Goal: Task Accomplishment & Management: Manage account settings

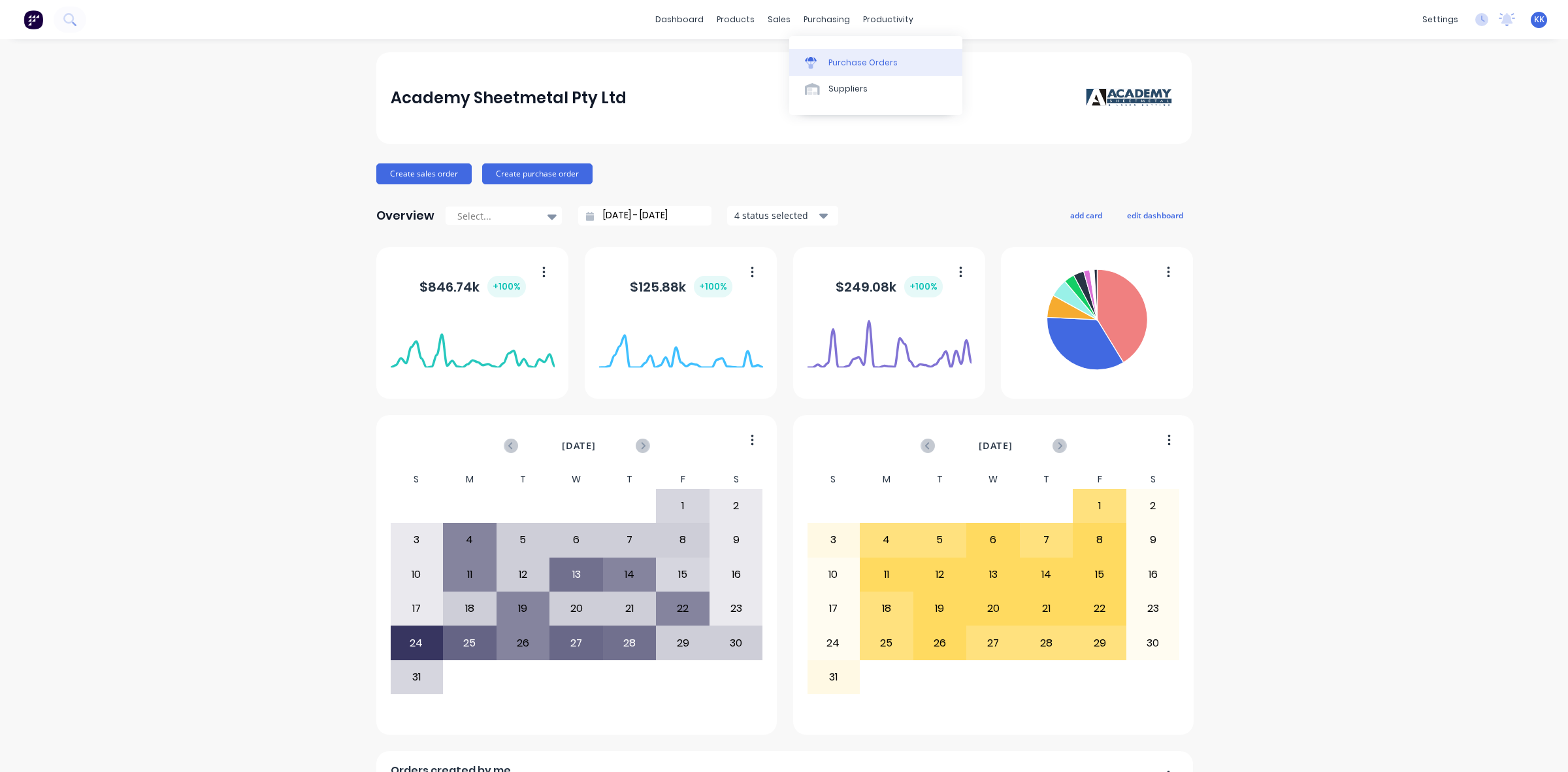
drag, startPoint x: 0, startPoint y: 0, endPoint x: 835, endPoint y: 50, distance: 836.5
click at [835, 50] on link "Purchase Orders" at bounding box center [875, 62] width 173 height 26
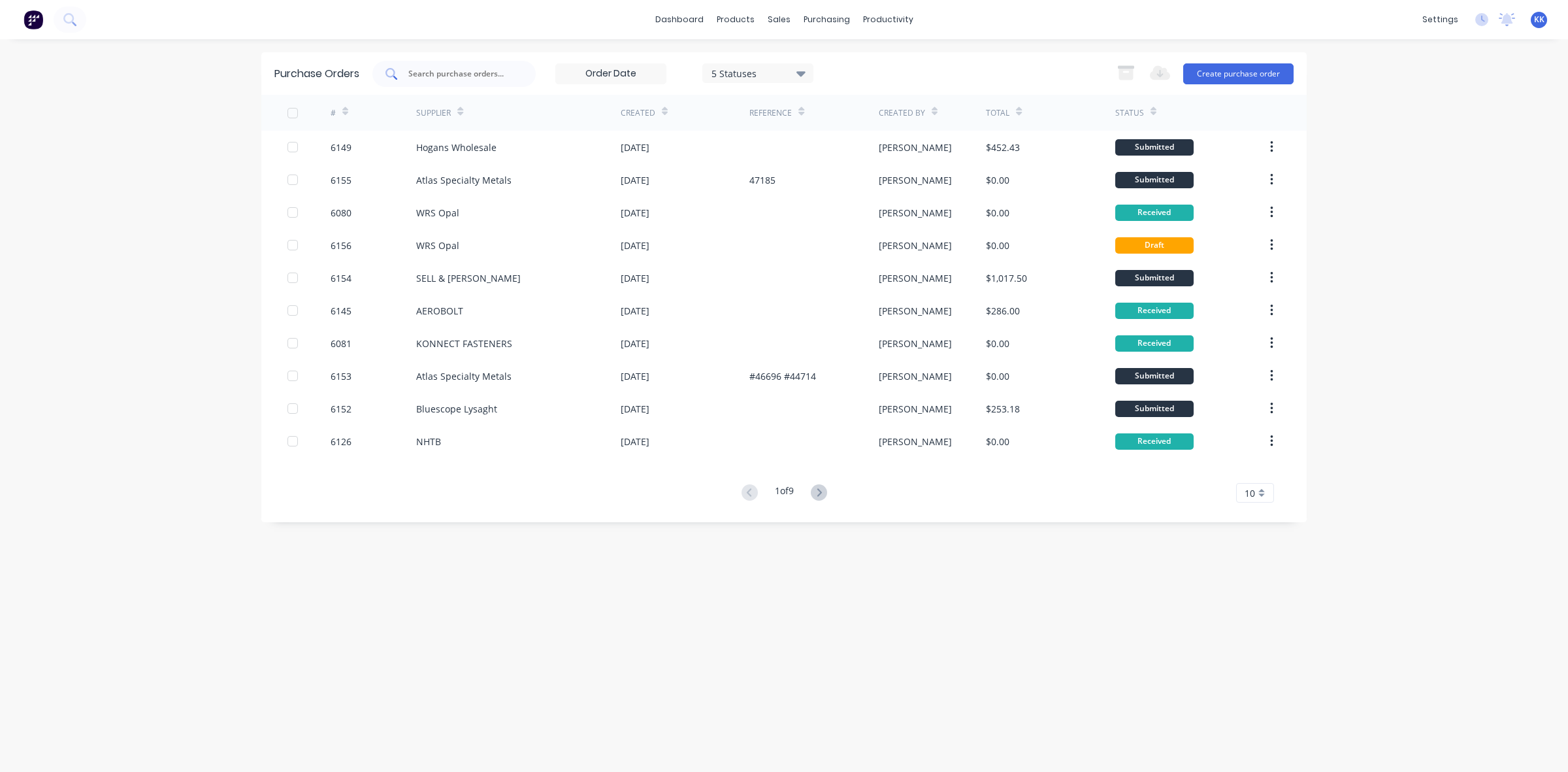
click at [459, 72] on input "text" at bounding box center [462, 73] width 109 height 13
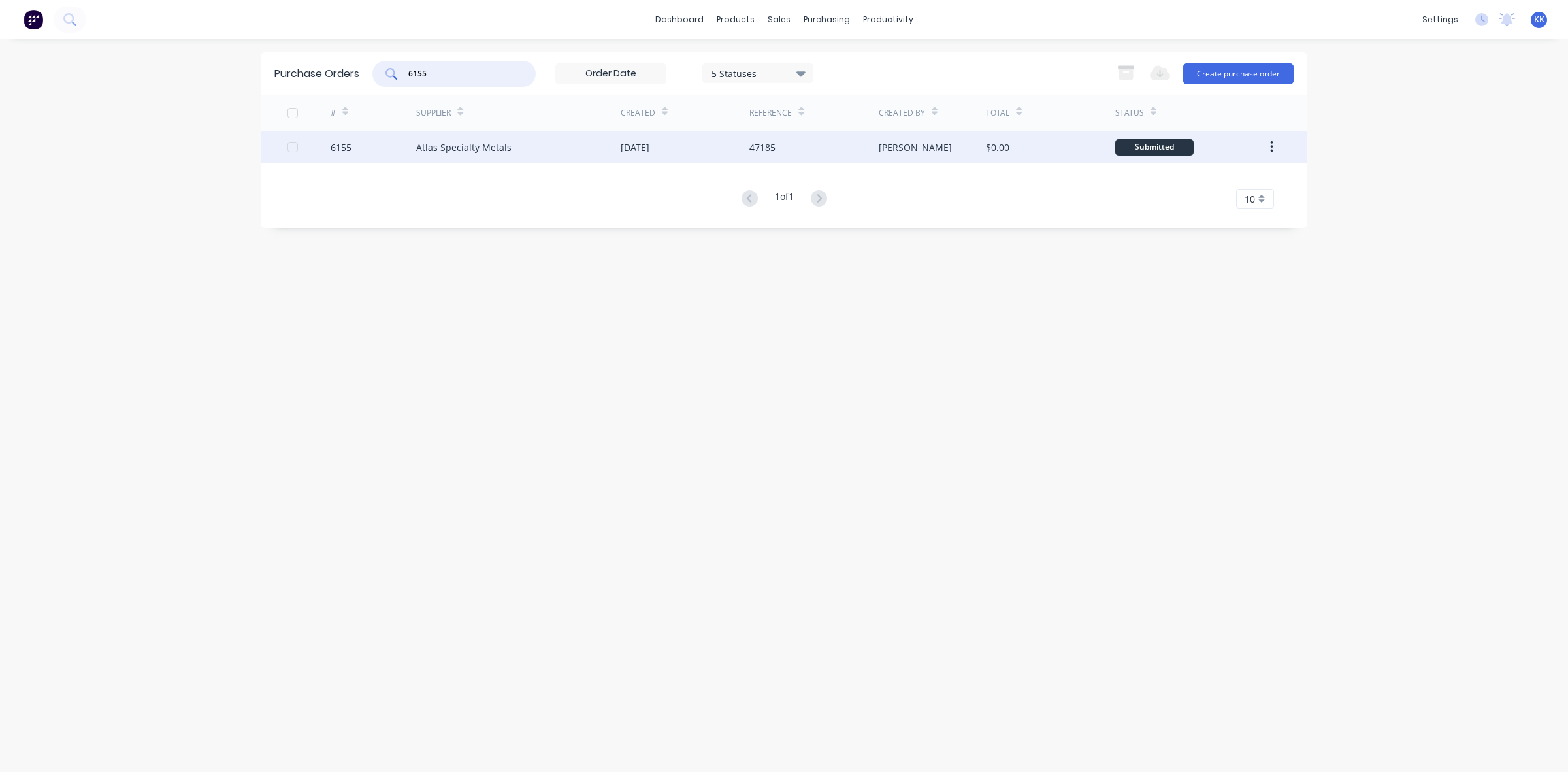
type input "6155"
click at [498, 145] on div "Atlas Specialty Metals" at bounding box center [464, 147] width 95 height 13
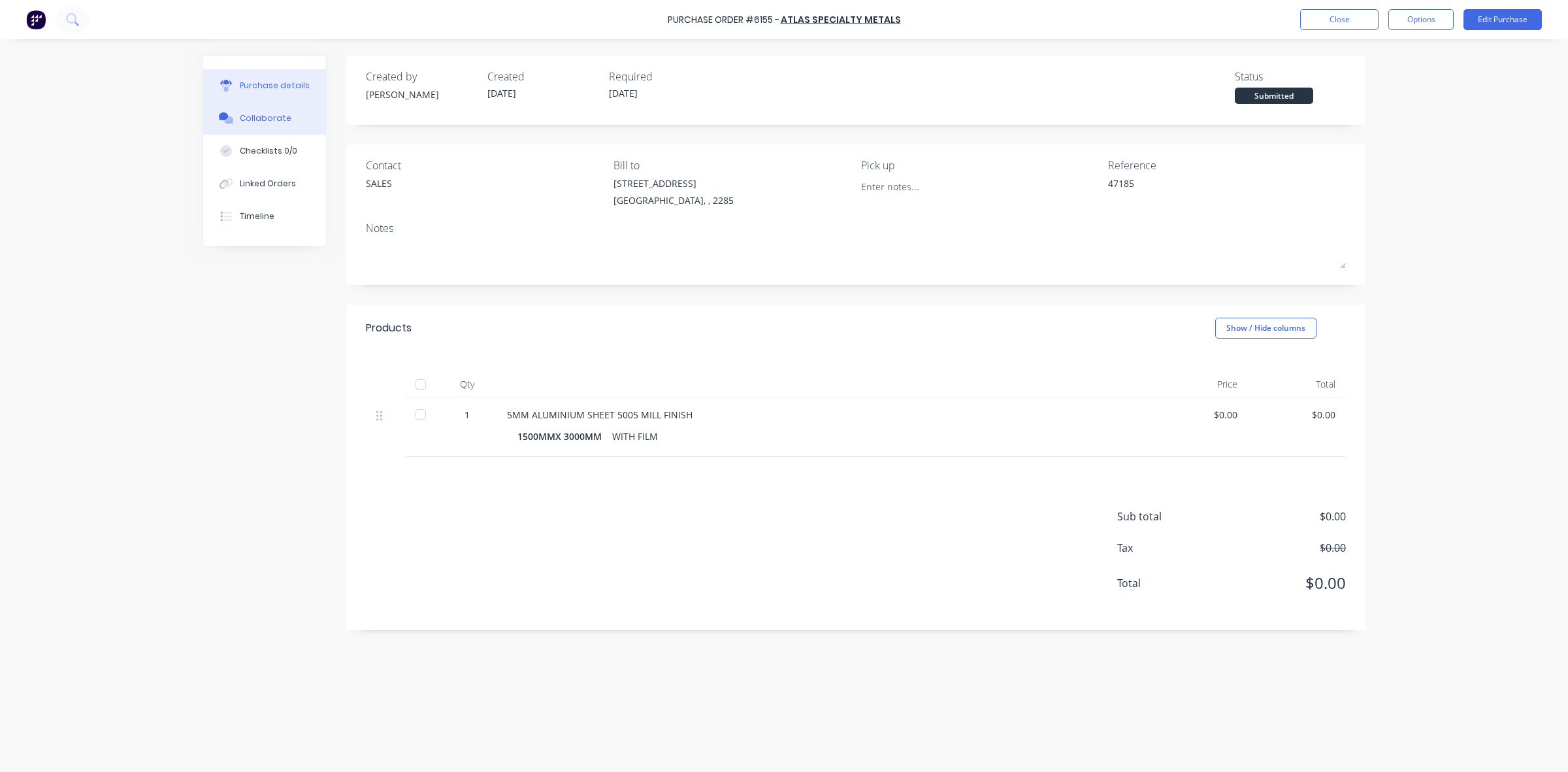
click at [268, 113] on div "Collaborate" at bounding box center [266, 118] width 52 height 12
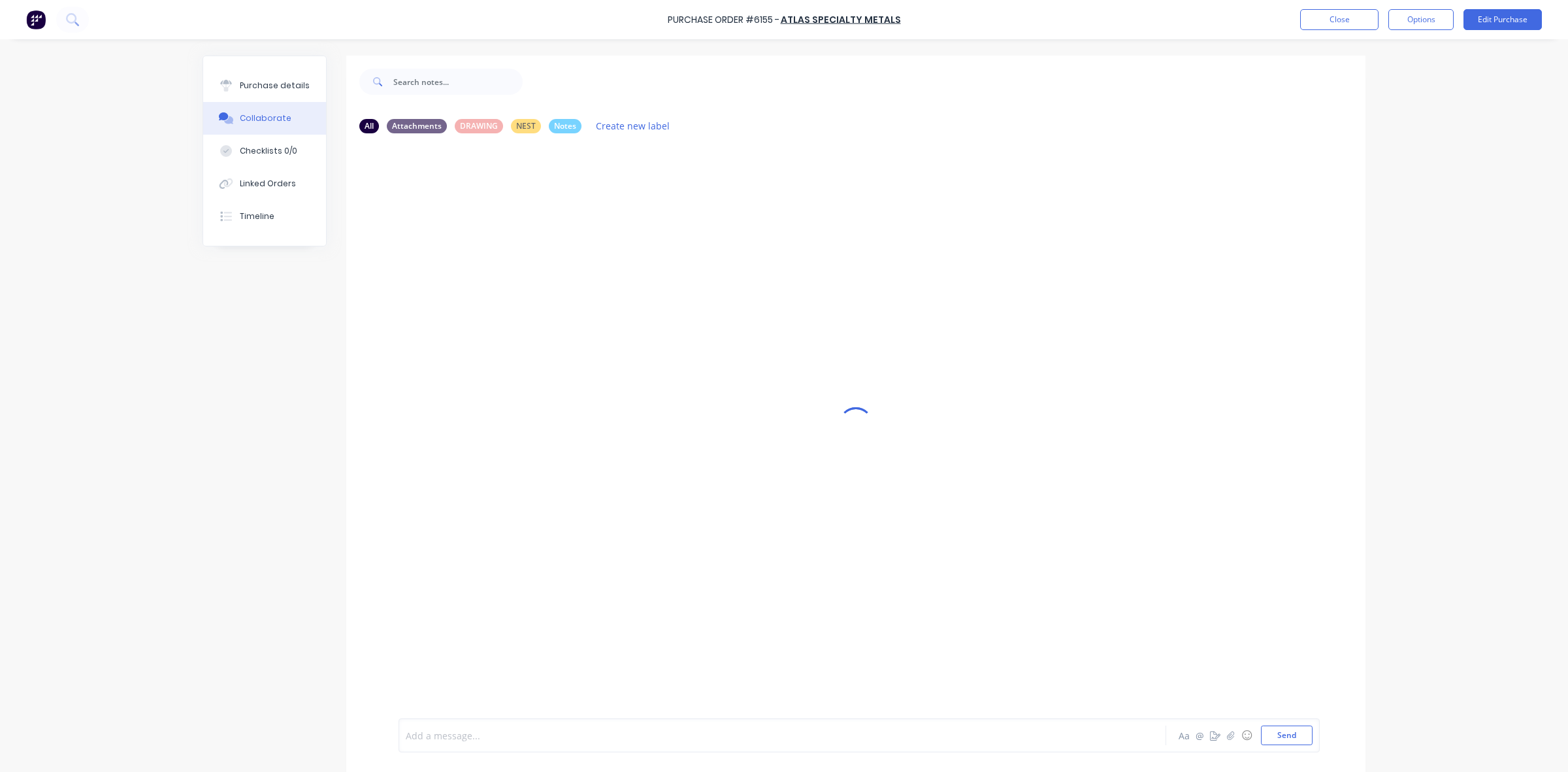
click at [449, 742] on div at bounding box center [746, 735] width 679 height 13
click at [242, 84] on div "Purchase details" at bounding box center [275, 85] width 70 height 12
type textarea "x"
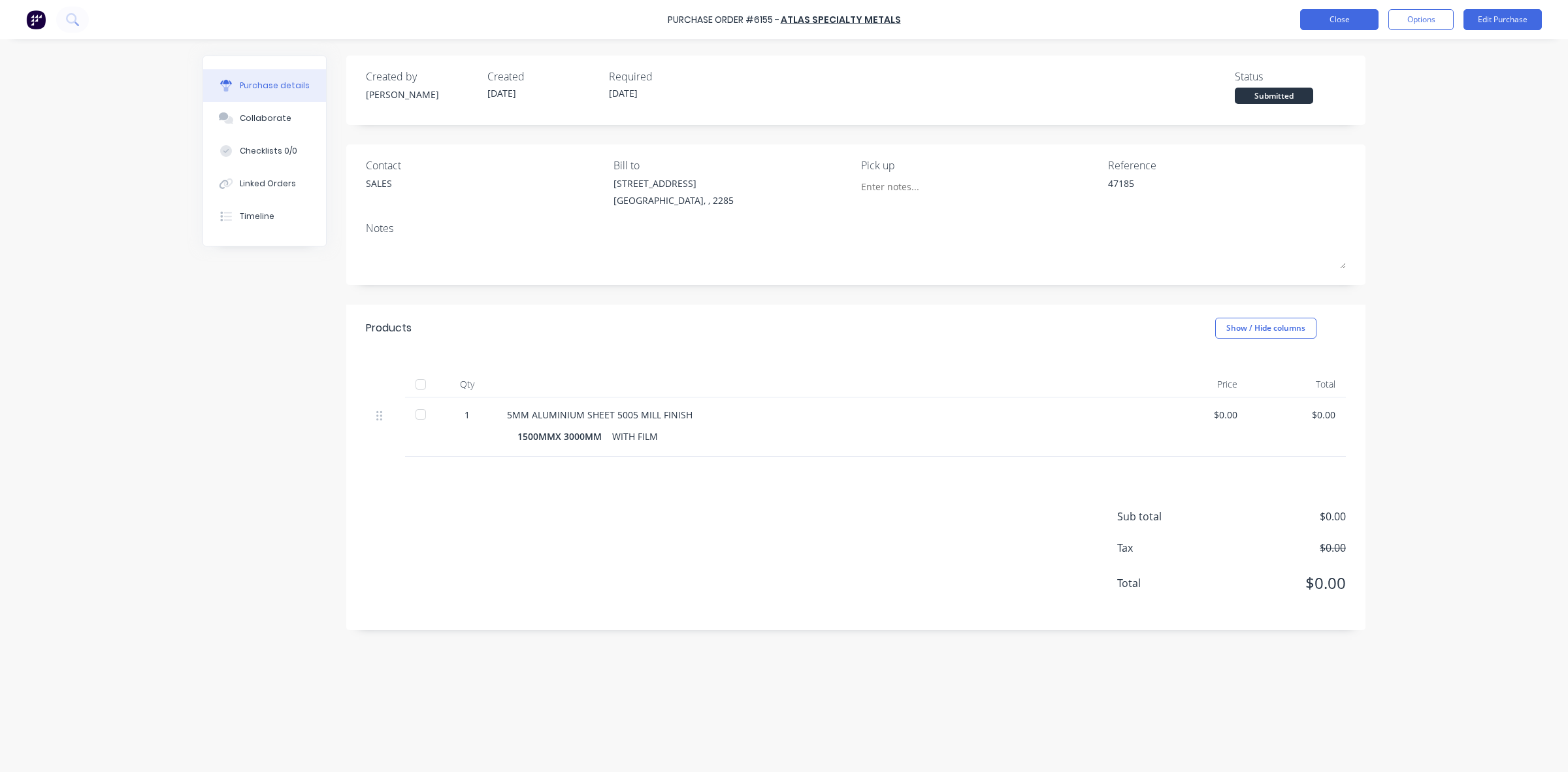
click at [1343, 23] on button "Close" at bounding box center [1340, 19] width 78 height 21
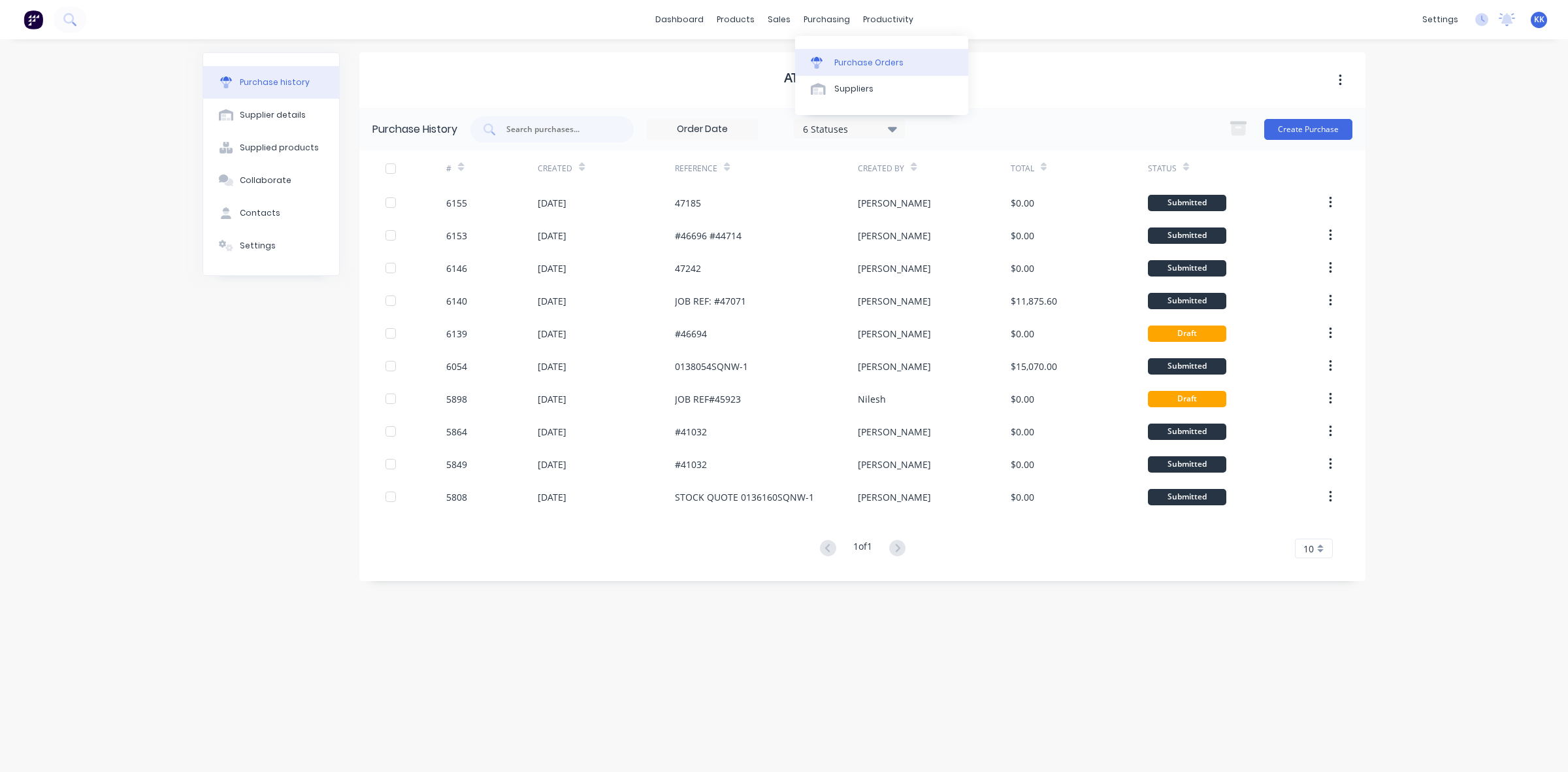
click at [846, 58] on div "Purchase Orders" at bounding box center [869, 62] width 70 height 12
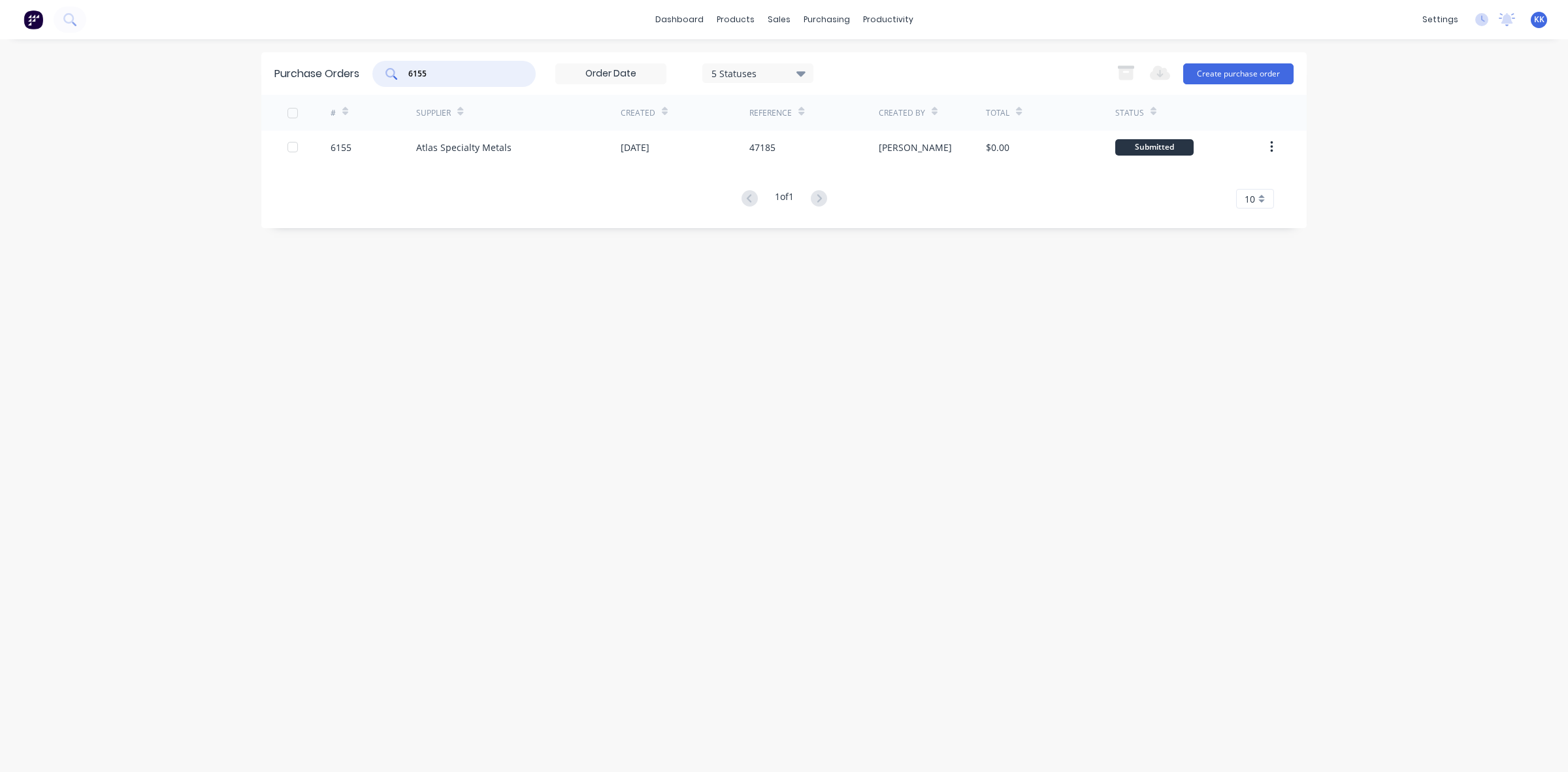
drag, startPoint x: 454, startPoint y: 78, endPoint x: 402, endPoint y: 76, distance: 52.0
click at [402, 76] on div "6155" at bounding box center [454, 73] width 163 height 26
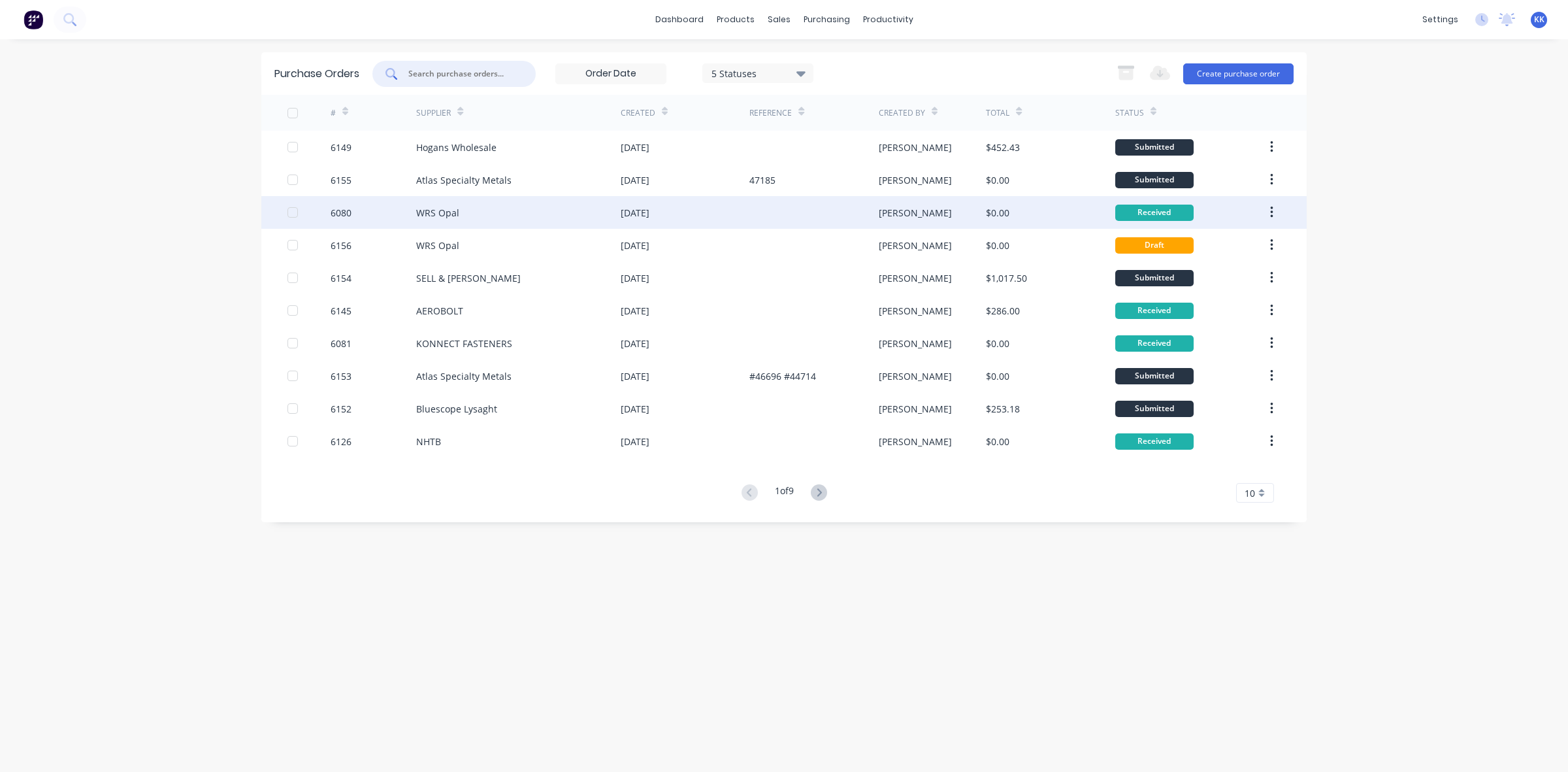
click at [291, 208] on div at bounding box center [292, 212] width 26 height 26
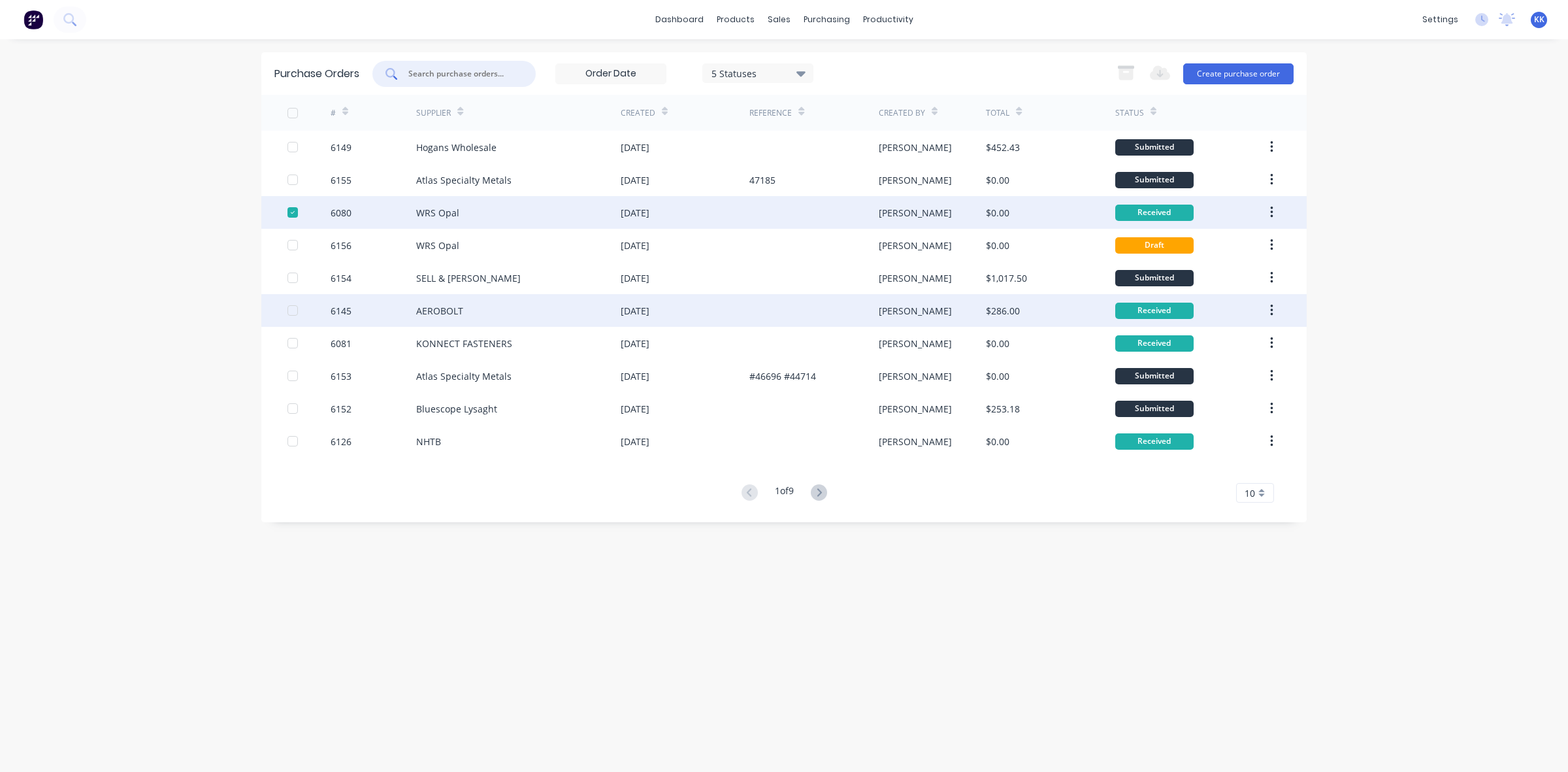
click at [292, 311] on div at bounding box center [292, 310] width 26 height 26
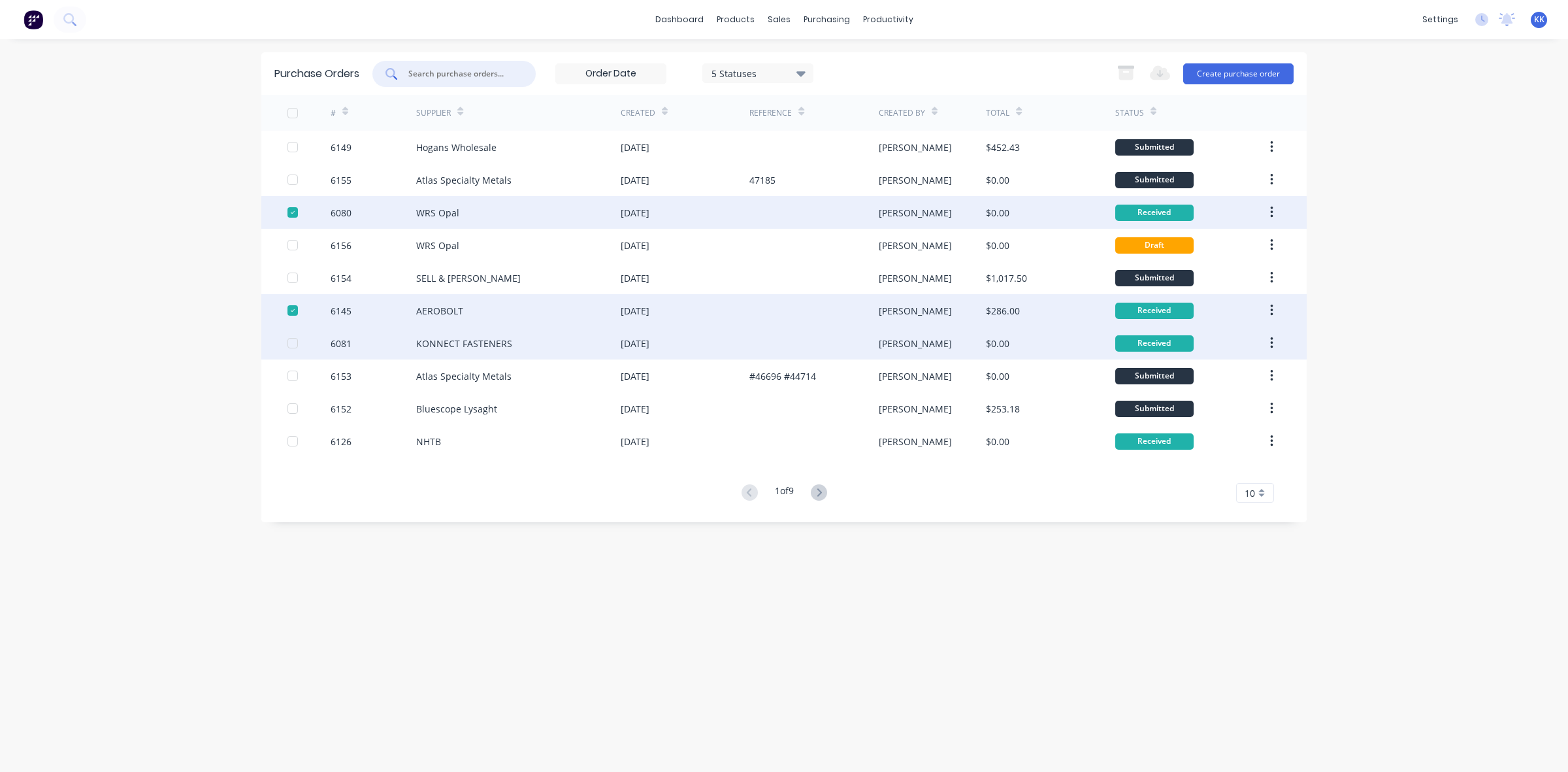
click at [292, 344] on div at bounding box center [292, 342] width 26 height 26
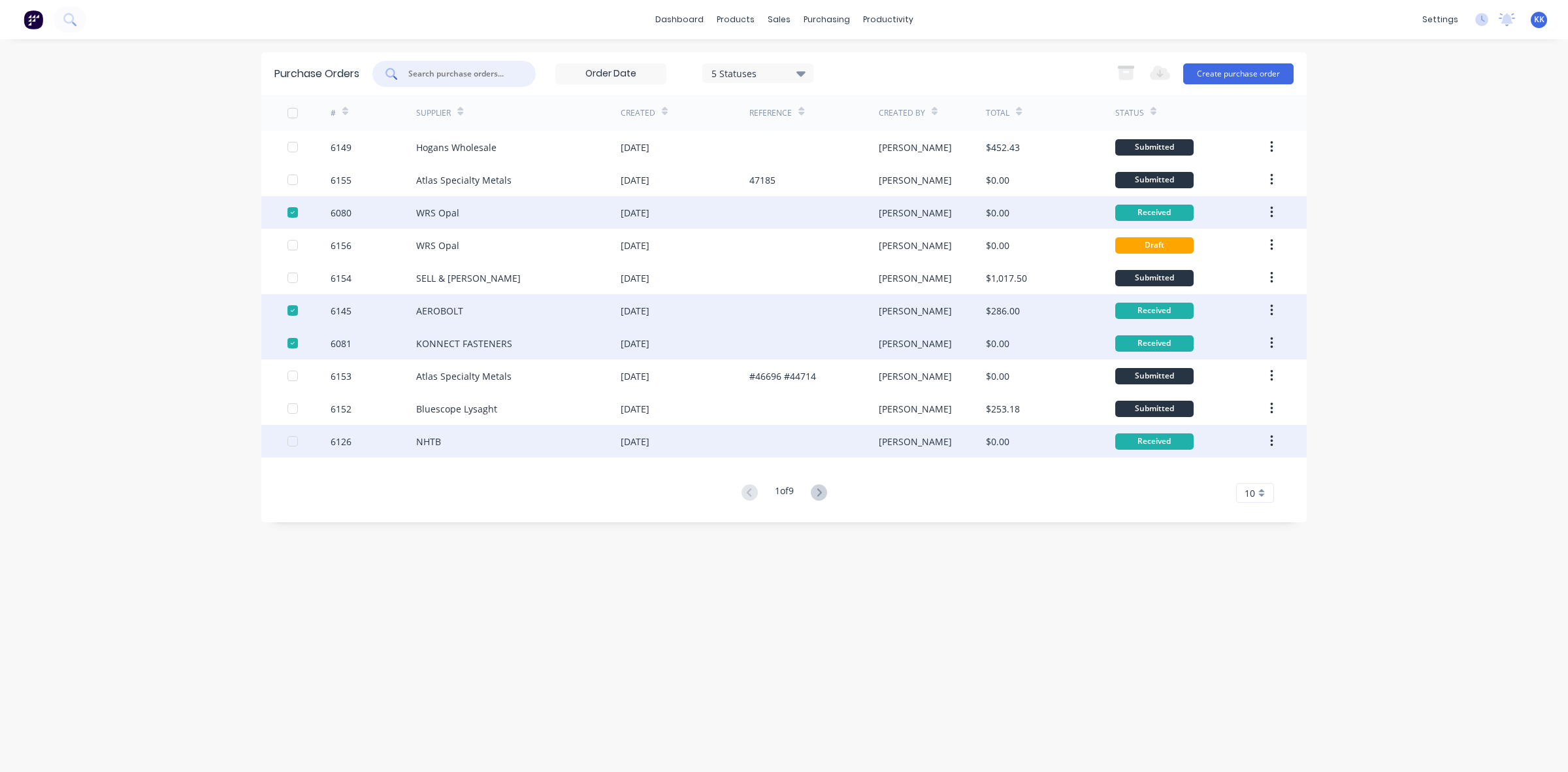
click at [292, 441] on div at bounding box center [292, 440] width 26 height 26
click at [1124, 66] on icon "button" at bounding box center [1126, 68] width 16 height 4
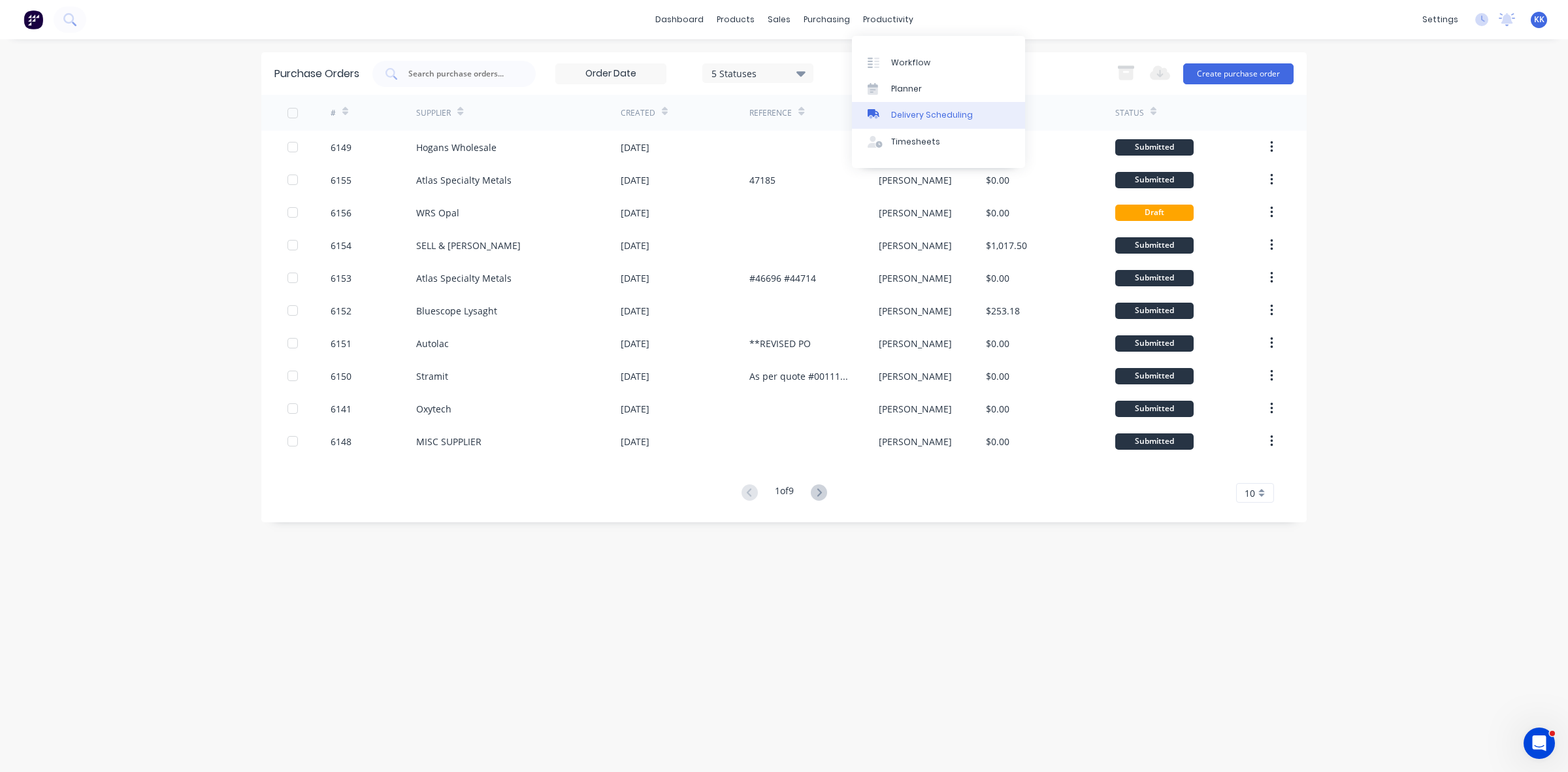
click at [932, 106] on link "Delivery Scheduling" at bounding box center [939, 114] width 173 height 26
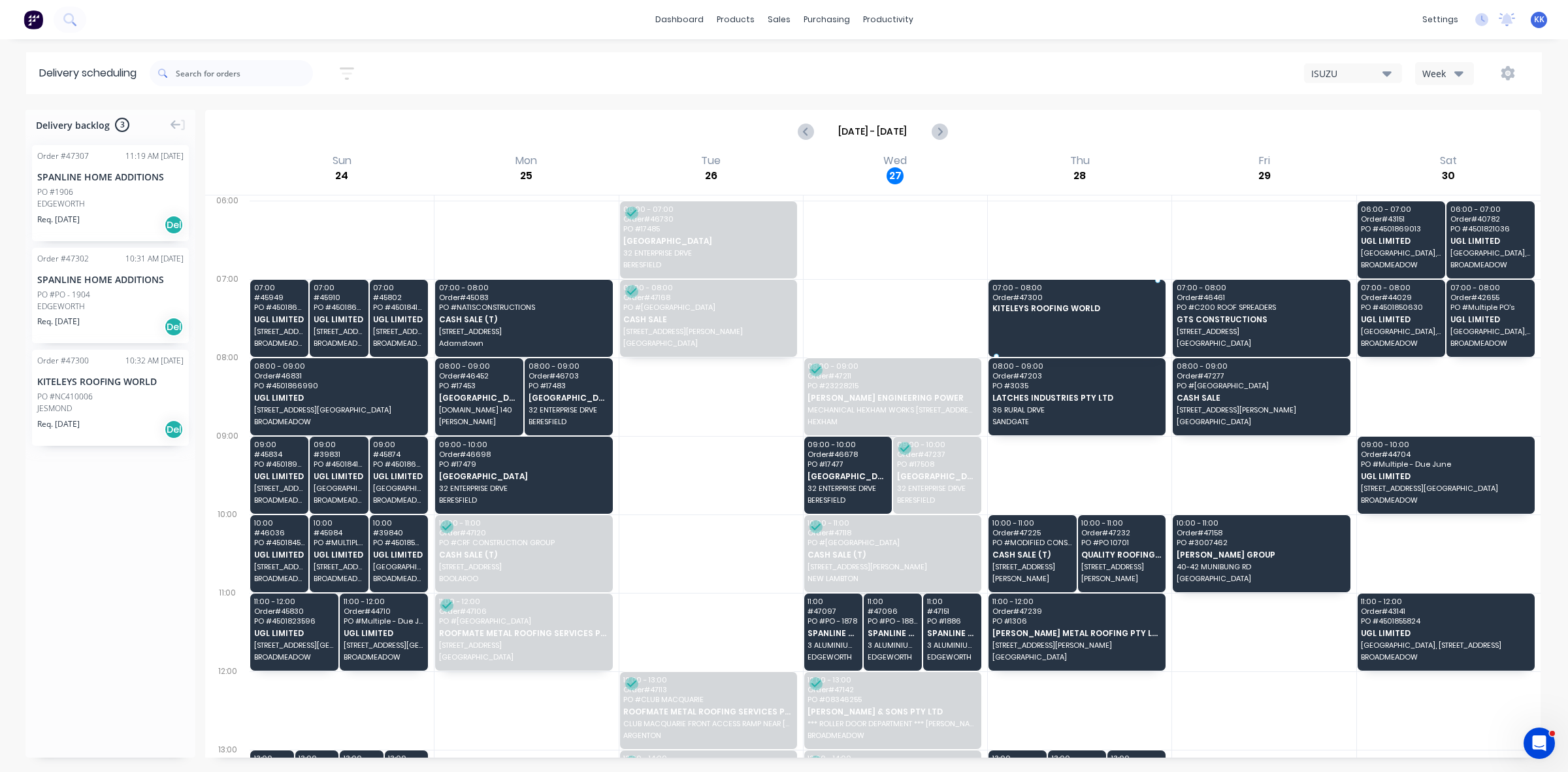
drag, startPoint x: 82, startPoint y: 400, endPoint x: 1050, endPoint y: 305, distance: 972.7
click at [943, 133] on icon "Next page" at bounding box center [940, 132] width 16 height 16
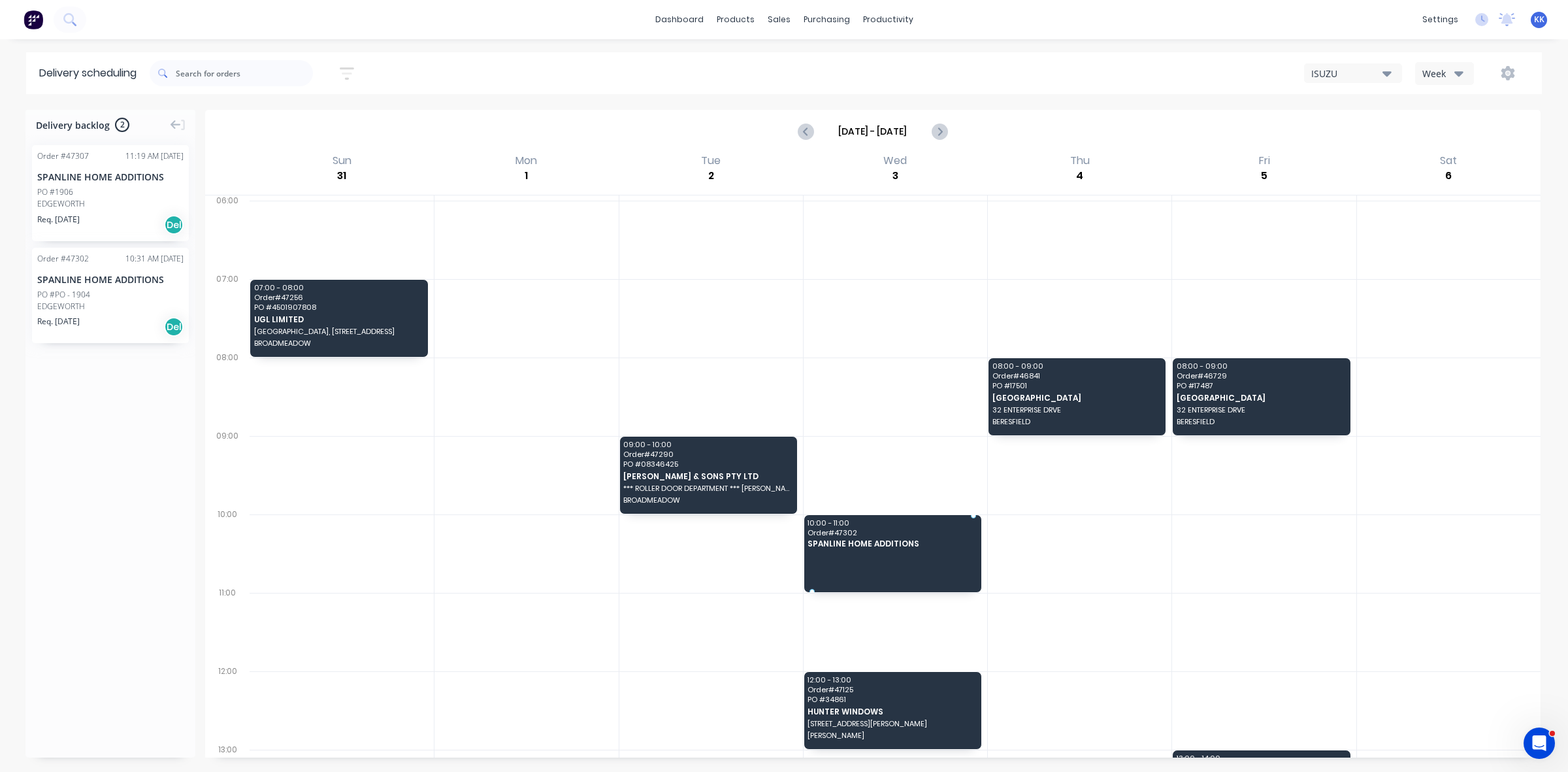
drag, startPoint x: 111, startPoint y: 295, endPoint x: 876, endPoint y: 537, distance: 802.4
drag, startPoint x: 94, startPoint y: 190, endPoint x: 865, endPoint y: 523, distance: 839.8
click at [804, 135] on icon "Previous page" at bounding box center [807, 132] width 16 height 16
type input "Aug 24 - Aug 30"
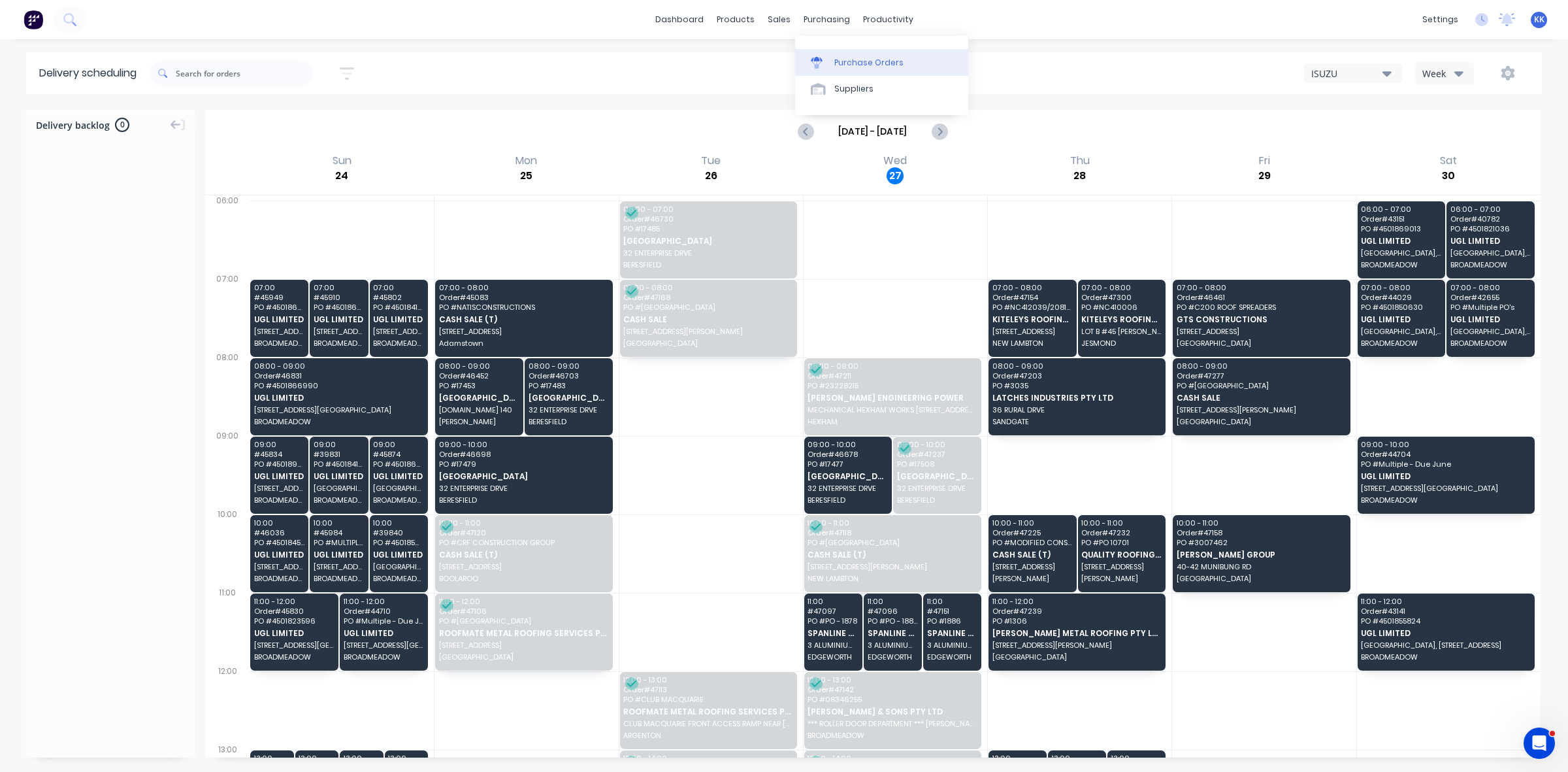
click at [847, 55] on link "Purchase Orders" at bounding box center [882, 62] width 173 height 26
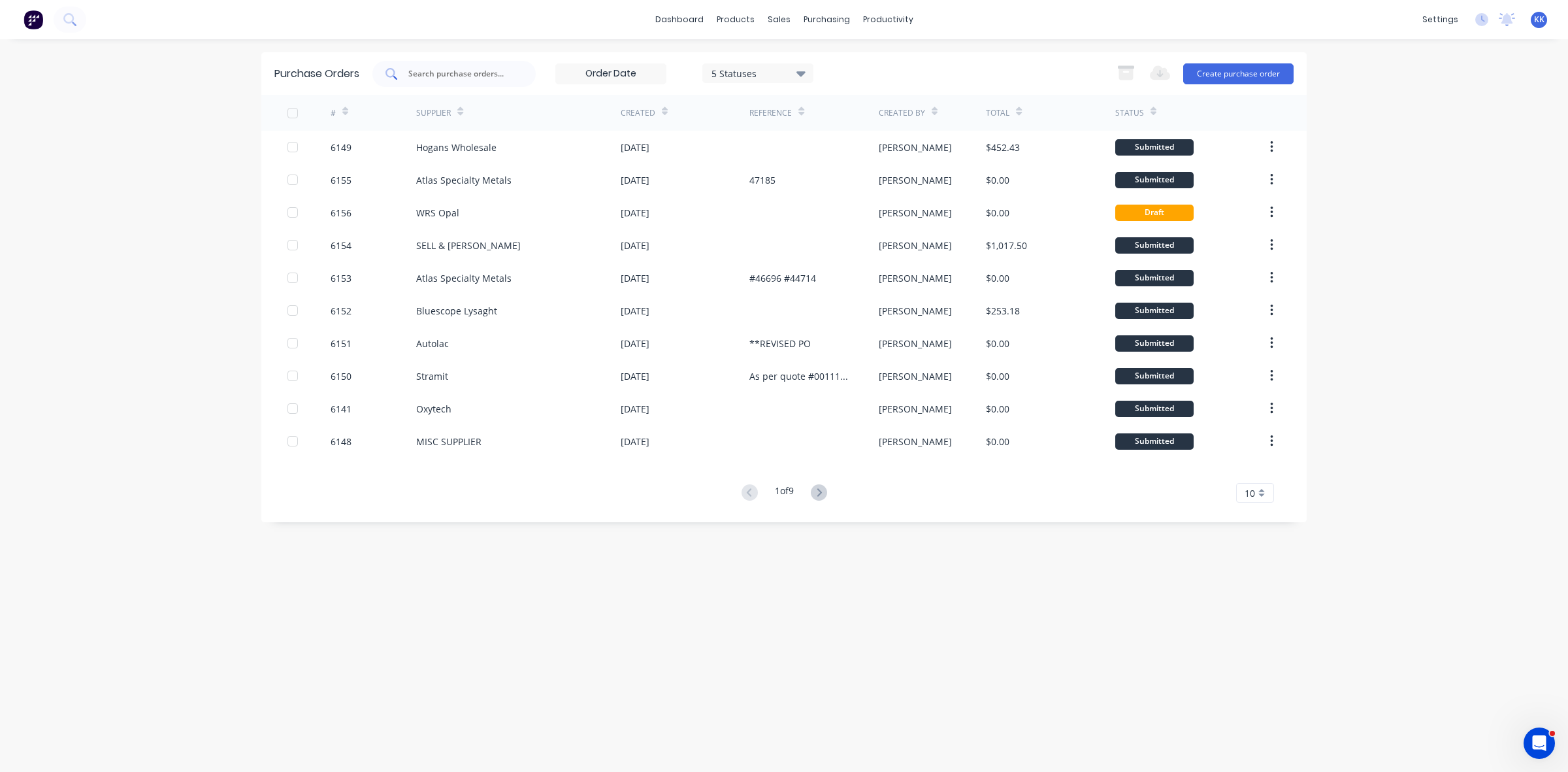
click at [430, 74] on input "text" at bounding box center [462, 73] width 109 height 13
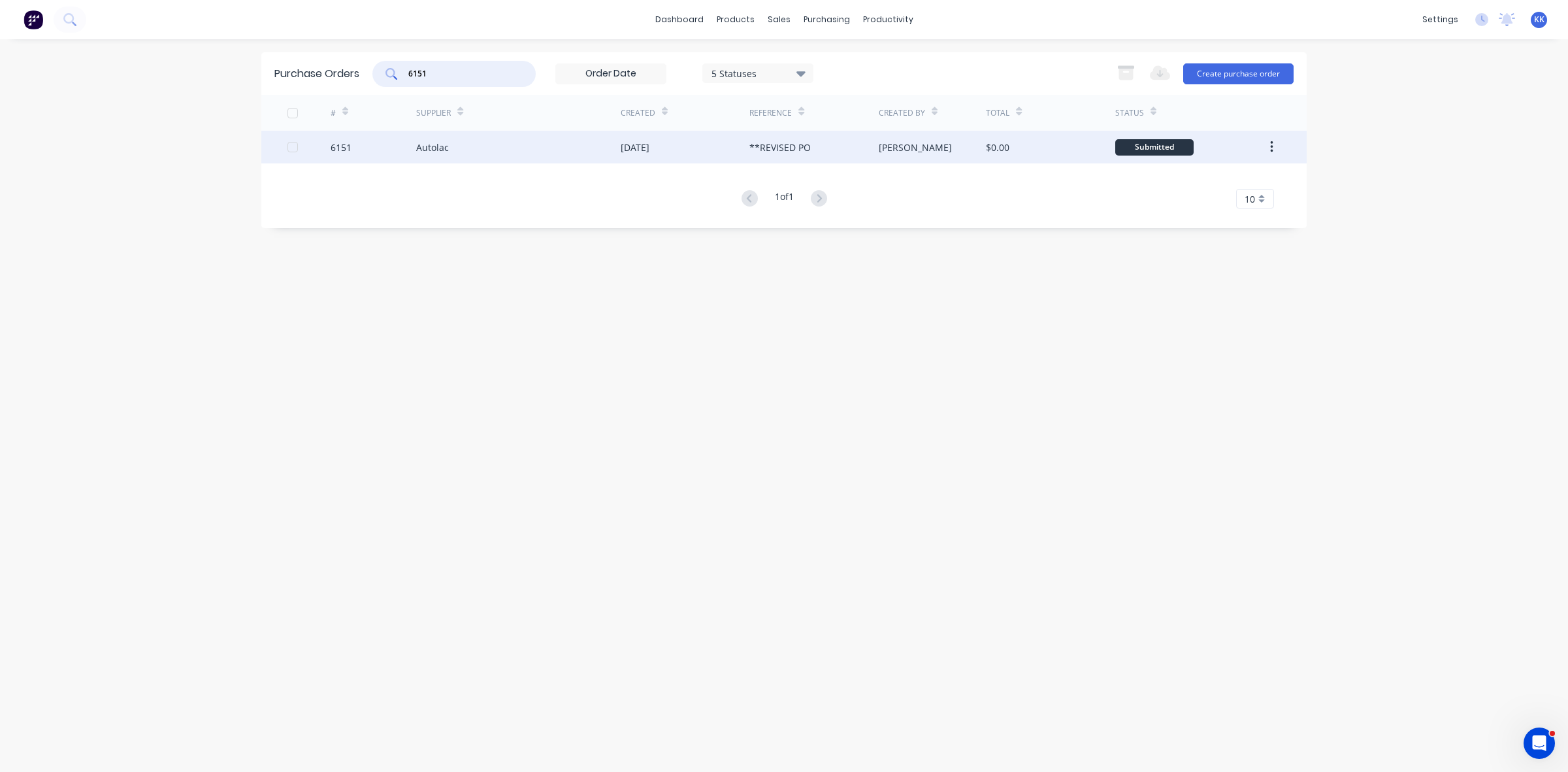
type input "6151"
click at [579, 155] on div "Autolac" at bounding box center [518, 147] width 204 height 33
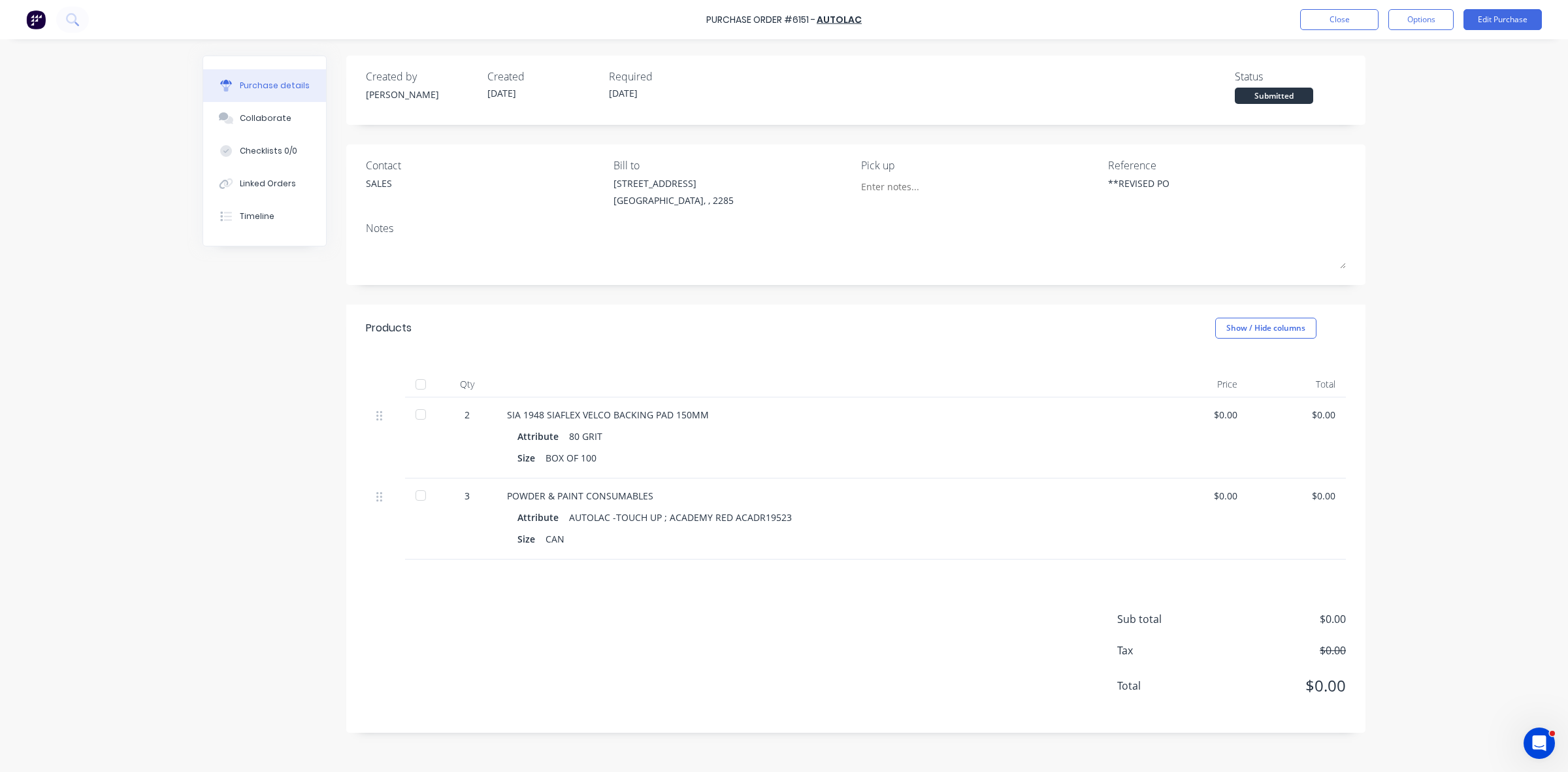
click at [420, 386] on div at bounding box center [420, 383] width 26 height 26
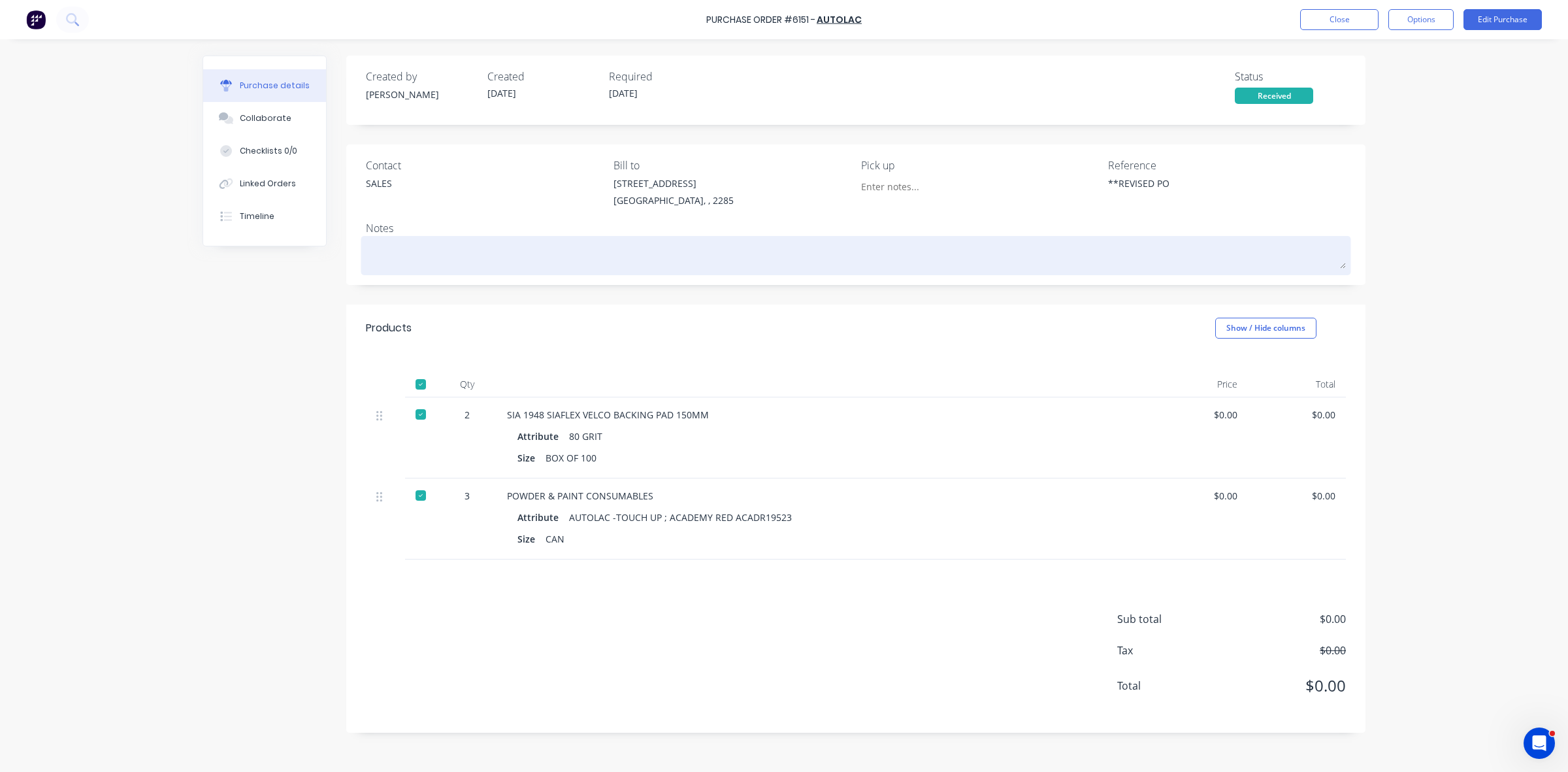
type textarea "x"
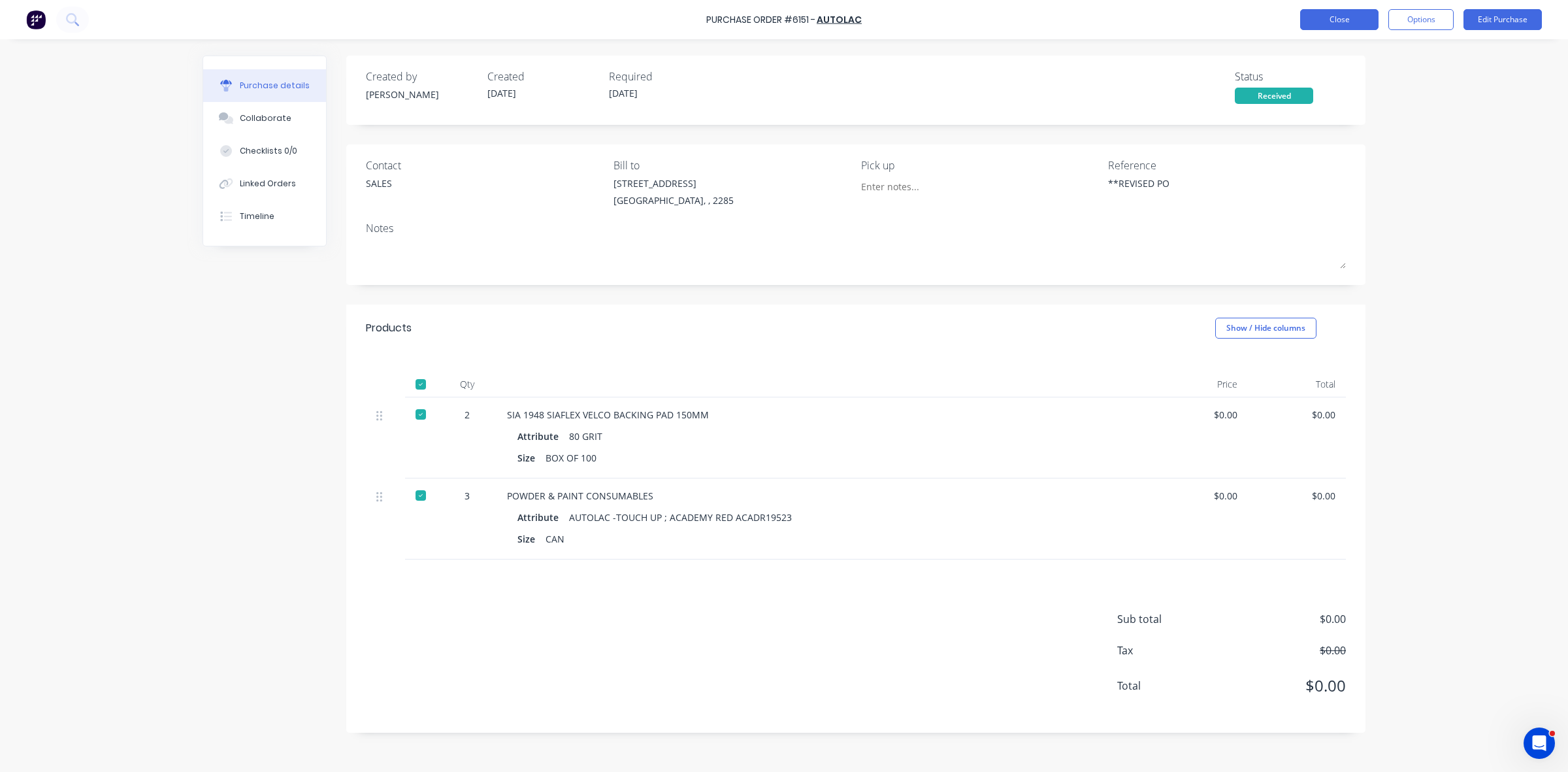
click at [1322, 26] on button "Close" at bounding box center [1340, 19] width 78 height 21
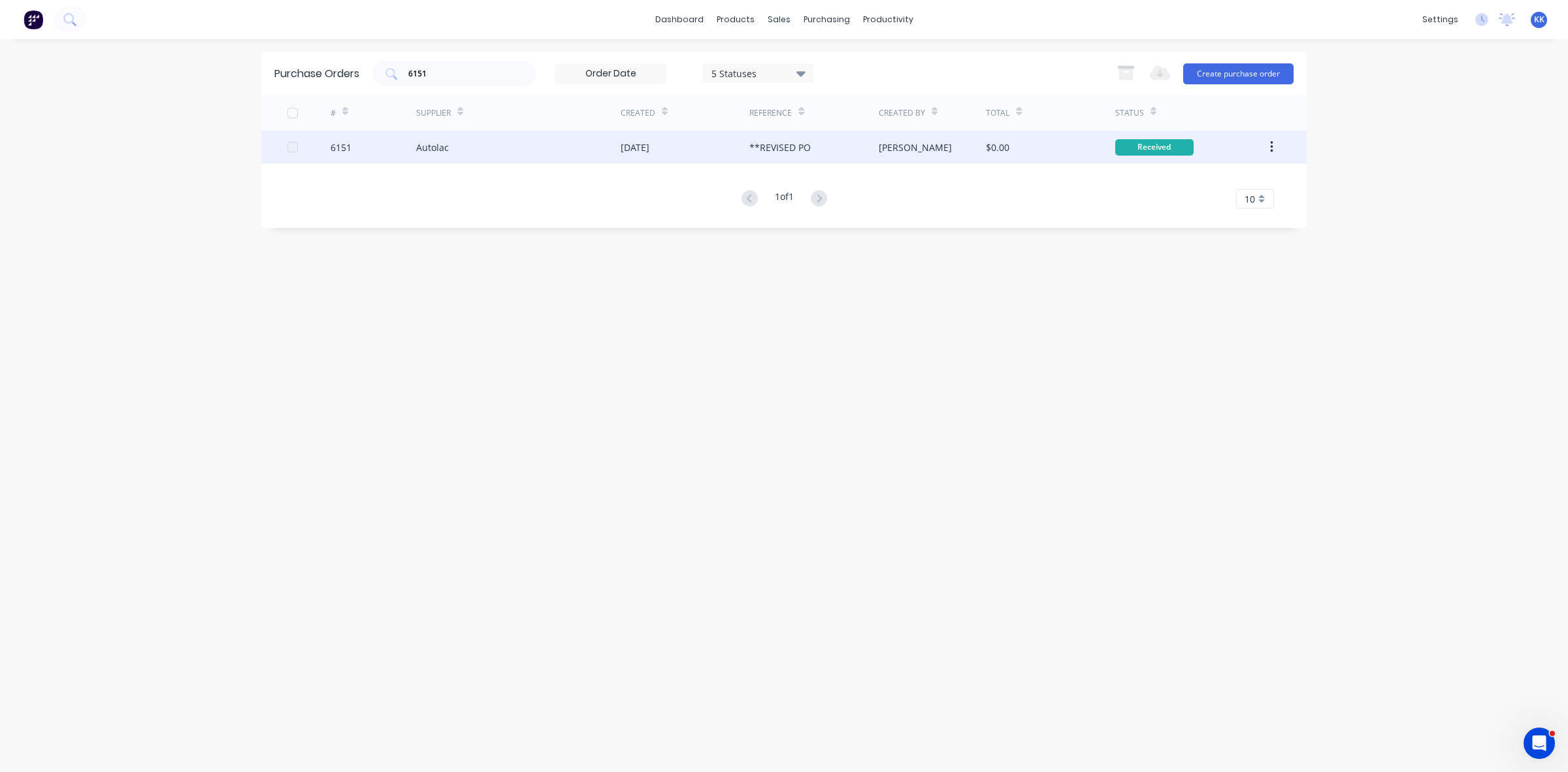
click at [289, 145] on div at bounding box center [292, 146] width 26 height 26
drag, startPoint x: 1121, startPoint y: 70, endPoint x: 1096, endPoint y: 64, distance: 25.7
click at [1122, 70] on icon "button" at bounding box center [1126, 74] width 14 height 11
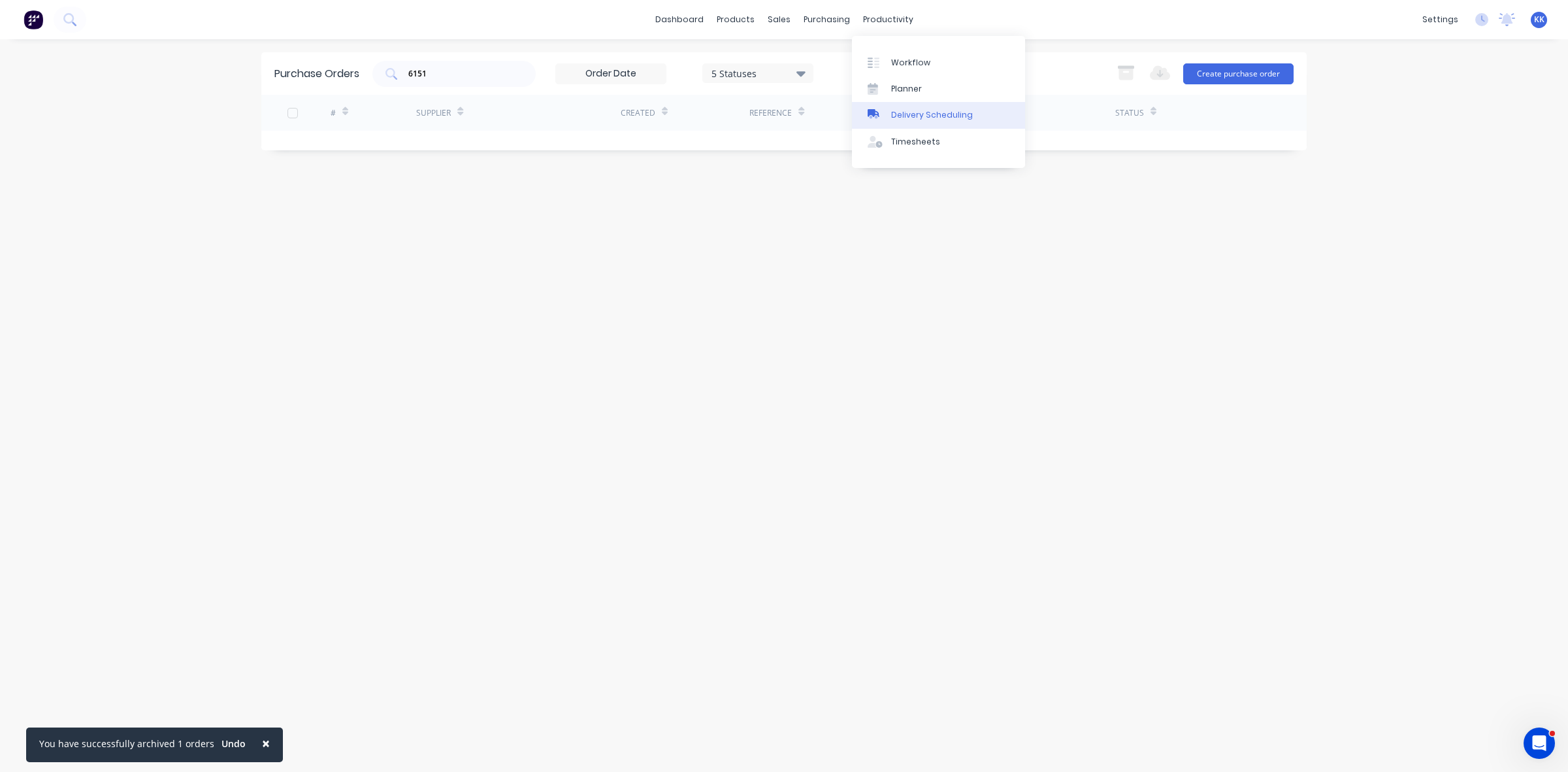
click at [929, 111] on div "Delivery Scheduling" at bounding box center [932, 114] width 82 height 12
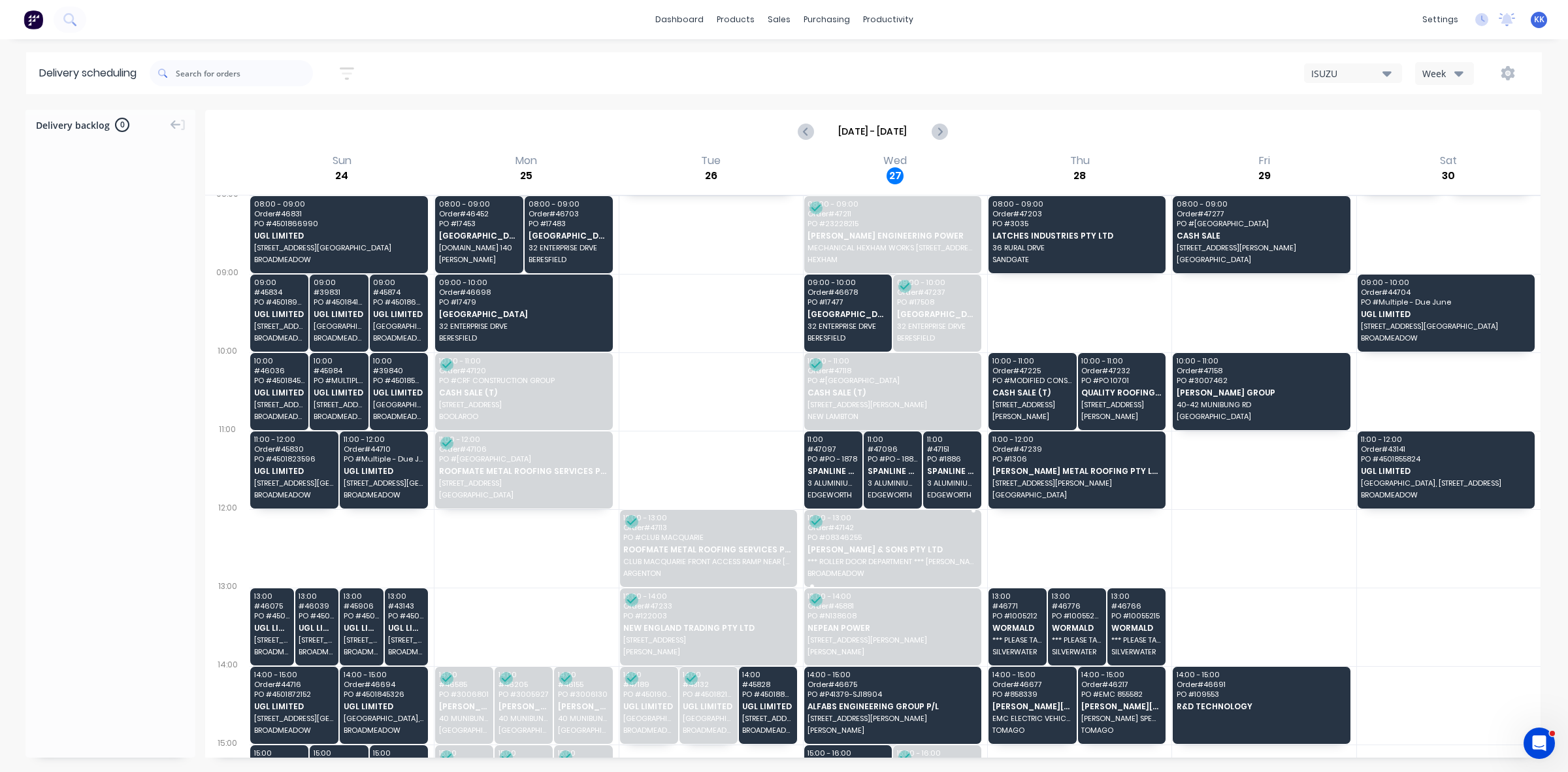
scroll to position [163, 0]
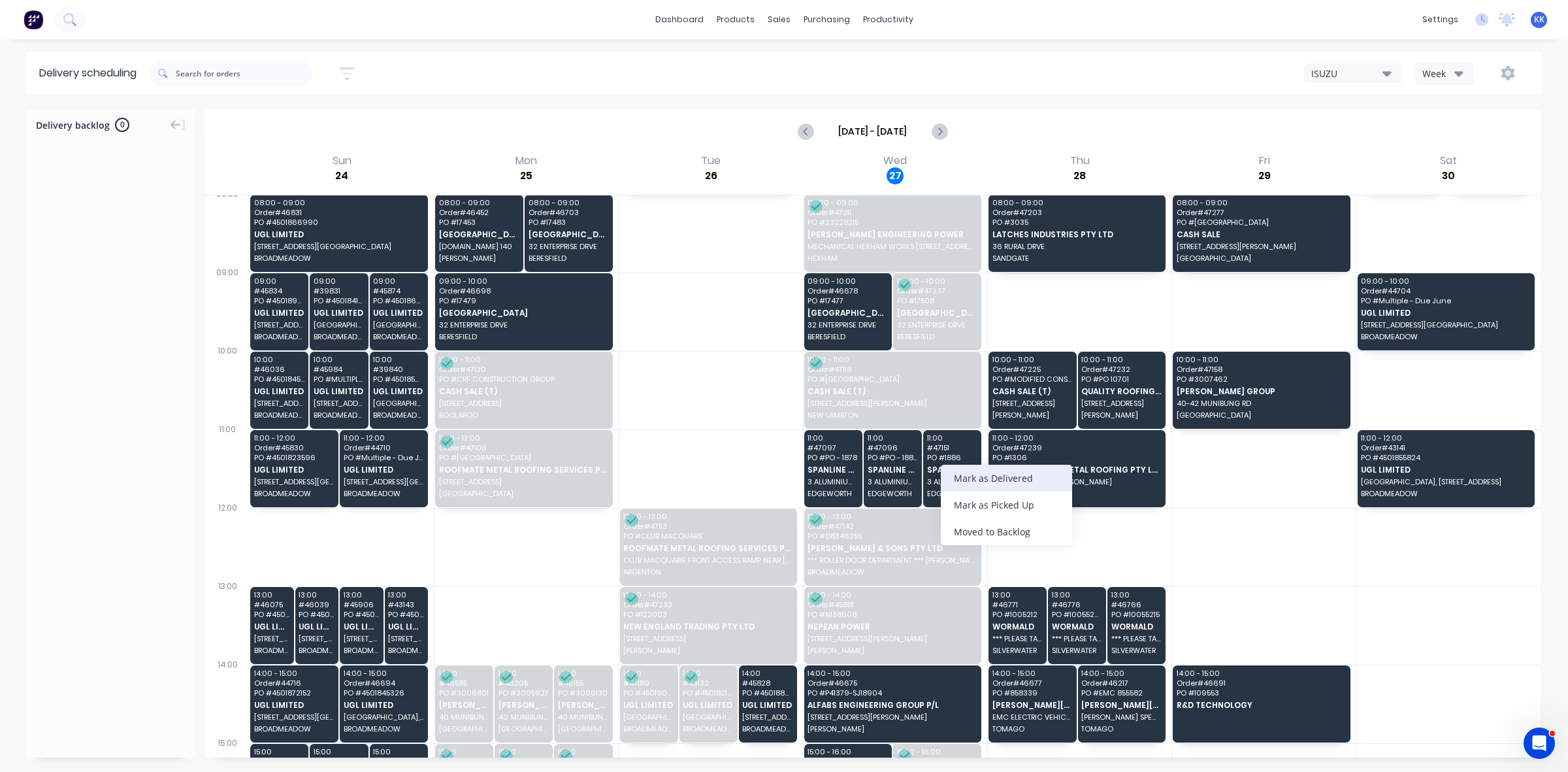
click at [973, 480] on div "Mark as Delivered" at bounding box center [1006, 478] width 131 height 27
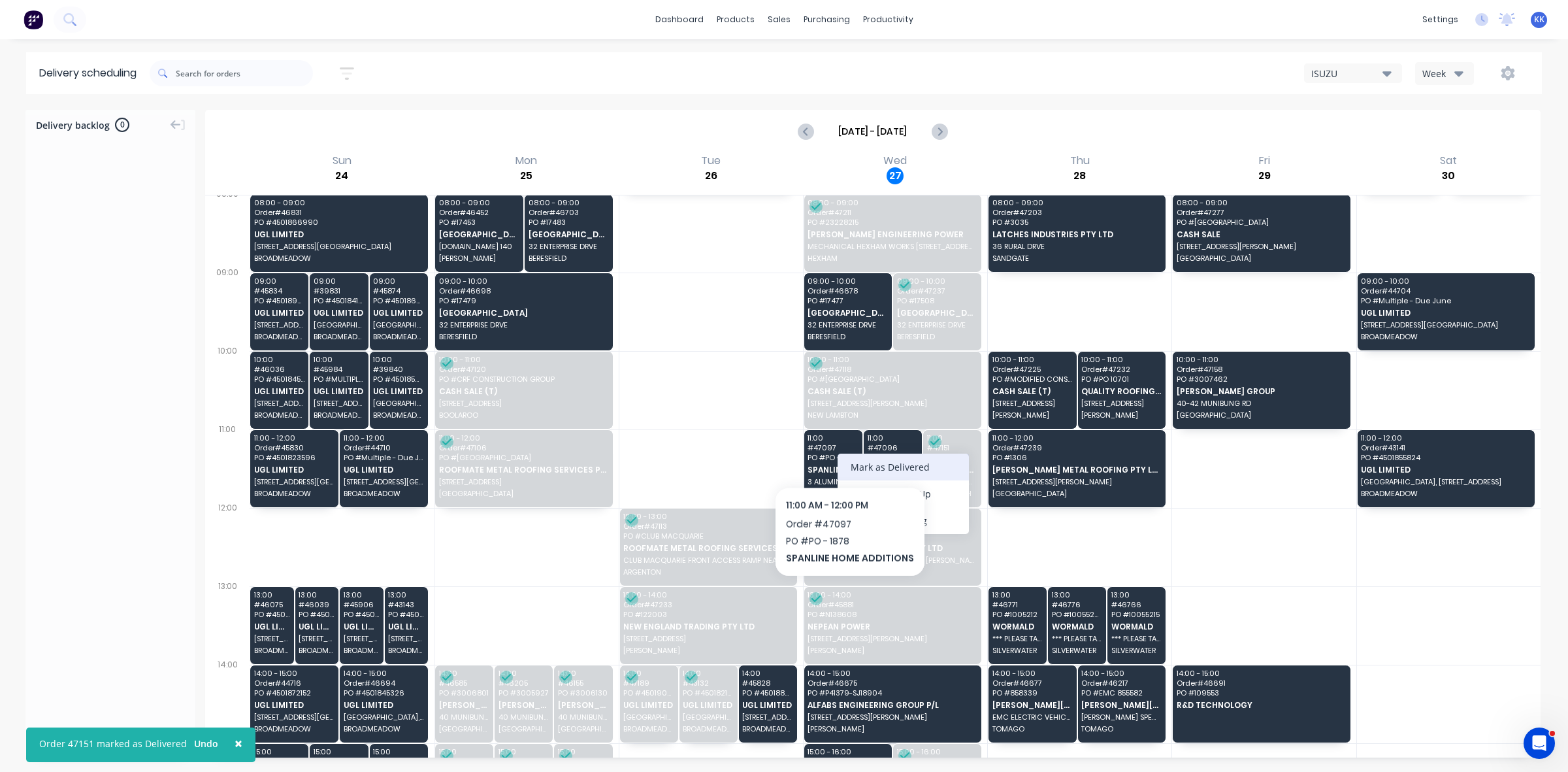
click at [866, 463] on div "Mark as Delivered" at bounding box center [903, 467] width 131 height 27
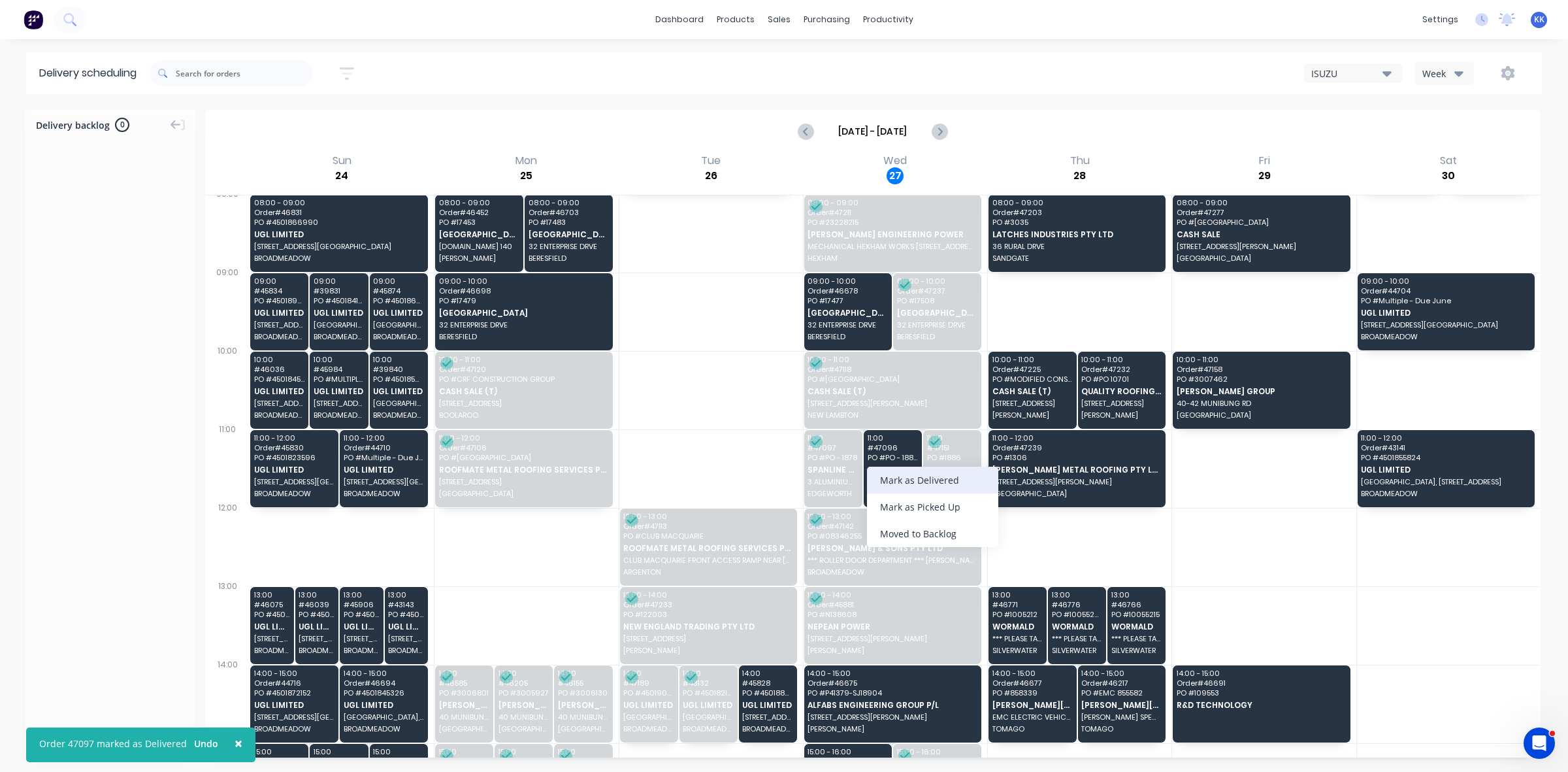
click at [899, 476] on div "Mark as Delivered" at bounding box center [932, 480] width 131 height 27
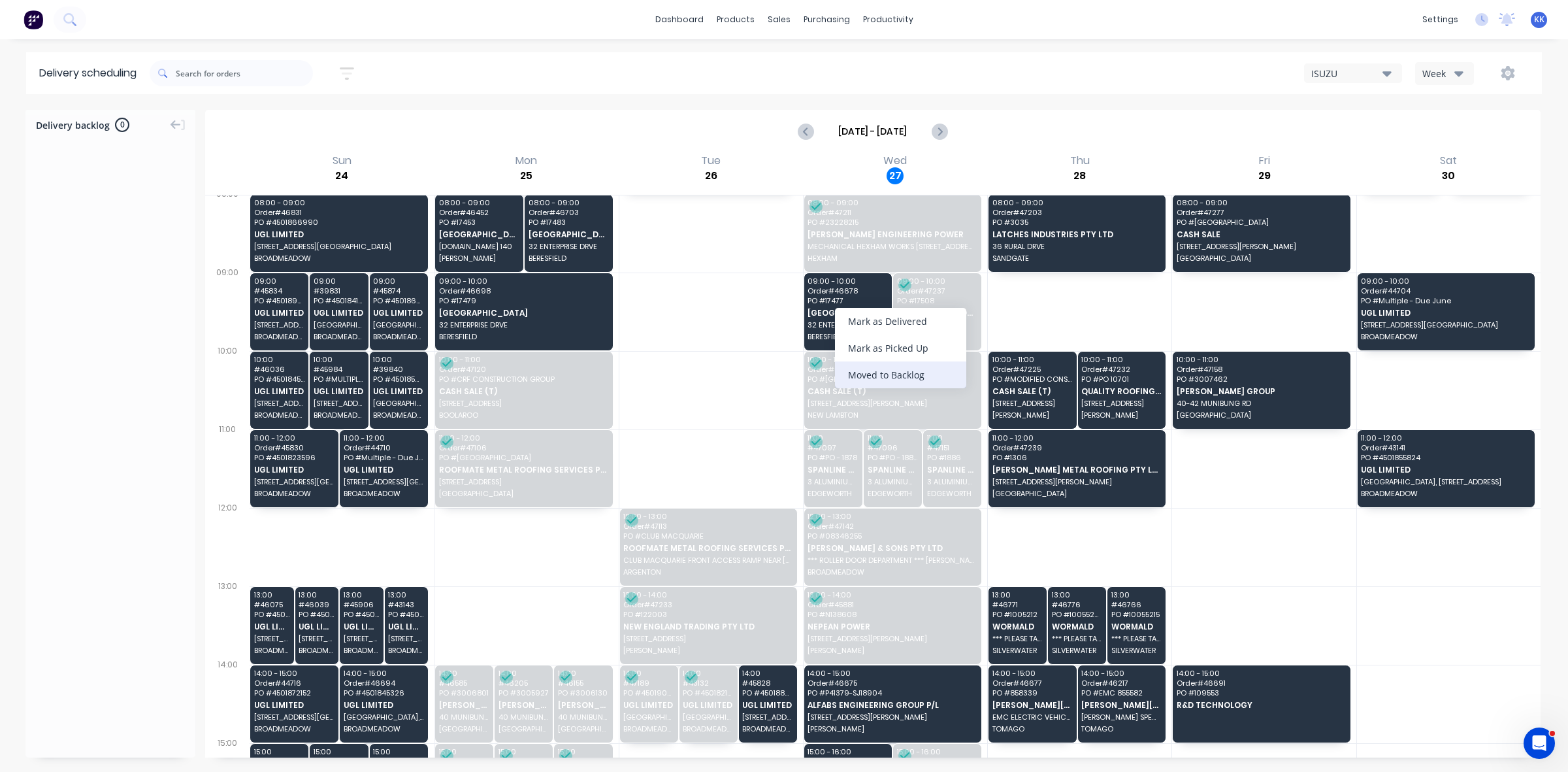
click at [935, 381] on div "Moved to Backlog" at bounding box center [900, 374] width 131 height 27
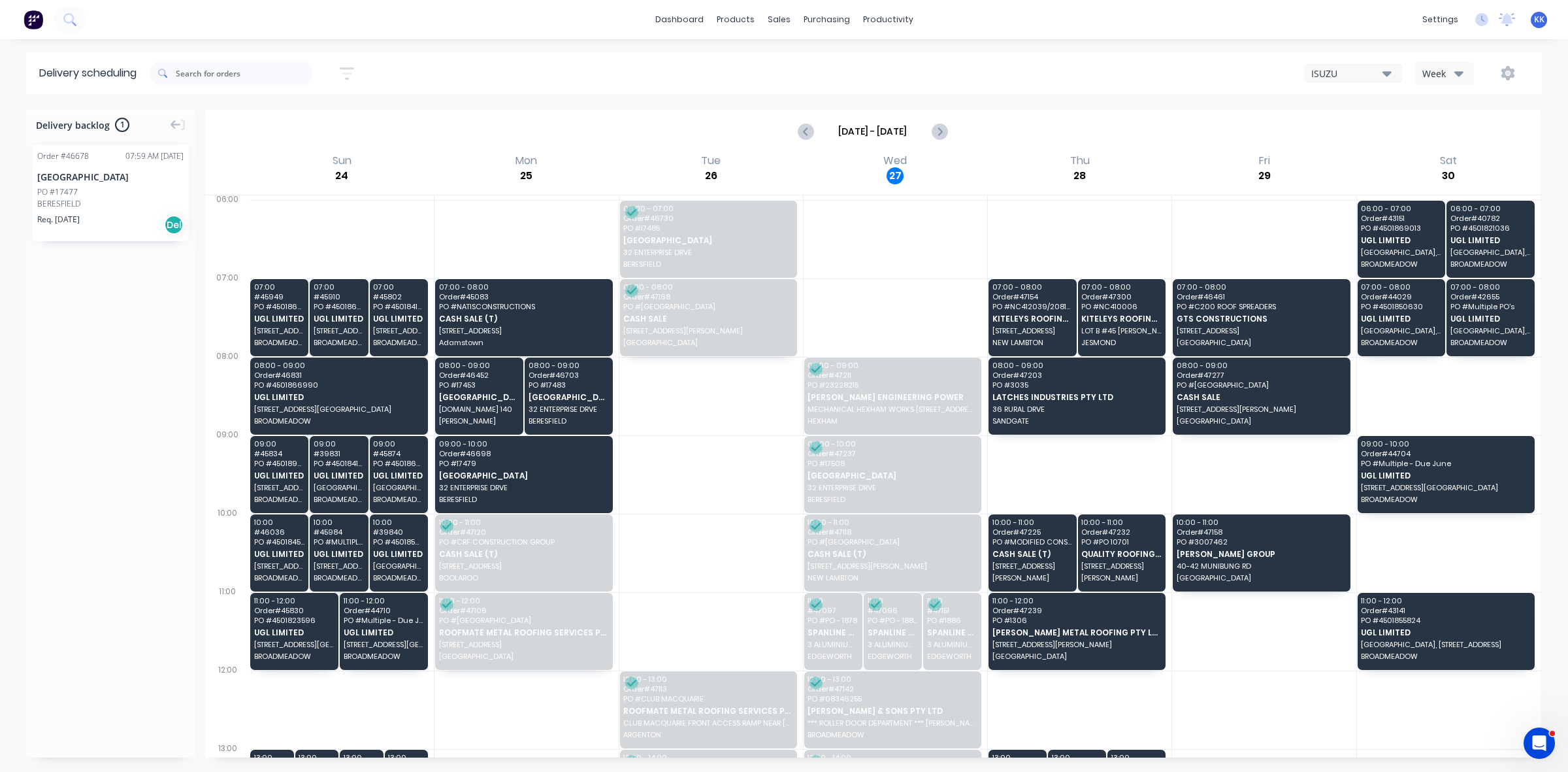
scroll to position [0, 0]
click at [939, 131] on icon "Next page" at bounding box center [940, 132] width 16 height 16
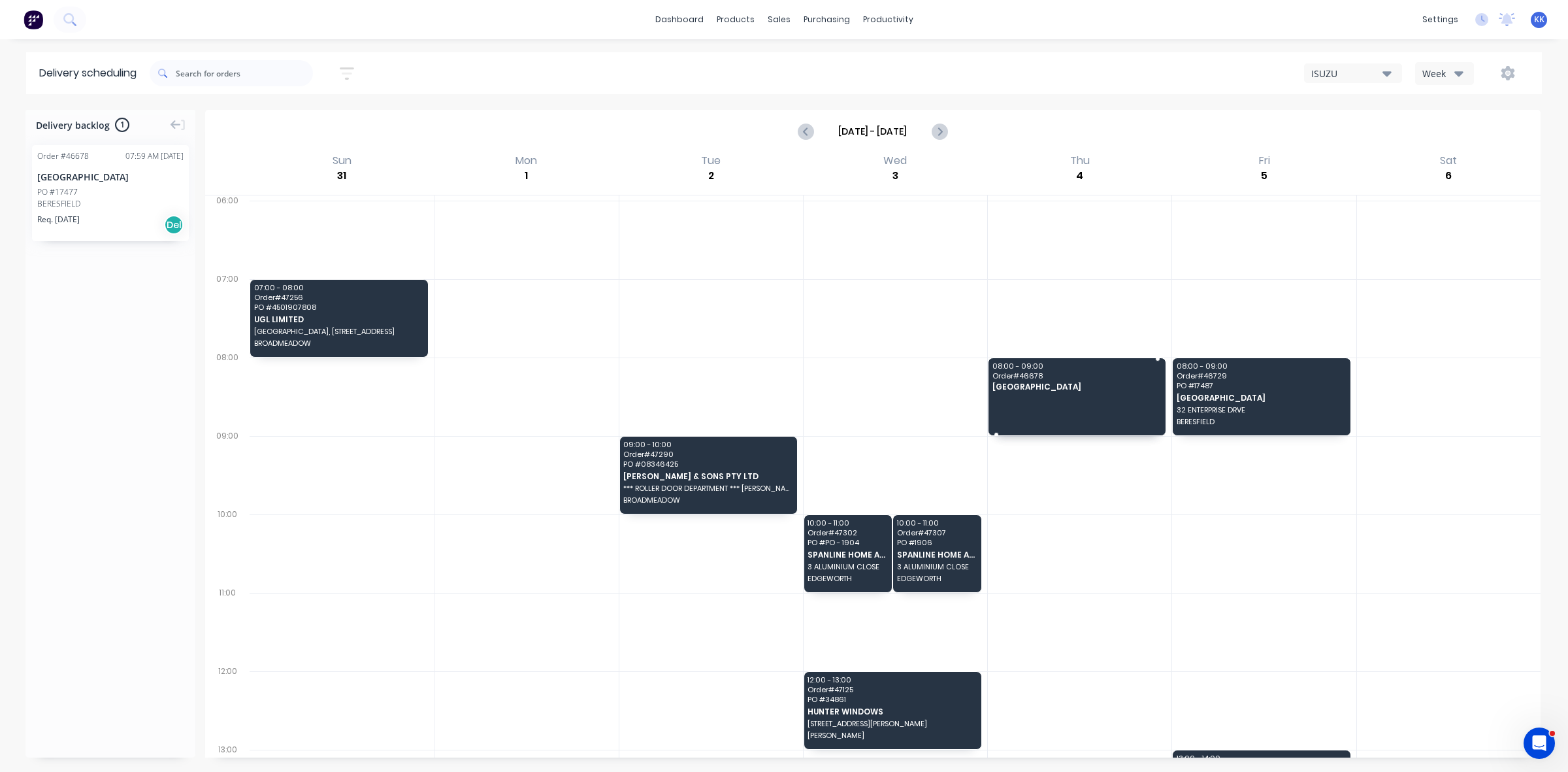
drag, startPoint x: 74, startPoint y: 200, endPoint x: 1039, endPoint y: 387, distance: 983.0
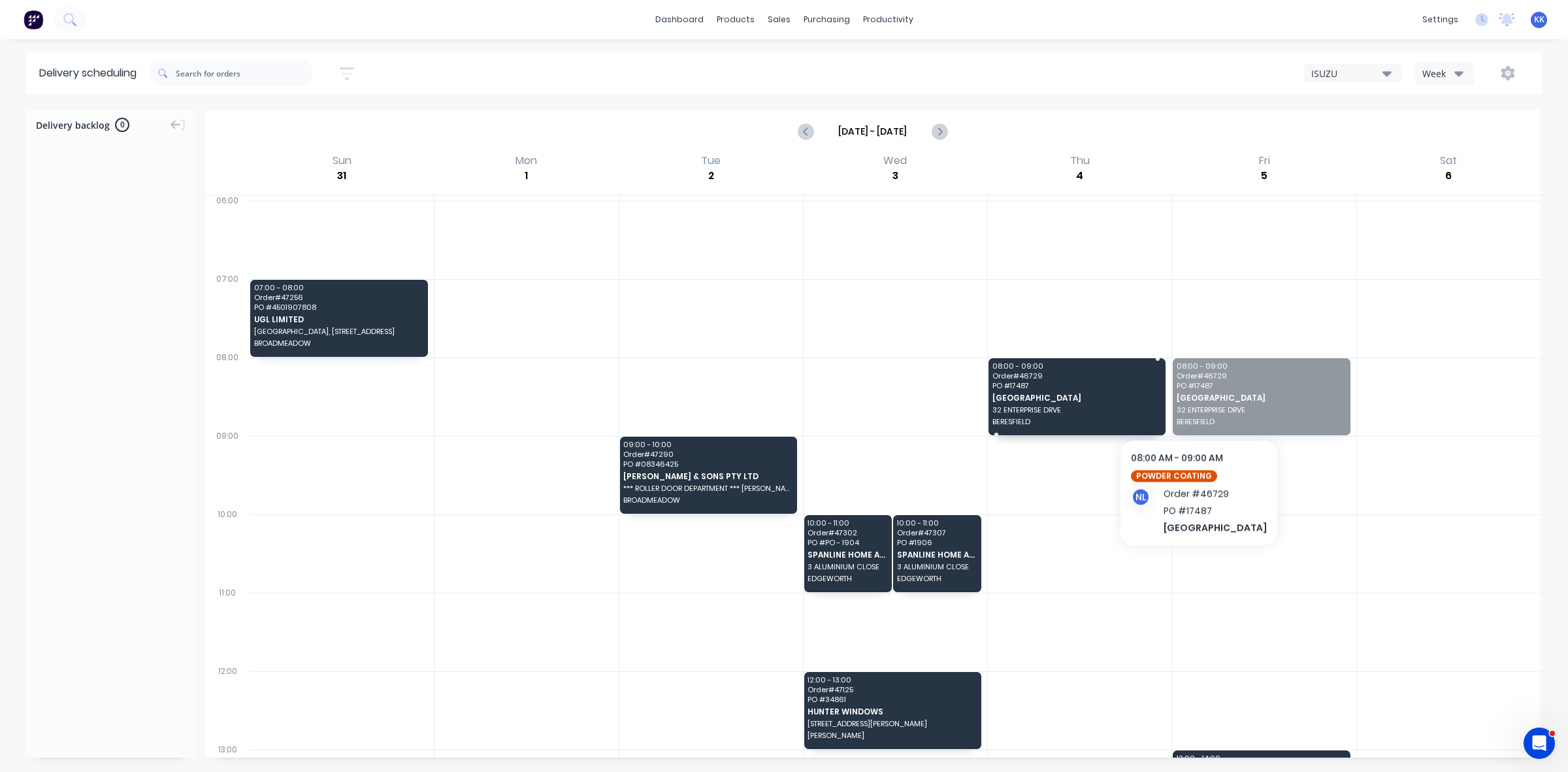
drag, startPoint x: 1234, startPoint y: 403, endPoint x: 1081, endPoint y: 402, distance: 153.0
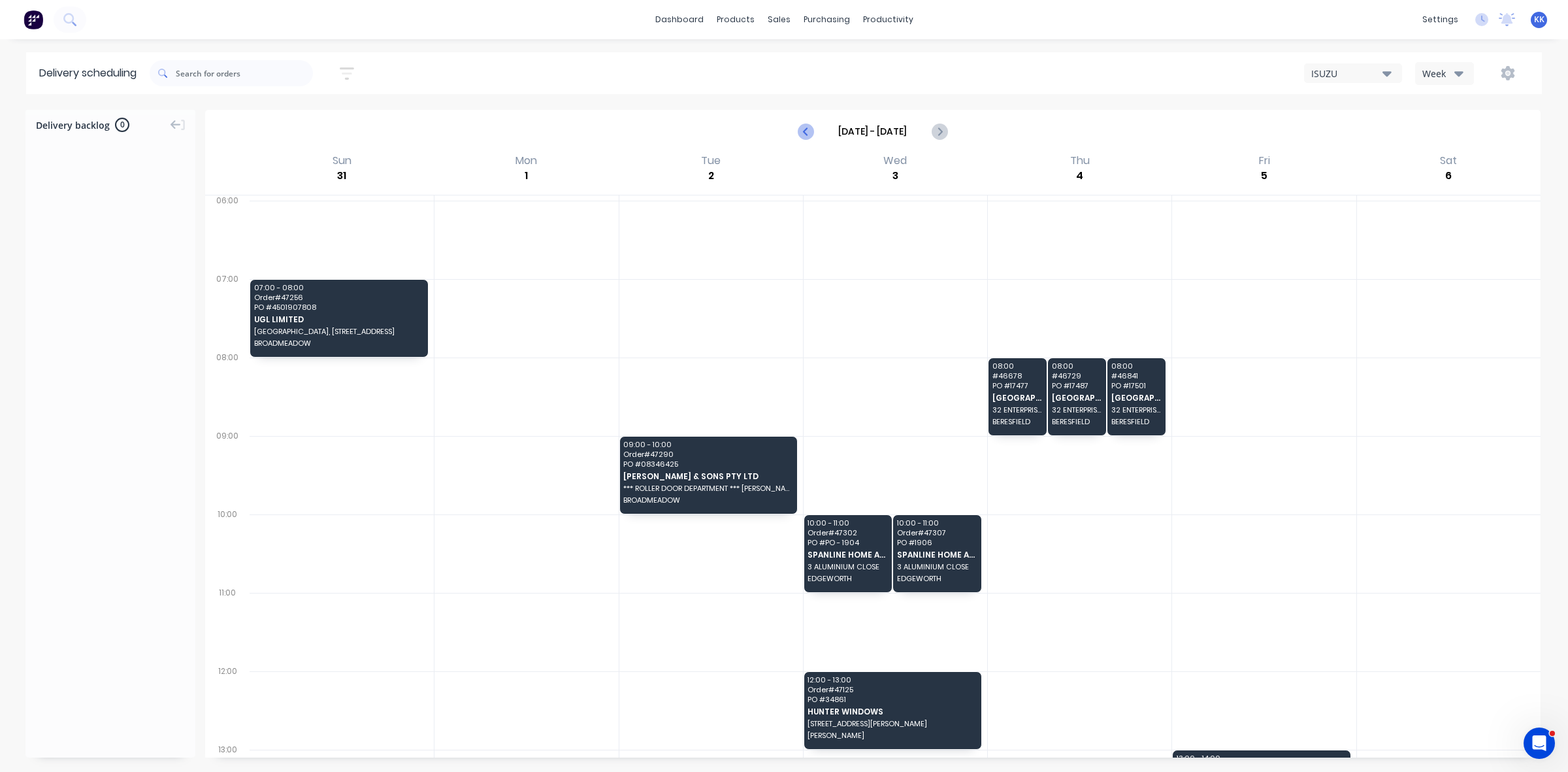
click at [808, 131] on icon "Previous page" at bounding box center [807, 132] width 16 height 16
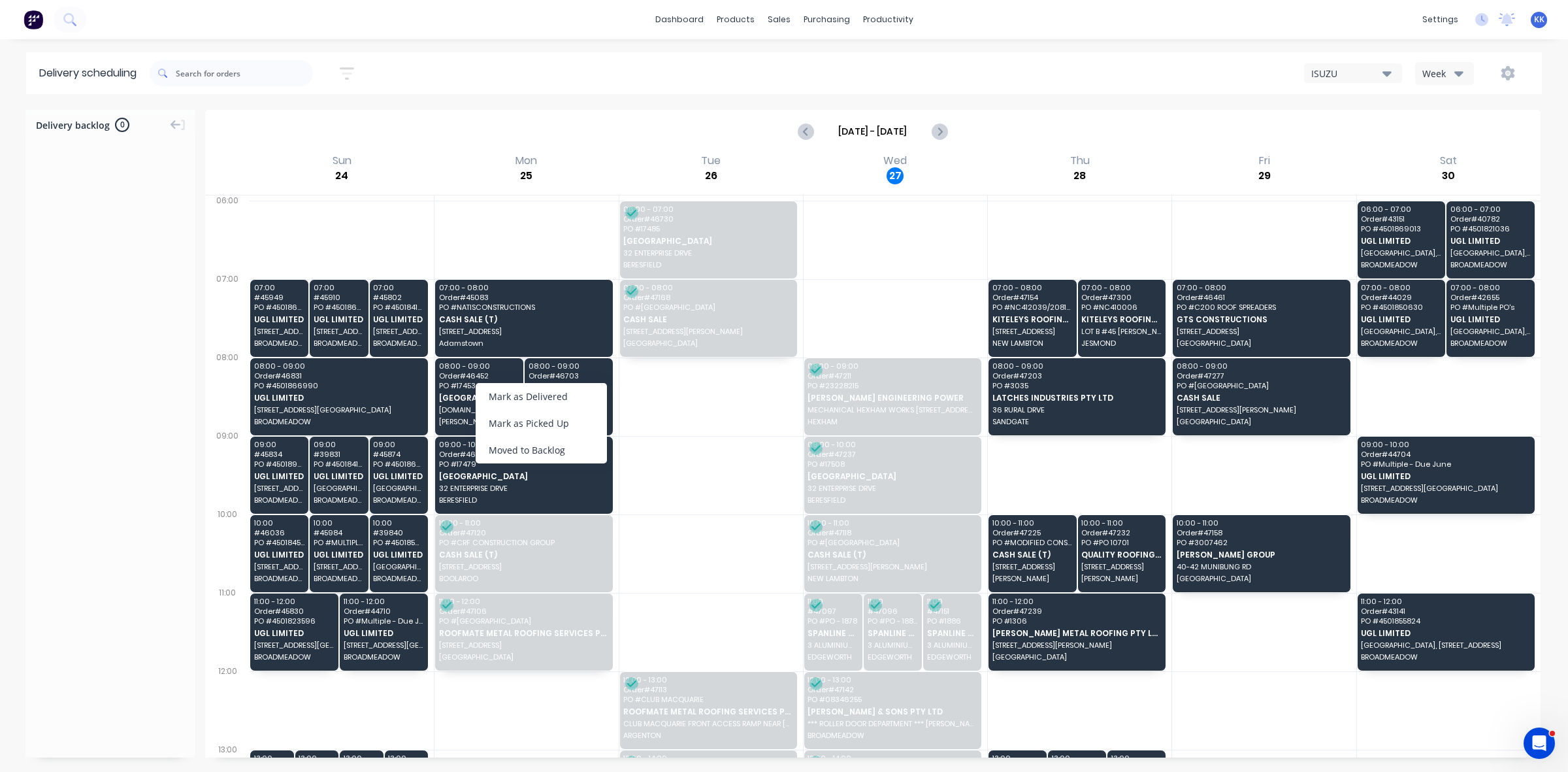
click at [575, 456] on div "Moved to Backlog" at bounding box center [541, 450] width 131 height 27
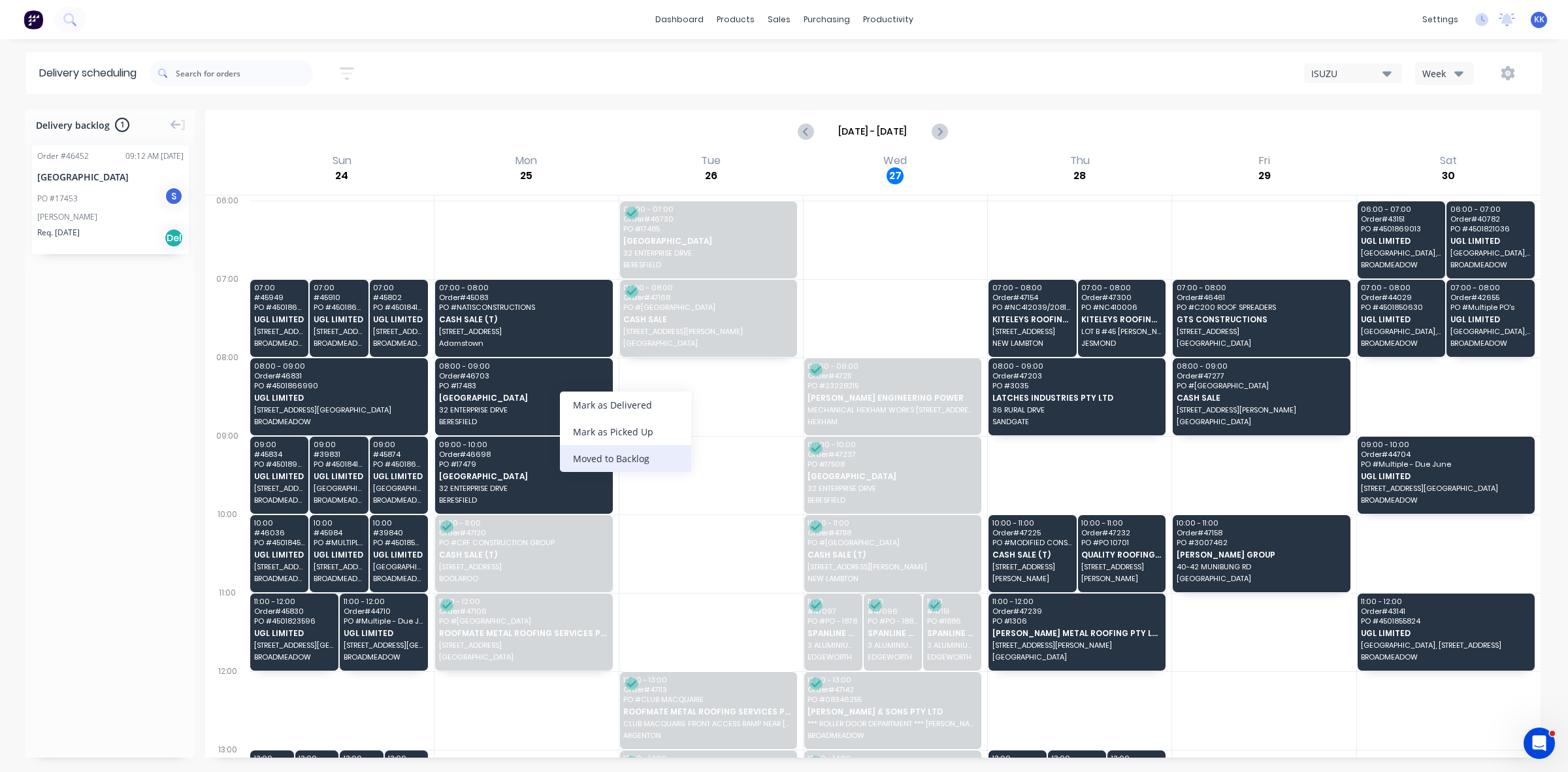
click at [613, 456] on div "Moved to Backlog" at bounding box center [625, 458] width 131 height 27
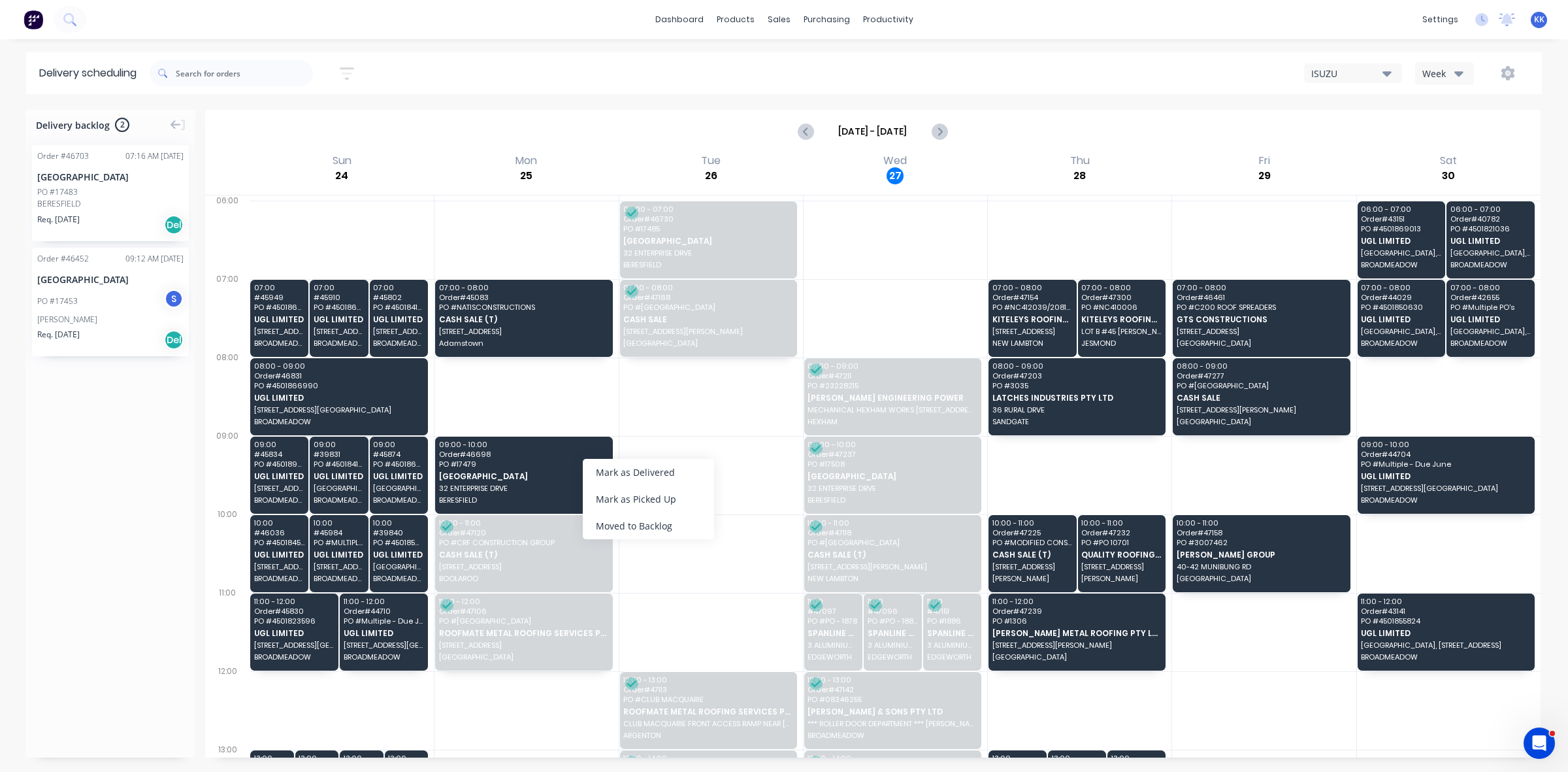
click at [628, 528] on div "Moved to Backlog" at bounding box center [648, 526] width 131 height 27
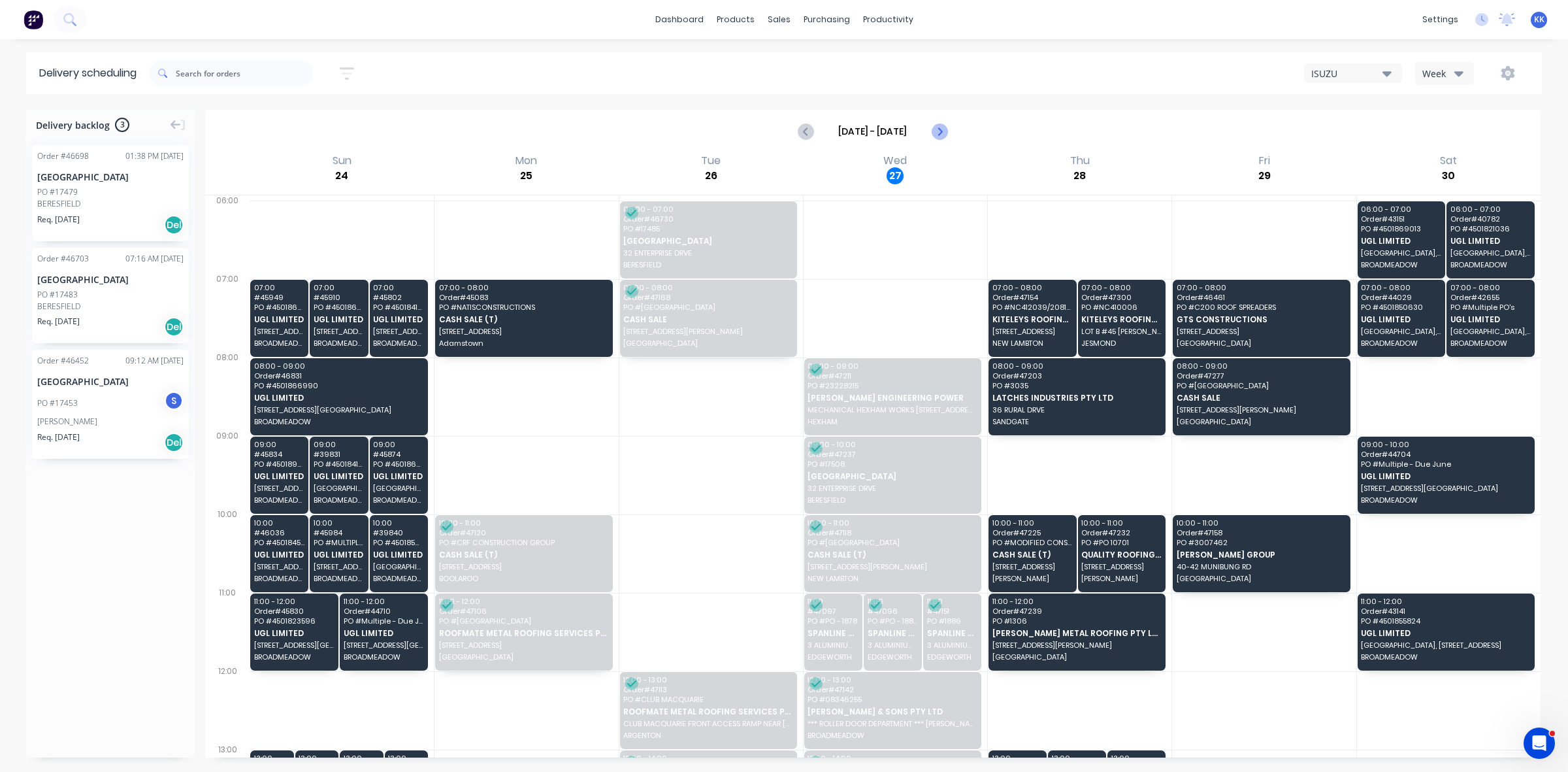
click at [939, 132] on icon "Next page" at bounding box center [940, 132] width 16 height 16
type input "Aug 31 - Sep 6"
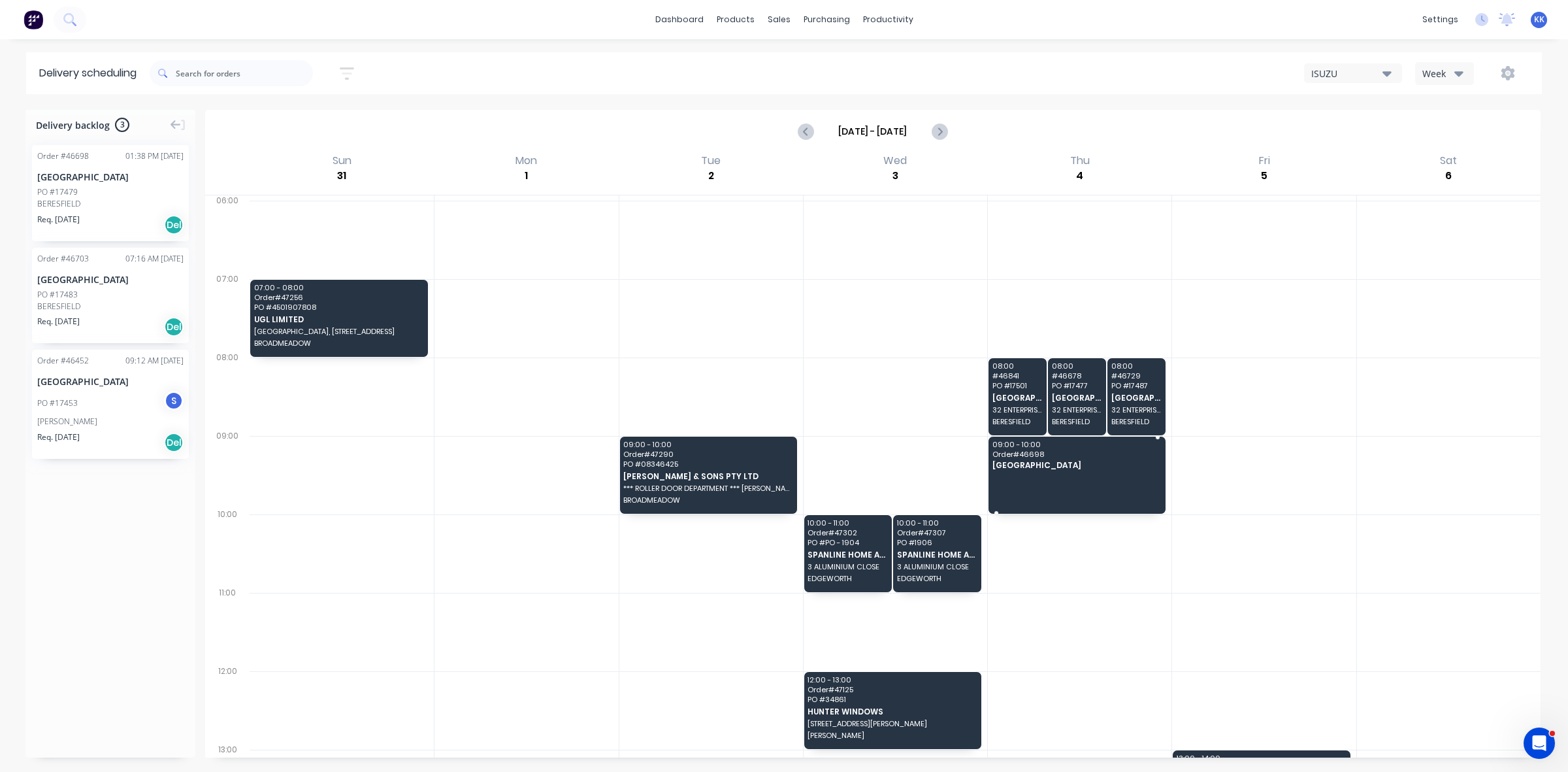
drag, startPoint x: 135, startPoint y: 191, endPoint x: 1073, endPoint y: 457, distance: 975.0
drag, startPoint x: 104, startPoint y: 204, endPoint x: 1098, endPoint y: 461, distance: 1026.7
drag, startPoint x: 82, startPoint y: 209, endPoint x: 1077, endPoint y: 455, distance: 1025.0
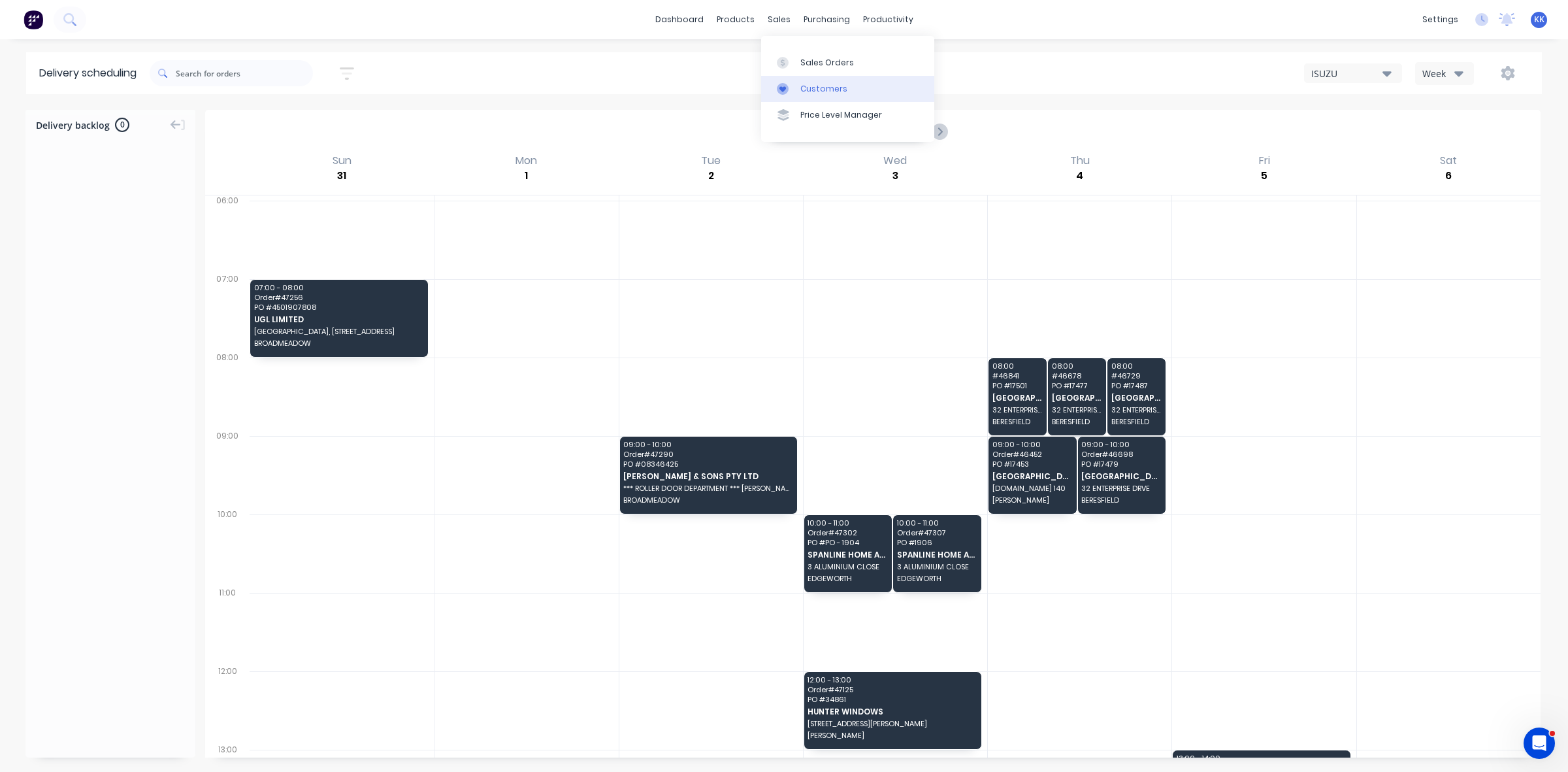
click at [795, 89] on div at bounding box center [787, 88] width 20 height 12
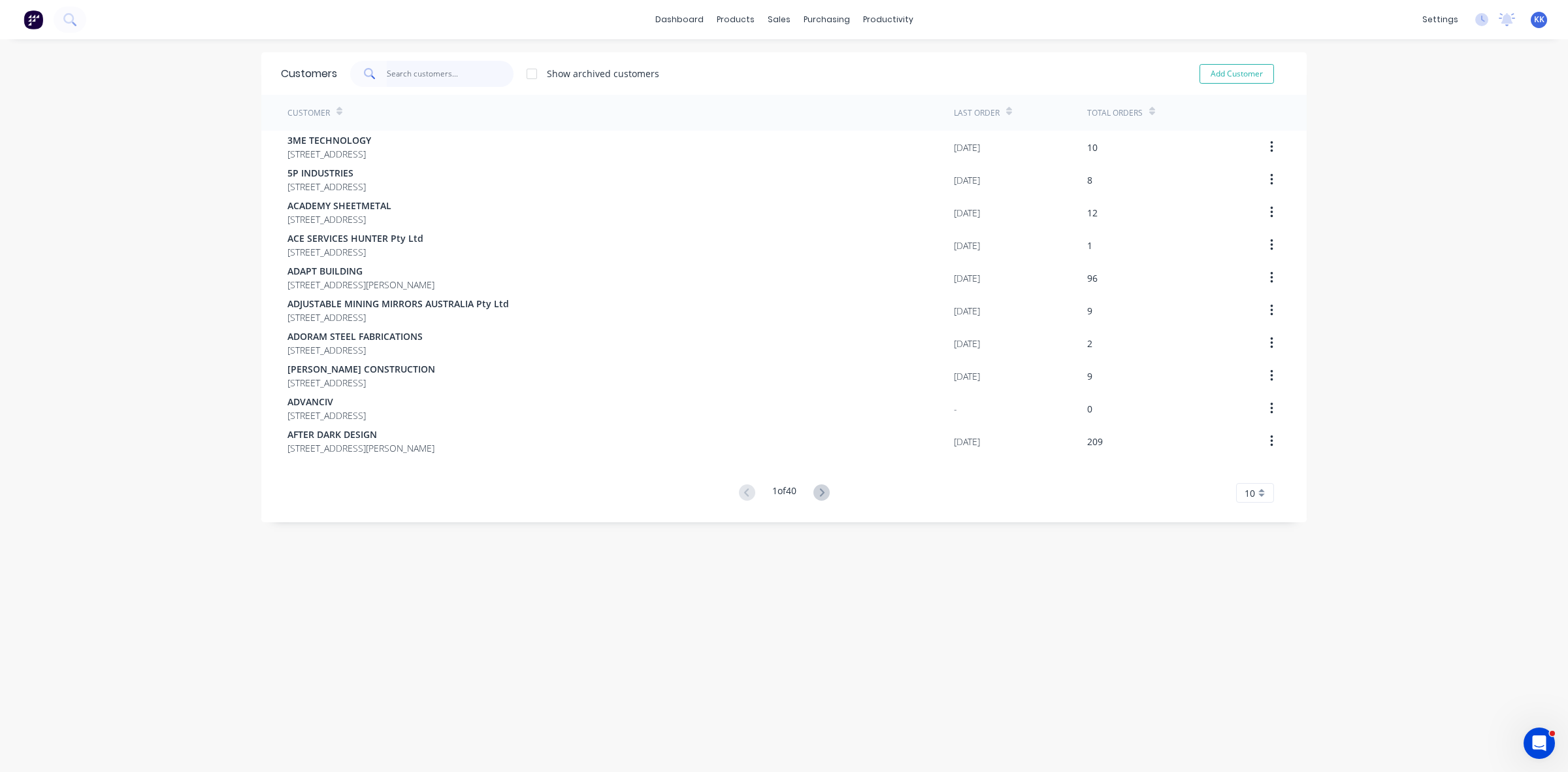
click at [403, 77] on input "text" at bounding box center [450, 73] width 127 height 26
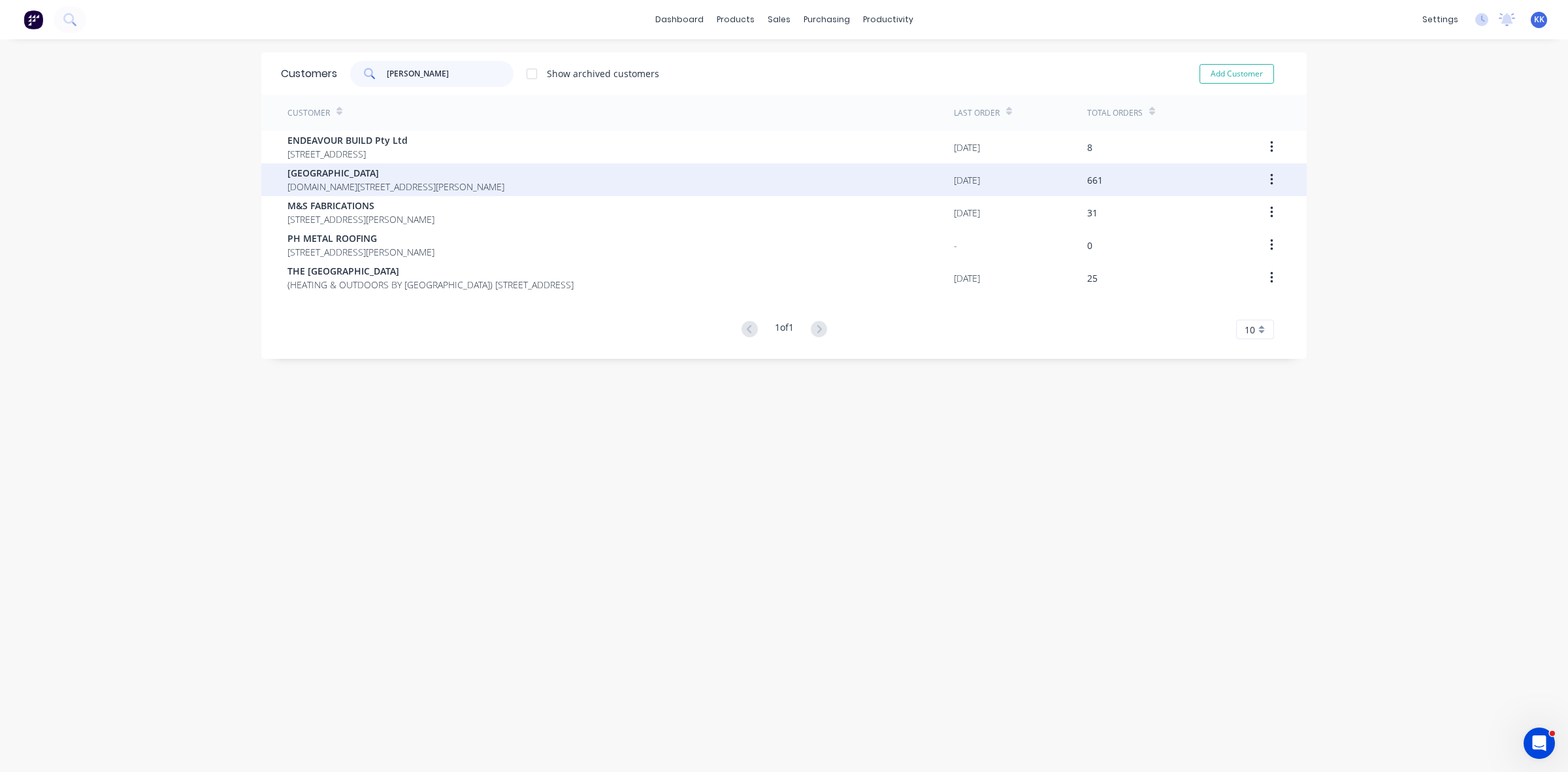
type input "glen"
click at [405, 180] on span "P.O.BOX 140 THORNTON New South Wales Australia 2322" at bounding box center [396, 186] width 217 height 13
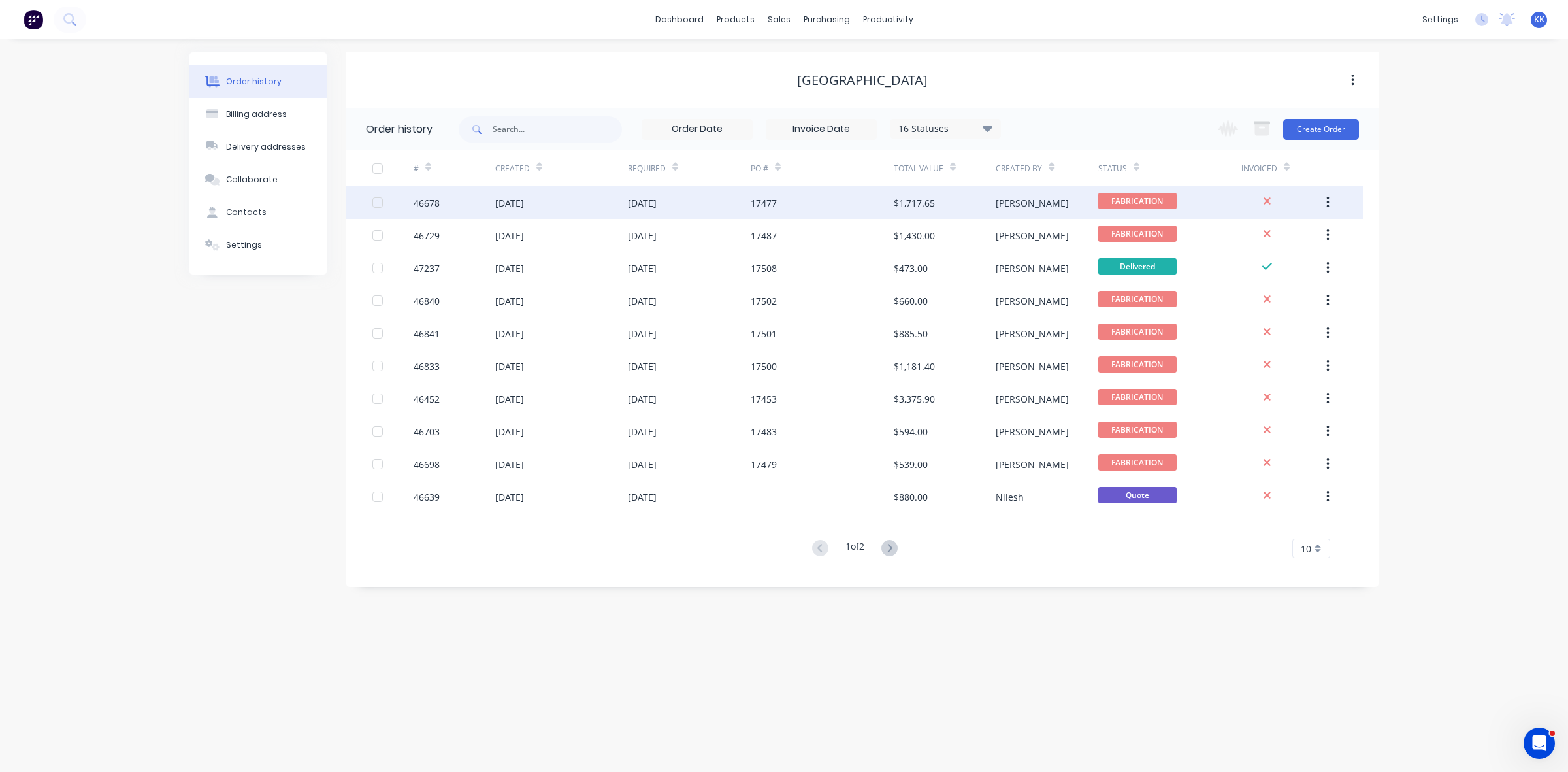
click at [612, 214] on div "[DATE]" at bounding box center [562, 202] width 133 height 33
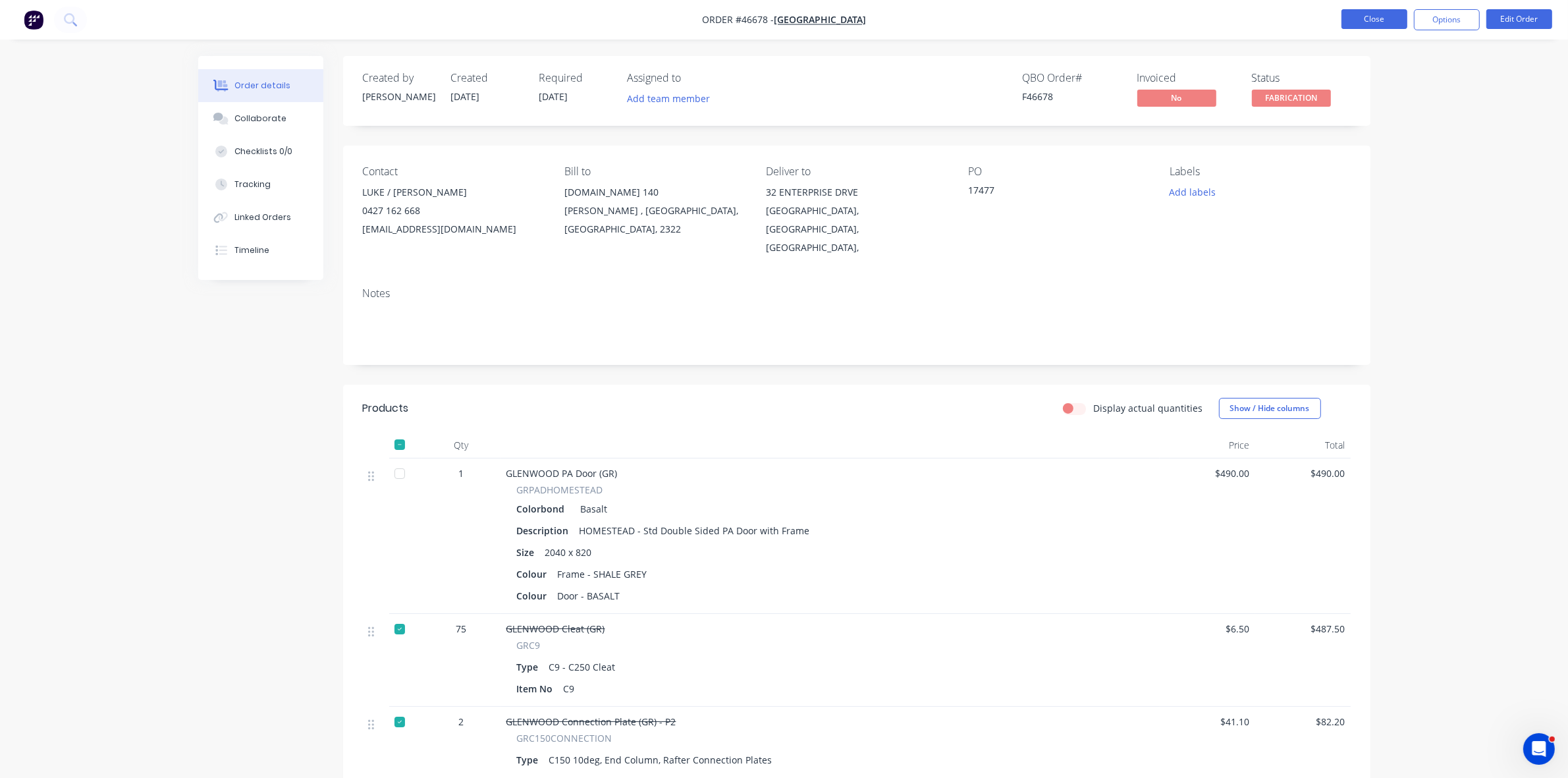
click at [1394, 20] on button "Close" at bounding box center [1374, 19] width 66 height 20
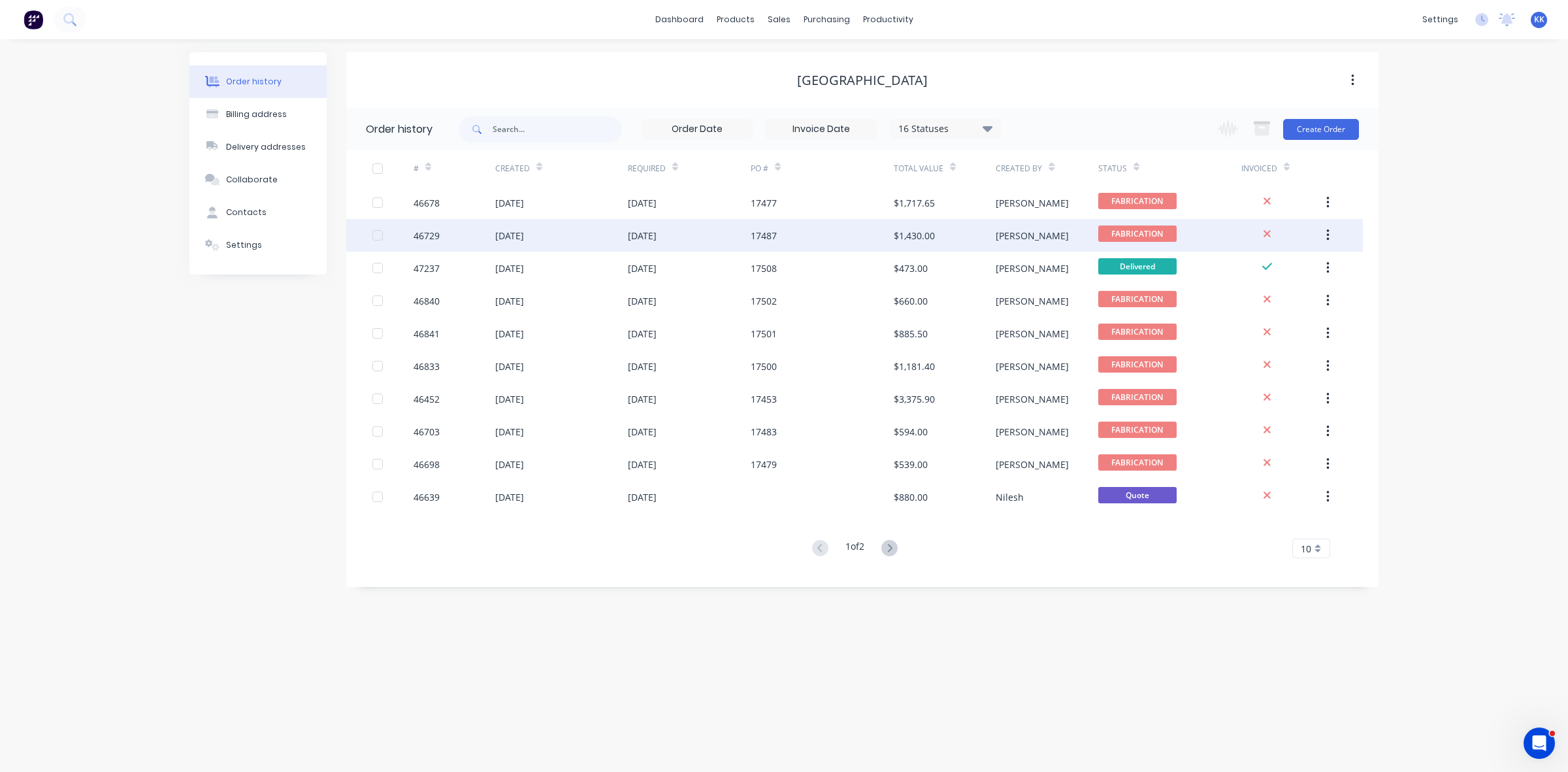
click at [745, 241] on div "05 Sep 2025" at bounding box center [689, 235] width 123 height 33
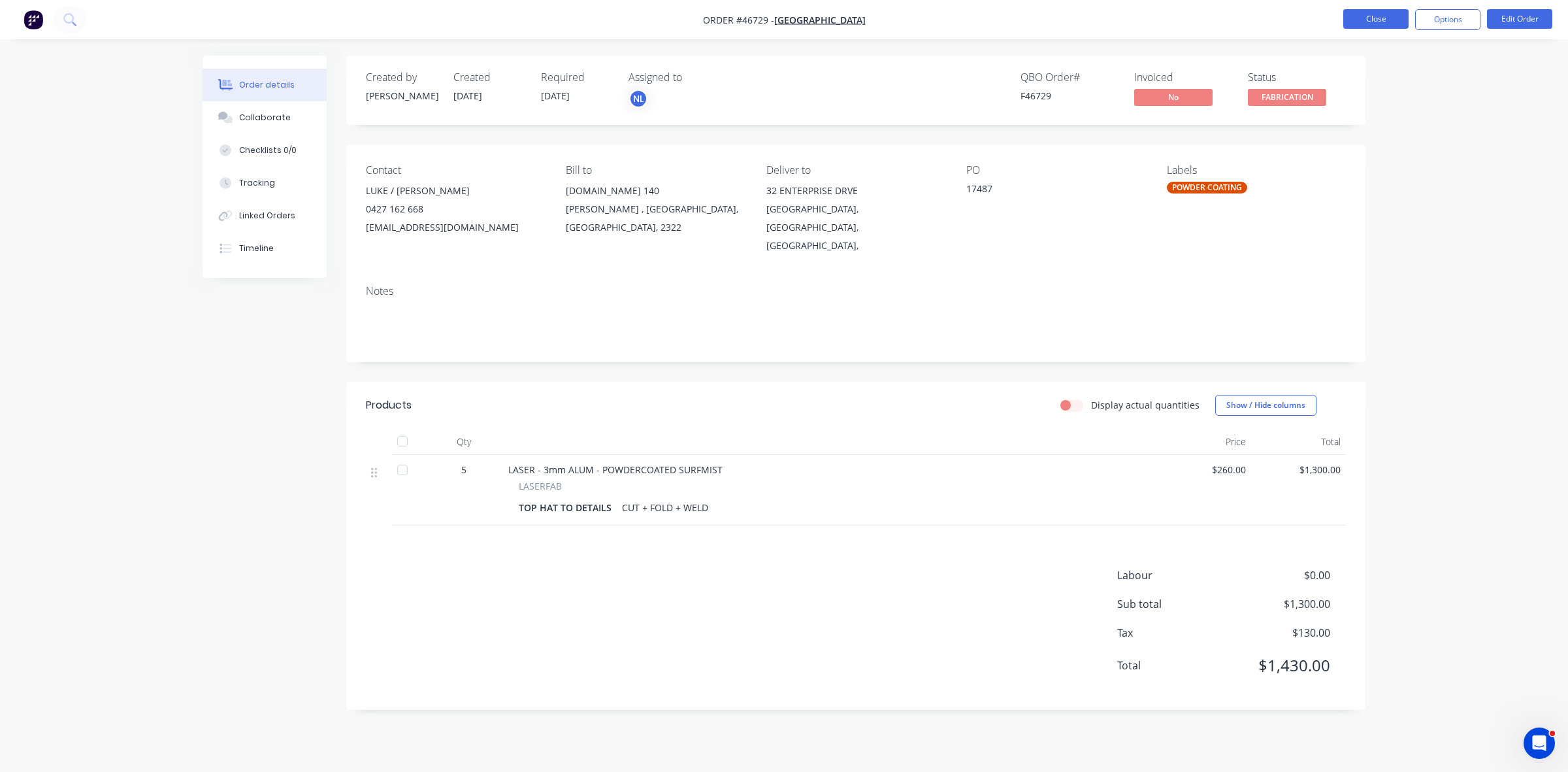
click at [1367, 27] on button "Close" at bounding box center [1375, 19] width 65 height 20
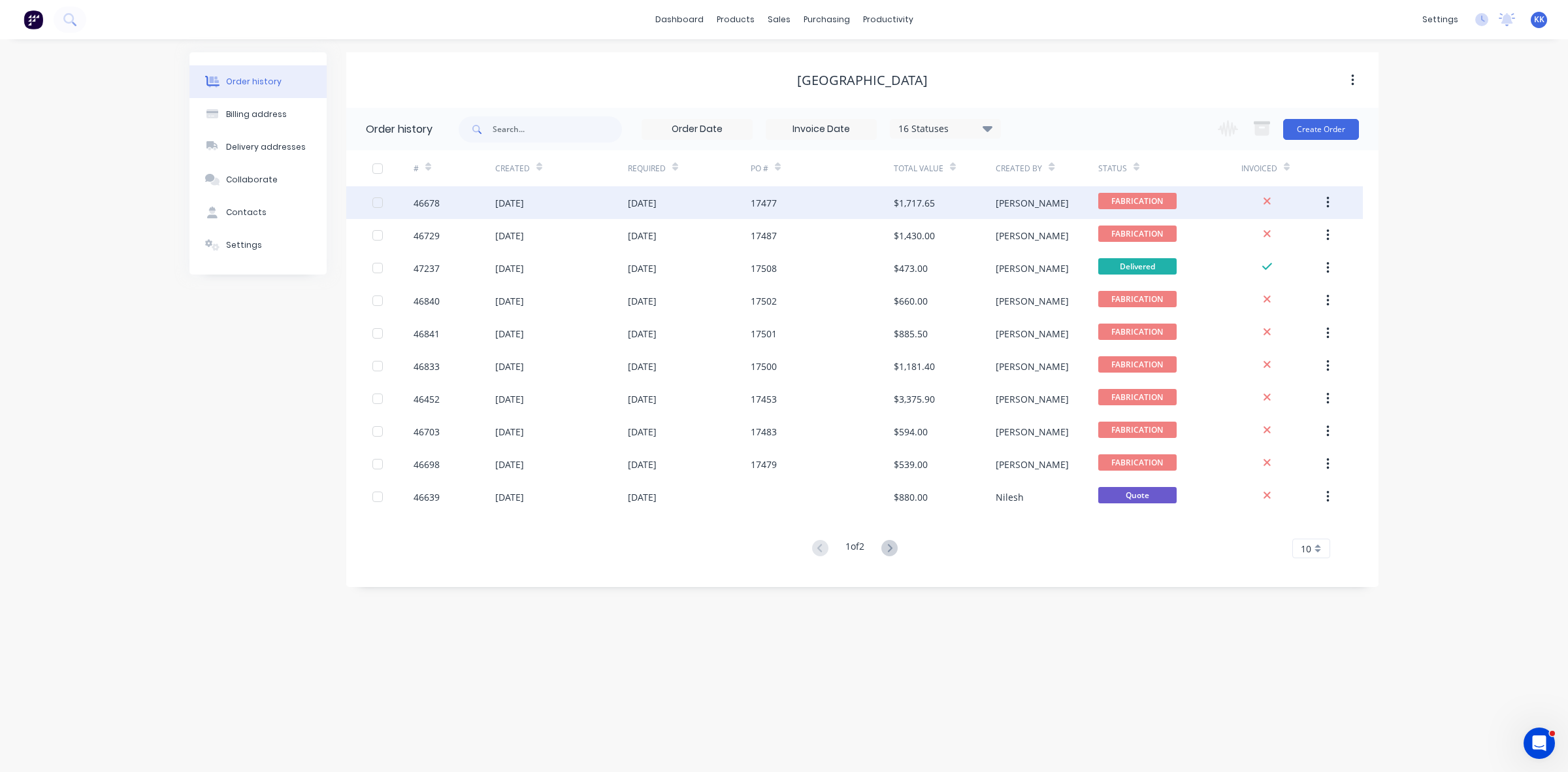
click at [978, 204] on div "$1,717.65" at bounding box center [945, 202] width 102 height 33
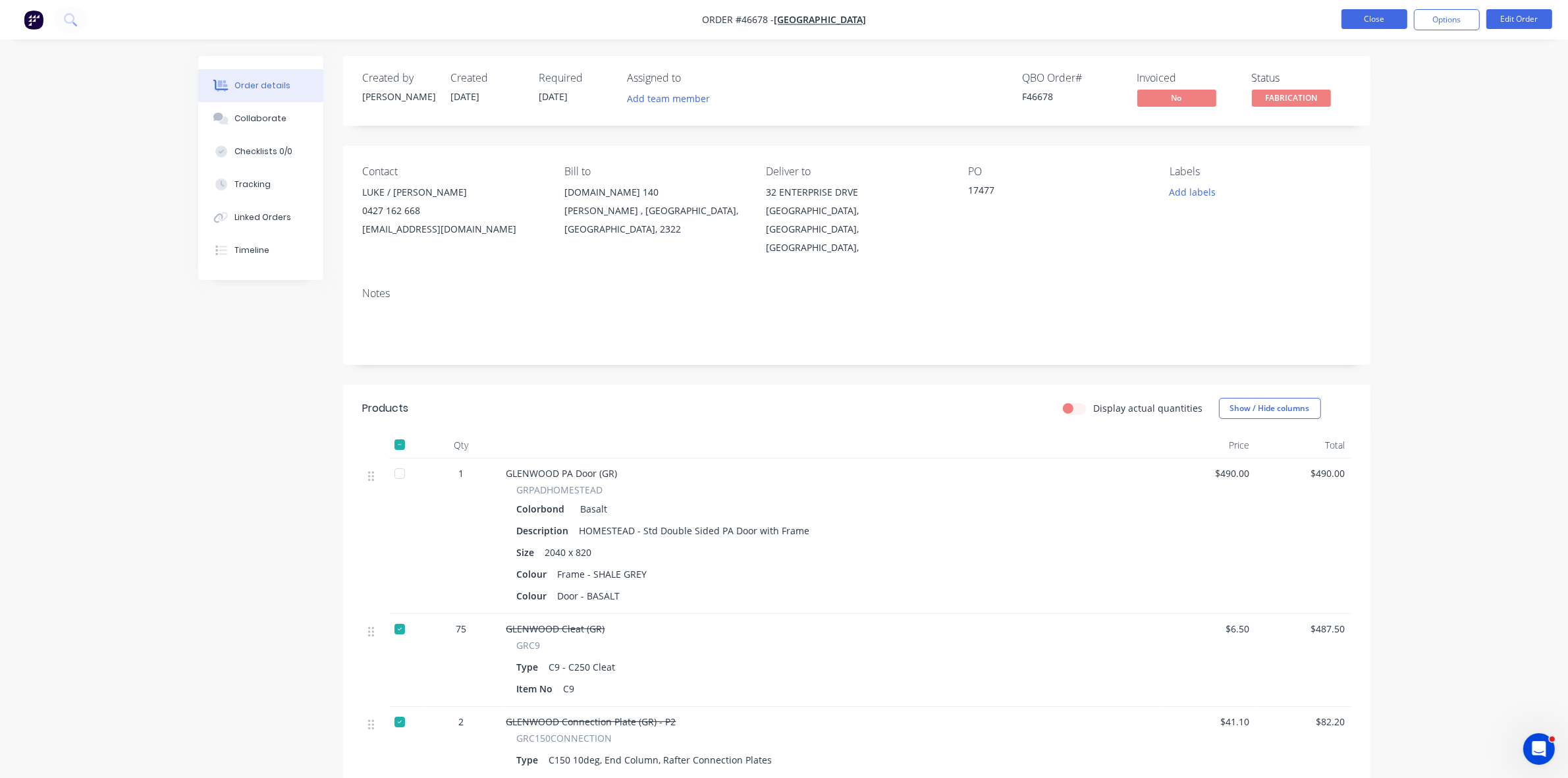
click at [1369, 18] on button "Close" at bounding box center [1374, 19] width 66 height 20
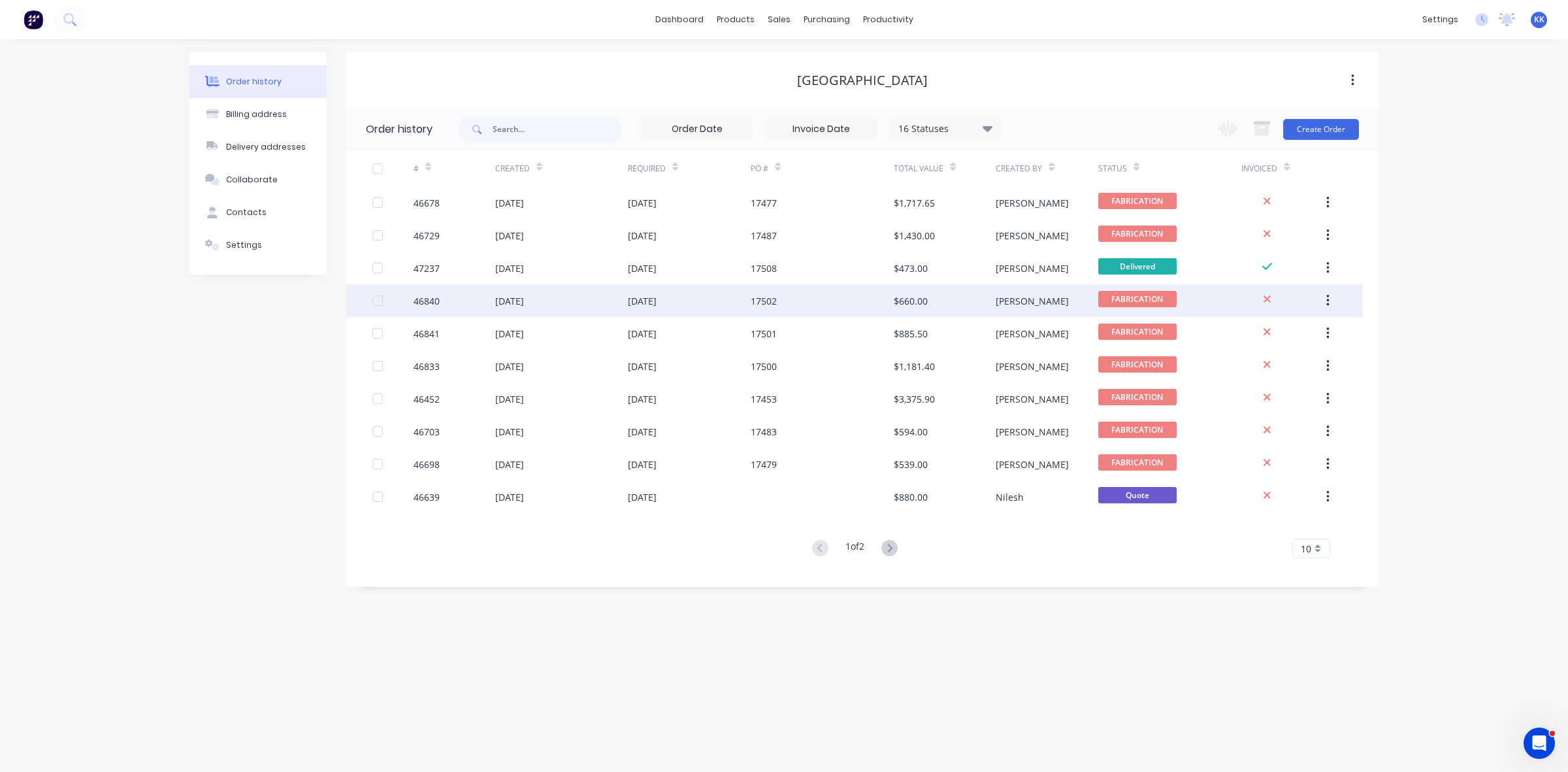
click at [929, 289] on div "$660.00" at bounding box center [945, 300] width 102 height 33
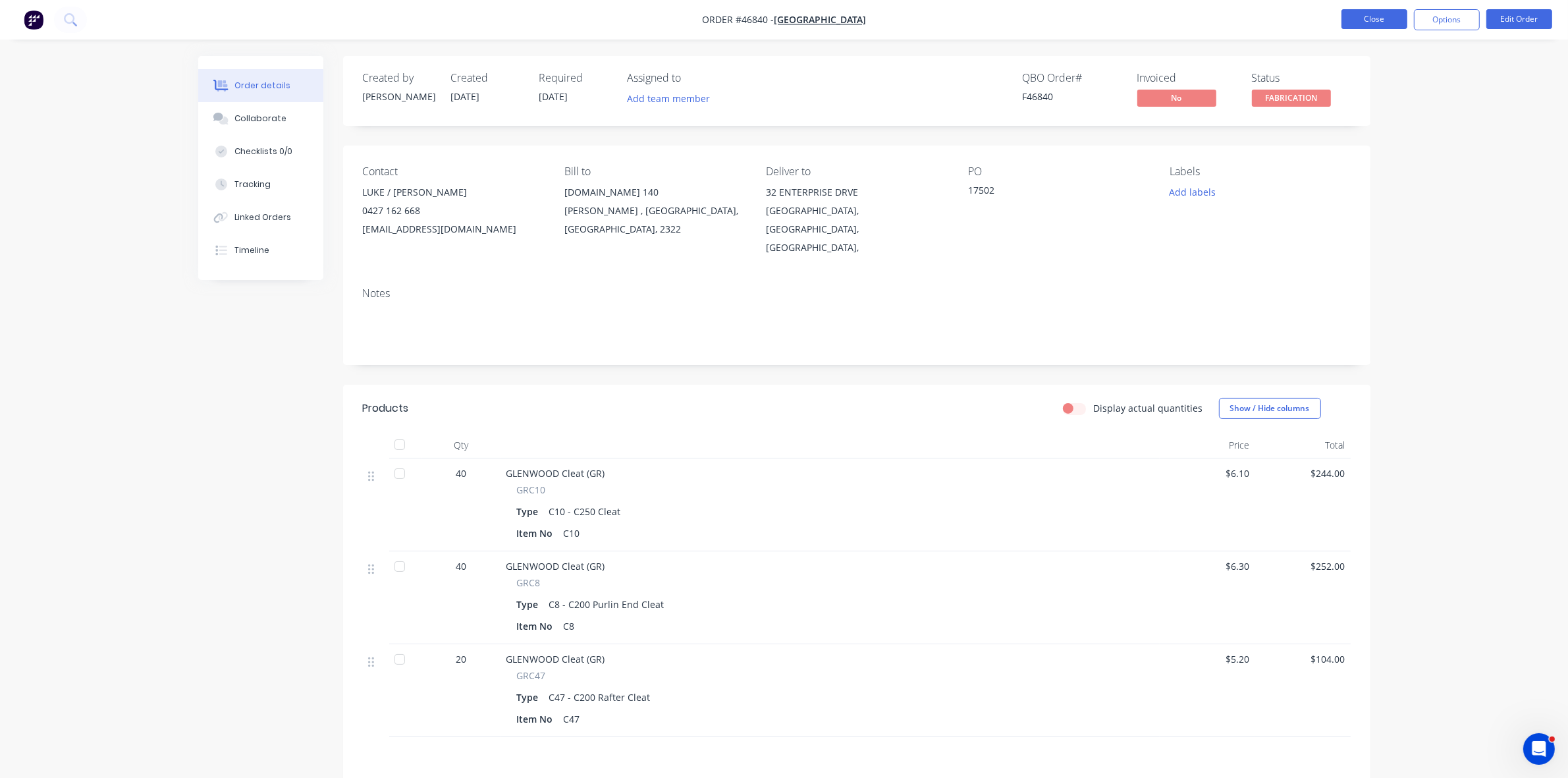
click at [1373, 21] on button "Close" at bounding box center [1374, 19] width 66 height 20
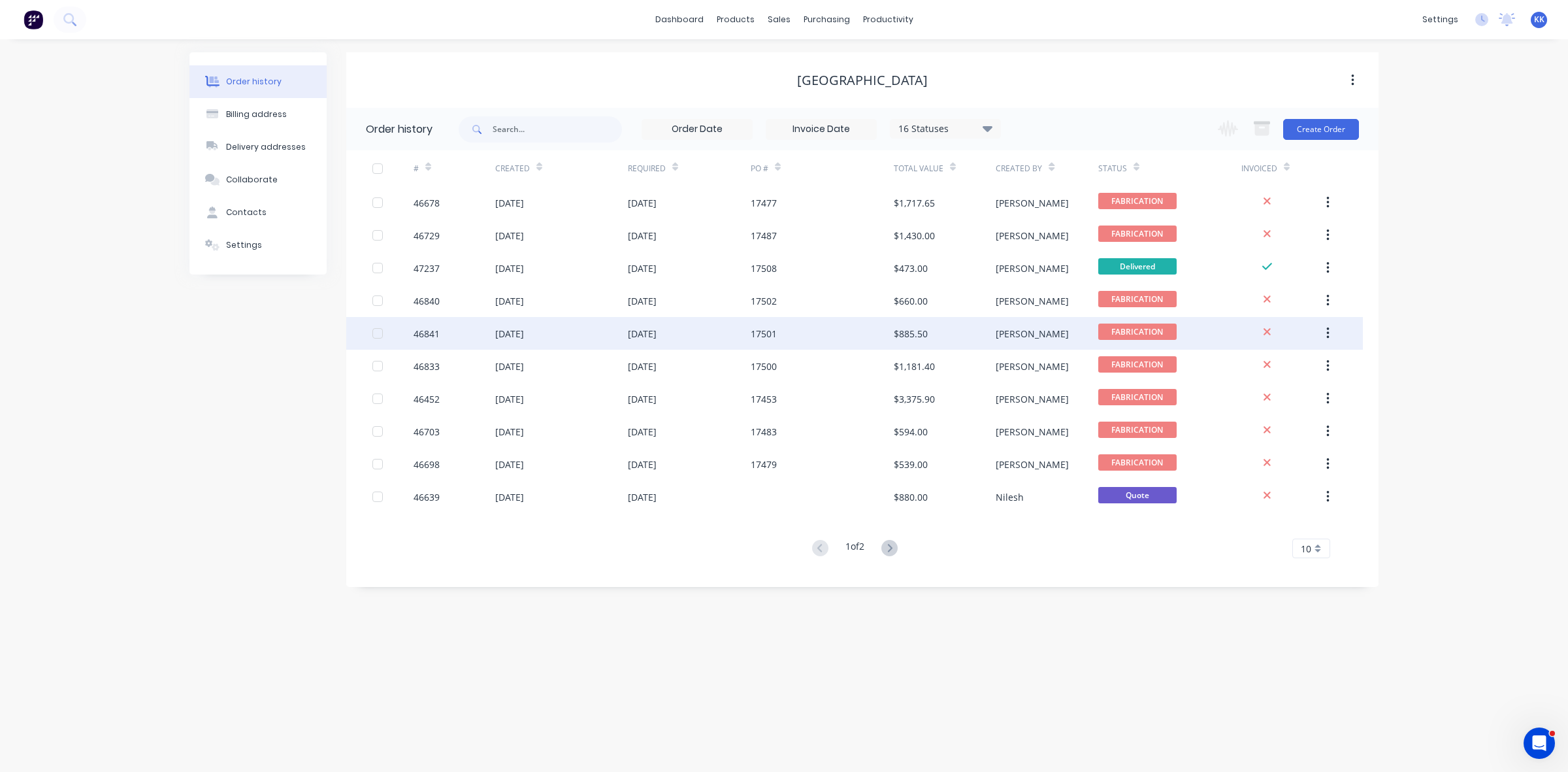
click at [951, 332] on div "$885.50" at bounding box center [945, 333] width 102 height 33
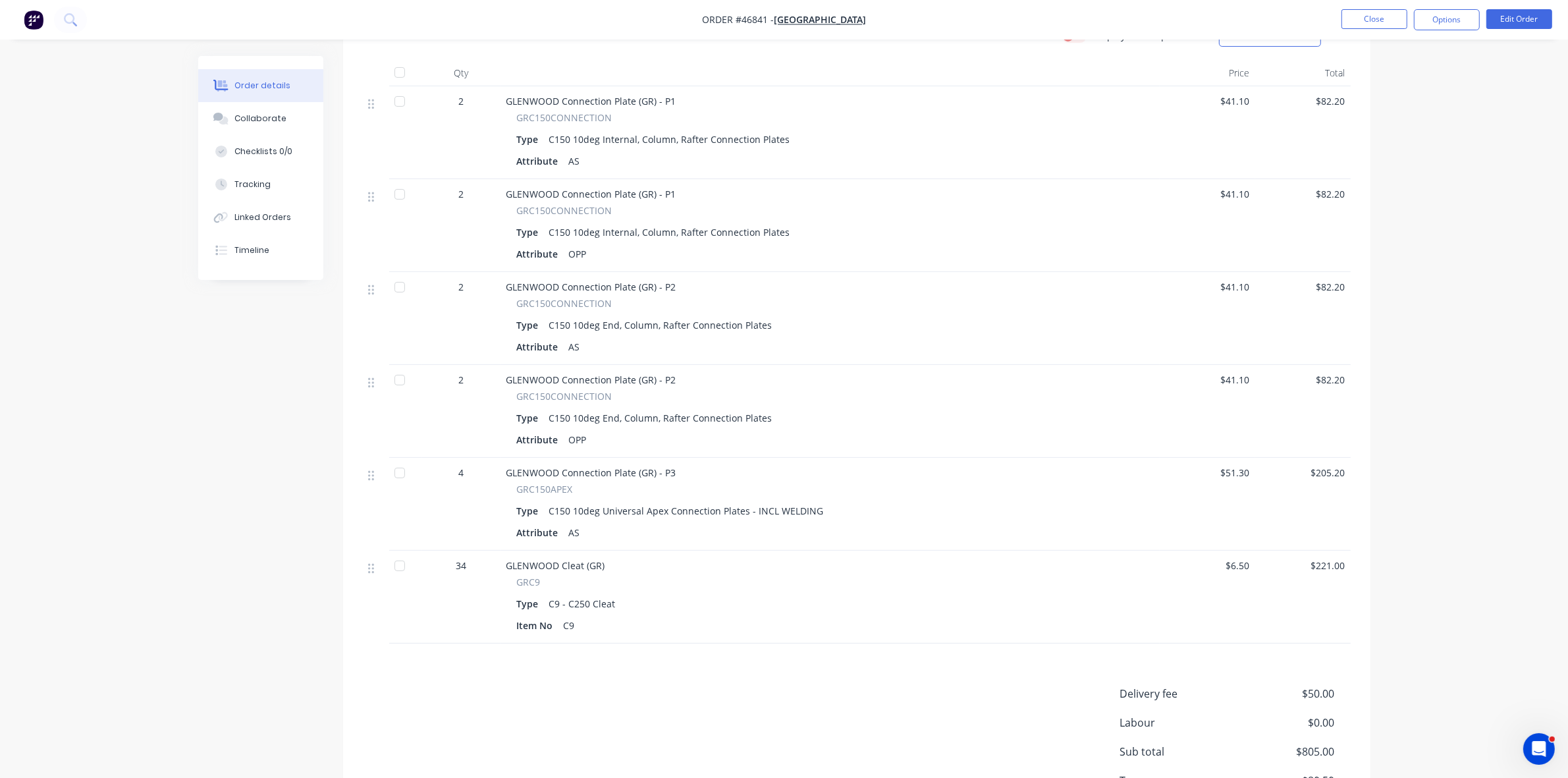
scroll to position [43, 0]
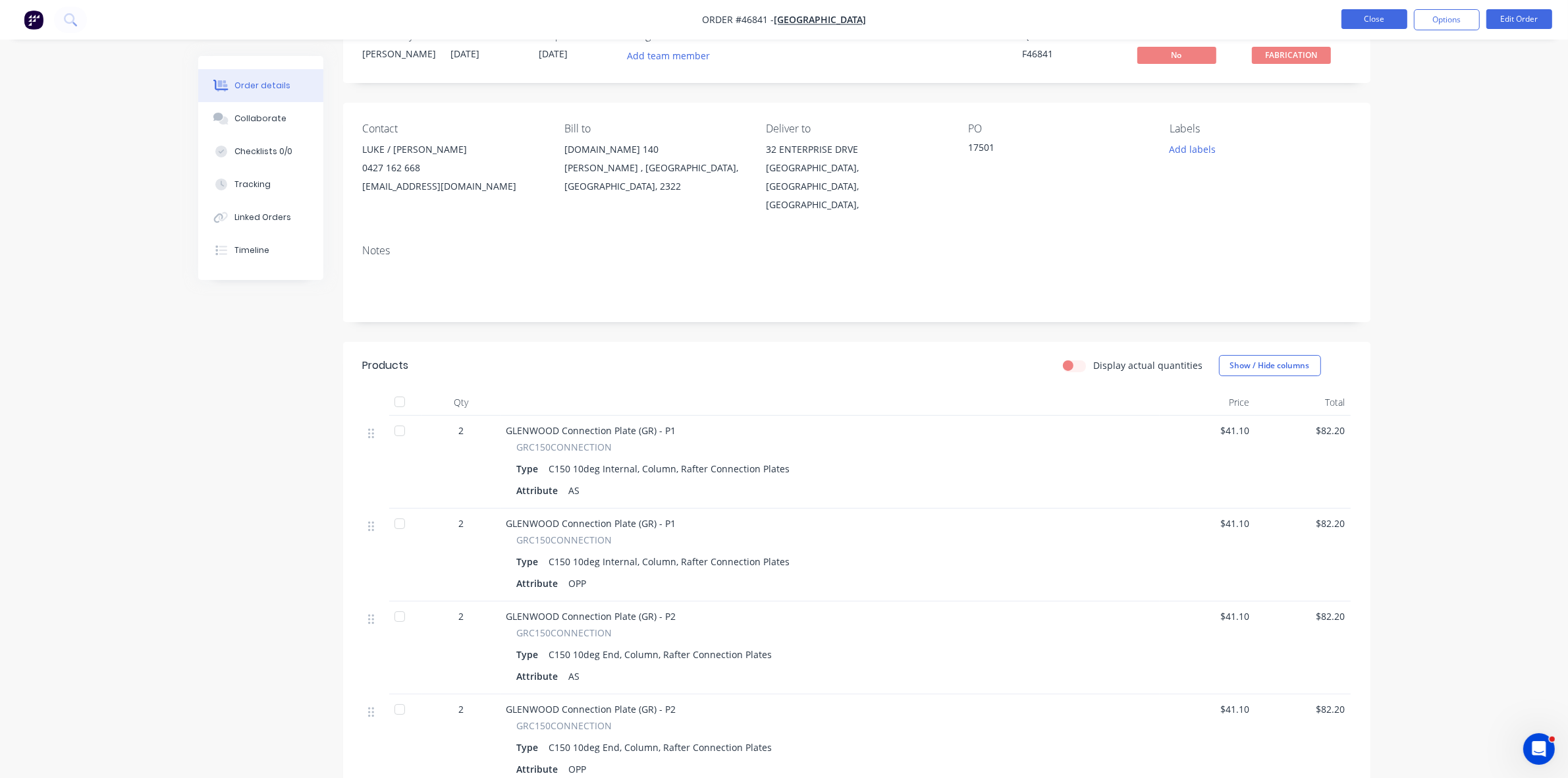
click at [1380, 18] on button "Close" at bounding box center [1374, 19] width 66 height 20
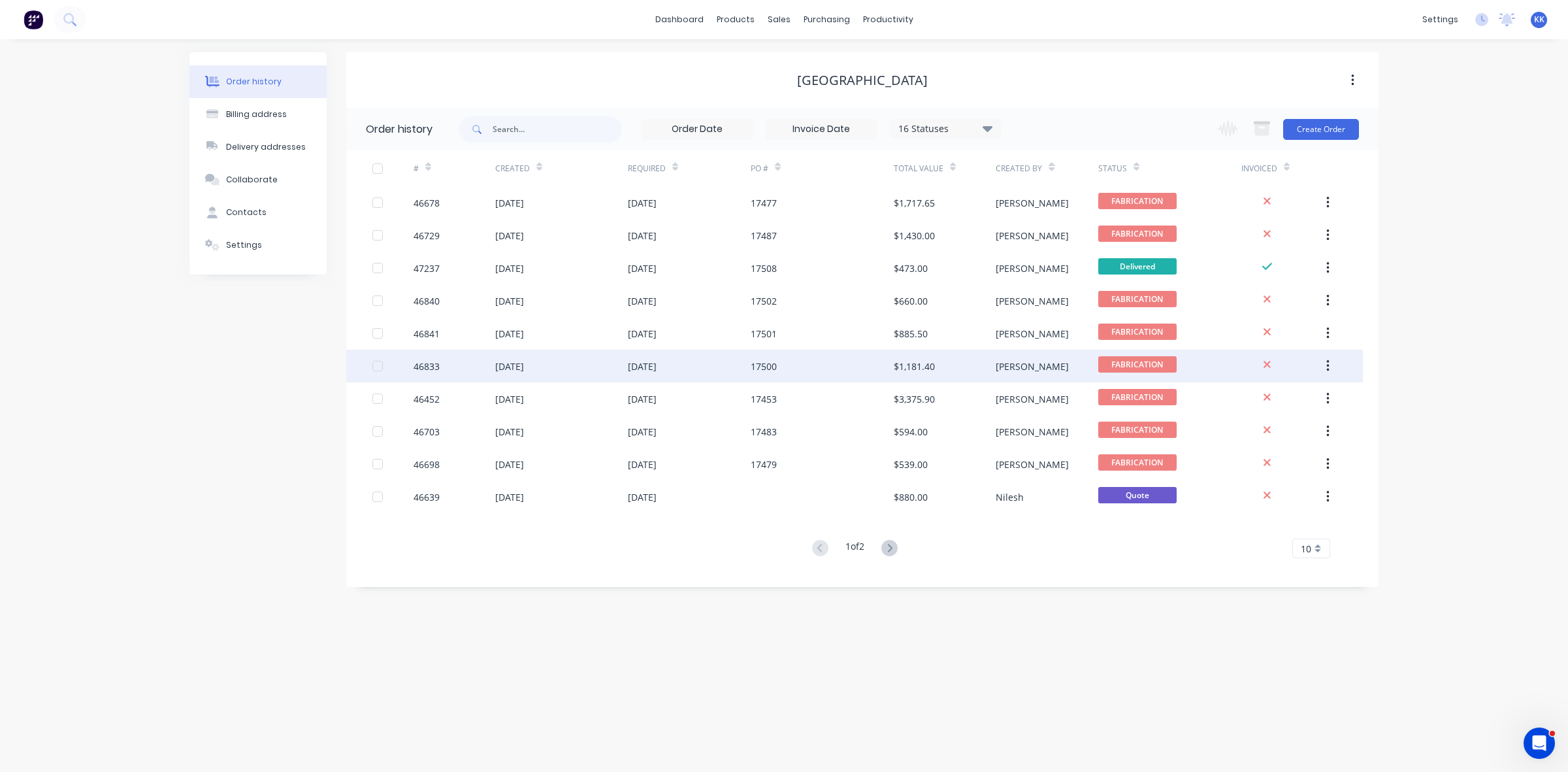
click at [897, 365] on div "$1,181.40" at bounding box center [915, 365] width 41 height 13
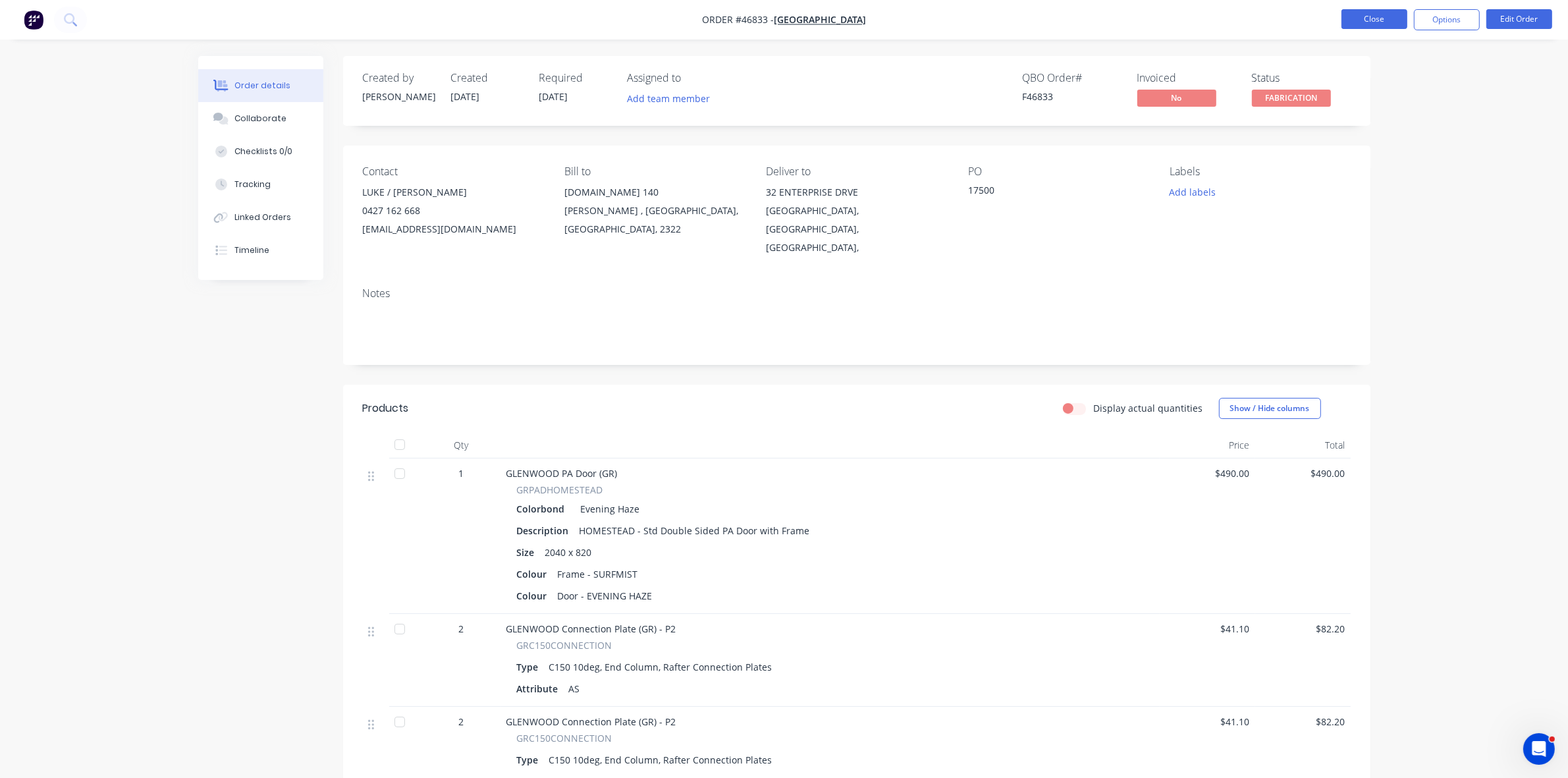
click at [1377, 18] on button "Close" at bounding box center [1374, 19] width 66 height 20
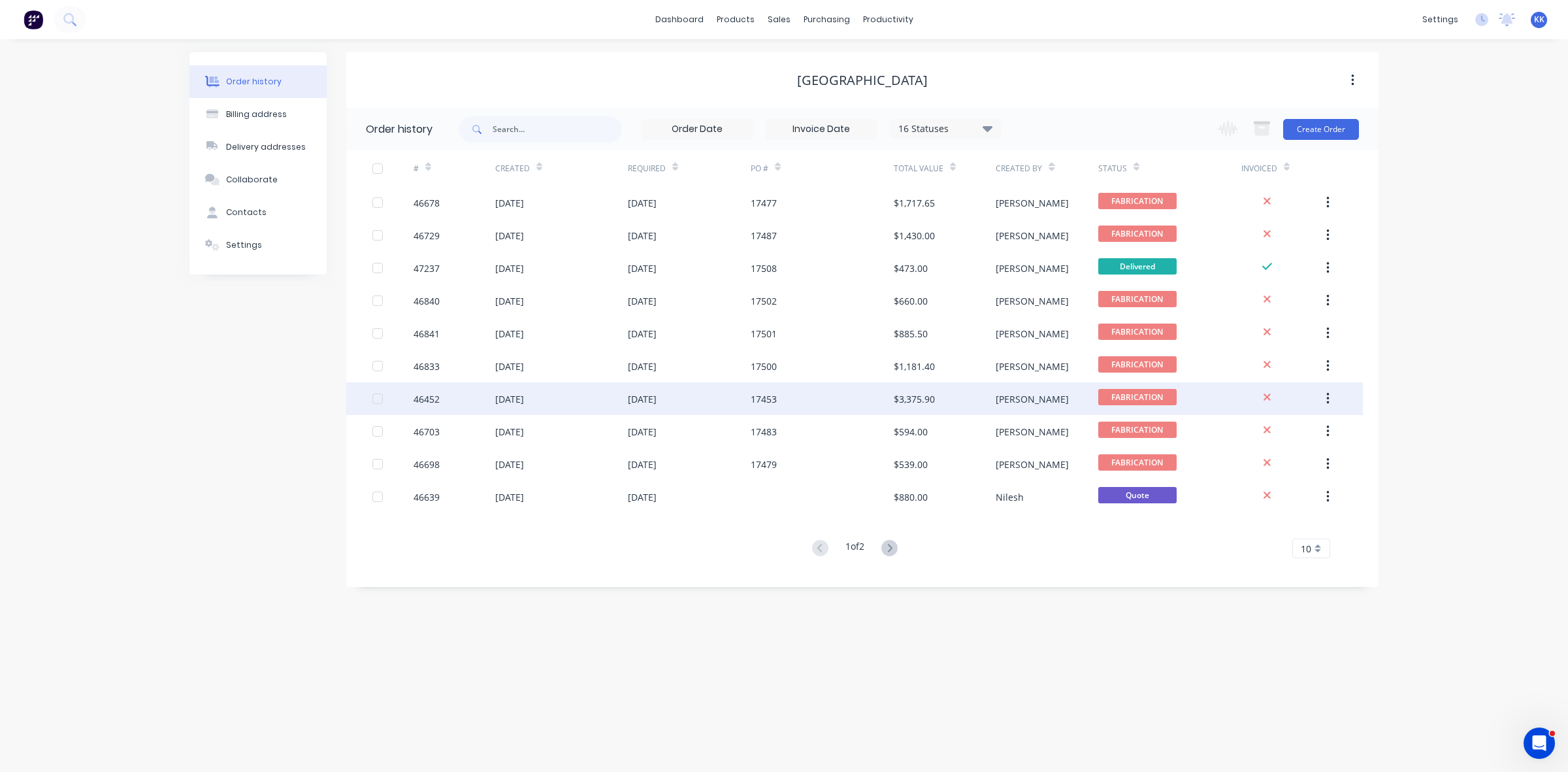
click at [772, 404] on div "17453" at bounding box center [763, 398] width 26 height 13
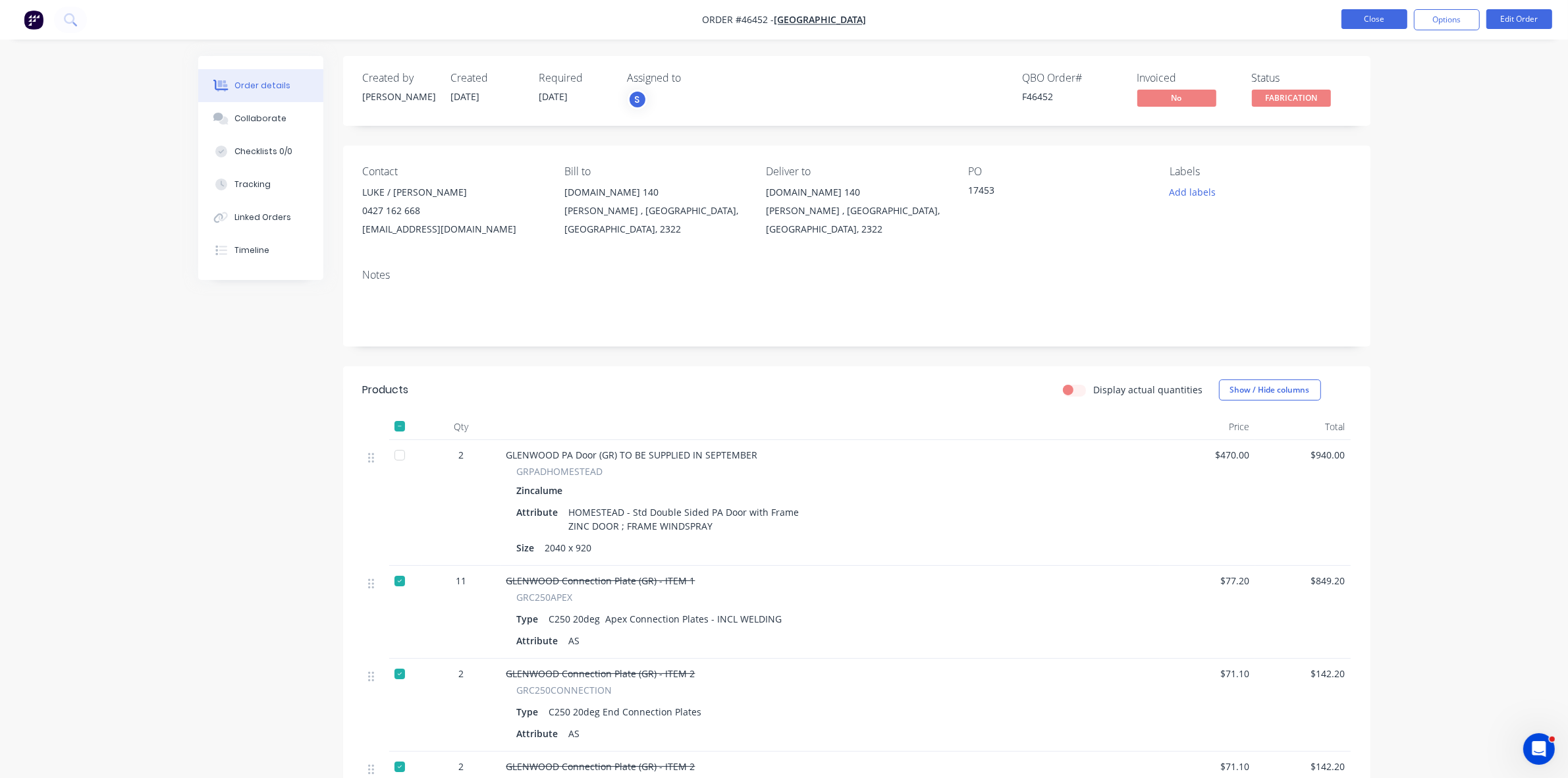
click at [1385, 13] on button "Close" at bounding box center [1374, 19] width 66 height 20
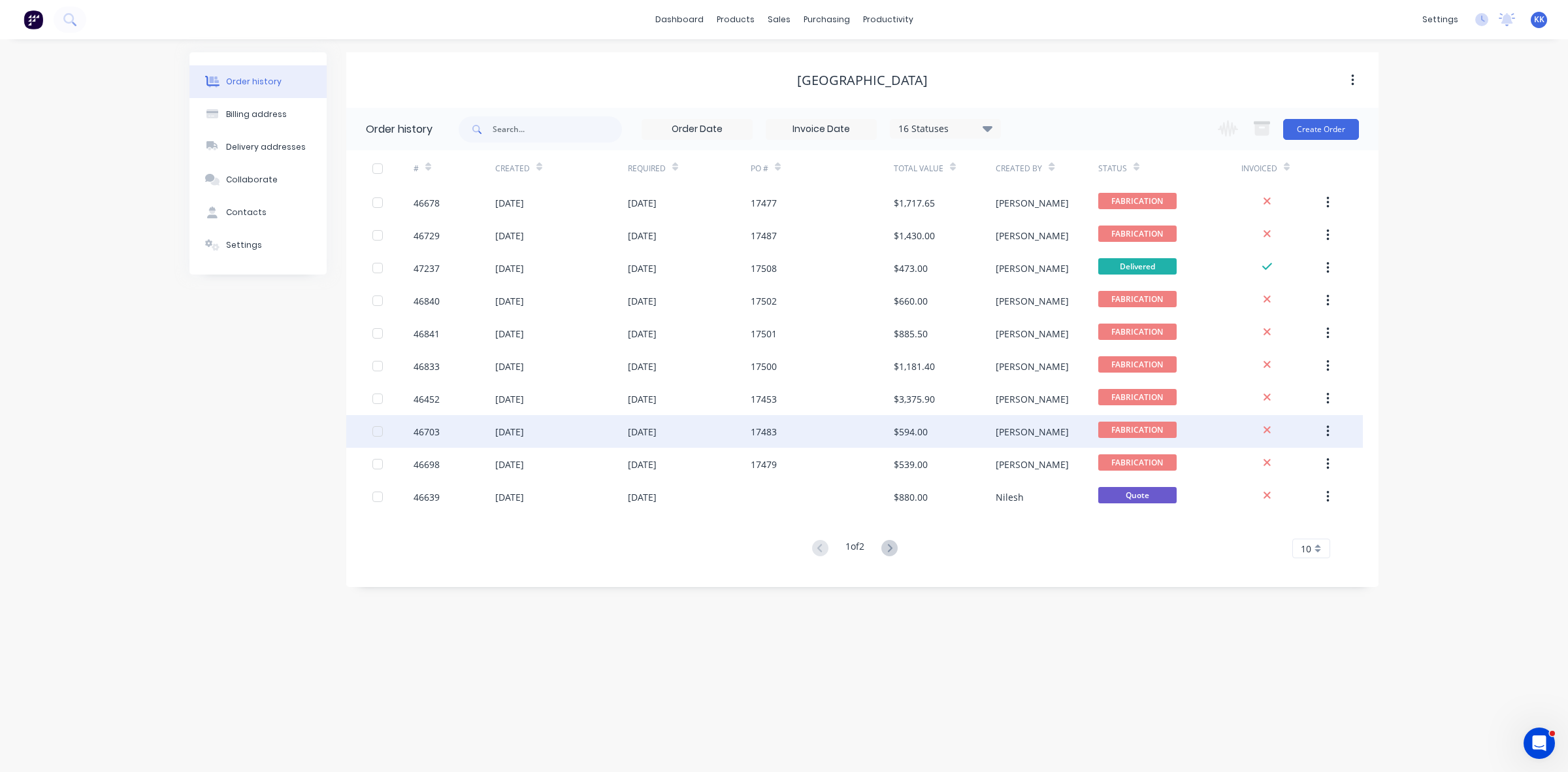
click at [797, 430] on div "17483" at bounding box center [822, 431] width 144 height 33
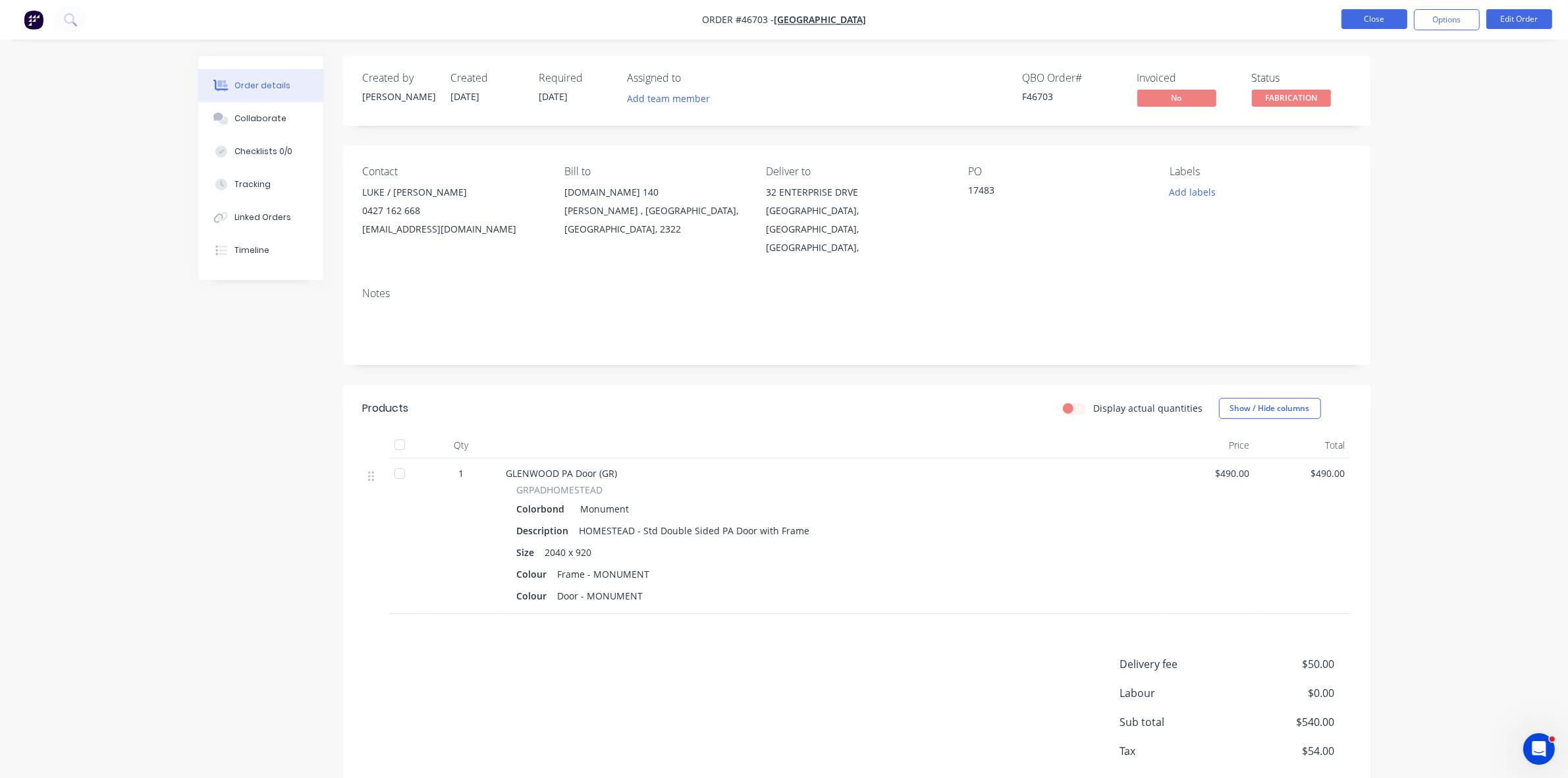
click at [1355, 21] on button "Close" at bounding box center [1374, 19] width 66 height 20
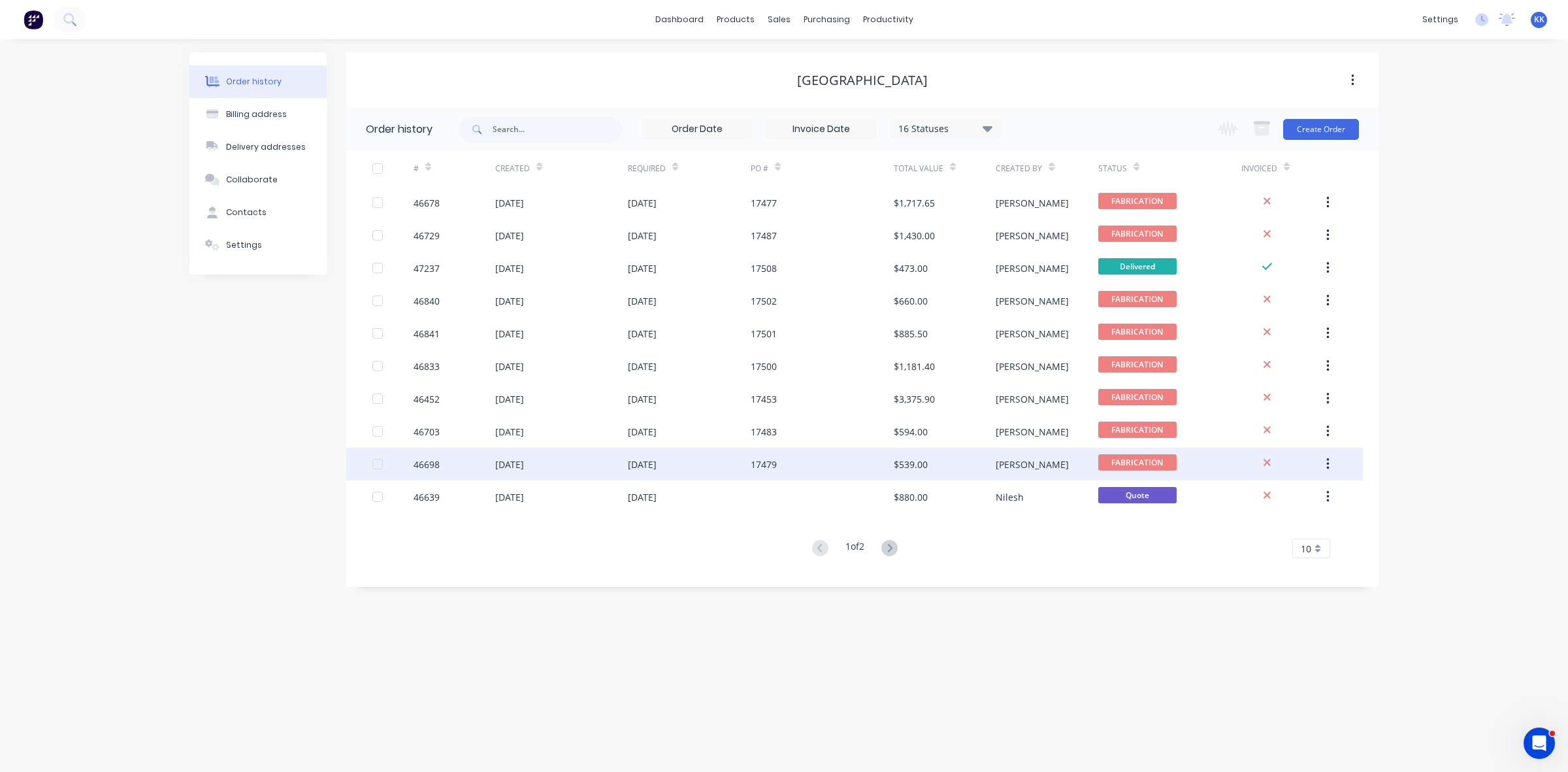
click at [783, 474] on div "17479" at bounding box center [822, 464] width 144 height 33
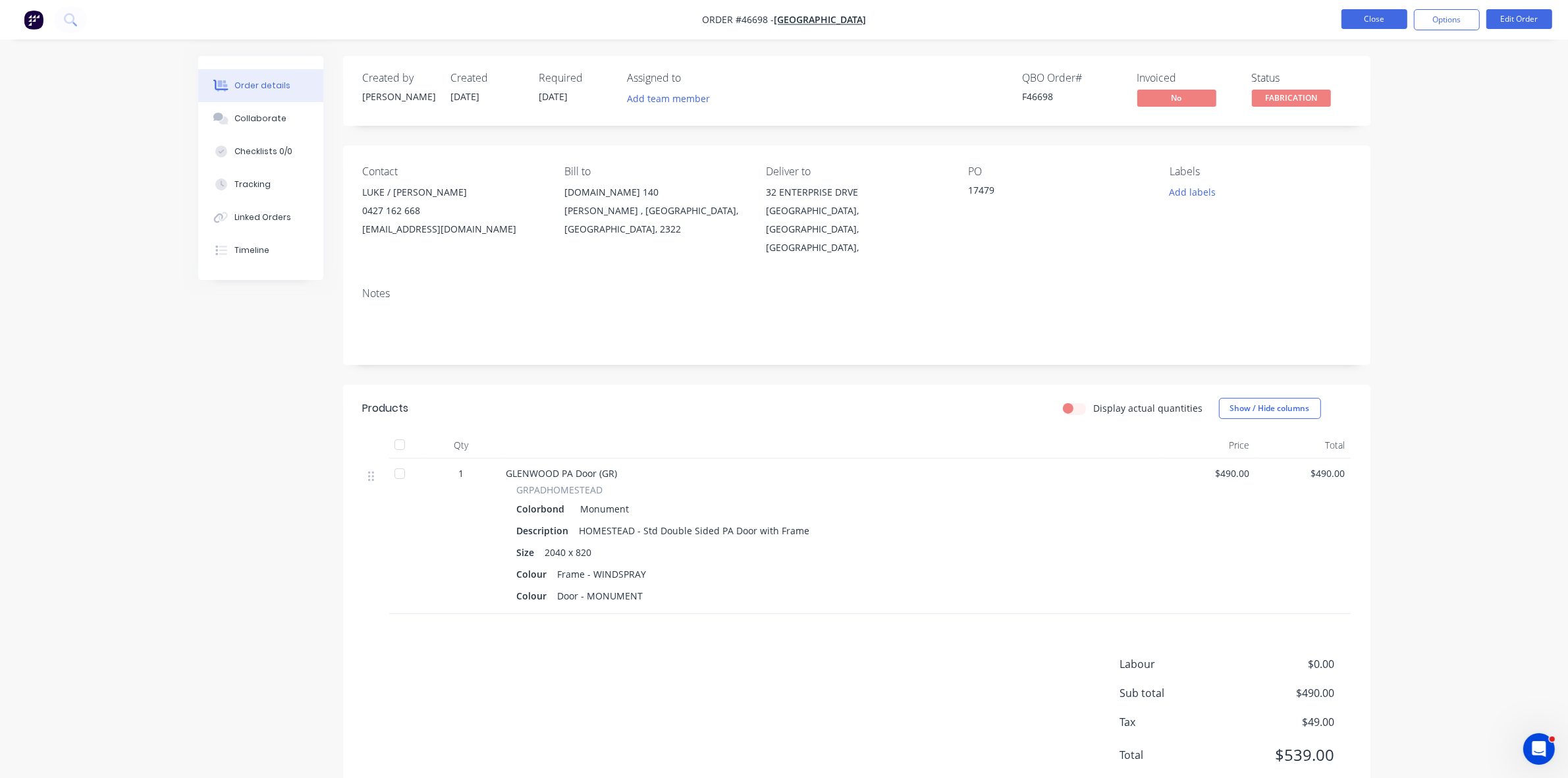
click at [1359, 26] on button "Close" at bounding box center [1374, 19] width 66 height 20
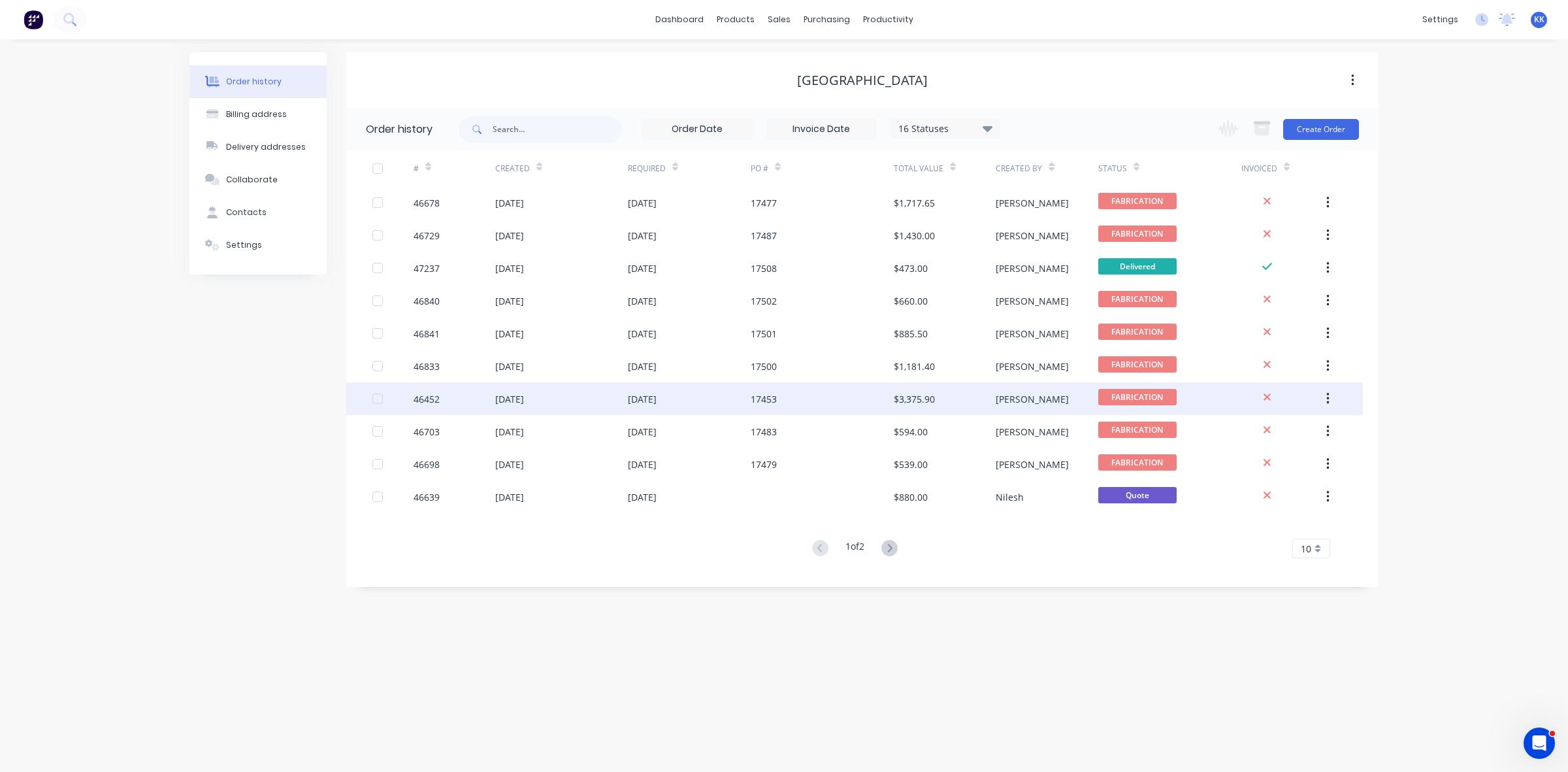
click at [762, 398] on div "17453" at bounding box center [763, 398] width 26 height 13
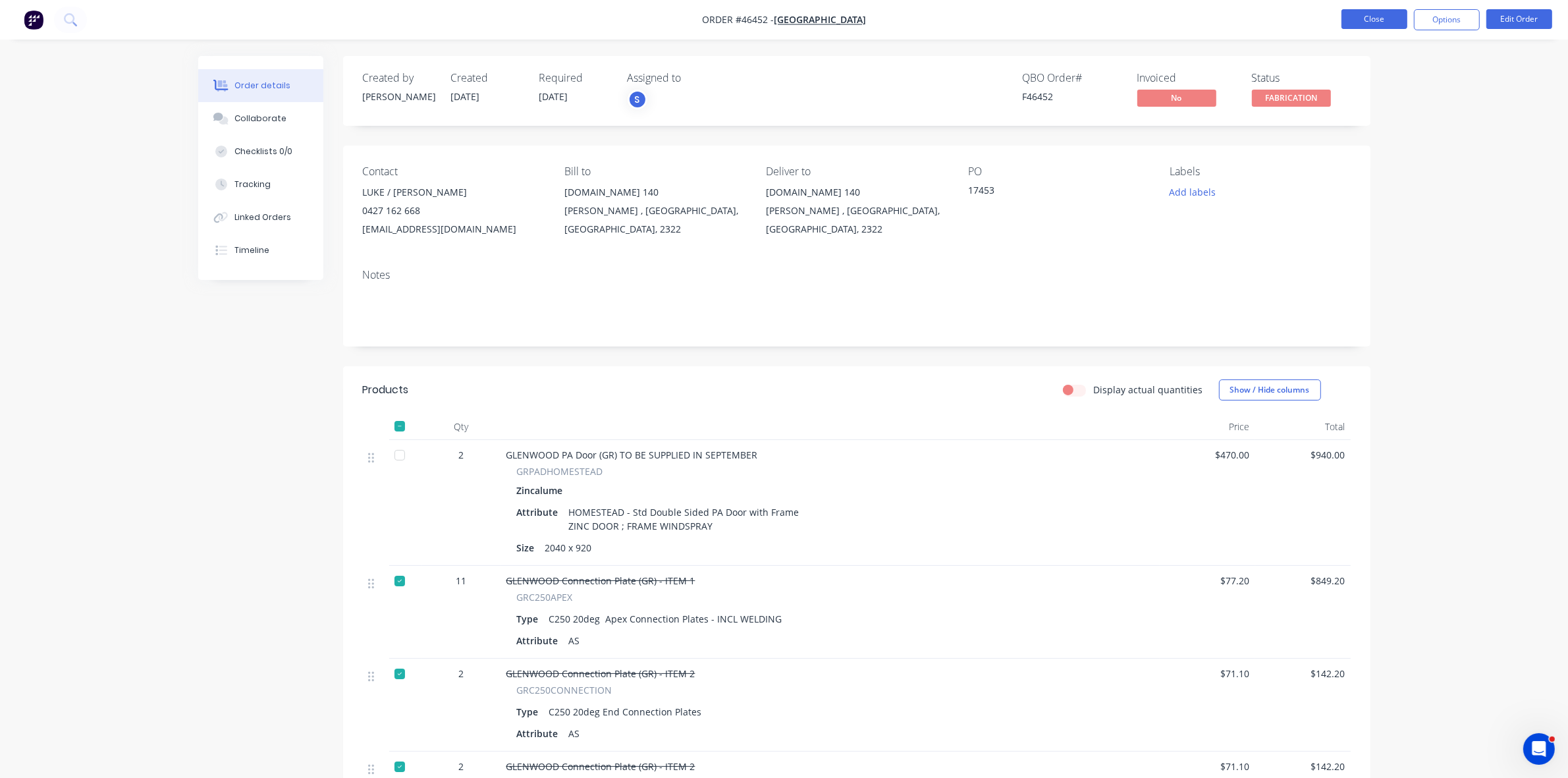
click at [1400, 15] on button "Close" at bounding box center [1374, 19] width 66 height 20
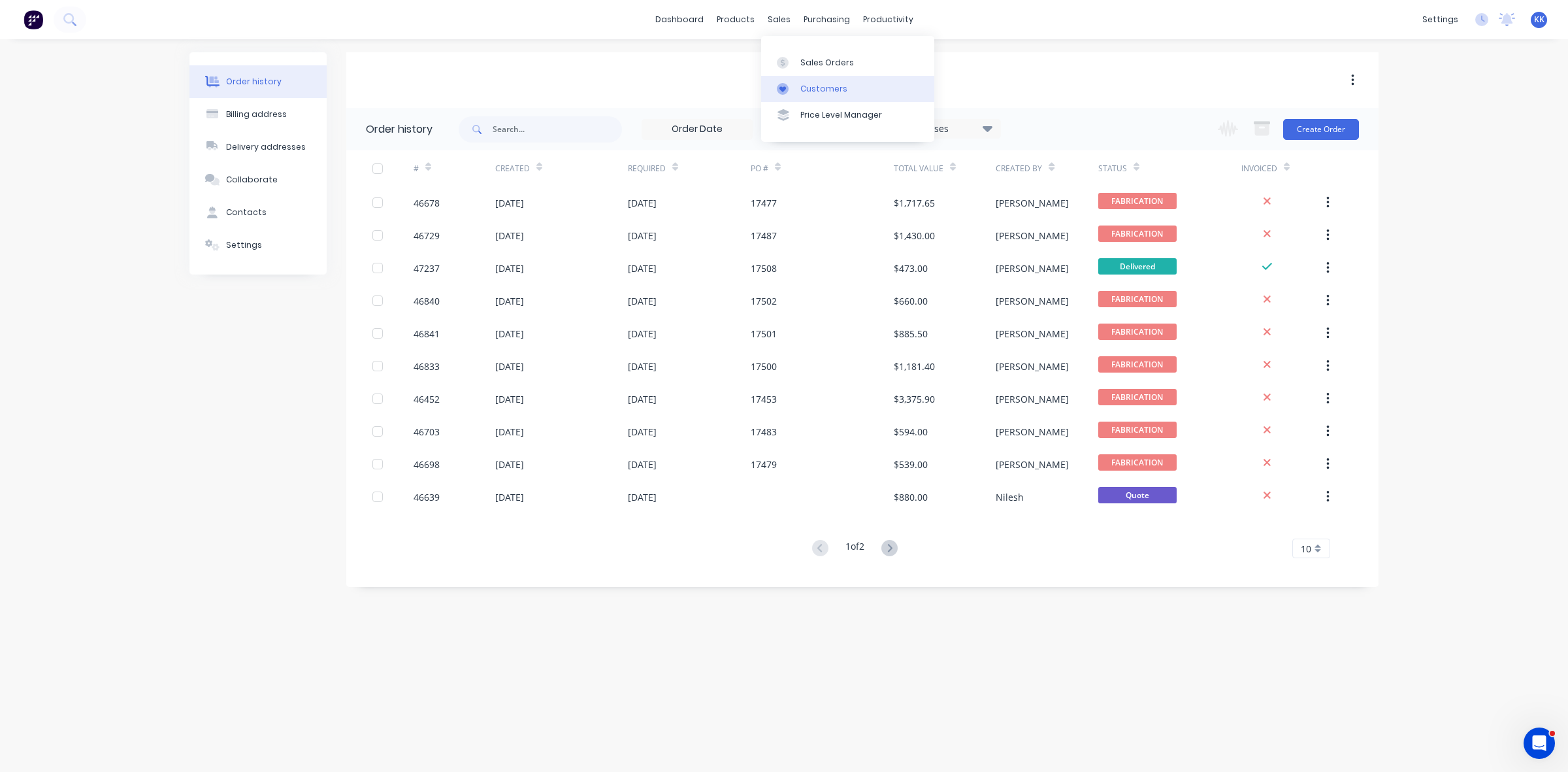
click at [815, 79] on link "Customers" at bounding box center [848, 88] width 173 height 26
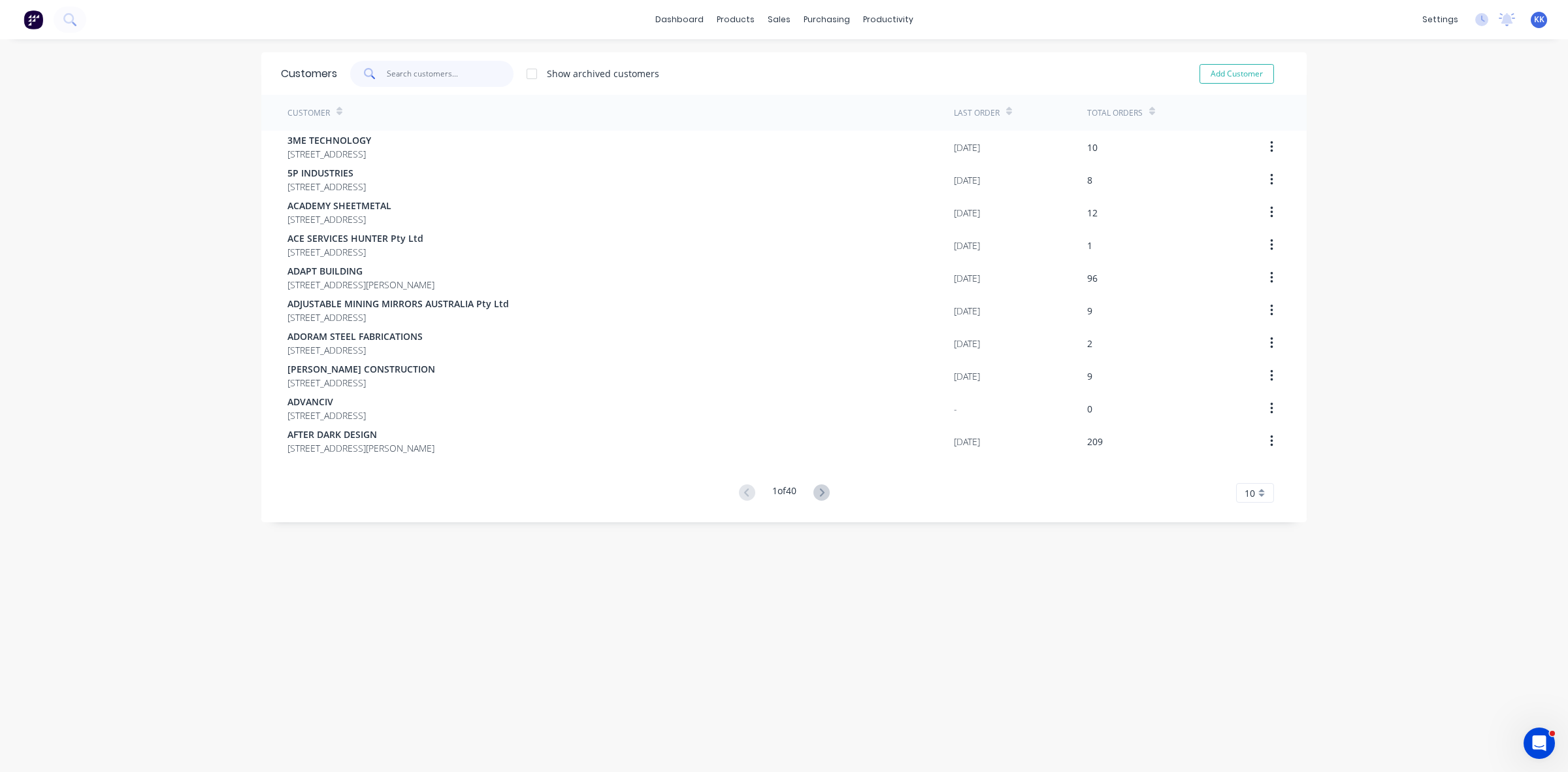
click at [409, 77] on input "text" at bounding box center [450, 73] width 127 height 26
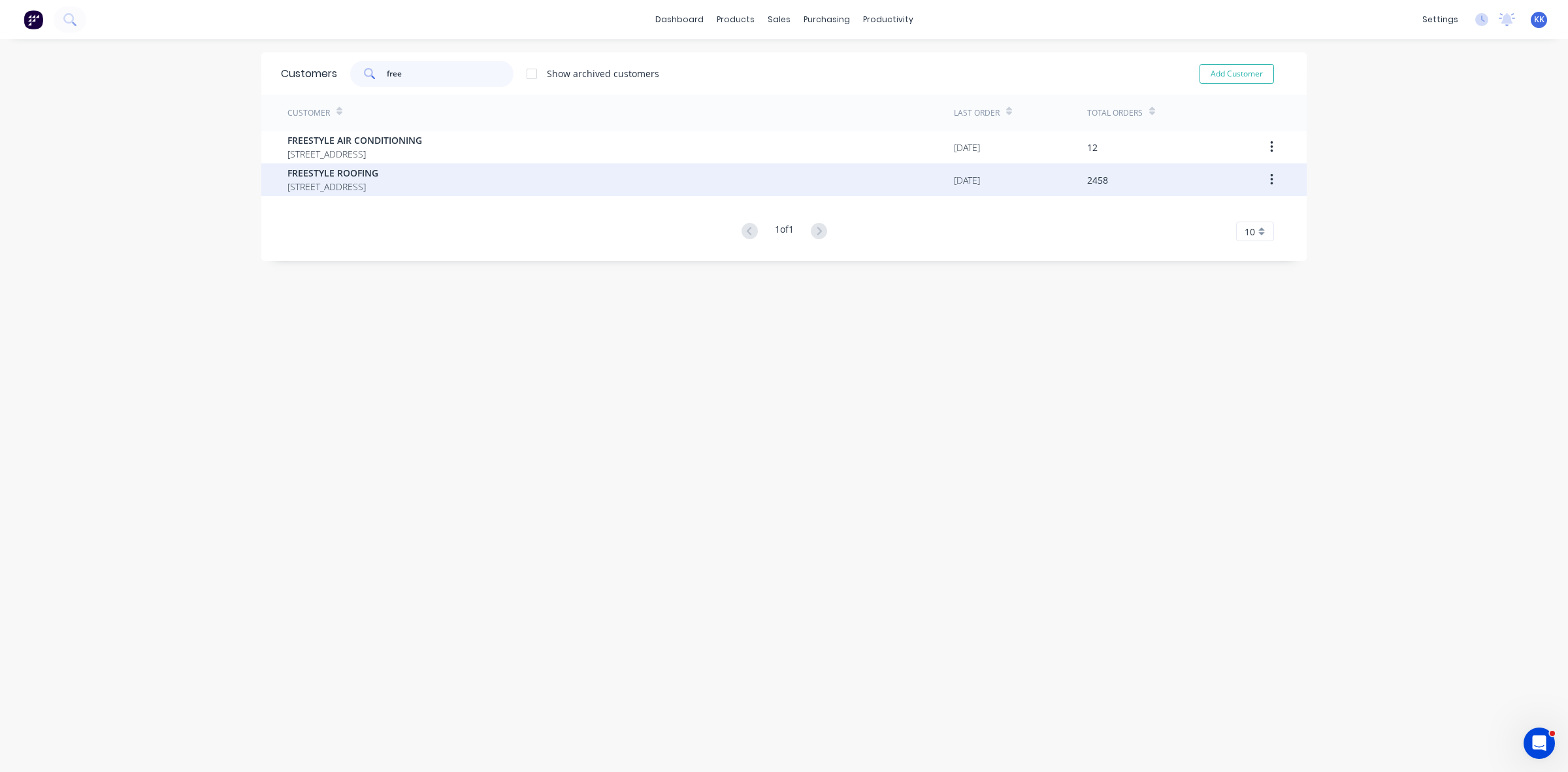
type input "free"
click at [368, 175] on span "FREESTYLE ROOFING" at bounding box center [333, 172] width 91 height 13
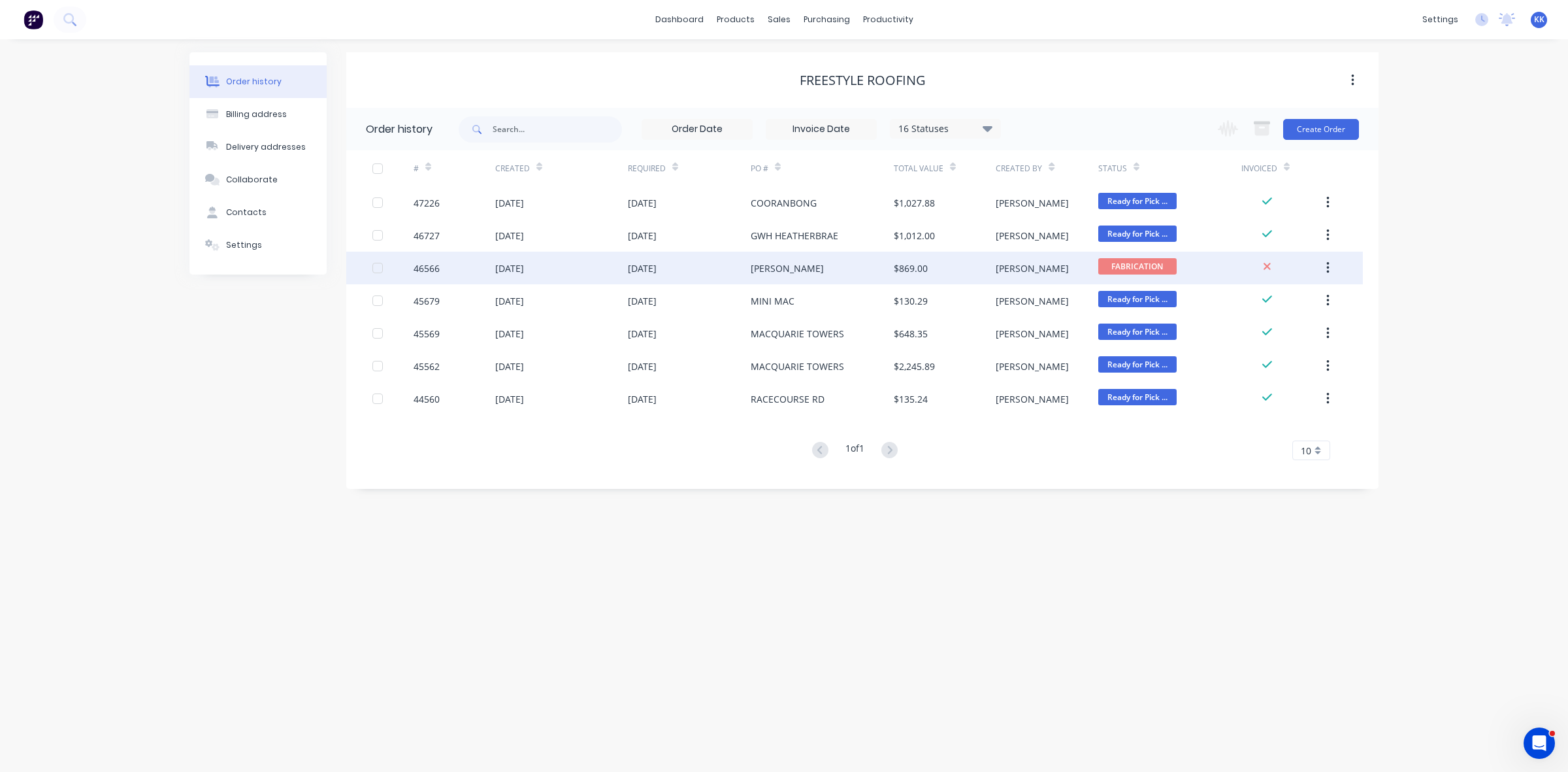
click at [776, 268] on div "Varley" at bounding box center [822, 267] width 144 height 33
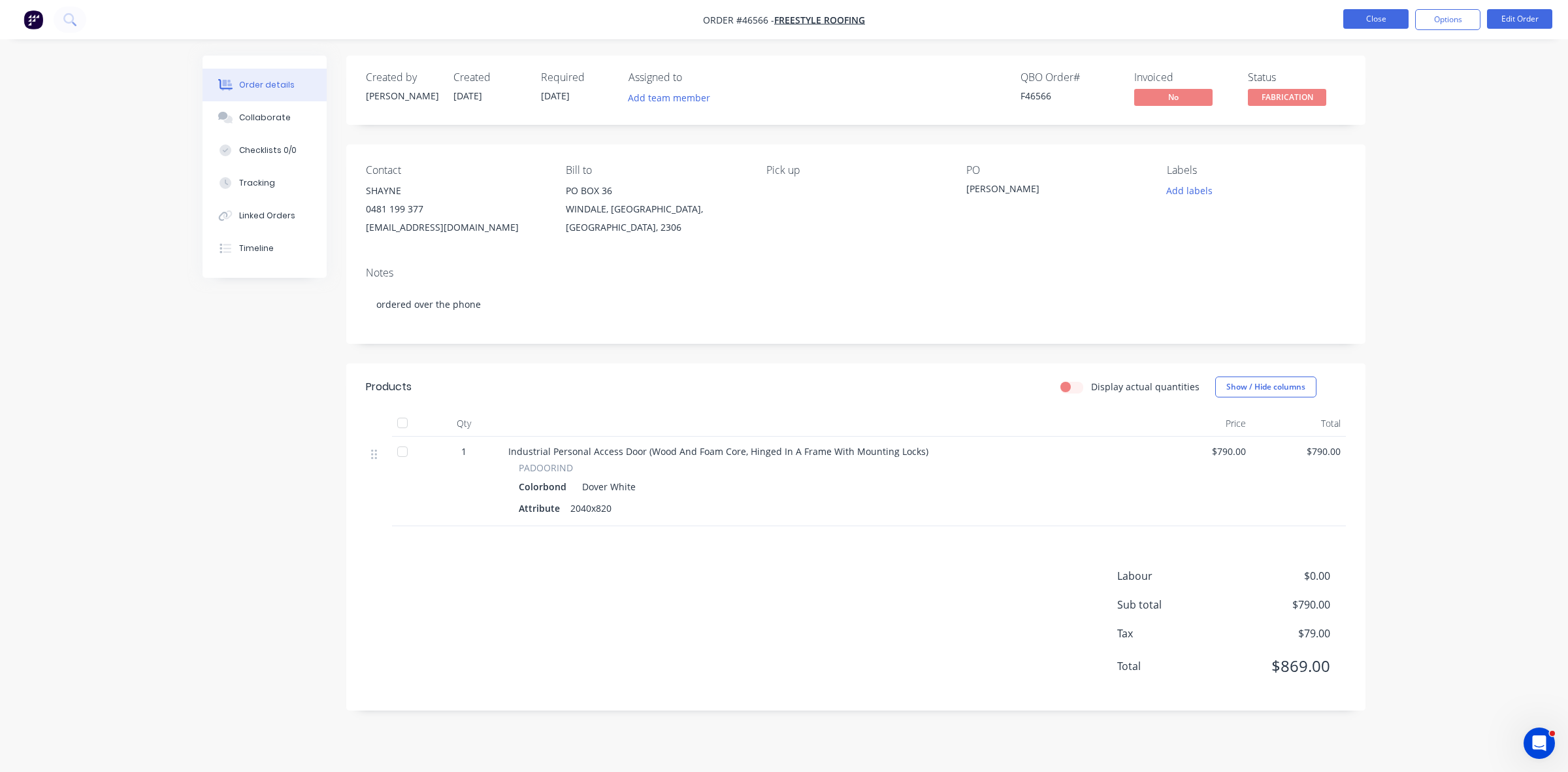
click at [1385, 17] on button "Close" at bounding box center [1375, 19] width 65 height 20
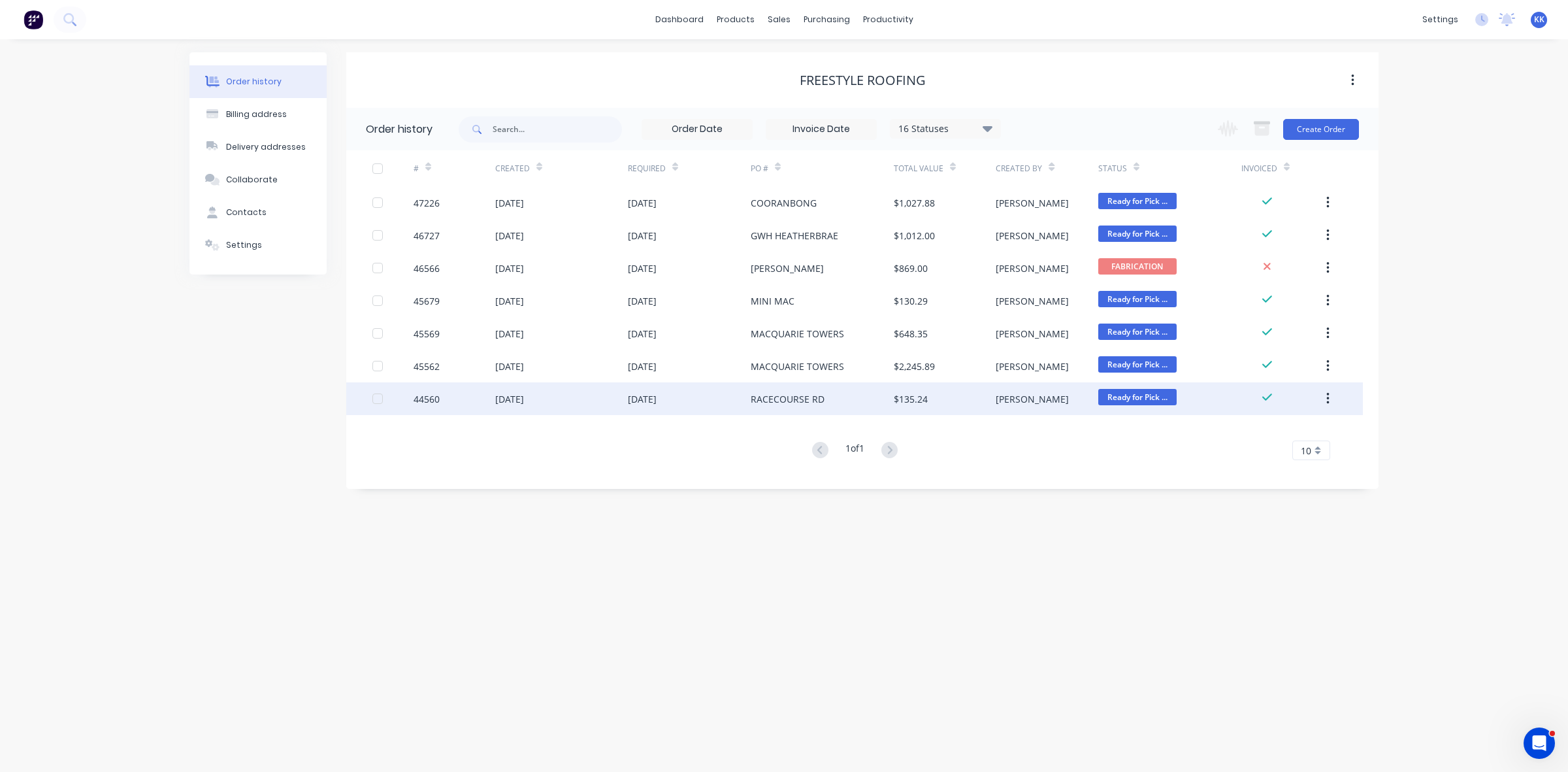
click at [748, 393] on div "13 May 2025" at bounding box center [689, 398] width 123 height 33
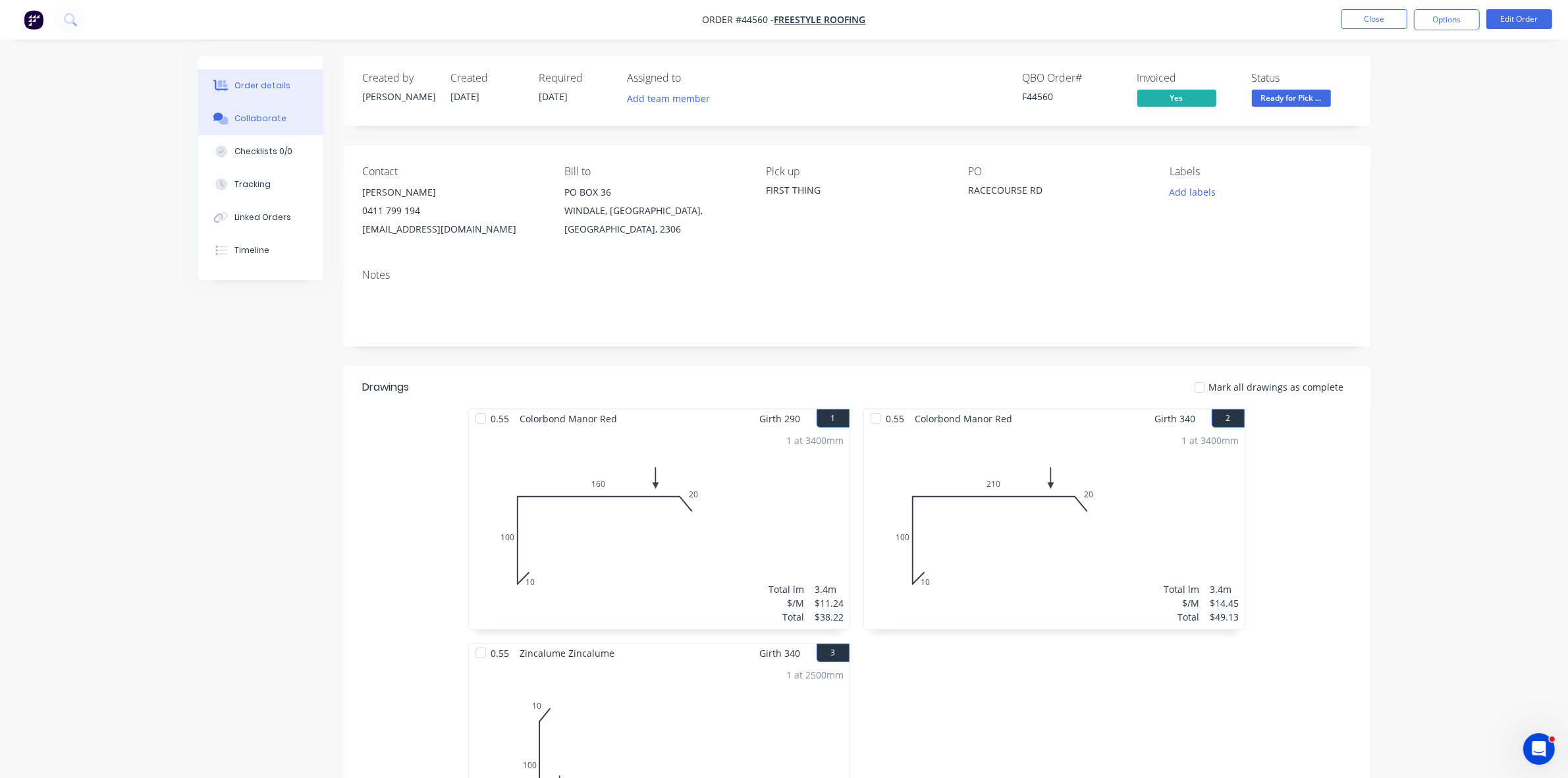
click at [288, 129] on button "Collaborate" at bounding box center [261, 119] width 125 height 33
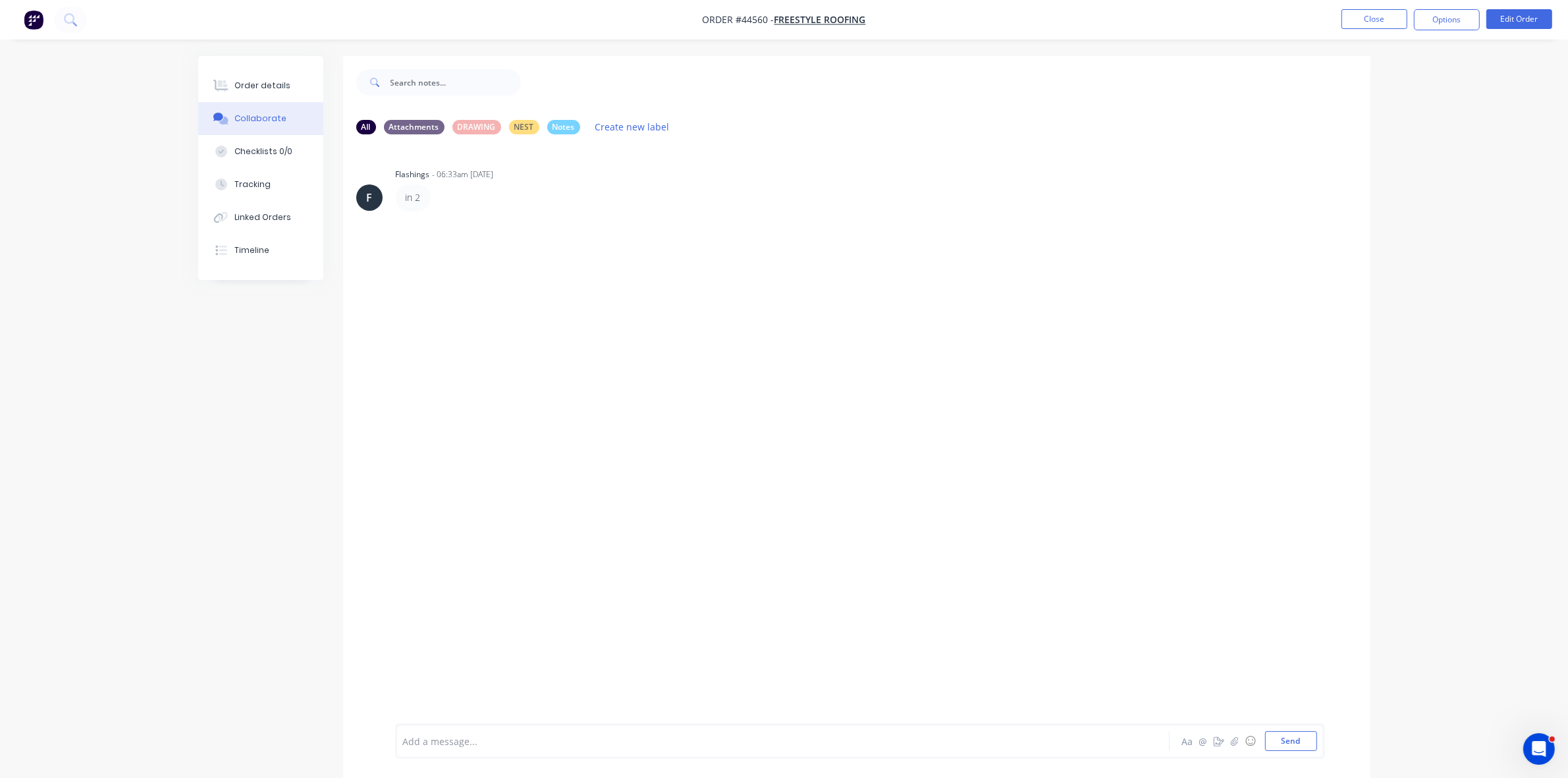
click at [258, 63] on div "Order details Collaborate Checklists 0/0 Tracking Linked Orders Timeline" at bounding box center [261, 167] width 125 height 224
drag, startPoint x: 261, startPoint y: 80, endPoint x: 269, endPoint y: 87, distance: 10.6
click at [262, 83] on div "Order details" at bounding box center [262, 85] width 56 height 12
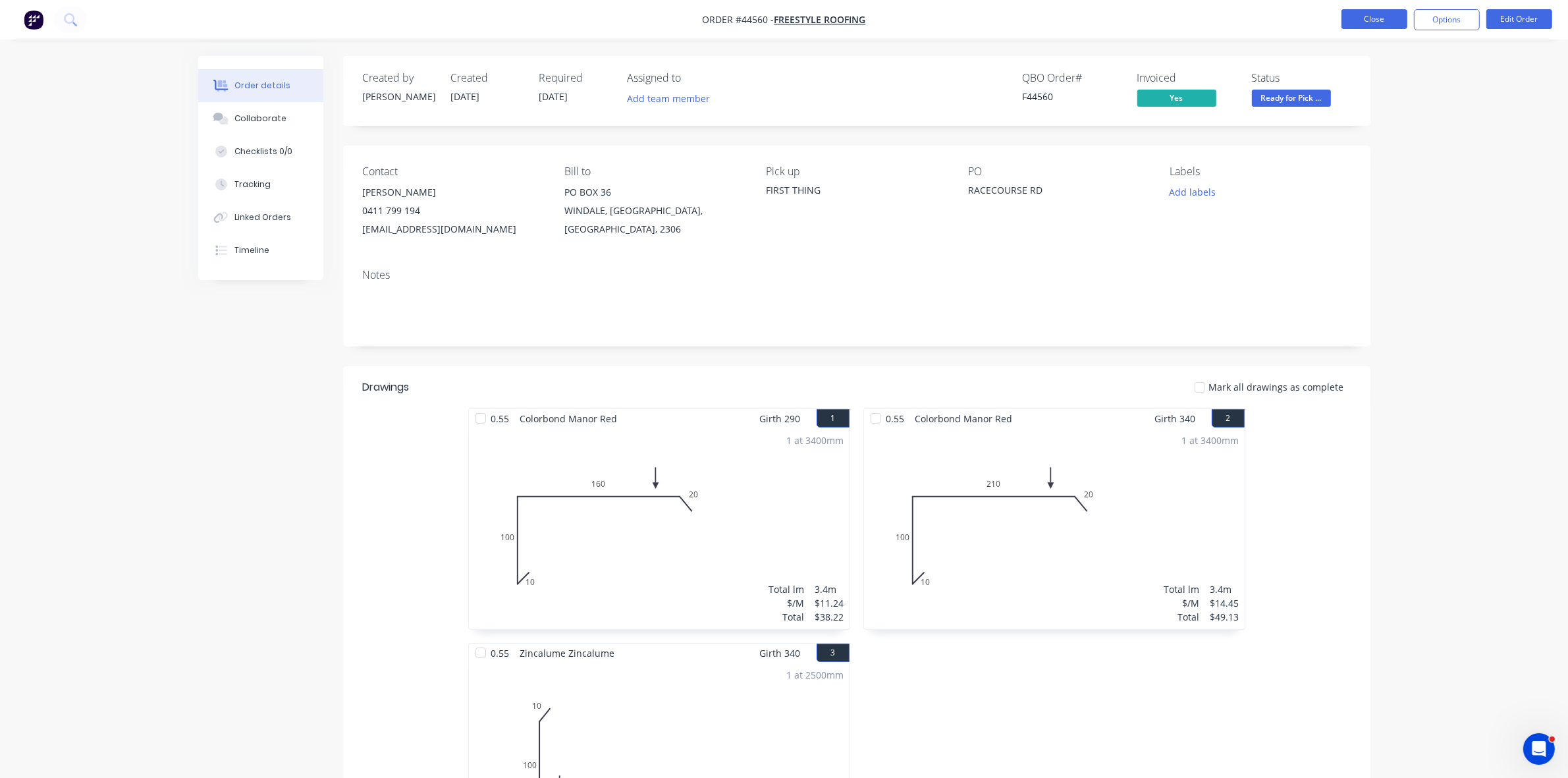
click at [1351, 18] on button "Close" at bounding box center [1374, 19] width 66 height 20
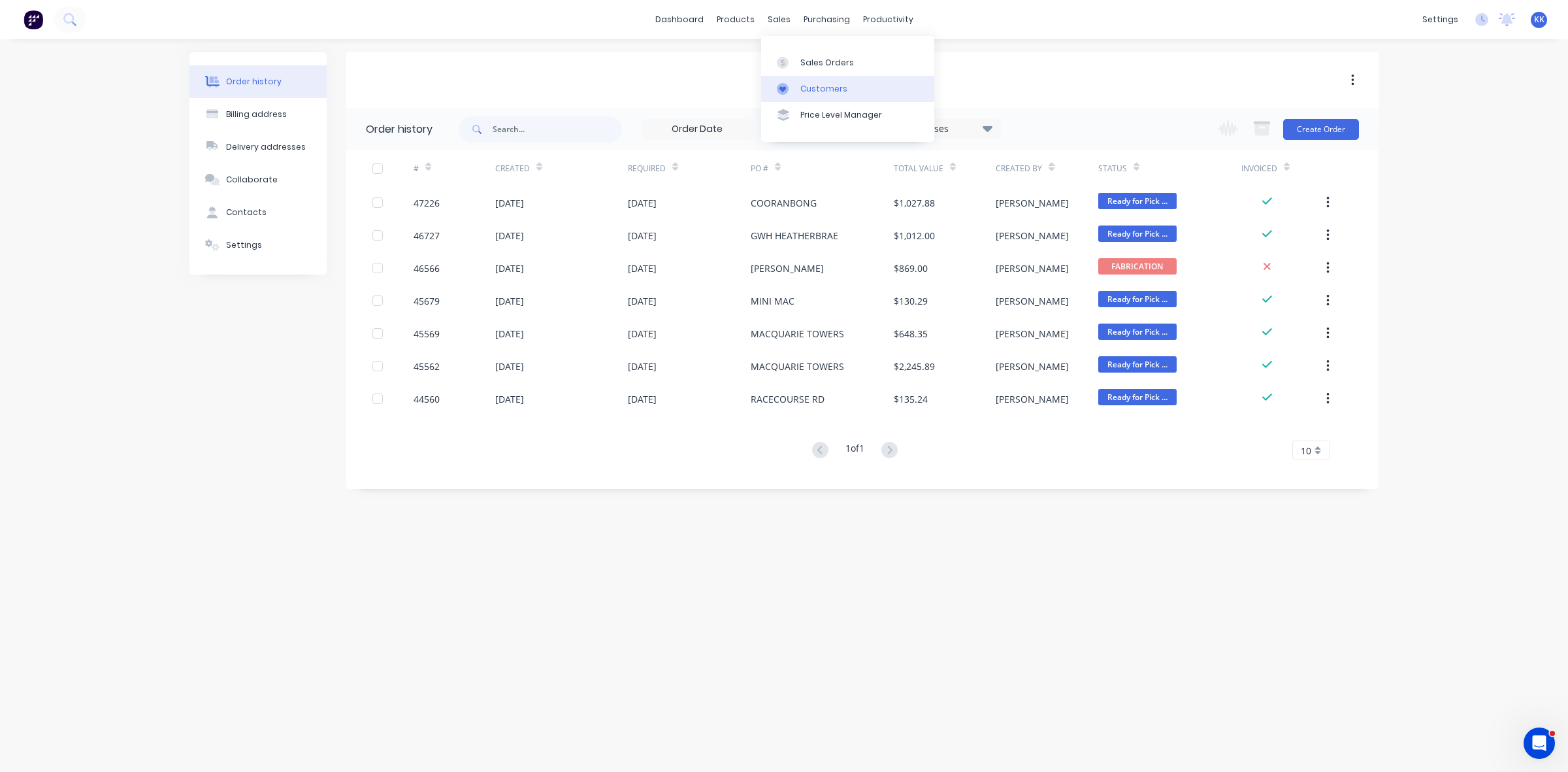
click at [800, 82] on link "Customers" at bounding box center [848, 88] width 173 height 26
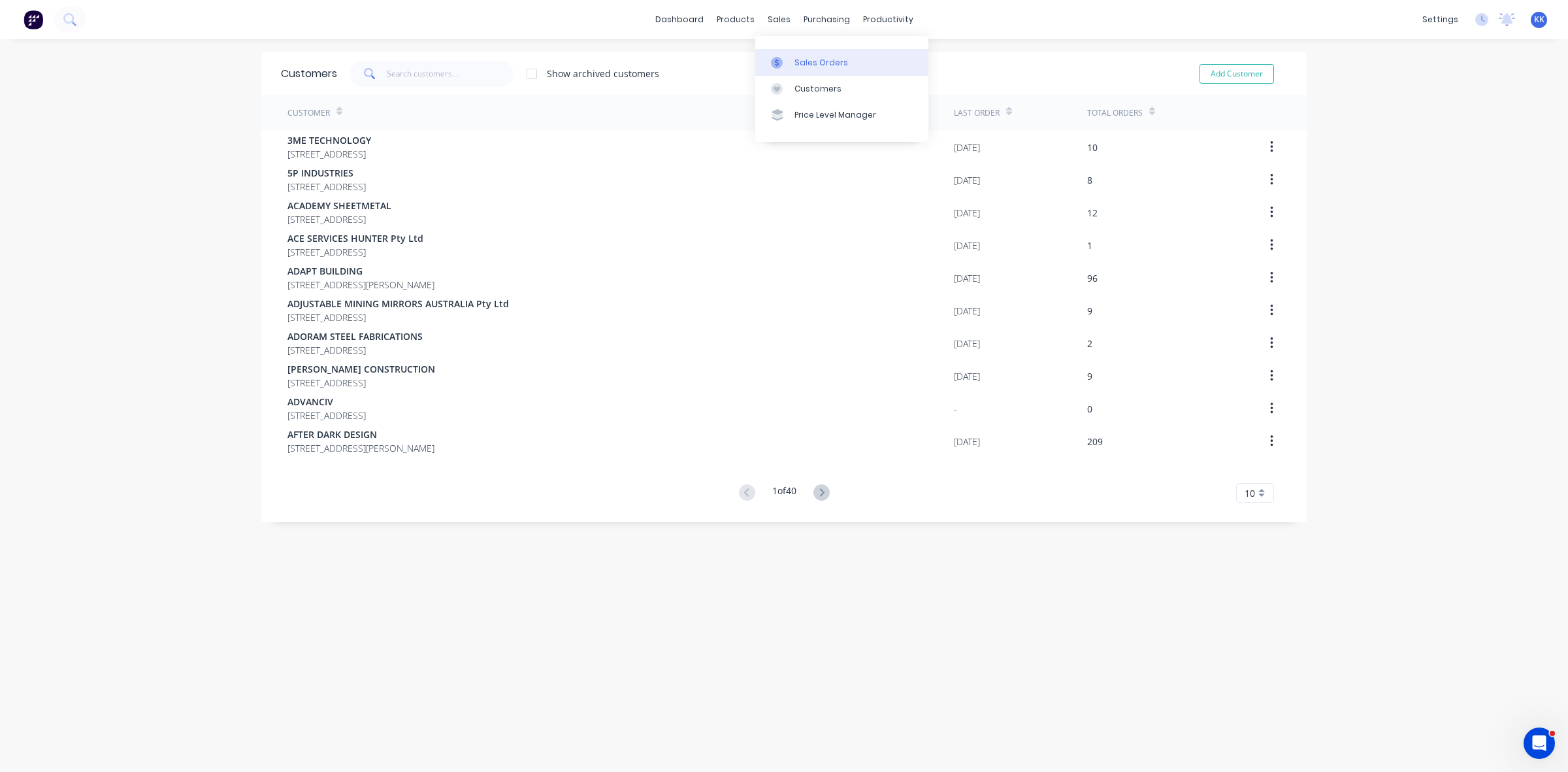
click at [794, 60] on div "Sales Orders" at bounding box center [821, 62] width 53 height 12
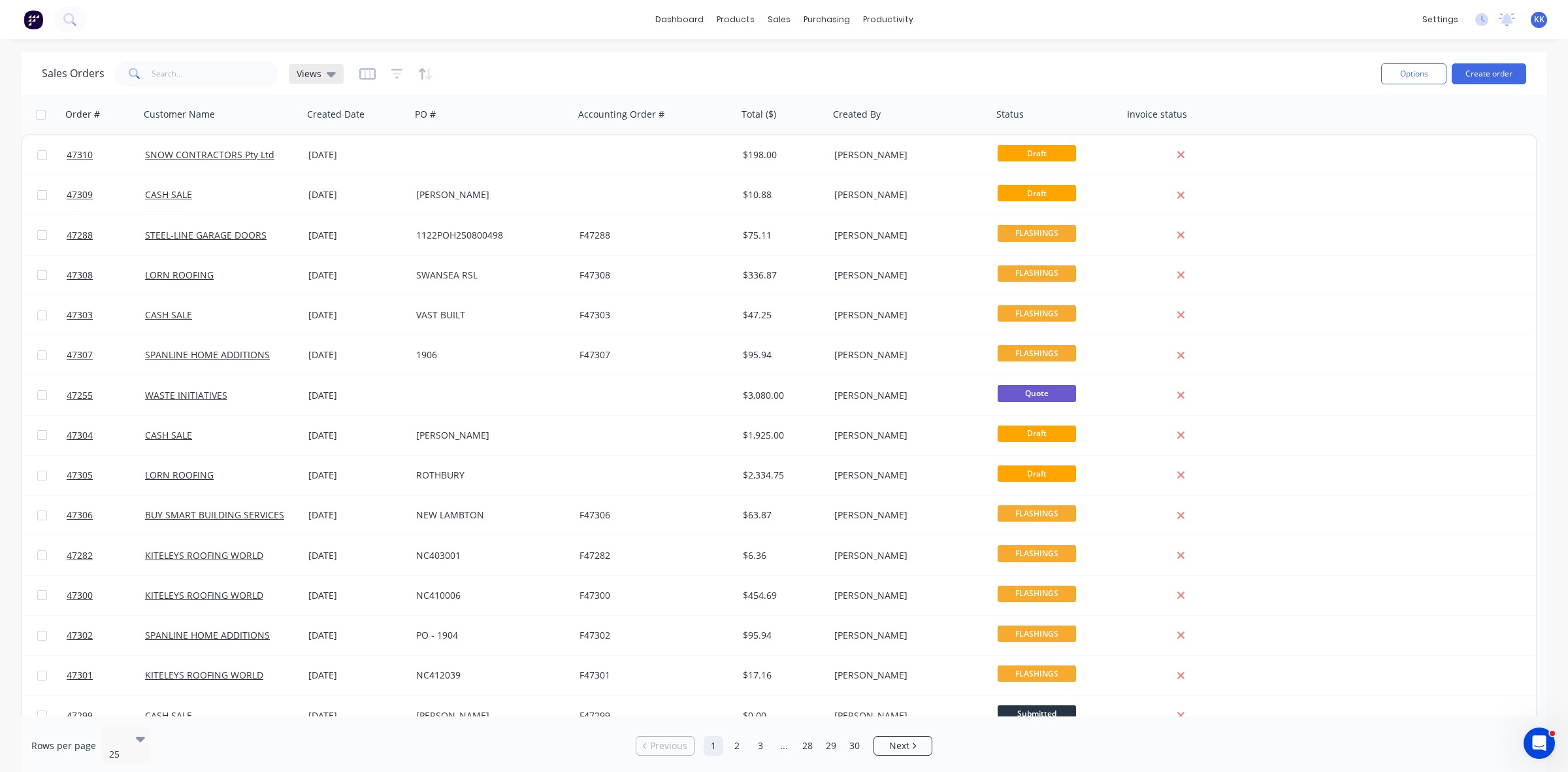
click at [298, 79] on span "Views" at bounding box center [309, 73] width 25 height 13
click at [322, 239] on button "clear invoiced" at bounding box center [367, 236] width 149 height 15
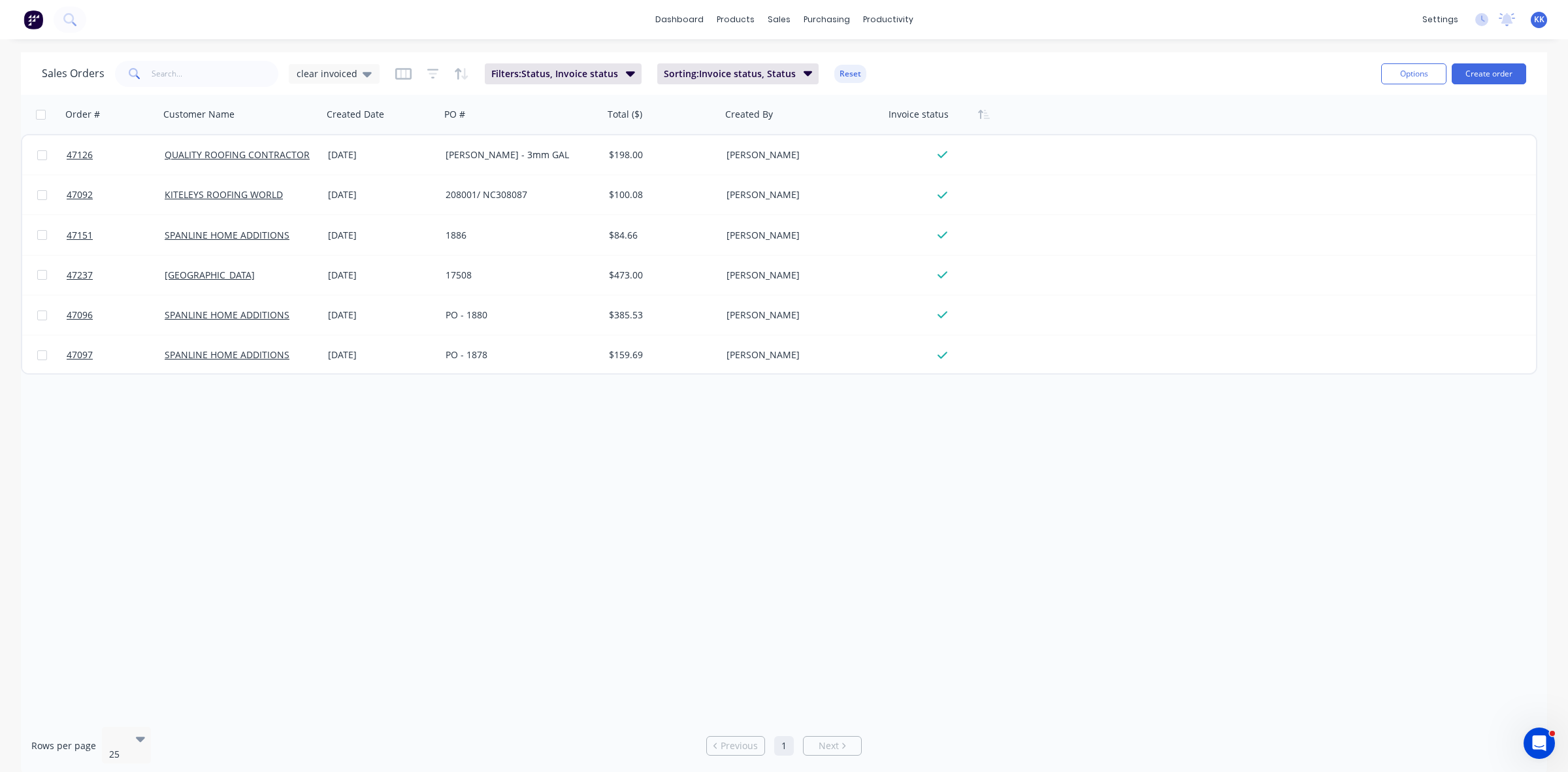
click at [40, 112] on input "checkbox" at bounding box center [40, 114] width 10 height 10
checkbox input "true"
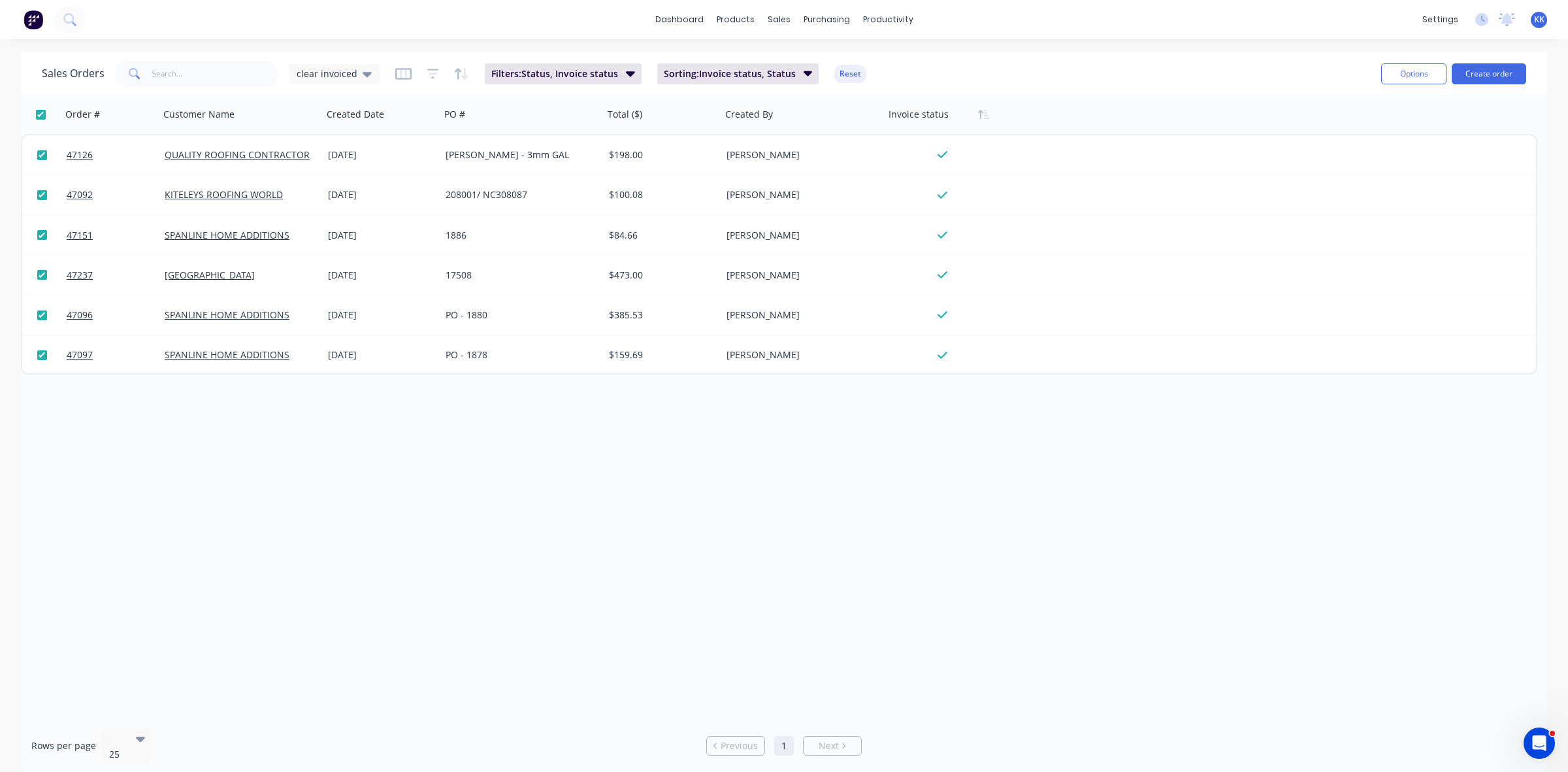
checkbox input "true"
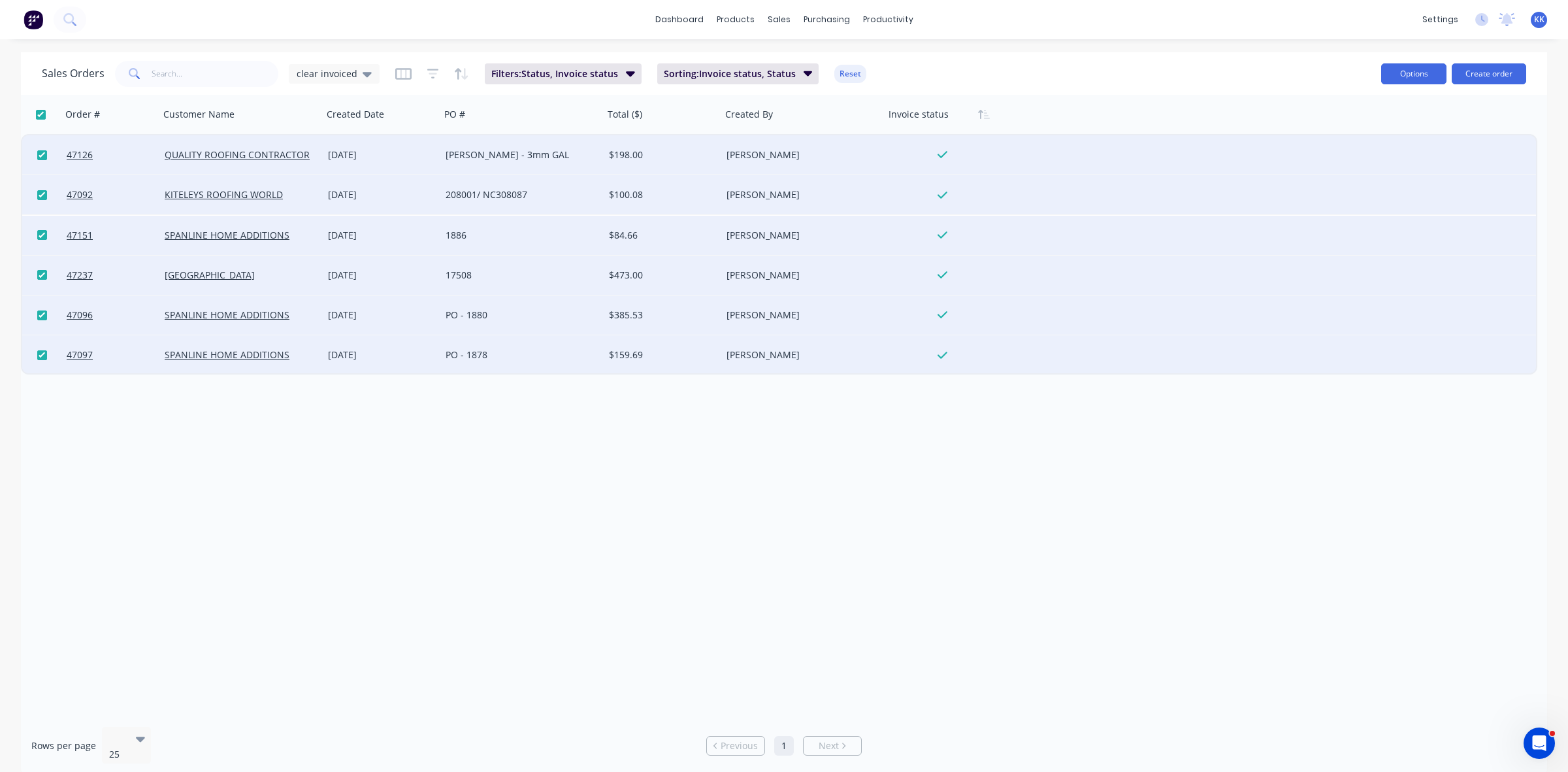
click at [1396, 72] on button "Options" at bounding box center [1414, 73] width 65 height 21
click at [1357, 128] on div "Archive" at bounding box center [1375, 133] width 120 height 19
checkbox input "false"
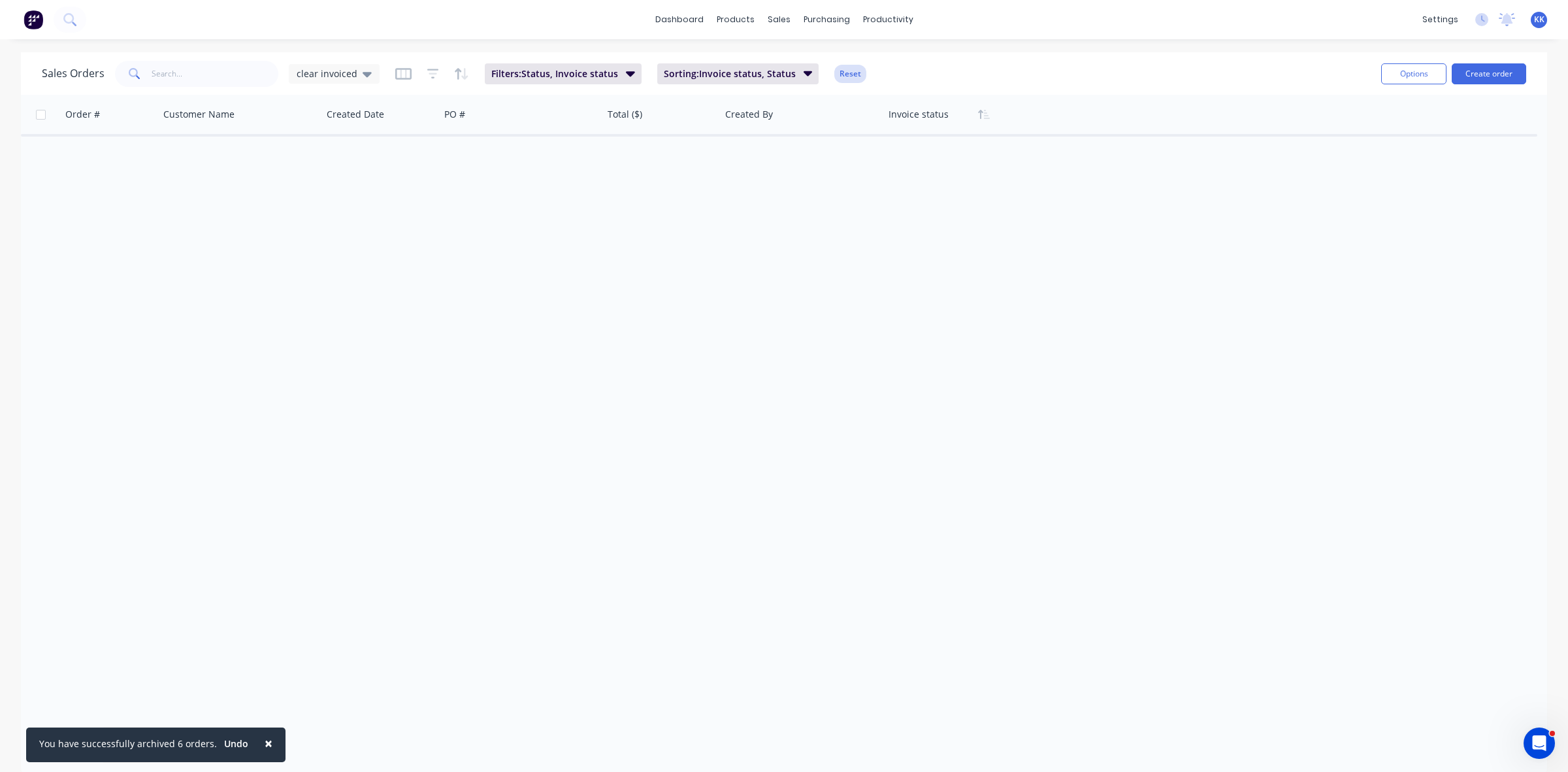
click at [843, 72] on button "Reset" at bounding box center [850, 74] width 32 height 19
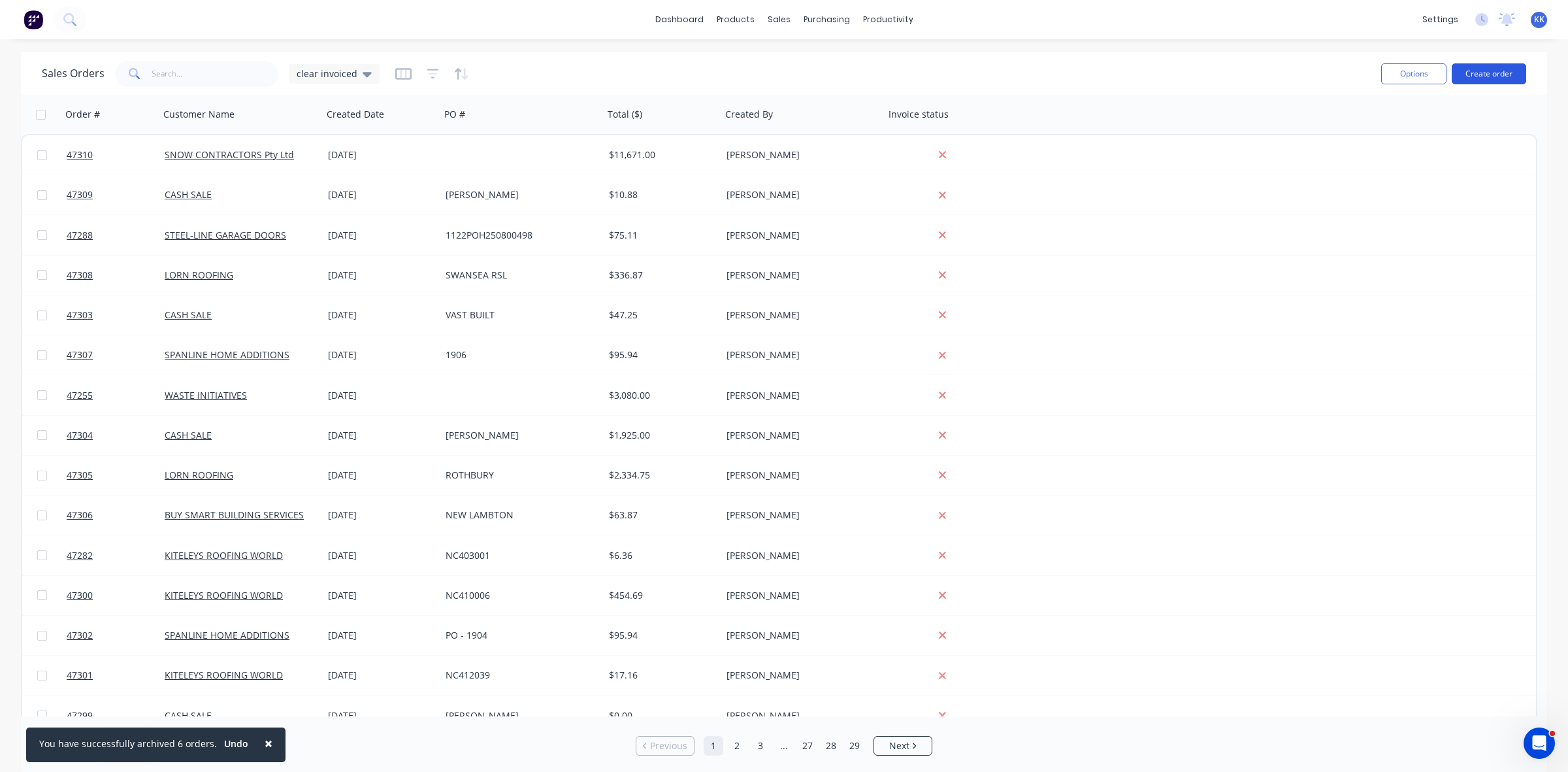
click at [1495, 76] on button "Create order" at bounding box center [1490, 73] width 75 height 21
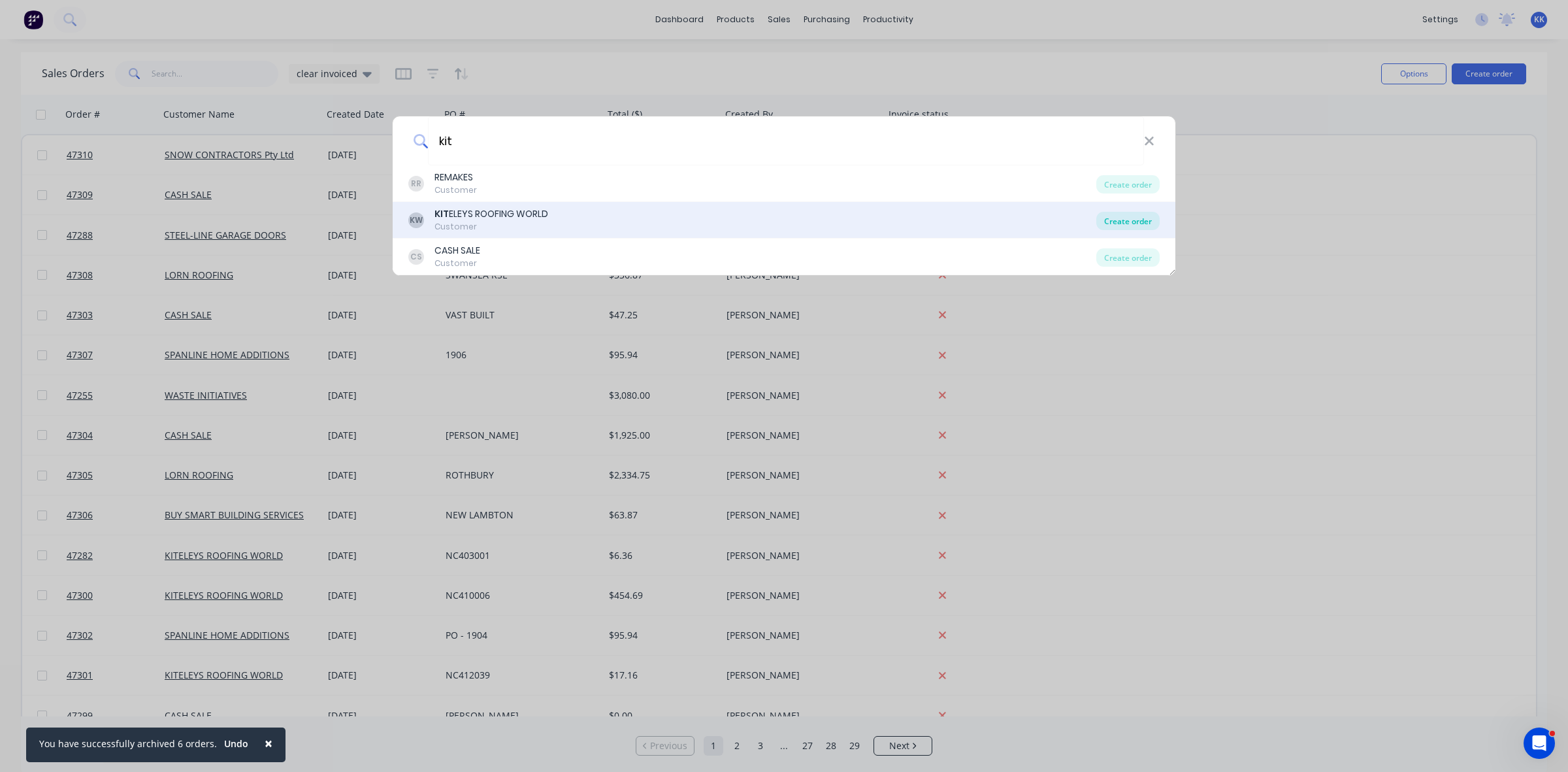
type input "kit"
click at [1121, 226] on div "Create order" at bounding box center [1128, 220] width 63 height 19
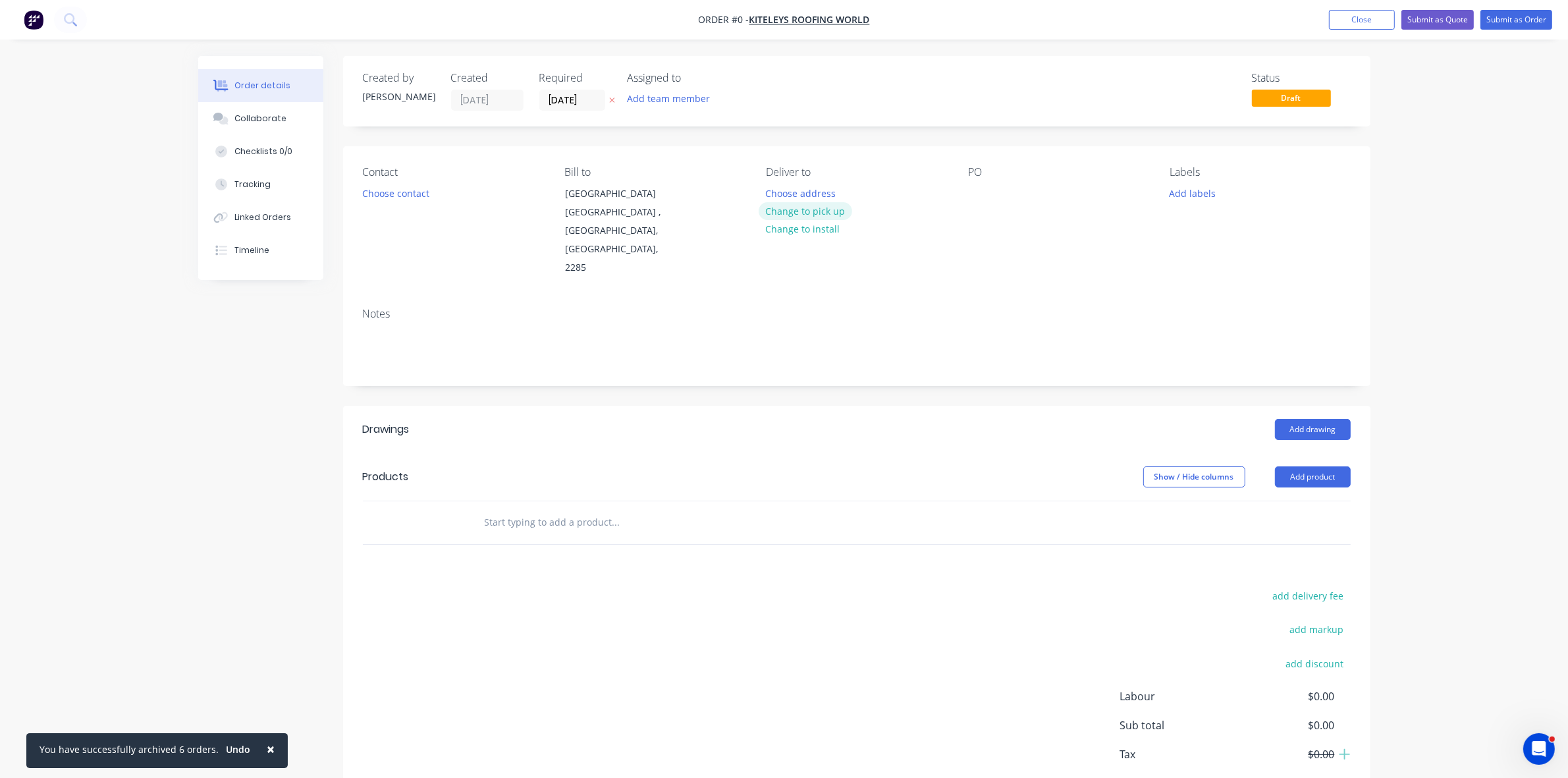
click at [820, 216] on button "Change to pick up" at bounding box center [805, 211] width 93 height 18
click at [422, 190] on button "Choose contact" at bounding box center [395, 193] width 81 height 18
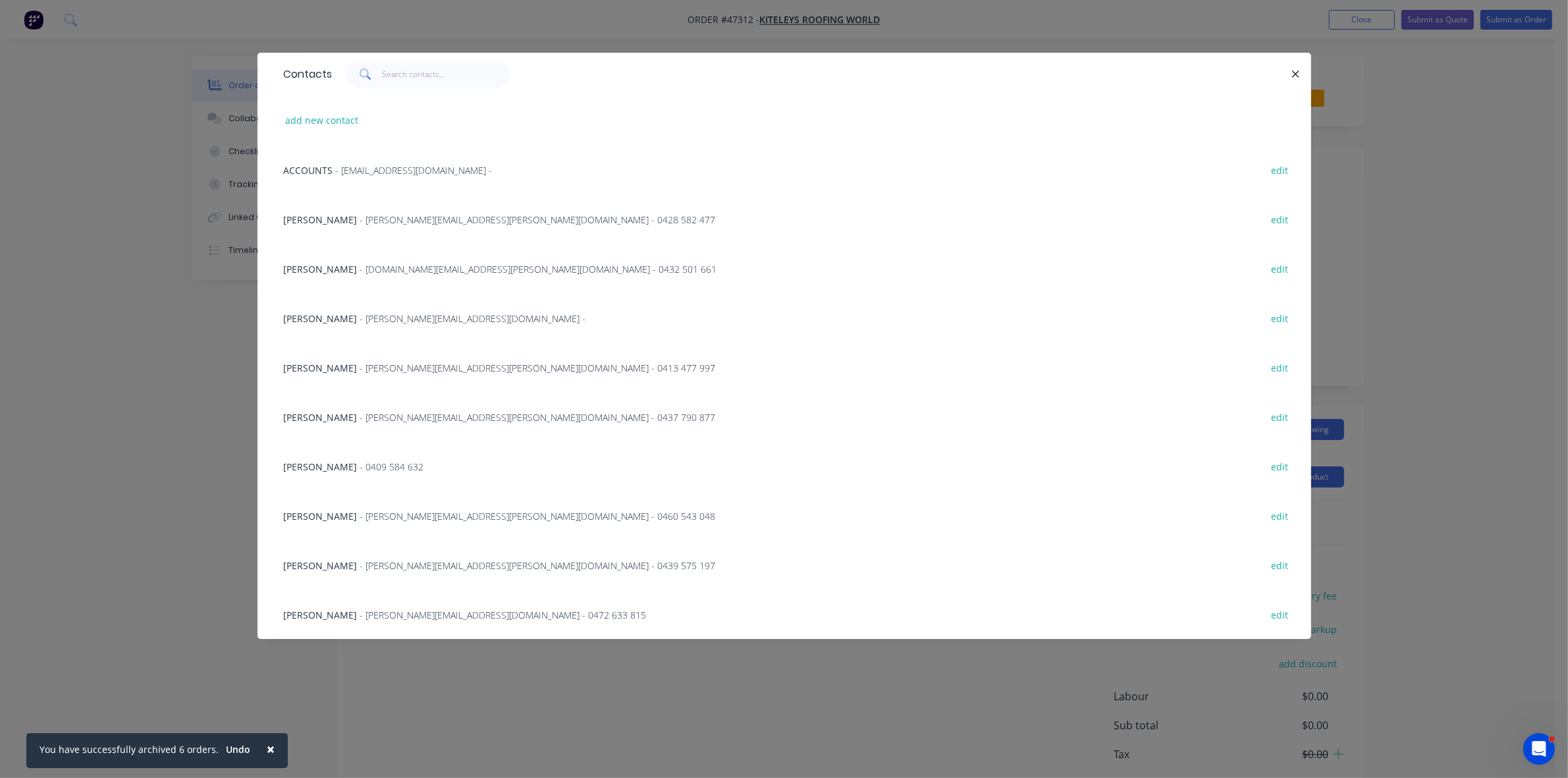
drag, startPoint x: 403, startPoint y: 367, endPoint x: 429, endPoint y: 369, distance: 26.1
click at [403, 368] on span "- glenn.hungerford@kiteleys.com.au - 0413 477 997" at bounding box center [538, 367] width 356 height 13
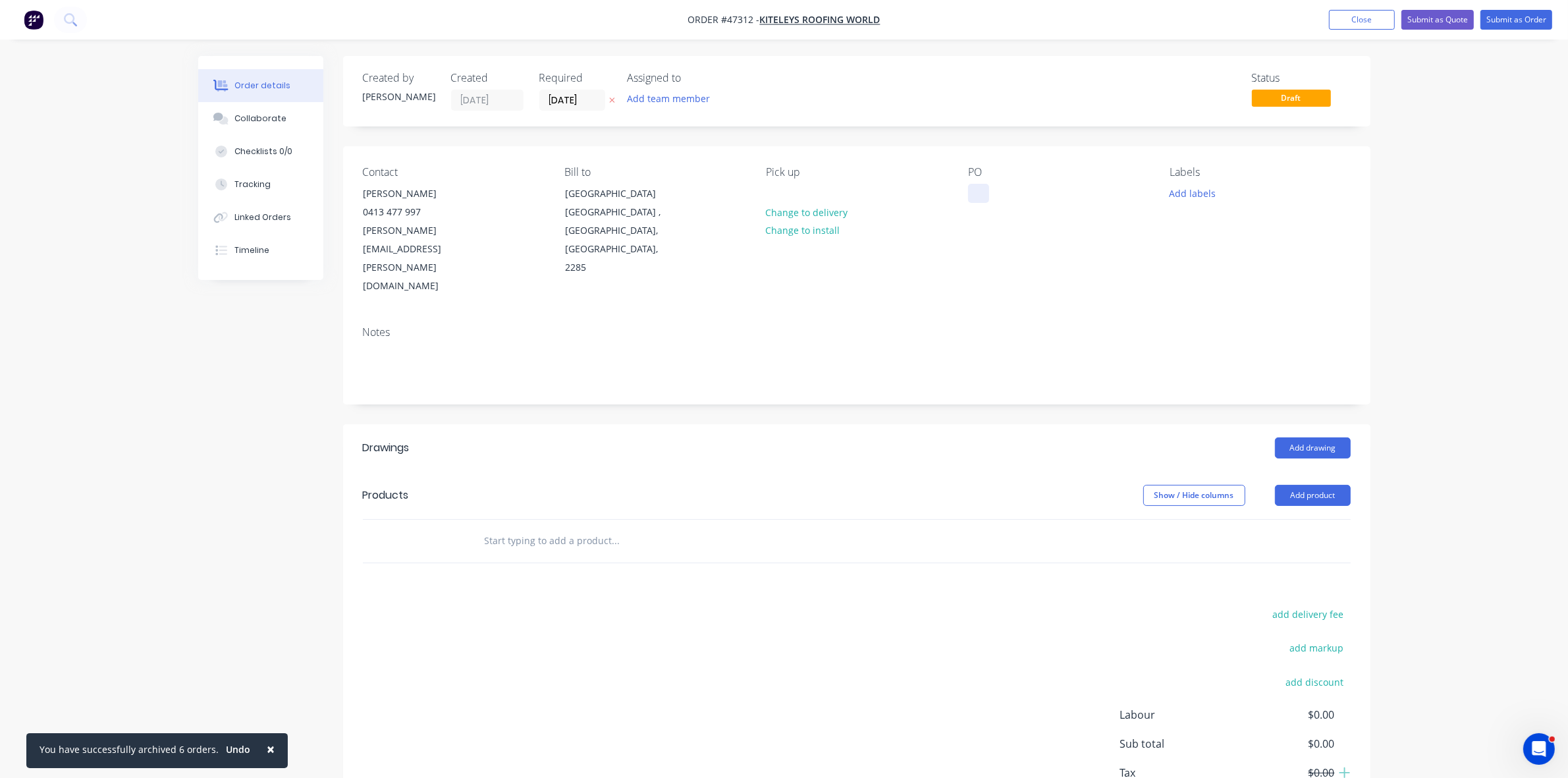
click at [980, 189] on div at bounding box center [978, 193] width 21 height 19
click at [1317, 438] on button "Add drawing" at bounding box center [1313, 447] width 75 height 21
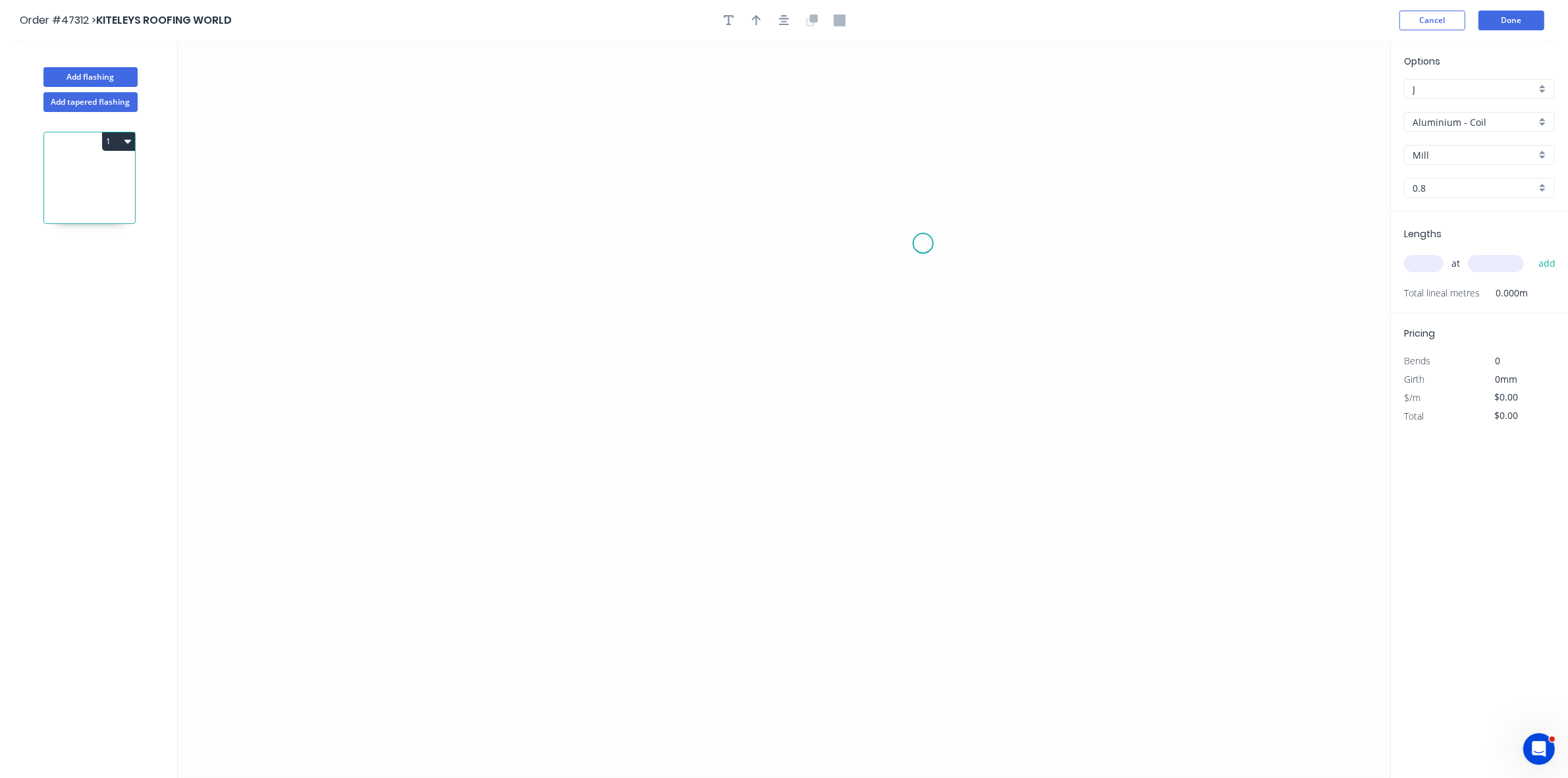
click at [917, 243] on icon "0" at bounding box center [784, 409] width 1212 height 737
drag, startPoint x: 893, startPoint y: 216, endPoint x: 845, endPoint y: 199, distance: 50.9
click at [893, 215] on icon "0" at bounding box center [784, 409] width 1212 height 737
click at [621, 198] on icon "0 ?" at bounding box center [784, 409] width 1212 height 737
click at [614, 400] on icon "0 ? ? ? º" at bounding box center [784, 409] width 1212 height 737
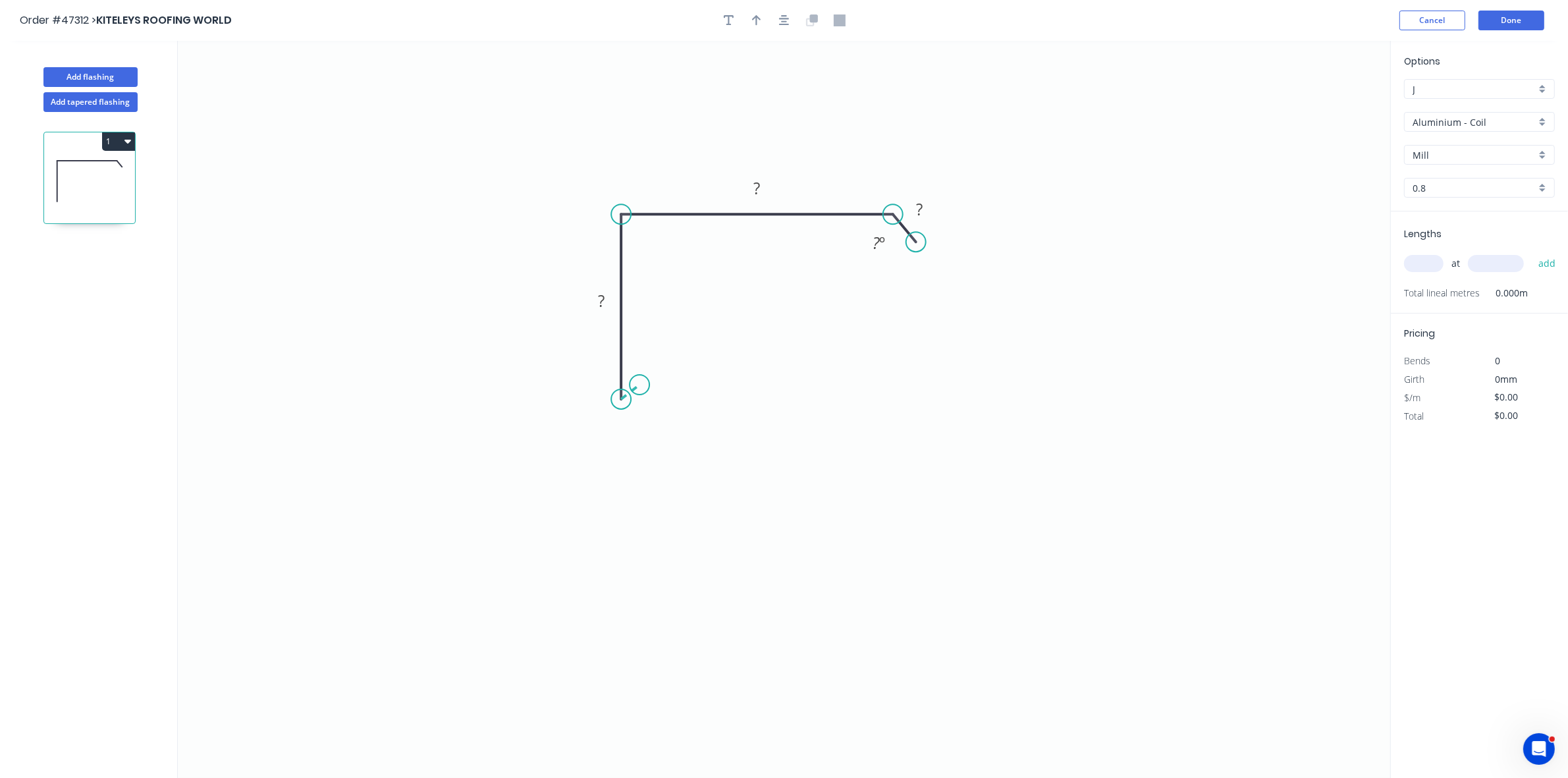
click at [640, 385] on icon "0 ? ? ? ? º" at bounding box center [784, 409] width 1212 height 737
click at [639, 438] on div "Hide angle" at bounding box center [688, 441] width 132 height 27
click at [904, 261] on div "Hide angle" at bounding box center [953, 261] width 132 height 27
click at [642, 399] on tspan "?" at bounding box center [642, 402] width 6 height 22
type input "$19.36"
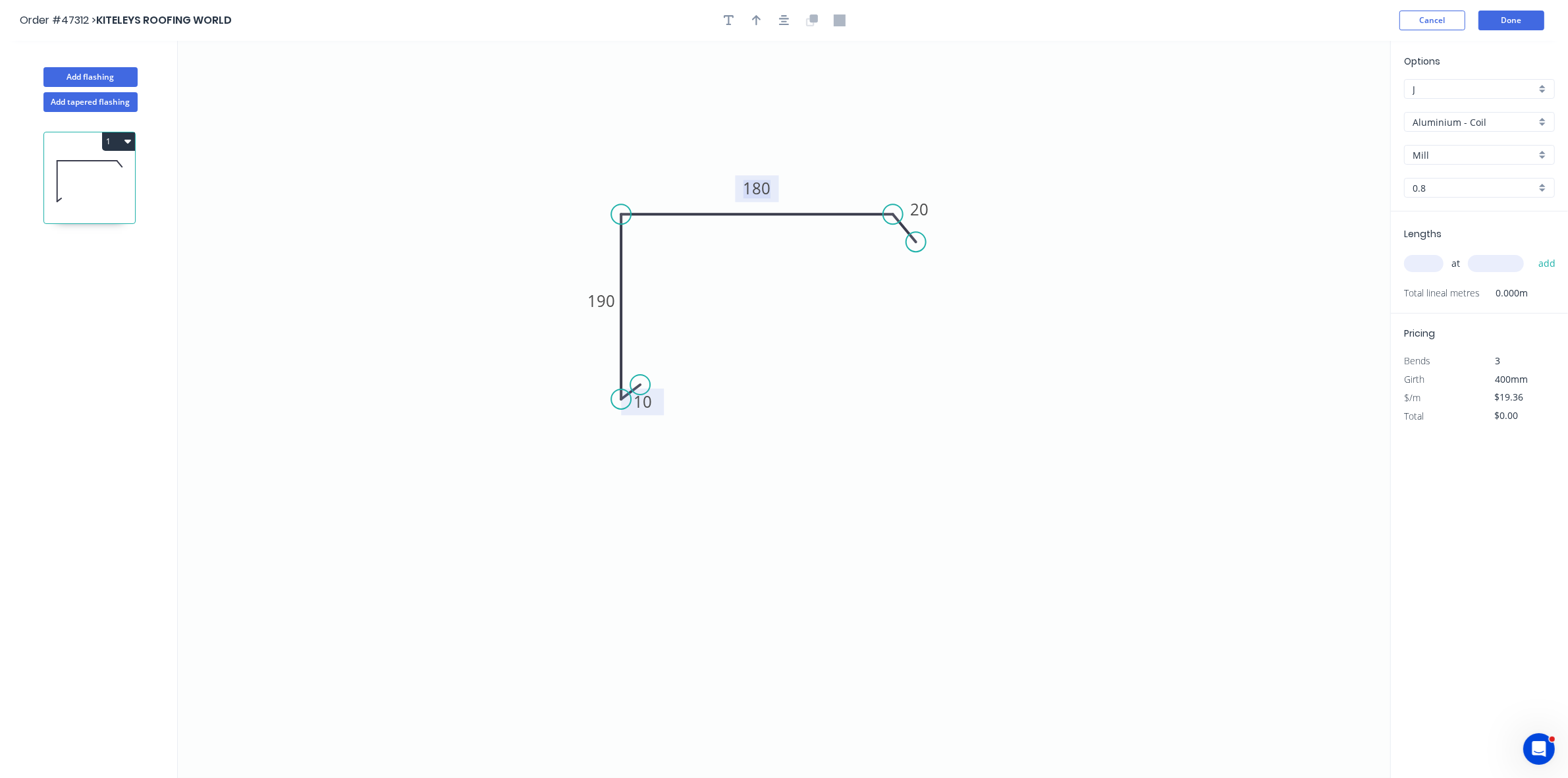
click at [1437, 119] on input "Aluminium - Coil" at bounding box center [1474, 121] width 123 height 13
click at [1459, 211] on div "Colorbond" at bounding box center [1479, 217] width 149 height 23
type input "Colorbond"
type input "Basalt"
type input "0.55"
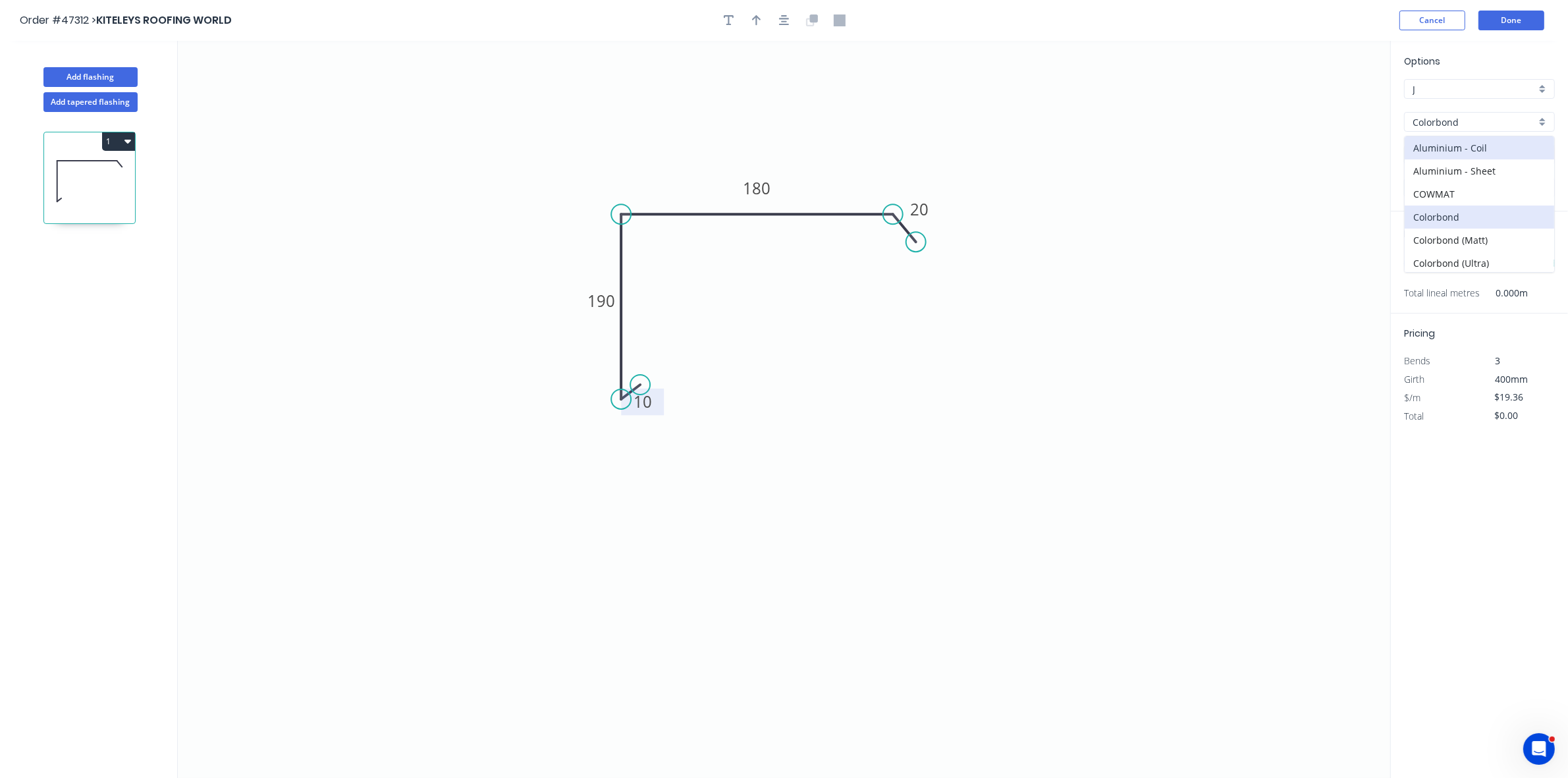
type input "$13.00"
click at [1427, 262] on input "text" at bounding box center [1424, 263] width 40 height 17
type input "2"
type input "5000"
click at [1532, 252] on button "add" at bounding box center [1547, 263] width 31 height 22
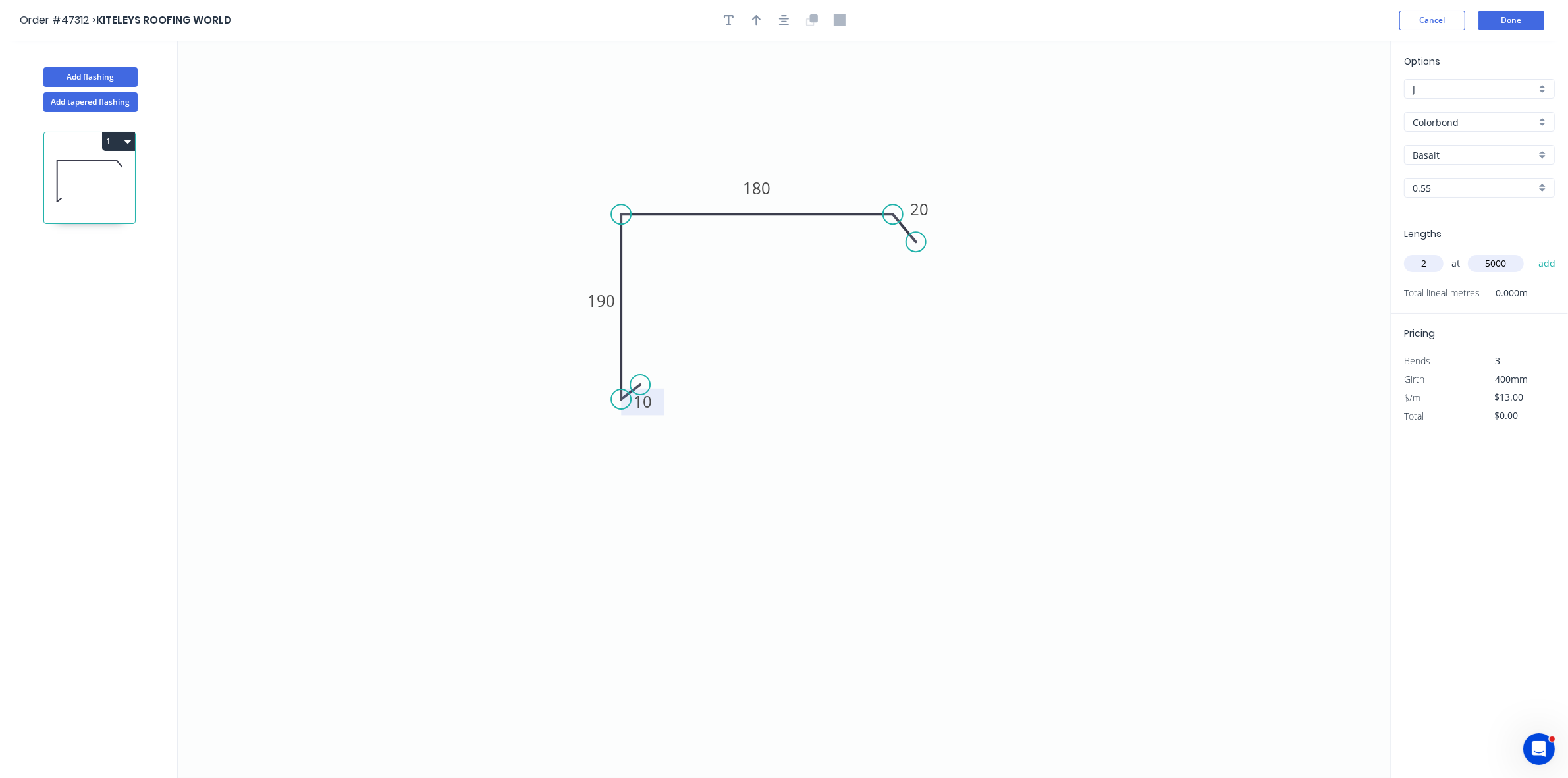
type input "$130.00"
click at [1538, 23] on button "Done" at bounding box center [1511, 21] width 66 height 20
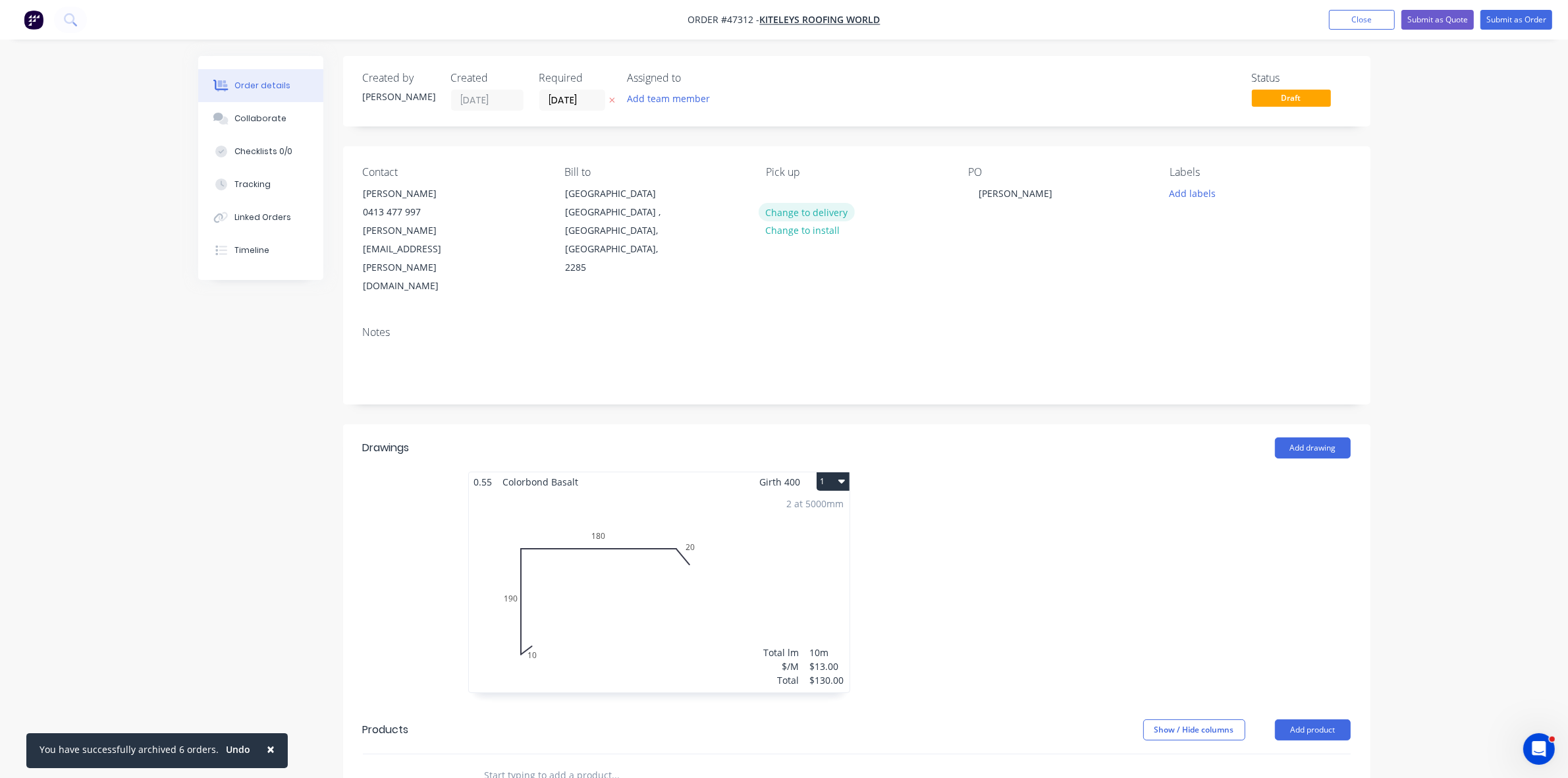
click at [835, 215] on button "Change to delivery" at bounding box center [806, 212] width 96 height 18
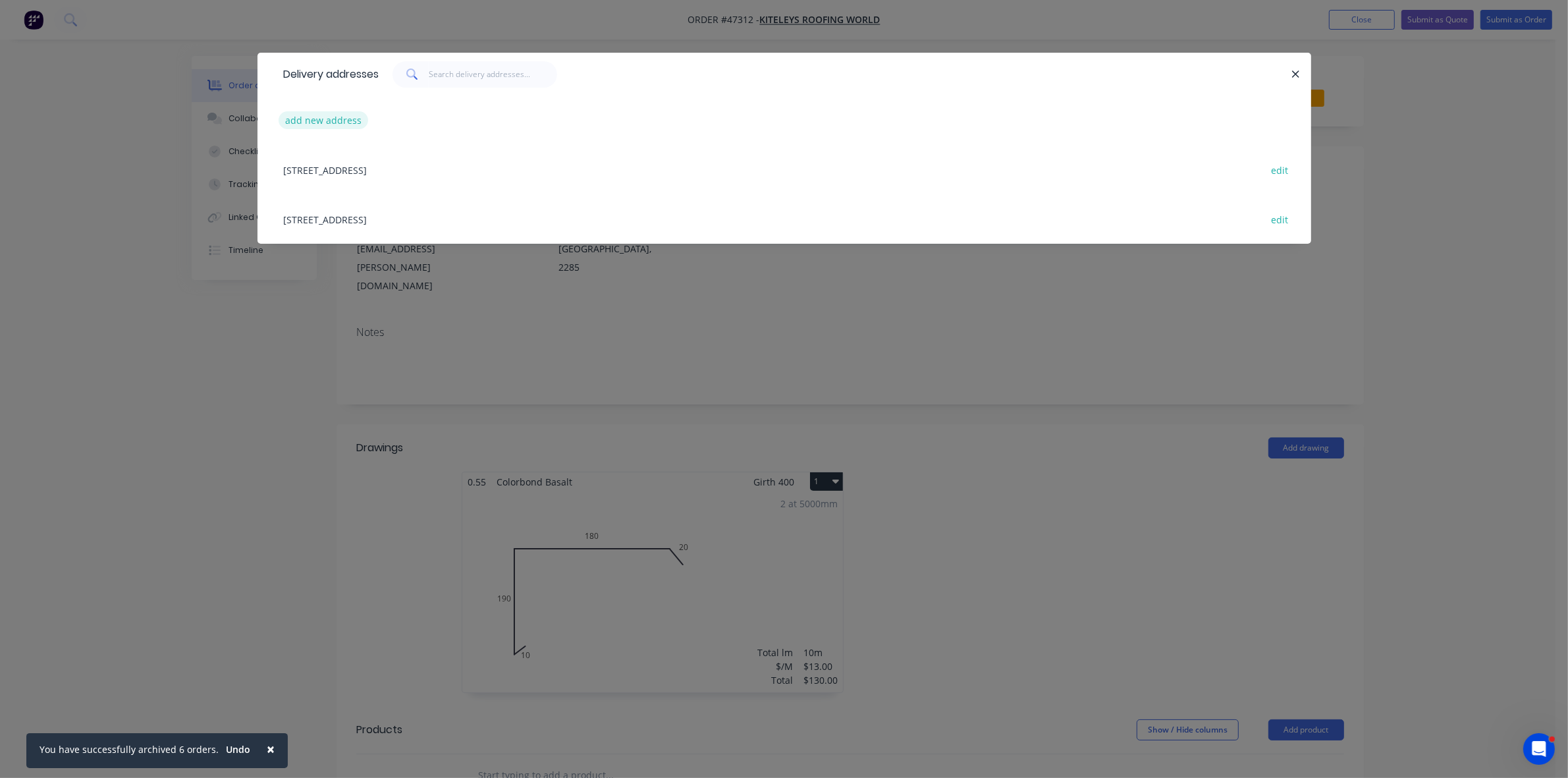
click at [341, 124] on button "add new address" at bounding box center [323, 120] width 90 height 18
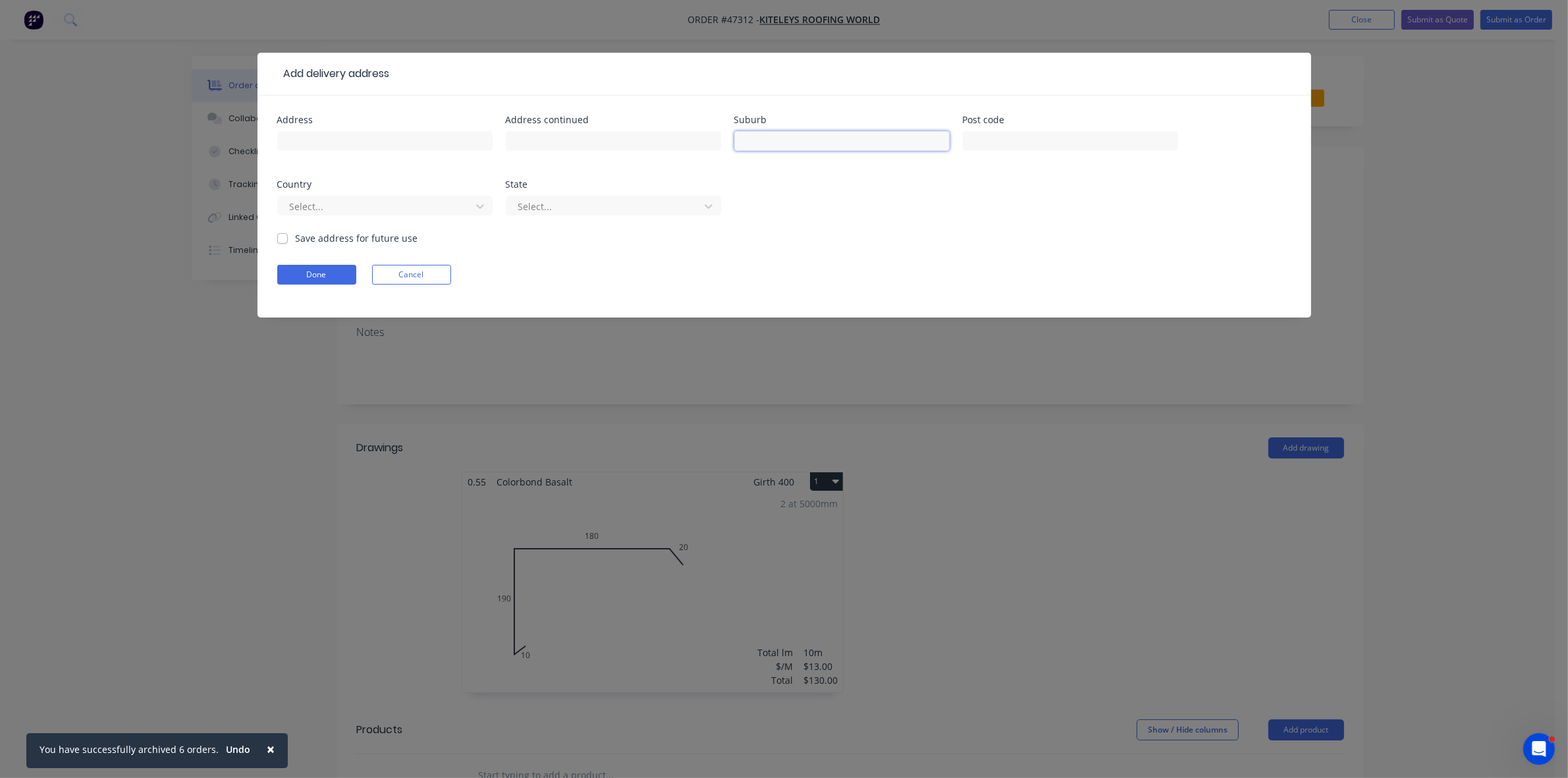
click at [761, 142] on input "text" at bounding box center [842, 141] width 216 height 20
type input "ANNA BAY"
click at [317, 274] on button "Done" at bounding box center [317, 275] width 79 height 20
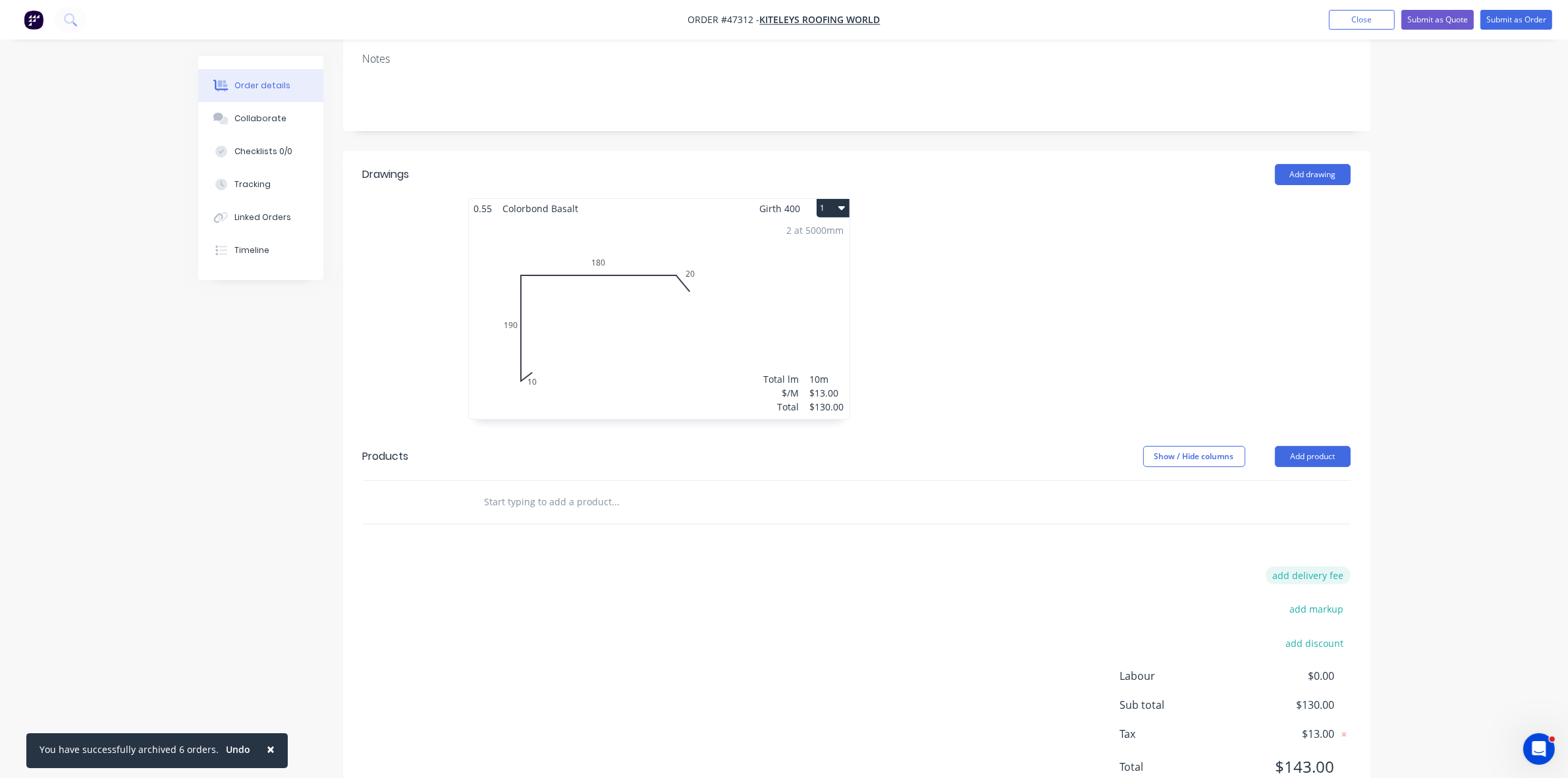
click at [1308, 566] on button "add delivery fee" at bounding box center [1308, 575] width 85 height 18
type input "120"
click input "submit" at bounding box center [0, 0] width 0 height 0
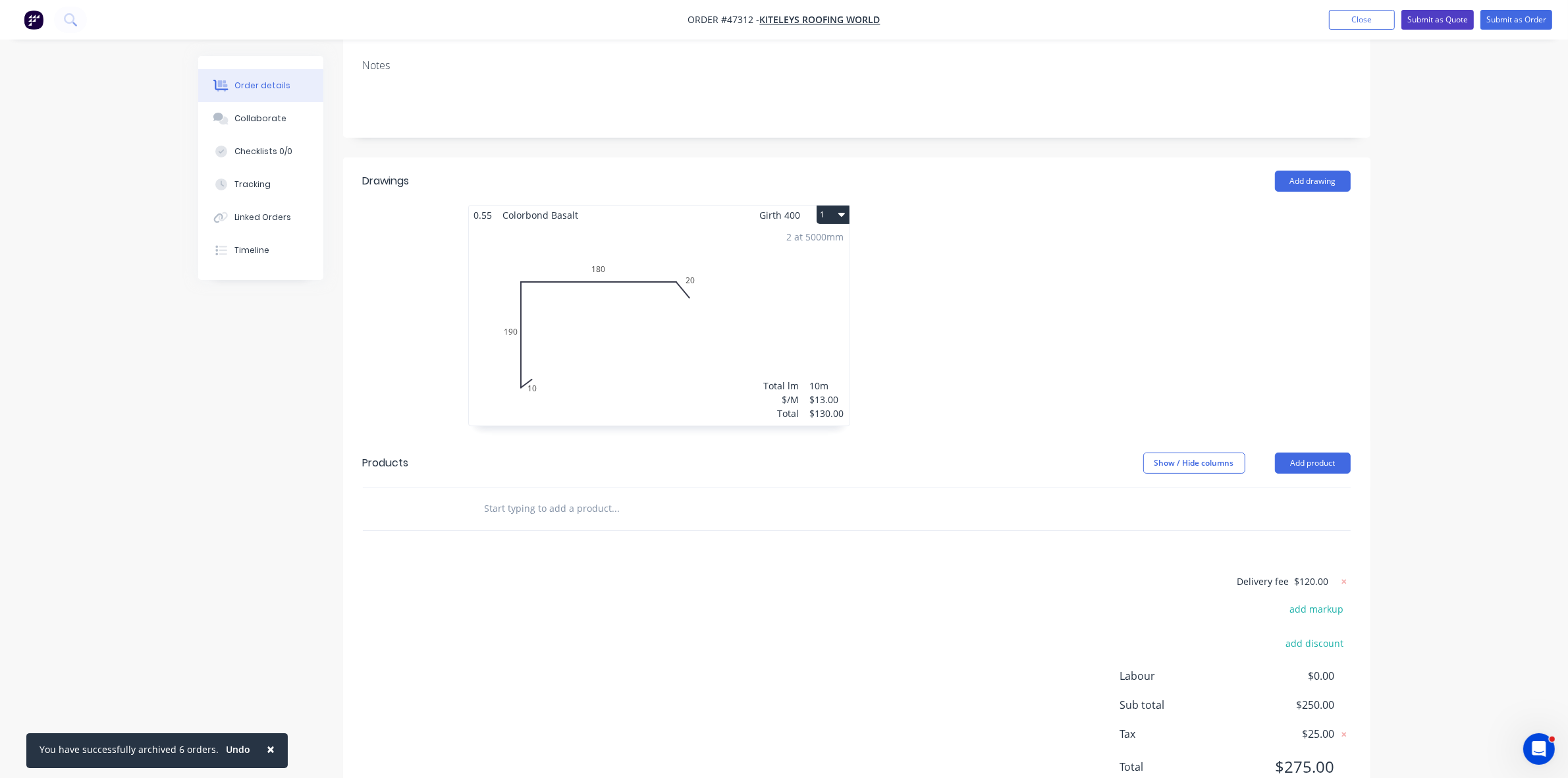
click at [1462, 19] on button "Submit as Quote" at bounding box center [1438, 20] width 73 height 20
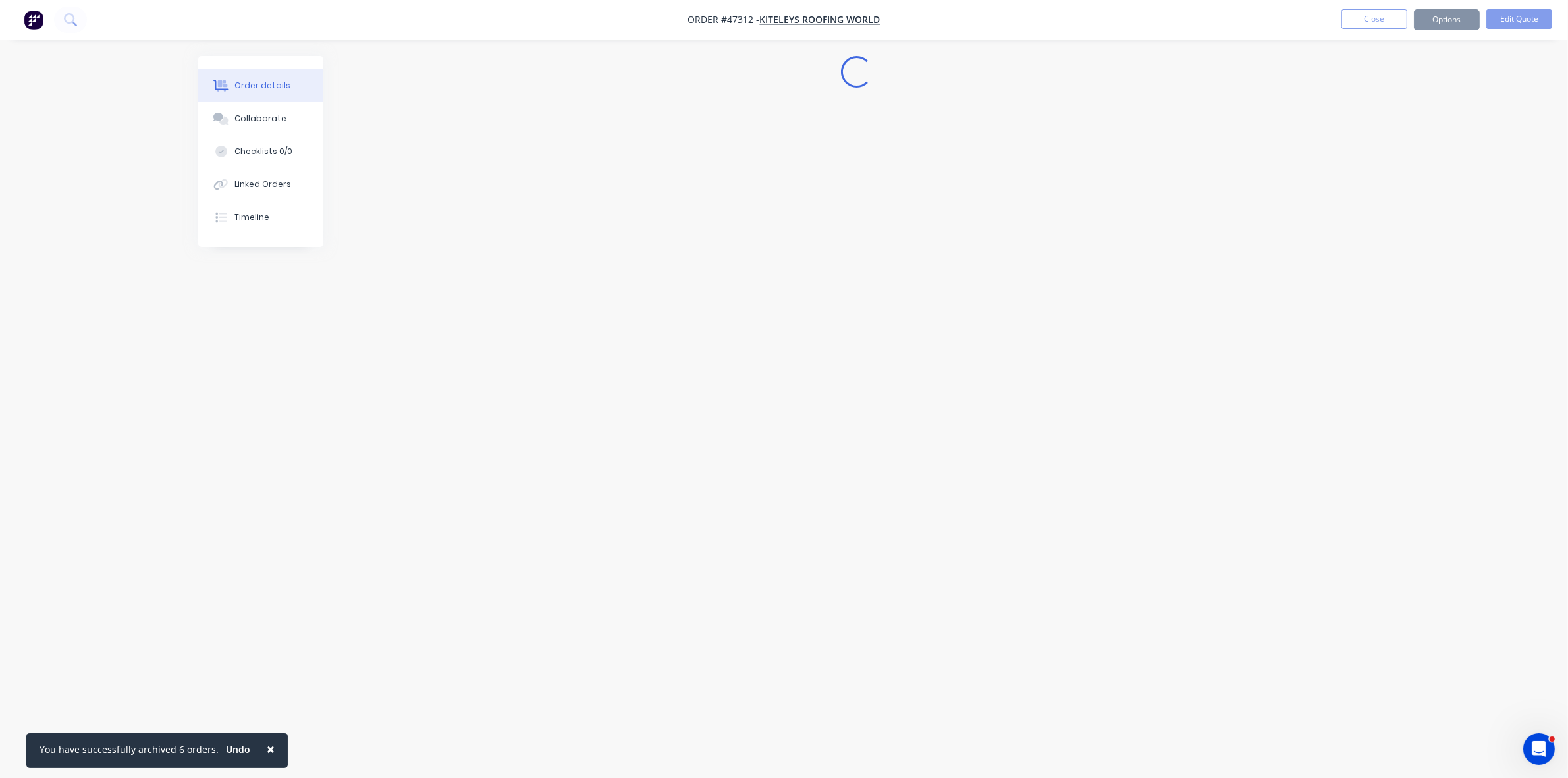
scroll to position [0, 0]
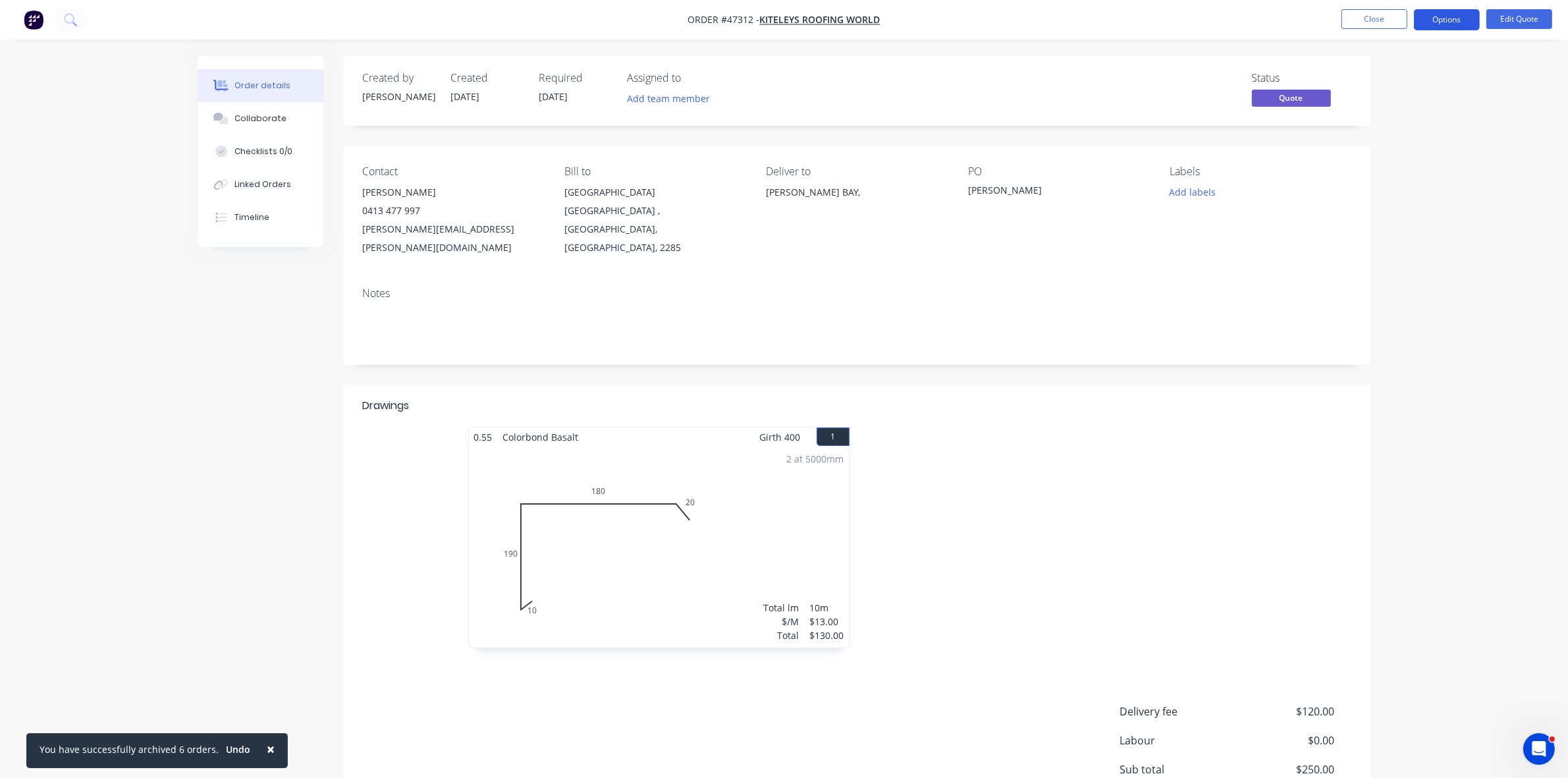
click at [1461, 19] on button "Options" at bounding box center [1447, 19] width 66 height 21
click at [1436, 73] on div "Quote" at bounding box center [1407, 79] width 121 height 19
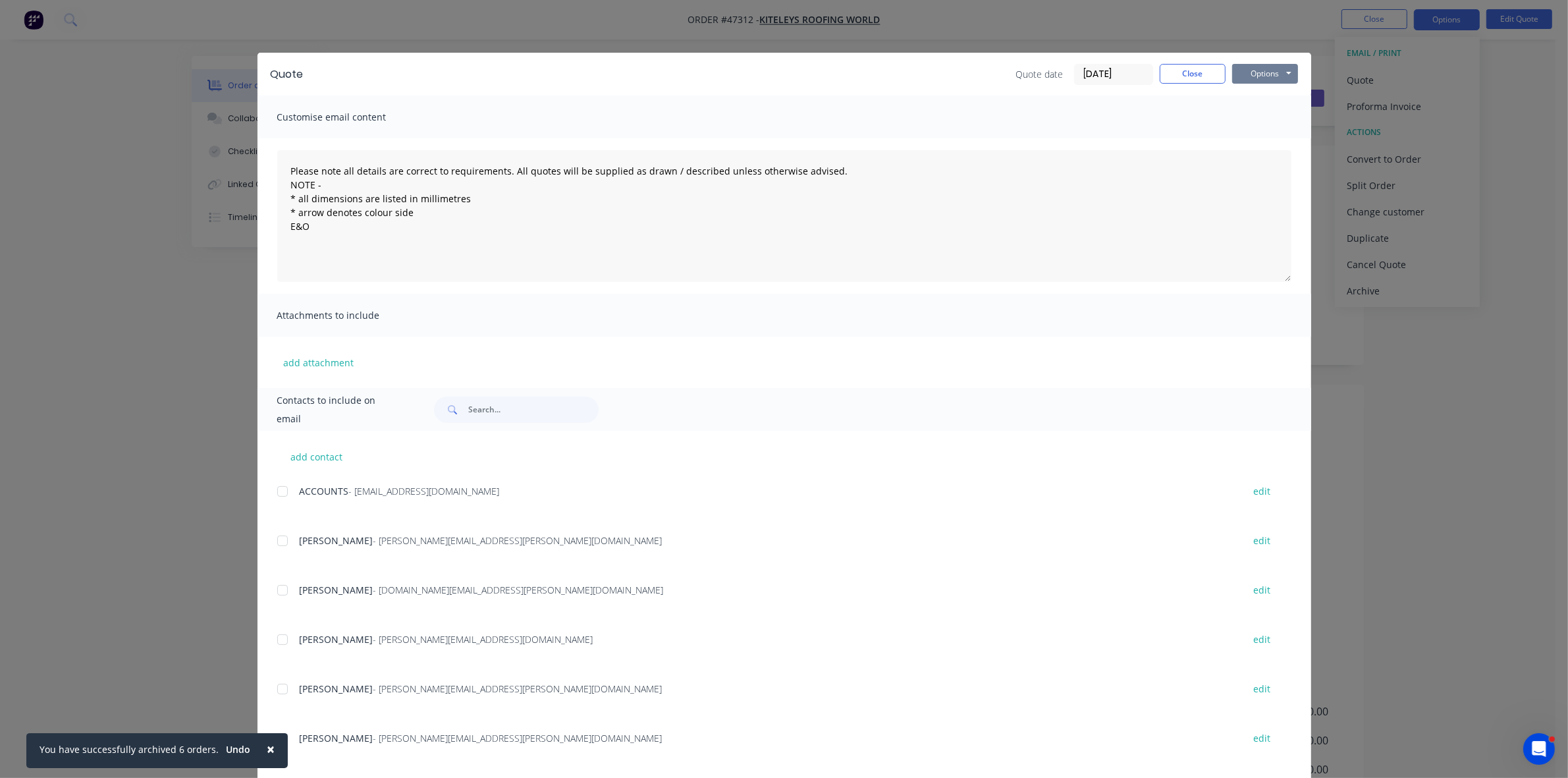
click at [1262, 70] on button "Options" at bounding box center [1264, 74] width 66 height 20
click at [1259, 114] on button "Print" at bounding box center [1274, 119] width 84 height 22
click at [1176, 74] on button "Close" at bounding box center [1192, 74] width 66 height 20
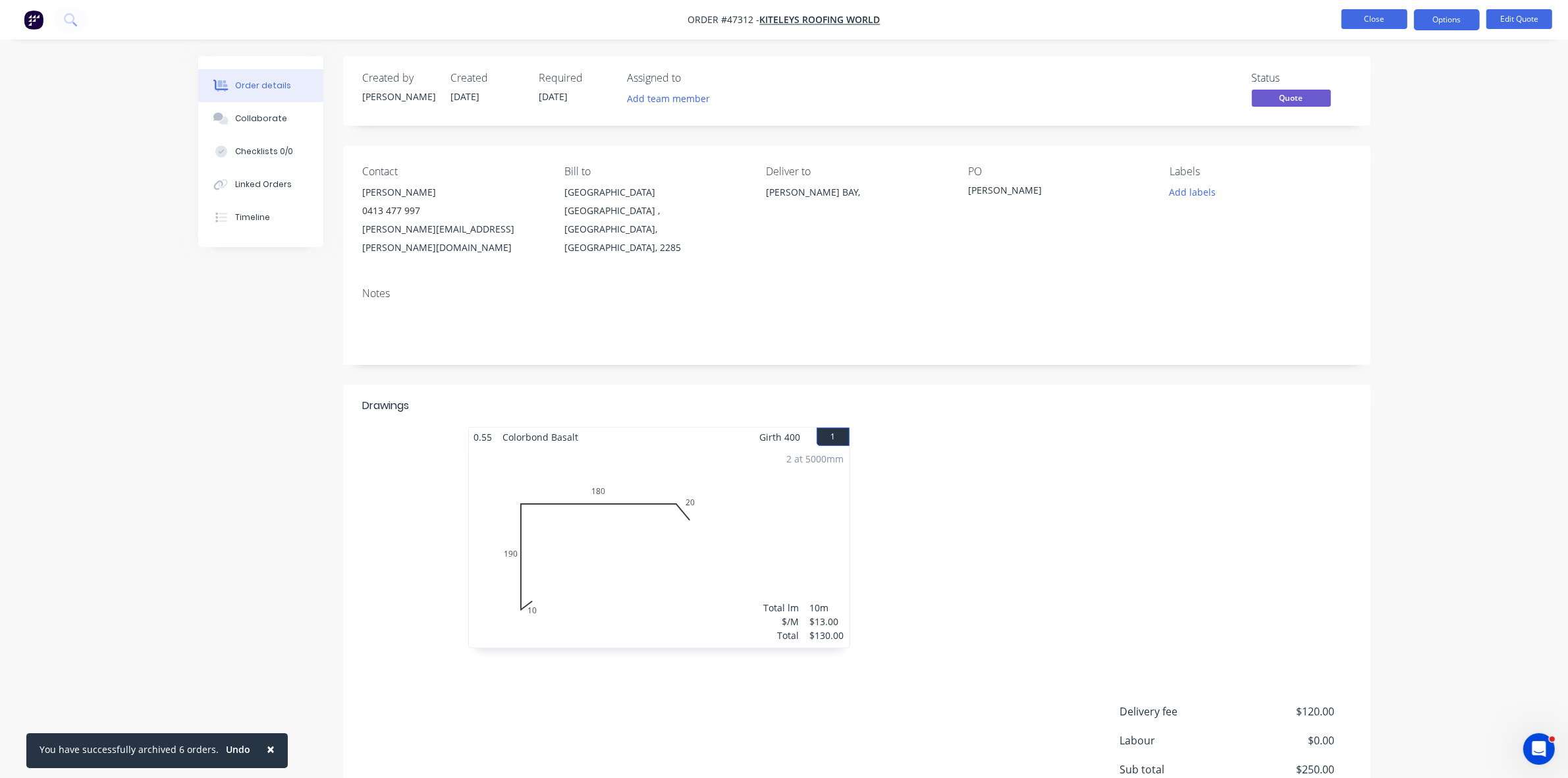
click at [1373, 11] on button "Close" at bounding box center [1374, 19] width 66 height 20
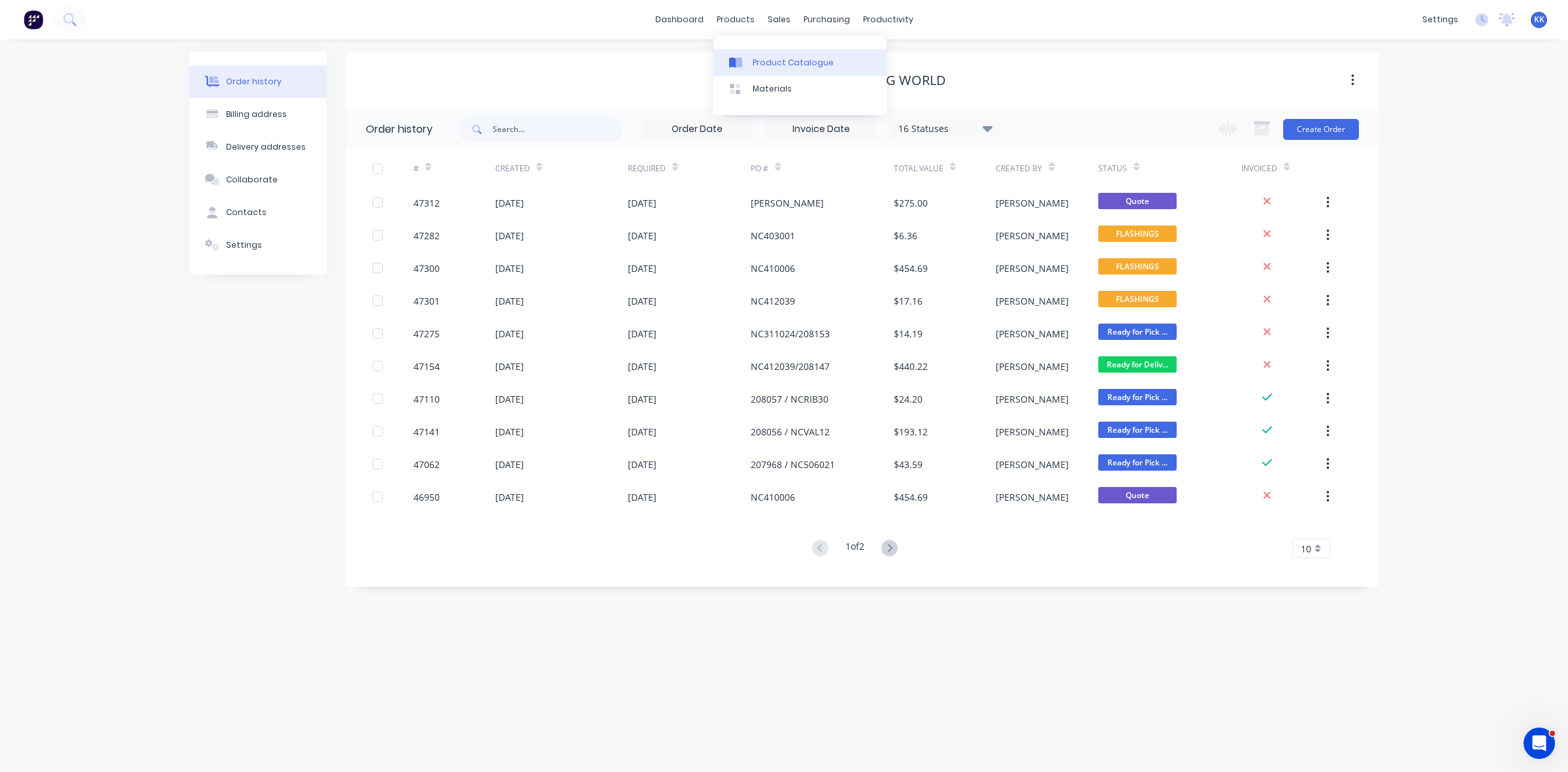
click at [809, 61] on div "Product Catalogue" at bounding box center [792, 62] width 81 height 12
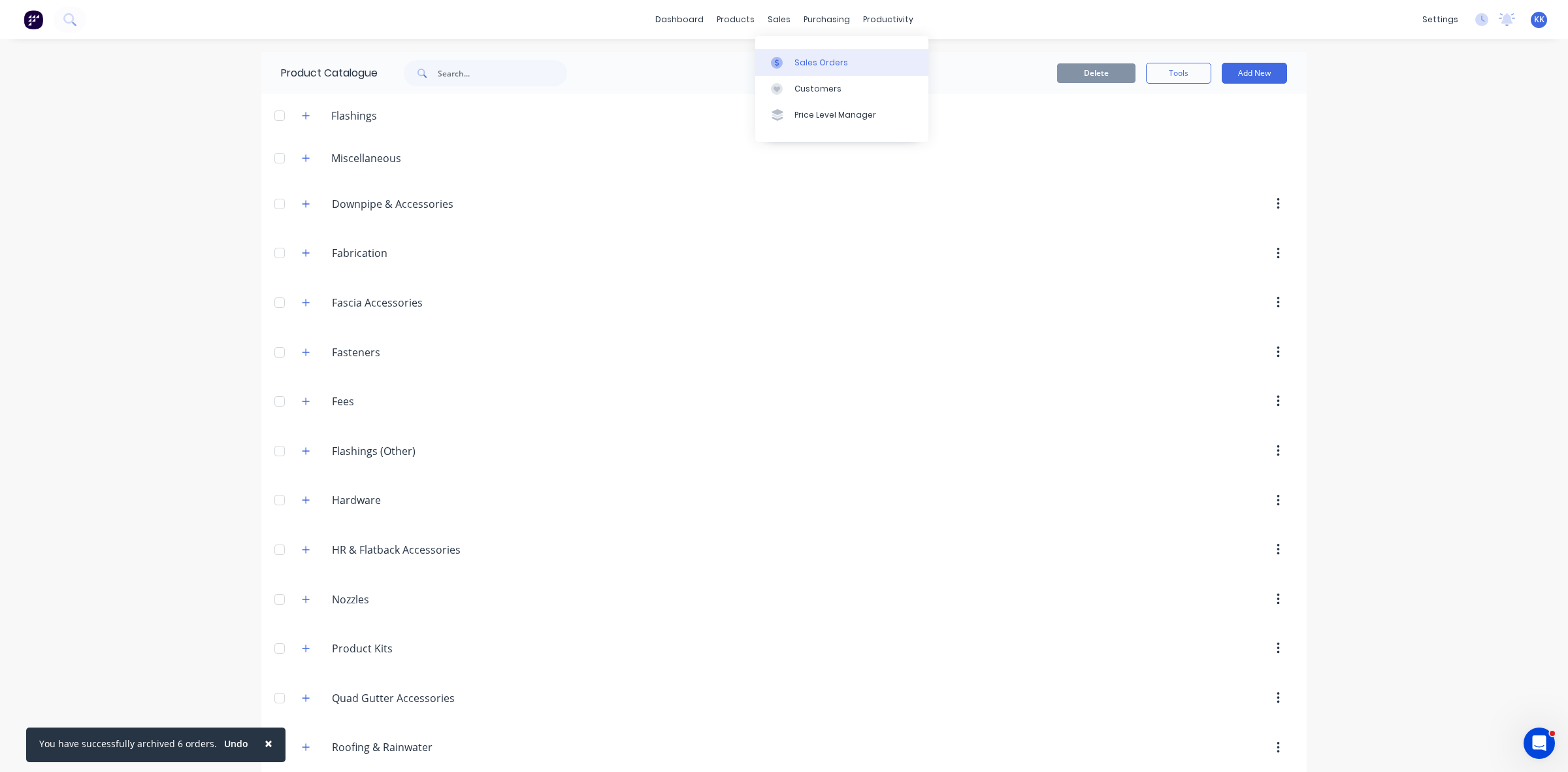
click at [801, 57] on div "Sales Orders" at bounding box center [821, 62] width 53 height 12
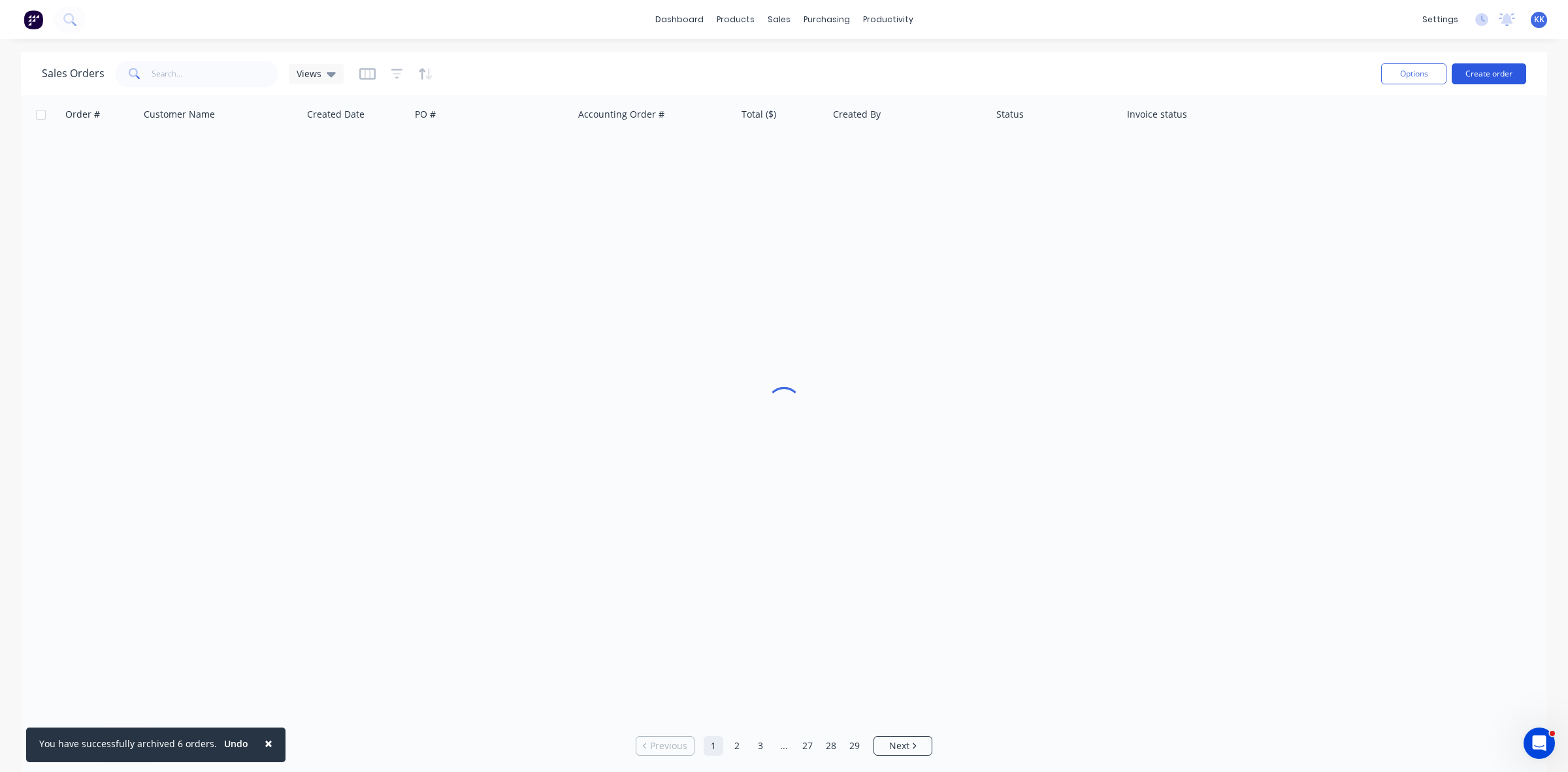
click at [1498, 70] on button "Create order" at bounding box center [1490, 73] width 75 height 21
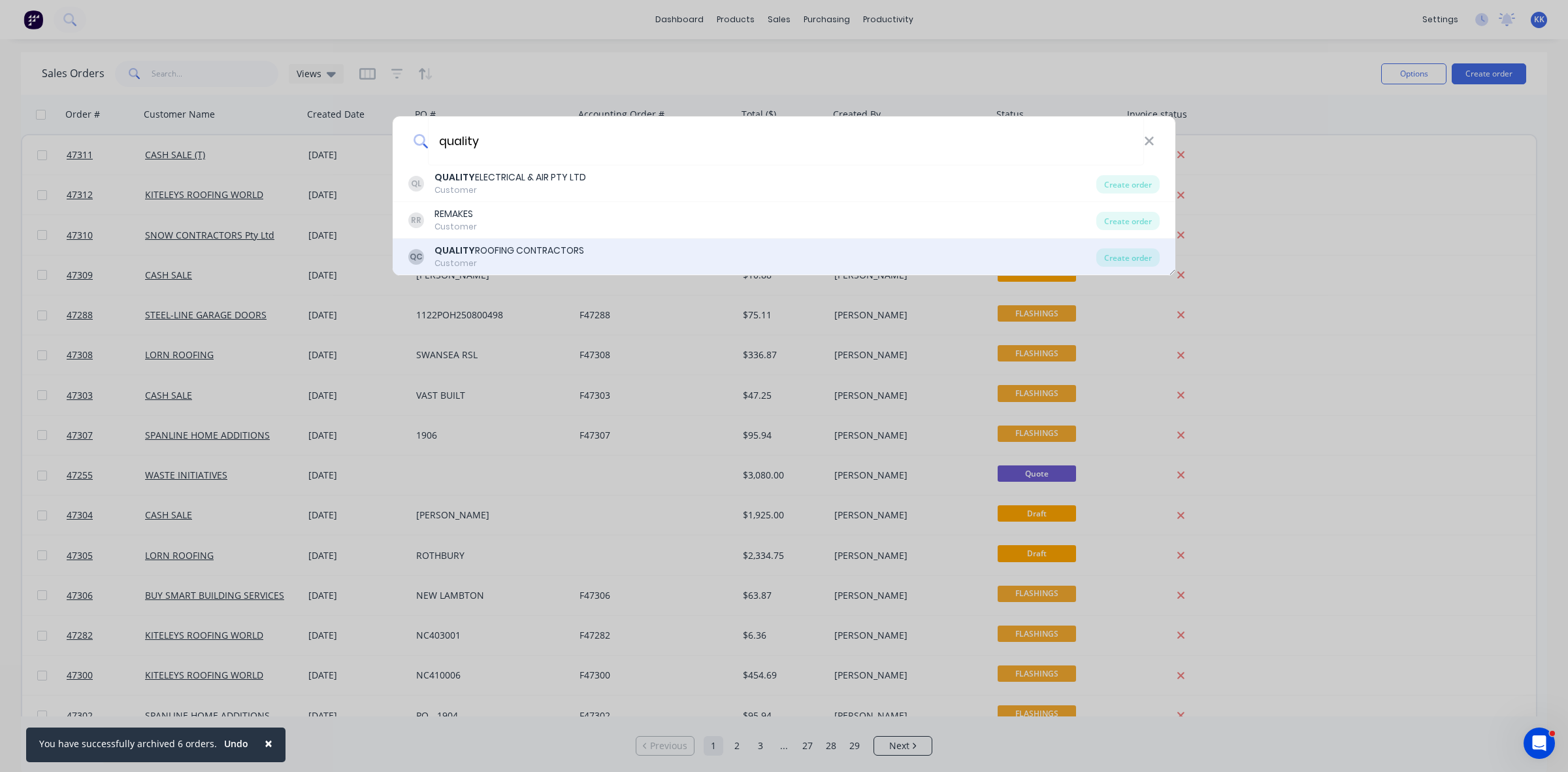
type input "quality"
click at [1126, 247] on div "QC QUALITY ROOFING CONTRACTORS Customer Create order" at bounding box center [784, 257] width 783 height 37
click at [1124, 256] on div "Create order" at bounding box center [1128, 258] width 63 height 19
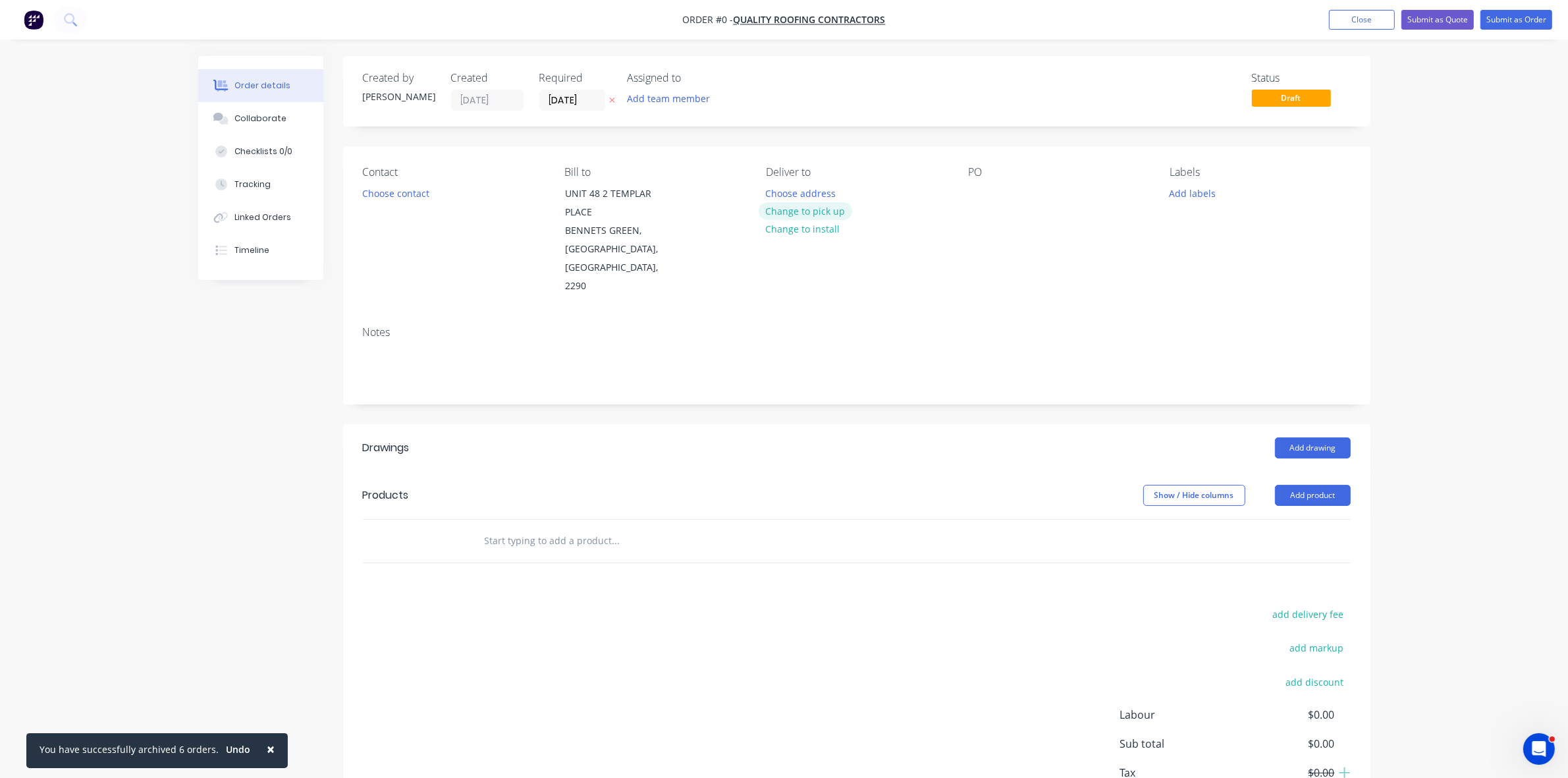
click at [830, 211] on button "Change to pick up" at bounding box center [805, 211] width 93 height 18
click at [417, 191] on button "Choose contact" at bounding box center [395, 193] width 81 height 18
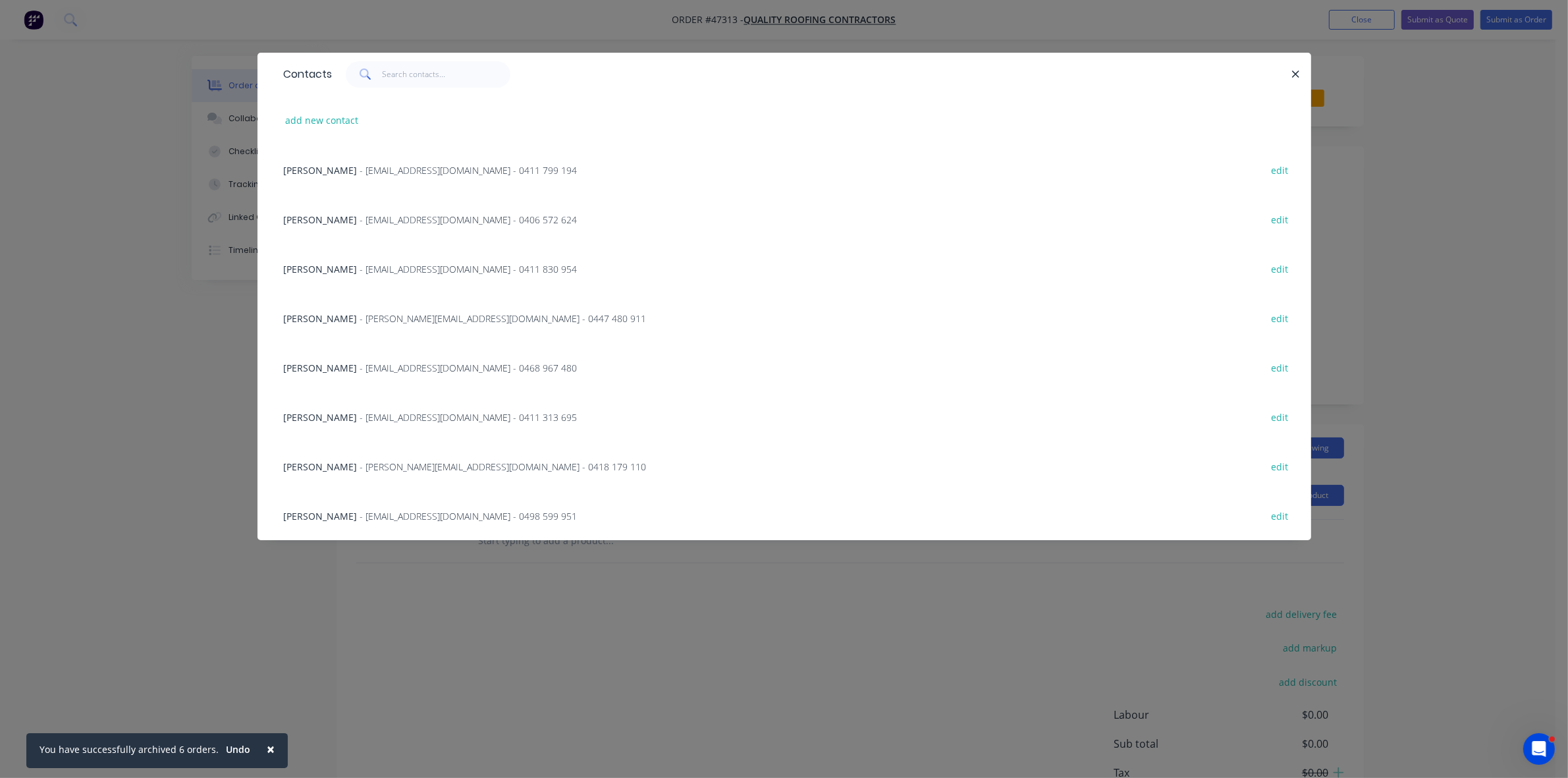
click at [380, 471] on span "- Shane@qrcontractors.com.au - 0418 179 110" at bounding box center [503, 466] width 287 height 13
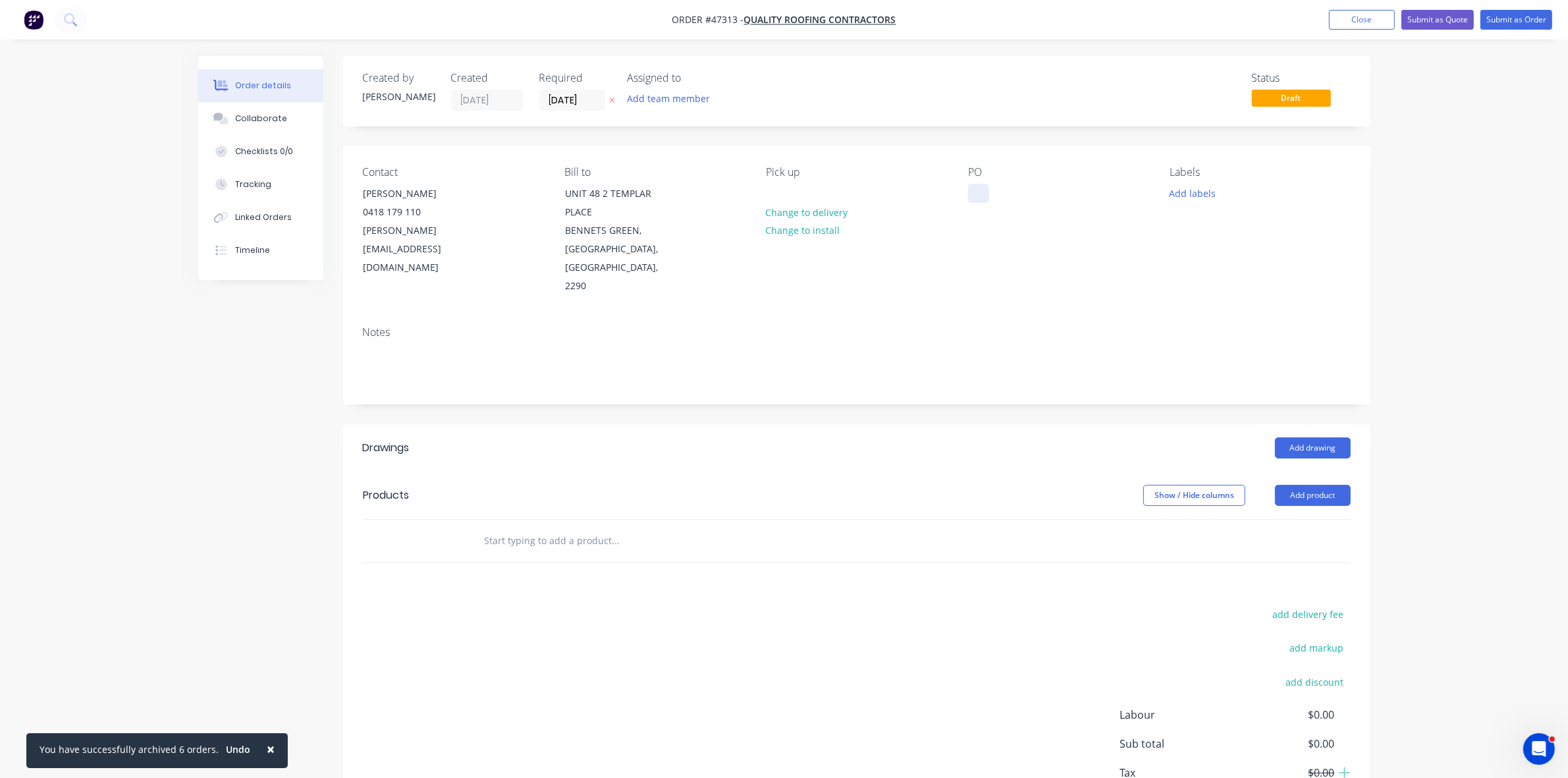
click at [973, 191] on div at bounding box center [978, 193] width 21 height 19
click at [571, 90] on label "[DATE]" at bounding box center [571, 100] width 66 height 21
click at [571, 90] on input "[DATE]" at bounding box center [572, 100] width 65 height 20
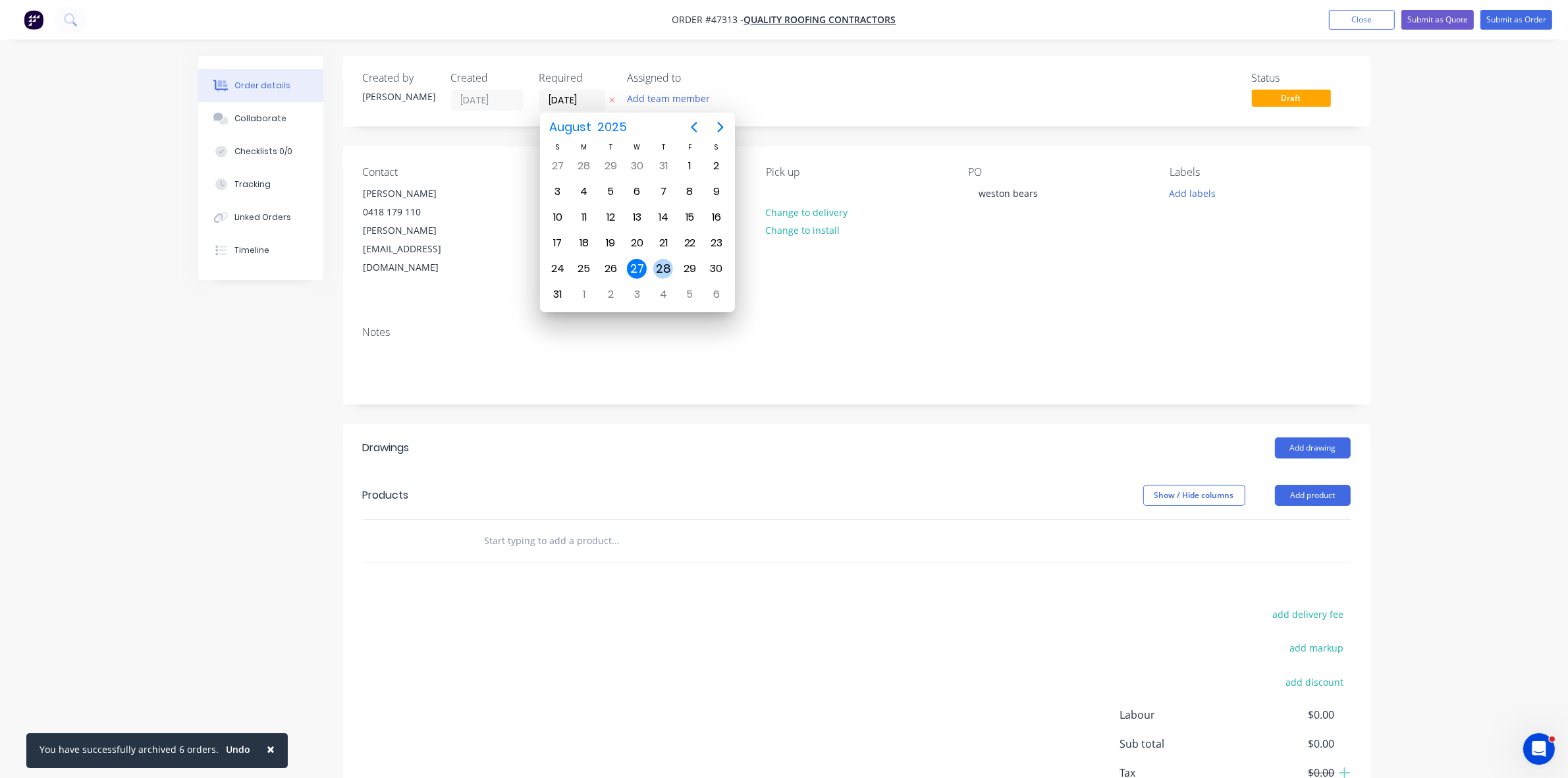
click at [660, 270] on div "28" at bounding box center [663, 269] width 20 height 20
type input "28/08/25"
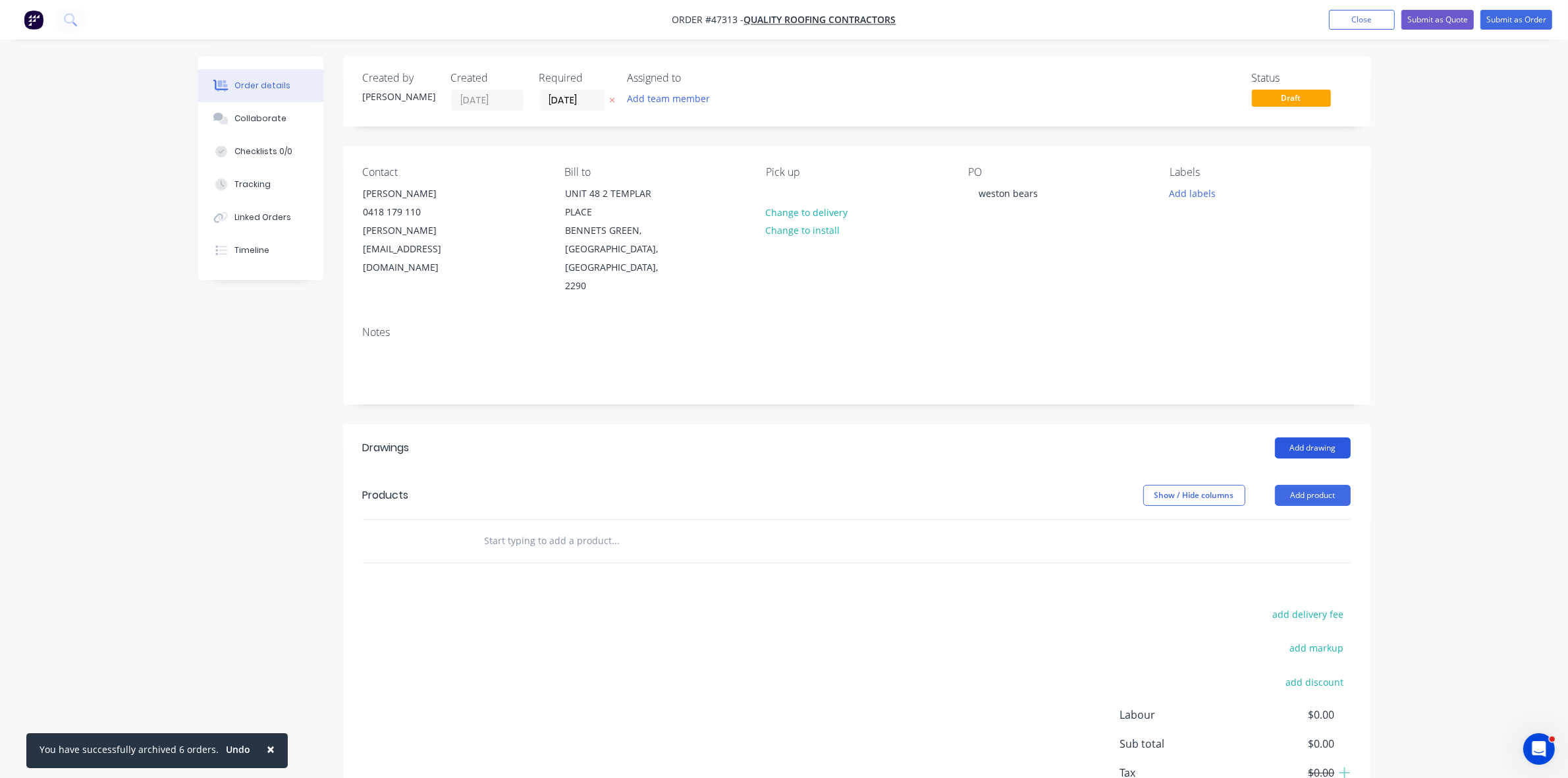
click at [1306, 440] on button "Add drawing" at bounding box center [1313, 447] width 75 height 21
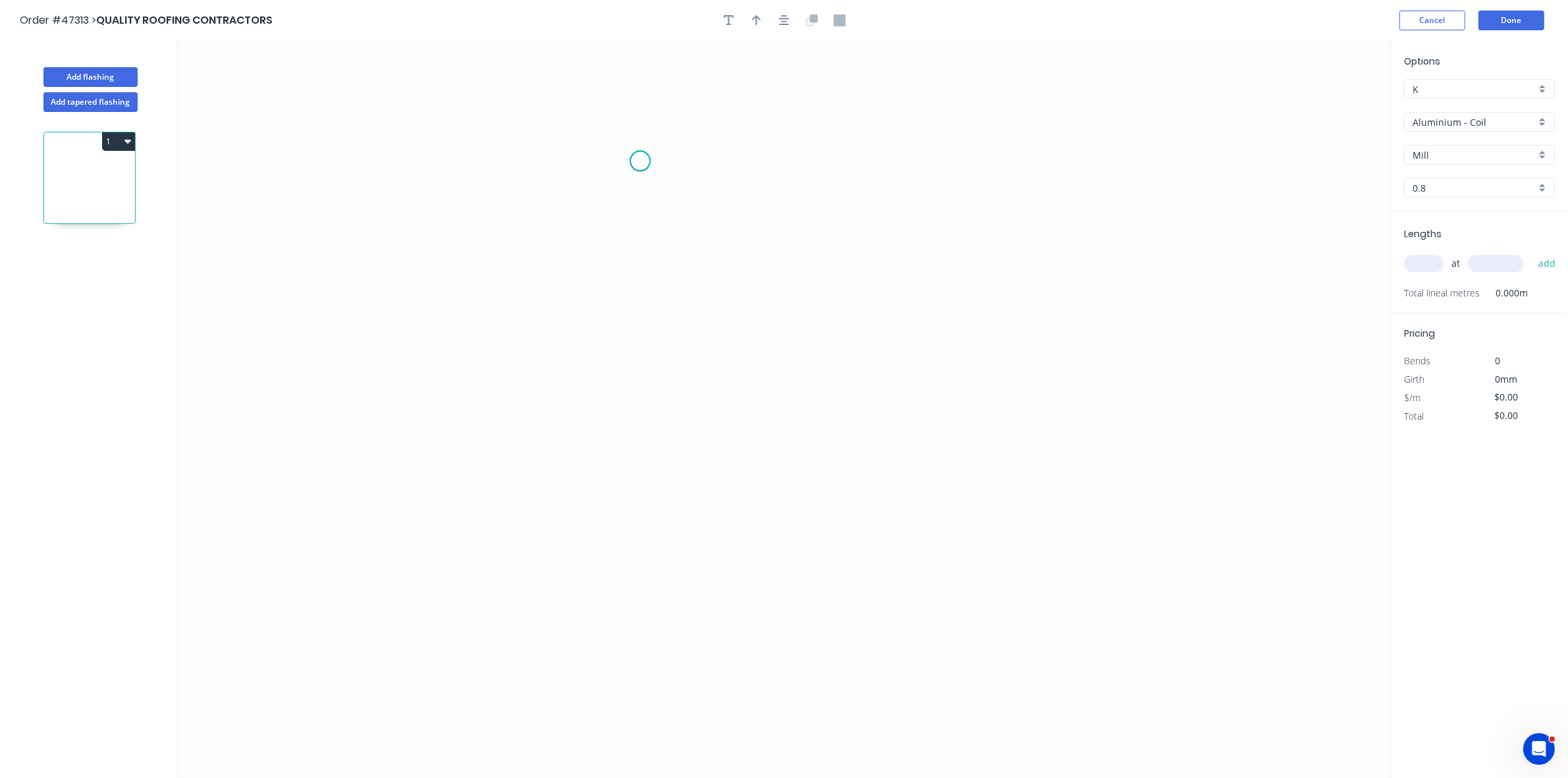
drag, startPoint x: 640, startPoint y: 162, endPoint x: 638, endPoint y: 258, distance: 96.0
click at [640, 162] on icon "0" at bounding box center [784, 409] width 1212 height 737
drag, startPoint x: 642, startPoint y: 336, endPoint x: 718, endPoint y: 334, distance: 76.0
click at [643, 336] on icon "0" at bounding box center [784, 409] width 1212 height 737
click at [761, 338] on icon "0 ?" at bounding box center [784, 409] width 1212 height 737
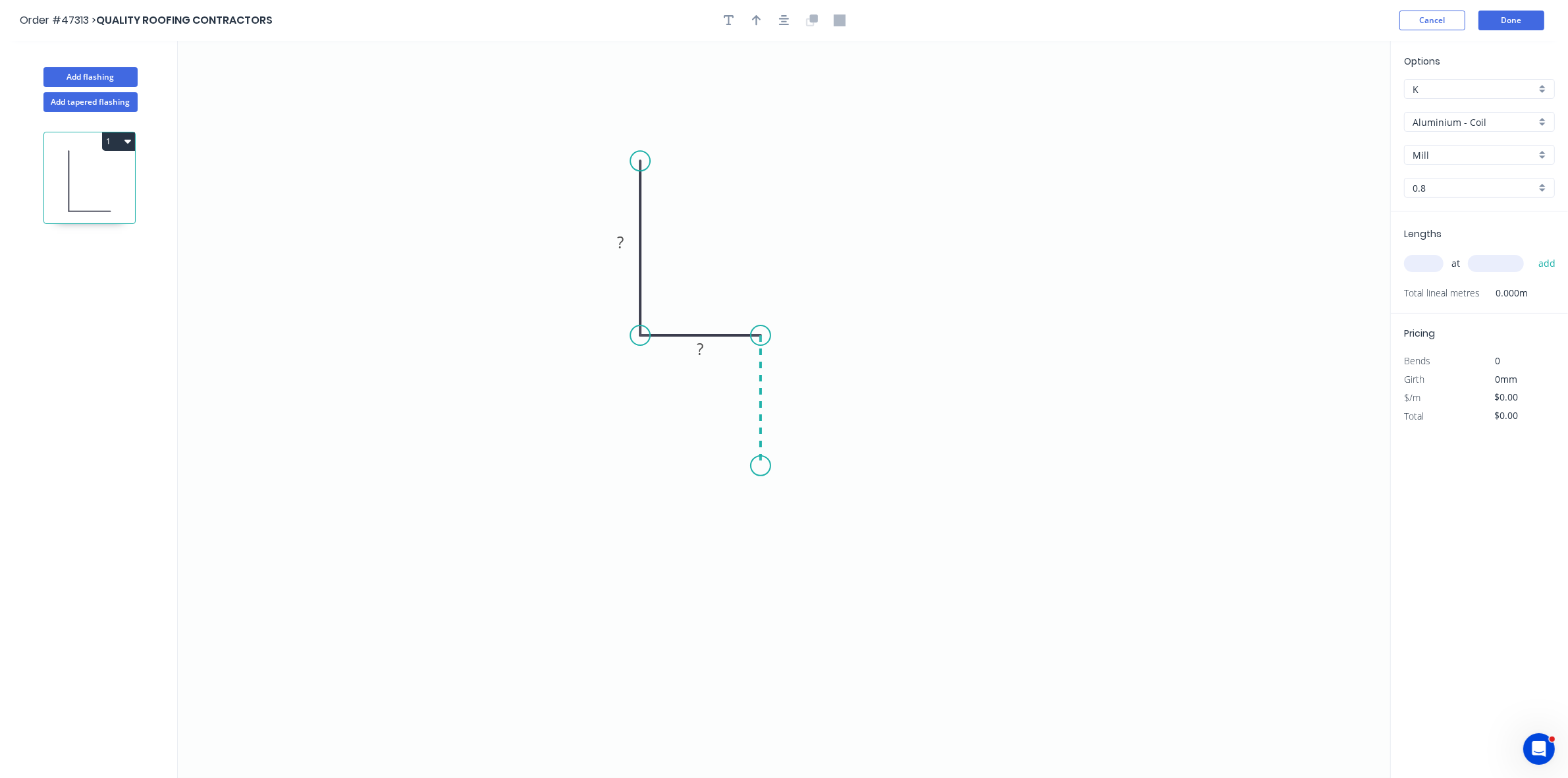
click at [762, 466] on icon "0 ? ?" at bounding box center [784, 409] width 1212 height 737
click at [639, 459] on icon "0 ? ? ?" at bounding box center [784, 409] width 1212 height 737
click at [639, 423] on icon at bounding box center [639, 445] width 0 height 43
click at [626, 247] on rect at bounding box center [620, 243] width 26 height 19
type input "$19.28"
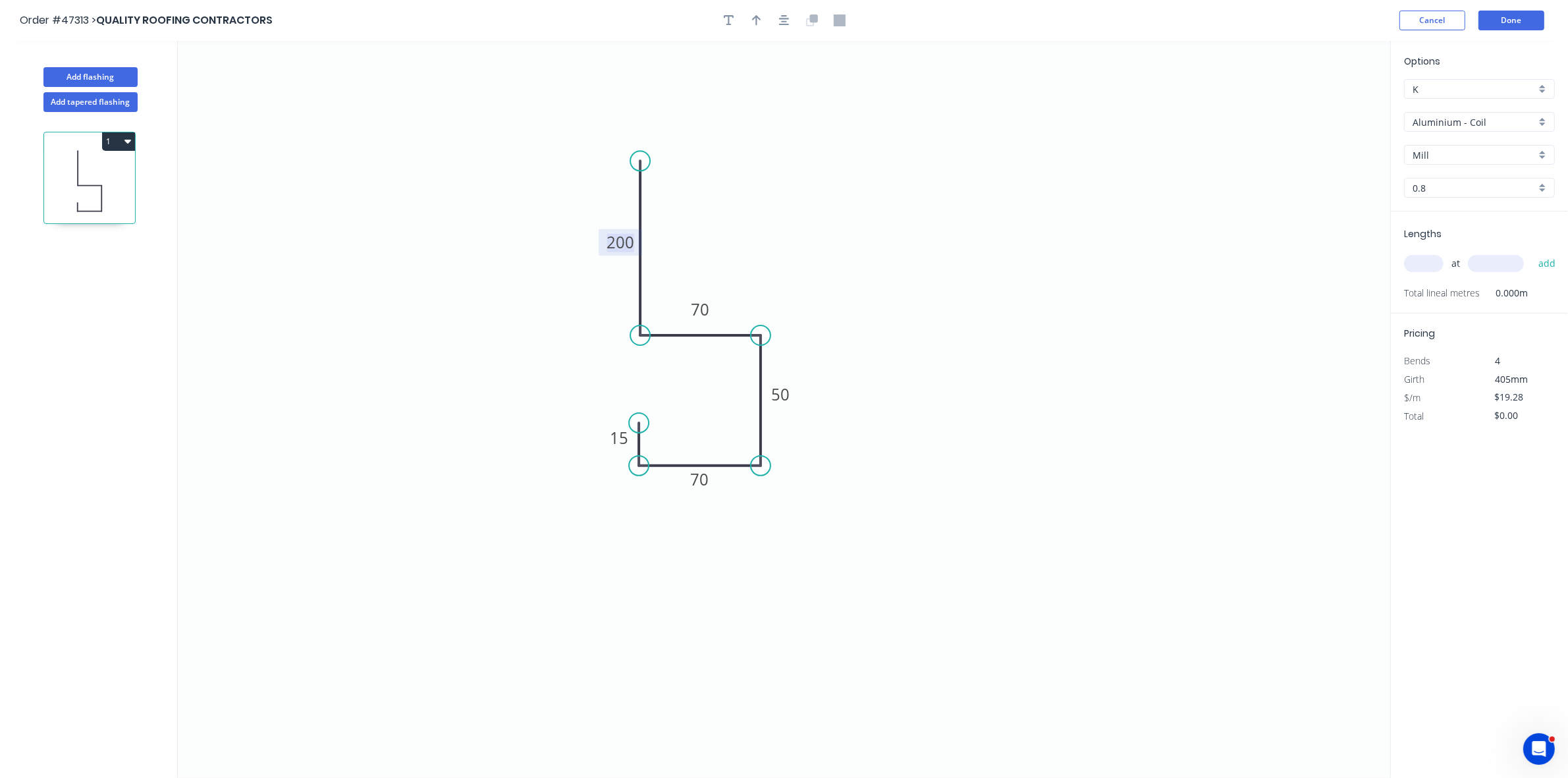
drag, startPoint x: 756, startPoint y: 20, endPoint x: 818, endPoint y: 54, distance: 70.7
click at [757, 20] on icon "button" at bounding box center [757, 20] width 9 height 12
drag, startPoint x: 1321, startPoint y: 107, endPoint x: 675, endPoint y: 247, distance: 661.0
click at [685, 246] on icon at bounding box center [690, 225] width 12 height 42
click at [673, 247] on icon at bounding box center [675, 231] width 12 height 42
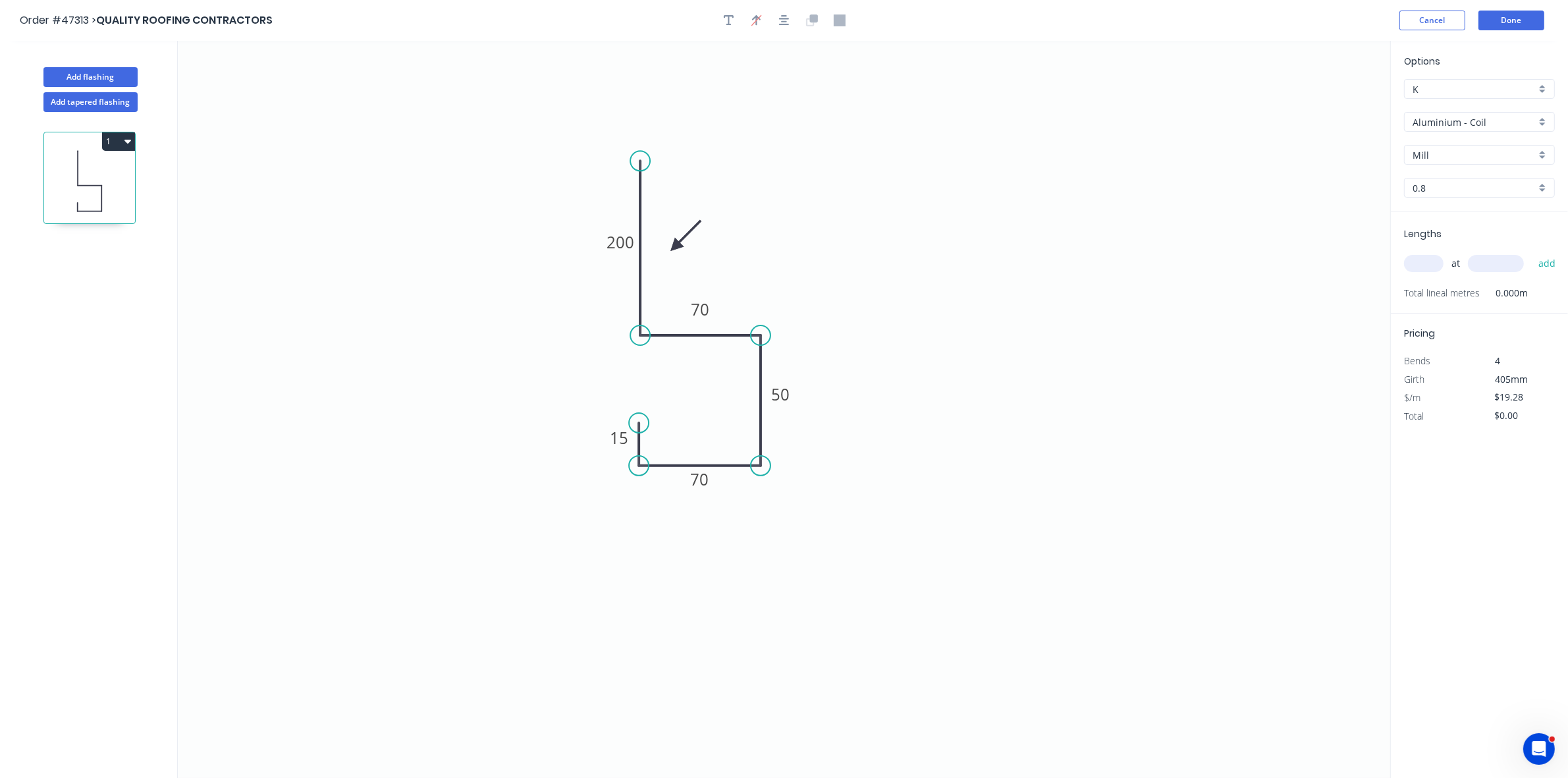
click at [673, 247] on icon at bounding box center [686, 235] width 39 height 39
click at [1457, 123] on input "Aluminium - Coil" at bounding box center [1474, 121] width 123 height 13
click at [1449, 209] on div "Colorbond" at bounding box center [1479, 217] width 149 height 23
type input "Colorbond"
type input "Basalt"
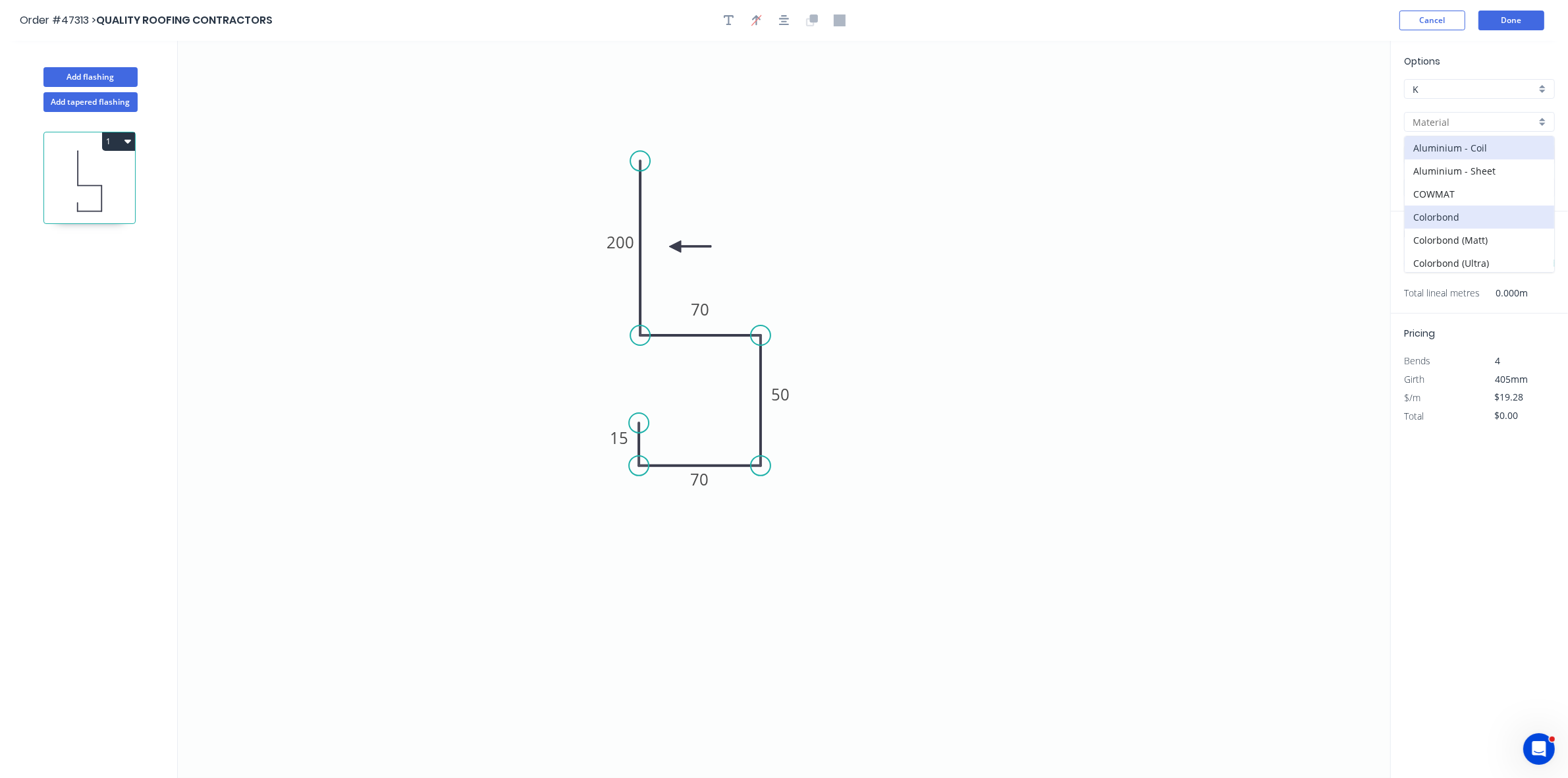
type input "0.55"
type input "$13.05"
click at [1442, 154] on input "Basalt" at bounding box center [1474, 155] width 123 height 13
drag, startPoint x: 1433, startPoint y: 184, endPoint x: 1430, endPoint y: 208, distance: 24.2
click at [1433, 183] on div "Monument" at bounding box center [1479, 181] width 149 height 23
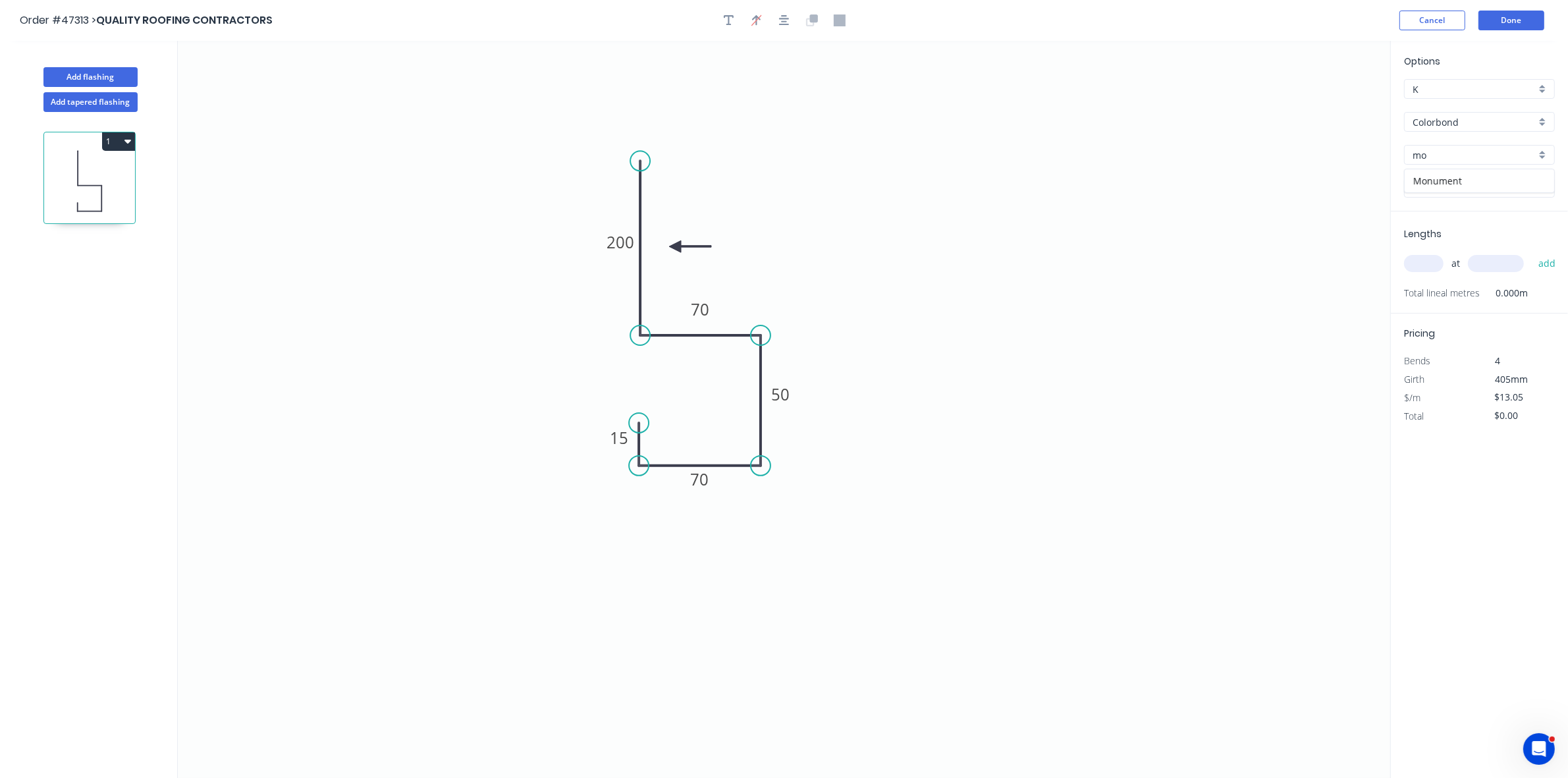
type input "Monument"
click at [1426, 261] on input "text" at bounding box center [1424, 263] width 40 height 17
type input "4"
type input "5000"
click at [1532, 252] on button "add" at bounding box center [1547, 263] width 31 height 22
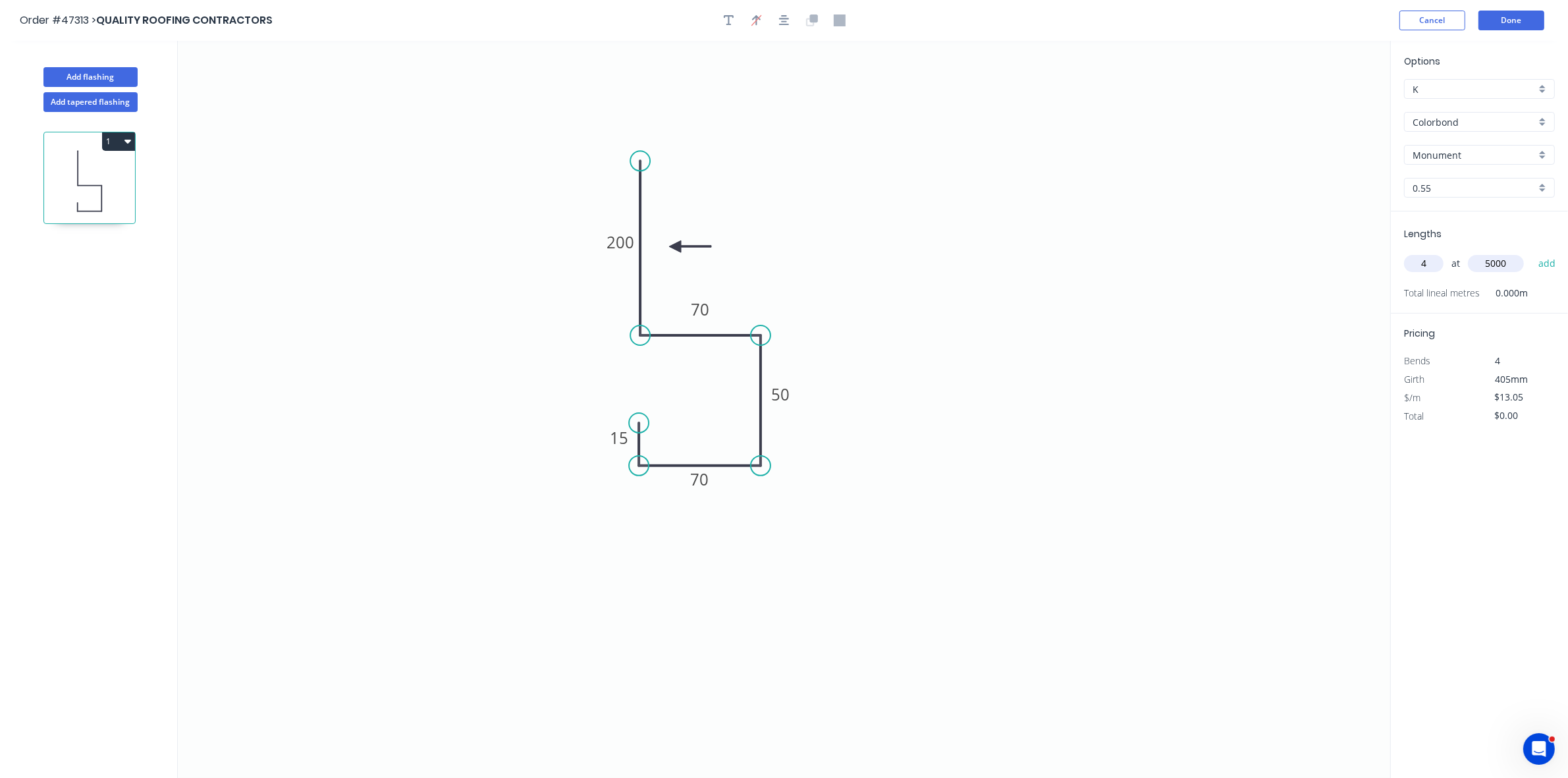
type input "$261.00"
type input "12"
type input "6000"
click at [1532, 252] on button "add" at bounding box center [1547, 263] width 31 height 22
type input "$1,200.60"
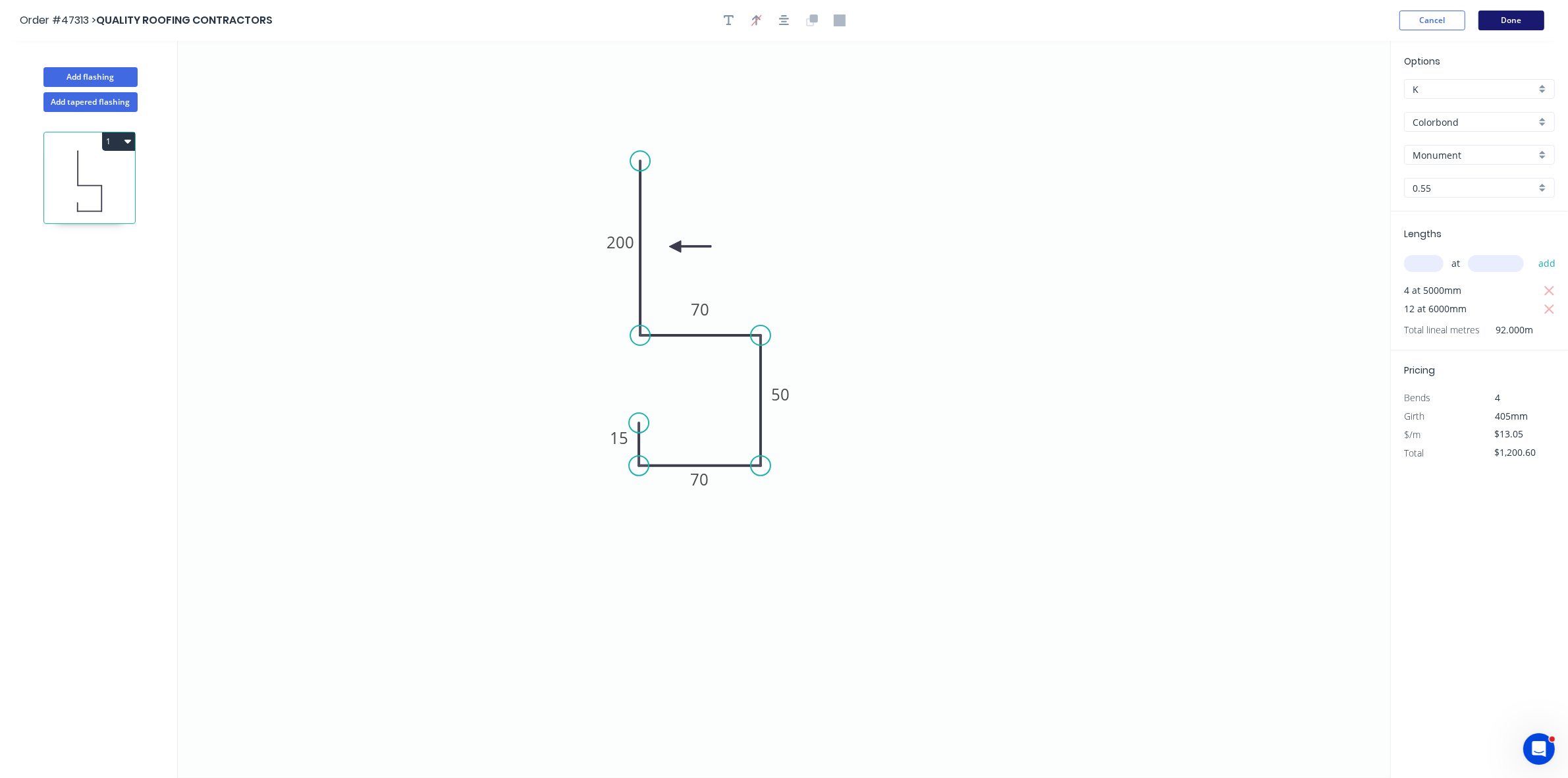
click at [1517, 23] on button "Done" at bounding box center [1511, 21] width 66 height 20
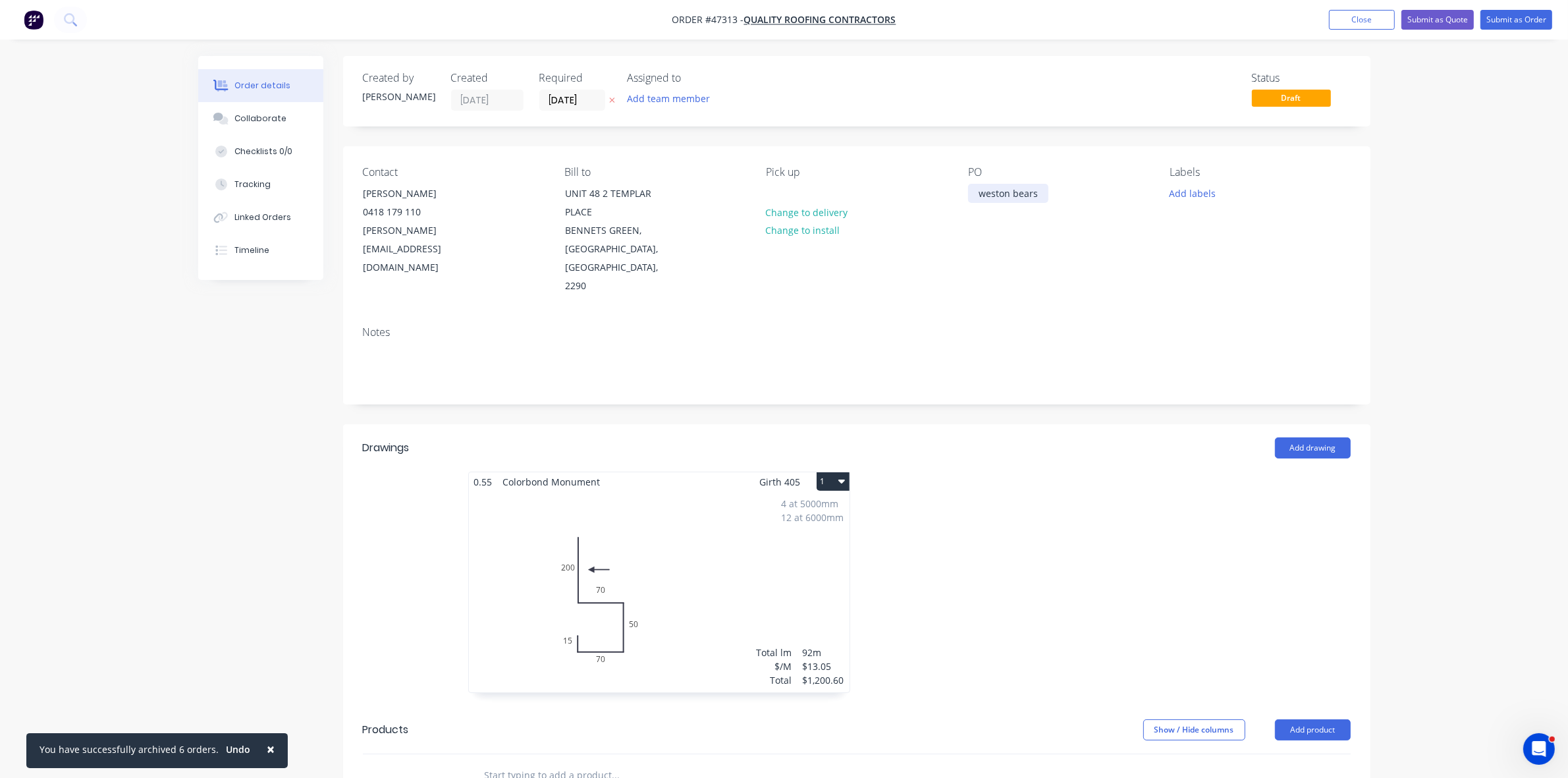
click at [978, 189] on div "weston bears" at bounding box center [1007, 193] width 80 height 19
click at [1513, 17] on button "Submit as Order" at bounding box center [1517, 20] width 72 height 20
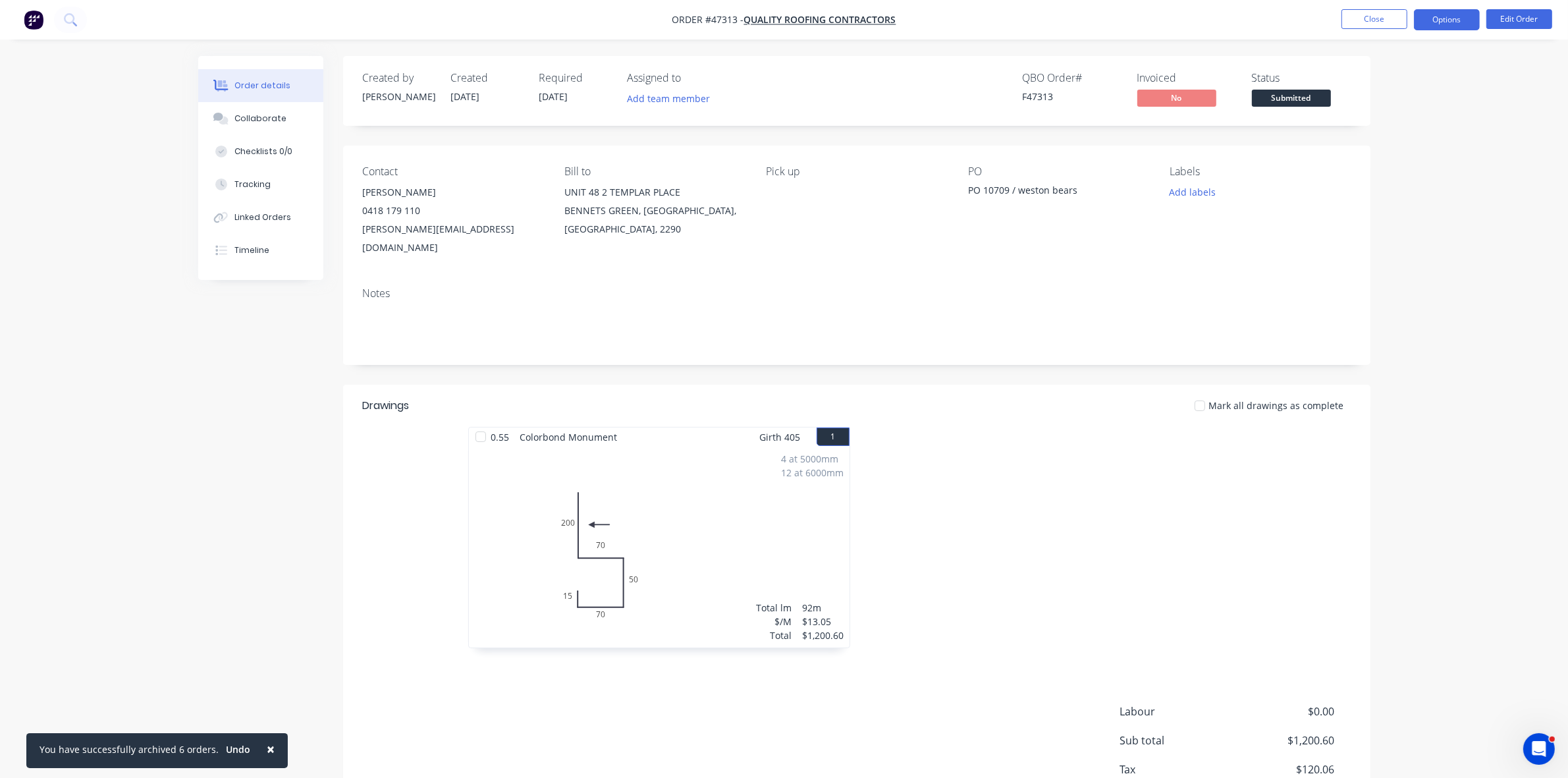
click at [1447, 12] on button "Options" at bounding box center [1447, 19] width 66 height 21
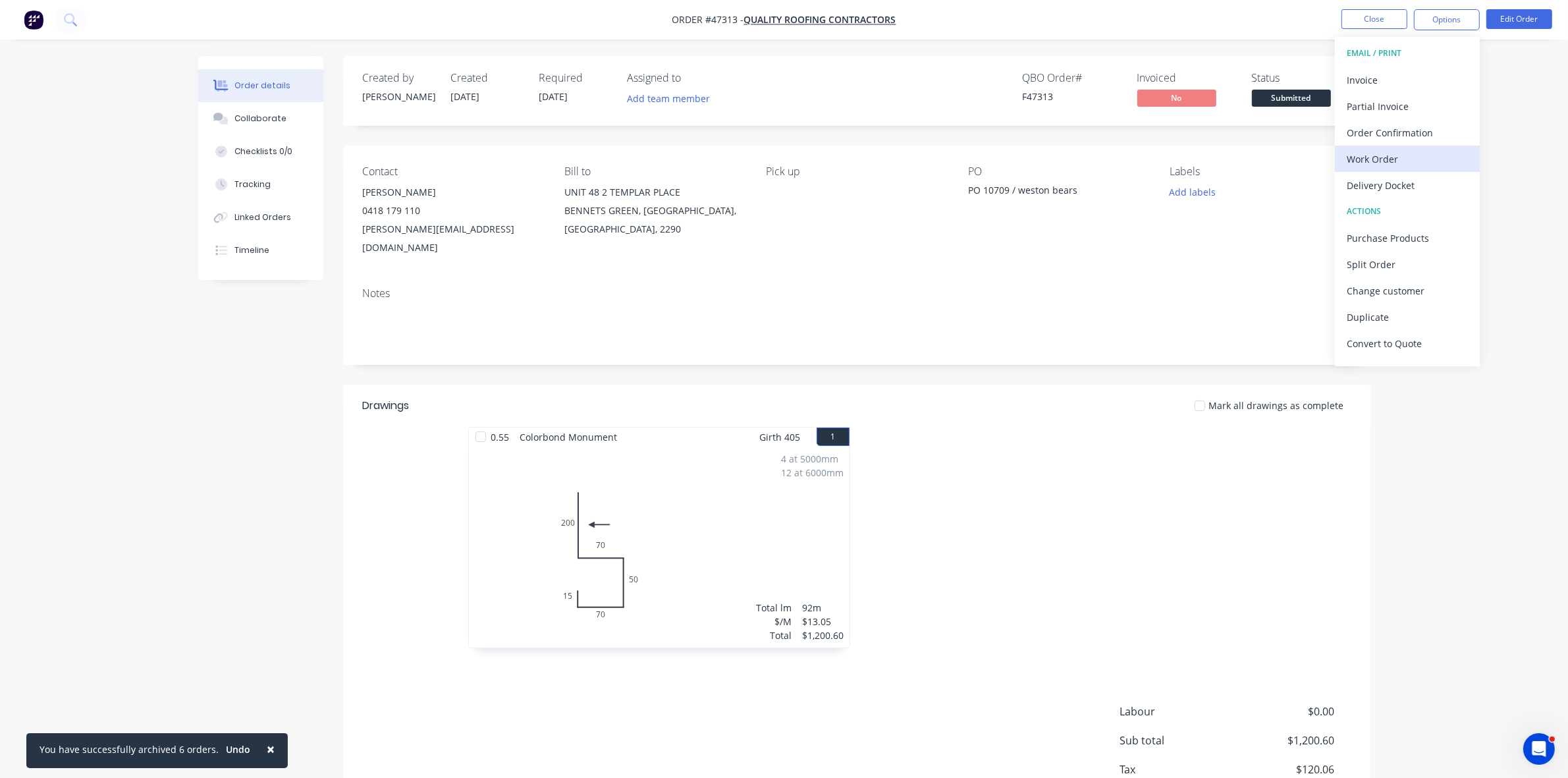
click at [1407, 158] on div "Work Order" at bounding box center [1407, 158] width 121 height 19
click at [1404, 137] on div "Without pricing" at bounding box center [1407, 132] width 121 height 19
click at [1313, 90] on span "Submitted" at bounding box center [1291, 98] width 79 height 16
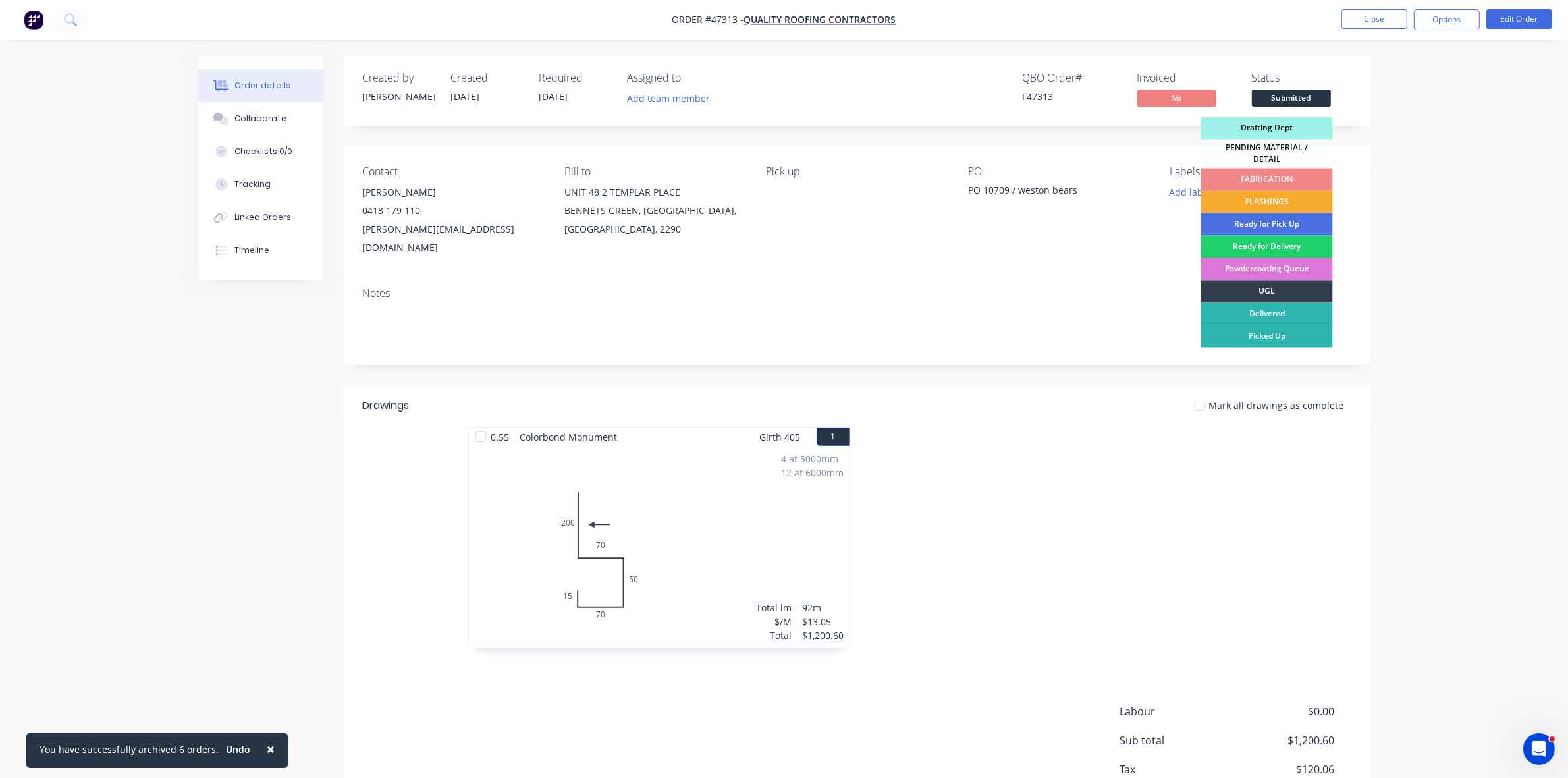
click at [1281, 192] on div "FLASHINGS" at bounding box center [1267, 202] width 132 height 22
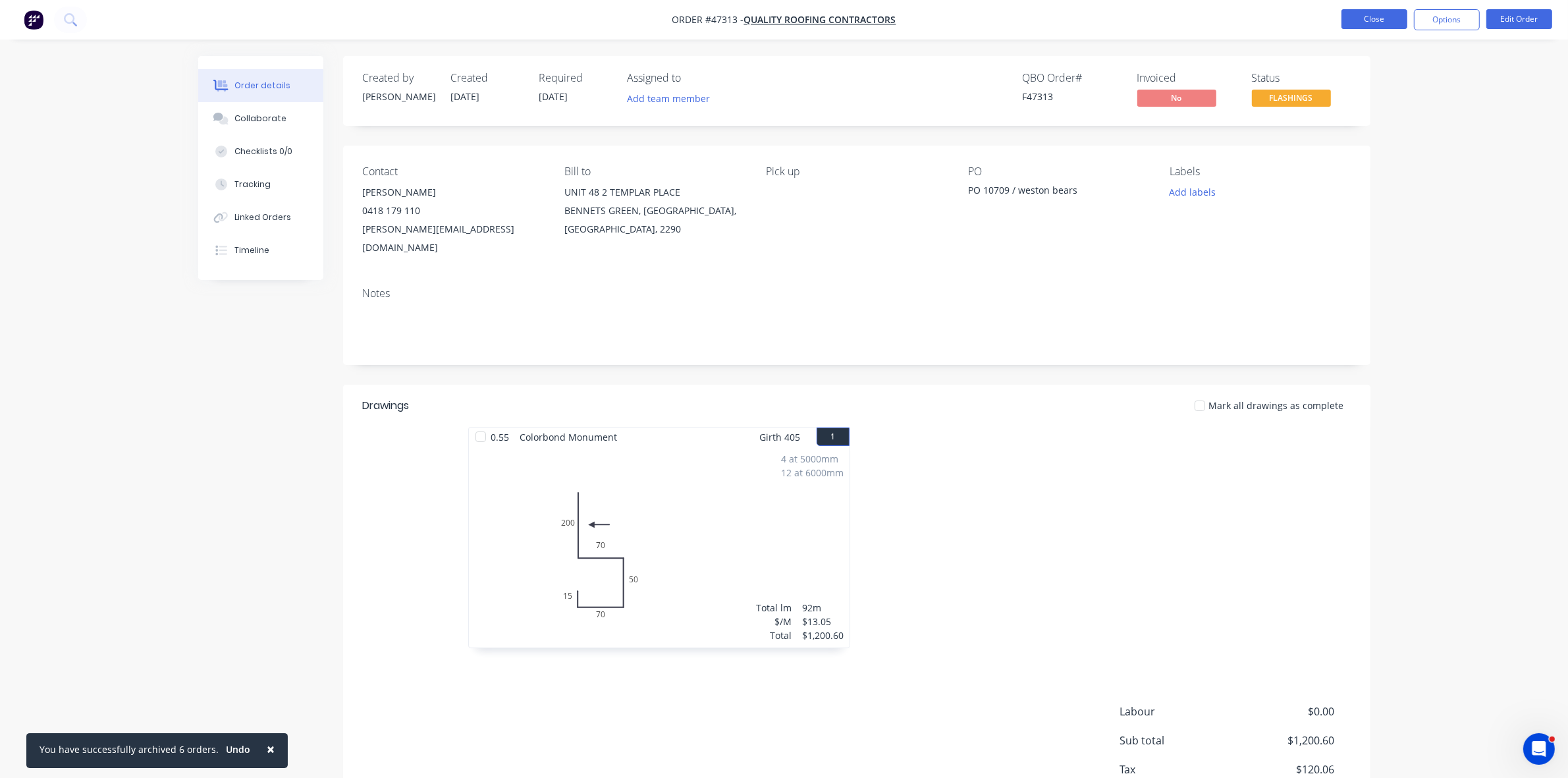
click at [1370, 11] on button "Close" at bounding box center [1374, 19] width 66 height 20
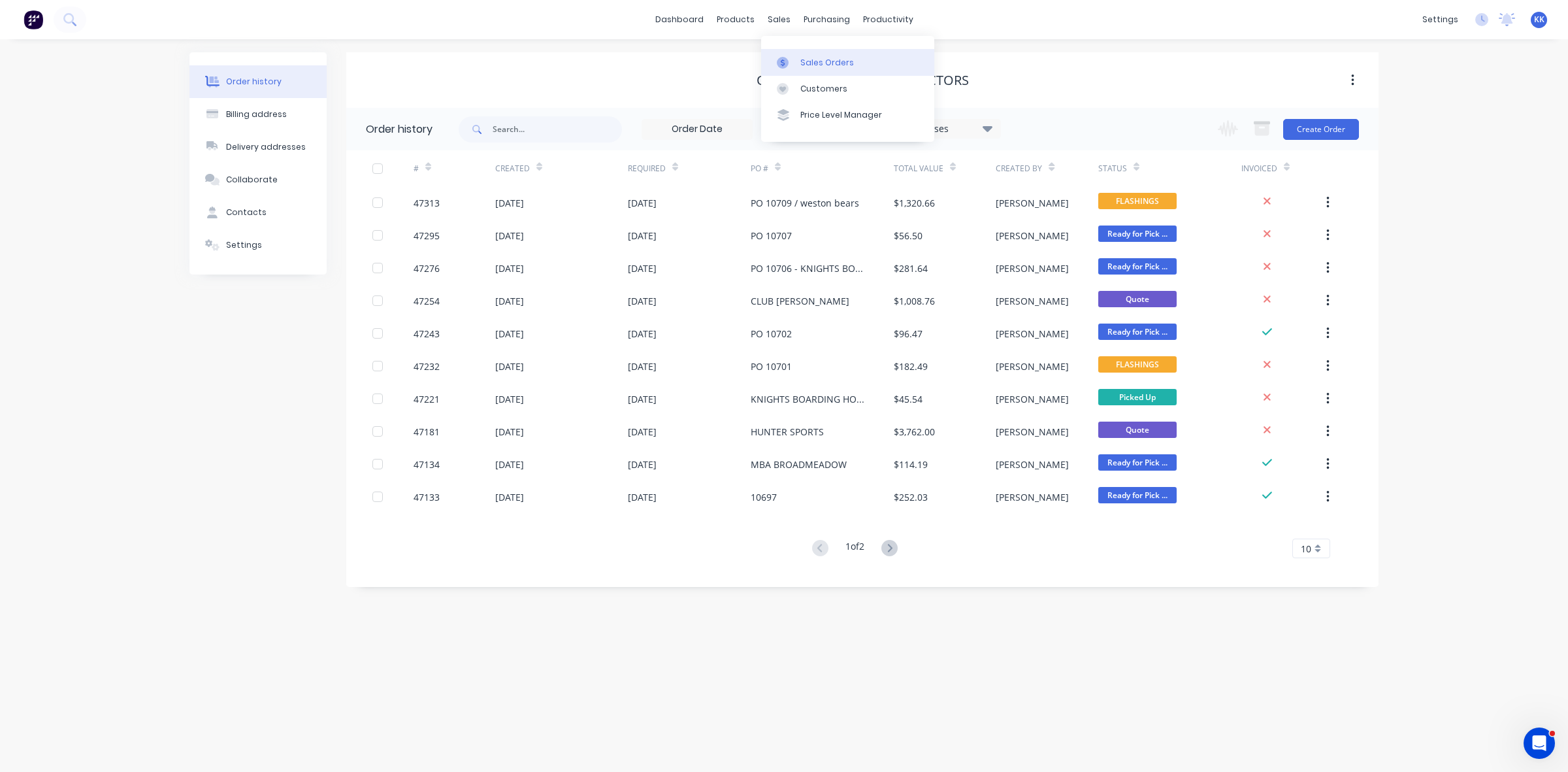
click at [800, 58] on div "Sales Orders" at bounding box center [827, 62] width 53 height 12
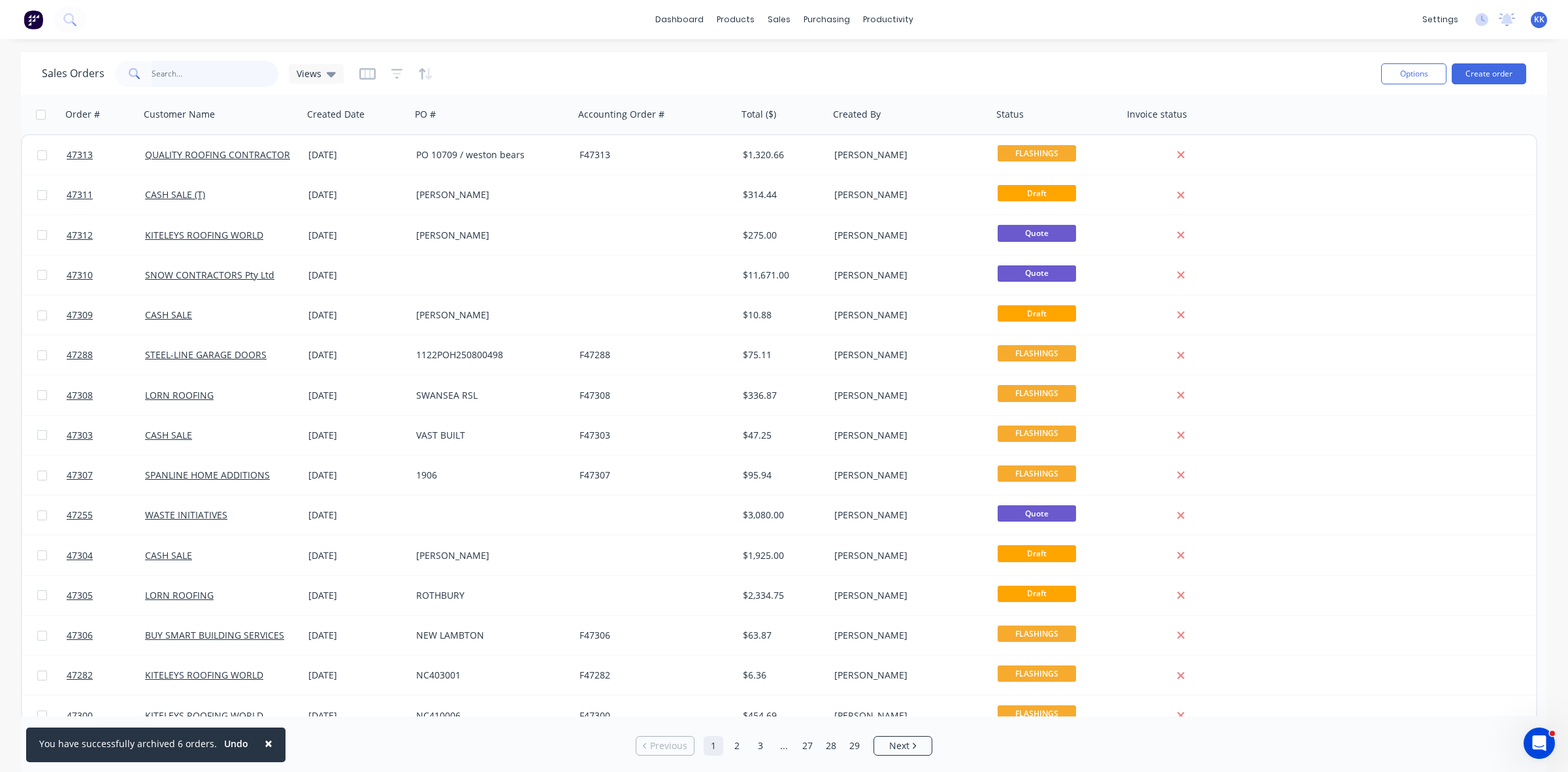
click at [226, 64] on input "text" at bounding box center [215, 73] width 127 height 26
click at [792, 83] on div at bounding box center [787, 88] width 20 height 12
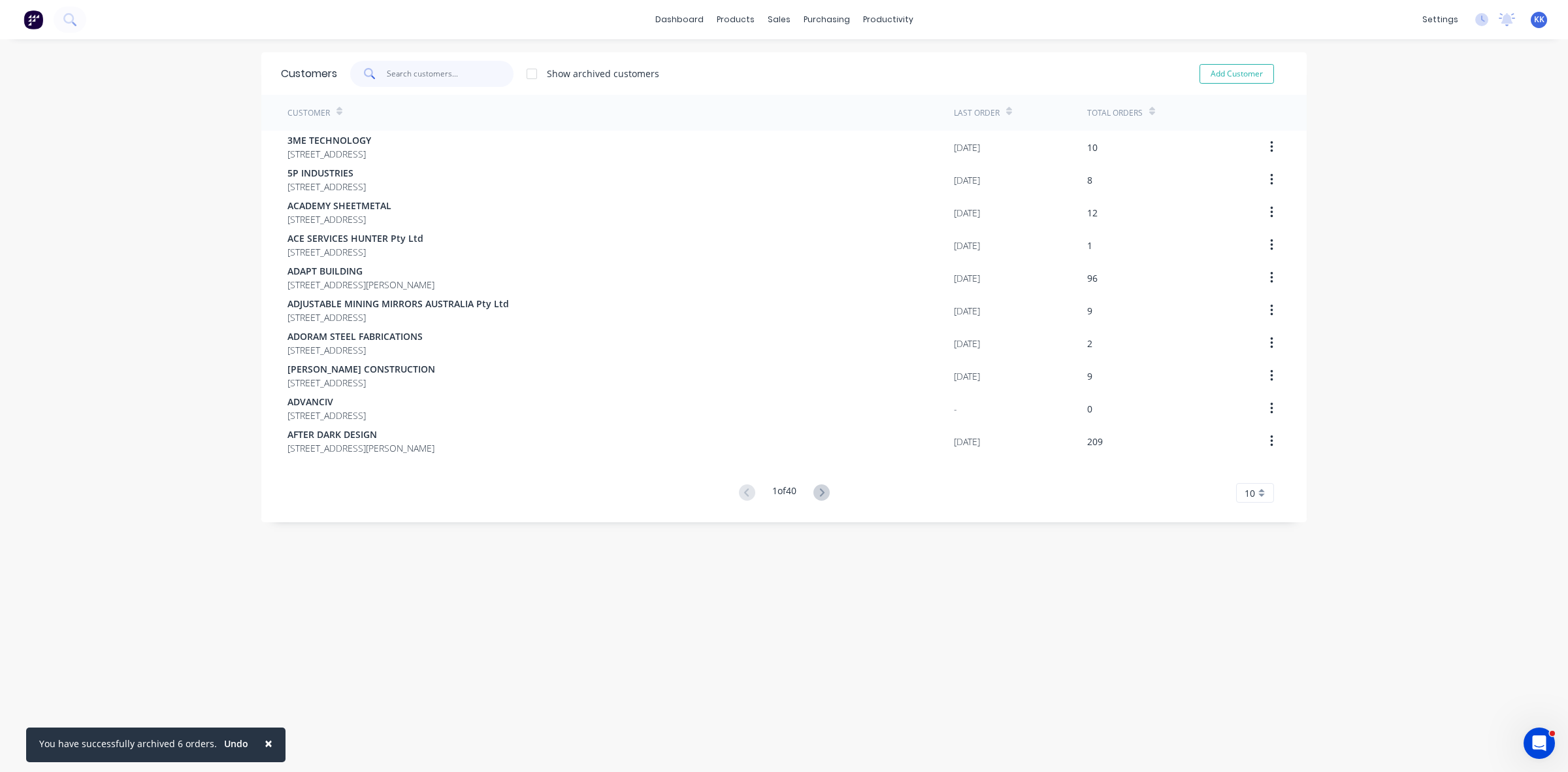
click at [423, 78] on input "text" at bounding box center [450, 73] width 127 height 26
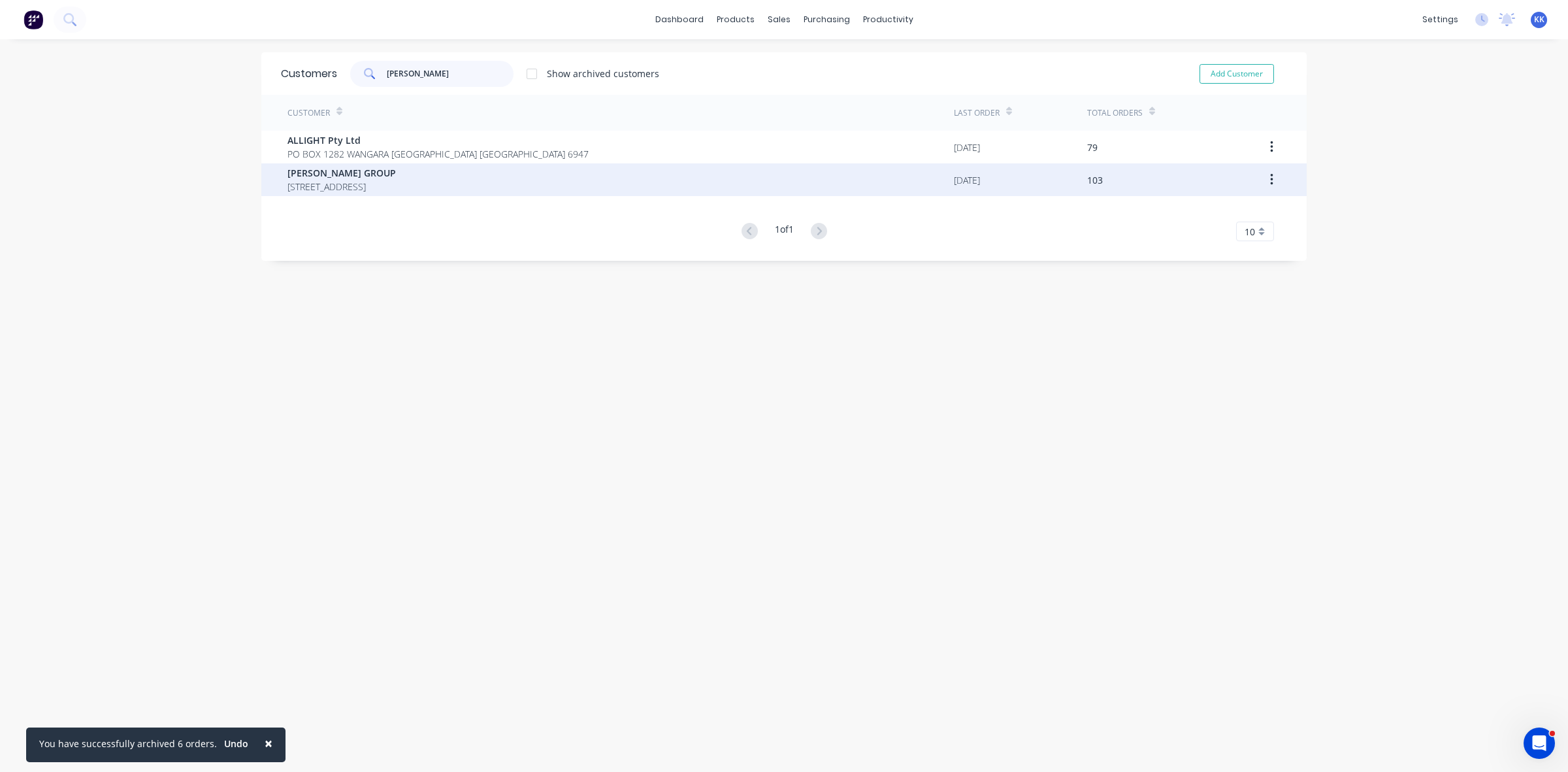
type input "sykes"
click at [396, 181] on span "PO BOX 606 CARDIFF New South Wales Australia 2285" at bounding box center [342, 186] width 109 height 13
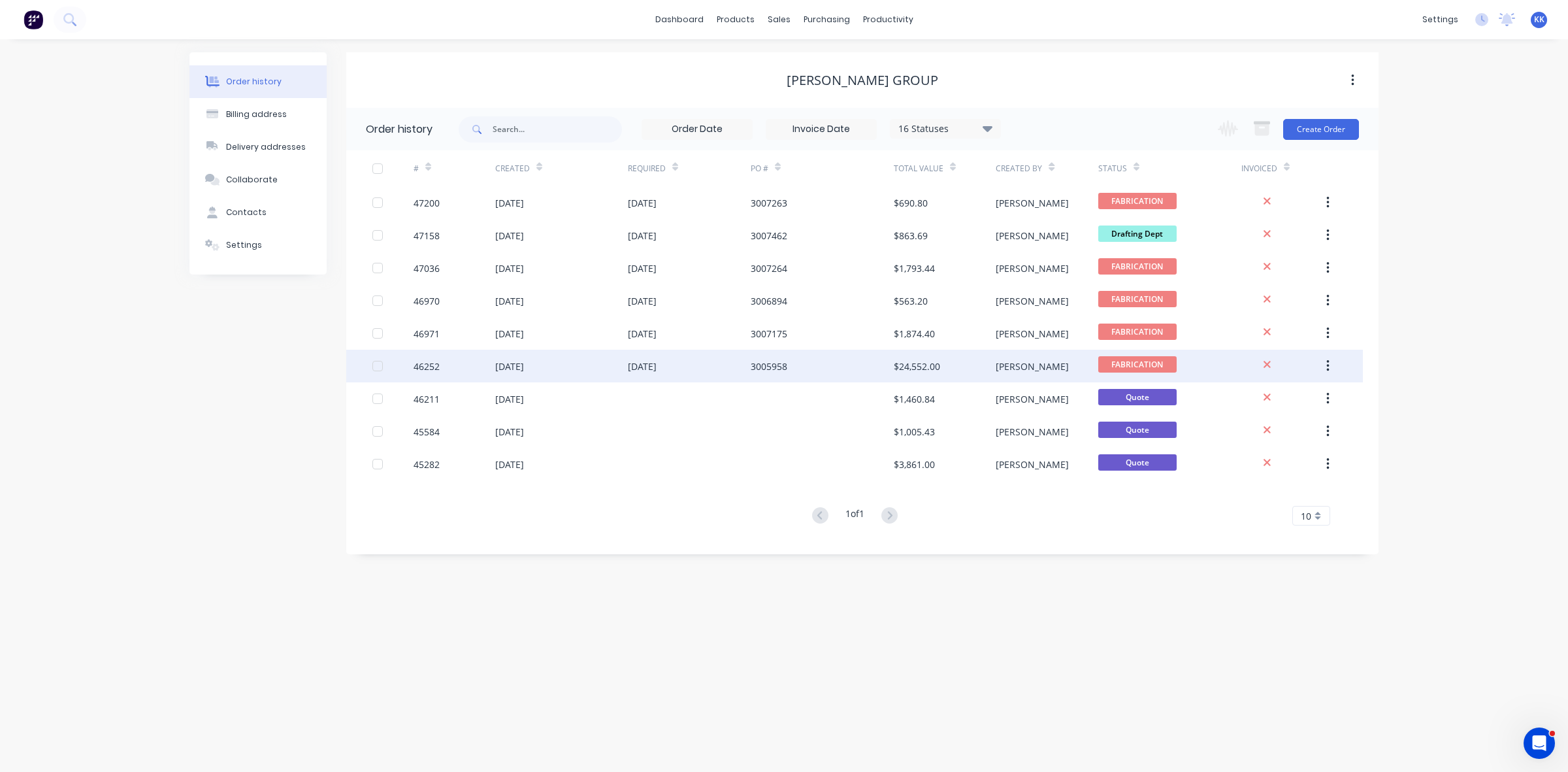
click at [806, 376] on div "3005958" at bounding box center [822, 365] width 144 height 33
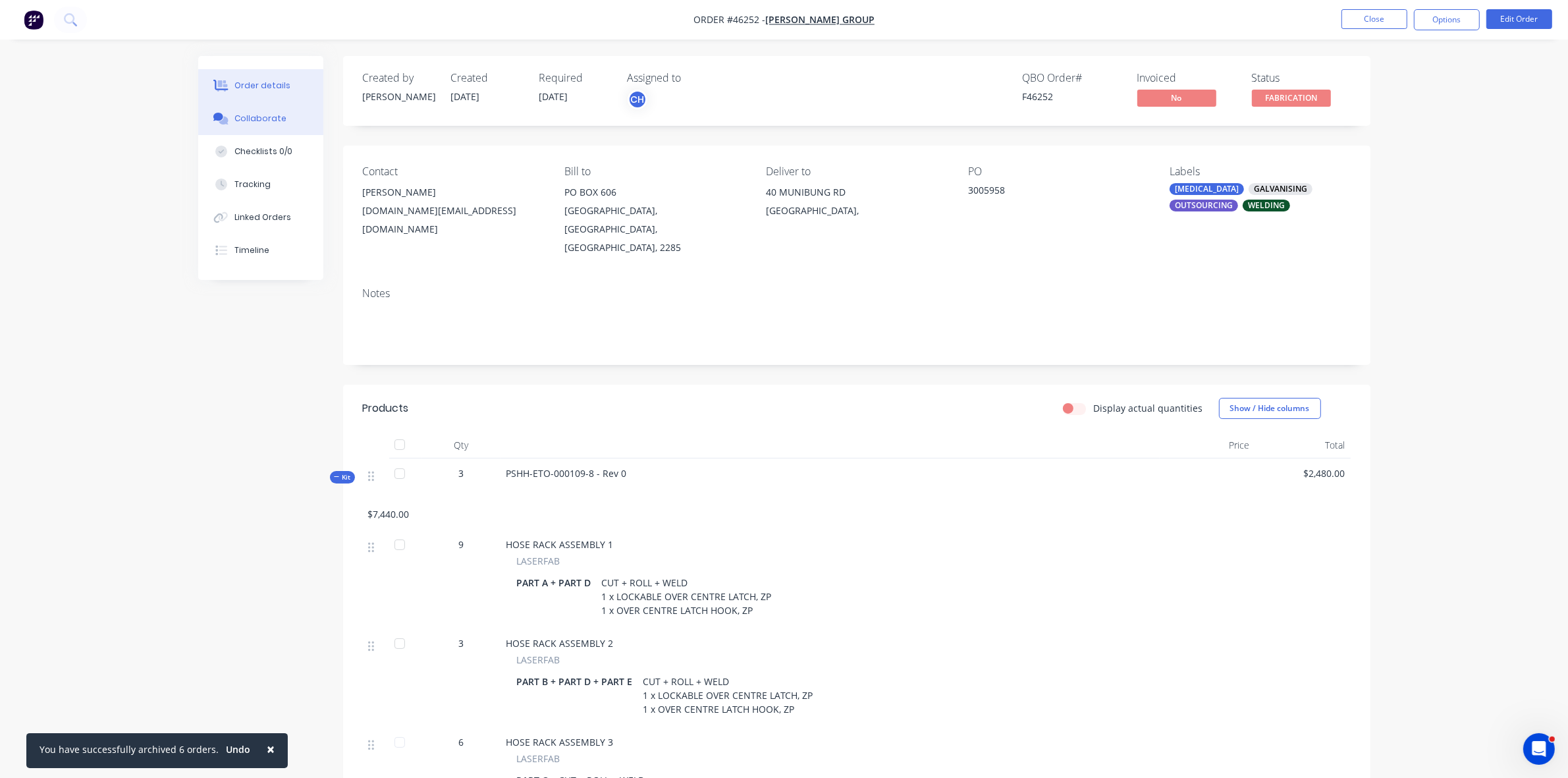
click at [271, 111] on button "Collaborate" at bounding box center [261, 119] width 125 height 33
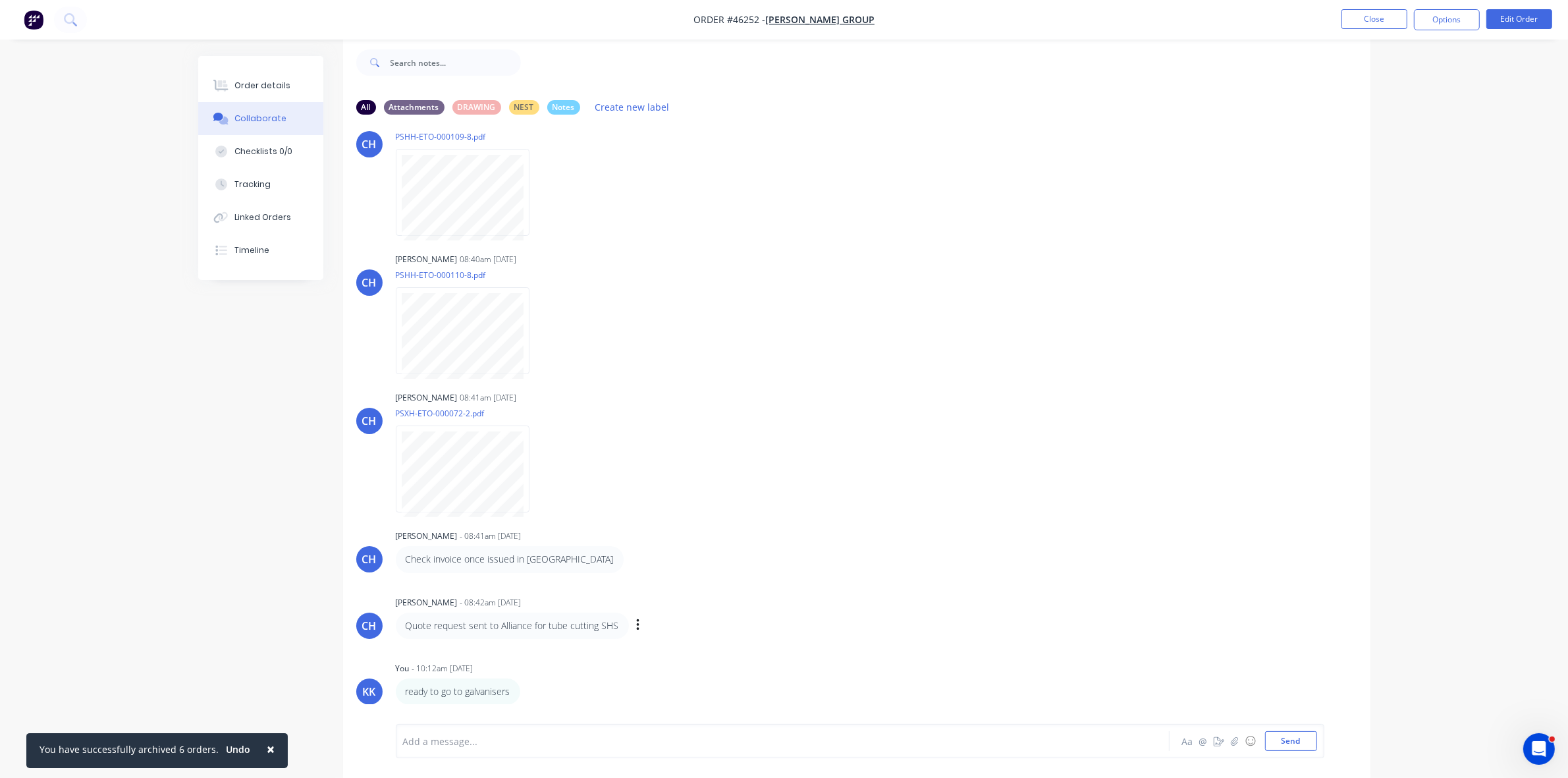
scroll to position [33, 0]
click at [284, 83] on div "Order details" at bounding box center [262, 85] width 56 height 12
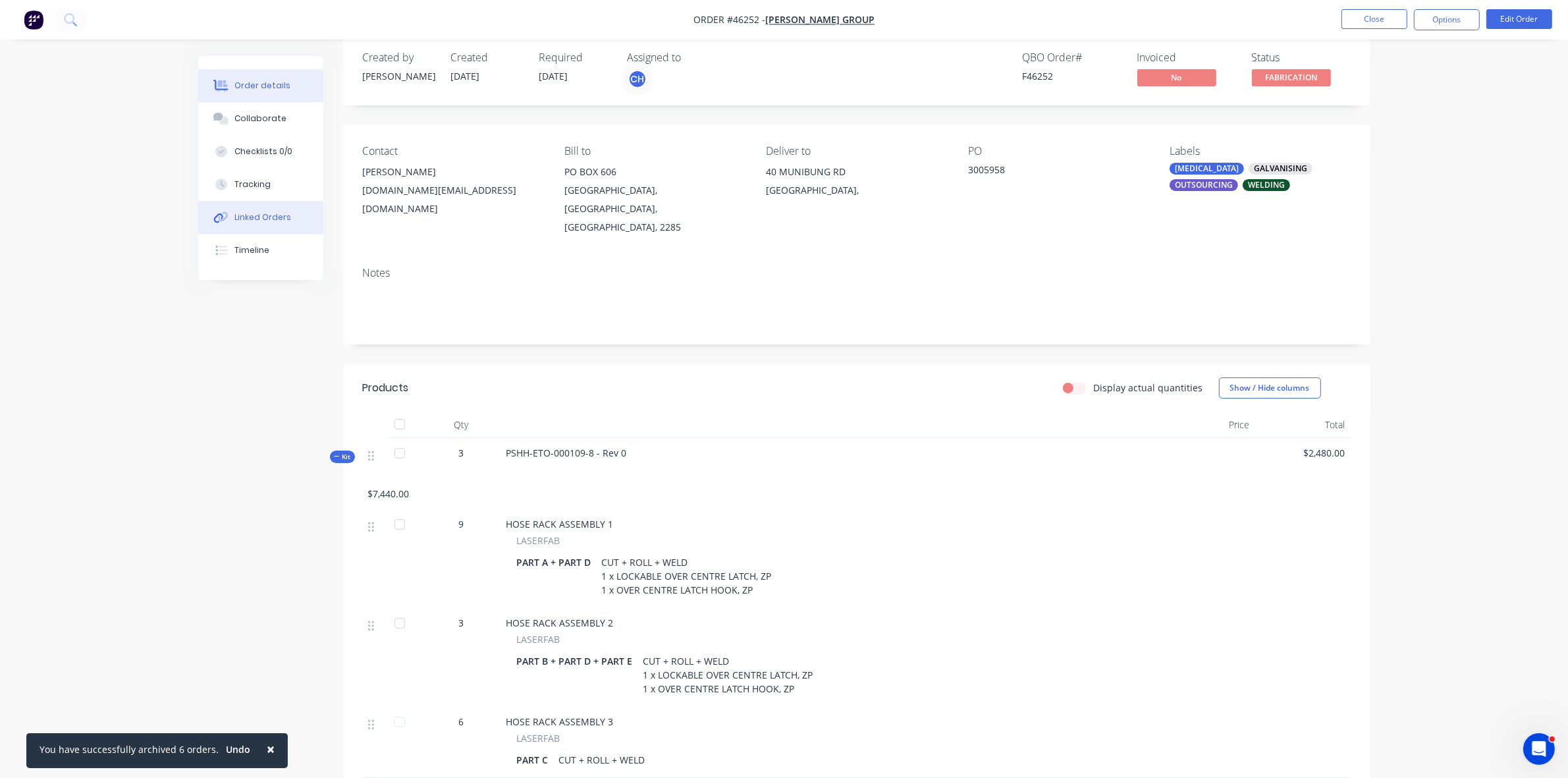
click at [263, 213] on div "Linked Orders" at bounding box center [262, 217] width 57 height 12
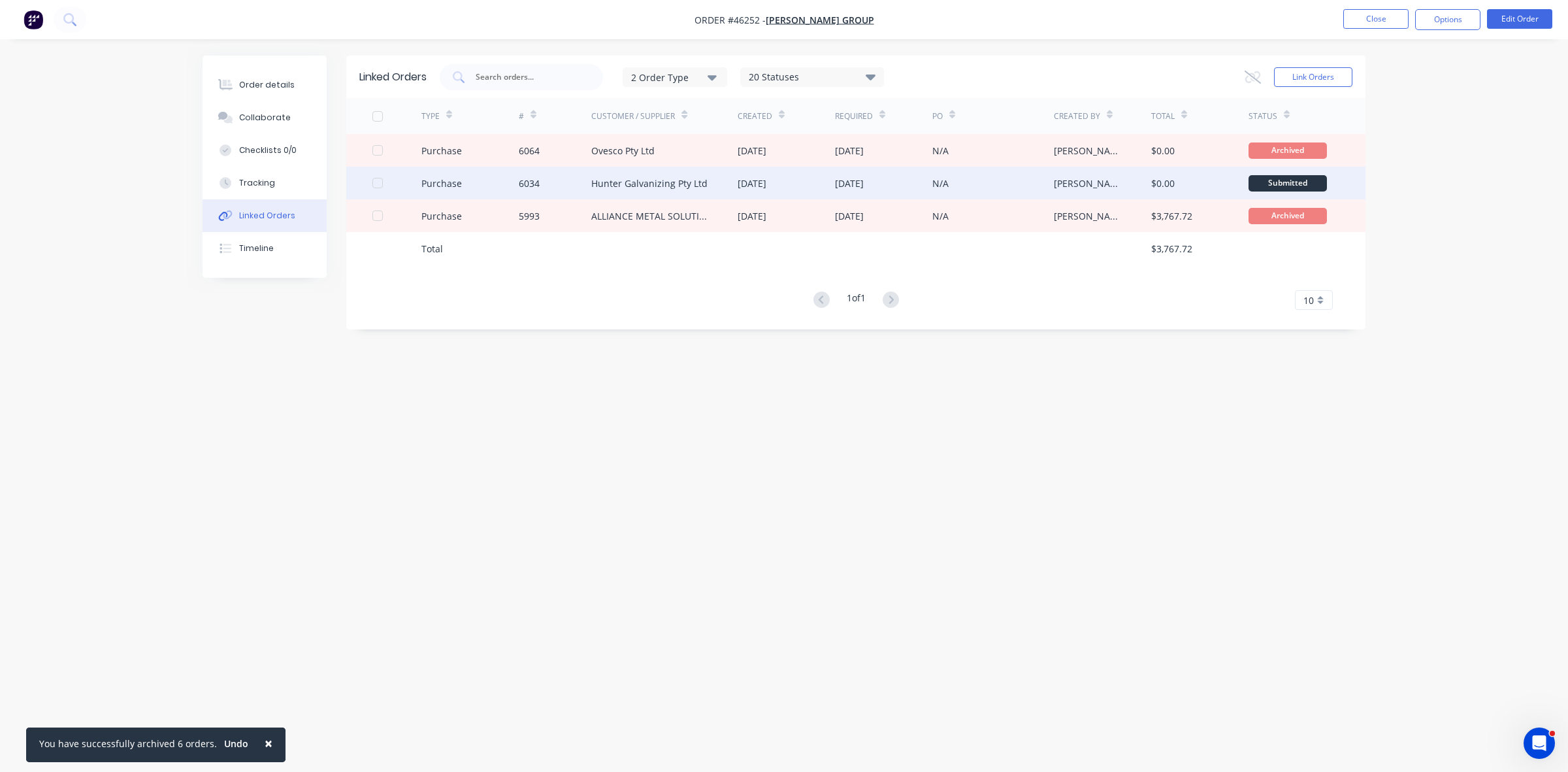
click at [768, 175] on div "05 Aug 2025" at bounding box center [786, 183] width 97 height 33
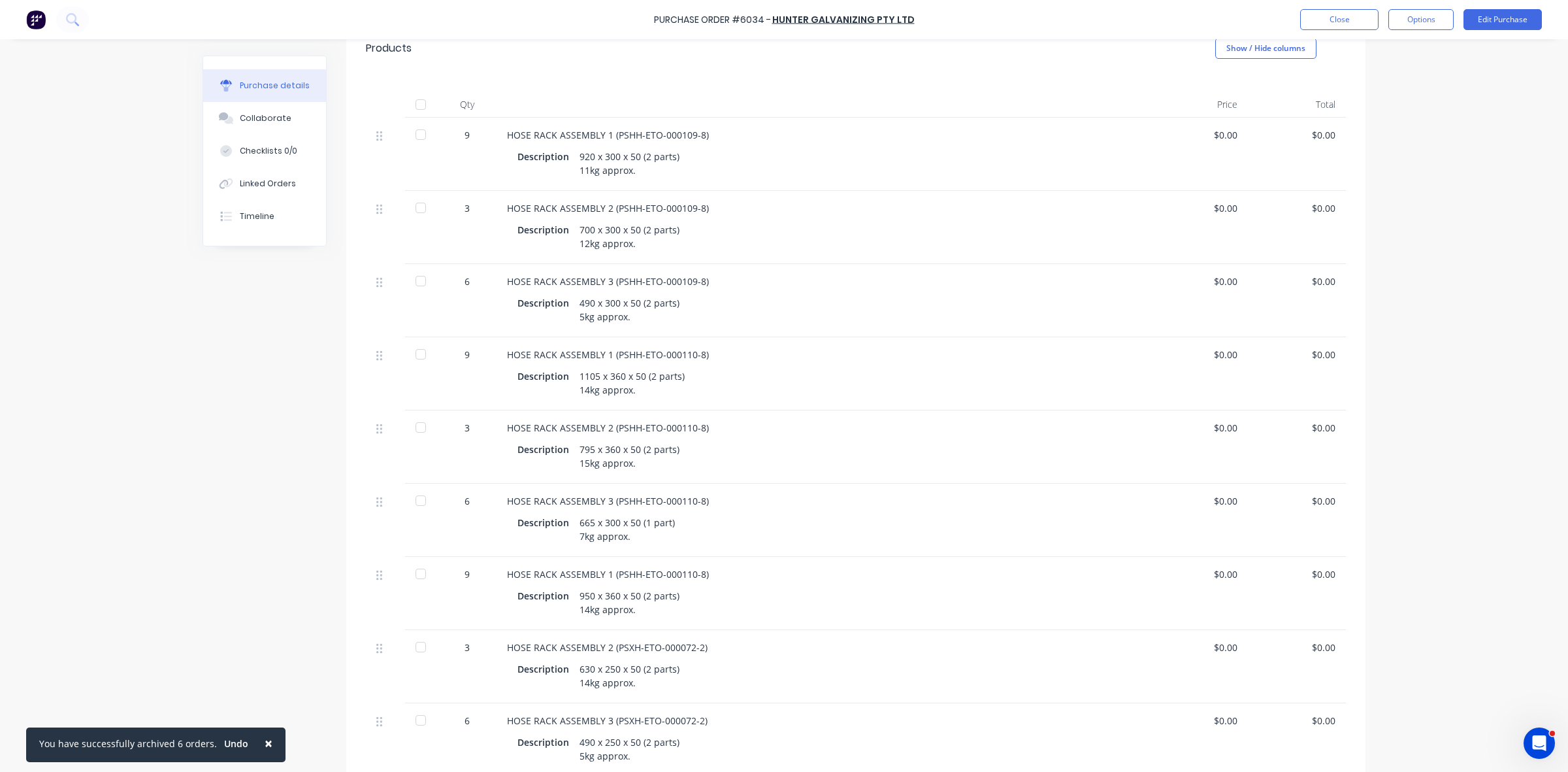
scroll to position [63, 0]
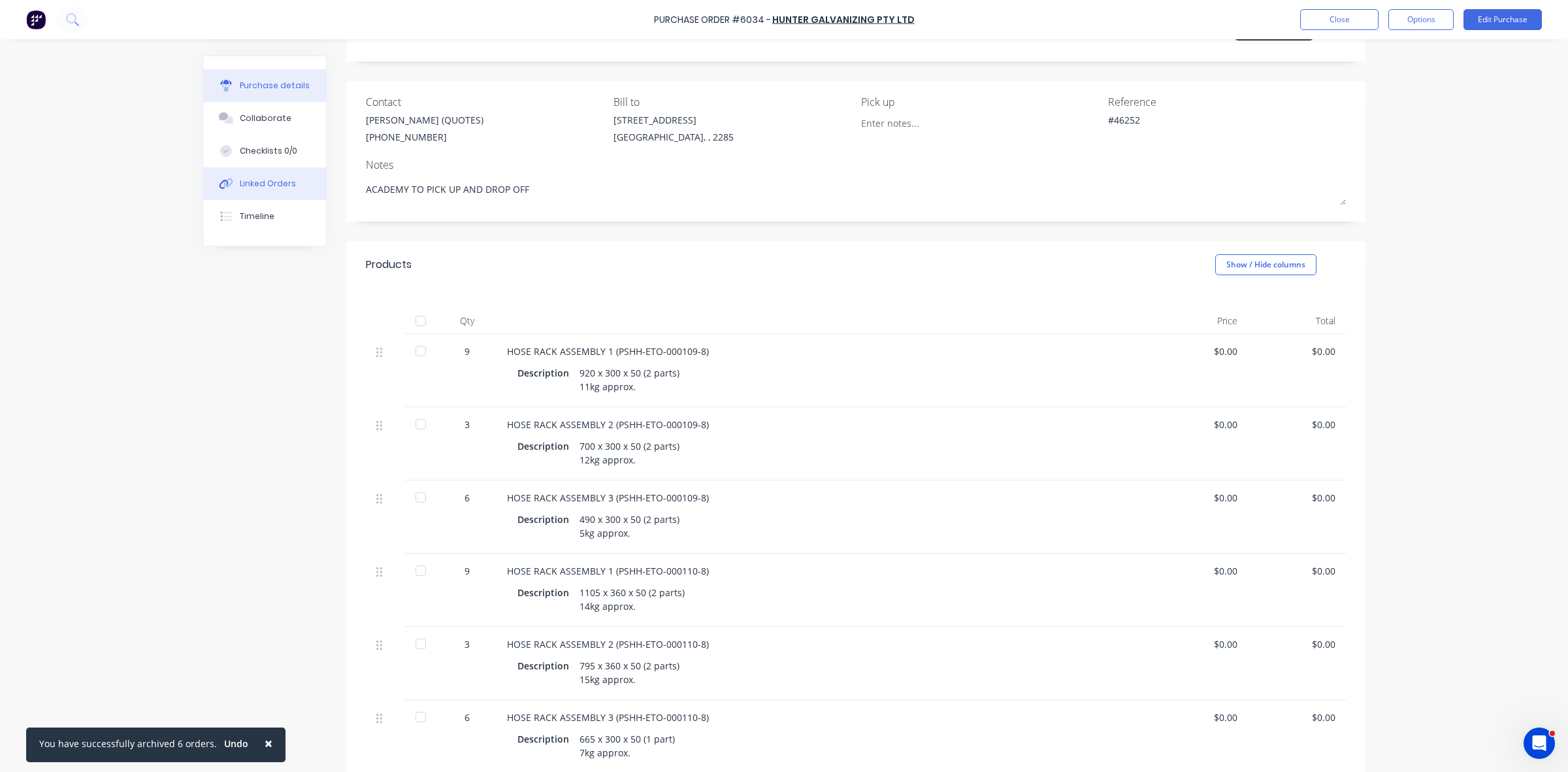
click at [280, 191] on button "Linked Orders" at bounding box center [265, 184] width 123 height 33
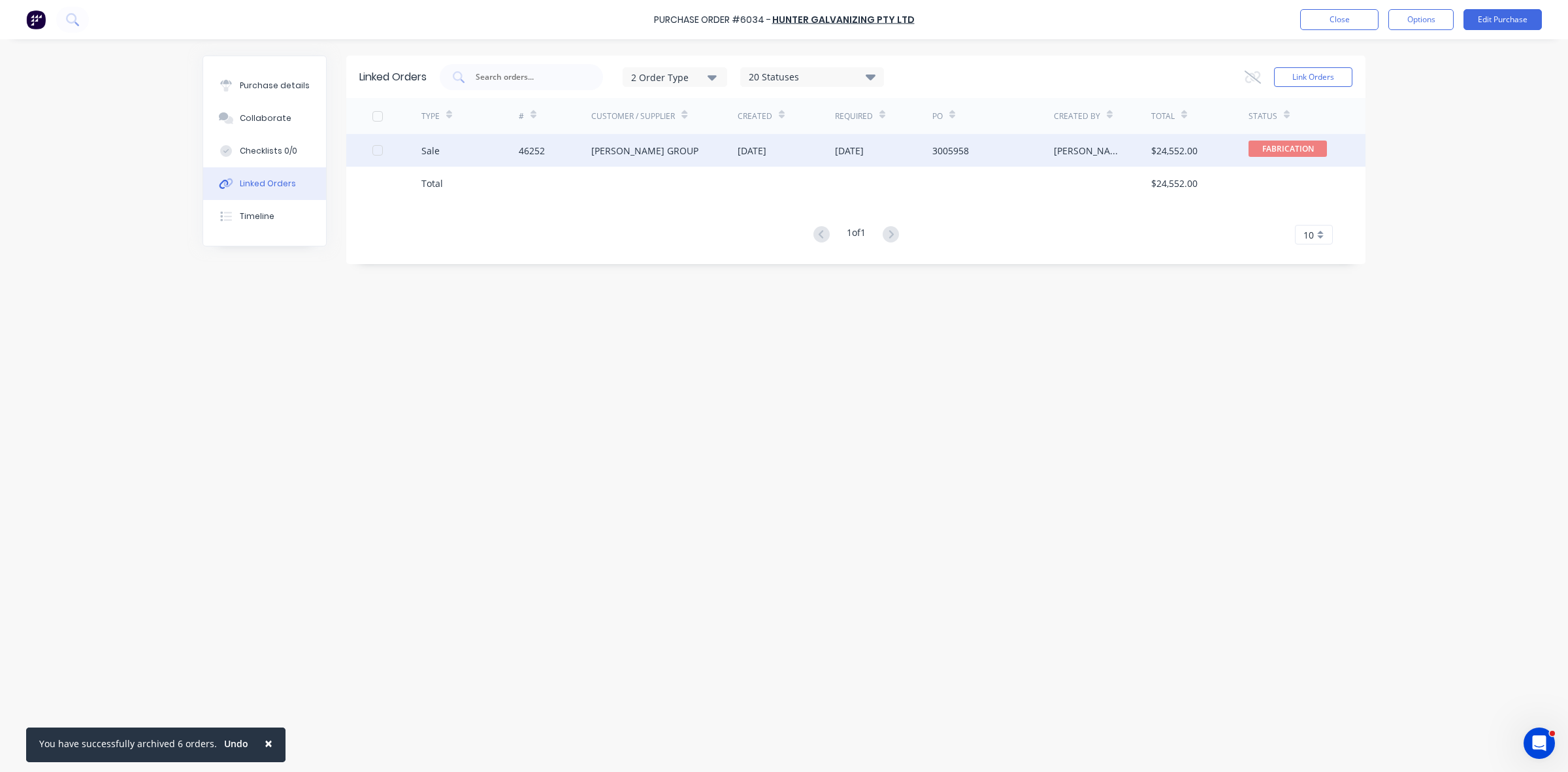
click at [718, 148] on div "[PERSON_NAME] GROUP" at bounding box center [664, 150] width 146 height 33
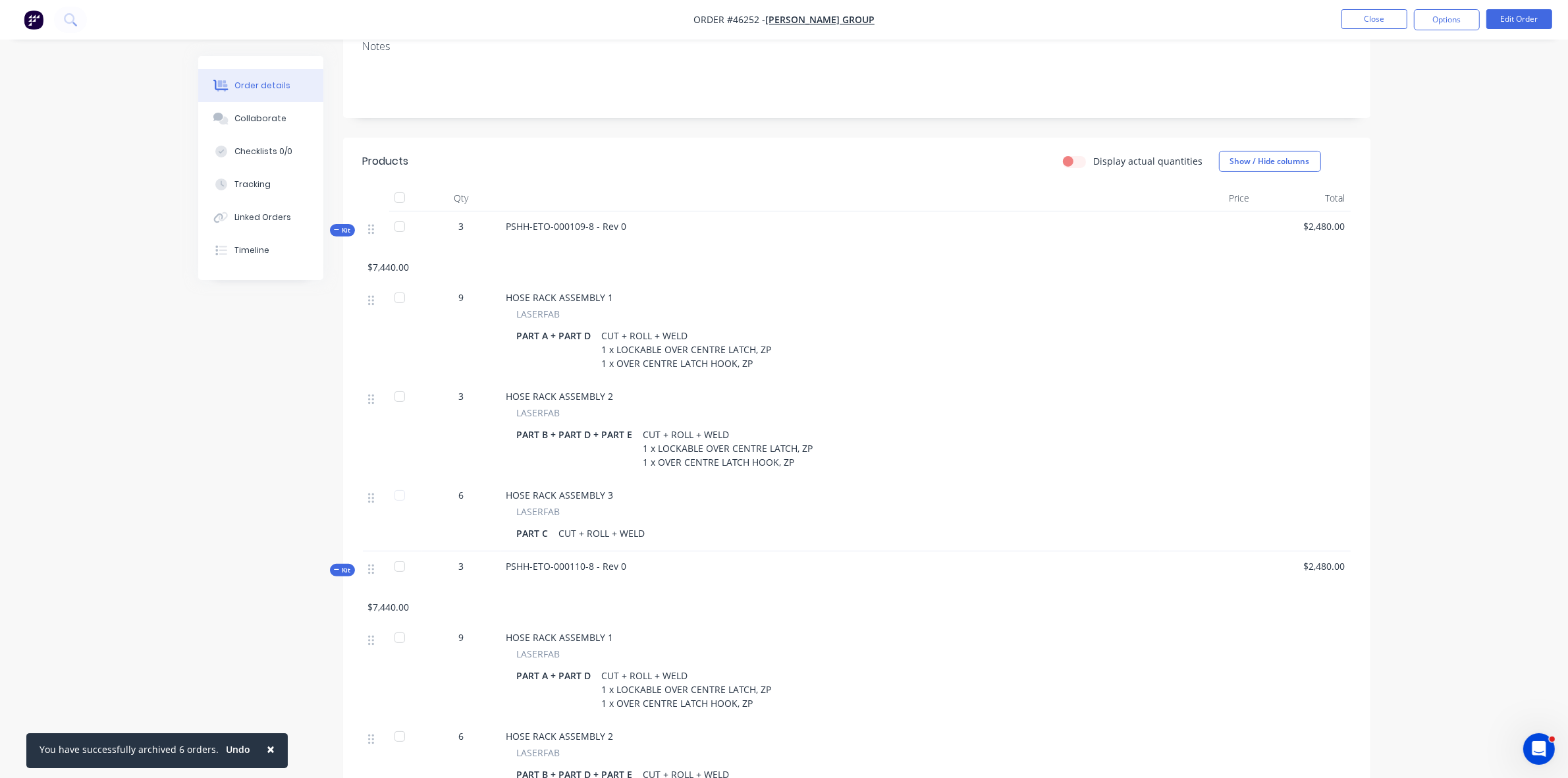
scroll to position [576, 0]
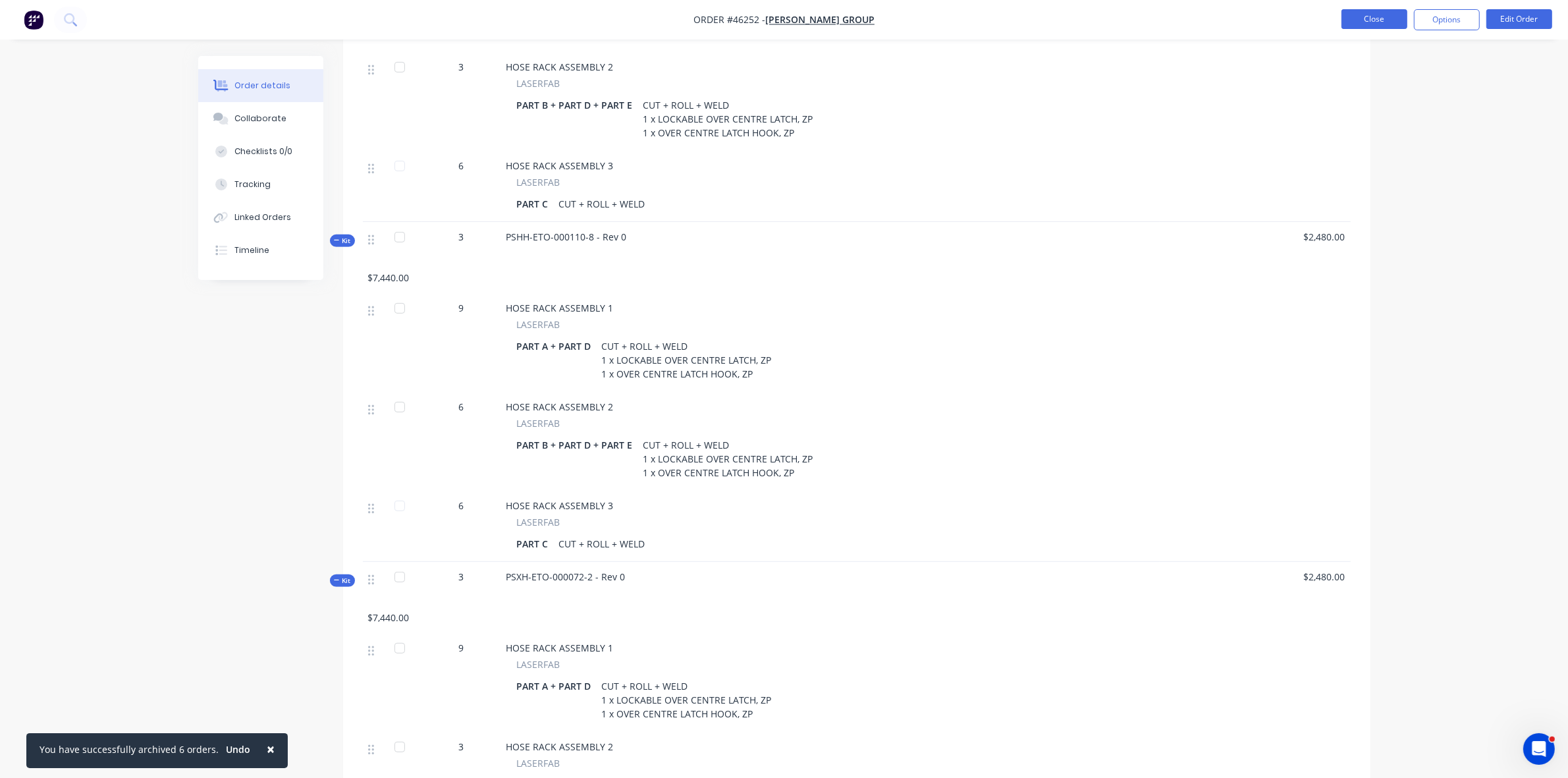
click at [1375, 25] on button "Close" at bounding box center [1374, 19] width 66 height 20
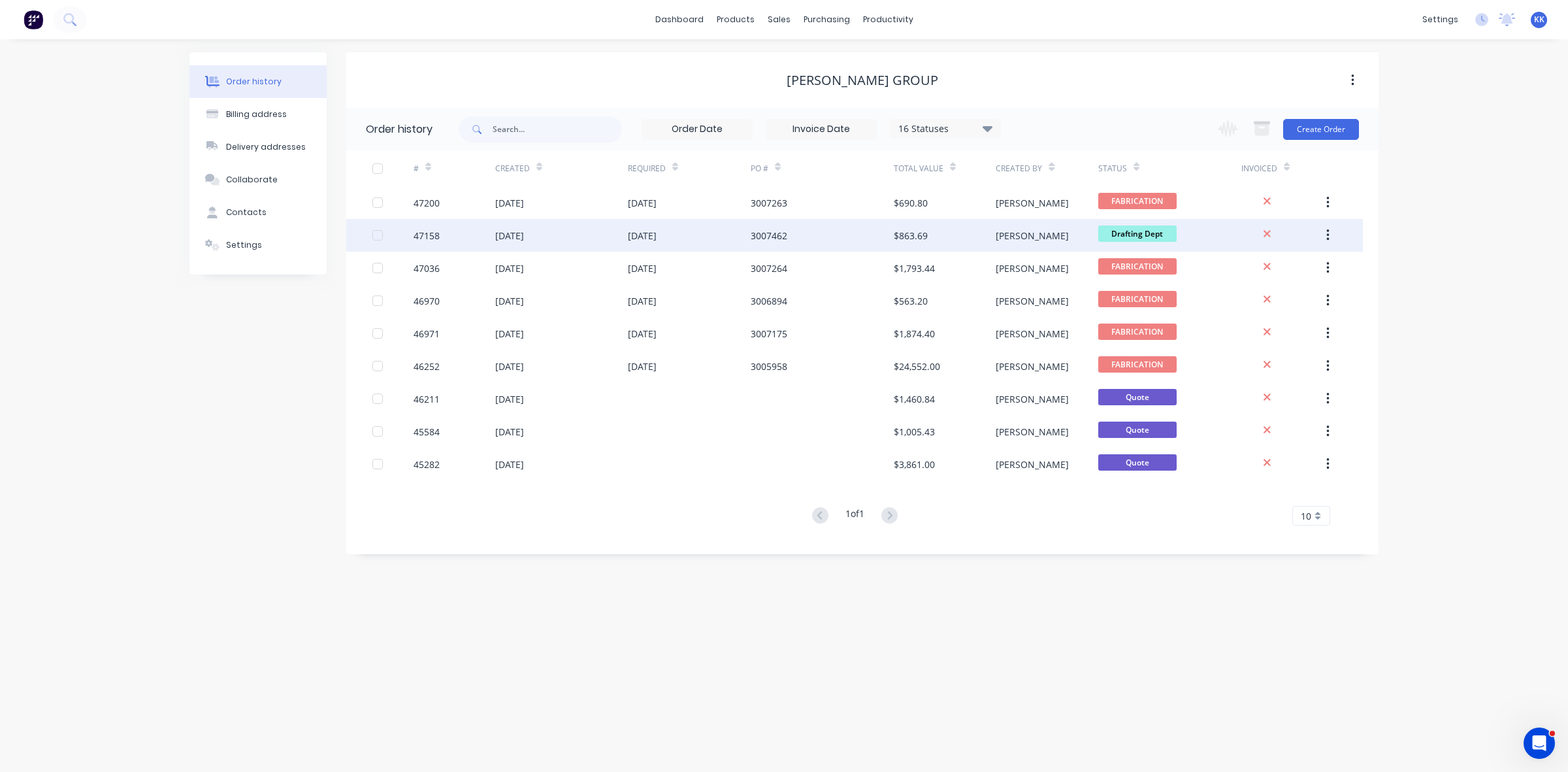
click at [838, 241] on div "3007462" at bounding box center [822, 235] width 144 height 33
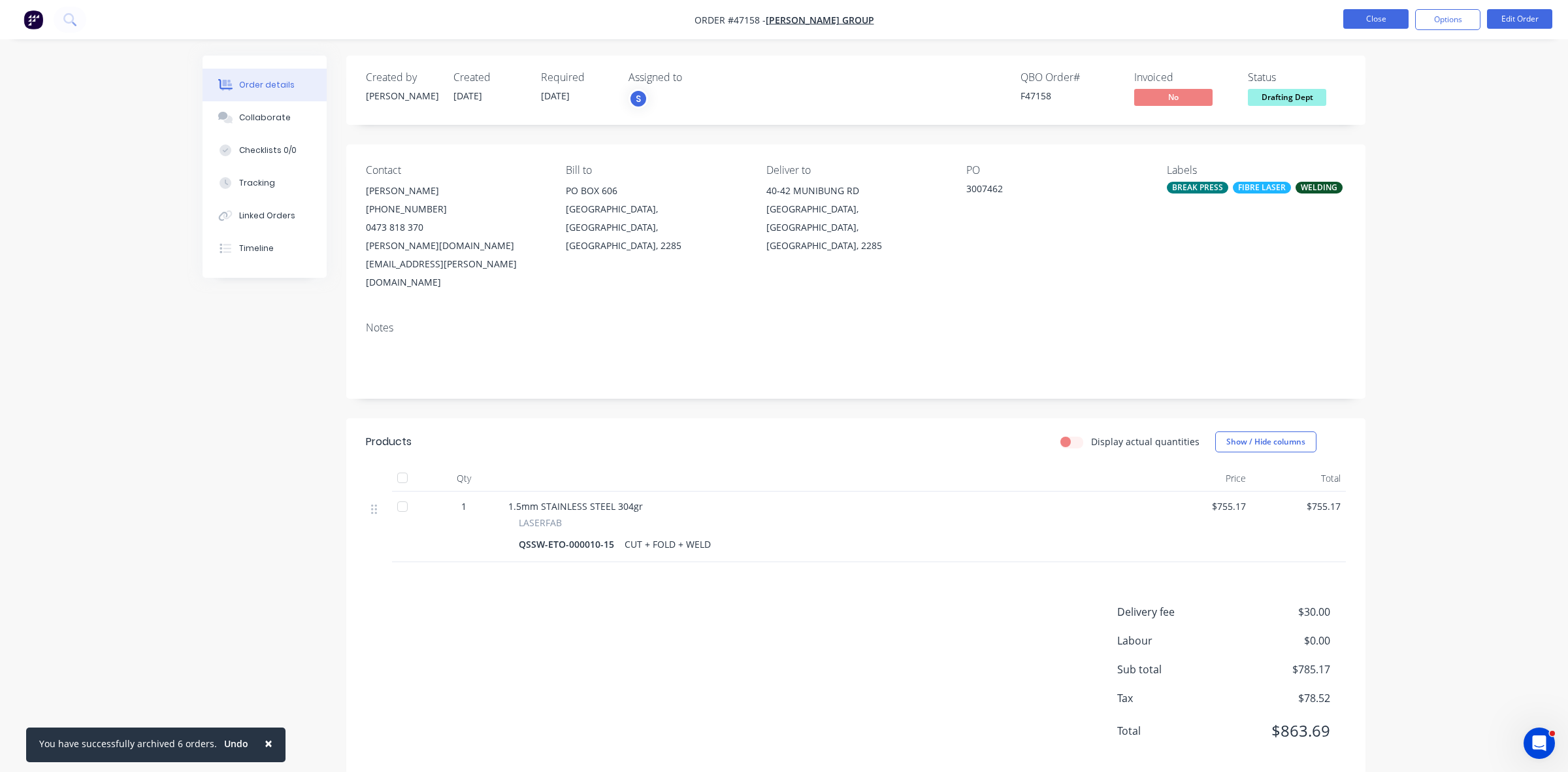
click at [1367, 20] on button "Close" at bounding box center [1375, 19] width 65 height 20
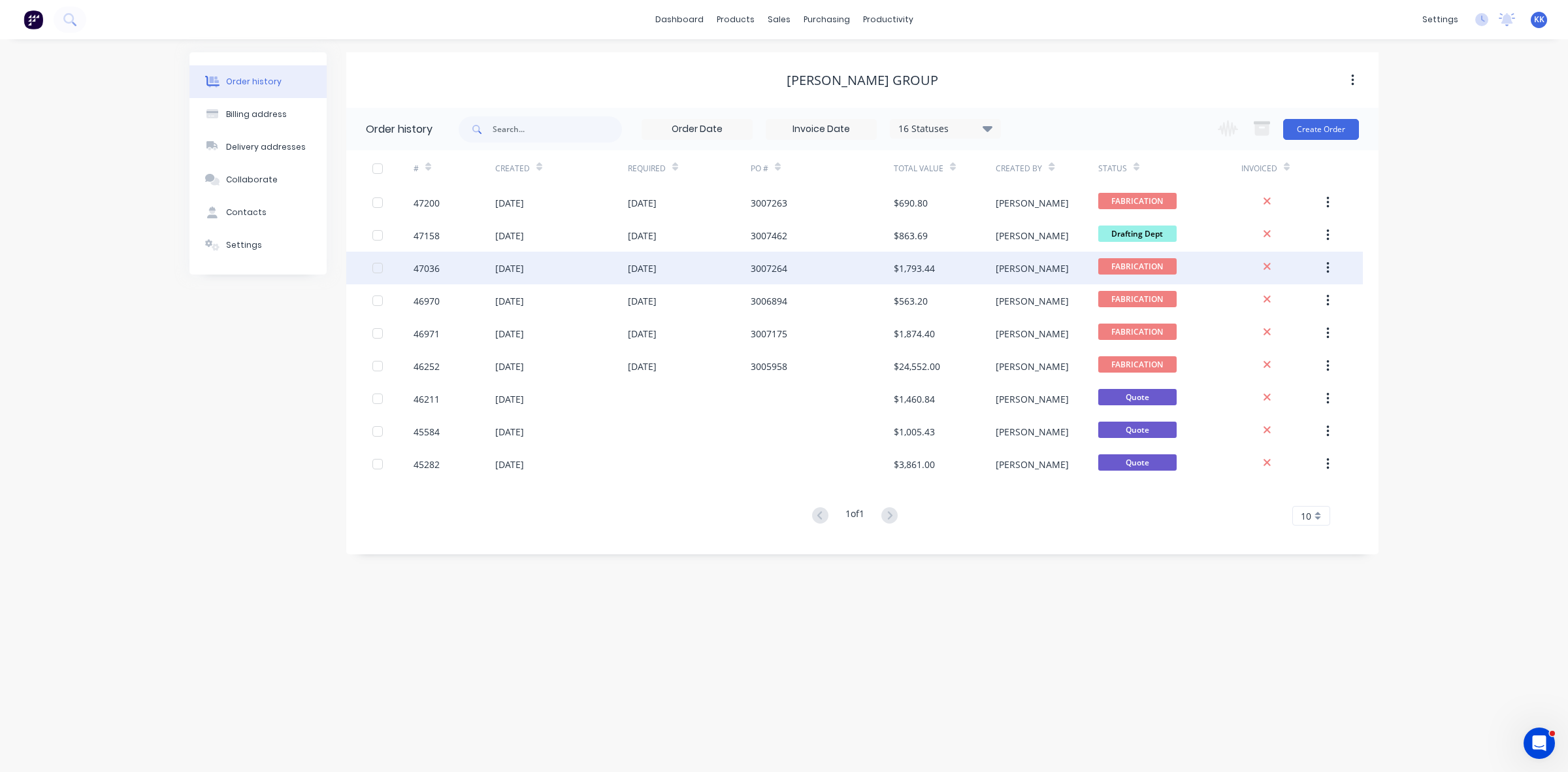
click at [784, 272] on div "3007264" at bounding box center [768, 267] width 37 height 13
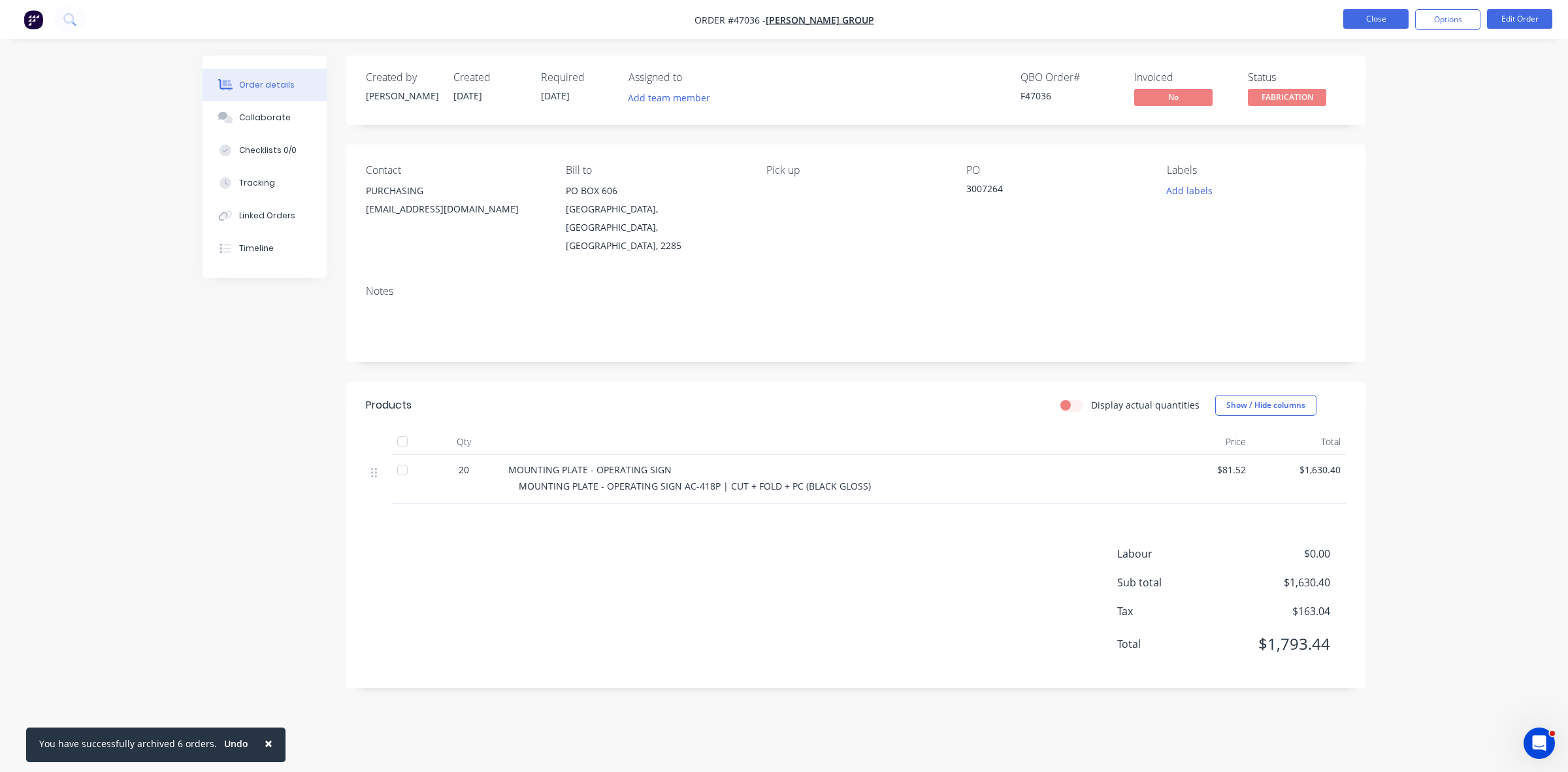
click at [1363, 18] on button "Close" at bounding box center [1375, 19] width 65 height 20
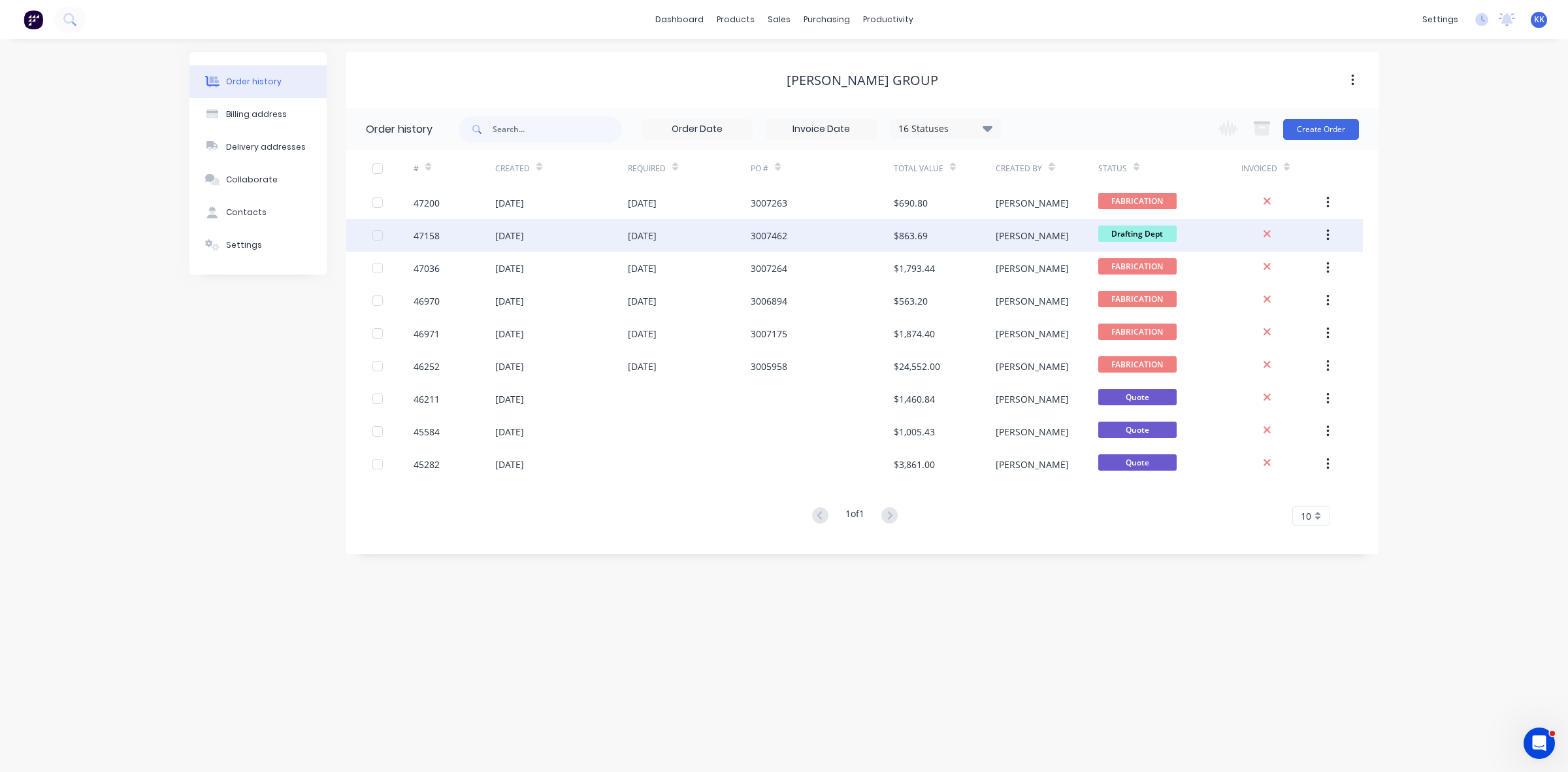
click at [710, 242] on div "29 Aug 2025" at bounding box center [689, 235] width 123 height 33
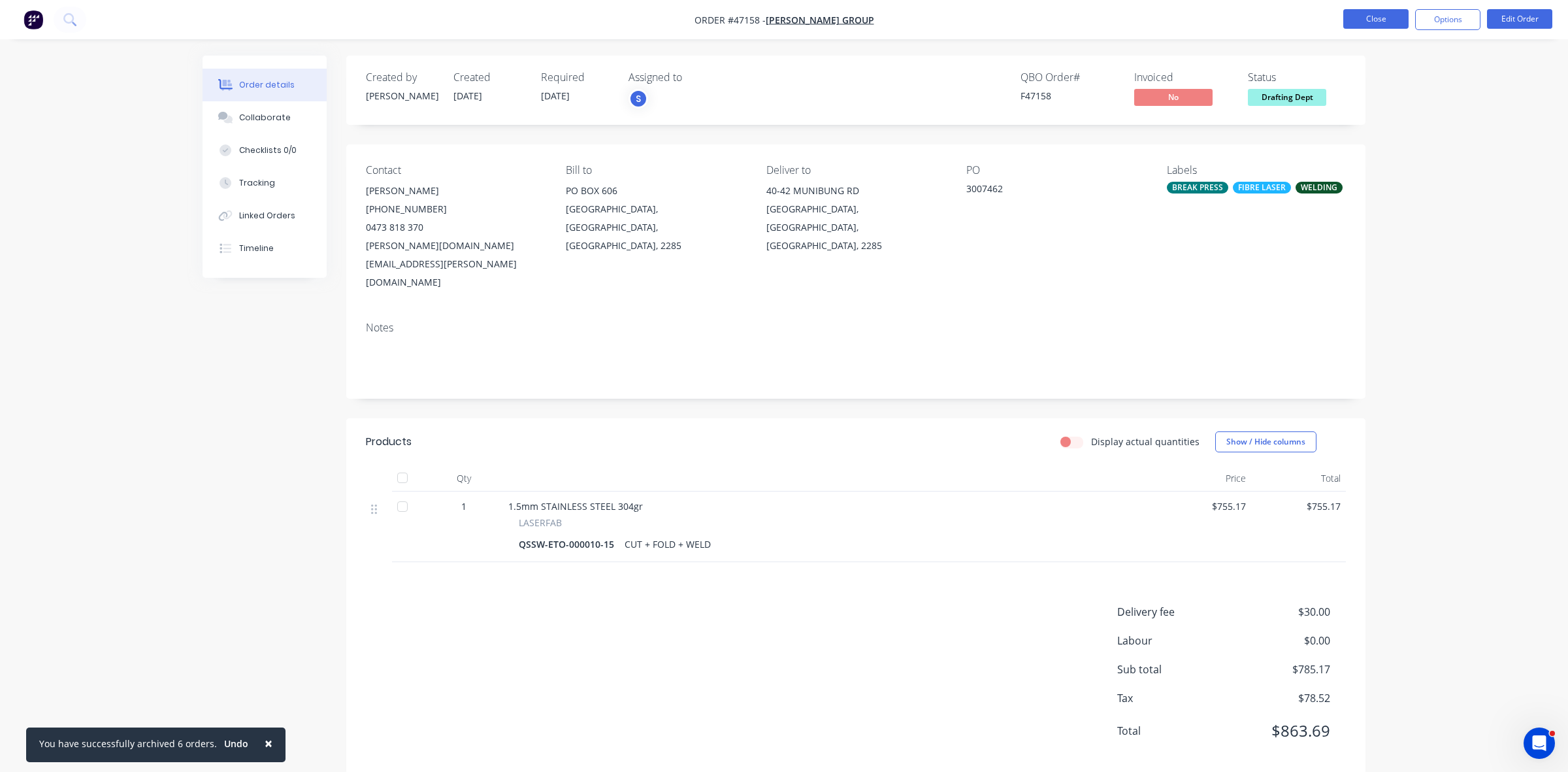
click at [1367, 14] on button "Close" at bounding box center [1375, 19] width 65 height 20
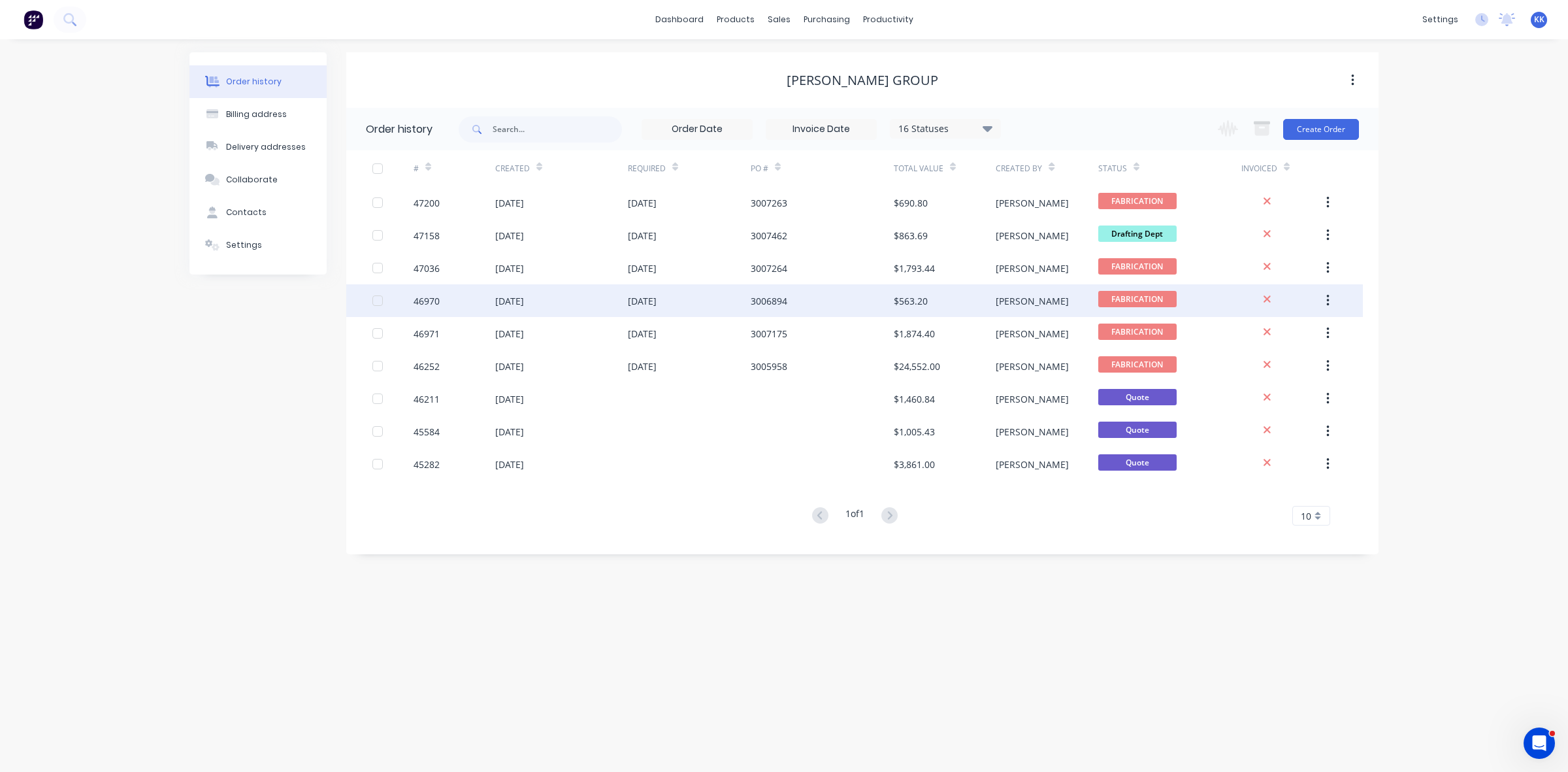
click at [804, 292] on div "3006894" at bounding box center [822, 300] width 144 height 33
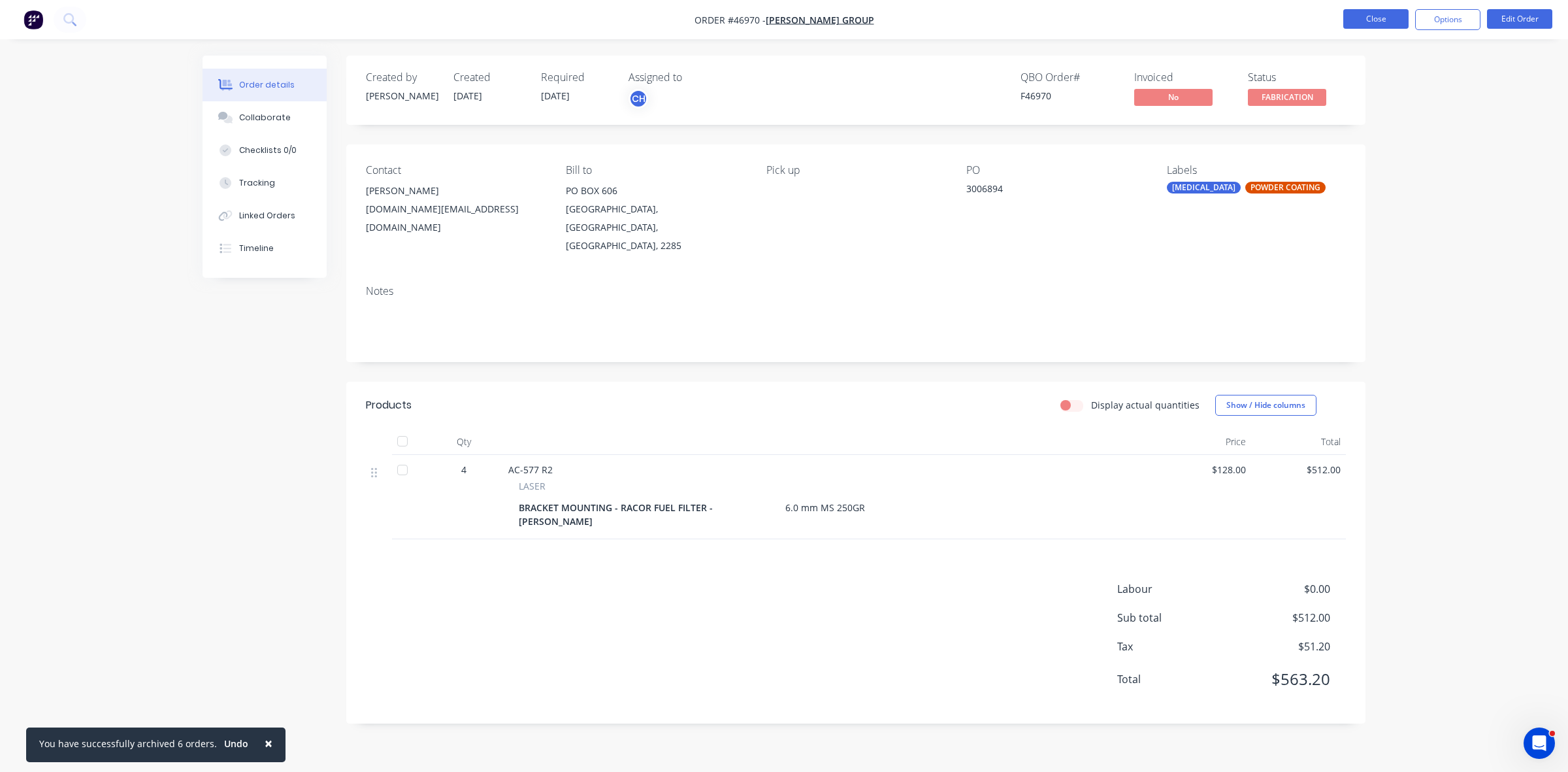
click at [1360, 21] on button "Close" at bounding box center [1375, 19] width 65 height 20
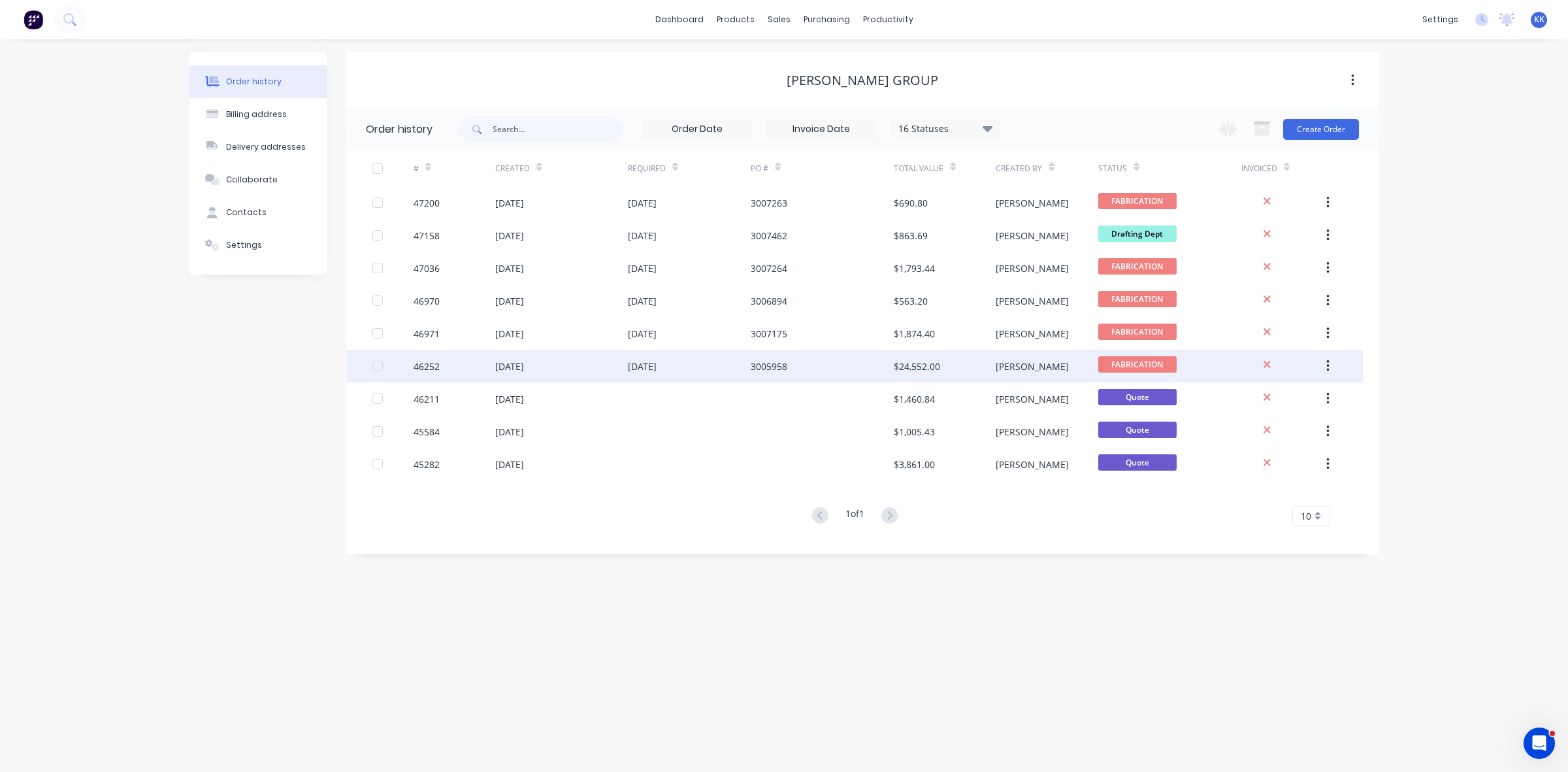
click at [657, 365] on div "05 Sep 2025" at bounding box center [642, 365] width 29 height 13
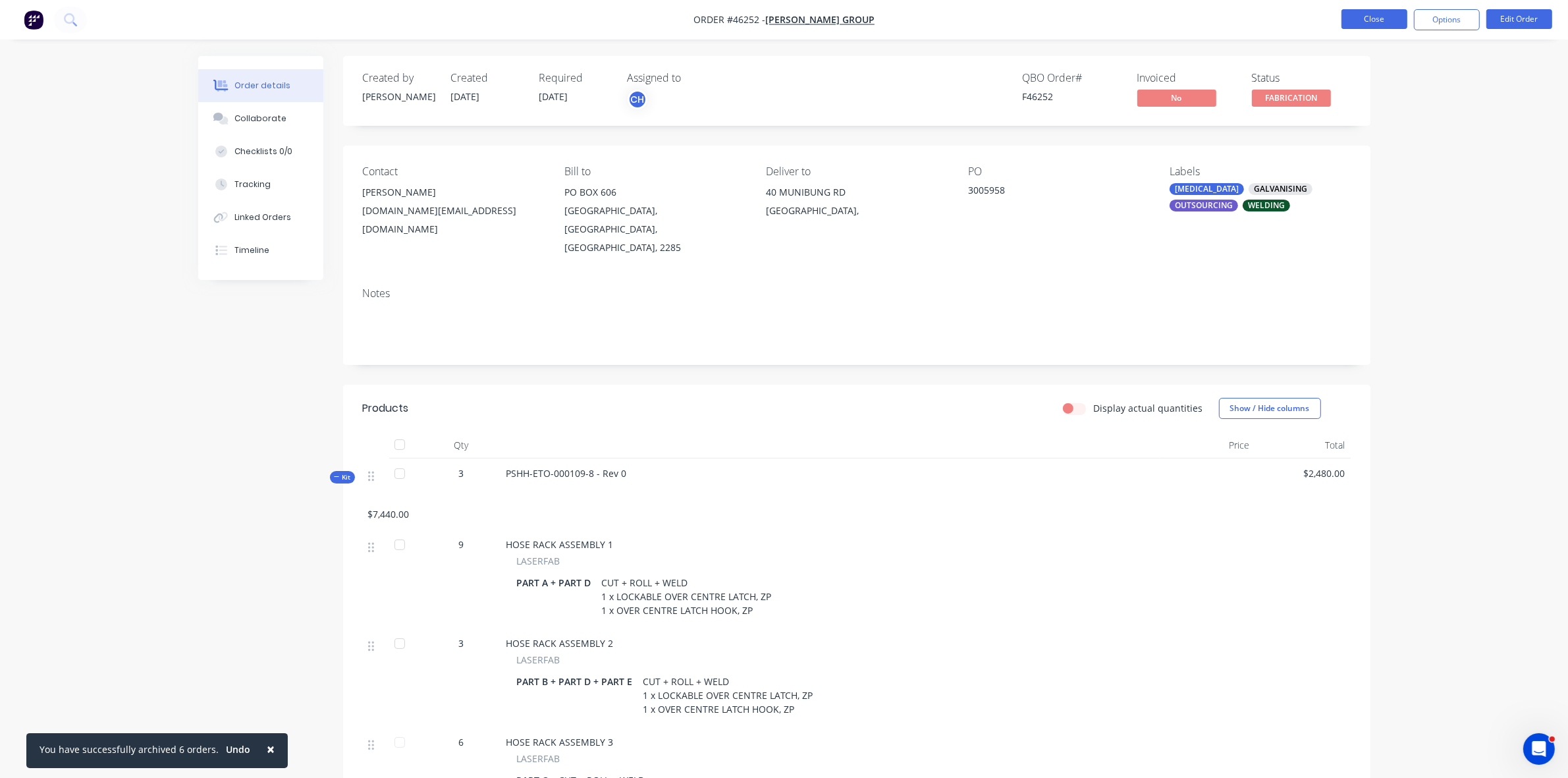
click at [1371, 19] on button "Close" at bounding box center [1374, 19] width 66 height 20
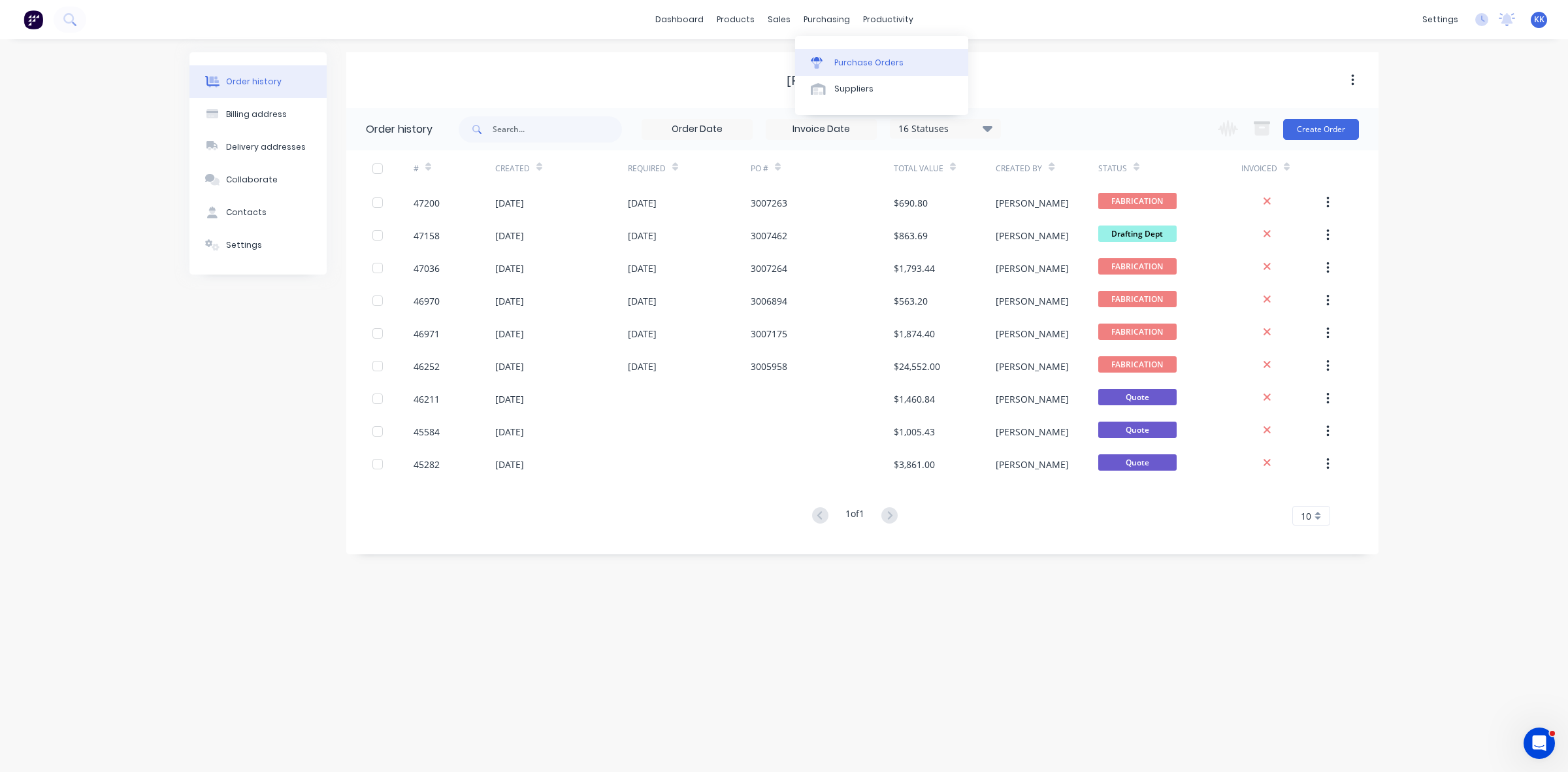
click at [856, 72] on link "Purchase Orders" at bounding box center [882, 62] width 173 height 26
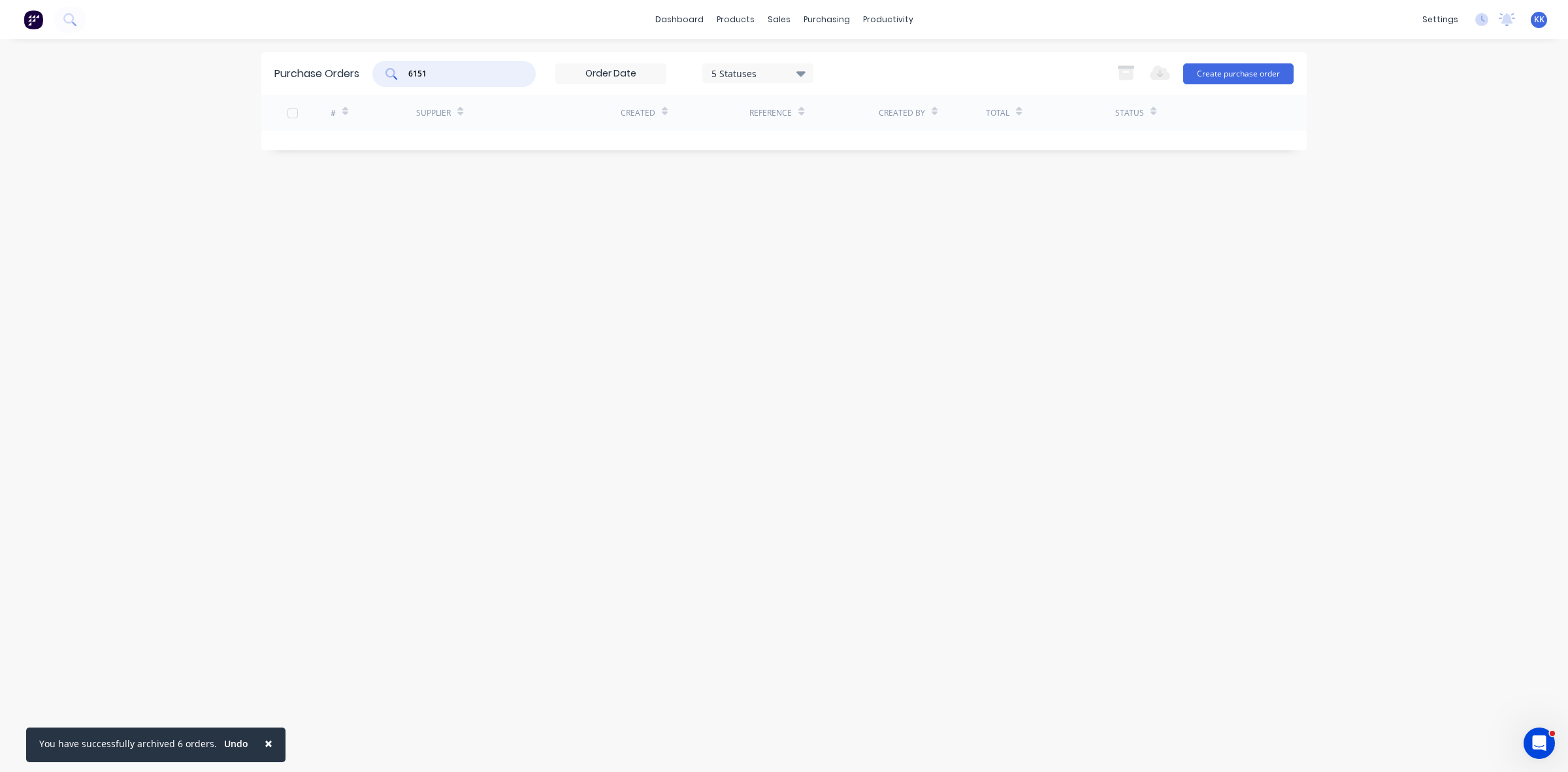
drag, startPoint x: 449, startPoint y: 76, endPoint x: 410, endPoint y: 65, distance: 40.5
click at [410, 65] on div "6151" at bounding box center [454, 73] width 163 height 26
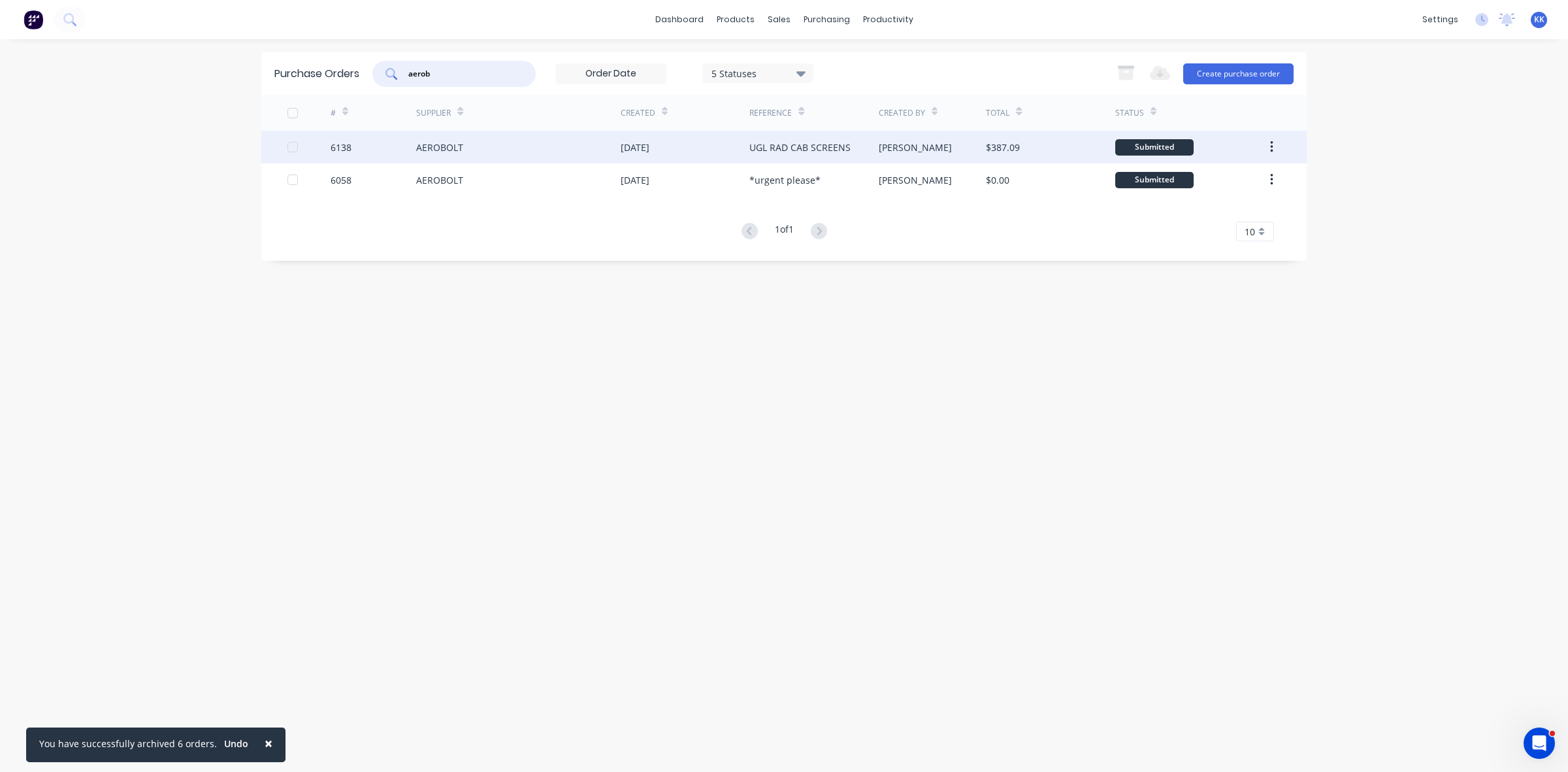
type input "aerob"
click at [595, 135] on div "AEROBOLT" at bounding box center [518, 147] width 204 height 33
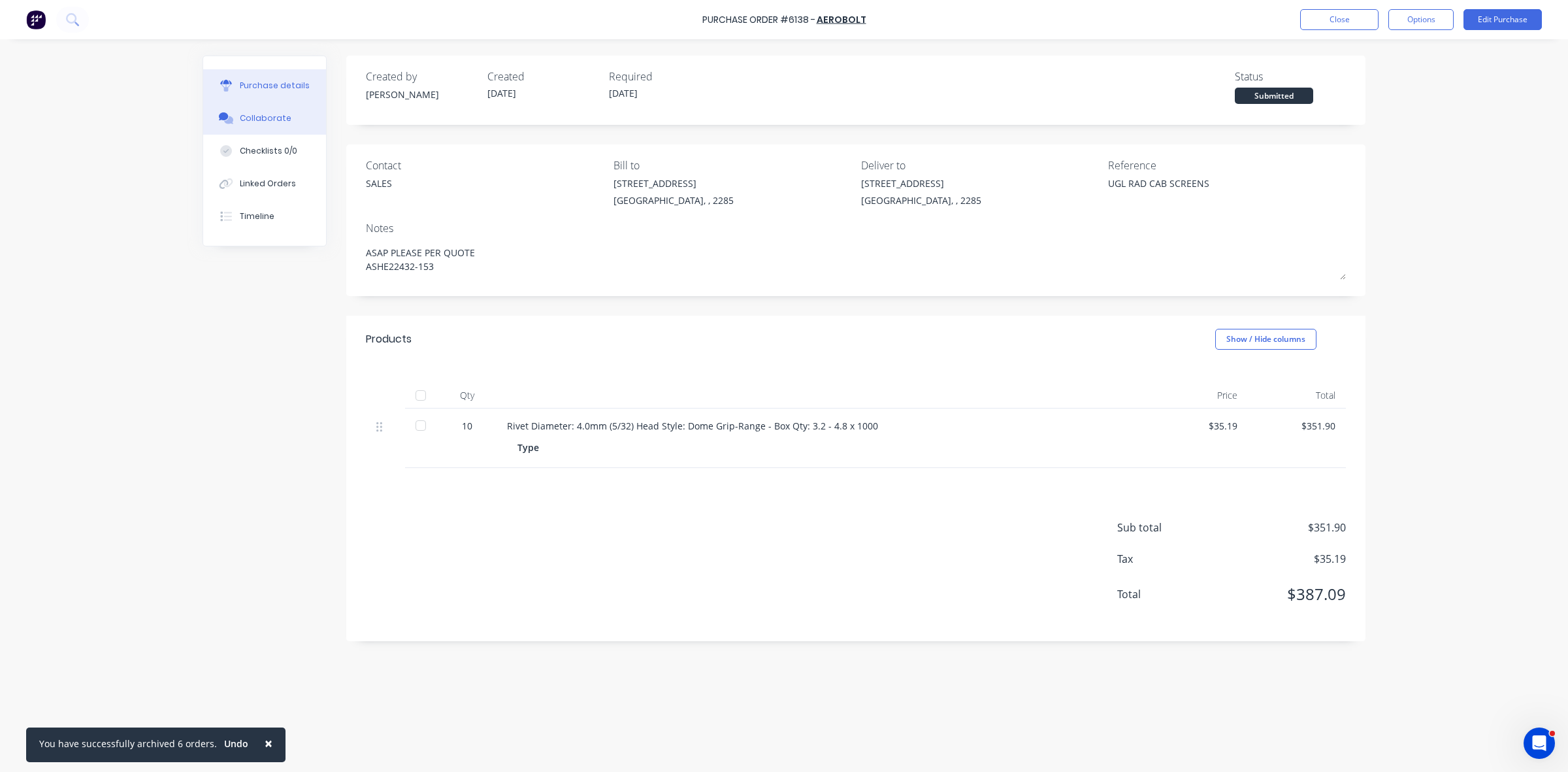
click at [270, 121] on div "Collaborate" at bounding box center [266, 118] width 52 height 12
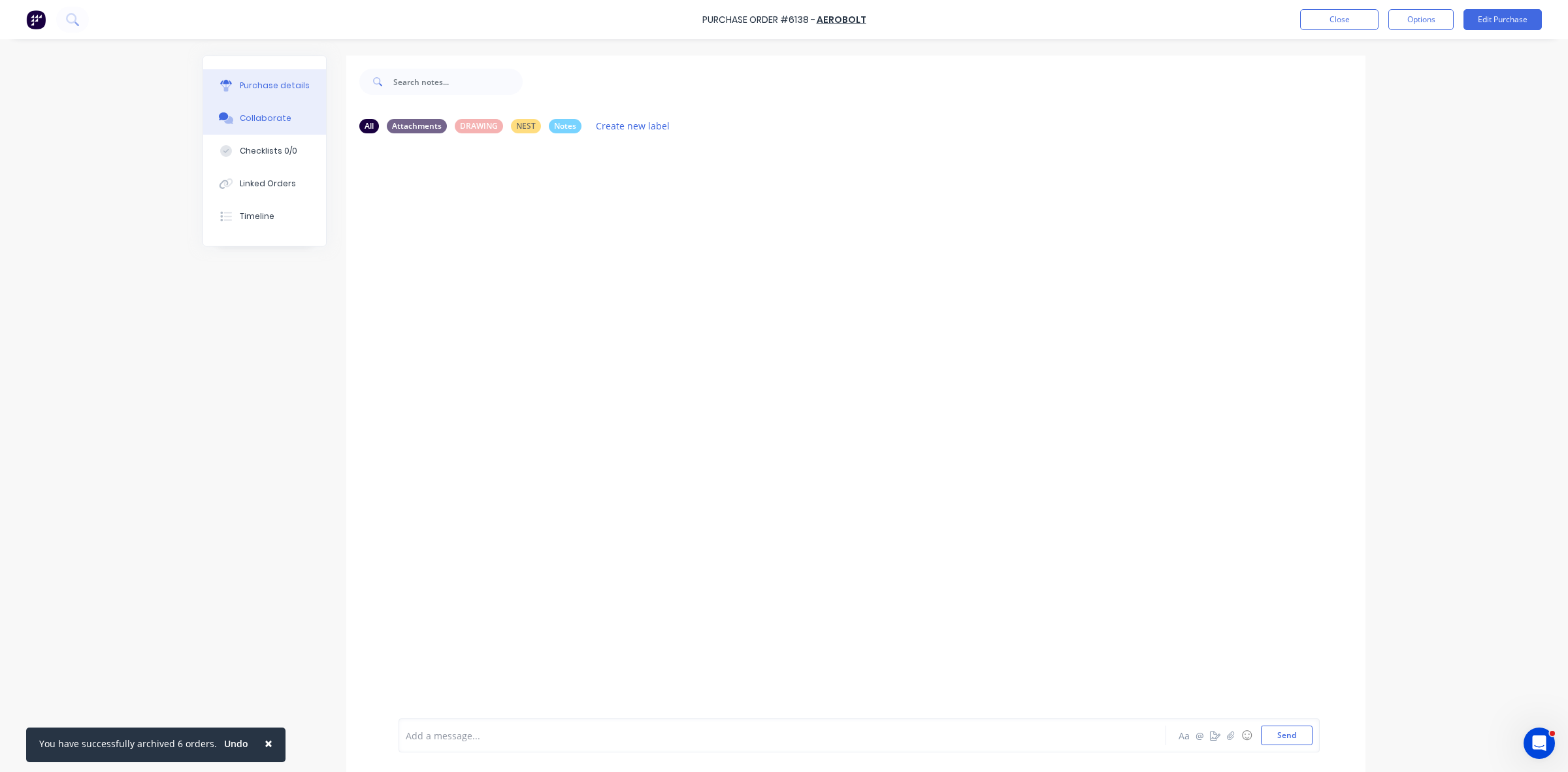
click at [232, 90] on button "Purchase details" at bounding box center [265, 86] width 123 height 33
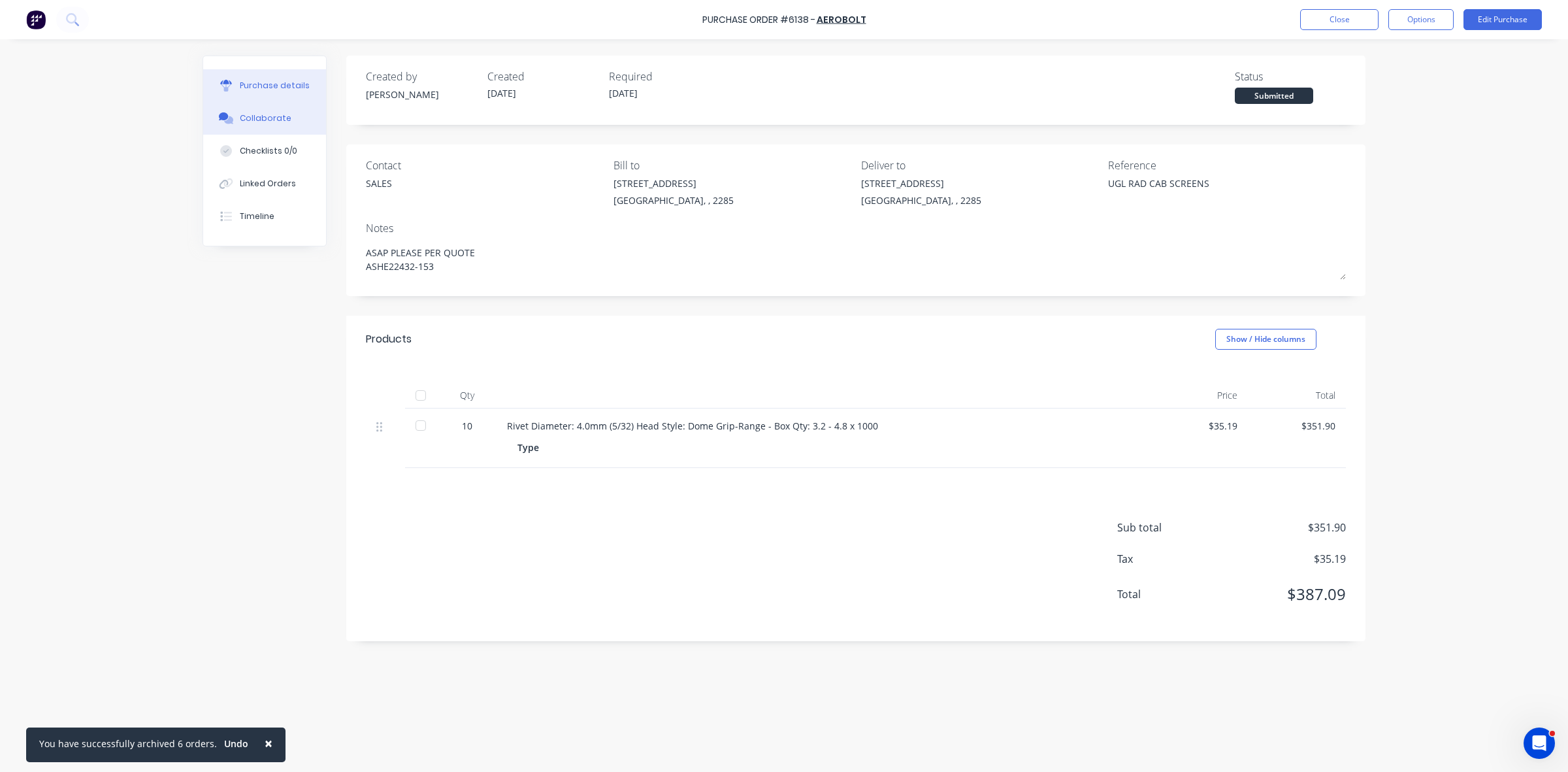
click at [275, 125] on button "Collaborate" at bounding box center [265, 118] width 123 height 33
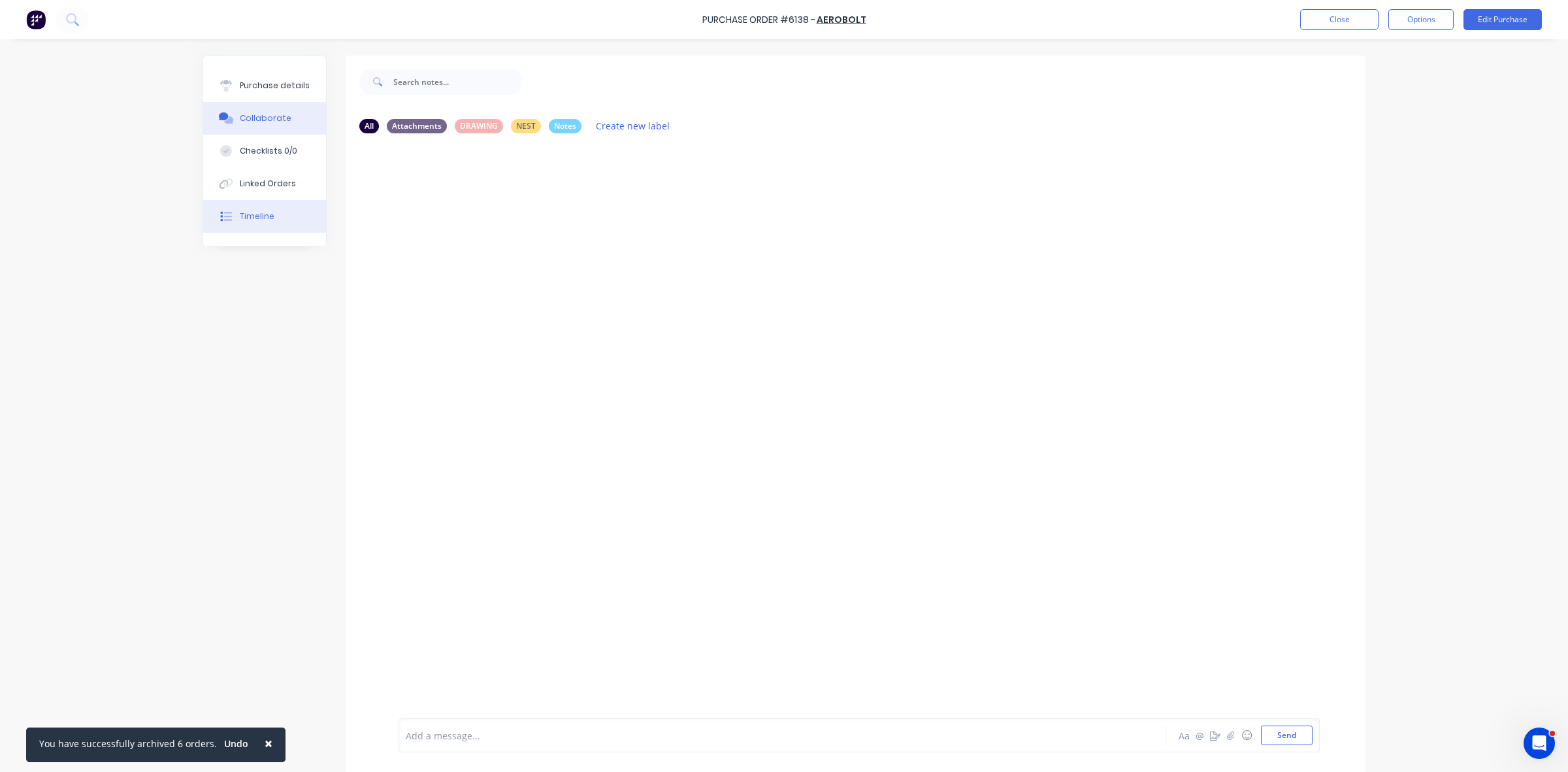
click at [275, 212] on button "Timeline" at bounding box center [265, 216] width 123 height 33
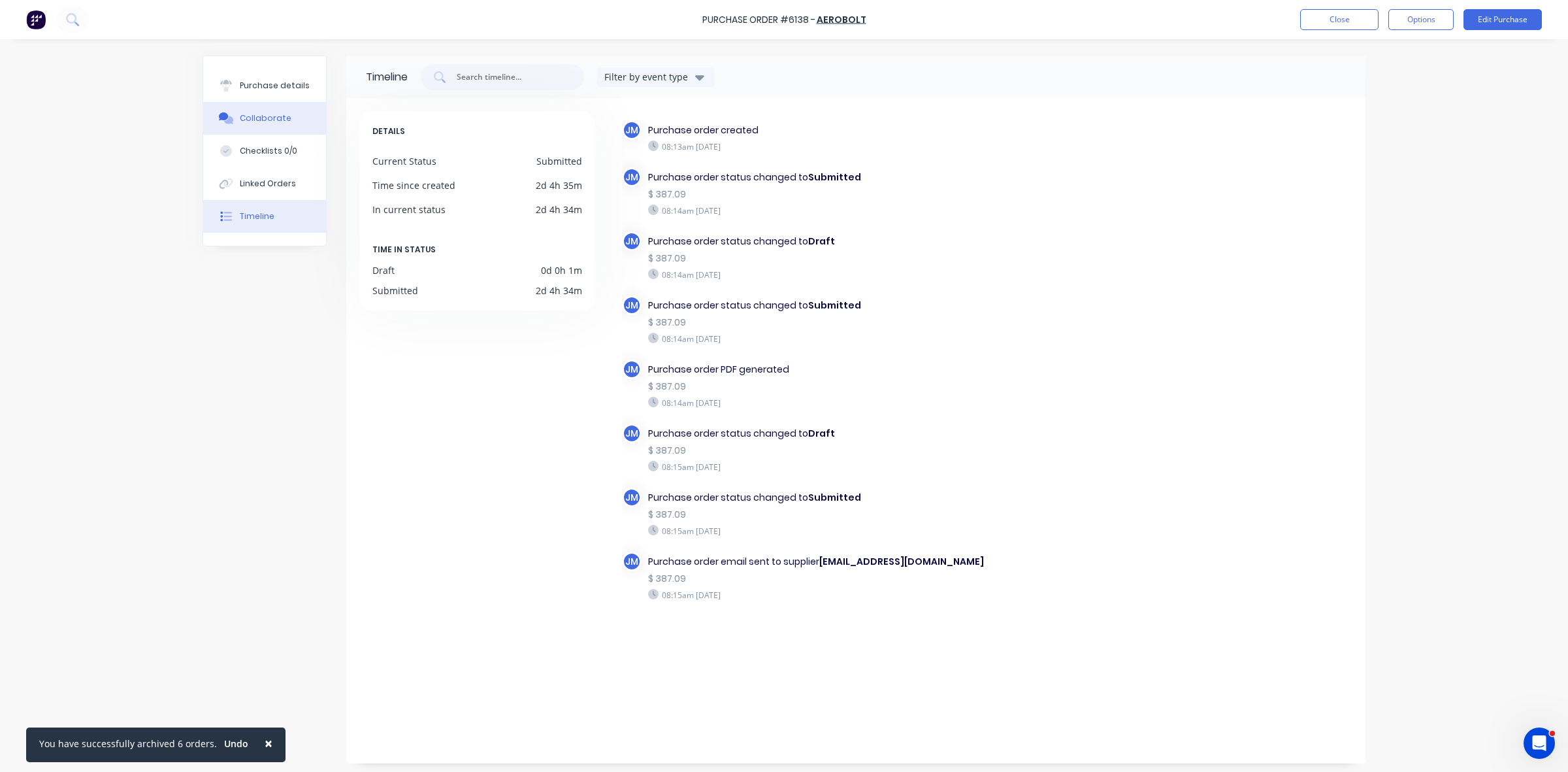
drag, startPoint x: 283, startPoint y: 79, endPoint x: 318, endPoint y: 116, distance: 50.9
click at [283, 79] on div "Purchase details" at bounding box center [275, 85] width 70 height 12
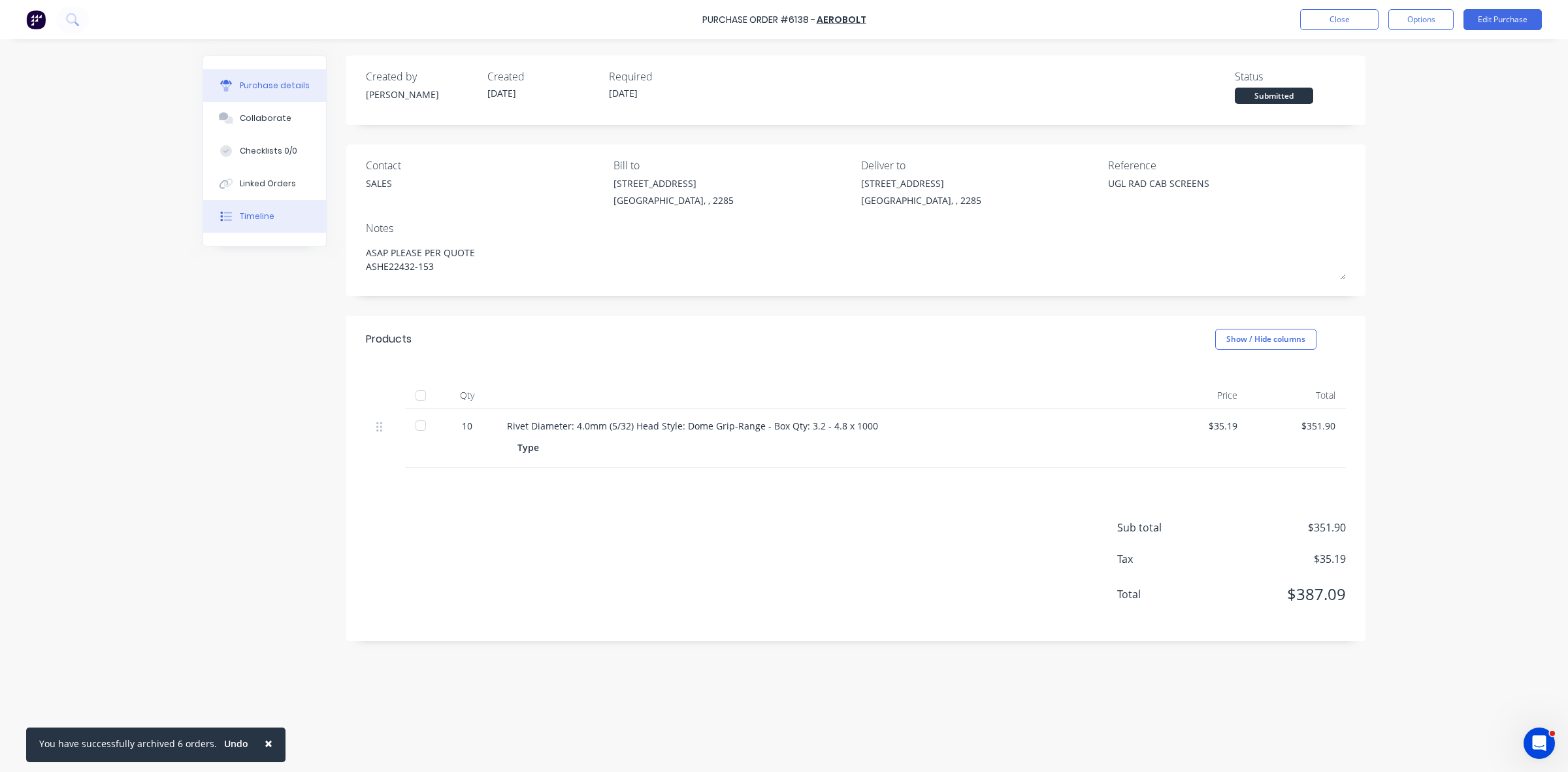
click at [273, 217] on button "Timeline" at bounding box center [265, 216] width 123 height 33
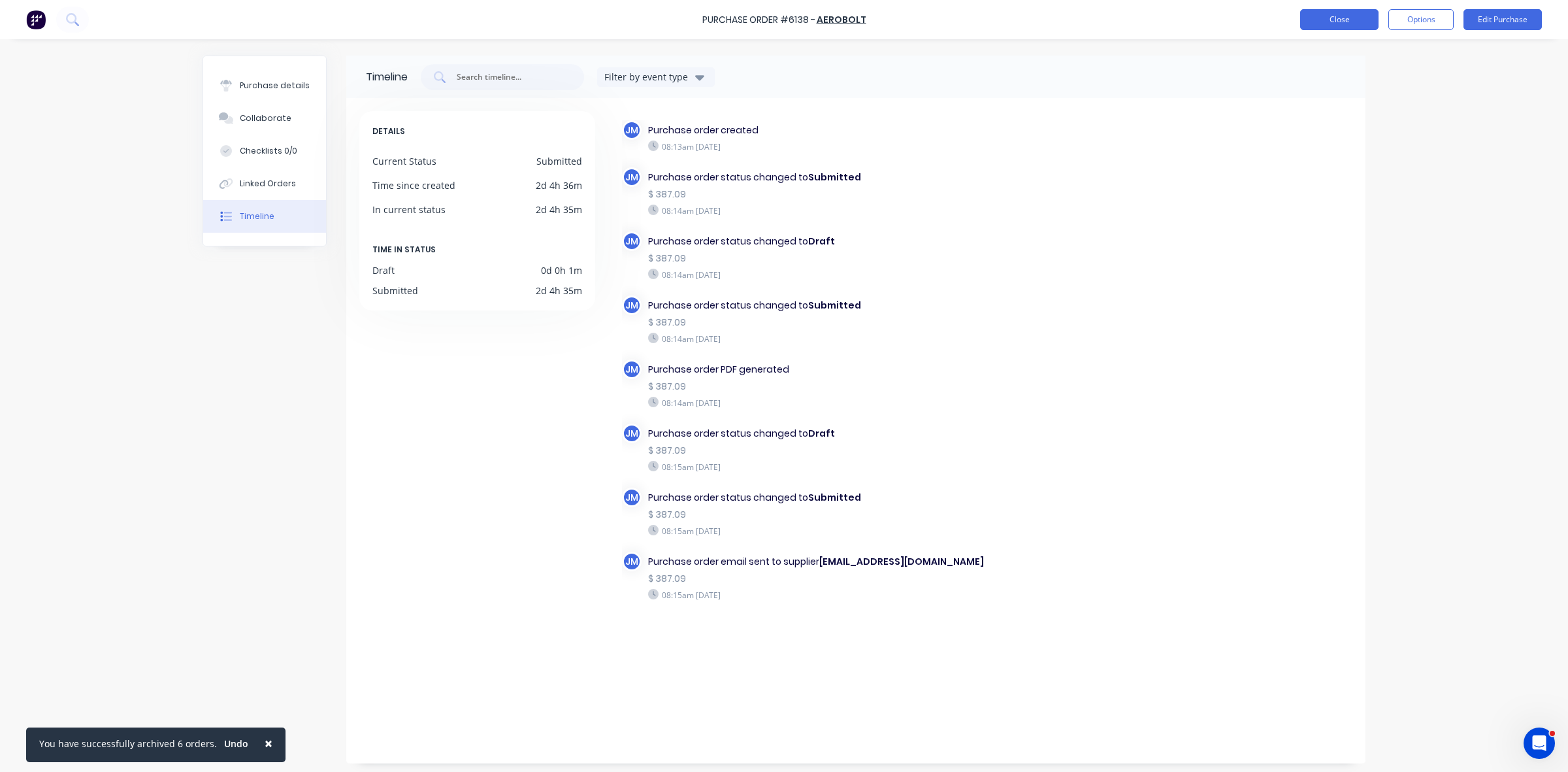
click at [1327, 26] on button "Close" at bounding box center [1340, 19] width 78 height 21
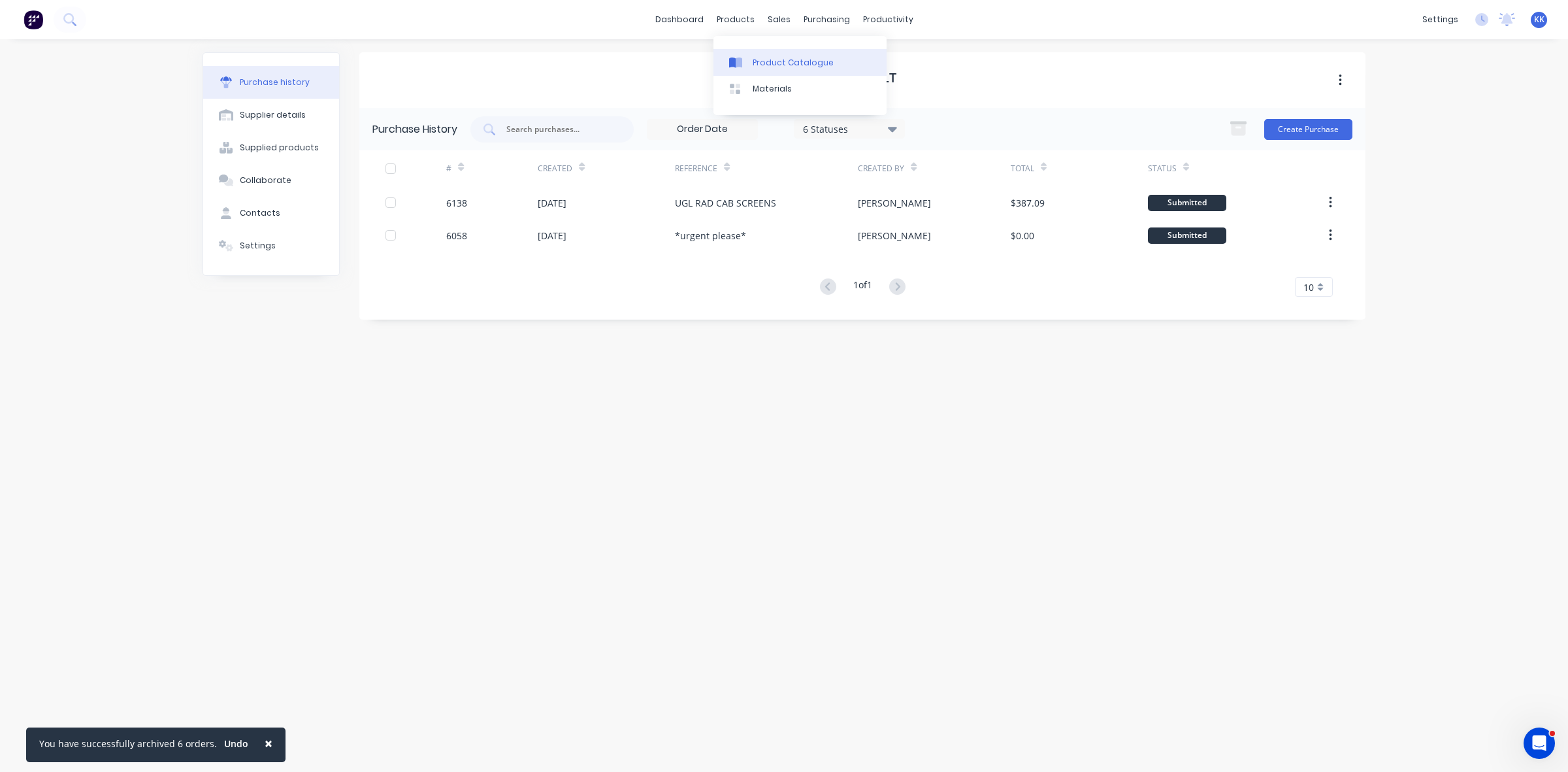
click at [768, 60] on div "Product Catalogue" at bounding box center [792, 62] width 81 height 12
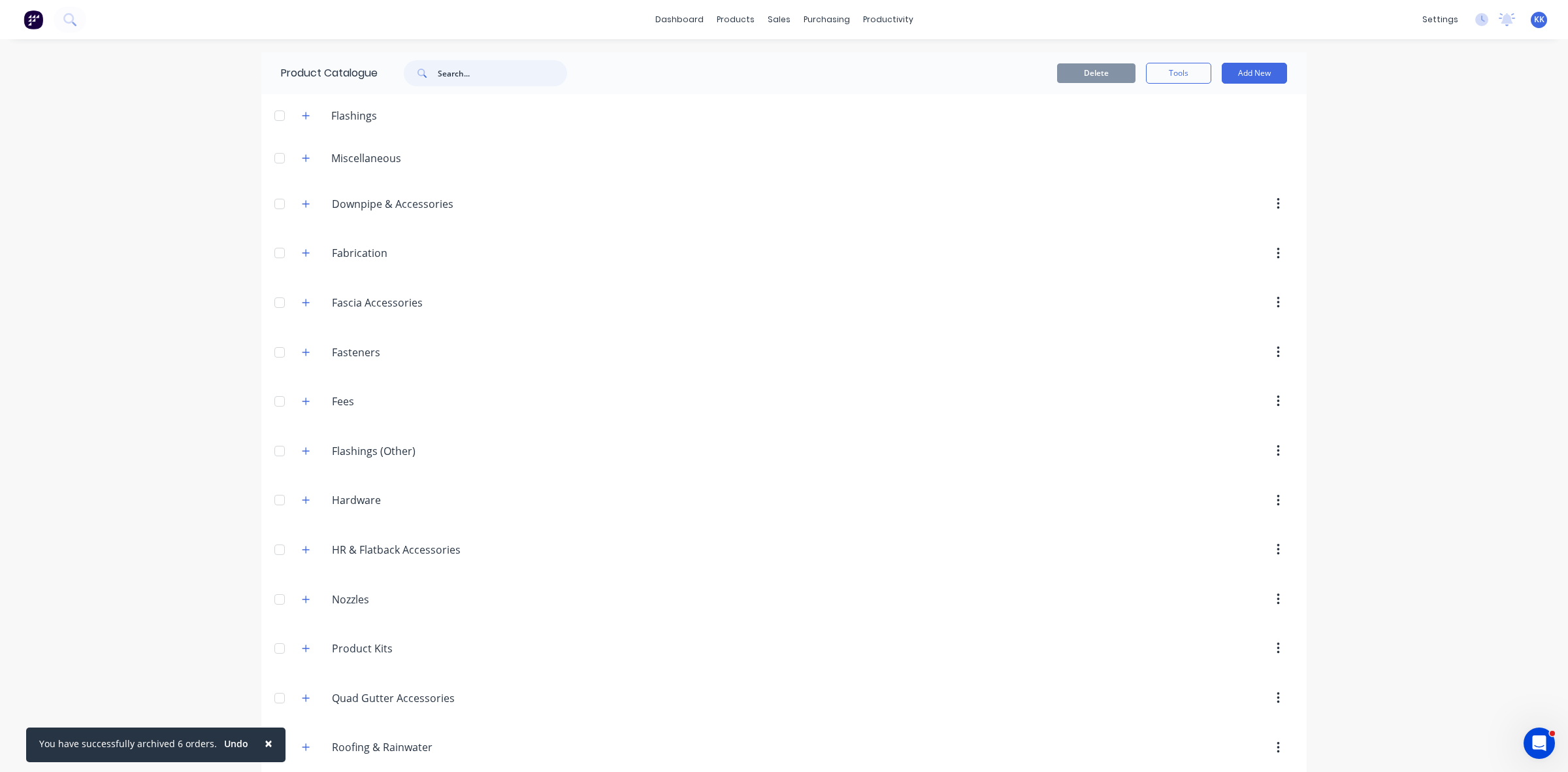
click at [449, 79] on input "text" at bounding box center [502, 72] width 129 height 26
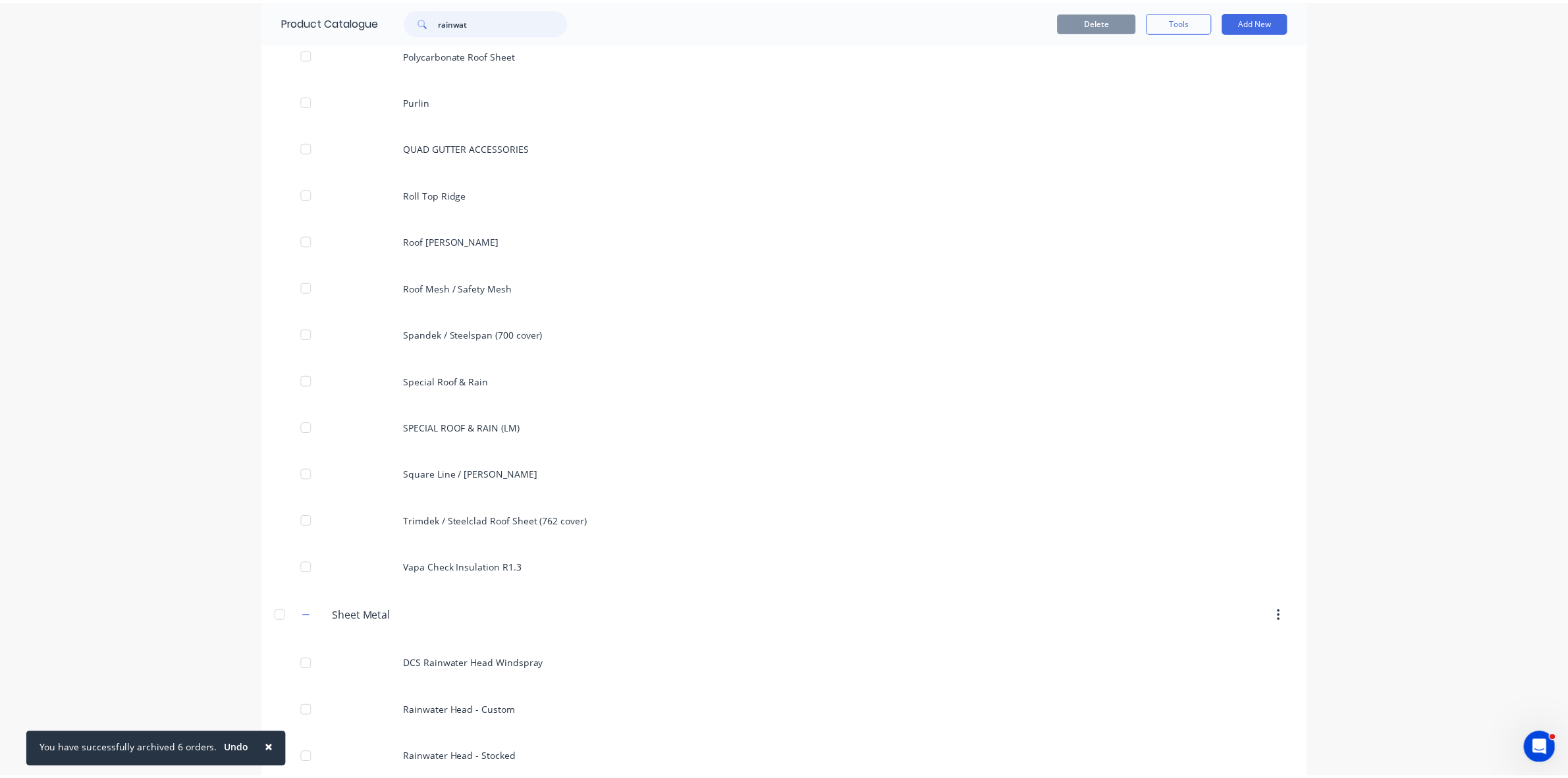
scroll to position [1580, 0]
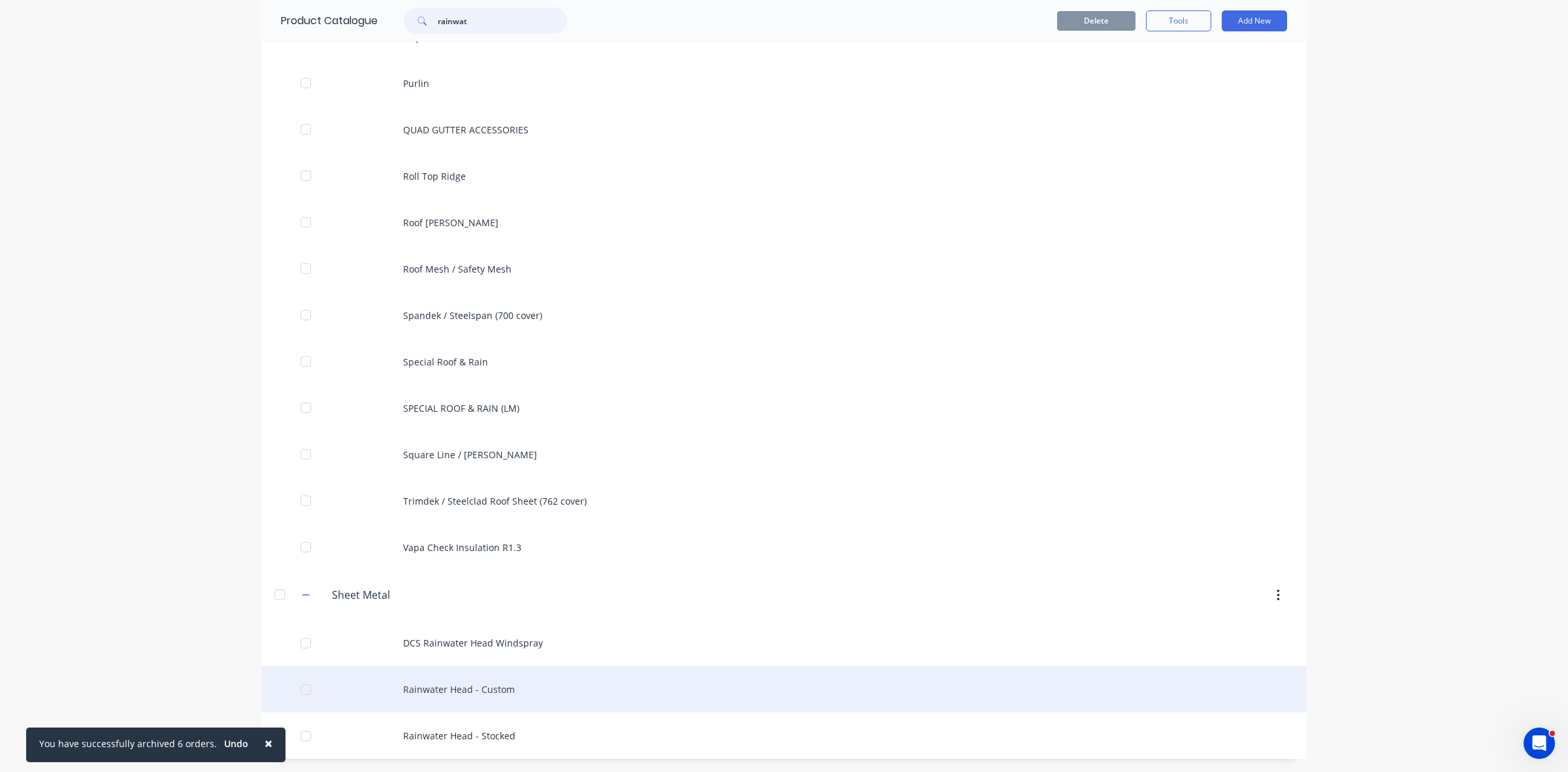
type input "rainwat"
click at [502, 687] on div "Rainwater Head - Custom" at bounding box center [784, 689] width 1046 height 46
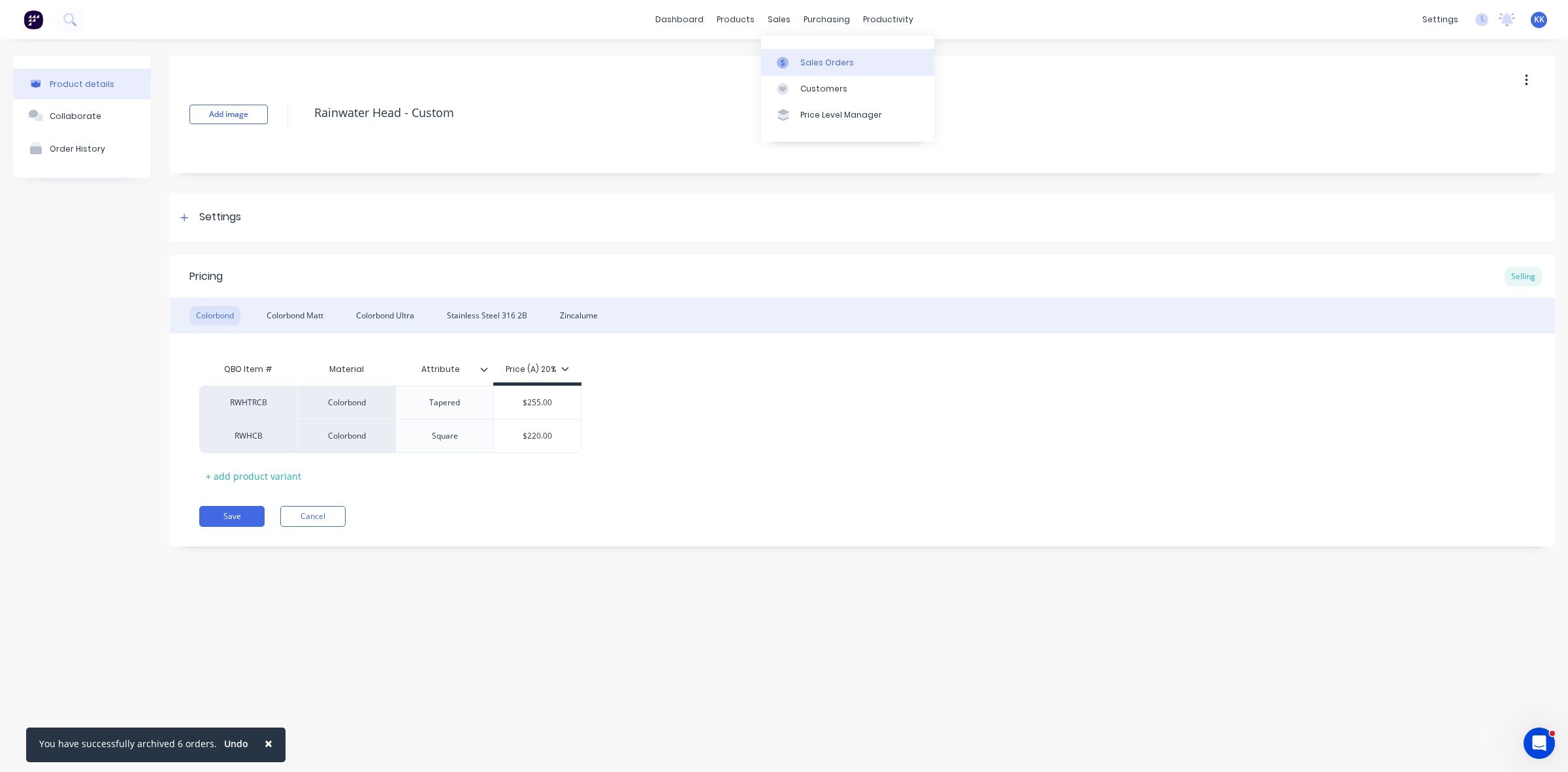
click at [801, 62] on div "Sales Orders" at bounding box center [827, 62] width 53 height 12
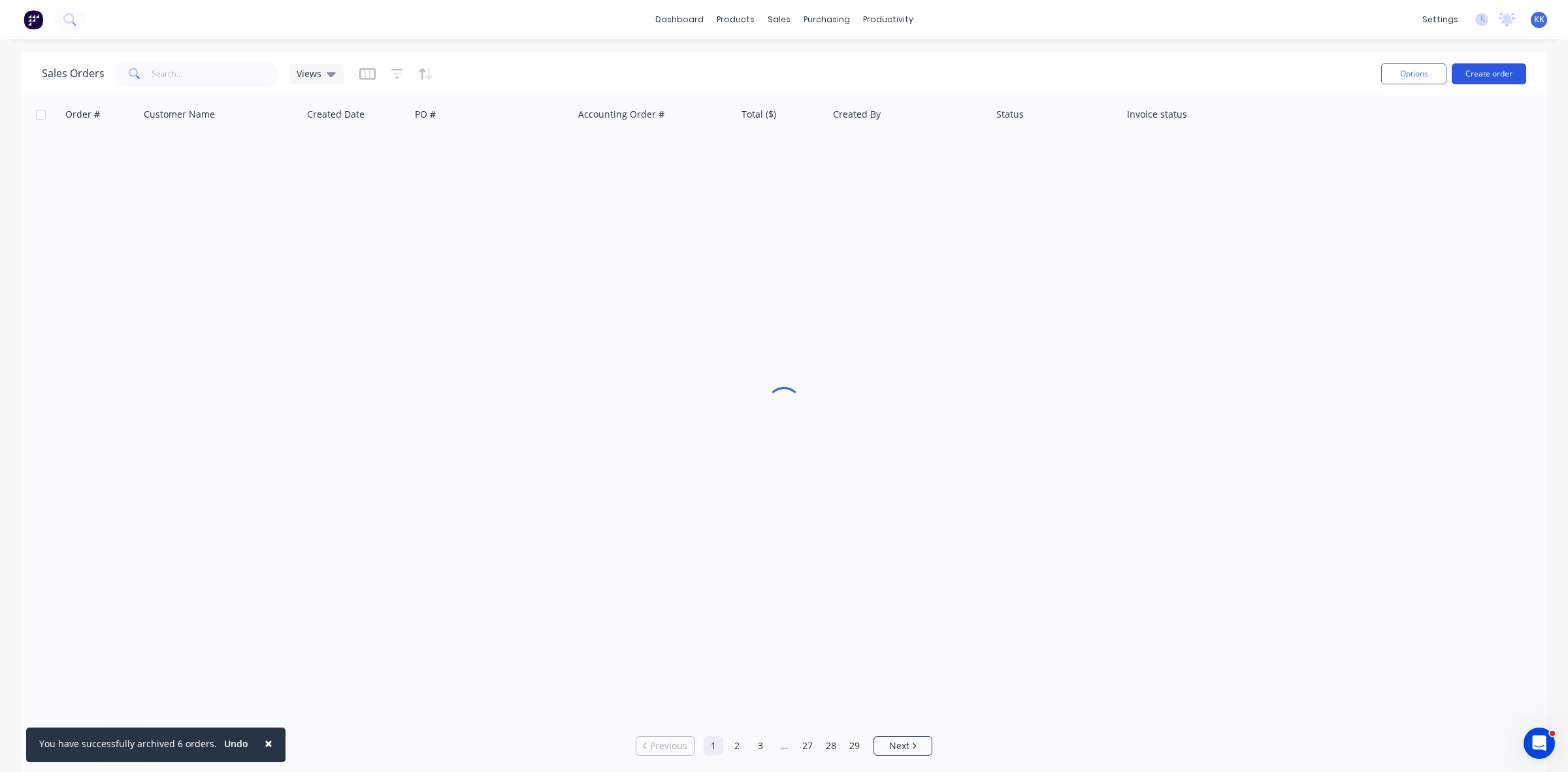
click at [1484, 76] on button "Create order" at bounding box center [1490, 73] width 75 height 21
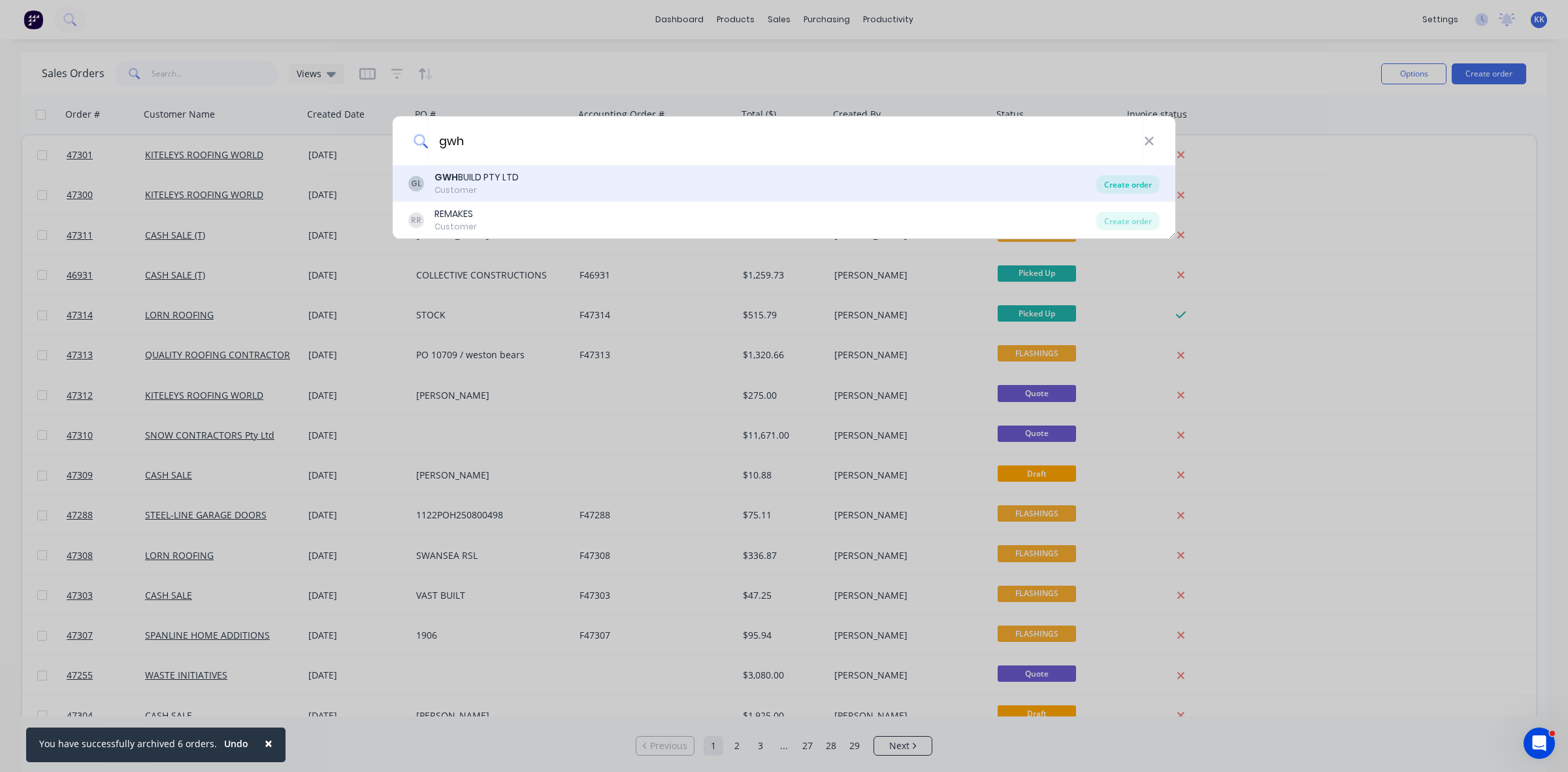
type input "gwh"
click at [1132, 183] on div "Create order" at bounding box center [1128, 184] width 63 height 19
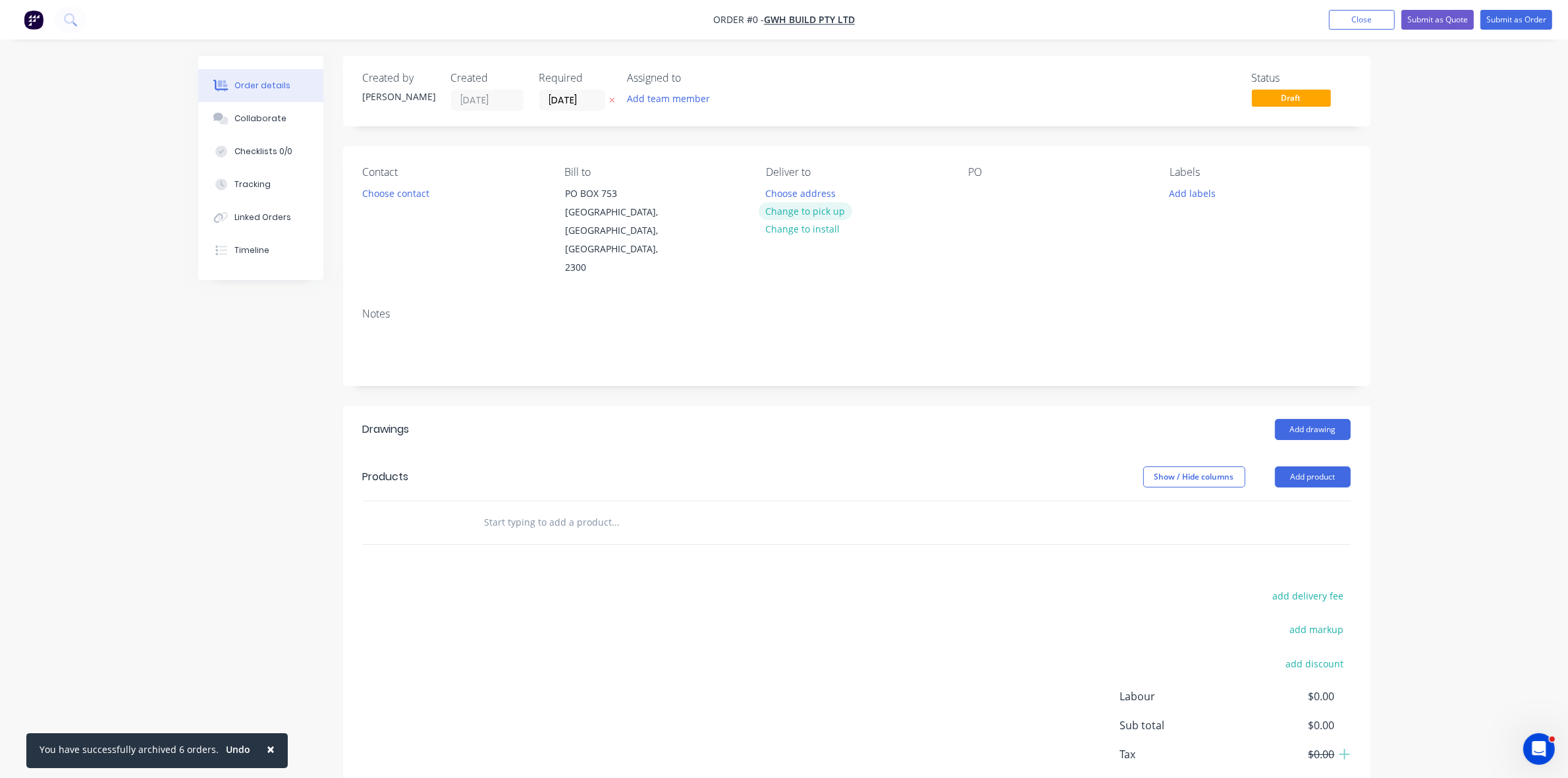
click at [835, 209] on button "Change to pick up" at bounding box center [805, 211] width 93 height 18
click at [413, 191] on button "Choose contact" at bounding box center [395, 193] width 81 height 18
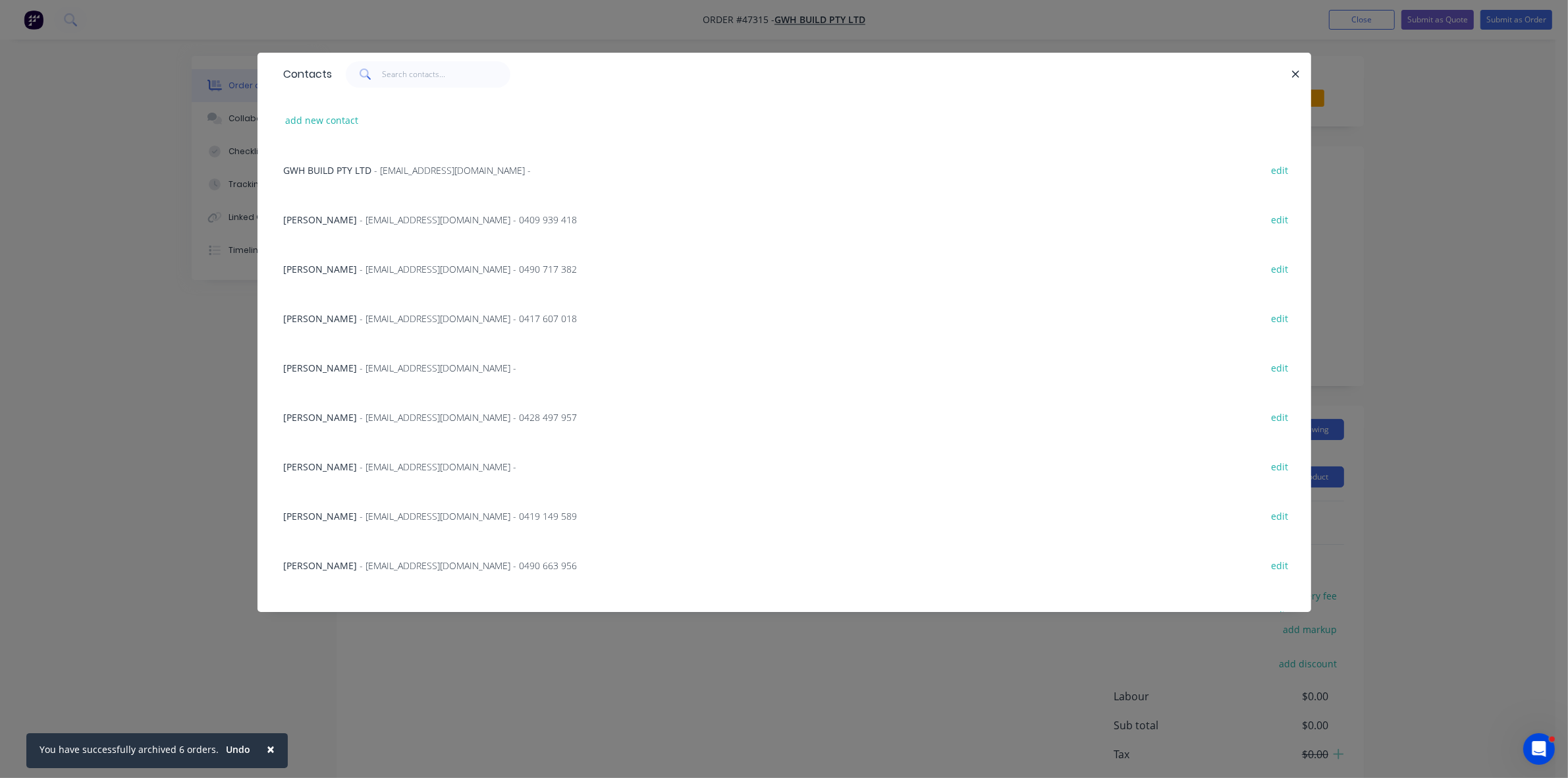
click at [381, 317] on span "- accounts@gwhbuild.com.au - 0417 607 018" at bounding box center [469, 318] width 217 height 13
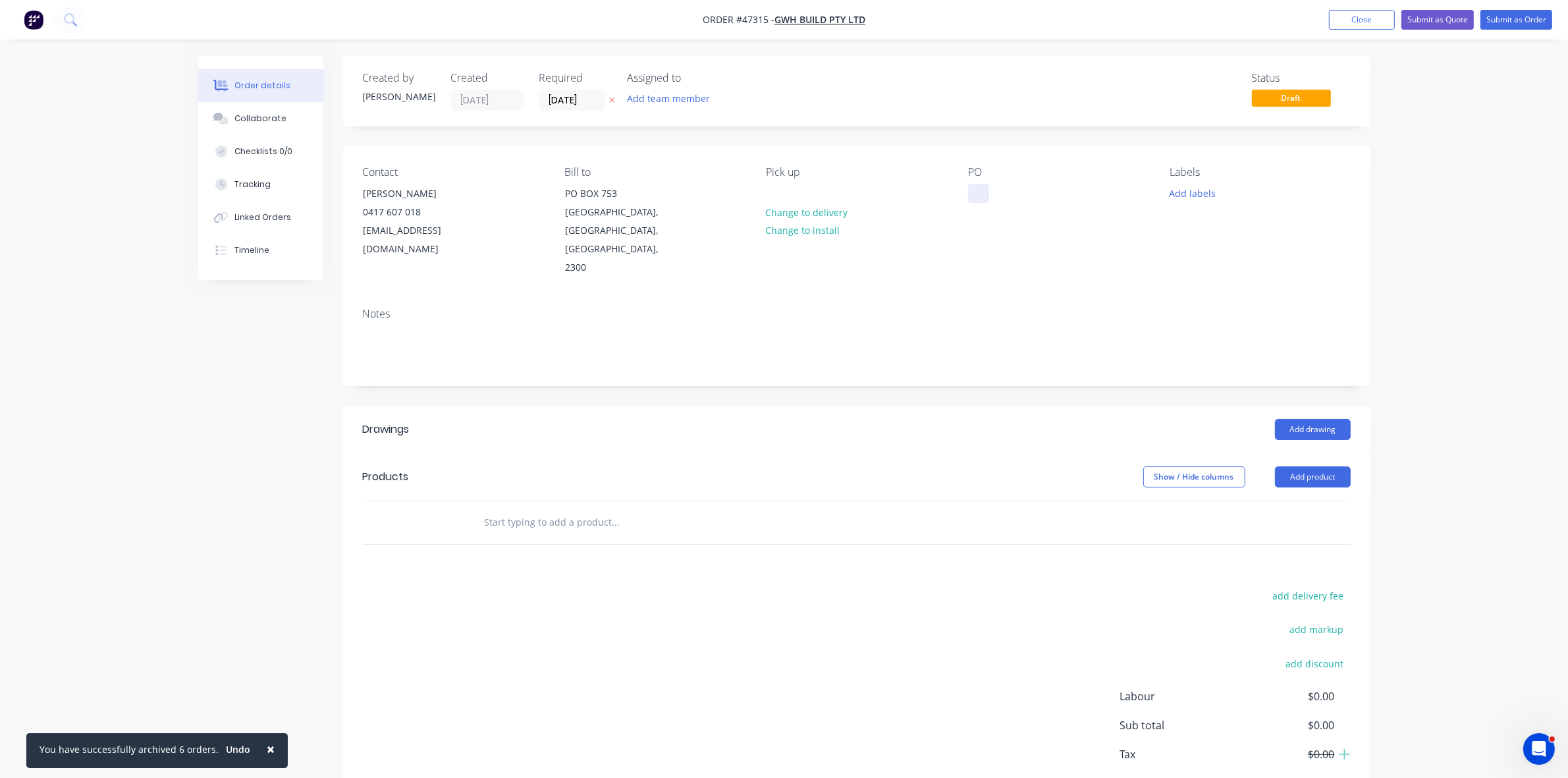
click at [973, 192] on div at bounding box center [978, 193] width 21 height 19
click at [571, 107] on input "[DATE]" at bounding box center [572, 100] width 65 height 20
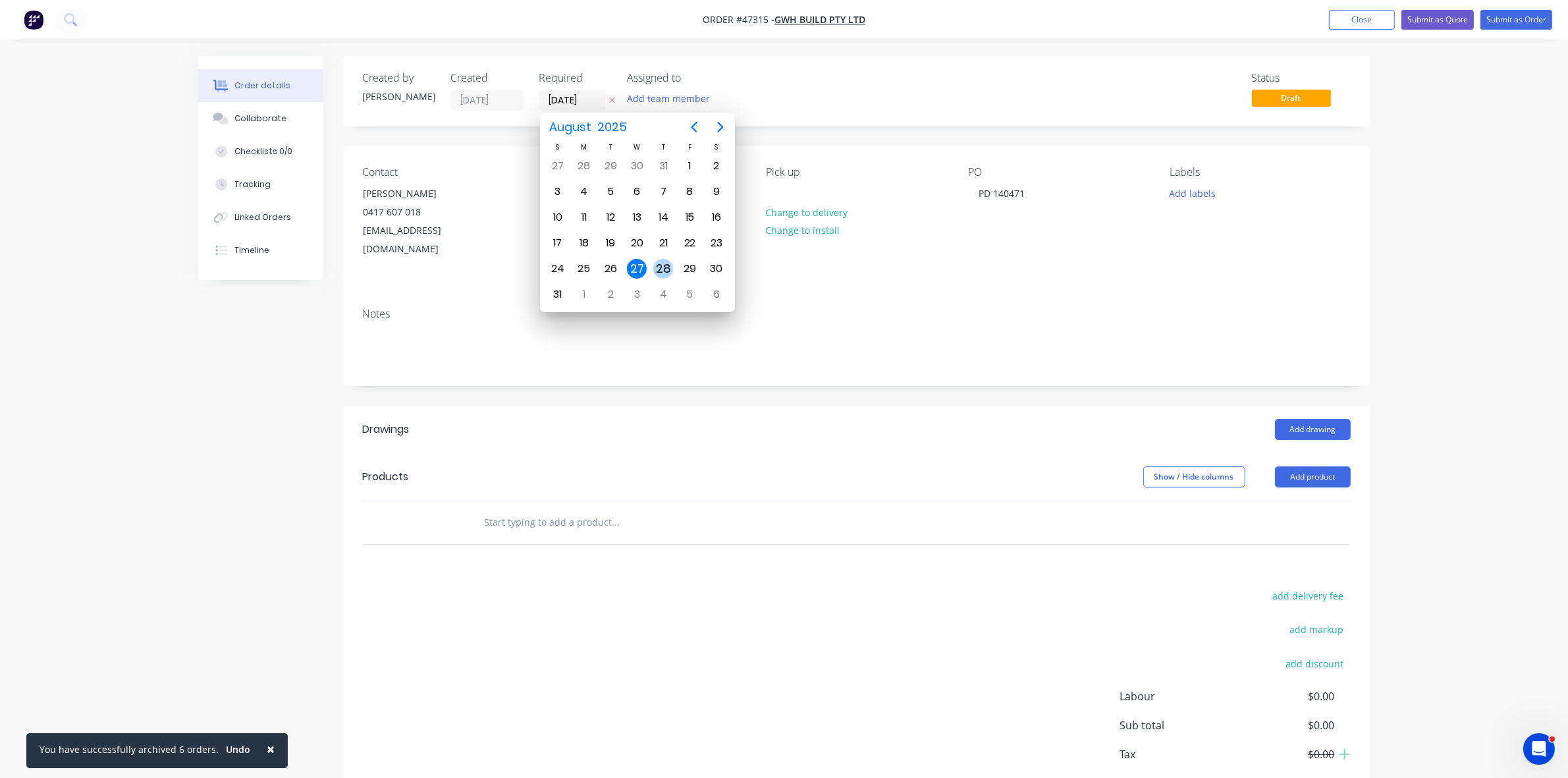
drag, startPoint x: 659, startPoint y: 267, endPoint x: 728, endPoint y: 327, distance: 91.4
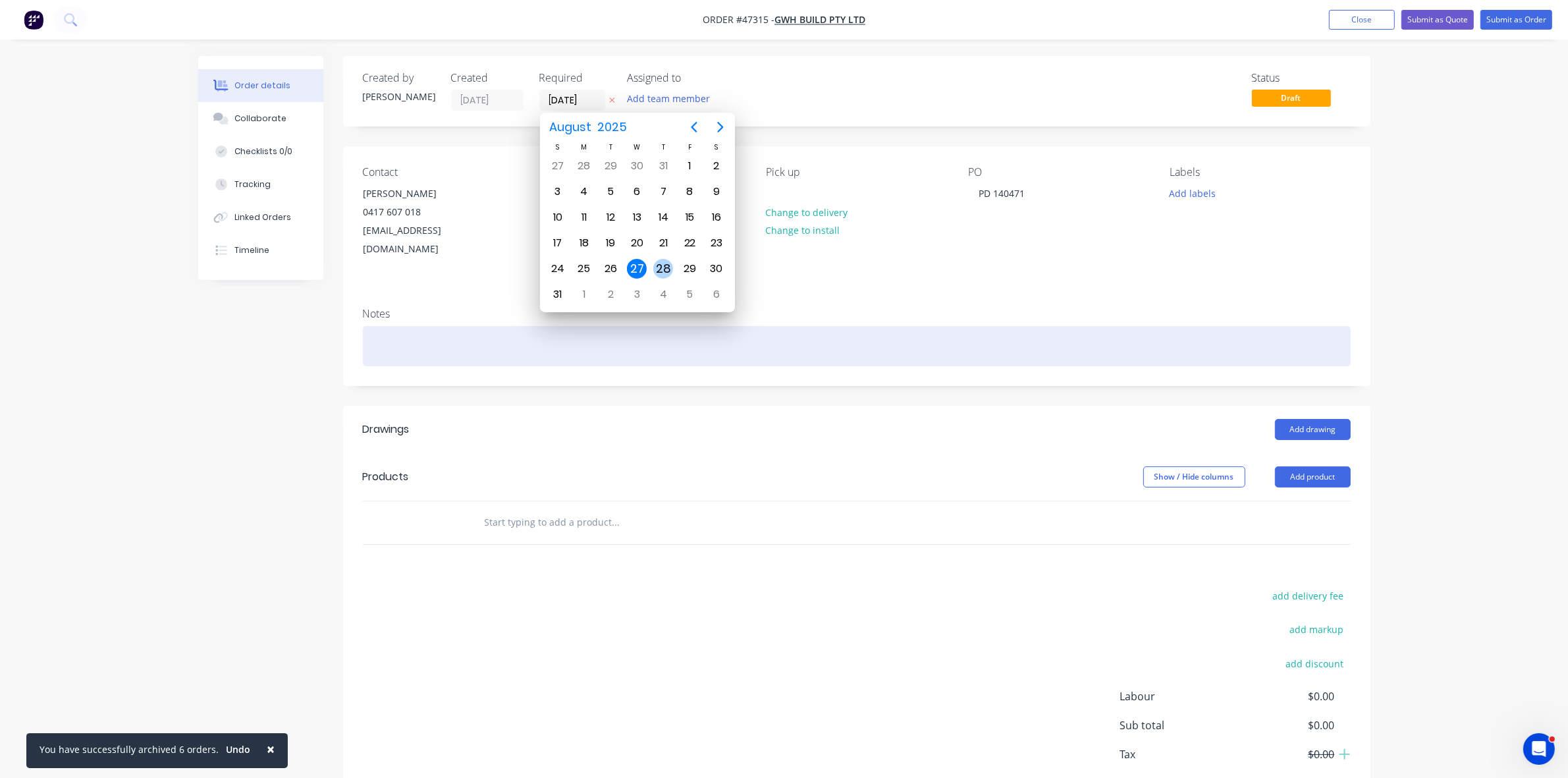
click at [659, 268] on div "28" at bounding box center [663, 269] width 20 height 20
type input "28/08/25"
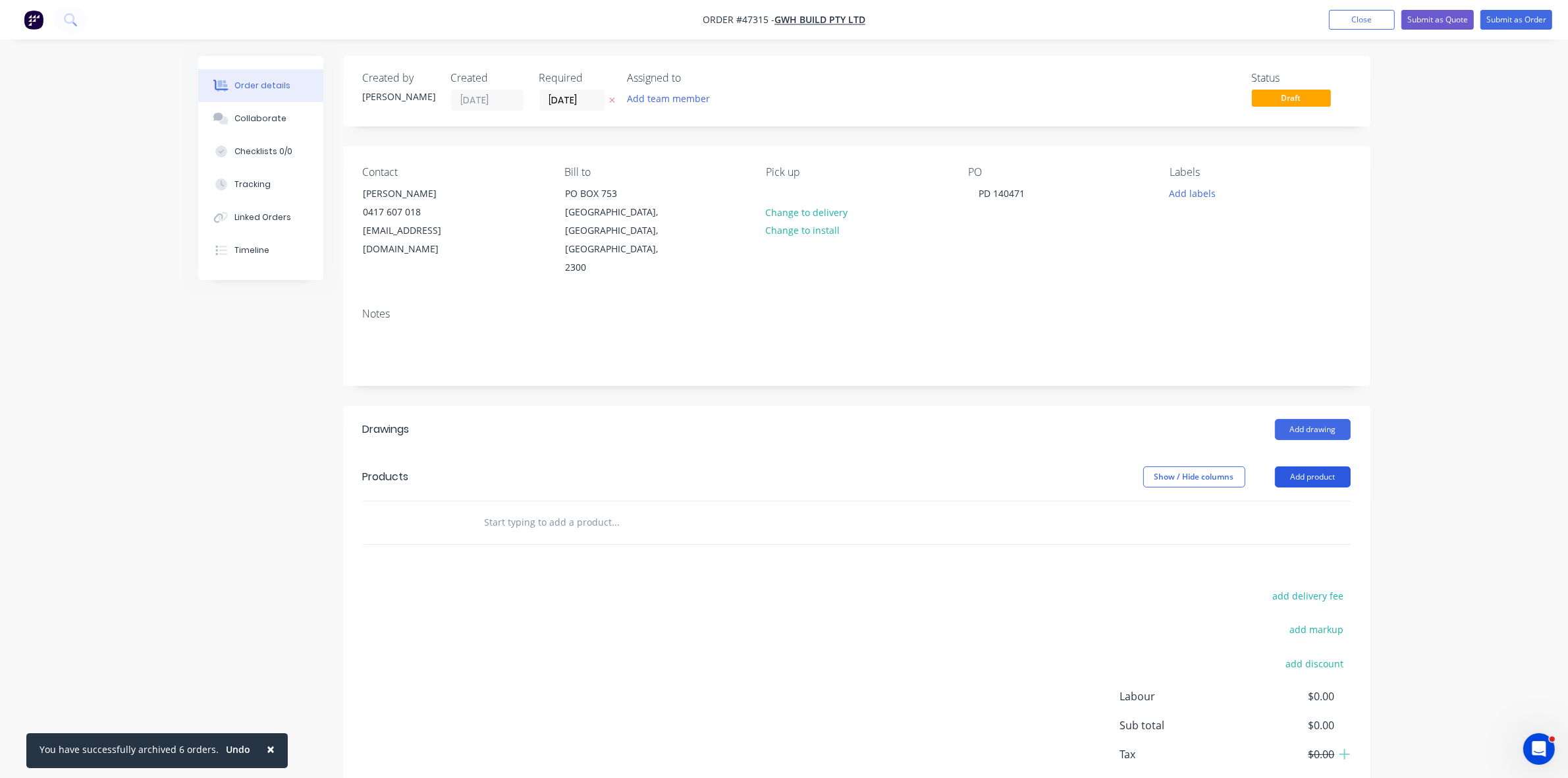
click at [1299, 466] on button "Add product" at bounding box center [1313, 476] width 75 height 21
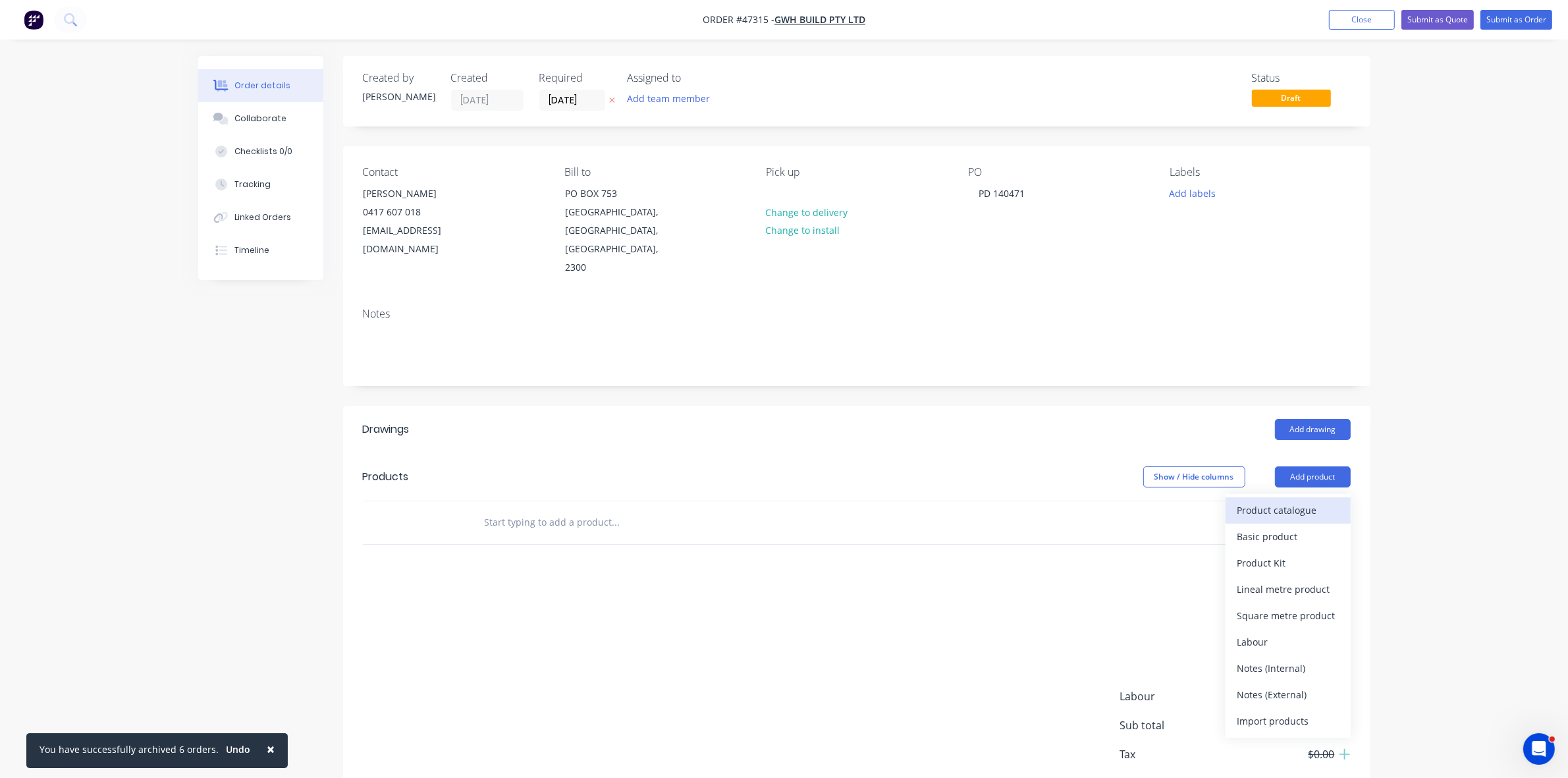
click at [1294, 500] on div "Product catalogue" at bounding box center [1288, 509] width 102 height 19
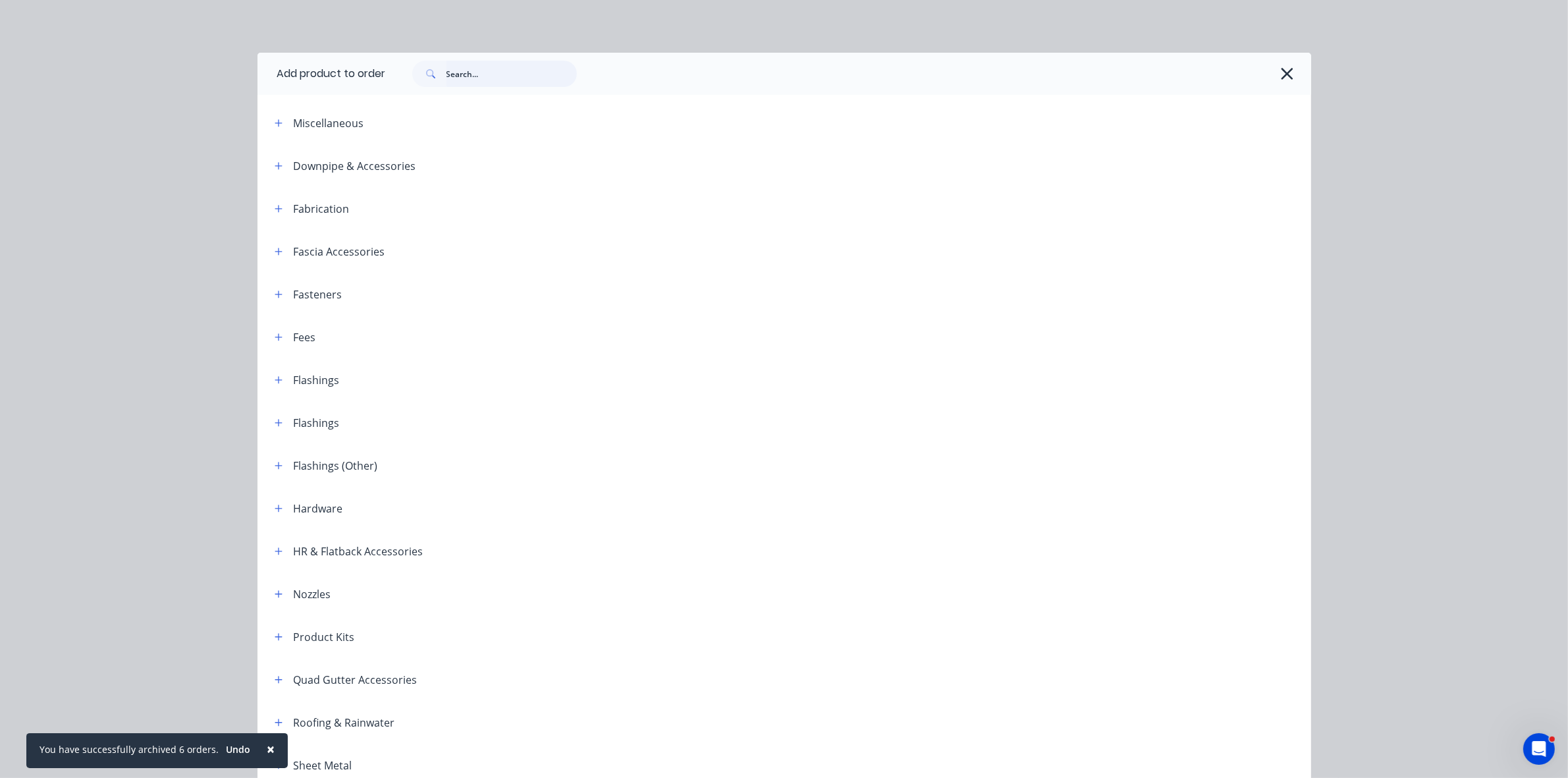
click at [451, 75] on input "text" at bounding box center [511, 73] width 130 height 26
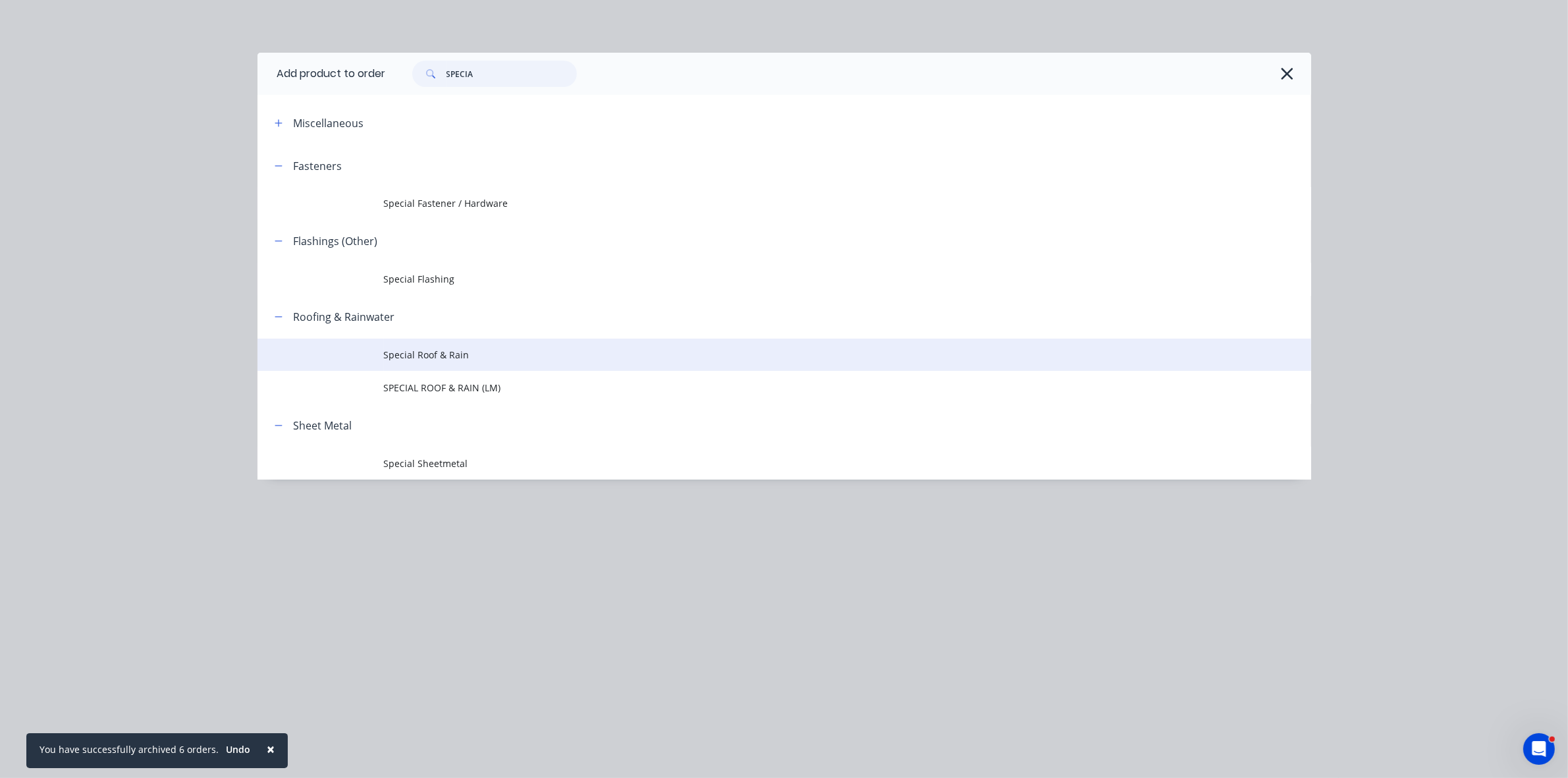
type input "SPECIA"
click at [421, 348] on span "Special Roof & Rain" at bounding box center [754, 354] width 741 height 13
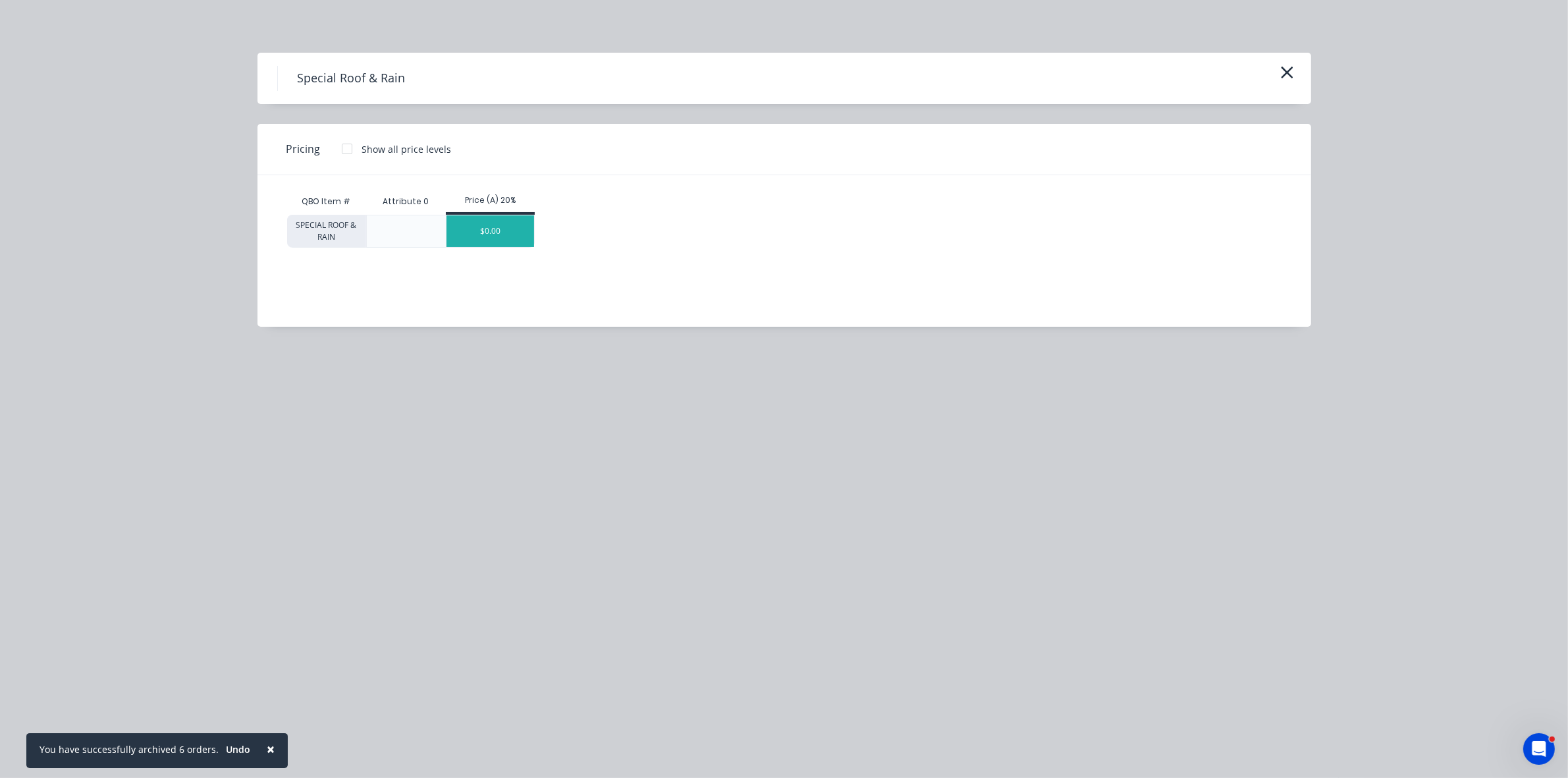
click at [474, 233] on div "$0.00" at bounding box center [490, 231] width 87 height 31
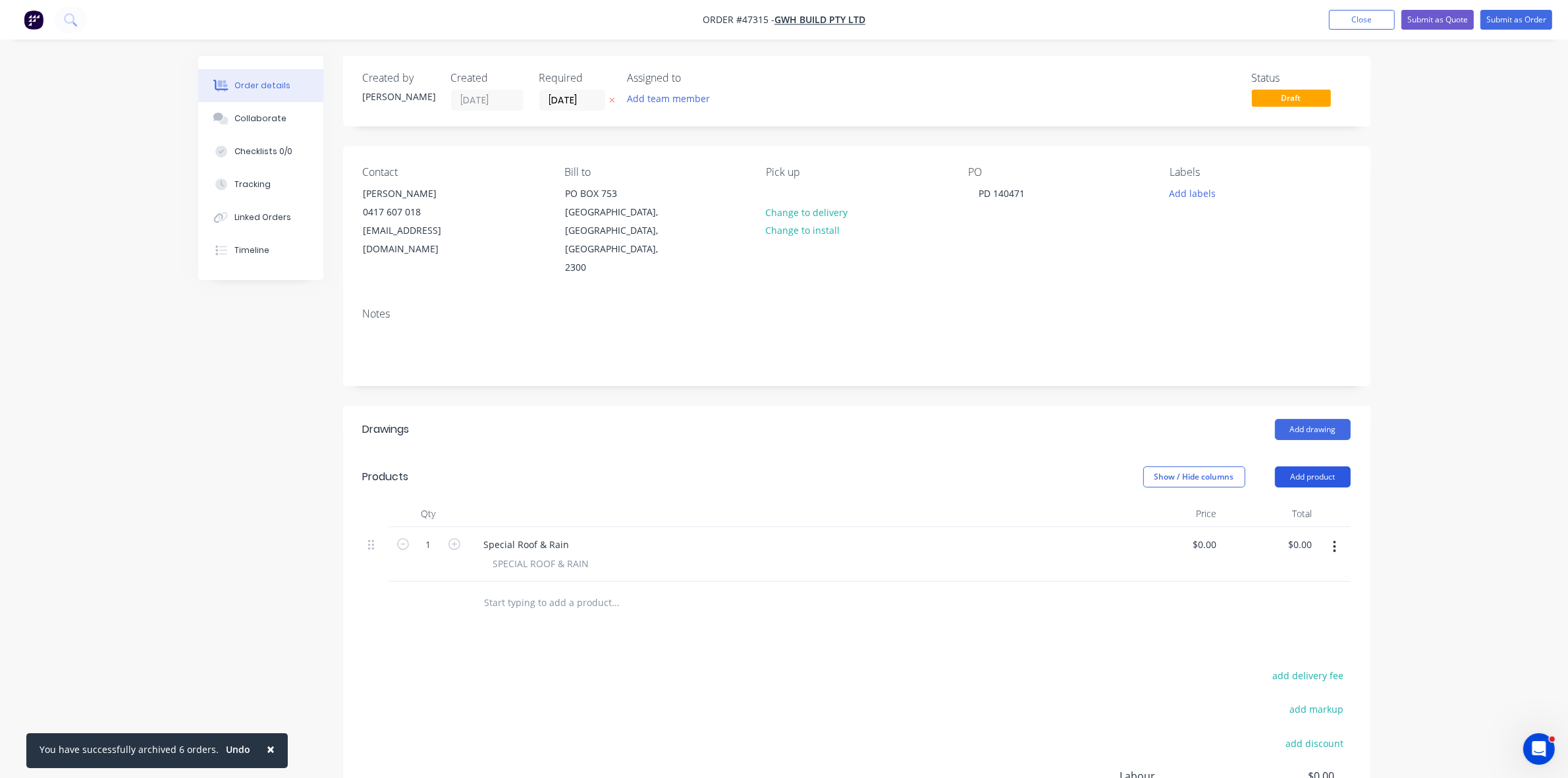
click at [1303, 466] on button "Add product" at bounding box center [1313, 476] width 75 height 21
click at [1304, 494] on div "Product catalogue Basic product Product Kit Lineal metre product Square metre p…" at bounding box center [1288, 615] width 125 height 243
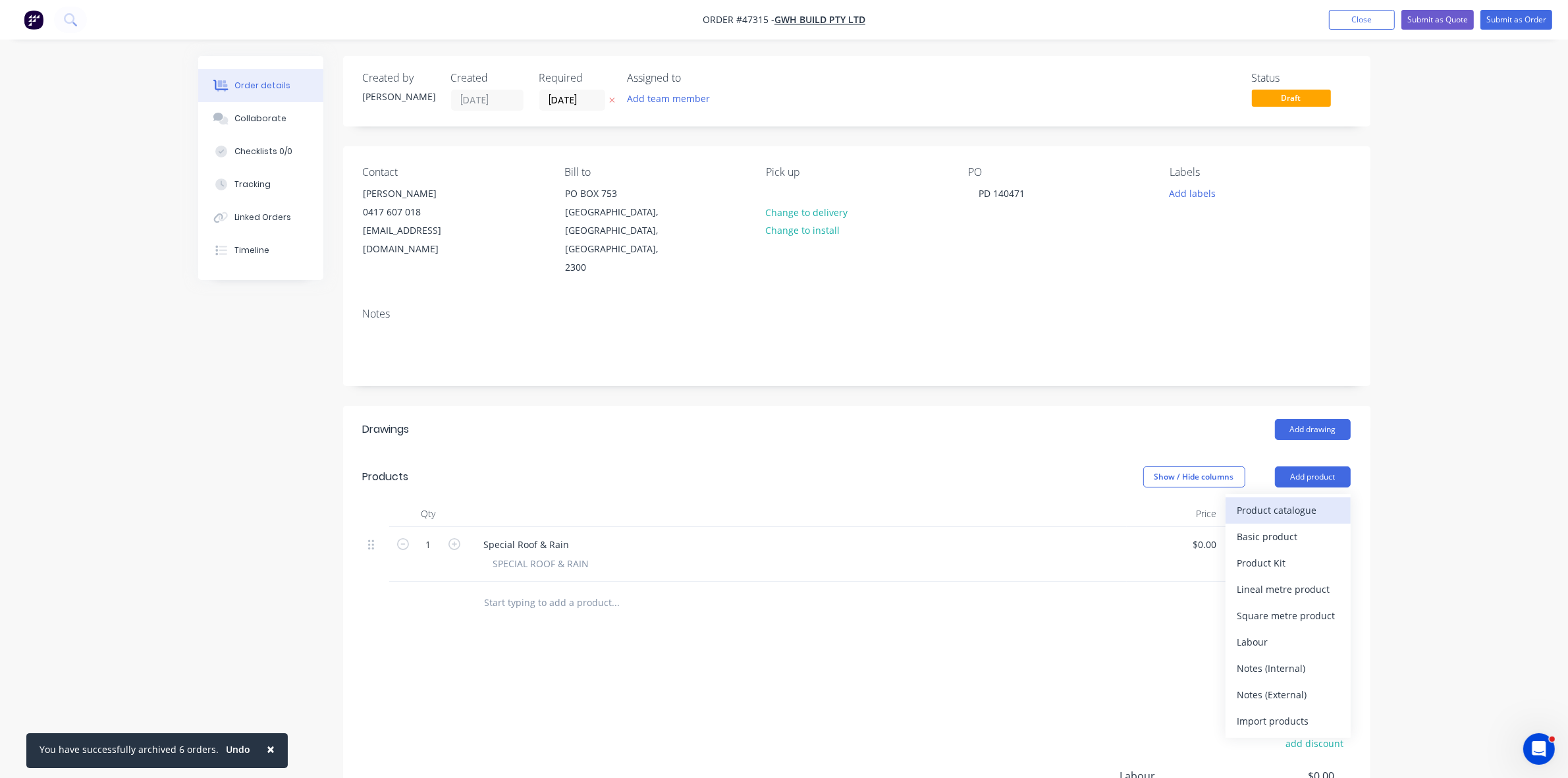
click at [1304, 500] on div "Product catalogue" at bounding box center [1288, 509] width 102 height 19
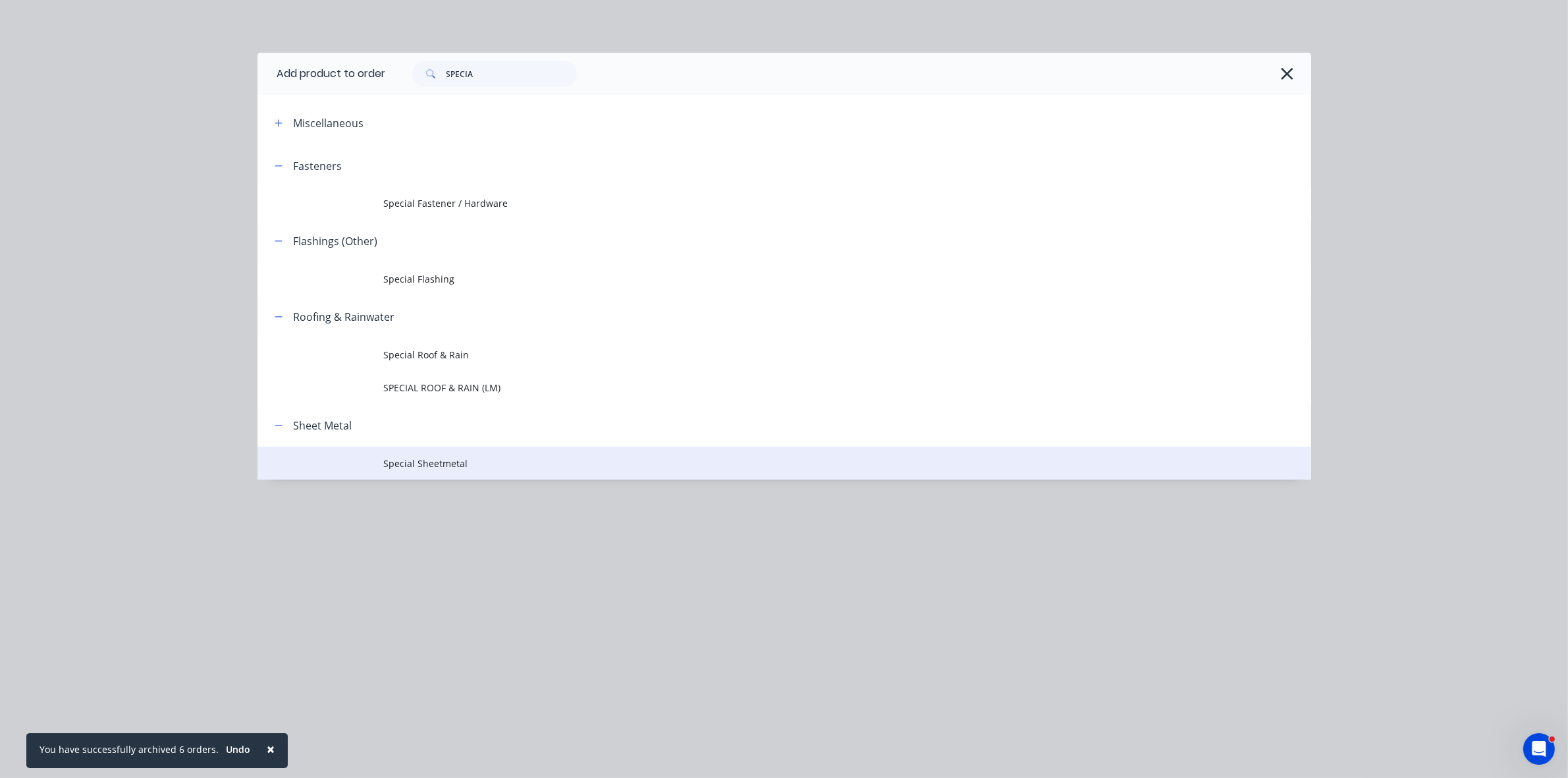
click at [471, 464] on span "Special Sheetmetal" at bounding box center [754, 463] width 741 height 13
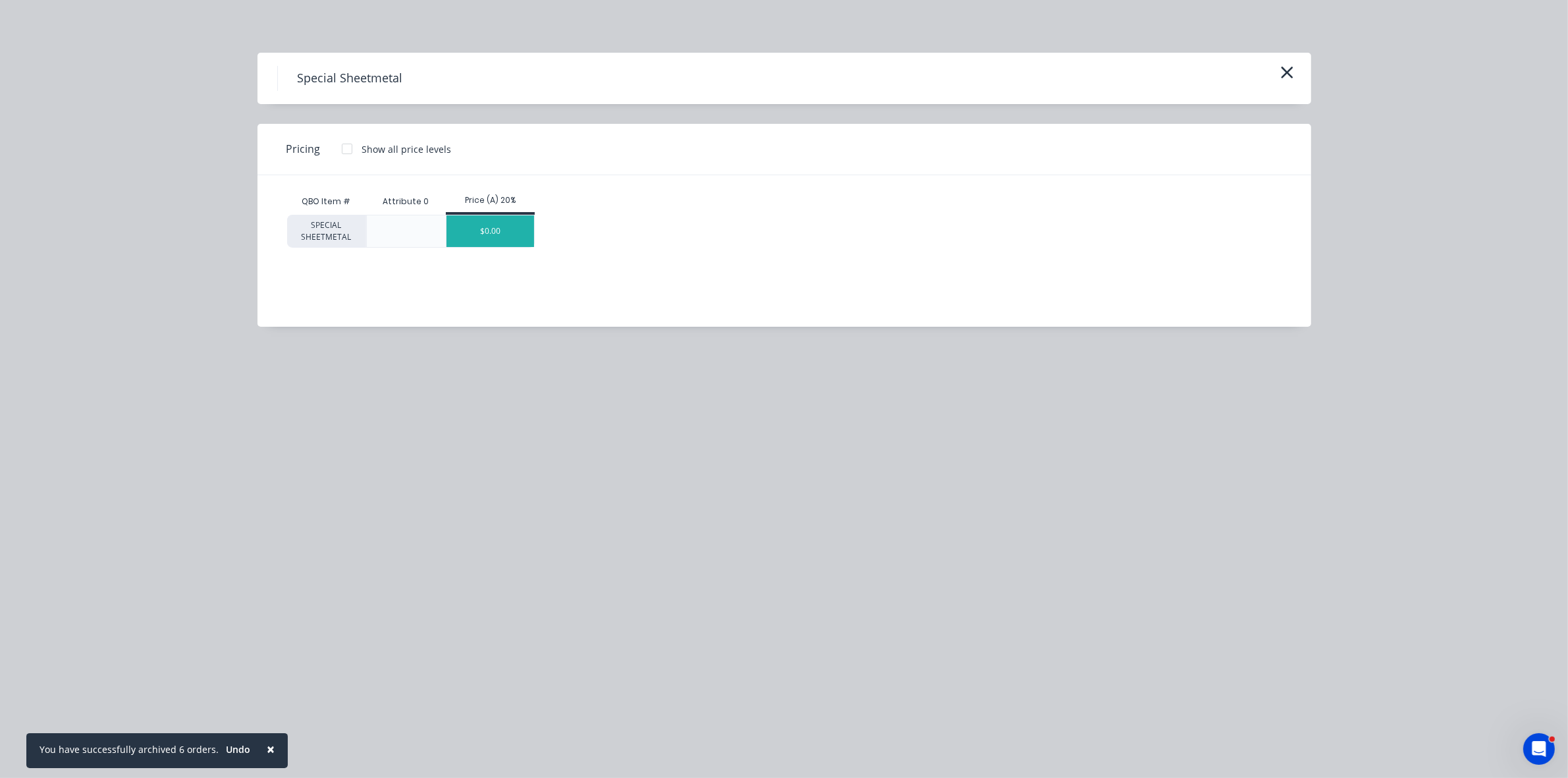
click at [522, 231] on div "$0.00" at bounding box center [490, 231] width 87 height 31
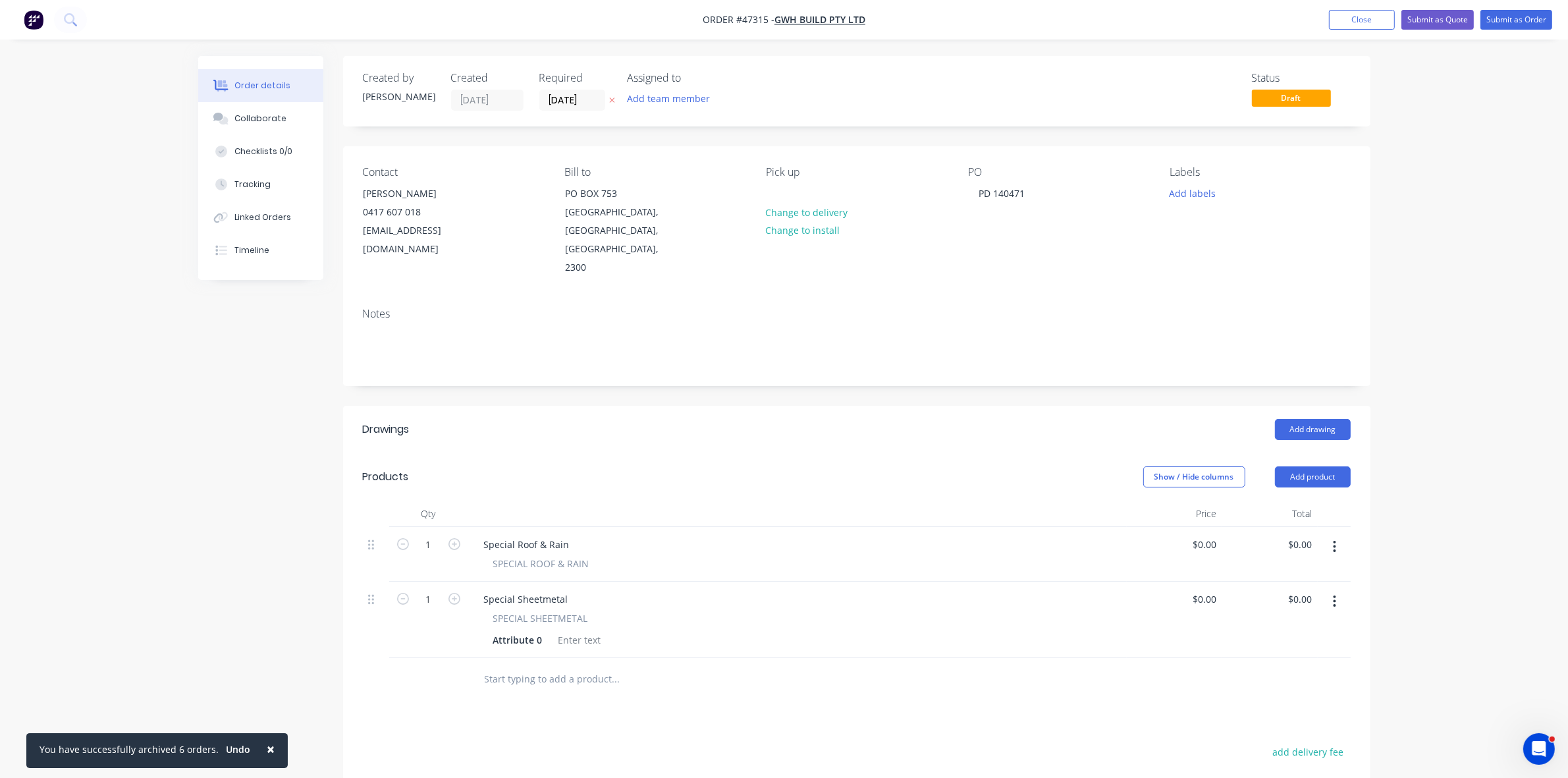
click at [1334, 541] on icon "button" at bounding box center [1334, 546] width 3 height 12
click at [1255, 647] on button "Delete" at bounding box center [1288, 659] width 125 height 26
click at [521, 576] on div "Attribute 0" at bounding box center [518, 585] width 60 height 19
drag, startPoint x: 566, startPoint y: 504, endPoint x: 483, endPoint y: 501, distance: 83.1
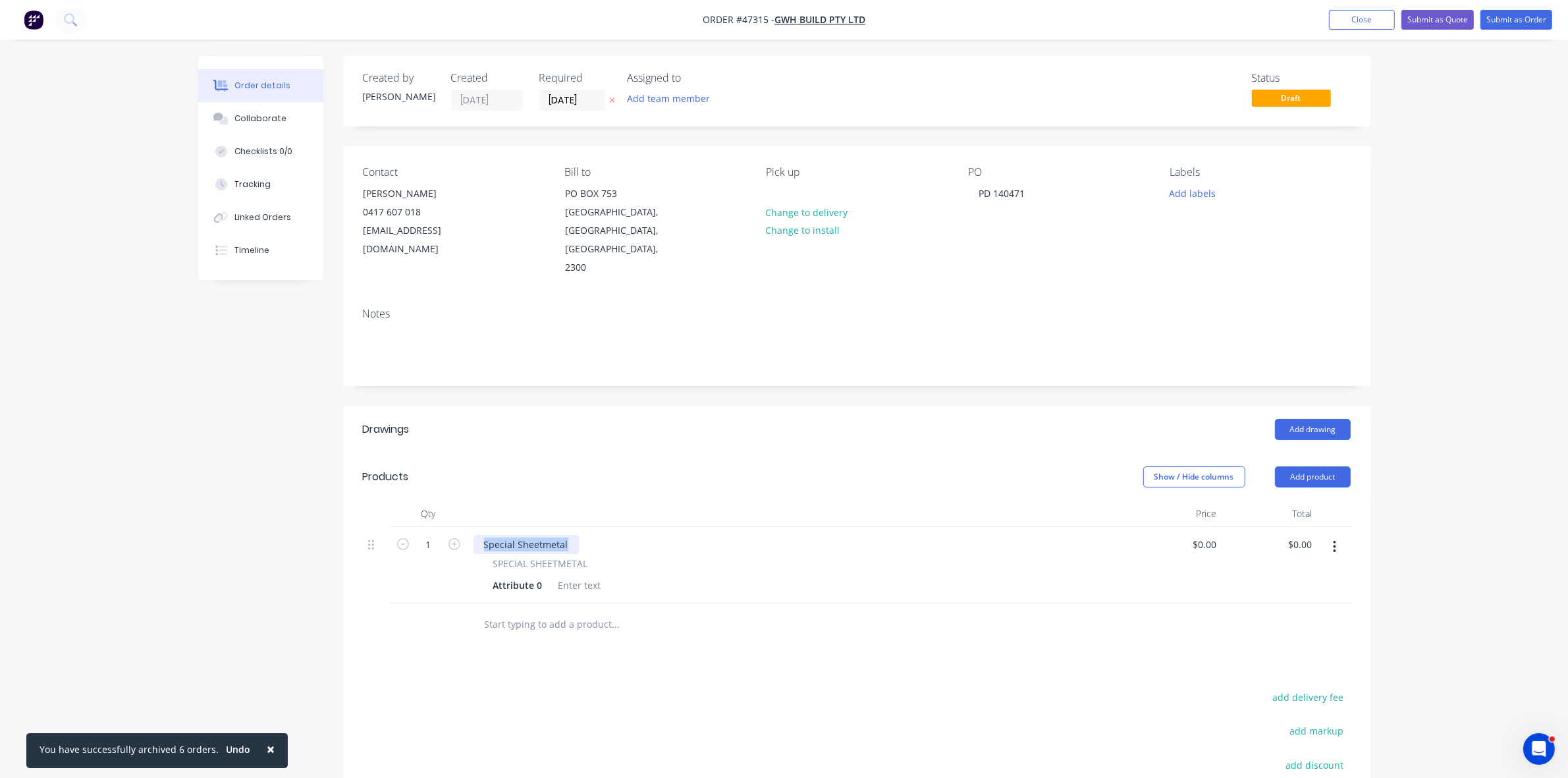
click at [483, 535] on div "Special Sheetmetal" at bounding box center [526, 544] width 105 height 19
click at [506, 576] on div "Attribute 0" at bounding box center [518, 585] width 60 height 19
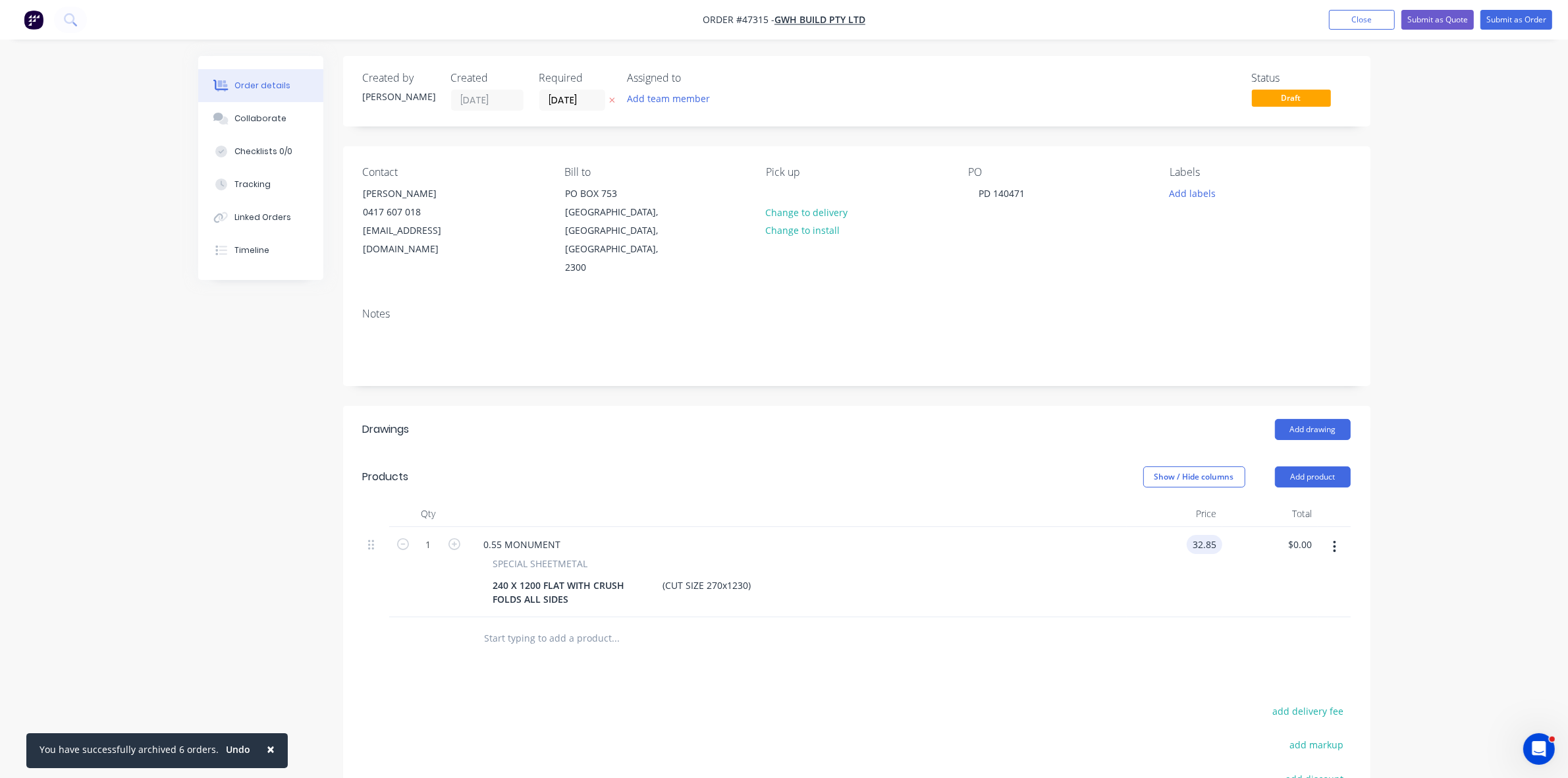
type input "$32.85"
click at [1515, 11] on button "Submit as Order" at bounding box center [1517, 20] width 72 height 20
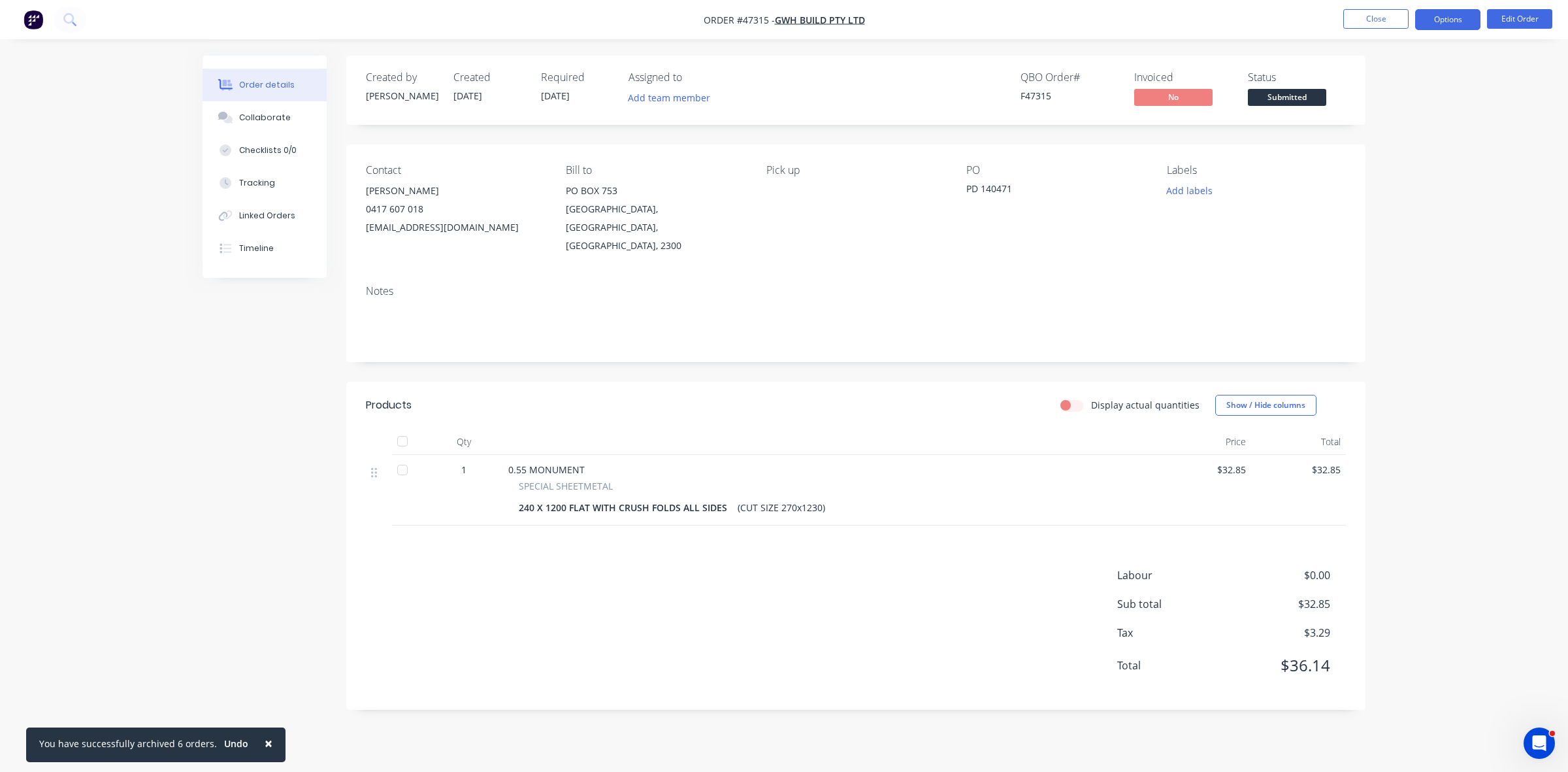
click at [1449, 13] on button "Options" at bounding box center [1448, 19] width 65 height 21
click at [1367, 162] on div "Work Order" at bounding box center [1408, 157] width 120 height 19
click at [1373, 136] on div "Without pricing" at bounding box center [1408, 131] width 120 height 19
click at [1268, 100] on span "Submitted" at bounding box center [1287, 97] width 78 height 16
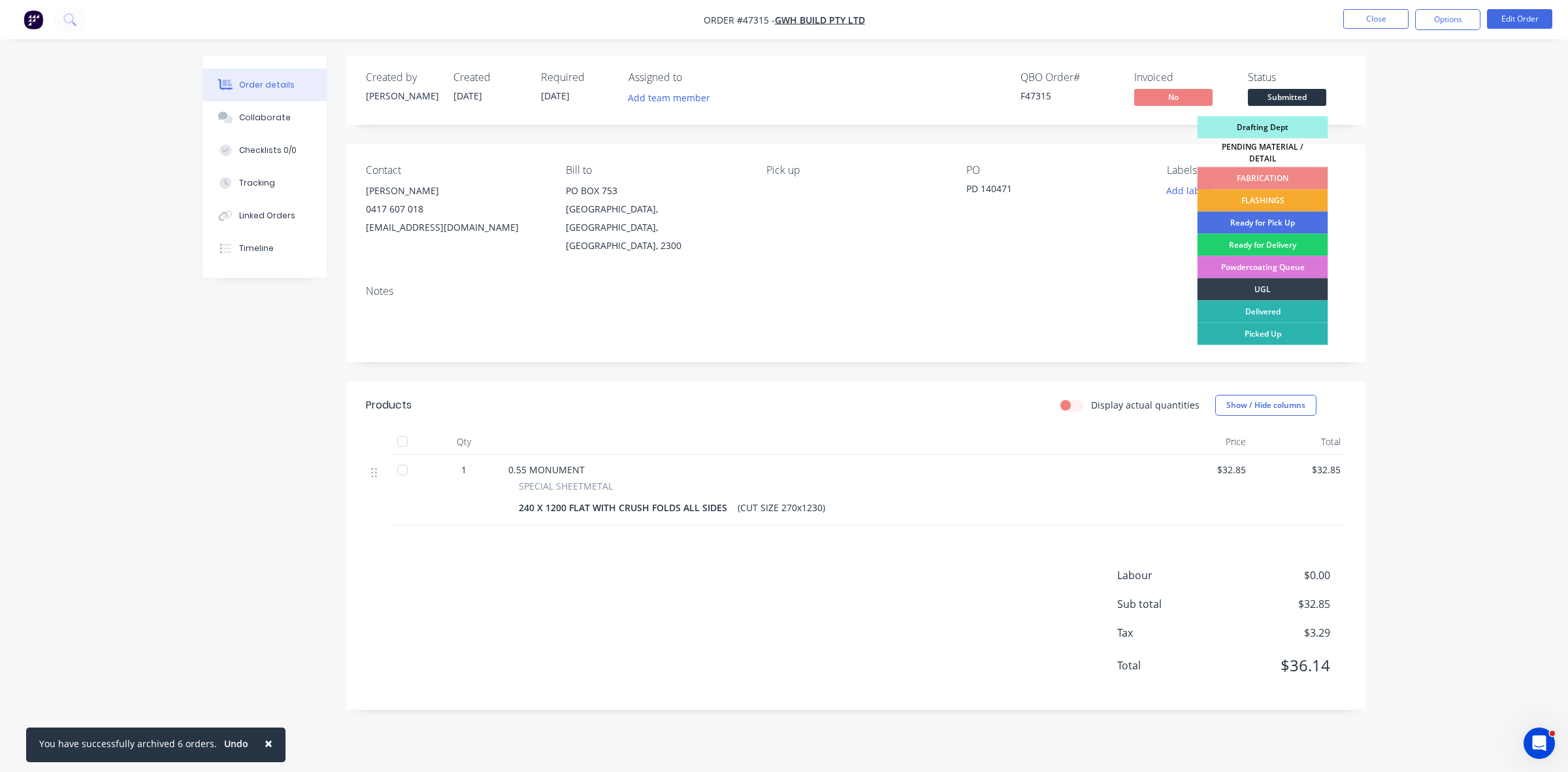
click at [1271, 190] on div "FLASHINGS" at bounding box center [1263, 201] width 131 height 22
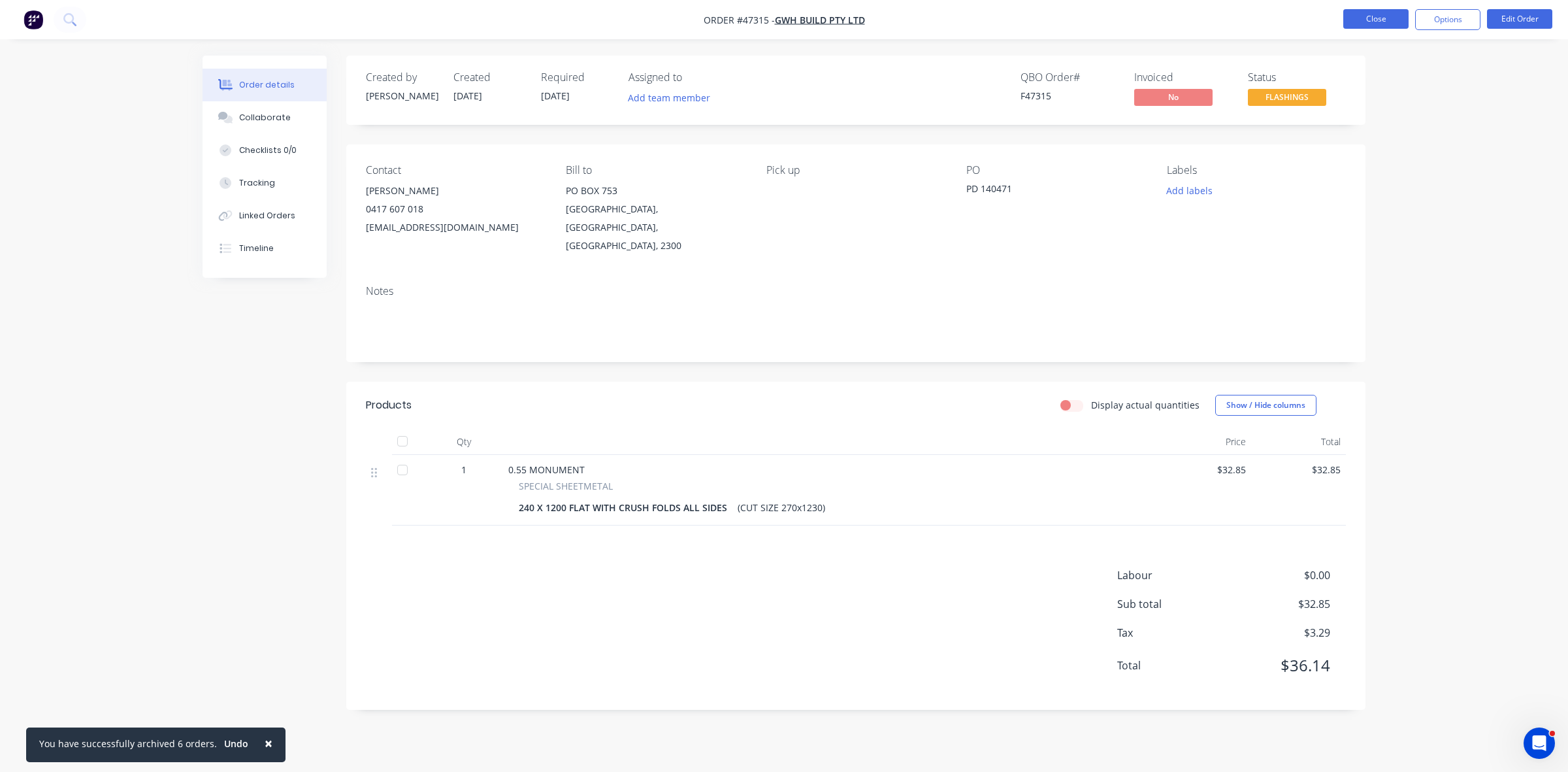
click at [1385, 14] on button "Close" at bounding box center [1375, 19] width 65 height 20
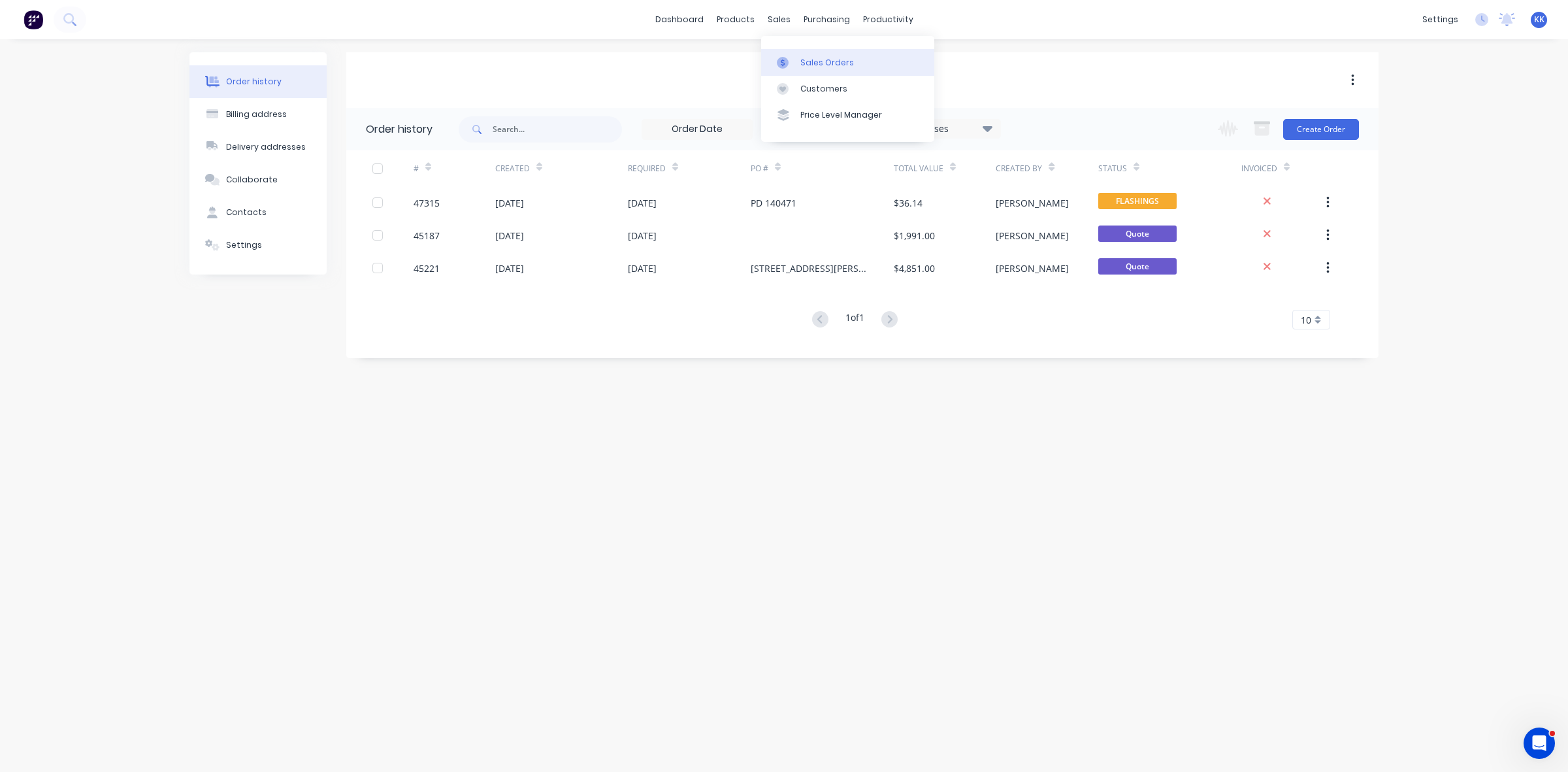
click at [816, 69] on link "Sales Orders" at bounding box center [848, 62] width 173 height 26
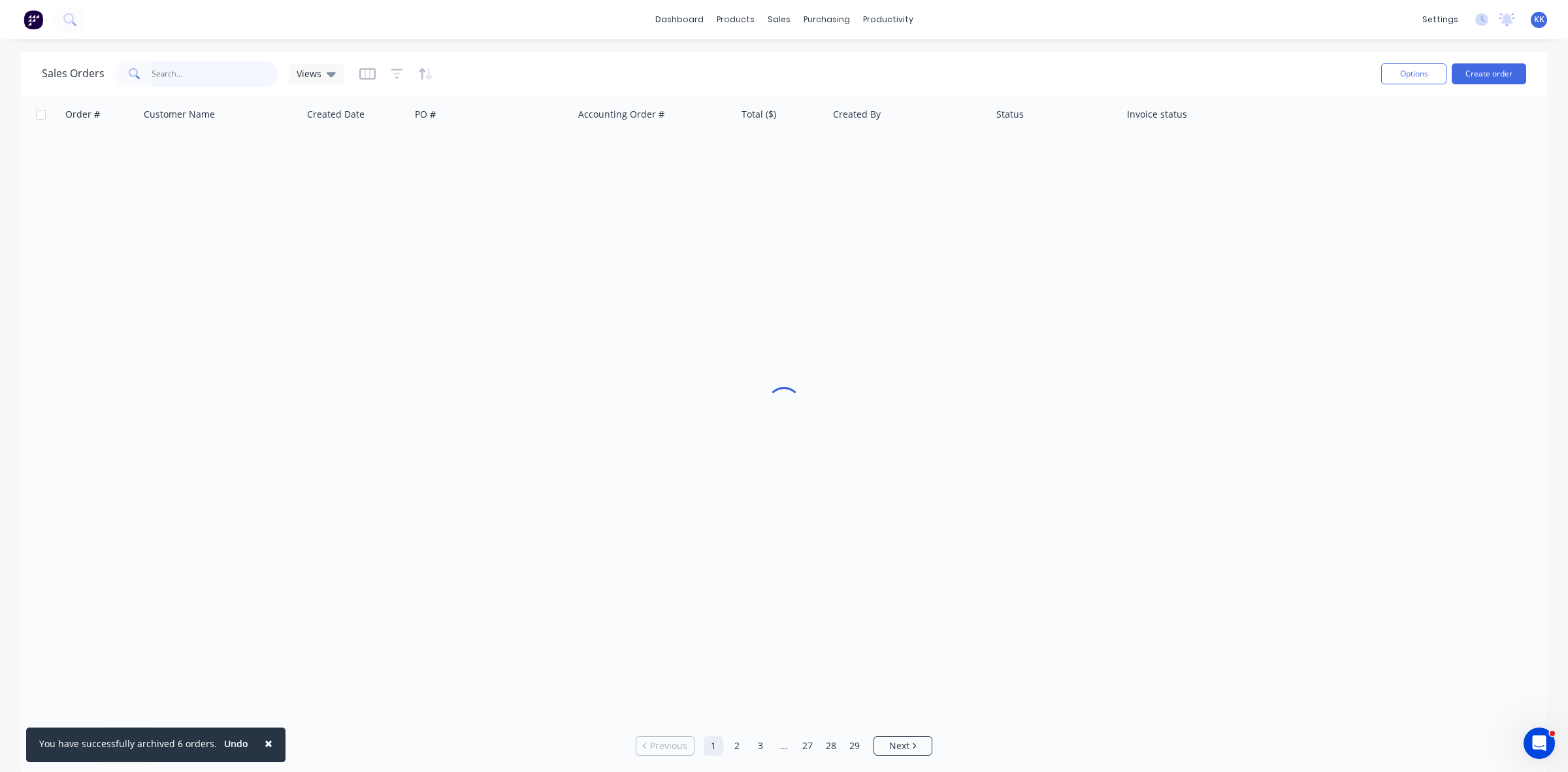
click at [192, 74] on input "text" at bounding box center [215, 73] width 127 height 26
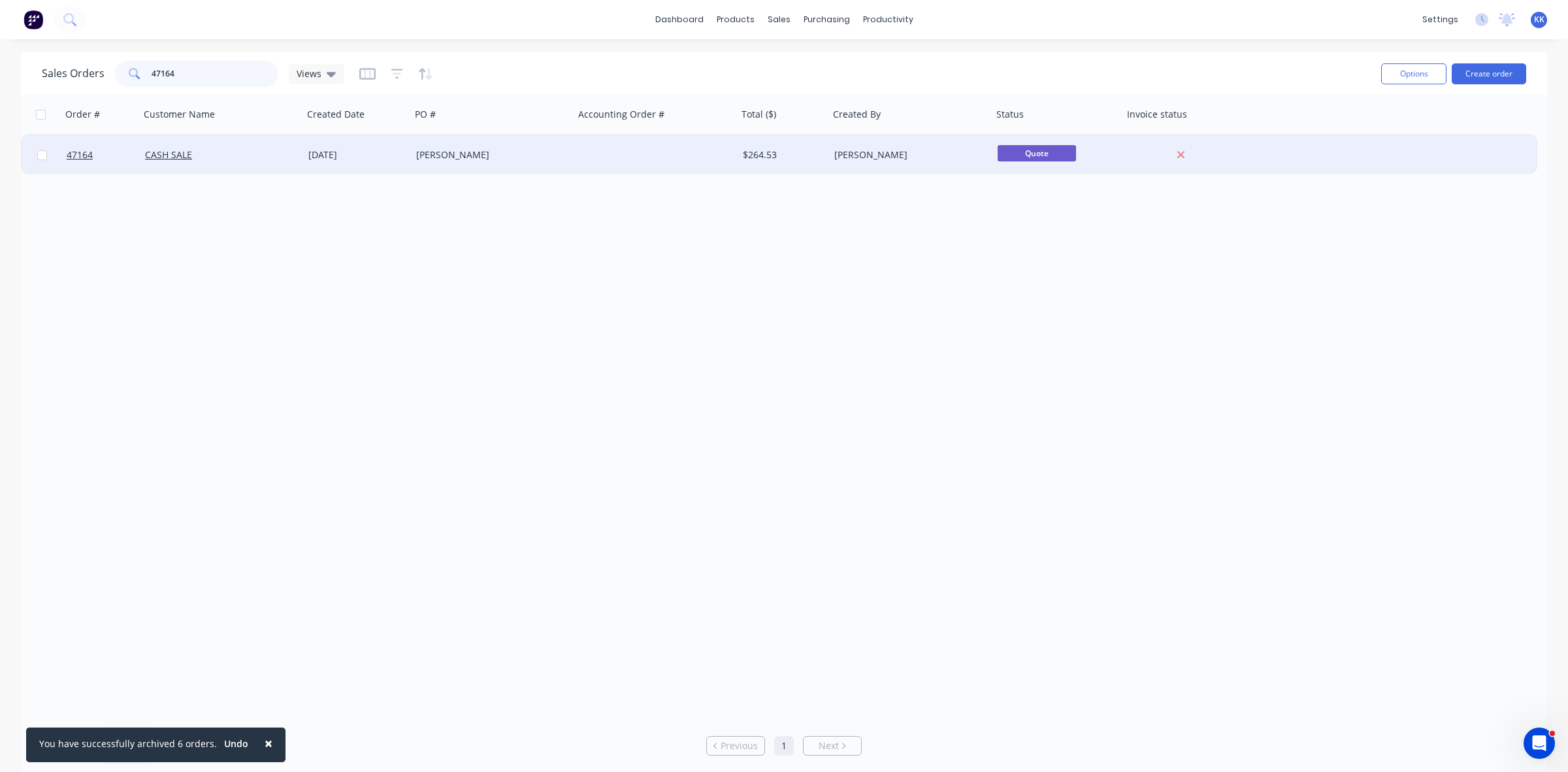
type input "47164"
click at [586, 151] on div at bounding box center [655, 155] width 163 height 39
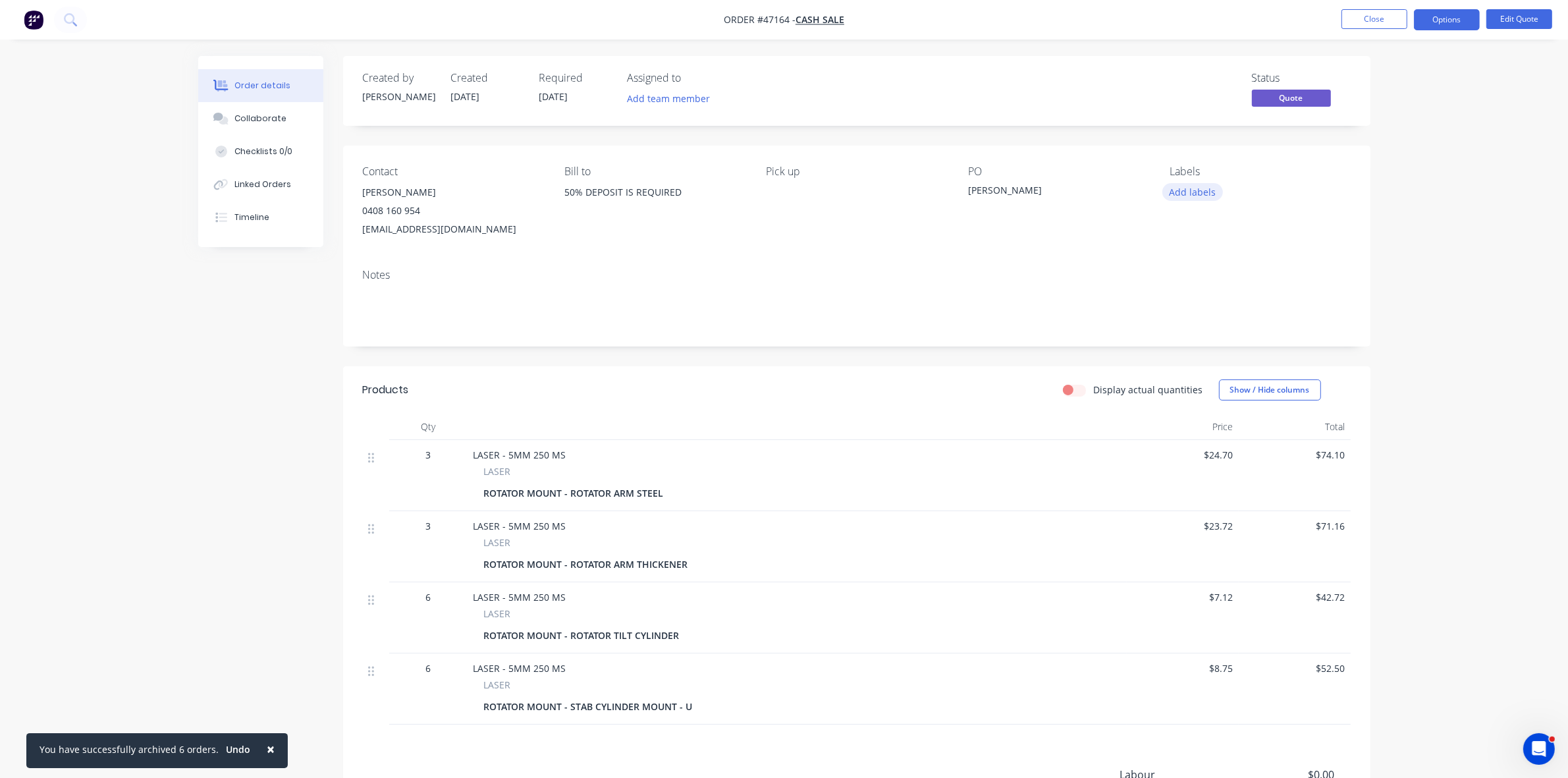
click at [1206, 189] on button "Add labels" at bounding box center [1192, 192] width 60 height 18
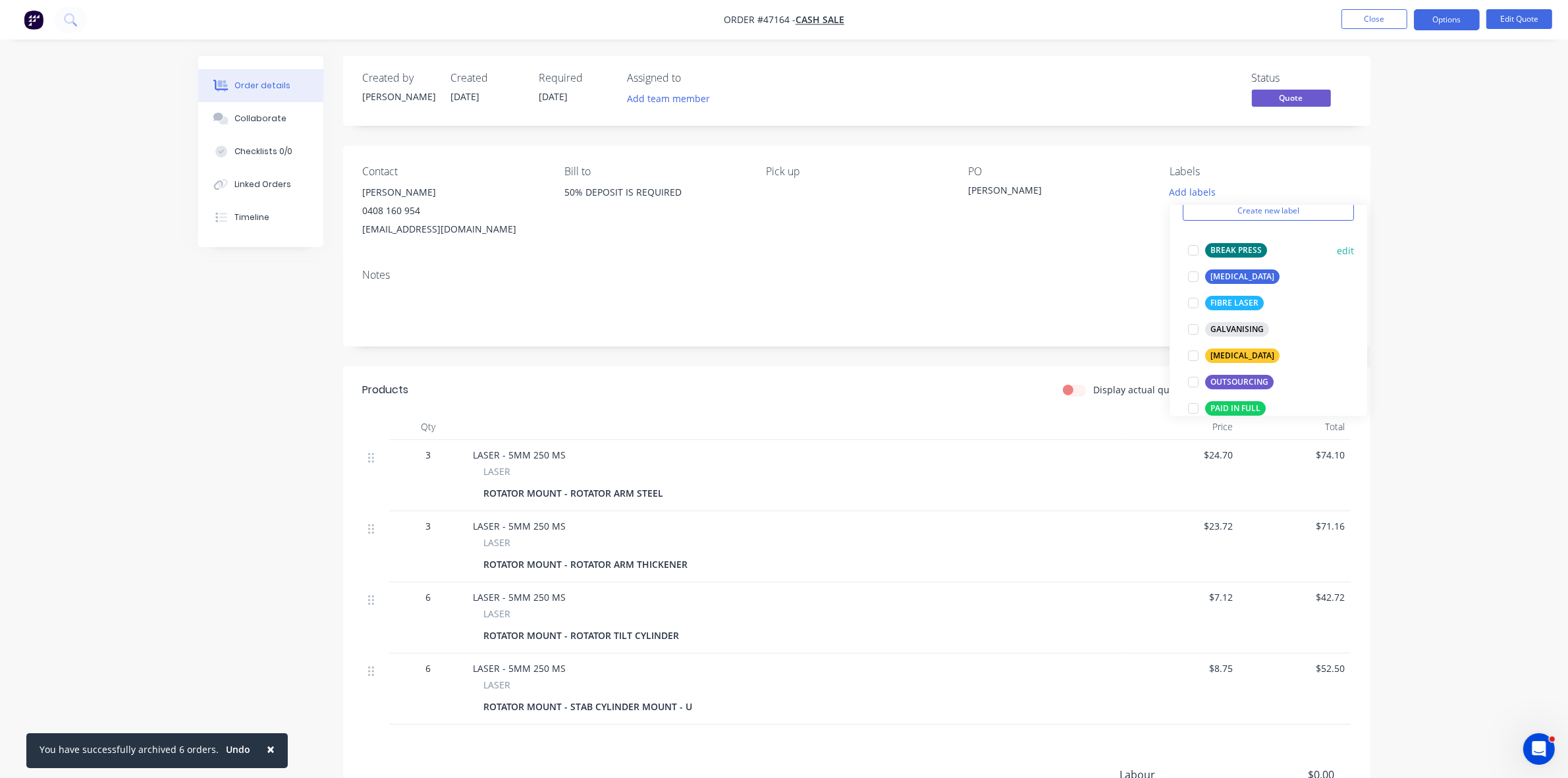
scroll to position [83, 0]
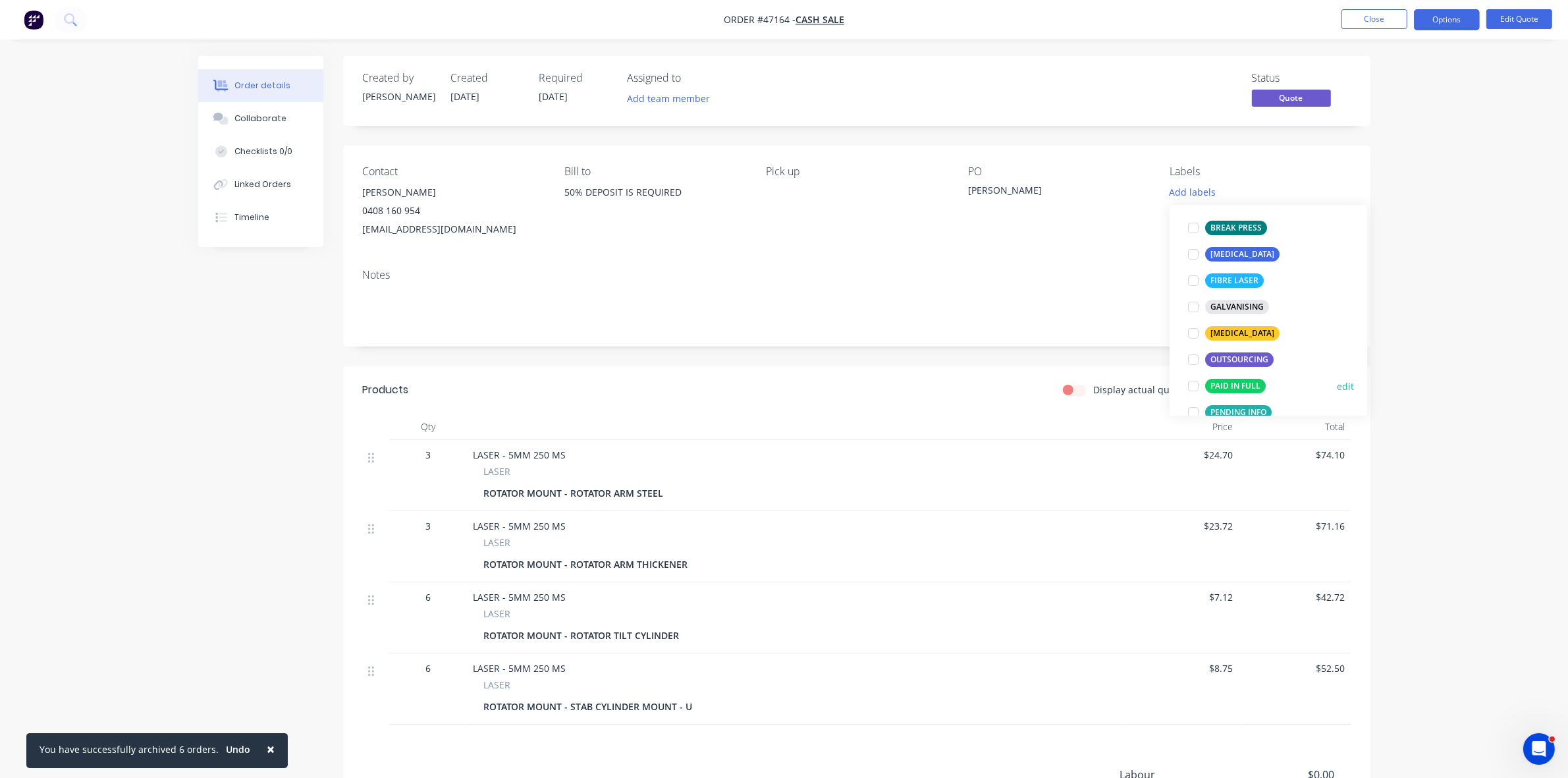
click at [1239, 384] on div "PAID IN FULL" at bounding box center [1235, 385] width 60 height 14
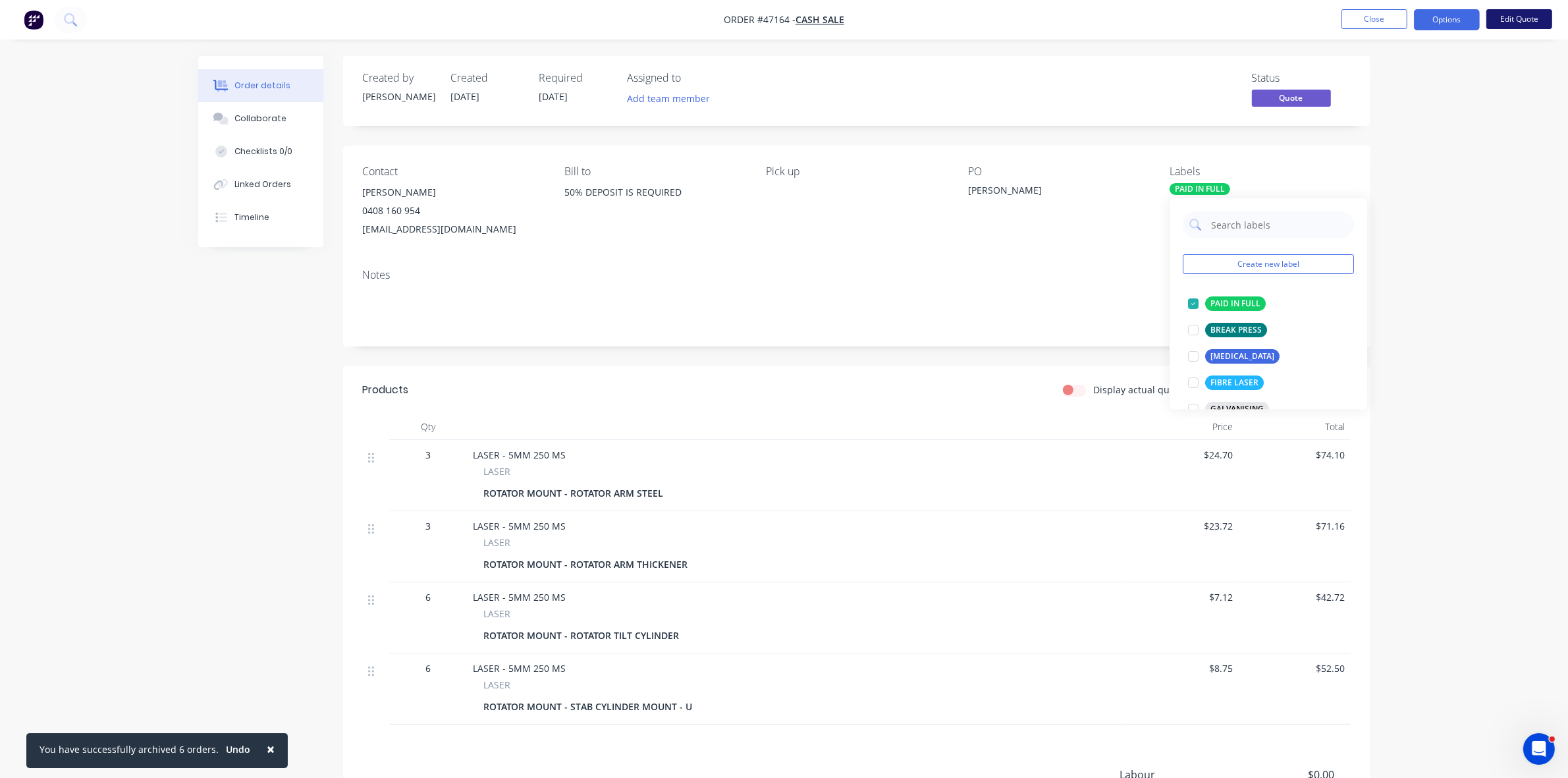
click at [1526, 19] on button "Edit Quote" at bounding box center [1519, 19] width 66 height 20
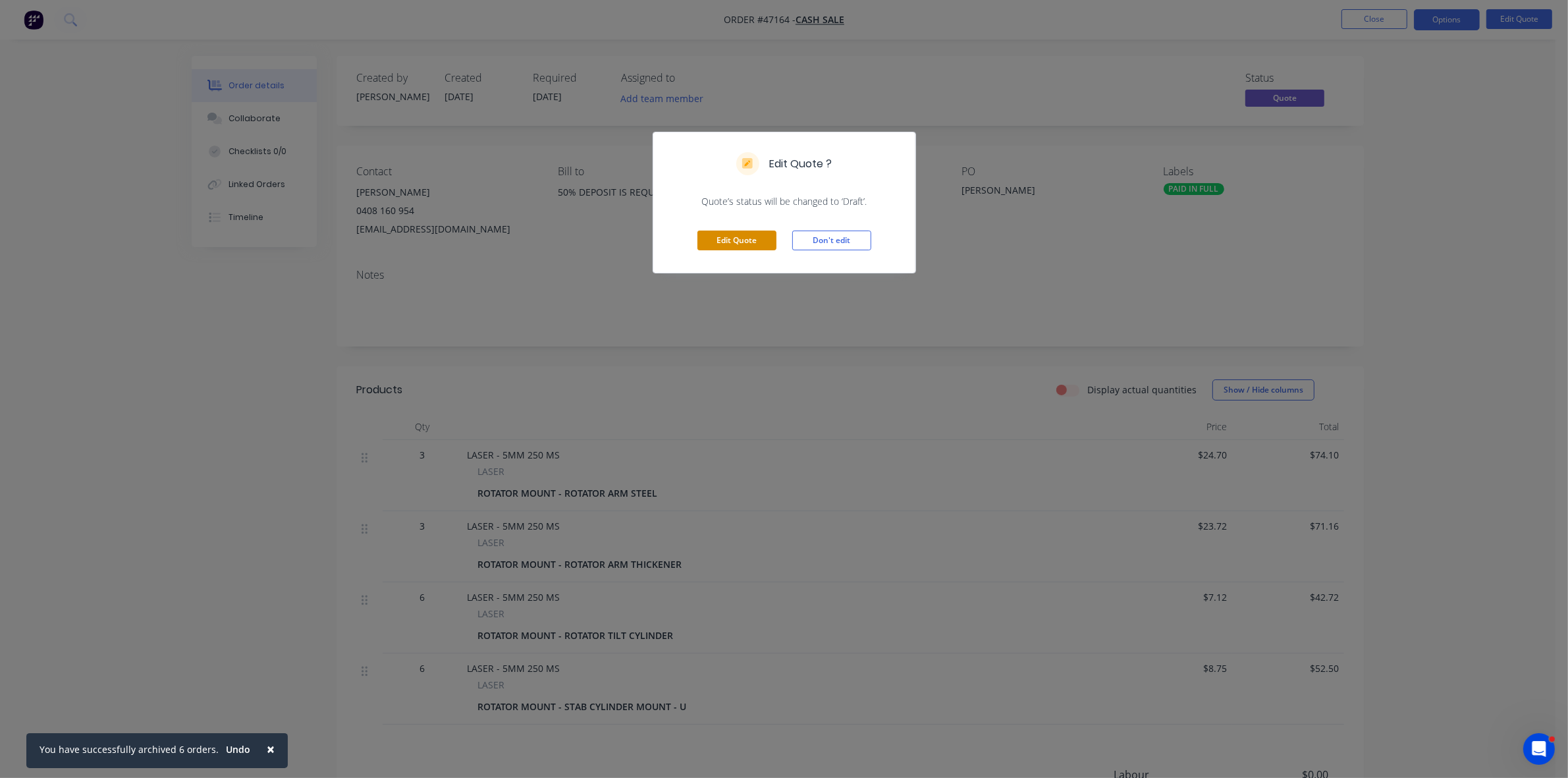
click at [733, 234] on button "Edit Quote" at bounding box center [737, 241] width 79 height 20
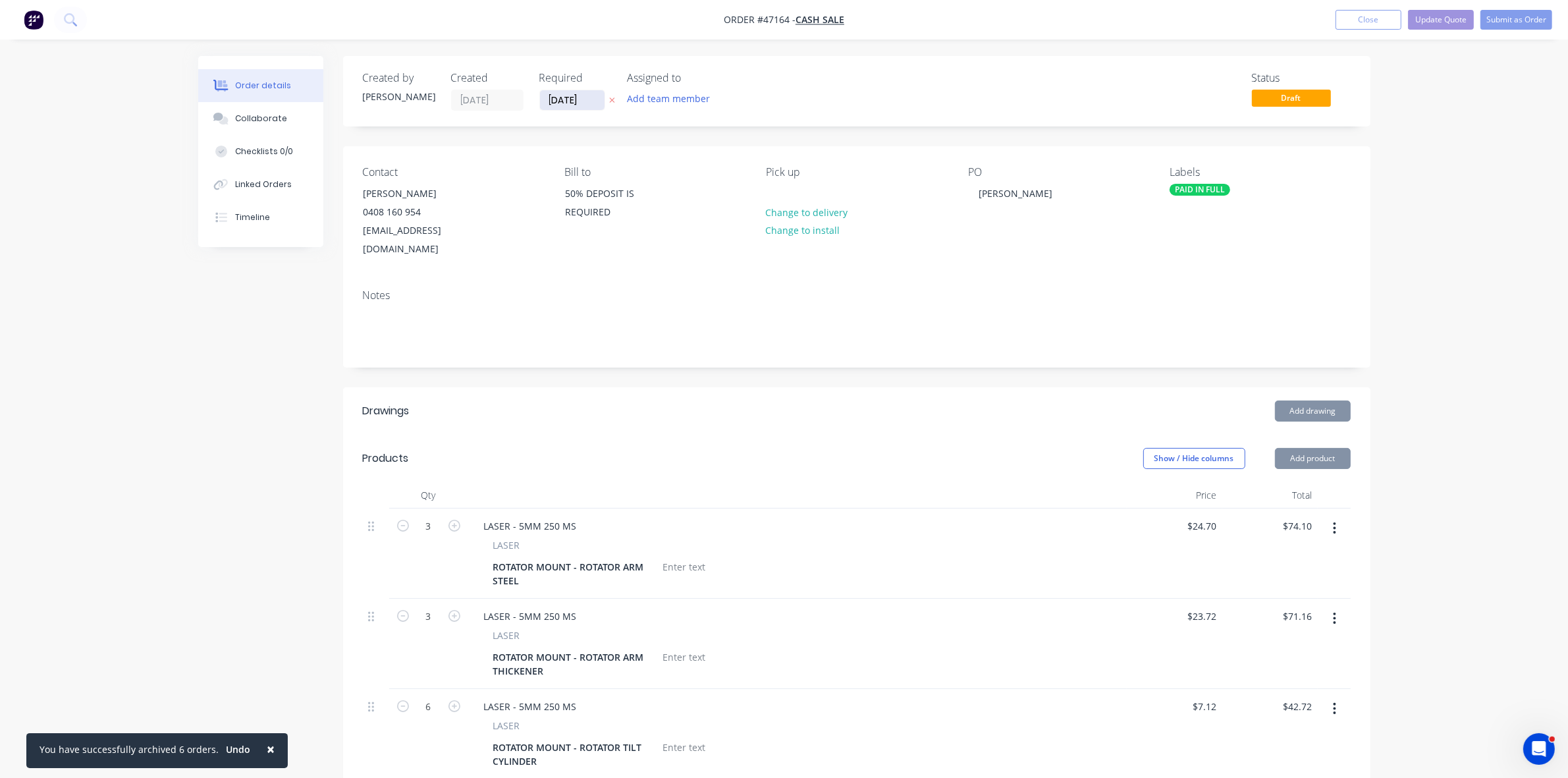
click at [579, 102] on input "21/08/25" at bounding box center [572, 100] width 65 height 20
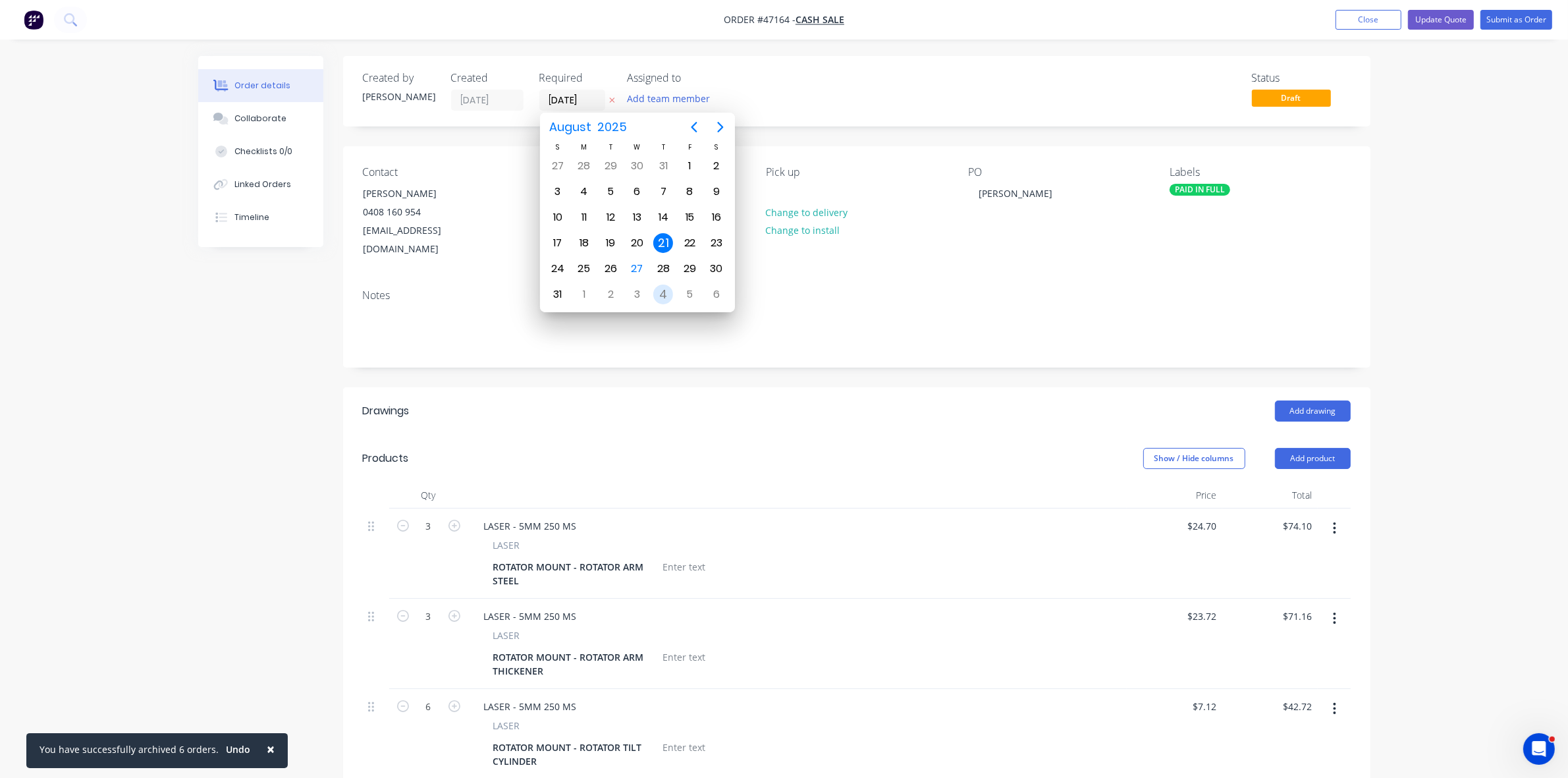
click at [662, 294] on div "4" at bounding box center [663, 295] width 20 height 20
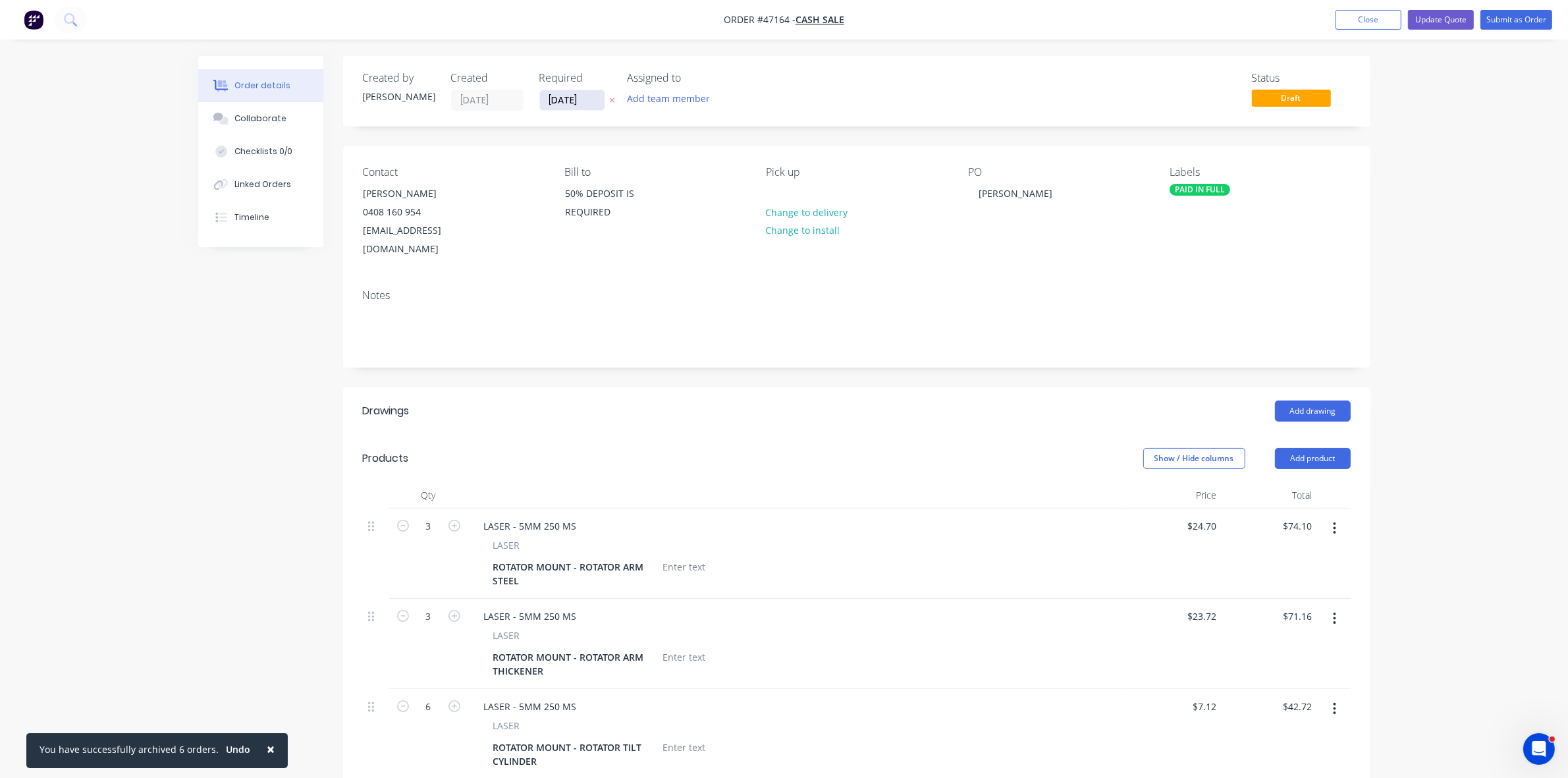
click at [576, 100] on input "04/09/25" at bounding box center [572, 100] width 65 height 20
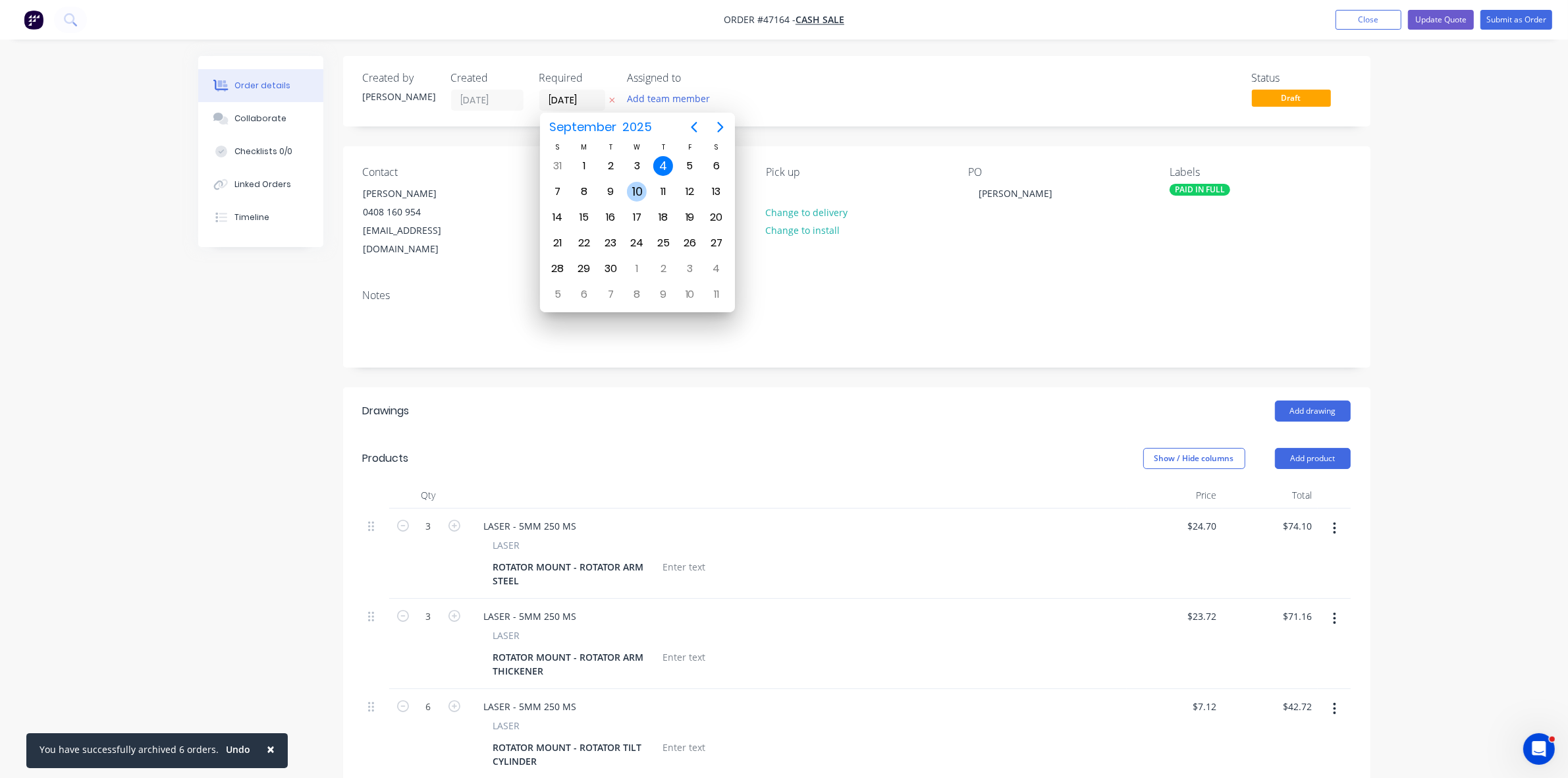
click at [630, 192] on div "10" at bounding box center [637, 191] width 20 height 20
type input "10/09/25"
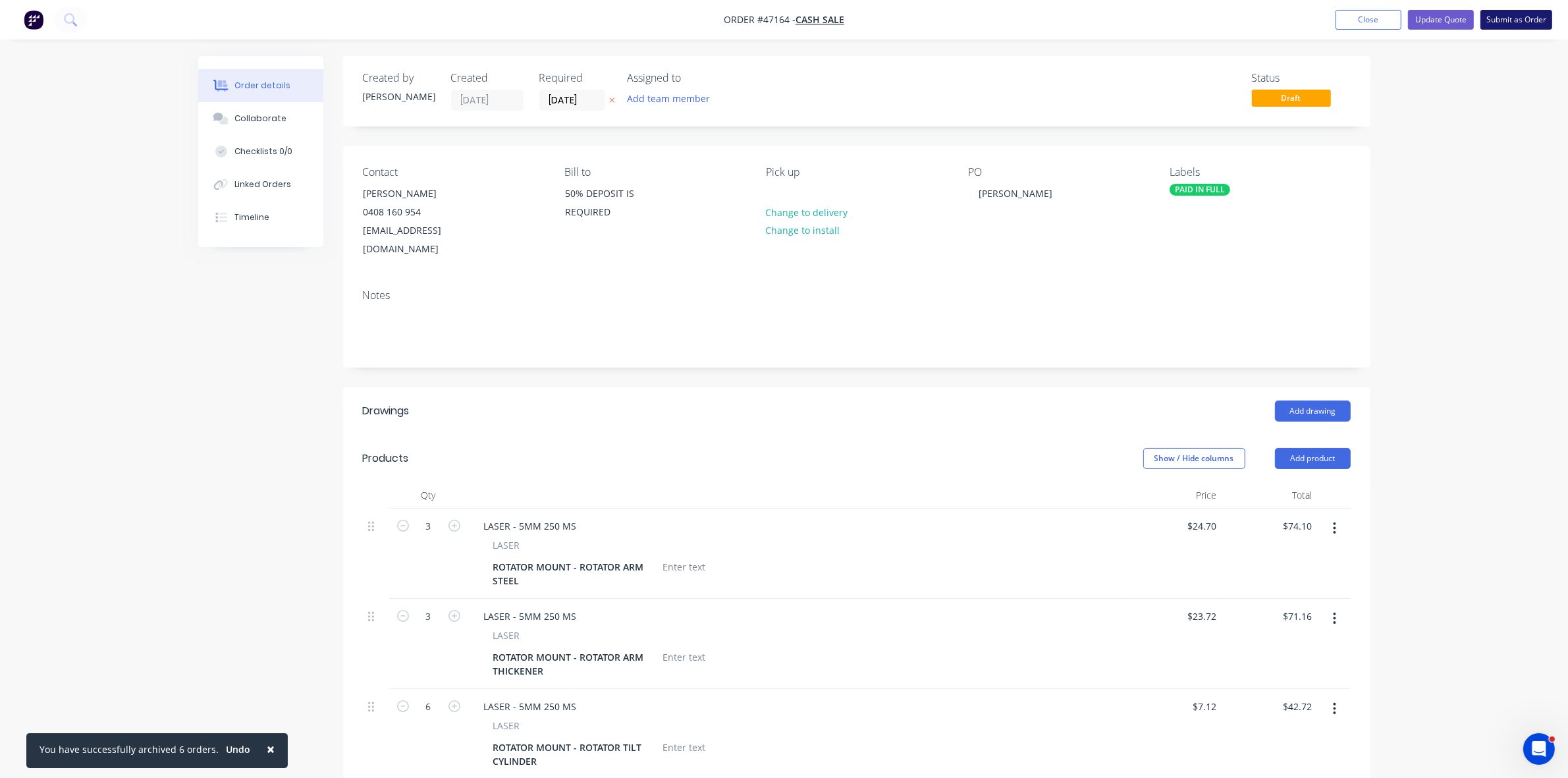
click at [1496, 25] on button "Submit as Order" at bounding box center [1517, 20] width 72 height 20
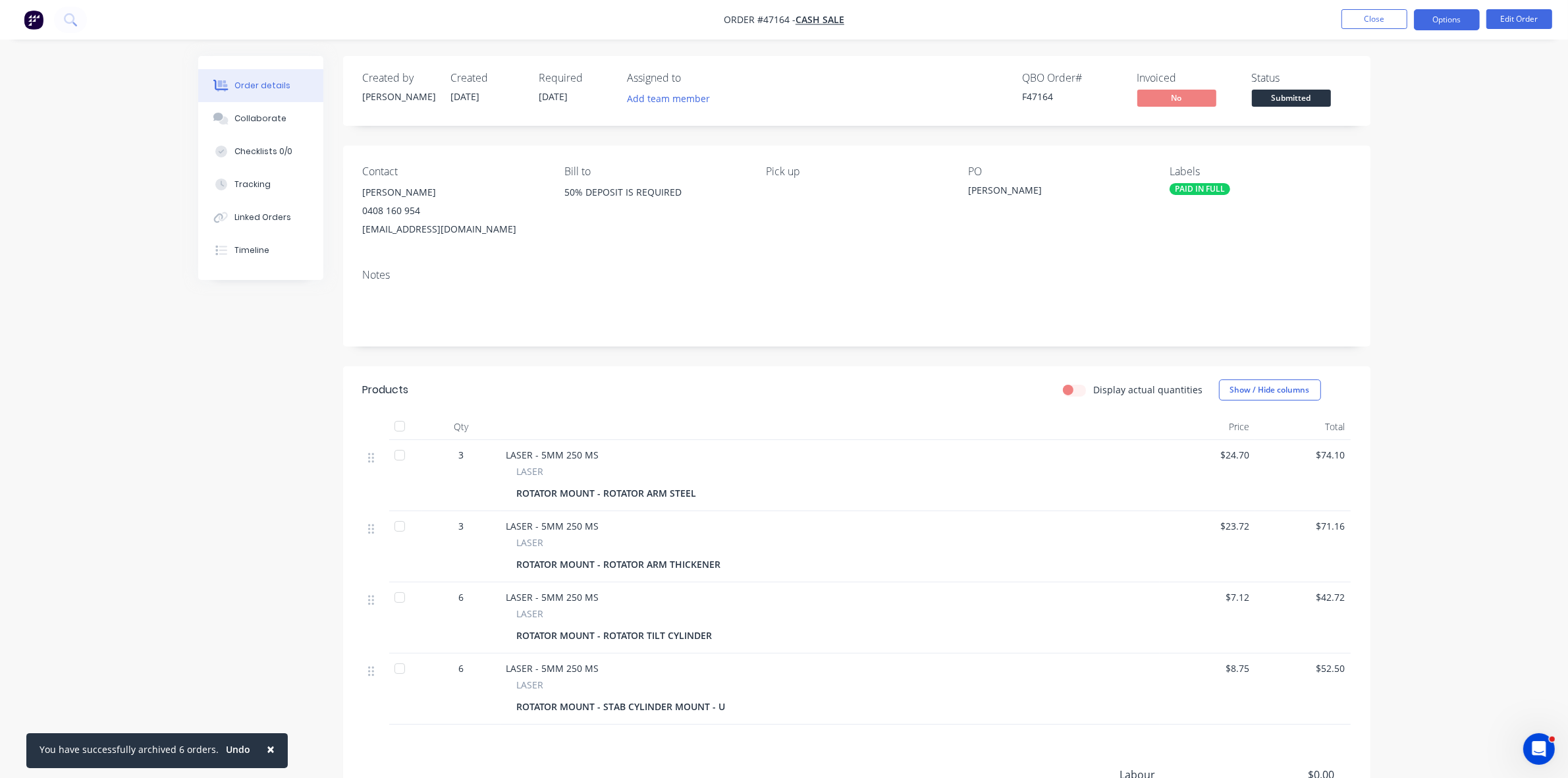
click at [1442, 23] on button "Options" at bounding box center [1447, 19] width 66 height 21
click at [1370, 156] on div "Work Order" at bounding box center [1407, 158] width 121 height 19
click at [1372, 134] on div "Without pricing" at bounding box center [1407, 132] width 121 height 19
click at [1318, 97] on span "Submitted" at bounding box center [1291, 98] width 79 height 16
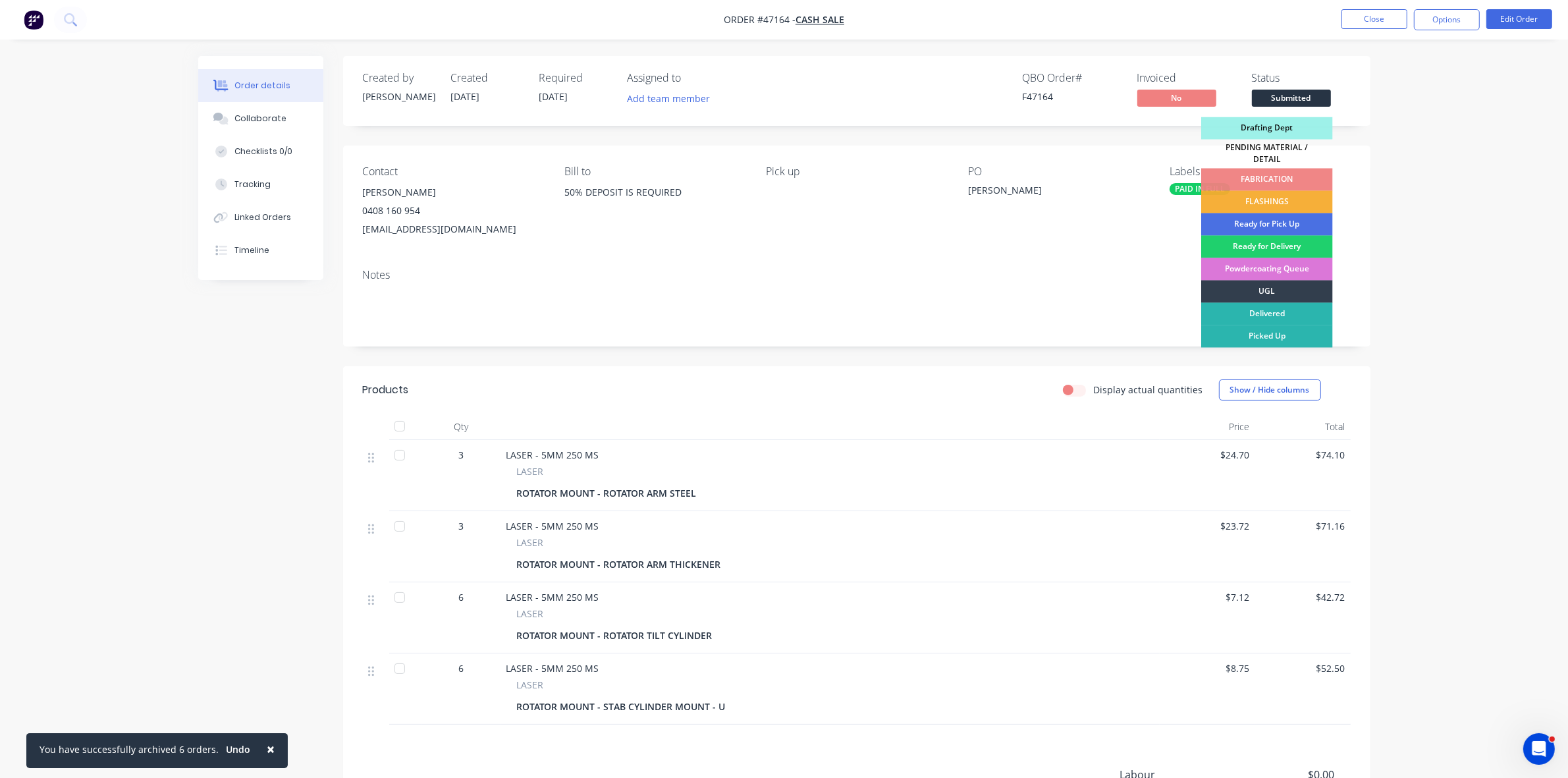
click at [1278, 127] on div "Drafting Dept" at bounding box center [1267, 128] width 132 height 22
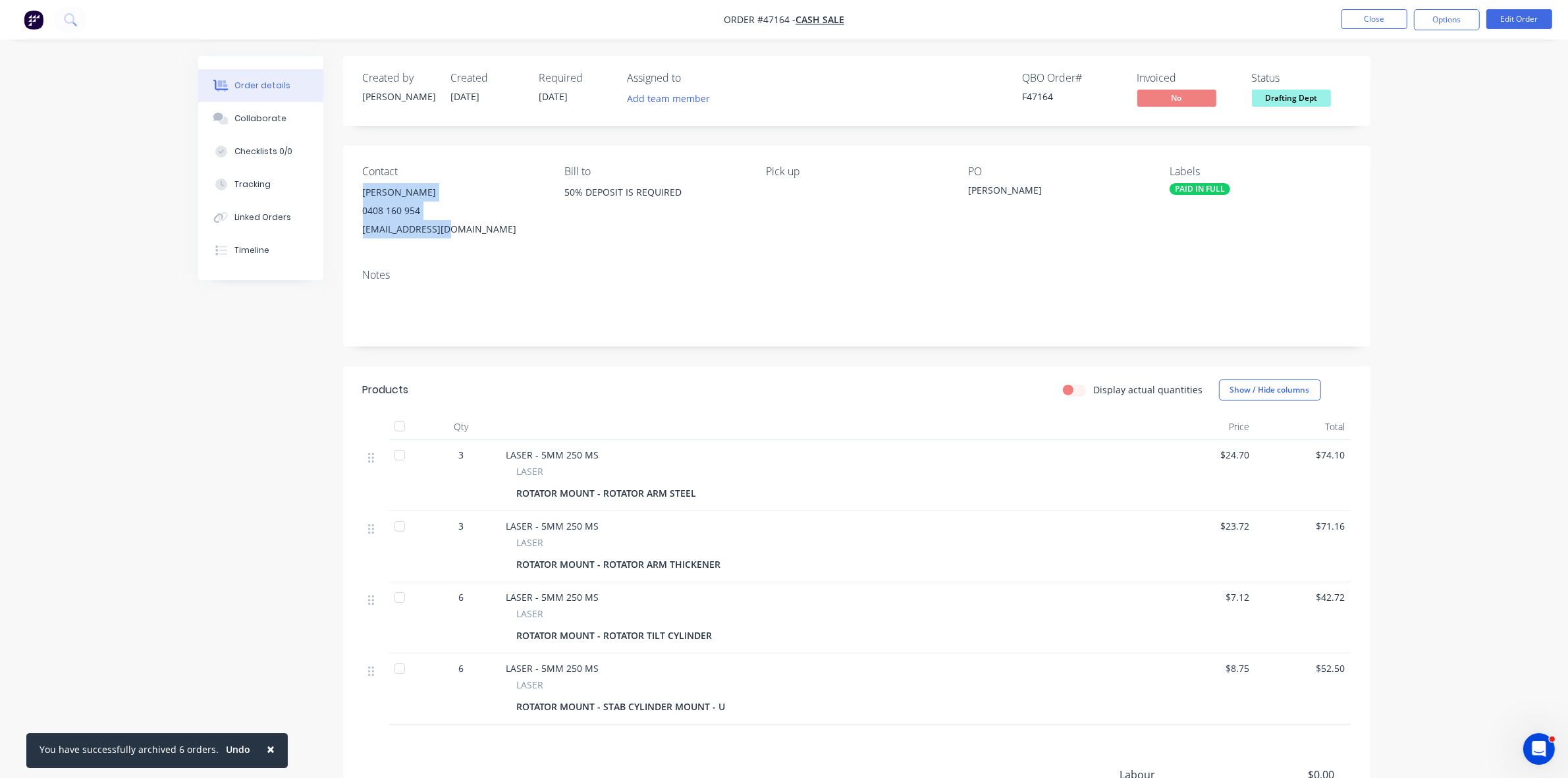
drag, startPoint x: 461, startPoint y: 229, endPoint x: 359, endPoint y: 199, distance: 106.3
click at [359, 199] on div "Contact PAUL MACDONALD 0408 160 954 yowie22@gmail.com Bill to 50% DEPOSIT IS RE…" at bounding box center [856, 201] width 1027 height 112
copy div "PAUL MACDONALD 0408 160 954 yowie22@gmail.com"
click at [1373, 28] on button "Close" at bounding box center [1374, 19] width 66 height 20
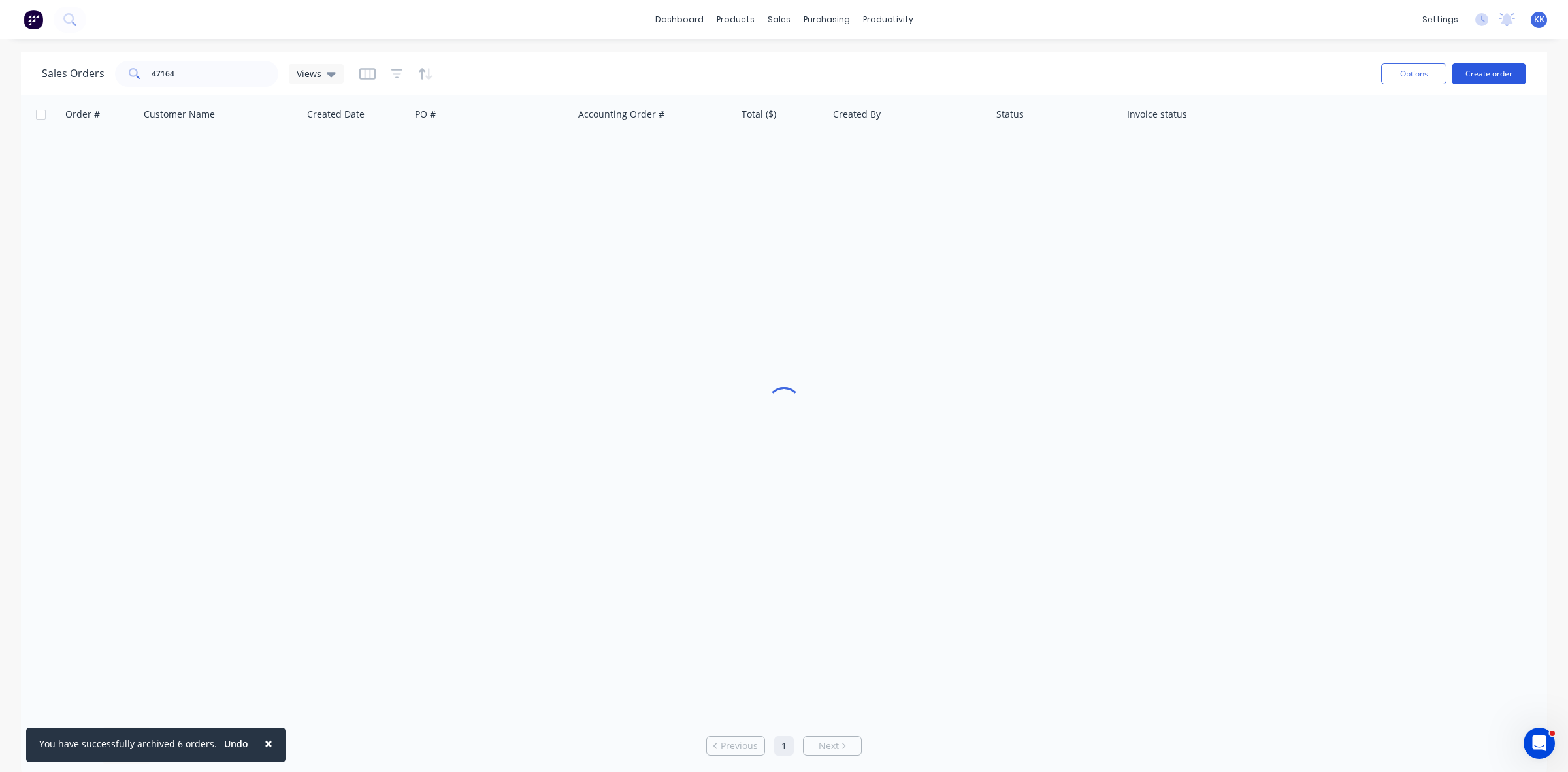
click at [1506, 73] on button "Create order" at bounding box center [1490, 73] width 75 height 21
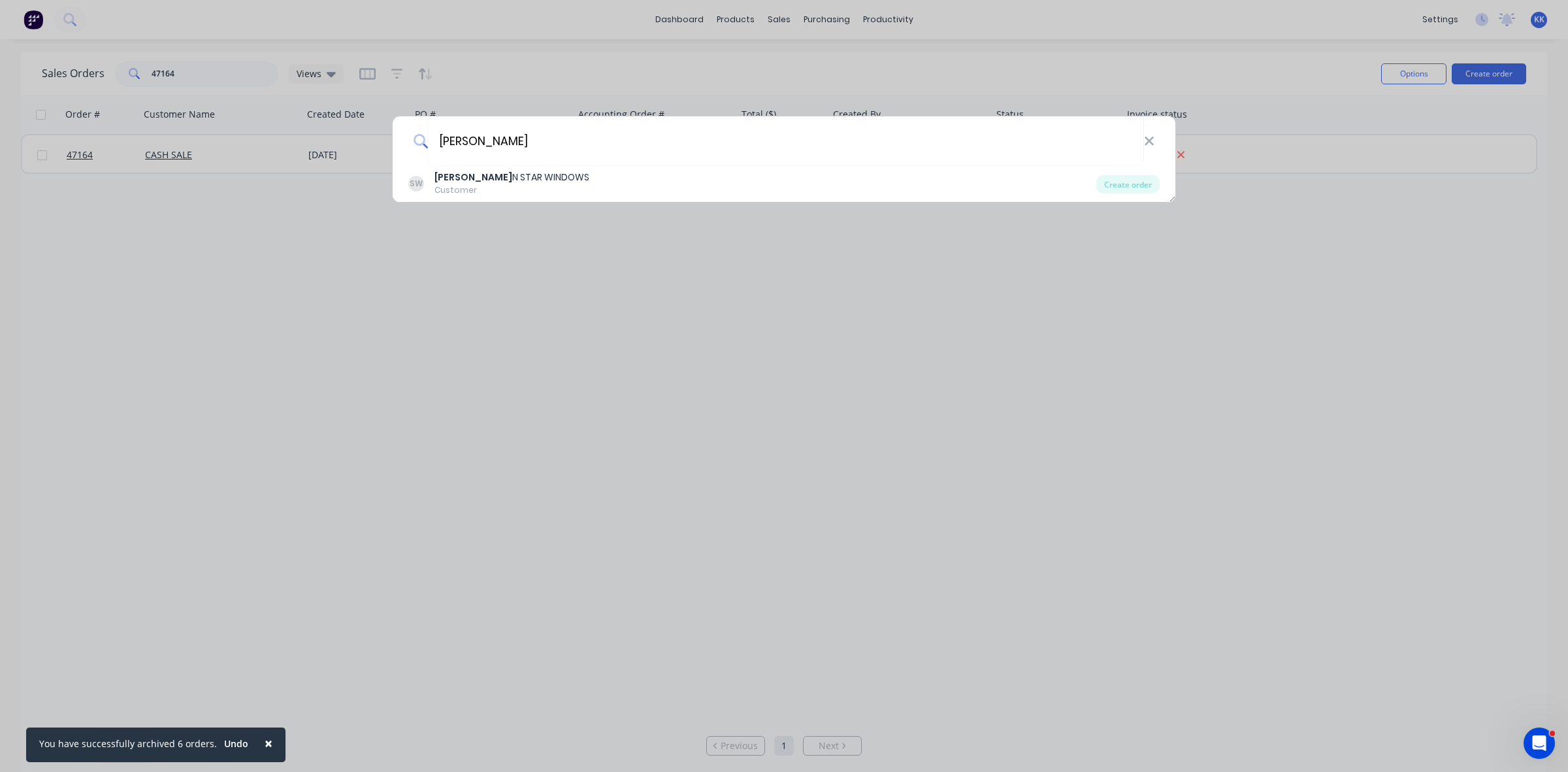
type input "souther"
drag, startPoint x: 892, startPoint y: 70, endPoint x: 863, endPoint y: 46, distance: 37.6
click at [890, 69] on div "souther SW SOUTHER N STAR WINDOWS Customer Create order" at bounding box center [784, 386] width 1568 height 772
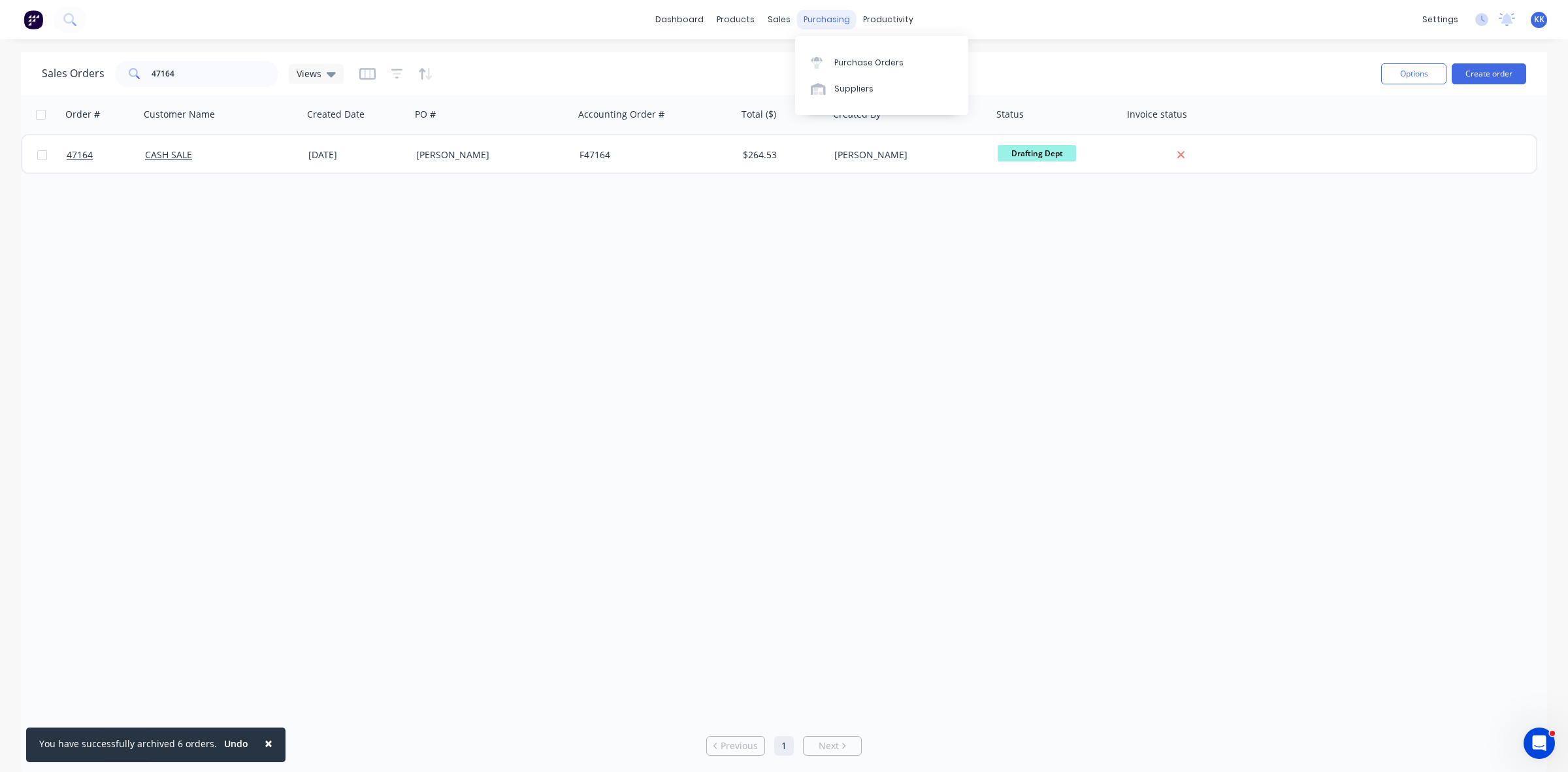
click at [835, 10] on div "purchasing" at bounding box center [826, 20] width 60 height 20
click at [856, 57] on div "Purchase Orders" at bounding box center [869, 62] width 70 height 12
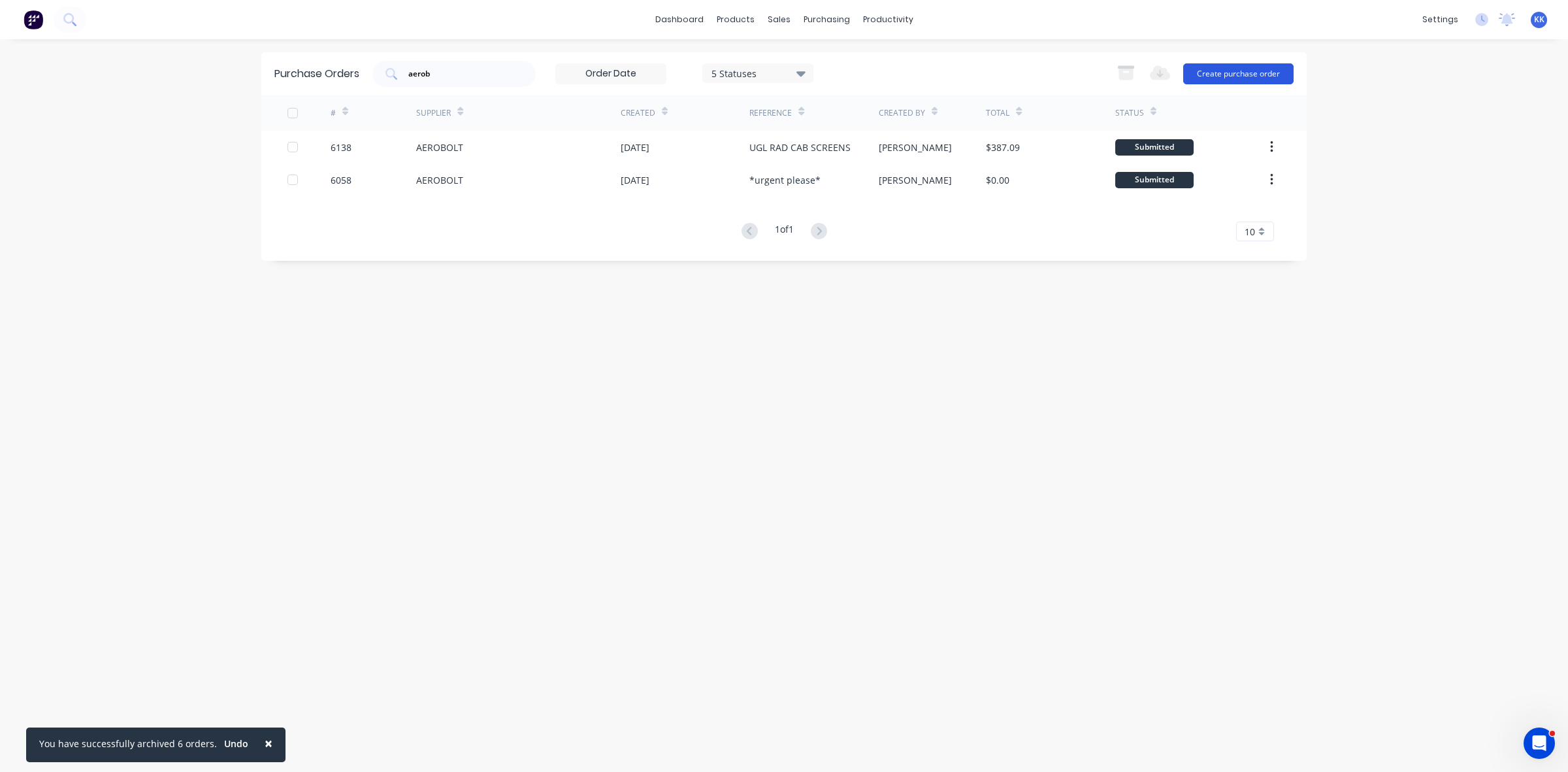
click at [1271, 66] on button "Create purchase order" at bounding box center [1238, 73] width 111 height 21
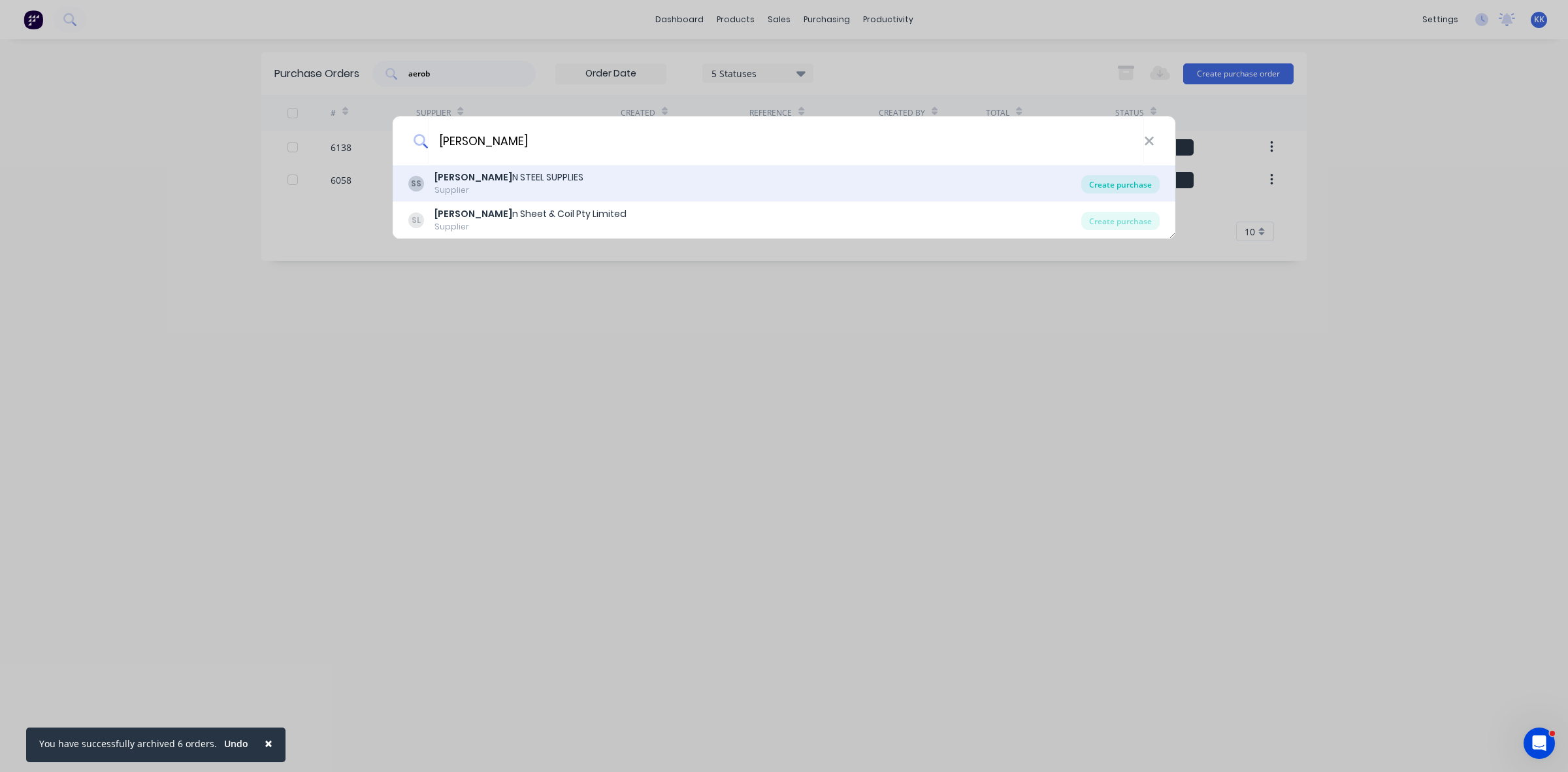
type input "souther"
click at [1104, 187] on div "Create purchase" at bounding box center [1121, 184] width 78 height 19
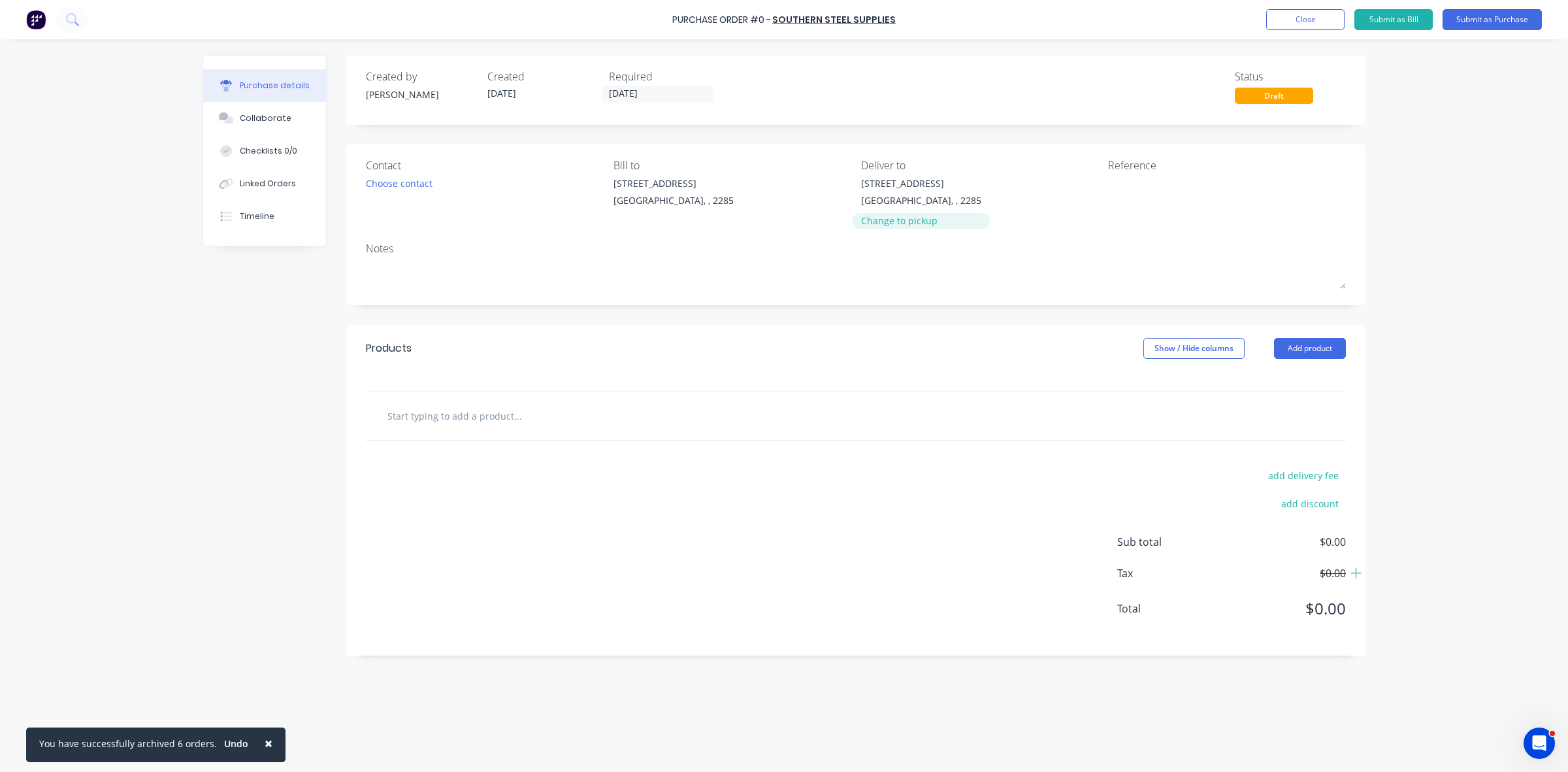
click at [892, 218] on div "Change to pickup" at bounding box center [921, 220] width 120 height 13
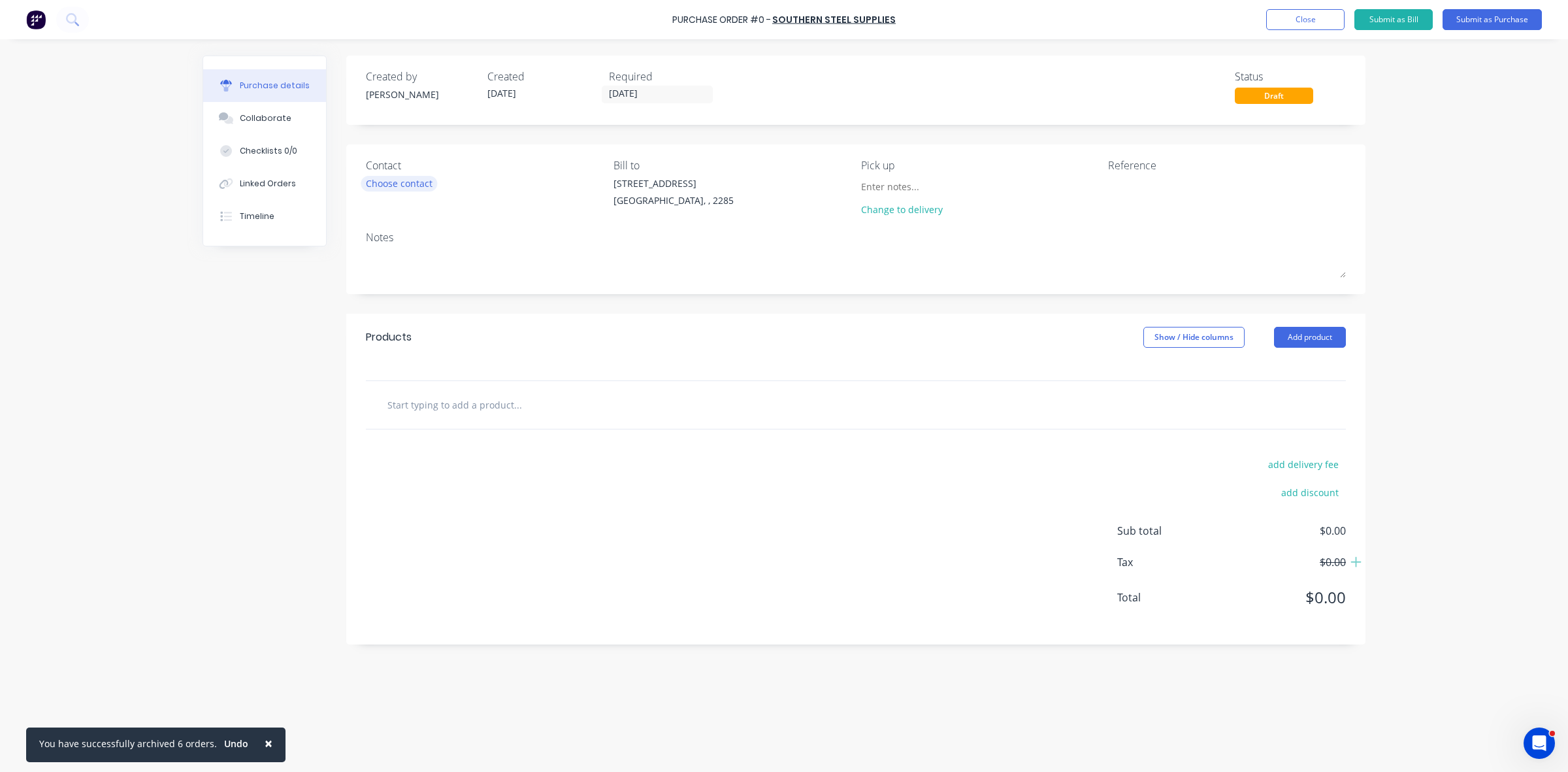
click at [406, 180] on div "Choose contact" at bounding box center [398, 183] width 67 height 13
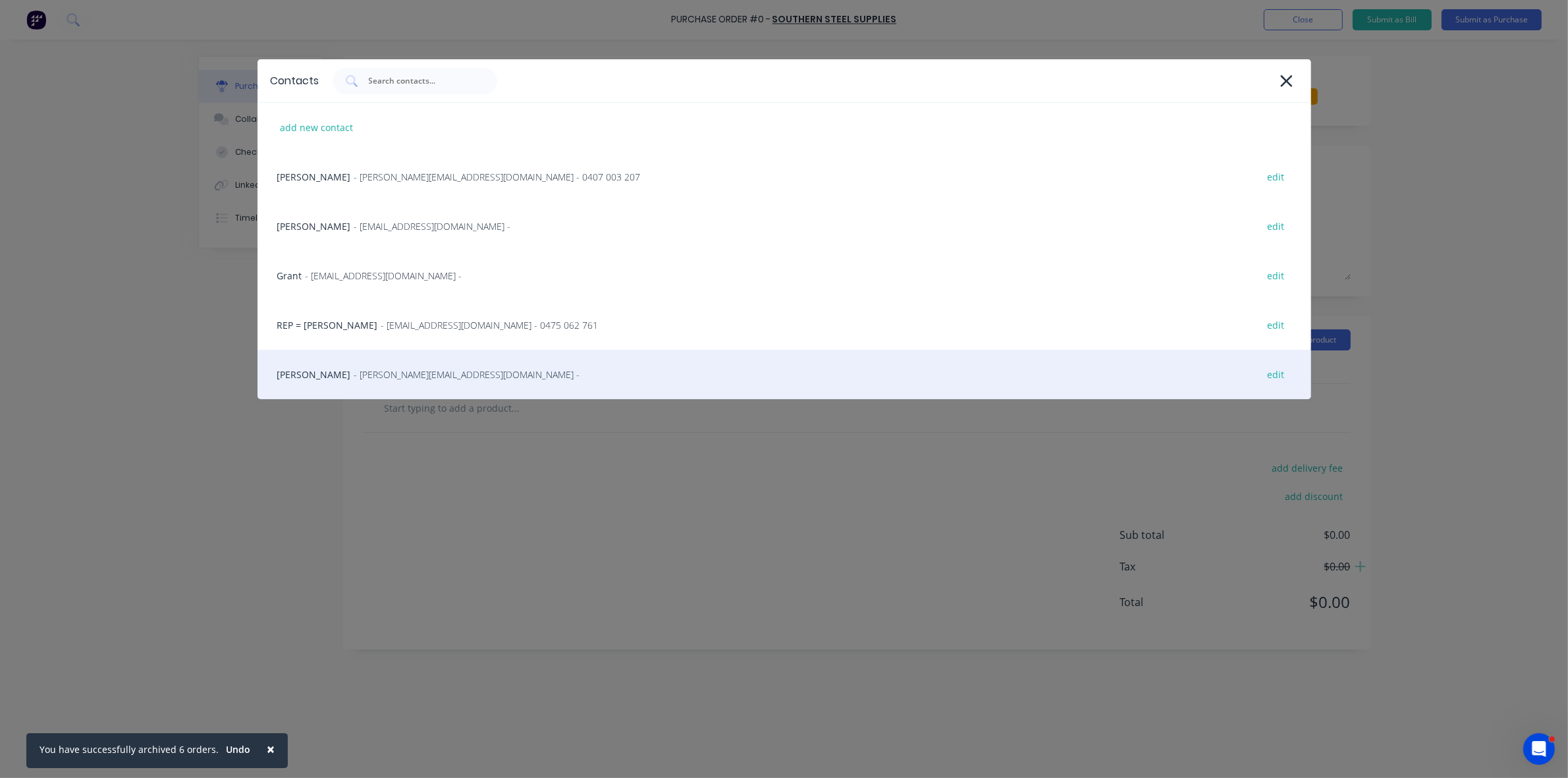
click at [392, 381] on span "- tellis@southernsteel.com.au -" at bounding box center [466, 374] width 226 height 13
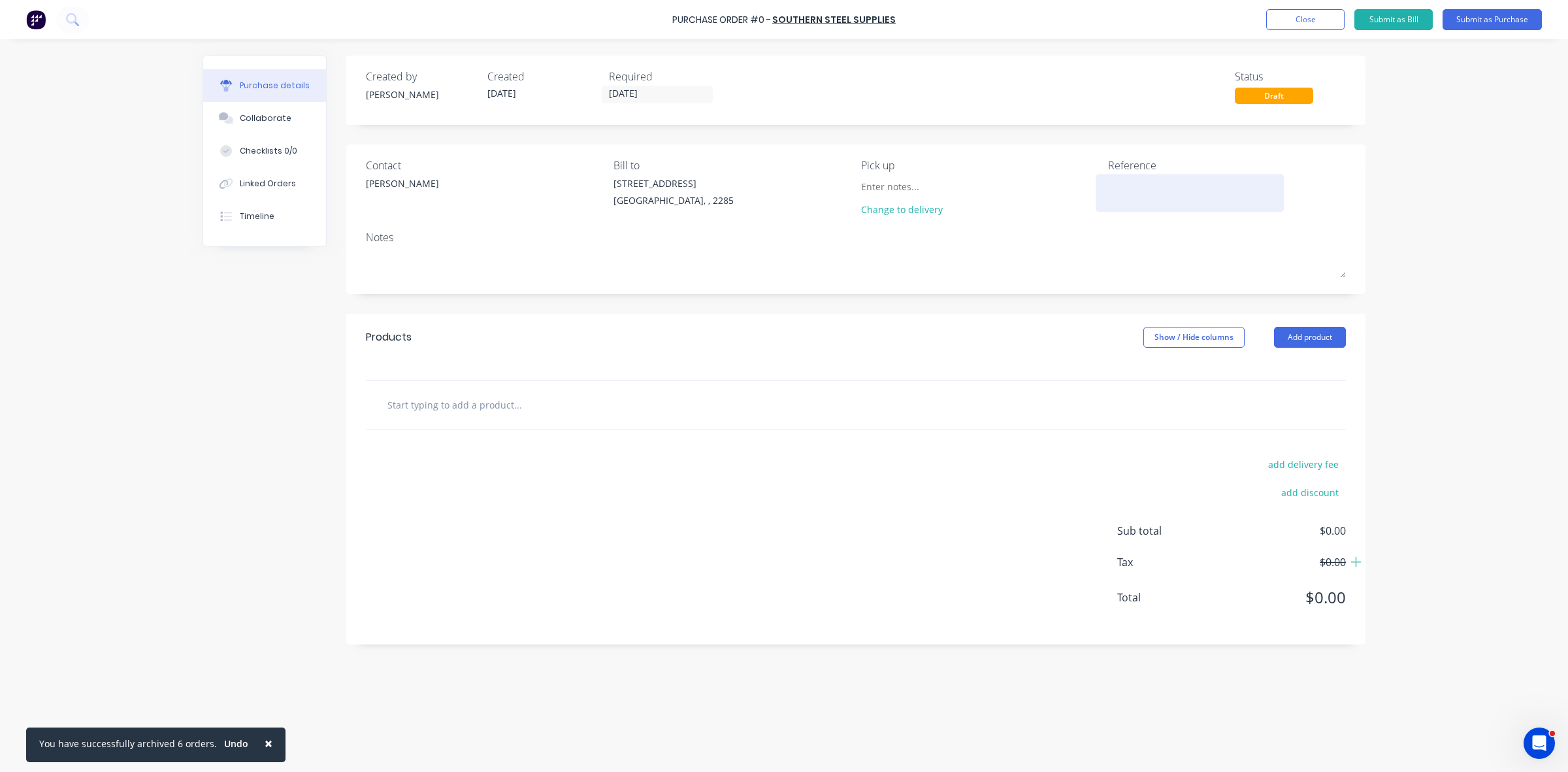
click at [1124, 201] on textarea at bounding box center [1189, 191] width 163 height 29
type textarea "Q33401"
click at [259, 128] on button "Collaborate" at bounding box center [265, 118] width 123 height 33
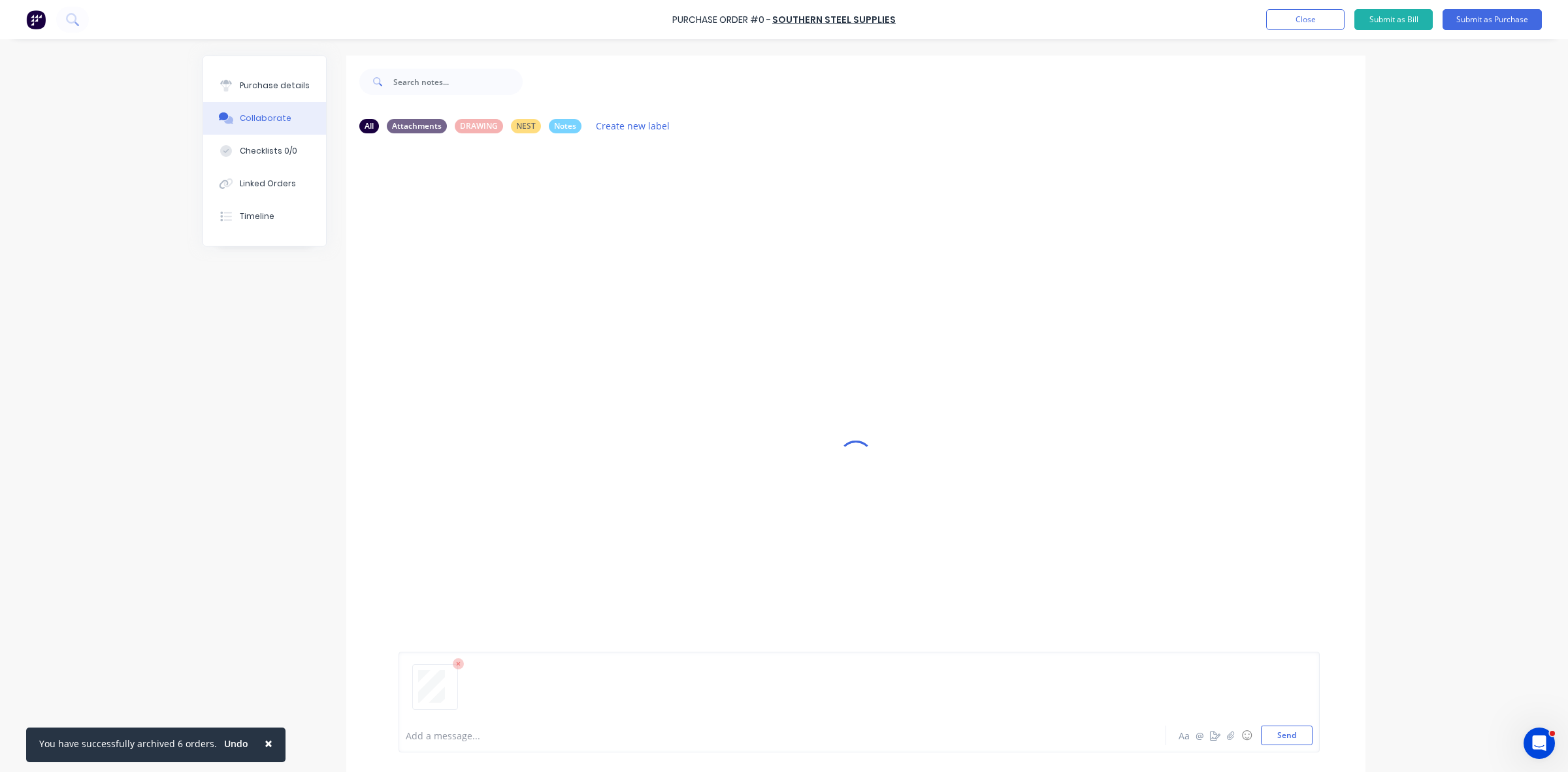
click at [443, 733] on div at bounding box center [746, 735] width 679 height 13
click at [279, 76] on button "Purchase details" at bounding box center [265, 86] width 123 height 33
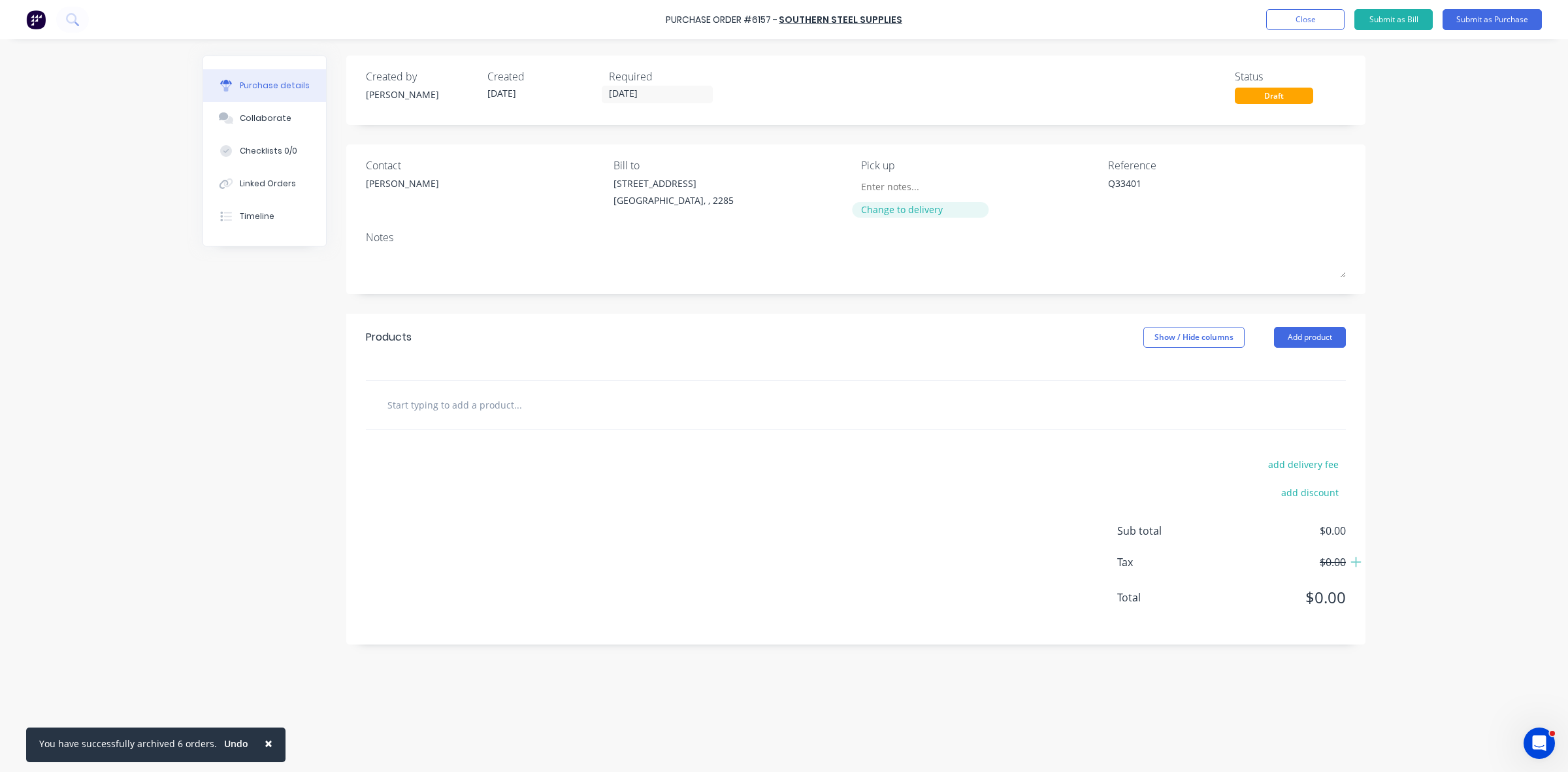
click at [935, 203] on div "Change to delivery" at bounding box center [920, 209] width 119 height 13
click at [1324, 353] on button "Add product" at bounding box center [1309, 348] width 72 height 21
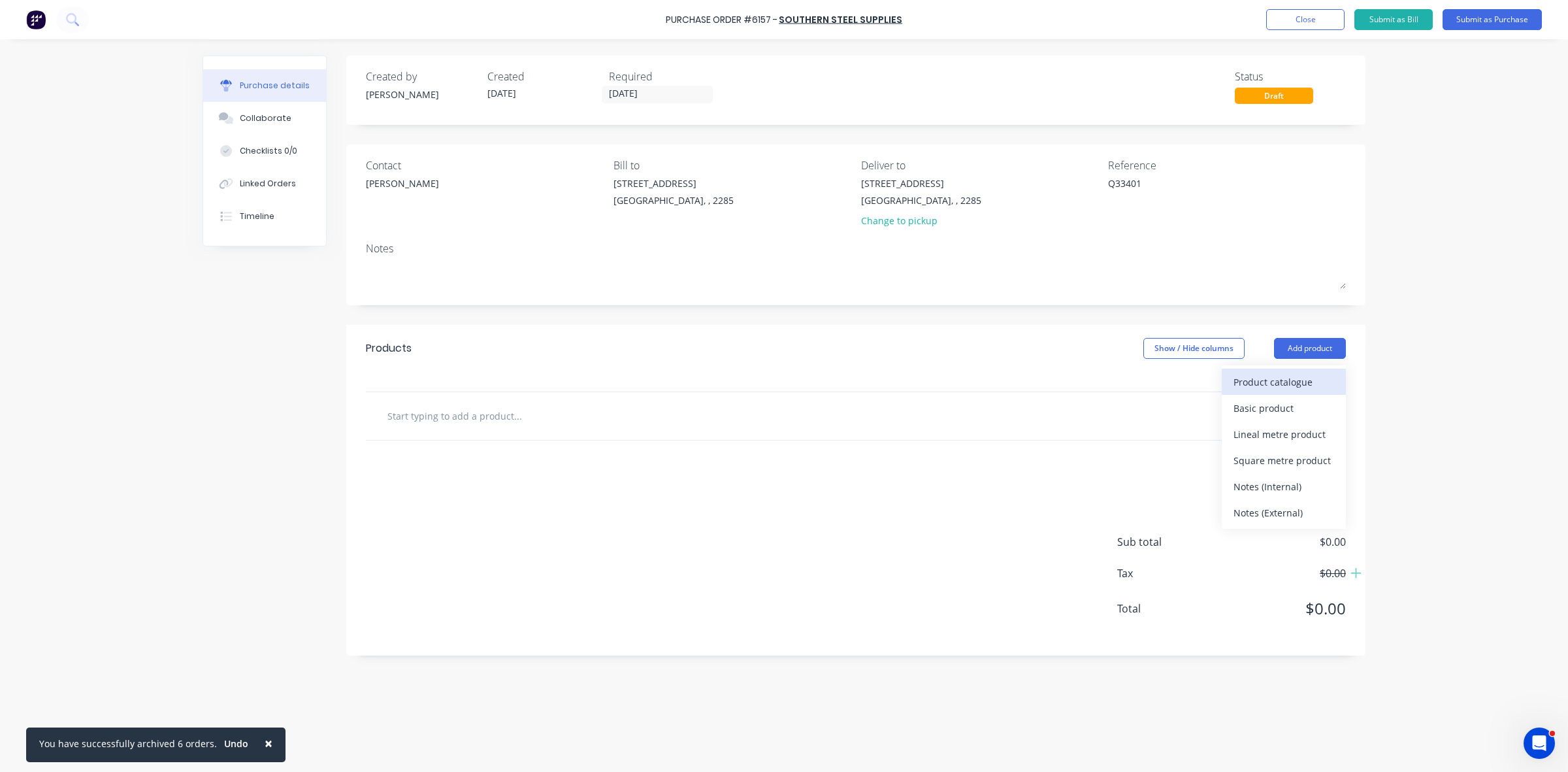
click at [1318, 377] on div "Product catalogue" at bounding box center [1284, 382] width 101 height 19
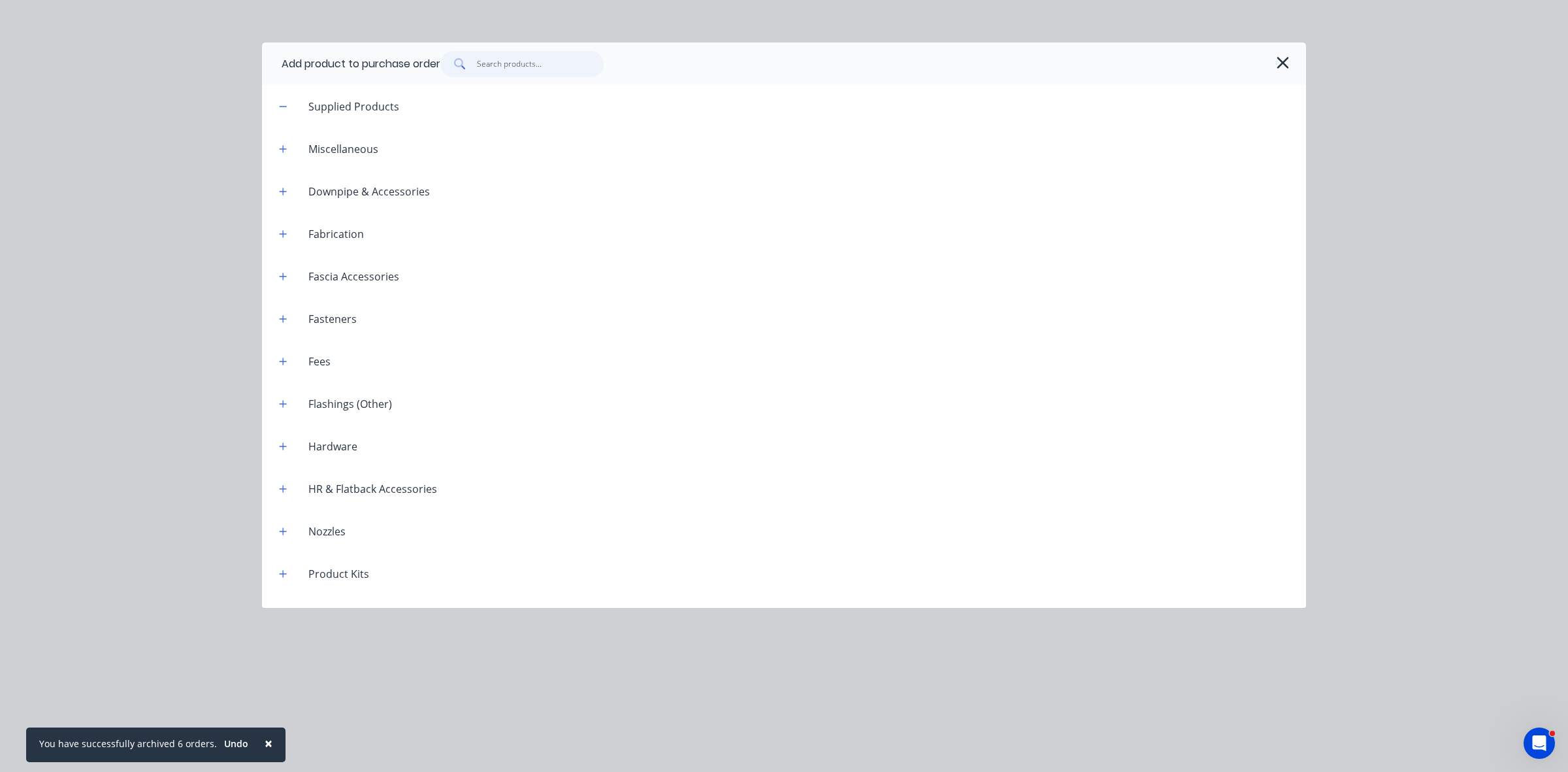
click at [515, 70] on input "text" at bounding box center [540, 63] width 127 height 26
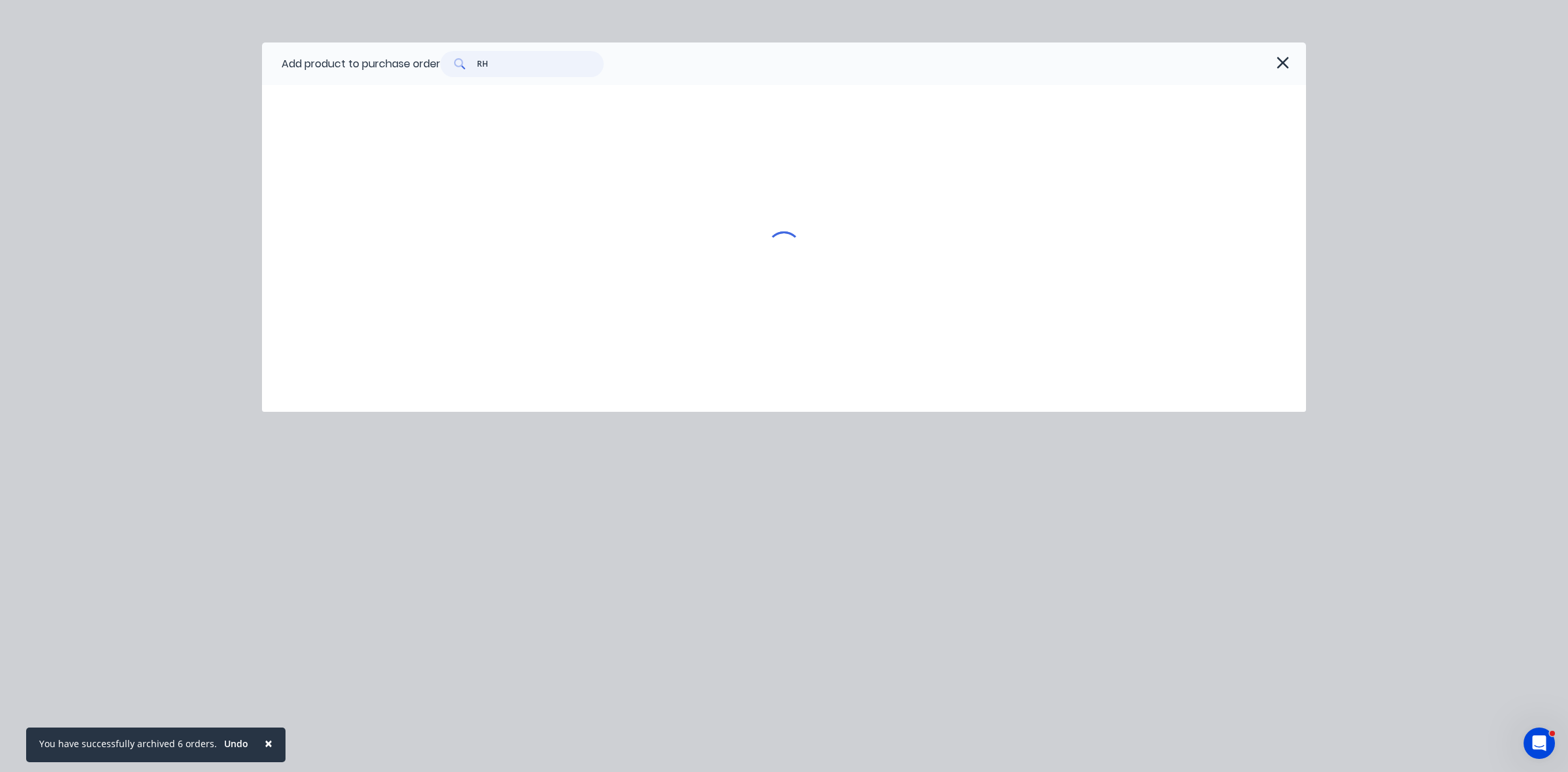
type input "R"
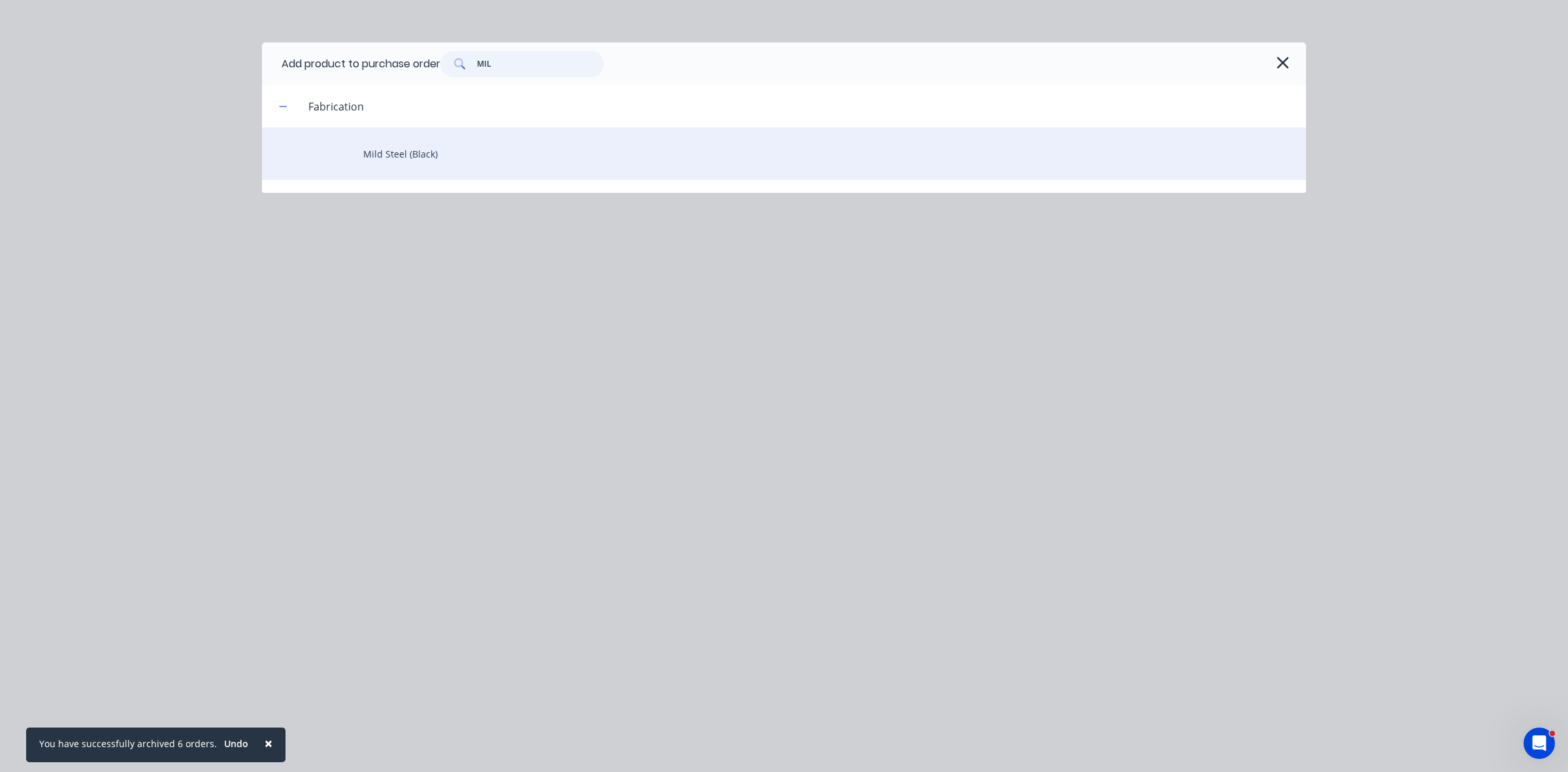
type input "MIL"
click at [423, 151] on div "Mild Steel (Black)" at bounding box center [784, 153] width 1044 height 53
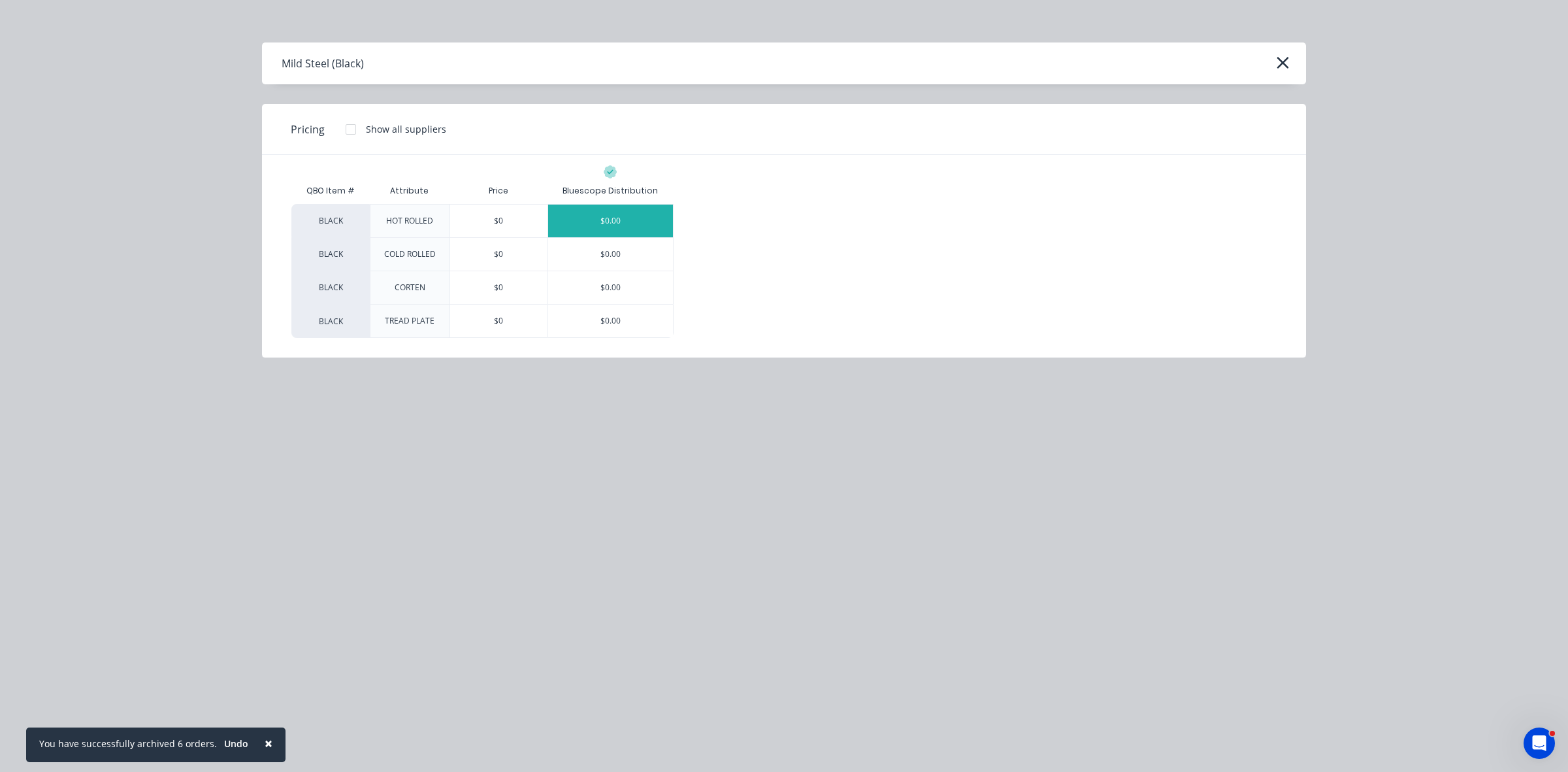
click at [596, 207] on div "$0.00" at bounding box center [611, 220] width 125 height 33
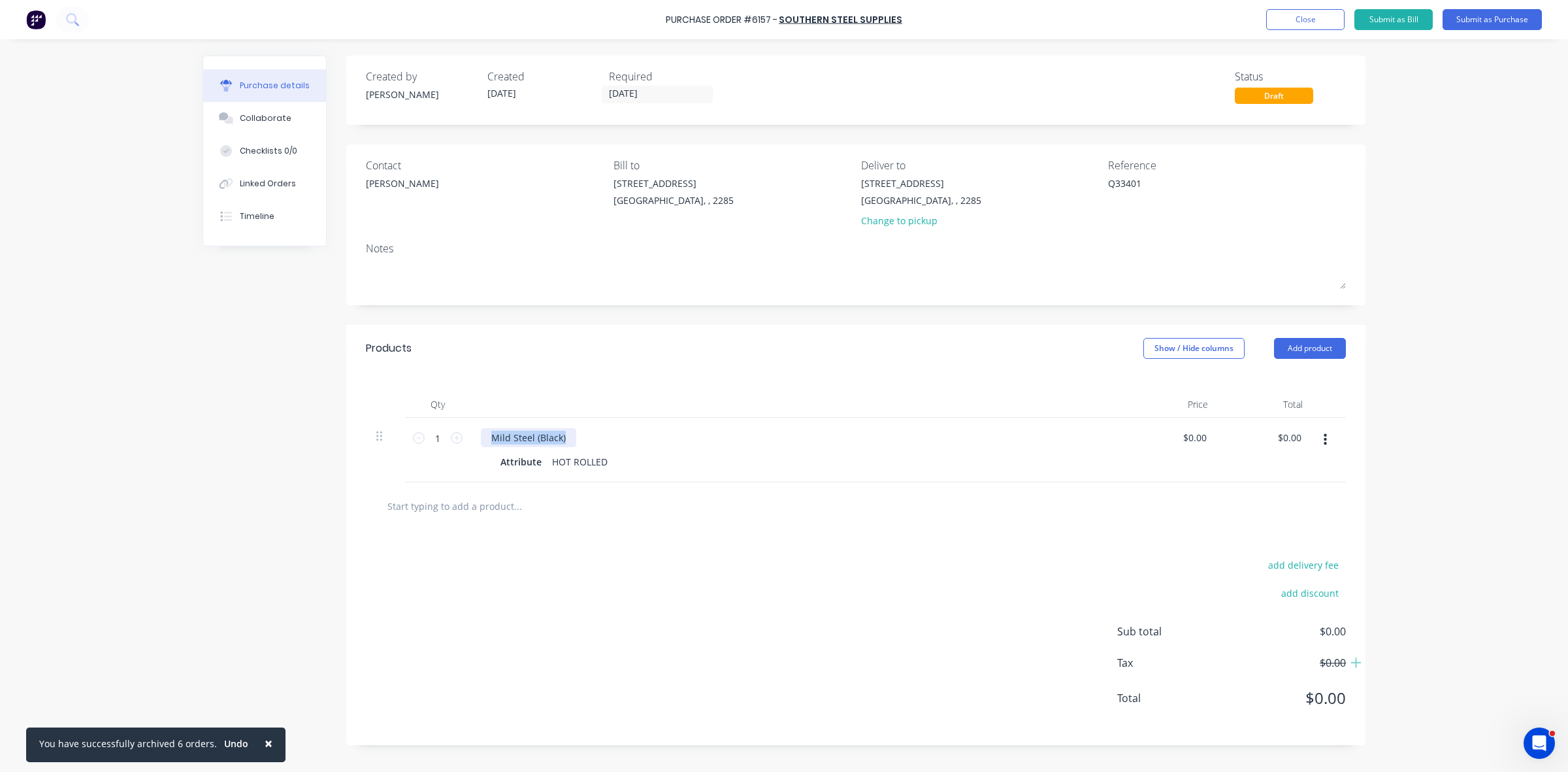
drag, startPoint x: 569, startPoint y: 433, endPoint x: 469, endPoint y: 420, distance: 100.8
click at [471, 420] on div "Mild Steel (Black) Attribute HOT ROLLED" at bounding box center [797, 449] width 653 height 65
click at [527, 463] on div "Attribute" at bounding box center [521, 461] width 52 height 19
click at [531, 465] on div "WORMALD & NET" at bounding box center [539, 461] width 87 height 19
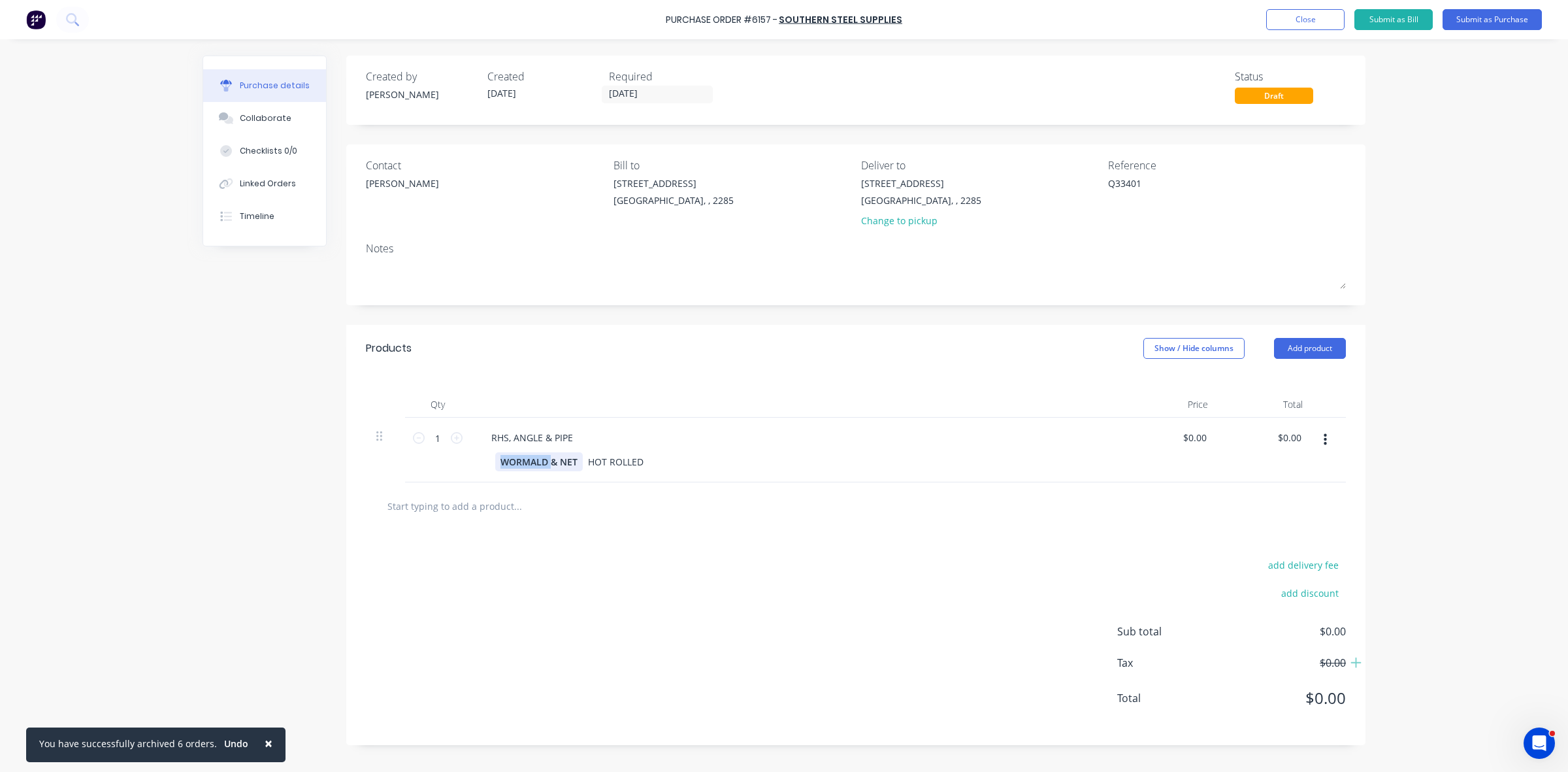
click at [531, 465] on div "WORMALD & NET" at bounding box center [539, 461] width 87 height 19
drag, startPoint x: 566, startPoint y: 459, endPoint x: 649, endPoint y: 456, distance: 83.1
drag, startPoint x: 622, startPoint y: 459, endPoint x: 564, endPoint y: 459, distance: 58.0
click at [565, 459] on div "HOT ROLLED" at bounding box center [597, 461] width 66 height 19
click at [560, 461] on div "STOCK & NET" at bounding box center [530, 461] width 70 height 19
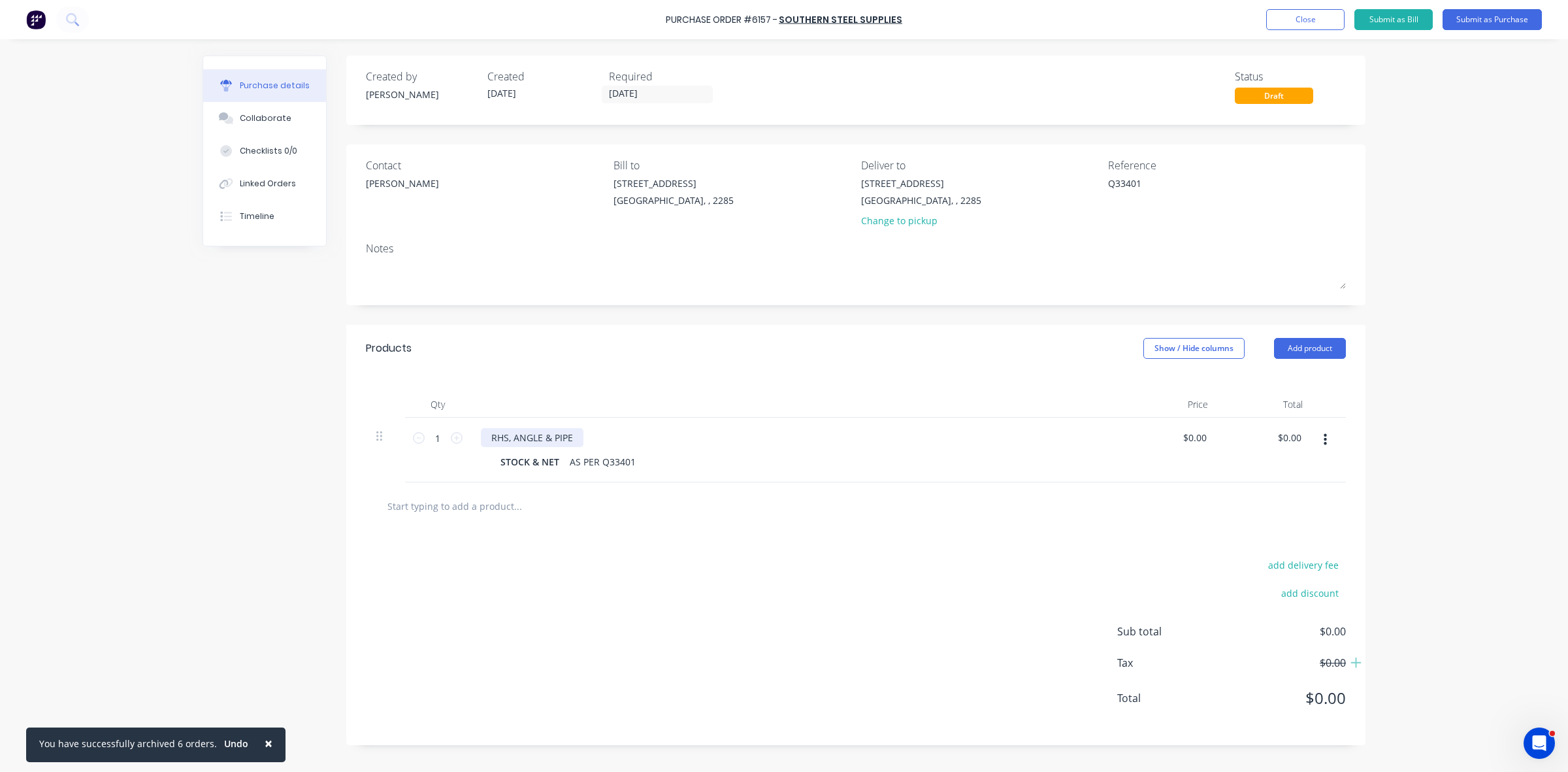
click at [576, 438] on div "RHS, ANGLE & PIPE" at bounding box center [531, 437] width 103 height 19
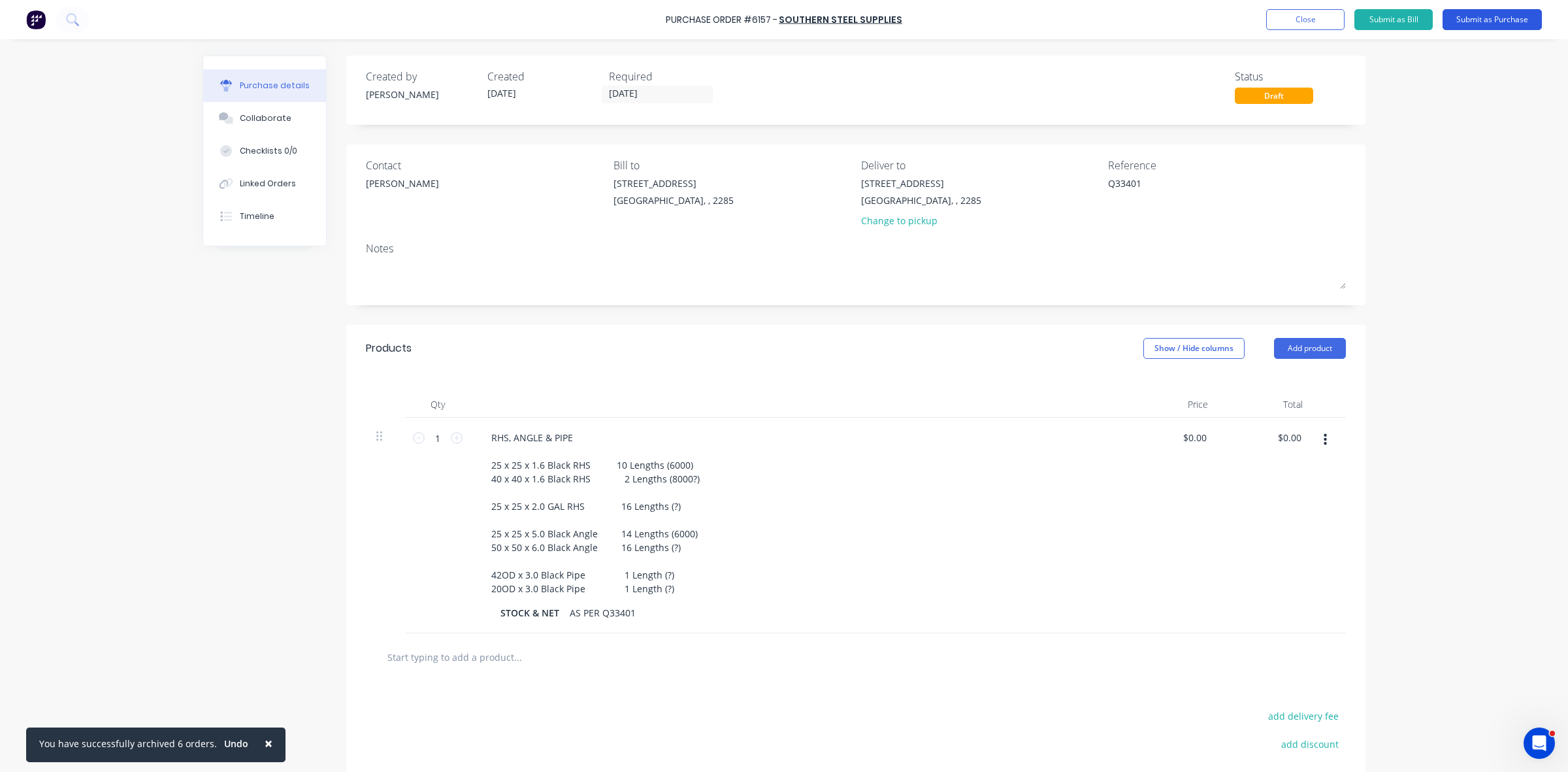
click at [1472, 21] on button "Submit as Purchase" at bounding box center [1491, 19] width 99 height 21
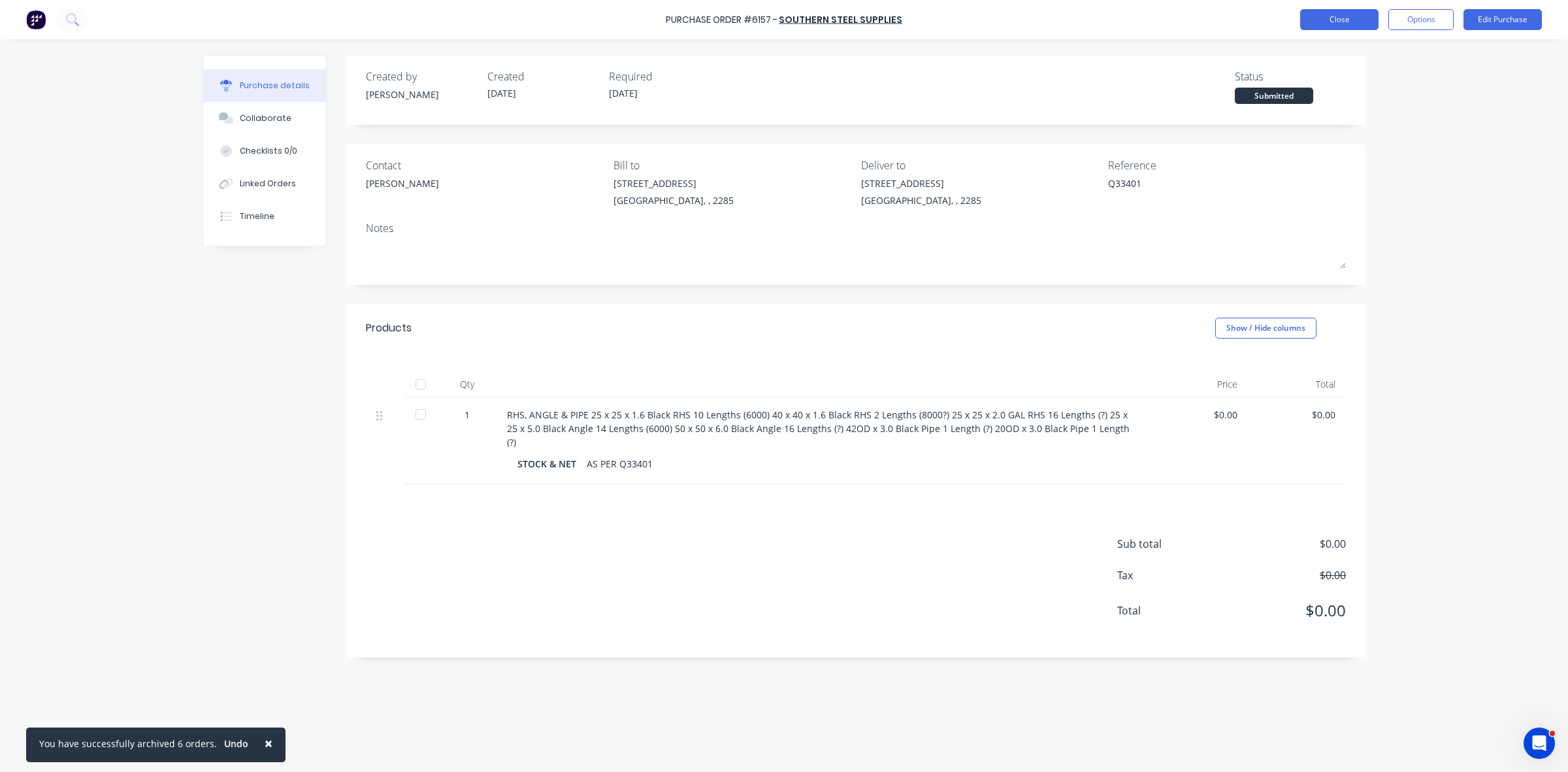
click at [1337, 14] on button "Close" at bounding box center [1340, 19] width 78 height 21
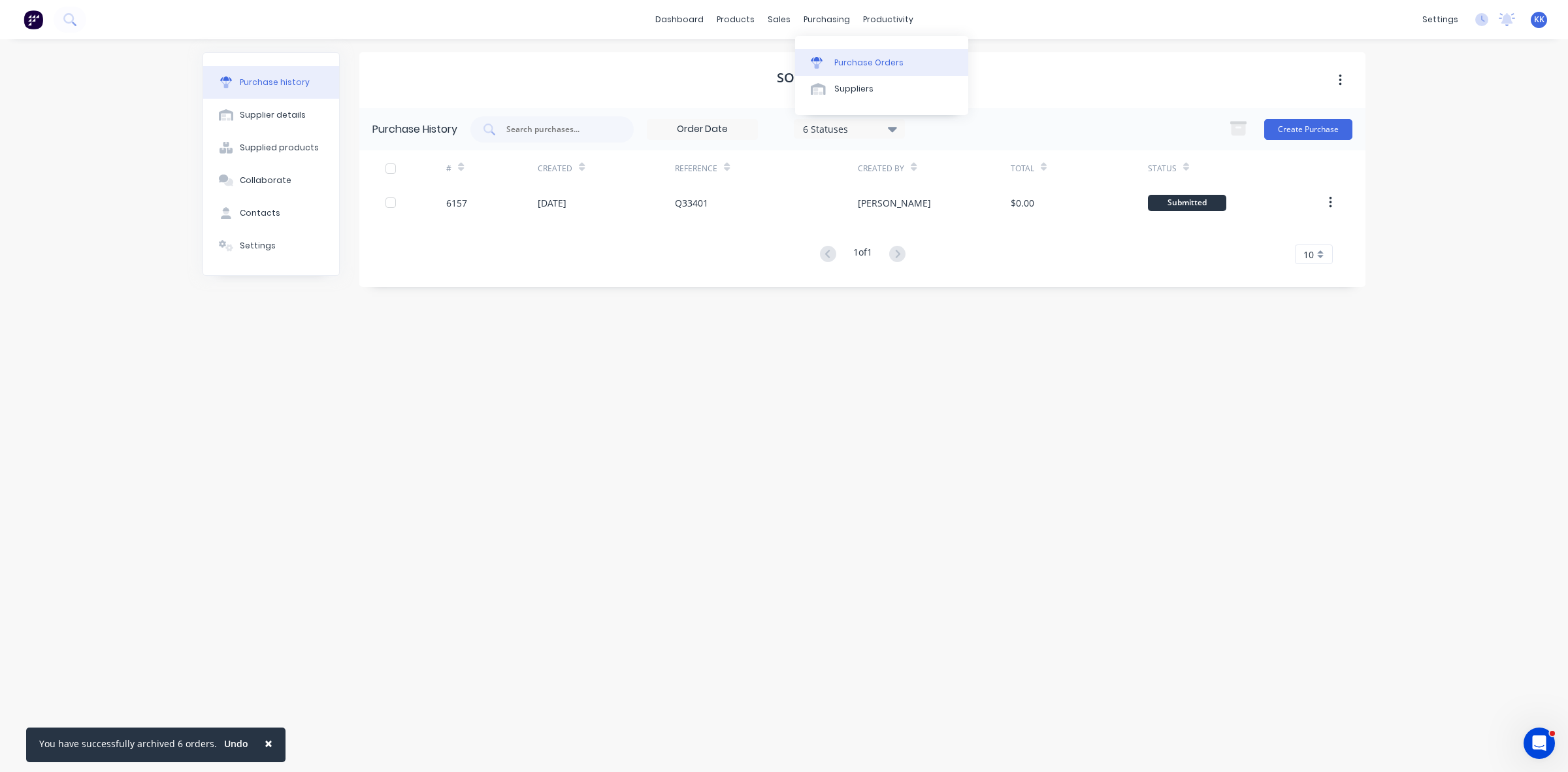
click at [832, 65] on link "Purchase Orders" at bounding box center [882, 62] width 173 height 26
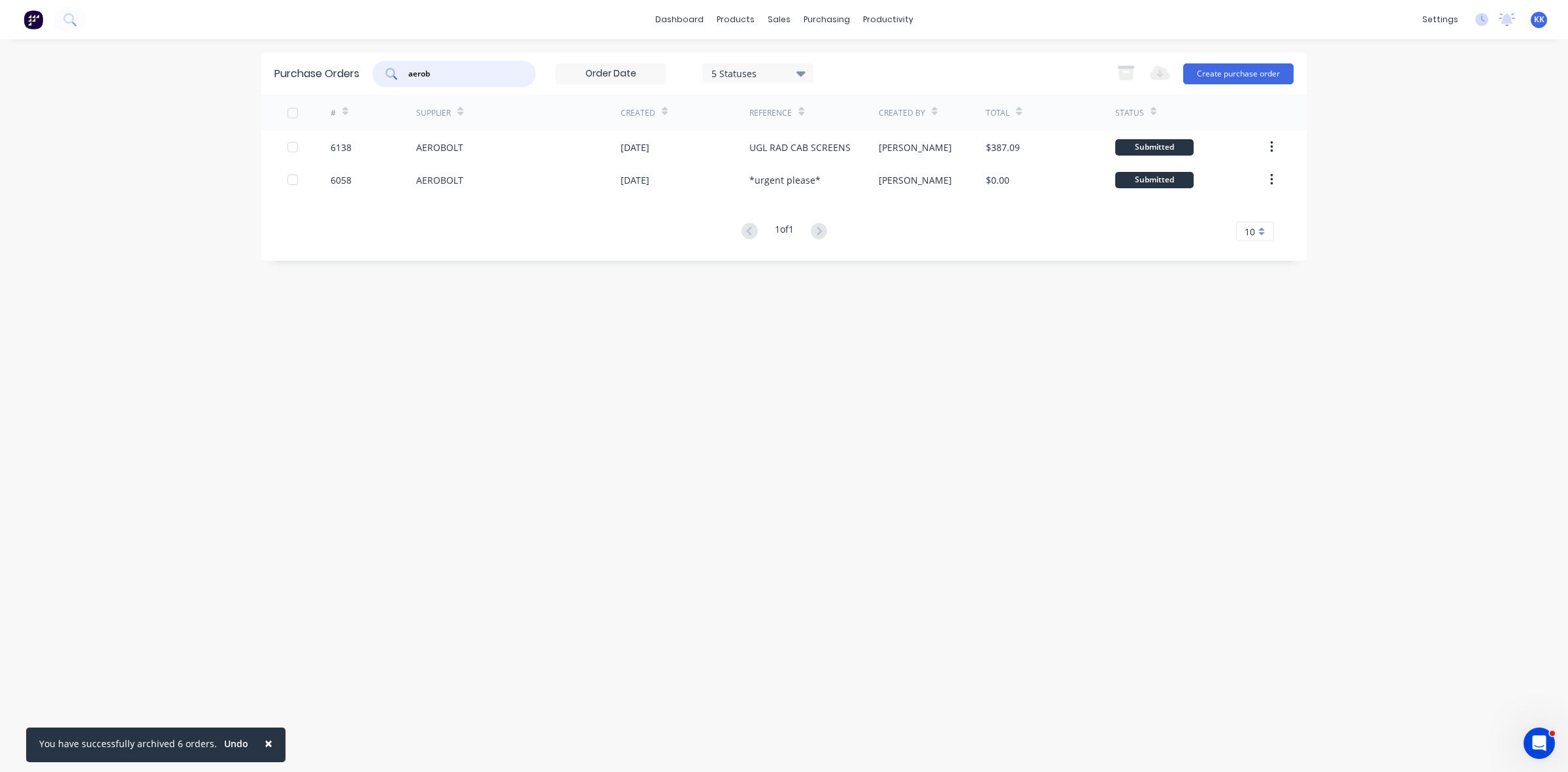
drag, startPoint x: 471, startPoint y: 70, endPoint x: 385, endPoint y: 77, distance: 86.3
click at [385, 77] on div "aerob" at bounding box center [454, 73] width 163 height 26
type input "ove"
click at [743, 72] on div "5 Statuses" at bounding box center [758, 72] width 94 height 13
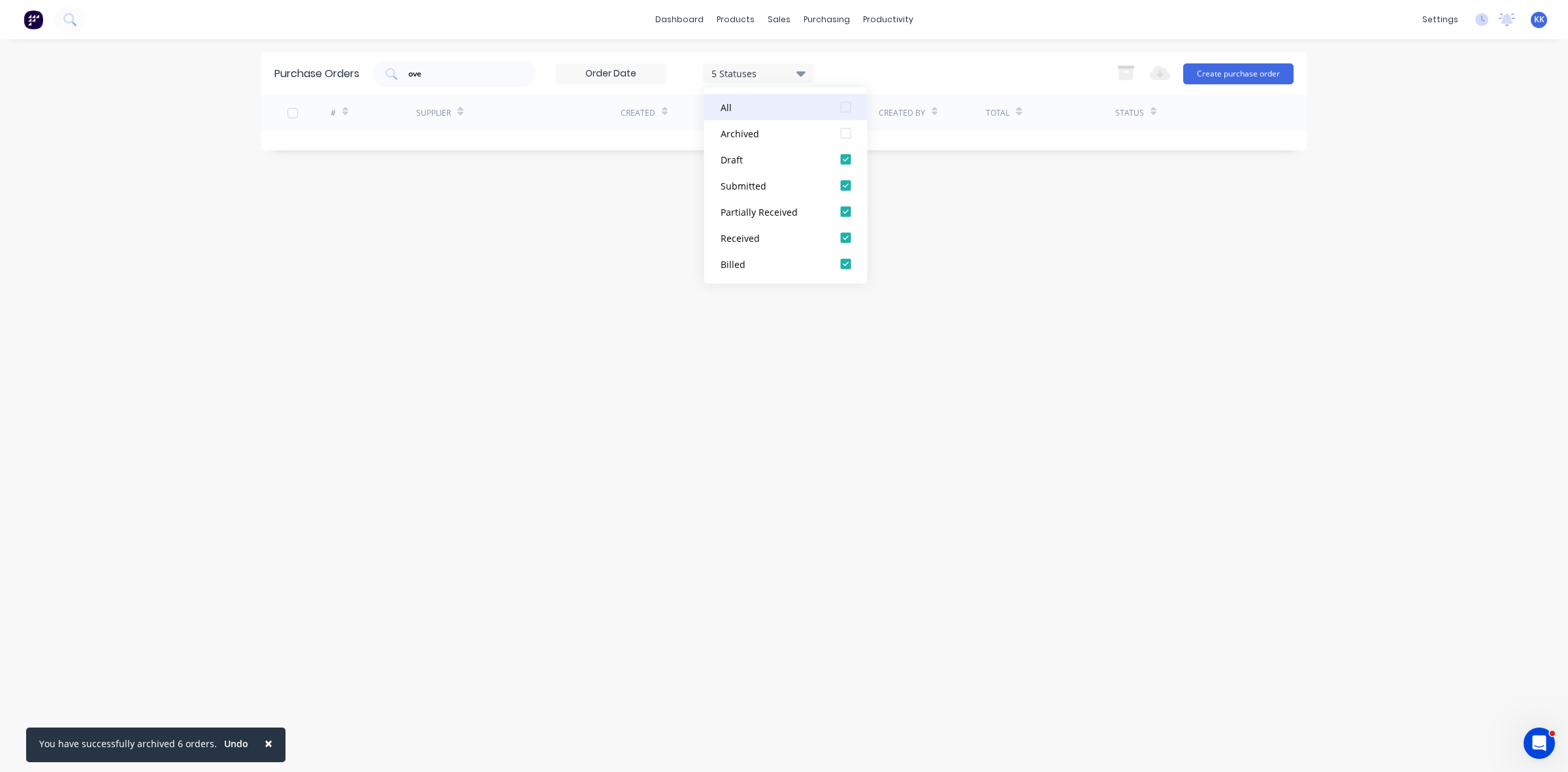
drag, startPoint x: 844, startPoint y: 106, endPoint x: 824, endPoint y: 131, distance: 32.0
click at [844, 108] on div at bounding box center [846, 107] width 26 height 26
click at [598, 226] on div "Purchase Orders ove 7 Statuses 7 Statuses Export to Excel (XLSX) Create purchas…" at bounding box center [784, 406] width 1046 height 706
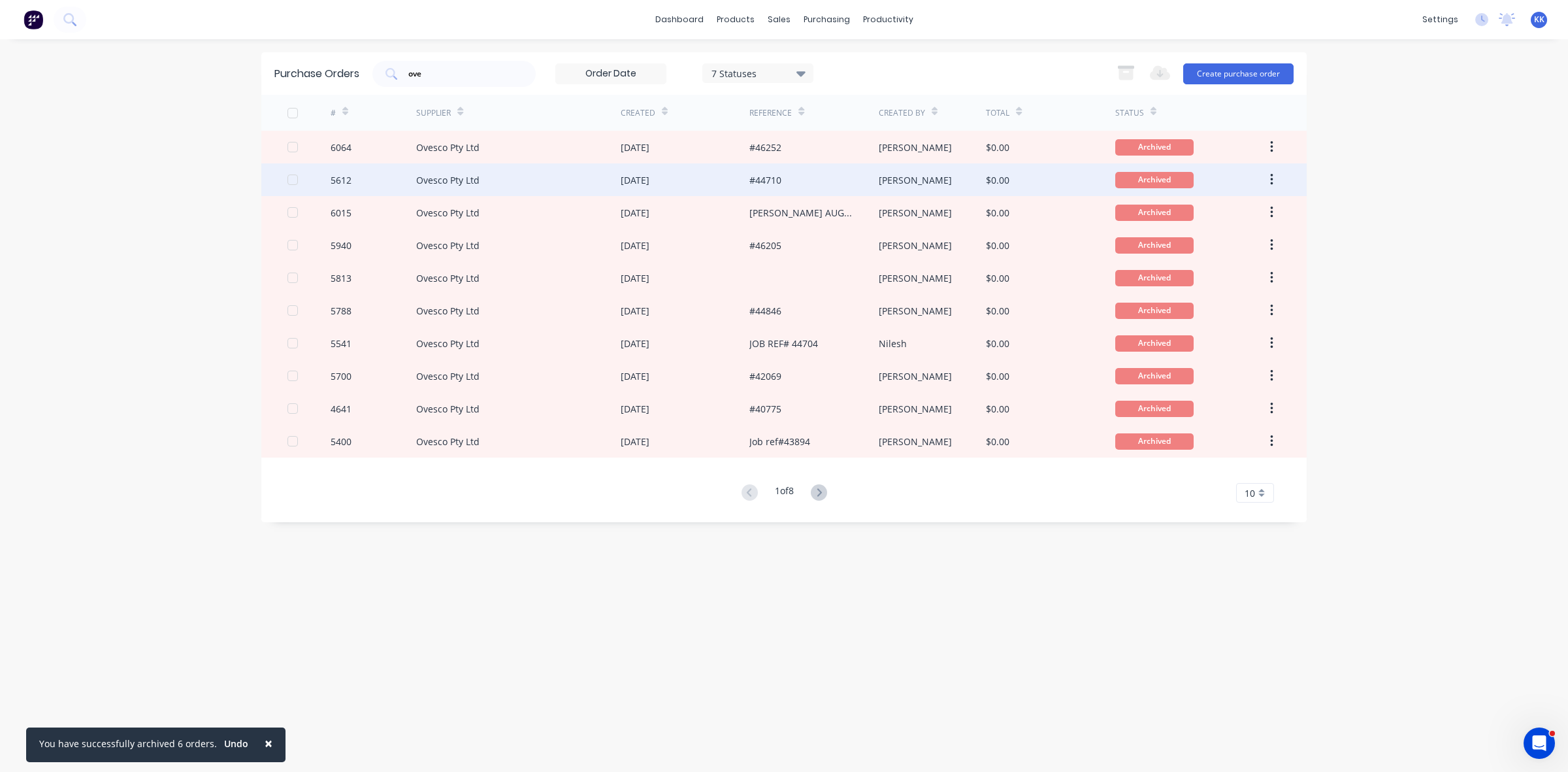
click at [778, 183] on div "#44710" at bounding box center [766, 179] width 32 height 13
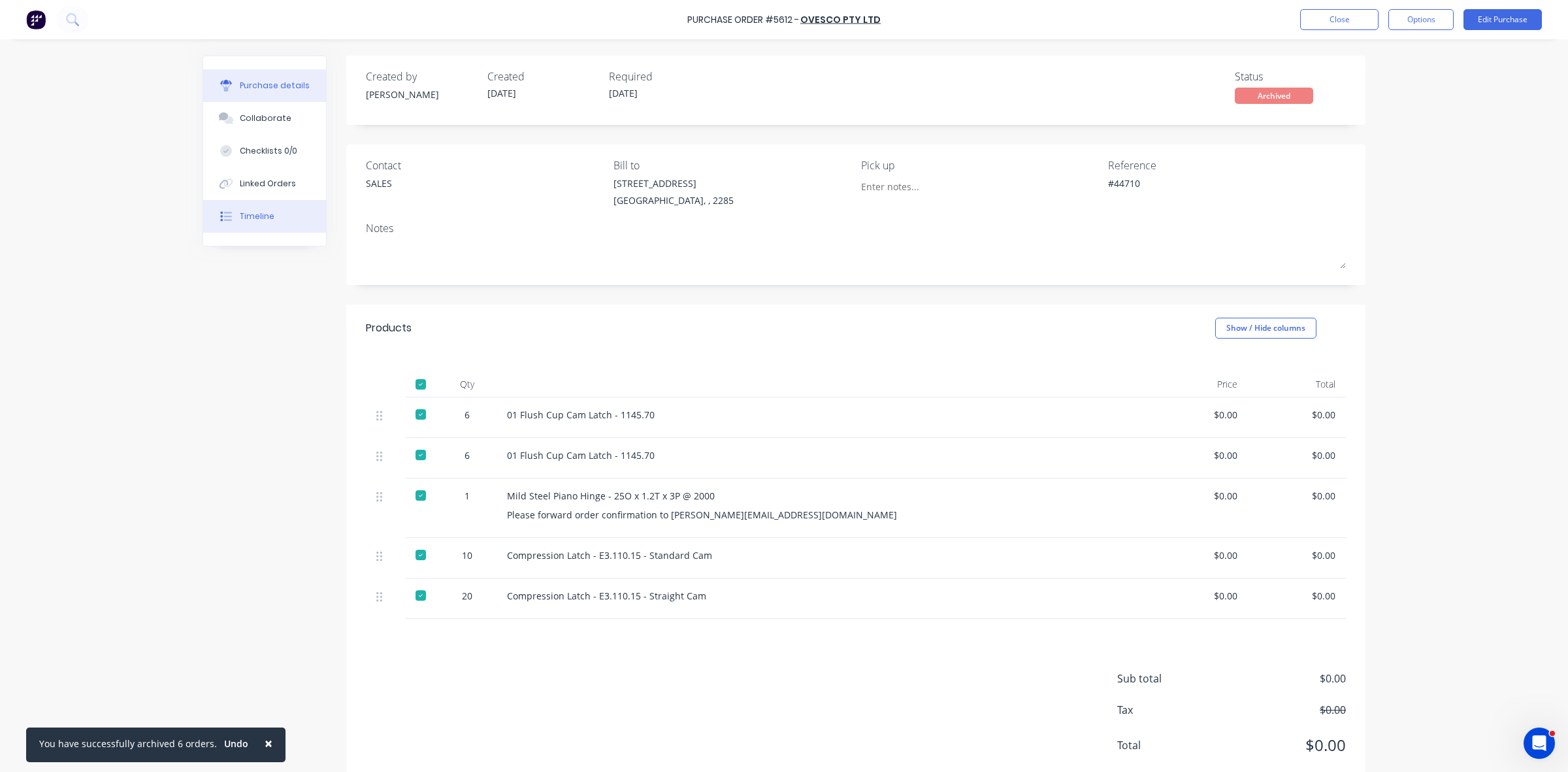
click at [259, 210] on div "Timeline" at bounding box center [257, 216] width 35 height 12
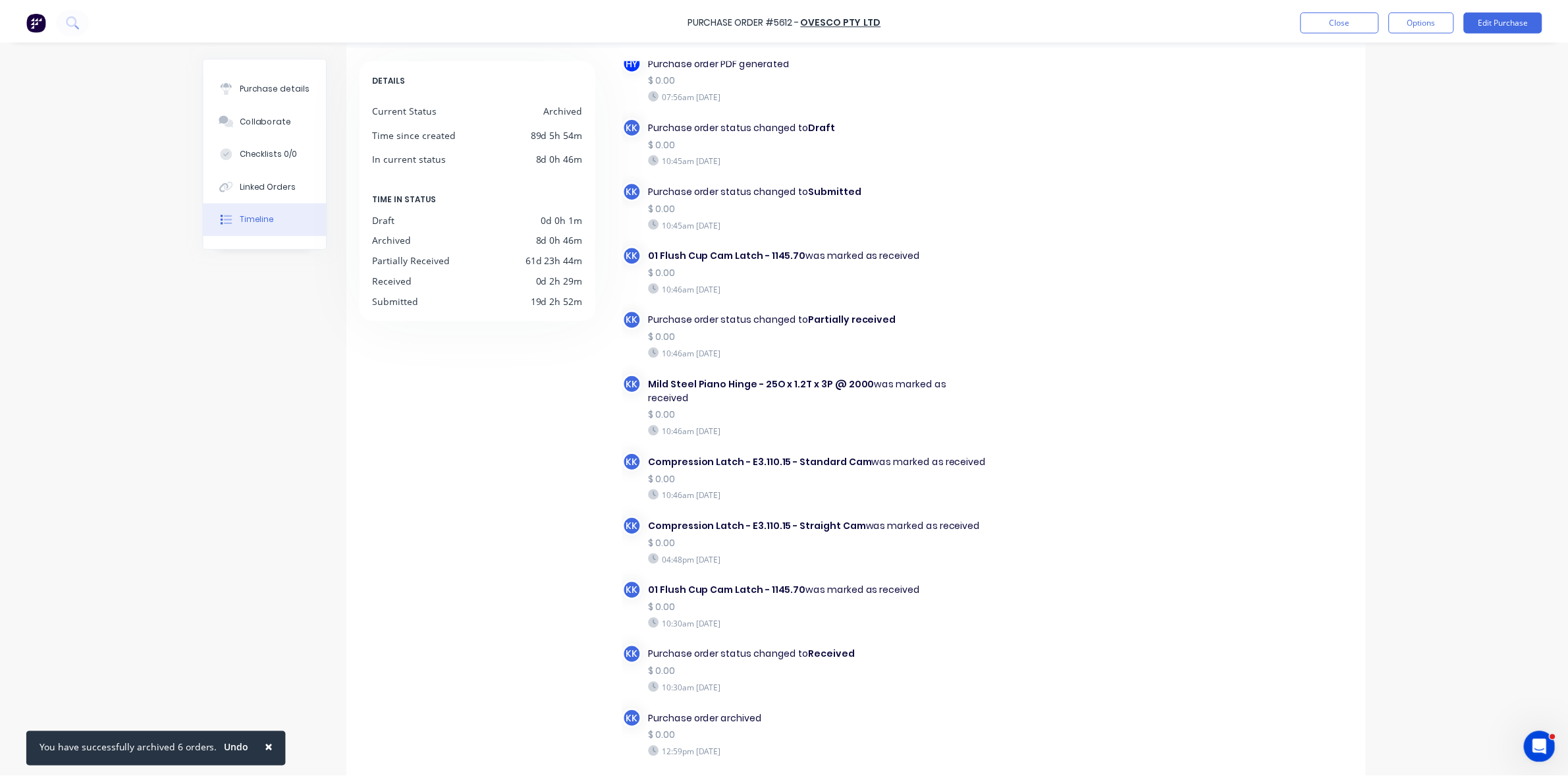
scroll to position [106, 0]
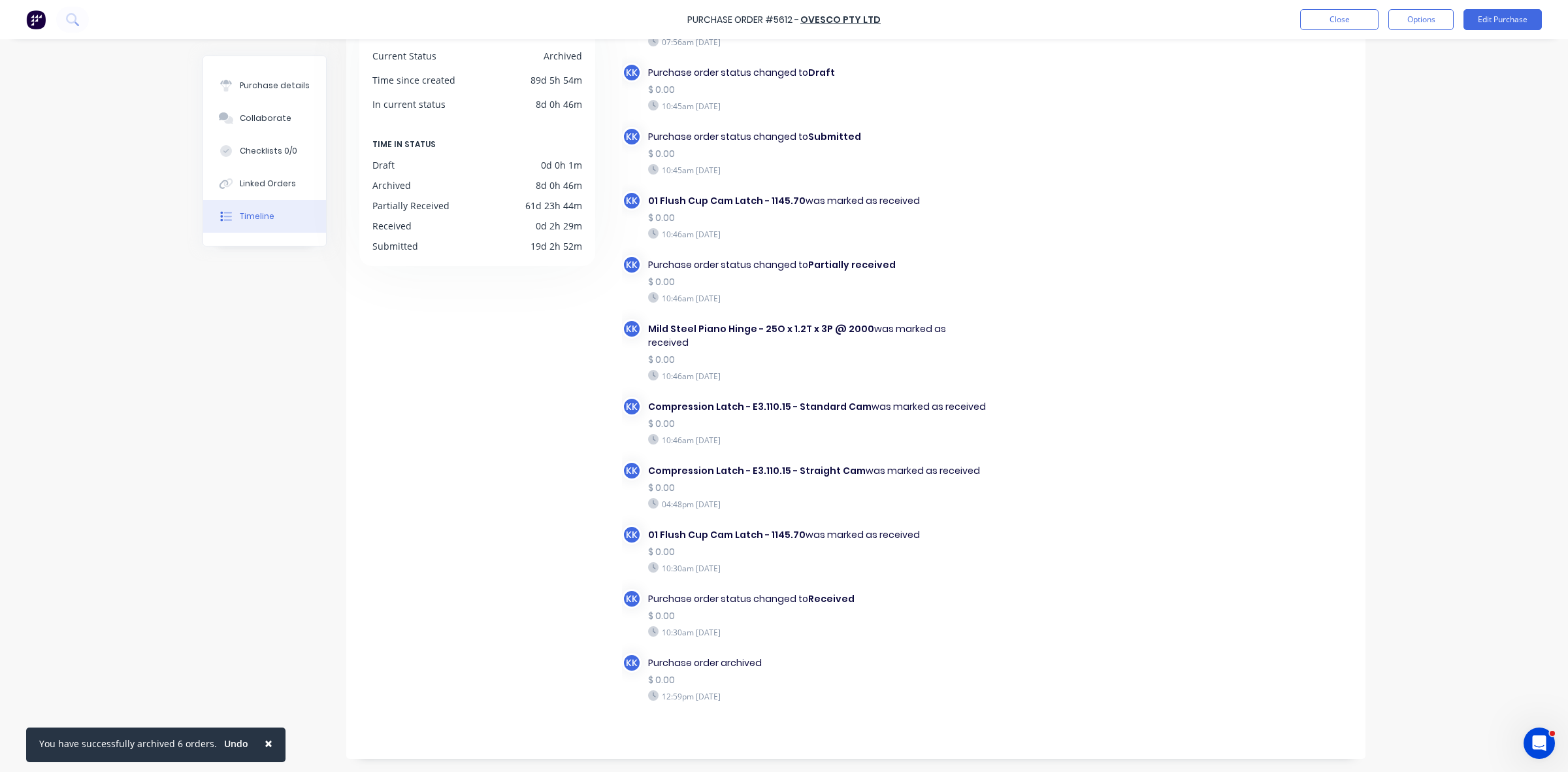
click at [190, 345] on div "Purchase details Collaborate Checklists 0/0 Linked Orders Timeline Timeline Fil…" at bounding box center [784, 261] width 1189 height 706
click at [1332, 23] on button "Close" at bounding box center [1340, 19] width 78 height 21
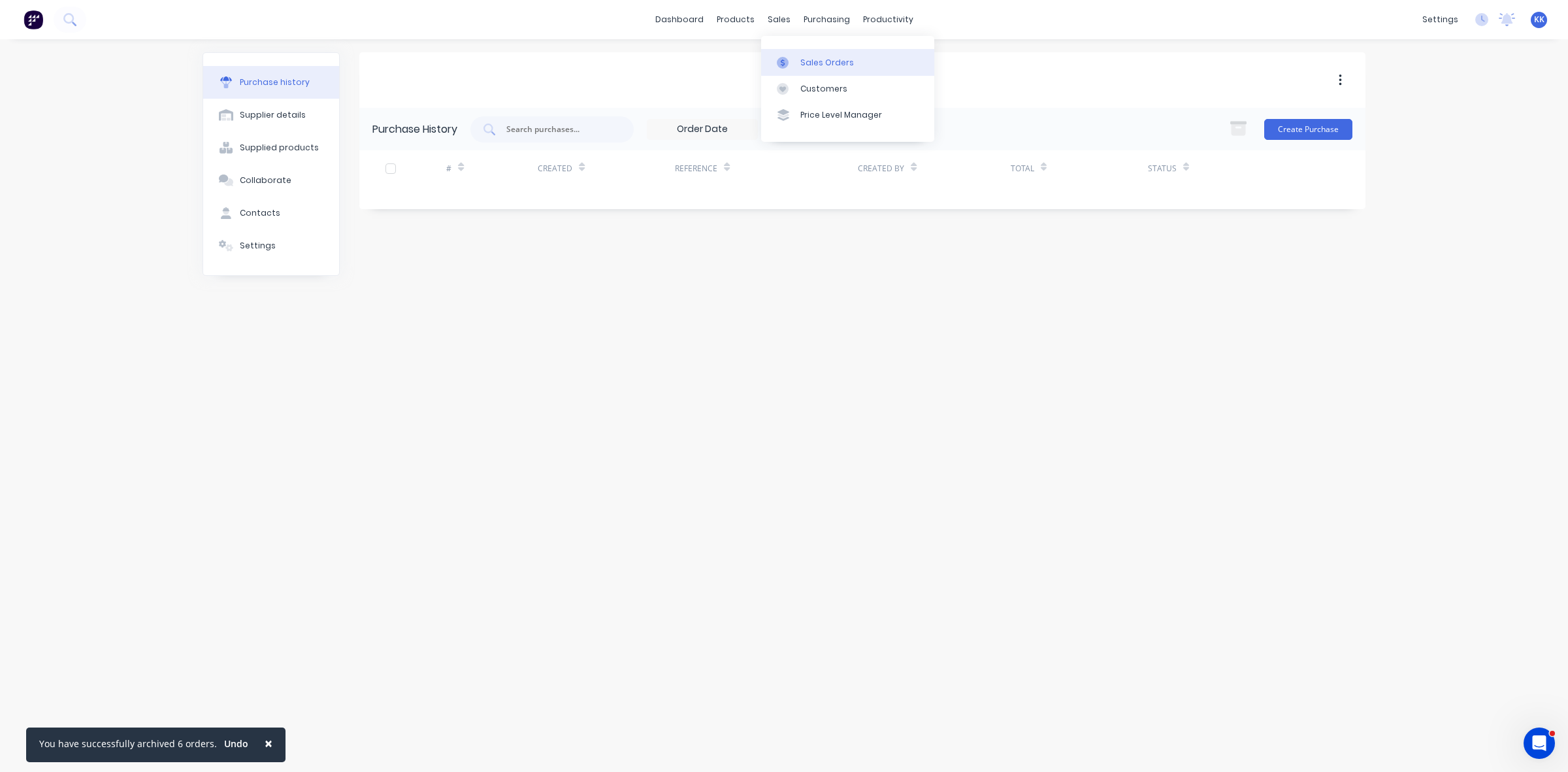
click at [794, 49] on link "Sales Orders" at bounding box center [848, 62] width 173 height 26
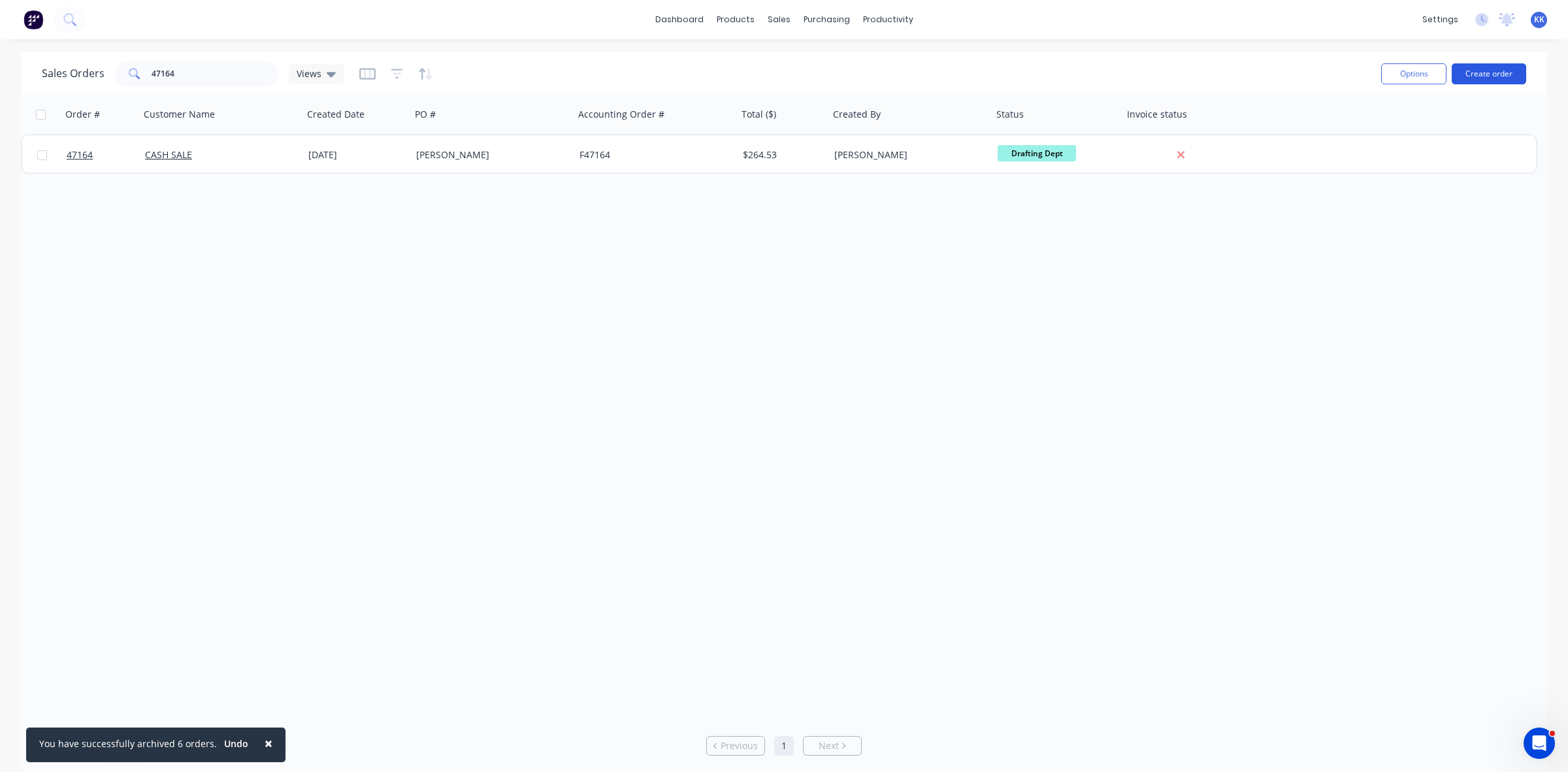
click at [1521, 66] on button "Create order" at bounding box center [1490, 73] width 75 height 21
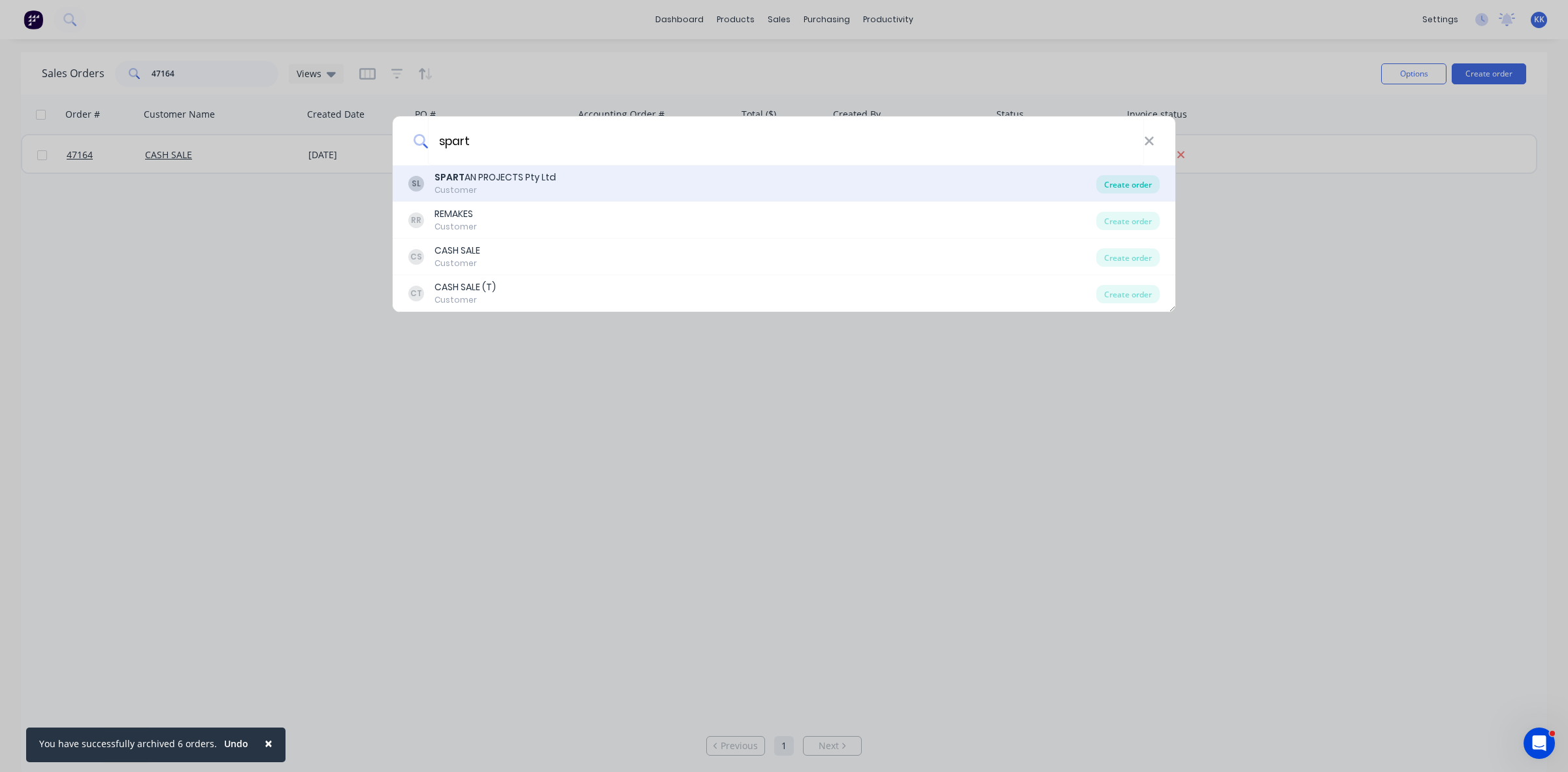
type input "spart"
click at [1134, 183] on div "Create order" at bounding box center [1128, 184] width 63 height 19
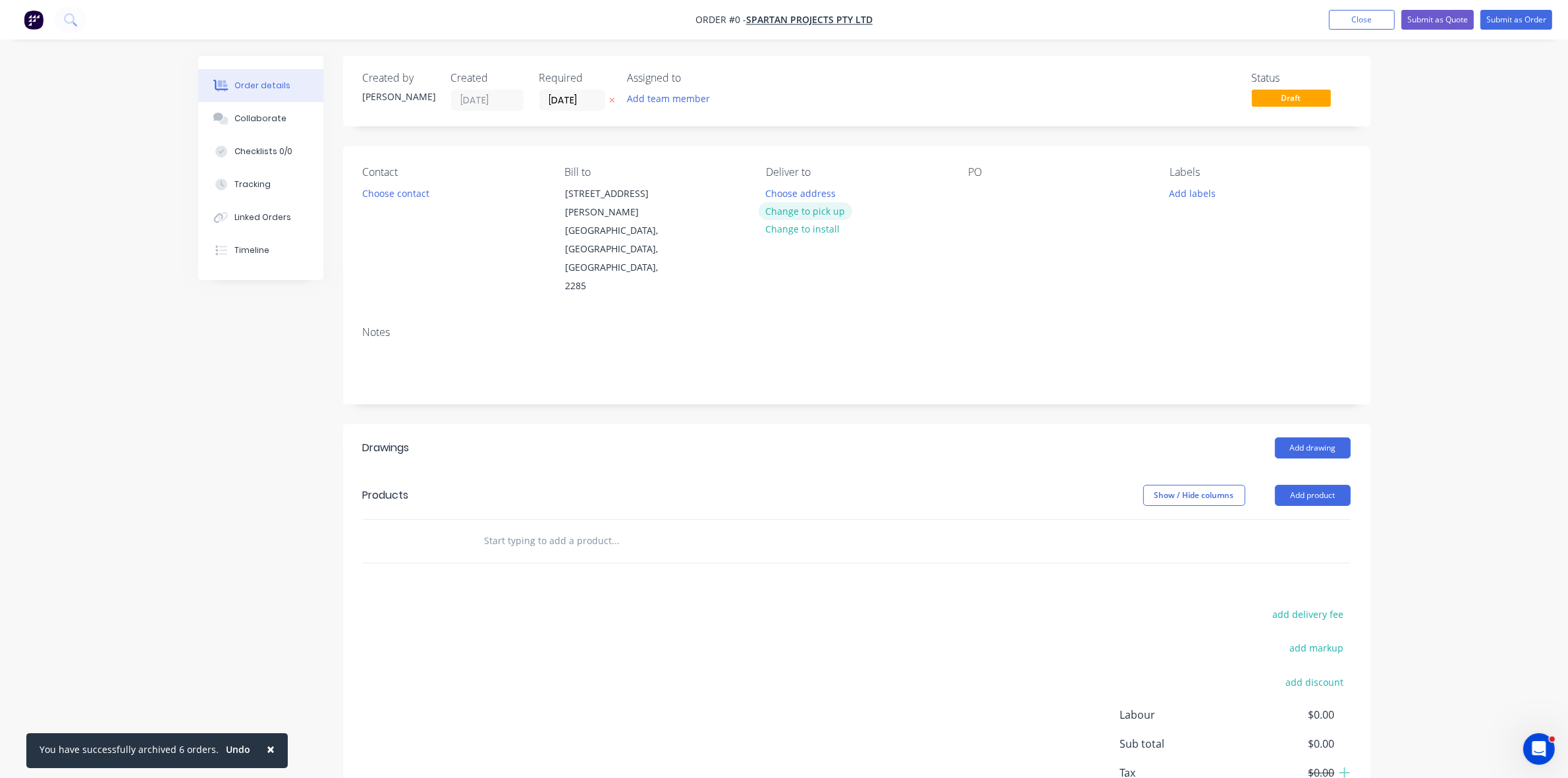
click at [781, 213] on button "Change to pick up" at bounding box center [805, 211] width 93 height 18
click at [778, 196] on div "Creating draft order... Loading..." at bounding box center [982, 445] width 1568 height 778
click at [778, 196] on div at bounding box center [775, 193] width 21 height 19
click at [560, 102] on input "[DATE]" at bounding box center [572, 100] width 65 height 20
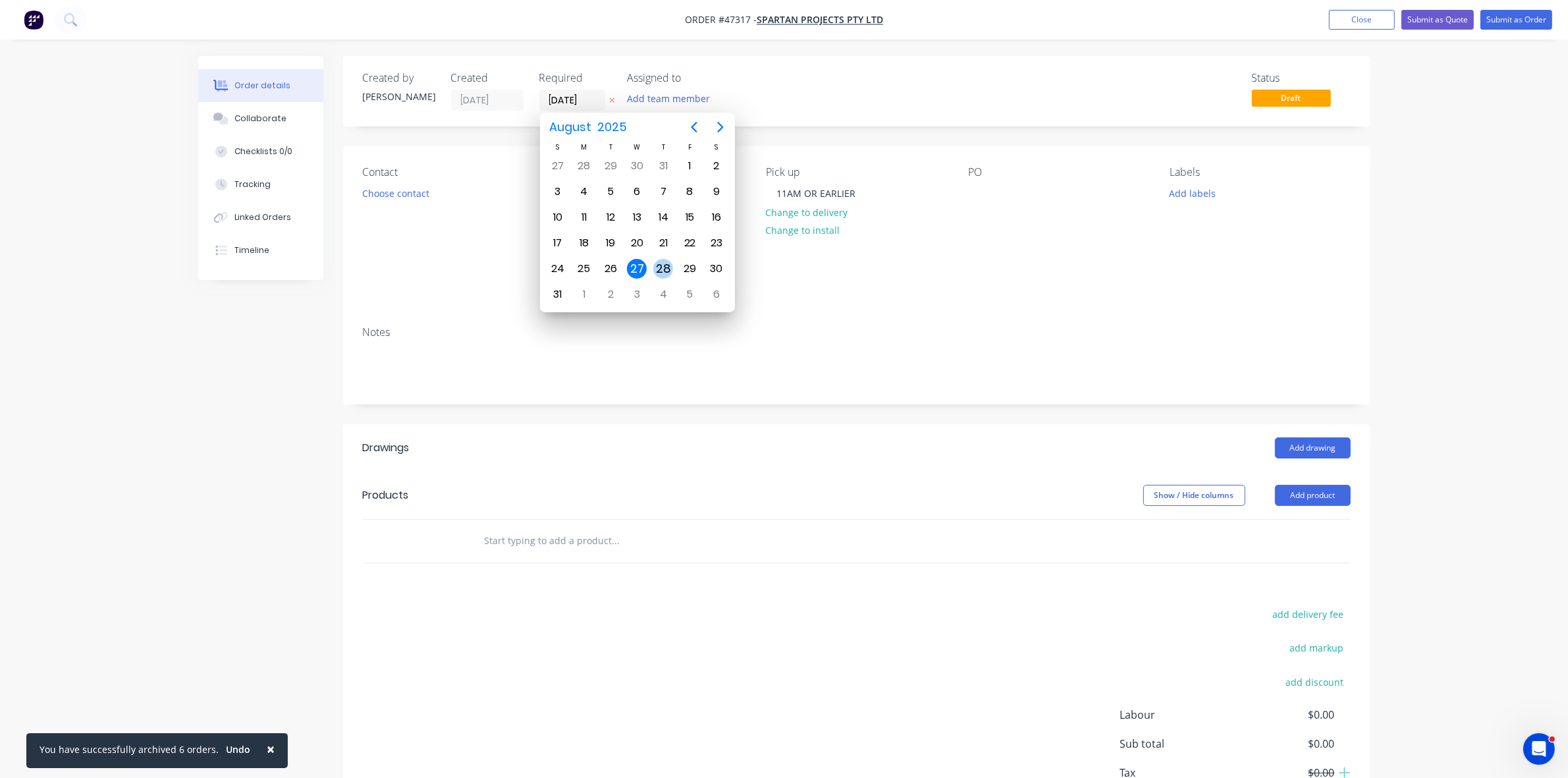
click at [660, 259] on div "28" at bounding box center [663, 269] width 20 height 20
type input "28/08/25"
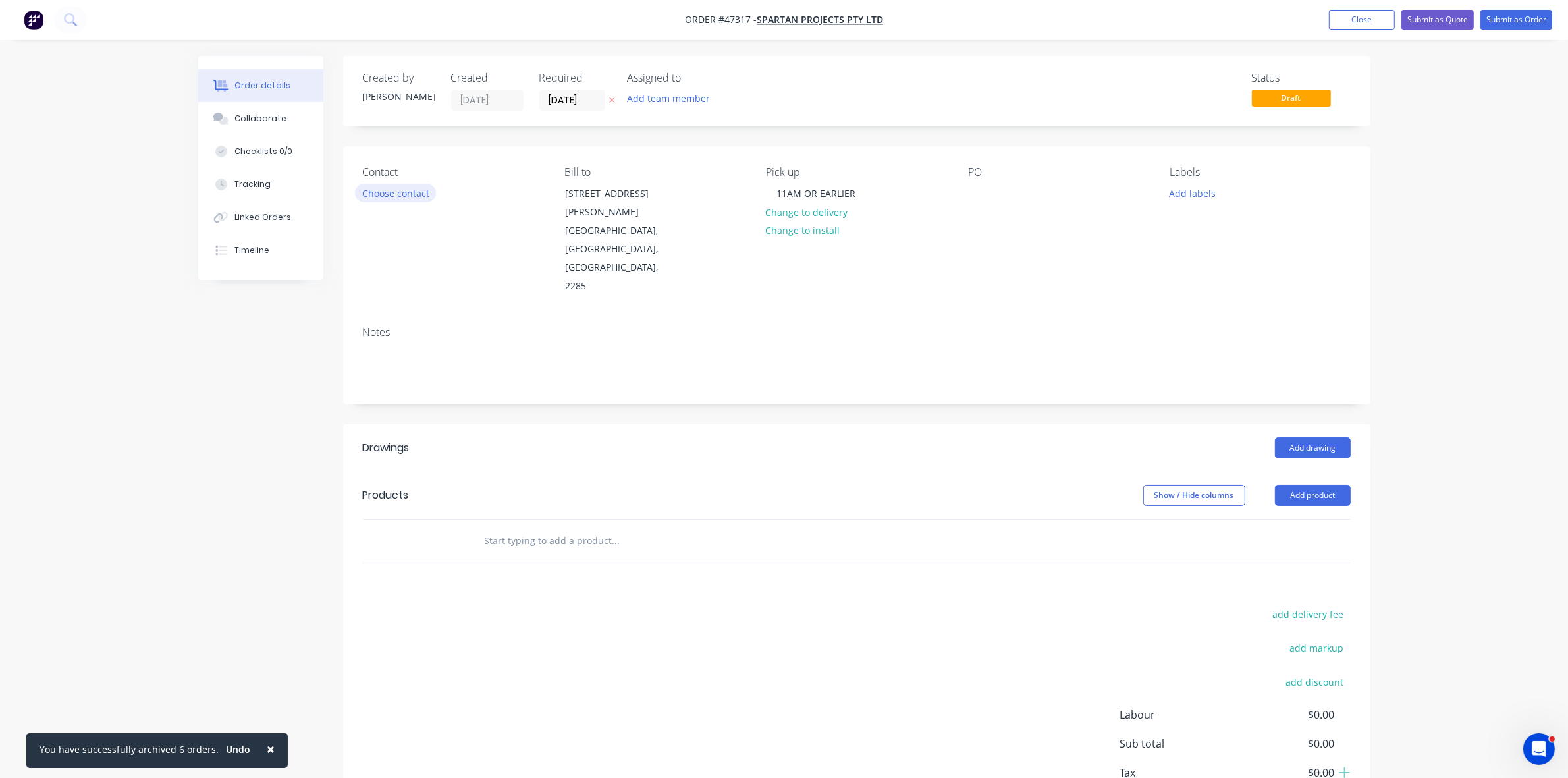
click at [364, 190] on button "Choose contact" at bounding box center [395, 193] width 81 height 18
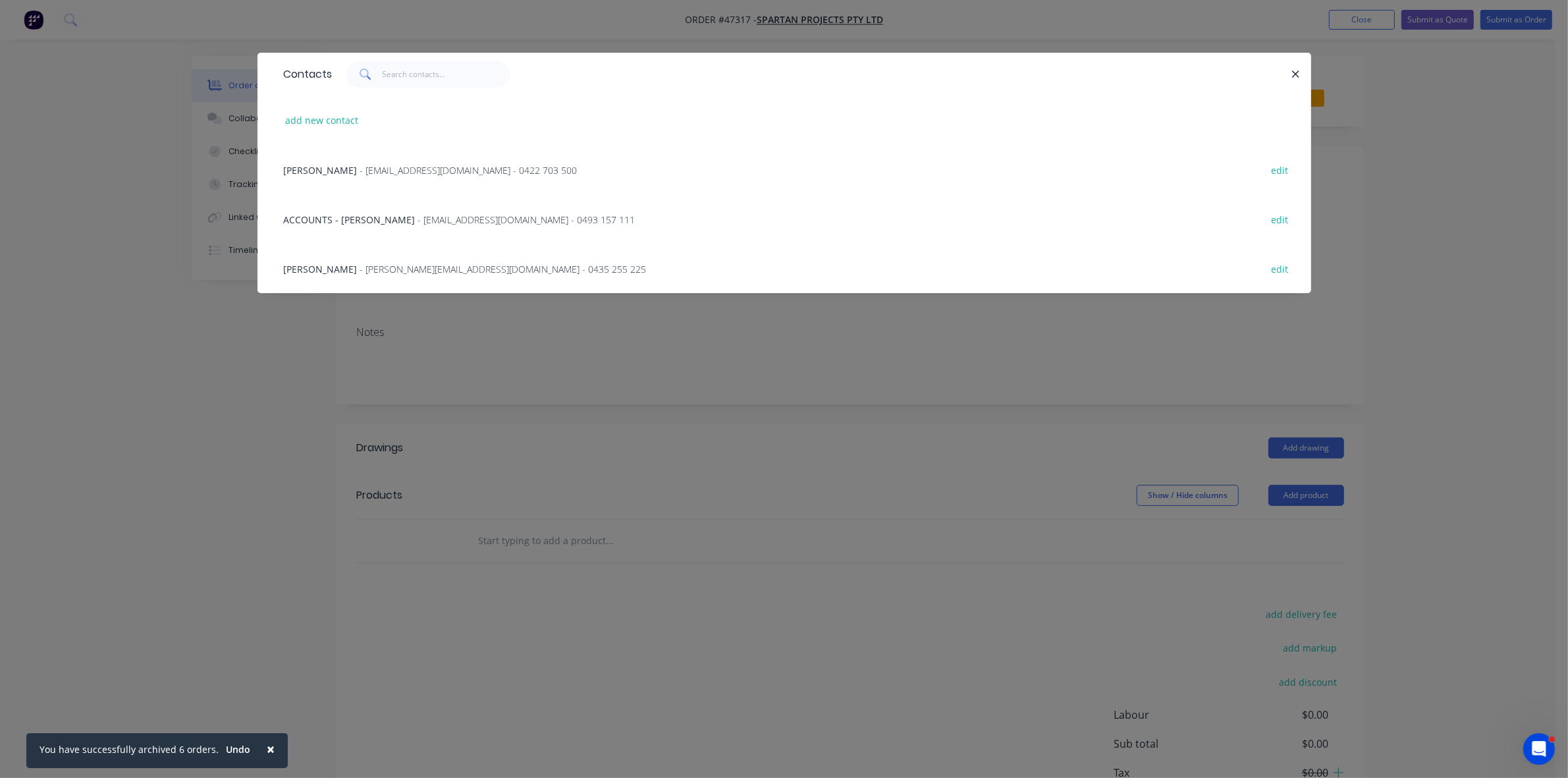
click at [394, 174] on span "- admin@spartanprojects.net.au - 0422 703 500" at bounding box center [469, 171] width 217 height 13
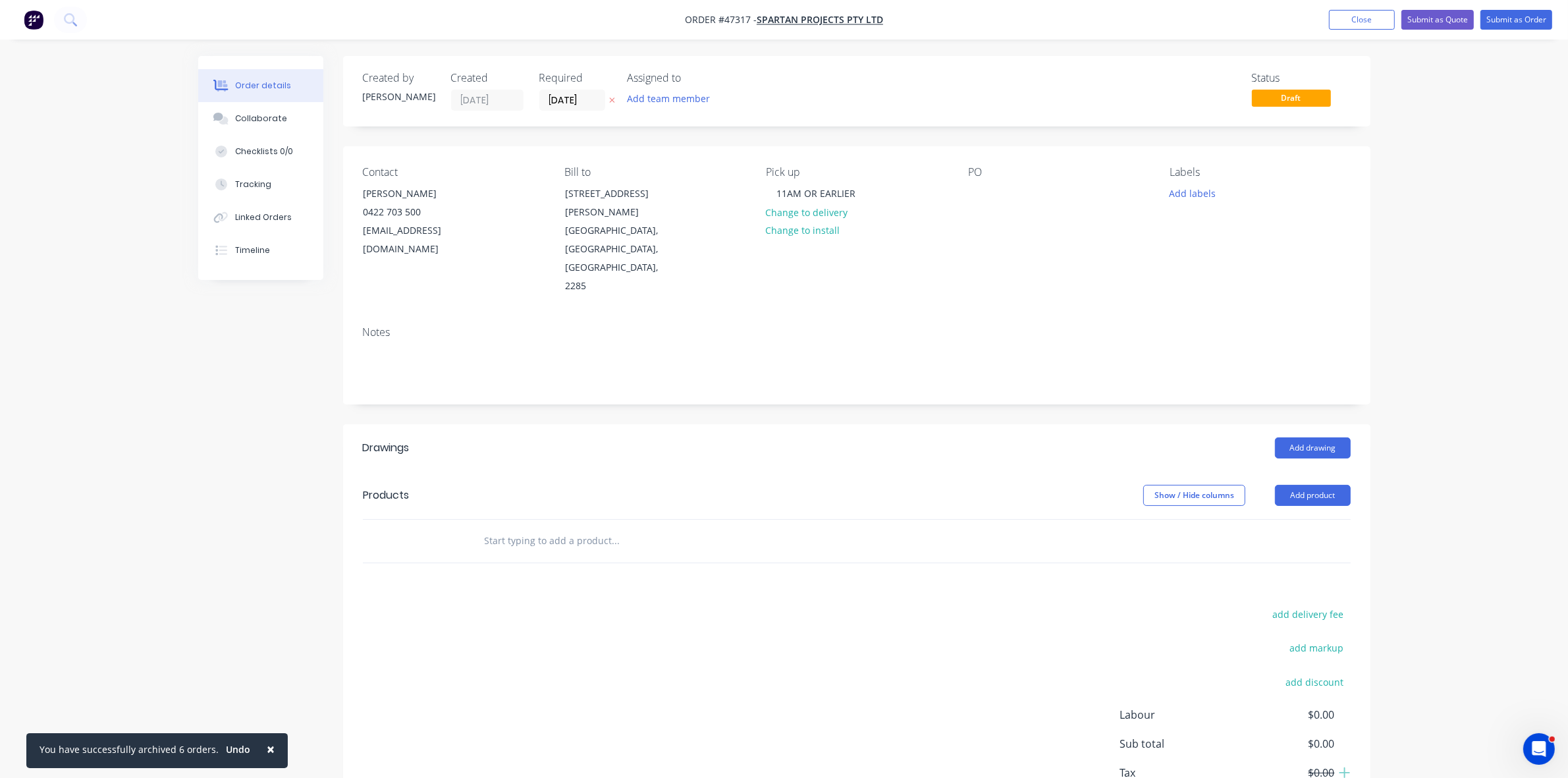
click at [982, 181] on div "PO" at bounding box center [1058, 231] width 181 height 129
click at [968, 199] on div at bounding box center [978, 193] width 21 height 19
click at [1304, 438] on button "Add drawing" at bounding box center [1313, 447] width 75 height 21
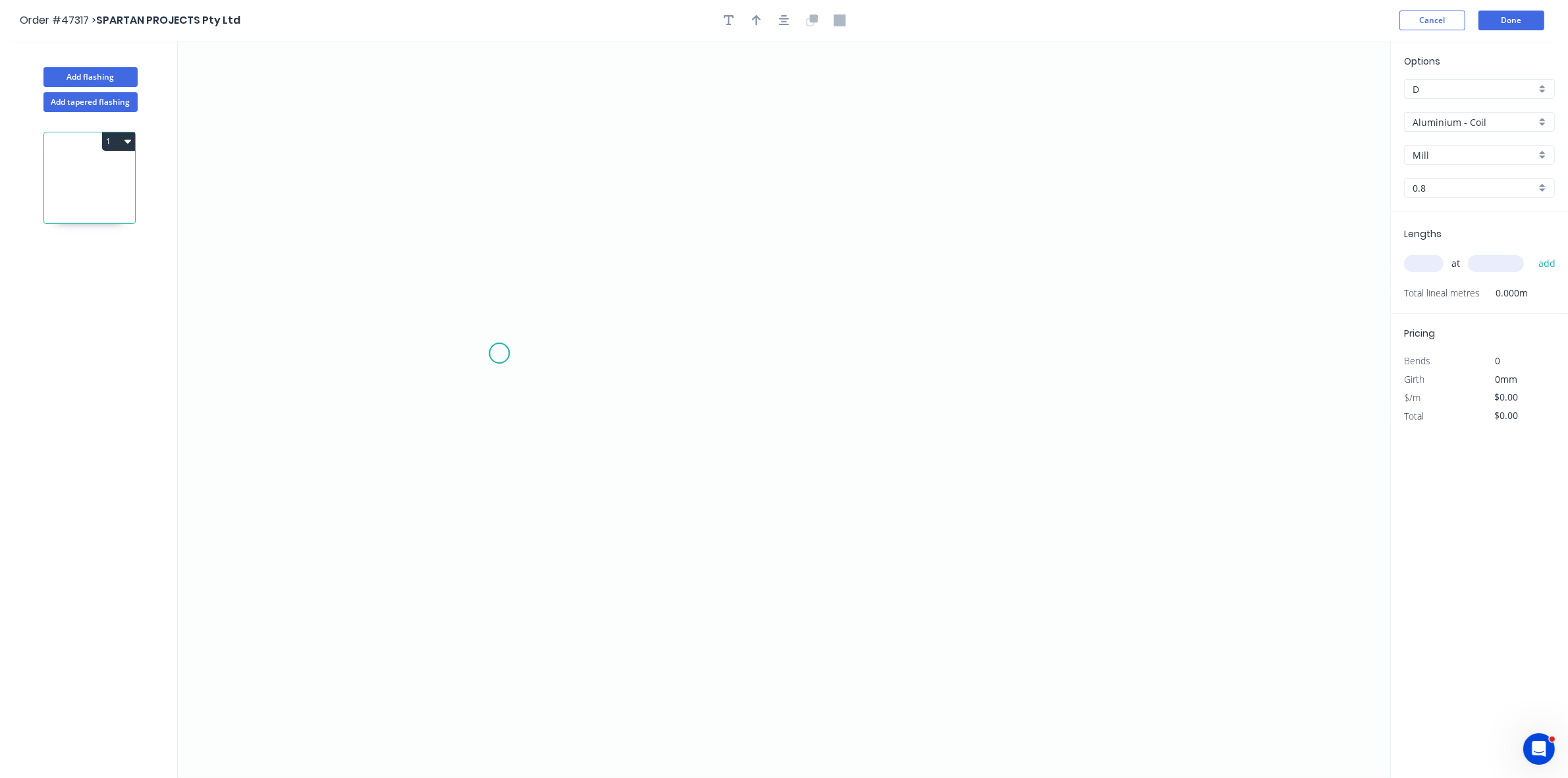
click at [500, 354] on icon "0" at bounding box center [784, 409] width 1212 height 737
click at [519, 324] on icon "0" at bounding box center [784, 409] width 1212 height 737
click at [924, 319] on icon "0 ?" at bounding box center [784, 409] width 1212 height 737
click at [951, 348] on icon "0 ? ? ? º" at bounding box center [784, 409] width 1212 height 737
click at [754, 23] on icon "button" at bounding box center [757, 20] width 9 height 12
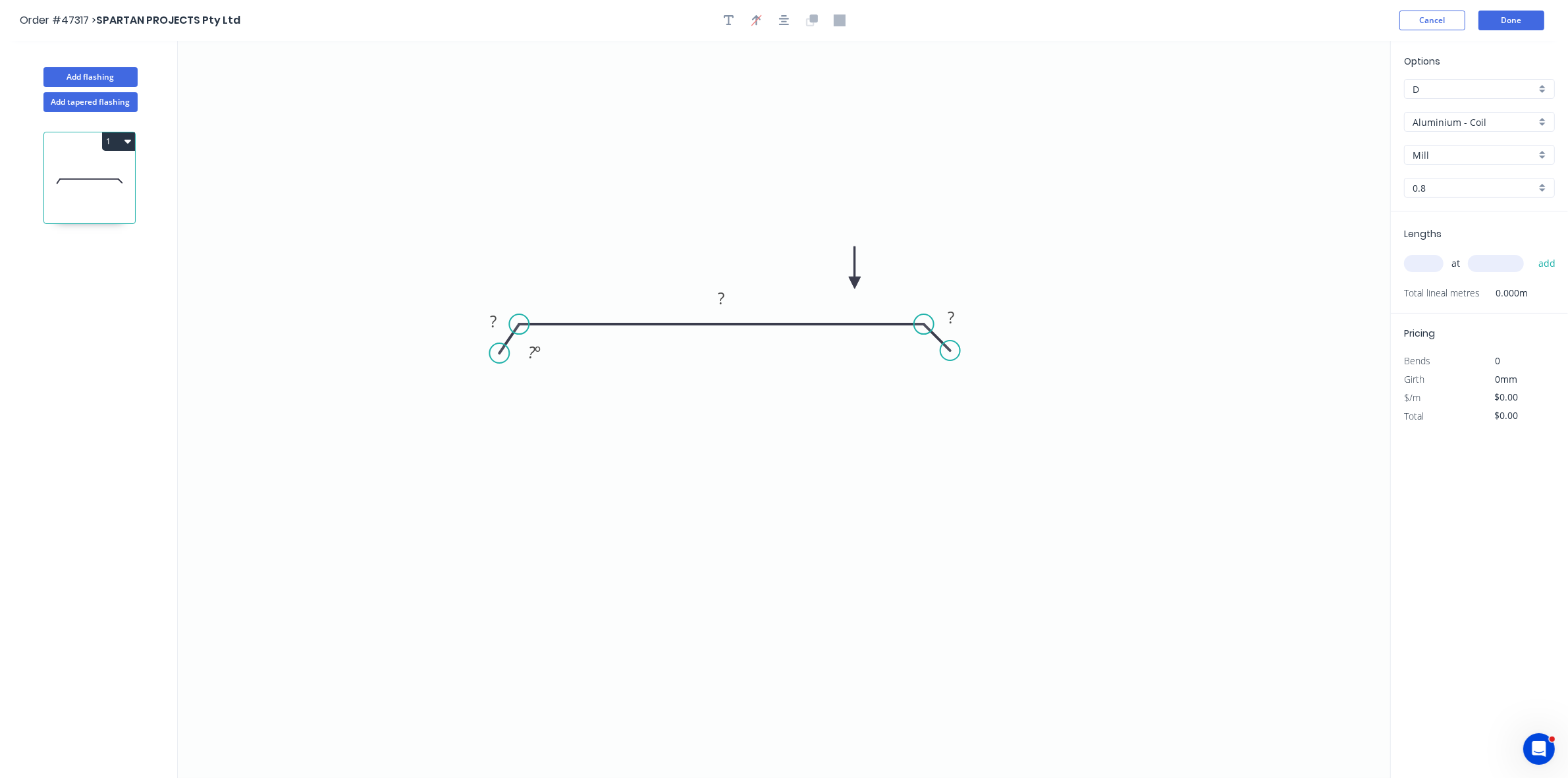
drag, startPoint x: 1321, startPoint y: 105, endPoint x: 851, endPoint y: 295, distance: 507.0
click at [852, 288] on icon at bounding box center [855, 267] width 12 height 42
click at [539, 360] on div "Hide angle" at bounding box center [588, 364] width 132 height 27
click at [495, 323] on tspan "?" at bounding box center [492, 321] width 6 height 22
click at [1431, 120] on input "Aluminium - Coil" at bounding box center [1474, 121] width 123 height 13
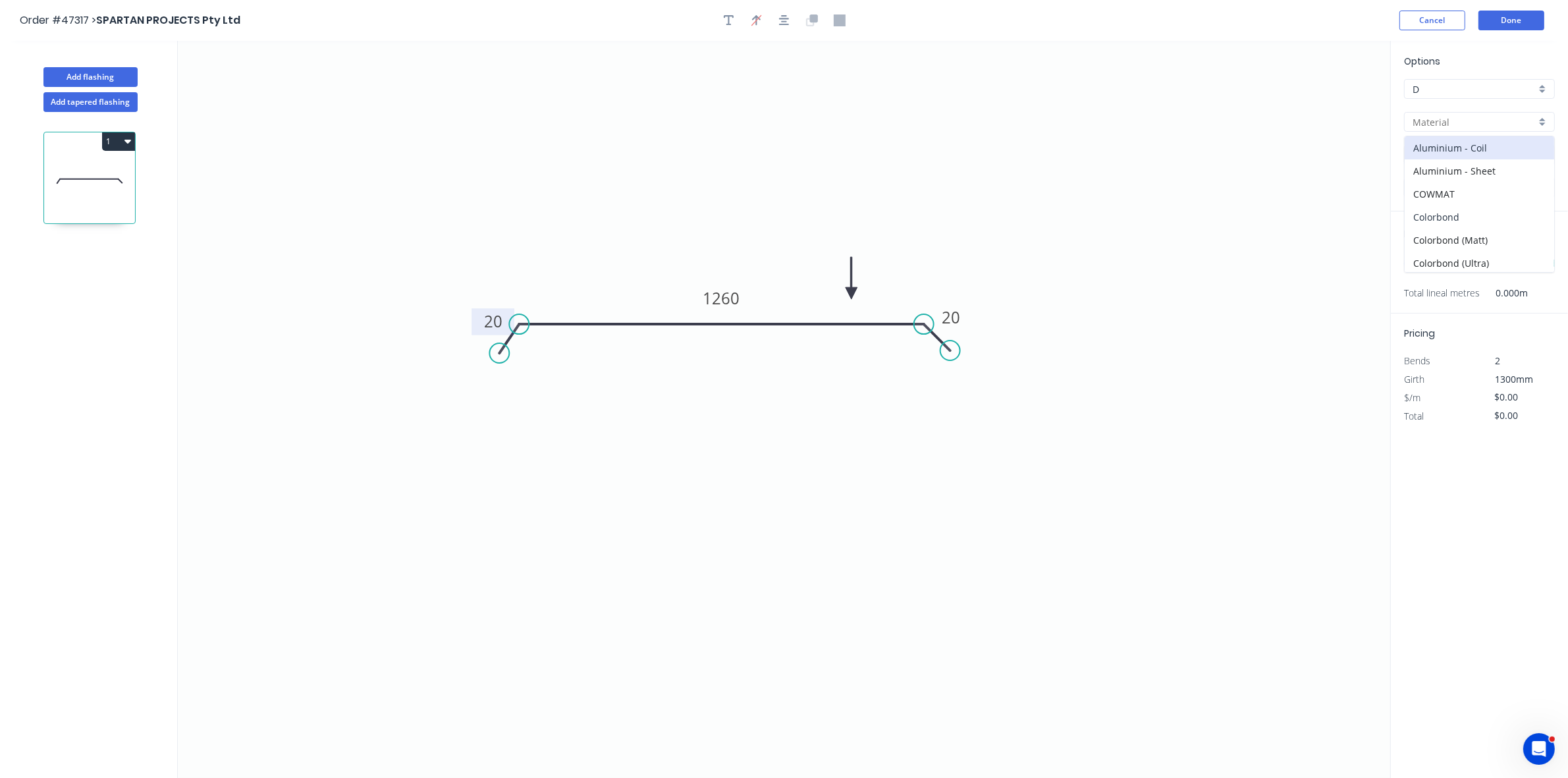
click at [1444, 216] on div "Colorbond" at bounding box center [1479, 217] width 149 height 23
type input "Colorbond"
type input "Basalt"
type input "0.55"
click at [1457, 164] on div "Basalt" at bounding box center [1480, 155] width 151 height 20
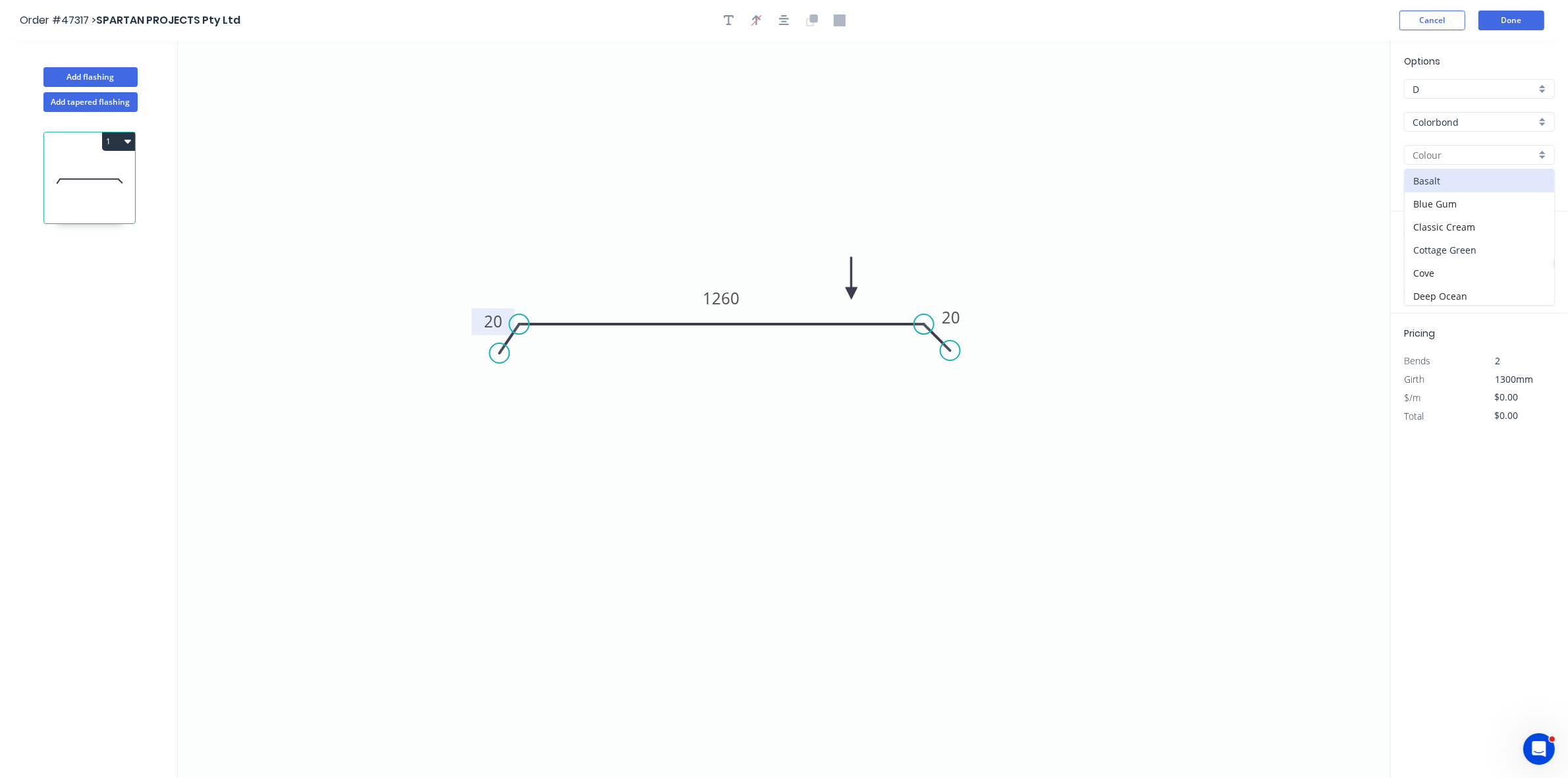
click at [1457, 245] on div "Cottage Green" at bounding box center [1479, 250] width 149 height 23
type input "Cottage Green"
click at [1430, 261] on input "text" at bounding box center [1424, 263] width 40 height 17
type input "1"
type input "900"
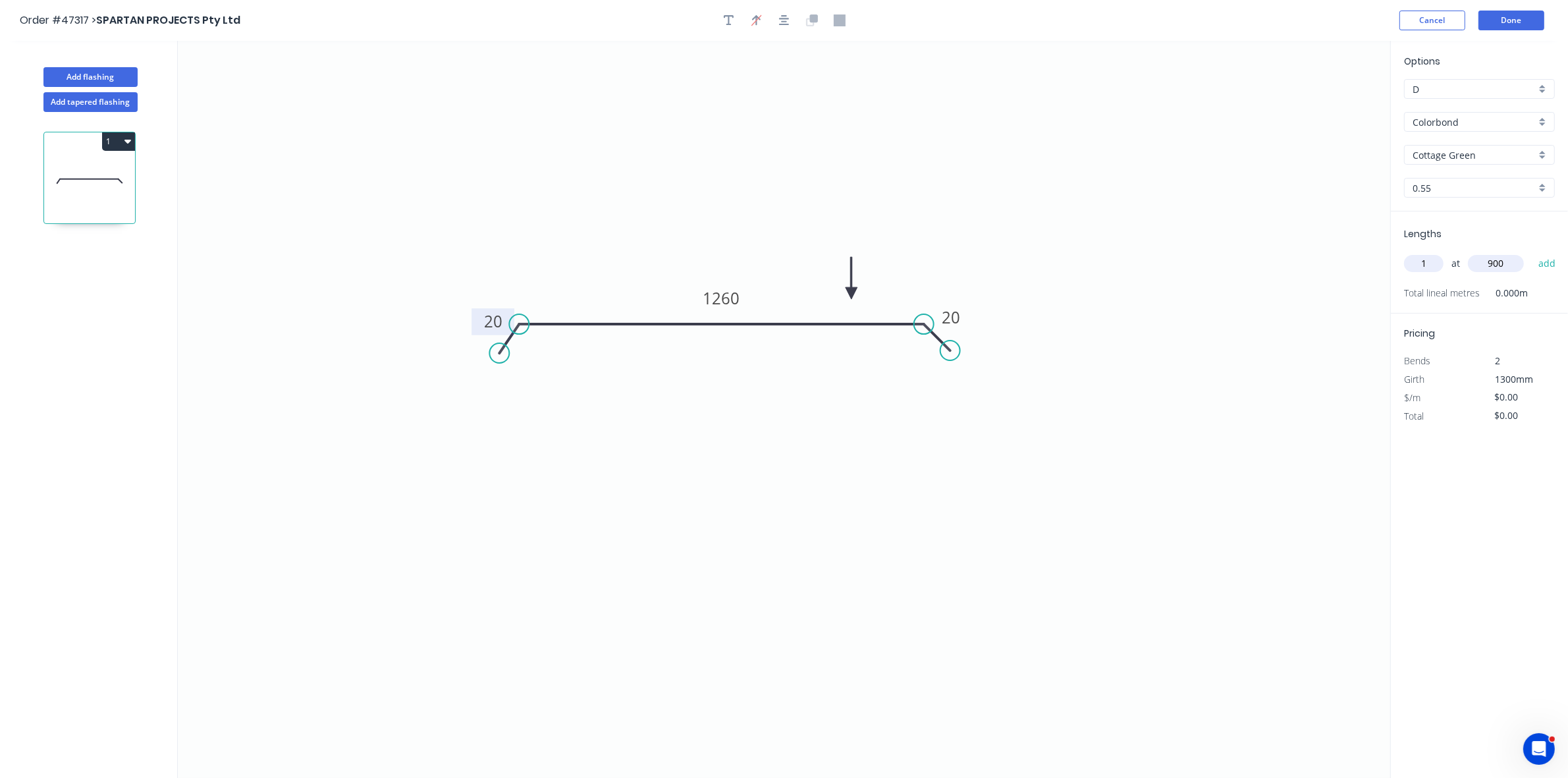
click at [1532, 252] on button "add" at bounding box center [1547, 263] width 31 height 22
click at [1507, 433] on input "$0.00" at bounding box center [1518, 434] width 45 height 19
click at [1507, 426] on input "$0.00" at bounding box center [1518, 434] width 45 height 19
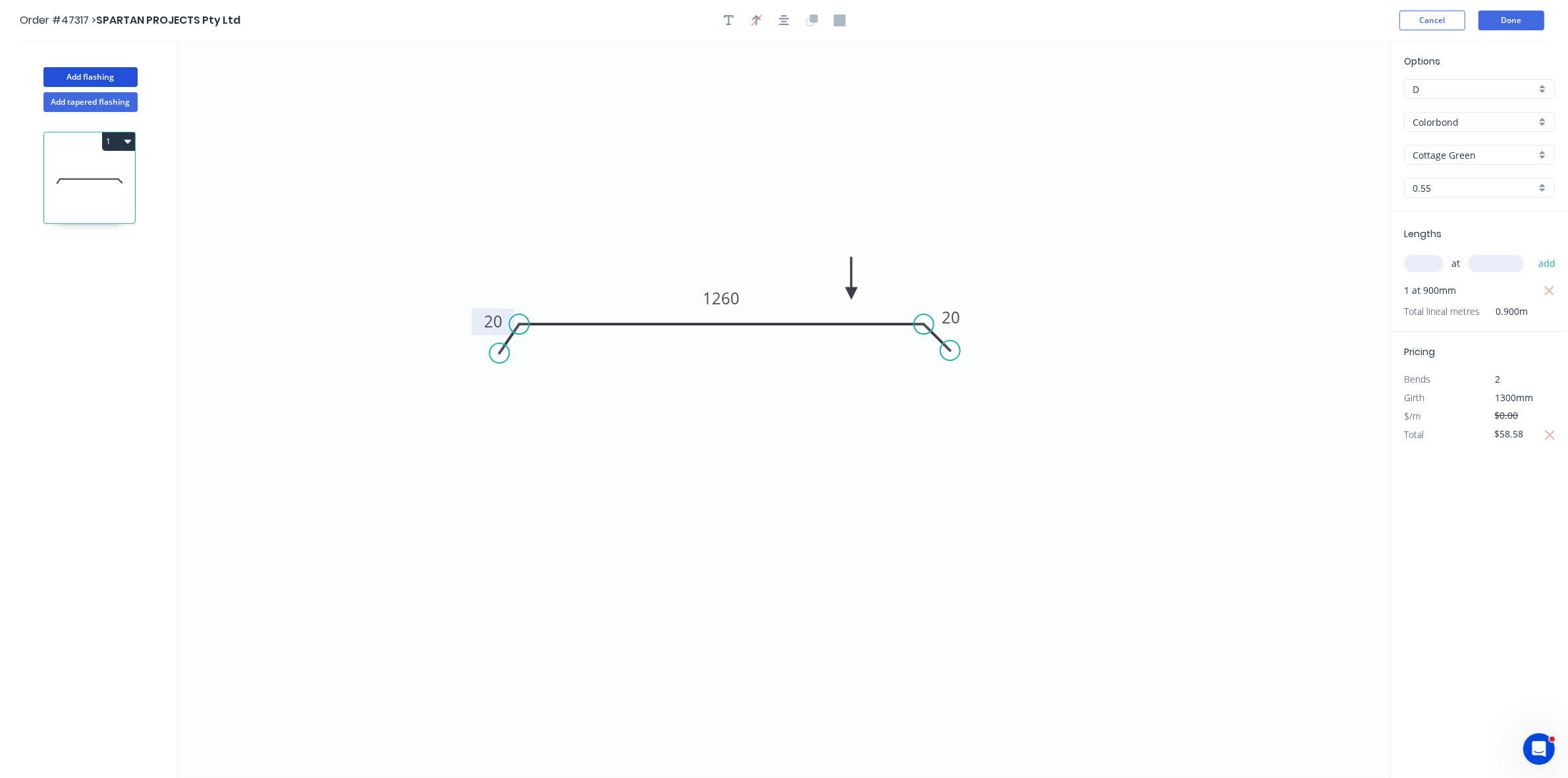
click at [97, 83] on button "Add flashing" at bounding box center [90, 77] width 94 height 20
type input "$0.00"
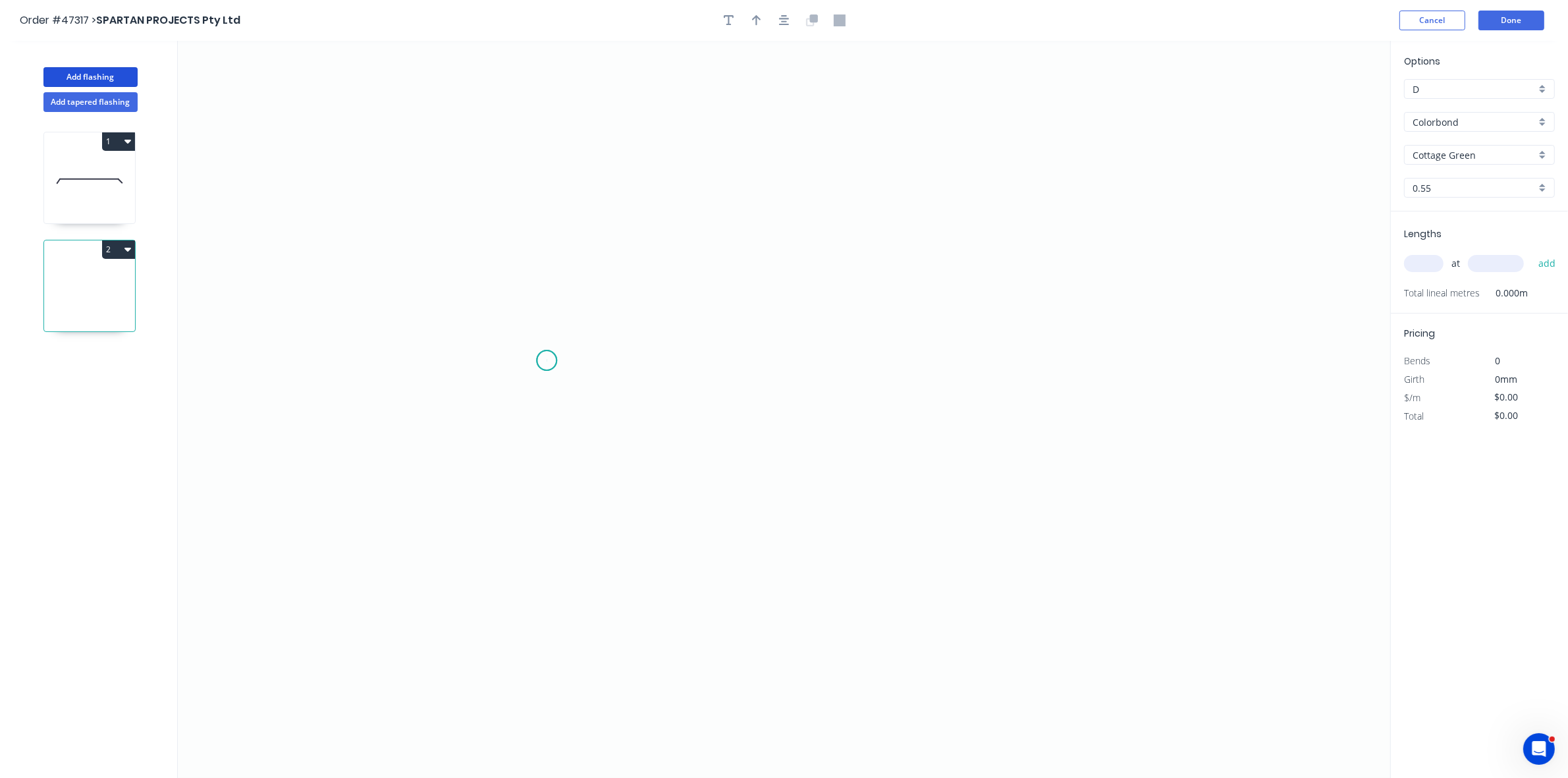
click at [546, 361] on icon "0" at bounding box center [784, 409] width 1212 height 737
click at [580, 336] on icon "0" at bounding box center [784, 409] width 1212 height 737
click at [899, 340] on icon "0 ?" at bounding box center [784, 409] width 1212 height 737
click at [890, 163] on icon "0 ? ? ? º" at bounding box center [784, 409] width 1212 height 737
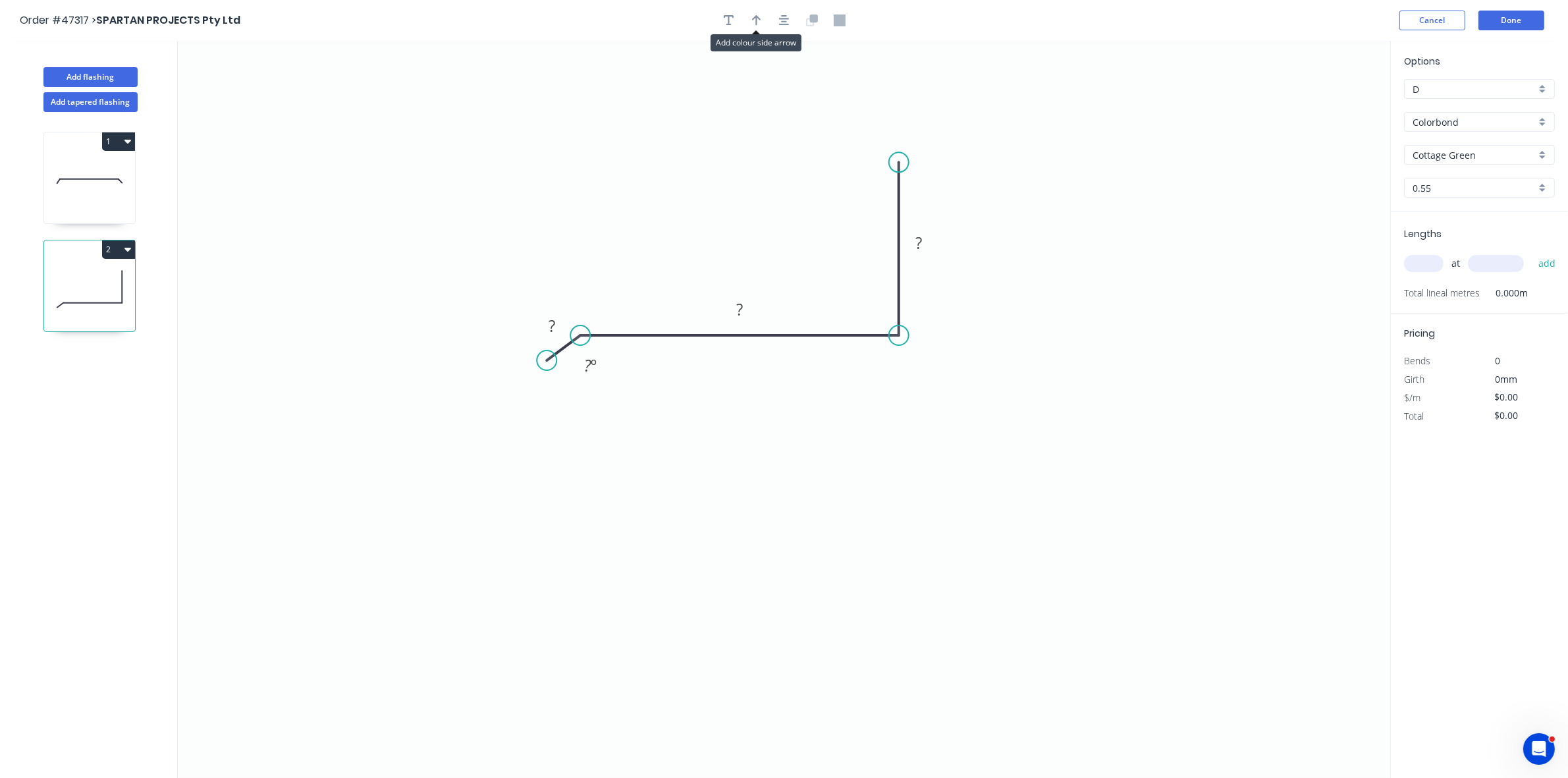
click at [773, 21] on div at bounding box center [784, 21] width 138 height 20
click at [766, 23] on div at bounding box center [784, 21] width 138 height 20
click at [763, 21] on button "button" at bounding box center [757, 21] width 20 height 20
drag, startPoint x: 1324, startPoint y: 104, endPoint x: 864, endPoint y: 272, distance: 489.7
click at [864, 272] on icon at bounding box center [866, 254] width 12 height 42
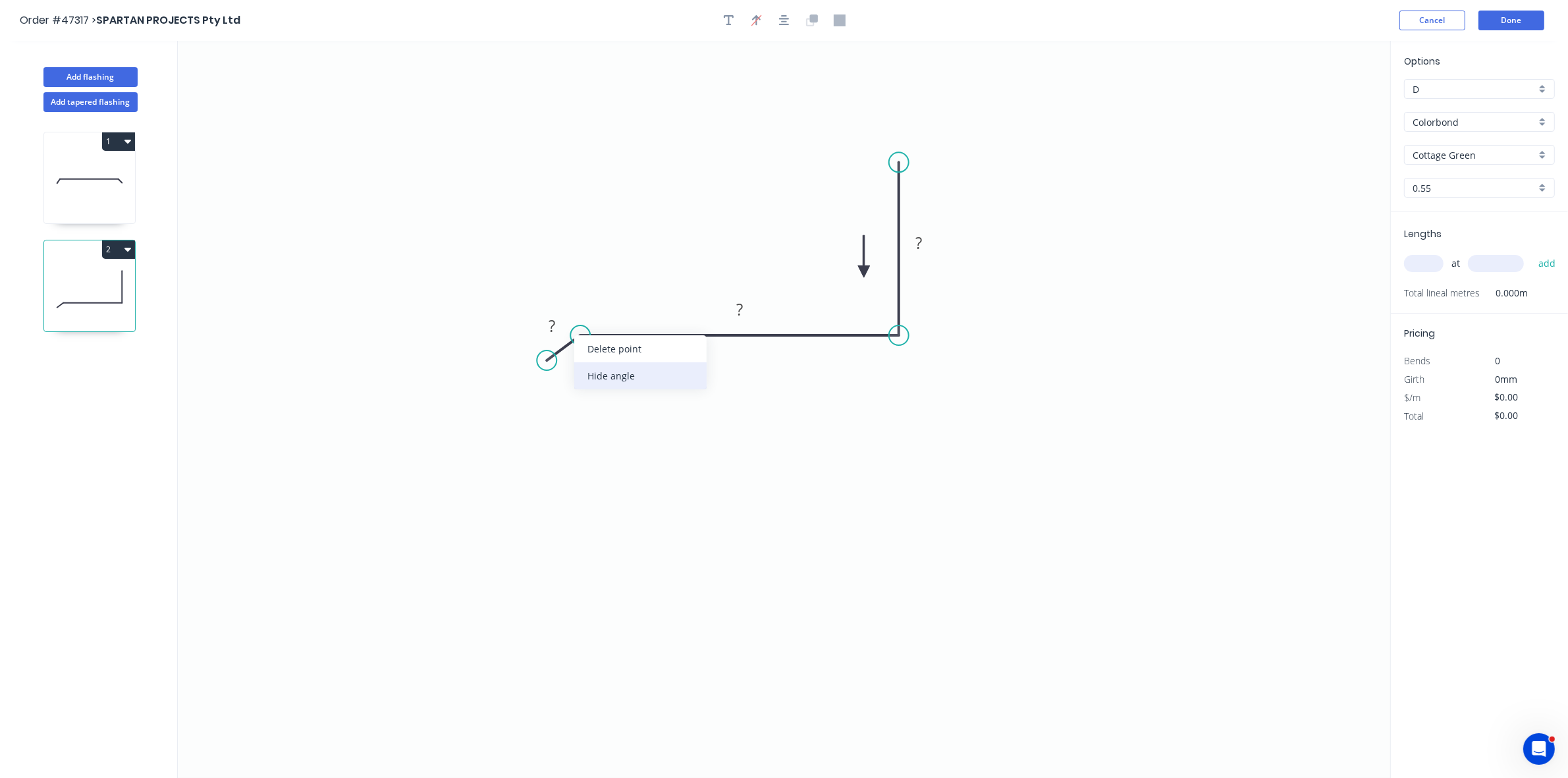
click at [598, 374] on div "Hide angle" at bounding box center [640, 376] width 132 height 27
click at [562, 323] on rect at bounding box center [552, 326] width 26 height 19
type input "$17.42"
click at [1412, 261] on input "text" at bounding box center [1424, 263] width 40 height 17
type input "1"
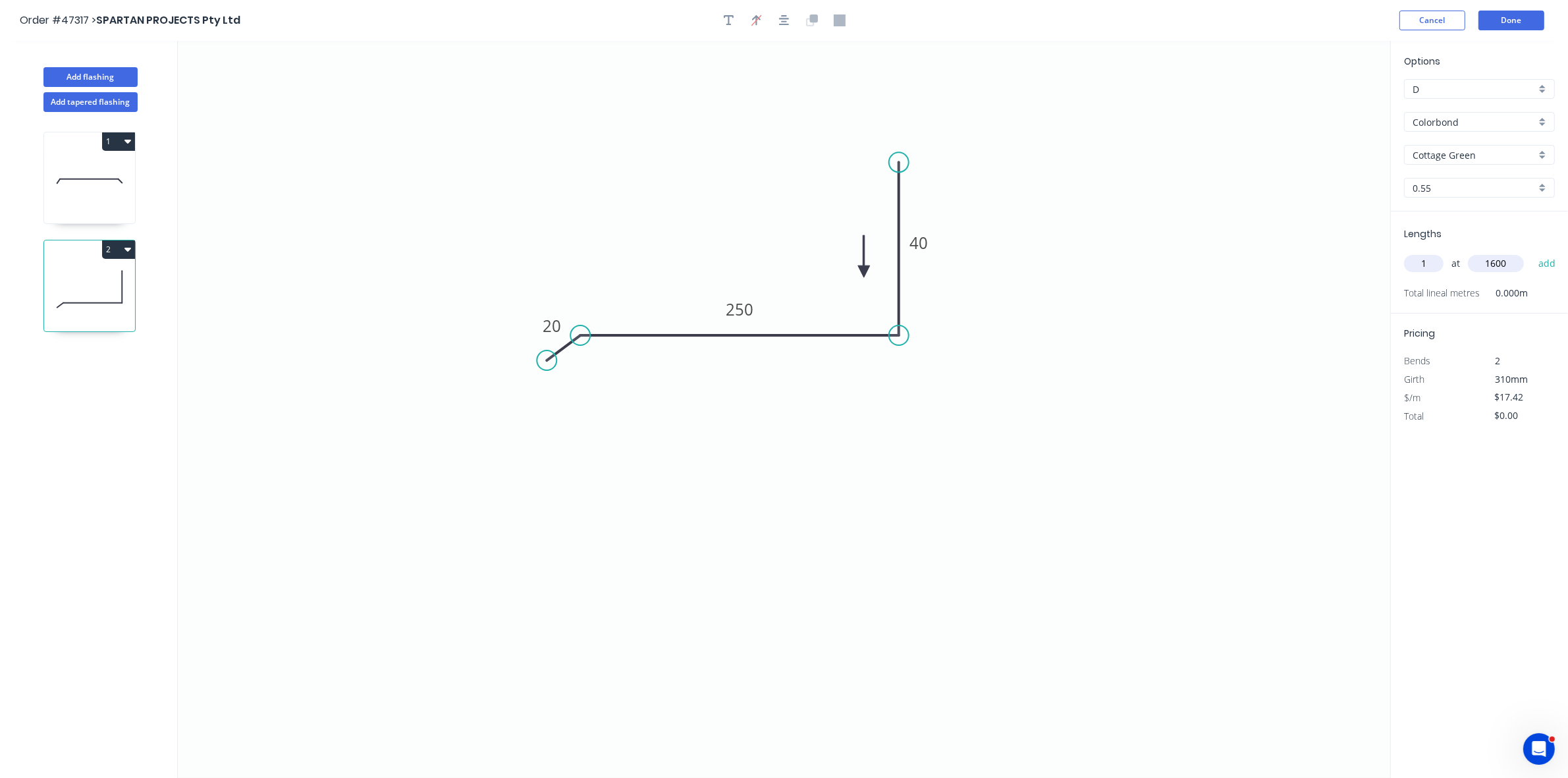
type input "1600"
click at [1532, 252] on button "add" at bounding box center [1547, 263] width 31 height 22
click at [106, 241] on div "2" at bounding box center [89, 286] width 93 height 93
click at [110, 245] on button "2" at bounding box center [119, 250] width 33 height 19
click at [96, 283] on div "Duplicate" at bounding box center [72, 281] width 102 height 19
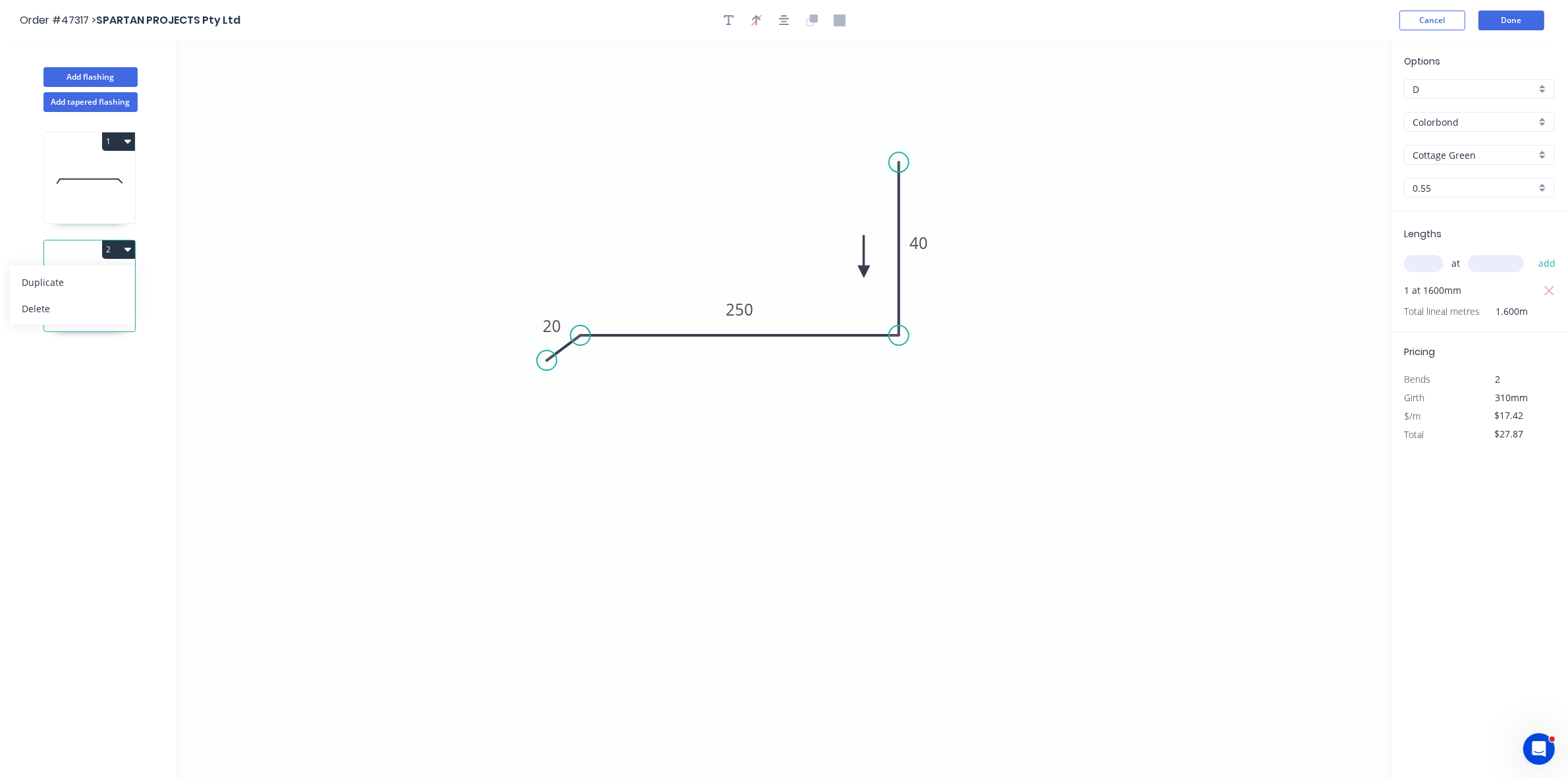
type input "$0.00"
click at [746, 312] on tspan "250" at bounding box center [740, 309] width 28 height 22
type input "$13.32"
click at [1417, 255] on input "text" at bounding box center [1424, 263] width 40 height 17
type input "1"
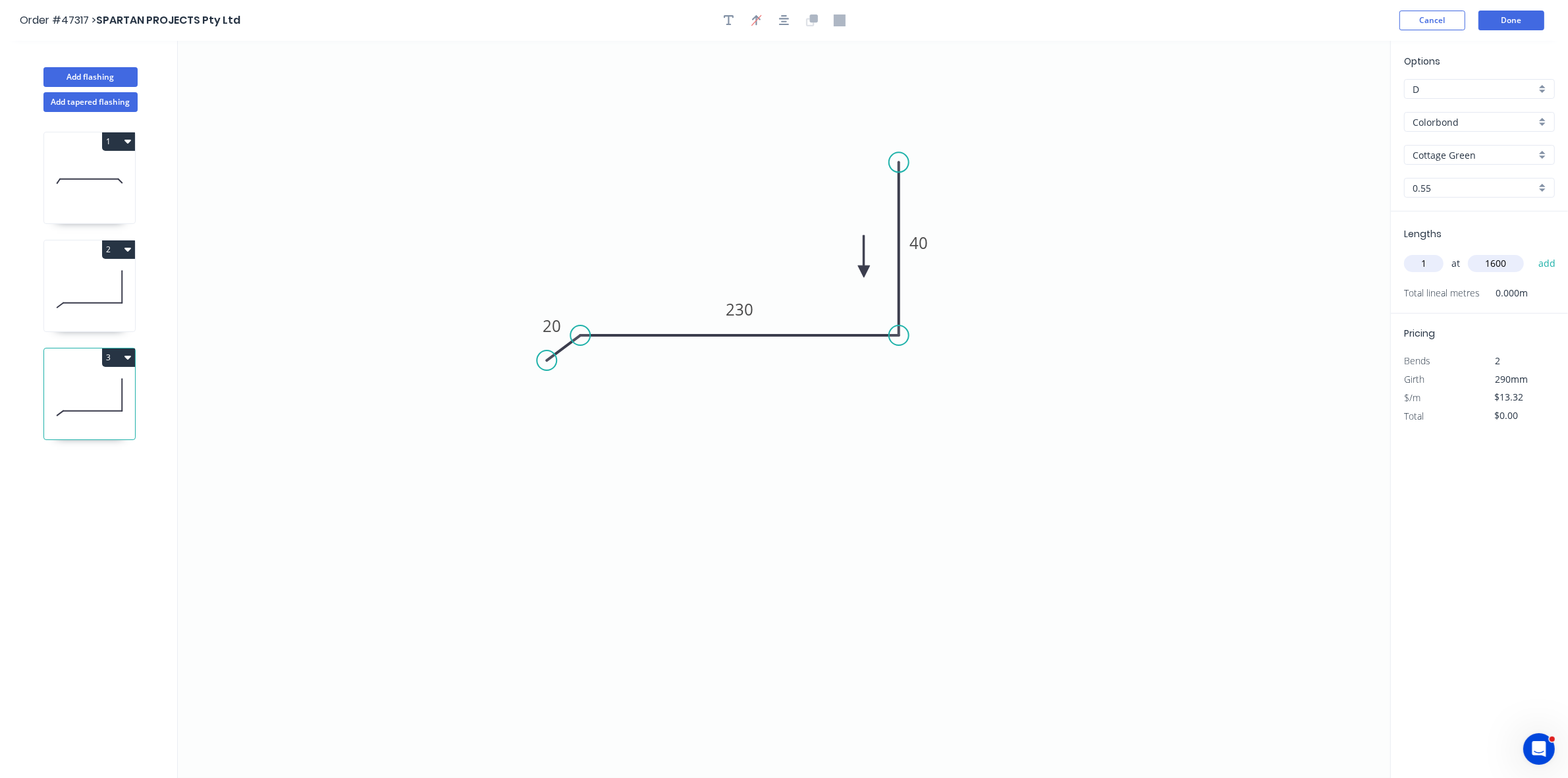
type input "1600"
click at [1532, 252] on button "add" at bounding box center [1547, 263] width 31 height 22
click at [117, 353] on button "3" at bounding box center [119, 358] width 33 height 19
click at [116, 392] on div "Duplicate" at bounding box center [72, 390] width 102 height 19
type input "$0.00"
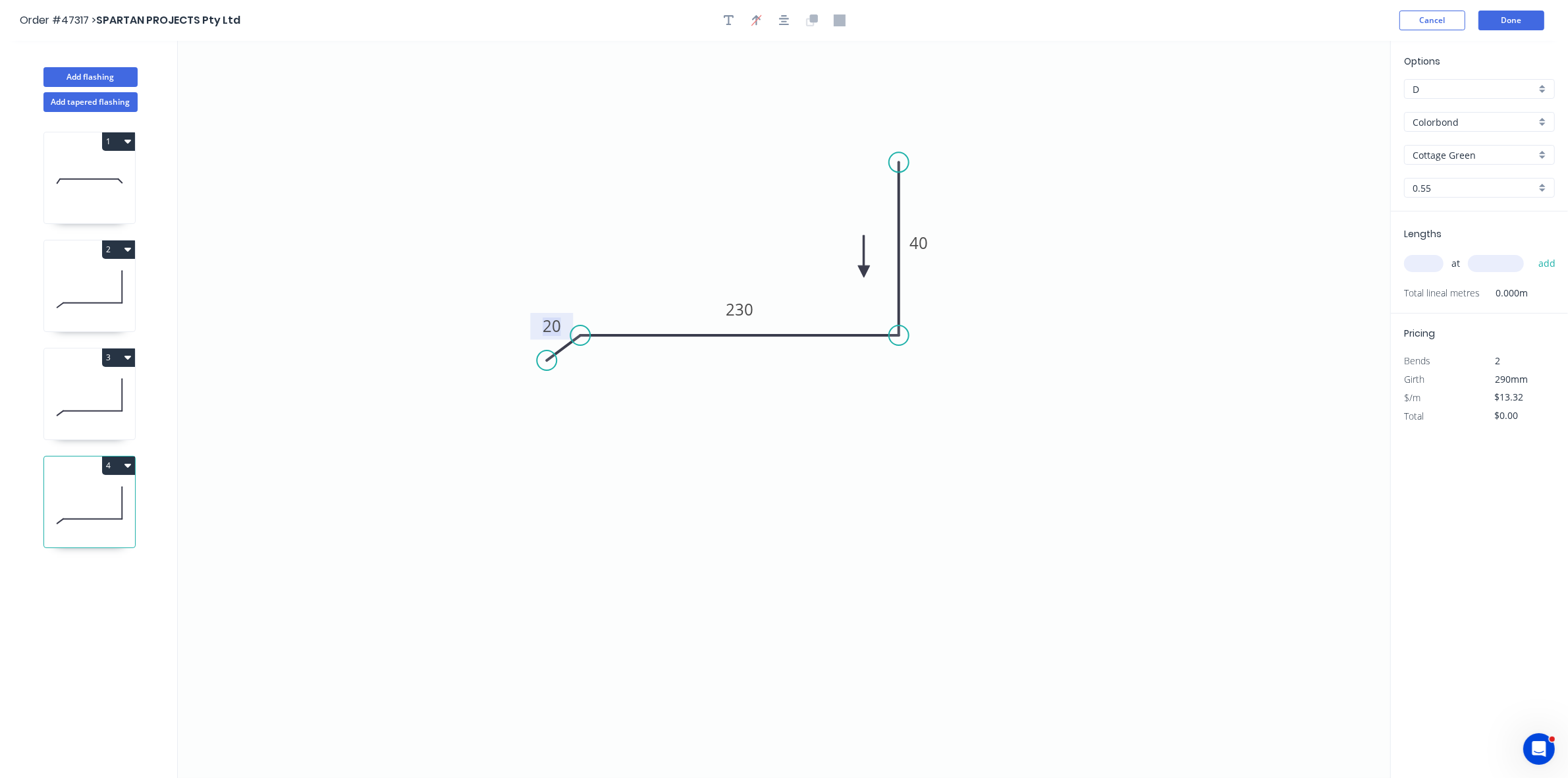
click at [542, 328] on g "20" at bounding box center [552, 325] width 26 height 22
click at [1433, 255] on input "text" at bounding box center [1424, 263] width 40 height 17
type input "1"
type input "1400"
click at [1532, 252] on button "add" at bounding box center [1547, 263] width 31 height 22
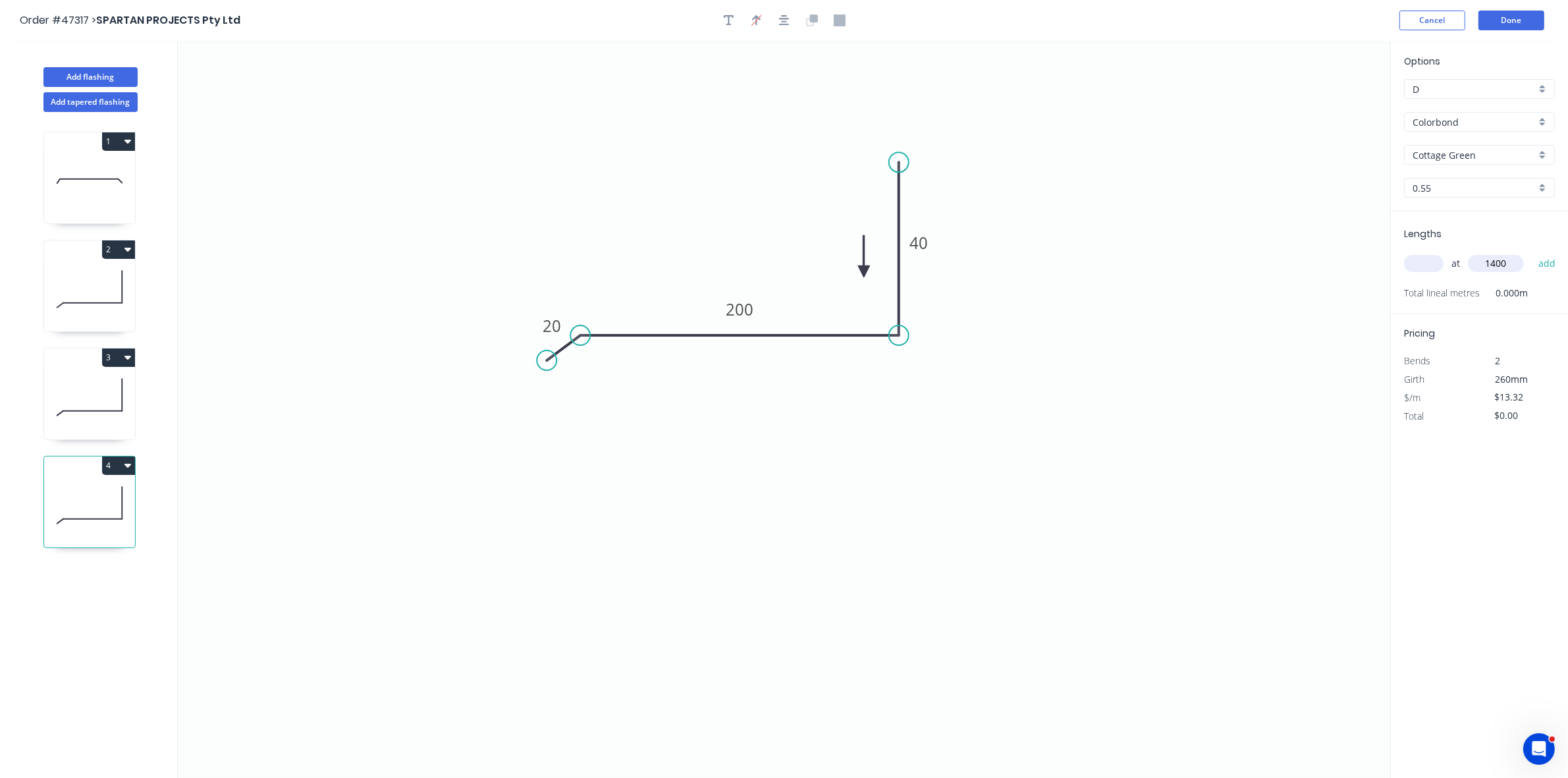
type input "$18.65"
click at [120, 73] on button "Add flashing" at bounding box center [90, 77] width 94 height 20
type input "$0.00"
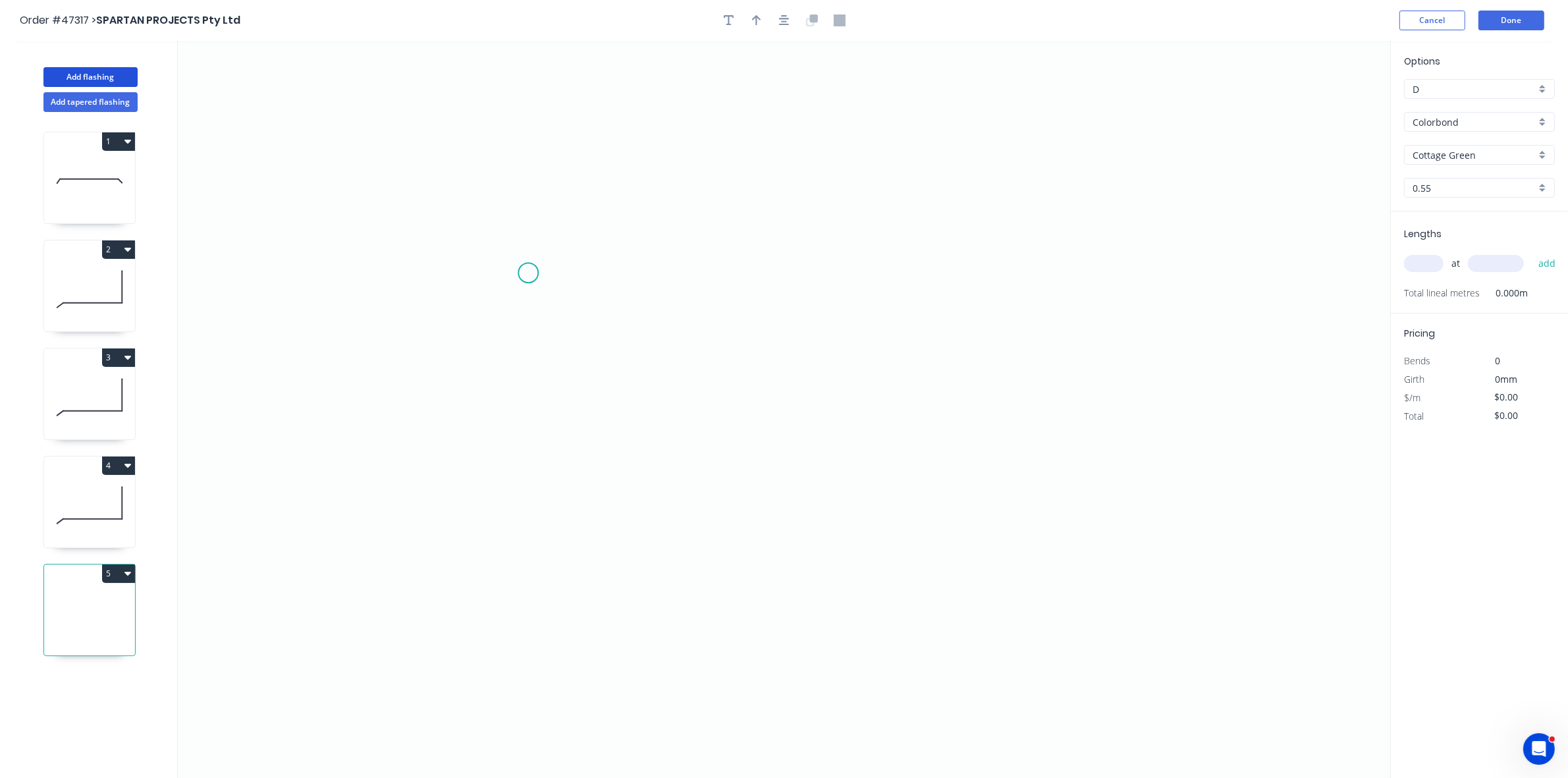
click at [530, 274] on icon "0" at bounding box center [784, 409] width 1212 height 737
click at [529, 231] on icon at bounding box center [529, 252] width 0 height 43
click at [619, 231] on icon "0 ?" at bounding box center [784, 409] width 1212 height 737
click at [615, 405] on icon "0 ? ?" at bounding box center [784, 409] width 1212 height 737
click at [791, 411] on icon "0 ? ? ?" at bounding box center [784, 409] width 1212 height 737
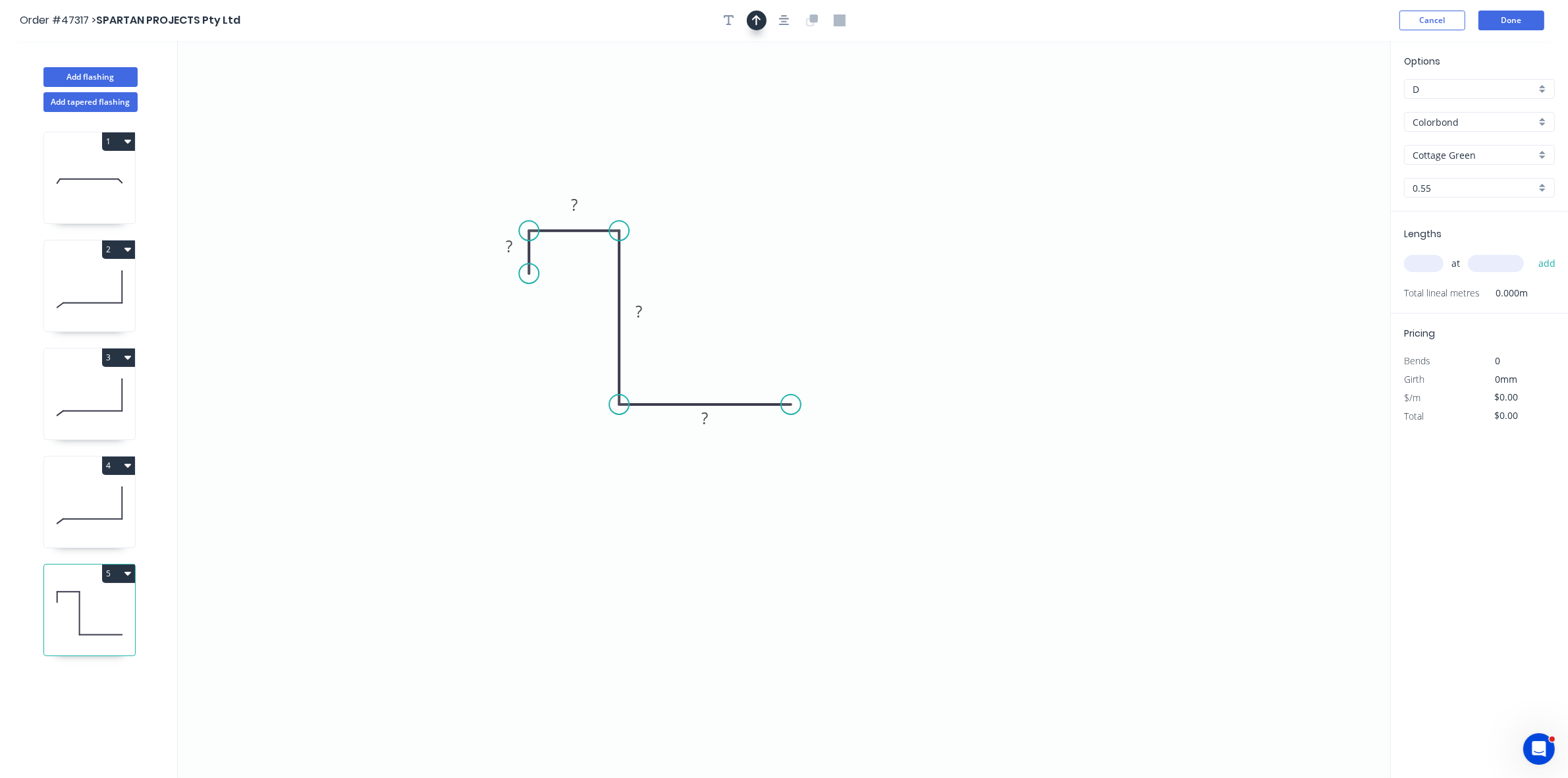
click at [752, 24] on icon "button" at bounding box center [757, 20] width 9 height 12
drag, startPoint x: 1324, startPoint y: 107, endPoint x: 709, endPoint y: 374, distance: 670.5
click at [719, 366] on icon at bounding box center [724, 344] width 12 height 42
click at [520, 241] on rect at bounding box center [509, 247] width 26 height 19
type input "$12.31"
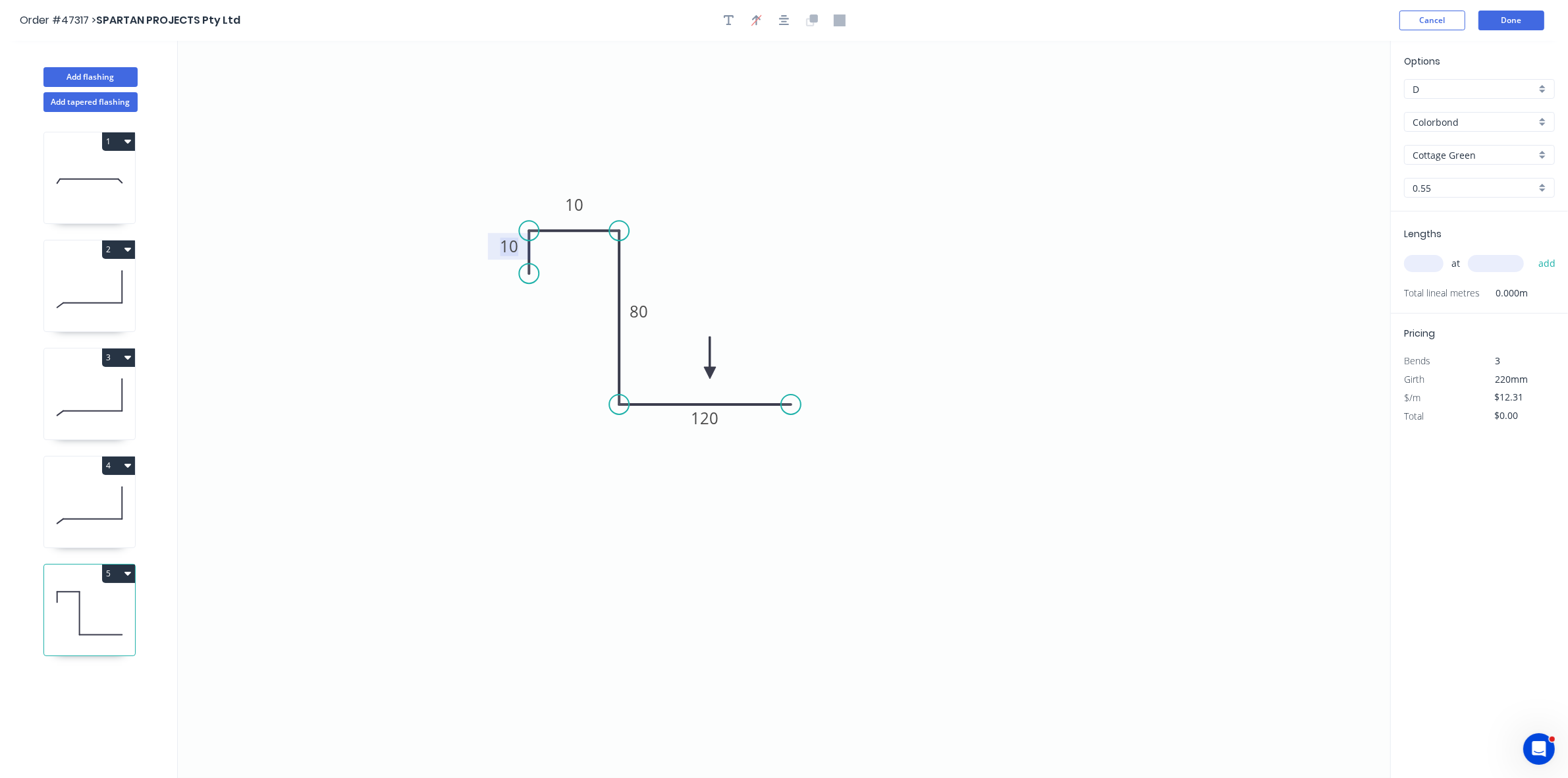
click at [1416, 261] on input "text" at bounding box center [1424, 263] width 40 height 17
type input "1"
type input "1100"
click at [1532, 252] on button "add" at bounding box center [1547, 263] width 31 height 22
type input "$13.54"
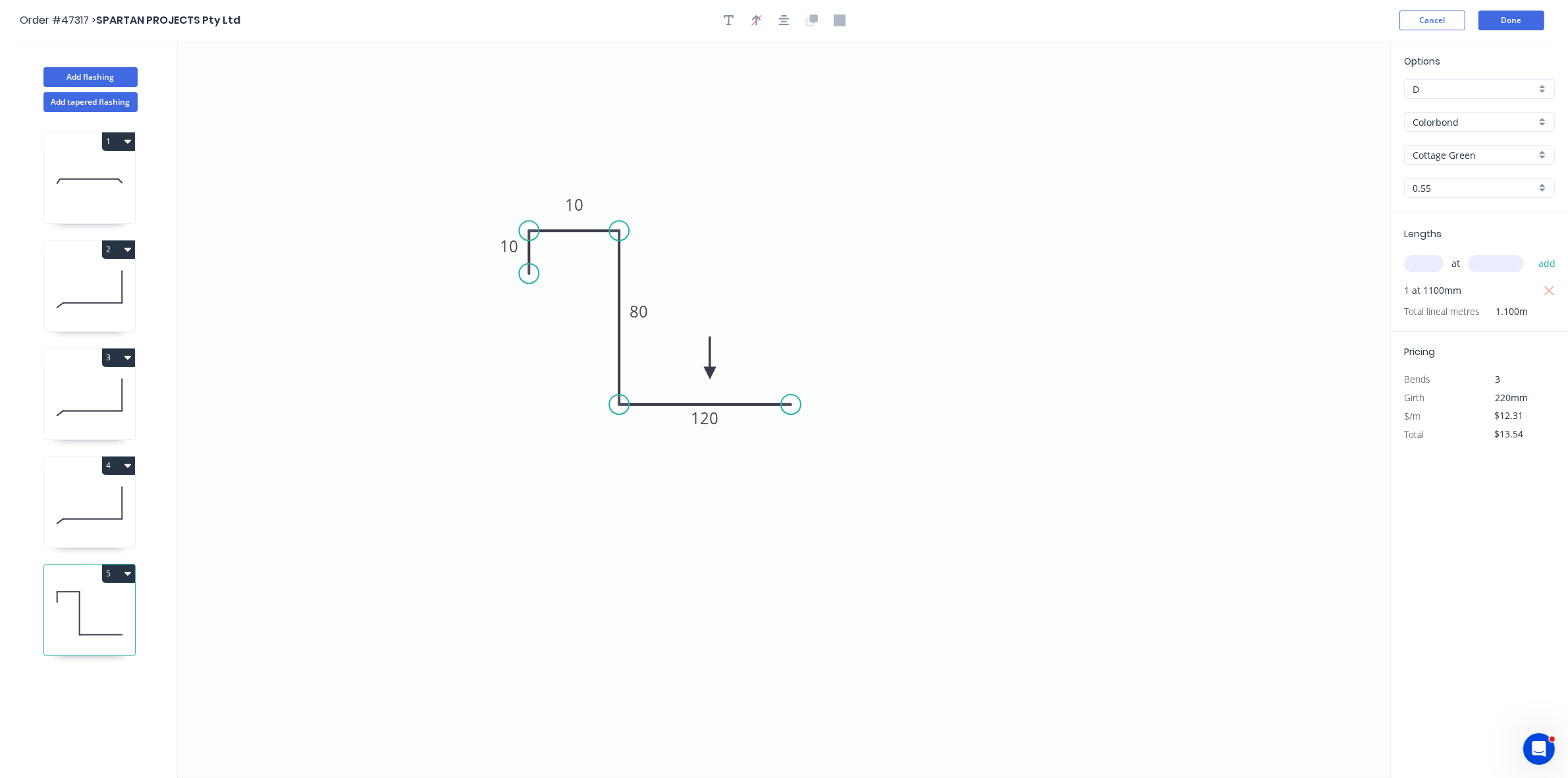
drag, startPoint x: 129, startPoint y: 139, endPoint x: 124, endPoint y: 155, distance: 16.8
click at [128, 139] on icon "button" at bounding box center [128, 141] width 6 height 11
drag, startPoint x: 120, startPoint y: 172, endPoint x: 164, endPoint y: 172, distance: 44.0
click at [122, 172] on div "Duplicate" at bounding box center [72, 173] width 102 height 19
type input "$0.00"
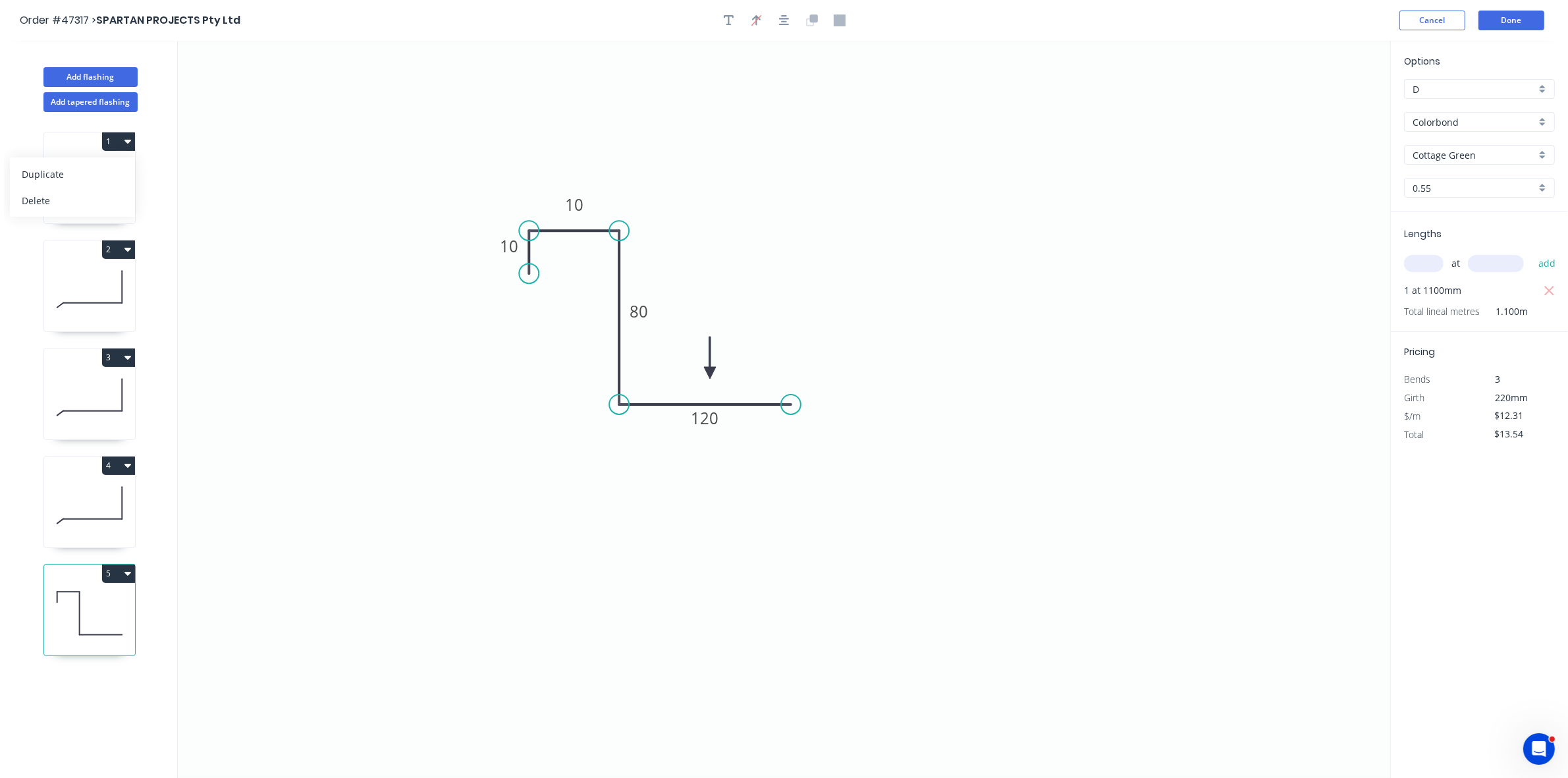
type input "$58.58"
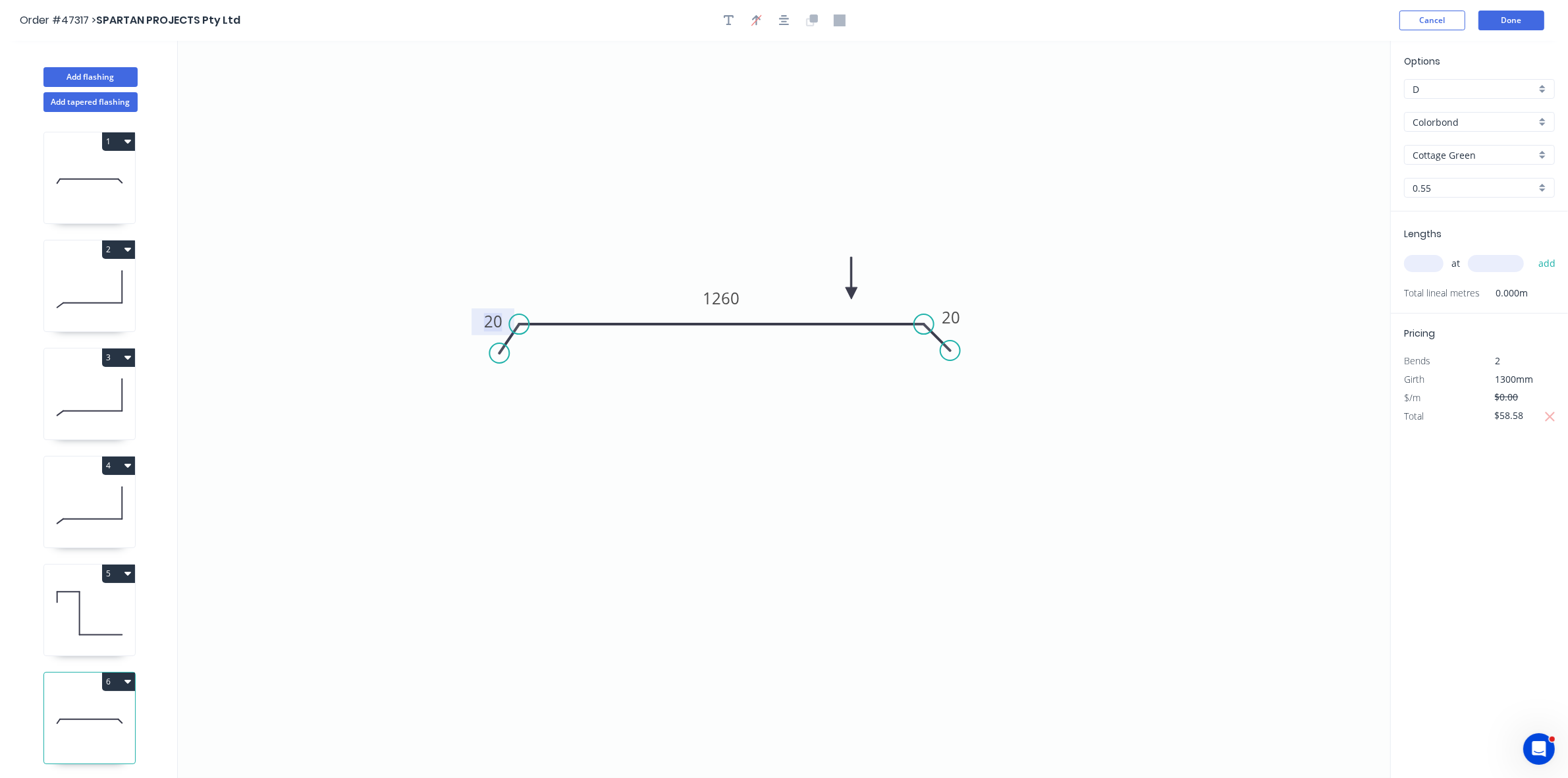
click at [492, 320] on tspan "20" at bounding box center [493, 321] width 19 height 22
drag, startPoint x: 1416, startPoint y: 271, endPoint x: 1413, endPoint y: 263, distance: 8.5
click at [1414, 270] on input "text" at bounding box center [1424, 263] width 40 height 17
click at [1413, 263] on input "text" at bounding box center [1424, 263] width 40 height 17
type input "1"
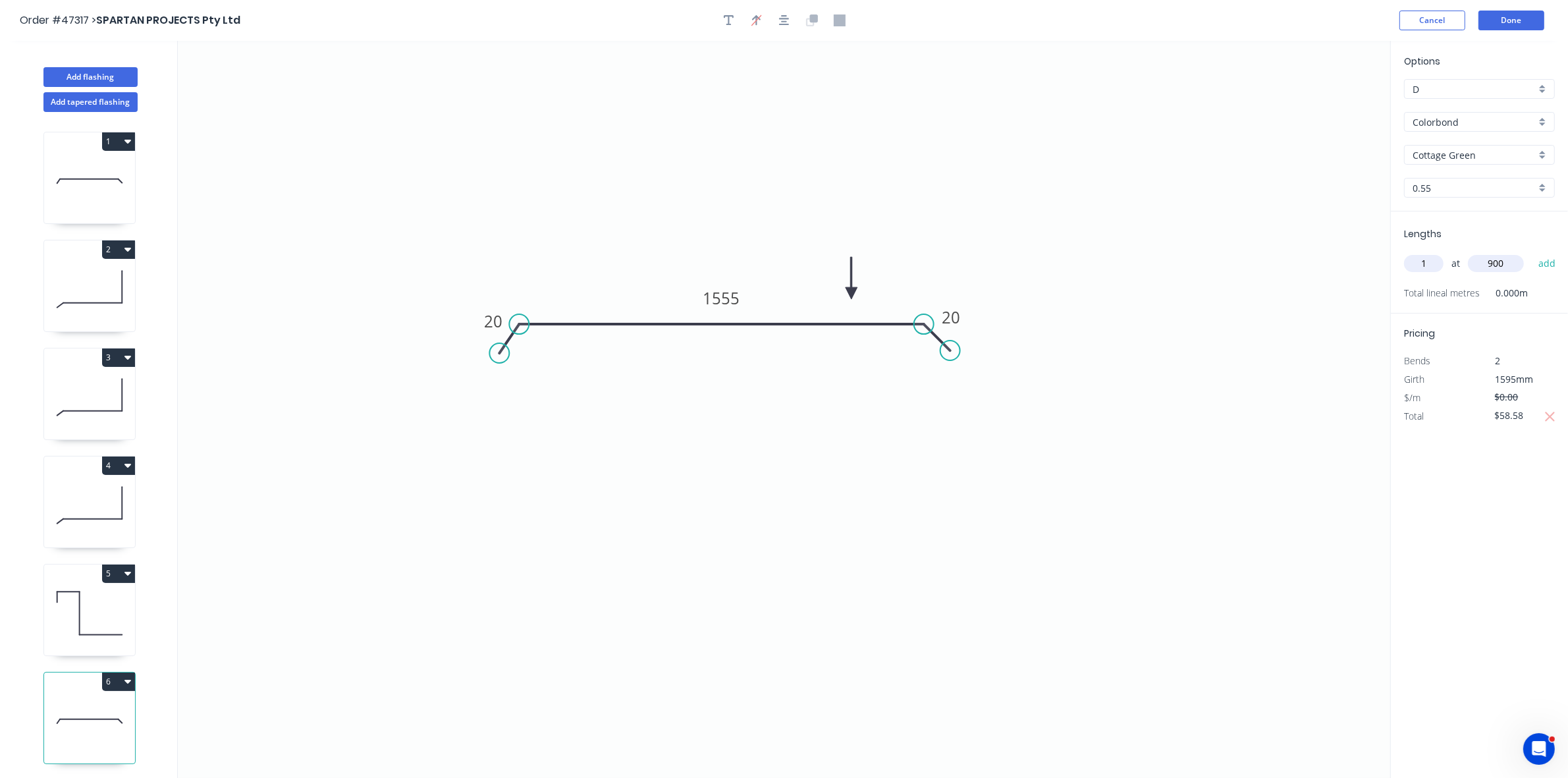
type input "900"
click at [1532, 252] on button "add" at bounding box center [1547, 263] width 31 height 22
click at [1513, 433] on input "$58.58" at bounding box center [1518, 434] width 45 height 19
type input "$74.15"
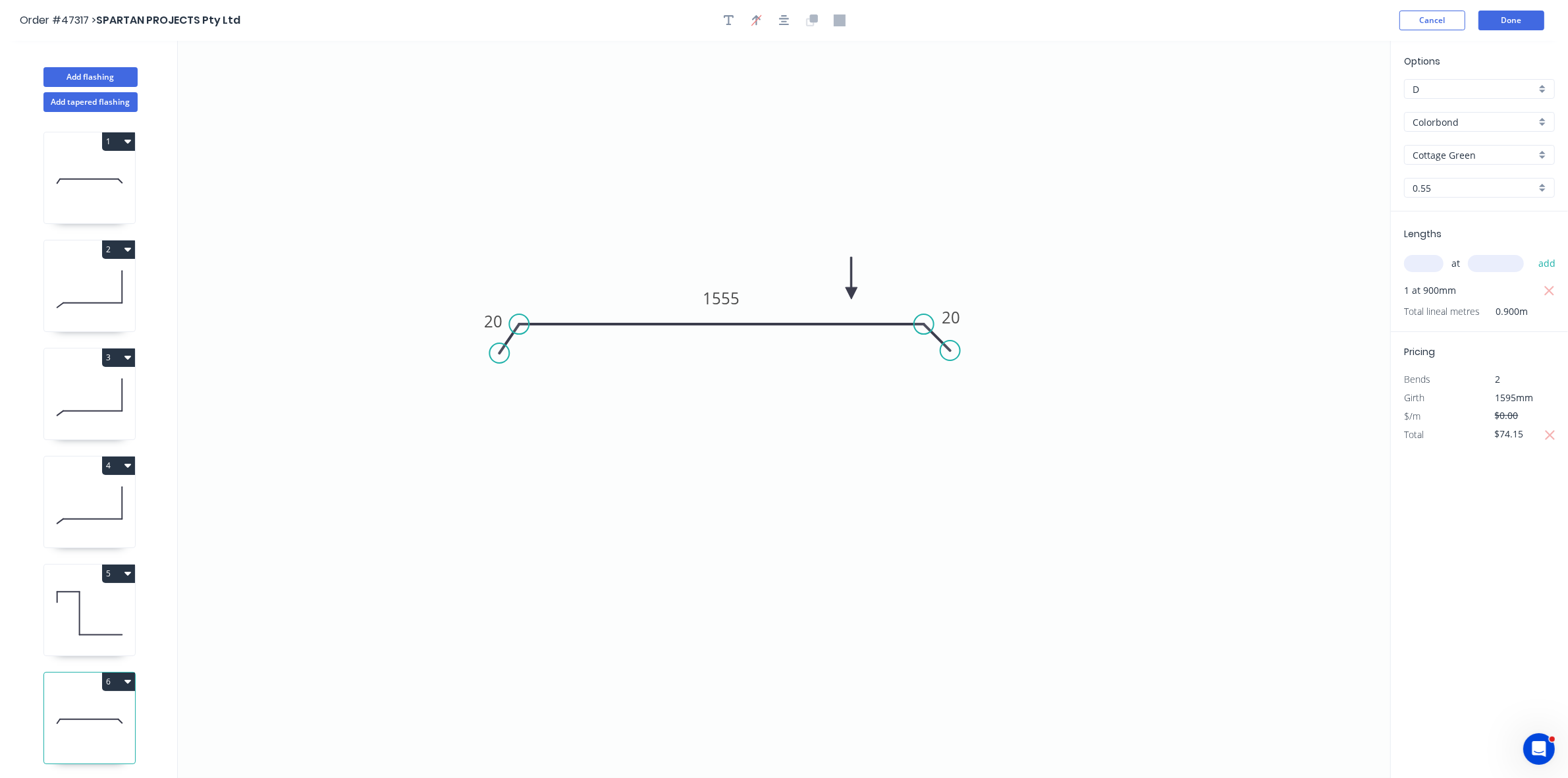
drag, startPoint x: 125, startPoint y: 358, endPoint x: 115, endPoint y: 367, distance: 13.5
click at [125, 357] on icon "button" at bounding box center [128, 358] width 6 height 4
click at [100, 385] on div "Duplicate" at bounding box center [72, 390] width 102 height 19
type input "$13.32"
type input "$0.00"
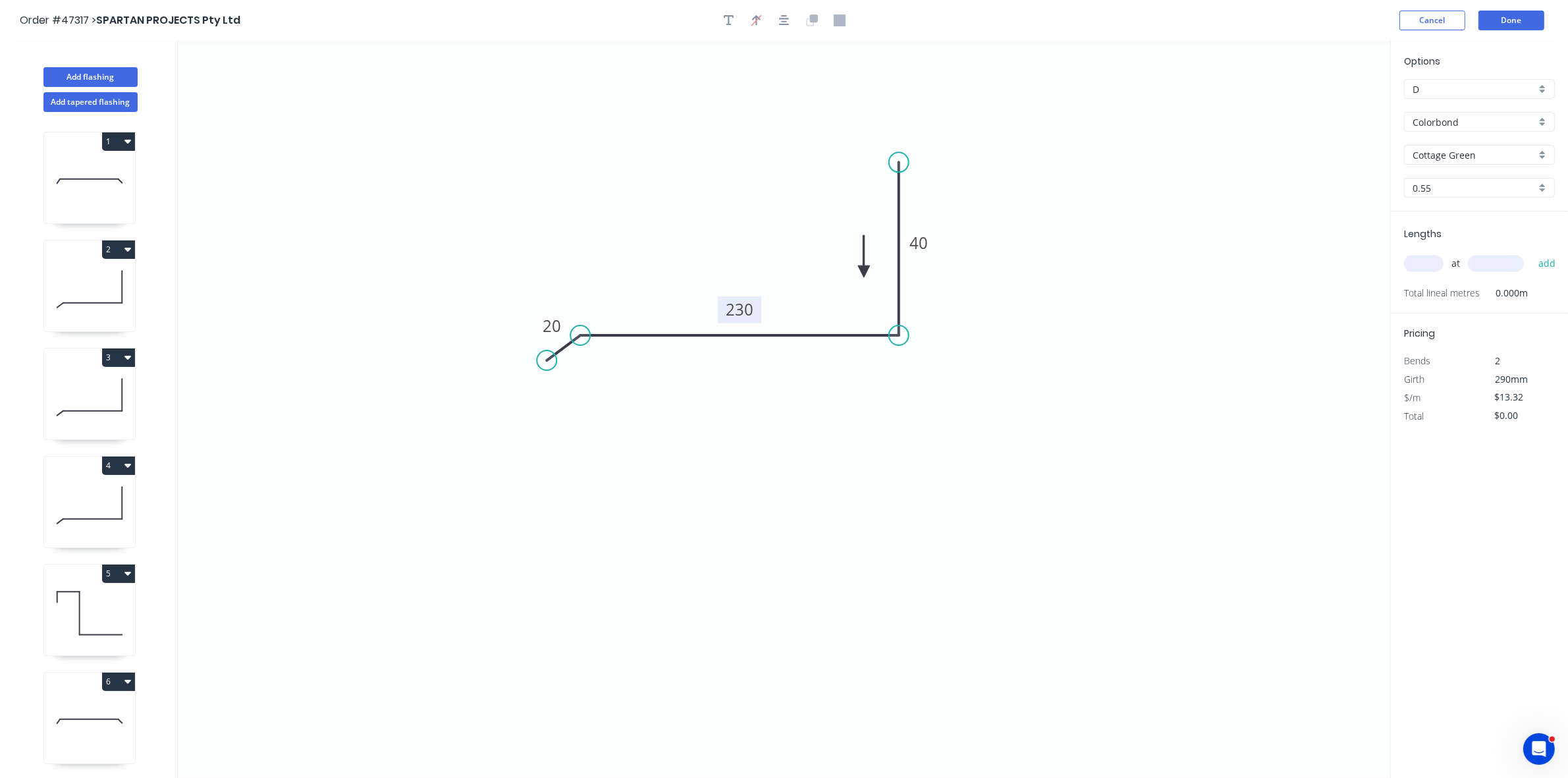
click at [736, 300] on tspan "230" at bounding box center [740, 309] width 28 height 22
click at [1427, 267] on input "text" at bounding box center [1424, 263] width 40 height 17
type input "1"
type input "1600"
click at [1532, 252] on button "add" at bounding box center [1547, 263] width 31 height 22
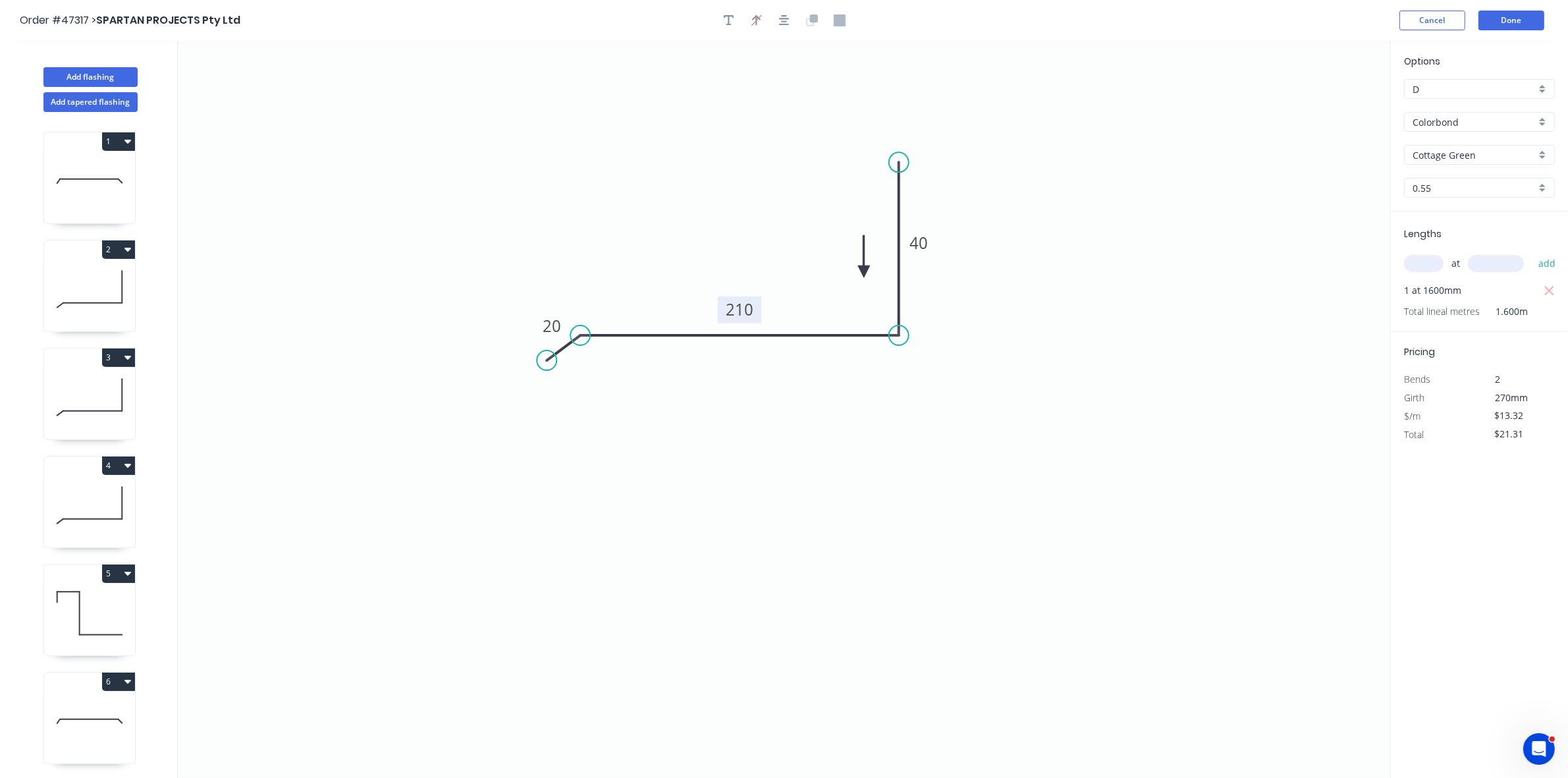
click at [114, 357] on button "3" at bounding box center [119, 358] width 33 height 19
click at [93, 382] on div "Duplicate" at bounding box center [72, 390] width 102 height 19
type input "$0.00"
drag, startPoint x: 728, startPoint y: 304, endPoint x: 722, endPoint y: 306, distance: 6.3
click at [730, 304] on tspan "230" at bounding box center [740, 309] width 28 height 22
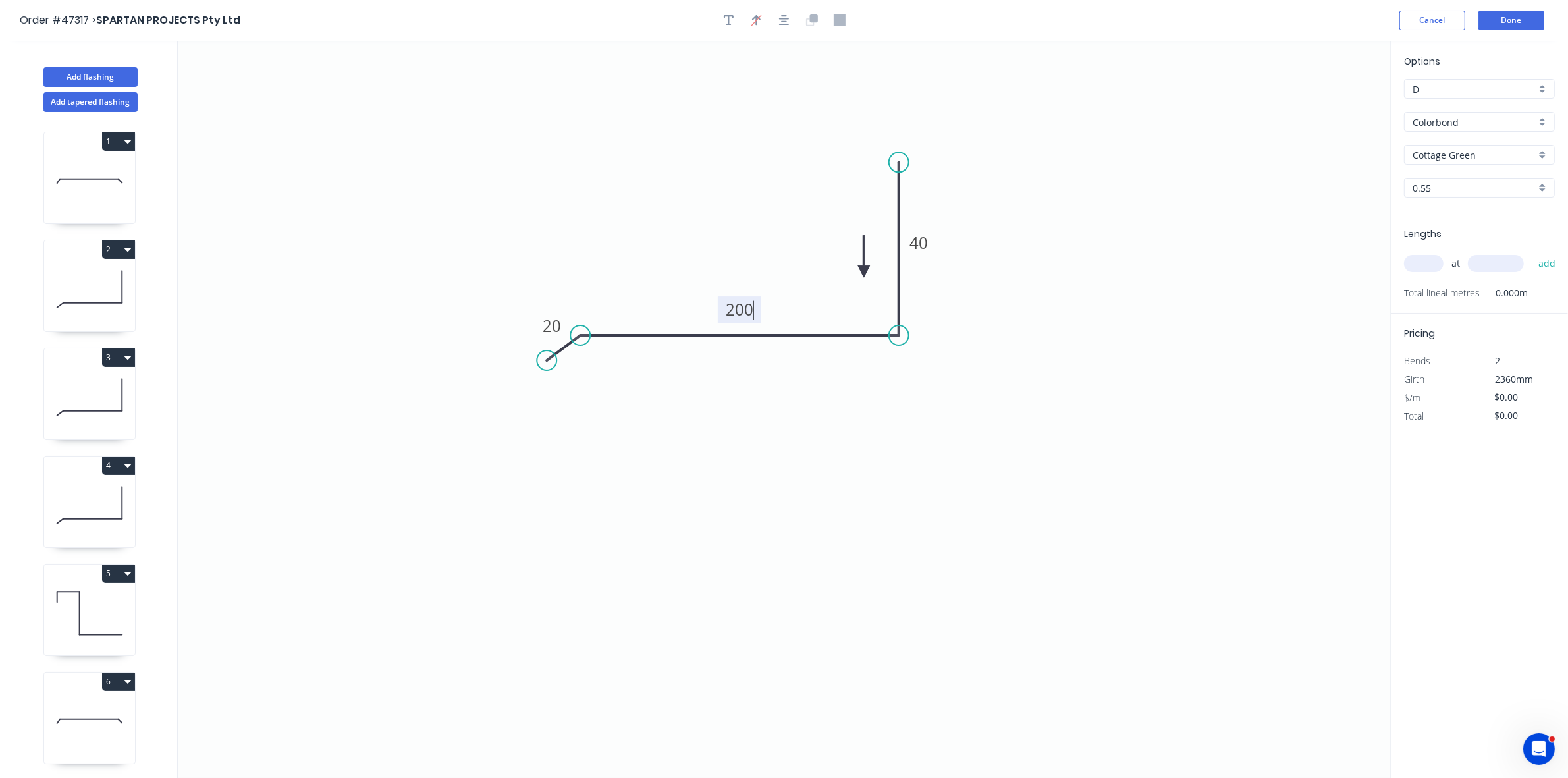
type input "$13.32"
click at [1428, 262] on input "text" at bounding box center [1424, 263] width 40 height 17
type input "1"
type input "1600"
click at [1532, 252] on button "add" at bounding box center [1547, 263] width 31 height 22
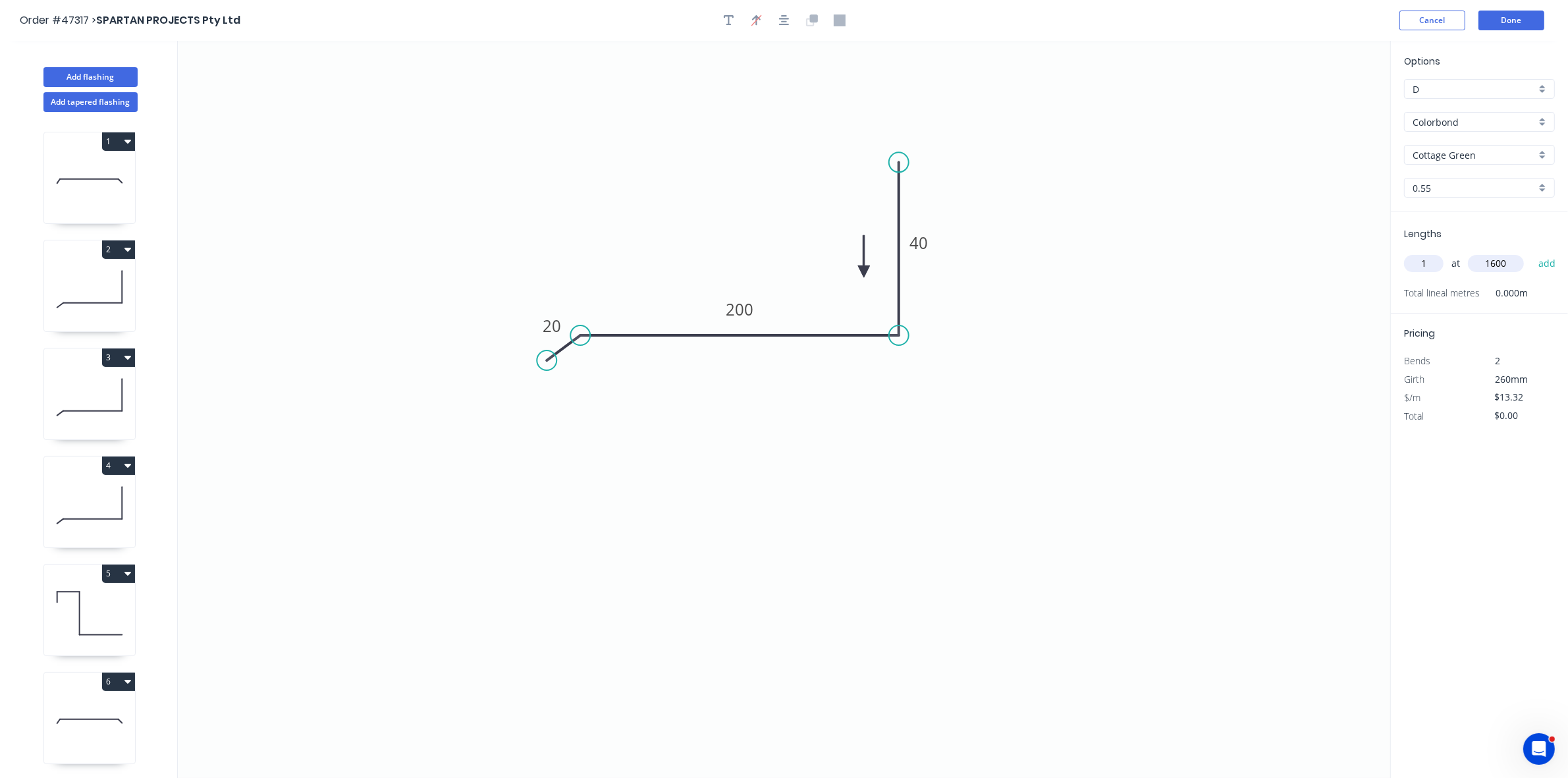
type input "$21.31"
type input "1"
type input "1700"
click at [1532, 252] on button "add" at bounding box center [1547, 263] width 31 height 22
type input "$43.96"
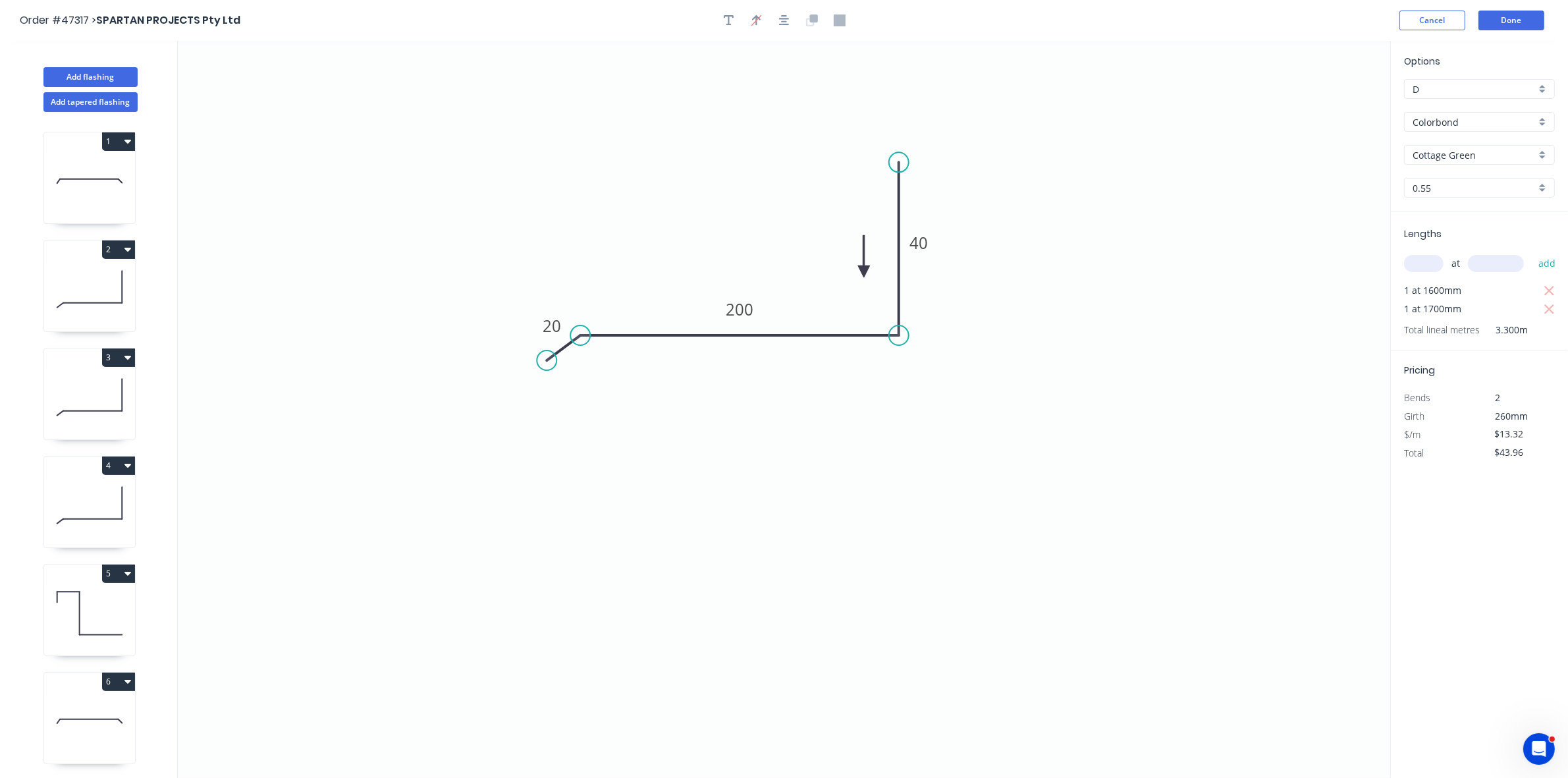
click at [136, 566] on div "1 2 3 4 5 6 7 8" at bounding box center [90, 457] width 173 height 690
click at [129, 567] on button "5" at bounding box center [119, 573] width 33 height 19
click at [109, 603] on div "Duplicate" at bounding box center [72, 606] width 102 height 19
type input "$12.31"
type input "$0.00"
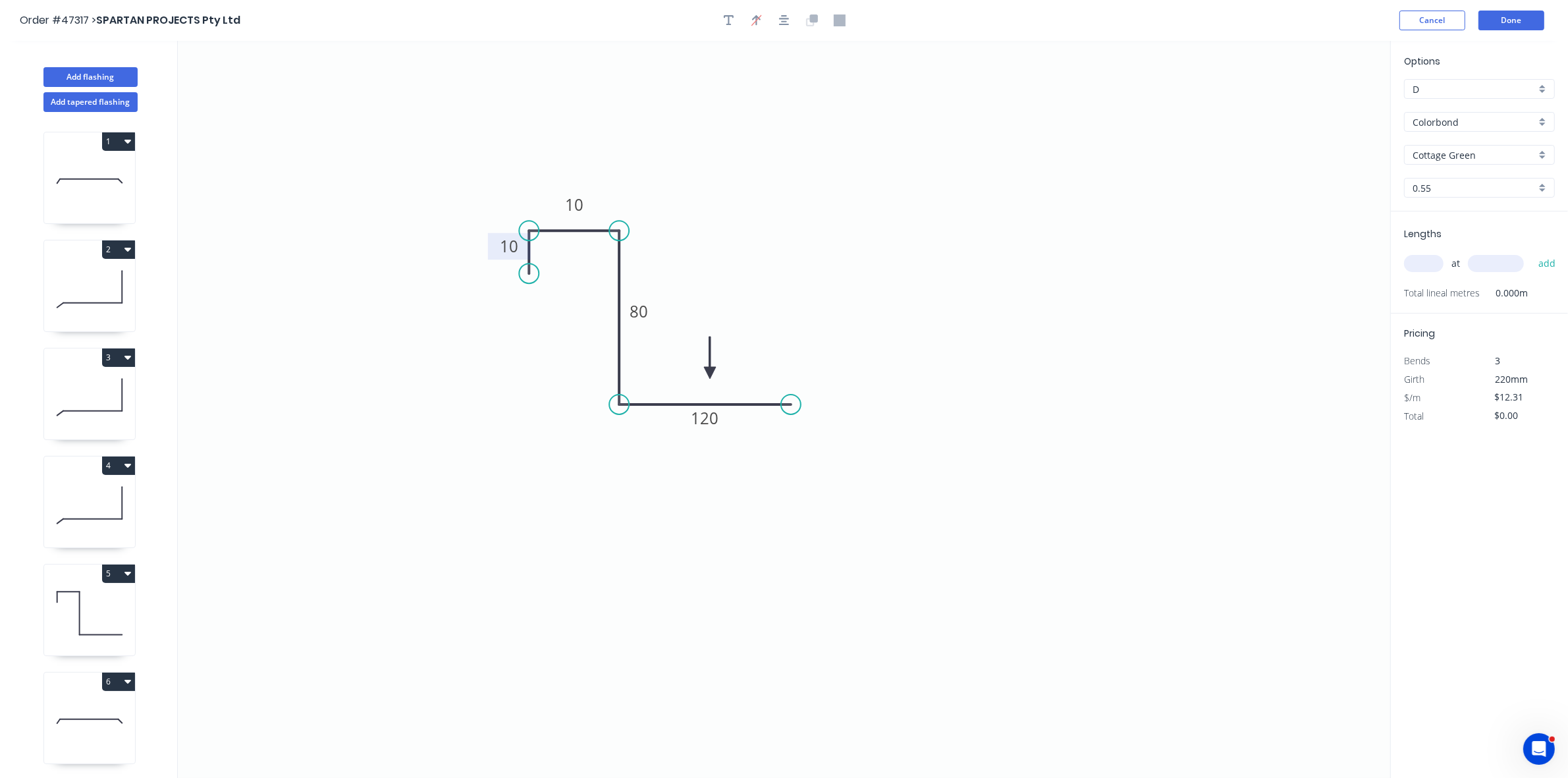
click at [510, 248] on tspan "10" at bounding box center [509, 246] width 19 height 22
click at [1414, 264] on input "text" at bounding box center [1424, 263] width 40 height 17
type input "1"
type input "1400"
click at [1532, 252] on button "add" at bounding box center [1547, 263] width 31 height 22
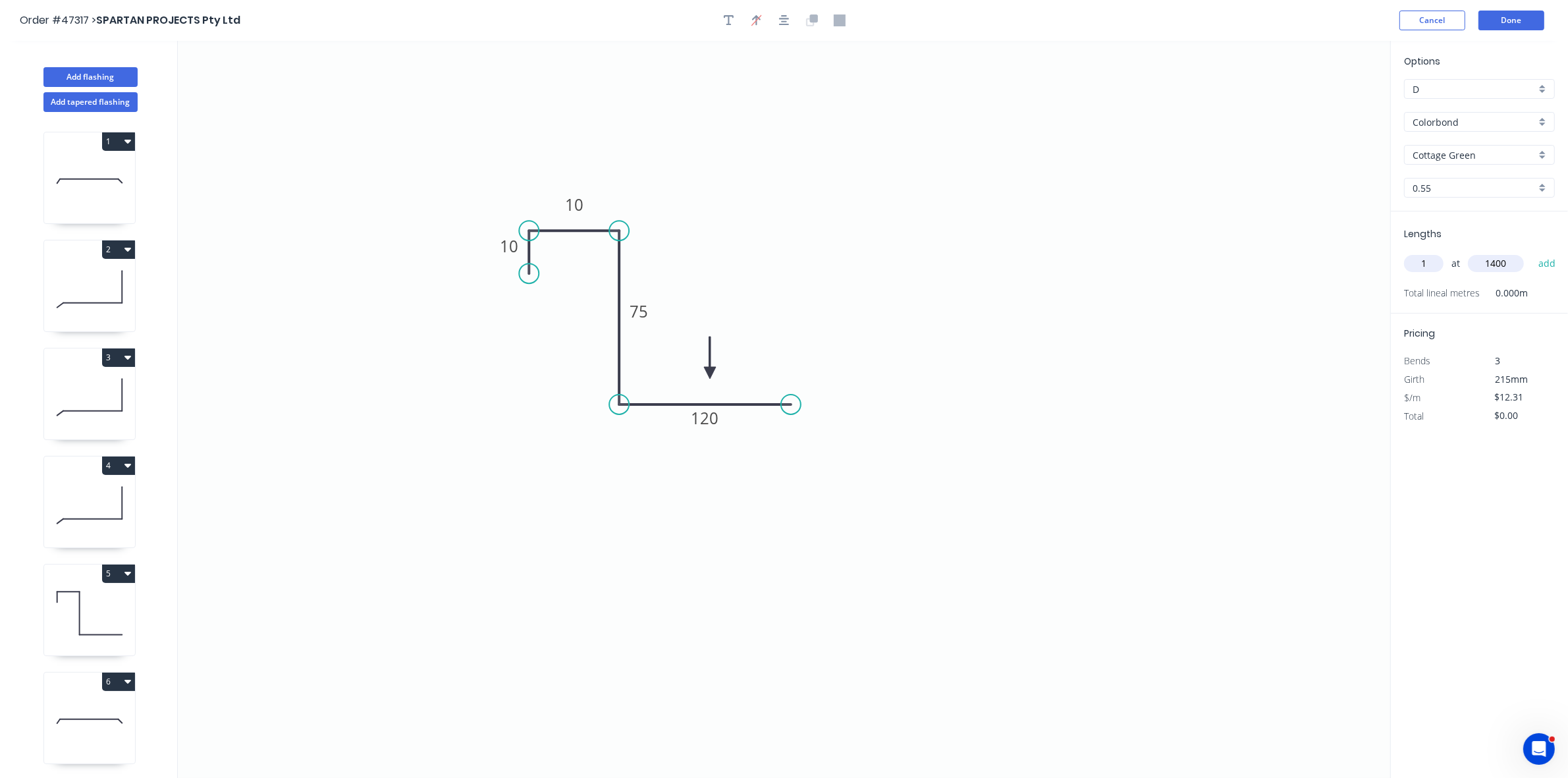
type input "$17.23"
click at [1503, 26] on button "Done" at bounding box center [1511, 21] width 66 height 20
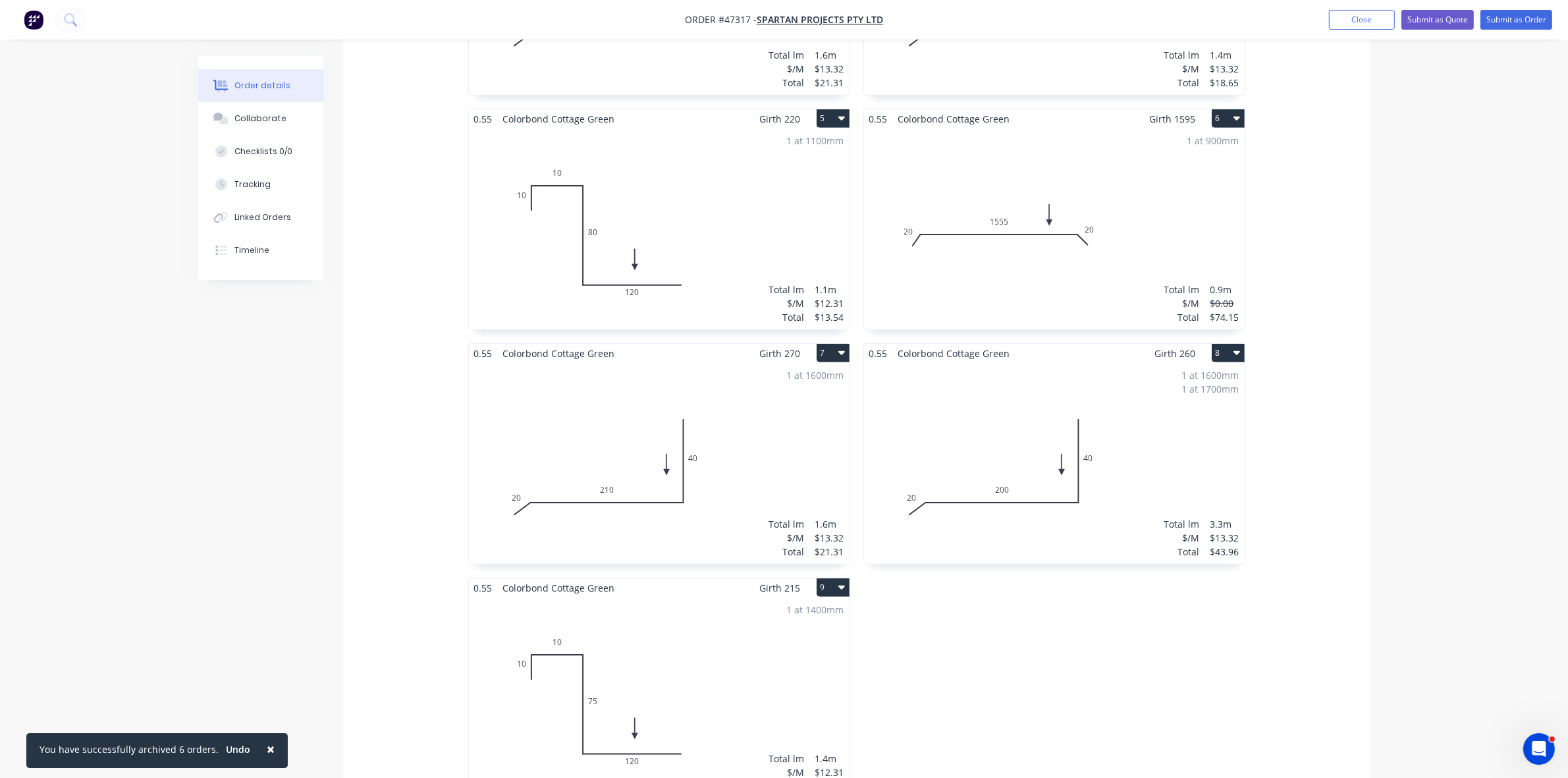
scroll to position [987, 0]
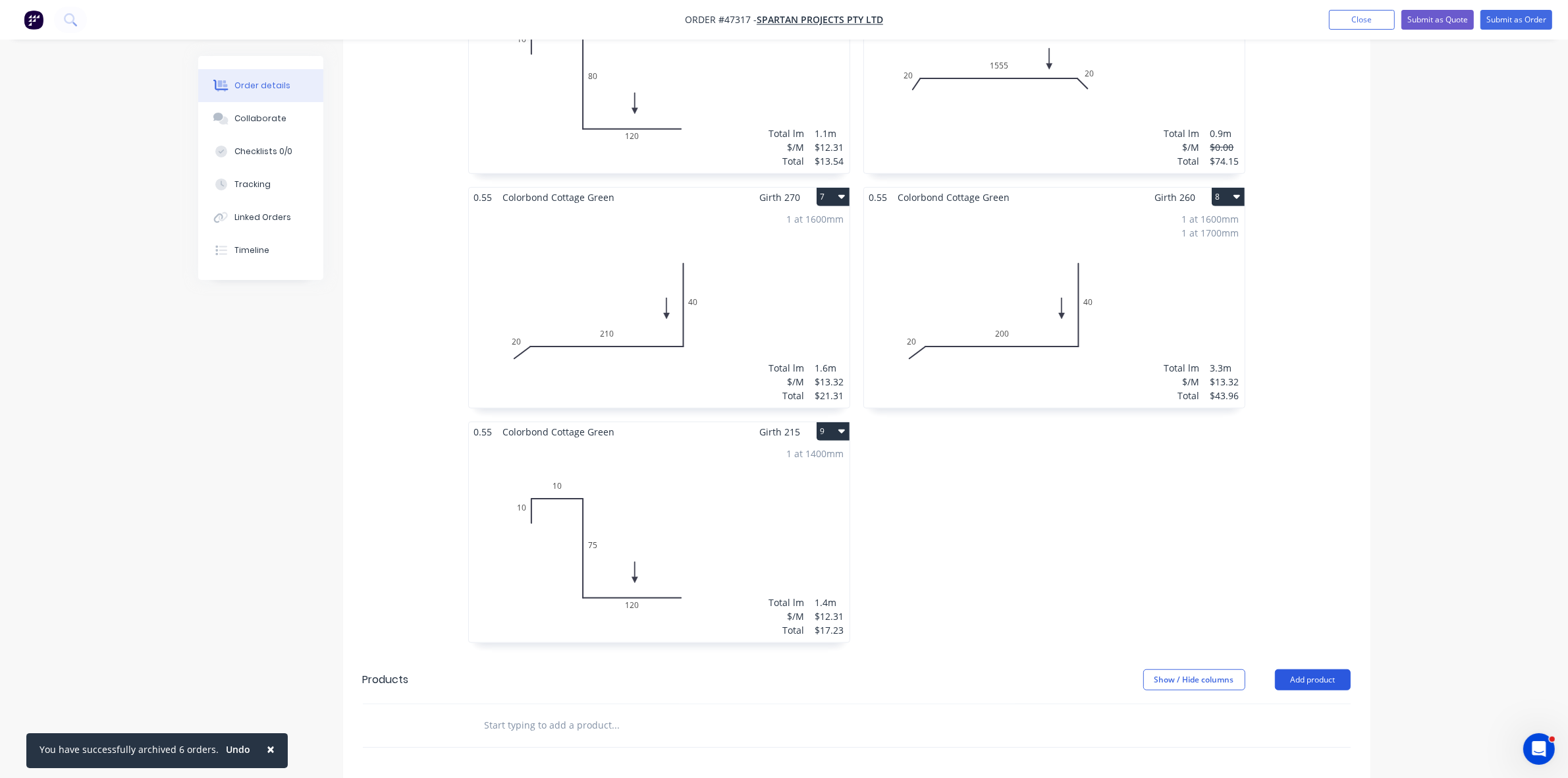
click at [1318, 669] on button "Add product" at bounding box center [1313, 679] width 75 height 21
click at [1312, 703] on div "Product catalogue" at bounding box center [1288, 712] width 102 height 19
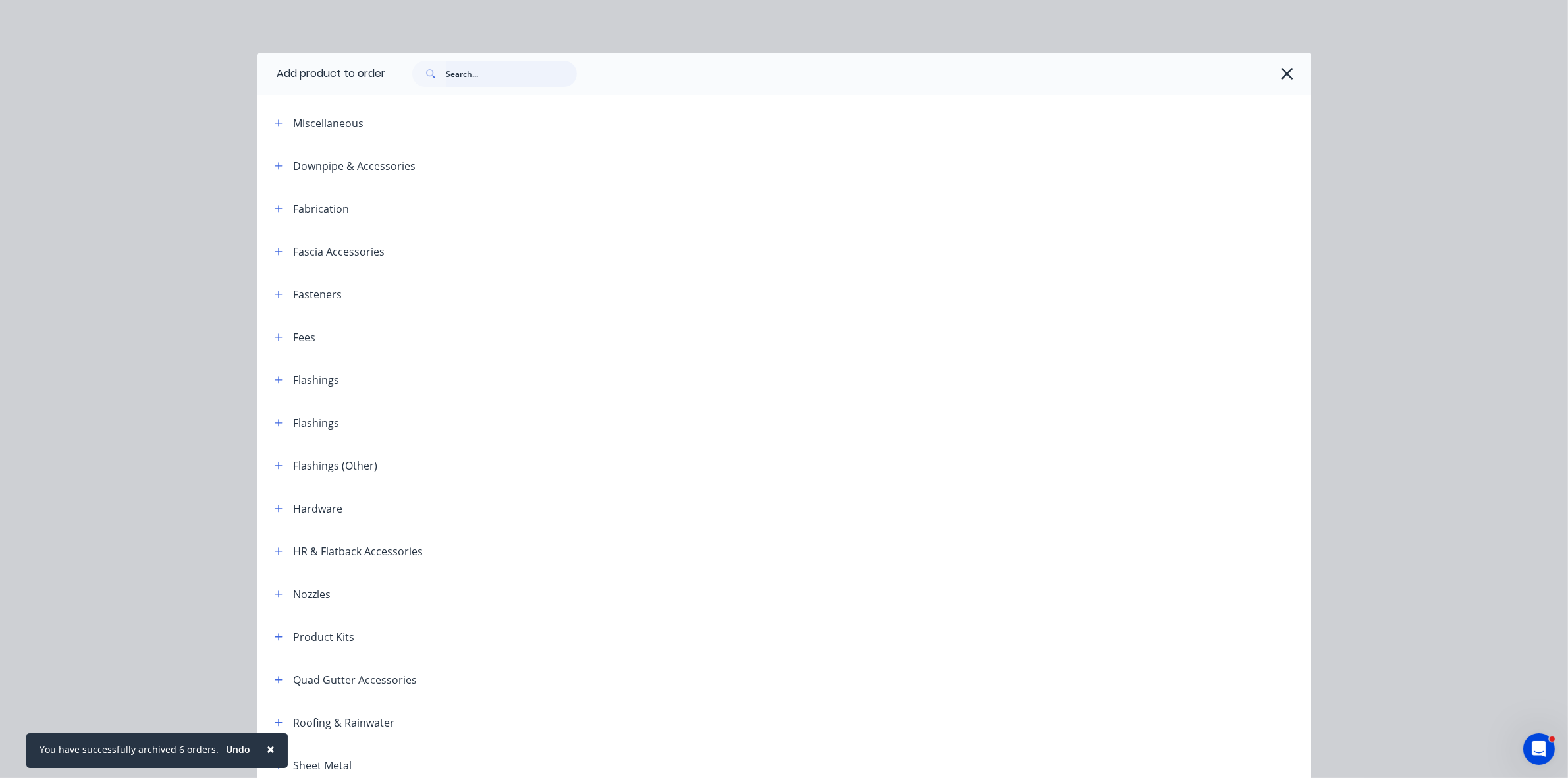
click at [498, 77] on input "text" at bounding box center [511, 73] width 130 height 26
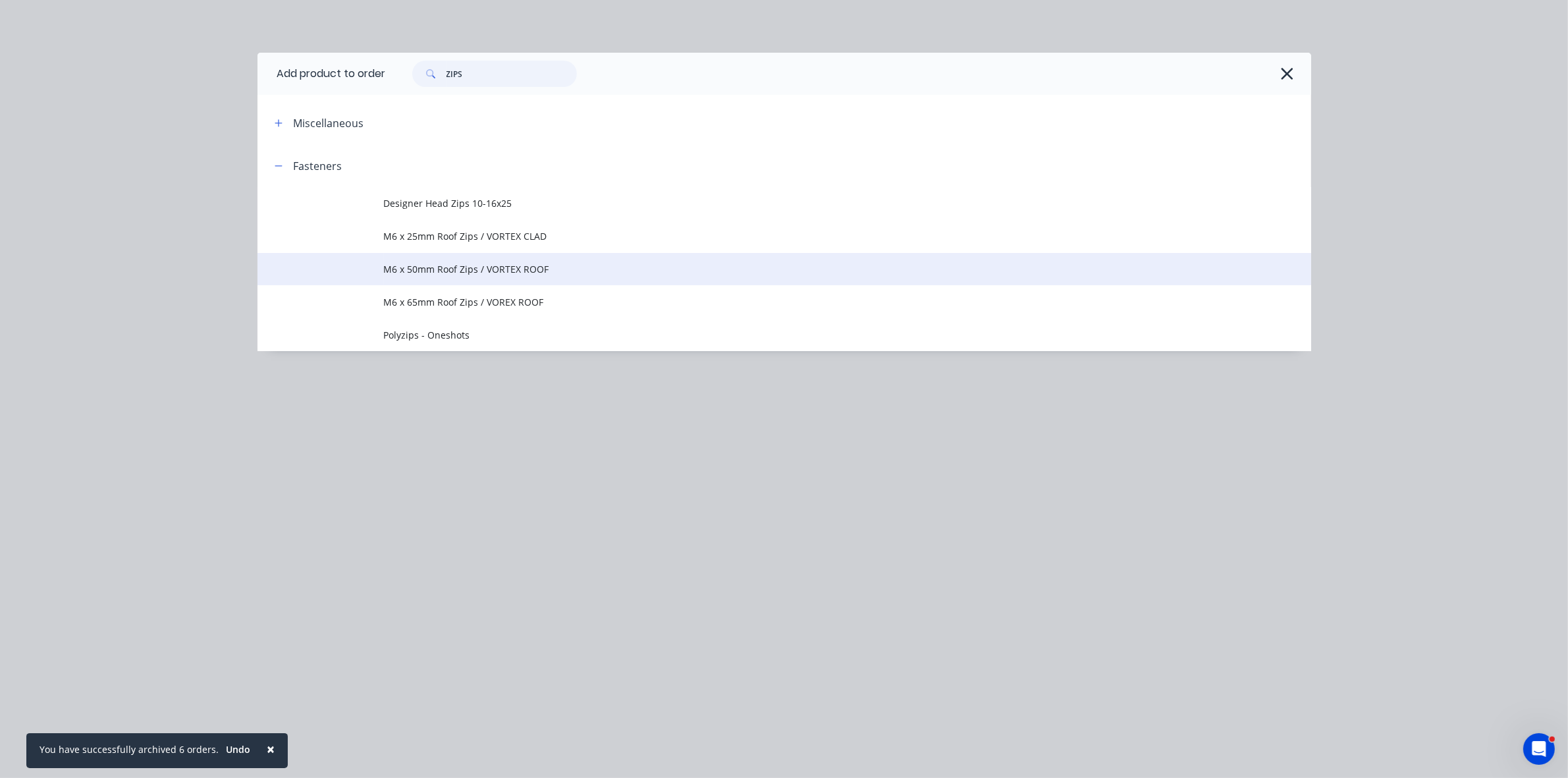
type input "ZIPS"
click at [456, 265] on span "M6 x 50mm Roof Zips / VORTEX ROOF" at bounding box center [754, 269] width 741 height 13
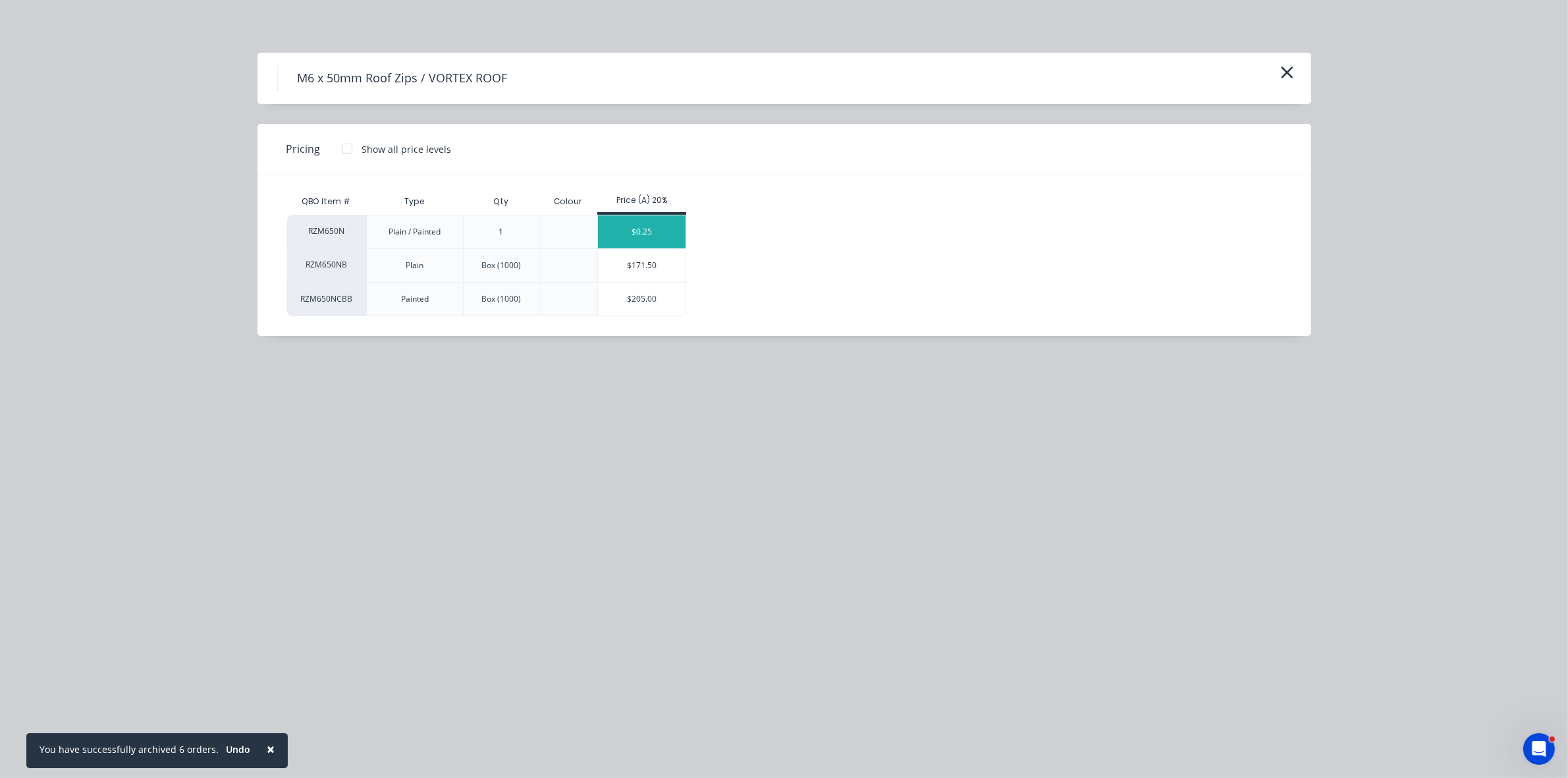
click at [652, 231] on div "$0.25" at bounding box center [642, 232] width 87 height 33
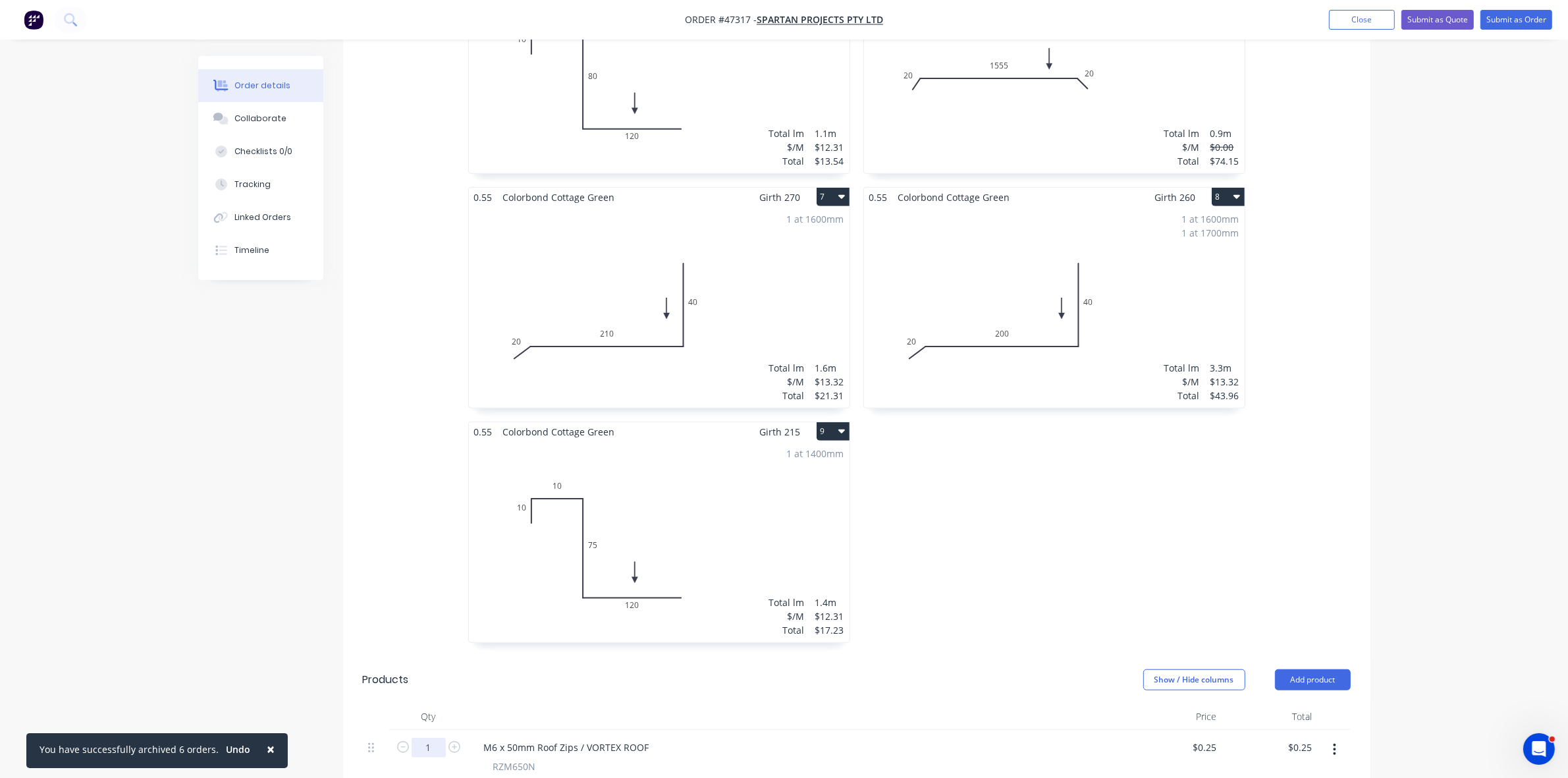
click at [433, 738] on input "1" at bounding box center [429, 747] width 34 height 20
type input "100"
type input "$25.00"
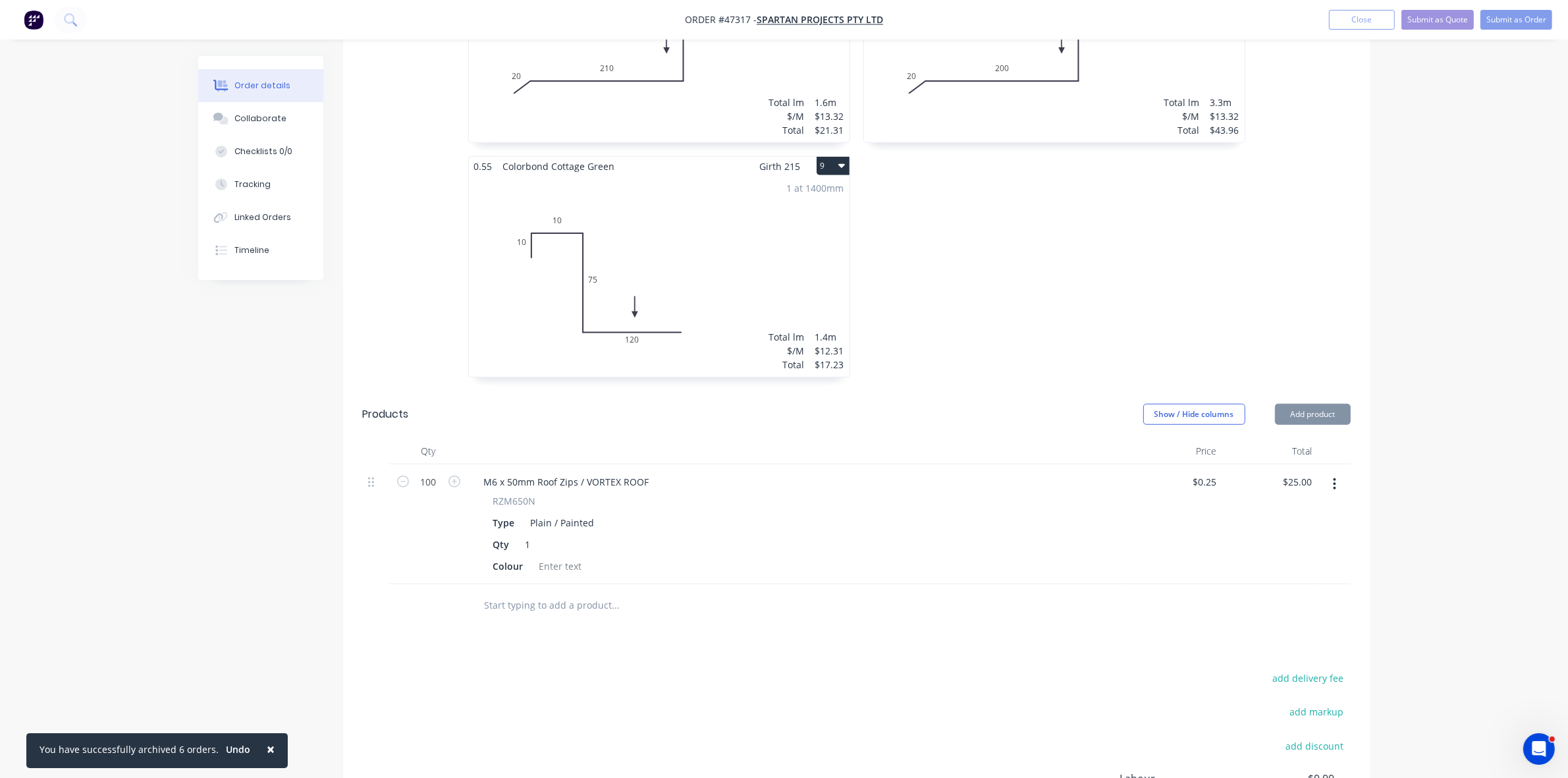
scroll to position [1375, 0]
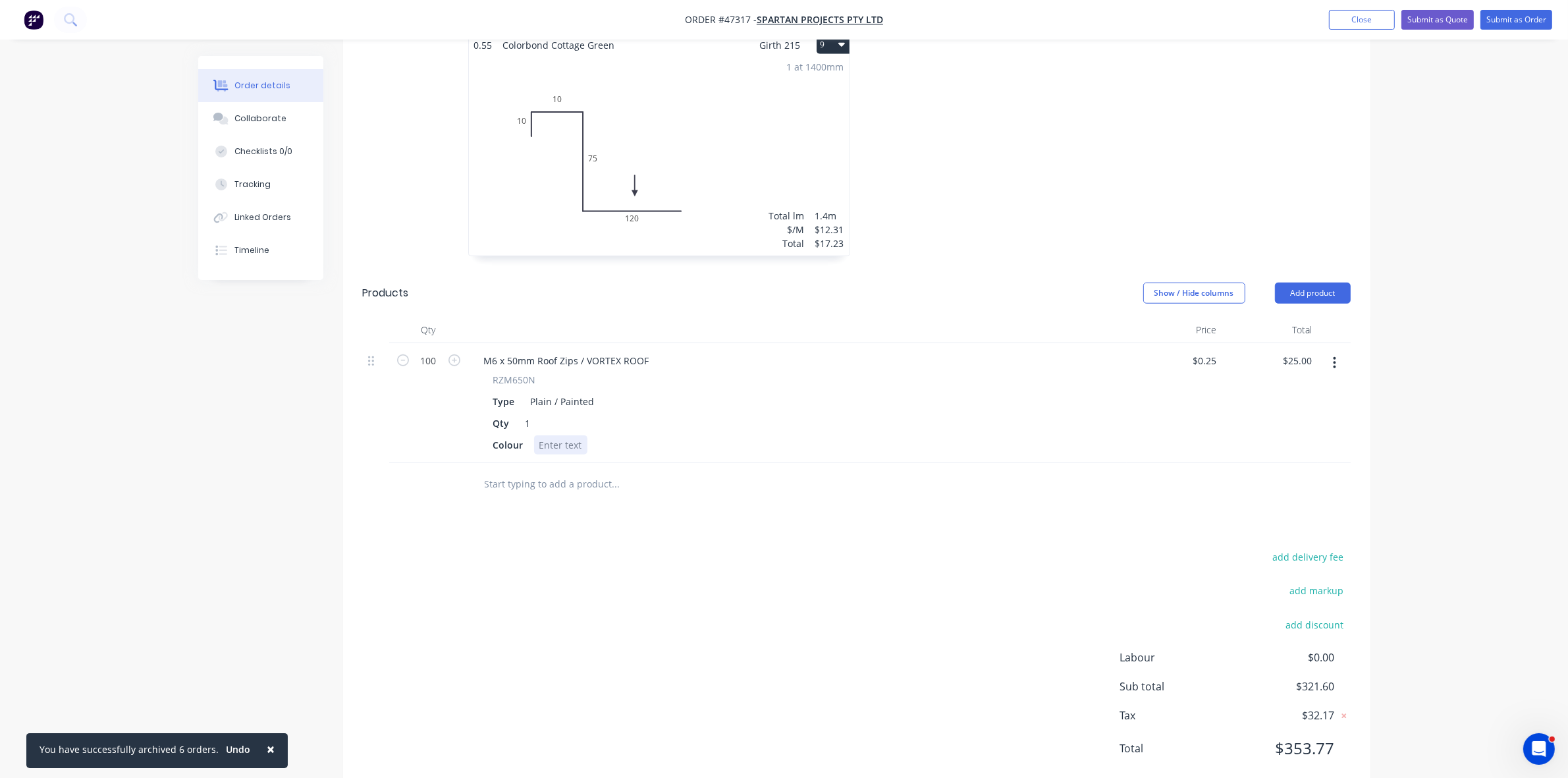
click at [561, 436] on div at bounding box center [560, 445] width 53 height 19
click at [1309, 282] on button "Add product" at bounding box center [1313, 292] width 75 height 21
click at [1298, 317] on div "Product catalogue" at bounding box center [1288, 326] width 102 height 19
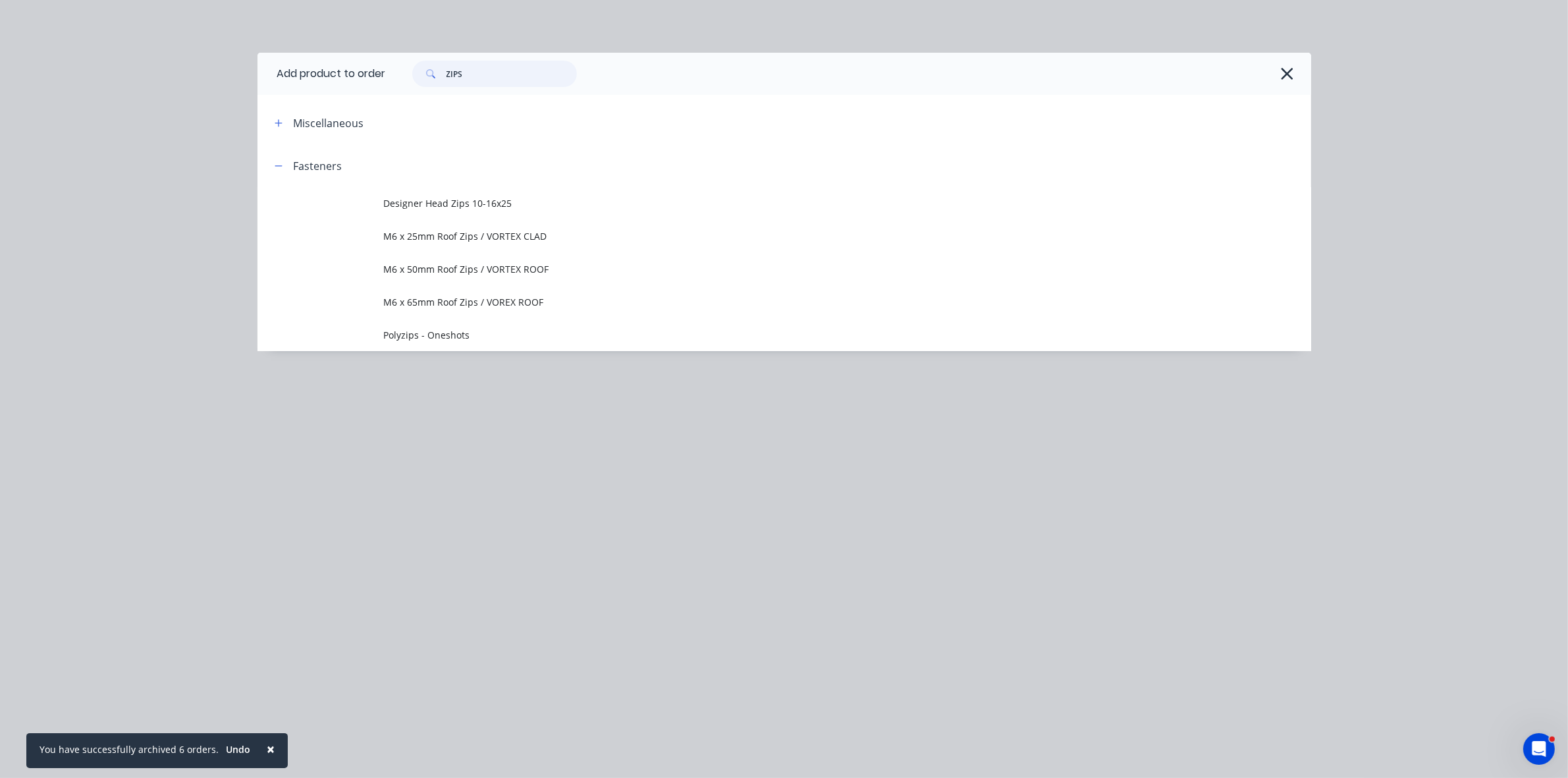
drag, startPoint x: 512, startPoint y: 66, endPoint x: 423, endPoint y: 64, distance: 89.0
click at [423, 64] on div "ZIPS" at bounding box center [494, 73] width 164 height 26
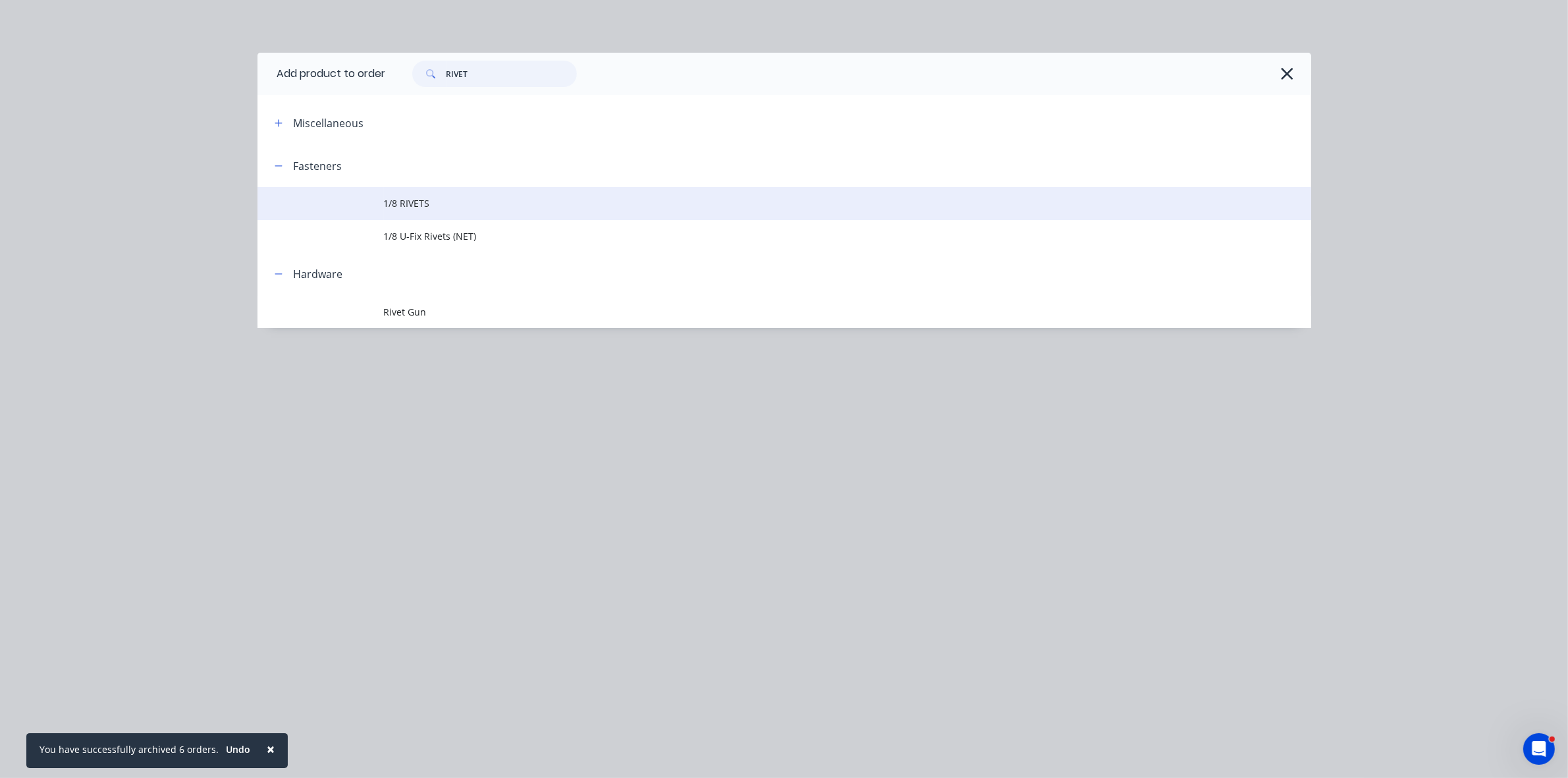
type input "RIVET"
click at [452, 199] on span "1/8 RIVETS" at bounding box center [754, 202] width 741 height 13
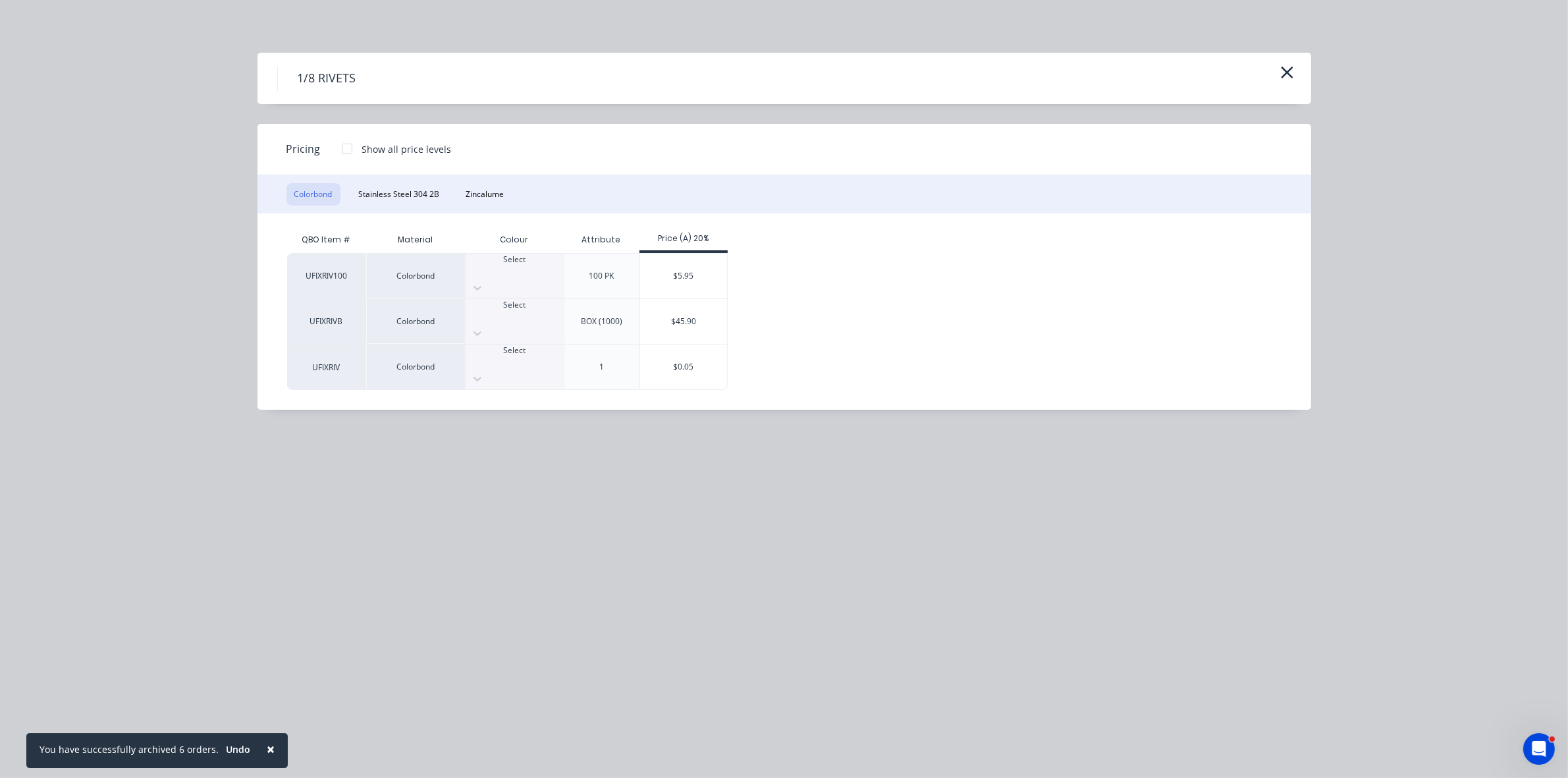
click at [490, 275] on div at bounding box center [514, 270] width 98 height 12
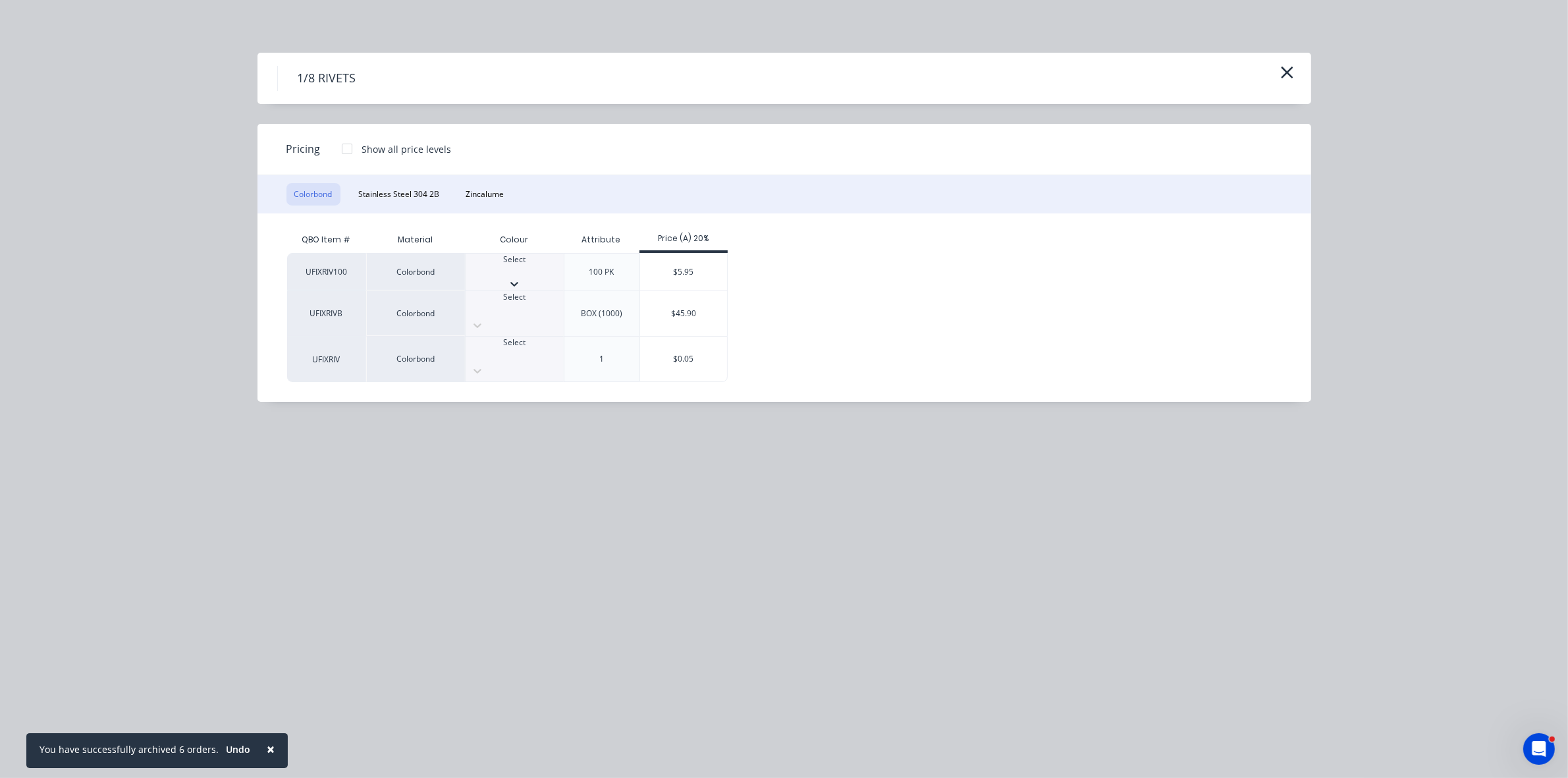
drag, startPoint x: 492, startPoint y: 378, endPoint x: 563, endPoint y: 357, distance: 74.0
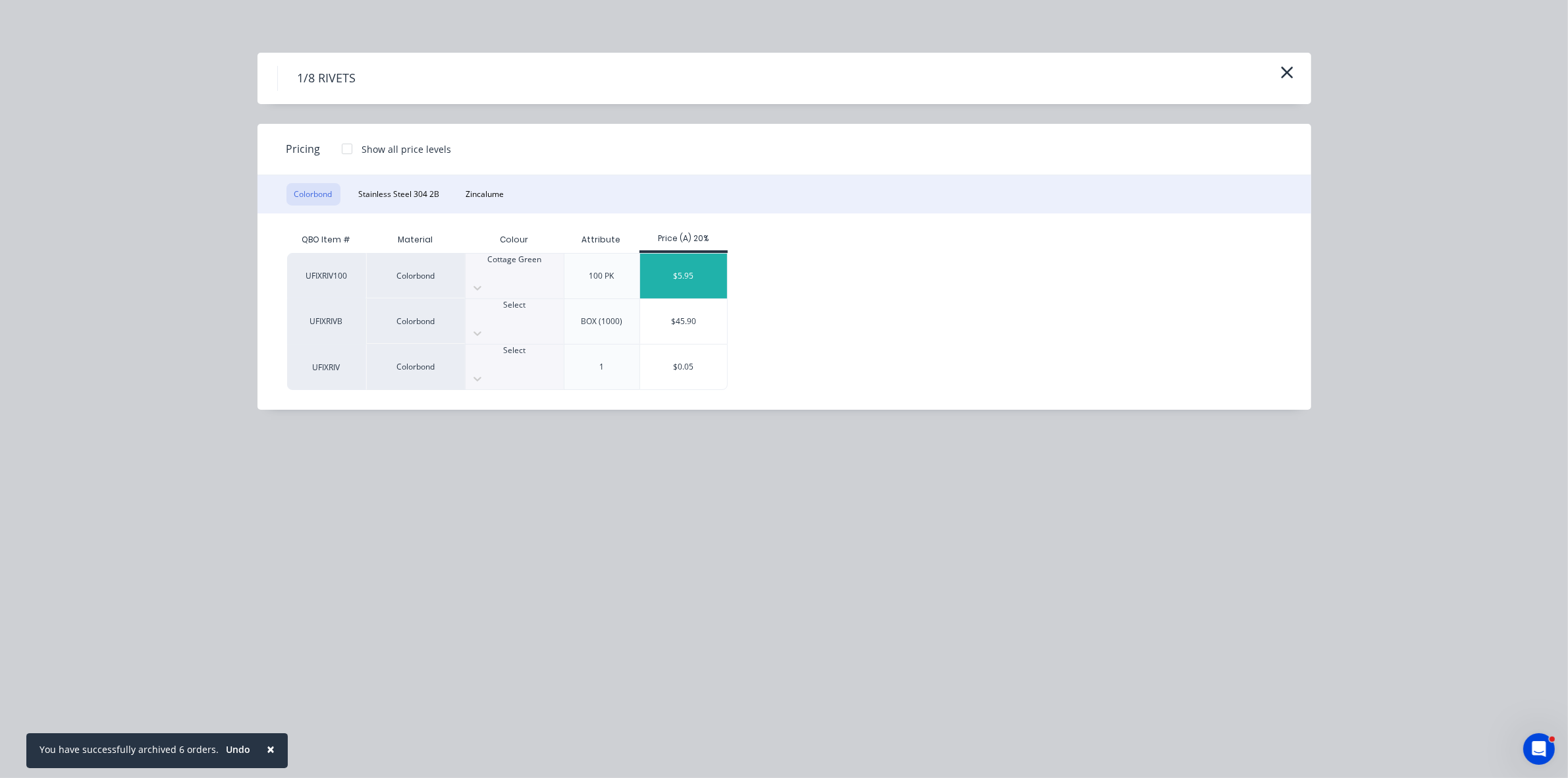
click at [666, 274] on div "$5.95" at bounding box center [683, 276] width 87 height 45
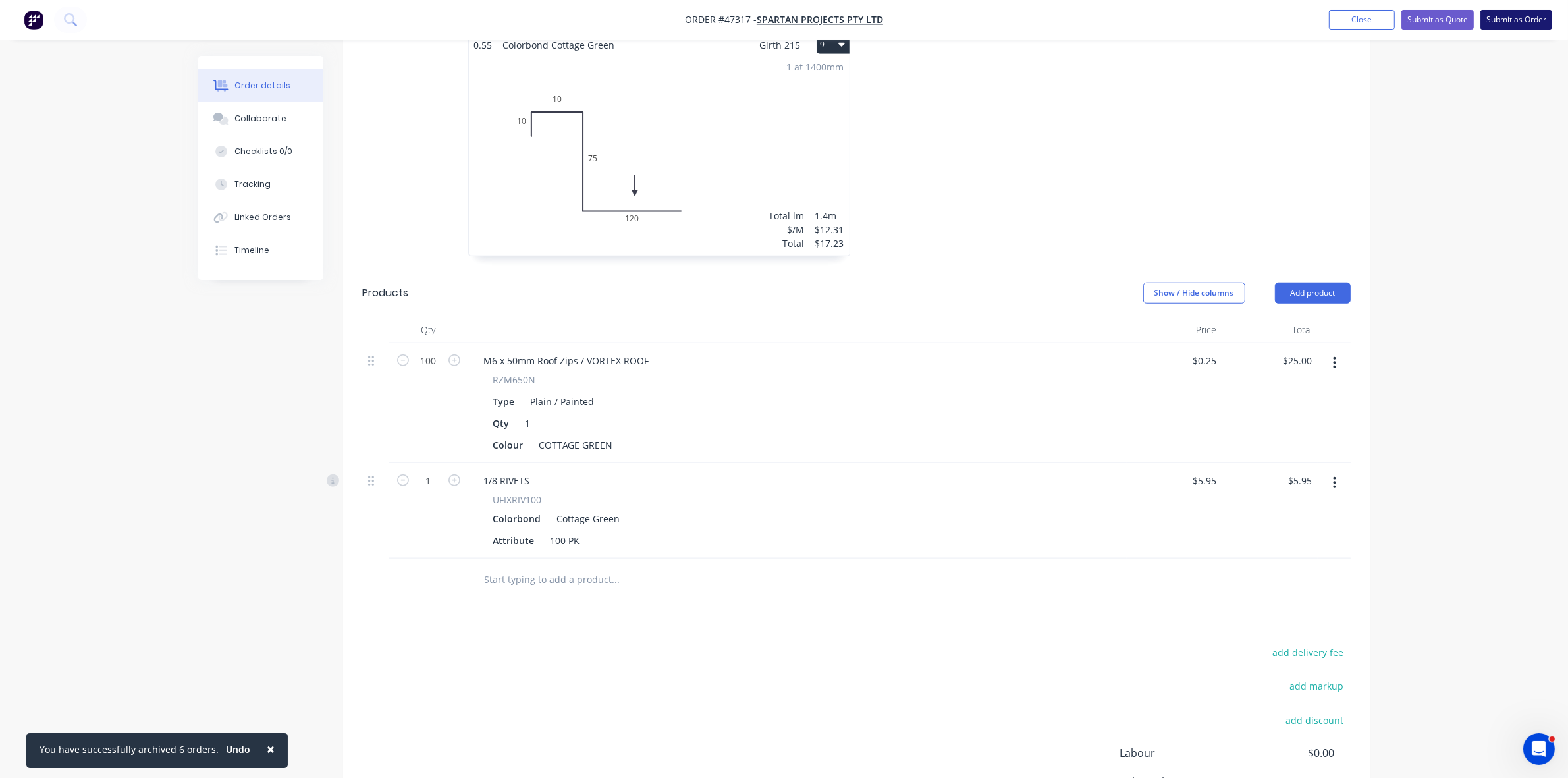
click at [1512, 19] on button "Submit as Order" at bounding box center [1517, 20] width 72 height 20
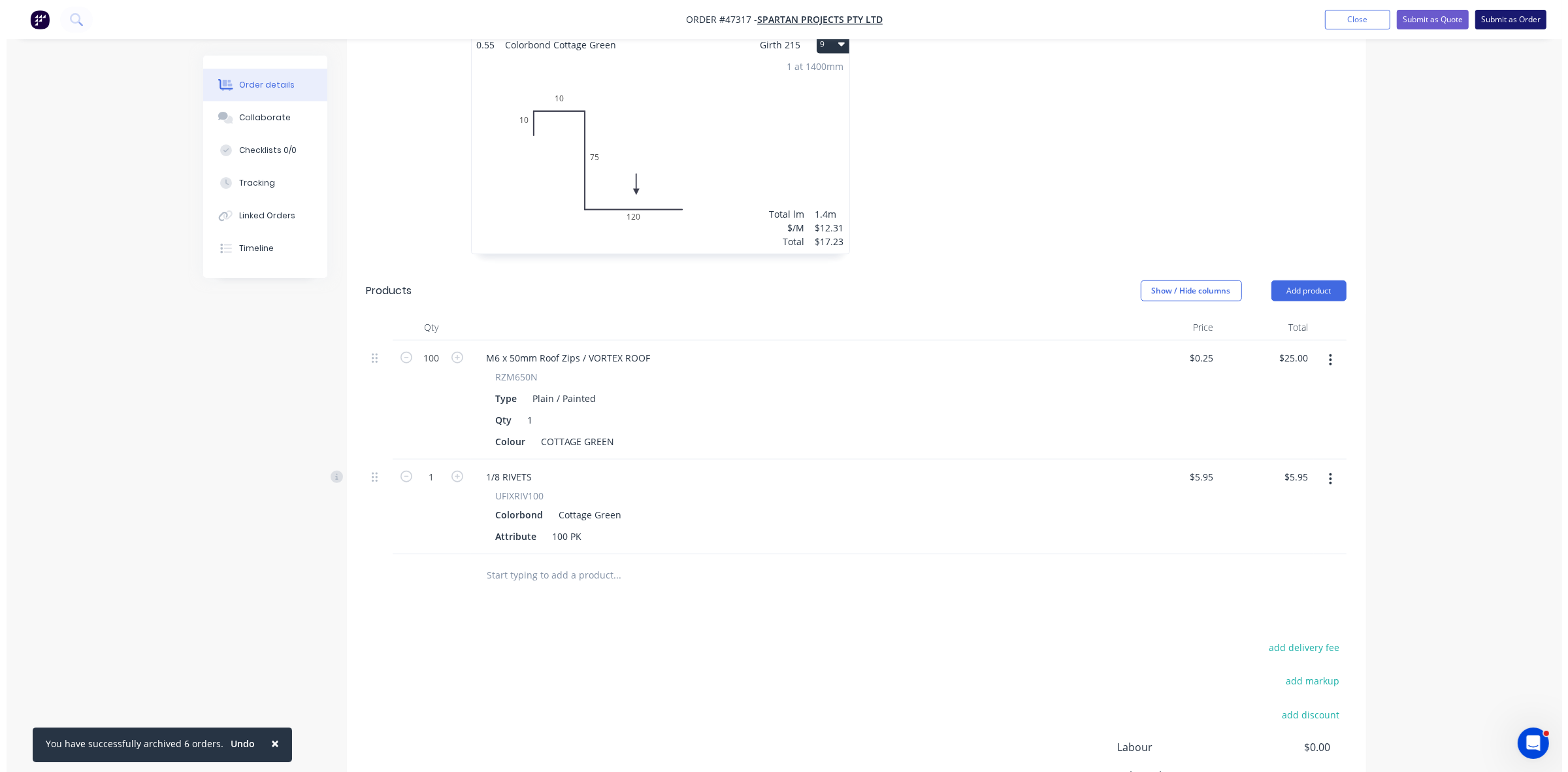
scroll to position [0, 0]
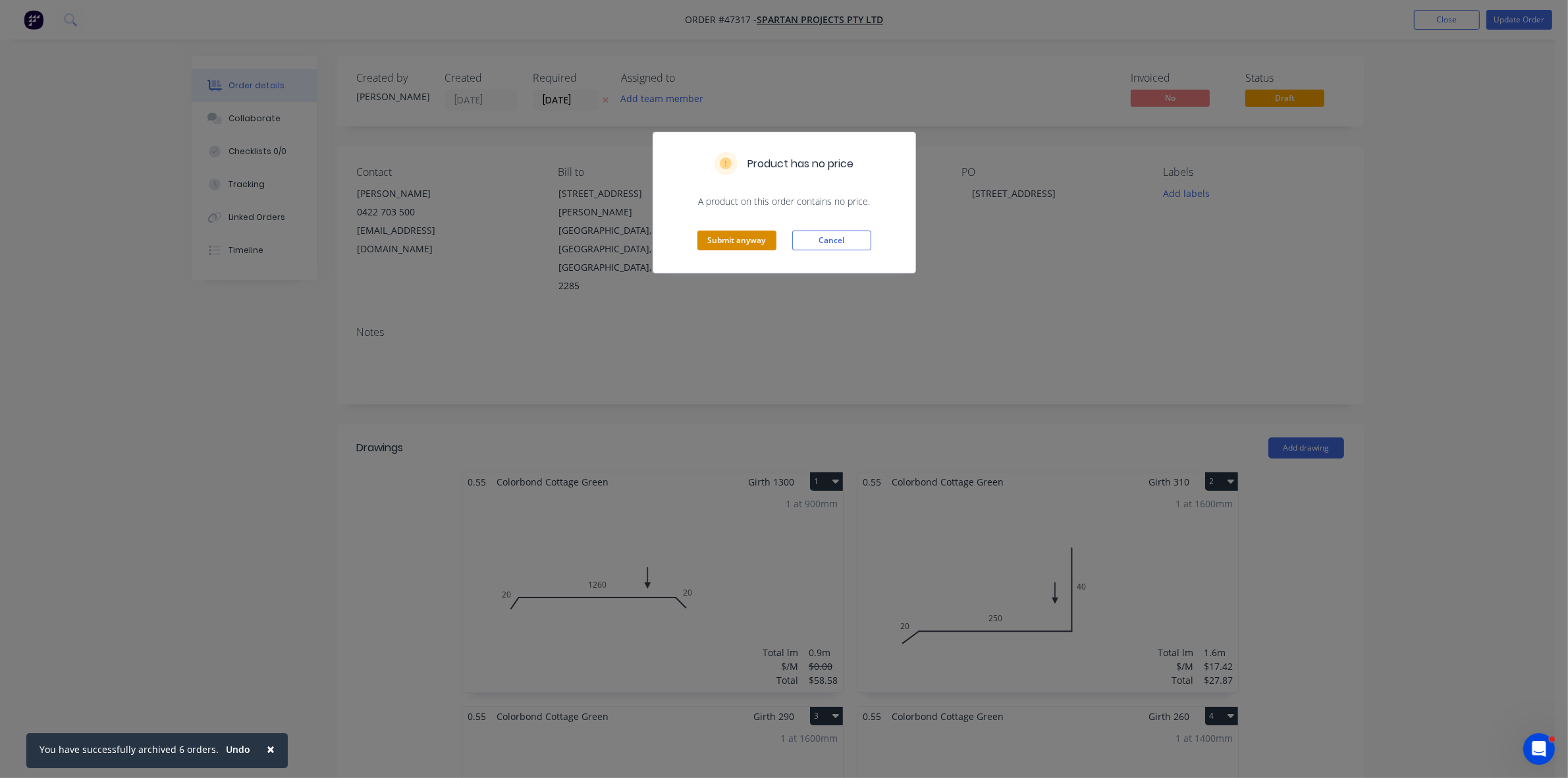
click at [758, 232] on button "Submit anyway" at bounding box center [737, 241] width 79 height 20
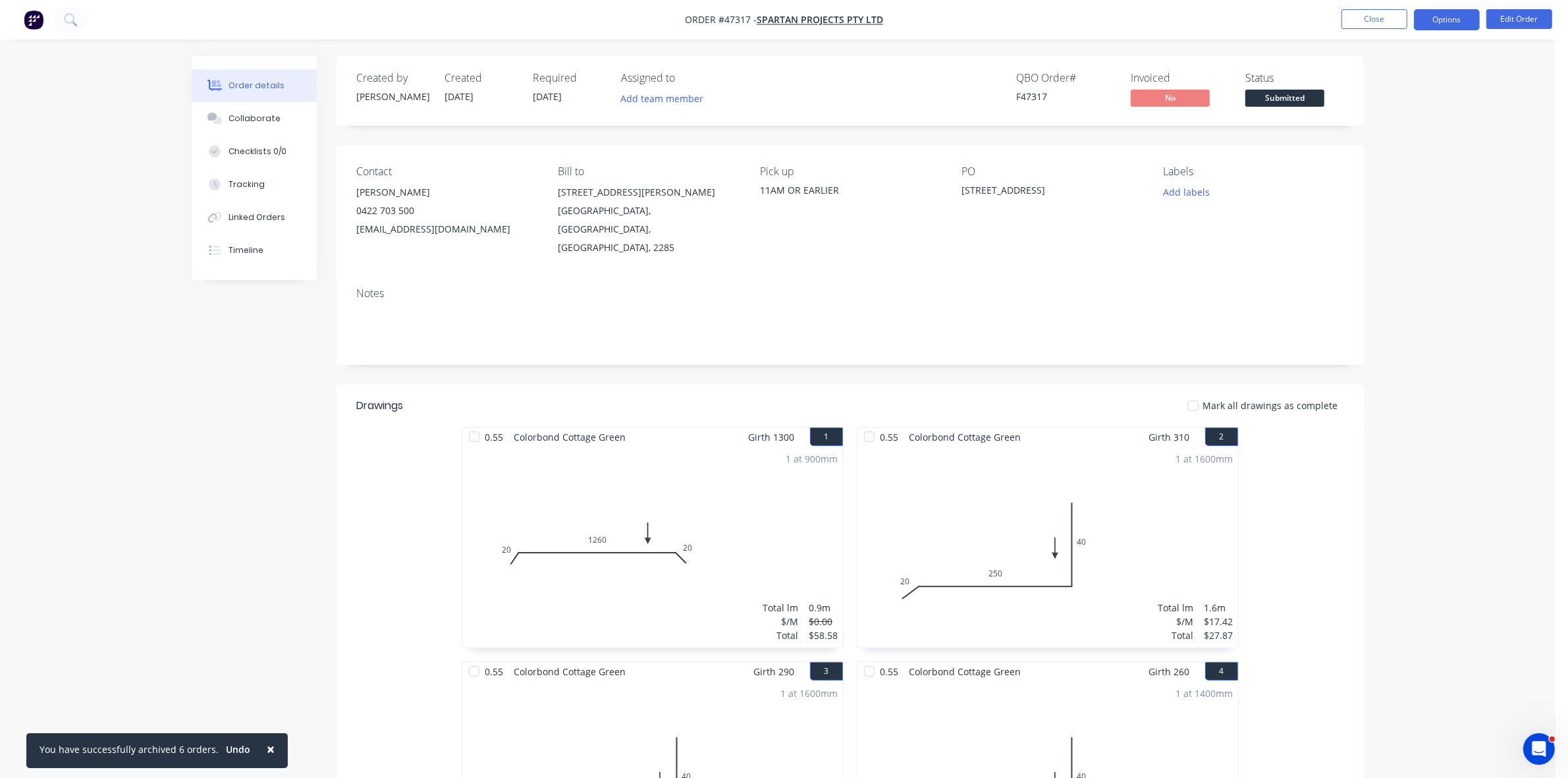
click at [1459, 23] on button "Options" at bounding box center [1447, 19] width 66 height 21
click at [1420, 146] on button "Work Order" at bounding box center [1407, 158] width 145 height 26
click at [1416, 134] on div "Without pricing" at bounding box center [1407, 132] width 121 height 19
click at [1287, 90] on span "Submitted" at bounding box center [1285, 98] width 79 height 16
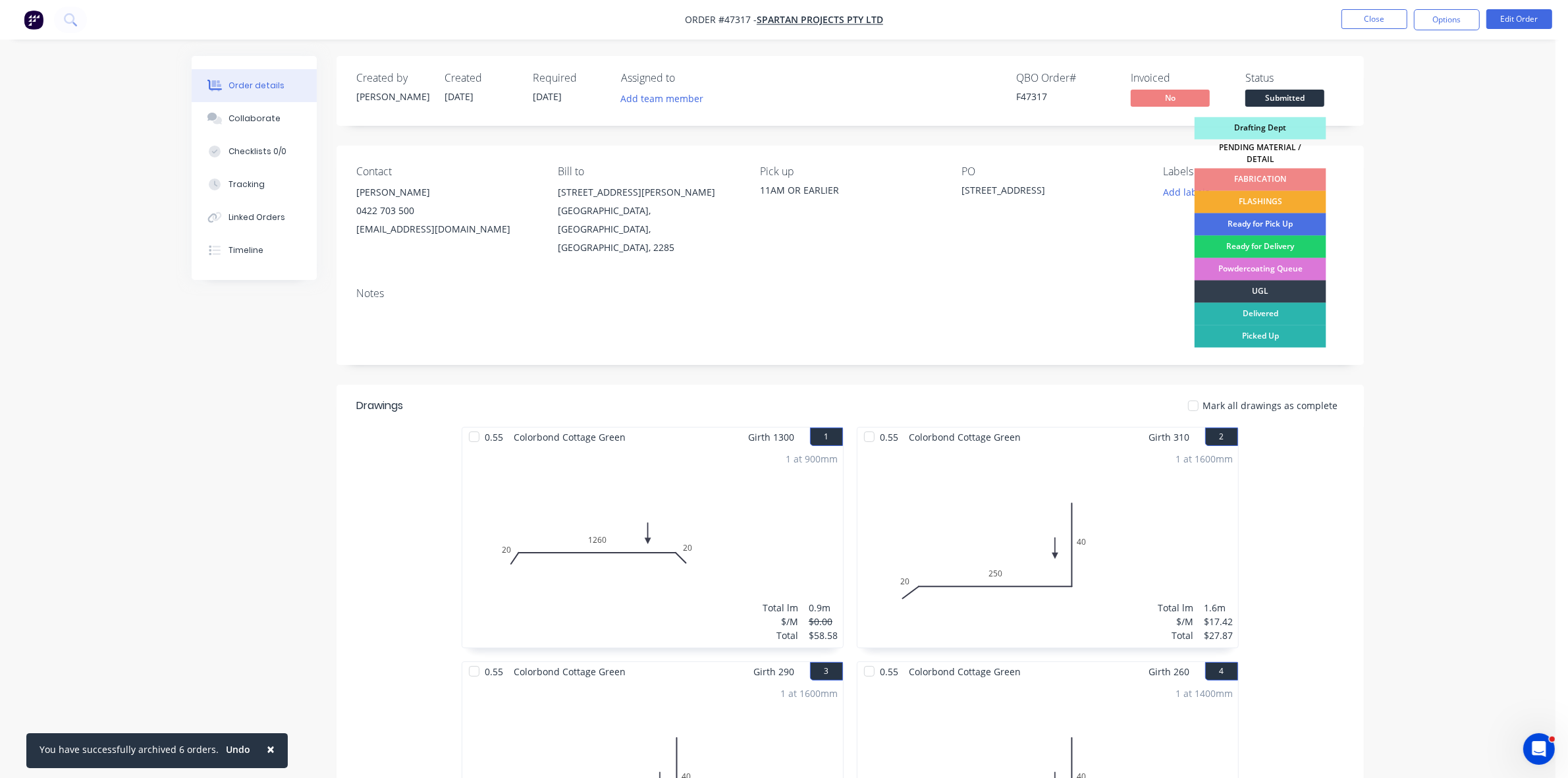
click at [1269, 199] on div "FLASHINGS" at bounding box center [1261, 202] width 132 height 22
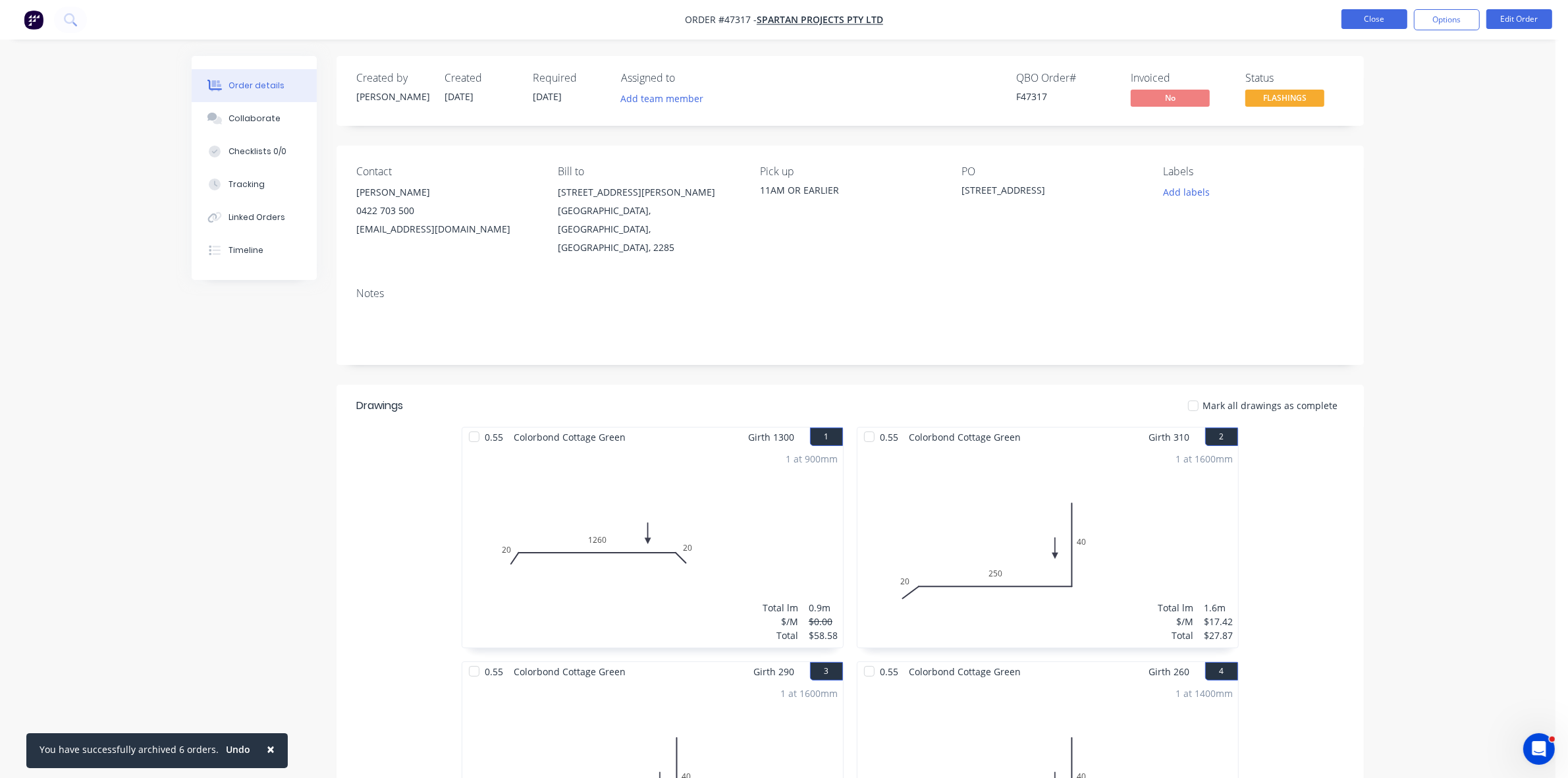
click at [1388, 18] on button "Close" at bounding box center [1374, 19] width 66 height 20
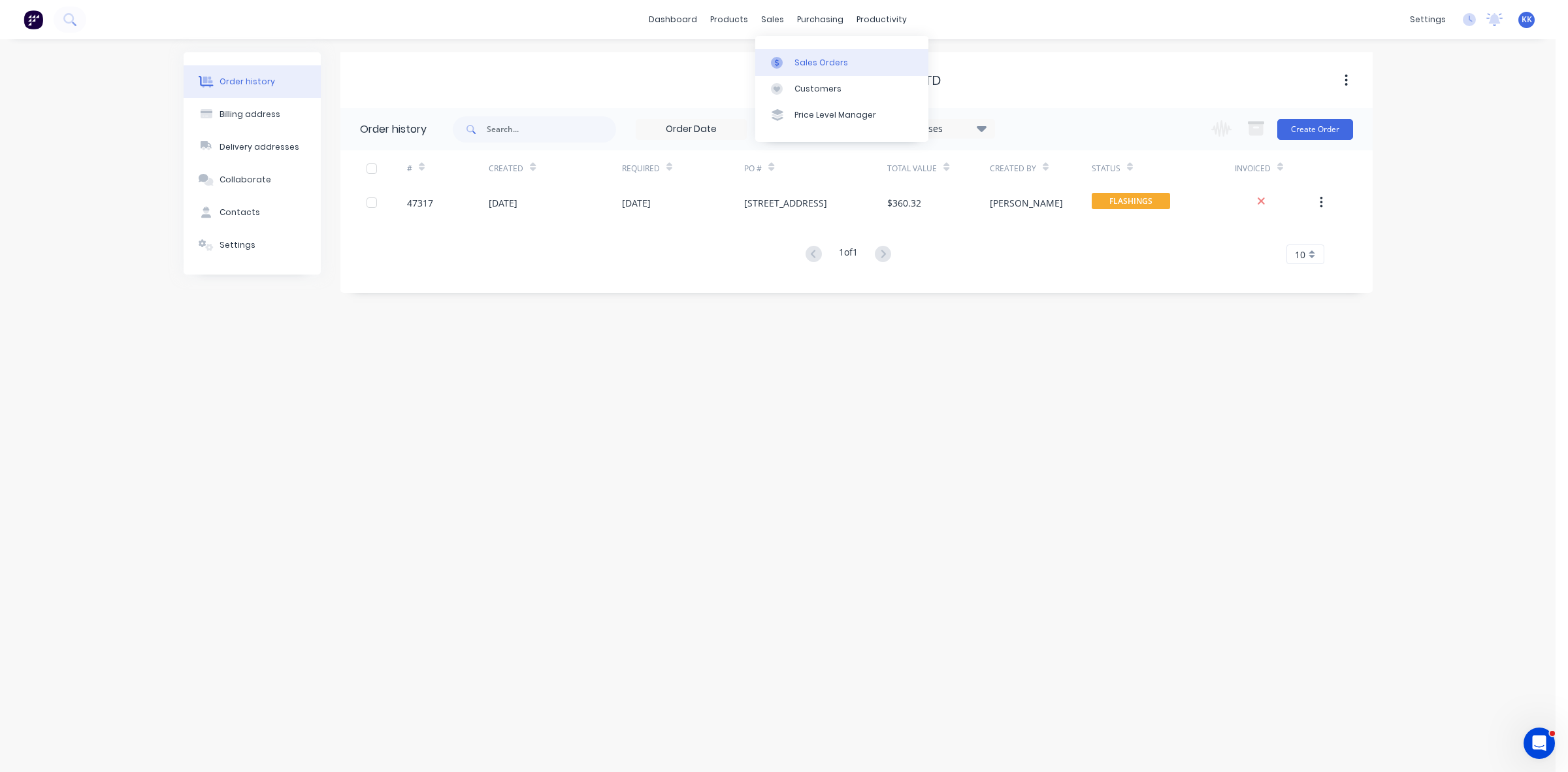
click at [792, 53] on link "Sales Orders" at bounding box center [841, 62] width 173 height 26
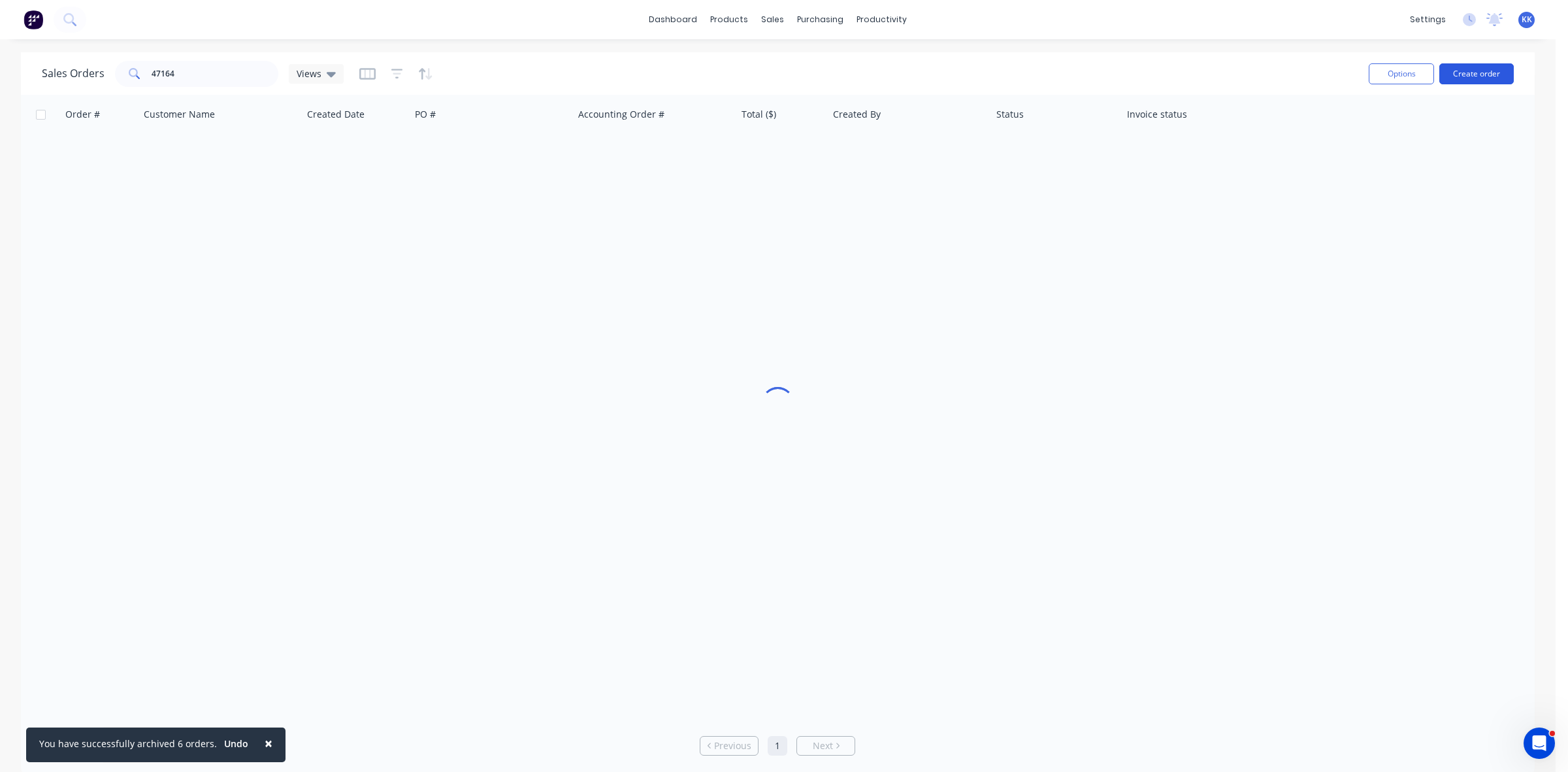
click at [1480, 73] on button "Create order" at bounding box center [1477, 73] width 75 height 21
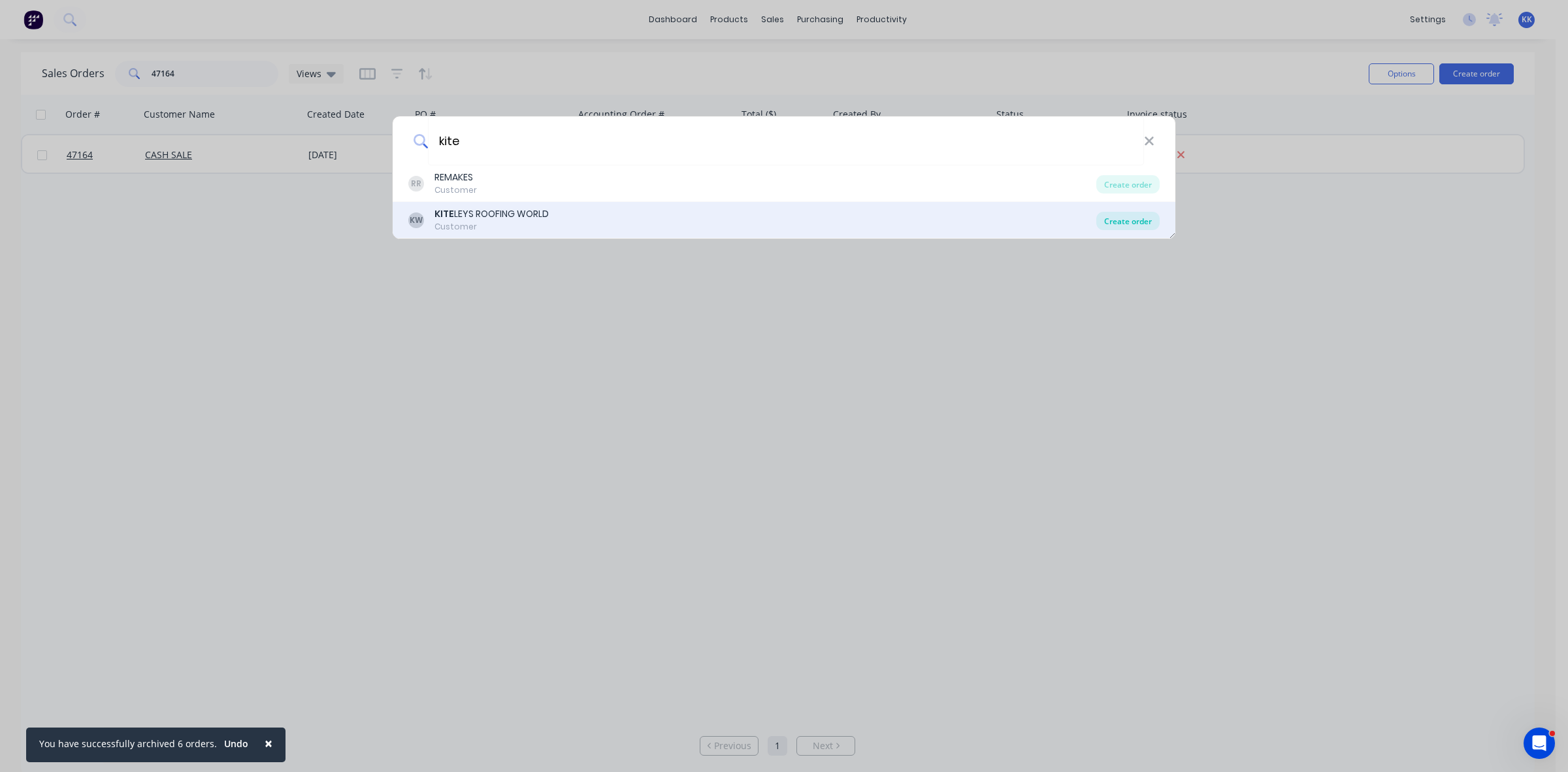
type input "kite"
click at [1146, 211] on div "Create order" at bounding box center [1128, 220] width 63 height 19
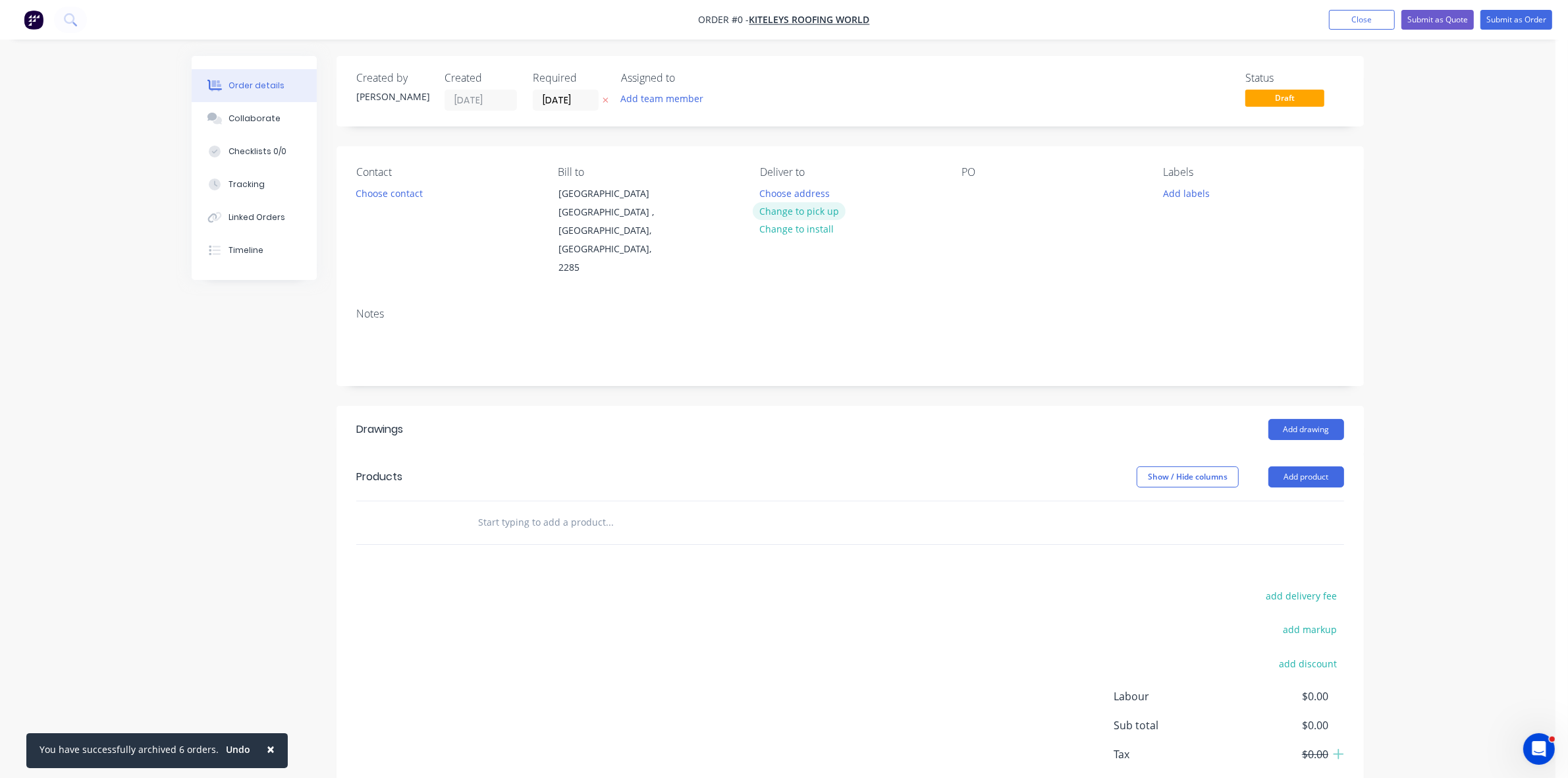
click at [835, 216] on button "Change to pick up" at bounding box center [800, 211] width 93 height 18
click at [420, 191] on button "Choose contact" at bounding box center [389, 193] width 81 height 18
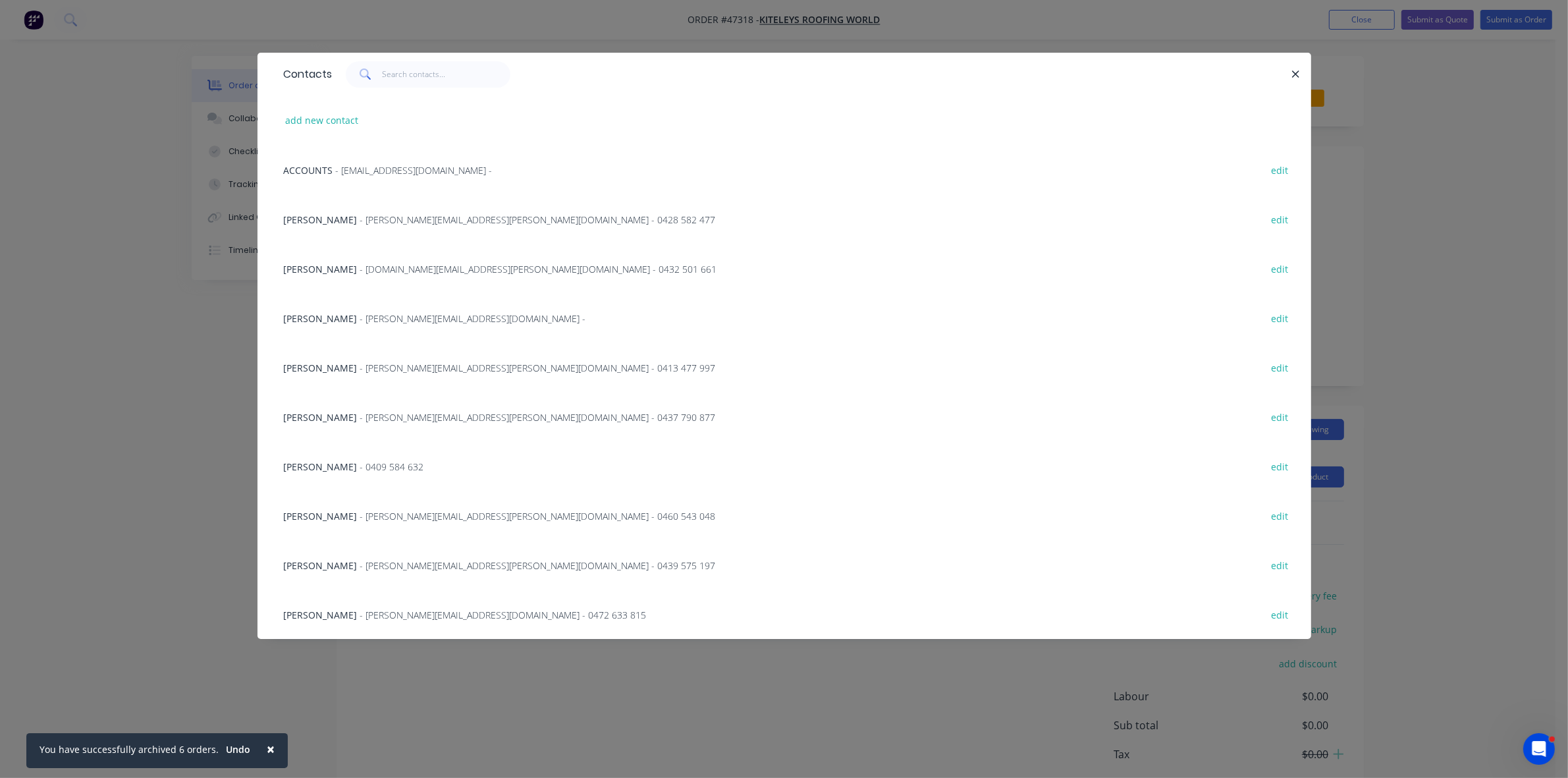
click at [433, 561] on span "- nicholas.turner@kiteleys.com.au - 0439 575 197" at bounding box center [538, 565] width 356 height 13
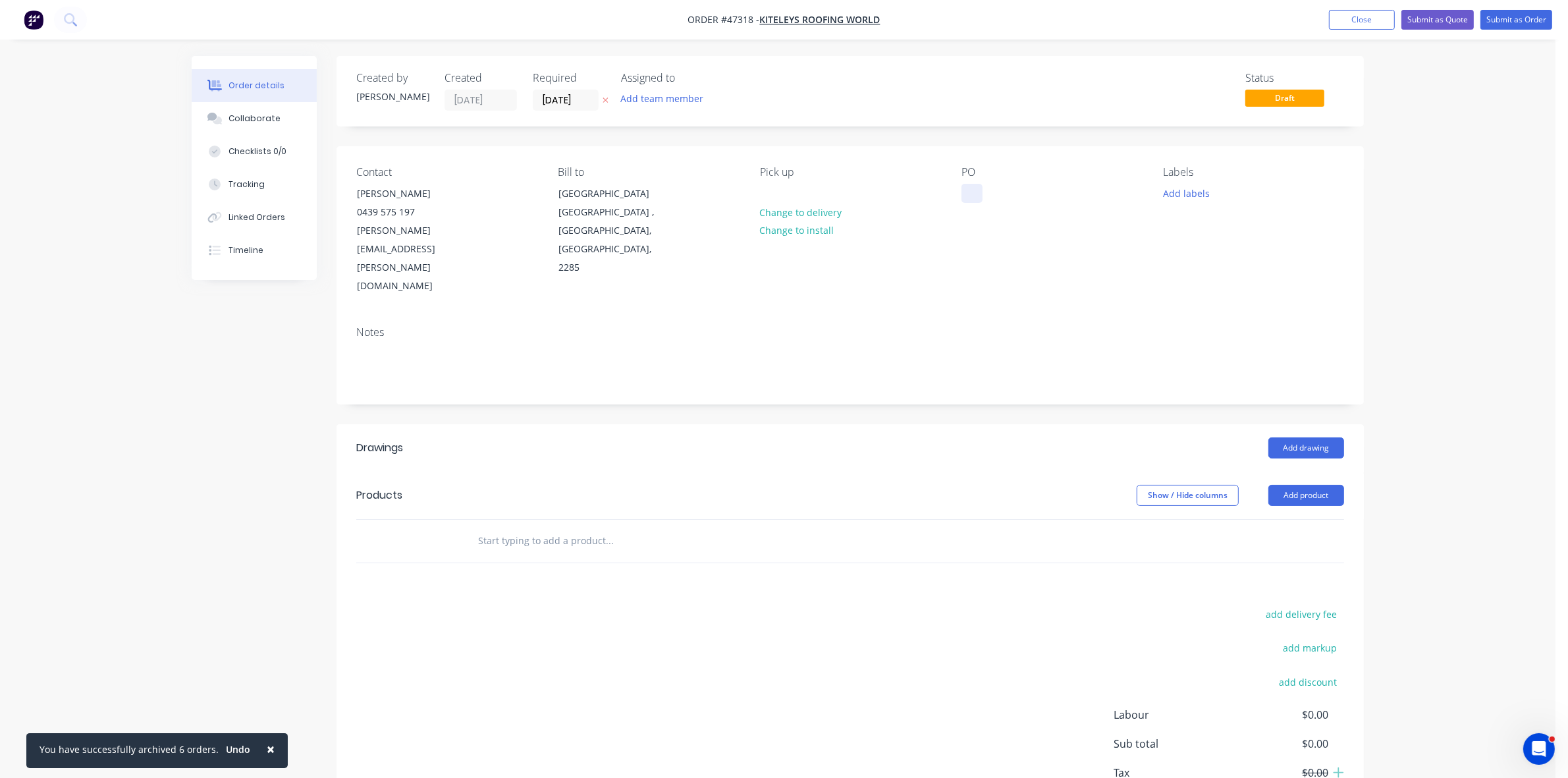
click at [976, 193] on div at bounding box center [971, 193] width 21 height 19
click at [575, 93] on input "[DATE]" at bounding box center [566, 100] width 65 height 20
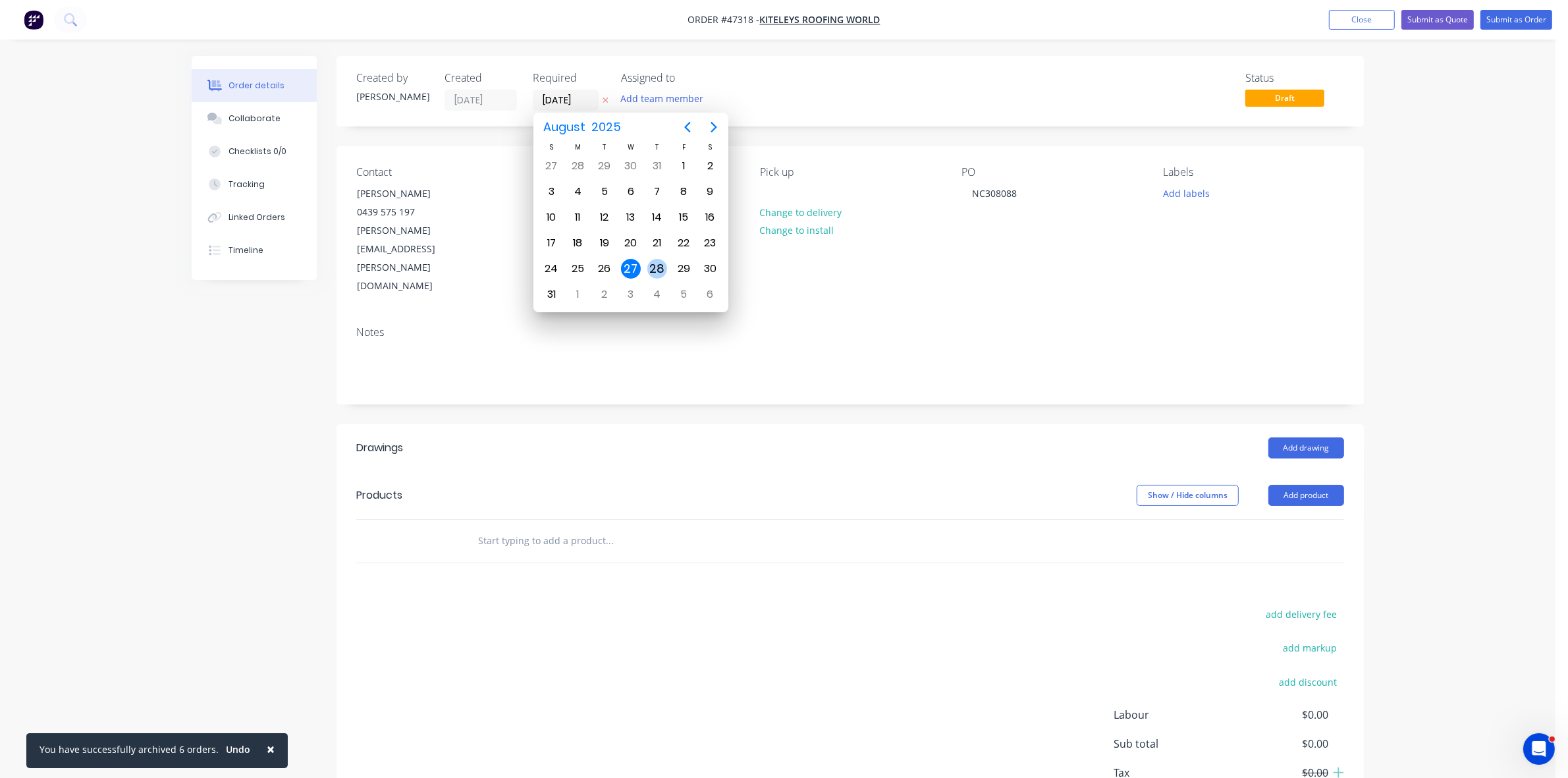
click at [650, 271] on div "28" at bounding box center [658, 269] width 20 height 20
type input "28/08/25"
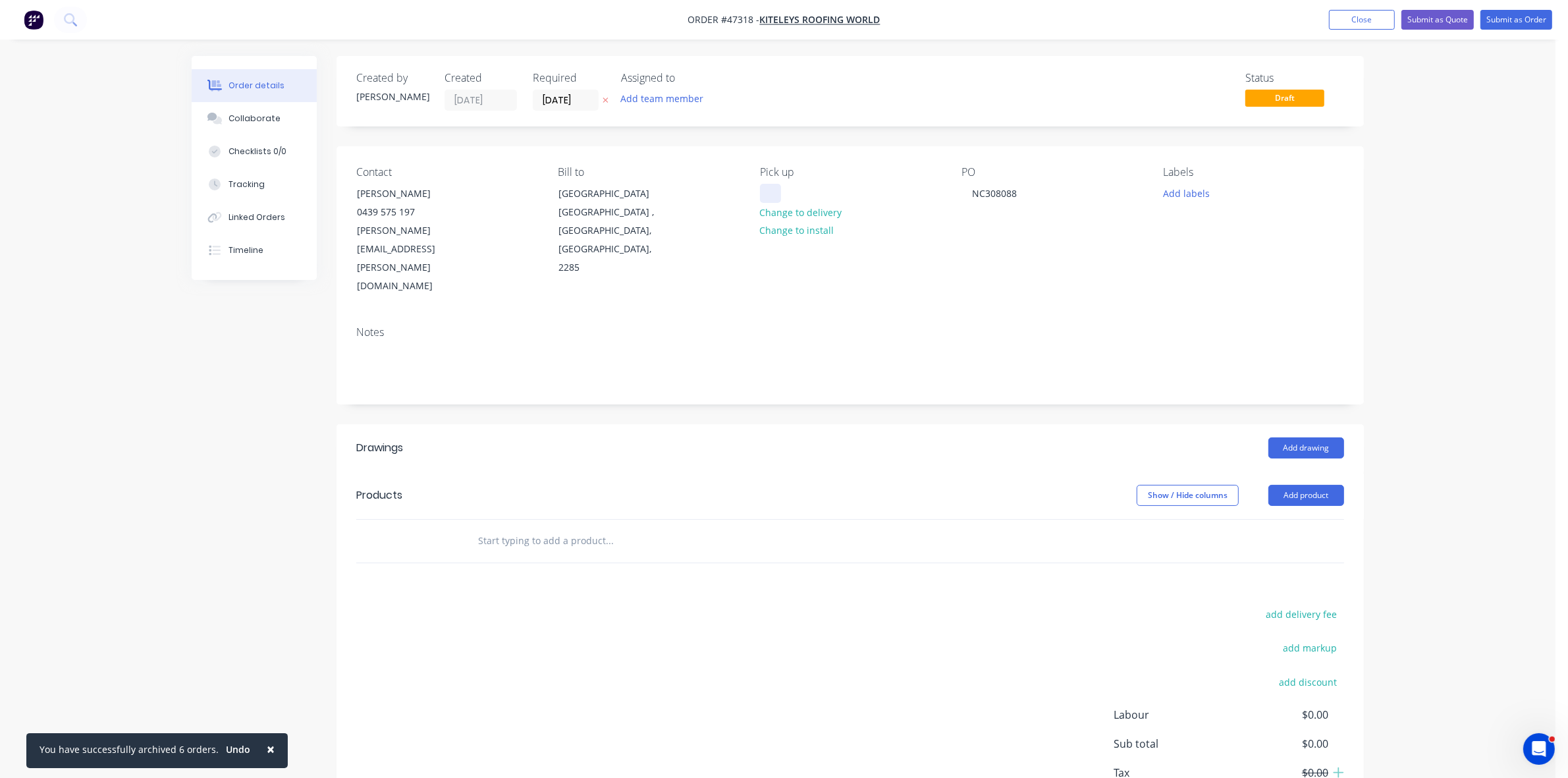
click at [766, 196] on div at bounding box center [770, 193] width 21 height 19
click at [1302, 438] on button "Add drawing" at bounding box center [1307, 447] width 75 height 21
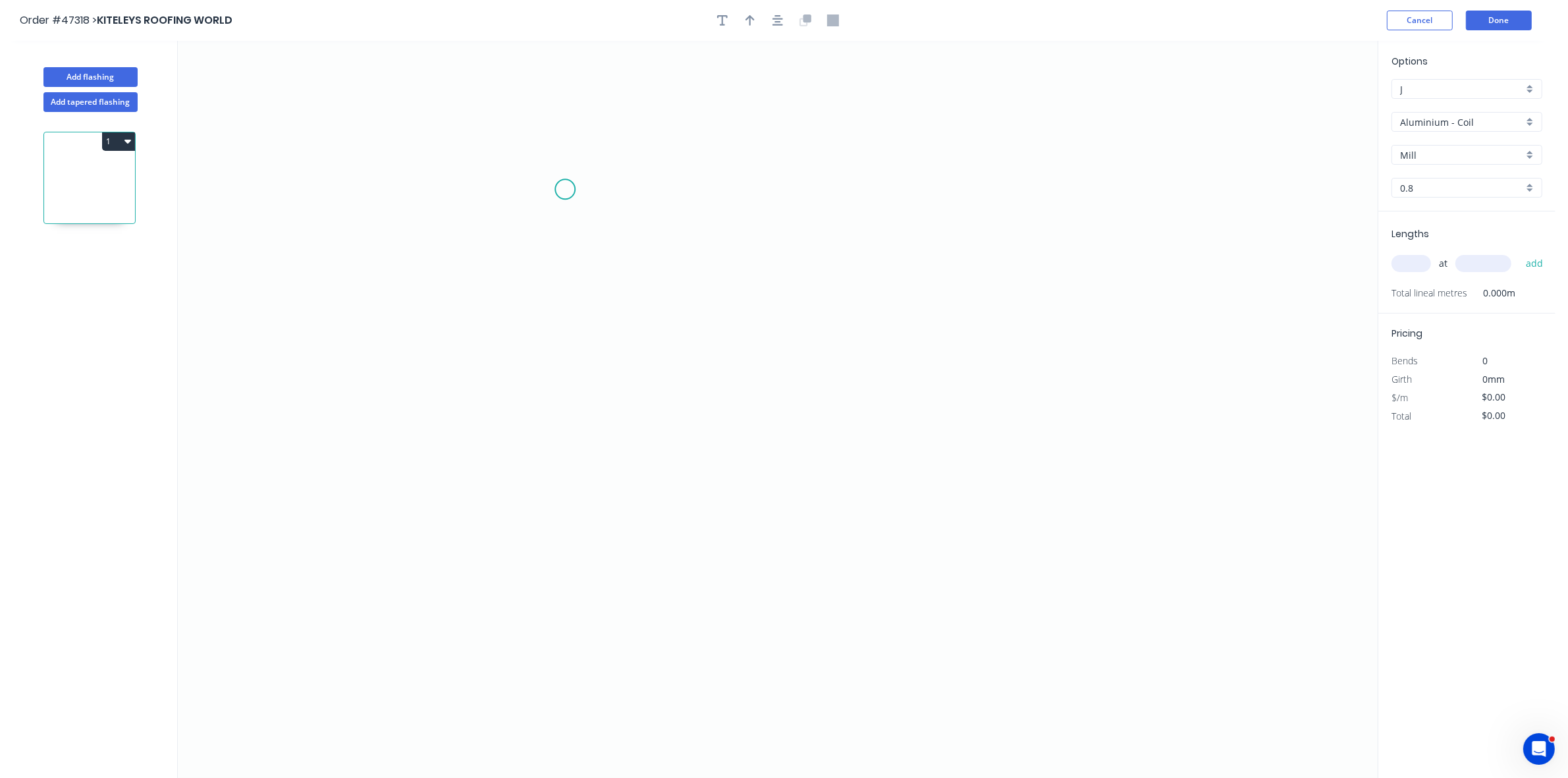
click at [565, 190] on icon "0" at bounding box center [777, 409] width 1200 height 737
click at [580, 487] on icon "0" at bounding box center [777, 409] width 1200 height 737
click at [802, 491] on icon "0 ?" at bounding box center [777, 409] width 1200 height 737
click at [785, 354] on icon at bounding box center [793, 420] width 16 height 133
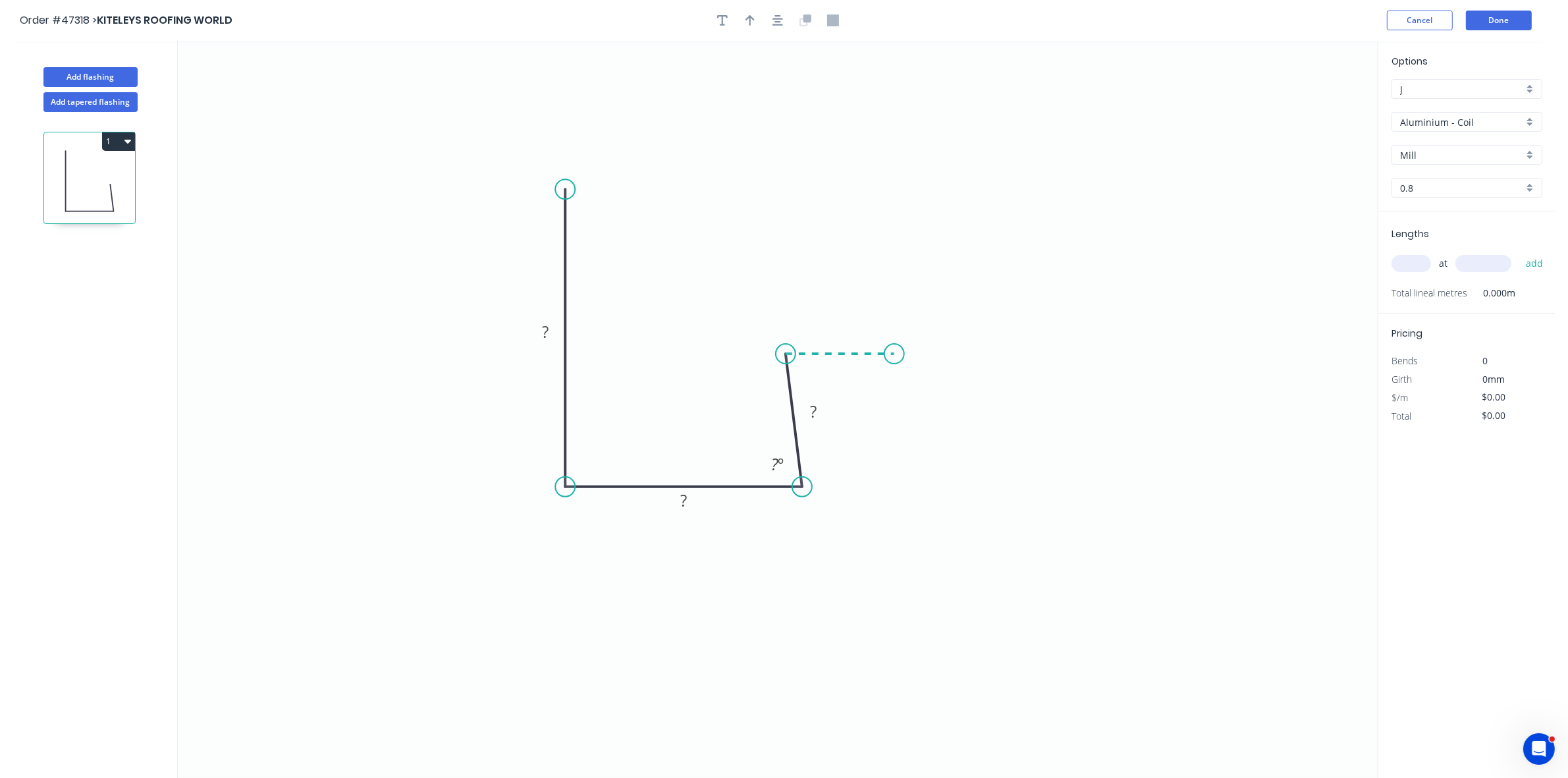
click at [894, 352] on icon "0 ? ? ? ? º" at bounding box center [777, 409] width 1200 height 737
drag, startPoint x: 894, startPoint y: 352, endPoint x: 891, endPoint y: 368, distance: 16.3
click at [891, 368] on circle at bounding box center [891, 368] width 20 height 20
drag, startPoint x: 565, startPoint y: 190, endPoint x: 536, endPoint y: 189, distance: 29.0
click at [536, 189] on circle at bounding box center [536, 189] width 20 height 20
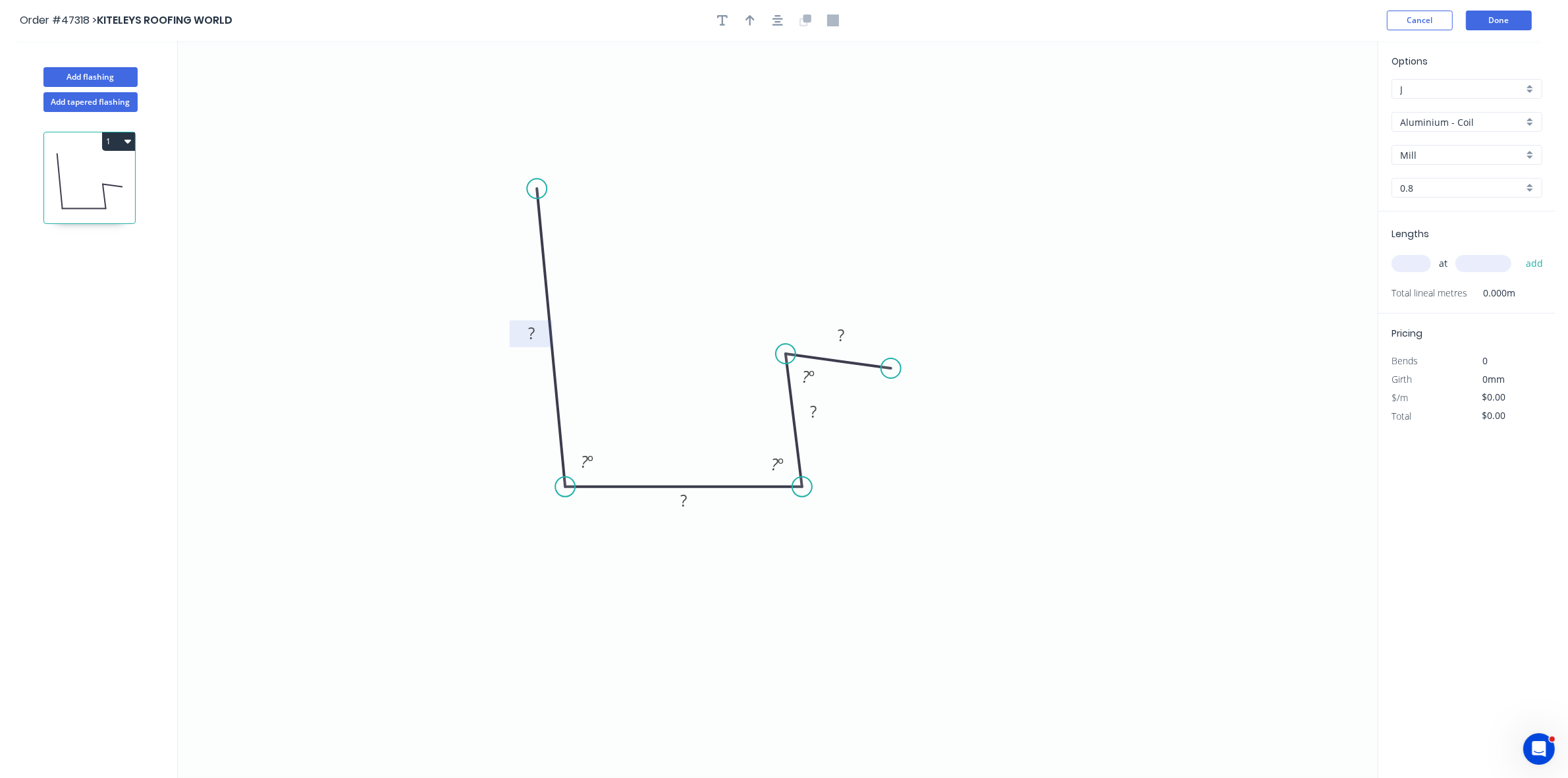
click at [532, 338] on tspan "?" at bounding box center [531, 332] width 6 height 22
type input "$15.26"
click at [756, 22] on button "button" at bounding box center [750, 21] width 20 height 20
drag, startPoint x: 1311, startPoint y: 106, endPoint x: 536, endPoint y: 432, distance: 840.8
click at [539, 429] on icon at bounding box center [545, 407] width 12 height 42
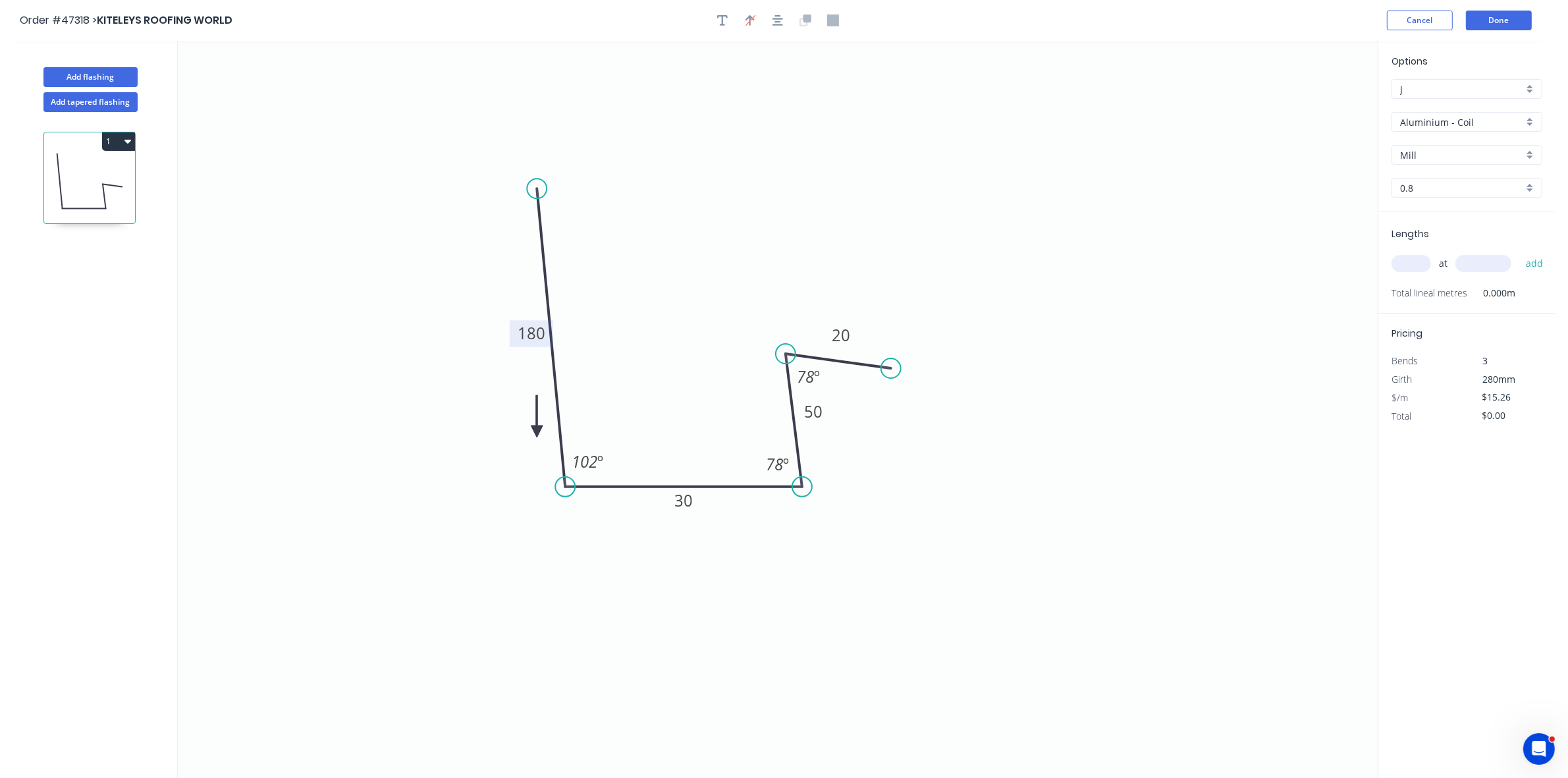
click at [536, 432] on icon at bounding box center [536, 416] width 12 height 42
click at [536, 432] on icon at bounding box center [552, 431] width 42 height 12
click at [536, 432] on icon at bounding box center [548, 442] width 39 height 39
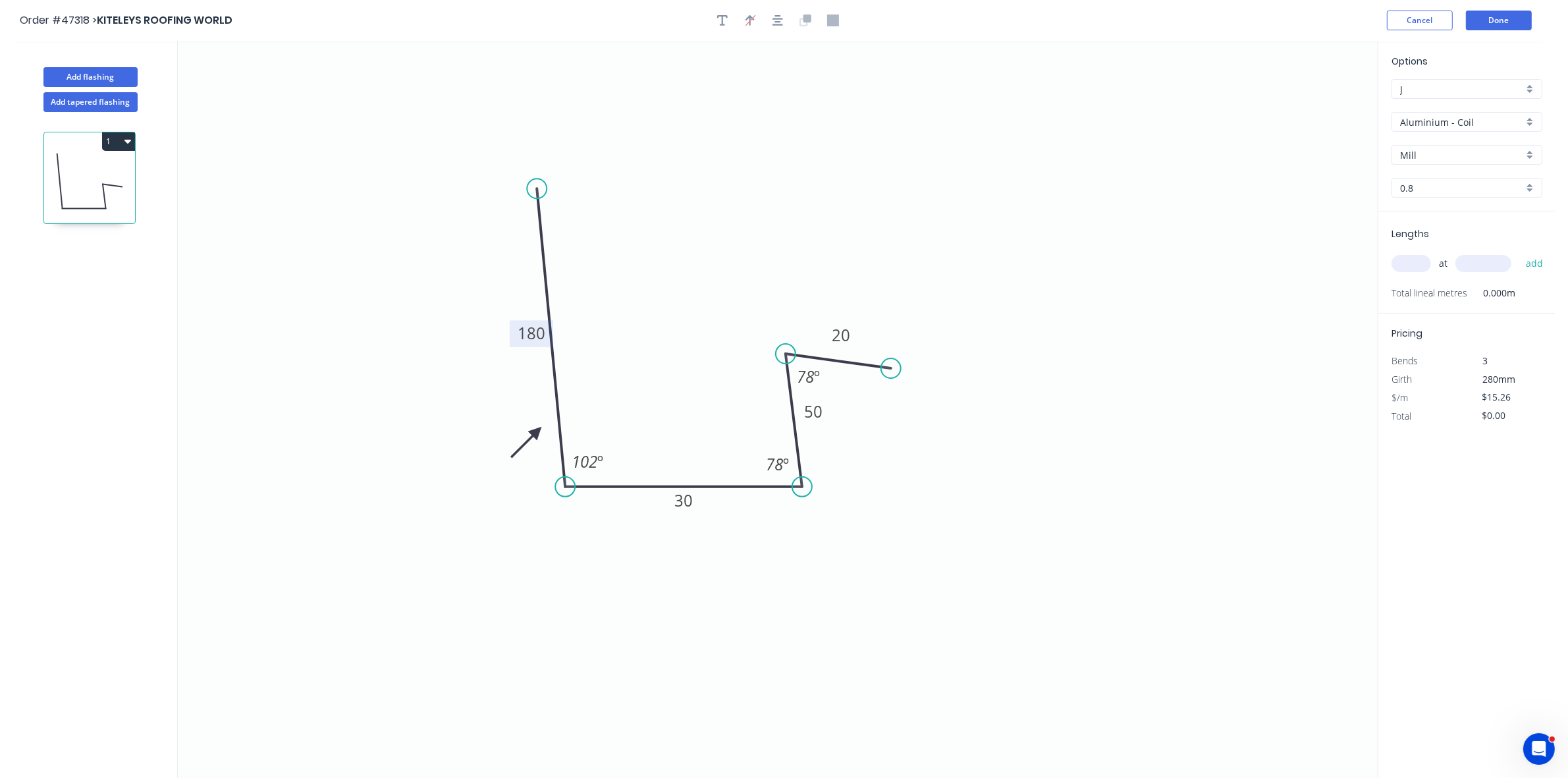
click at [536, 432] on icon at bounding box center [526, 442] width 39 height 39
click at [1430, 115] on input "Aluminium - Coil" at bounding box center [1461, 121] width 123 height 13
click at [1437, 211] on div "Colorbond" at bounding box center [1467, 217] width 149 height 23
type input "Colorbond"
type input "Basalt"
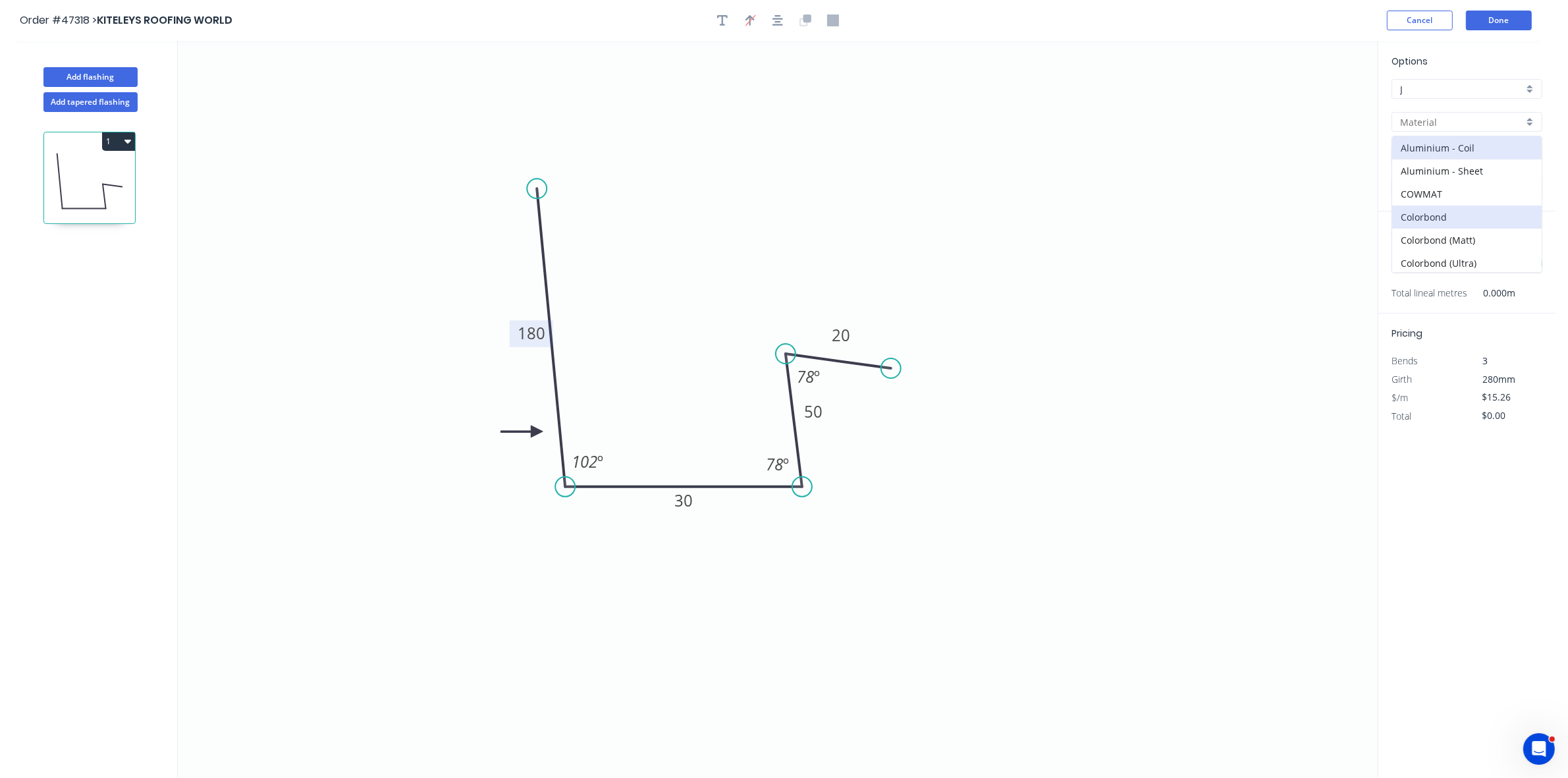
type input "0.55"
type input "$10.11"
click at [1430, 152] on input "Basalt" at bounding box center [1461, 155] width 123 height 13
click at [1424, 179] on div "Surfmist" at bounding box center [1467, 181] width 149 height 23
type input "Surfmist"
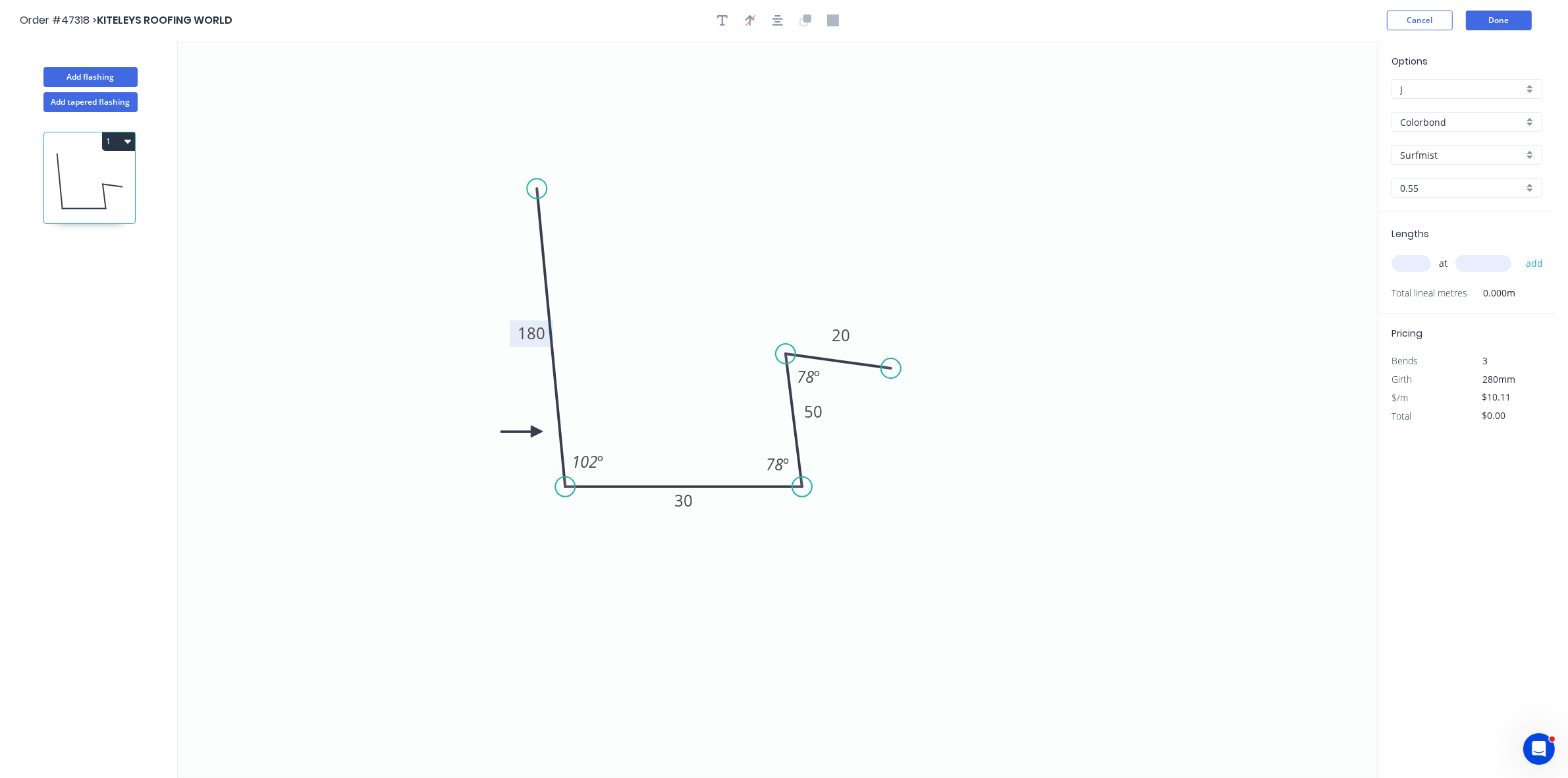
click at [1414, 264] on input "text" at bounding box center [1412, 263] width 40 height 17
type input "1"
type input "3500"
click at [1519, 252] on button "add" at bounding box center [1535, 263] width 31 height 22
type input "$35.39"
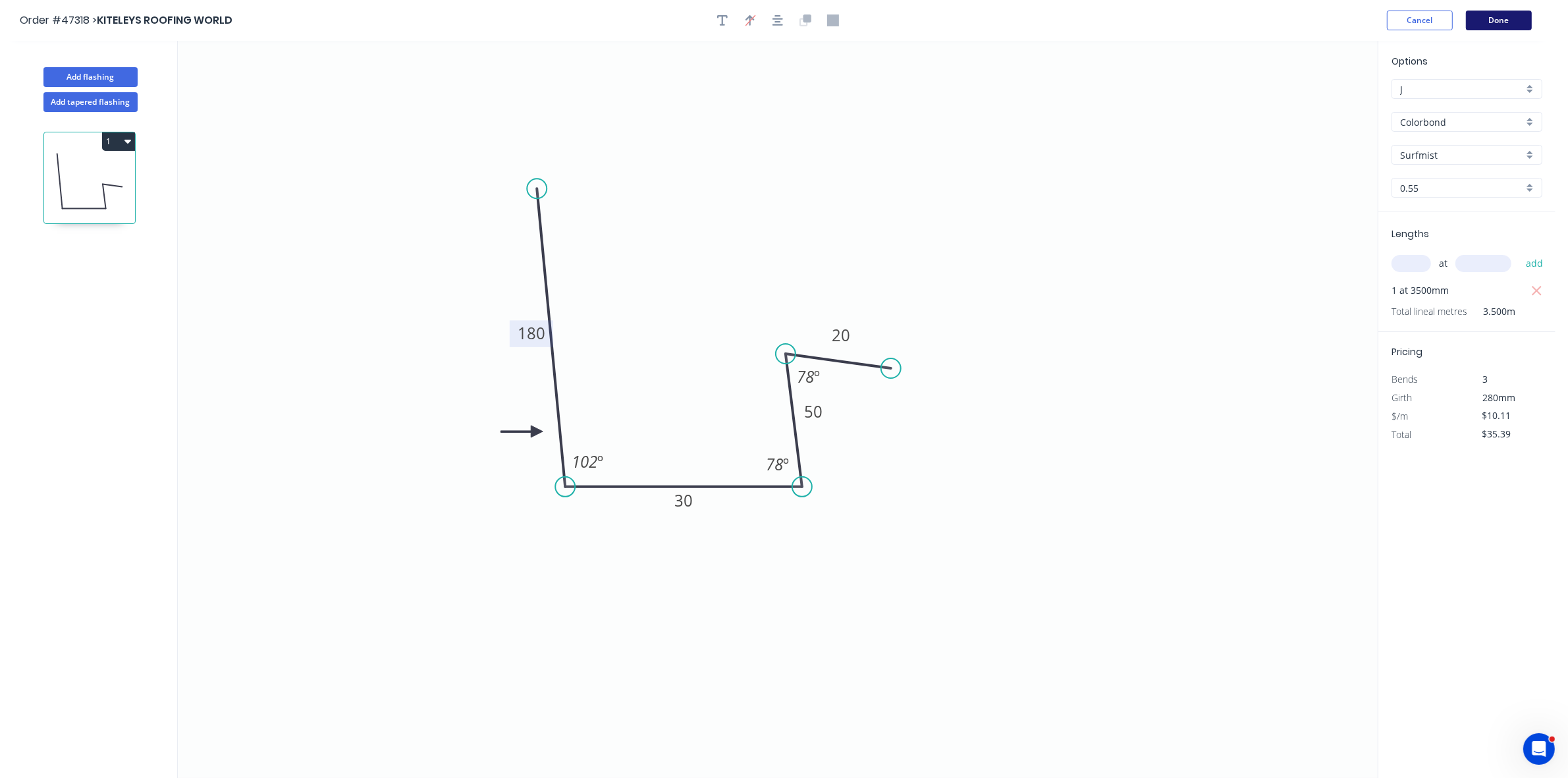
click at [1521, 20] on button "Done" at bounding box center [1499, 21] width 66 height 20
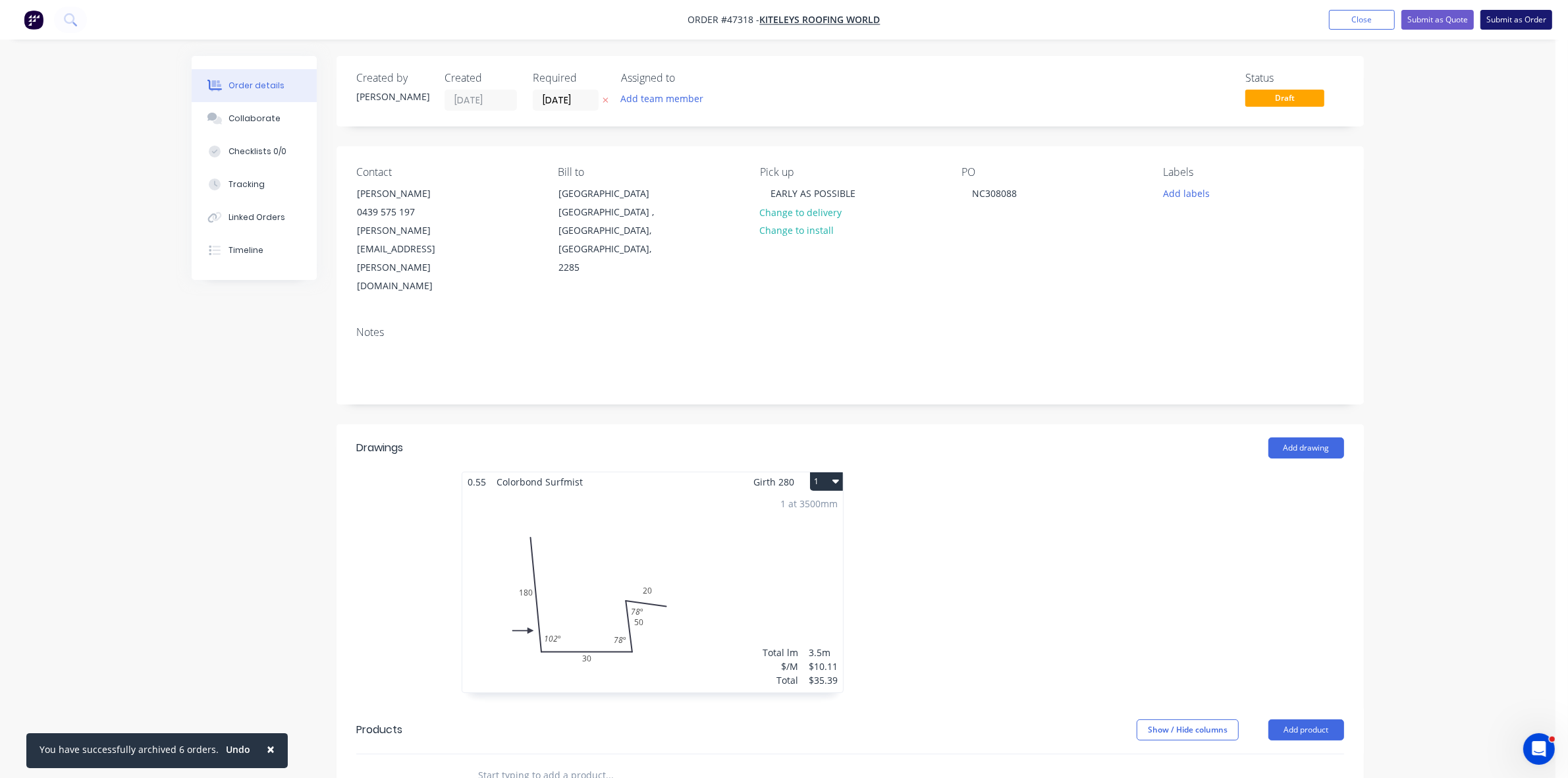
click at [1525, 21] on button "Submit as Order" at bounding box center [1517, 20] width 72 height 20
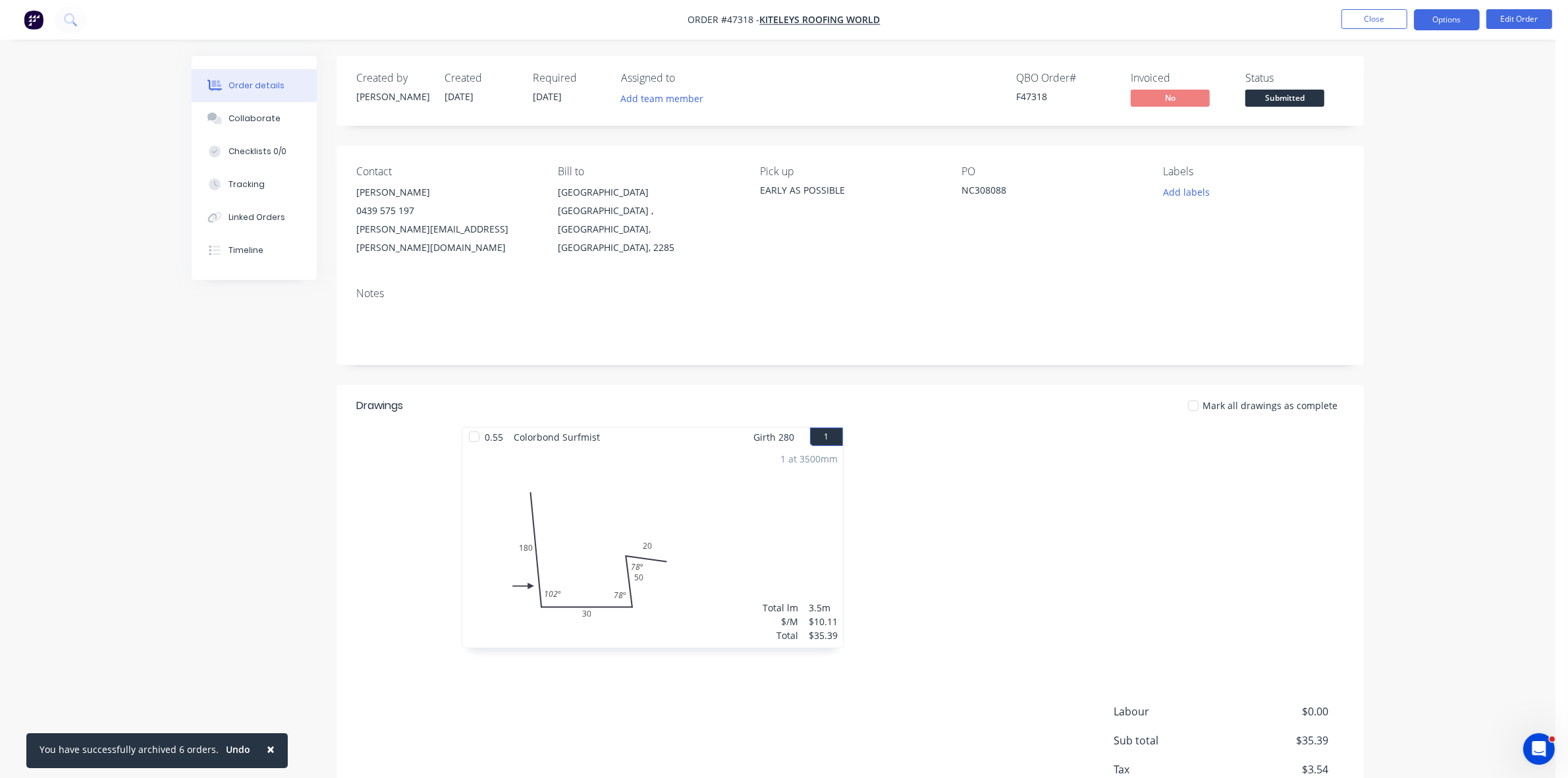
click at [1434, 22] on button "Options" at bounding box center [1447, 19] width 66 height 21
click at [1359, 162] on div "Work Order" at bounding box center [1407, 158] width 121 height 19
click at [1370, 137] on div "Without pricing" at bounding box center [1407, 132] width 121 height 19
click at [1280, 97] on span "Submitted" at bounding box center [1285, 98] width 79 height 16
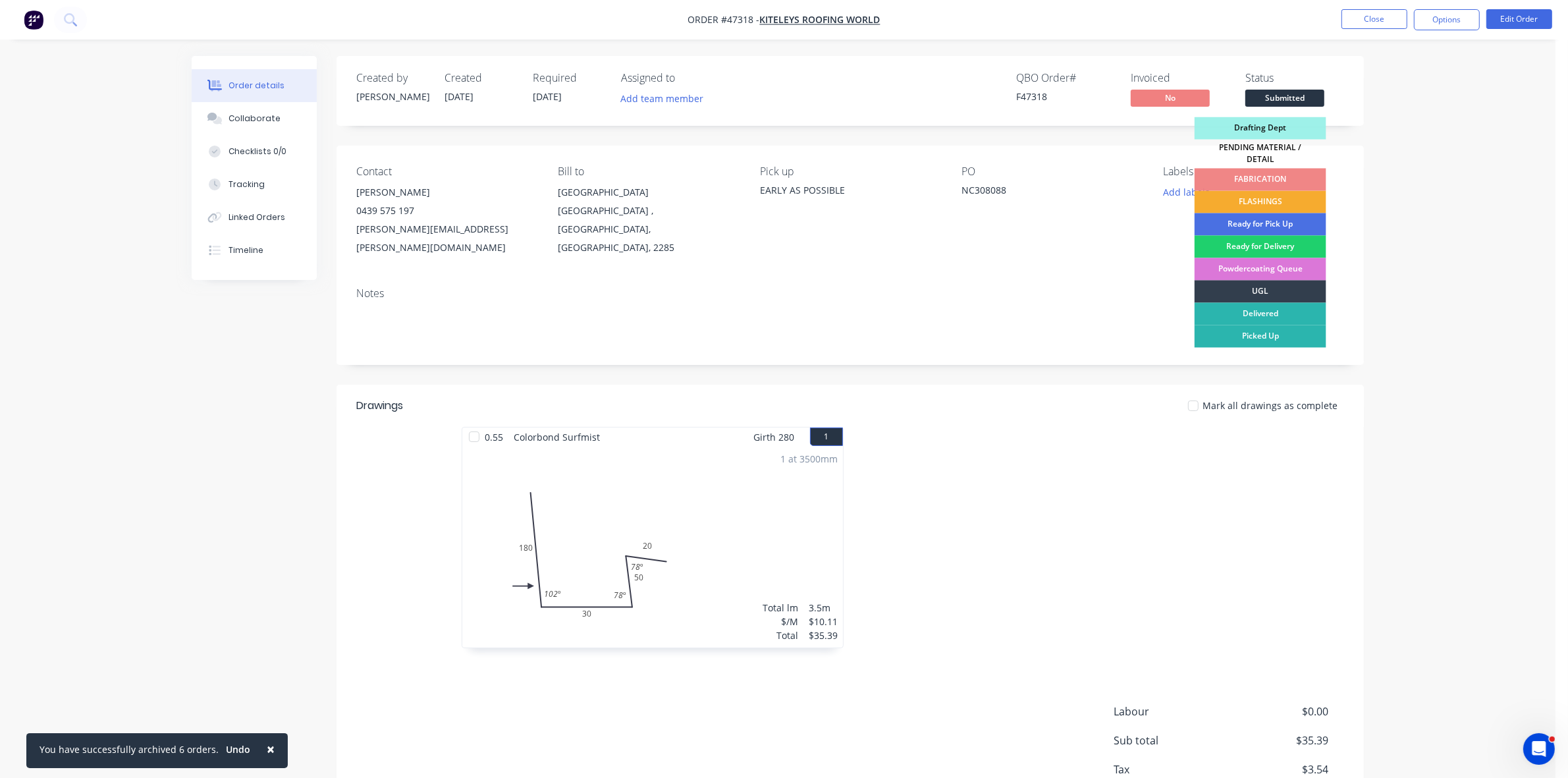
click at [1217, 193] on div "FLASHINGS" at bounding box center [1261, 202] width 132 height 22
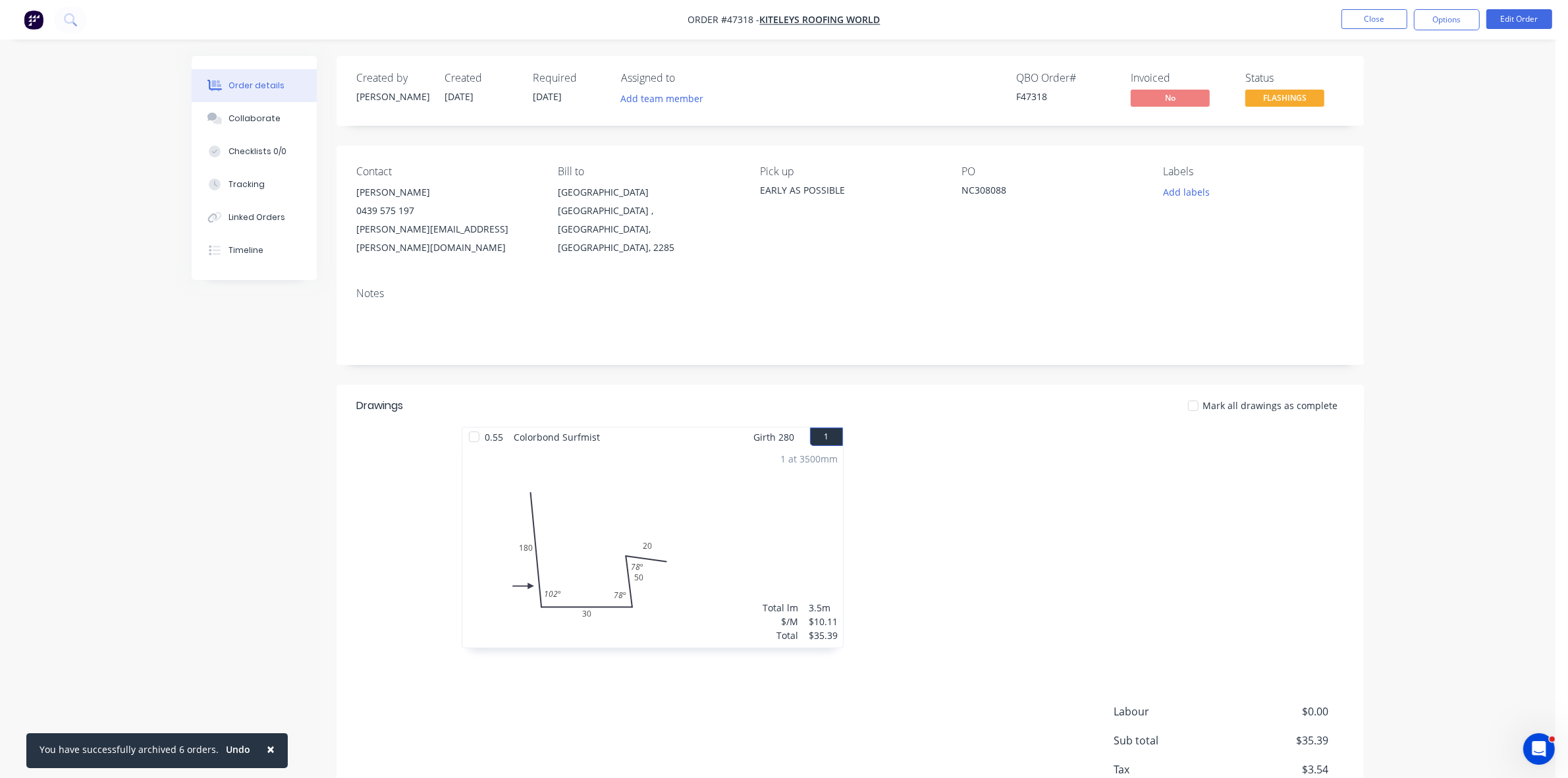
click at [1368, 33] on nav "Order #47318 - KITELEYS ROOFING WORLD Close Options Edit Order" at bounding box center [784, 20] width 1568 height 40
click at [1378, 20] on button "Close" at bounding box center [1374, 19] width 66 height 20
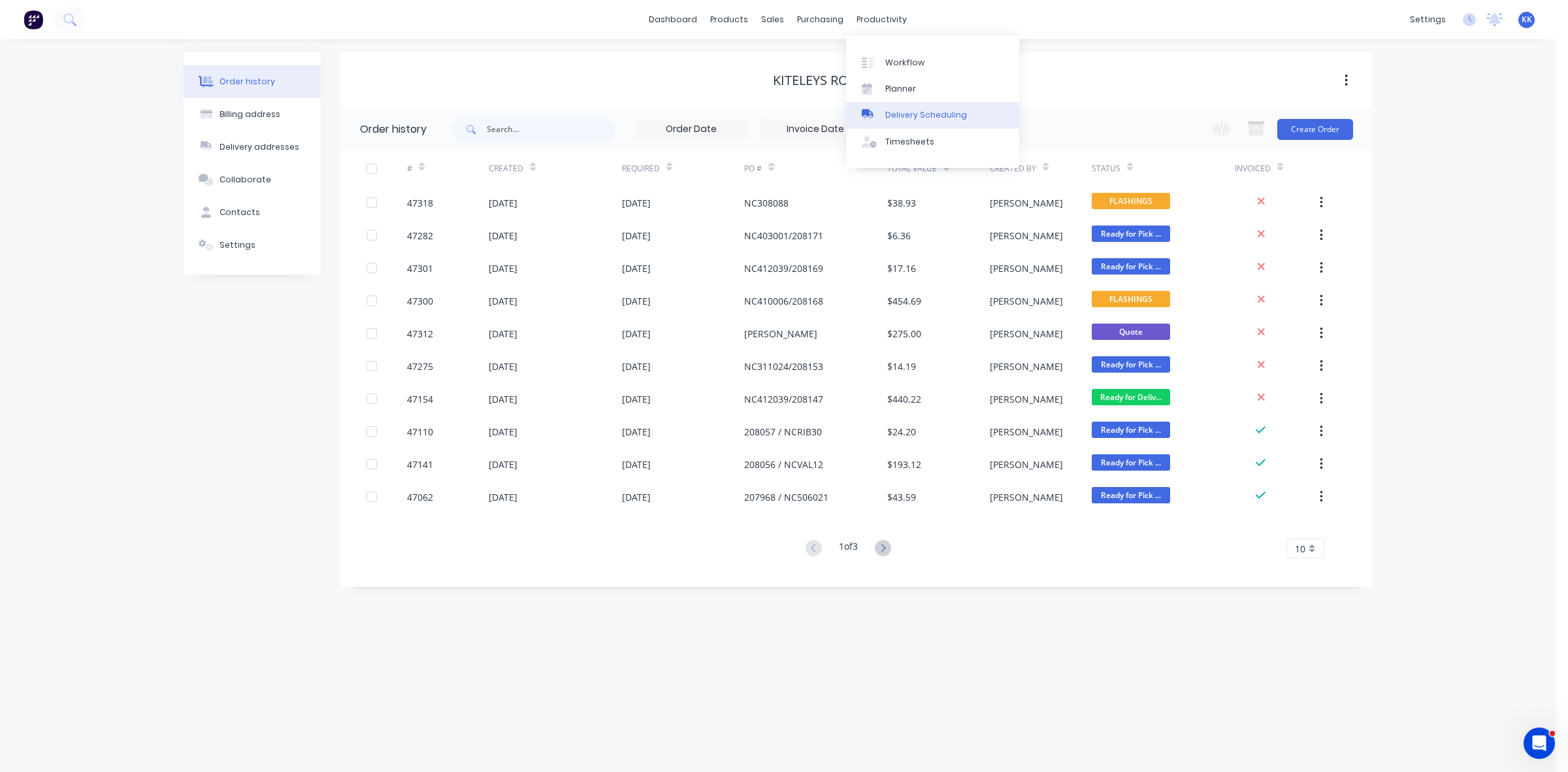
click at [919, 104] on link "Delivery Scheduling" at bounding box center [932, 114] width 173 height 26
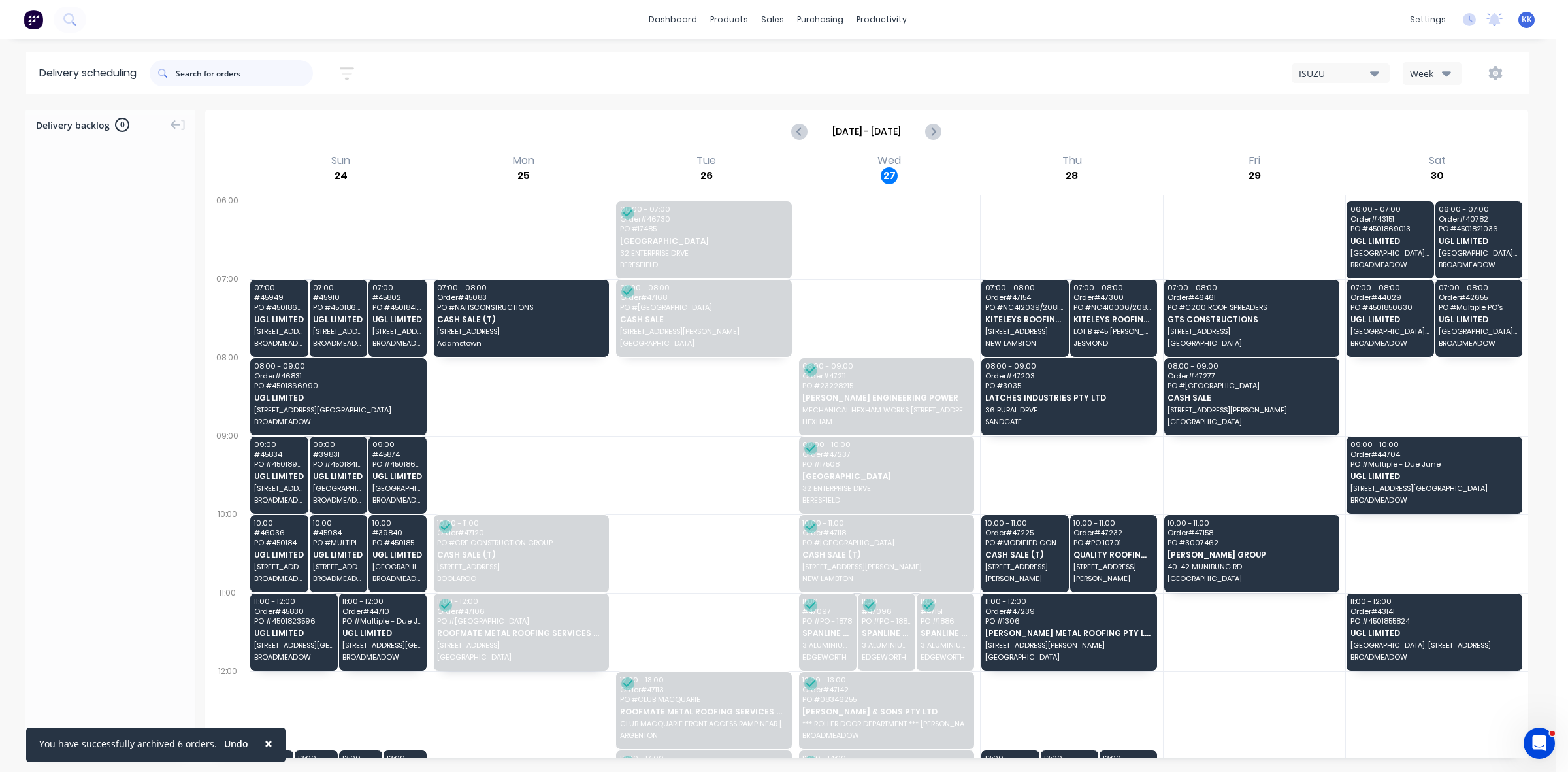
click at [268, 77] on input "text" at bounding box center [244, 72] width 137 height 26
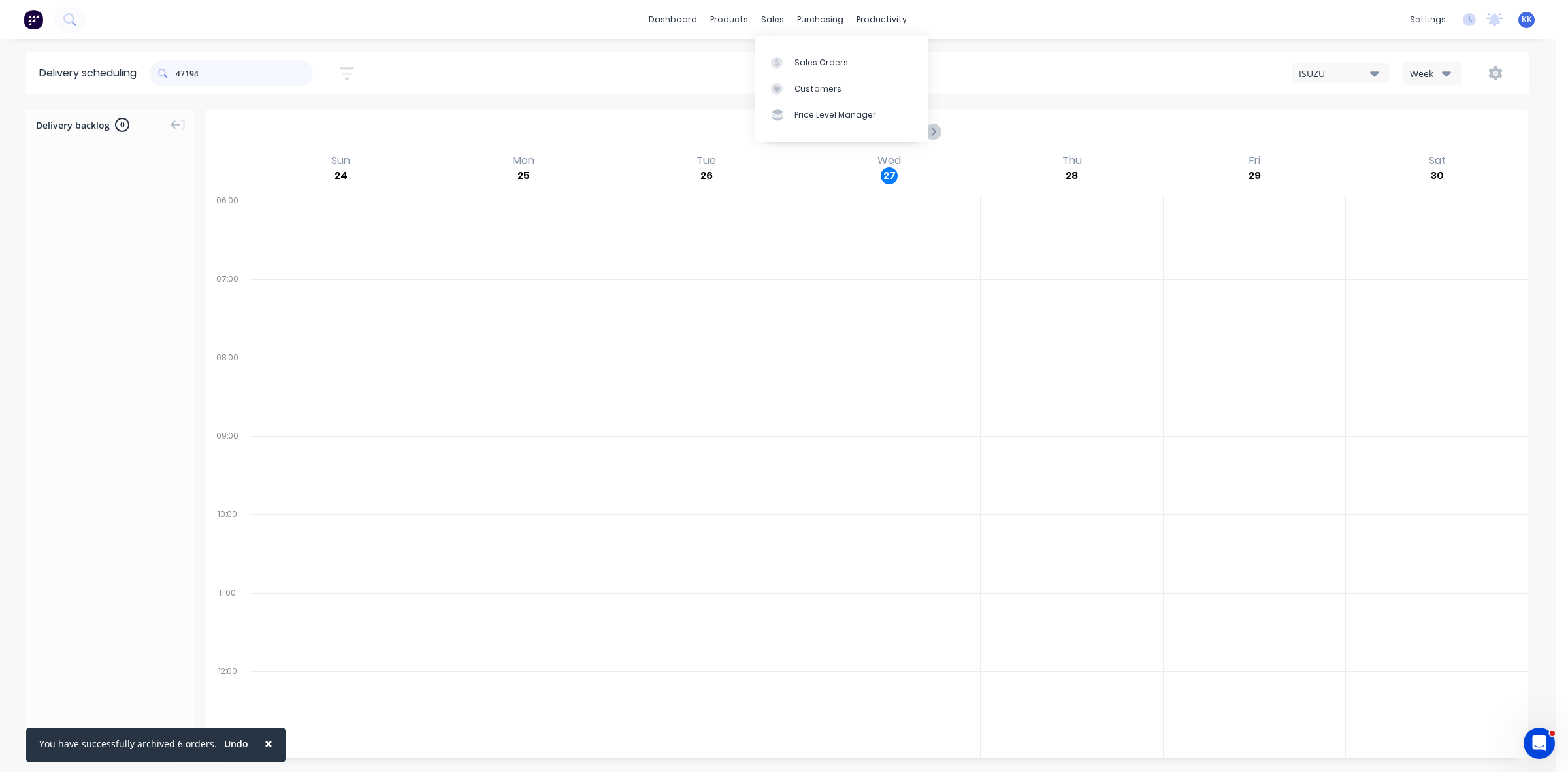
type input "47194"
click at [789, 44] on div "Sales Orders Customers Price Level Manager" at bounding box center [841, 88] width 173 height 105
click at [789, 62] on div at bounding box center [781, 62] width 20 height 12
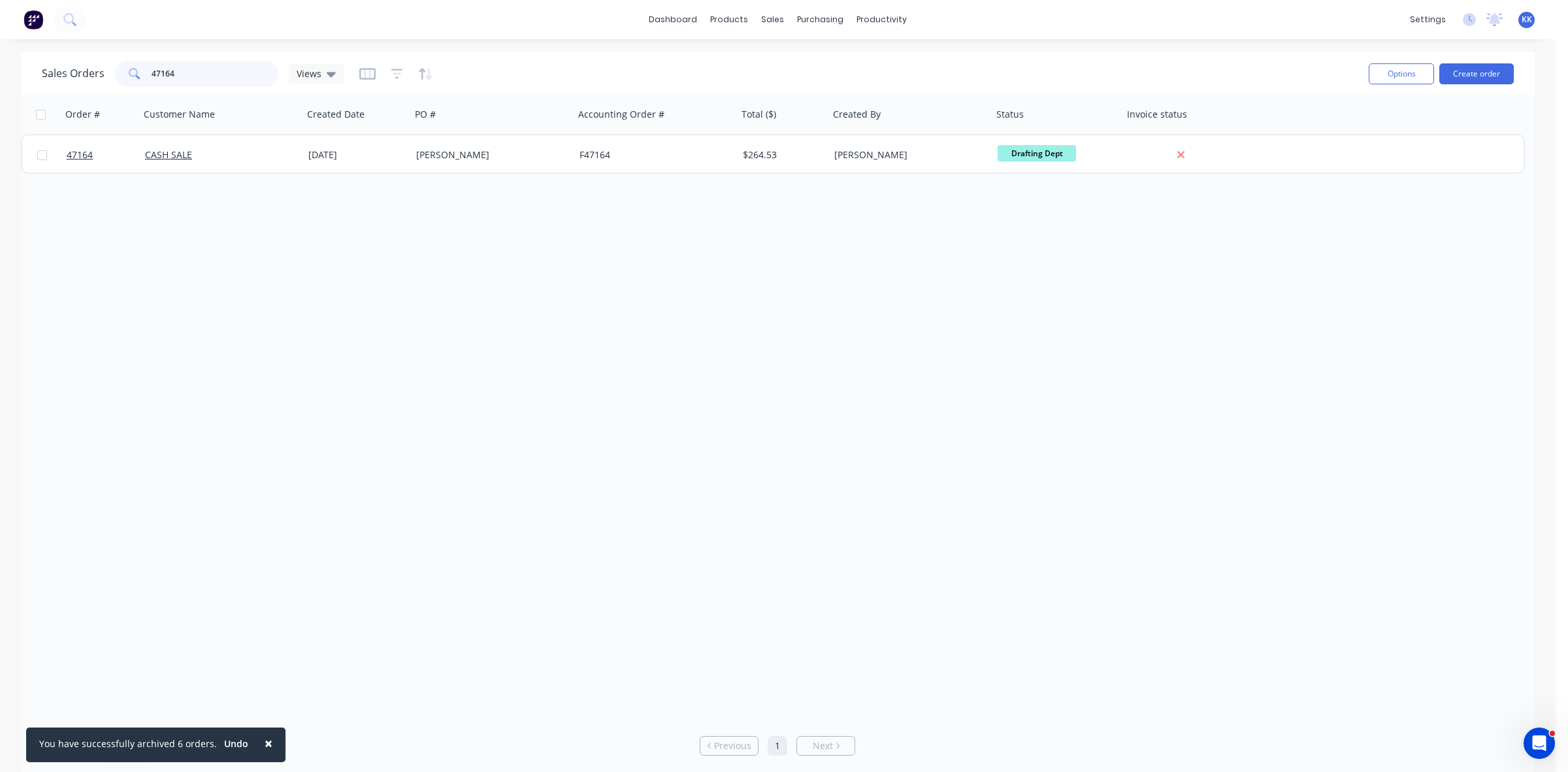
drag, startPoint x: 194, startPoint y: 70, endPoint x: 131, endPoint y: 69, distance: 63.0
click at [131, 69] on div "47164" at bounding box center [196, 73] width 163 height 26
click at [226, 64] on input "47164" at bounding box center [215, 73] width 127 height 26
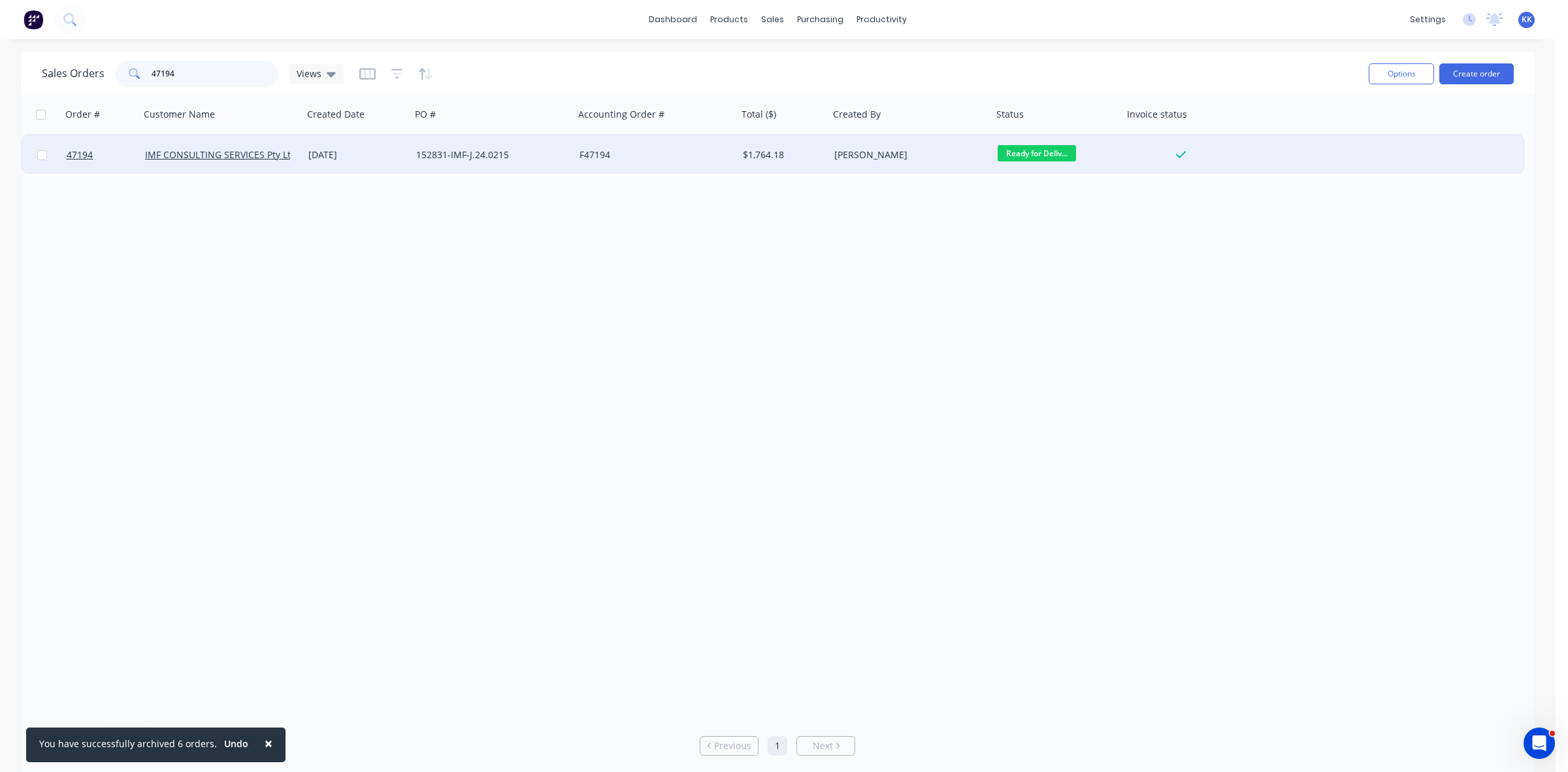
type input "47194"
click at [554, 158] on div "152831-IMF-J.24.0215" at bounding box center [488, 154] width 145 height 13
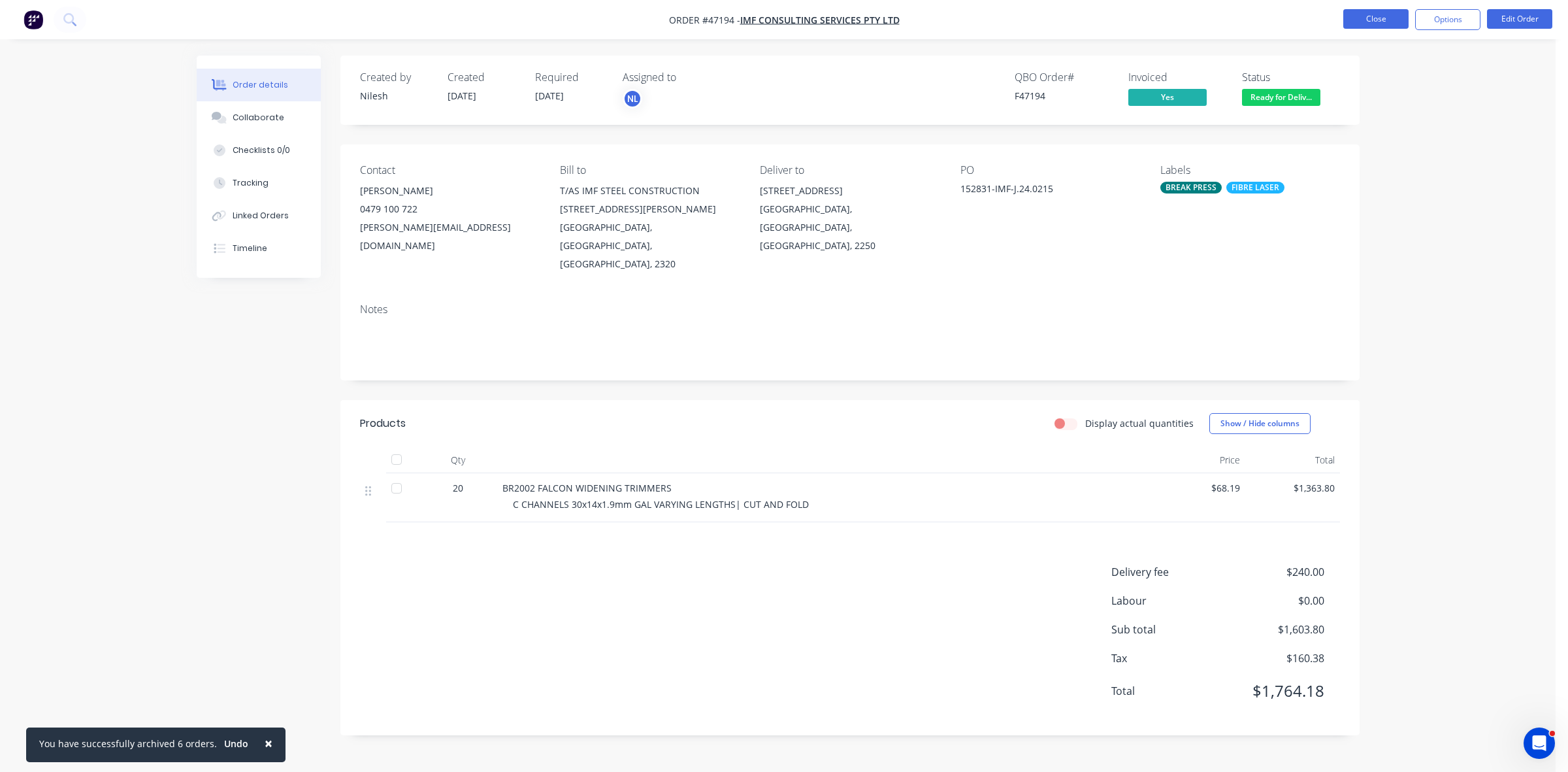
click at [1364, 21] on button "Close" at bounding box center [1375, 19] width 65 height 20
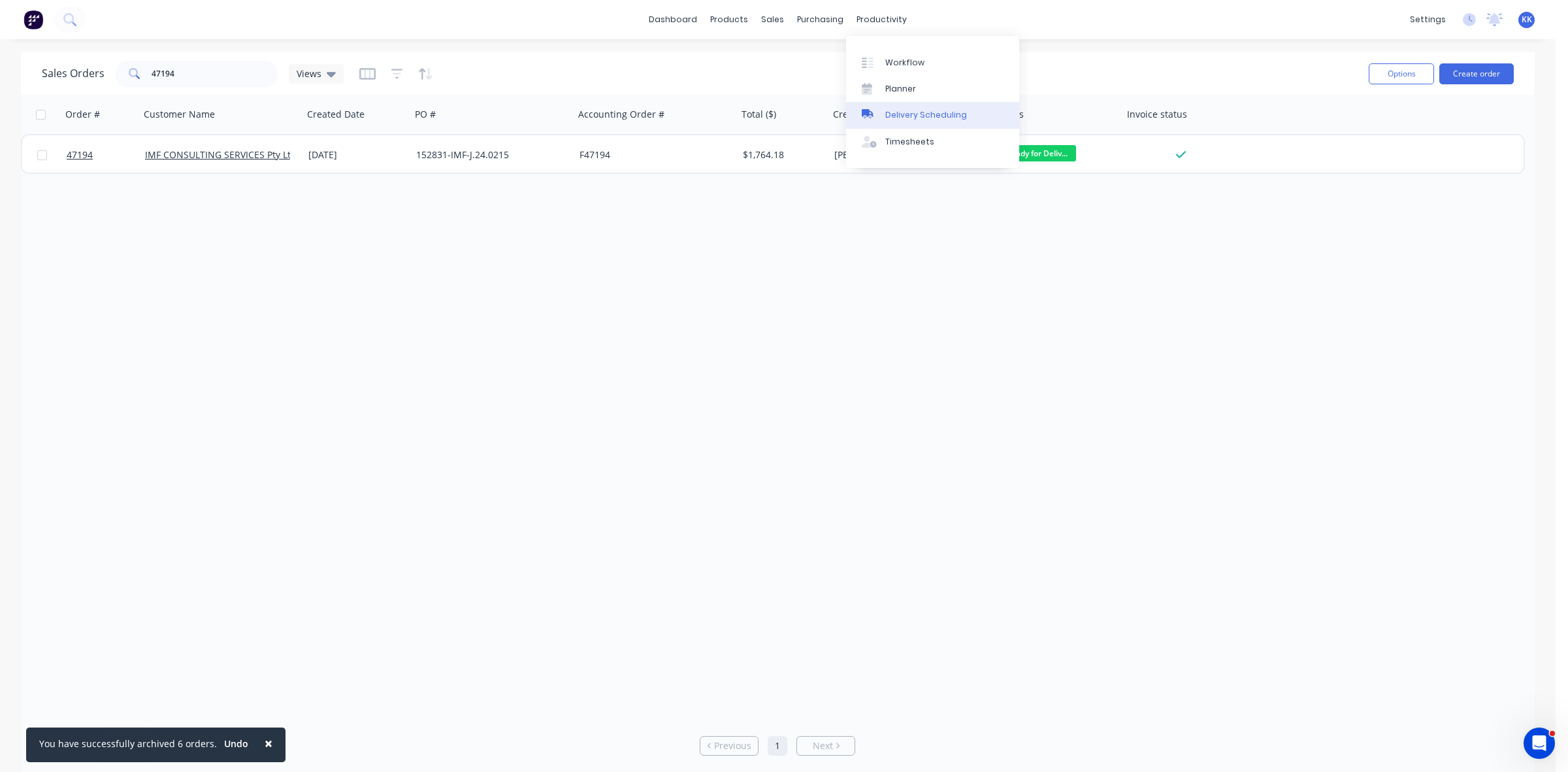
click at [926, 122] on link "Delivery Scheduling" at bounding box center [932, 114] width 173 height 26
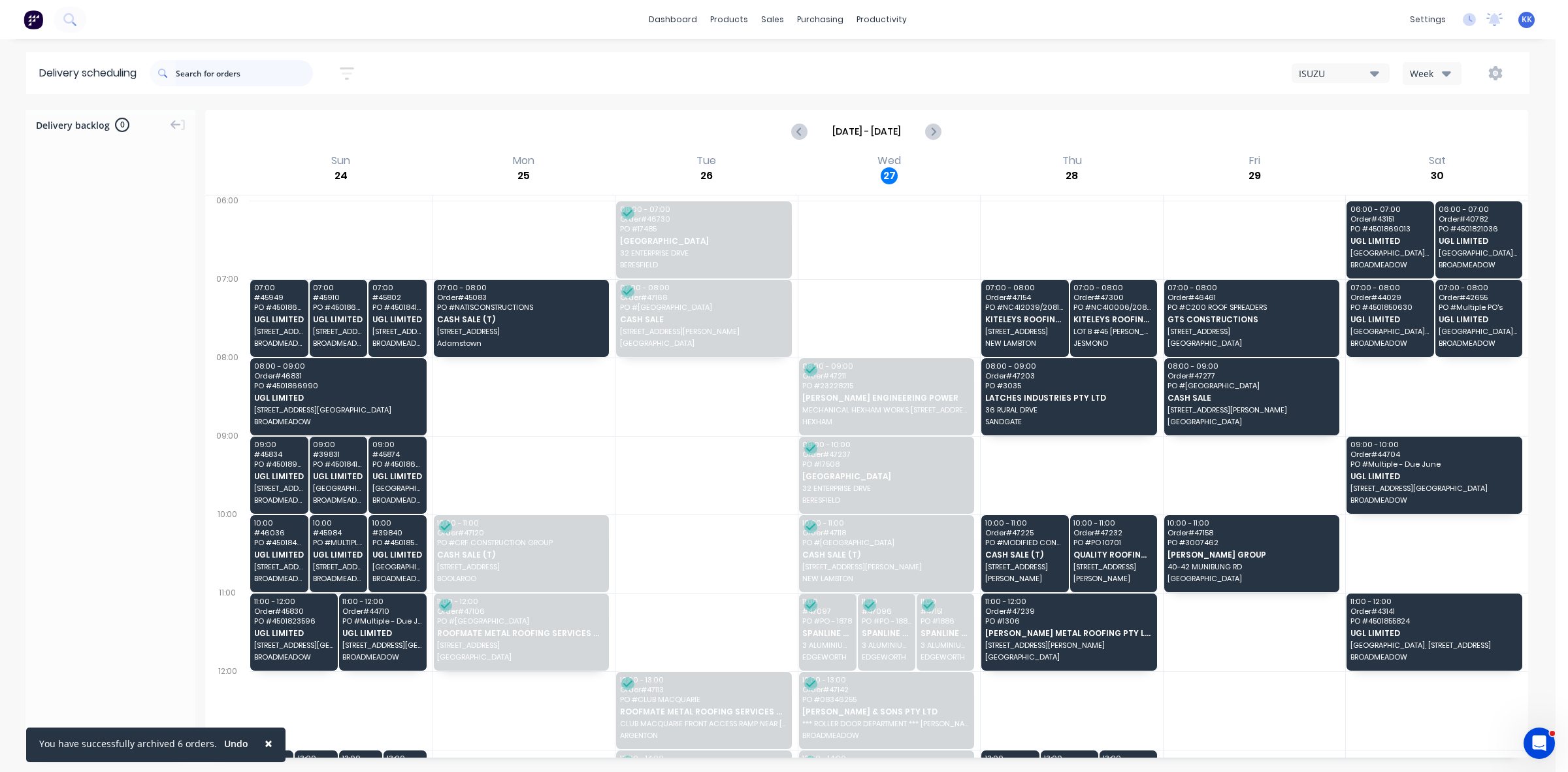
click at [224, 72] on input "text" at bounding box center [244, 72] width 137 height 26
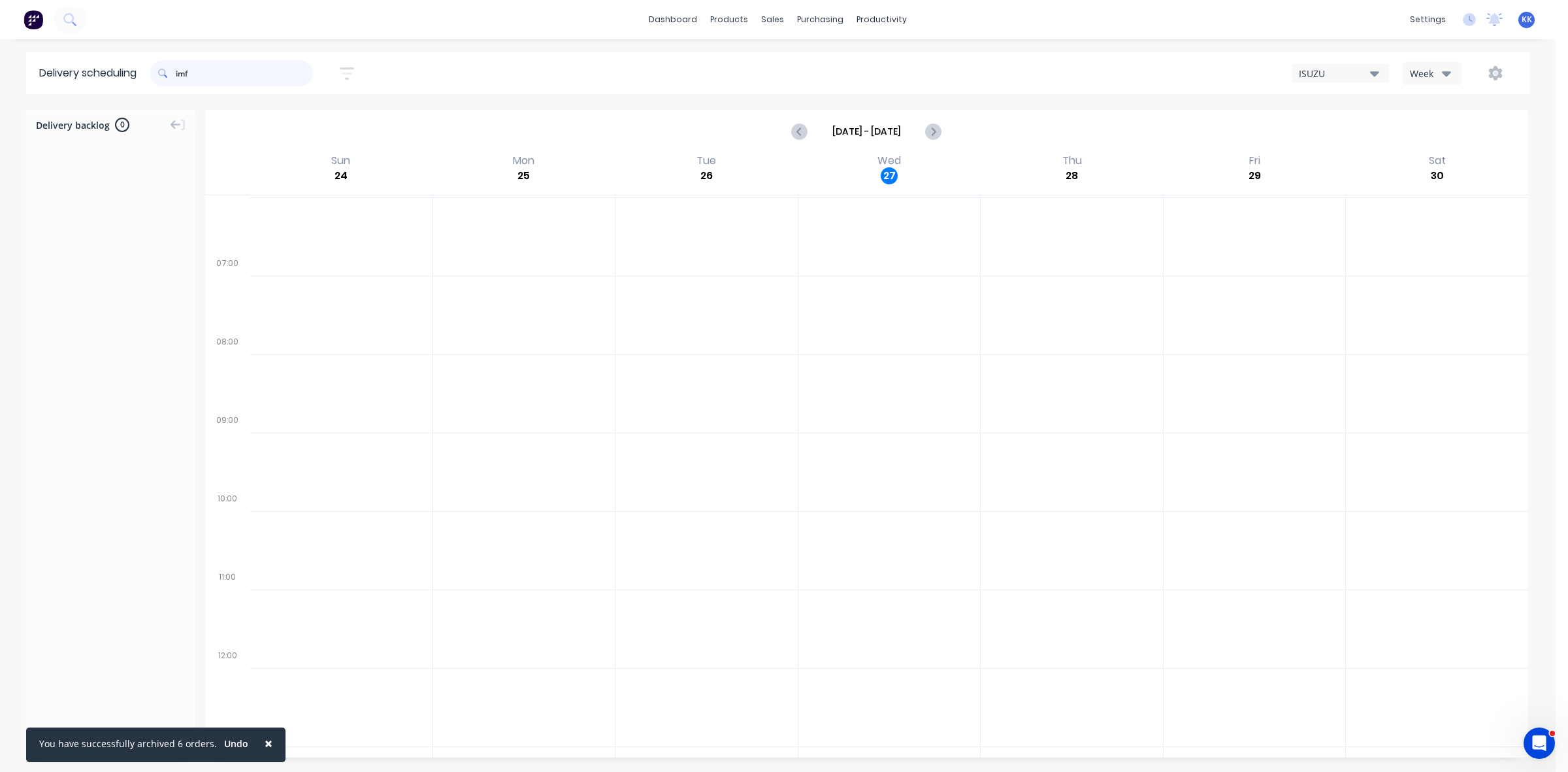
scroll to position [311, 0]
type input "imf"
click at [933, 127] on icon "Next page" at bounding box center [933, 132] width 16 height 16
click at [792, 128] on button "Previous page" at bounding box center [800, 131] width 26 height 26
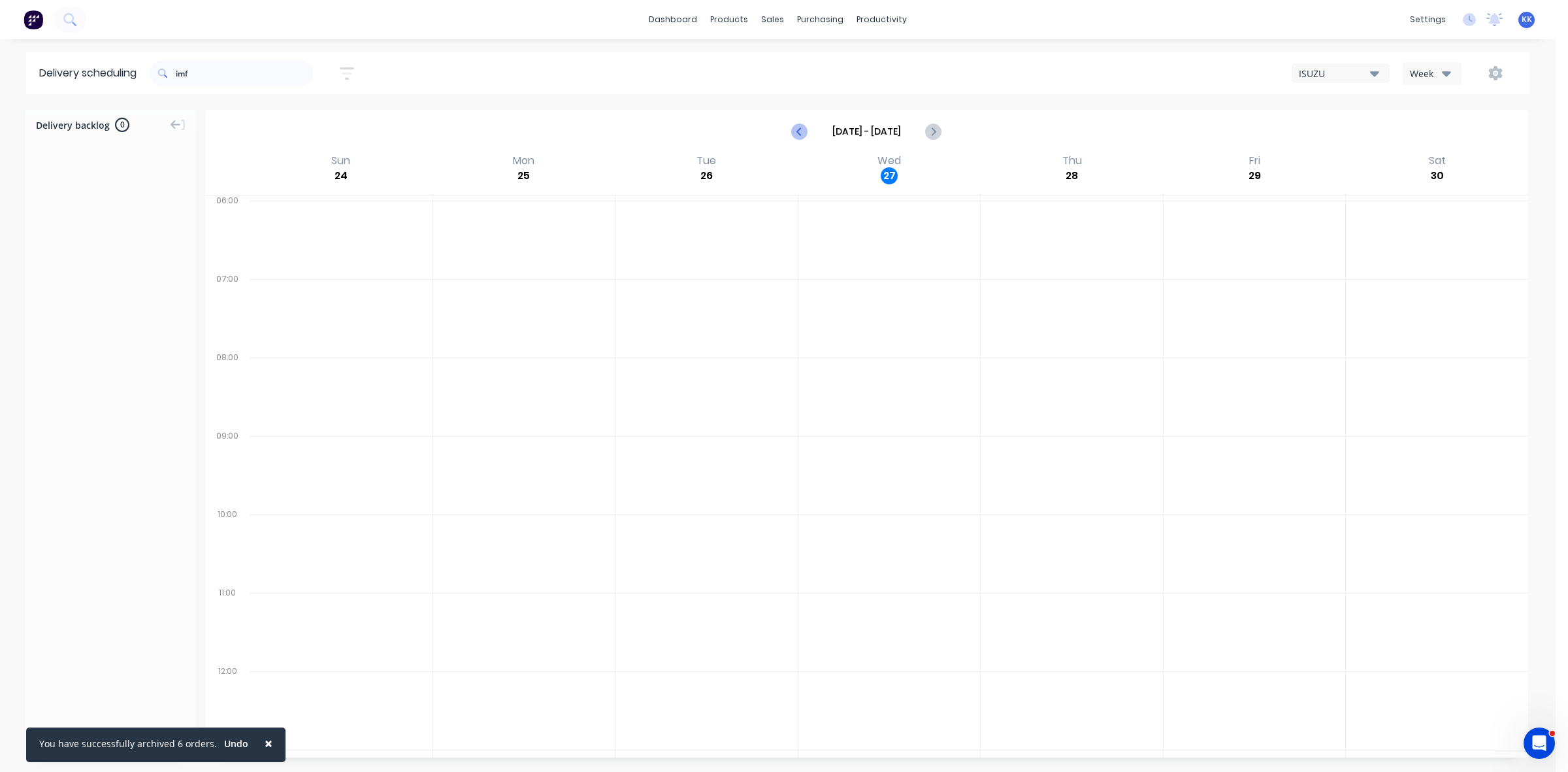
click at [798, 128] on icon "Previous page" at bounding box center [800, 132] width 16 height 16
click at [799, 134] on icon "Previous page" at bounding box center [800, 132] width 16 height 16
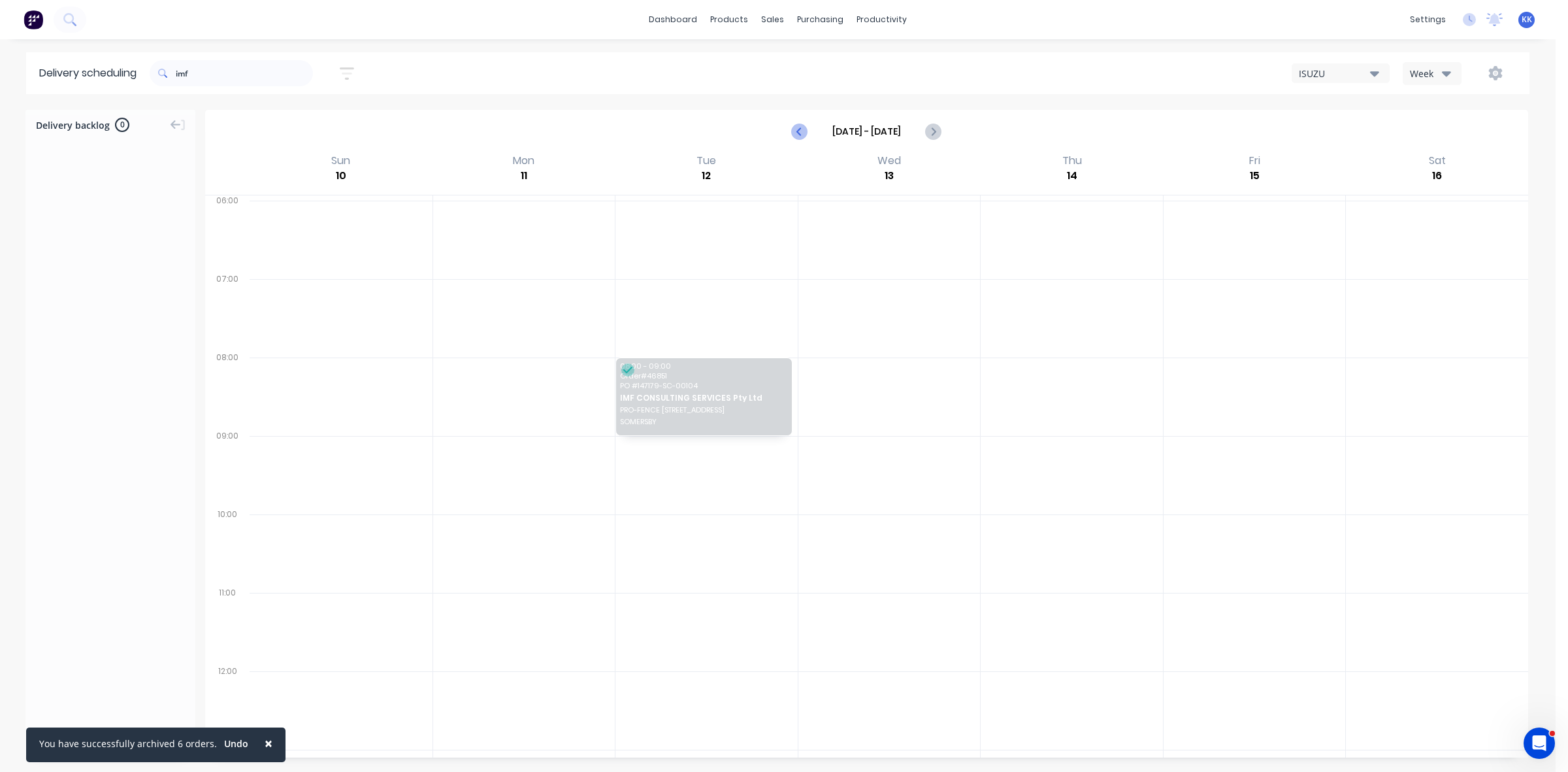
click at [797, 134] on icon "Previous page" at bounding box center [800, 132] width 16 height 16
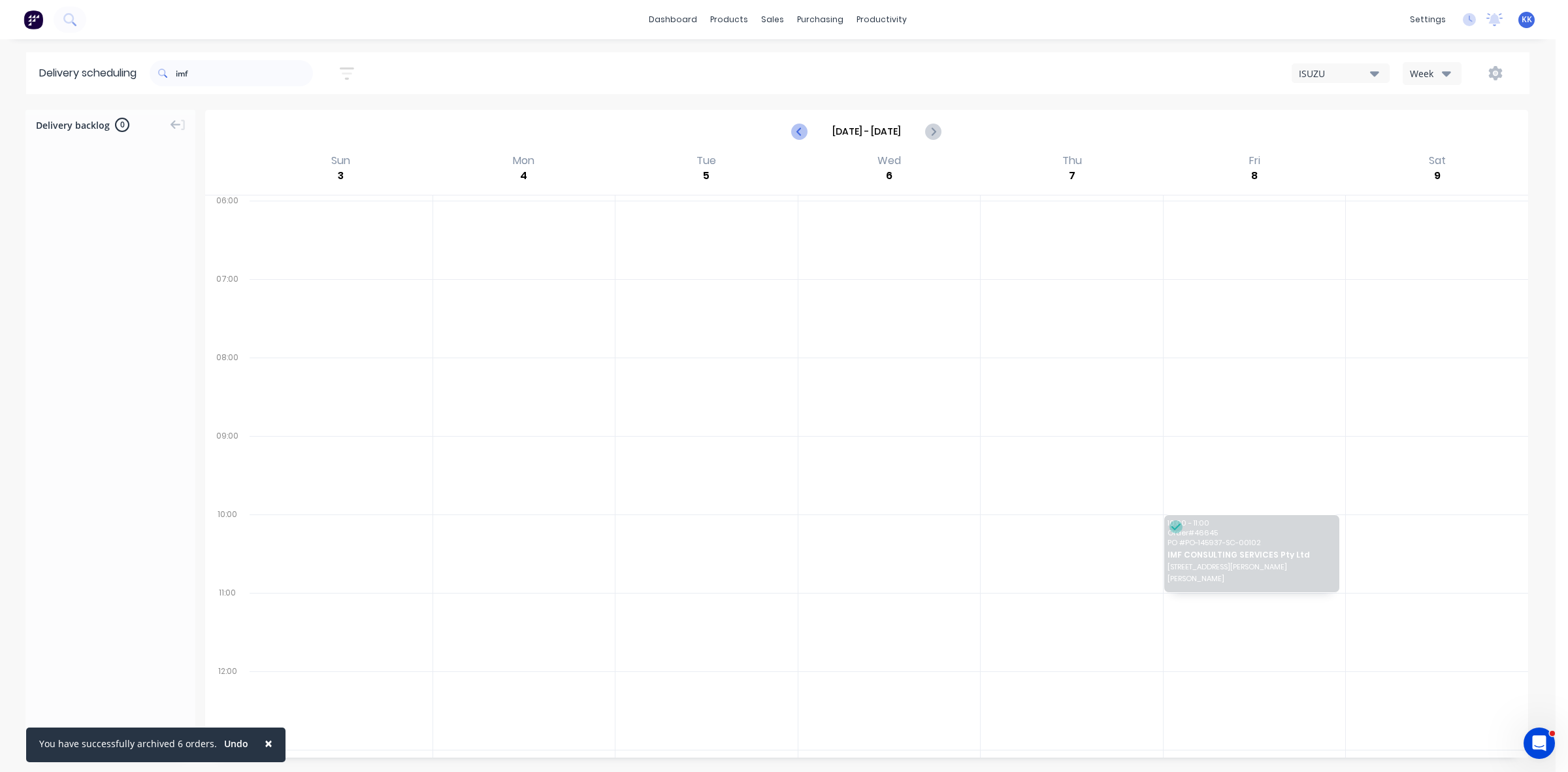
click at [801, 133] on icon "Previous page" at bounding box center [800, 132] width 16 height 16
type input "Jul 27 - Aug 2"
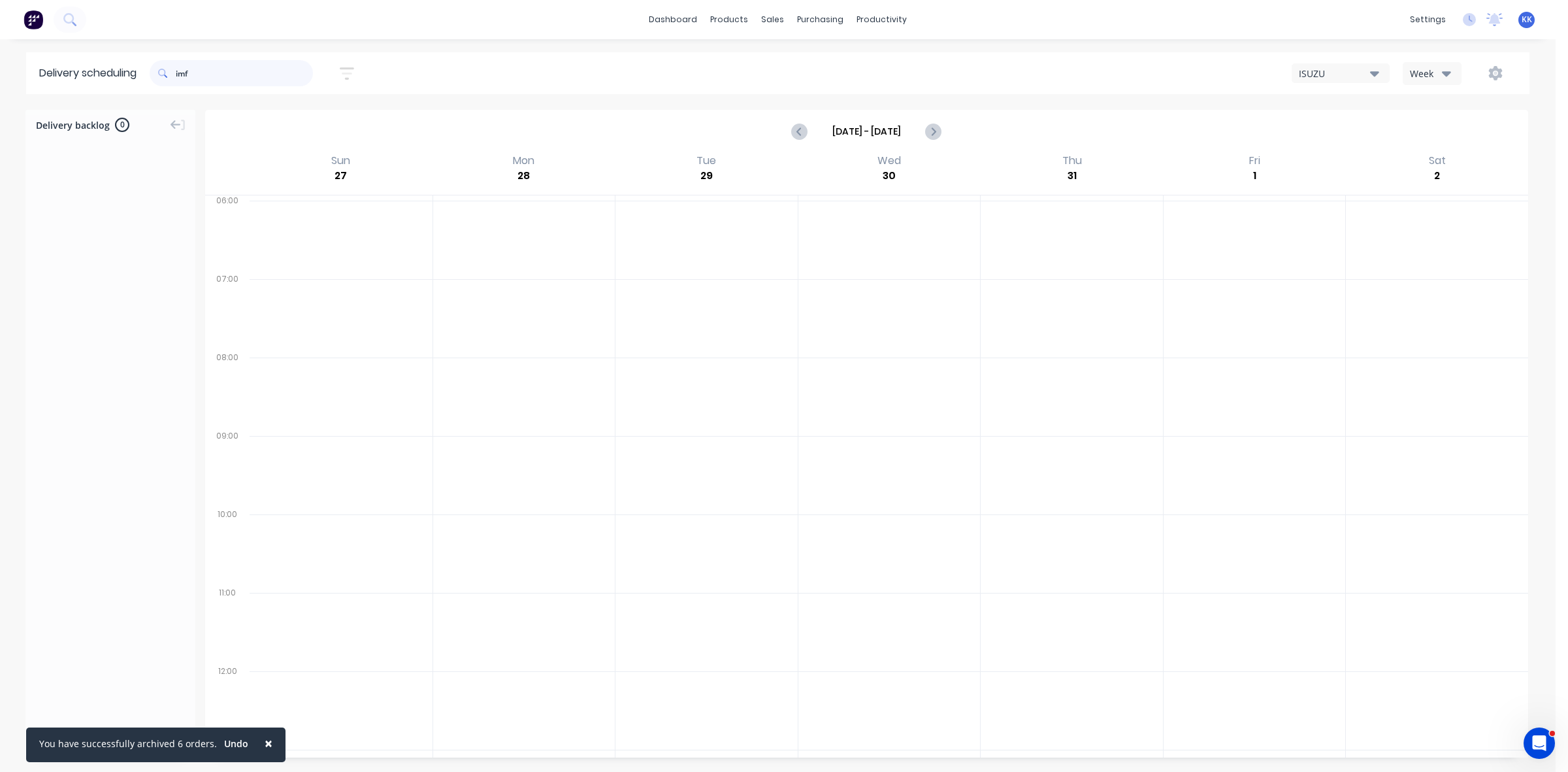
drag, startPoint x: 175, startPoint y: 70, endPoint x: 168, endPoint y: 70, distance: 7.0
click at [168, 70] on div "imf" at bounding box center [231, 72] width 163 height 26
type input "47194"
click at [935, 136] on icon "Next page" at bounding box center [933, 132] width 16 height 16
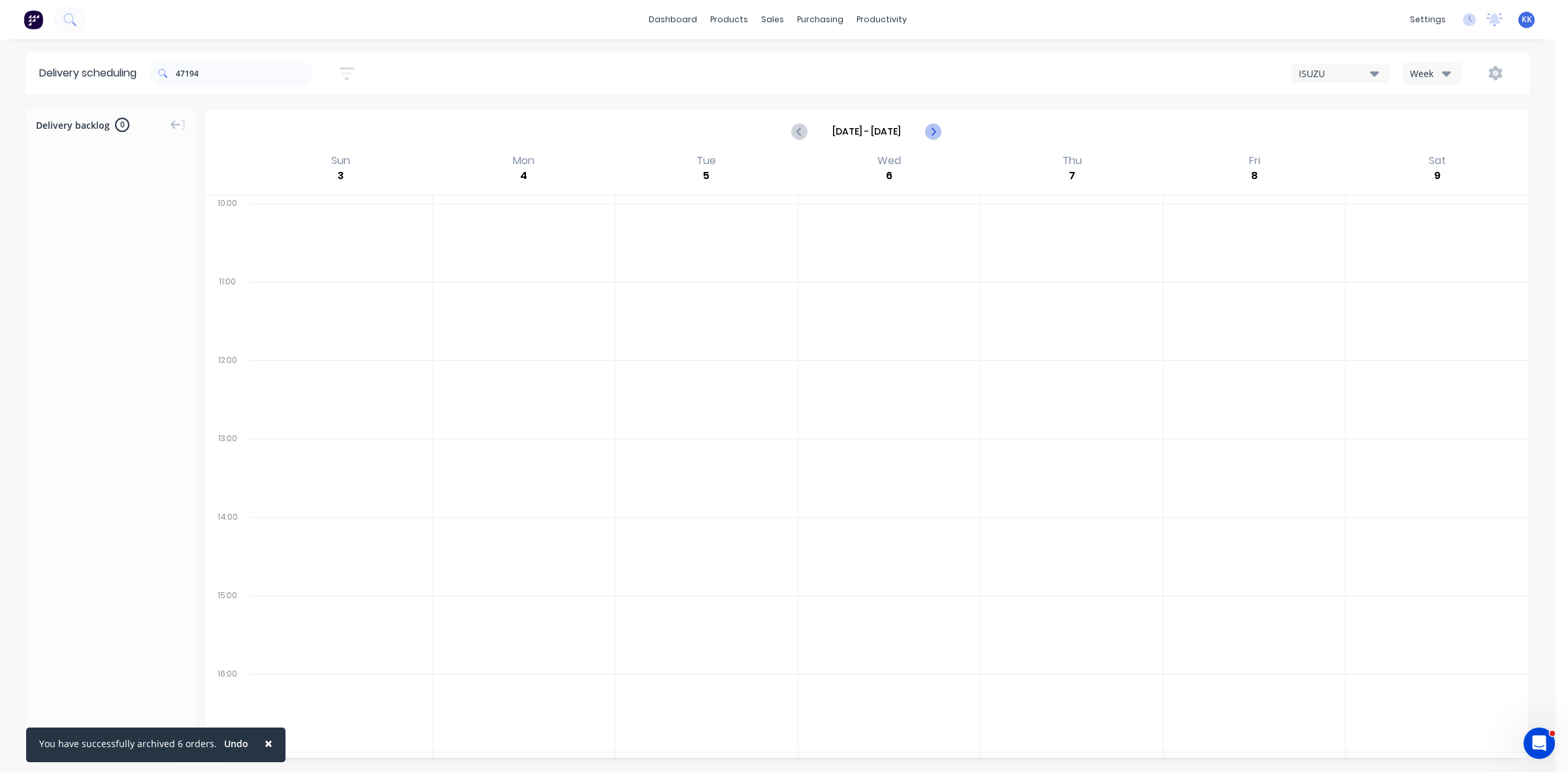
click at [932, 134] on icon "Next page" at bounding box center [933, 132] width 16 height 16
click at [932, 133] on icon "Next page" at bounding box center [932, 131] width 6 height 11
type input "Aug 24 - Aug 30"
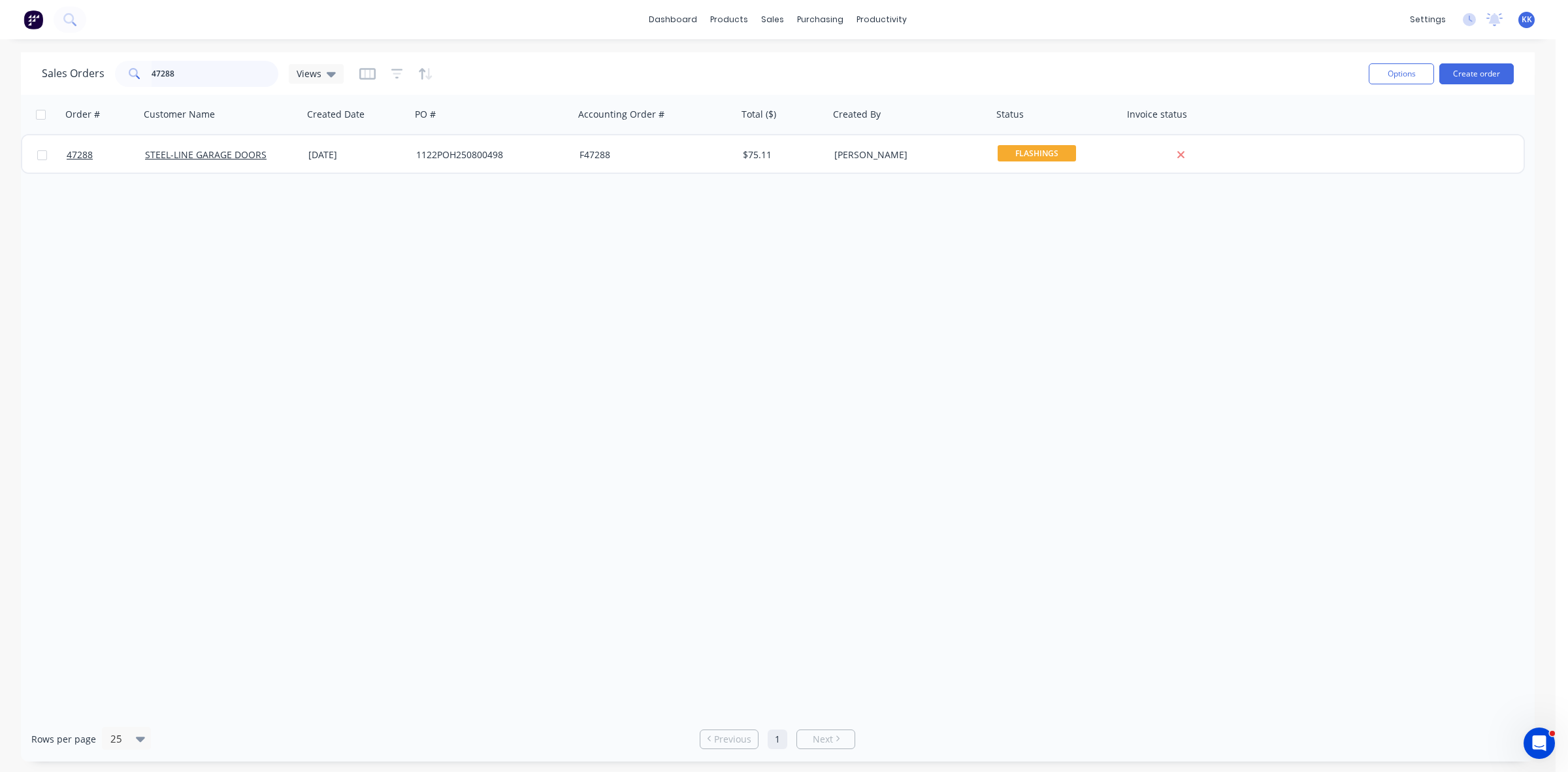
drag, startPoint x: 148, startPoint y: 72, endPoint x: 128, endPoint y: 72, distance: 20.0
click at [128, 72] on div "47288" at bounding box center [196, 73] width 163 height 26
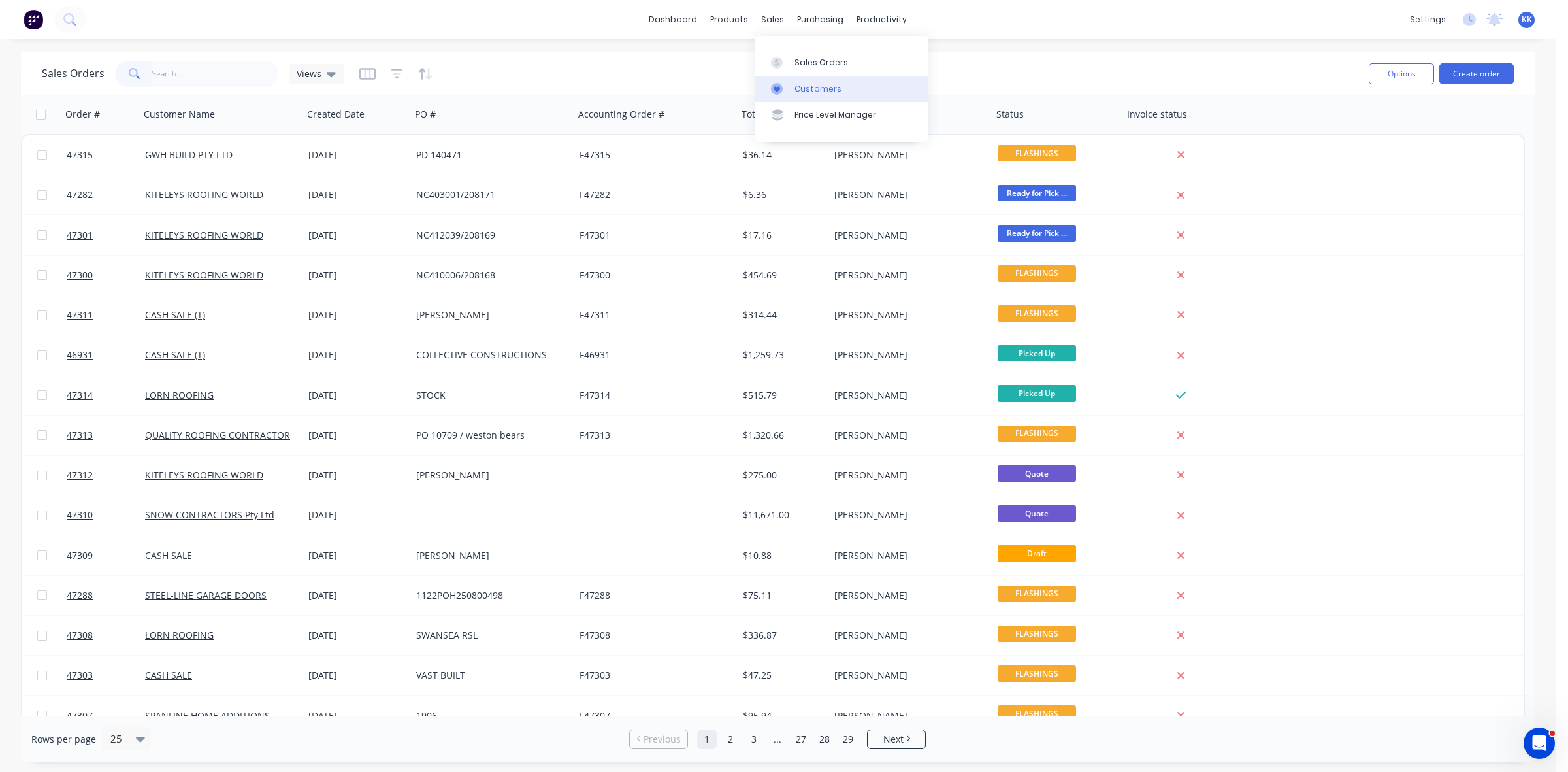
click at [784, 79] on link "Customers" at bounding box center [841, 88] width 173 height 26
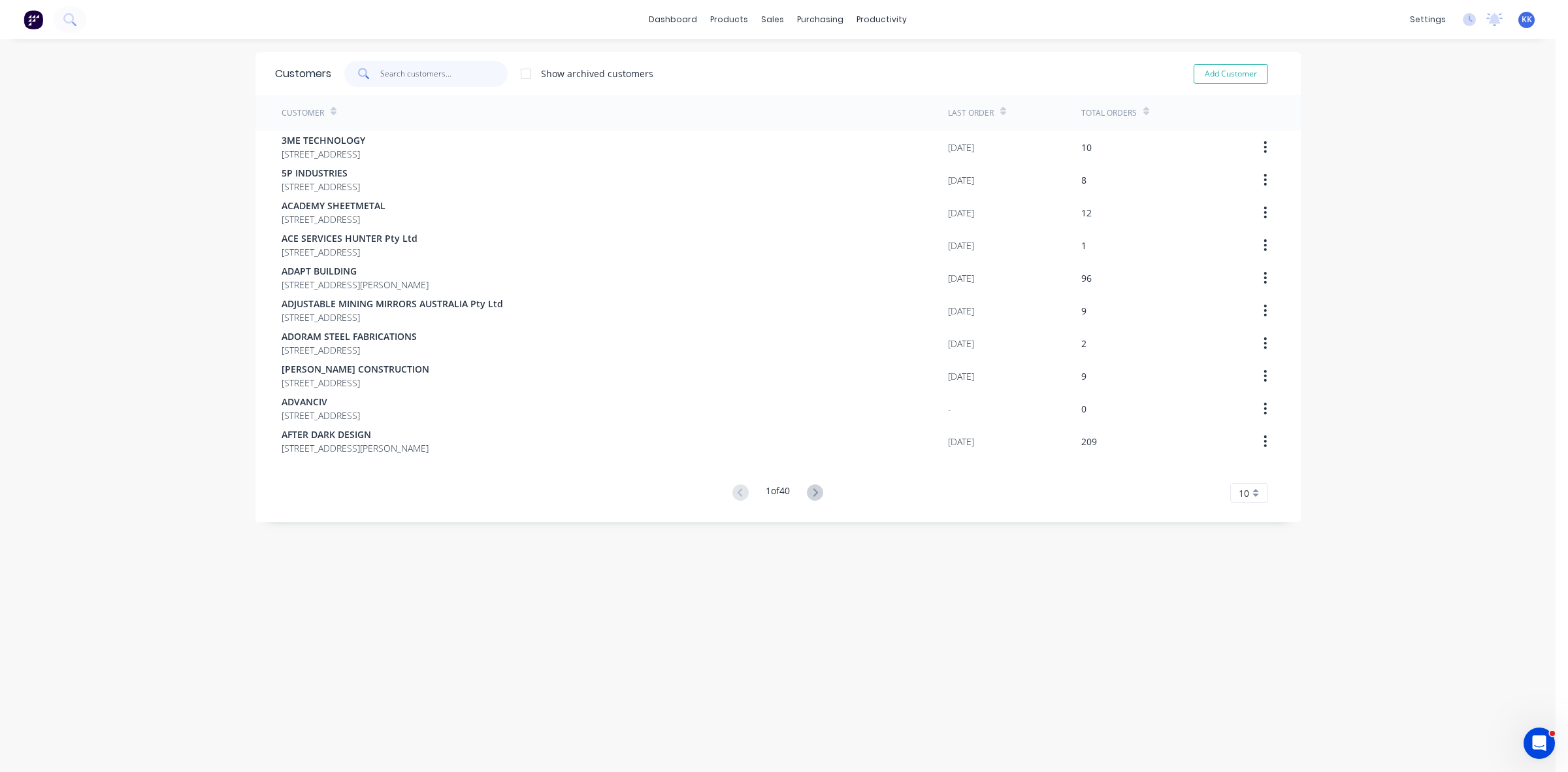
click at [444, 82] on input "text" at bounding box center [444, 73] width 127 height 26
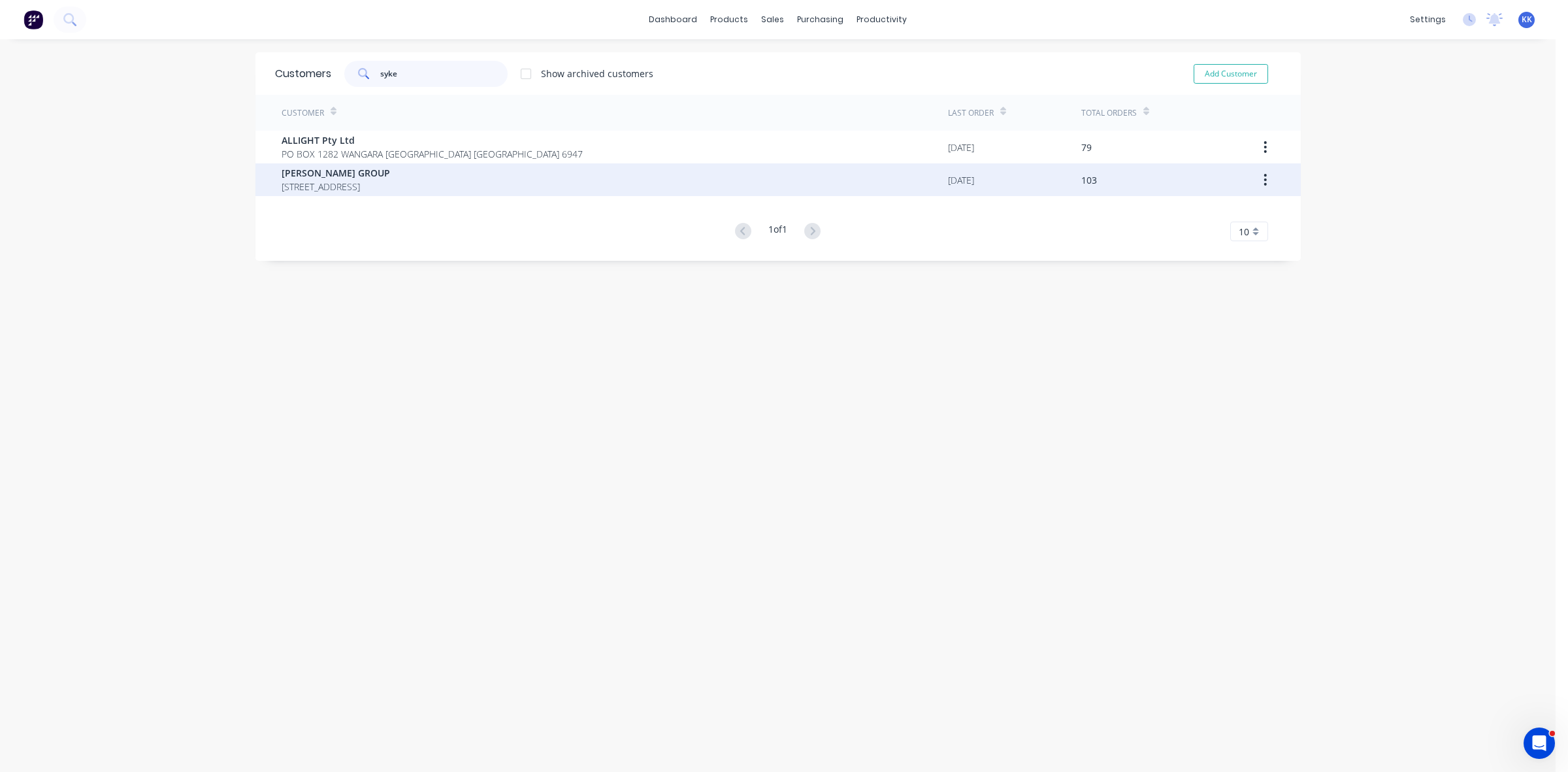
type input "syke"
click at [349, 187] on span "[STREET_ADDRESS]" at bounding box center [336, 186] width 109 height 13
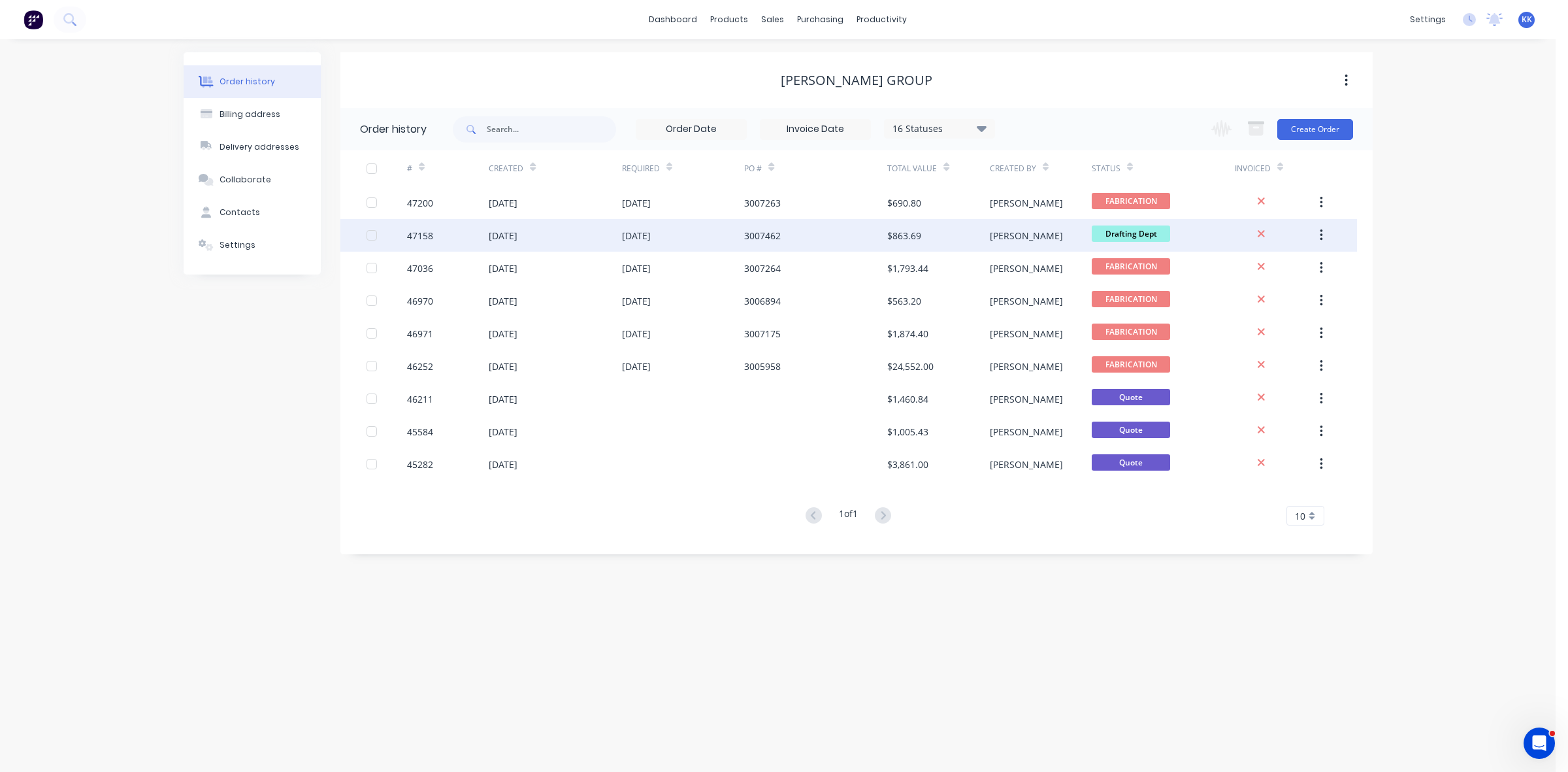
click at [919, 229] on div "$863.69" at bounding box center [904, 235] width 34 height 13
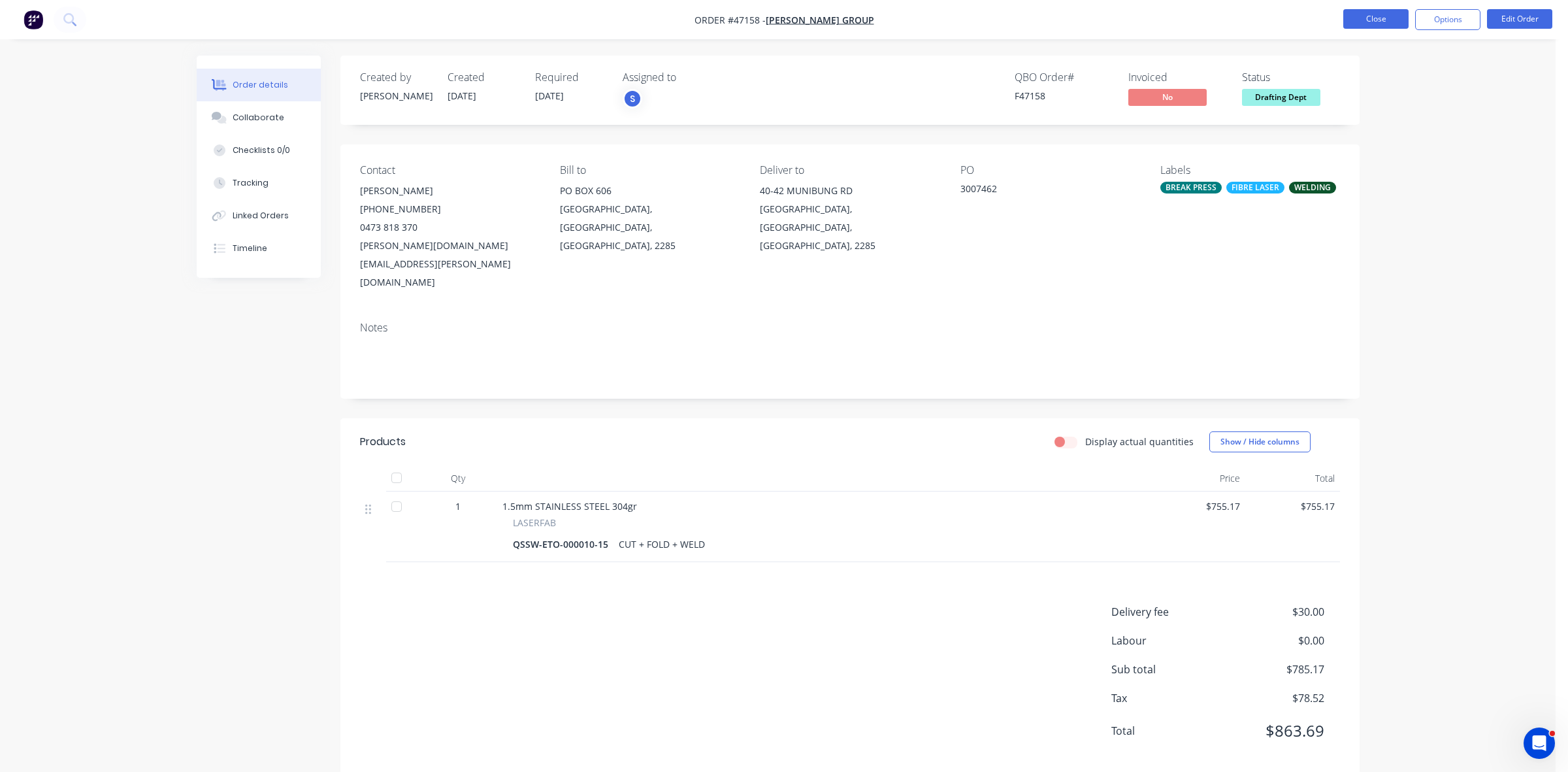
click at [1373, 12] on button "Close" at bounding box center [1375, 19] width 65 height 20
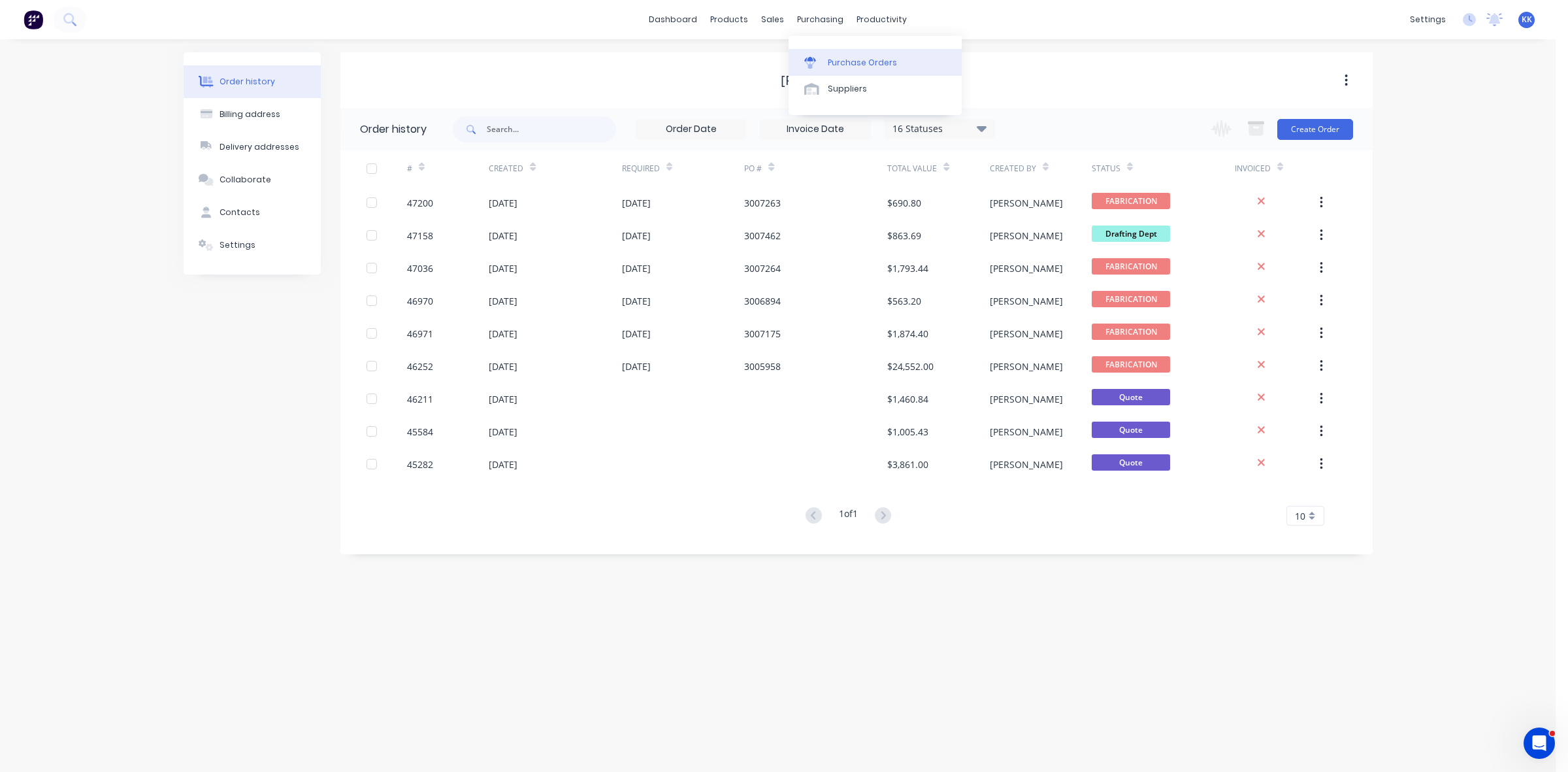
click at [832, 57] on div "Purchase Orders" at bounding box center [863, 62] width 70 height 12
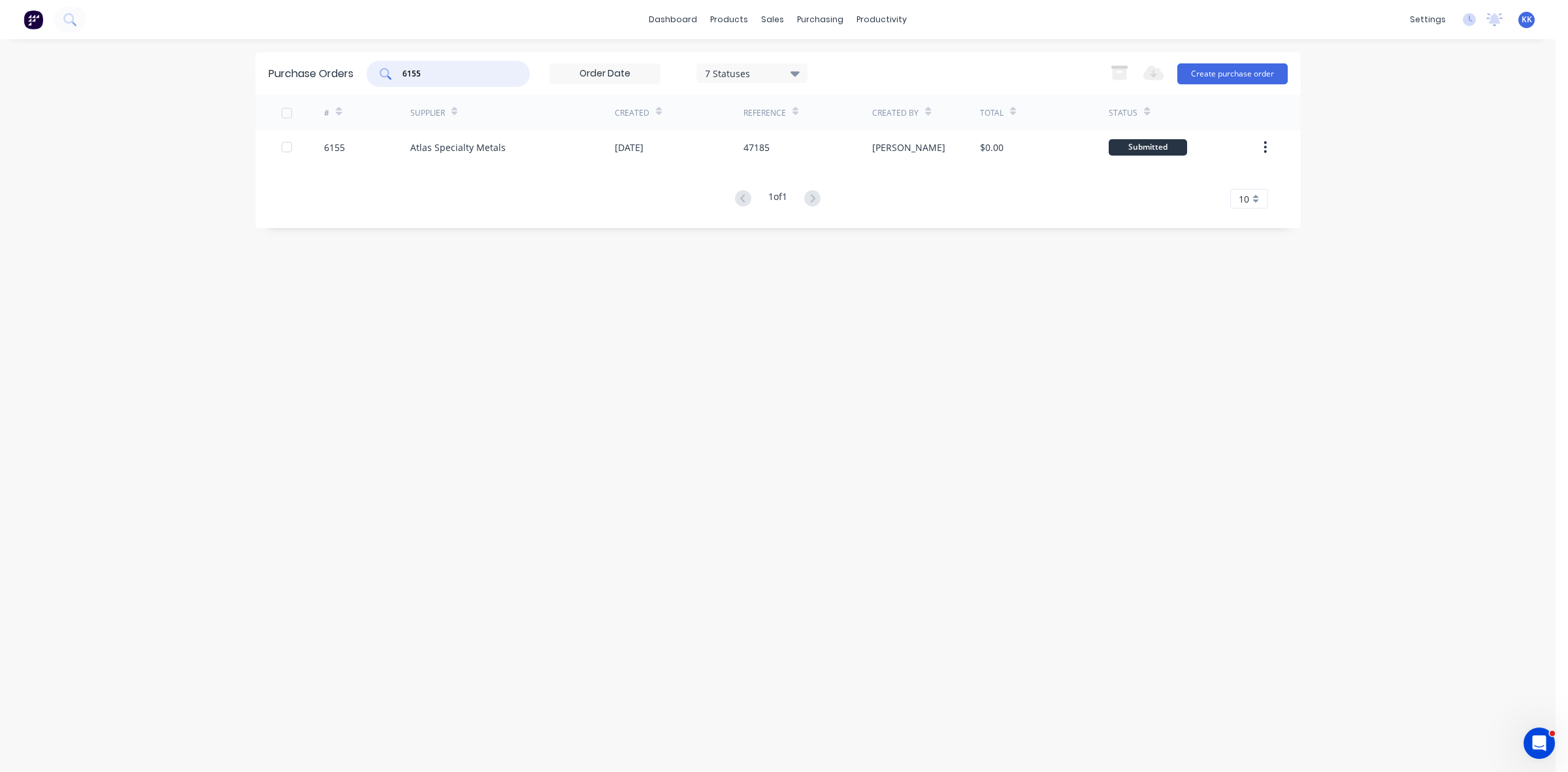
drag, startPoint x: 471, startPoint y: 70, endPoint x: 374, endPoint y: 72, distance: 97.0
click at [374, 72] on div "6155" at bounding box center [447, 73] width 163 height 26
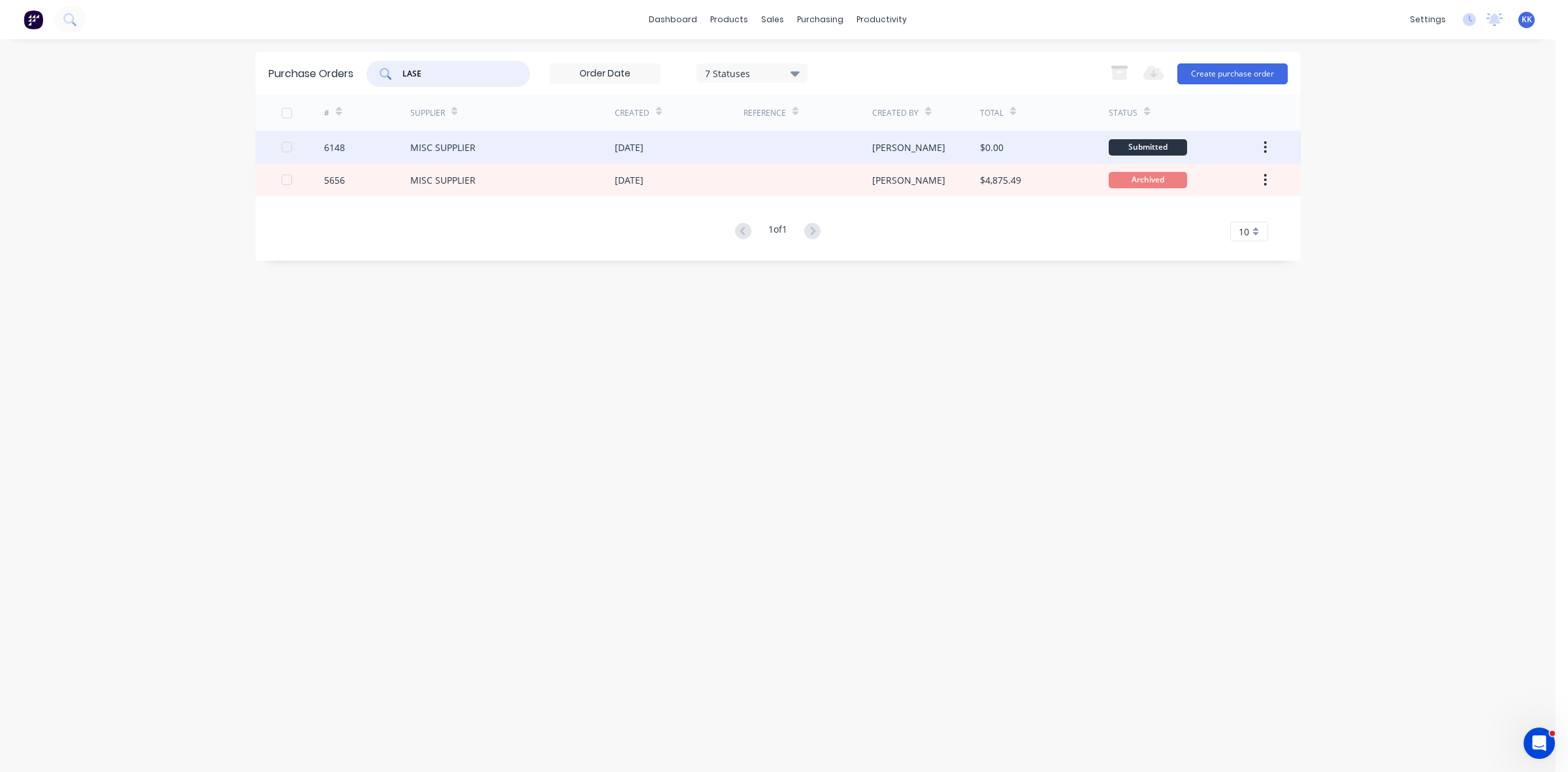
type input "LASE"
click at [505, 147] on div "MISC SUPPLIER" at bounding box center [512, 147] width 204 height 33
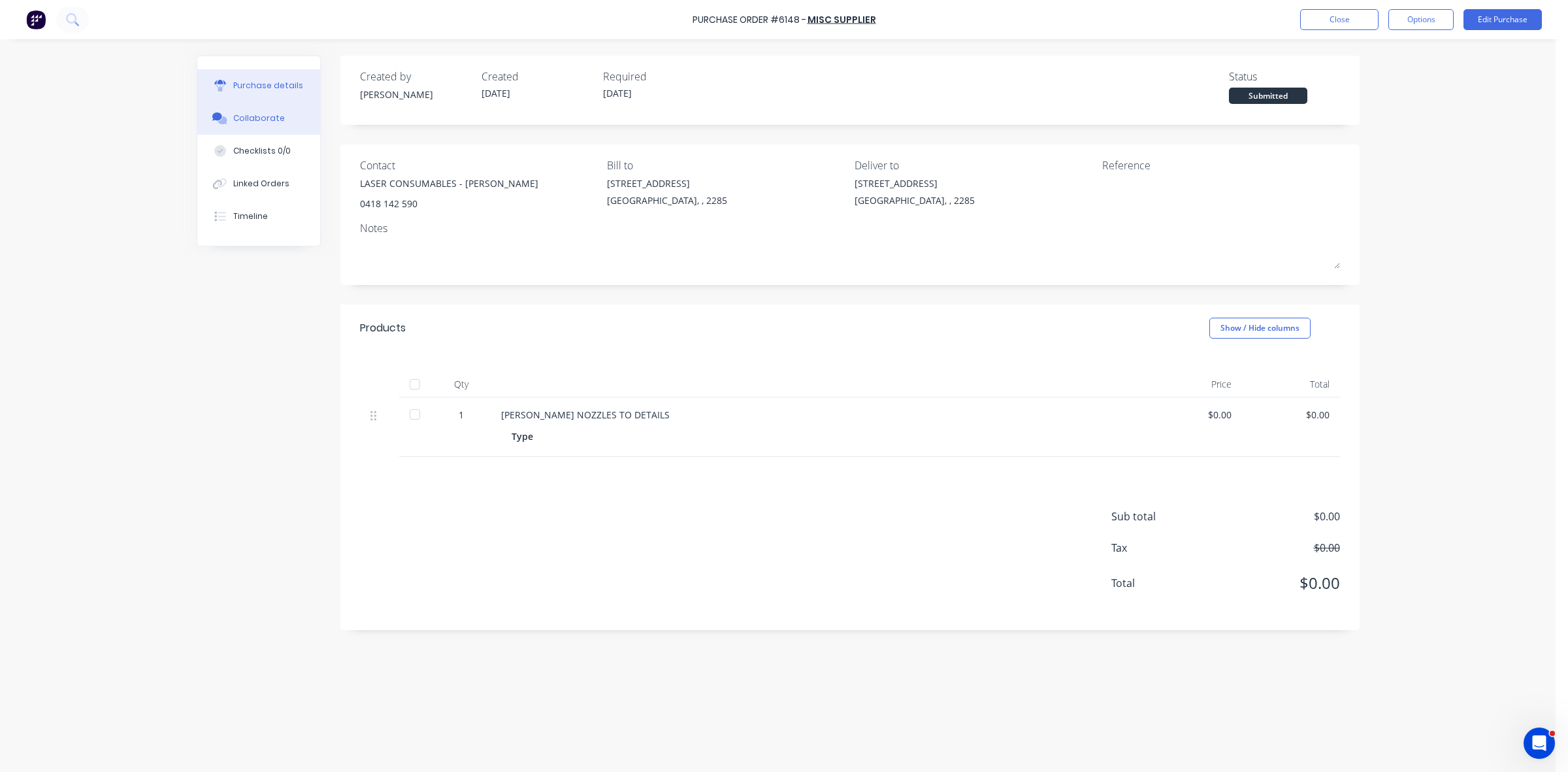
click at [280, 113] on button "Collaborate" at bounding box center [259, 118] width 123 height 33
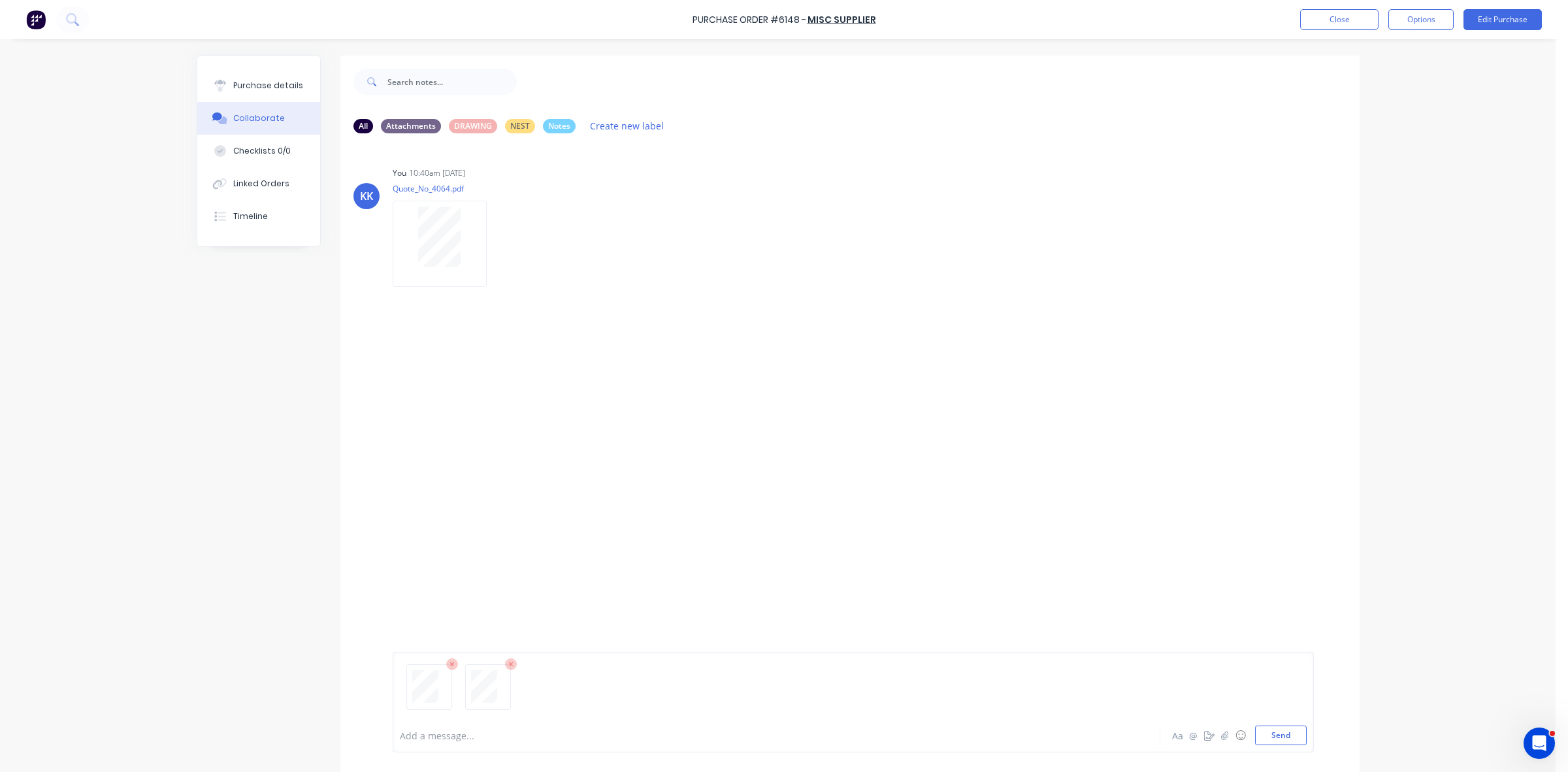
click at [465, 732] on div at bounding box center [740, 735] width 679 height 13
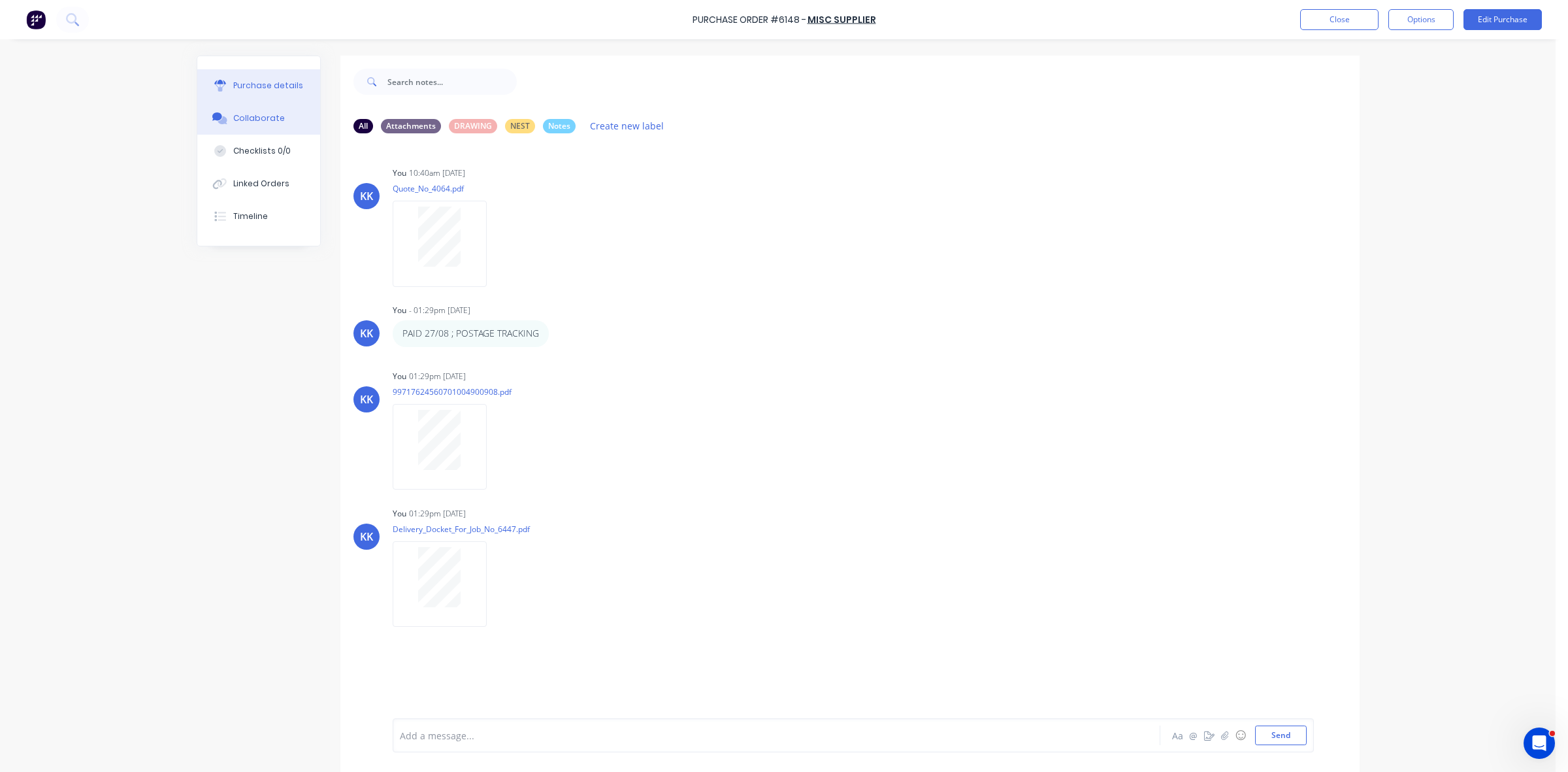
click at [252, 89] on div "Purchase details" at bounding box center [268, 85] width 70 height 12
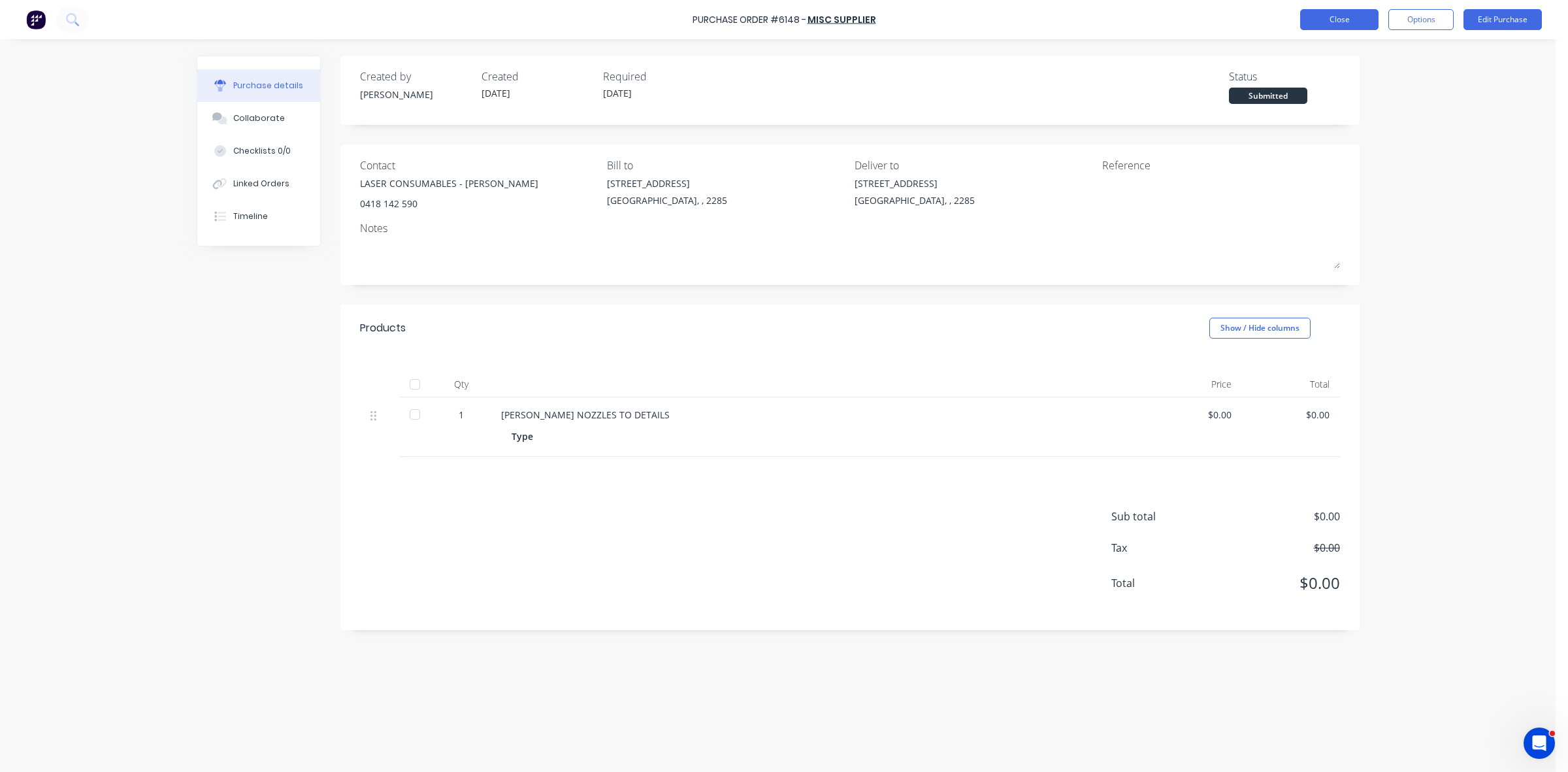
click at [1352, 21] on button "Close" at bounding box center [1340, 19] width 78 height 21
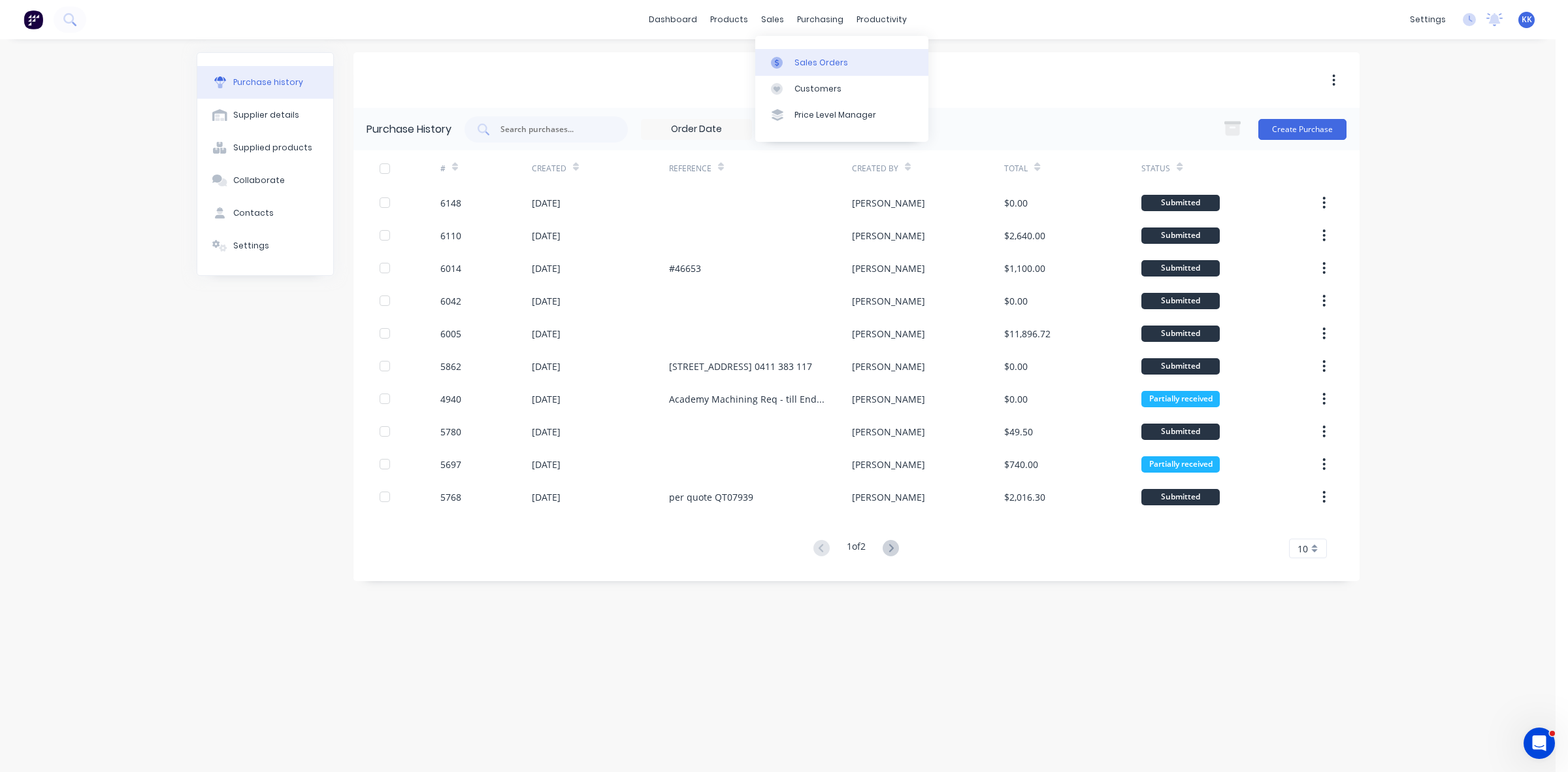
click at [801, 60] on div "Sales Orders" at bounding box center [821, 62] width 53 height 12
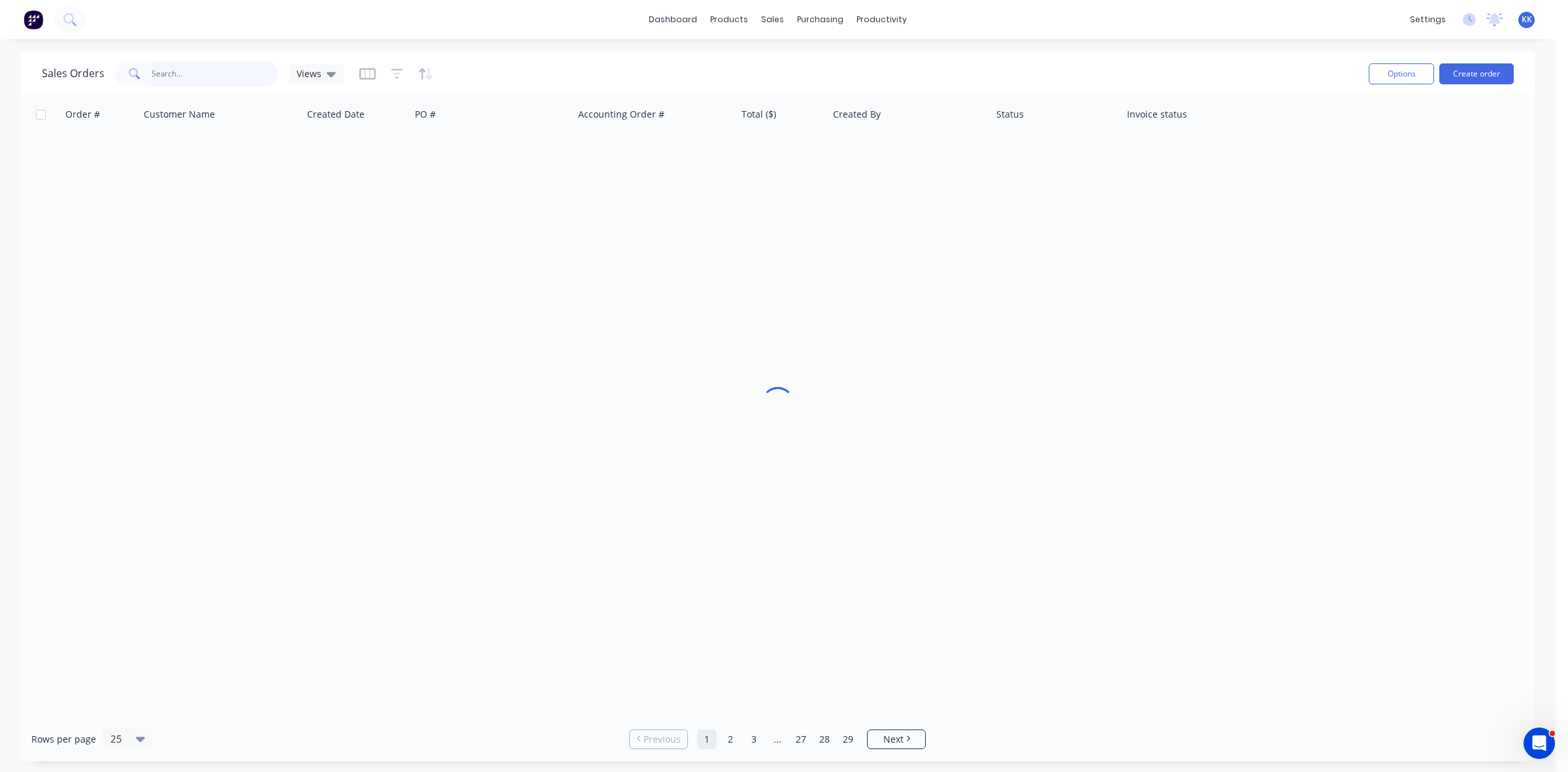
click at [222, 67] on input "text" at bounding box center [215, 73] width 127 height 26
type input "42655"
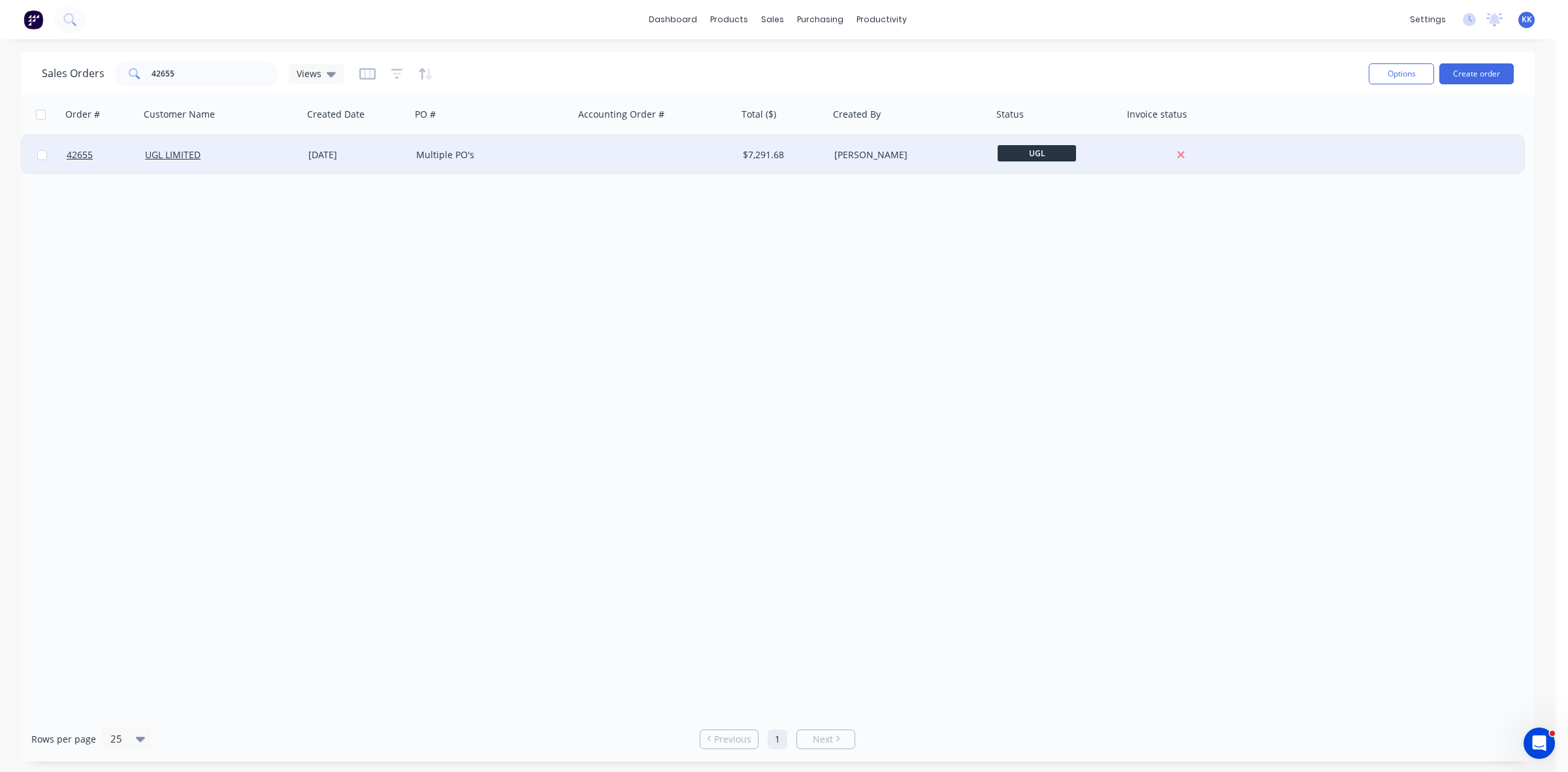
click at [640, 152] on div at bounding box center [655, 155] width 163 height 39
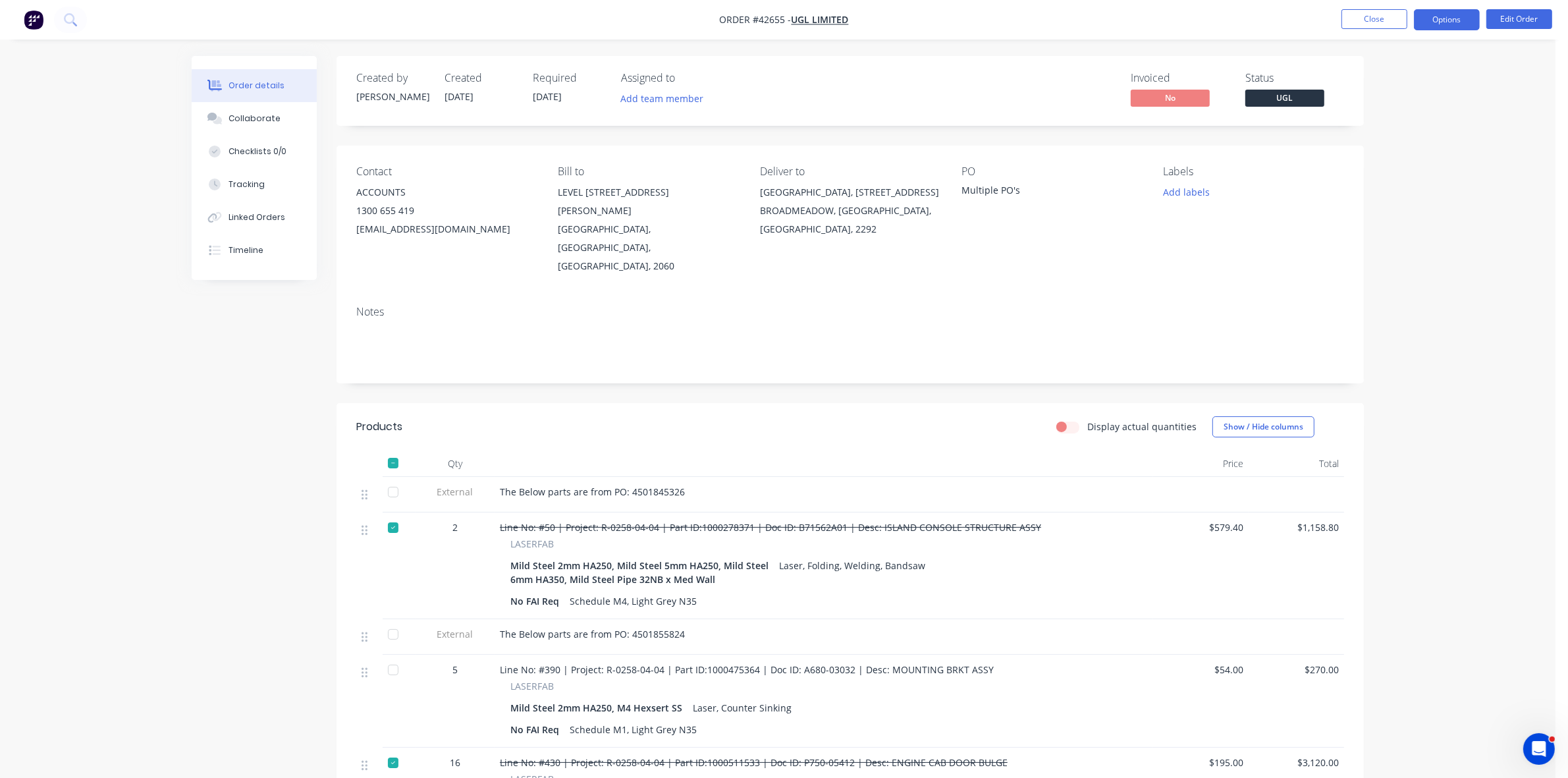
click at [1442, 18] on button "Options" at bounding box center [1447, 19] width 66 height 21
click at [1374, 322] on div "Duplicate" at bounding box center [1407, 316] width 121 height 19
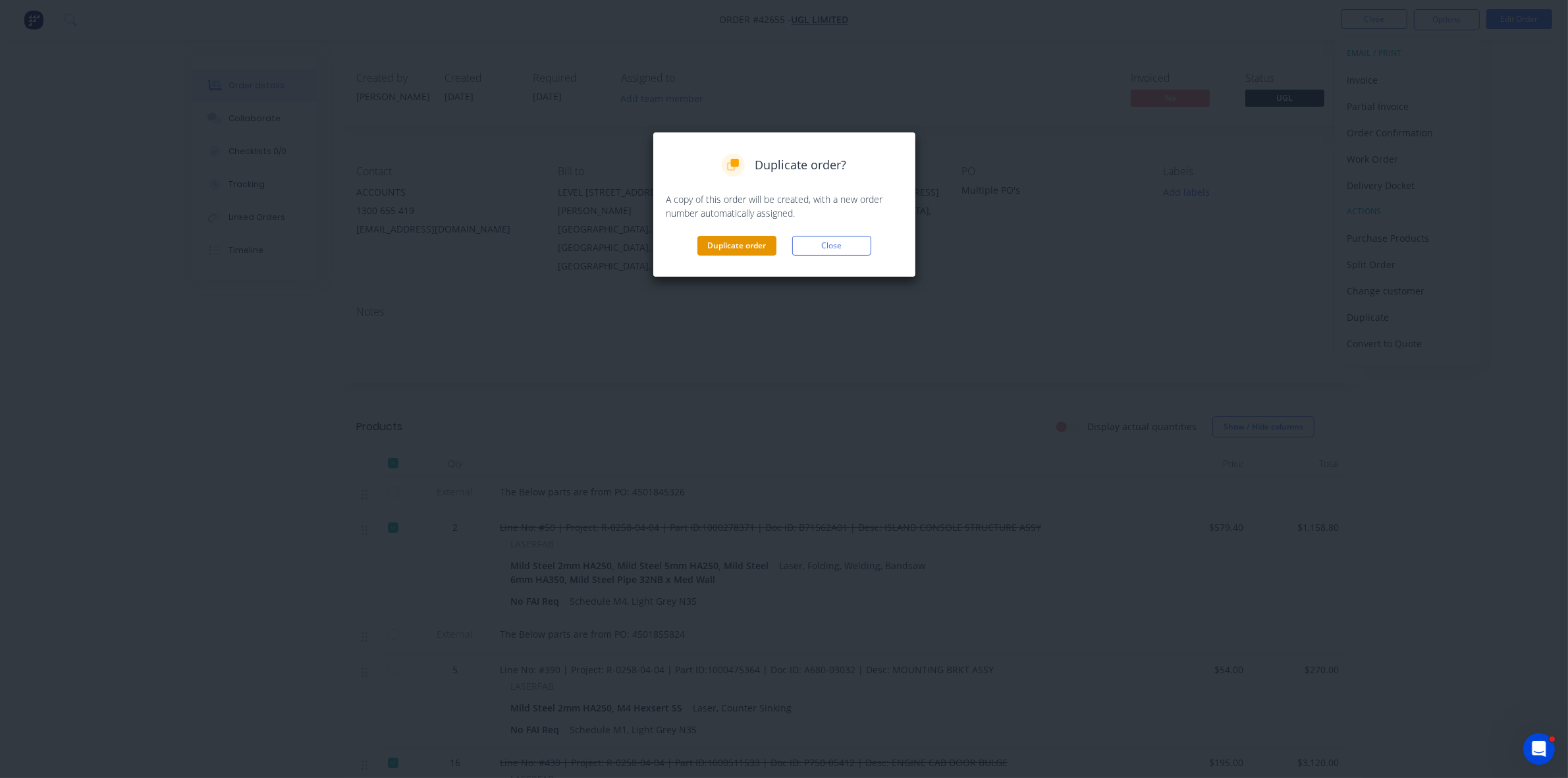
click at [746, 247] on button "Duplicate order" at bounding box center [737, 245] width 79 height 20
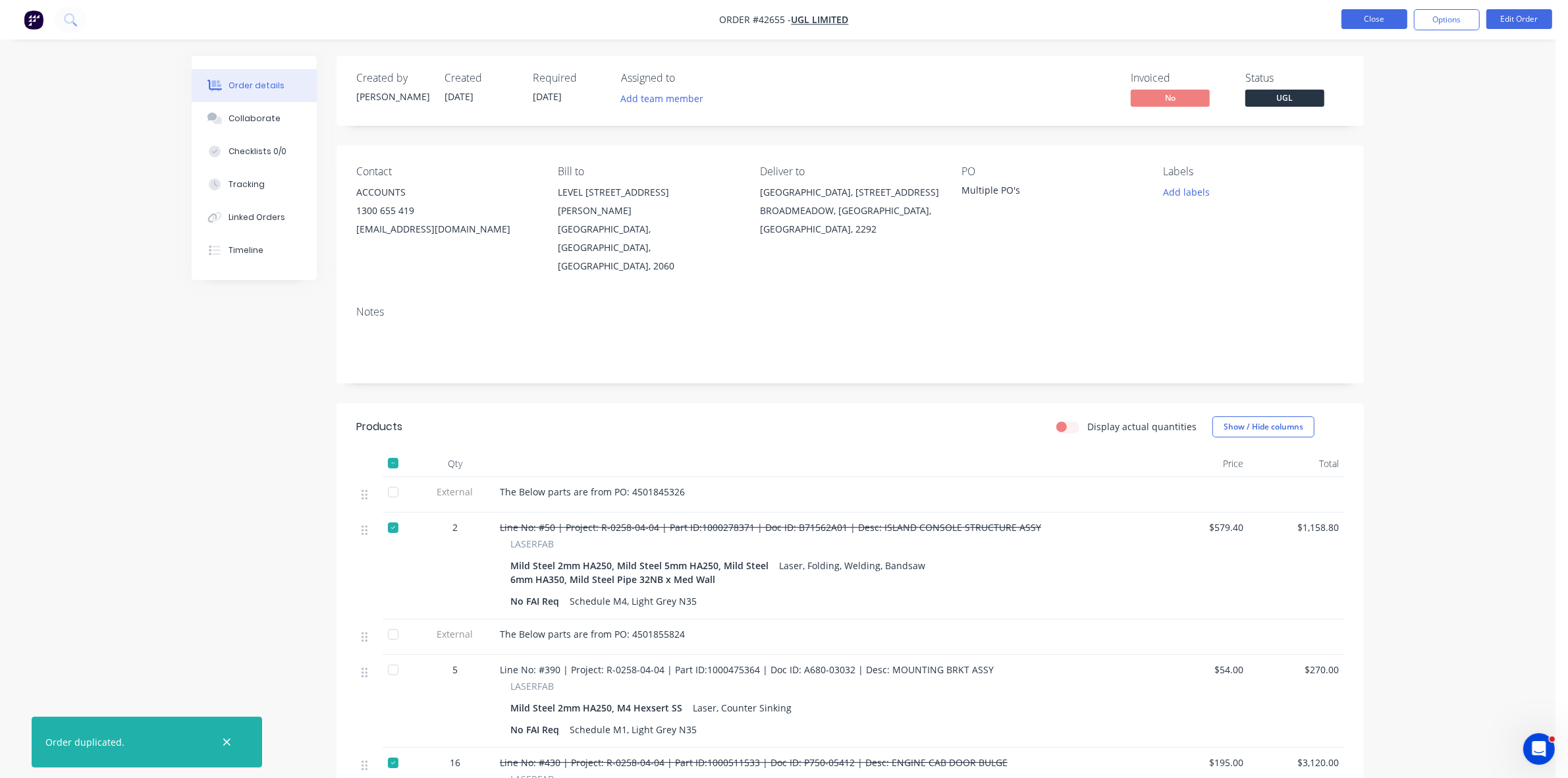
click at [1378, 21] on button "Close" at bounding box center [1374, 19] width 66 height 20
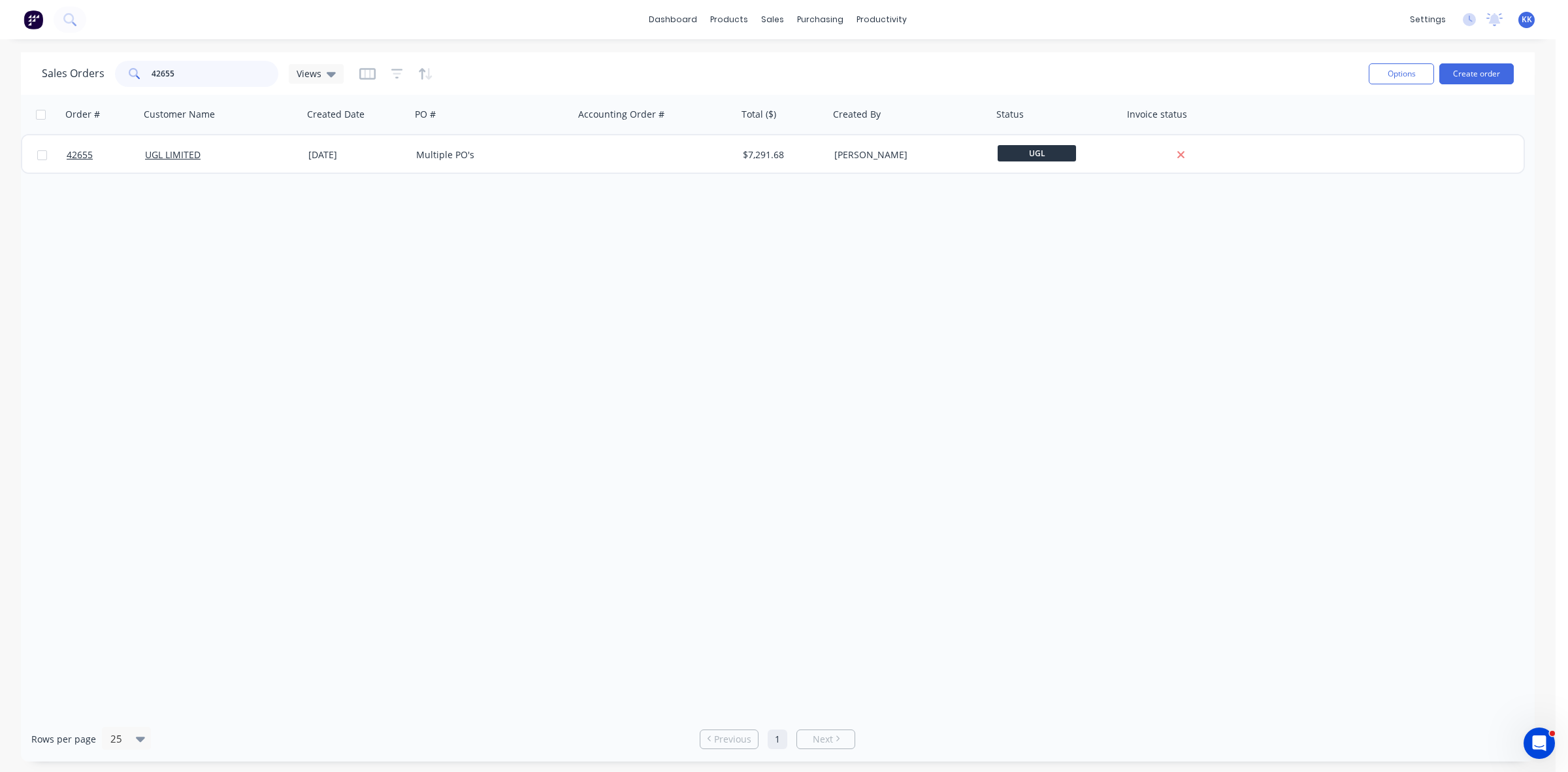
drag, startPoint x: 135, startPoint y: 67, endPoint x: 126, endPoint y: 66, distance: 9.1
click at [126, 66] on div "42655" at bounding box center [196, 73] width 163 height 26
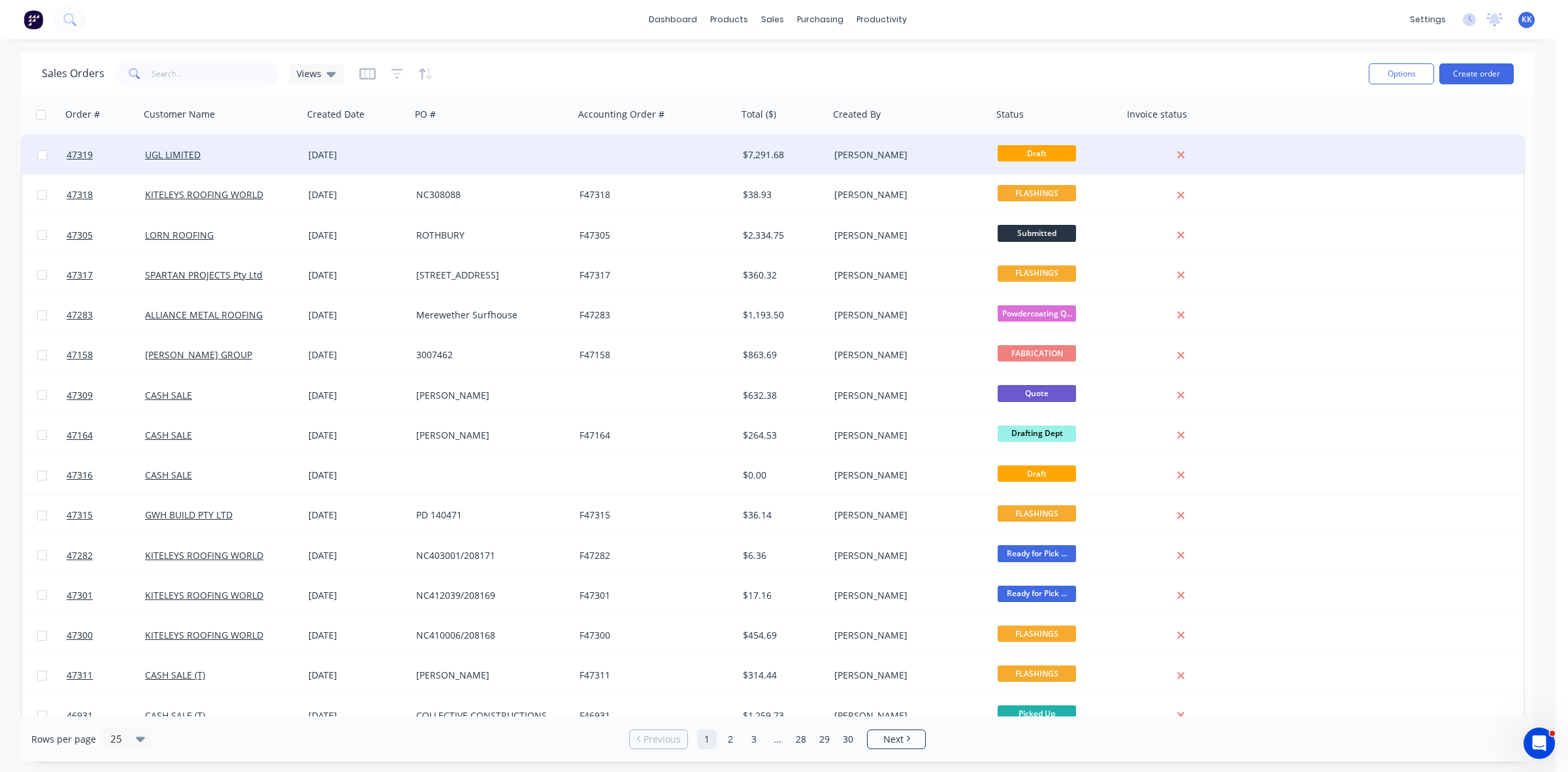
click at [605, 161] on div at bounding box center [655, 155] width 163 height 39
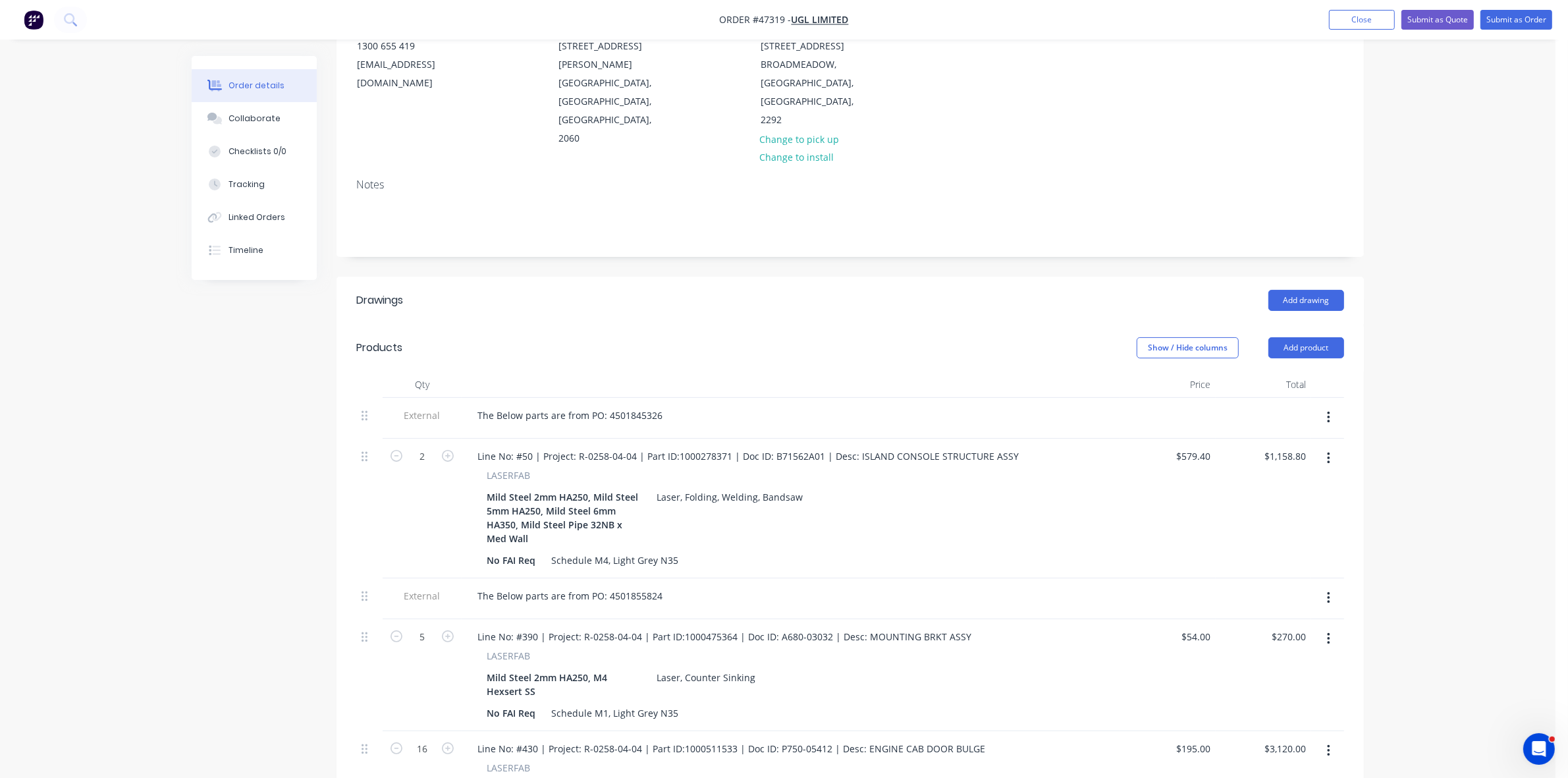
scroll to position [329, 0]
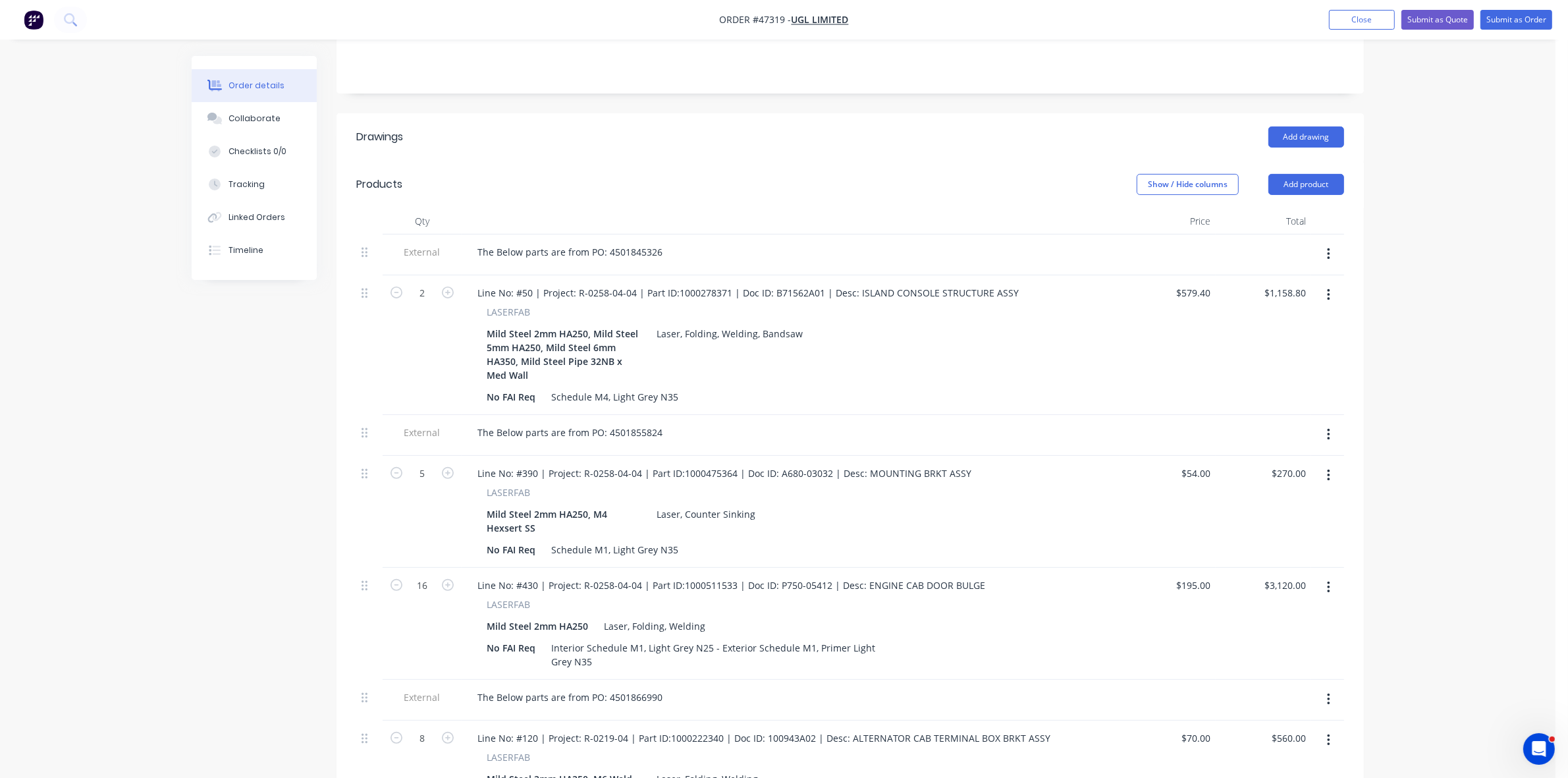
click at [1327, 287] on icon "button" at bounding box center [1329, 295] width 4 height 14
click at [1227, 395] on button "Delete" at bounding box center [1281, 408] width 125 height 26
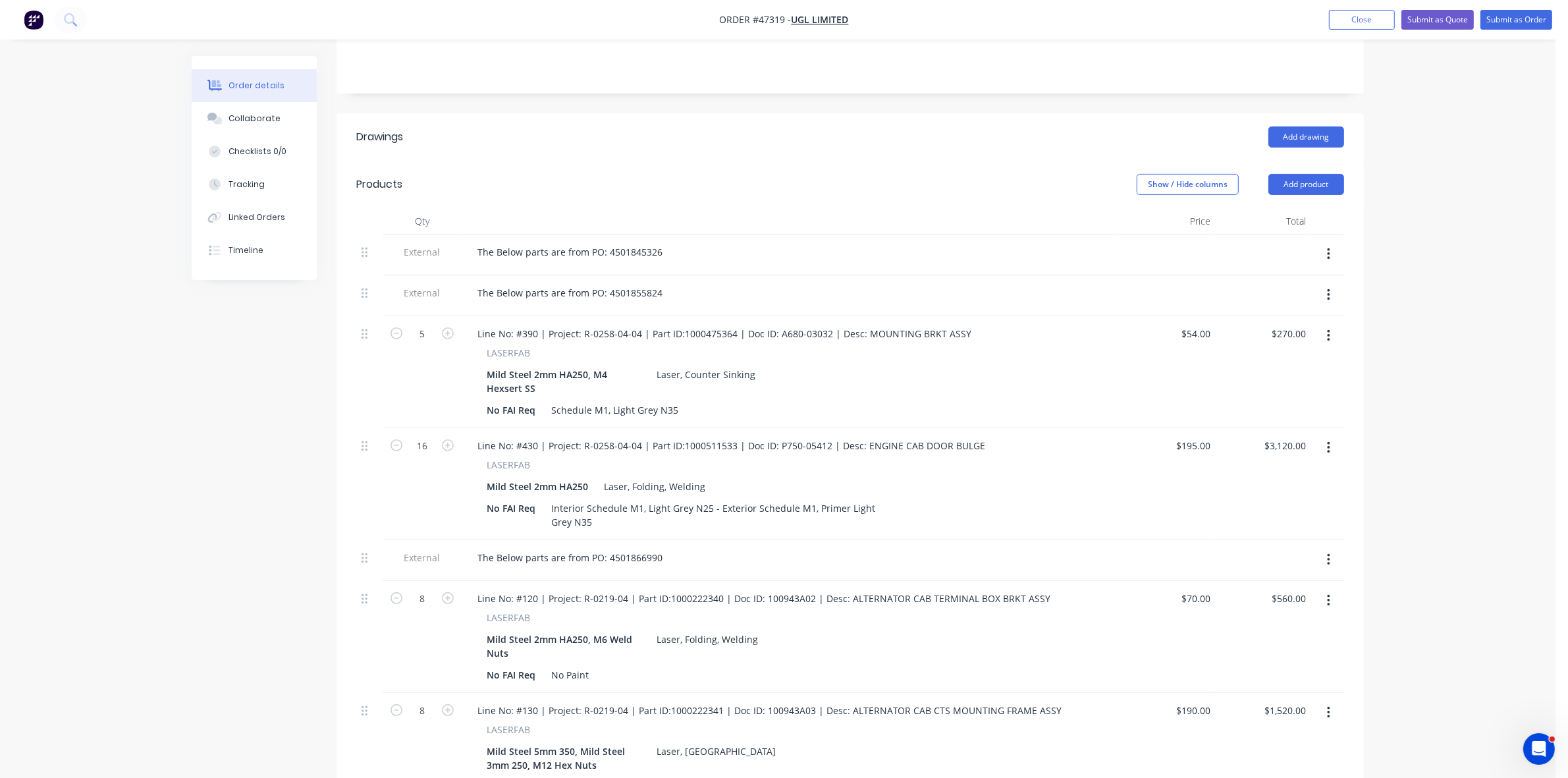
click at [1328, 247] on icon "button" at bounding box center [1329, 254] width 4 height 14
drag, startPoint x: 1288, startPoint y: 278, endPoint x: 1262, endPoint y: 271, distance: 26.9
click at [1287, 305] on div "Delete" at bounding box center [1281, 314] width 102 height 19
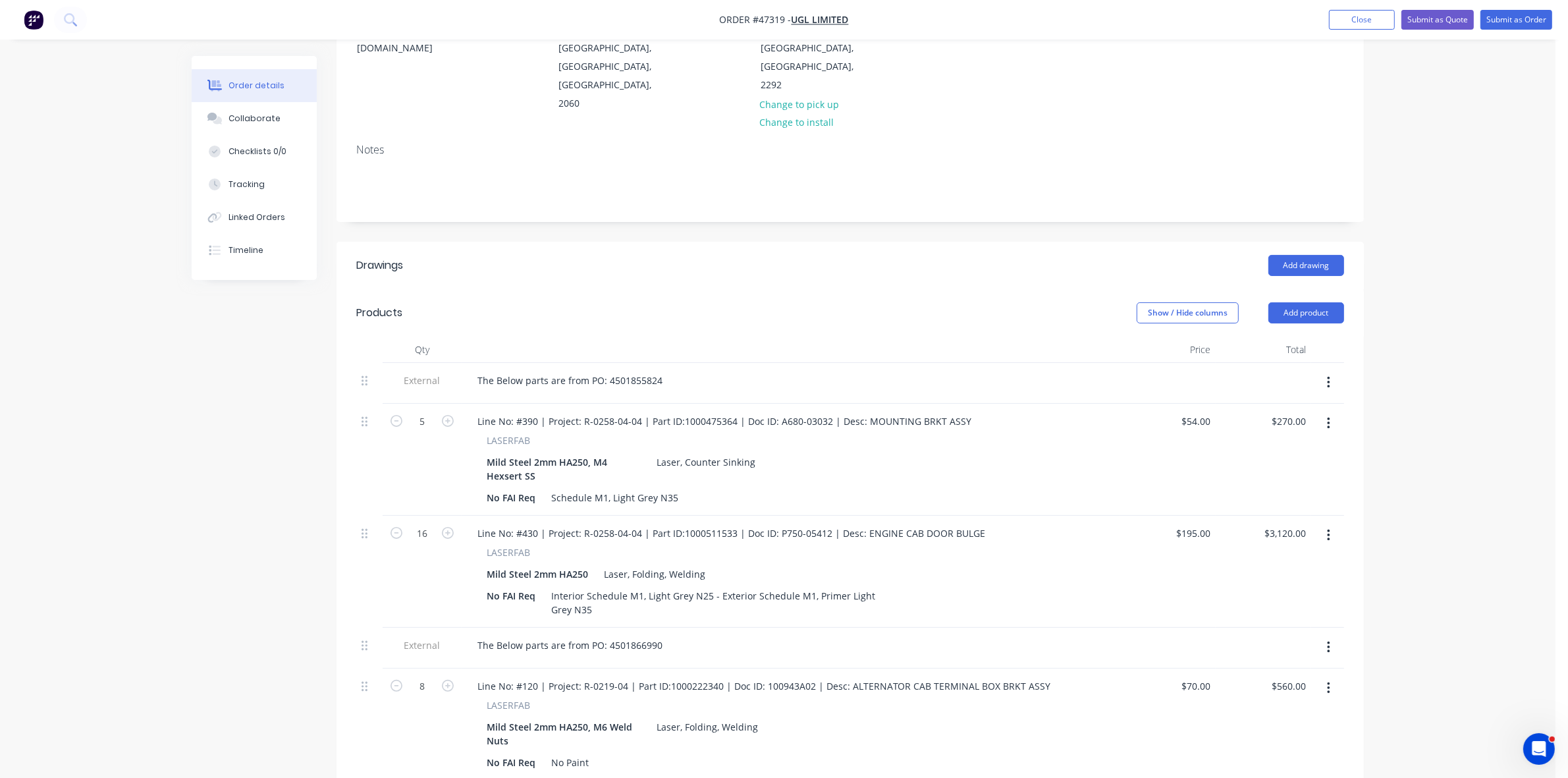
scroll to position [83, 0]
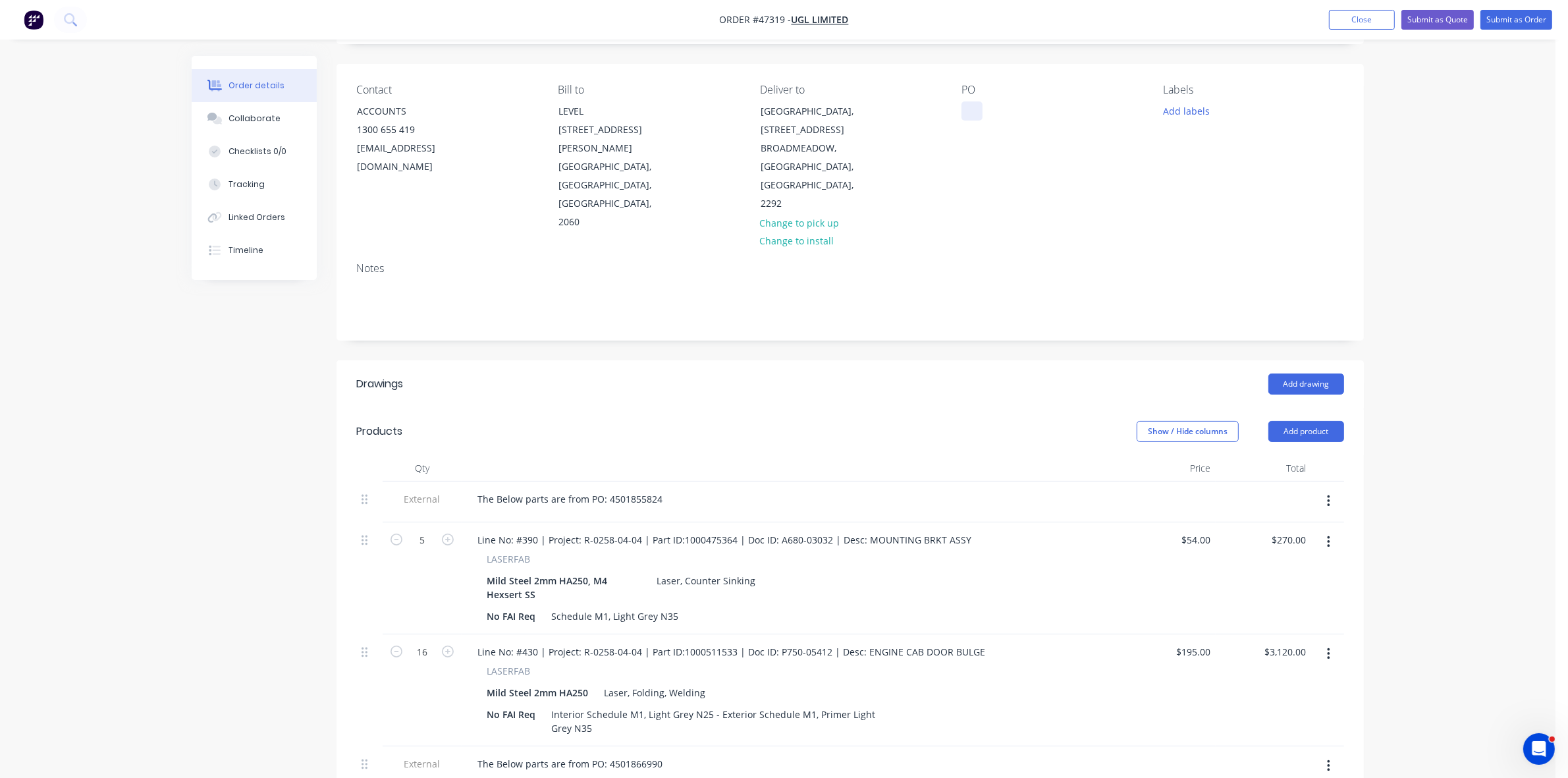
click at [985, 114] on div "PO" at bounding box center [1051, 157] width 181 height 148
click at [976, 110] on div at bounding box center [971, 111] width 21 height 19
drag, startPoint x: 662, startPoint y: 463, endPoint x: 484, endPoint y: 462, distance: 178.0
click at [484, 490] on div "The Below parts are from PO: 4501855824" at bounding box center [570, 499] width 206 height 19
drag, startPoint x: 481, startPoint y: 462, endPoint x: 664, endPoint y: 443, distance: 184.0
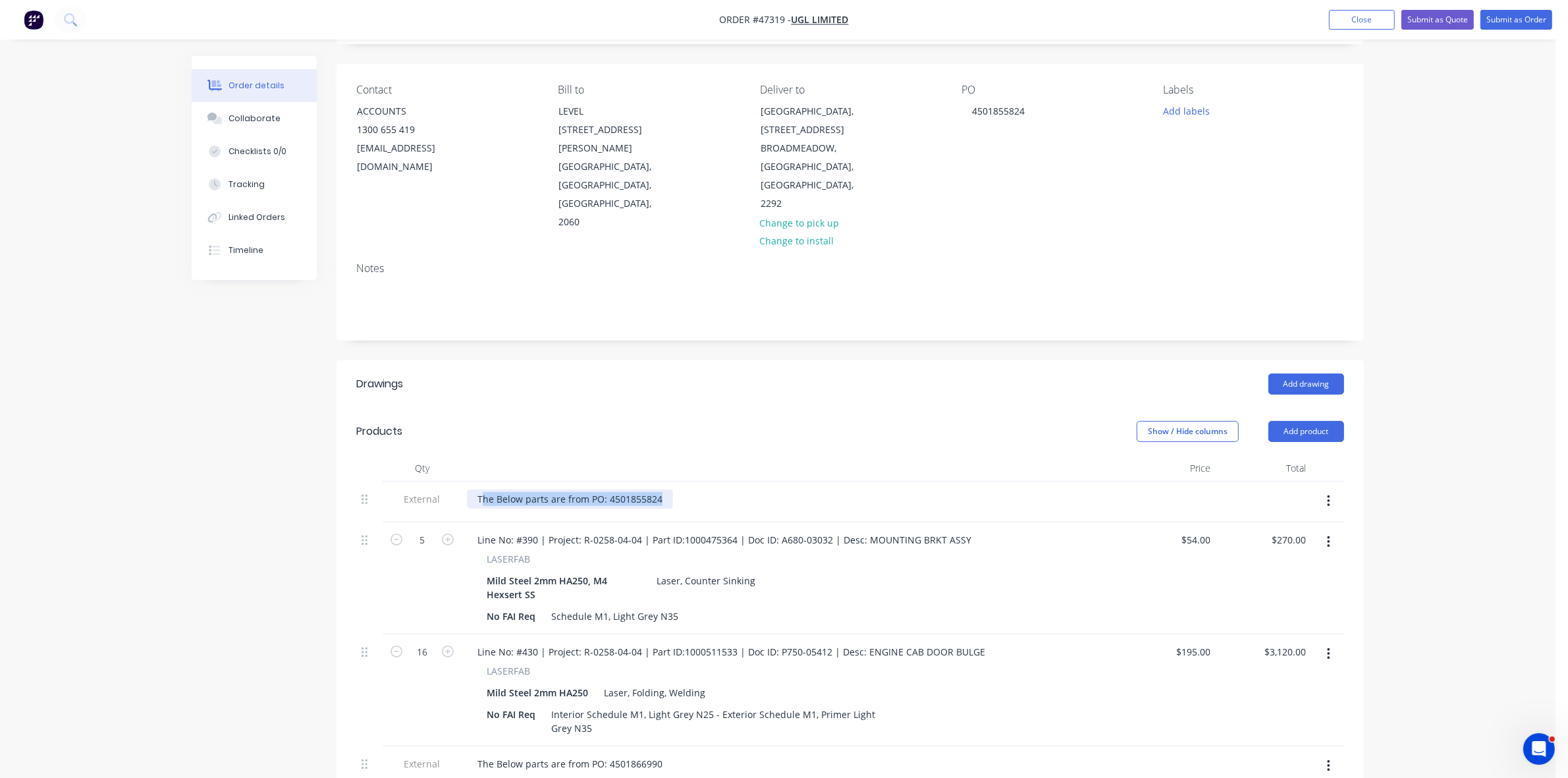
click at [682, 490] on div "The Below parts are from PO: 4501855824" at bounding box center [791, 499] width 648 height 19
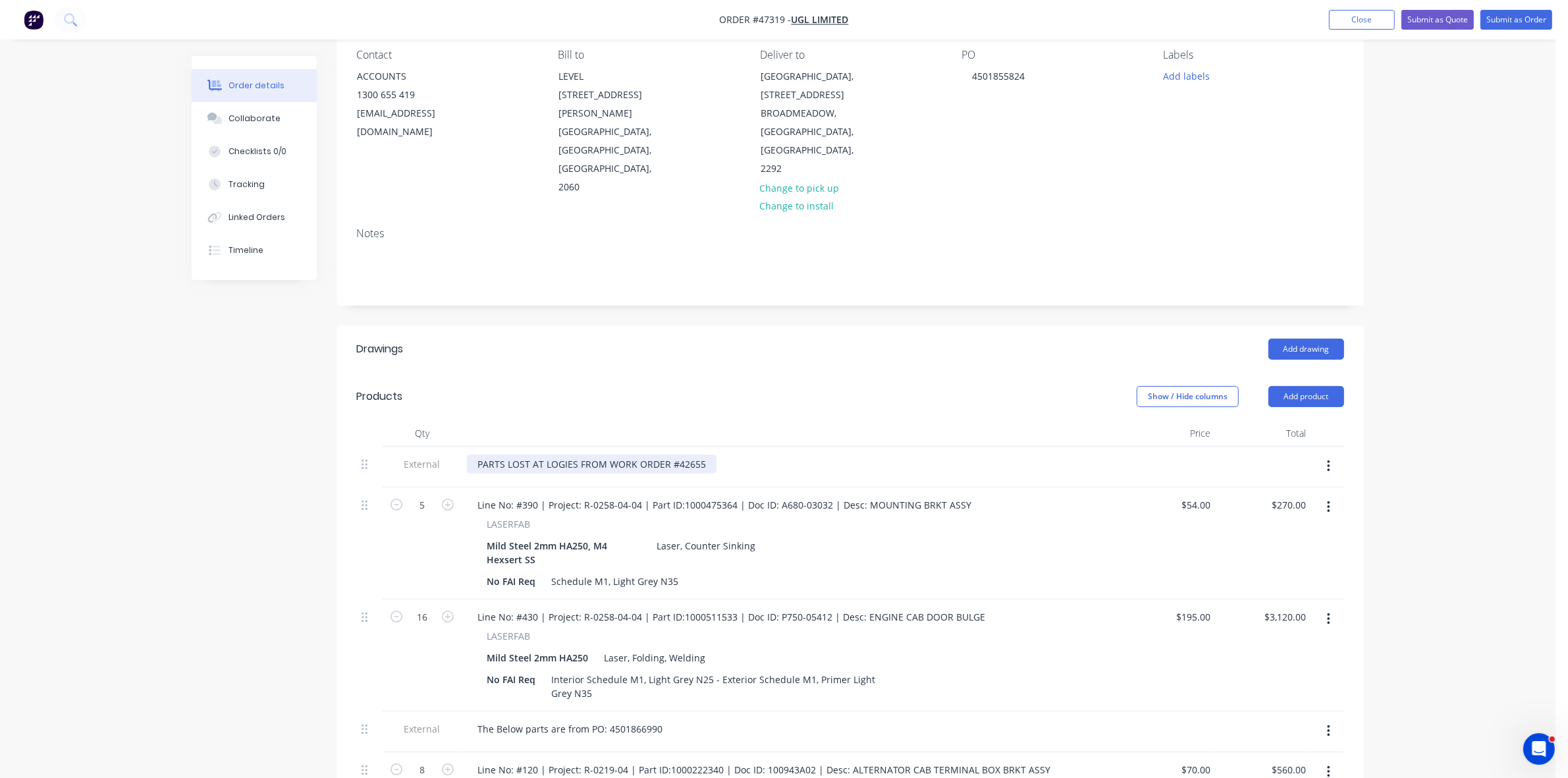
scroll to position [164, 0]
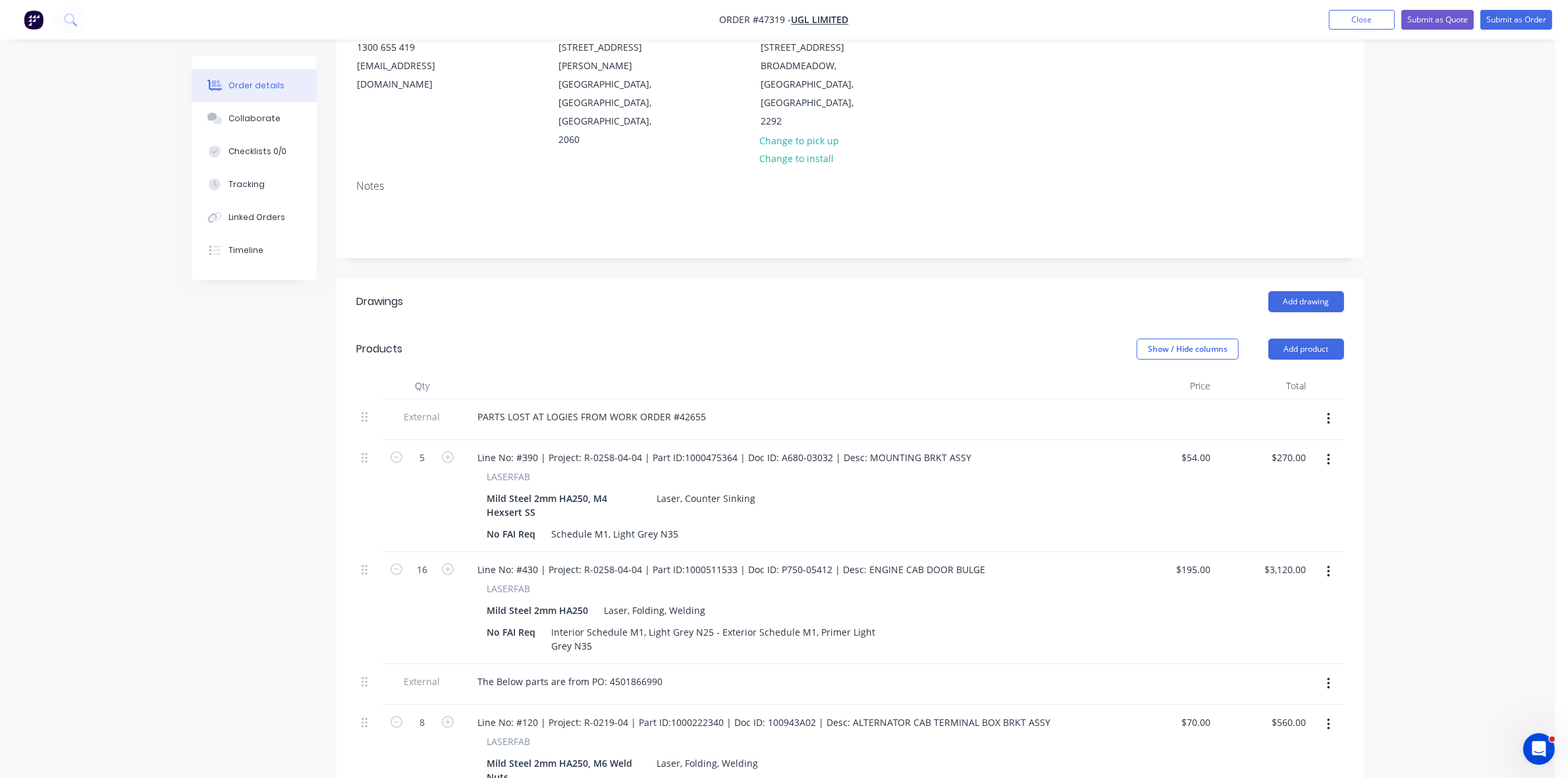
click at [1329, 564] on icon "button" at bounding box center [1329, 571] width 4 height 14
click at [1272, 676] on div "Delete" at bounding box center [1281, 685] width 102 height 19
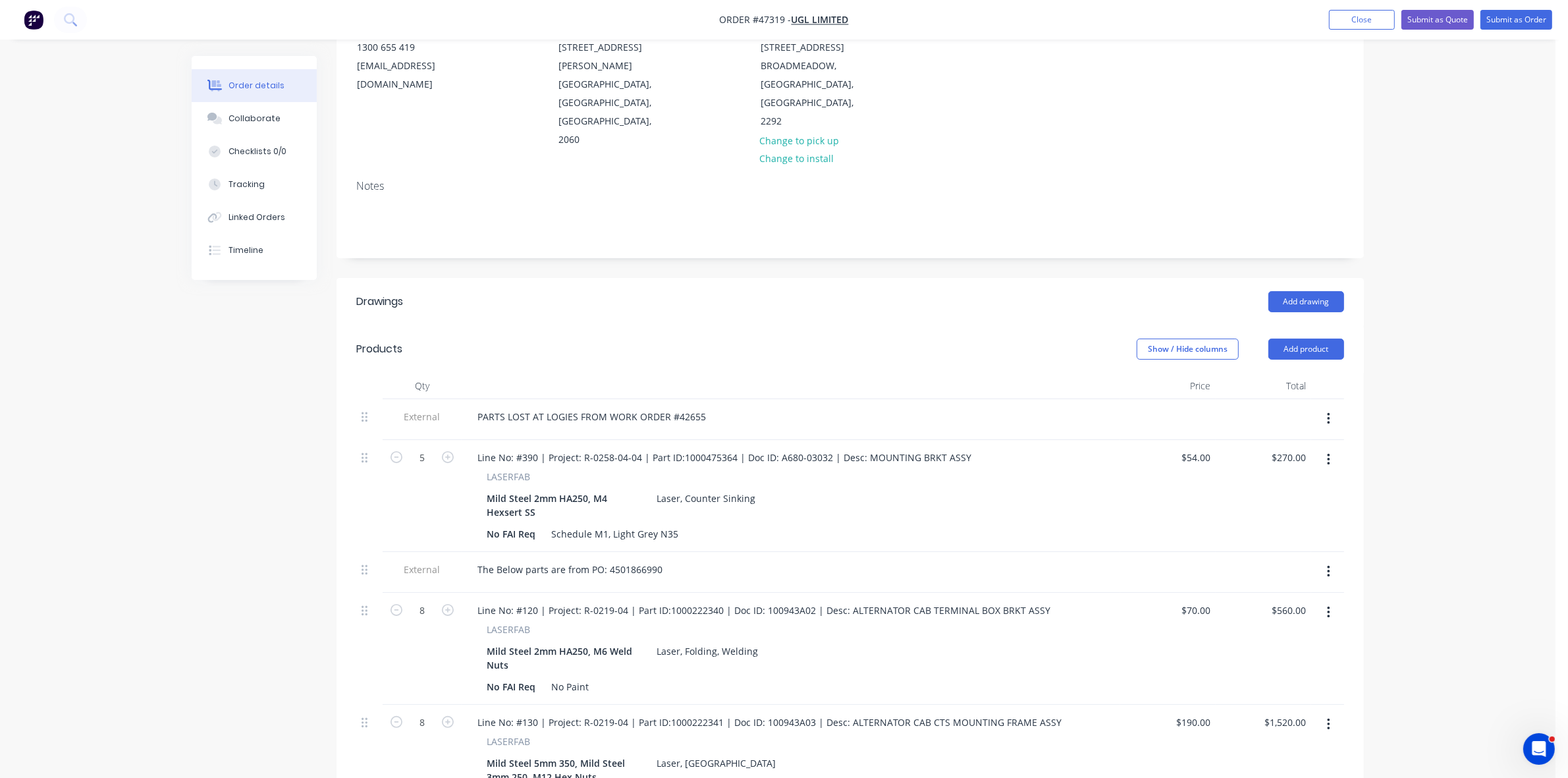
click at [1329, 606] on icon "button" at bounding box center [1329, 613] width 4 height 14
click at [1256, 716] on div "Delete" at bounding box center [1281, 725] width 102 height 19
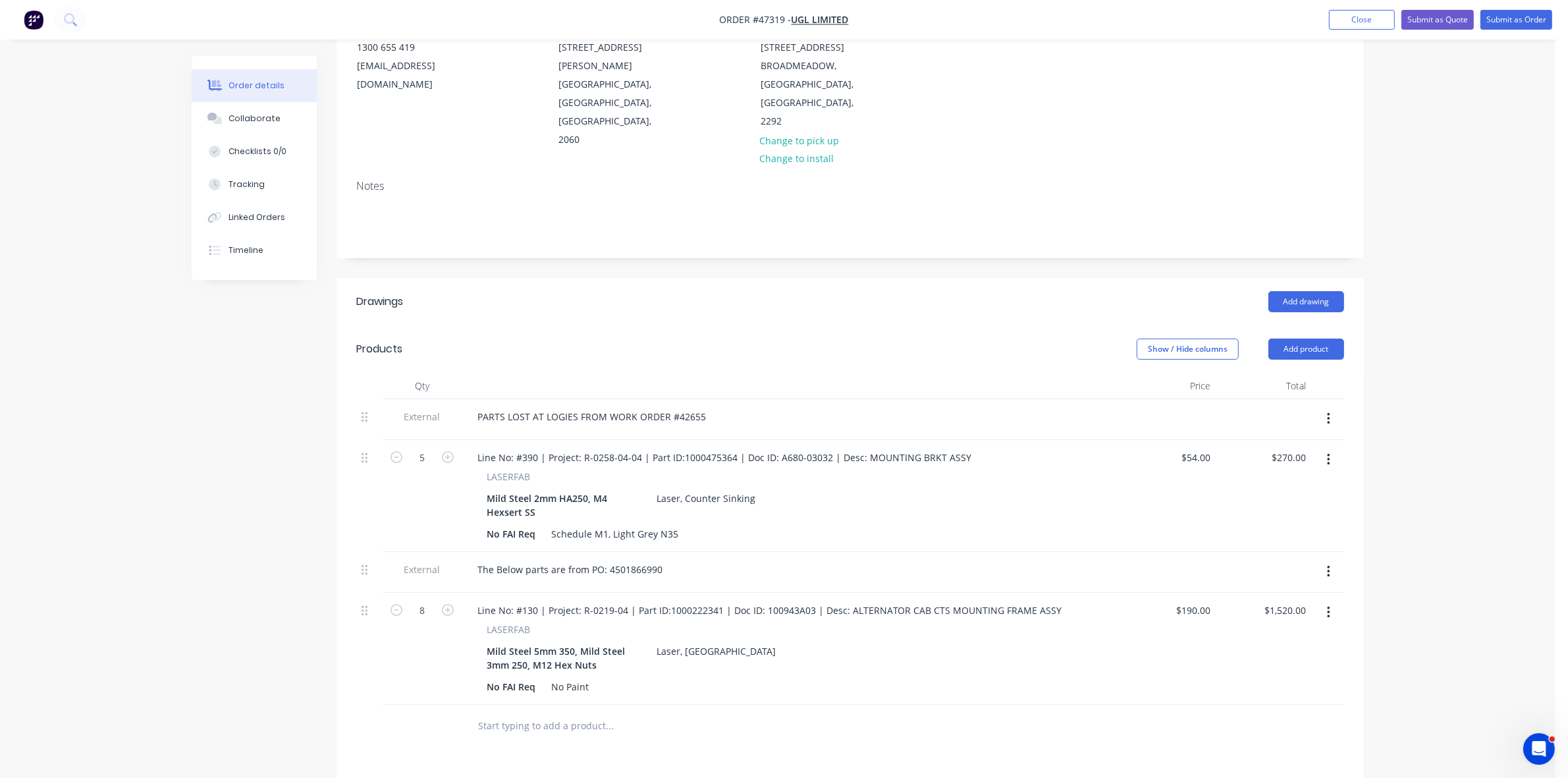
click at [1331, 600] on button "button" at bounding box center [1329, 612] width 31 height 23
click at [1259, 716] on div "Delete" at bounding box center [1281, 725] width 102 height 19
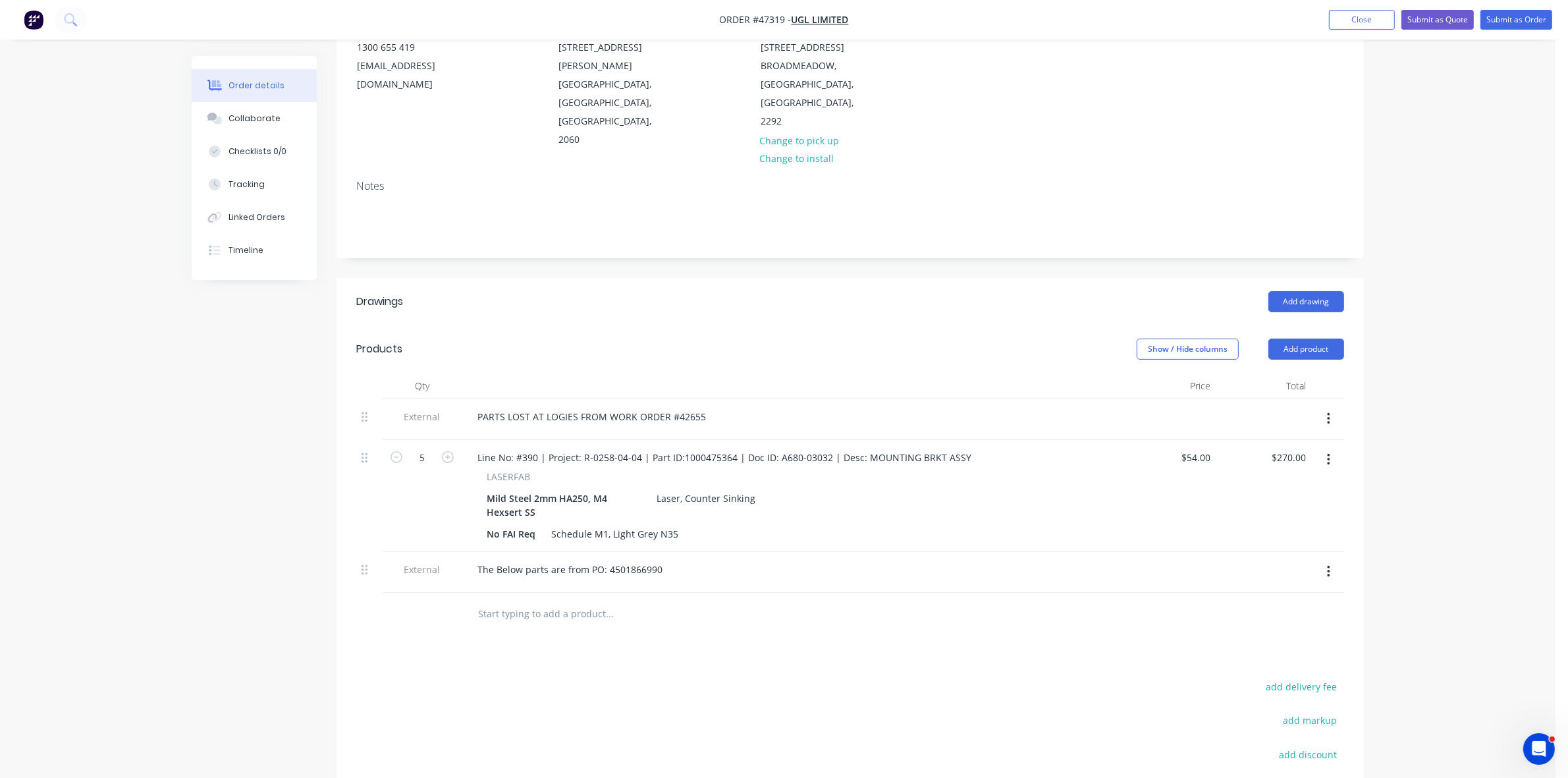
click at [1328, 566] on icon "button" at bounding box center [1328, 571] width 3 height 12
click at [1274, 619] on button "Delete" at bounding box center [1281, 632] width 125 height 26
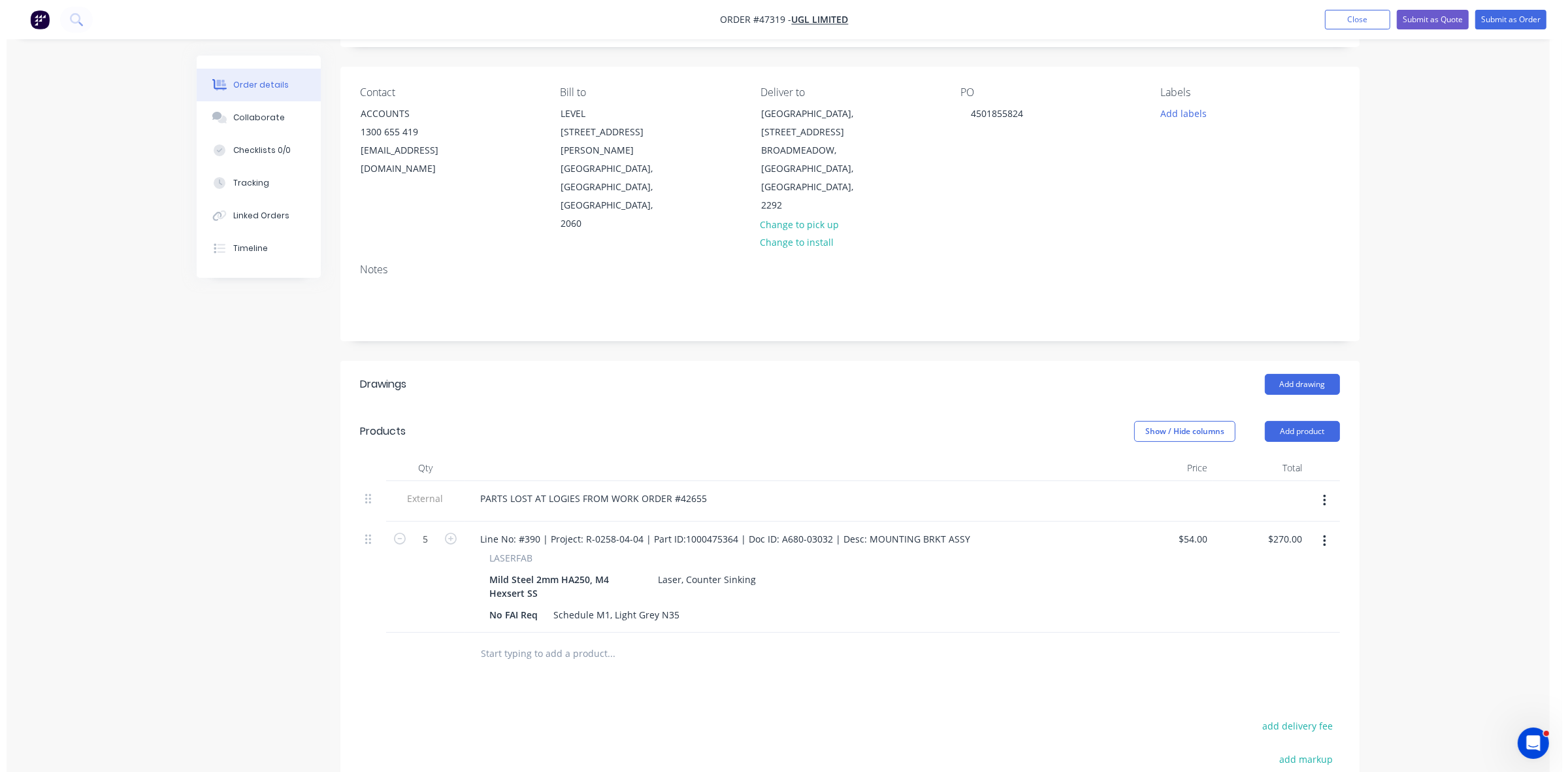
scroll to position [0, 0]
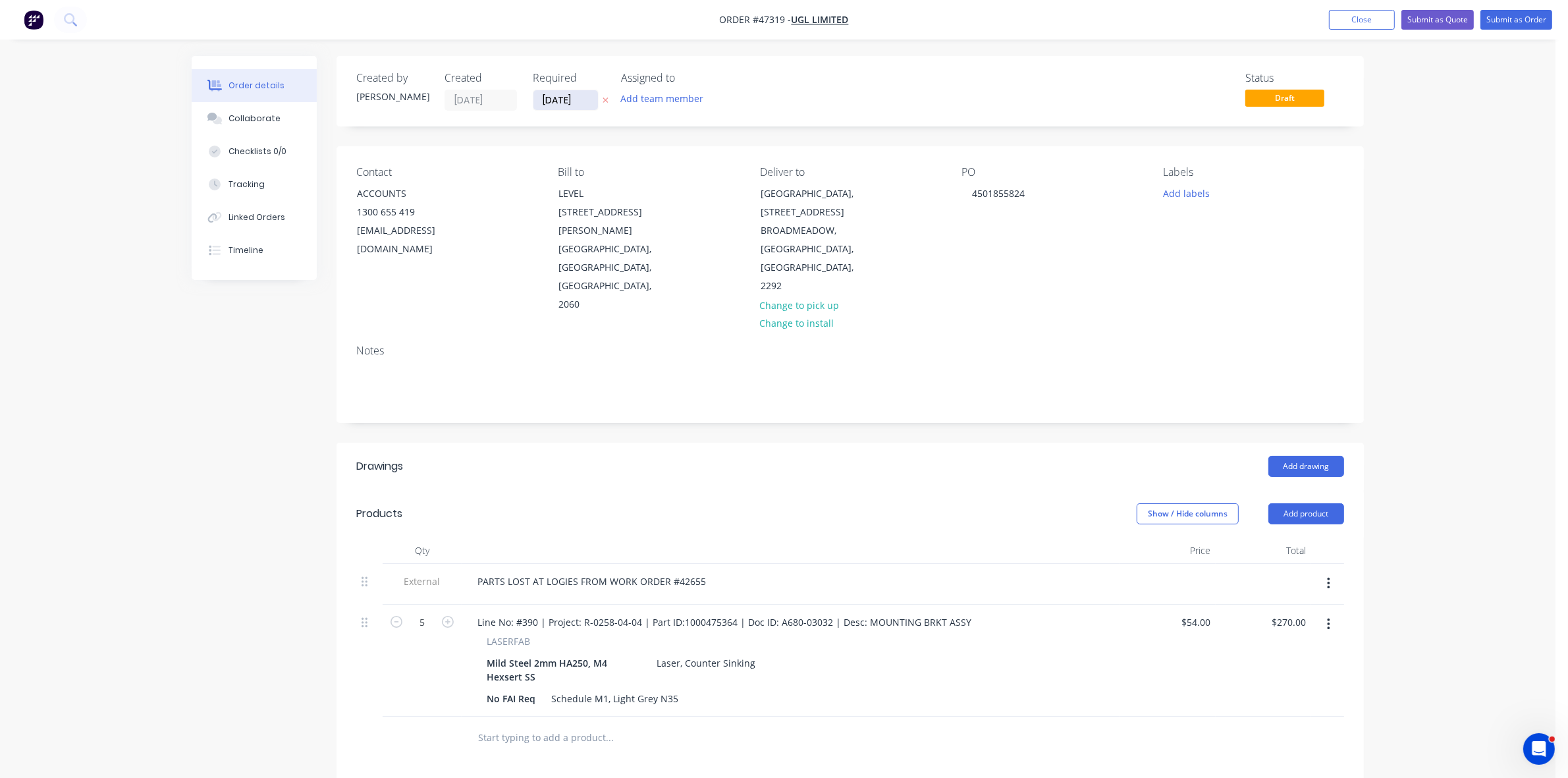
click at [580, 101] on input "[DATE]" at bounding box center [566, 100] width 65 height 20
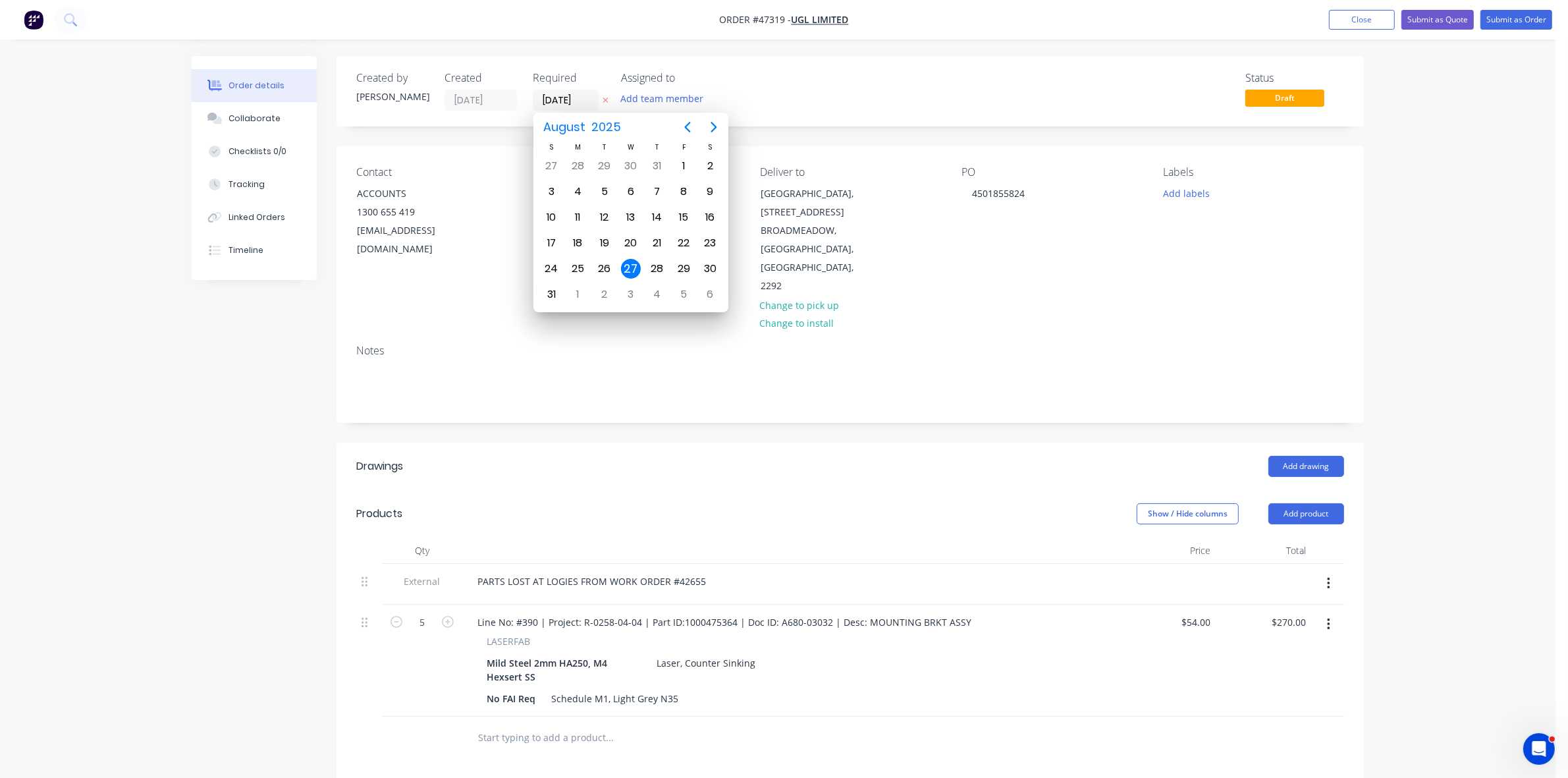
click at [631, 267] on div "27" at bounding box center [631, 269] width 20 height 20
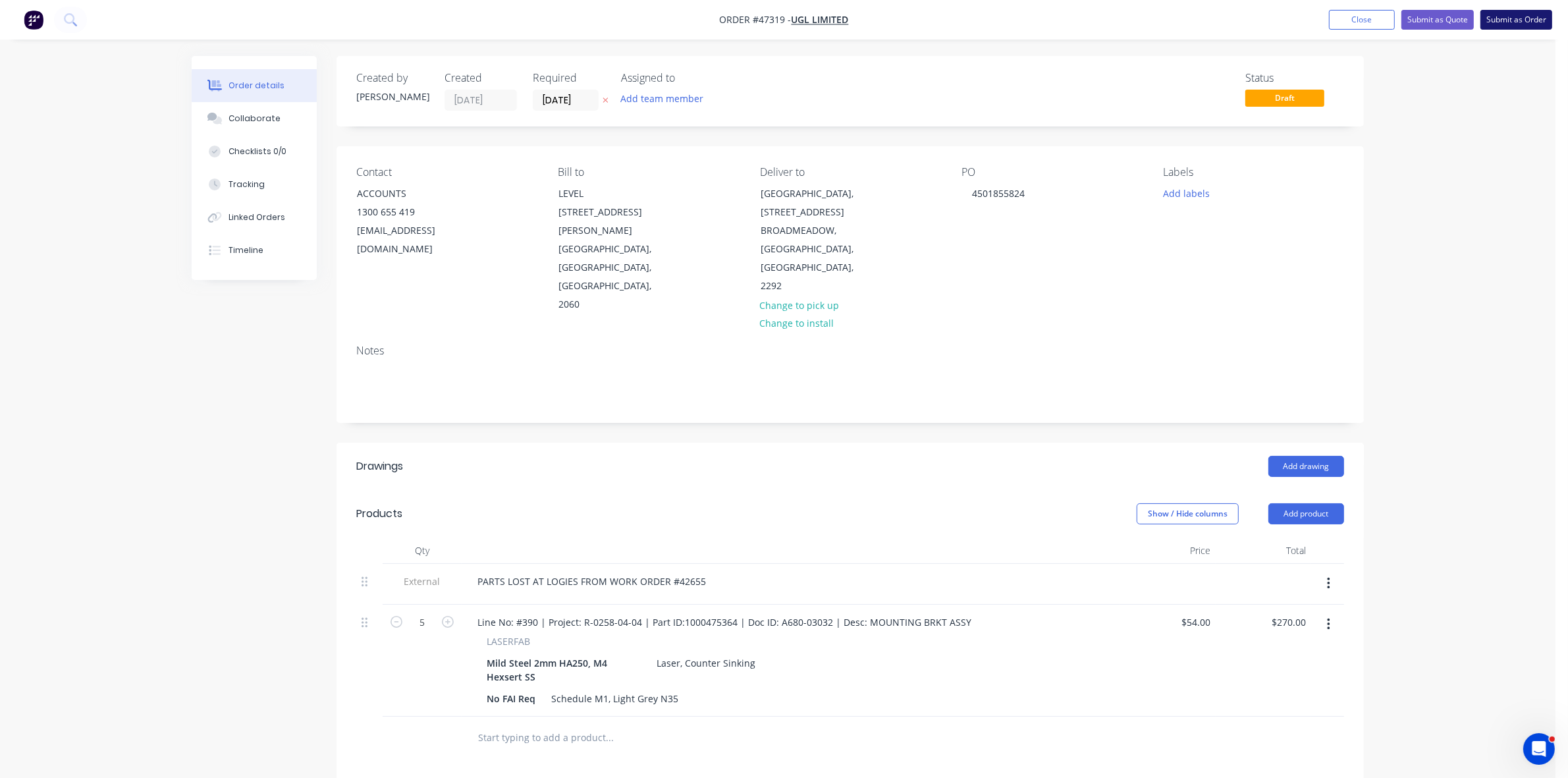
click at [1529, 23] on button "Submit as Order" at bounding box center [1517, 20] width 72 height 20
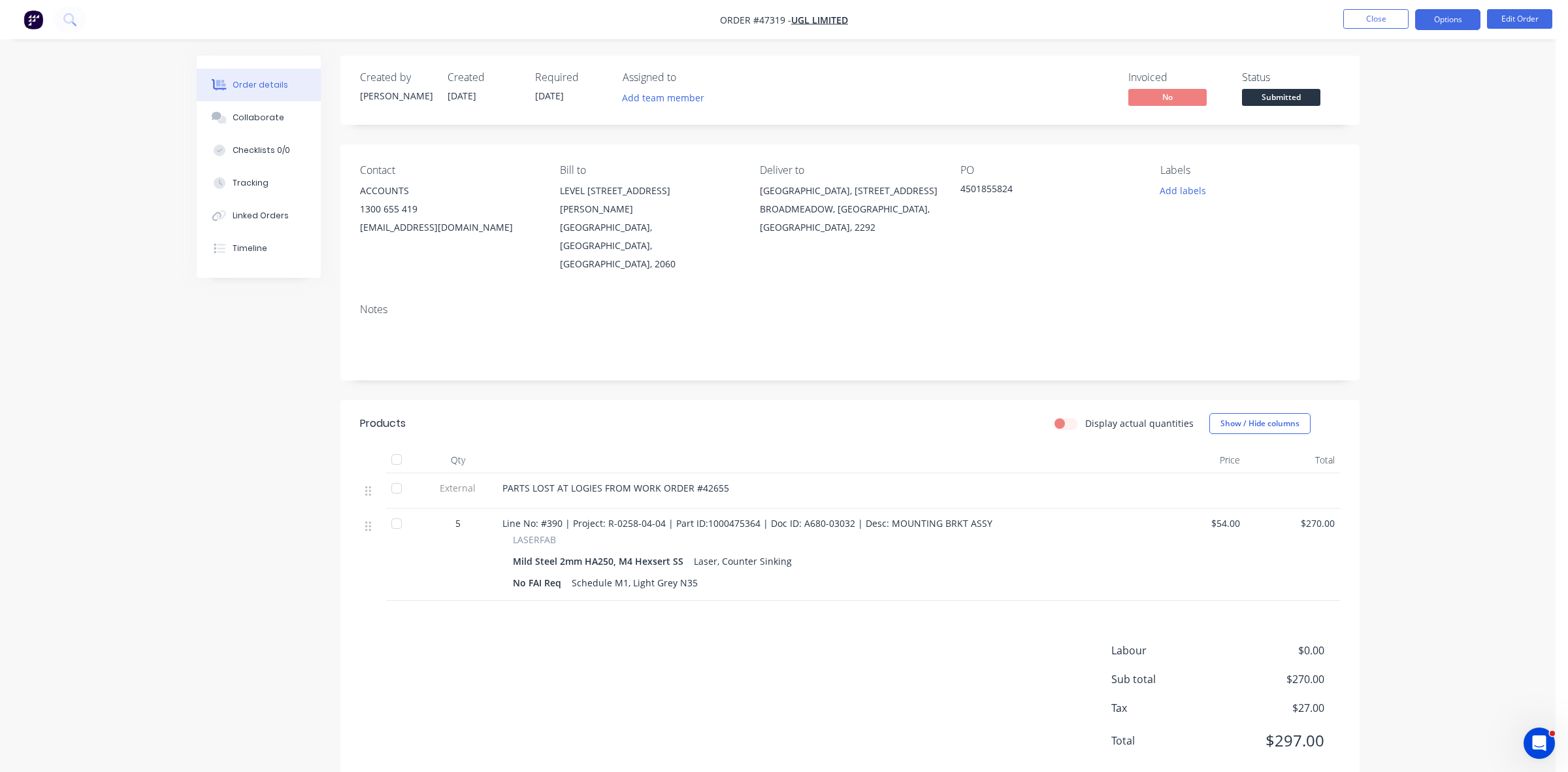
click at [1462, 18] on button "Options" at bounding box center [1448, 19] width 65 height 21
click at [1376, 151] on div "Work Order" at bounding box center [1408, 157] width 120 height 19
click at [1375, 134] on div "Without pricing" at bounding box center [1408, 131] width 120 height 19
click at [1294, 98] on span "Submitted" at bounding box center [1281, 97] width 78 height 16
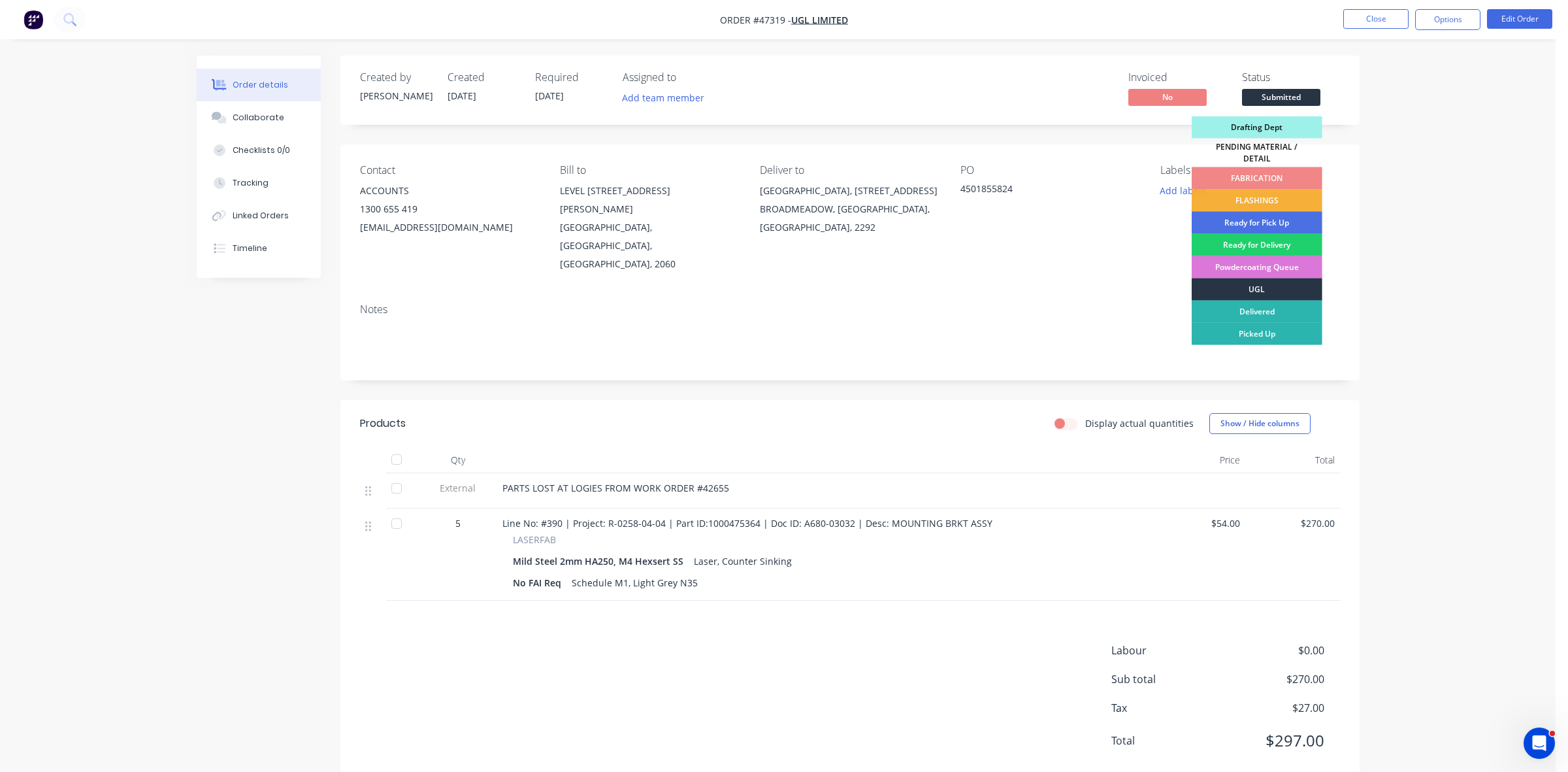
click at [1293, 285] on div "UGL" at bounding box center [1257, 289] width 131 height 22
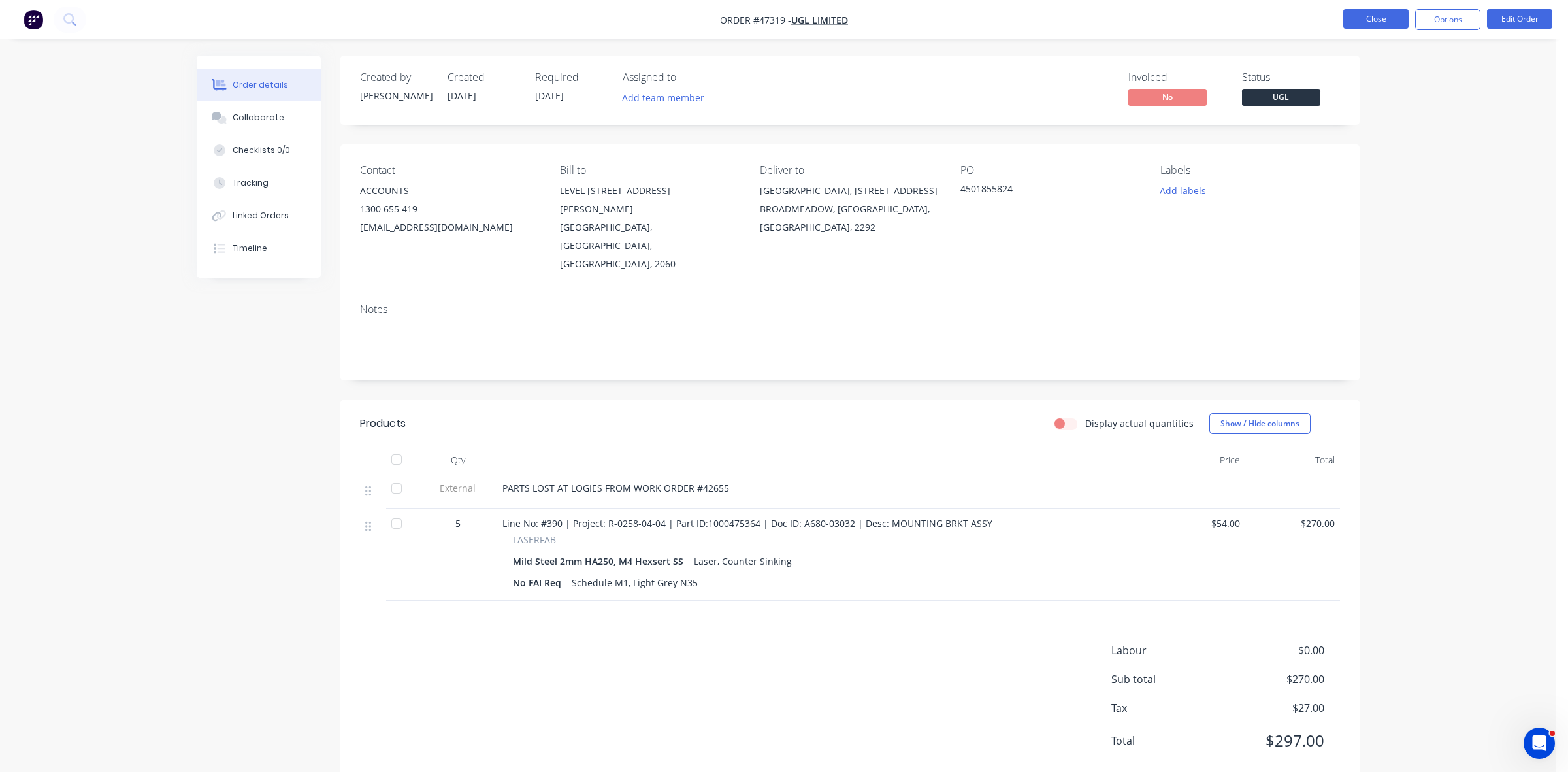
click at [1382, 20] on button "Close" at bounding box center [1375, 19] width 65 height 20
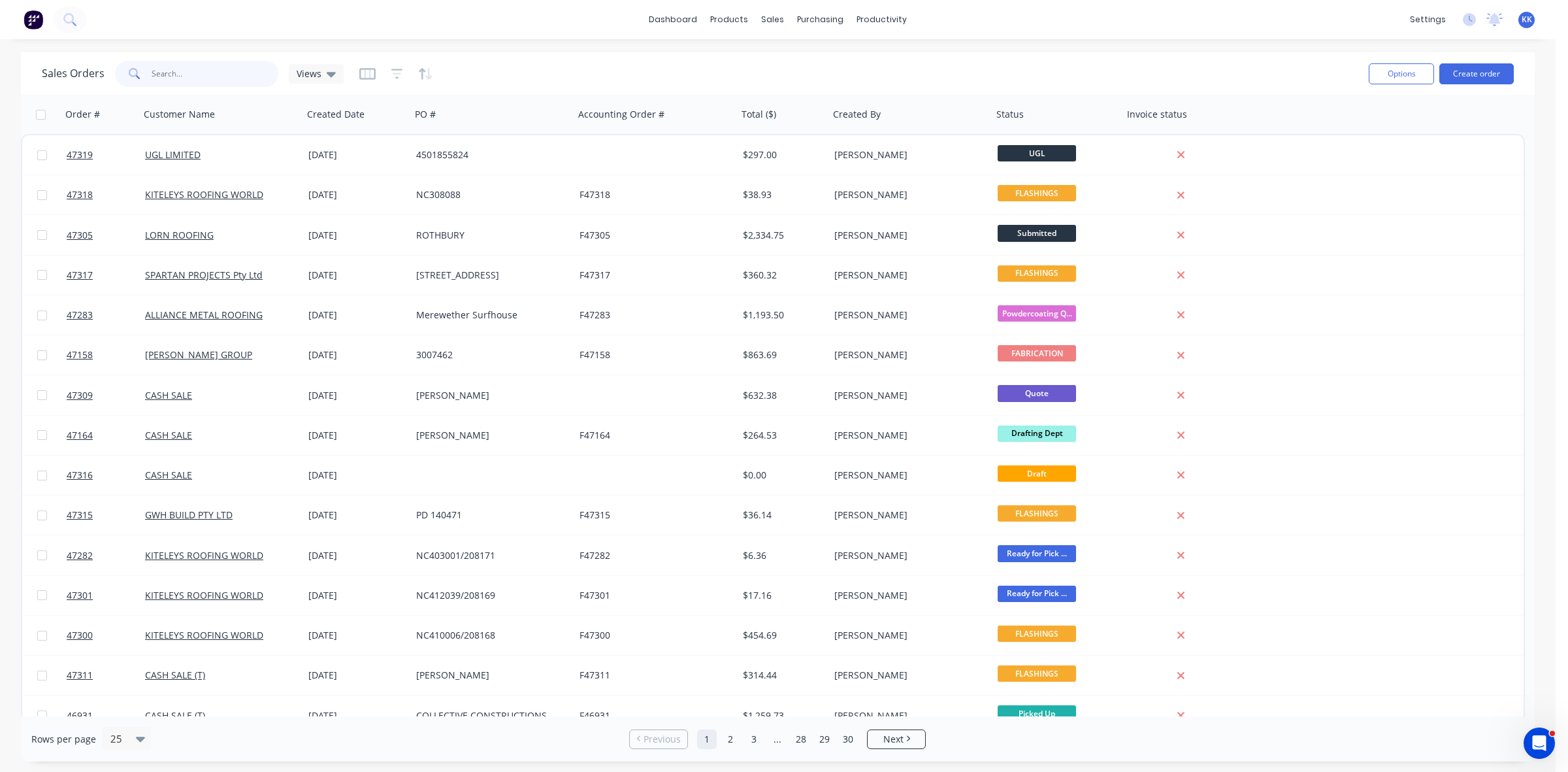
click at [197, 70] on input "text" at bounding box center [215, 73] width 127 height 26
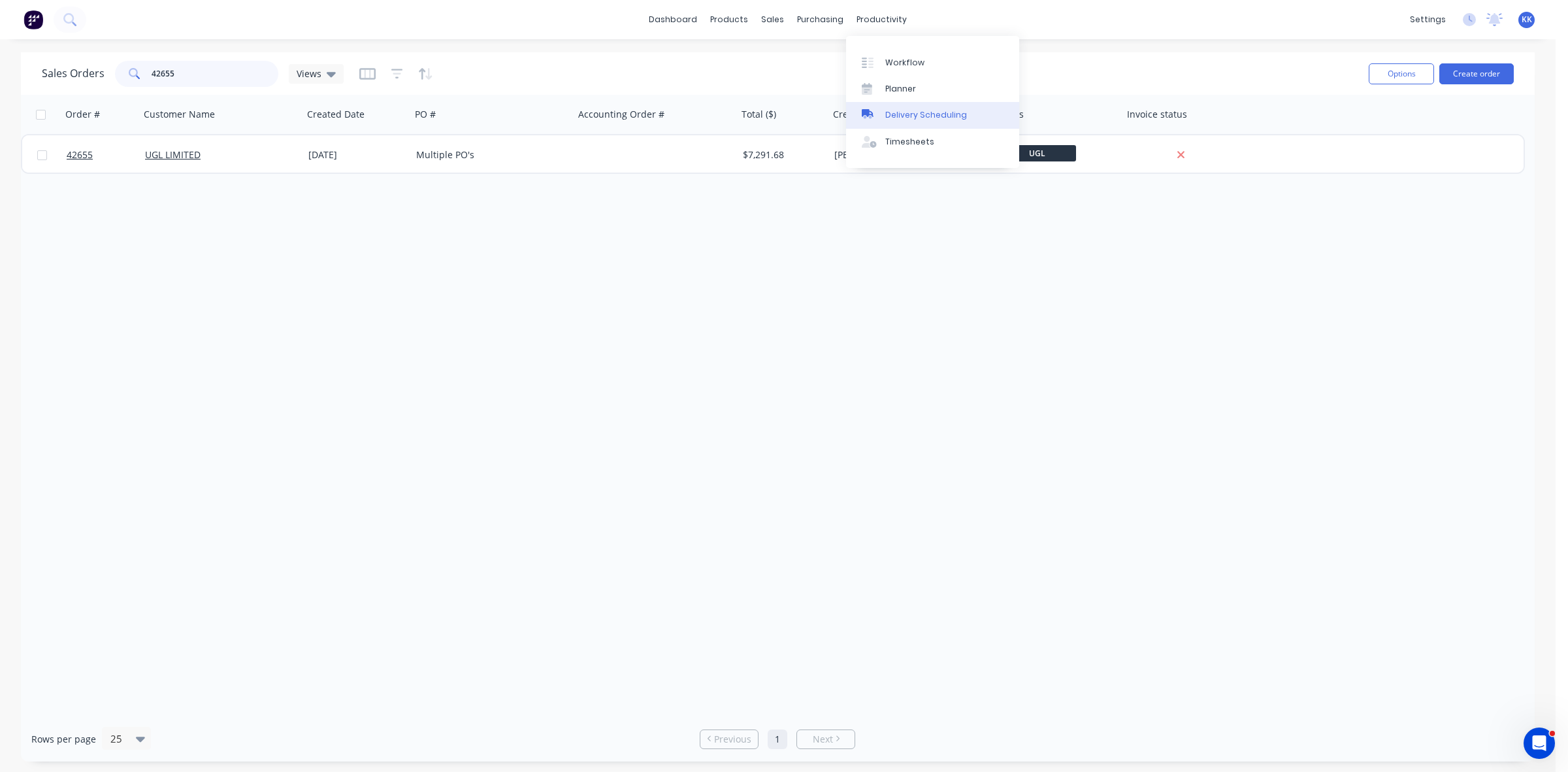
type input "42655"
click at [939, 116] on div "Delivery Scheduling" at bounding box center [926, 114] width 82 height 12
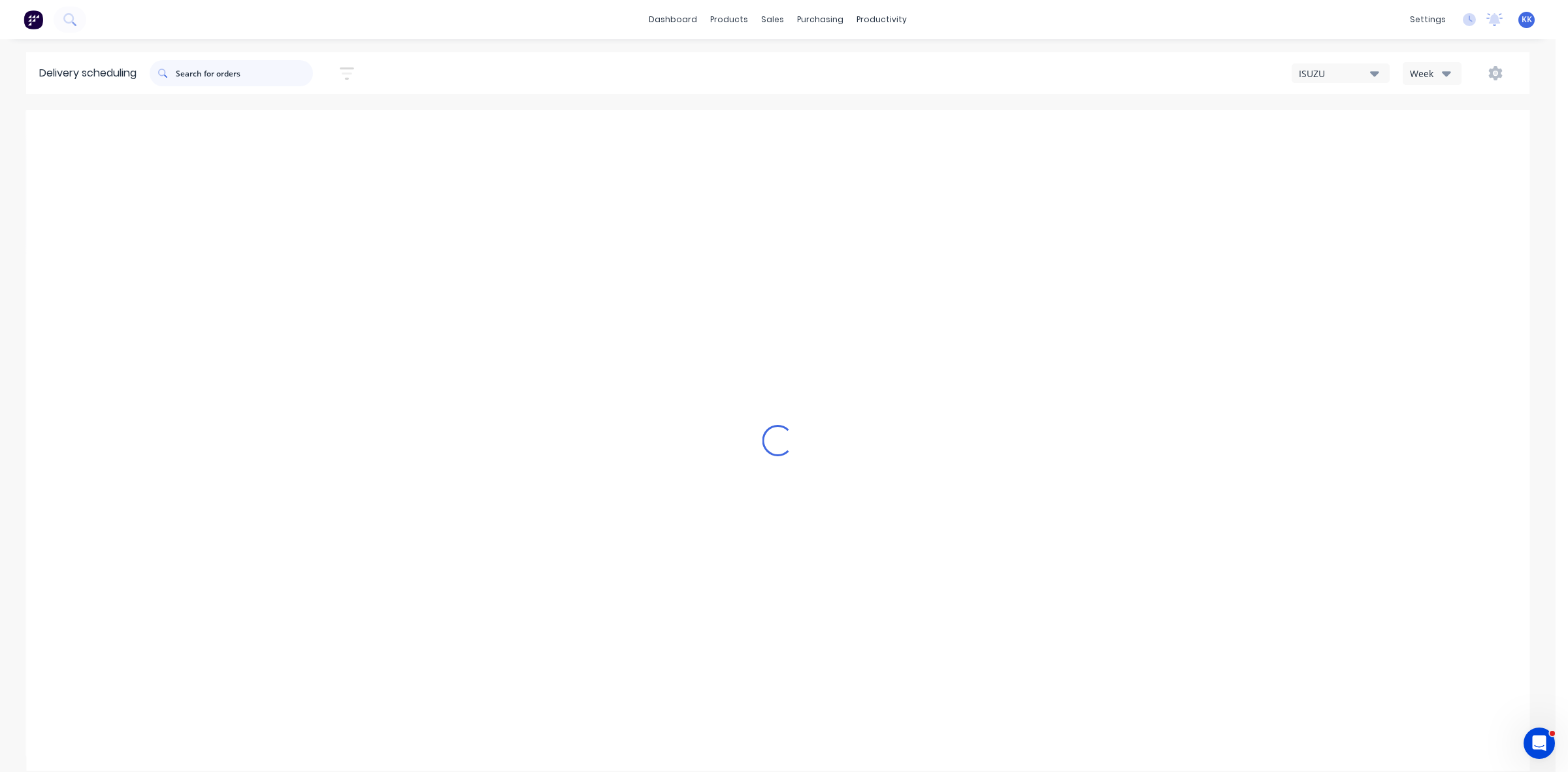
click at [282, 69] on input "text" at bounding box center [244, 72] width 137 height 26
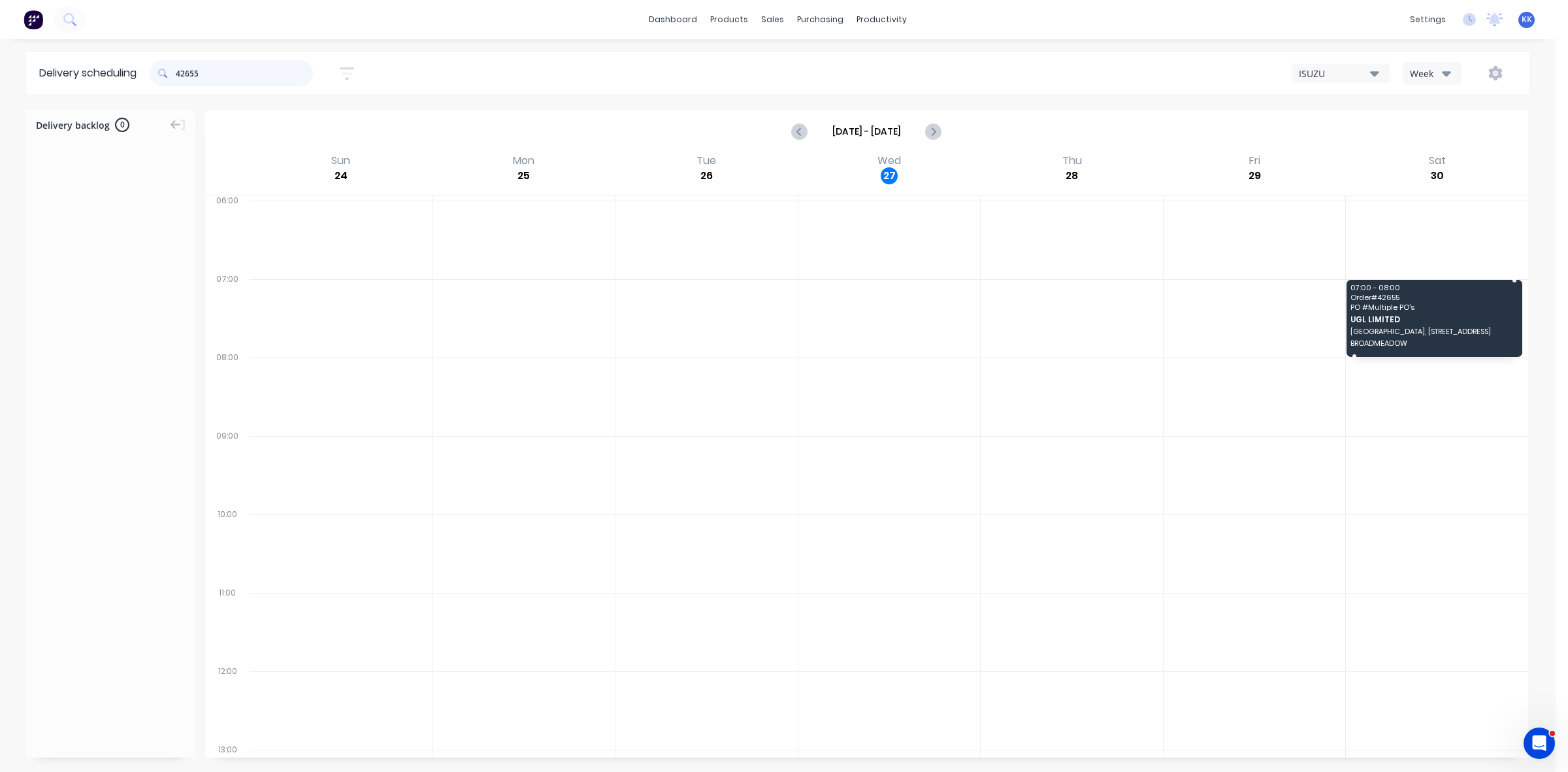
type input "42655"
click at [1487, 361] on div "Moved to Backlog" at bounding box center [1502, 369] width 131 height 27
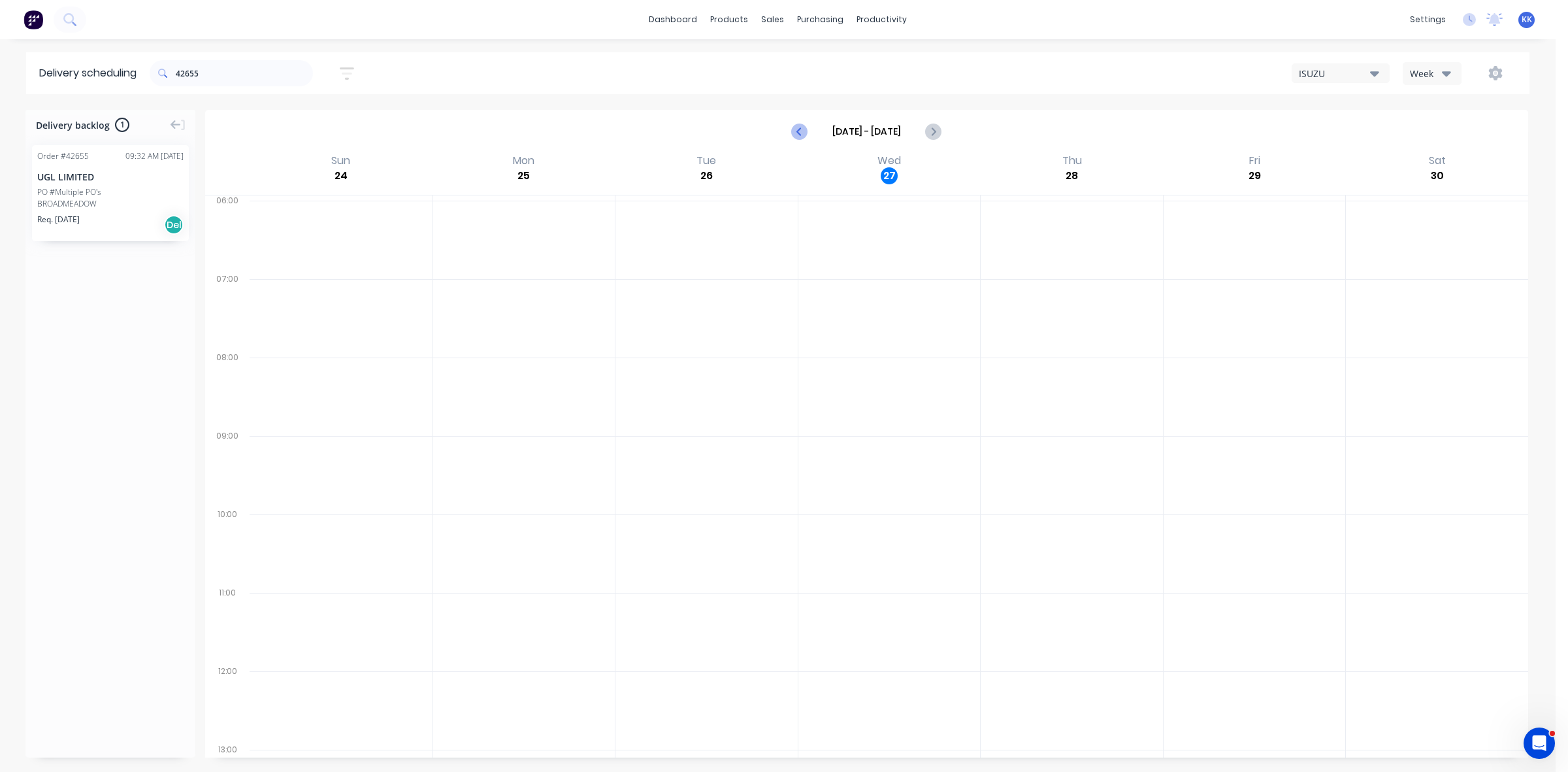
click at [799, 128] on icon "Previous page" at bounding box center [800, 132] width 16 height 16
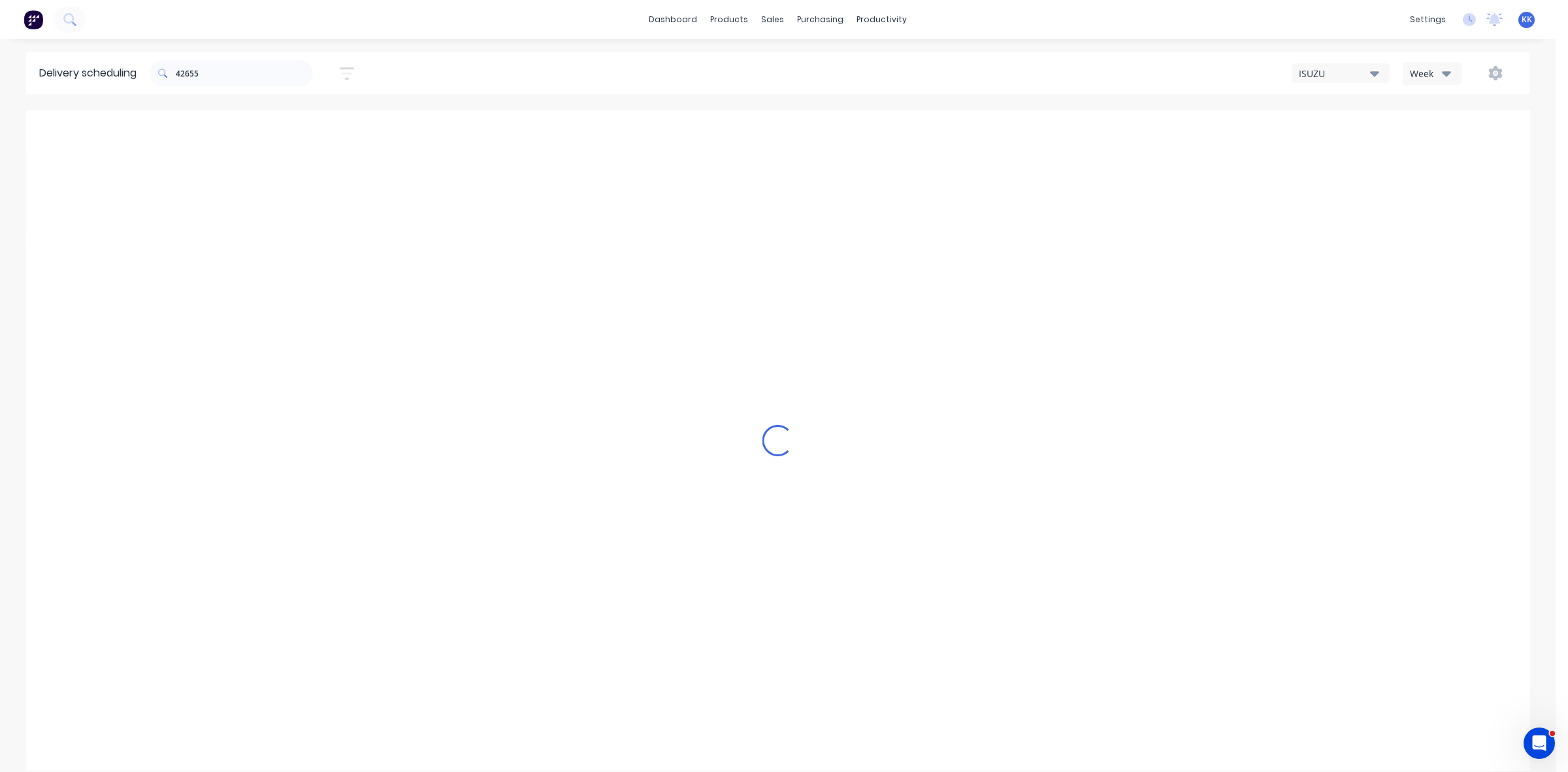
click at [799, 128] on icon "Previous page" at bounding box center [800, 132] width 16 height 16
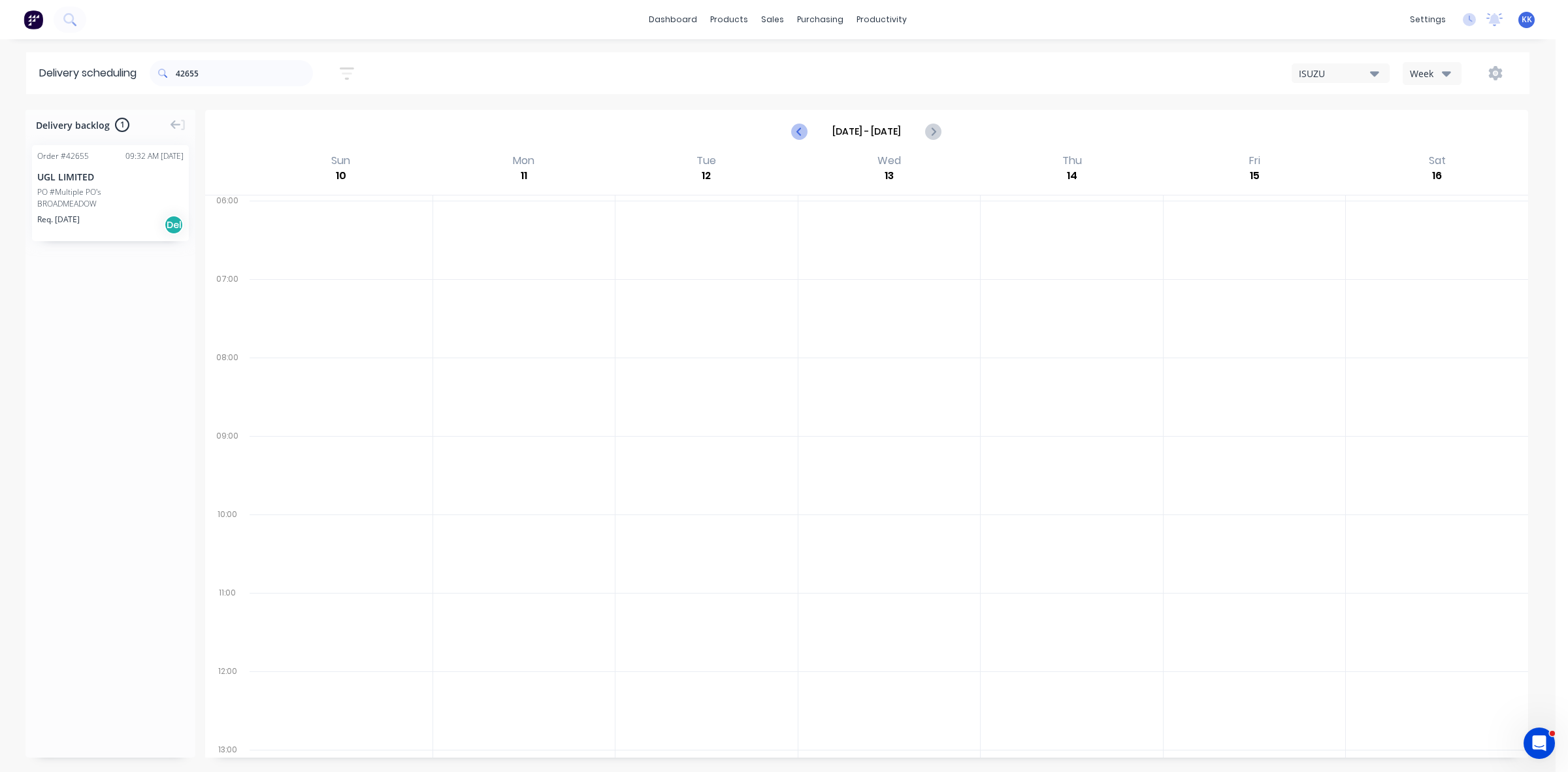
click at [799, 128] on icon "Previous page" at bounding box center [800, 132] width 16 height 16
click at [801, 128] on icon "Previous page" at bounding box center [800, 131] width 6 height 11
click at [802, 128] on icon "Previous page" at bounding box center [800, 132] width 16 height 16
click at [804, 128] on icon "Previous page" at bounding box center [800, 132] width 16 height 16
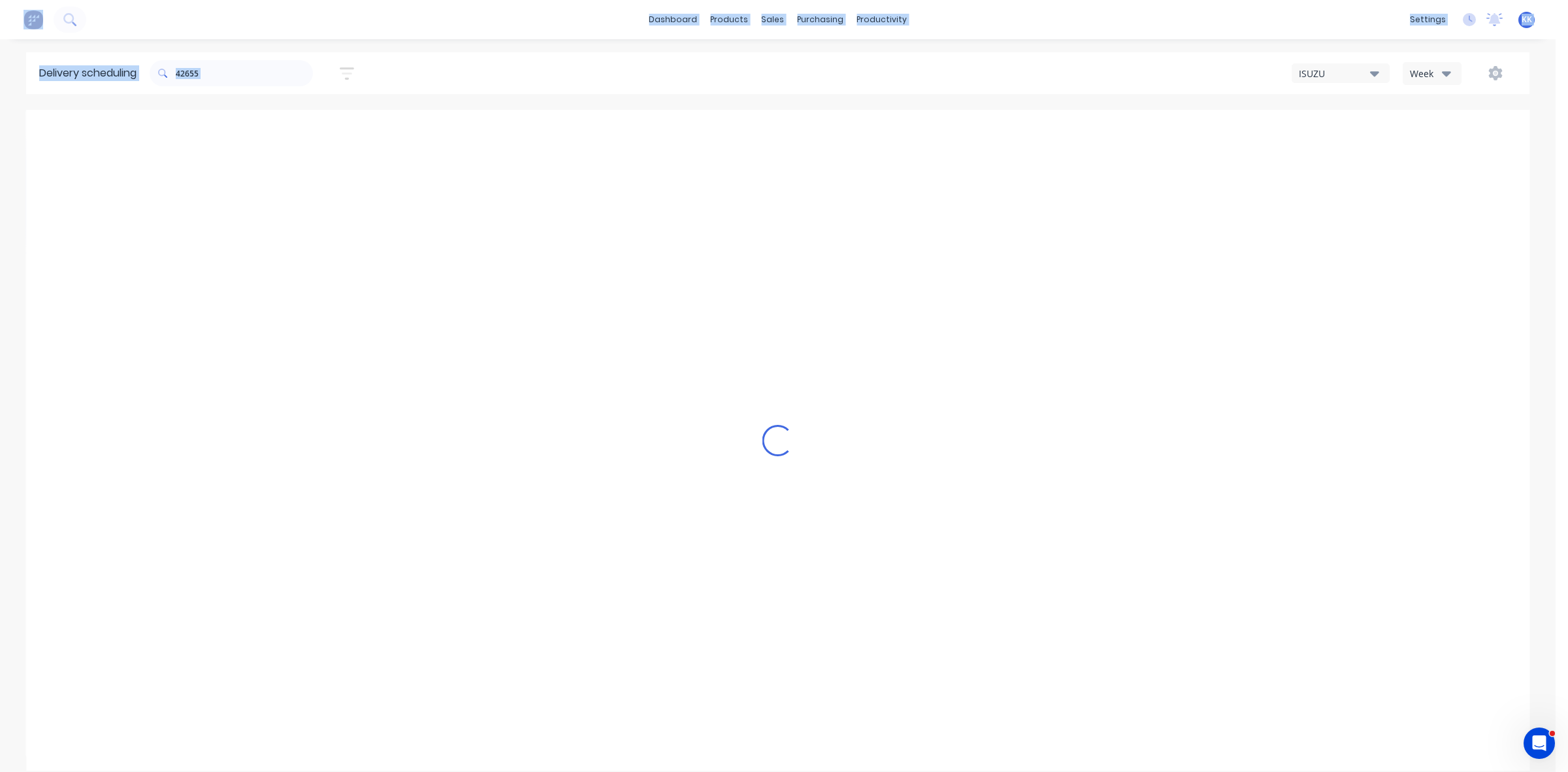
click at [804, 129] on icon "Previous page" at bounding box center [800, 132] width 16 height 16
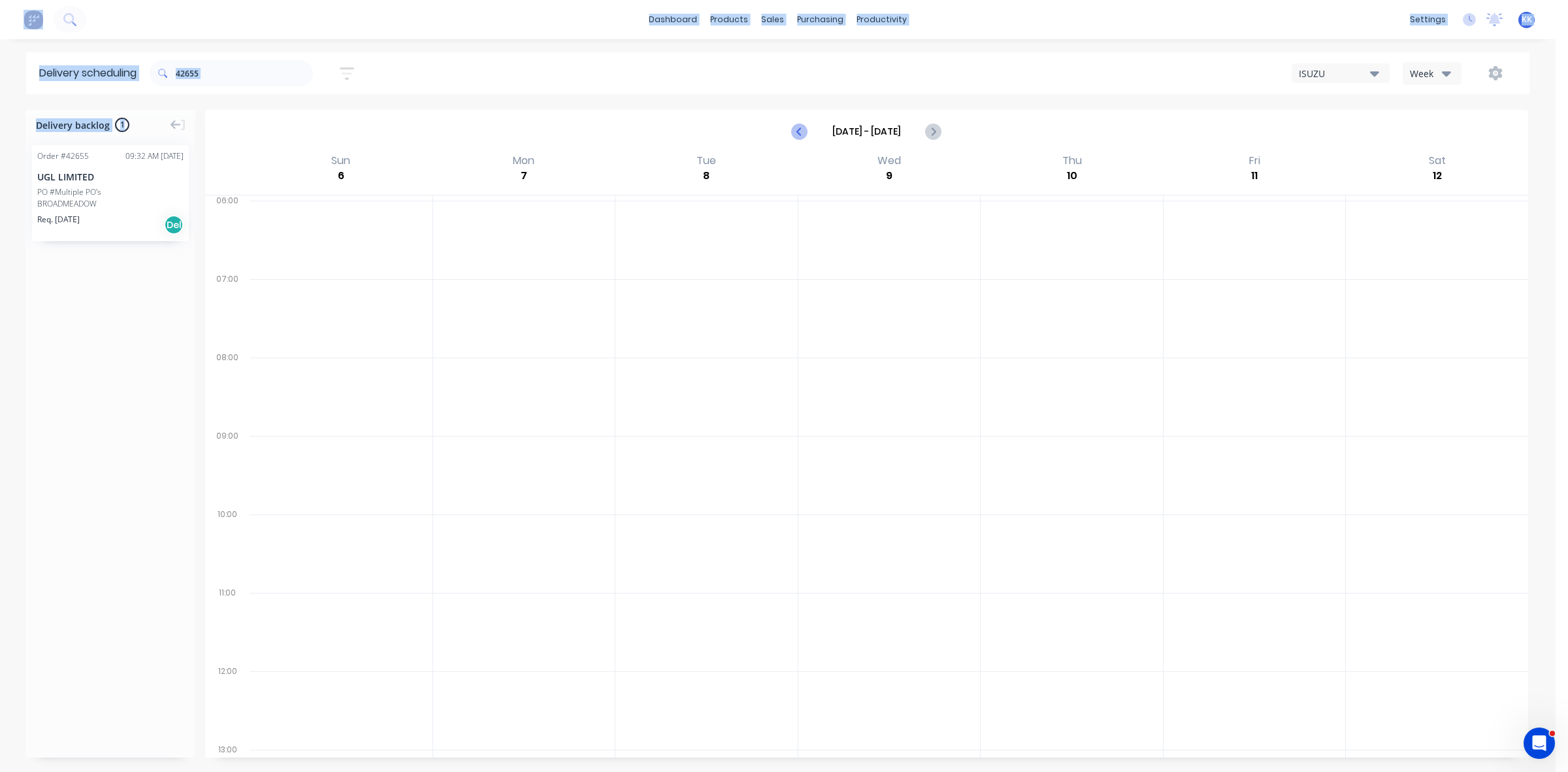
click at [804, 129] on icon "Previous page" at bounding box center [800, 132] width 16 height 16
click at [805, 129] on icon "Previous page" at bounding box center [800, 132] width 16 height 16
click at [805, 131] on icon "Previous page" at bounding box center [800, 132] width 16 height 16
click at [934, 134] on icon "Next page" at bounding box center [933, 132] width 16 height 16
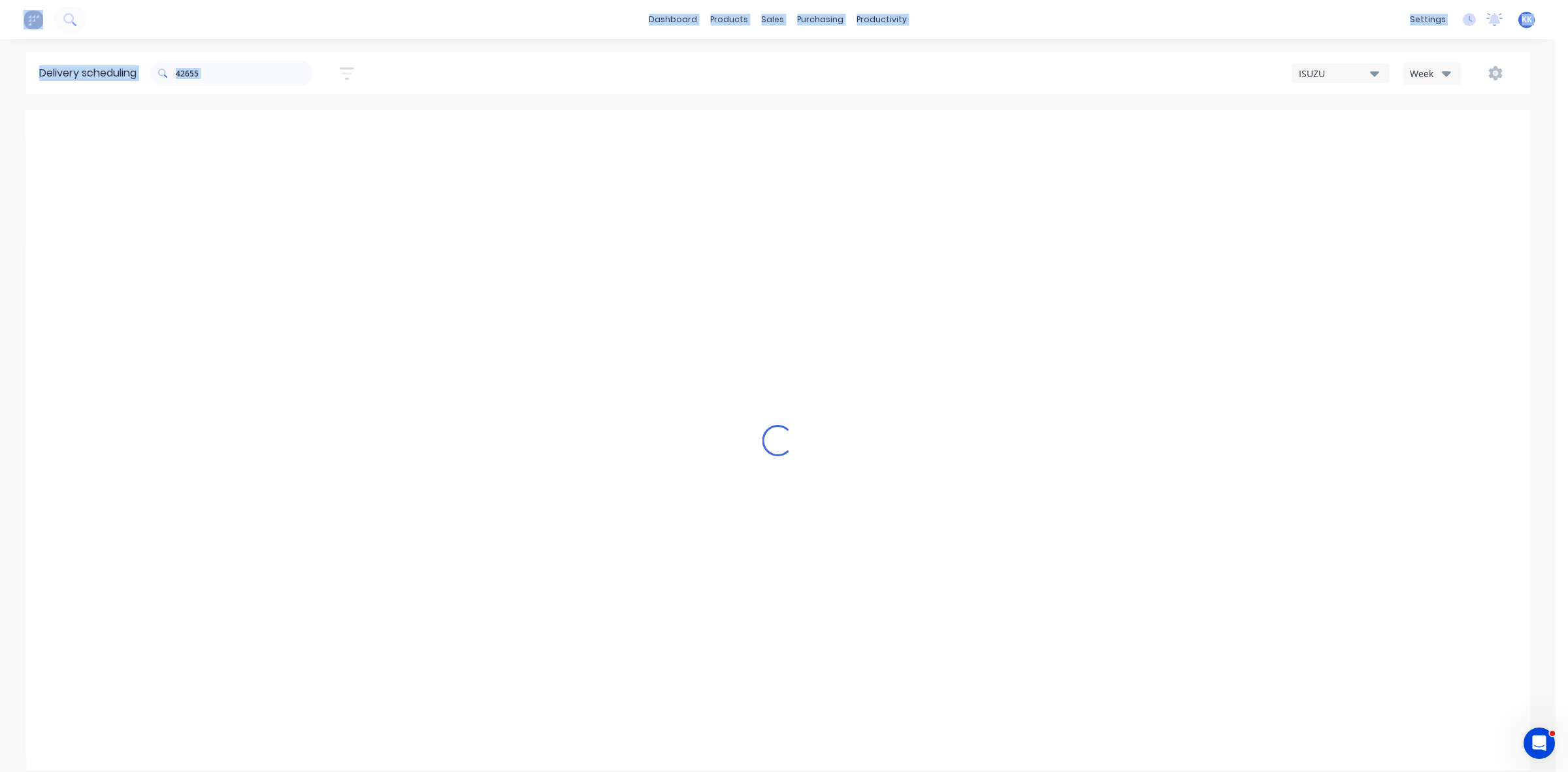
type input "Jun 15 - Jun 21"
drag, startPoint x: 547, startPoint y: 602, endPoint x: 527, endPoint y: 623, distance: 29.0
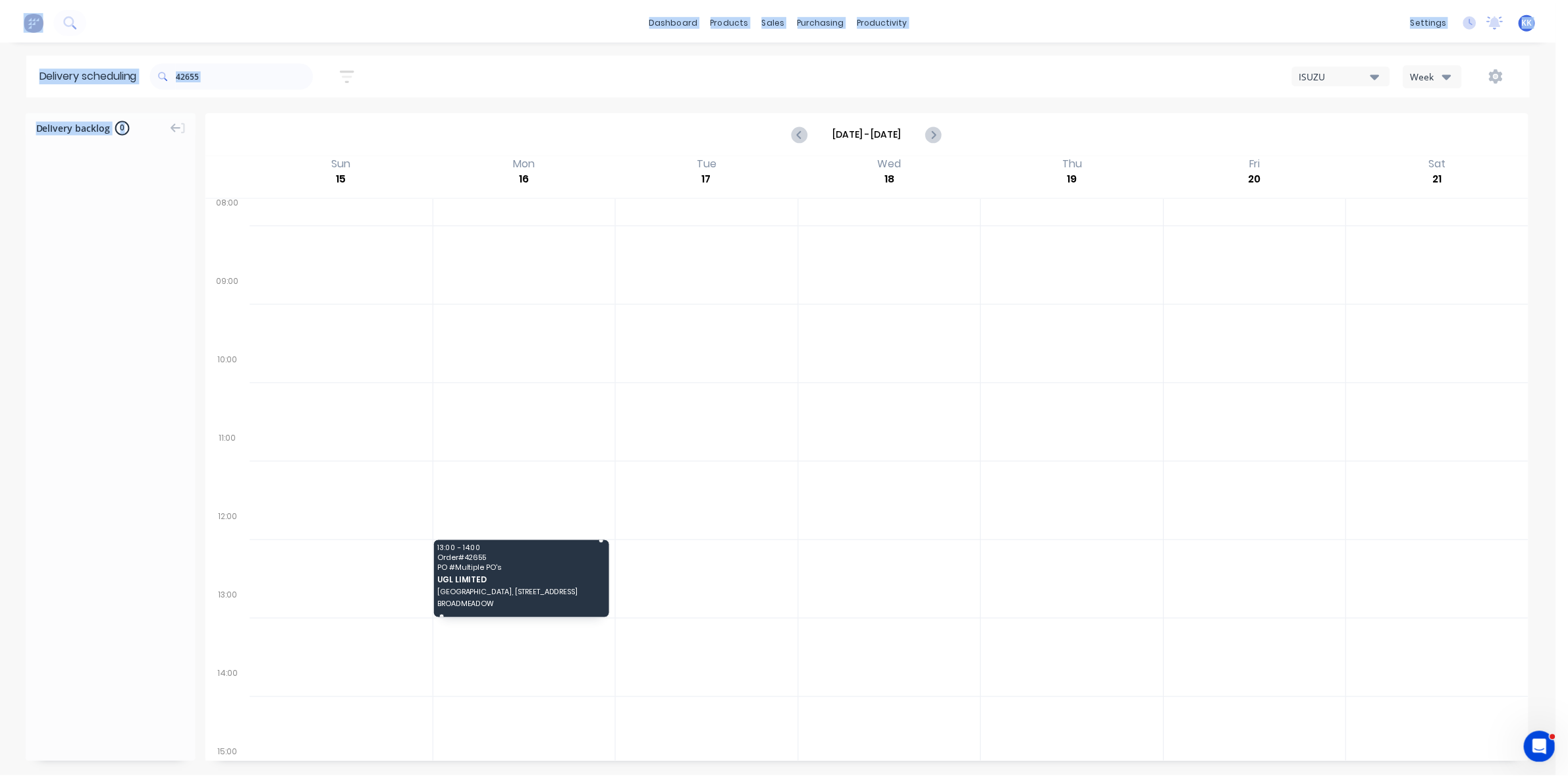
scroll to position [314, 0]
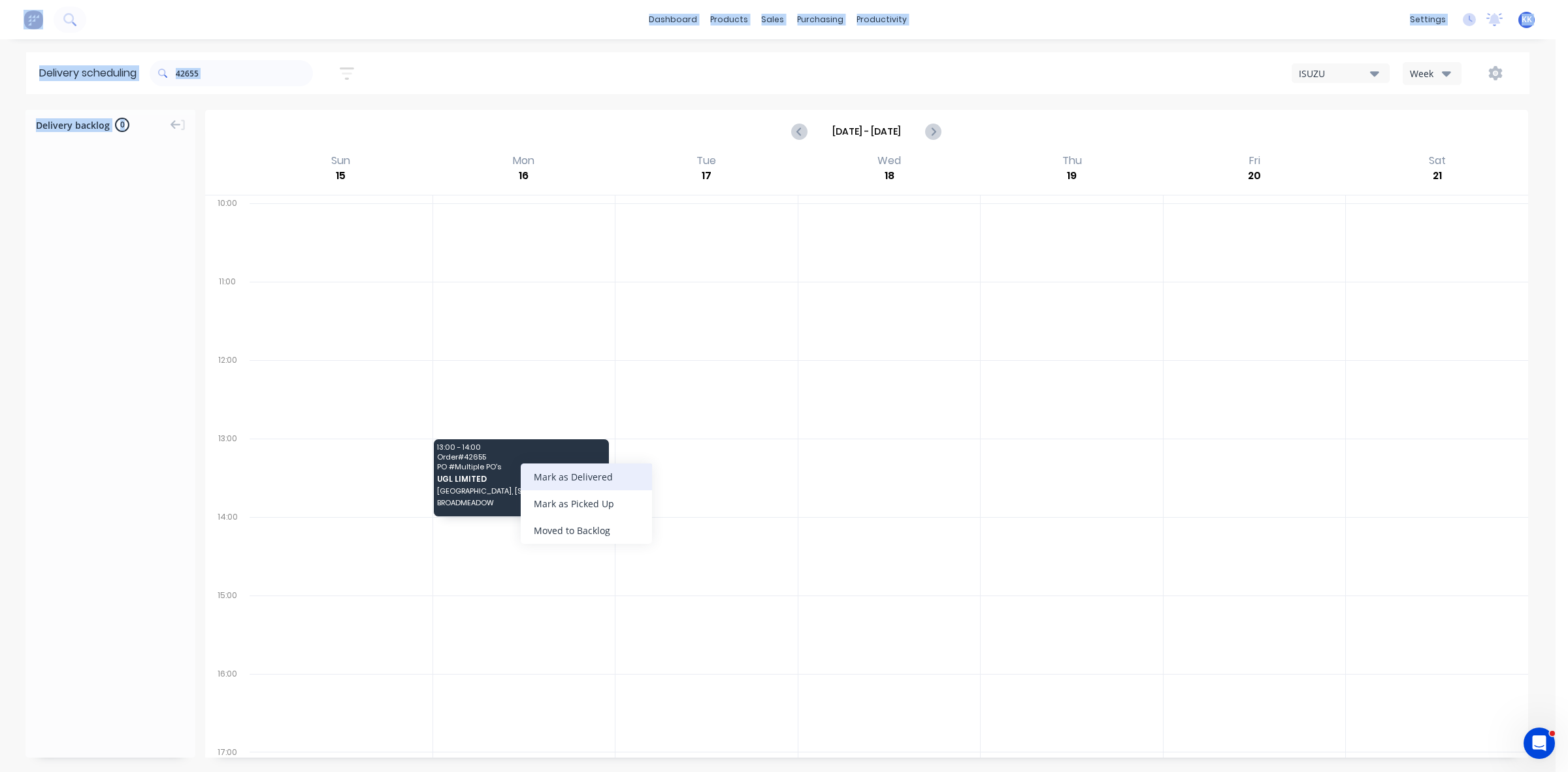
click at [592, 479] on div "Mark as Delivered" at bounding box center [586, 477] width 131 height 27
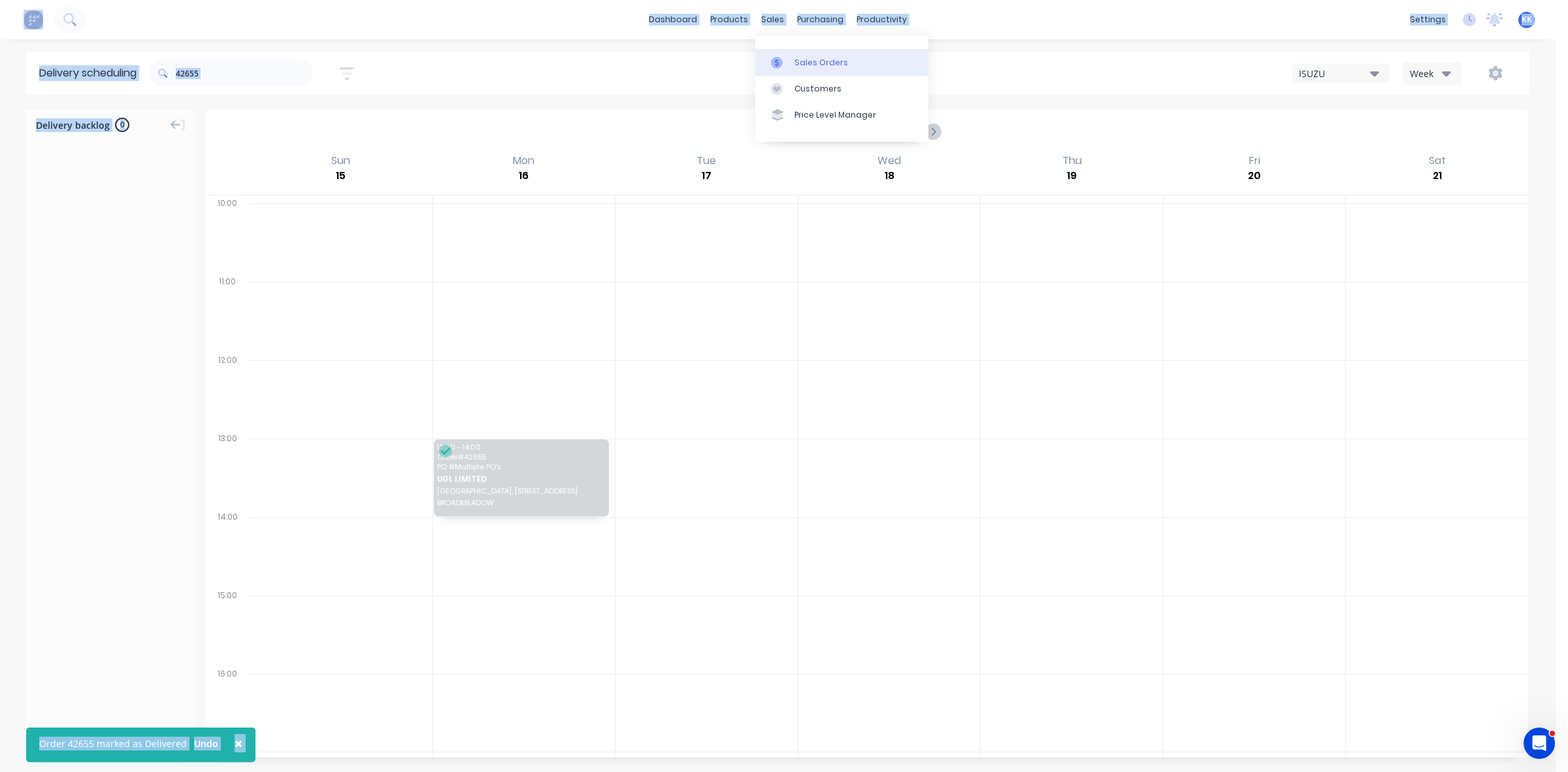
click at [809, 55] on link "Sales Orders" at bounding box center [841, 62] width 173 height 26
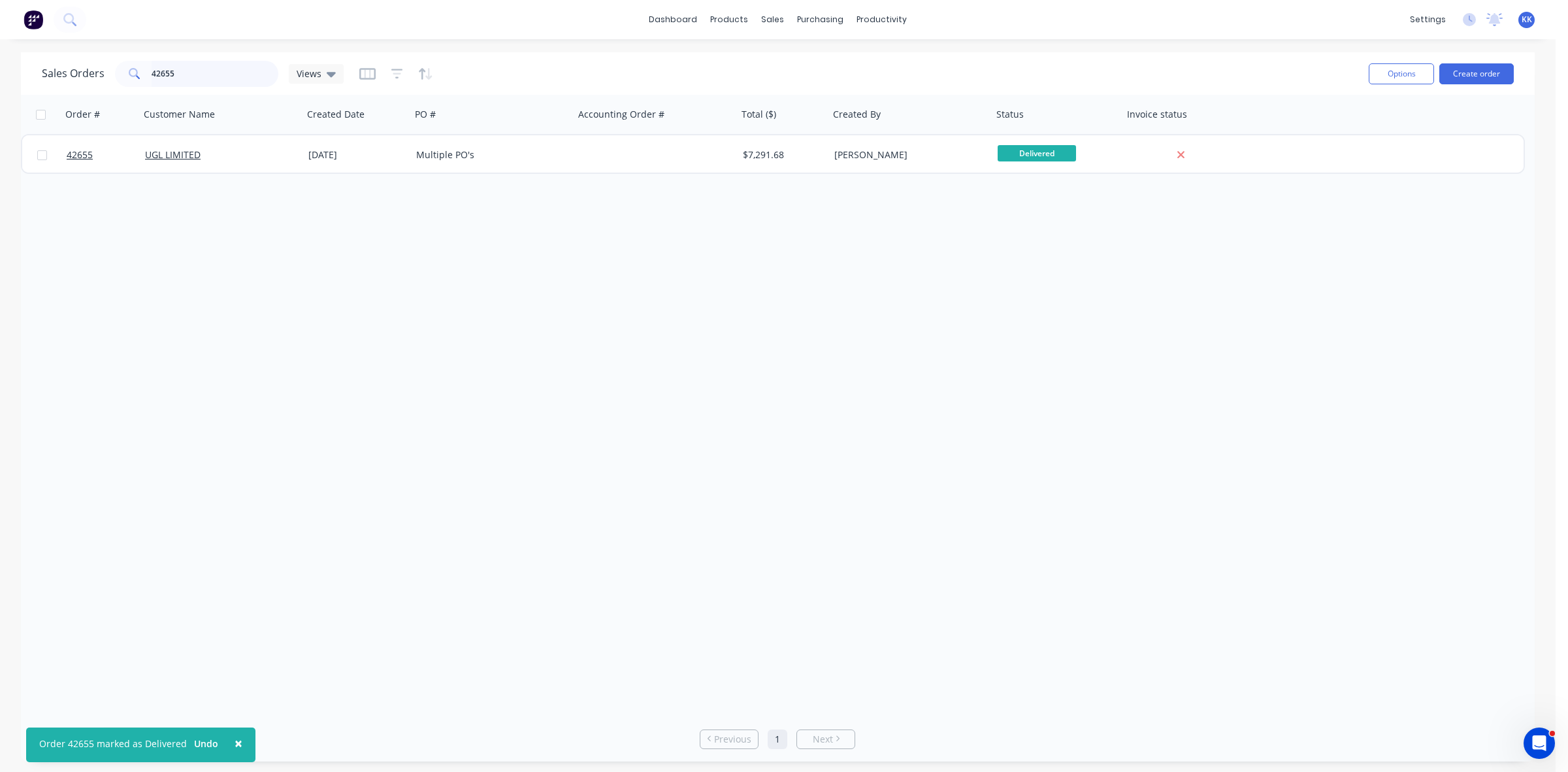
click at [200, 79] on input "42655" at bounding box center [215, 73] width 127 height 26
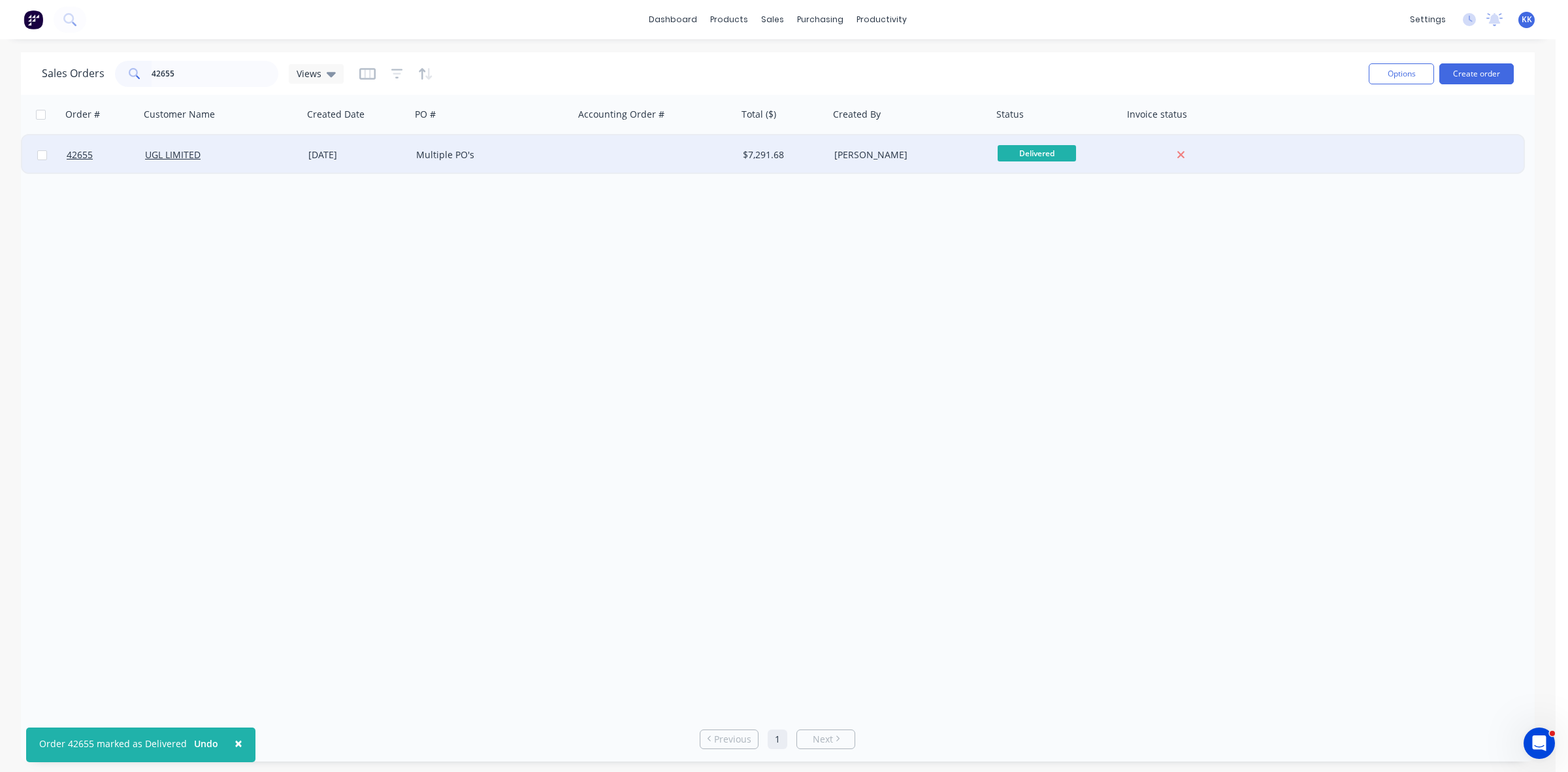
click at [374, 136] on div "26 Feb 2025" at bounding box center [357, 155] width 108 height 39
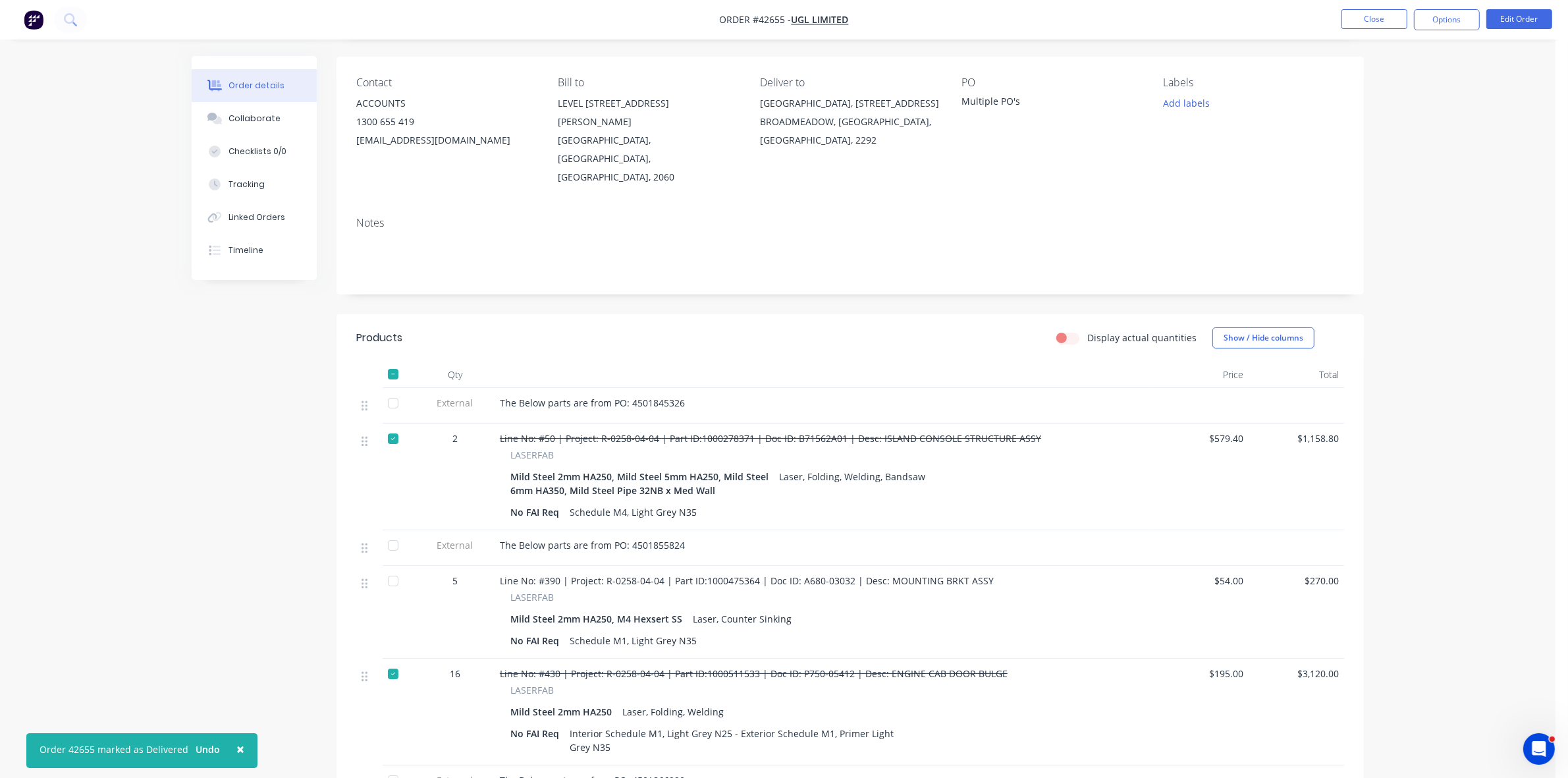
scroll to position [329, 0]
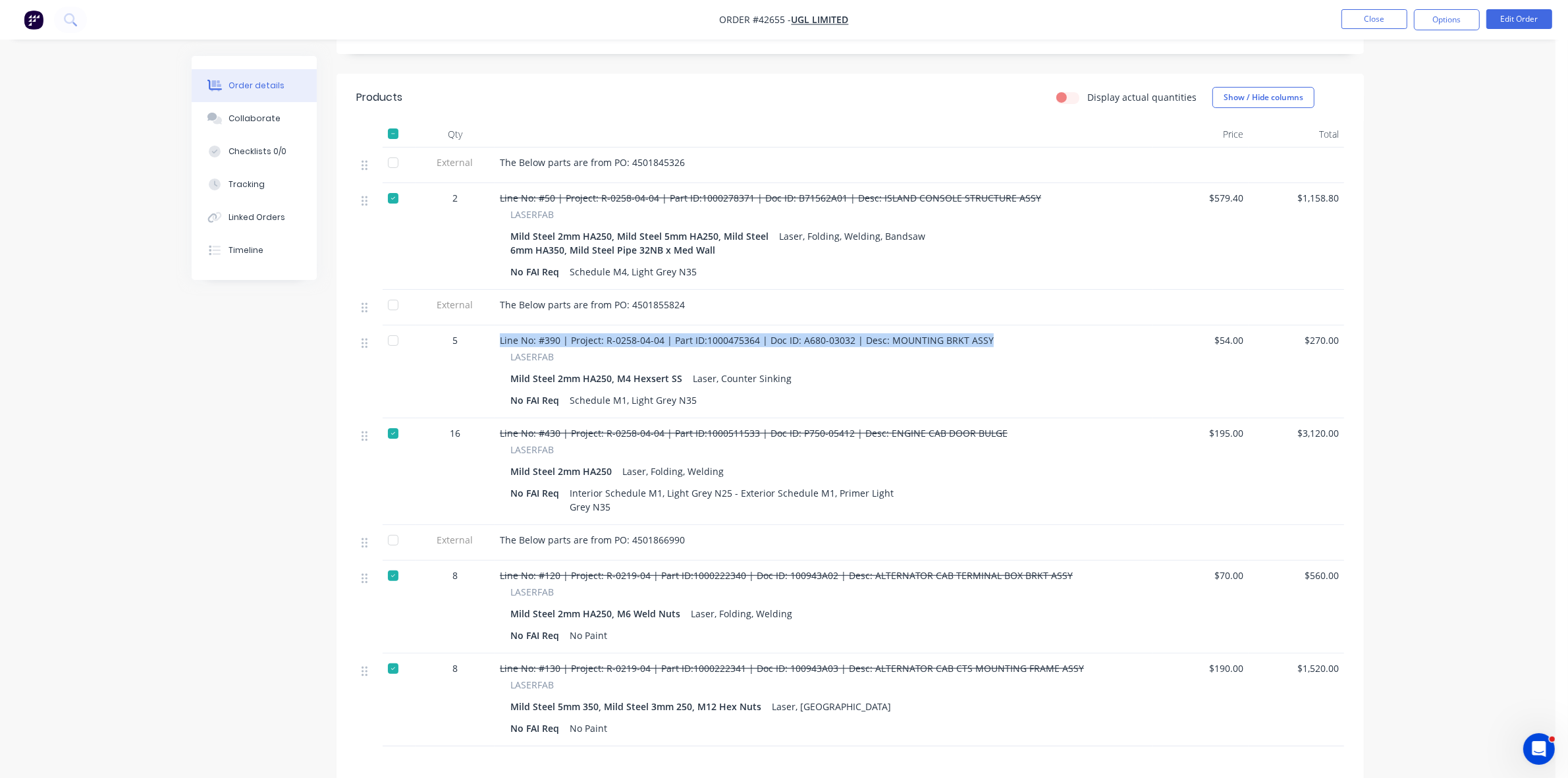
drag, startPoint x: 985, startPoint y: 305, endPoint x: 499, endPoint y: 304, distance: 486.0
click at [499, 325] on div "Line No: #390 | Project: R-0258-04-04 | Part ID:1000475364 | Doc ID: A680-03032…" at bounding box center [823, 371] width 659 height 93
copy span "Line No: #390 | Project: R-0258-04-04 | Part ID:1000475364 | Doc ID: A680-03032…"
click at [263, 122] on div "Collaborate" at bounding box center [254, 118] width 52 height 12
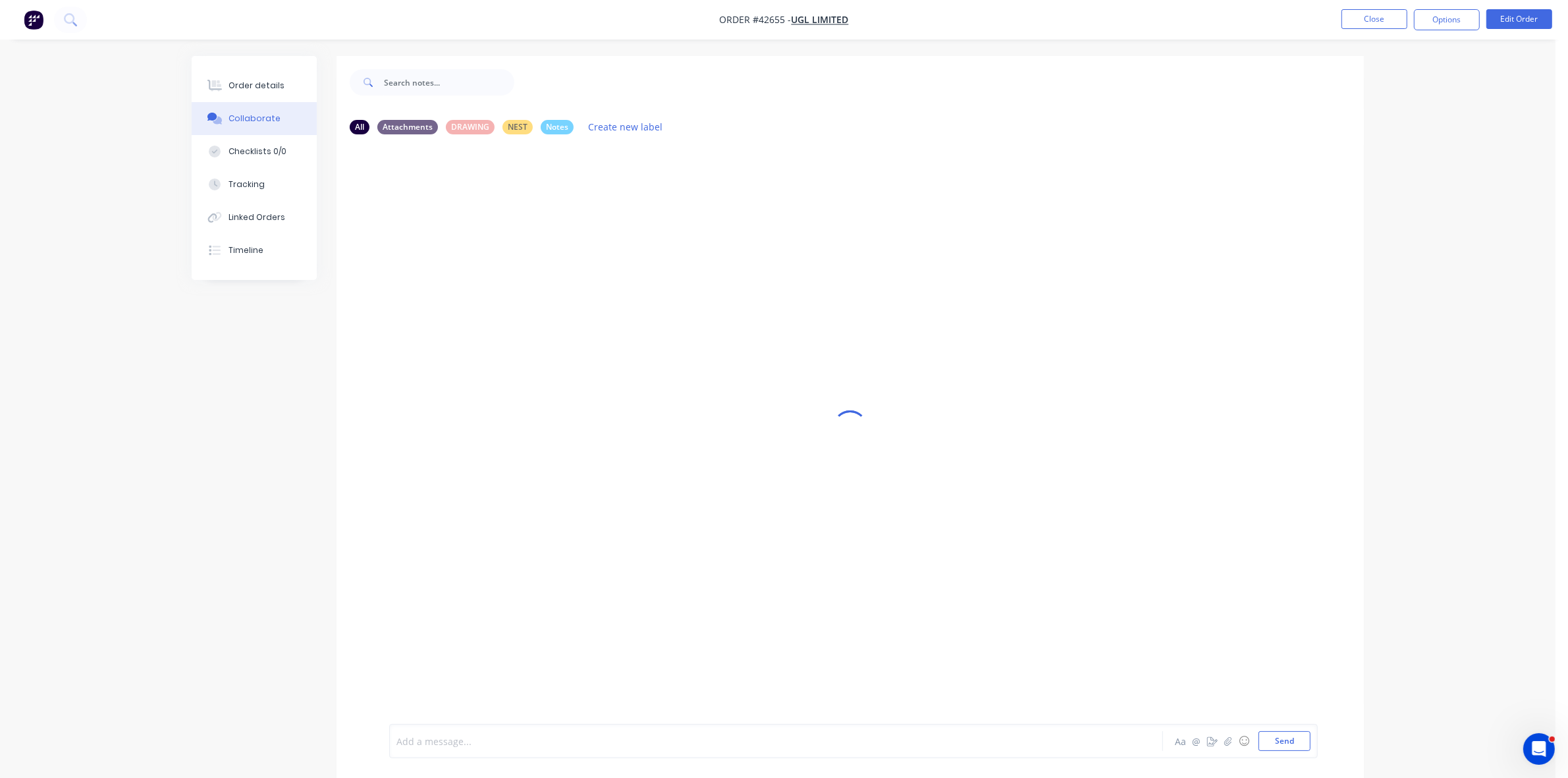
click at [487, 738] on div at bounding box center [740, 740] width 685 height 13
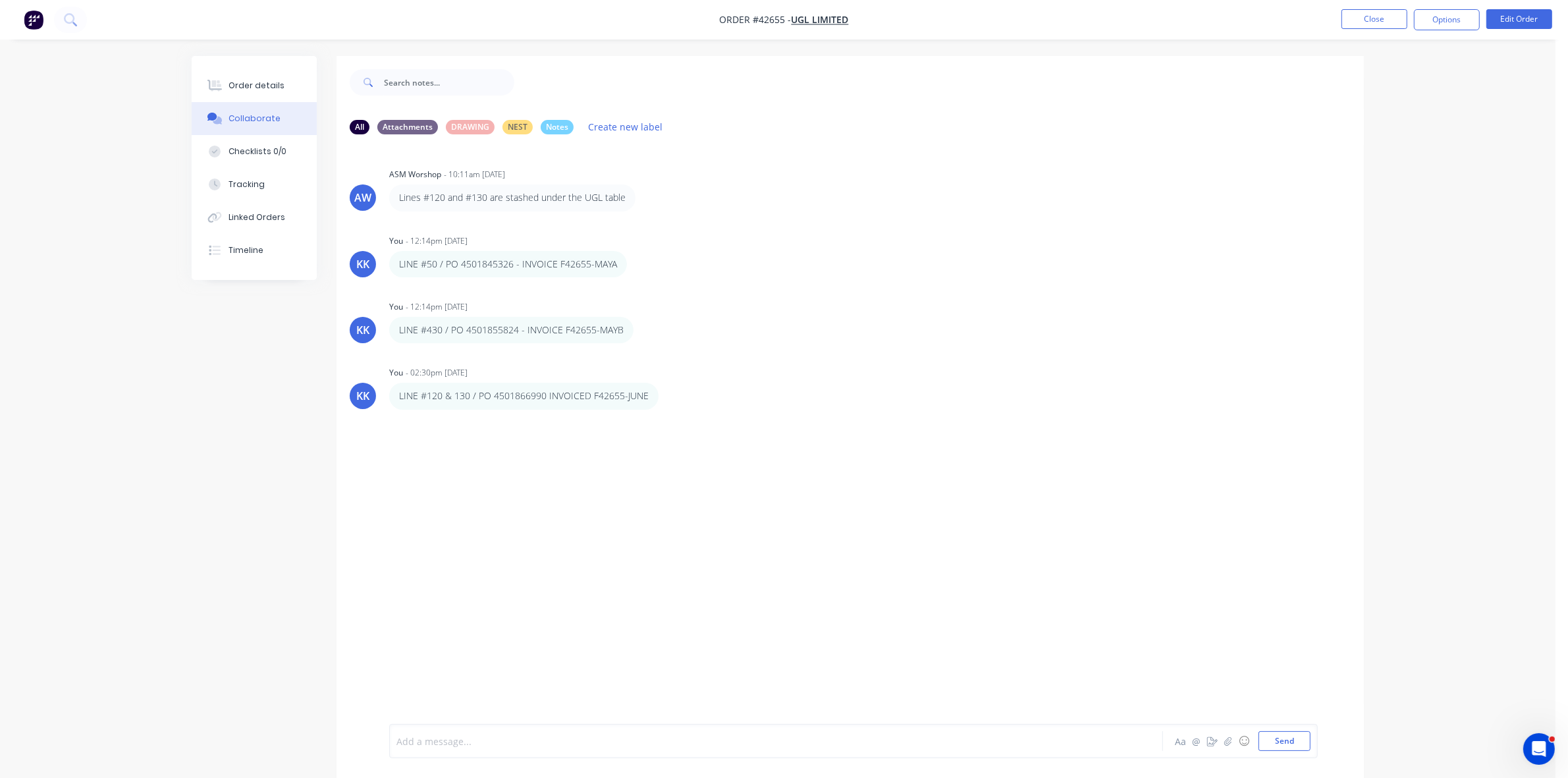
paste div
click at [973, 734] on div "Line No: #390 | Project: R-0258-04-04 | Part ID:1000475364 | Doc ID: A680-03032…" at bounding box center [740, 740] width 685 height 13
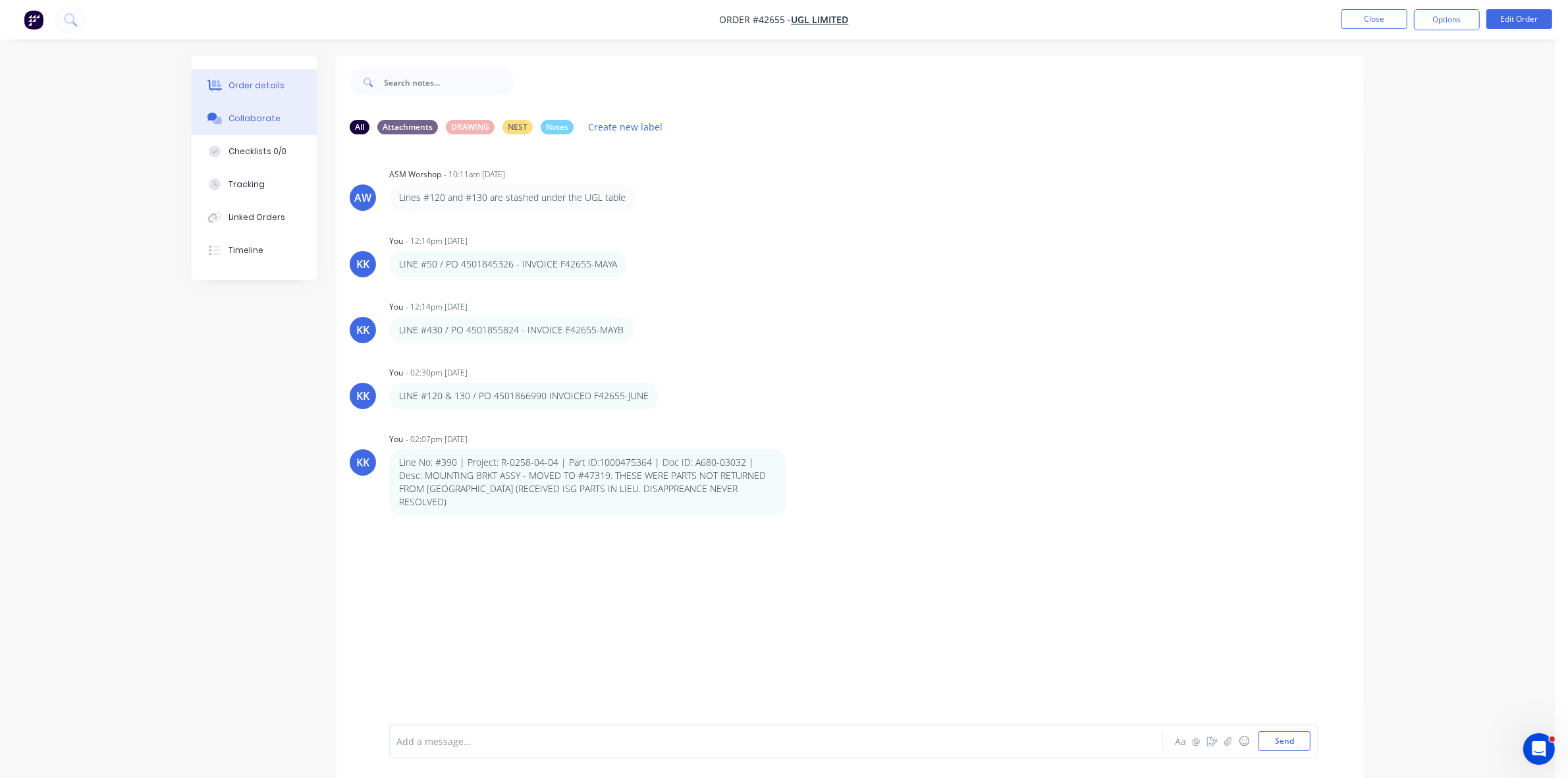
click at [253, 85] on div "Order details" at bounding box center [256, 85] width 56 height 12
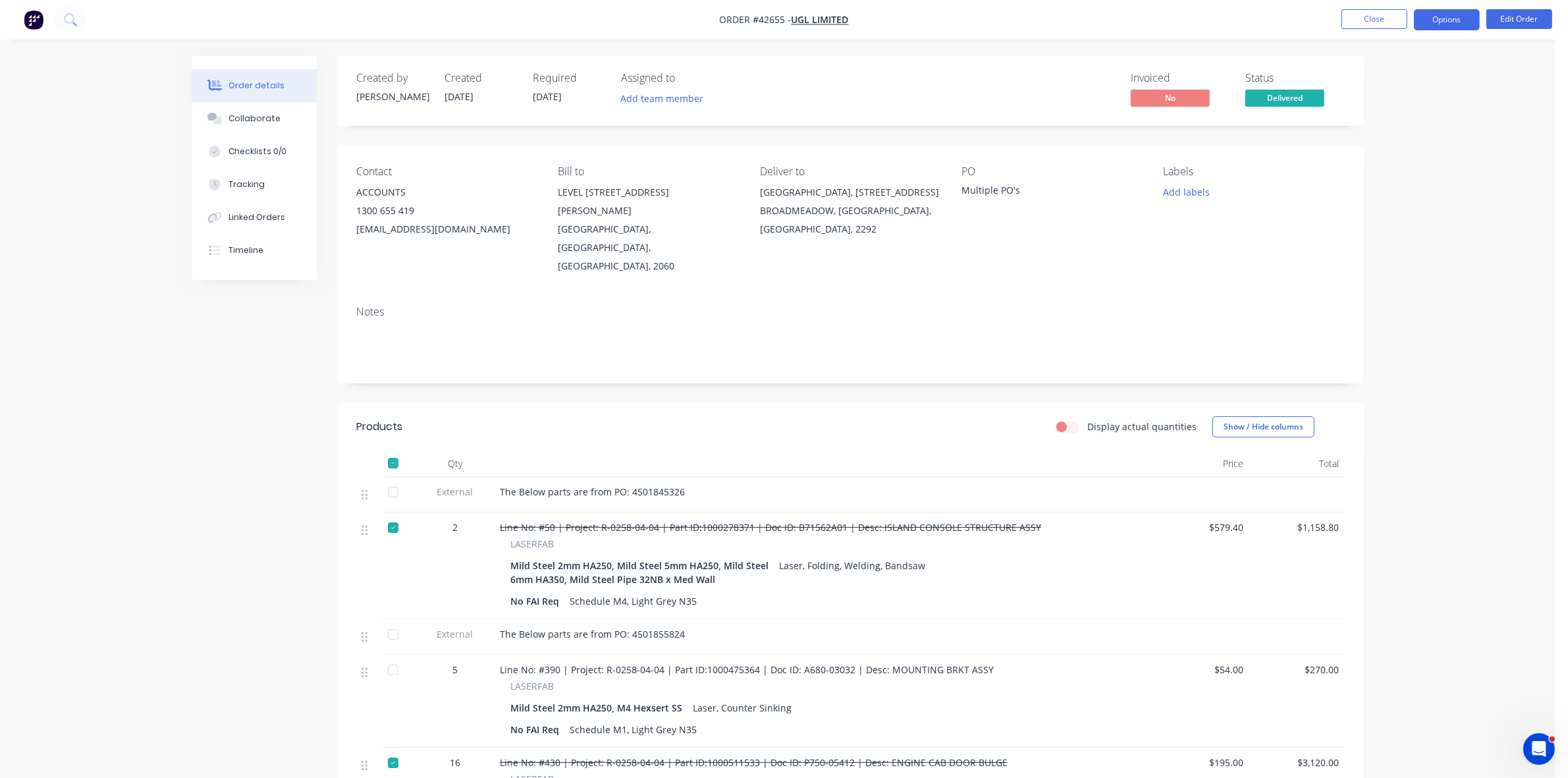
click at [1454, 24] on button "Options" at bounding box center [1447, 19] width 66 height 21
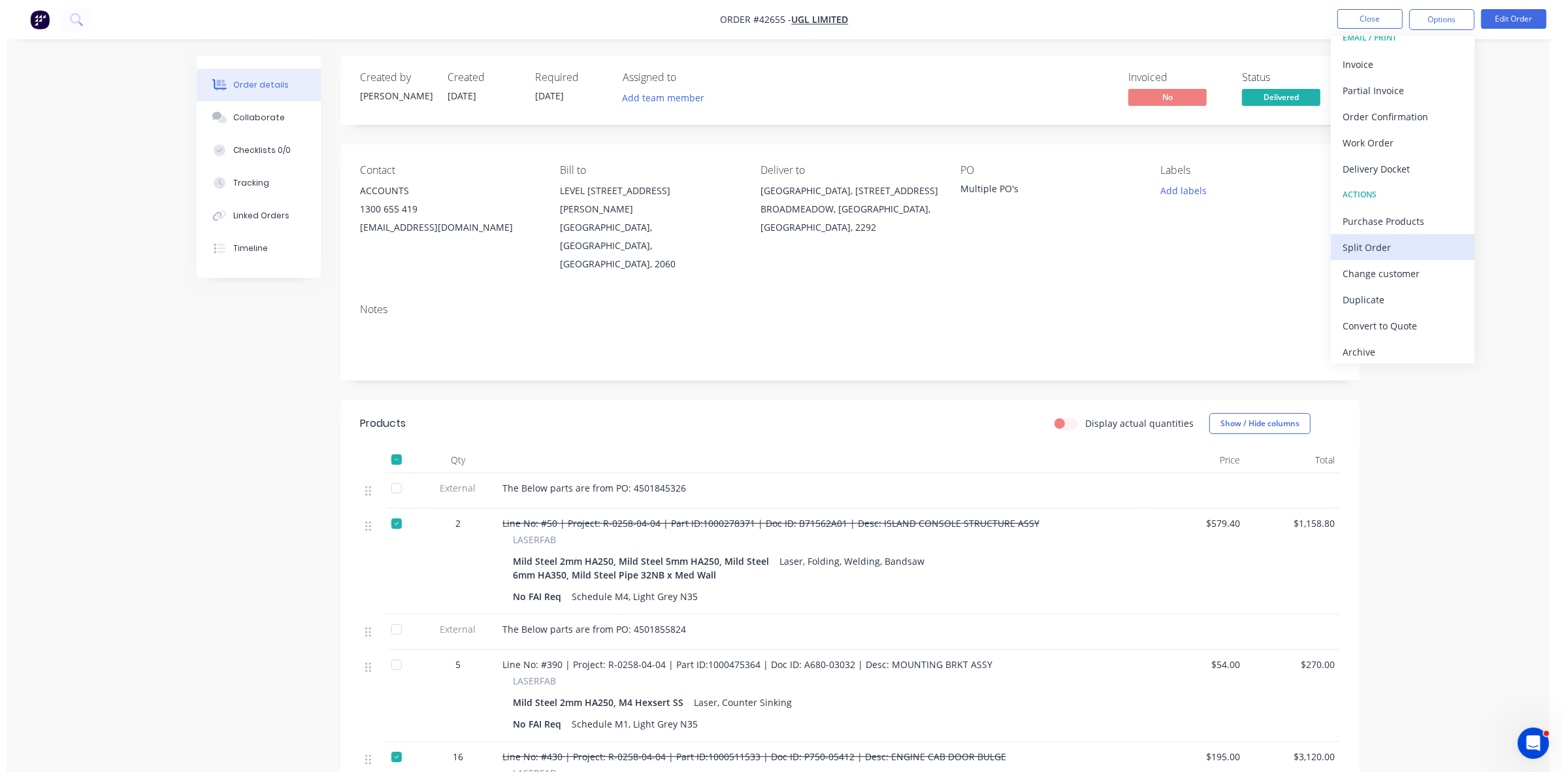
scroll to position [20, 0]
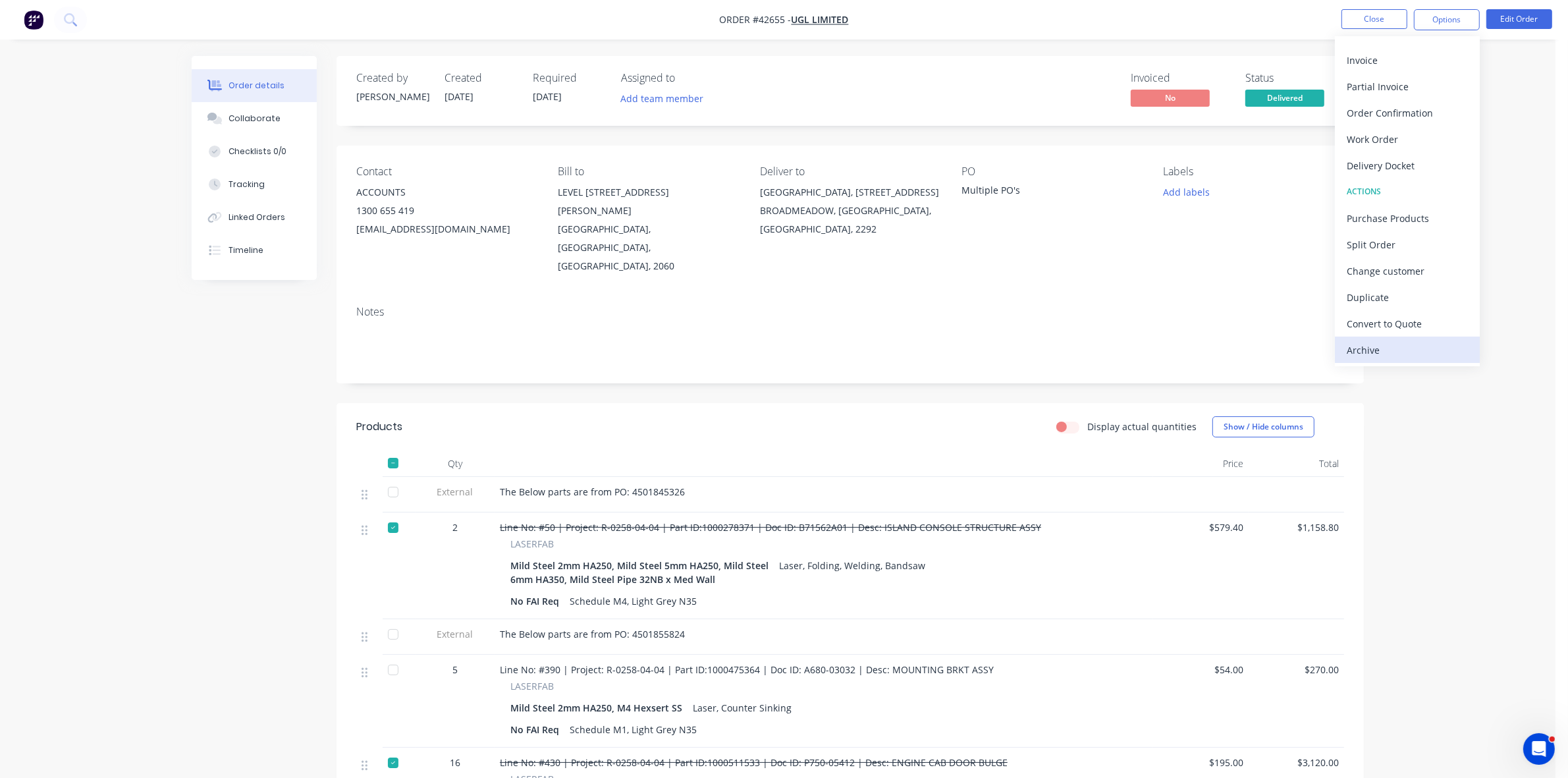
click at [1400, 342] on div "Archive" at bounding box center [1407, 349] width 121 height 19
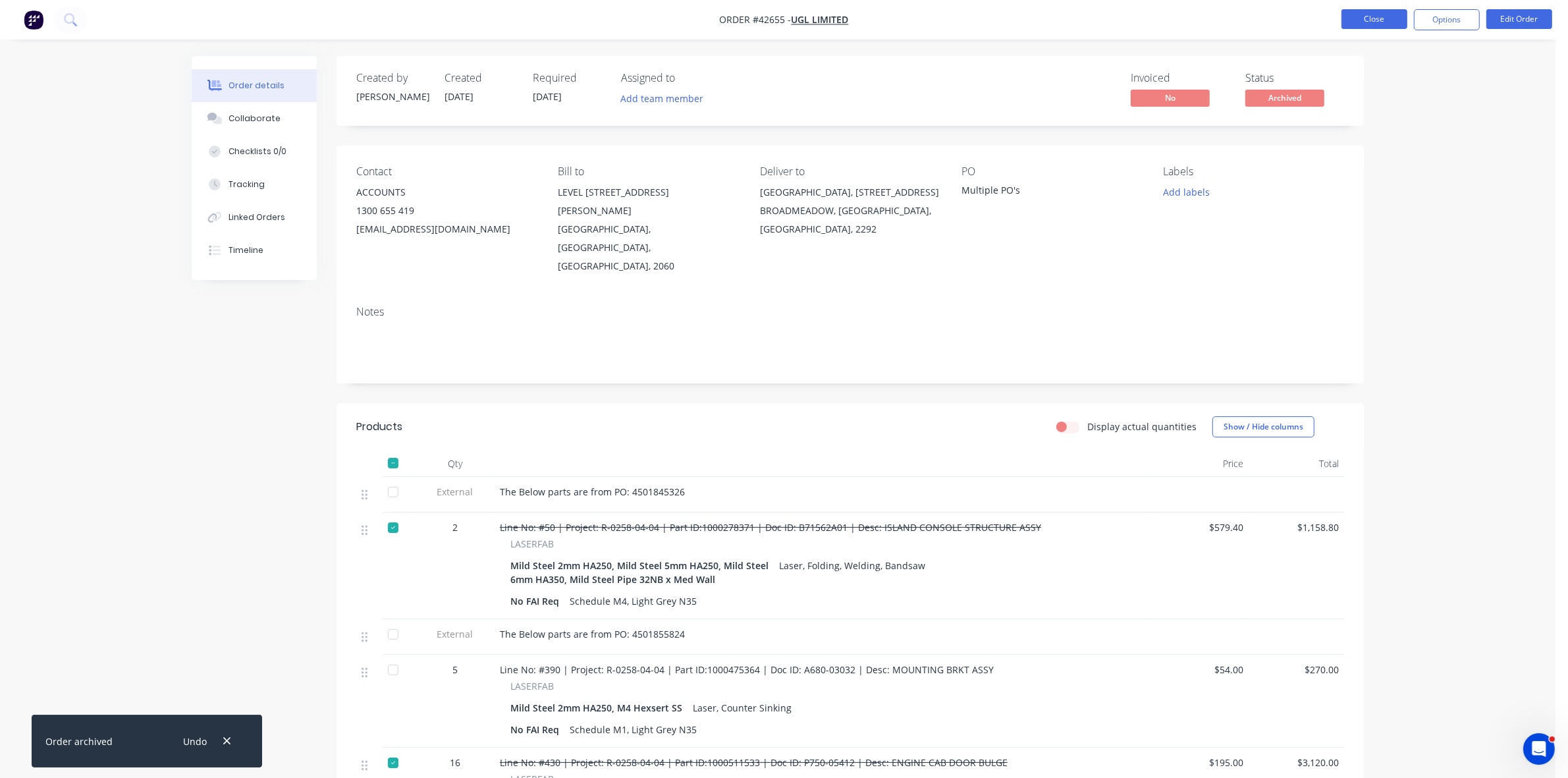
click at [1369, 22] on button "Close" at bounding box center [1374, 19] width 66 height 20
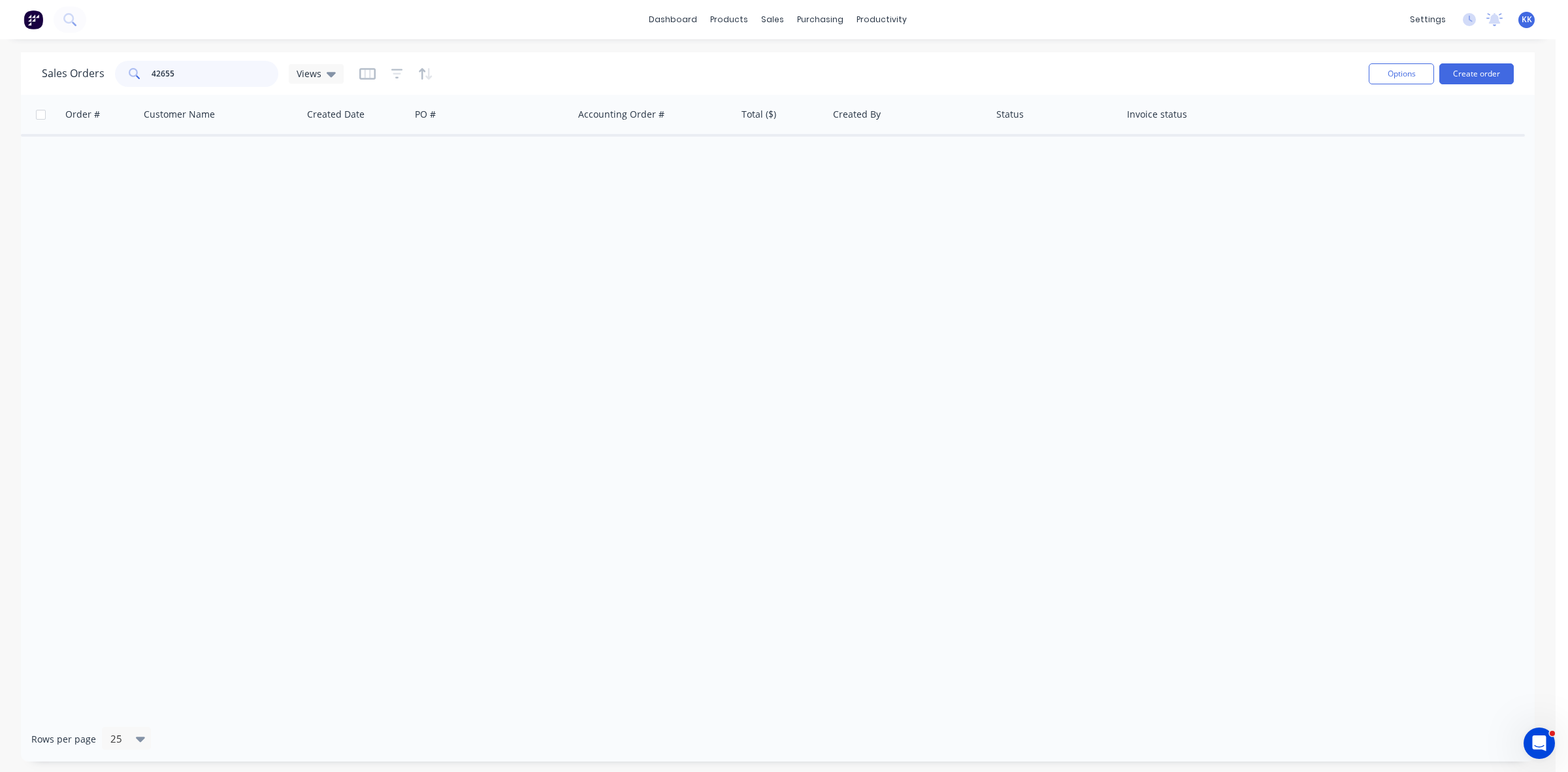
drag, startPoint x: 196, startPoint y: 70, endPoint x: 94, endPoint y: 78, distance: 102.3
click at [94, 78] on div "Sales Orders 42655 Views" at bounding box center [193, 73] width 302 height 26
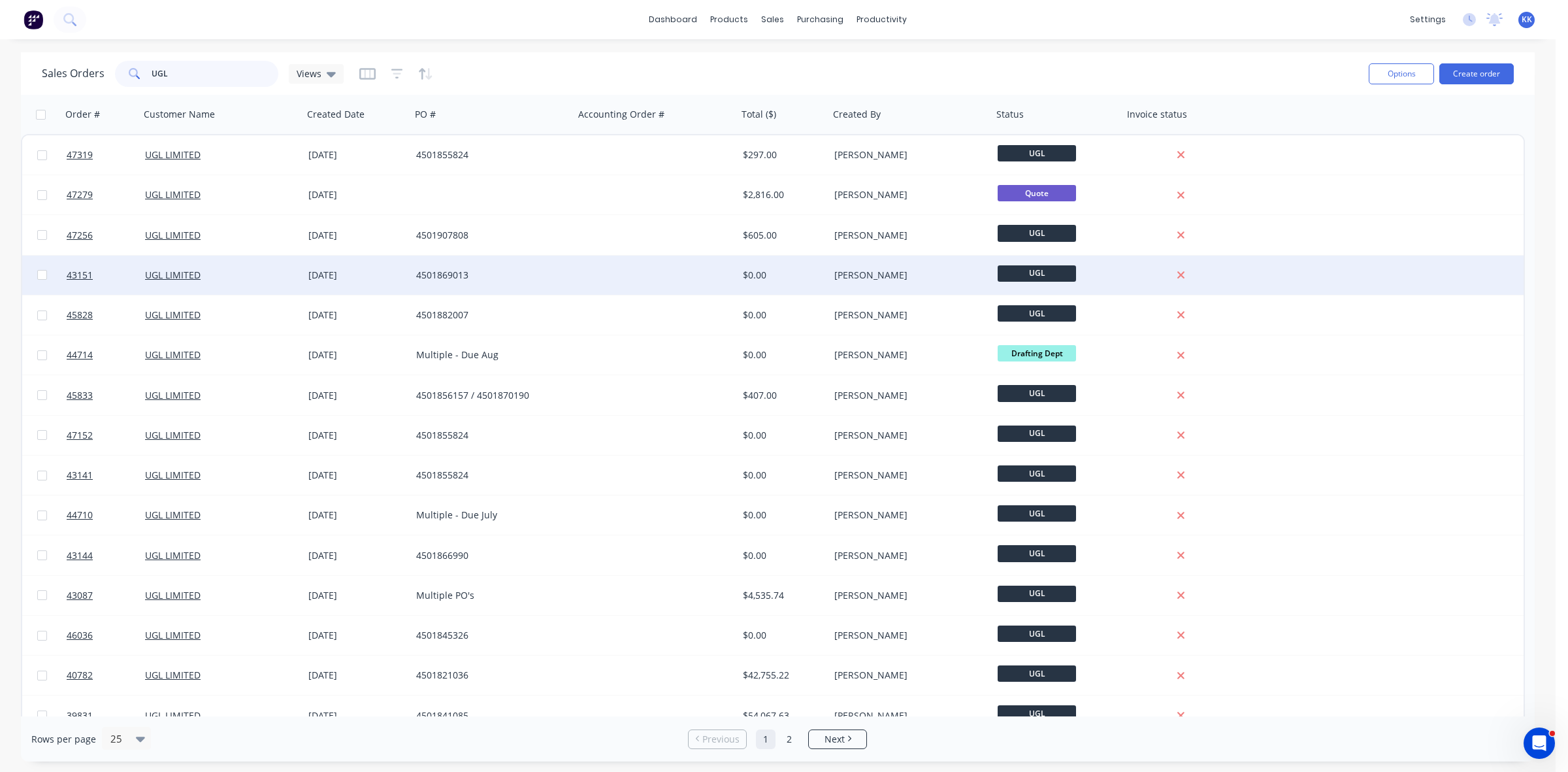
type input "UGL"
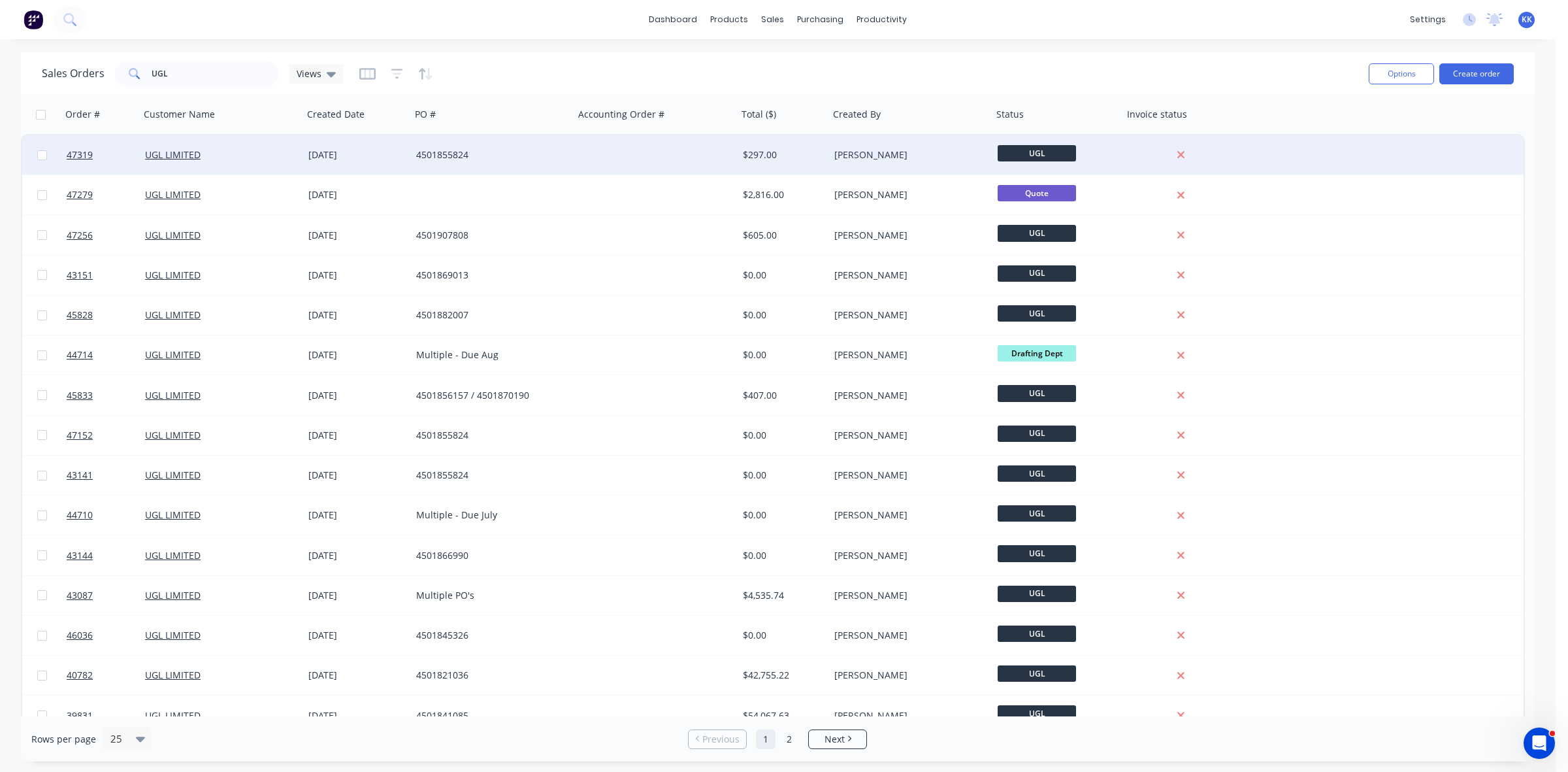
click at [273, 160] on div "UGL LIMITED" at bounding box center [218, 154] width 145 height 13
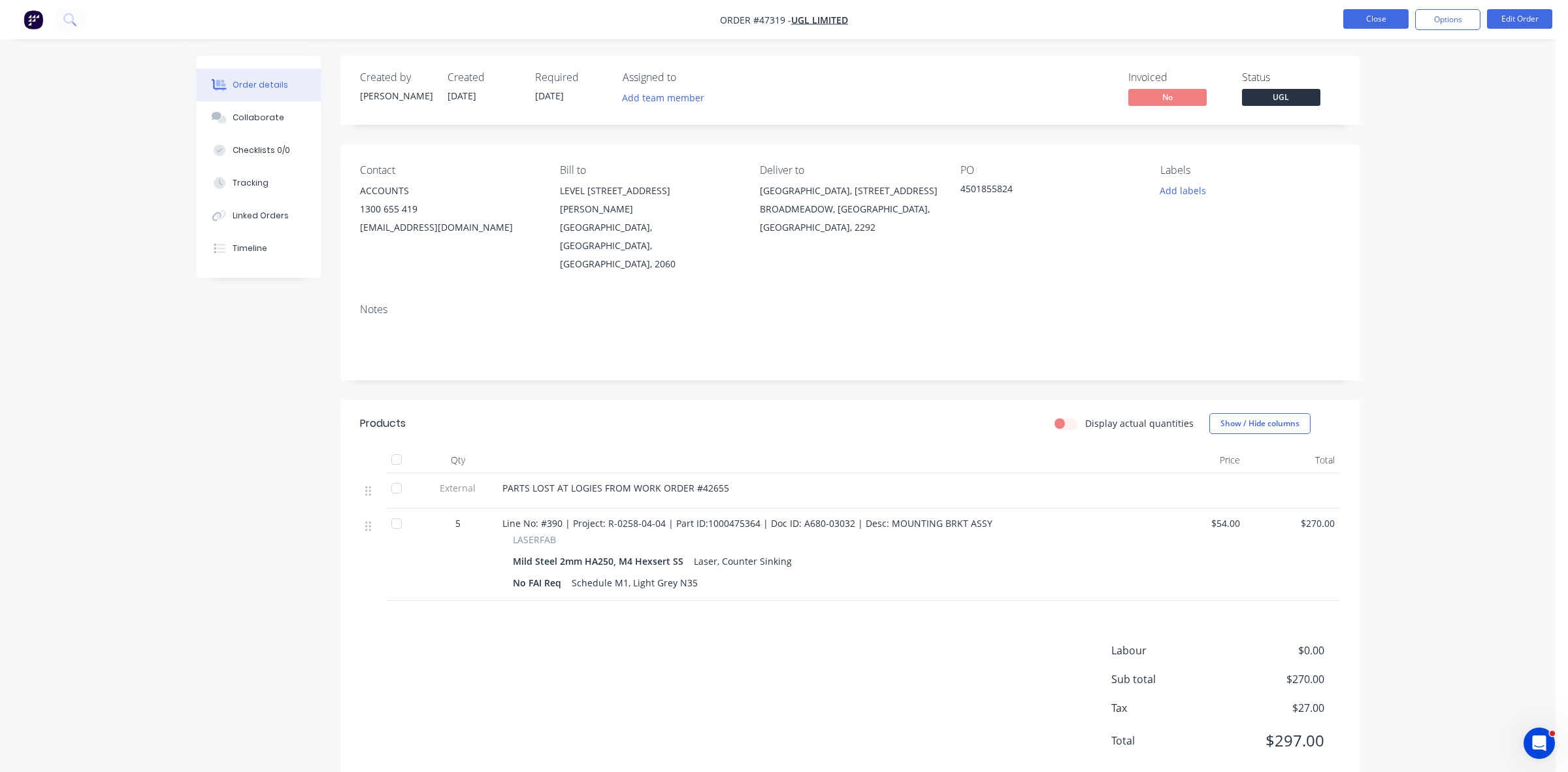
click at [1389, 13] on button "Close" at bounding box center [1375, 19] width 65 height 20
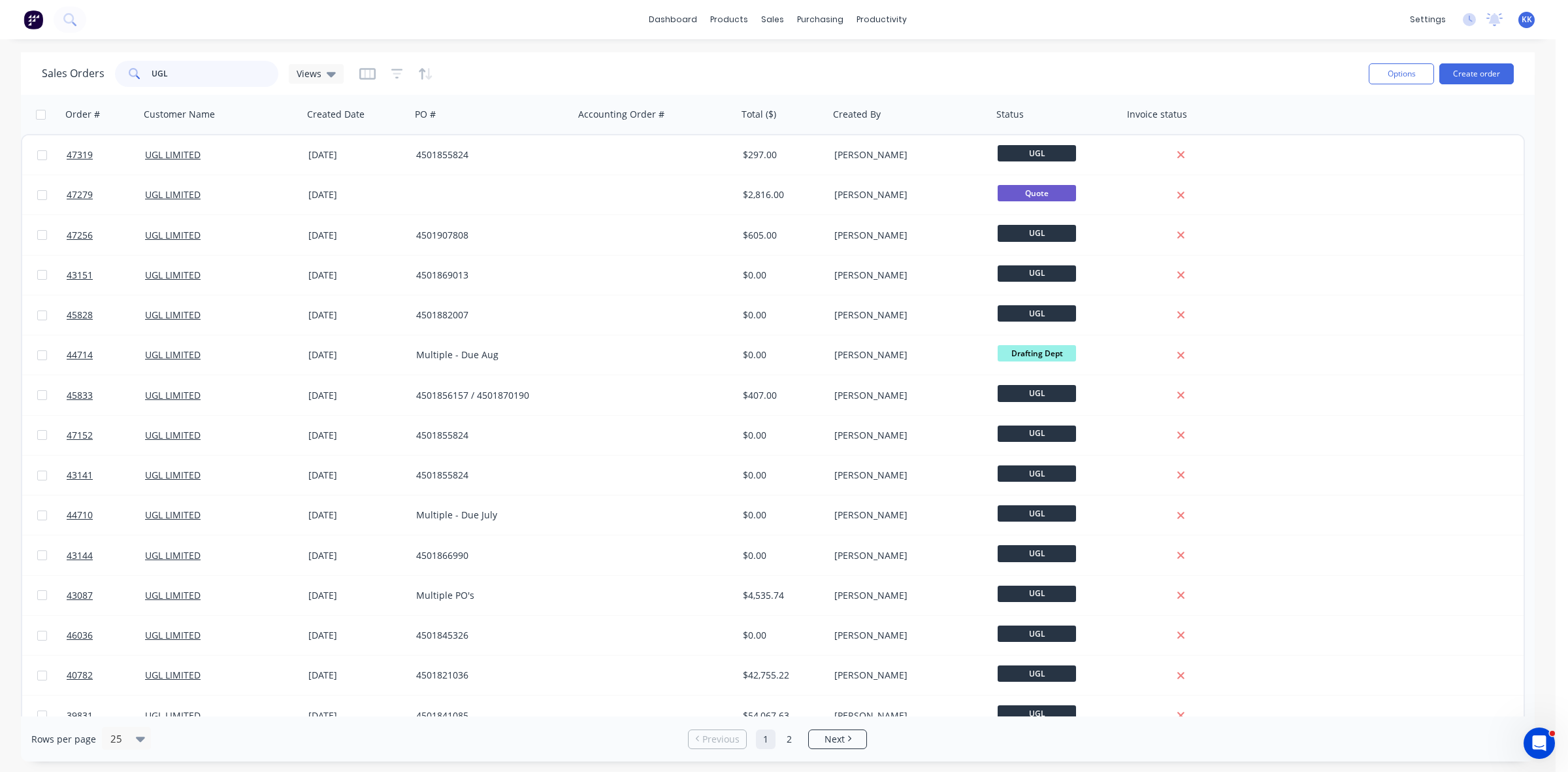
drag, startPoint x: 208, startPoint y: 67, endPoint x: 148, endPoint y: 72, distance: 60.2
click at [148, 72] on div "UGL" at bounding box center [196, 73] width 163 height 26
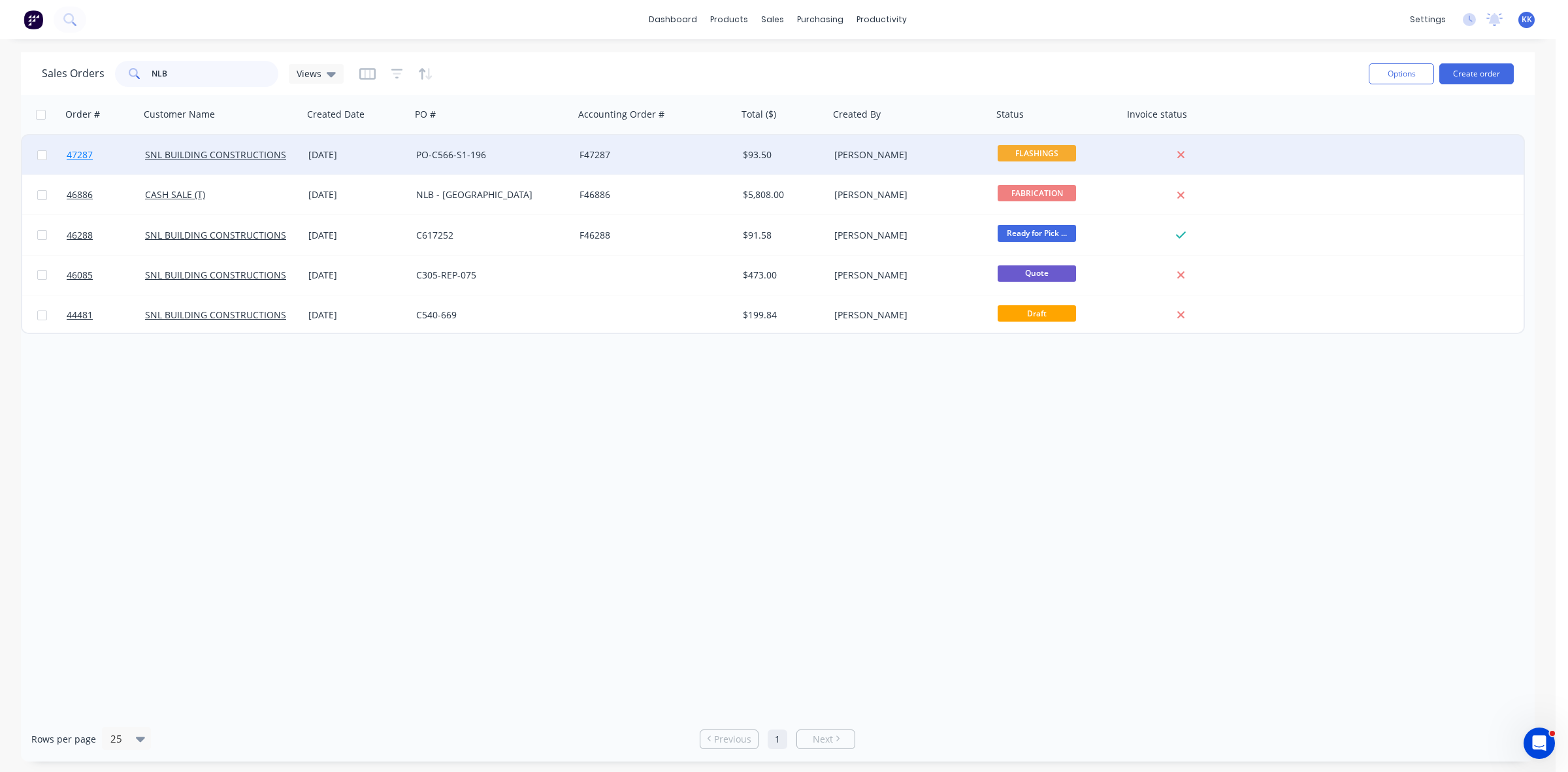
type input "NLB"
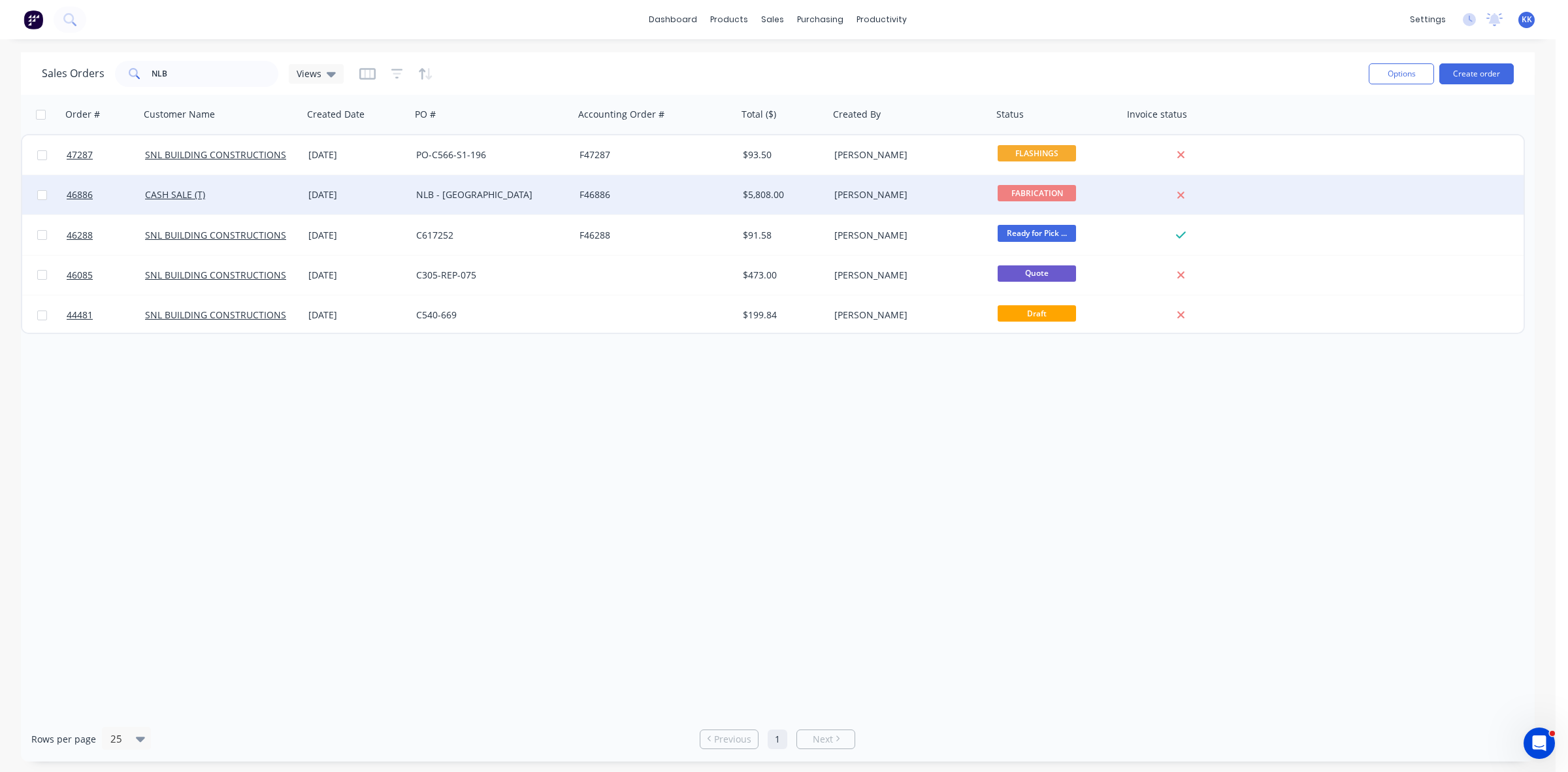
click at [525, 192] on div "NLB - MARS WATT ST" at bounding box center [488, 194] width 145 height 13
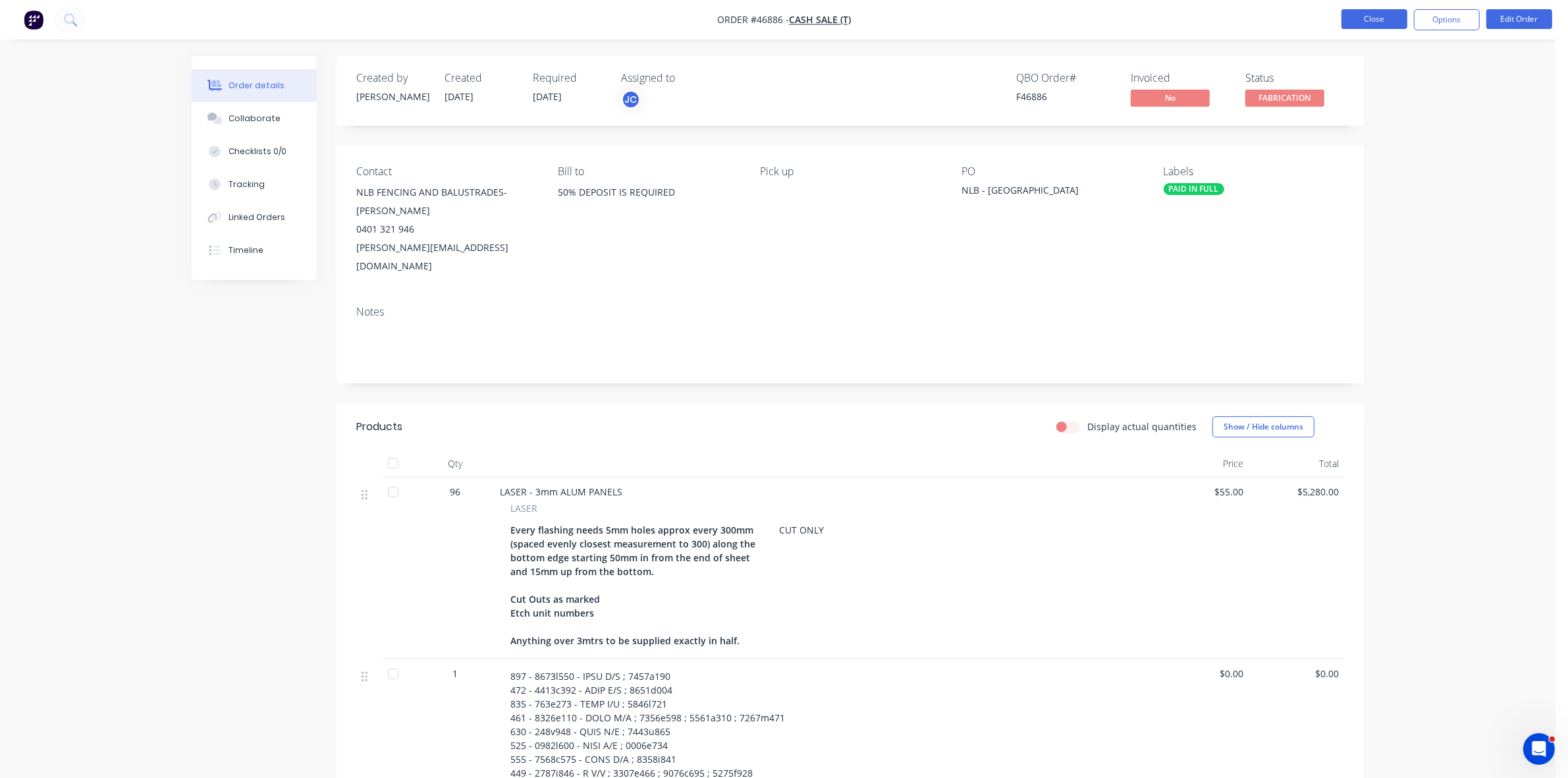
click at [1395, 20] on button "Close" at bounding box center [1374, 19] width 66 height 20
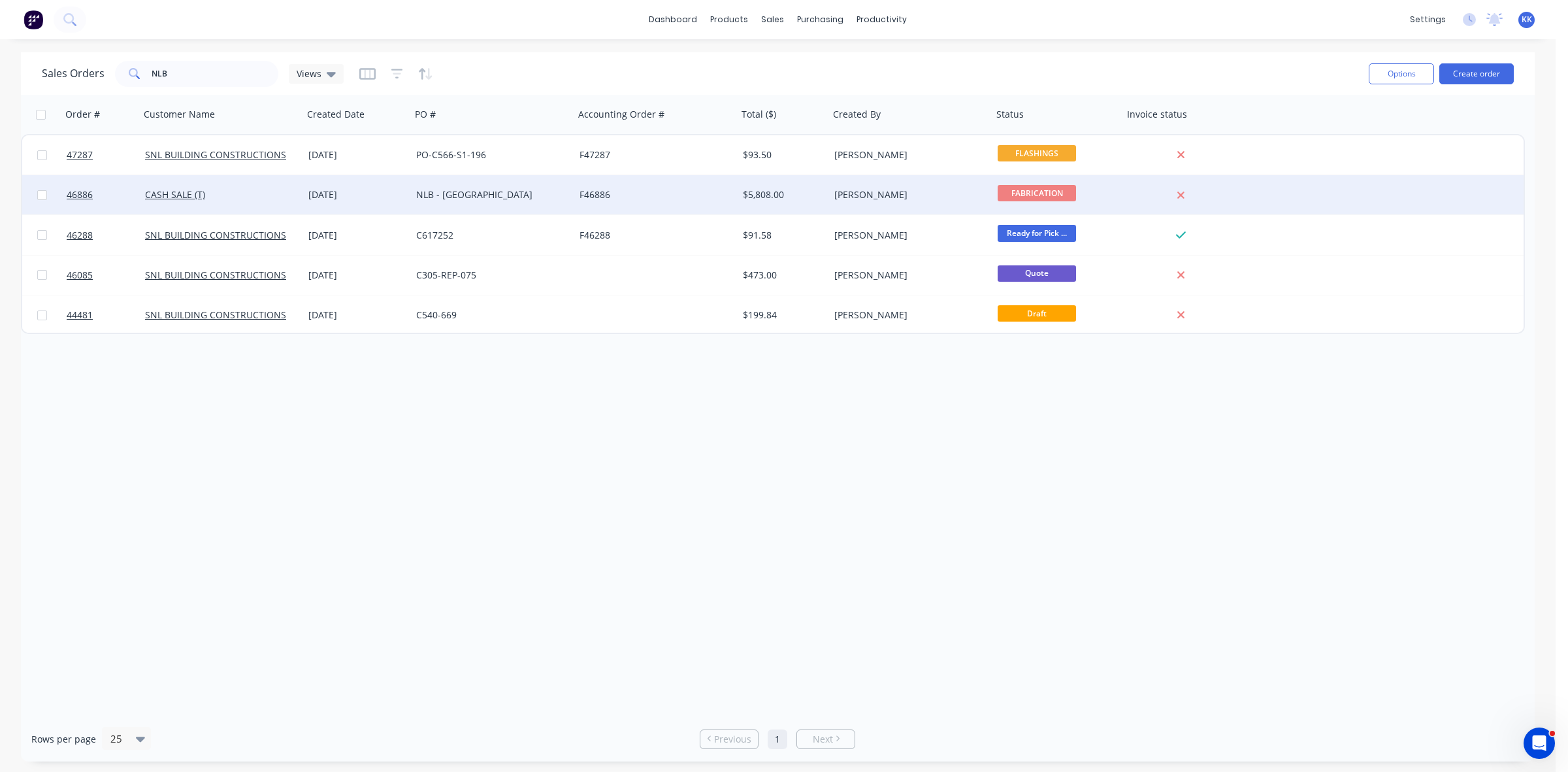
click at [569, 197] on div "NLB - MARS WATT ST" at bounding box center [493, 194] width 153 height 13
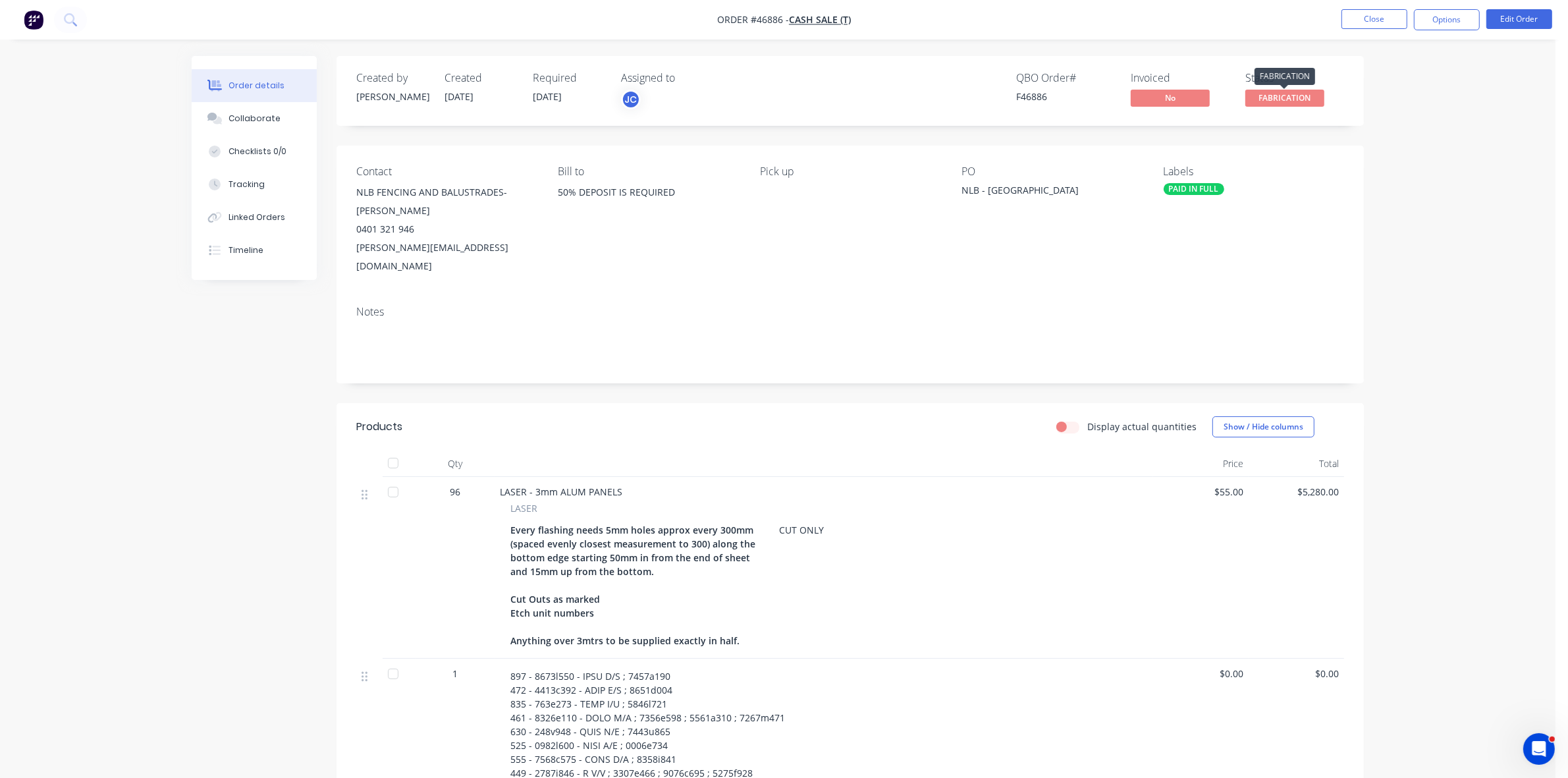
click at [1311, 95] on span "FABRICATION" at bounding box center [1285, 98] width 79 height 16
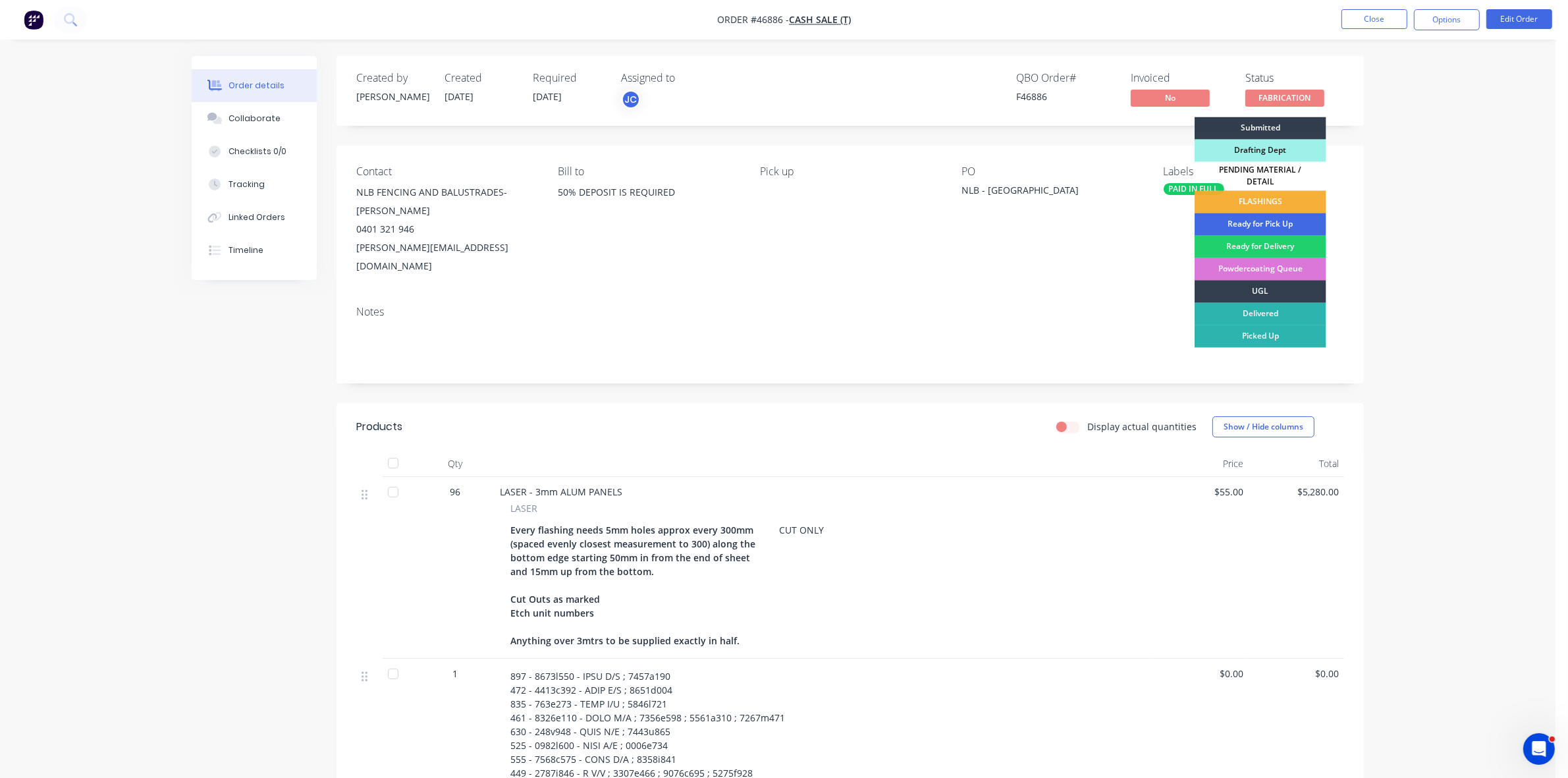
click at [1293, 225] on div "Ready for Pick Up" at bounding box center [1261, 224] width 132 height 22
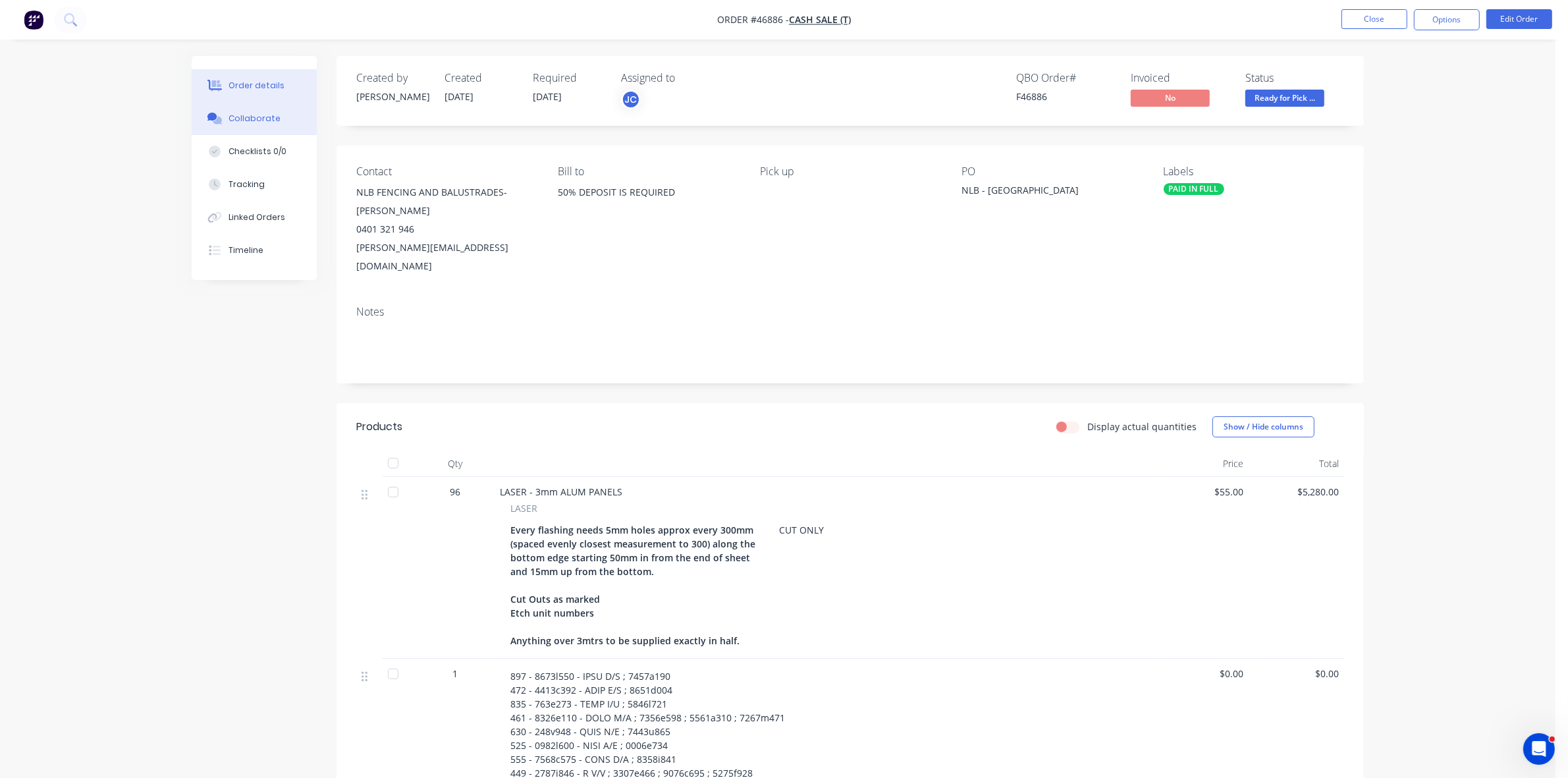
click at [272, 112] on div "Collaborate" at bounding box center [254, 118] width 52 height 12
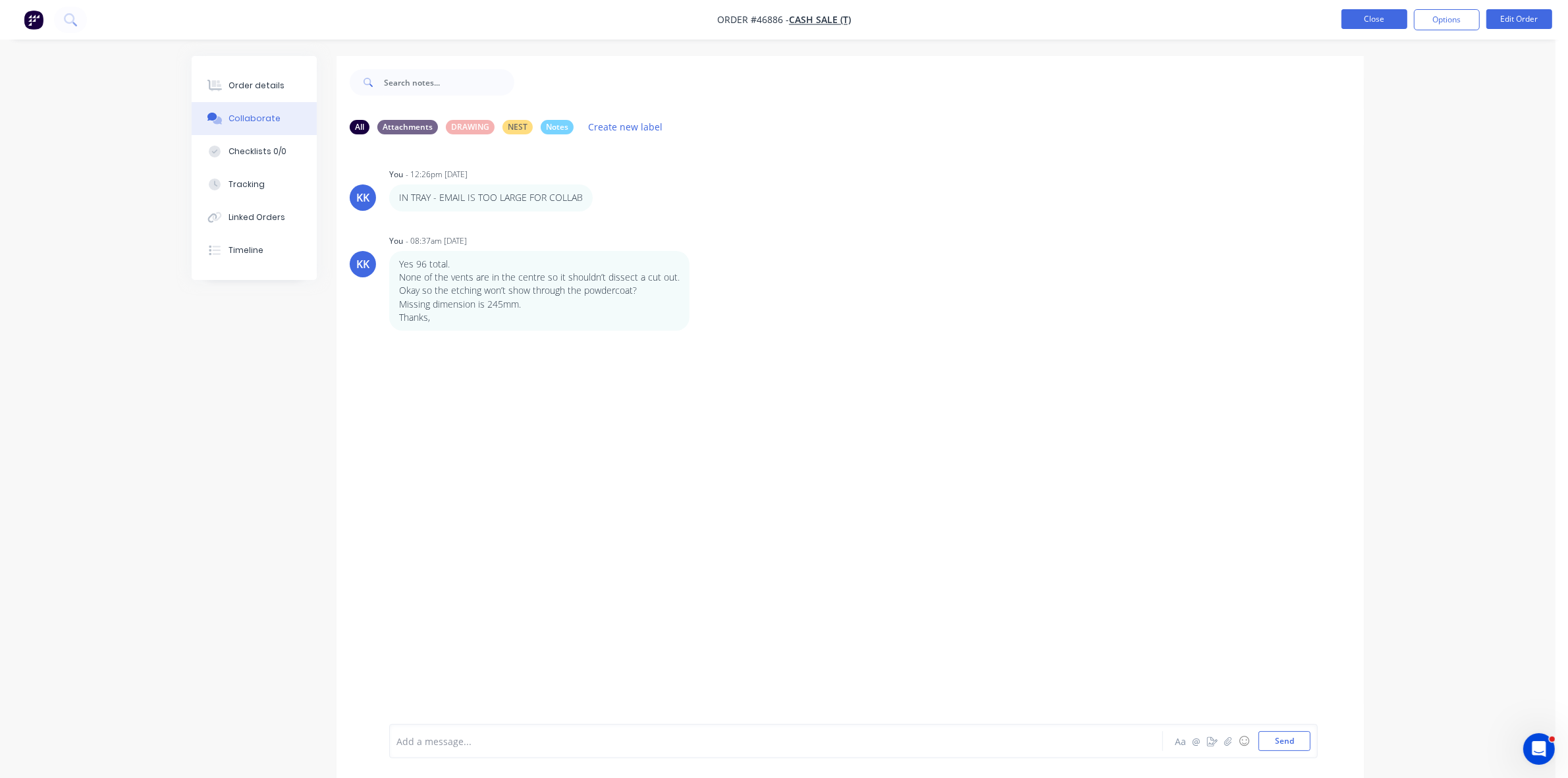
click at [1355, 26] on button "Close" at bounding box center [1374, 19] width 66 height 20
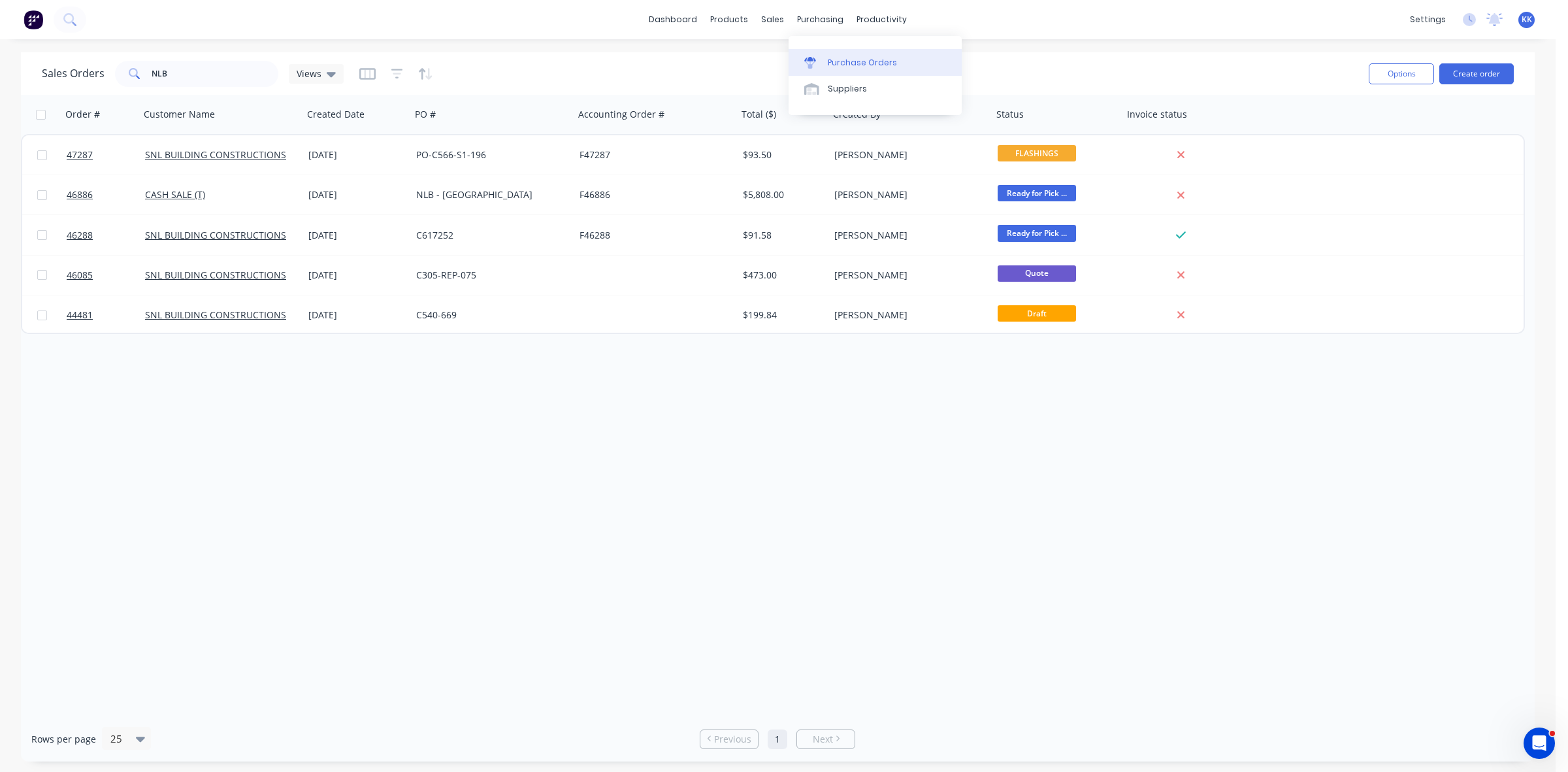
click at [844, 62] on div "Purchase Orders" at bounding box center [863, 62] width 70 height 12
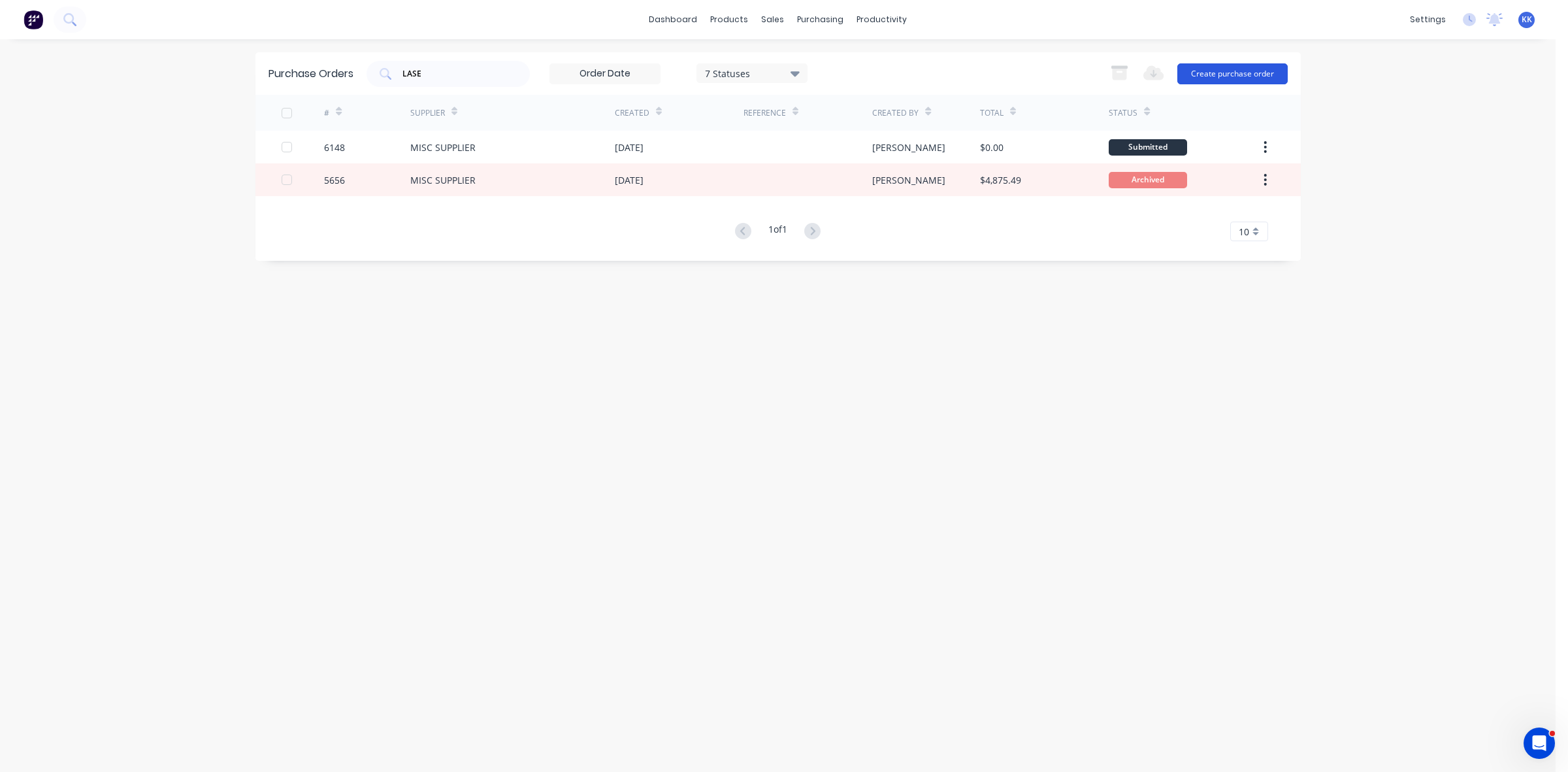
click at [1265, 70] on button "Create purchase order" at bounding box center [1233, 73] width 111 height 21
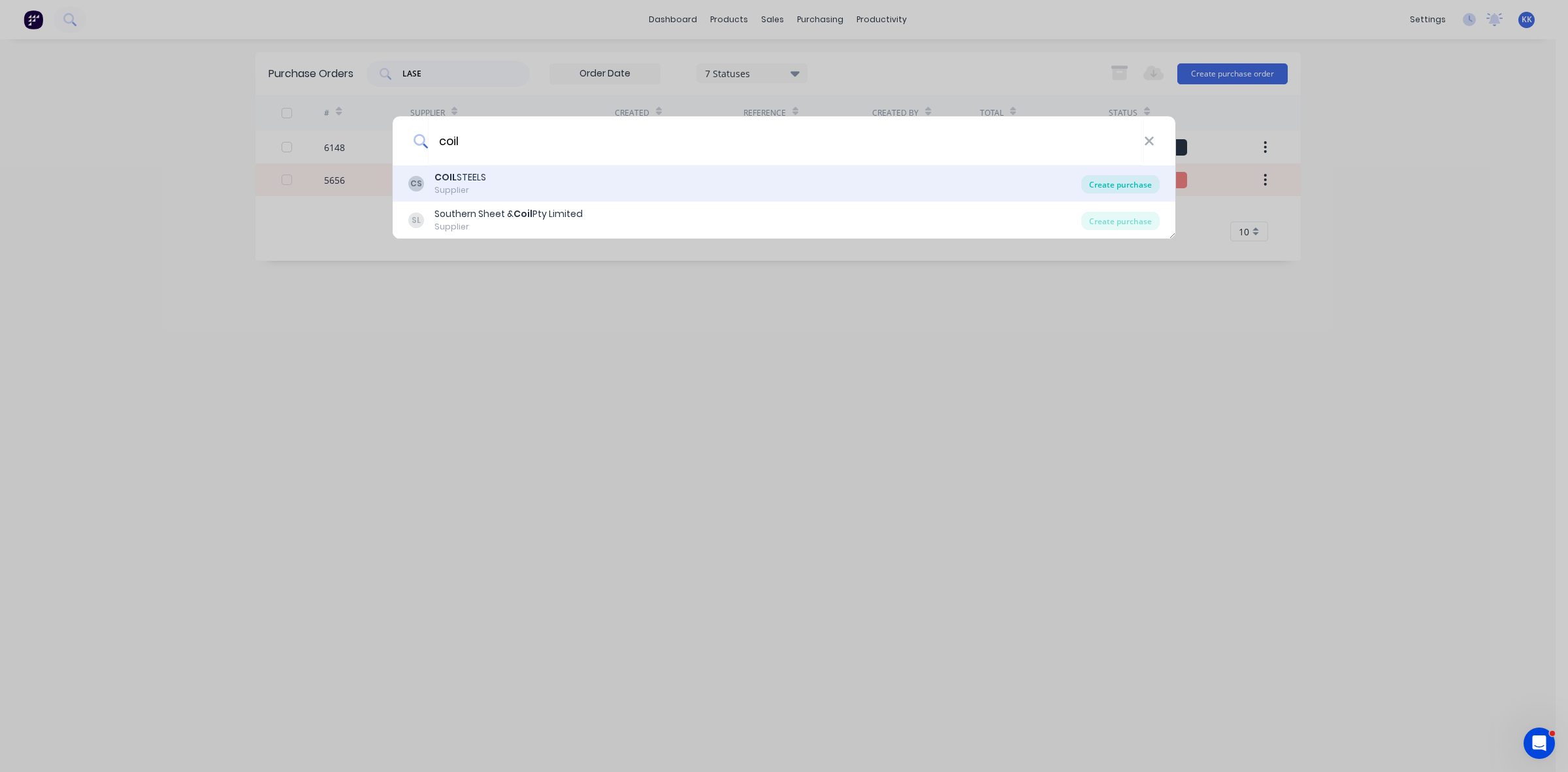
type input "coil"
click at [1098, 185] on div "Create purchase" at bounding box center [1121, 184] width 78 height 19
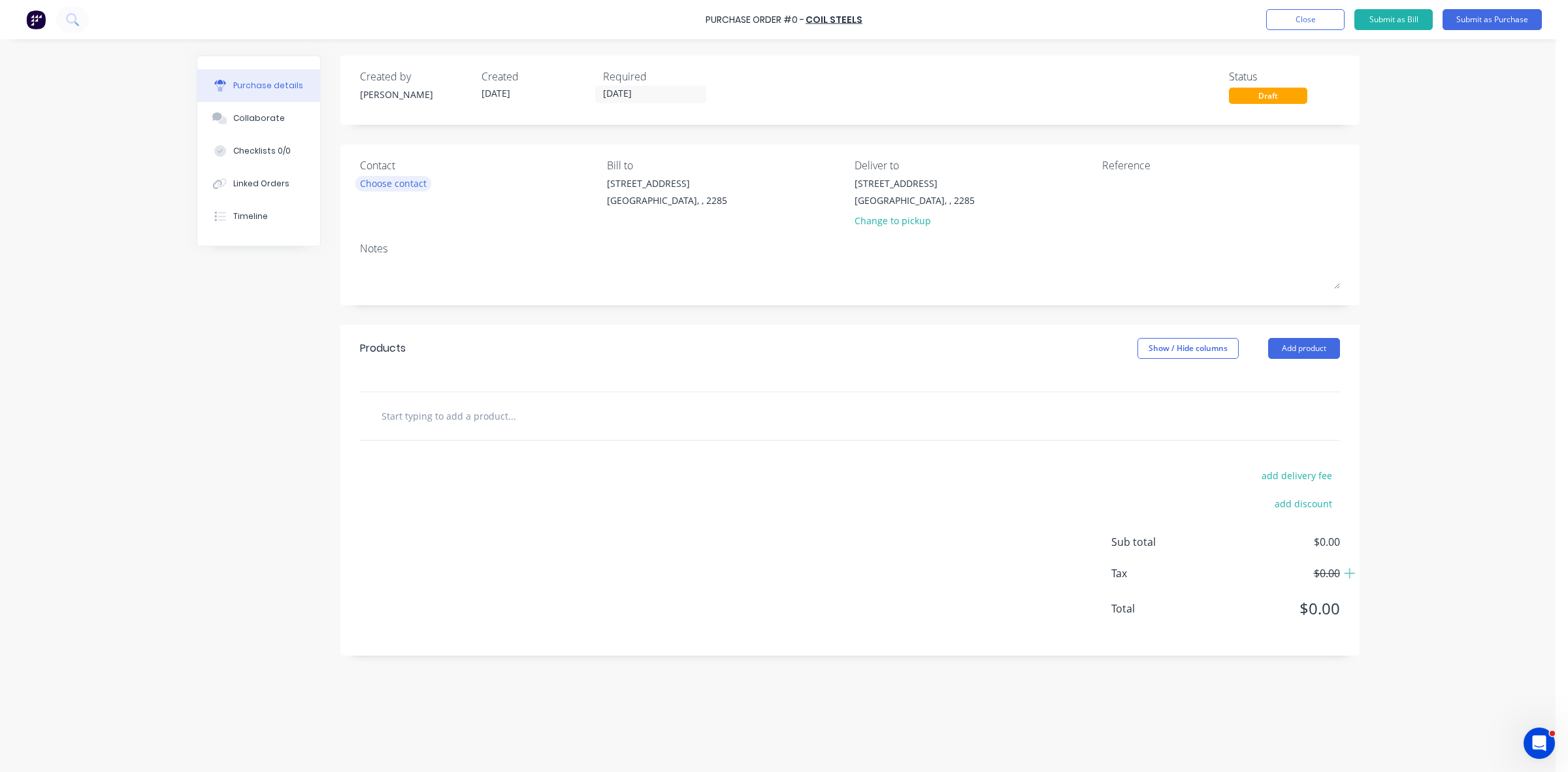
click at [415, 184] on div "Choose contact" at bounding box center [393, 183] width 67 height 13
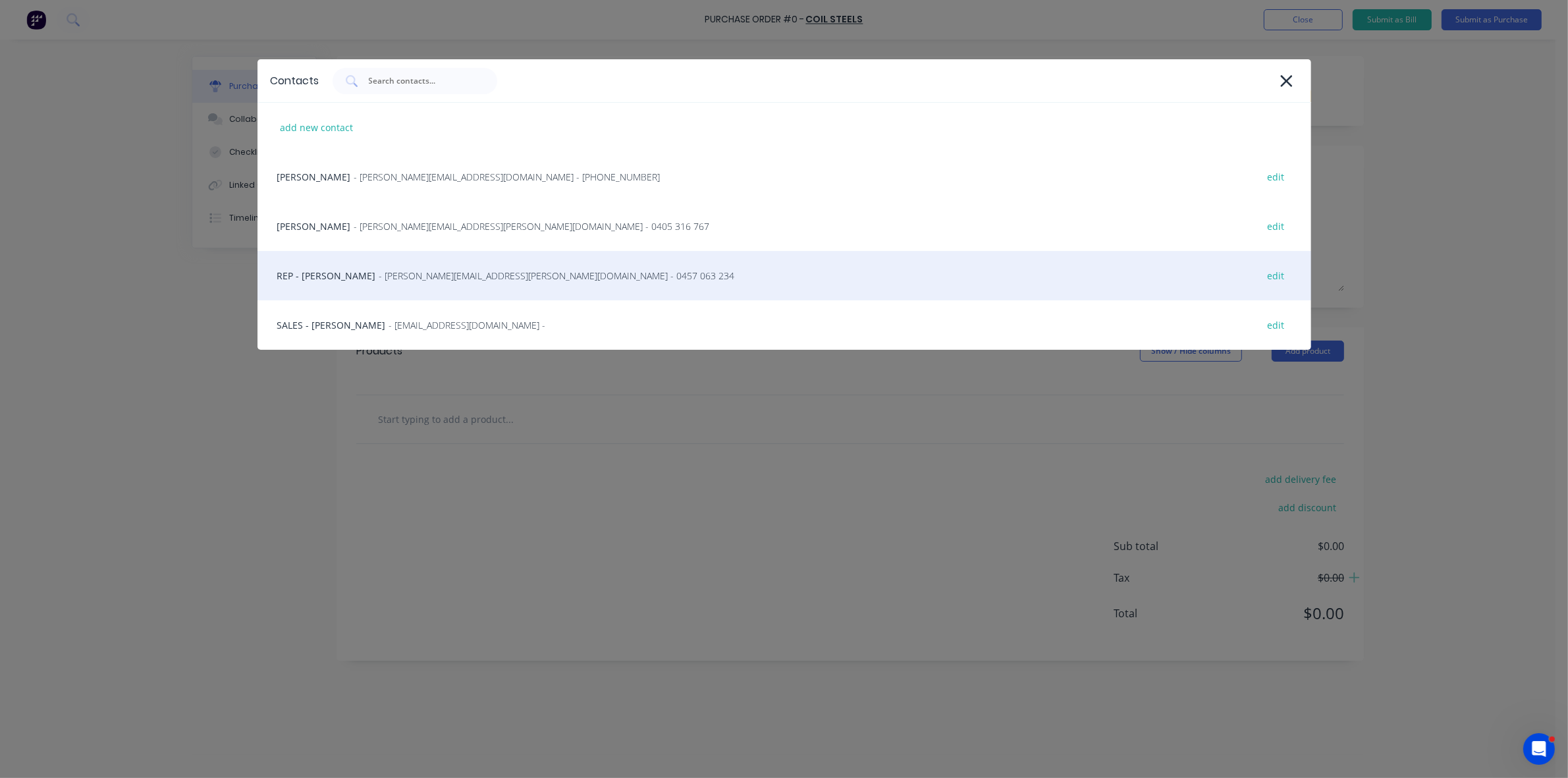
click at [367, 280] on div "REP - ANTHONY GUNTHER - ANTHONY.GUNTHER@COILSTEELS.COM.AU - 0457 063 234 edit" at bounding box center [784, 275] width 1054 height 49
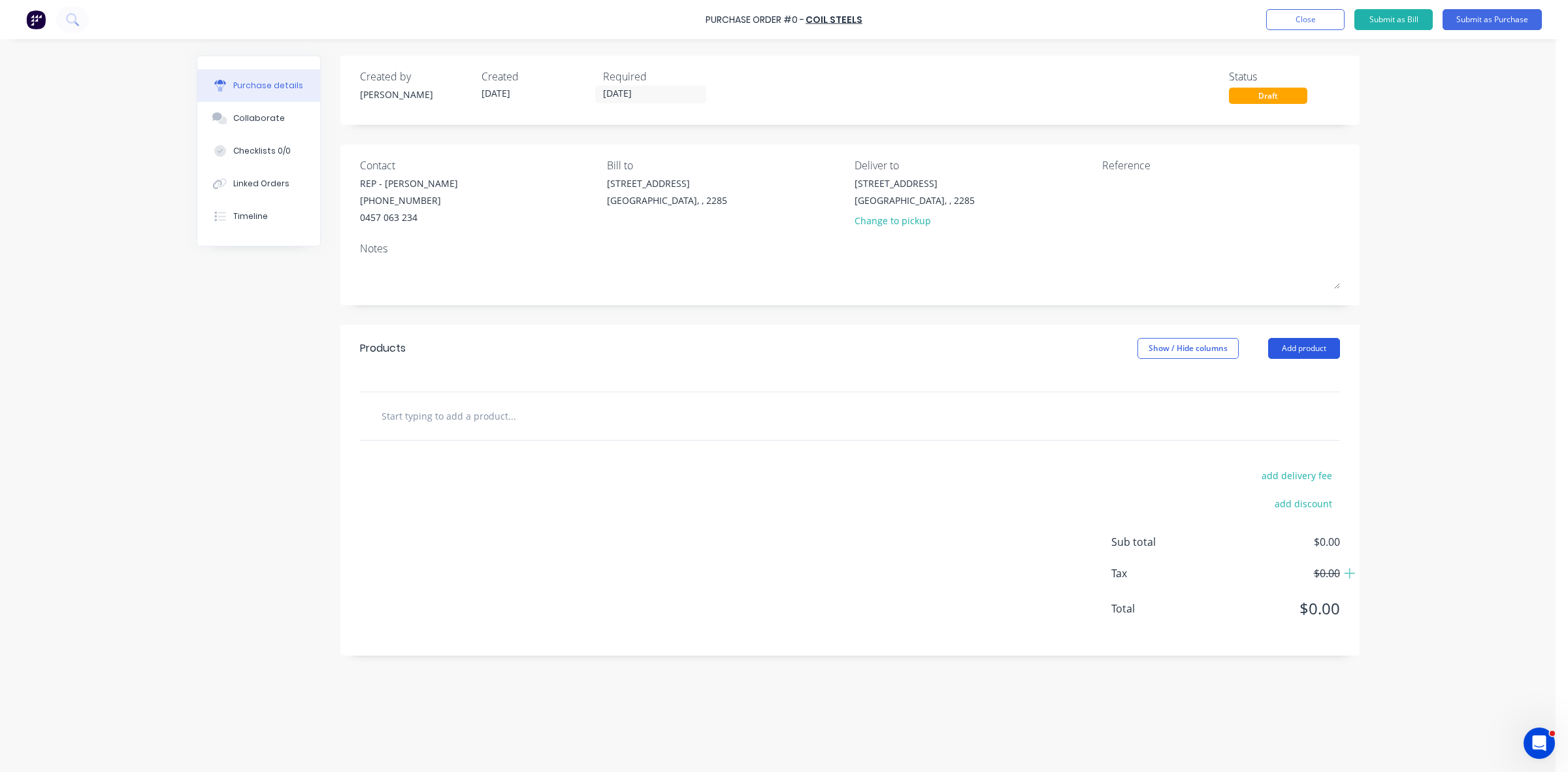
click at [1298, 357] on button "Add product" at bounding box center [1304, 348] width 72 height 21
click at [1295, 379] on div "Product catalogue" at bounding box center [1277, 382] width 101 height 19
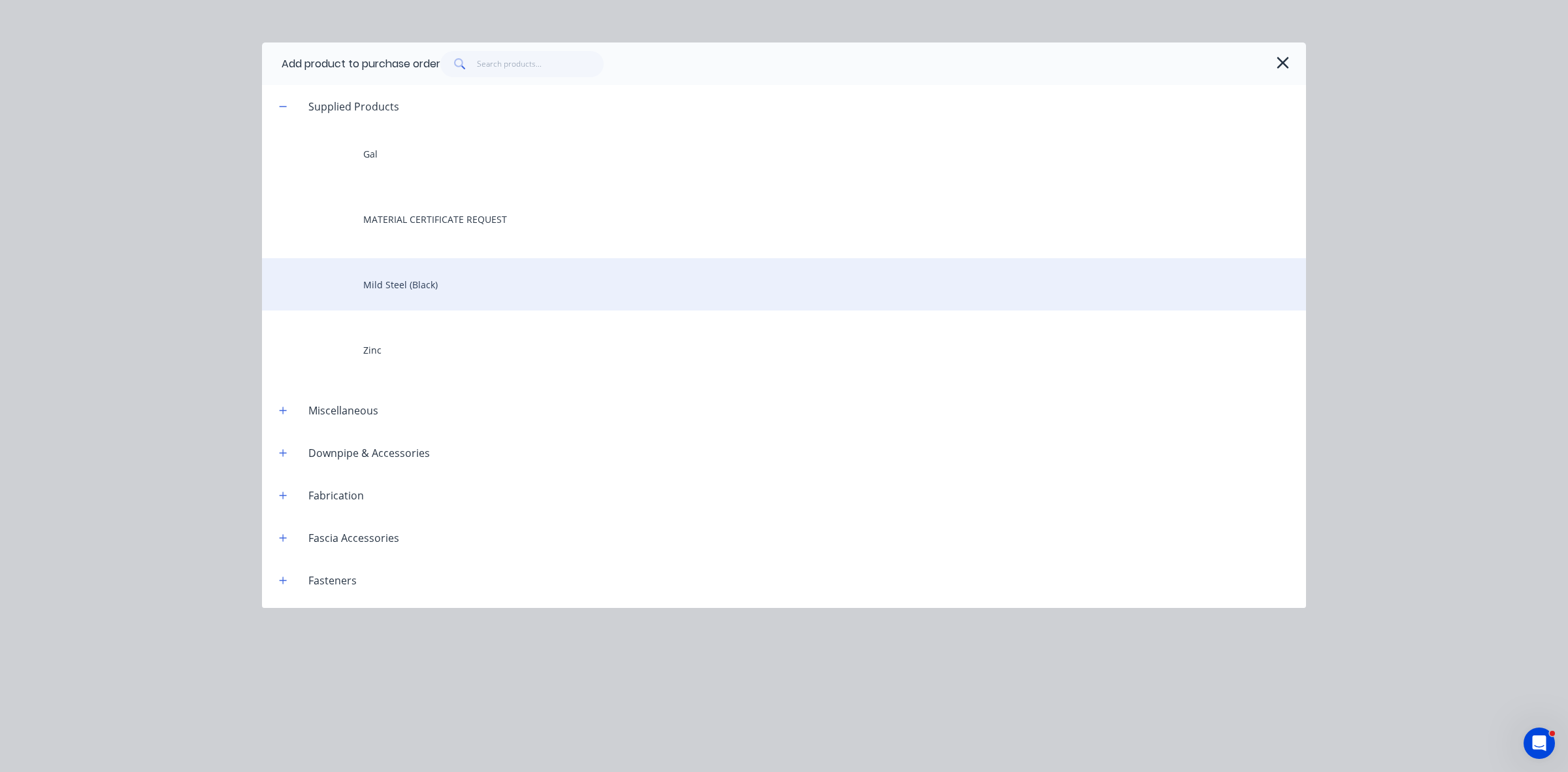
click at [420, 292] on div "Mild Steel (Black)" at bounding box center [784, 284] width 1044 height 53
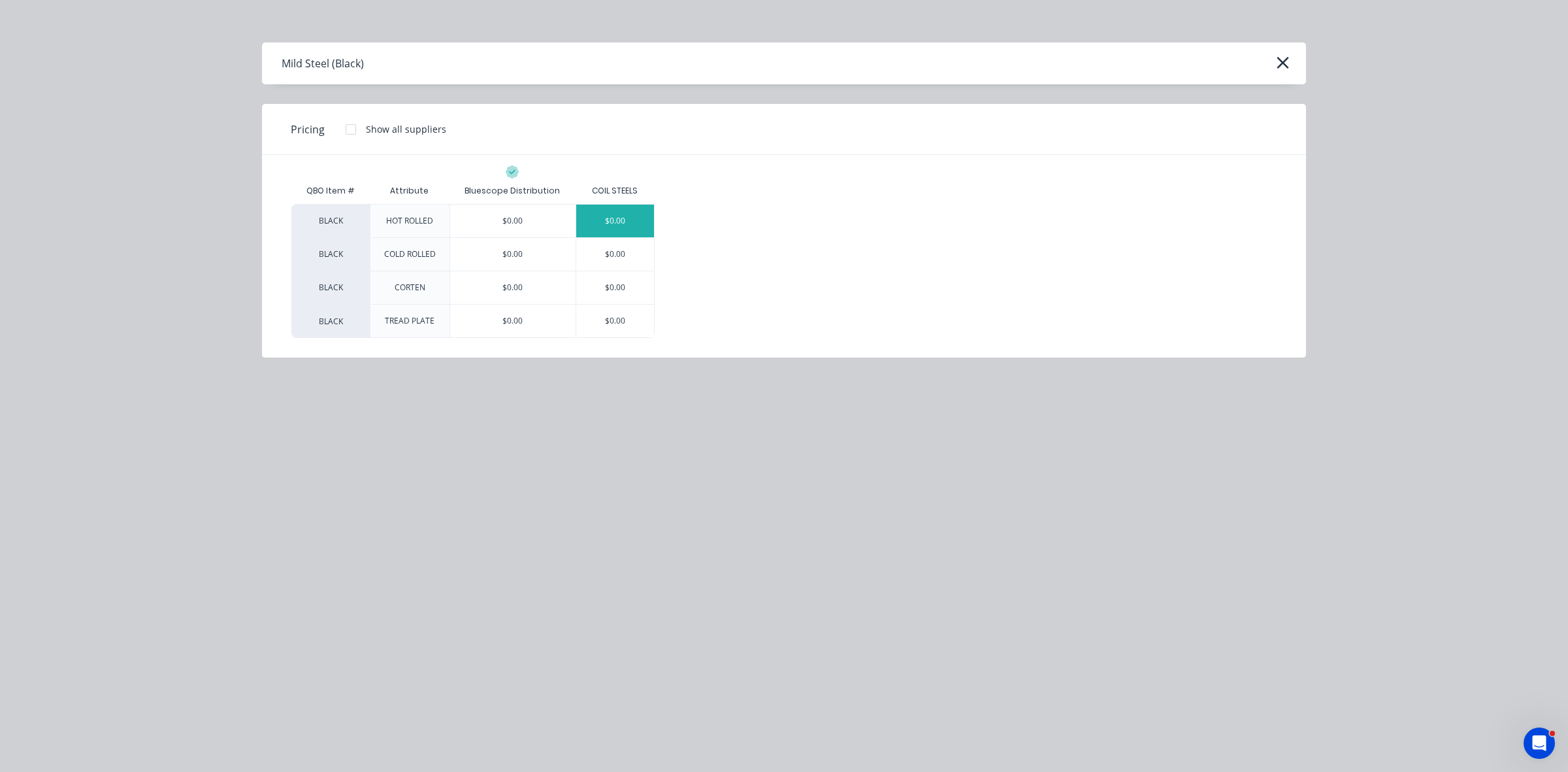
click at [625, 222] on div "$0.00" at bounding box center [615, 220] width 78 height 33
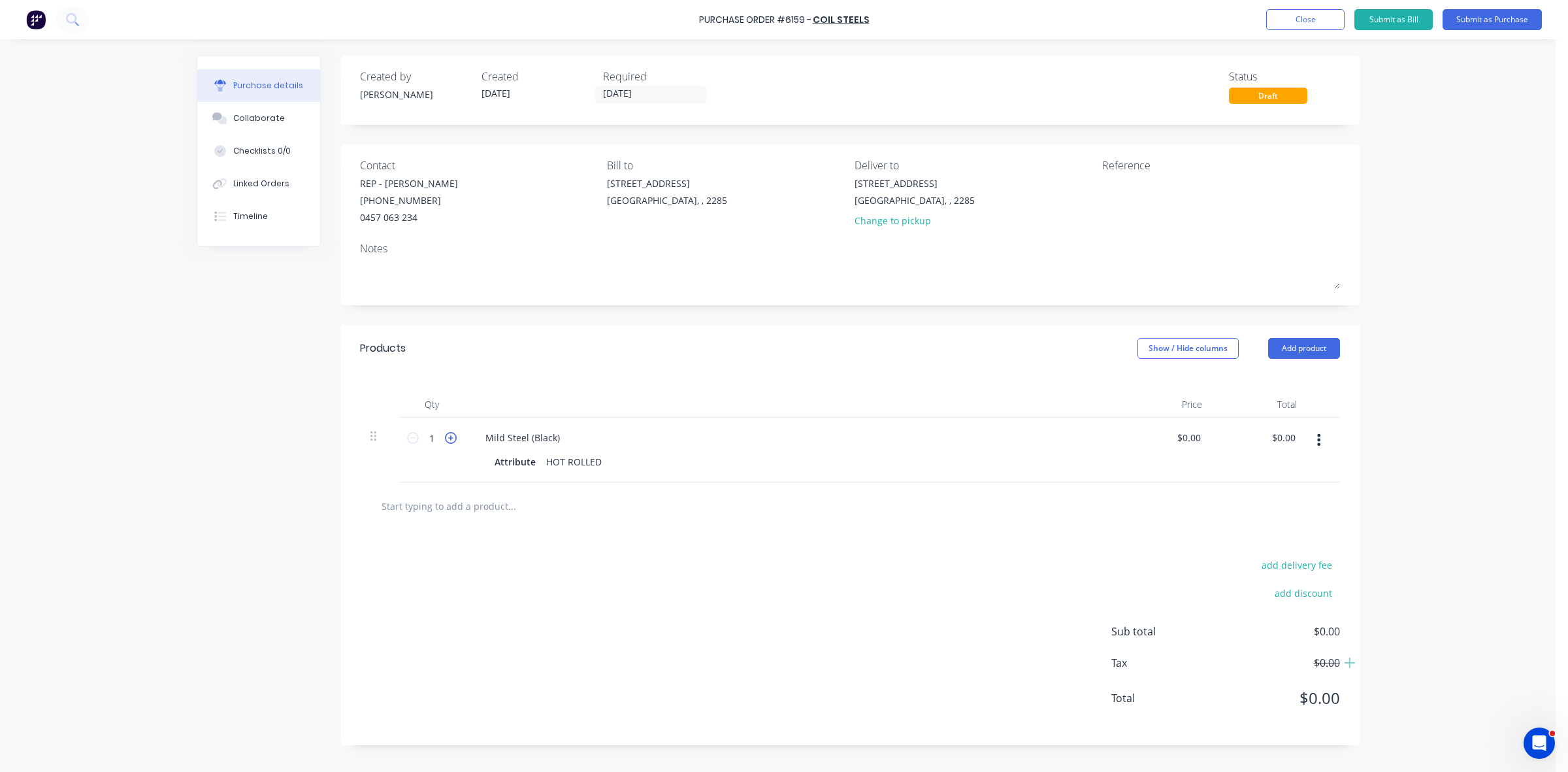
click at [447, 434] on icon at bounding box center [450, 438] width 12 height 12
click at [447, 434] on icon at bounding box center [450, 438] width 12 height 12
type input "4"
click at [500, 465] on div "Attribute" at bounding box center [515, 461] width 52 height 19
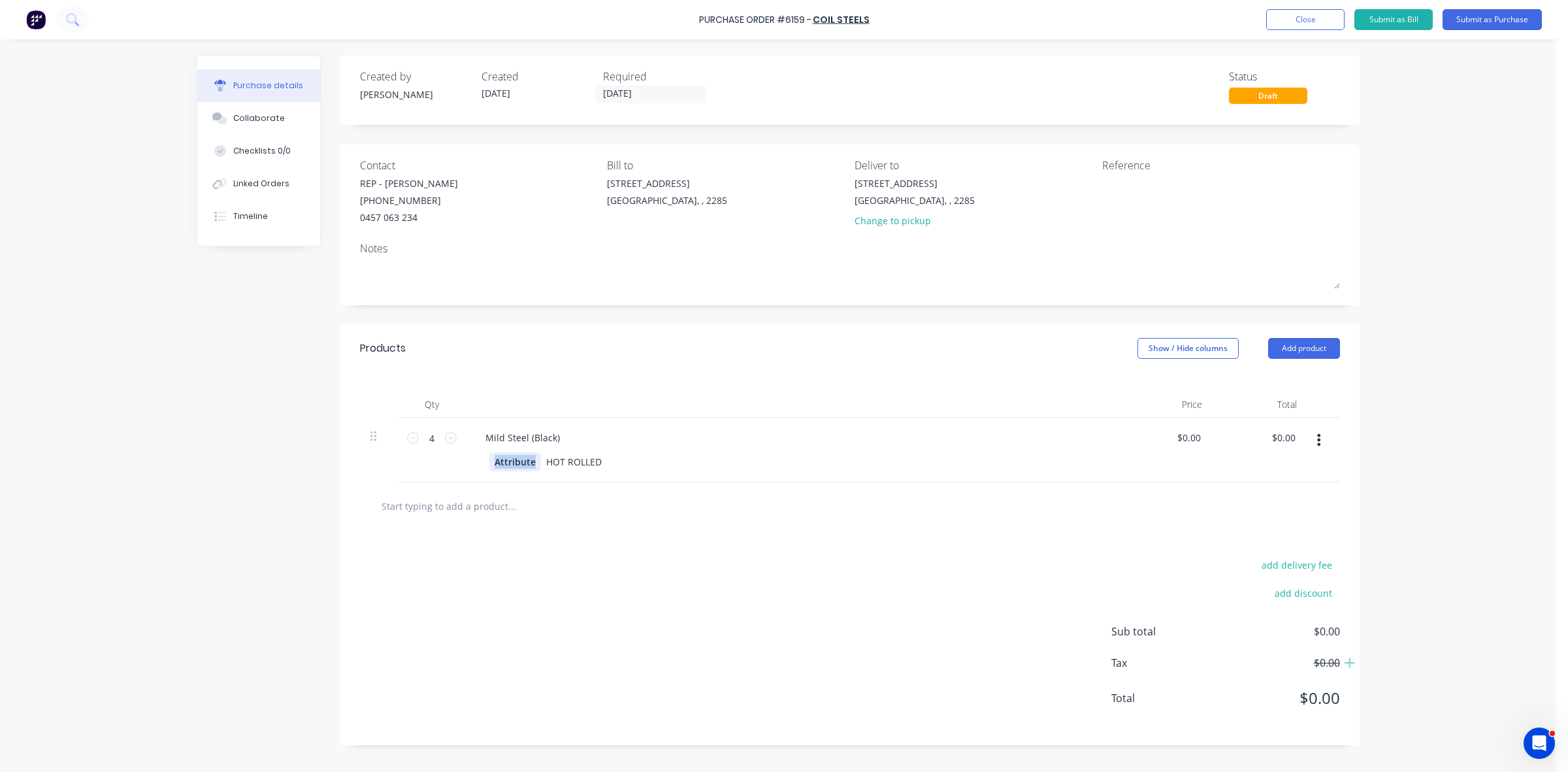
click at [500, 465] on div "Attribute" at bounding box center [515, 461] width 52 height 19
click at [449, 441] on icon at bounding box center [450, 438] width 12 height 12
type input "6"
click at [488, 434] on div "Mild Steel (Black)" at bounding box center [522, 437] width 95 height 19
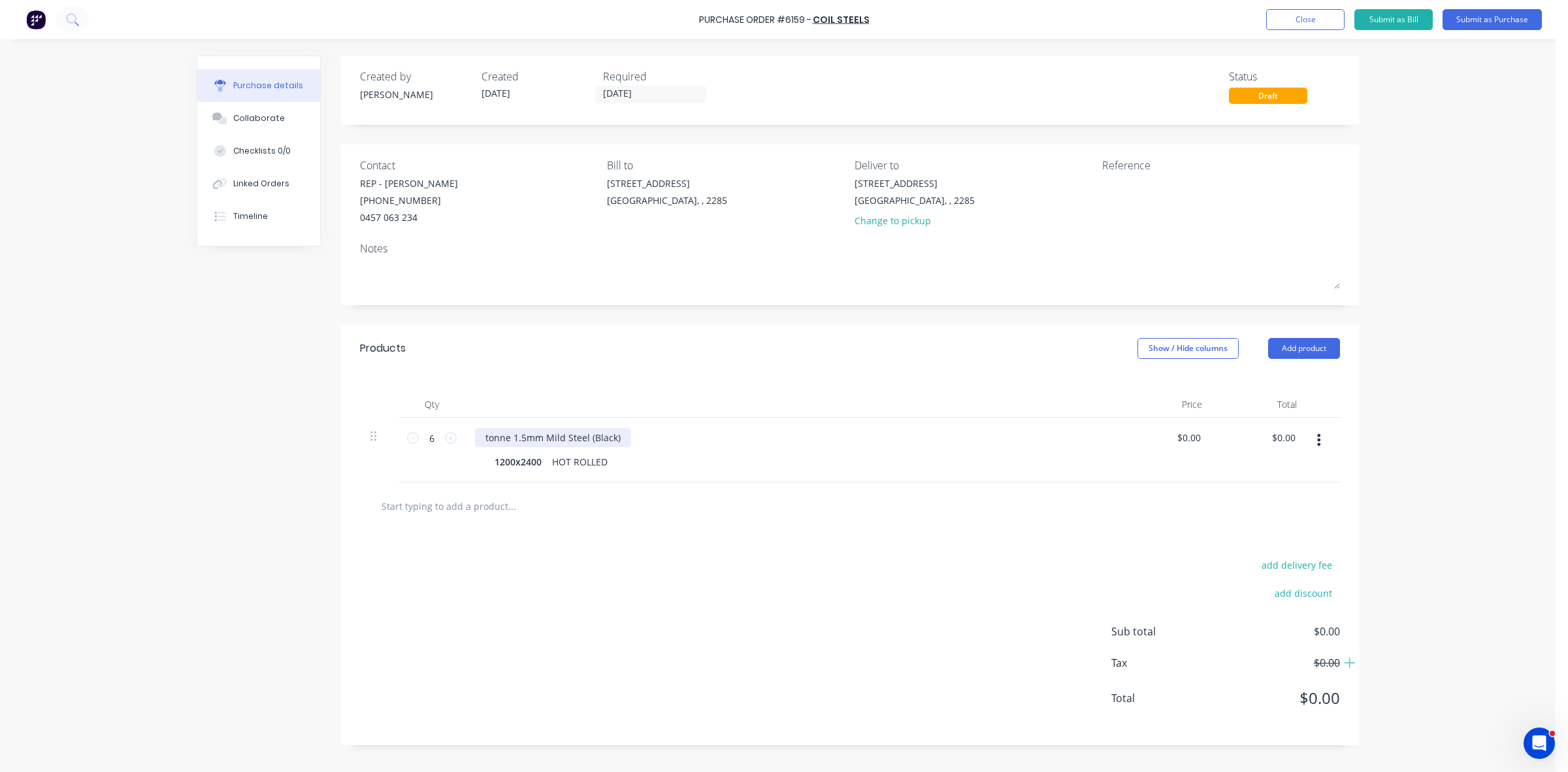
click at [493, 435] on div "tonne 1.5mm Mild Steel (Black)" at bounding box center [553, 437] width 156 height 19
click at [1124, 186] on textarea at bounding box center [1184, 191] width 163 height 29
type textarea "STOCK & NET"
type textarea "x"
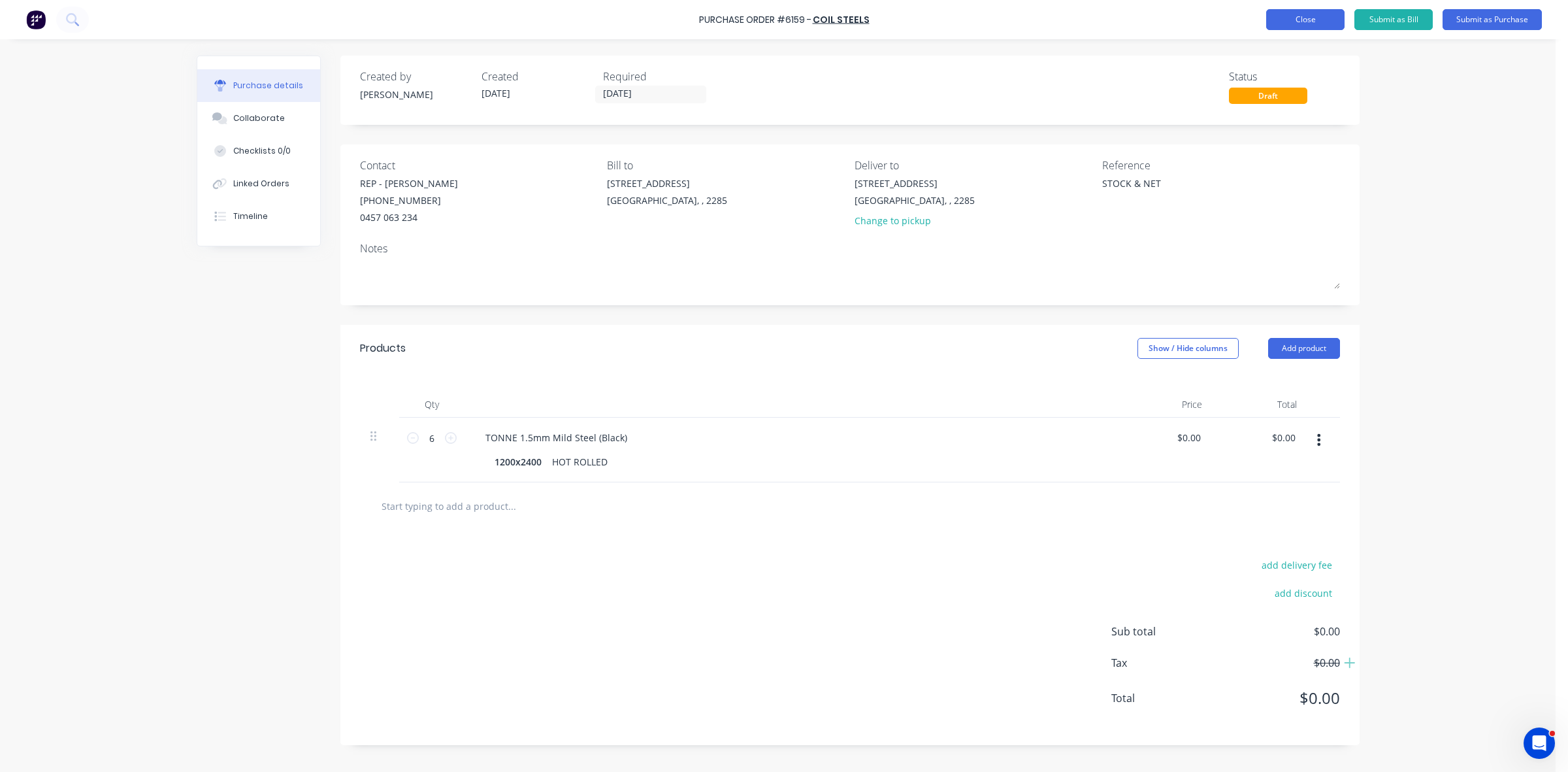
type textarea "STOCK & NET"
click at [1318, 20] on button "Close" at bounding box center [1306, 19] width 78 height 21
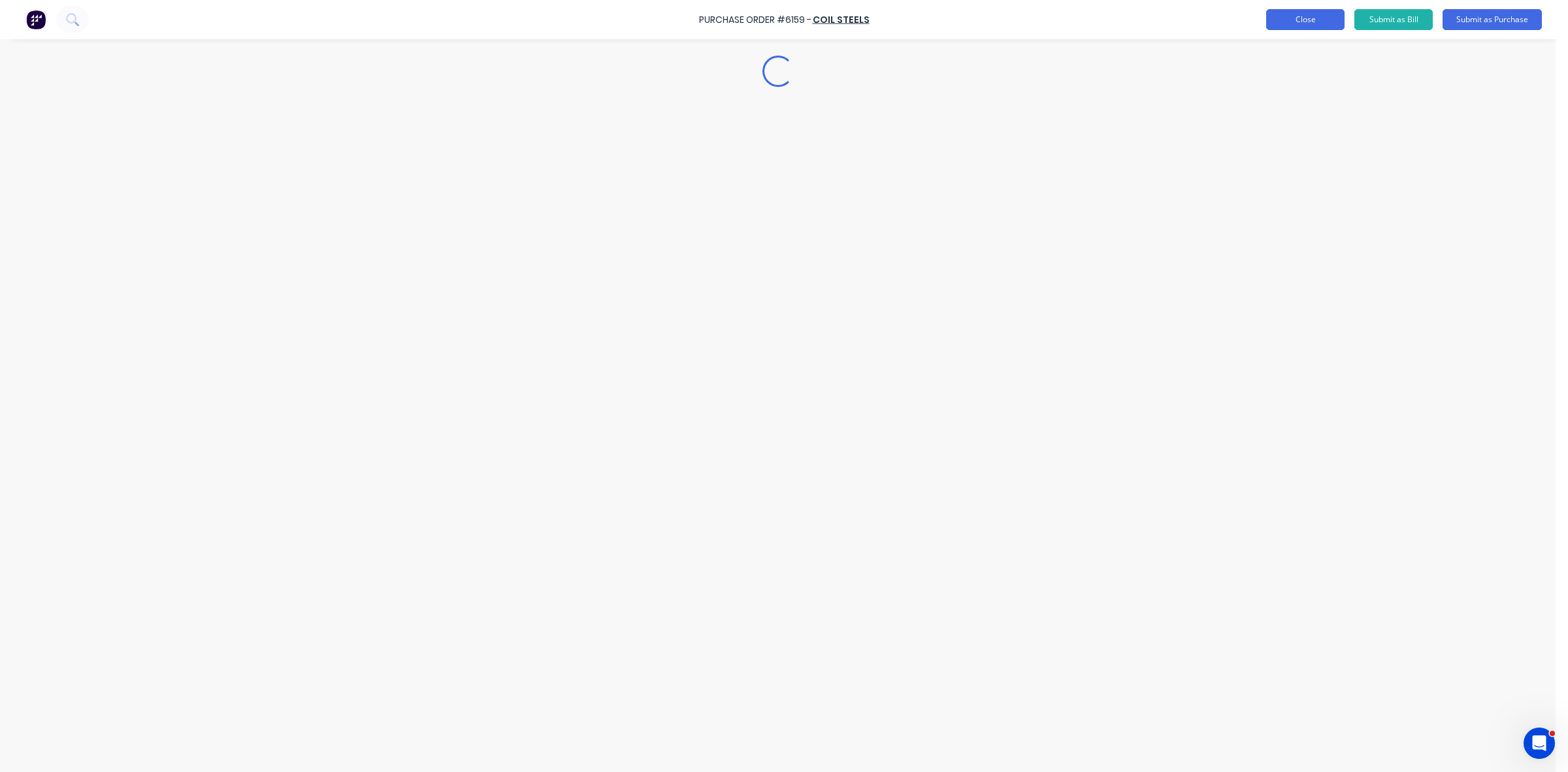
type textarea "x"
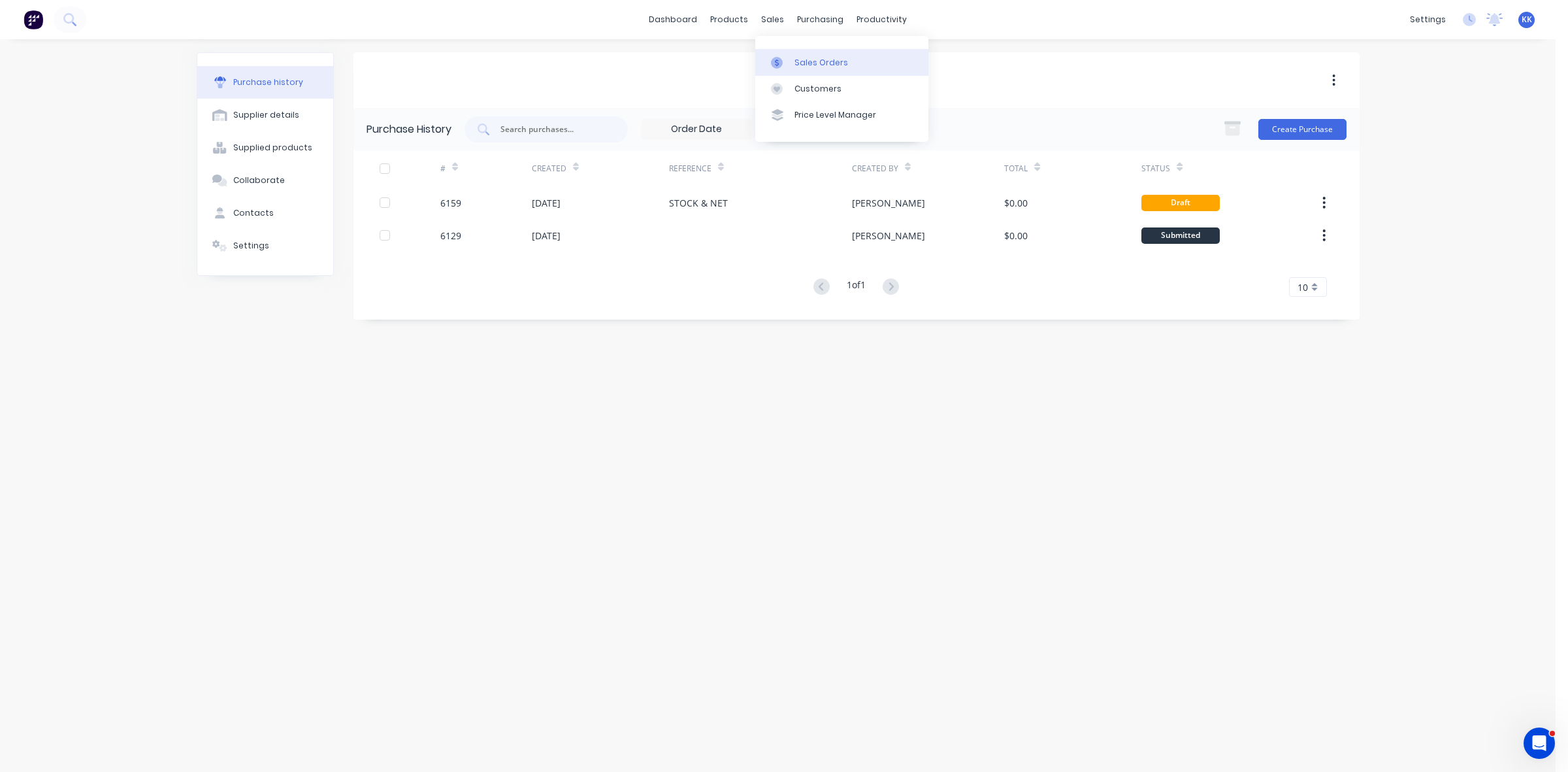
click at [797, 67] on div "Sales Orders" at bounding box center [821, 62] width 53 height 12
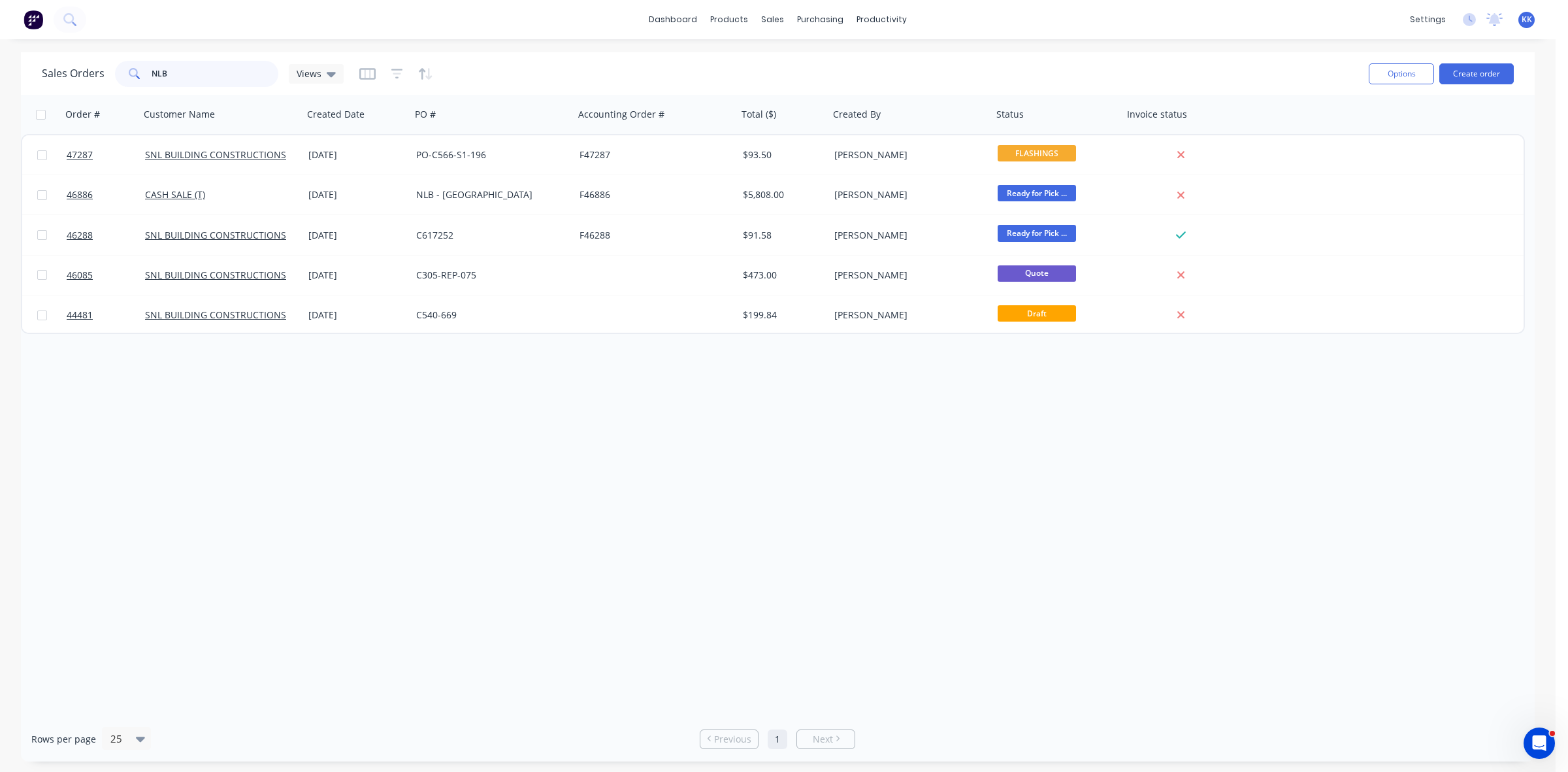
drag, startPoint x: 194, startPoint y: 67, endPoint x: 145, endPoint y: 70, distance: 49.1
click at [145, 70] on div "NLB" at bounding box center [196, 73] width 163 height 26
type input "ne"
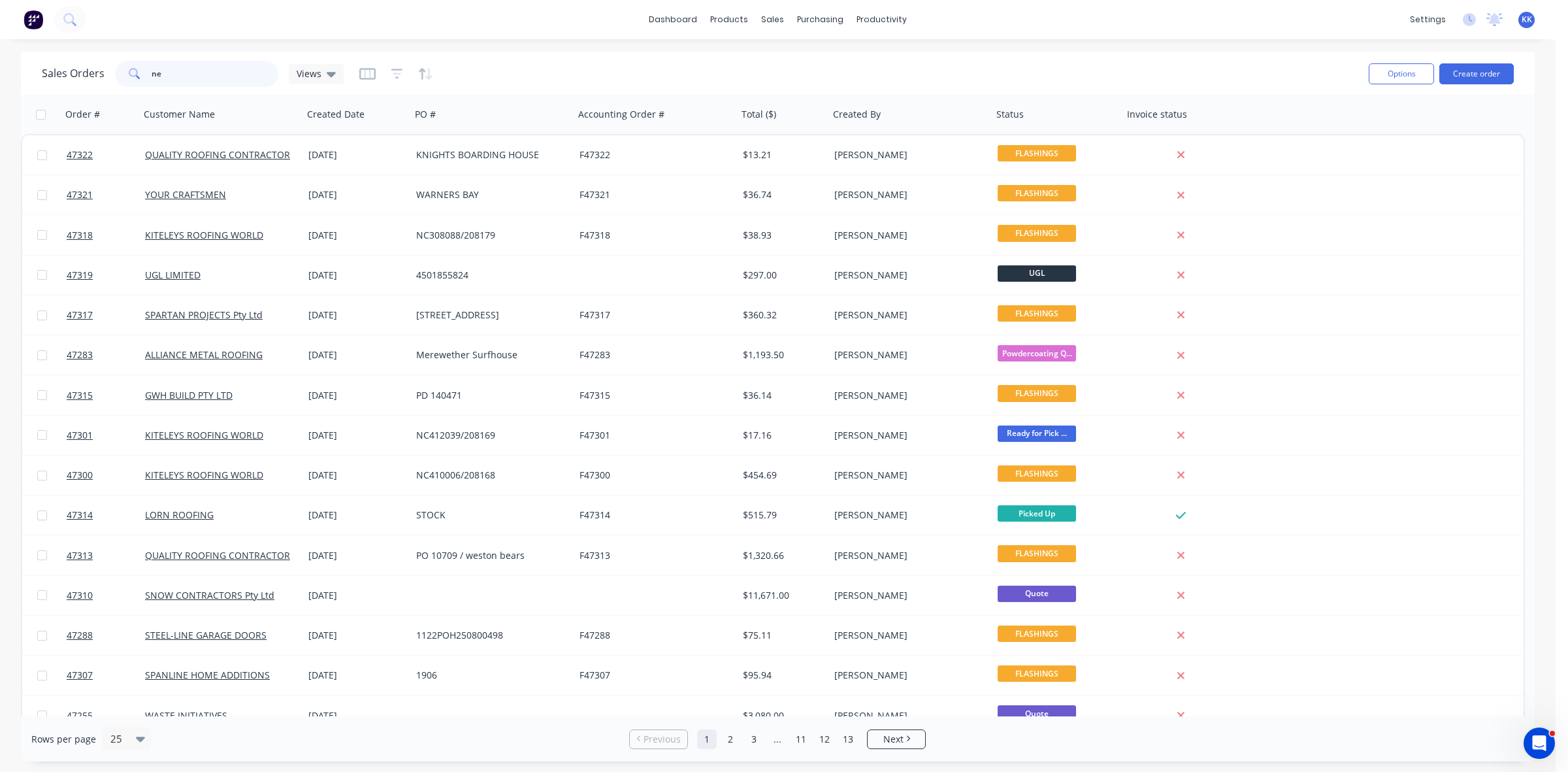
drag, startPoint x: 193, startPoint y: 70, endPoint x: 141, endPoint y: 69, distance: 52.0
click at [141, 69] on div "ne" at bounding box center [196, 73] width 163 height 26
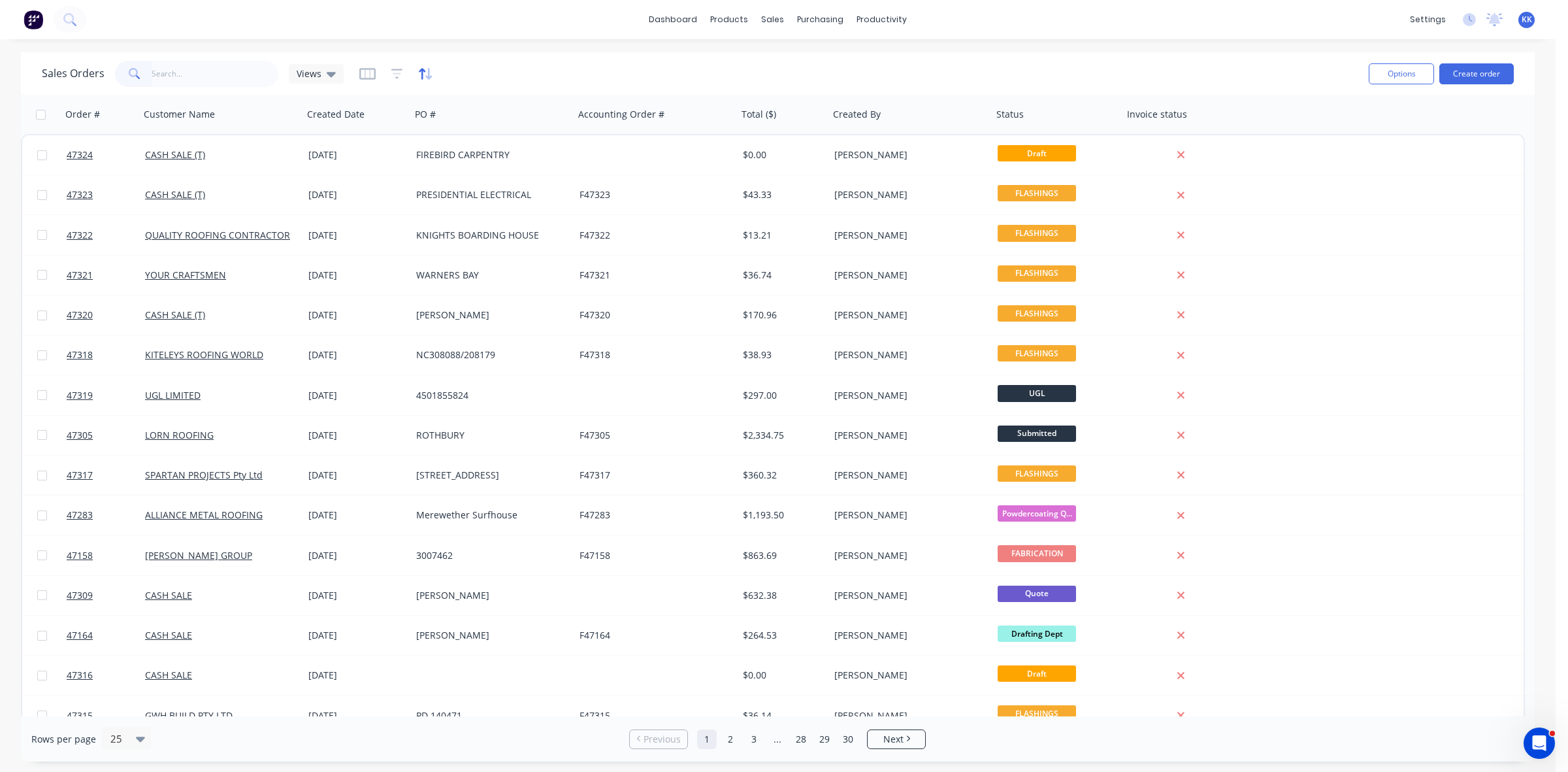
click at [423, 70] on icon "button" at bounding box center [425, 73] width 15 height 13
click at [392, 70] on icon "button" at bounding box center [397, 73] width 12 height 10
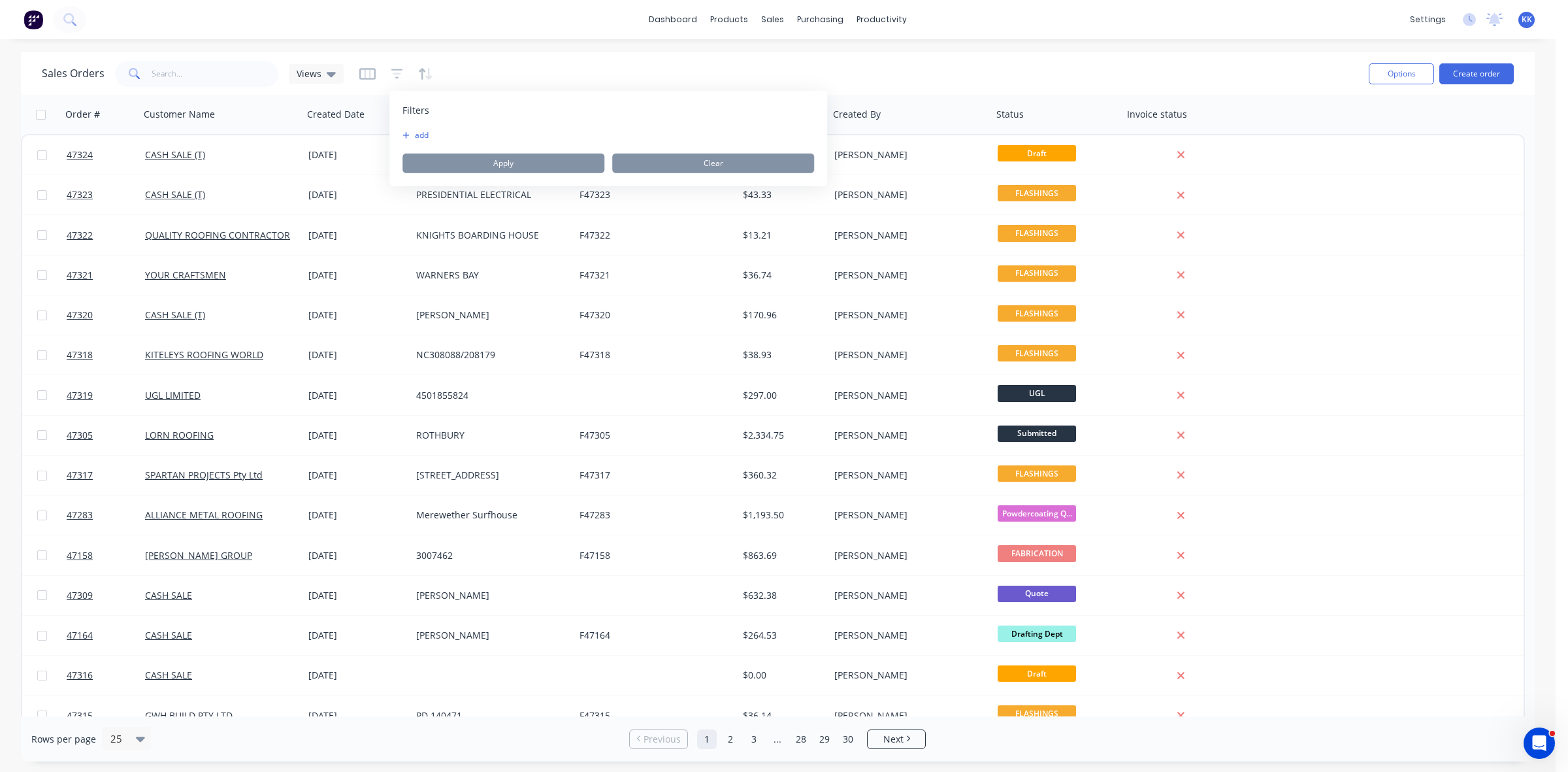
click at [423, 135] on button "add" at bounding box center [419, 136] width 33 height 11
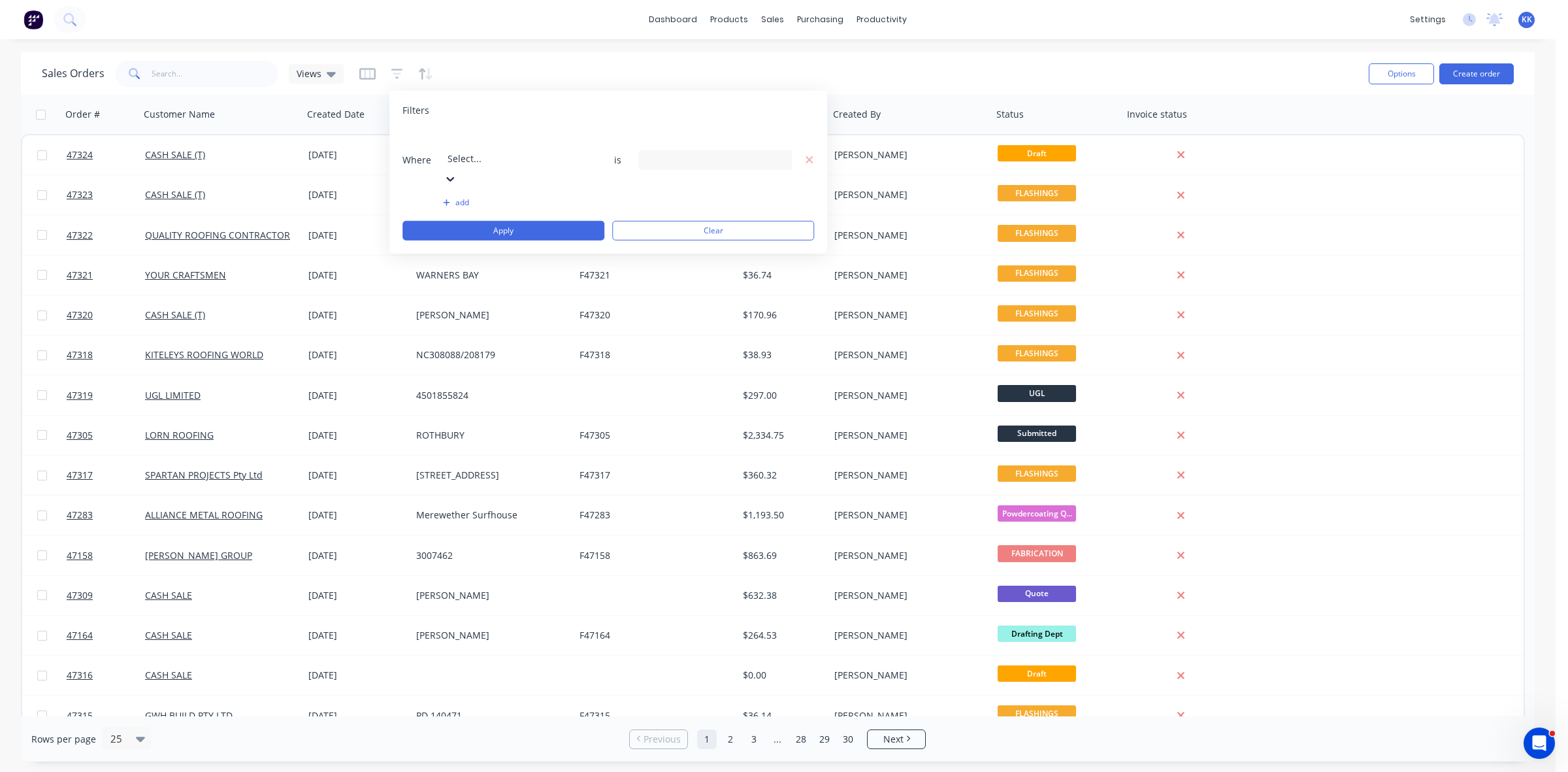
click at [449, 136] on div "Select..." at bounding box center [542, 149] width 196 height 37
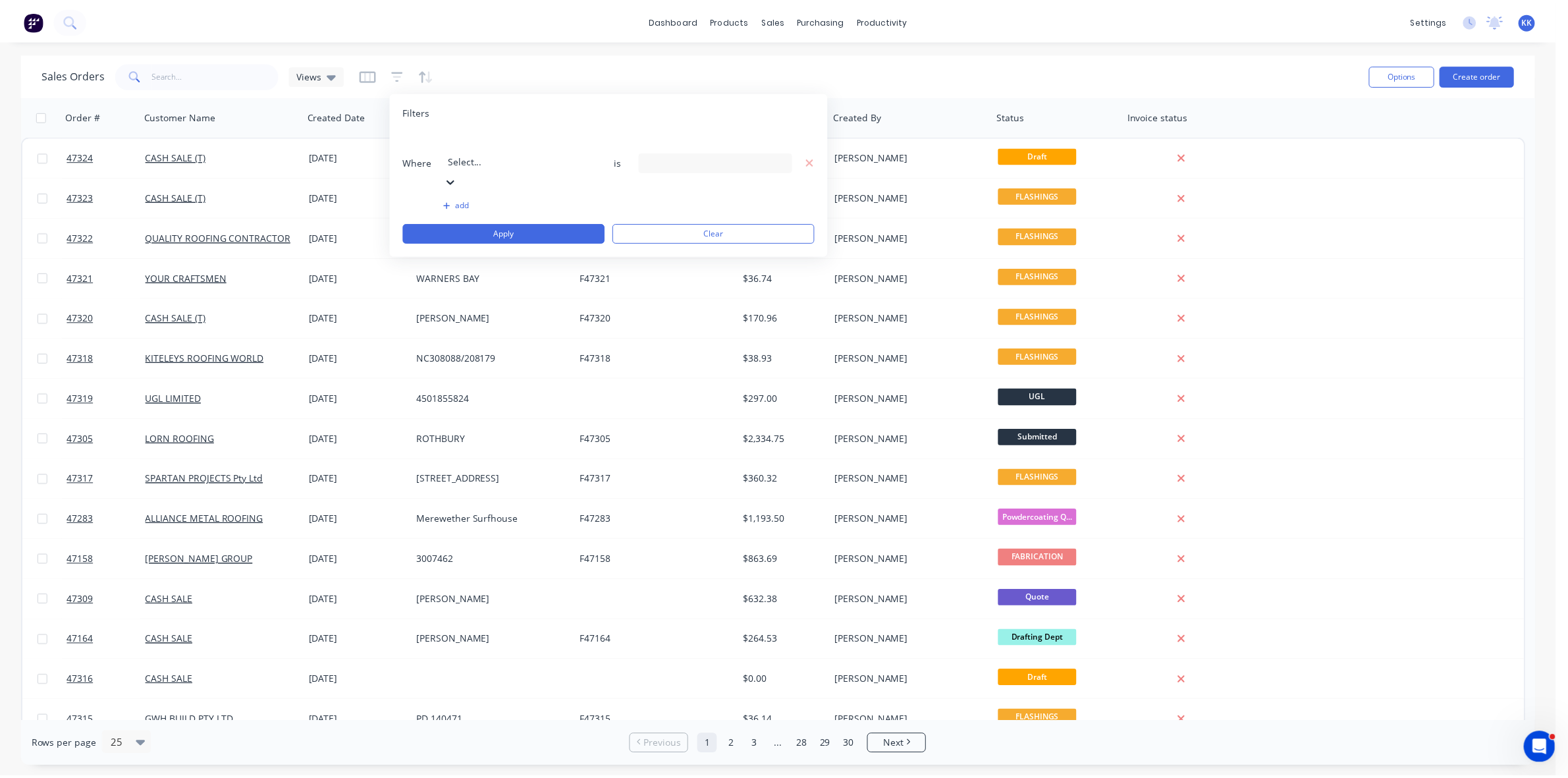
scroll to position [318, 0]
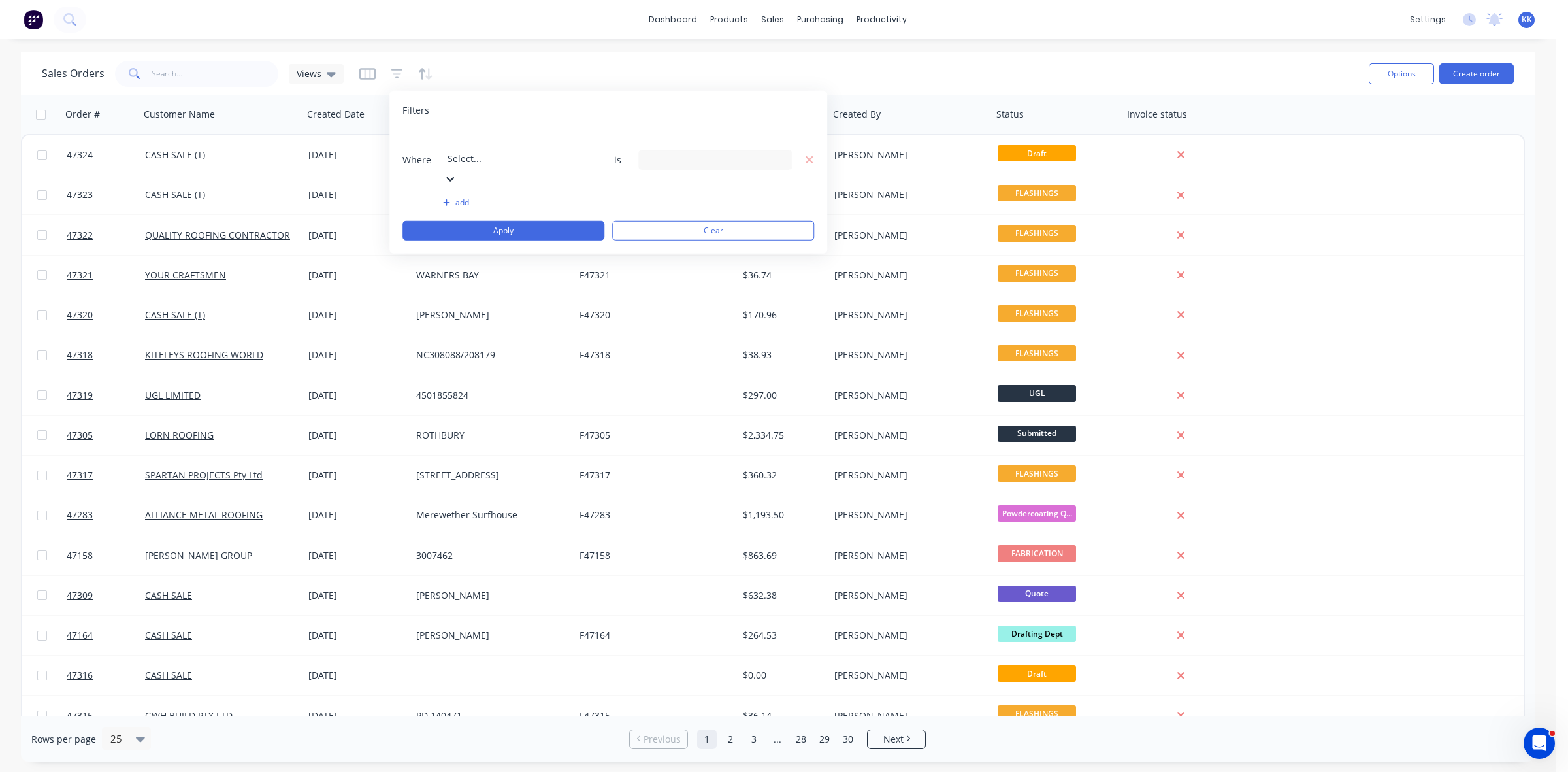
click at [661, 153] on div "13 Status selected" at bounding box center [704, 160] width 119 height 13
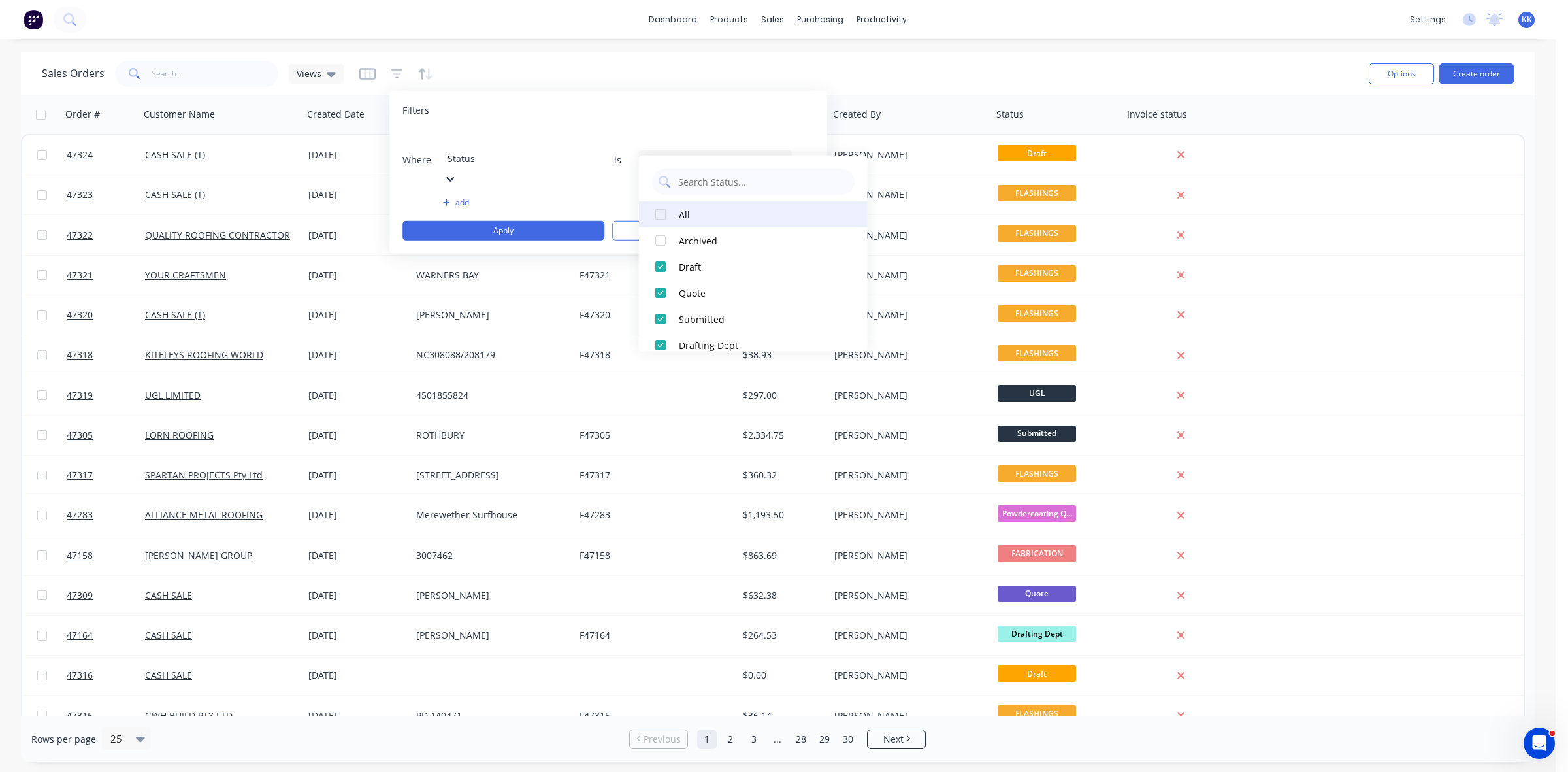
click at [664, 211] on div at bounding box center [660, 214] width 26 height 26
click at [663, 211] on div at bounding box center [660, 214] width 26 height 26
click at [658, 266] on div at bounding box center [660, 266] width 26 height 26
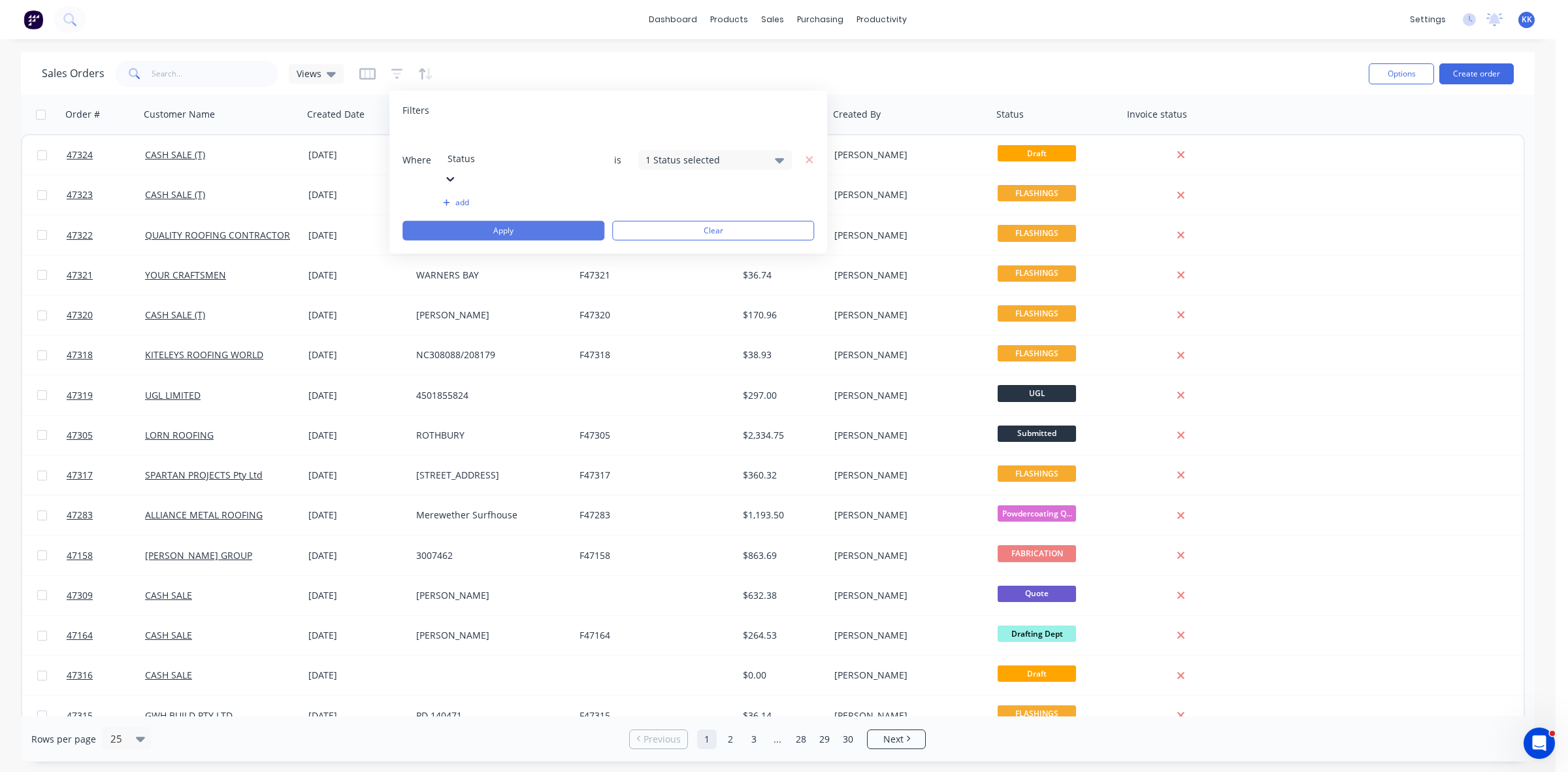
click at [528, 221] on button "Apply" at bounding box center [504, 231] width 201 height 20
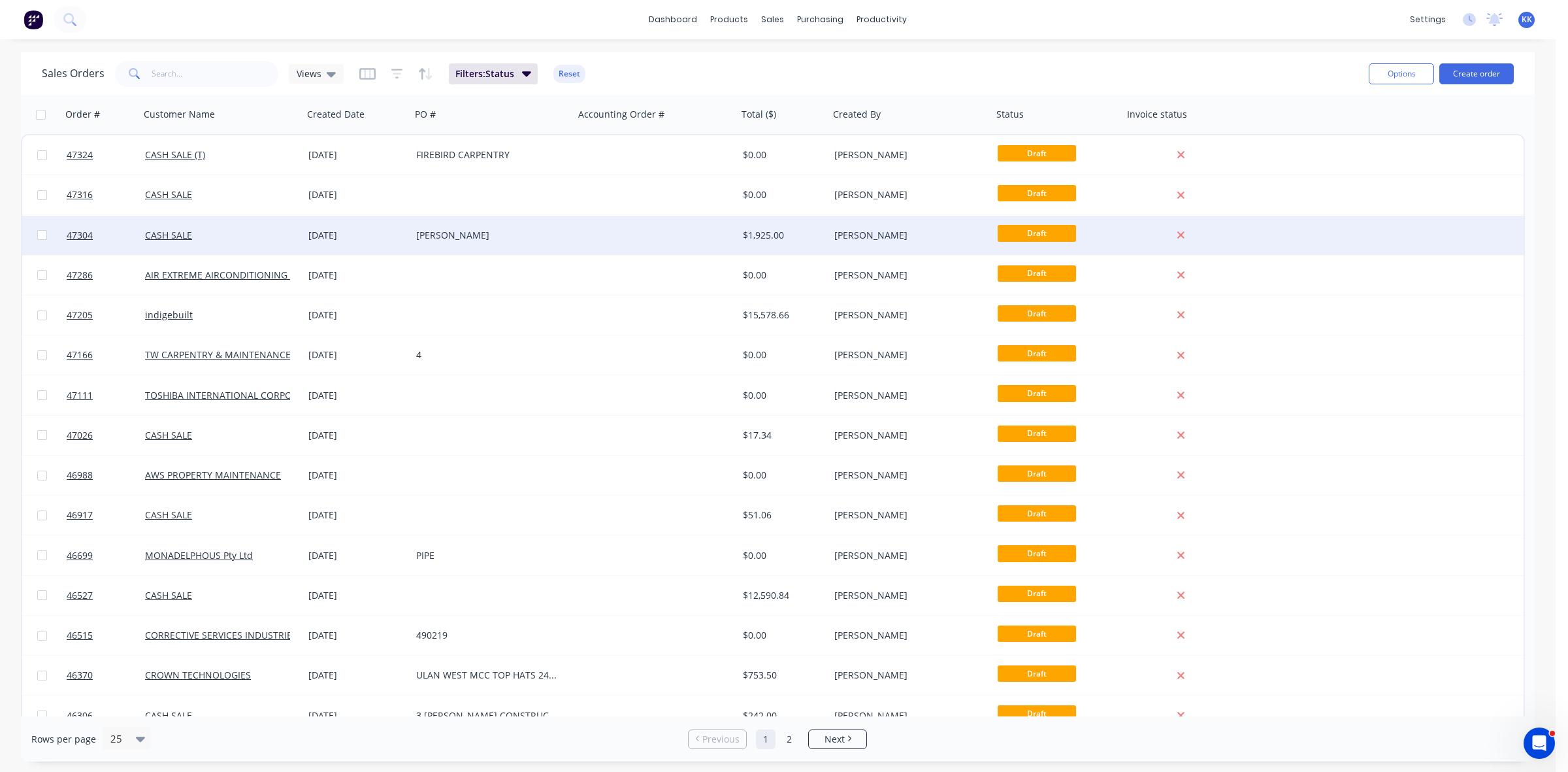
click at [538, 237] on div "NEIL MAYBURY" at bounding box center [488, 235] width 145 height 13
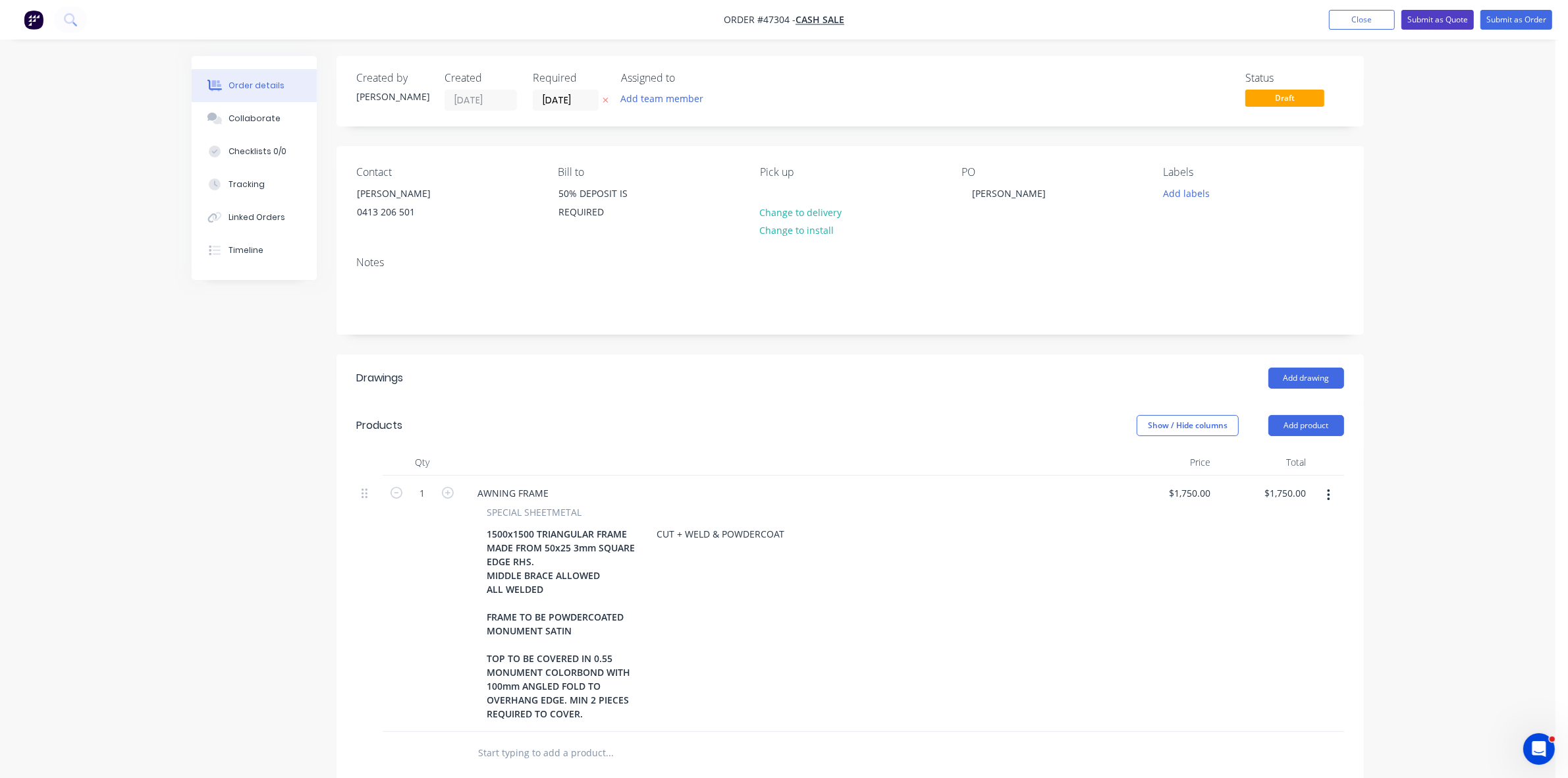
click at [1431, 21] on button "Submit as Quote" at bounding box center [1438, 20] width 73 height 20
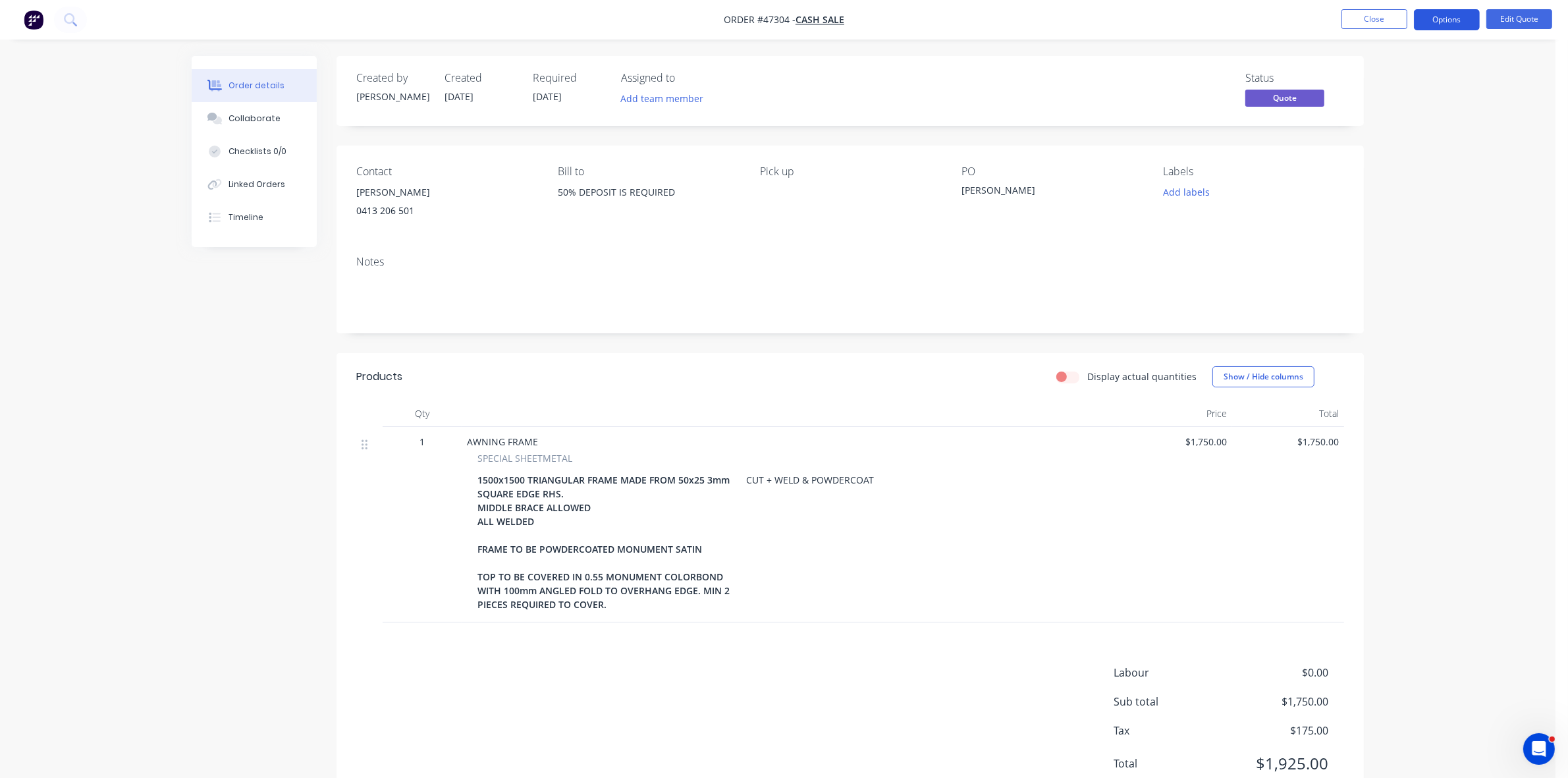
click at [1440, 16] on button "Options" at bounding box center [1447, 19] width 66 height 21
click at [1351, 85] on div "Quote" at bounding box center [1407, 79] width 121 height 19
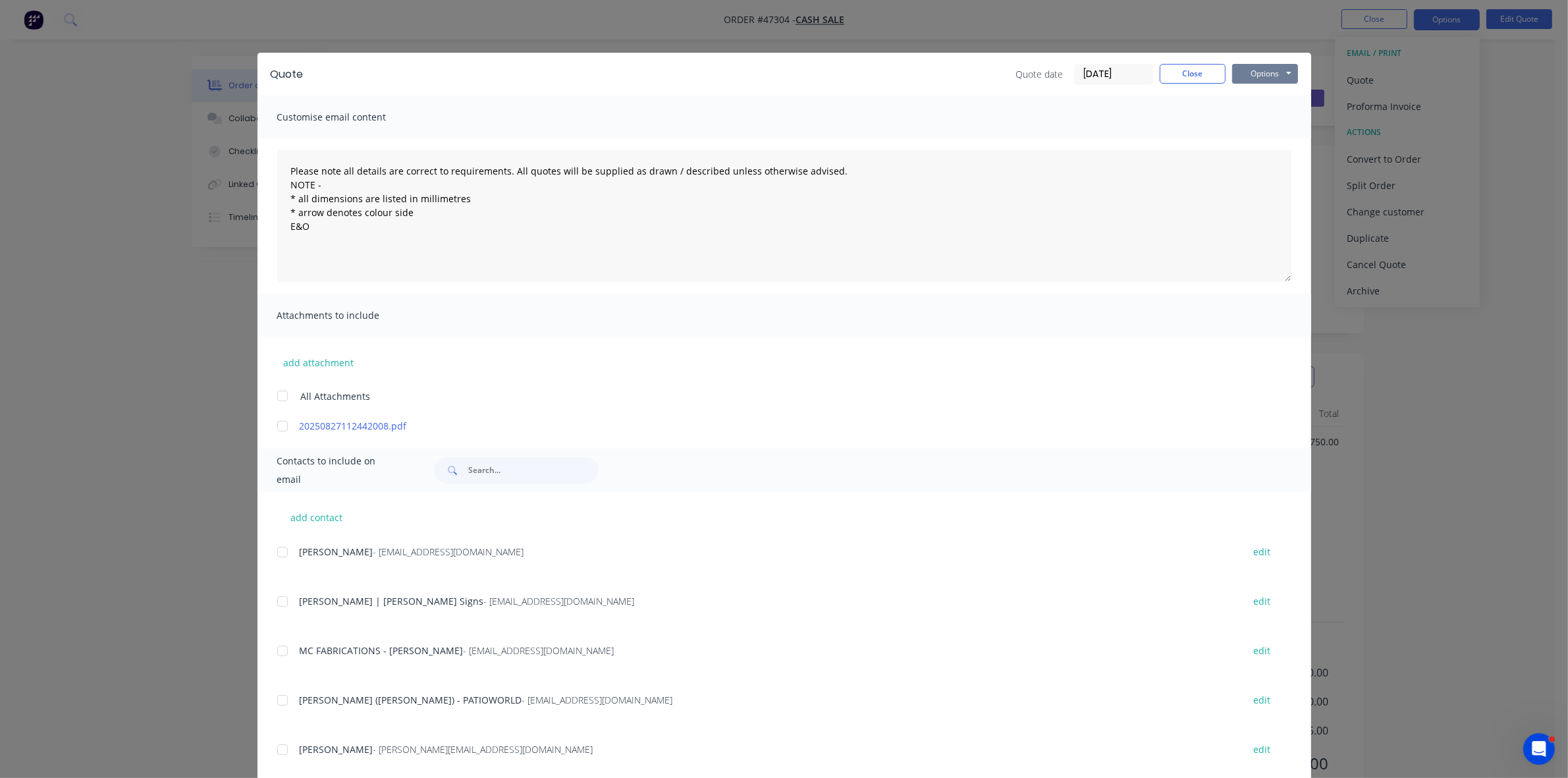
click at [1259, 73] on button "Options" at bounding box center [1264, 74] width 66 height 20
click at [1248, 122] on button "Print" at bounding box center [1274, 119] width 84 height 22
click at [1164, 73] on button "Close" at bounding box center [1192, 74] width 66 height 20
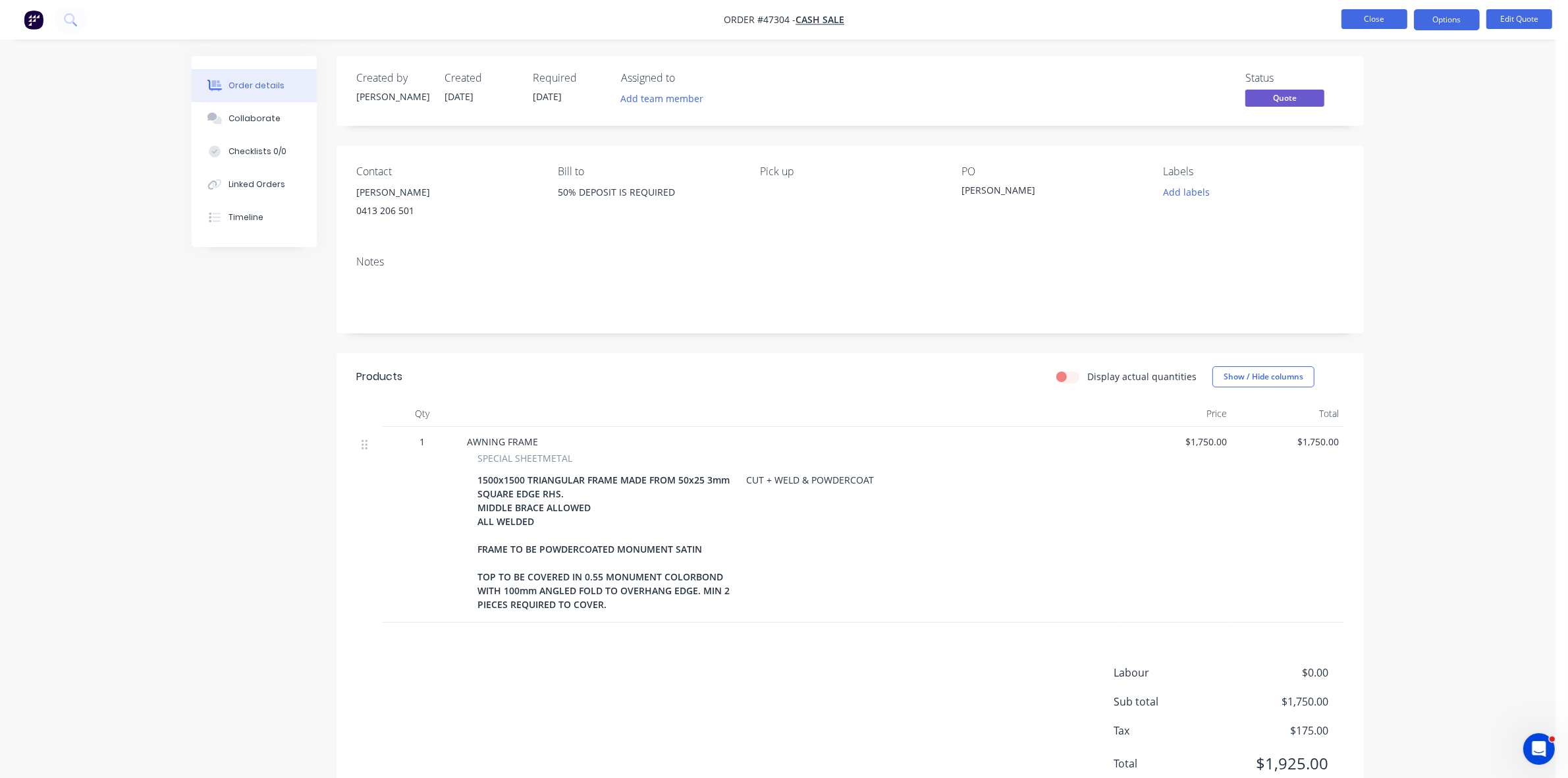
drag, startPoint x: 1367, startPoint y: 19, endPoint x: 1352, endPoint y: 19, distance: 15.0
click at [1352, 19] on button "Close" at bounding box center [1374, 19] width 66 height 20
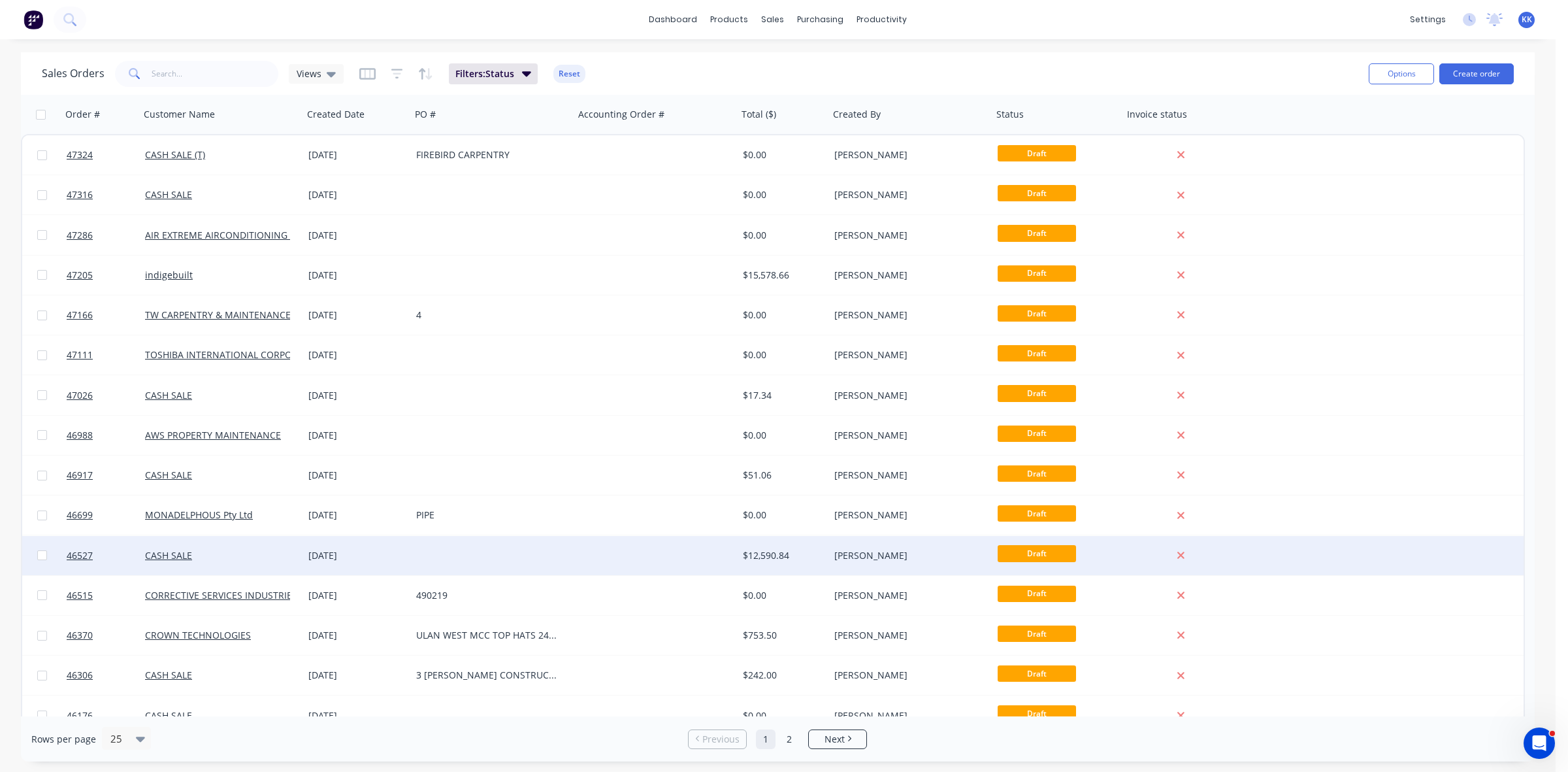
click at [521, 559] on div at bounding box center [492, 555] width 163 height 39
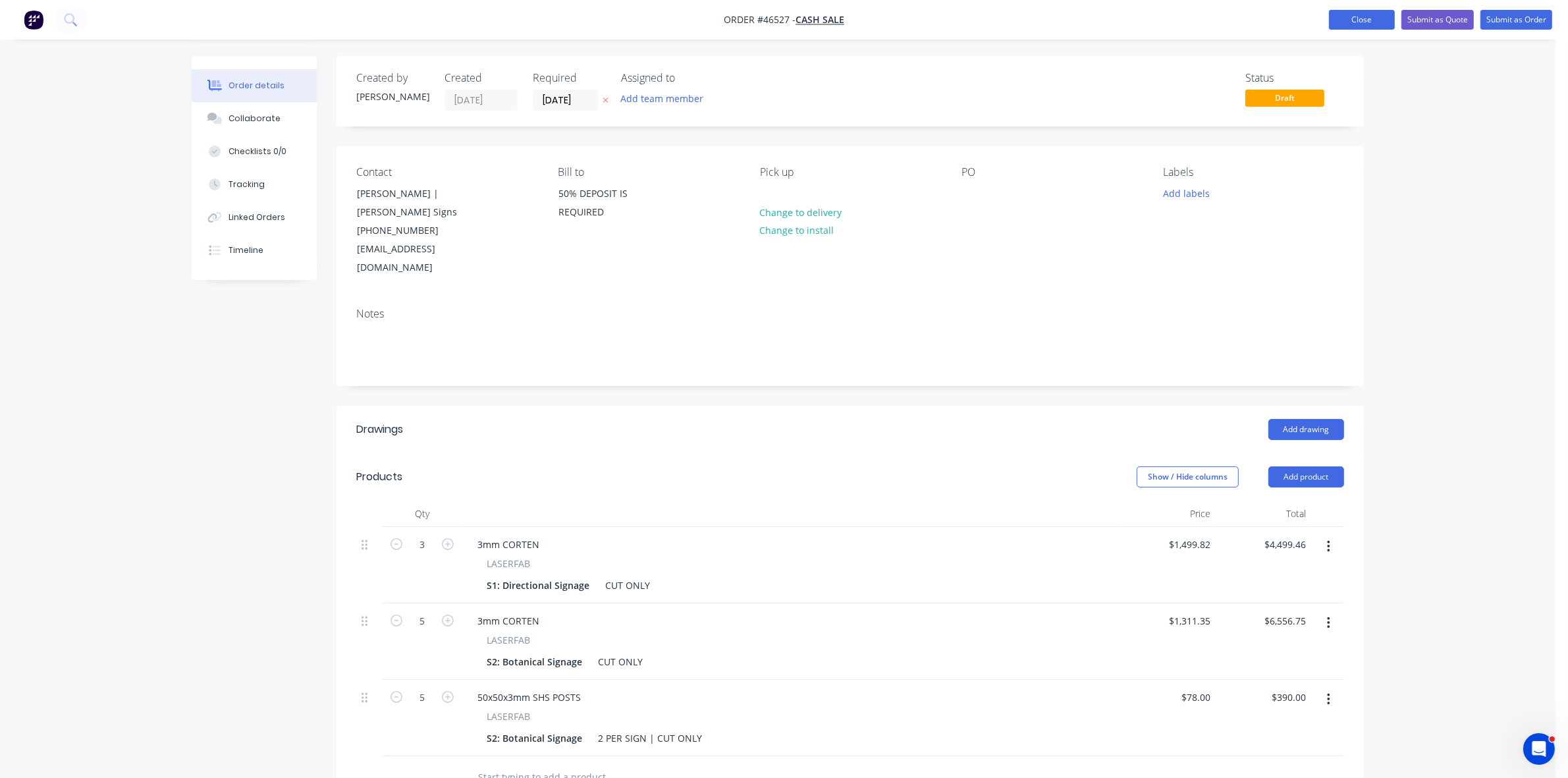
click at [1364, 20] on button "Close" at bounding box center [1361, 20] width 66 height 20
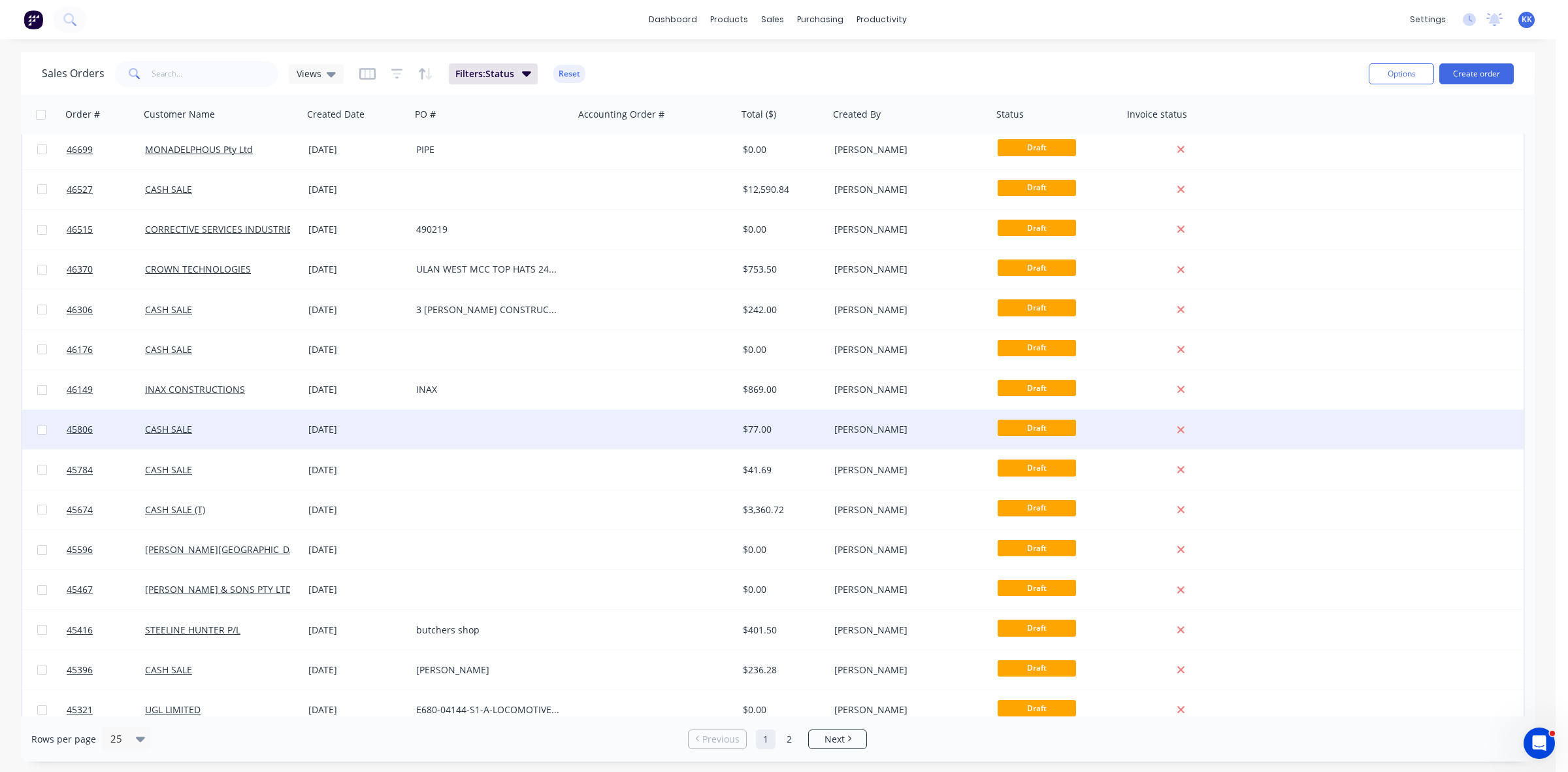
scroll to position [418, 0]
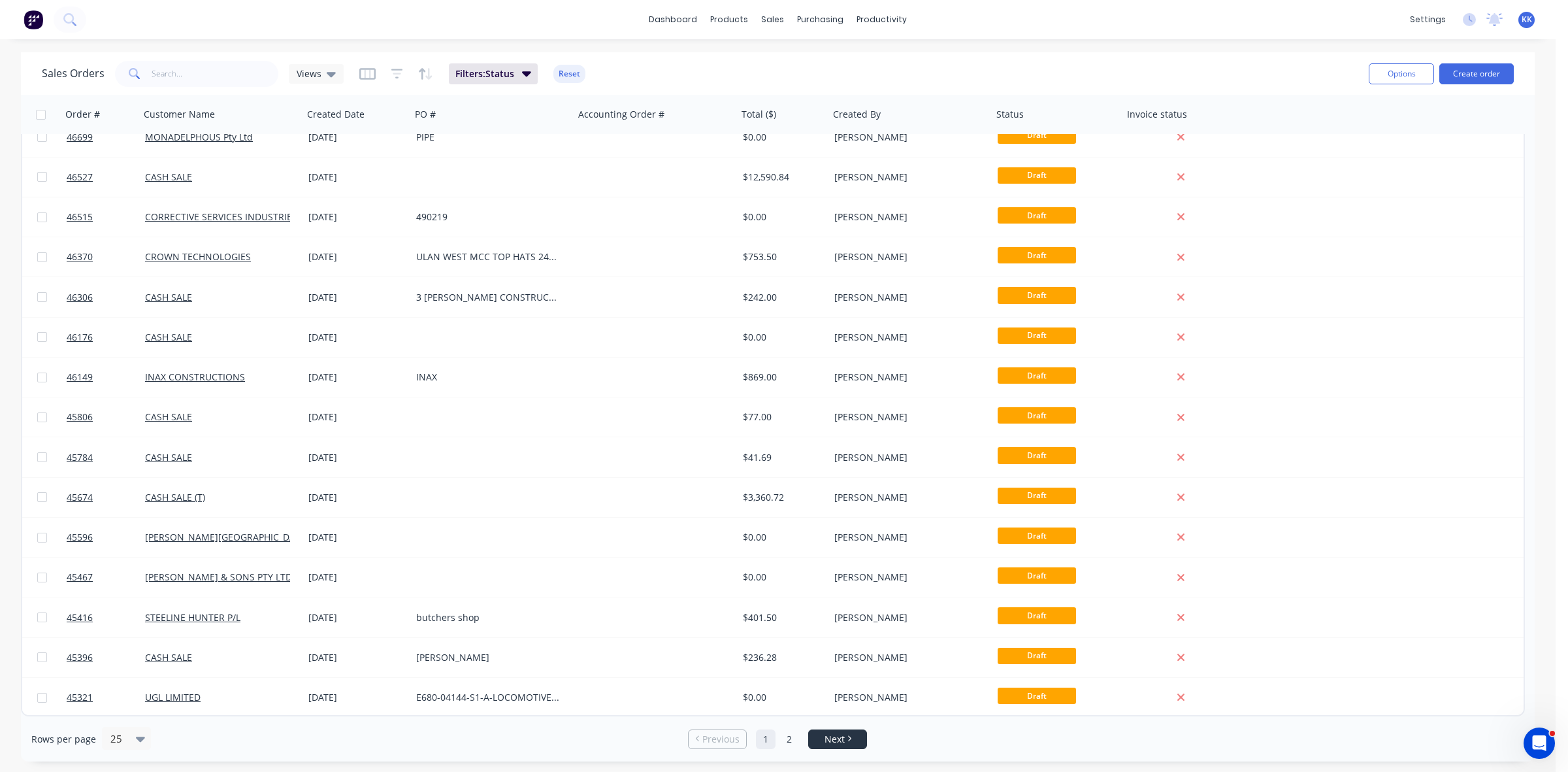
click at [840, 743] on span "Next" at bounding box center [834, 739] width 21 height 13
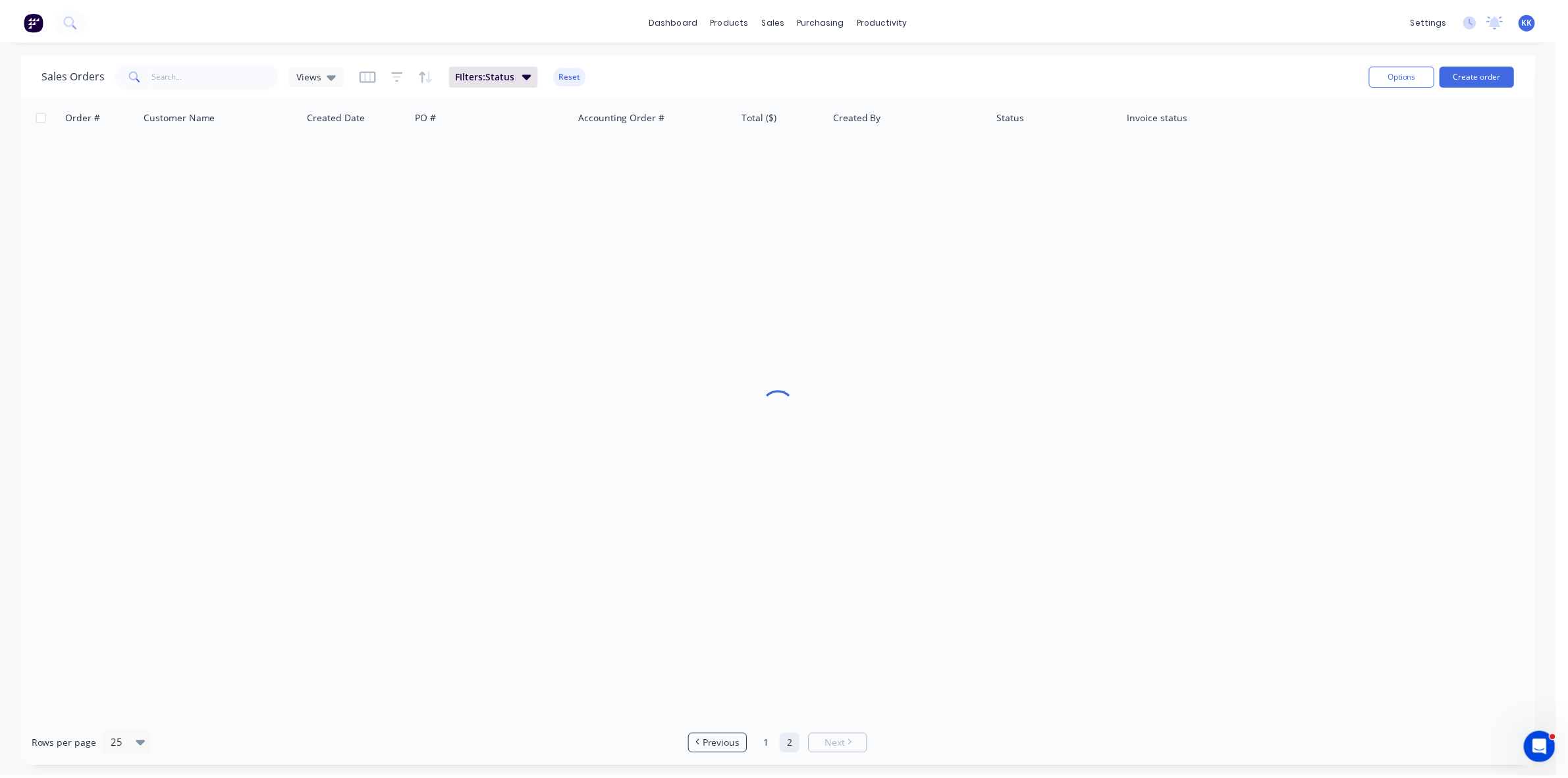
scroll to position [0, 0]
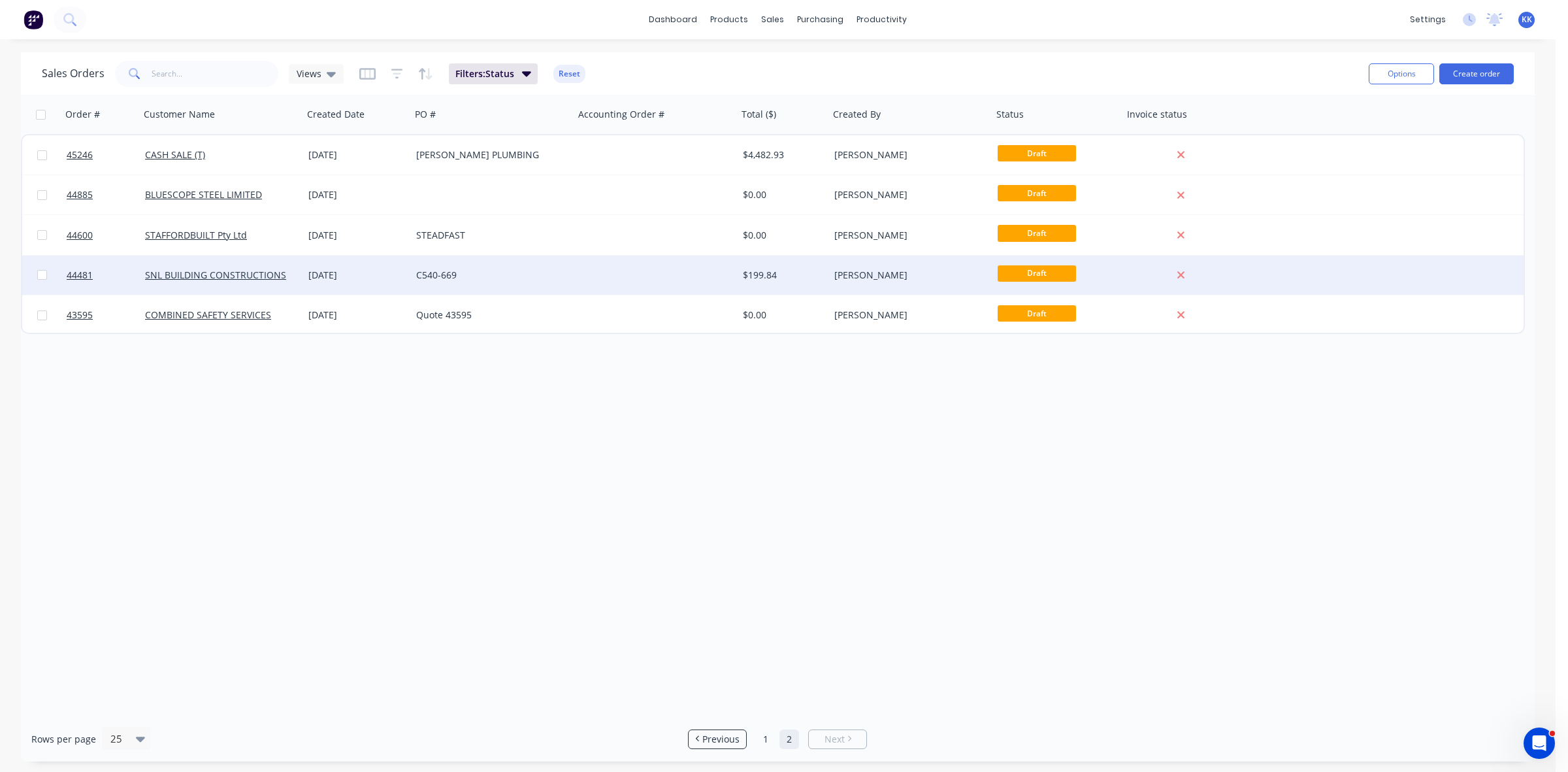
click at [350, 271] on div "08 May 2025" at bounding box center [357, 275] width 97 height 13
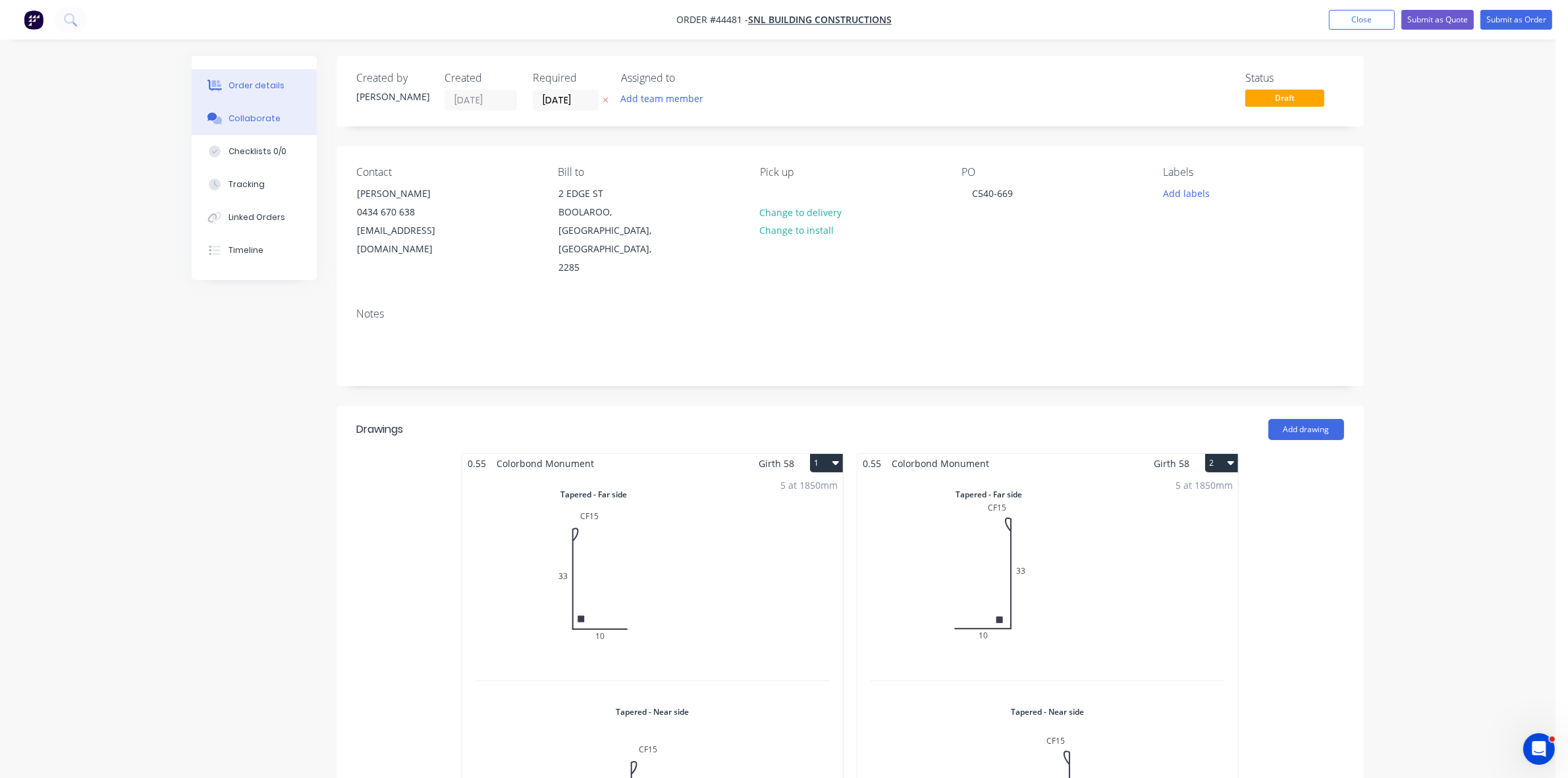
click at [242, 116] on div "Collaborate" at bounding box center [254, 118] width 52 height 12
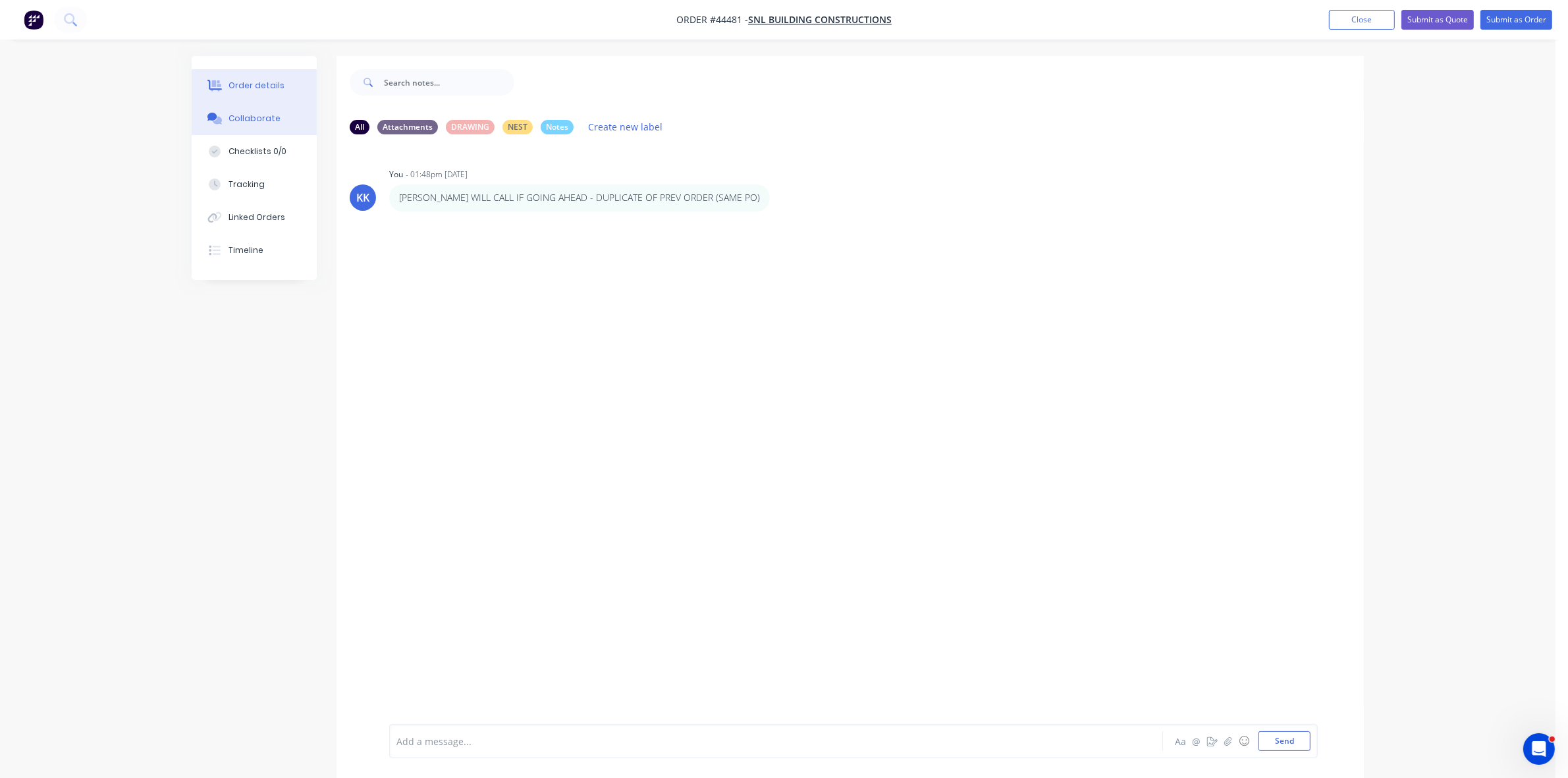
click at [248, 90] on div "Order details" at bounding box center [256, 85] width 56 height 12
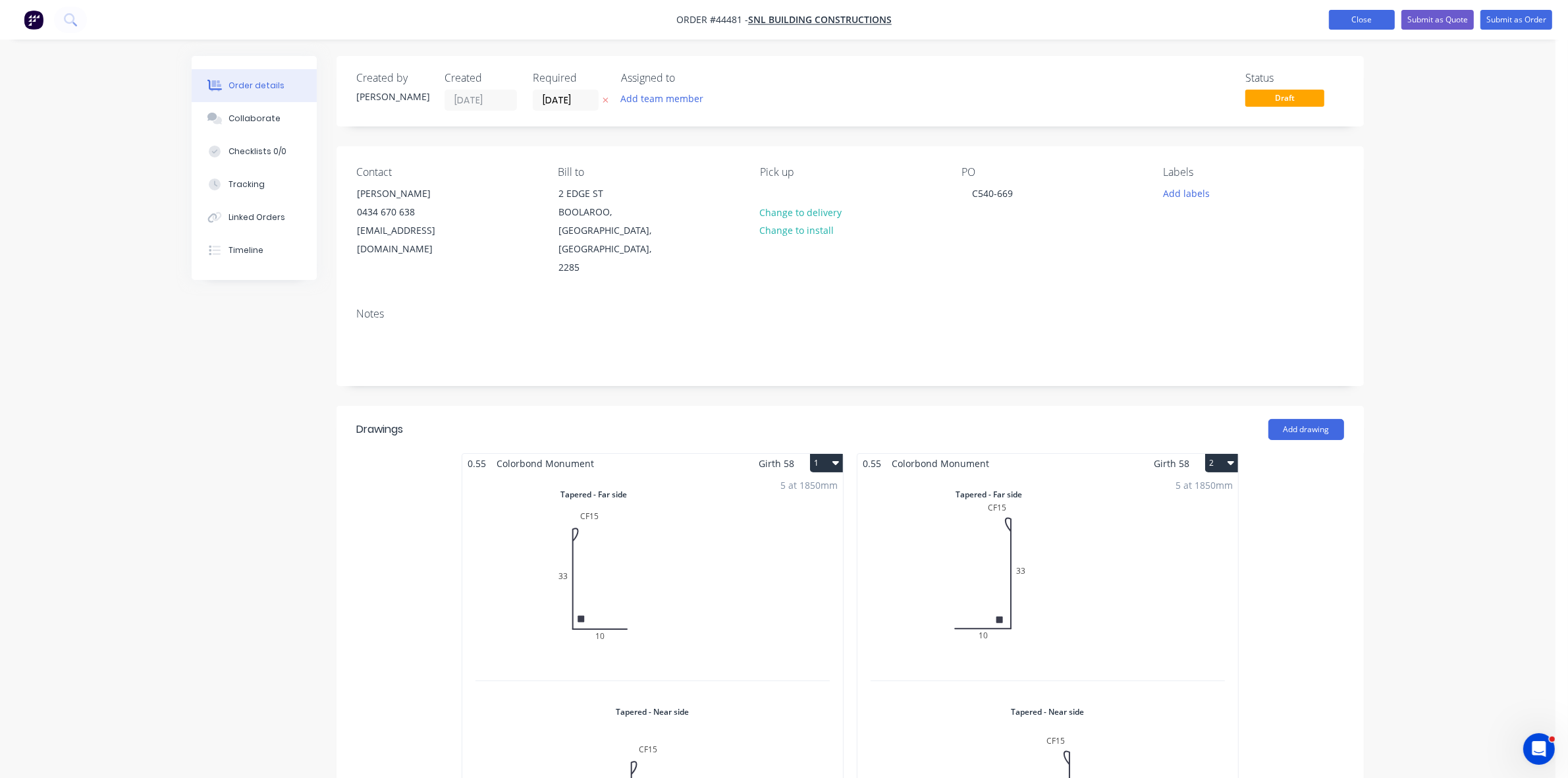
click at [1375, 18] on button "Close" at bounding box center [1361, 20] width 66 height 20
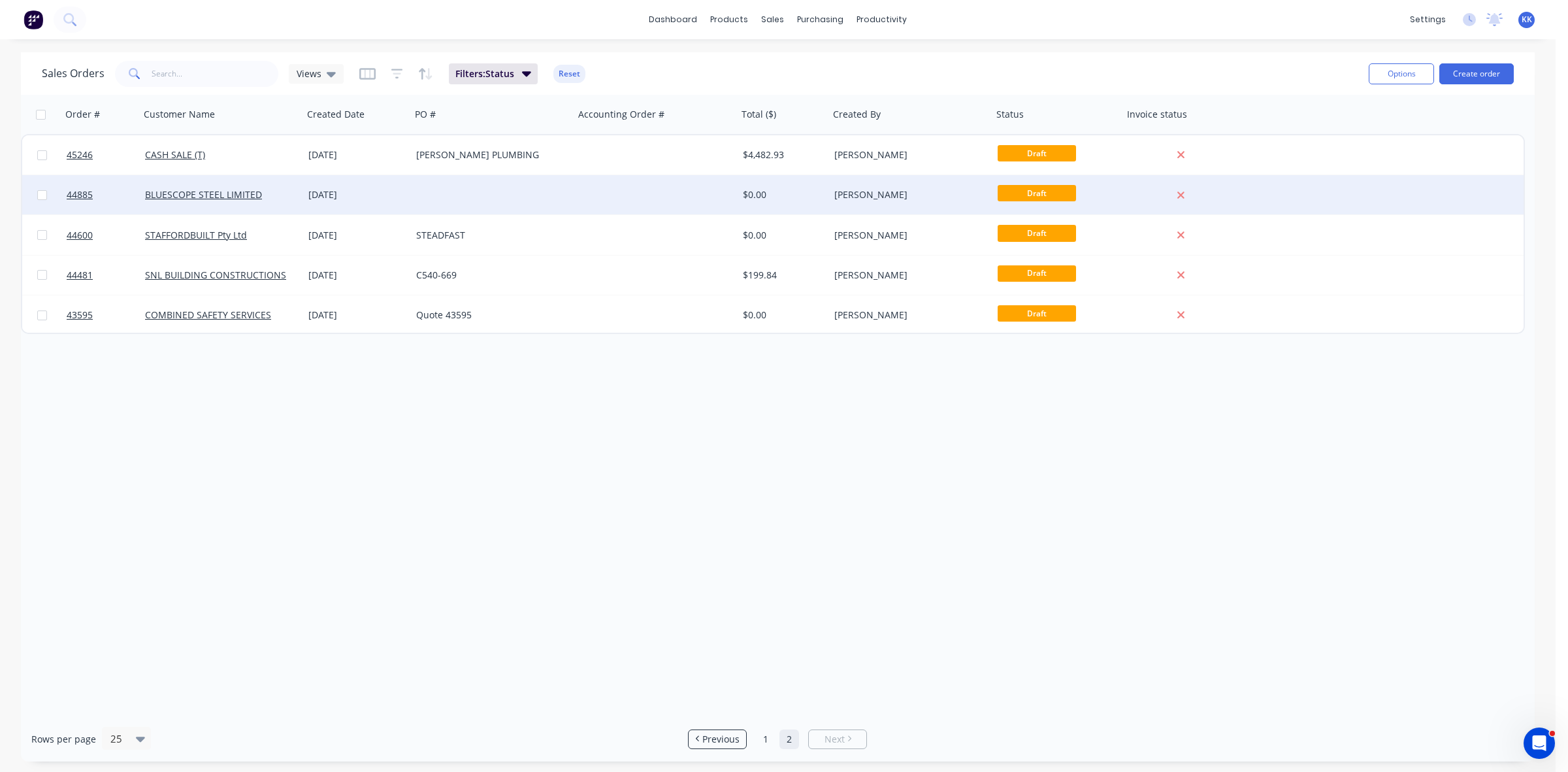
click at [518, 194] on div at bounding box center [492, 194] width 163 height 39
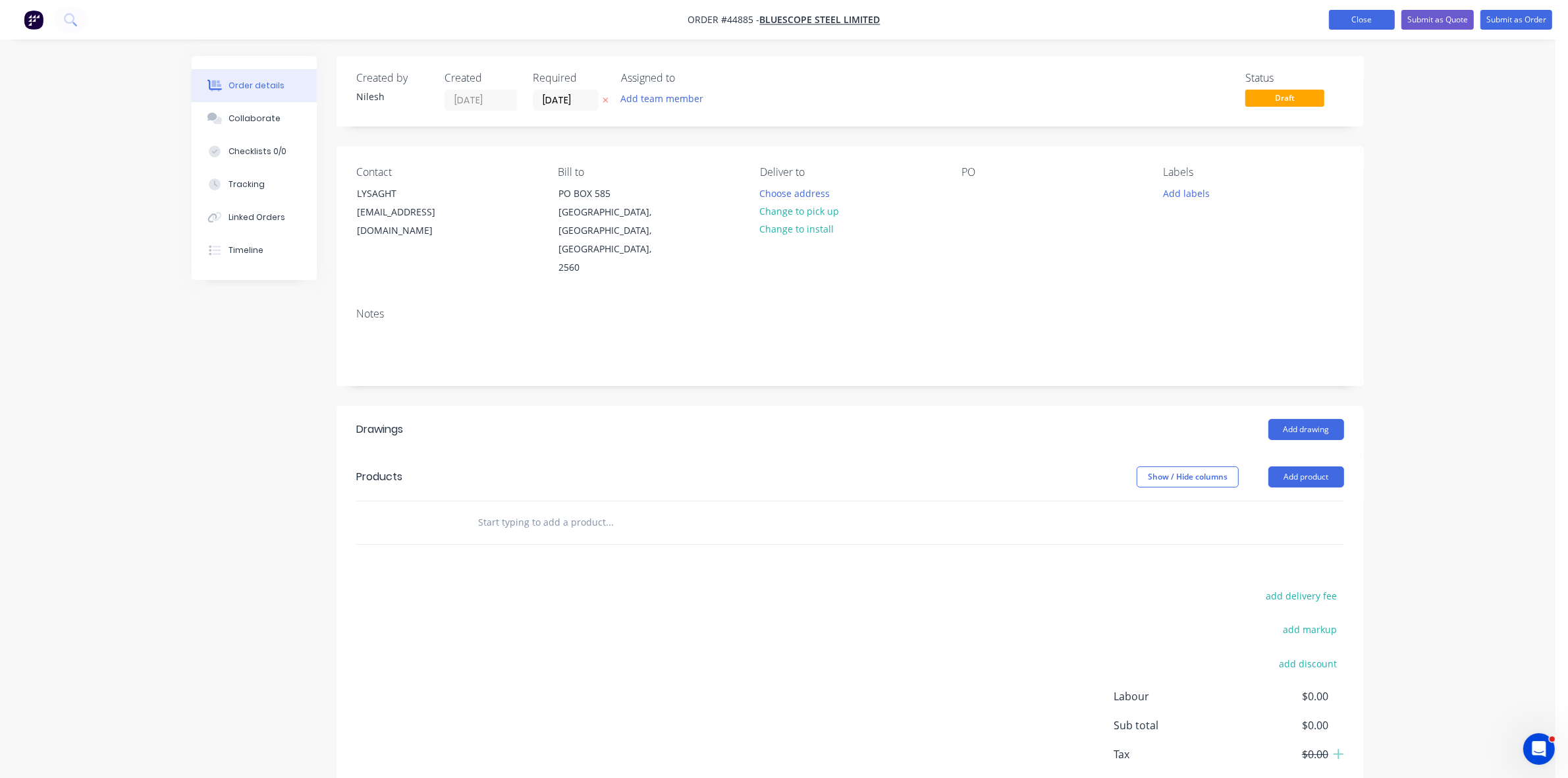
drag, startPoint x: 1337, startPoint y: 20, endPoint x: 1328, endPoint y: 20, distance: 9.0
click at [1337, 20] on button "Close" at bounding box center [1361, 20] width 66 height 20
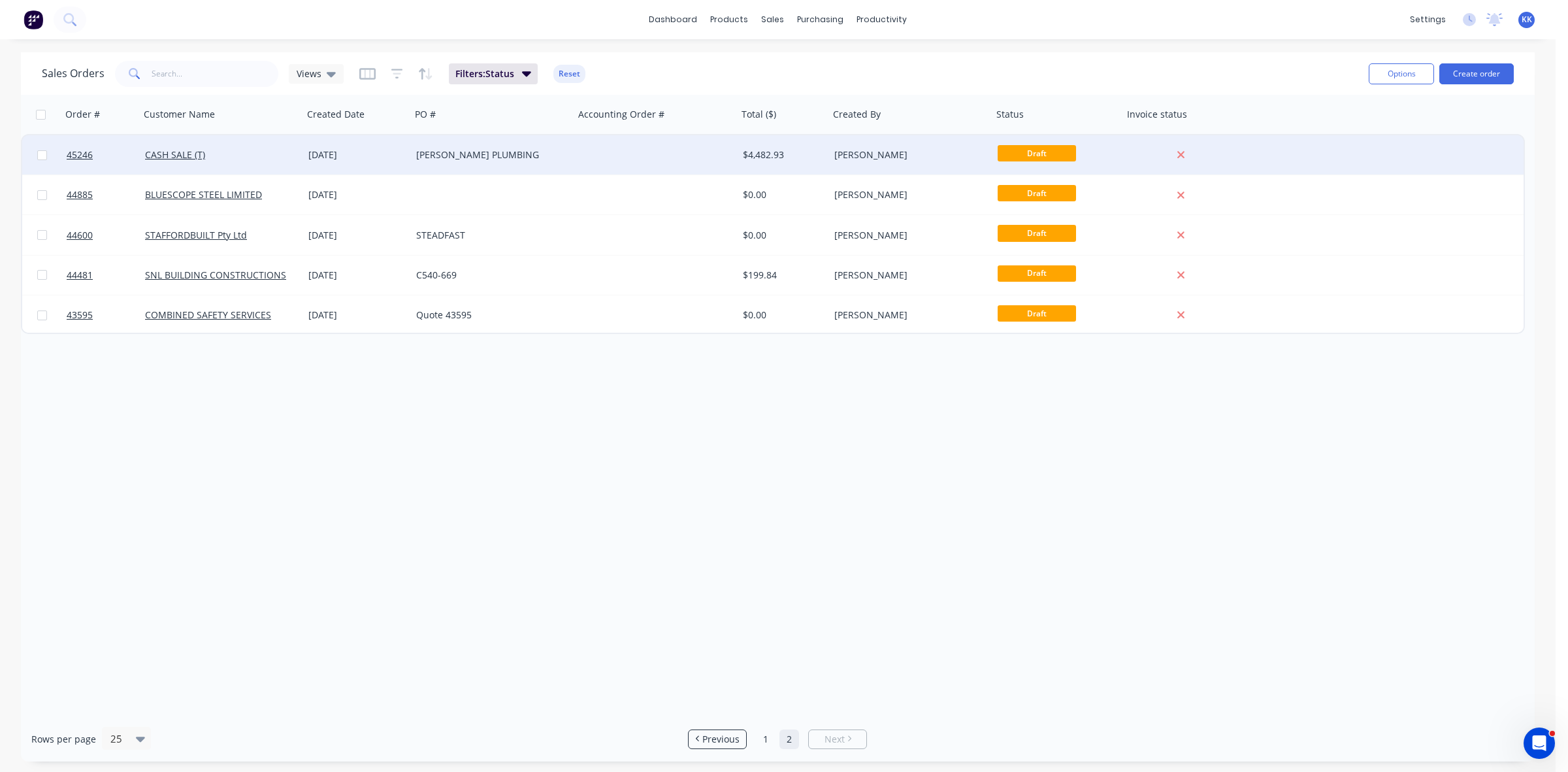
click at [539, 158] on div "[PERSON_NAME] PLUMBING" at bounding box center [488, 154] width 145 height 13
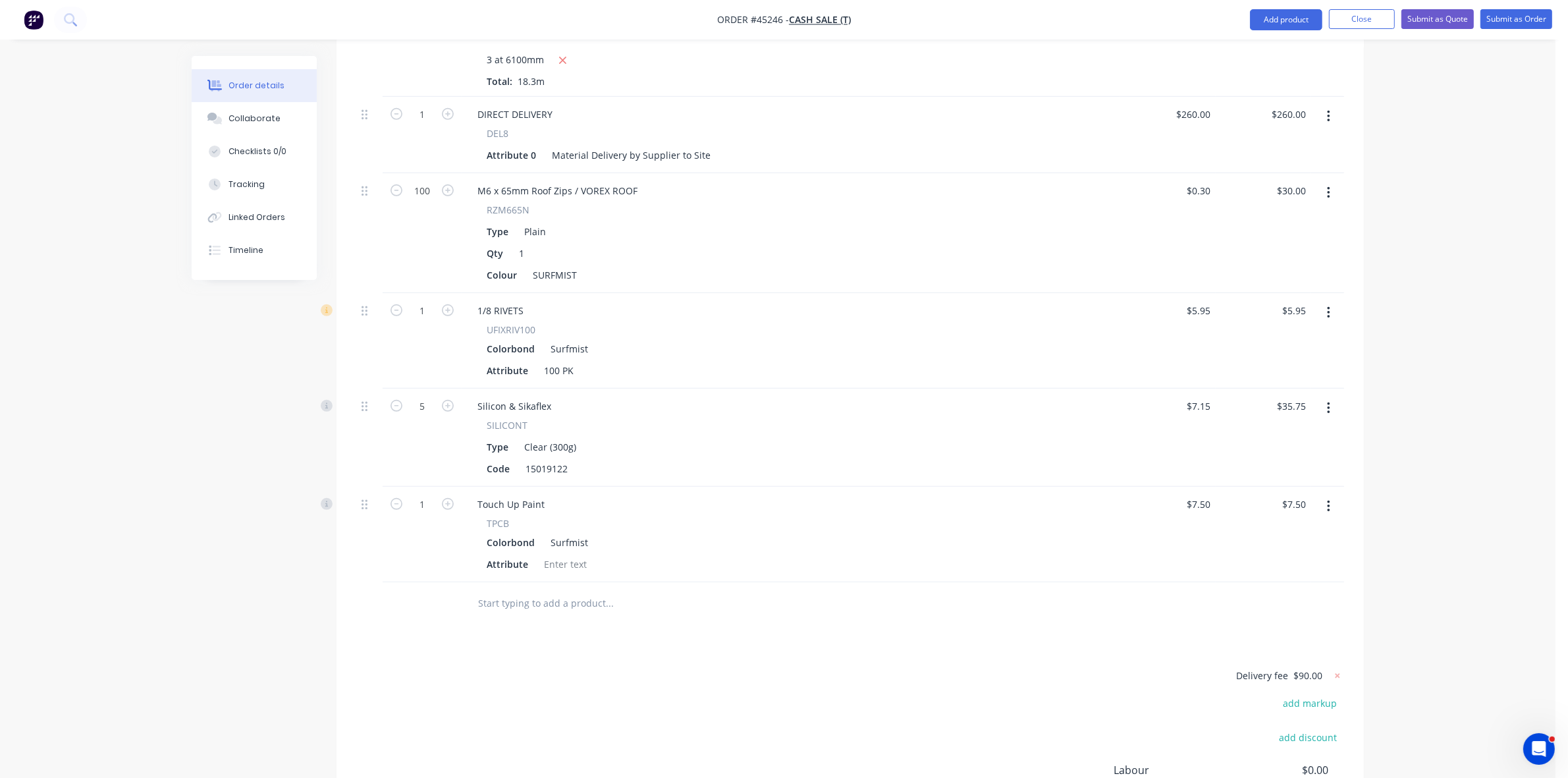
scroll to position [952, 0]
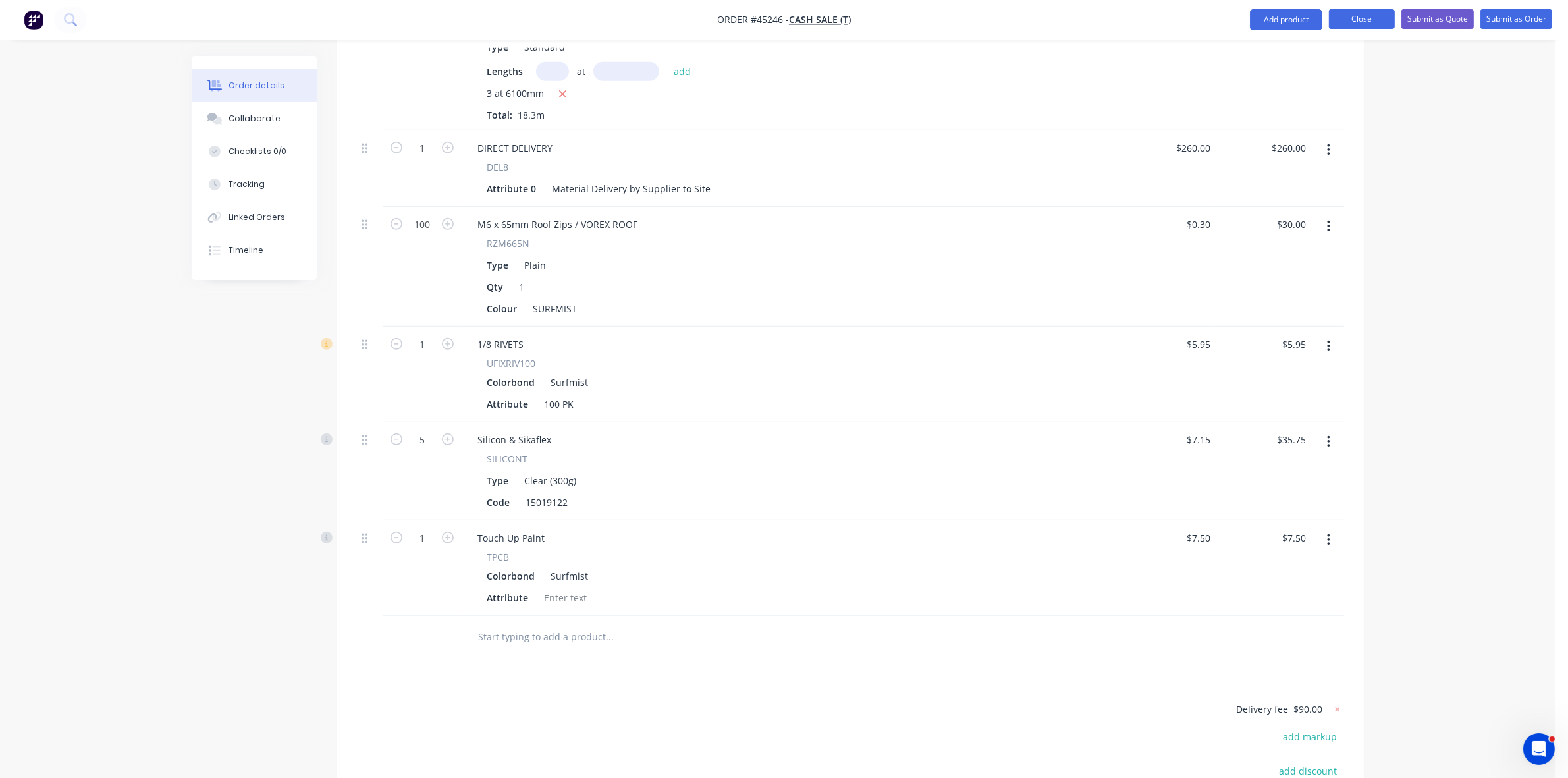
drag, startPoint x: 1375, startPoint y: 17, endPoint x: 1363, endPoint y: 23, distance: 13.4
click at [1375, 19] on button "Close" at bounding box center [1361, 19] width 66 height 20
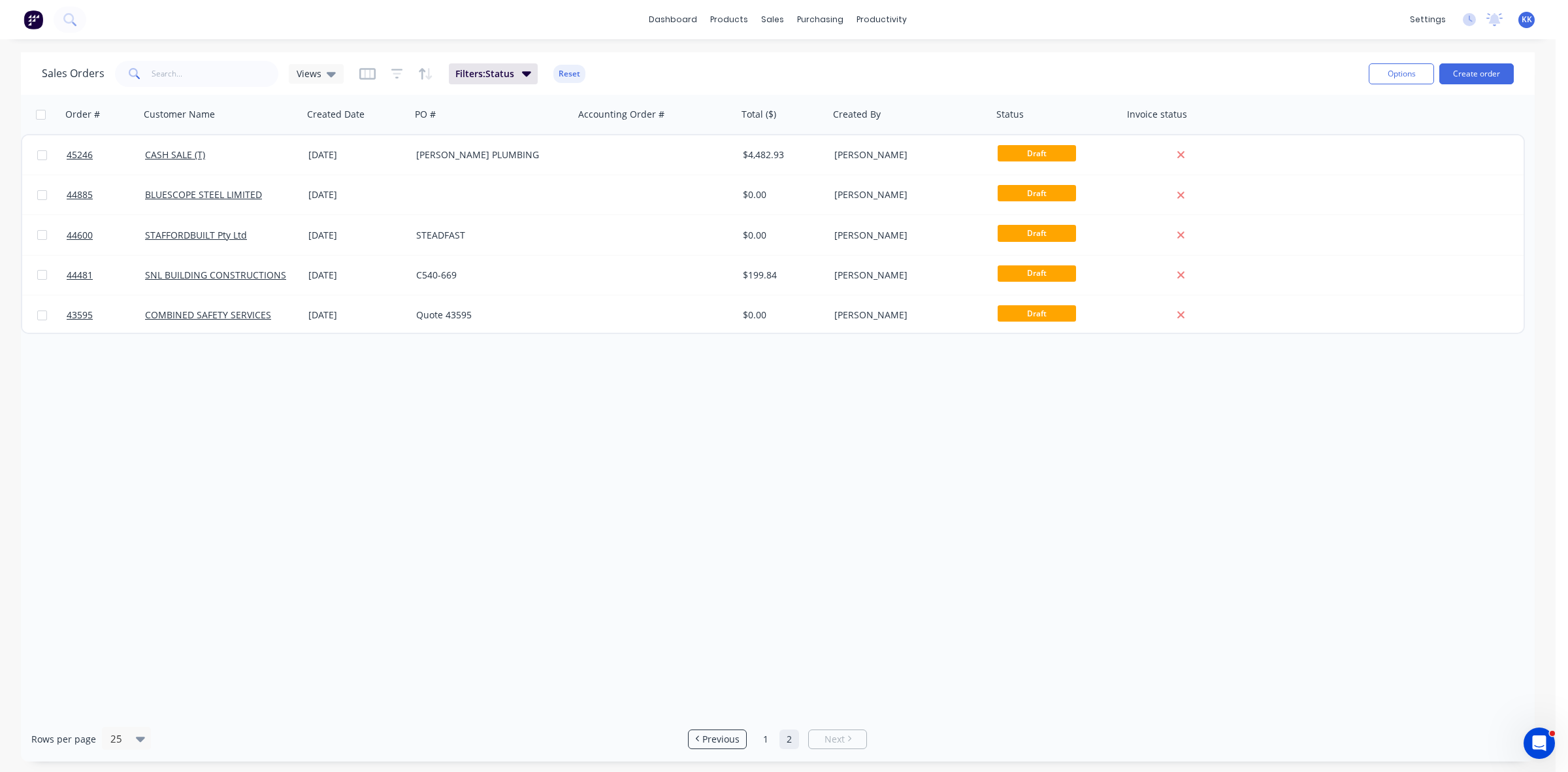
click at [37, 113] on input "checkbox" at bounding box center [40, 114] width 10 height 10
checkbox input "true"
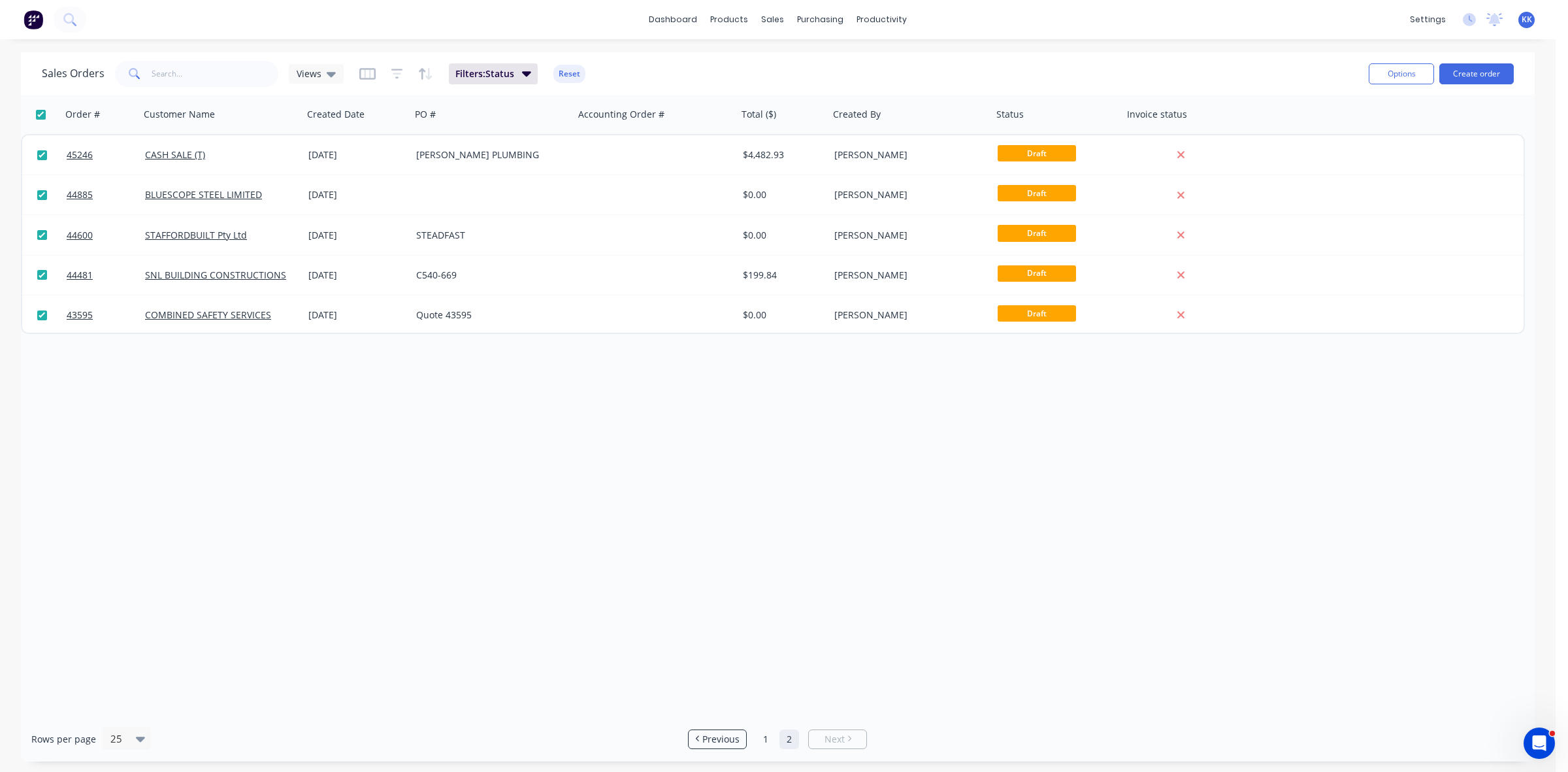
checkbox input "true"
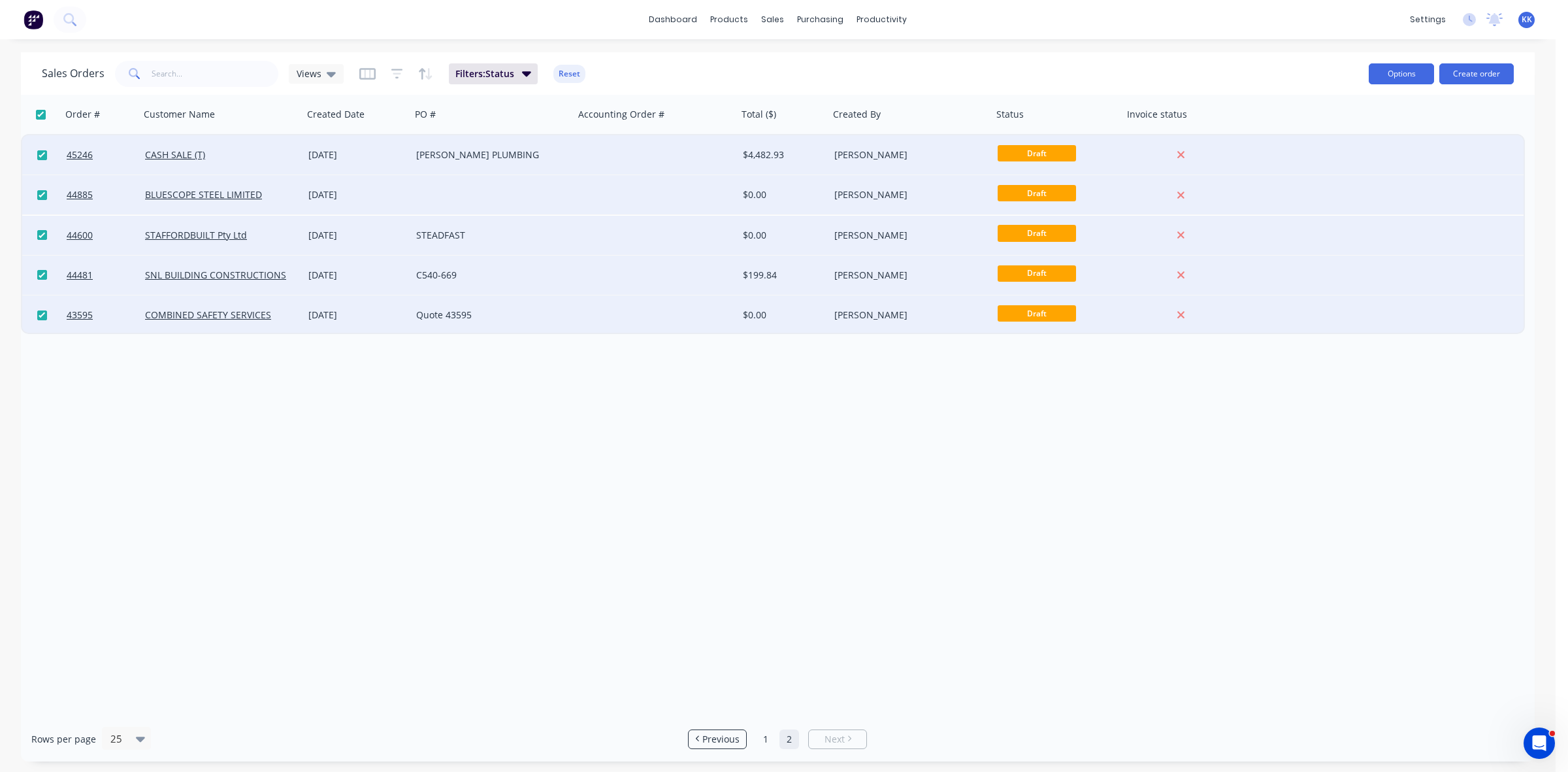
click at [1376, 77] on button "Options" at bounding box center [1401, 73] width 65 height 21
click at [1320, 124] on div "Archive" at bounding box center [1362, 133] width 120 height 19
checkbox input "false"
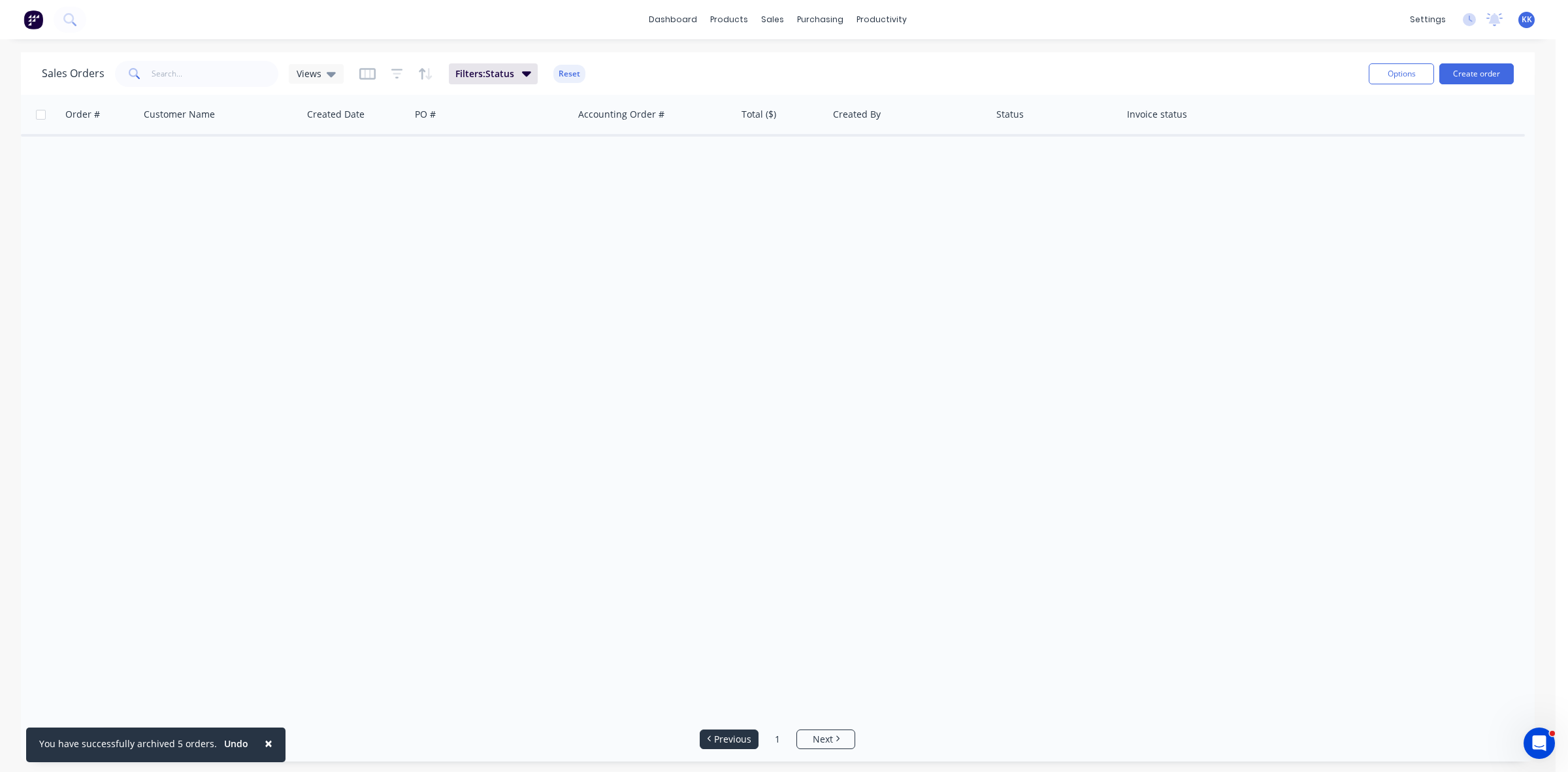
click at [745, 733] on span "Previous" at bounding box center [733, 739] width 37 height 13
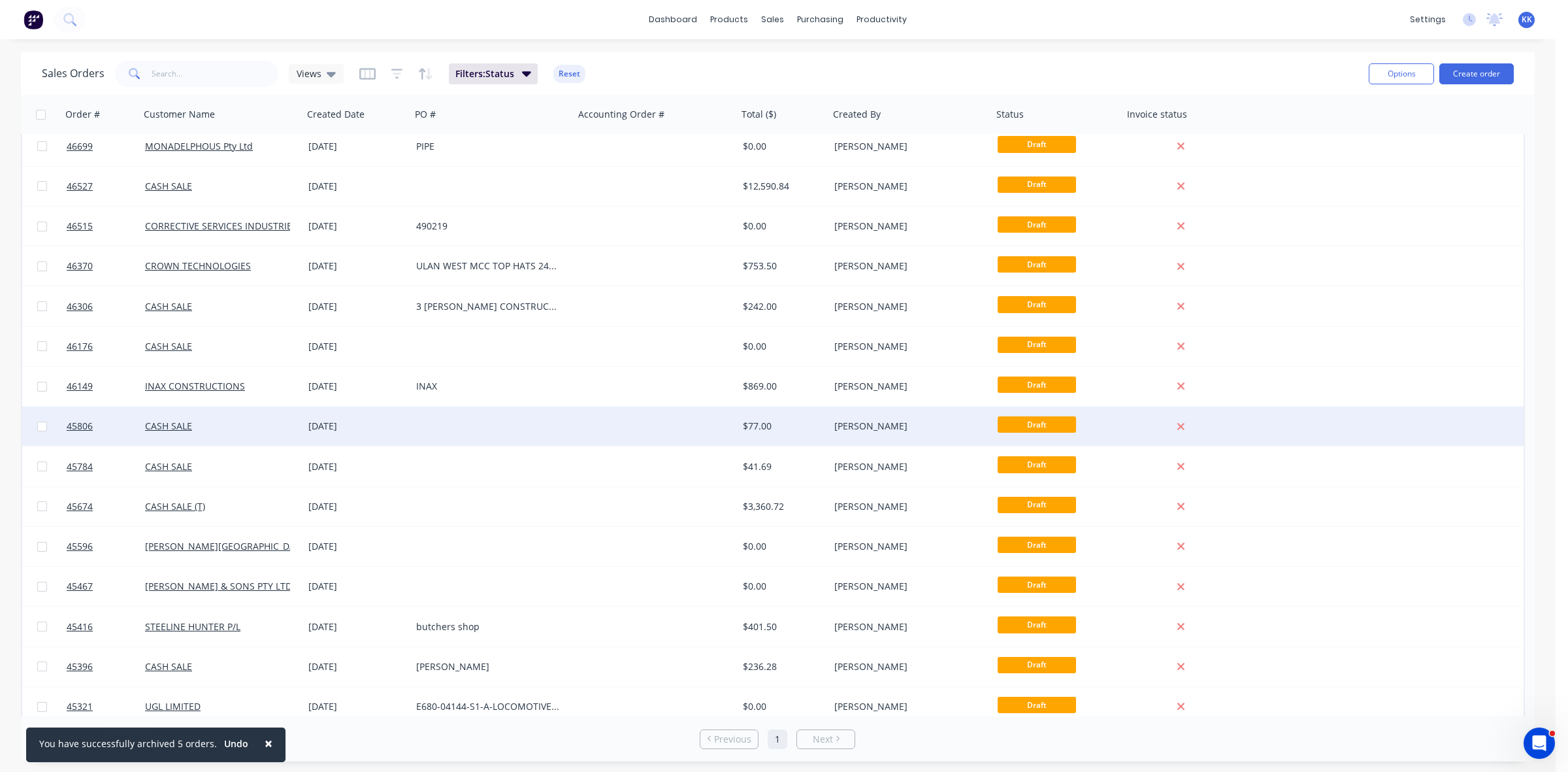
scroll to position [418, 0]
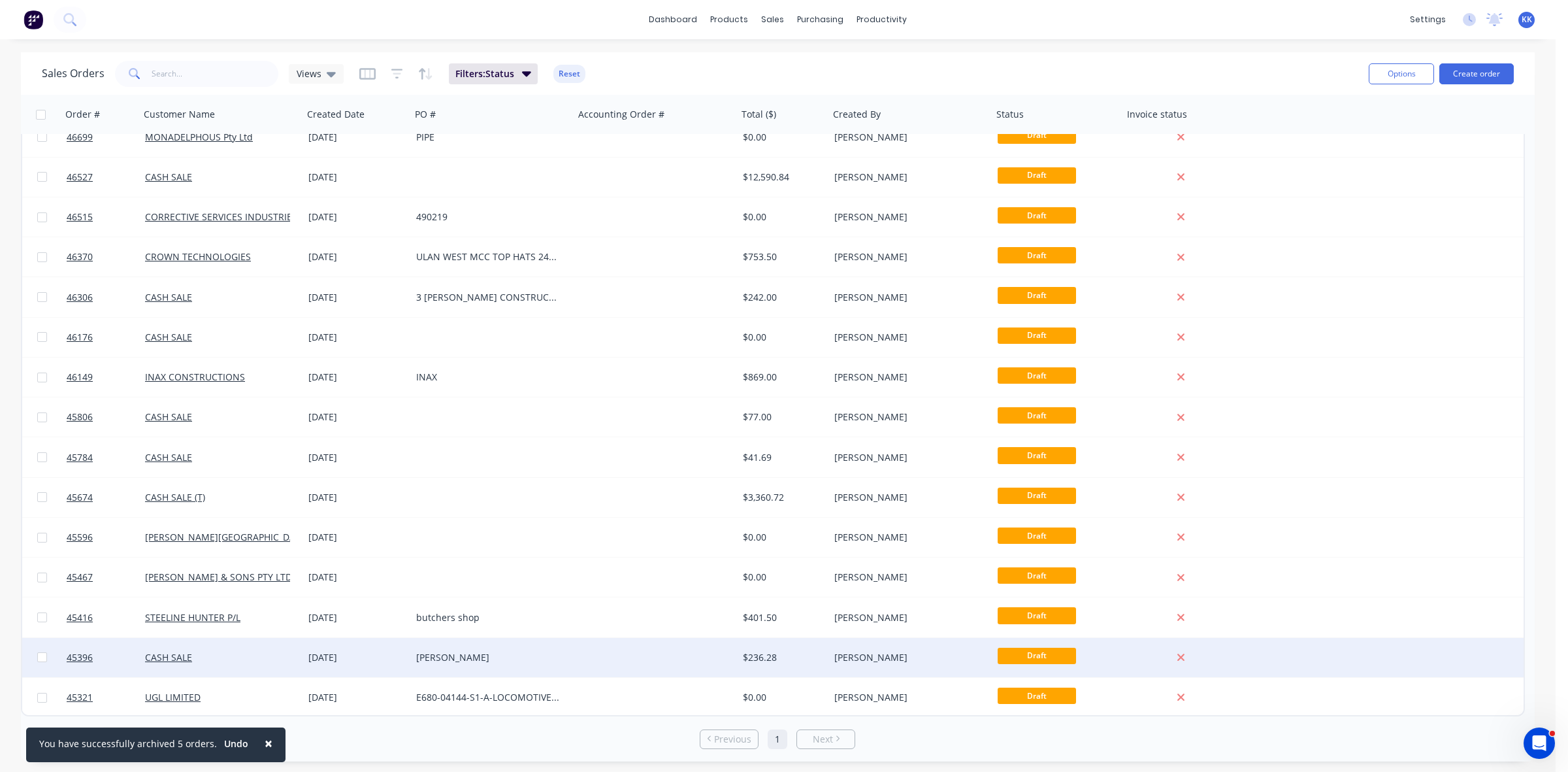
click at [579, 664] on div at bounding box center [655, 657] width 163 height 39
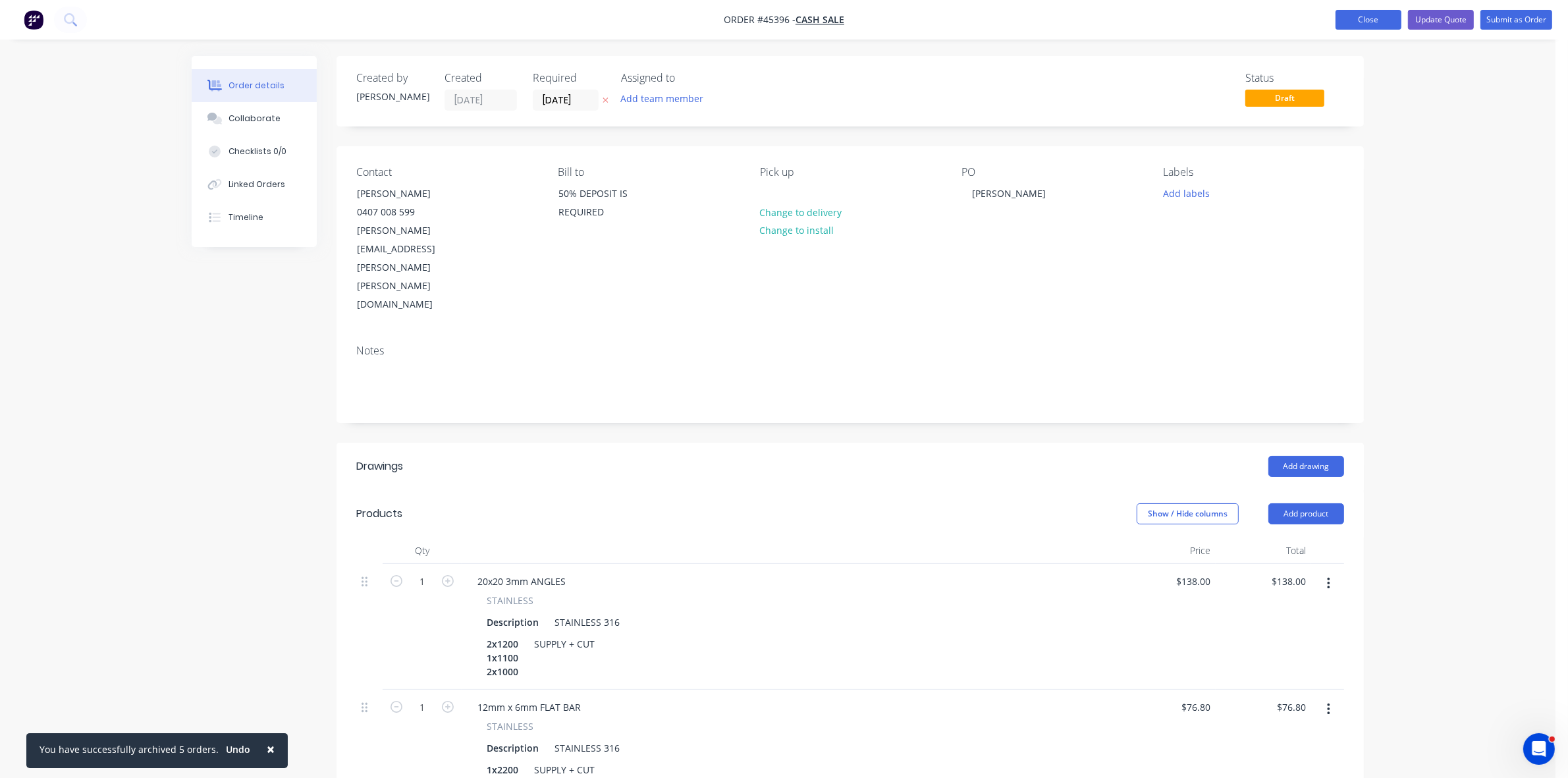
click at [1374, 14] on button "Close" at bounding box center [1368, 20] width 66 height 20
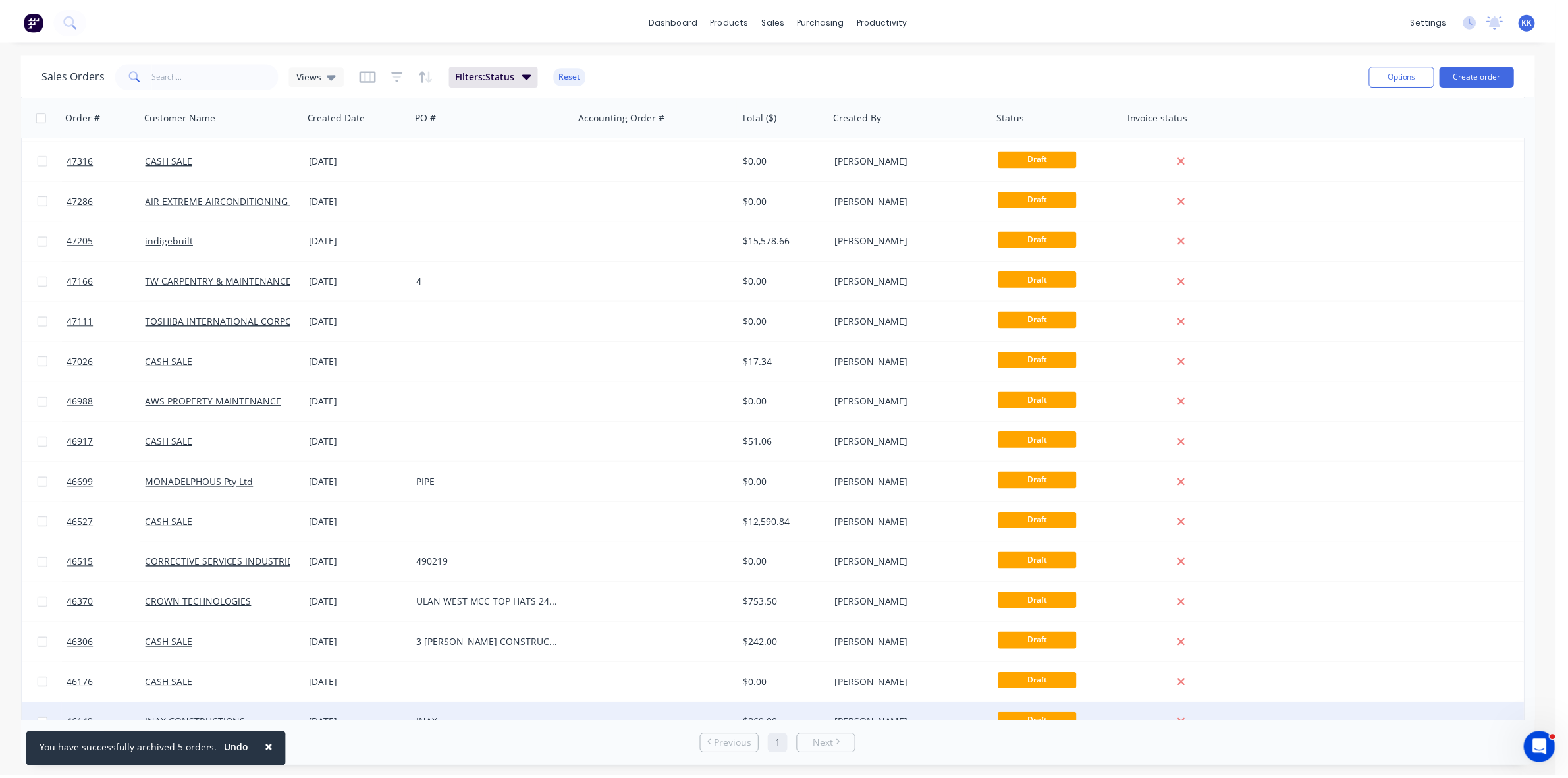
scroll to position [164, 0]
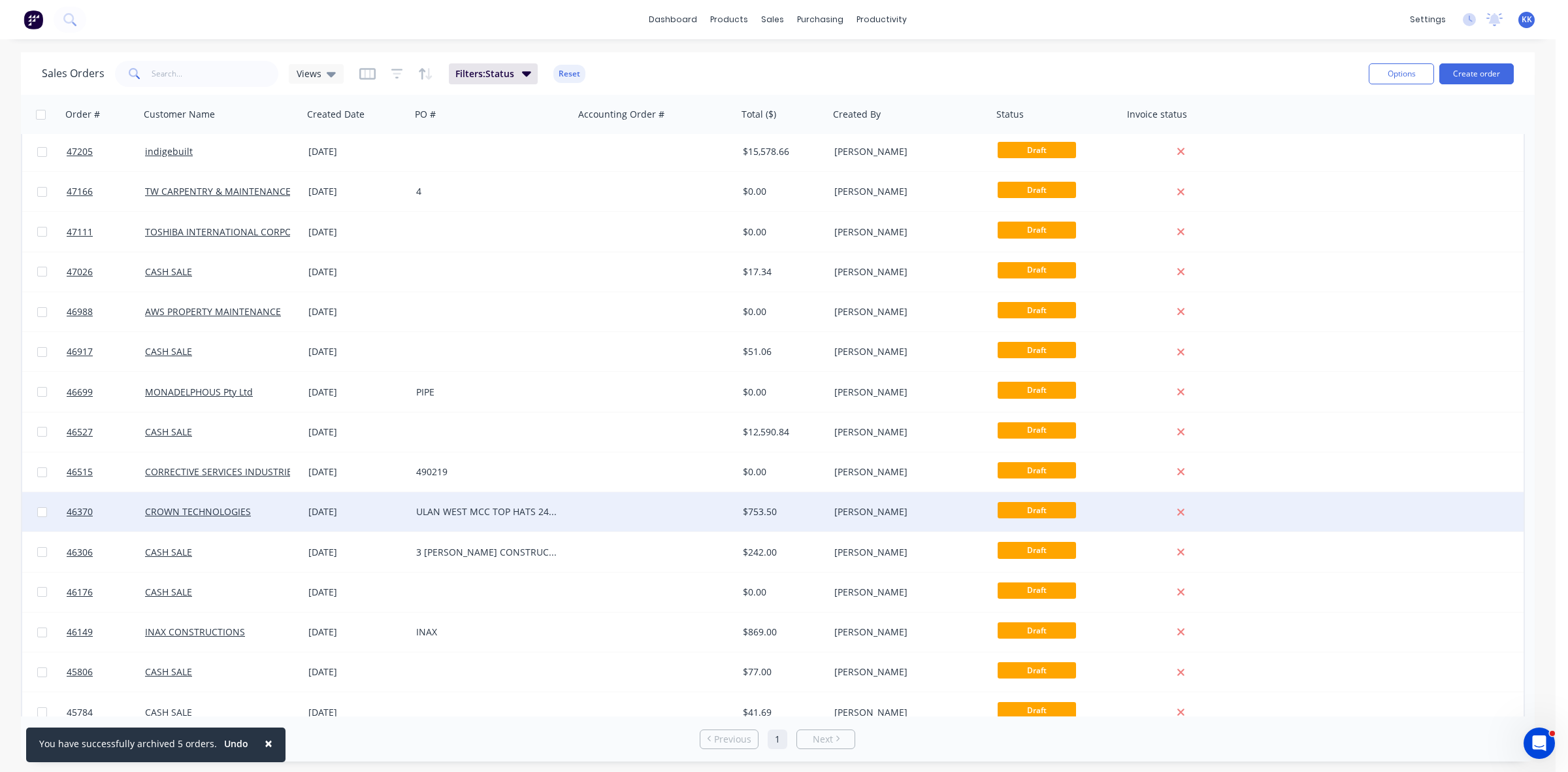
click at [615, 517] on div at bounding box center [655, 512] width 163 height 39
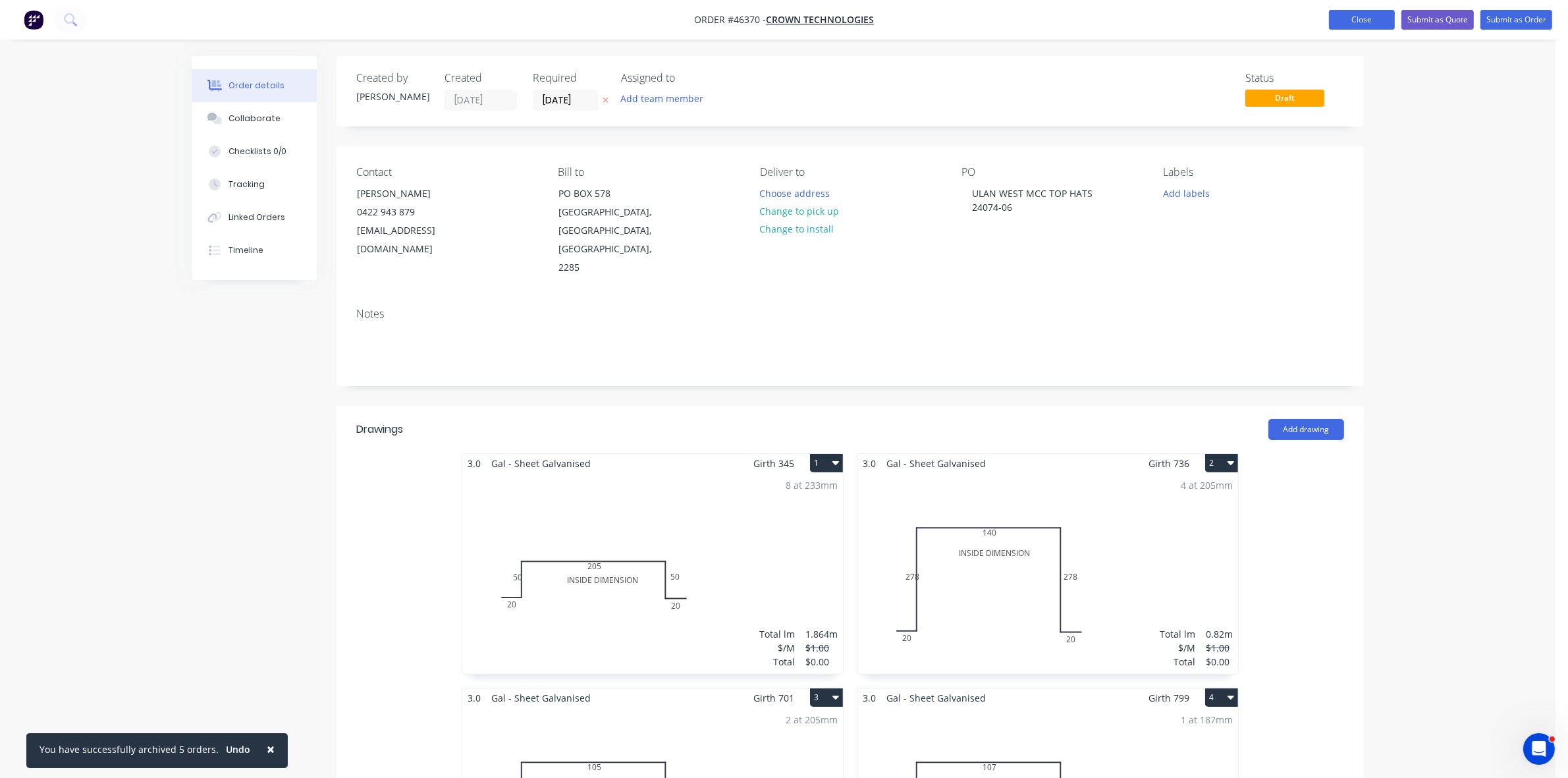
click at [1359, 23] on button "Close" at bounding box center [1361, 20] width 66 height 20
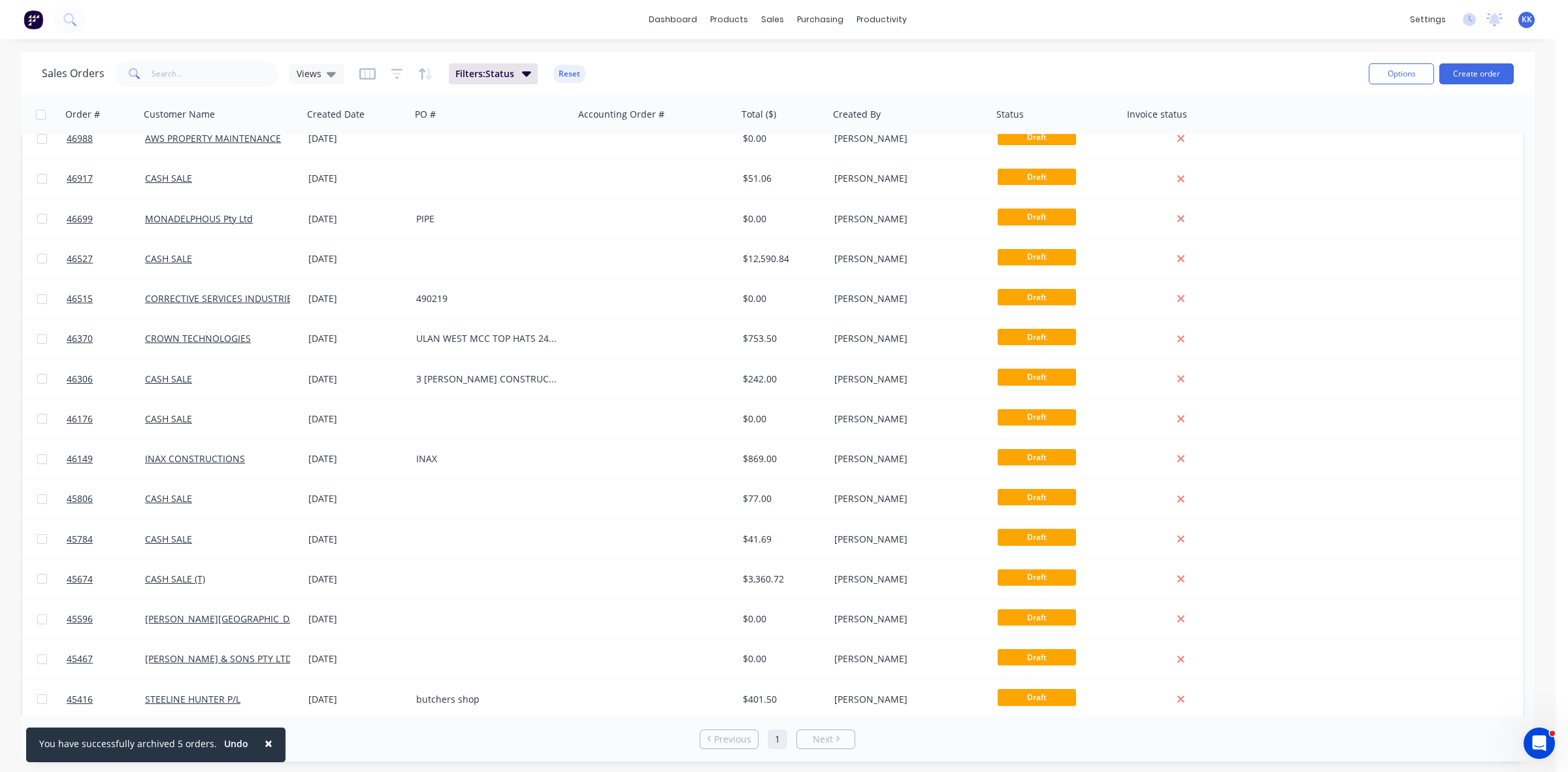
scroll to position [418, 0]
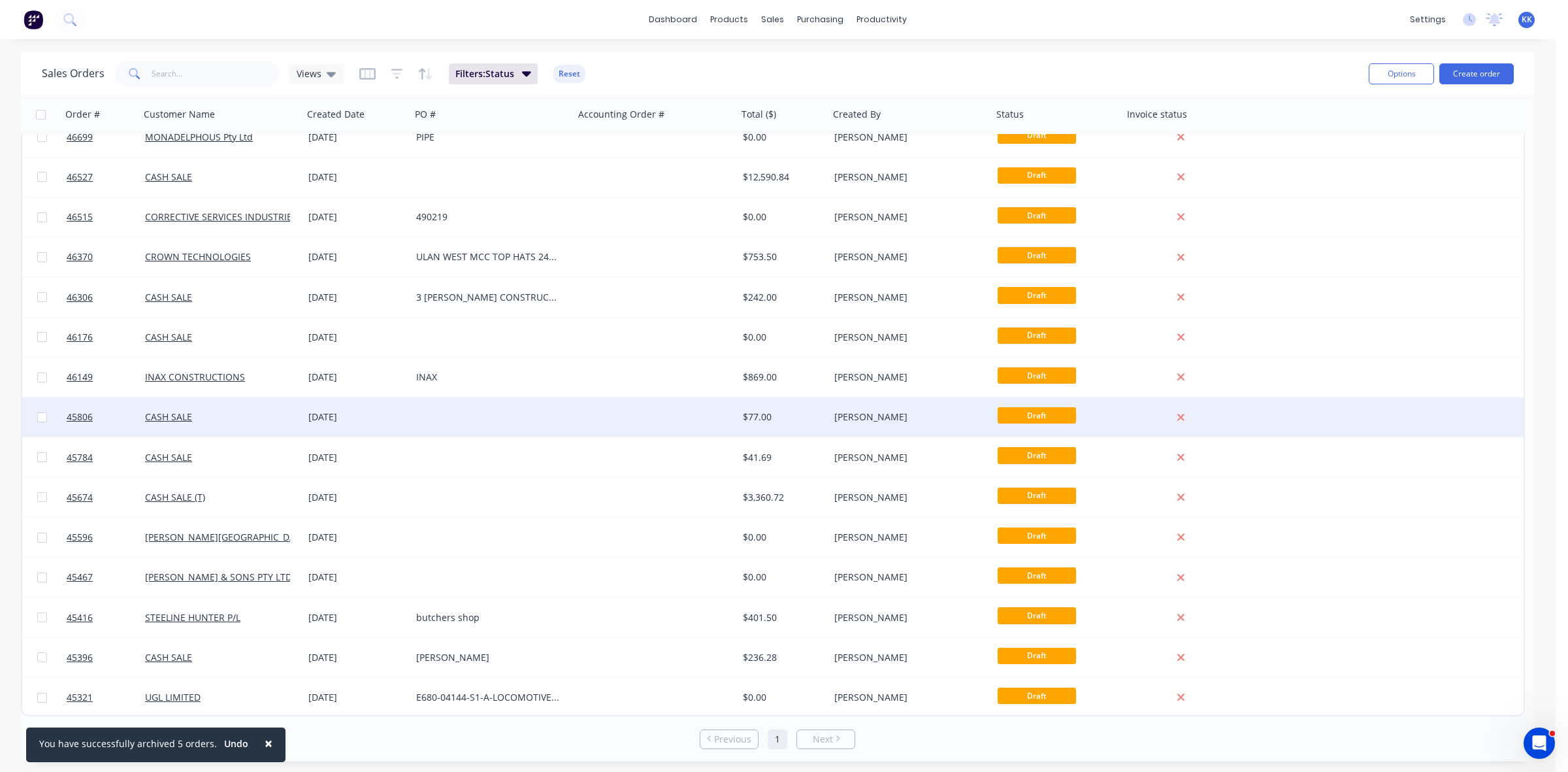
click at [402, 427] on div "27 Jun 2025" at bounding box center [357, 417] width 108 height 39
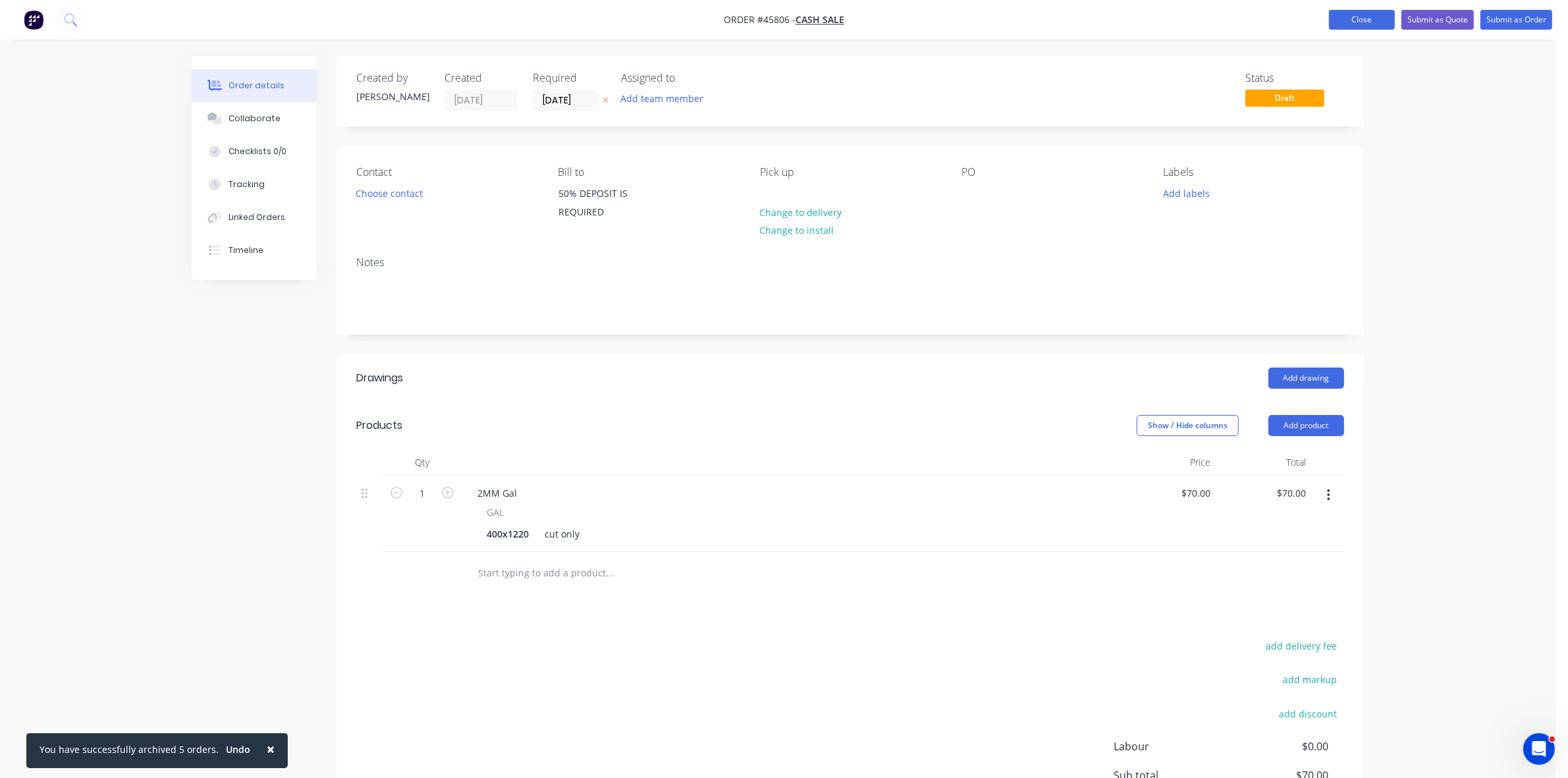
click at [1367, 19] on button "Close" at bounding box center [1361, 20] width 66 height 20
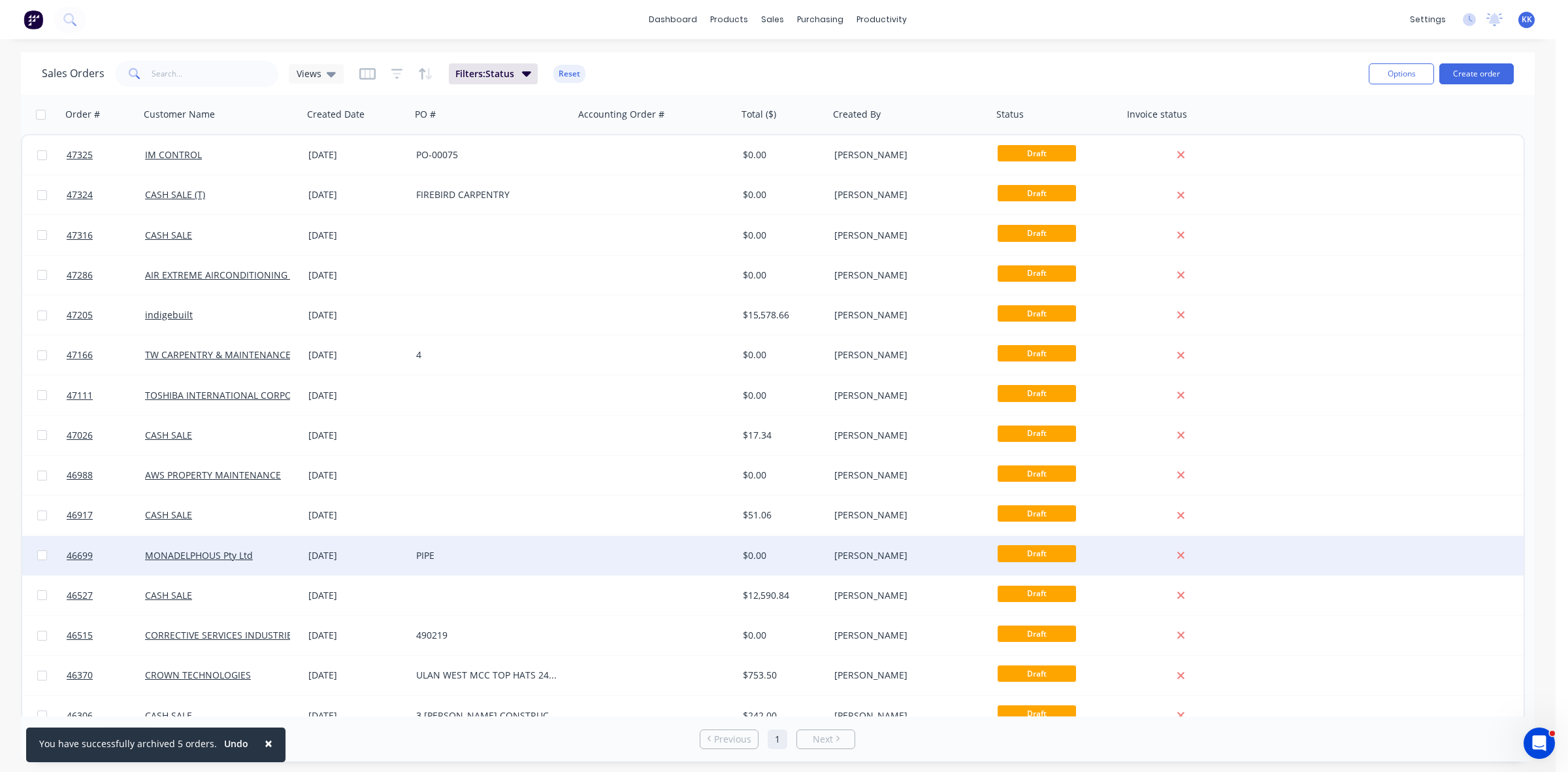
click at [515, 559] on div "PIPE" at bounding box center [488, 555] width 145 height 13
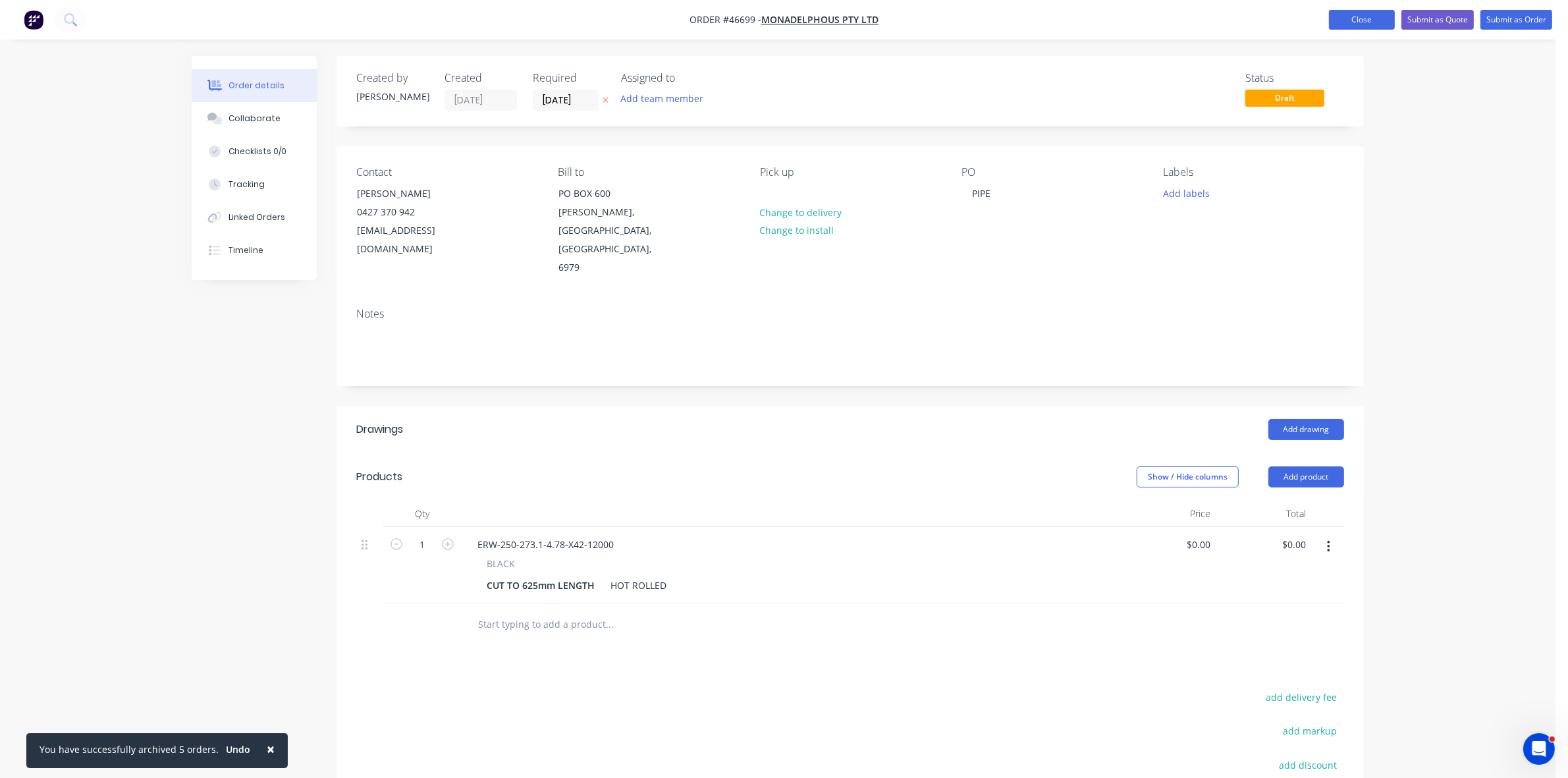
click at [1371, 17] on button "Close" at bounding box center [1361, 20] width 66 height 20
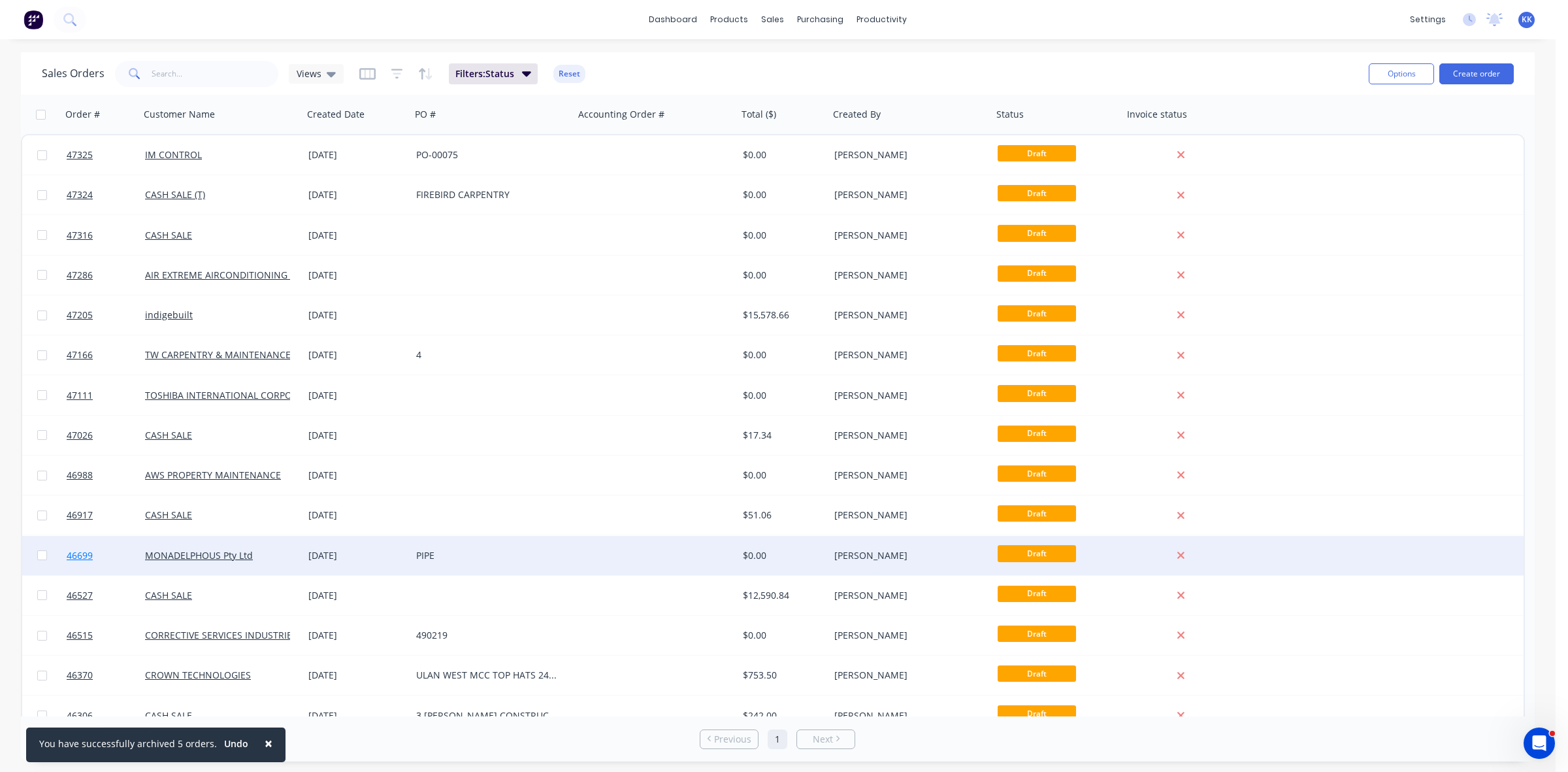
drag, startPoint x: 43, startPoint y: 555, endPoint x: 67, endPoint y: 557, distance: 24.1
click at [43, 555] on input "checkbox" at bounding box center [42, 554] width 10 height 10
checkbox input "true"
click at [544, 557] on div "PIPE" at bounding box center [488, 555] width 145 height 13
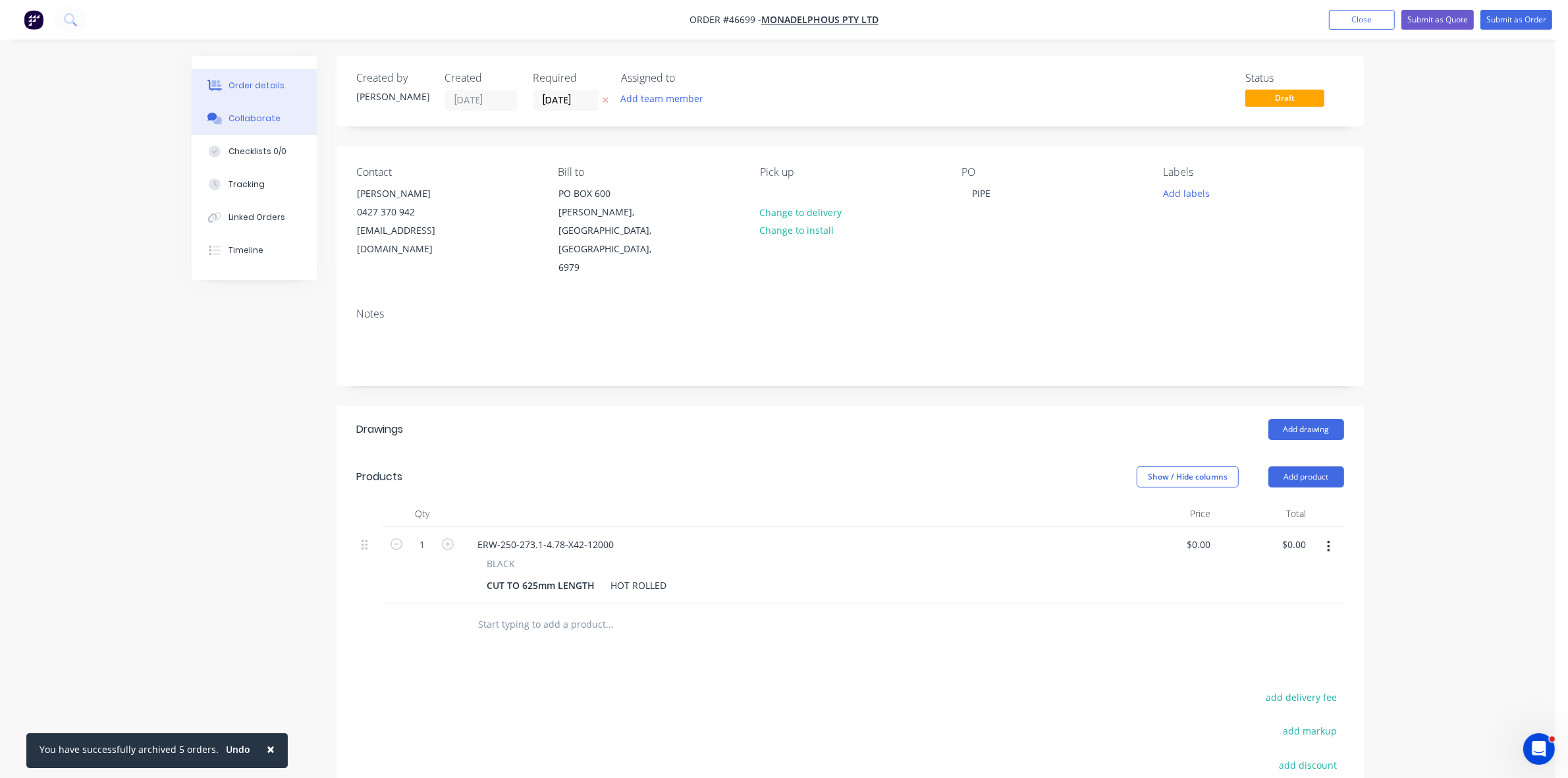
click at [275, 122] on div "Collaborate" at bounding box center [254, 118] width 52 height 12
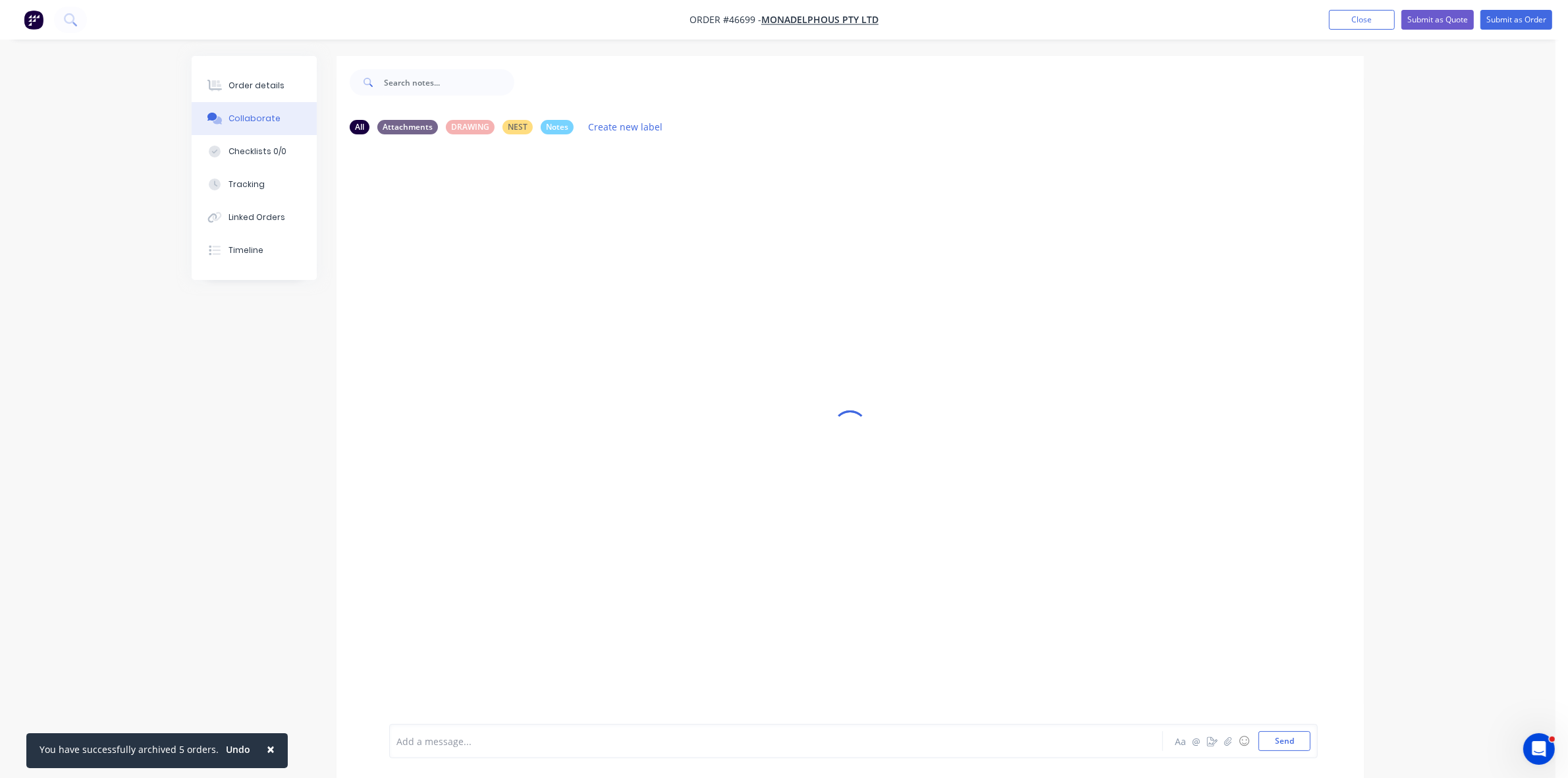
click at [445, 748] on div "Add a message..." at bounding box center [739, 741] width 686 height 20
click at [448, 738] on div at bounding box center [740, 740] width 685 height 13
click at [458, 738] on div at bounding box center [740, 740] width 685 height 13
drag, startPoint x: 232, startPoint y: 84, endPoint x: 302, endPoint y: 102, distance: 72.3
click at [232, 84] on div "Order details" at bounding box center [256, 85] width 56 height 12
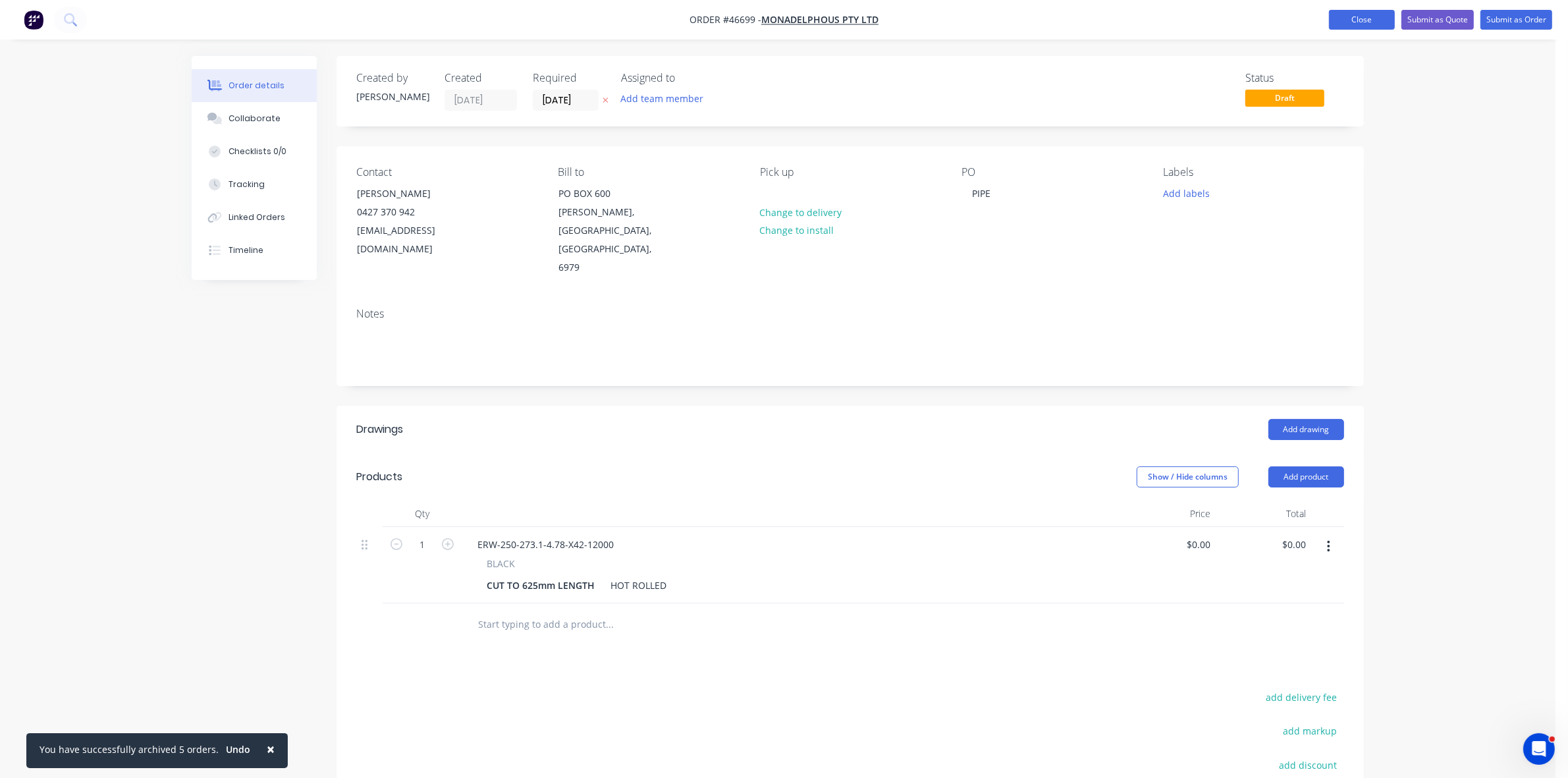
click at [1381, 18] on button "Close" at bounding box center [1361, 20] width 66 height 20
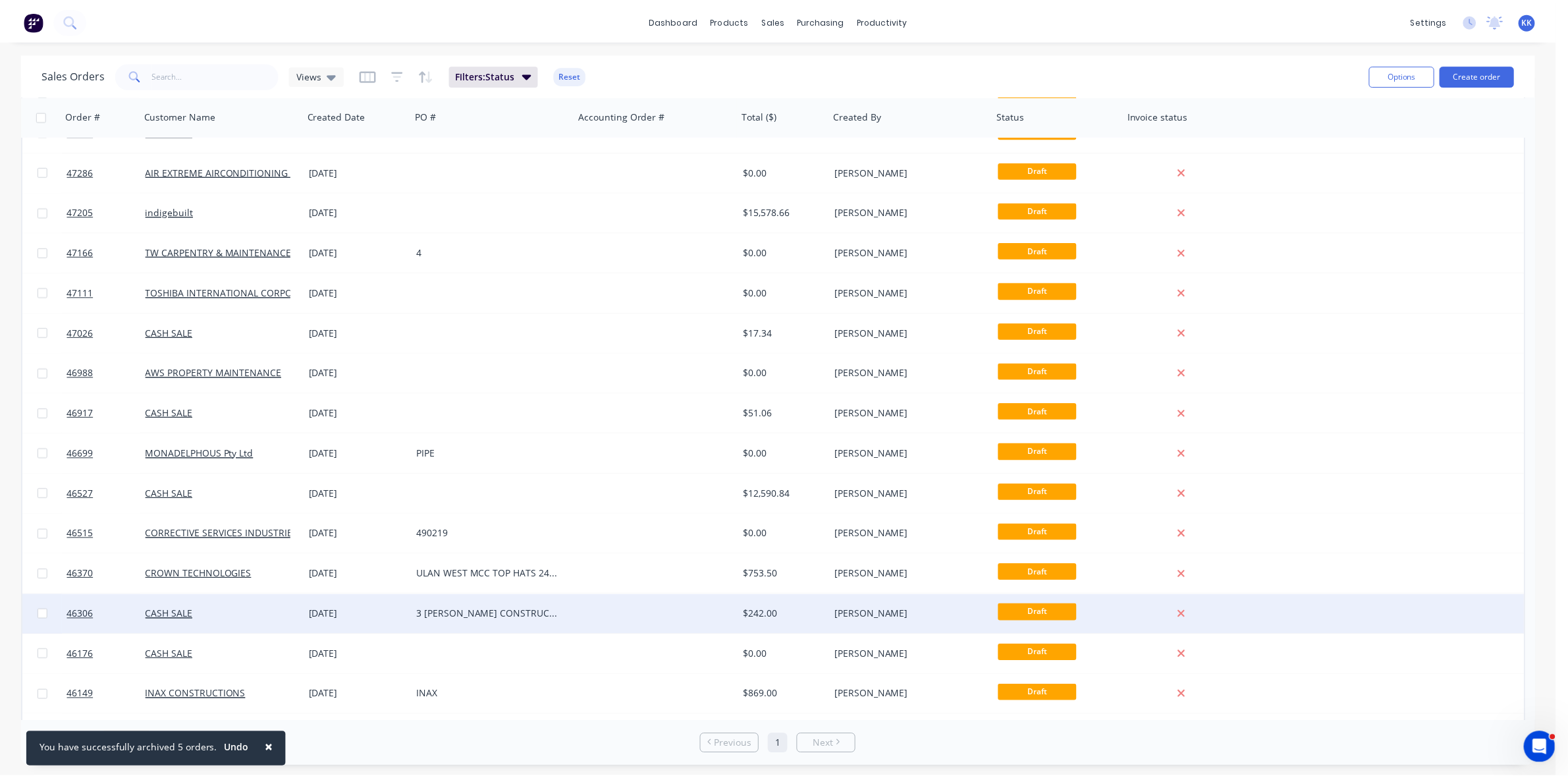
scroll to position [164, 0]
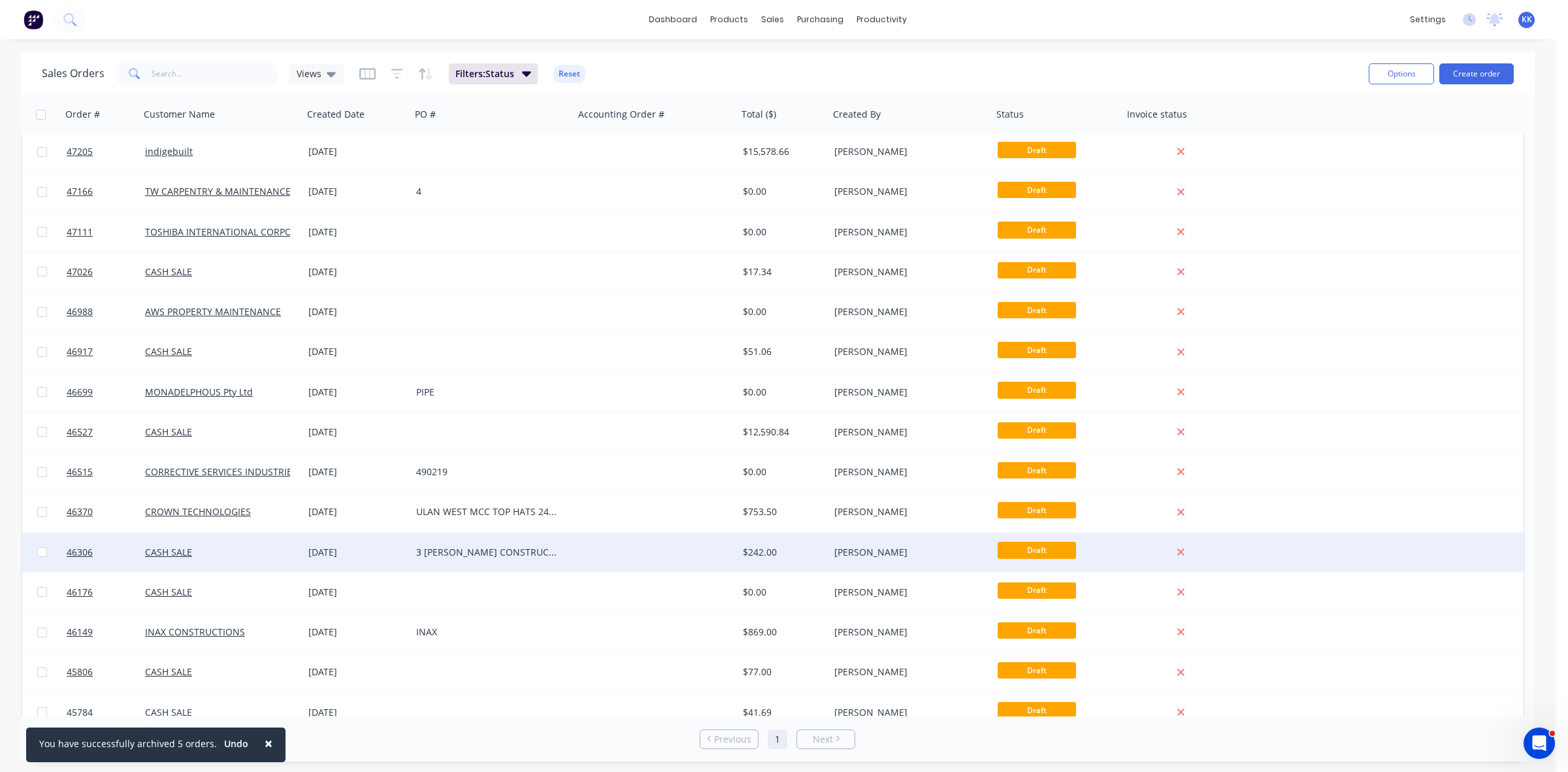
click at [457, 554] on div "3 BALZ CONSTRUCTIONS" at bounding box center [488, 552] width 145 height 13
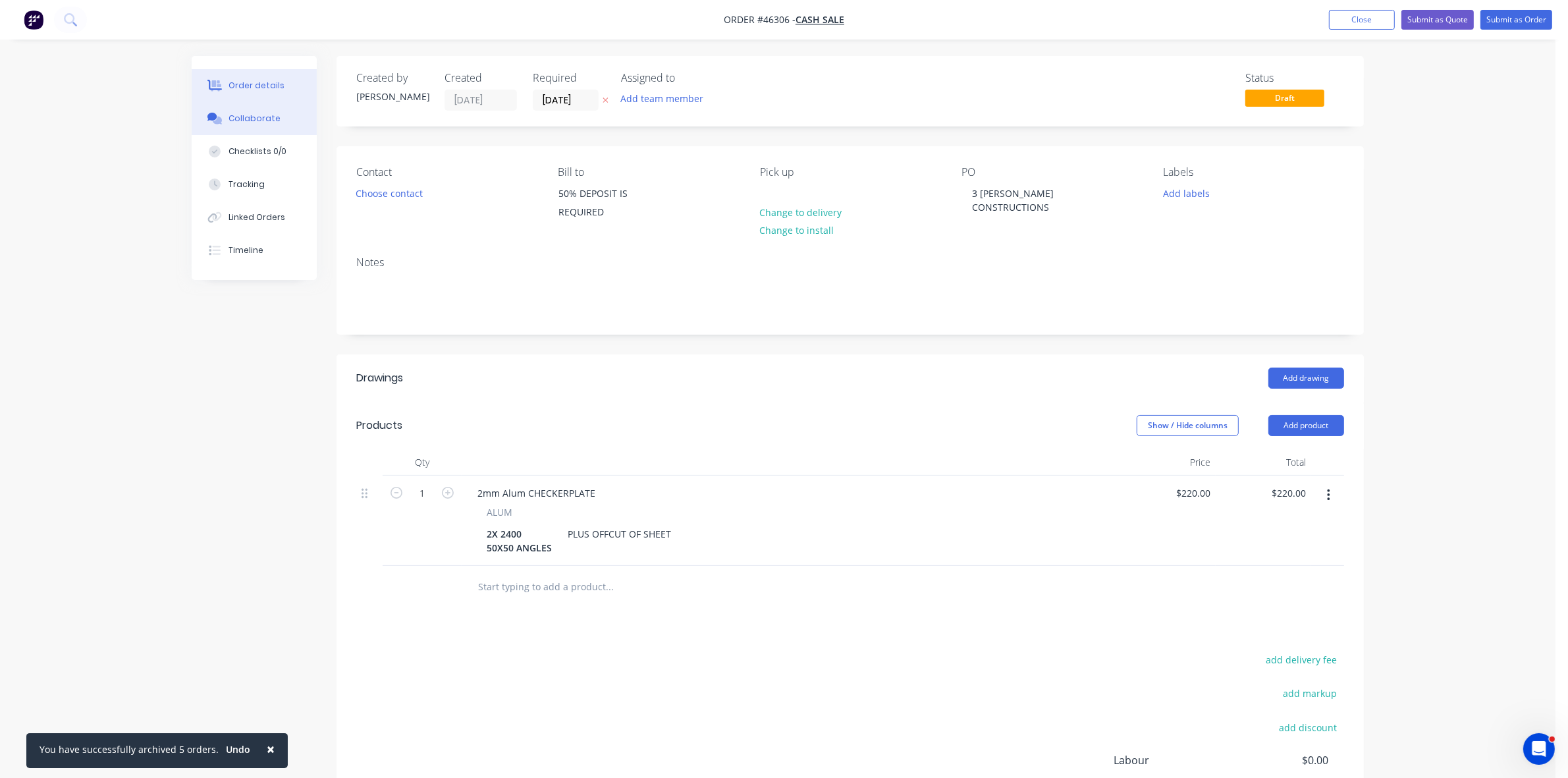
click at [231, 116] on div "Collaborate" at bounding box center [254, 118] width 52 height 12
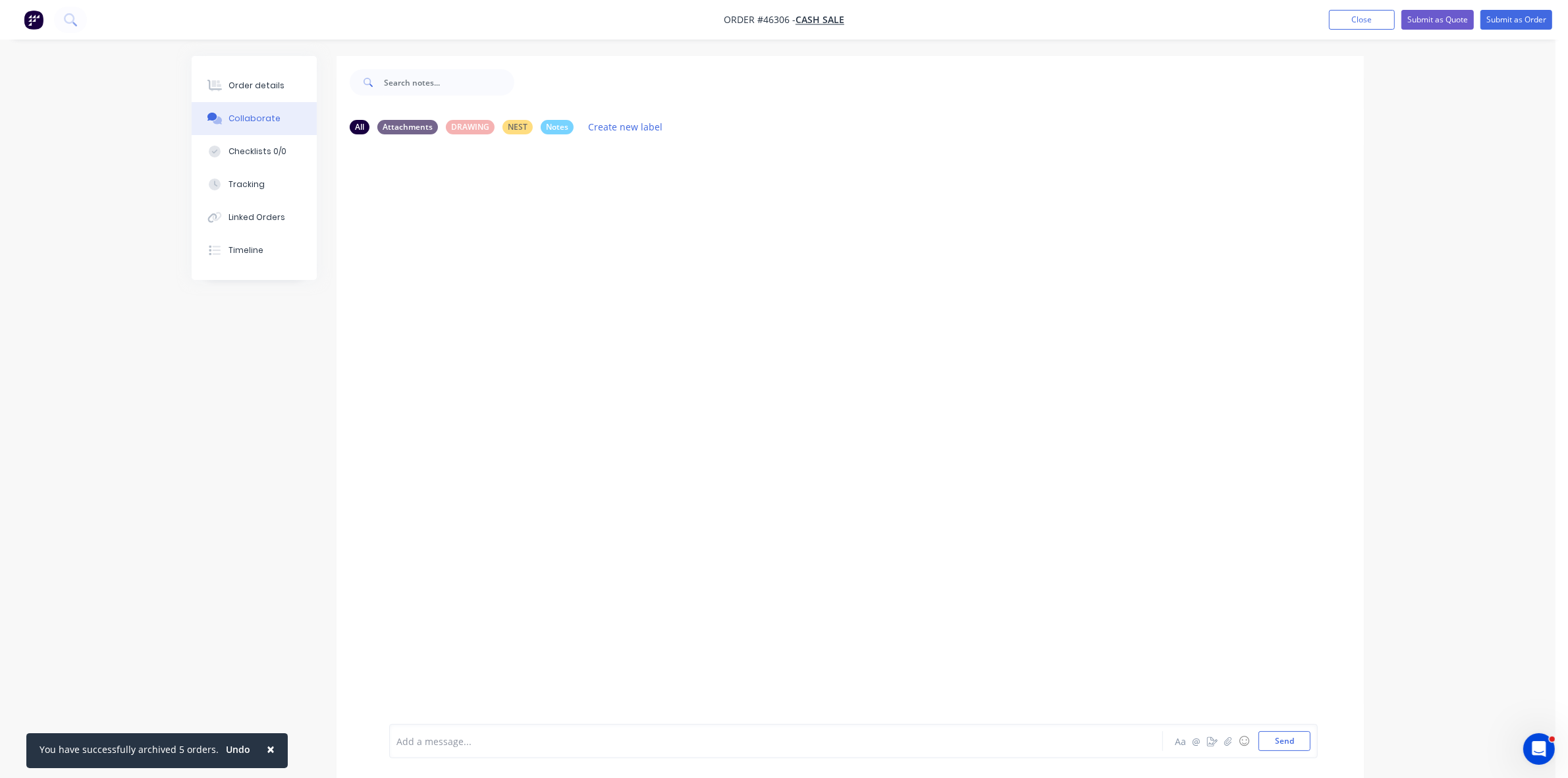
click at [475, 731] on div "Add a message..." at bounding box center [739, 741] width 686 height 20
drag, startPoint x: 1358, startPoint y: 21, endPoint x: 1277, endPoint y: 35, distance: 82.2
click at [1360, 21] on button "Close" at bounding box center [1361, 20] width 66 height 20
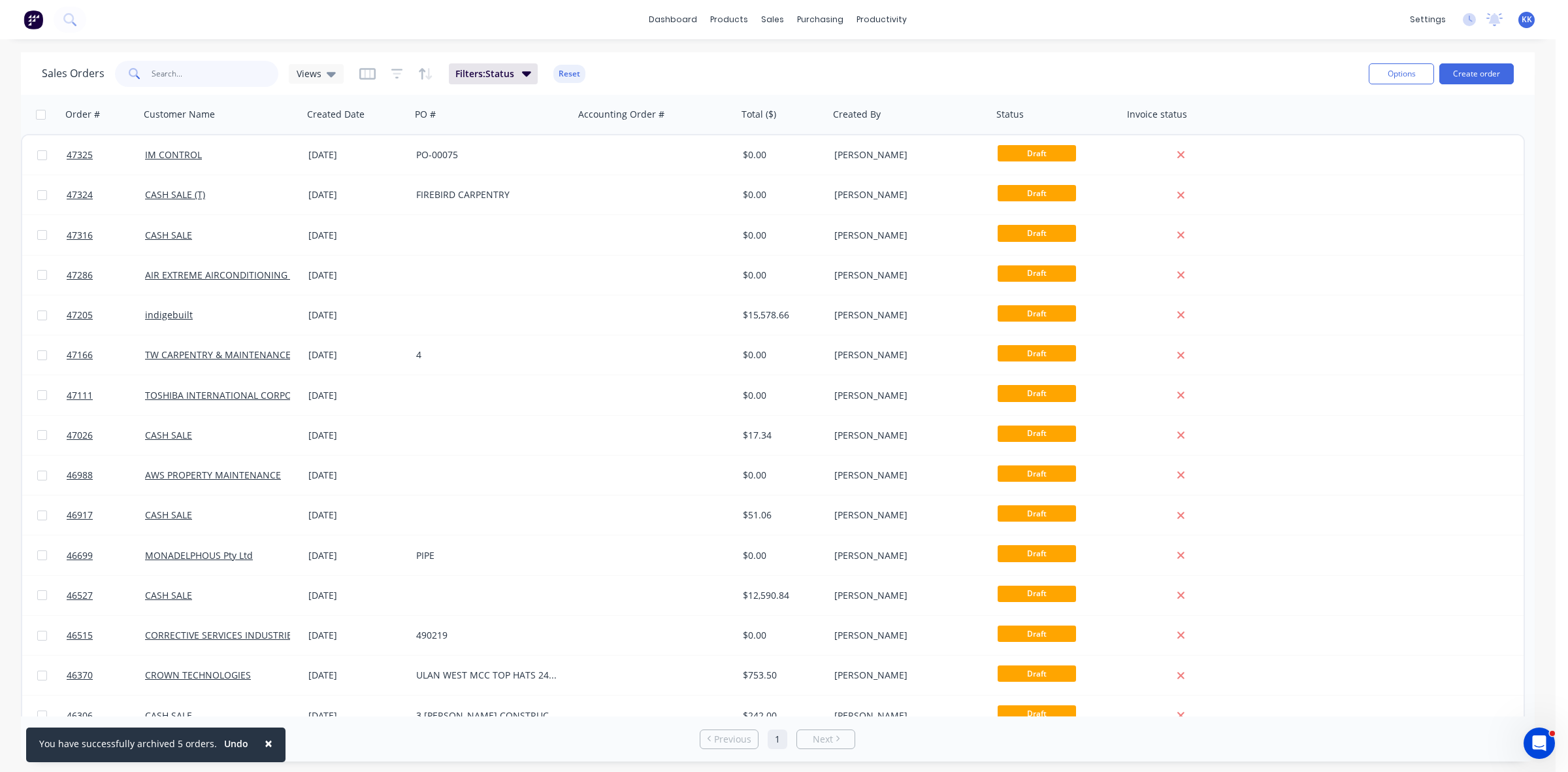
click at [246, 79] on input "text" at bounding box center [215, 73] width 127 height 26
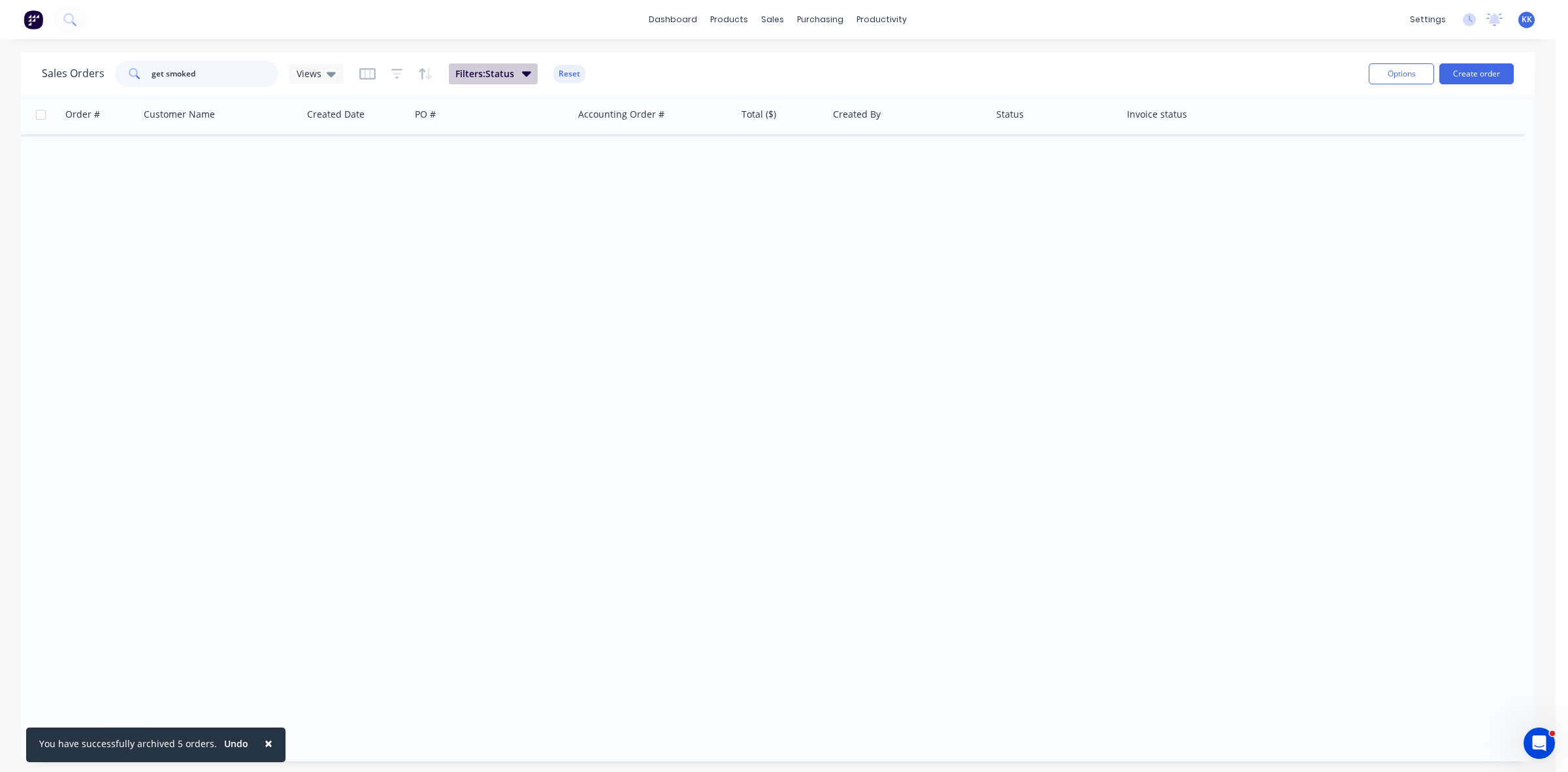
type input "get smoked"
click at [486, 78] on span "Filters: Status" at bounding box center [485, 73] width 59 height 13
drag, startPoint x: 570, startPoint y: 70, endPoint x: 559, endPoint y: 102, distance: 33.8
click at [571, 70] on button "Reset" at bounding box center [570, 74] width 32 height 19
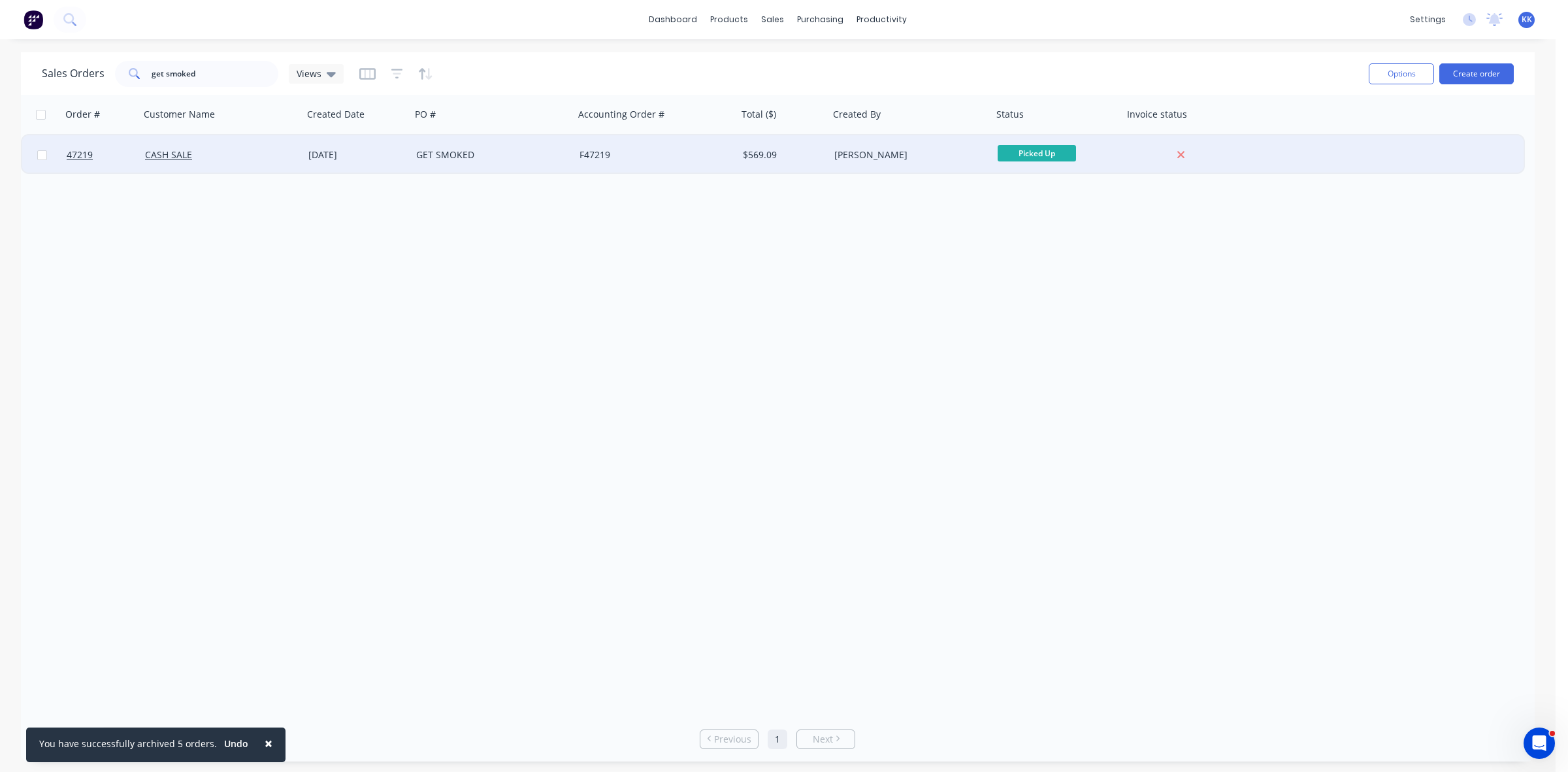
click at [572, 158] on div "GET SMOKED" at bounding box center [492, 155] width 163 height 39
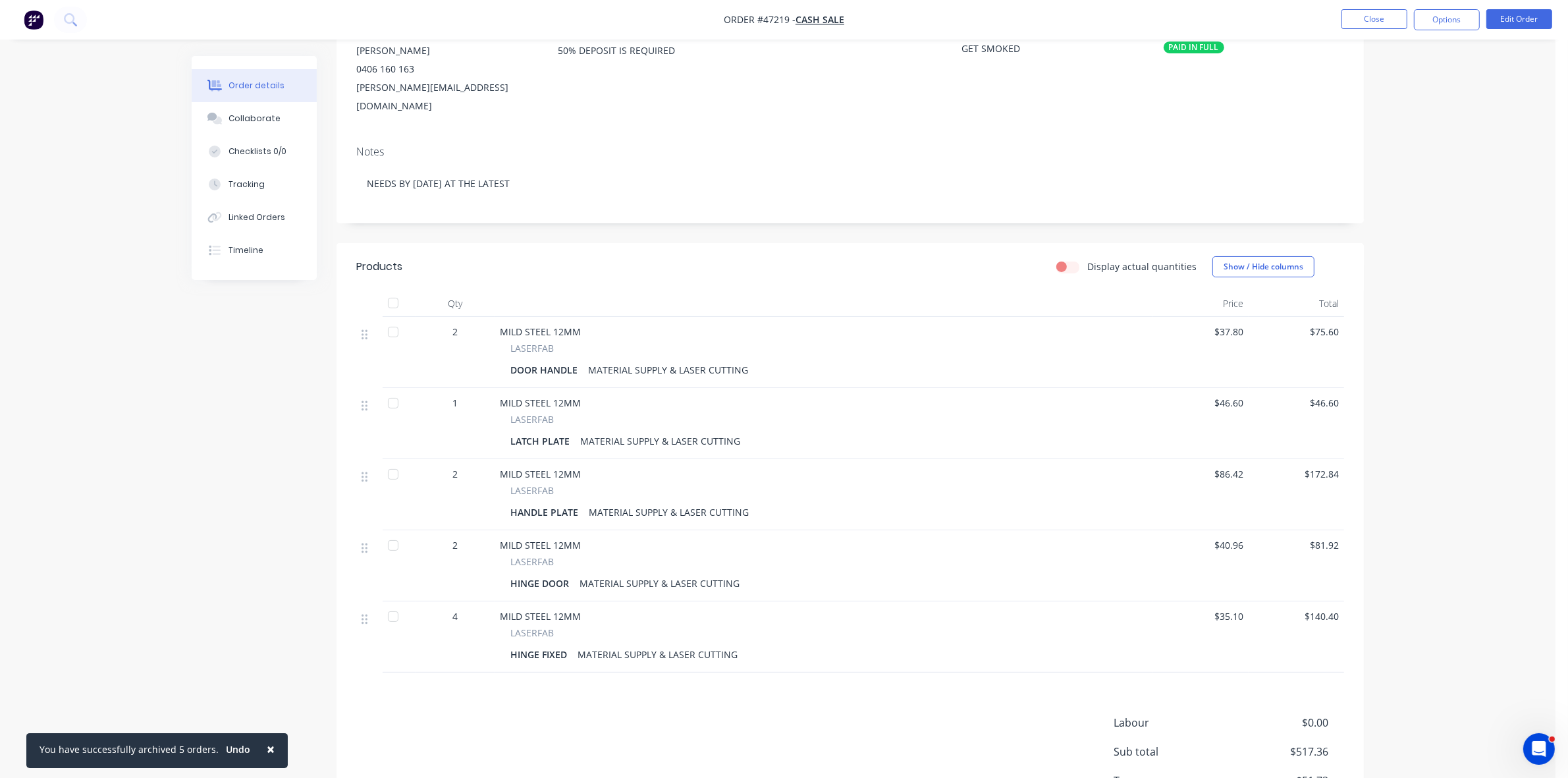
scroll to position [224, 0]
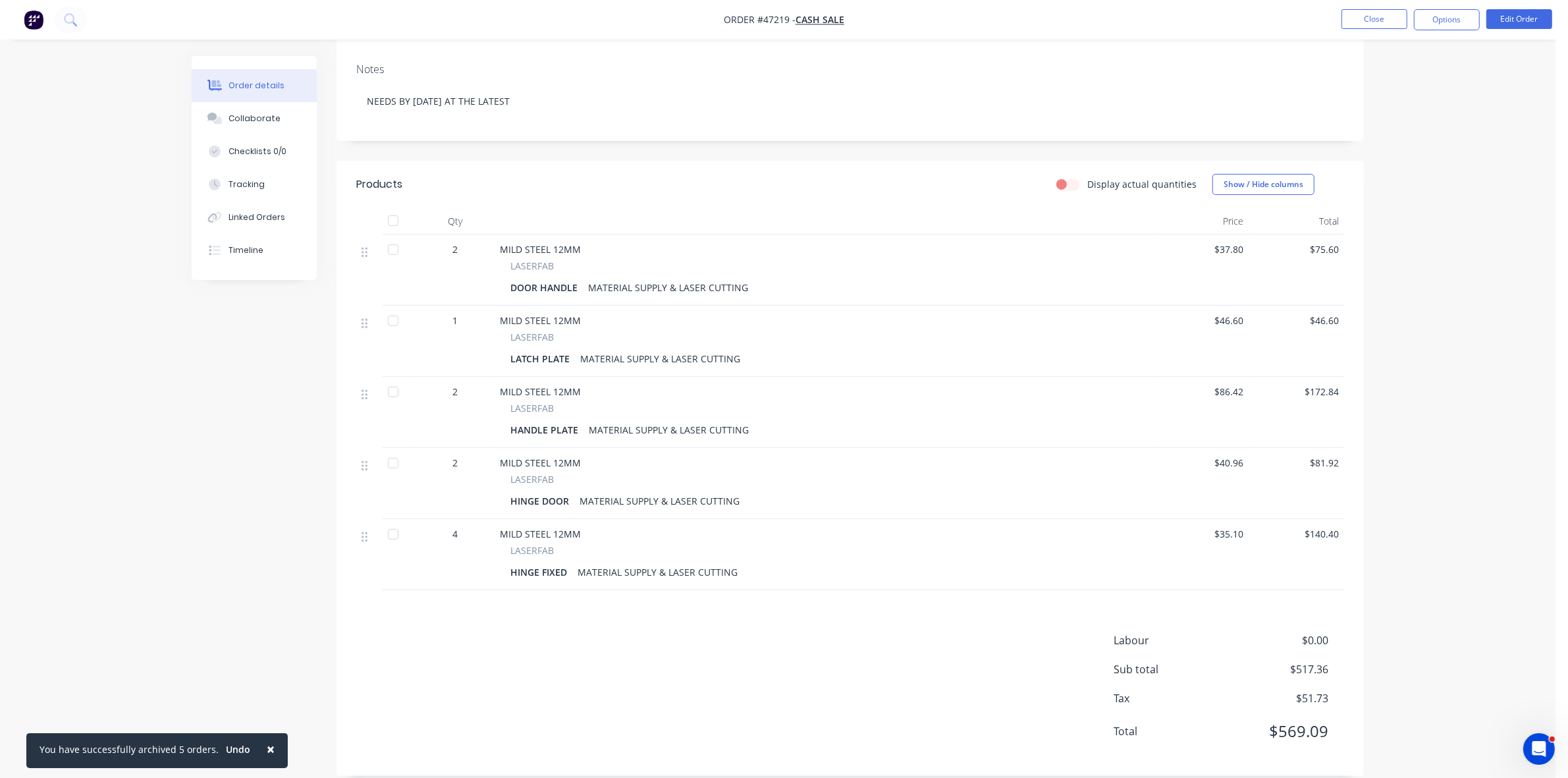
click at [1353, 6] on nav "Order #47219 - CASH SALE Close Options Edit Order" at bounding box center [784, 20] width 1568 height 40
click at [1357, 13] on button "Close" at bounding box center [1374, 19] width 66 height 20
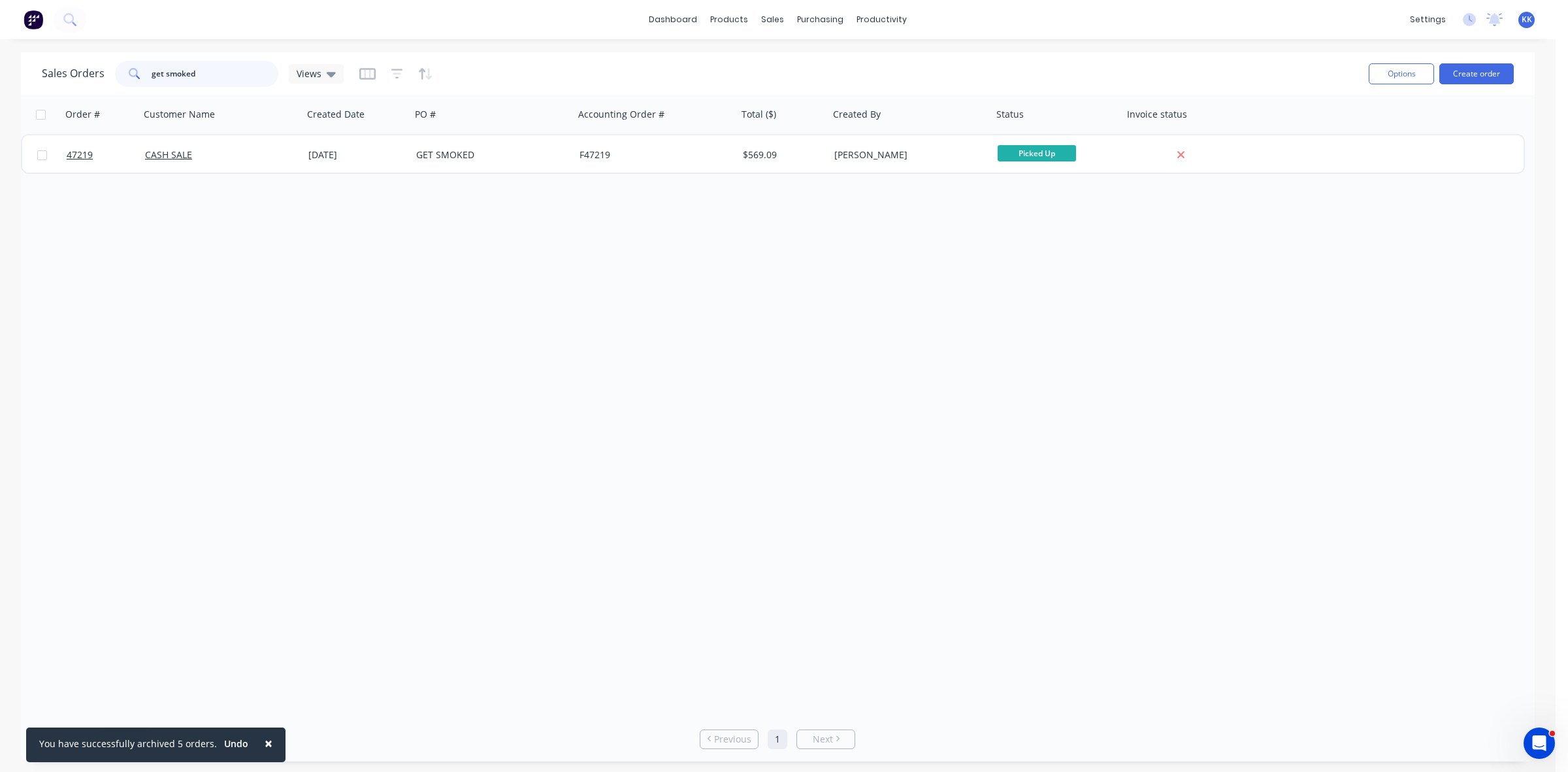
drag, startPoint x: 224, startPoint y: 79, endPoint x: 144, endPoint y: 79, distance: 80.0
click at [145, 79] on div "get smoked" at bounding box center [196, 73] width 163 height 26
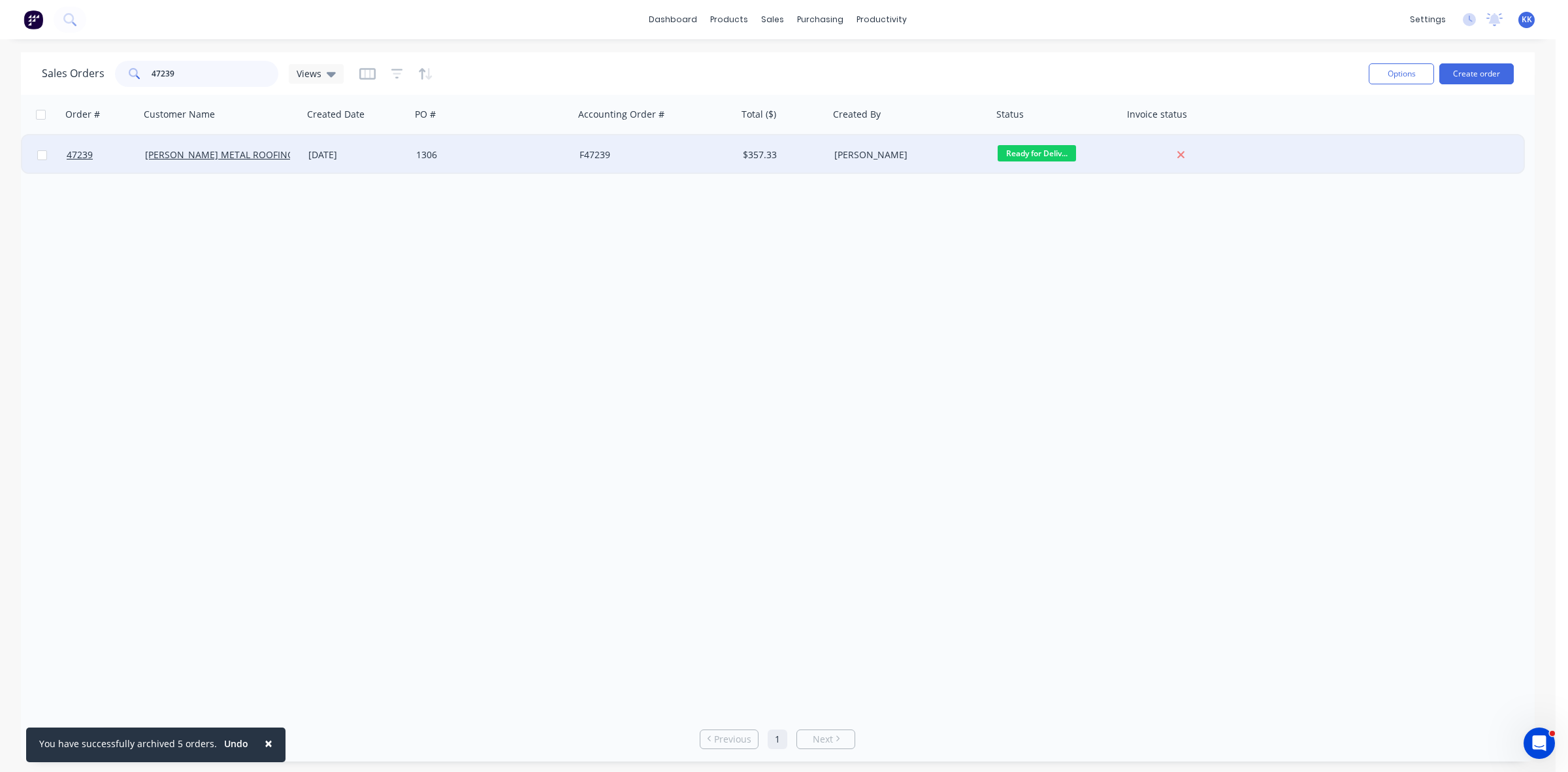
type input "47239"
click at [621, 141] on div "F47239" at bounding box center [655, 155] width 163 height 39
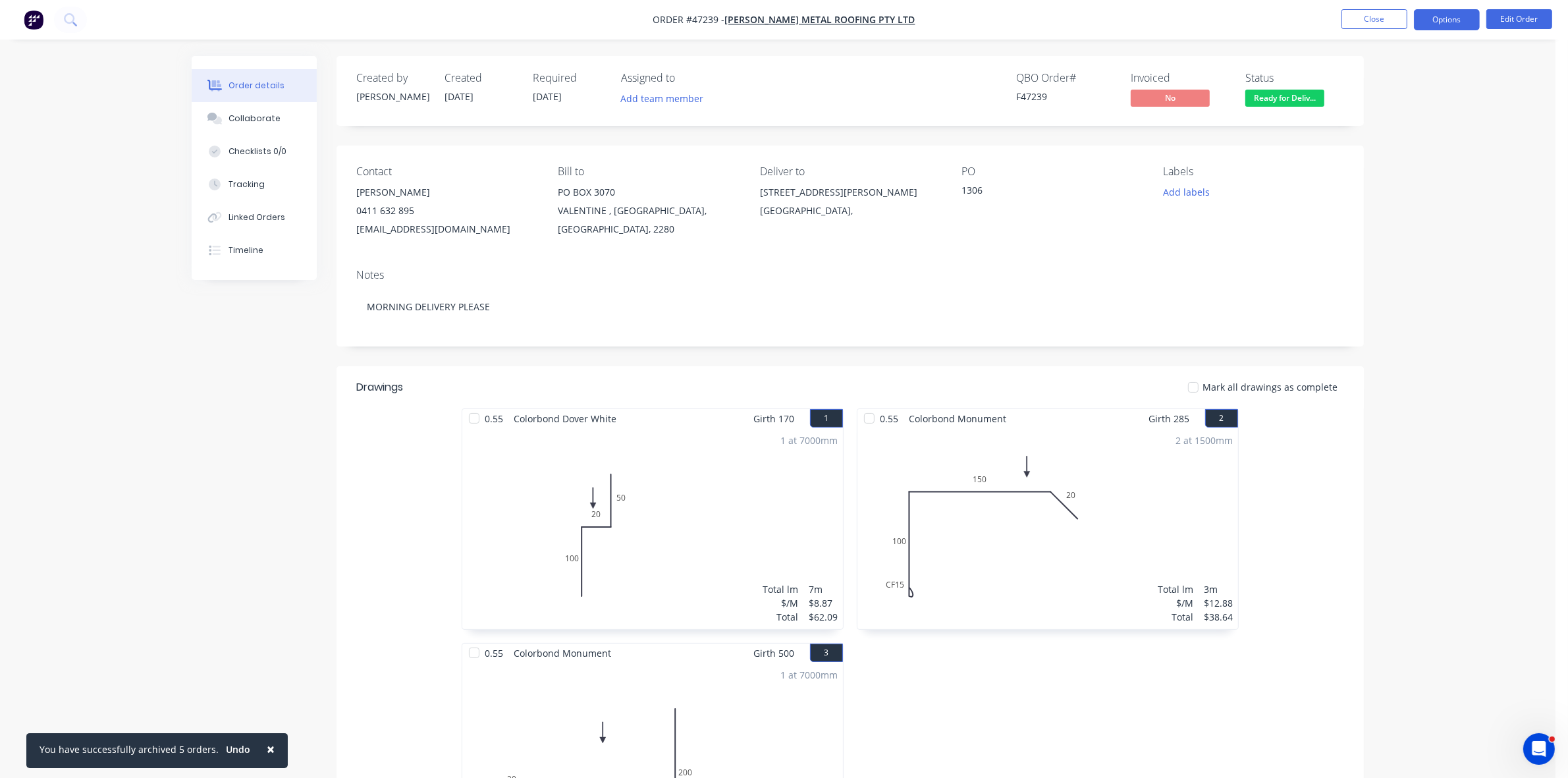
click at [1448, 19] on button "Options" at bounding box center [1447, 19] width 66 height 21
click at [1413, 71] on div "Invoice" at bounding box center [1407, 79] width 121 height 19
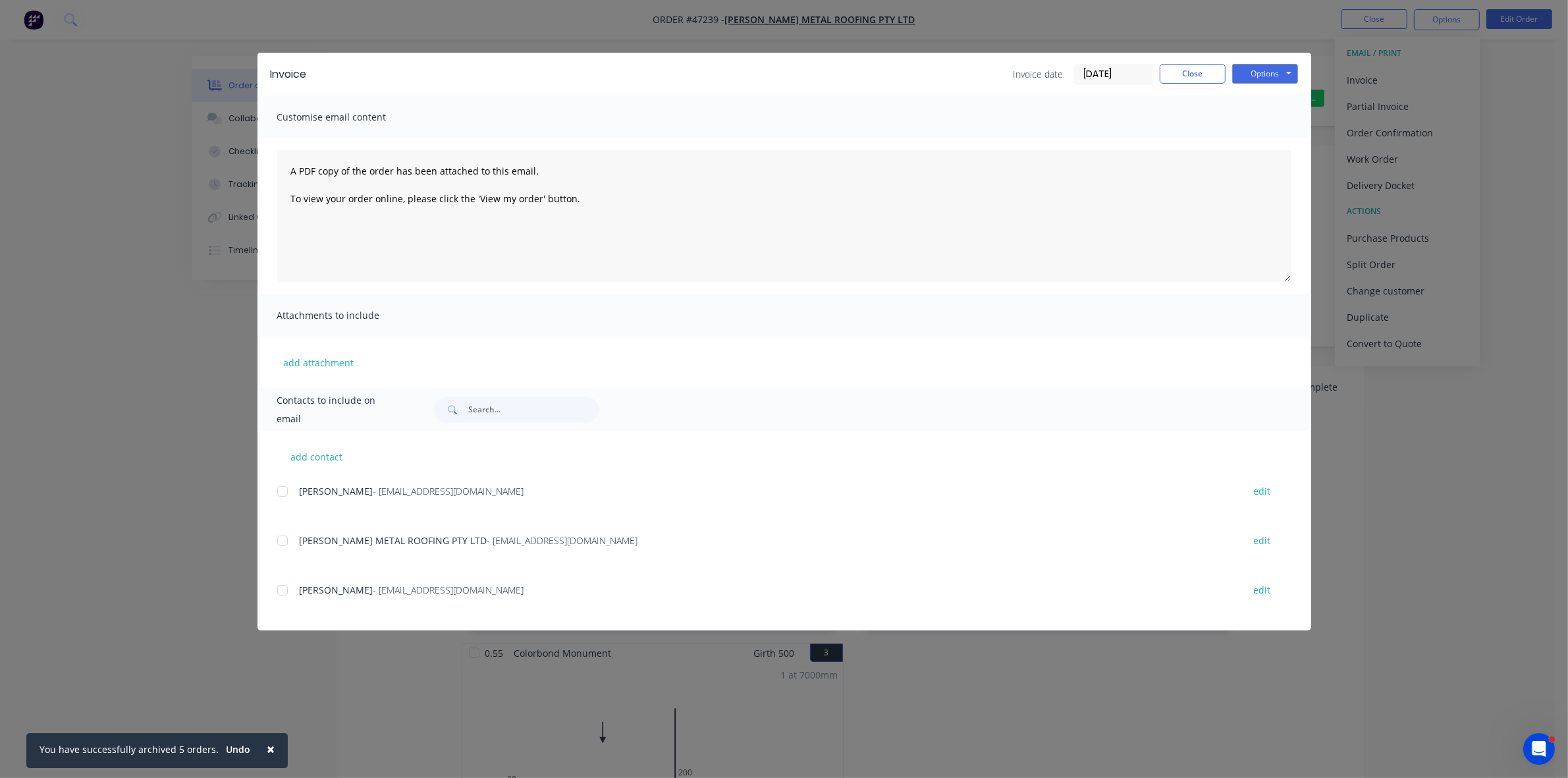
click at [280, 540] on div at bounding box center [282, 540] width 26 height 26
click at [1283, 73] on button "Options" at bounding box center [1264, 74] width 66 height 20
click at [1289, 137] on button "Email" at bounding box center [1274, 141] width 84 height 22
click at [1192, 73] on button "Close" at bounding box center [1192, 74] width 66 height 20
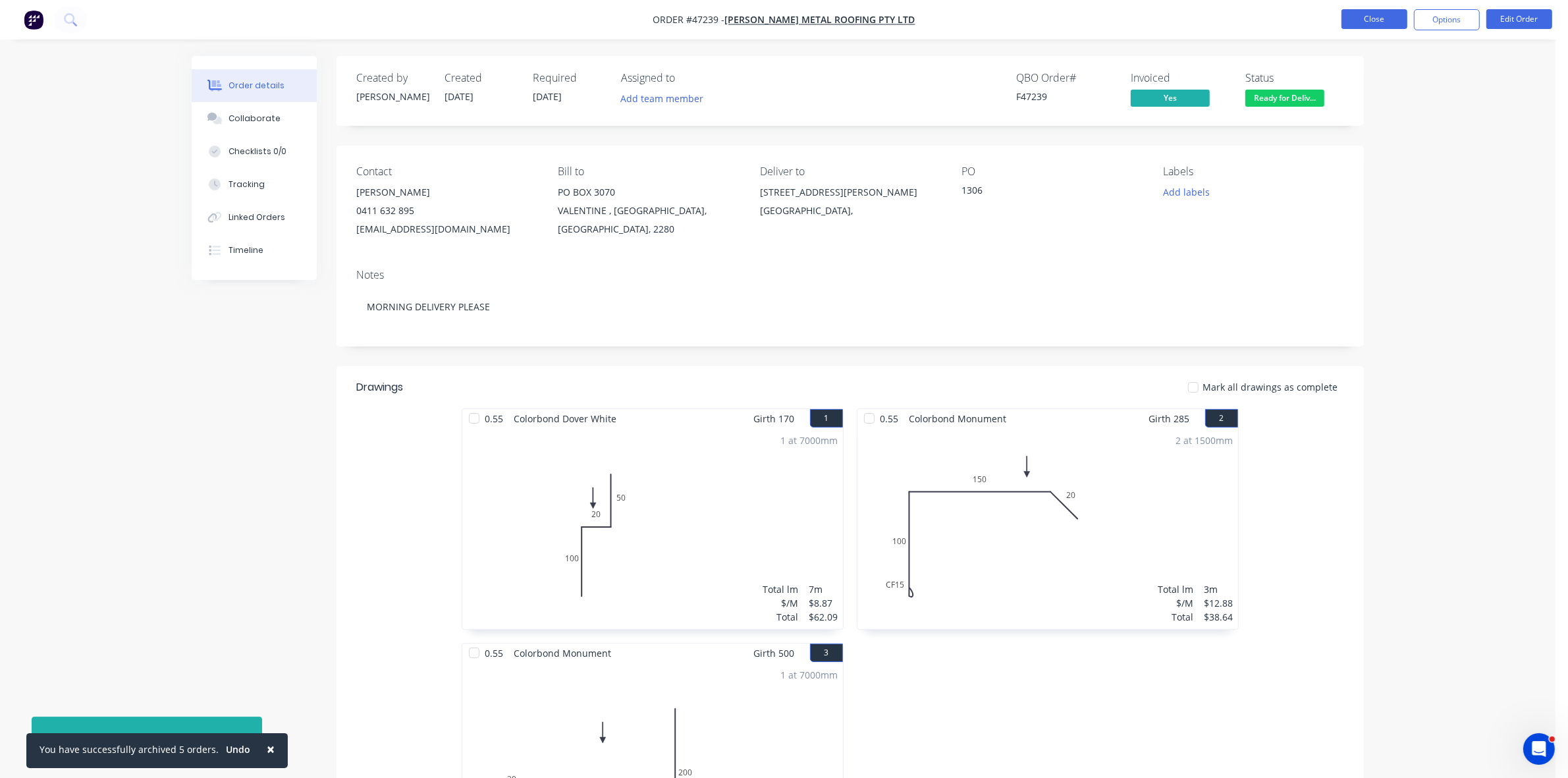
click at [1402, 17] on button "Close" at bounding box center [1374, 19] width 66 height 20
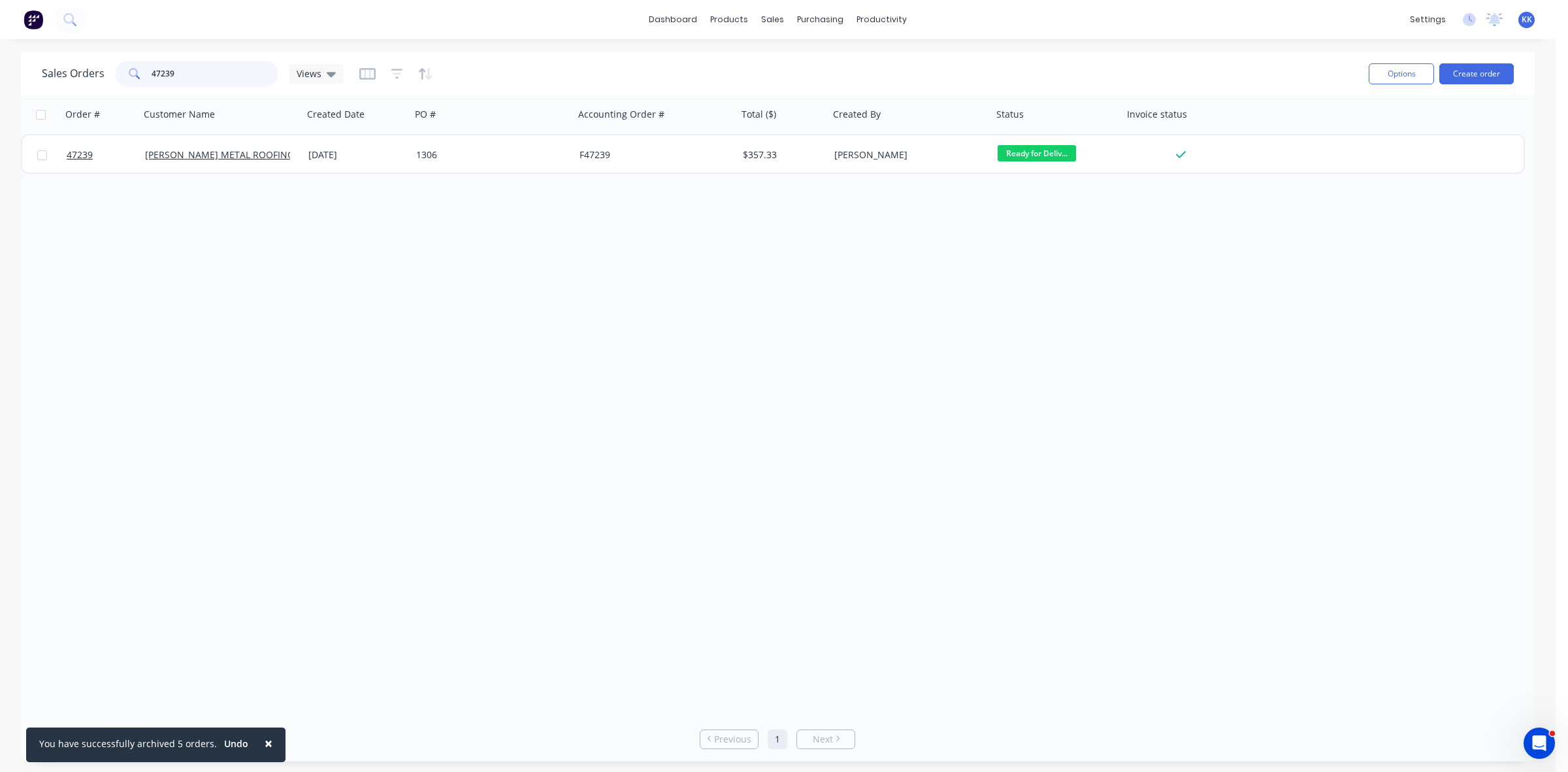
drag, startPoint x: 159, startPoint y: 72, endPoint x: 122, endPoint y: 72, distance: 37.0
click at [122, 72] on div "47239" at bounding box center [196, 73] width 163 height 26
type input "47282"
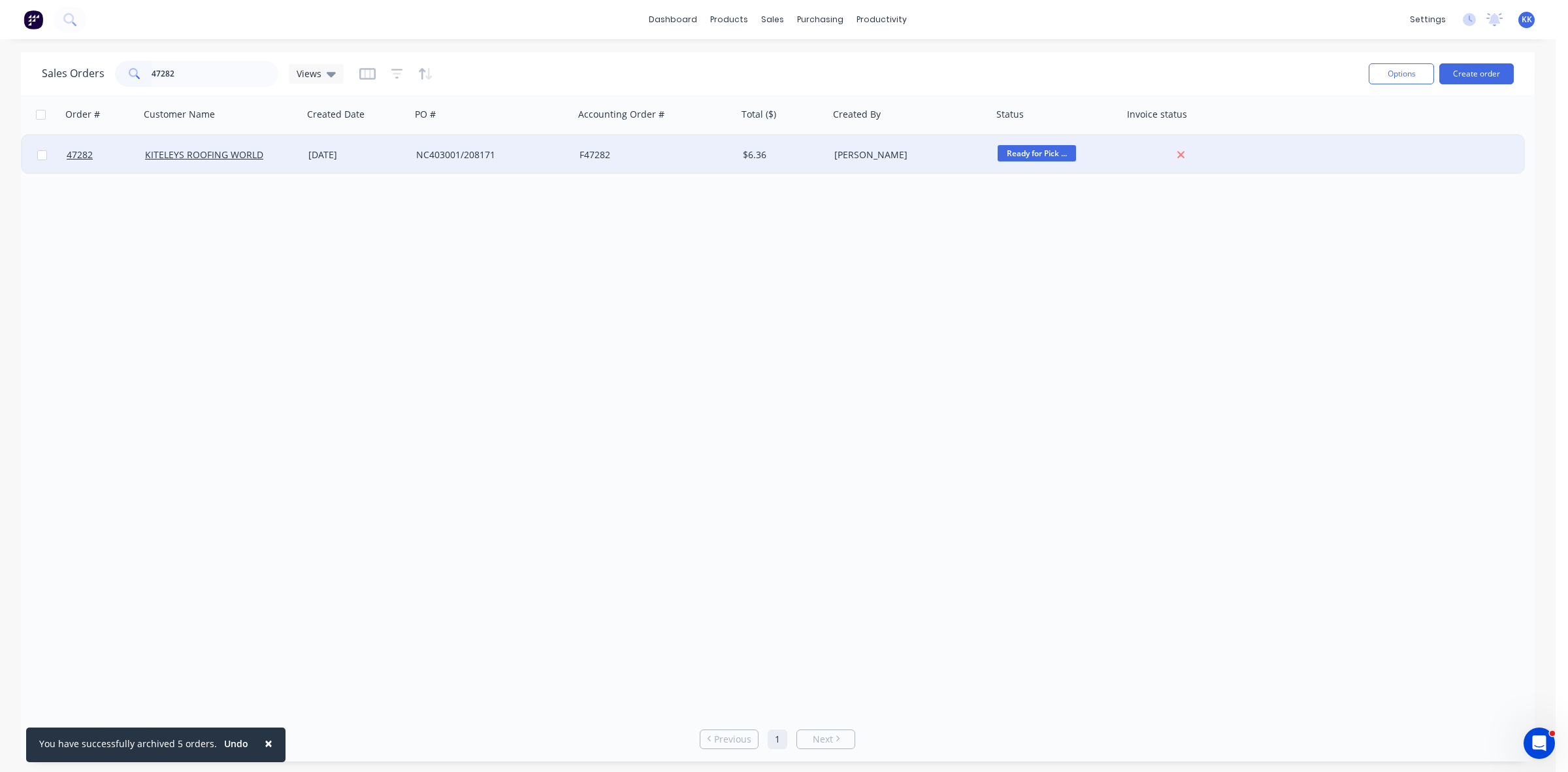
click at [510, 155] on div "NC403001/208171" at bounding box center [488, 154] width 145 height 13
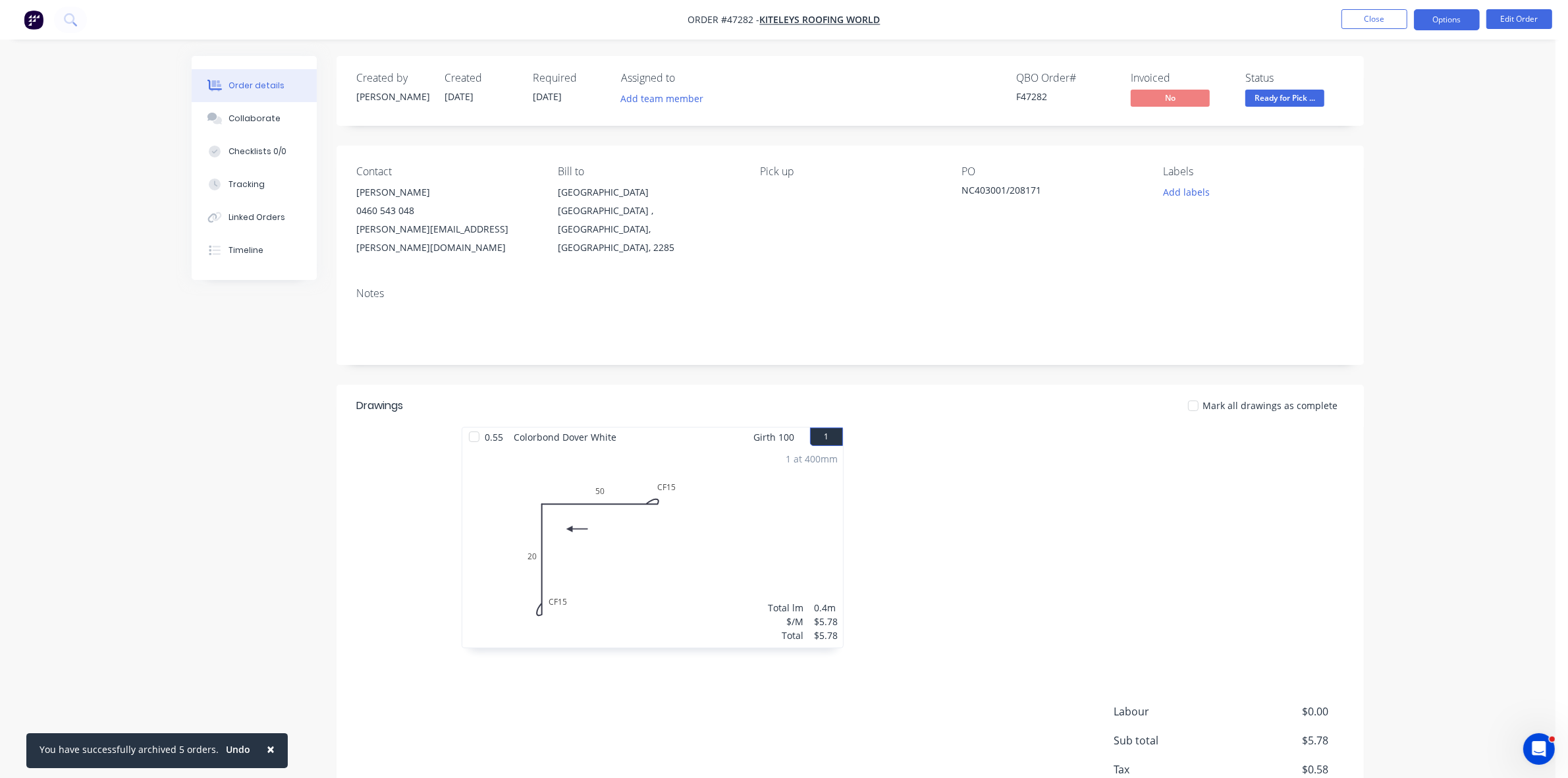
click at [1457, 23] on button "Options" at bounding box center [1447, 19] width 66 height 21
click at [1427, 70] on div "Invoice" at bounding box center [1407, 79] width 121 height 19
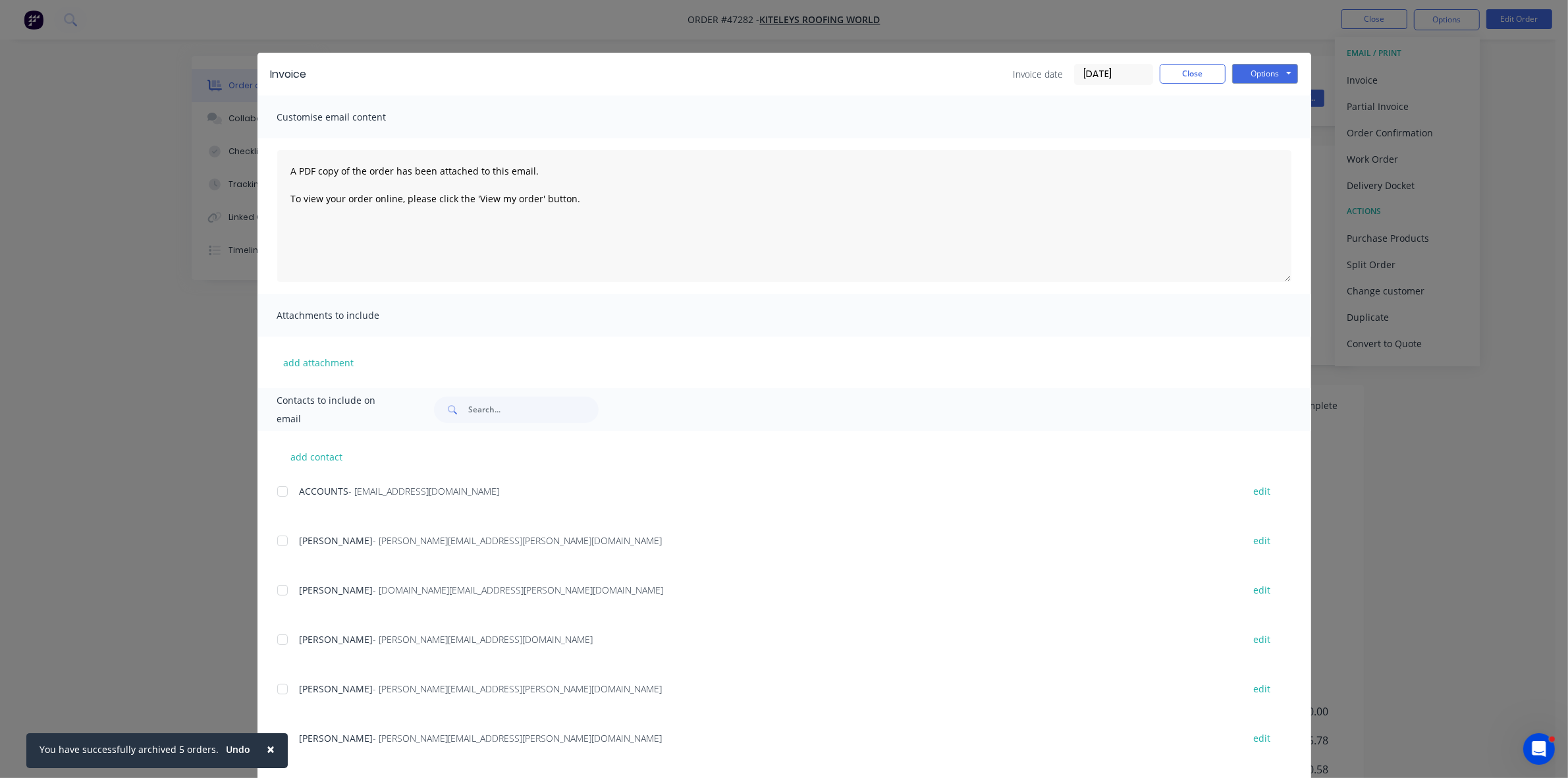
click at [277, 485] on div at bounding box center [282, 491] width 26 height 26
click at [278, 642] on div at bounding box center [282, 639] width 26 height 26
click at [1264, 73] on button "Options" at bounding box center [1264, 74] width 66 height 20
click at [1258, 153] on textarea "A PDF copy of the order has been attached to this email. To view your order onl…" at bounding box center [784, 216] width 1014 height 132
click at [1259, 77] on button "Options" at bounding box center [1264, 74] width 66 height 20
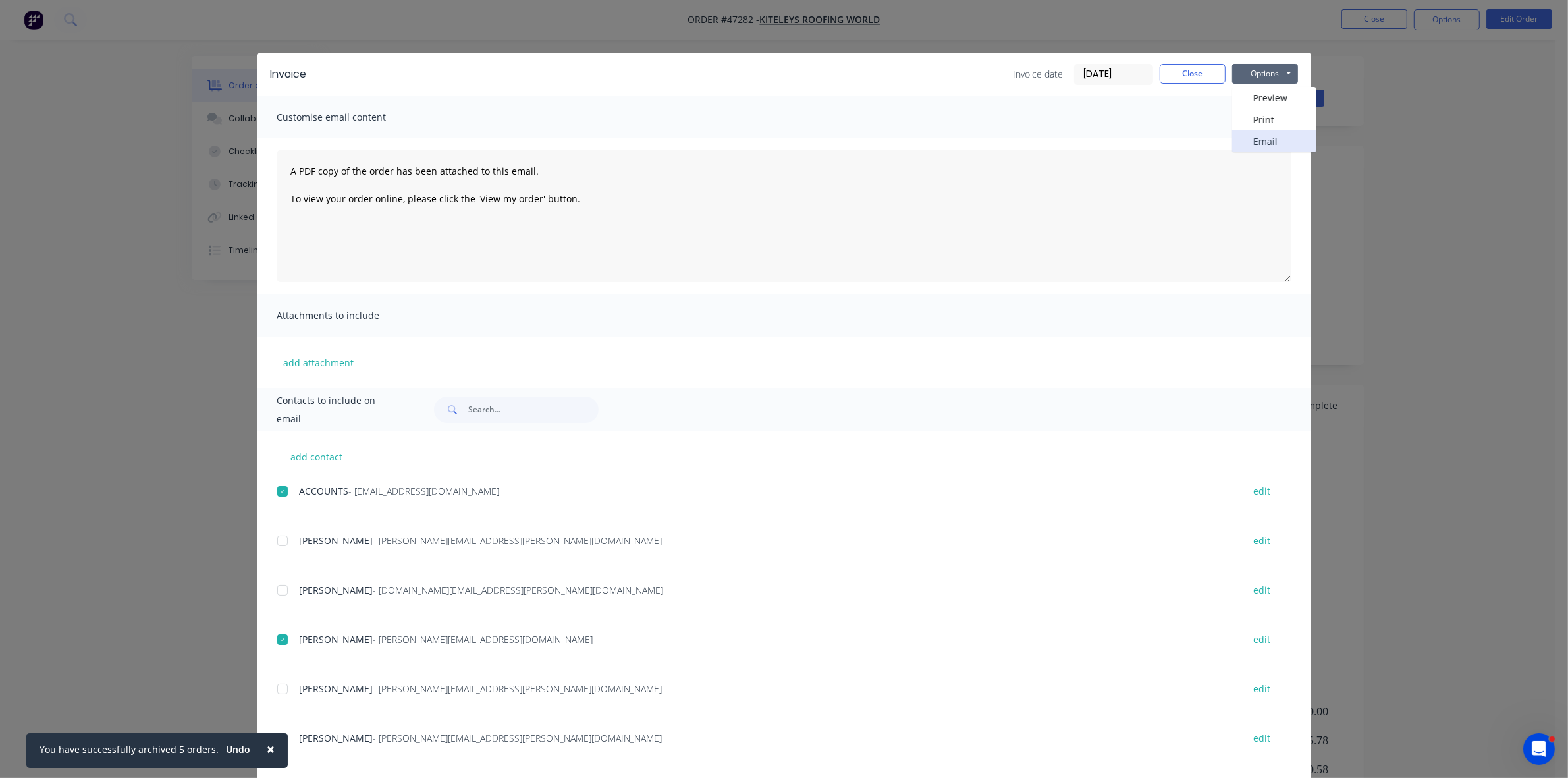
click at [1263, 134] on button "Email" at bounding box center [1274, 141] width 84 height 22
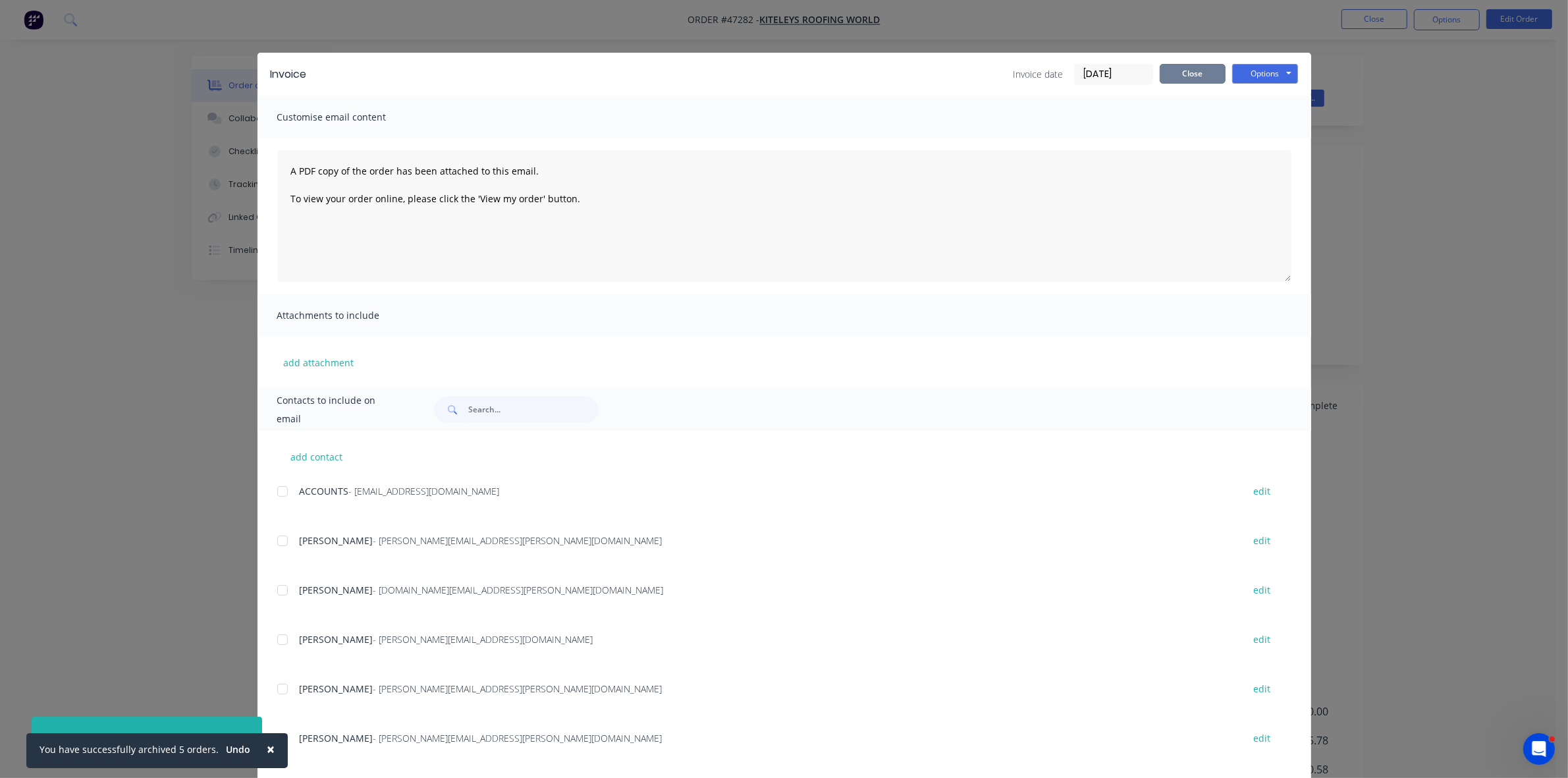
drag, startPoint x: 1178, startPoint y: 75, endPoint x: 1209, endPoint y: 69, distance: 31.6
click at [1183, 74] on button "Close" at bounding box center [1192, 74] width 66 height 20
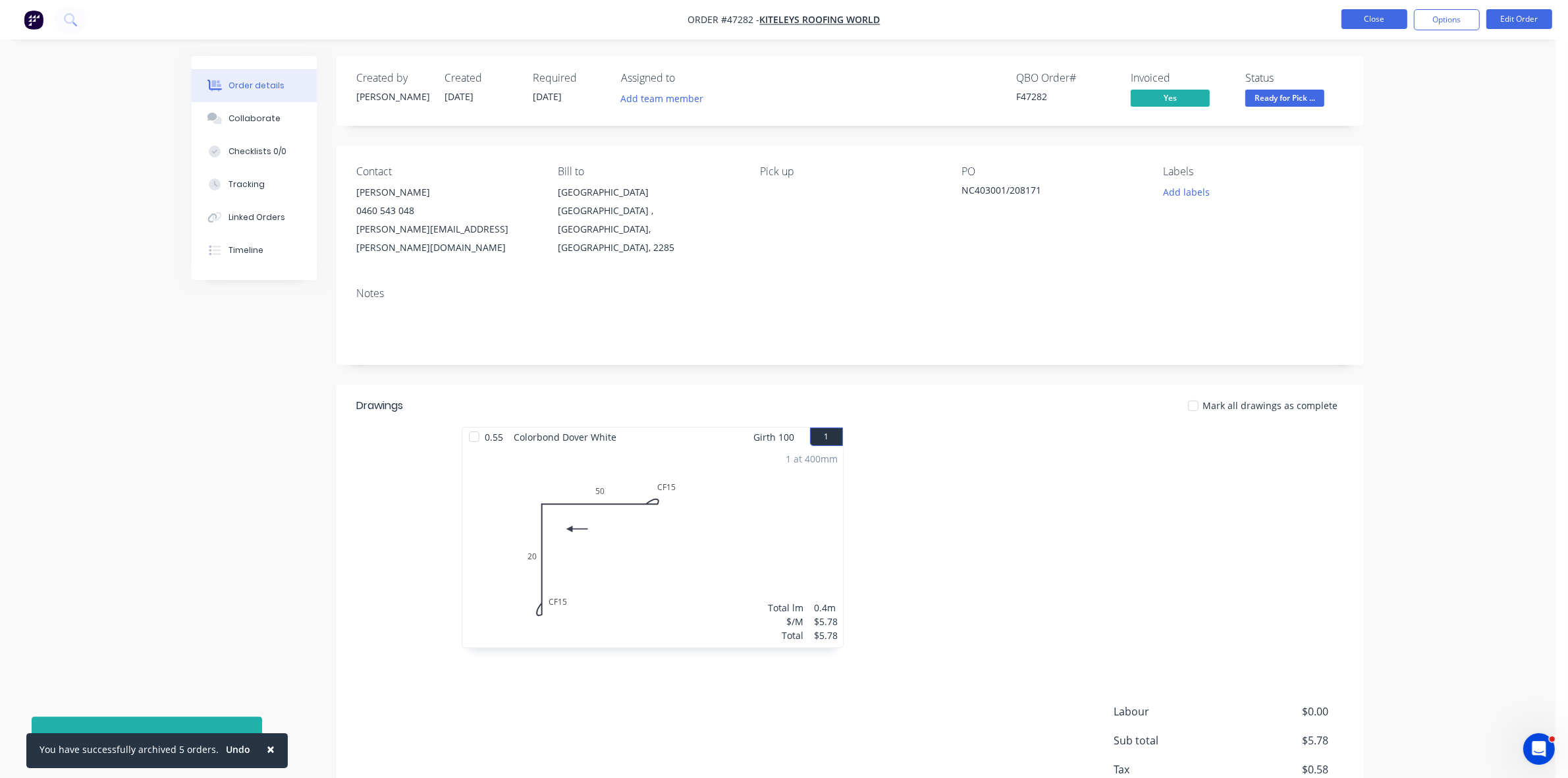
click at [1384, 18] on button "Close" at bounding box center [1374, 19] width 66 height 20
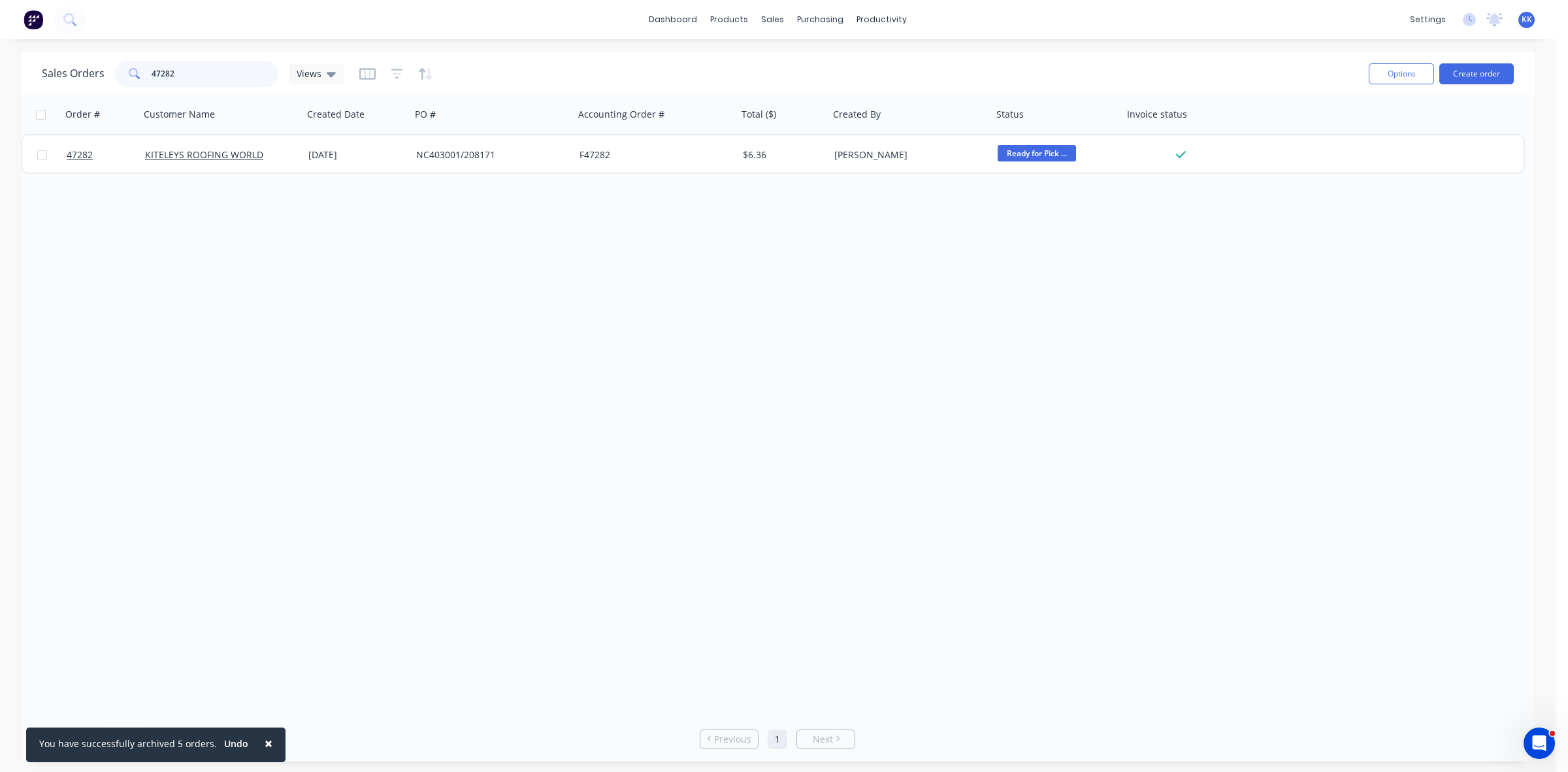
drag, startPoint x: 202, startPoint y: 75, endPoint x: 137, endPoint y: 70, distance: 65.2
click at [138, 70] on div "47282" at bounding box center [196, 73] width 163 height 26
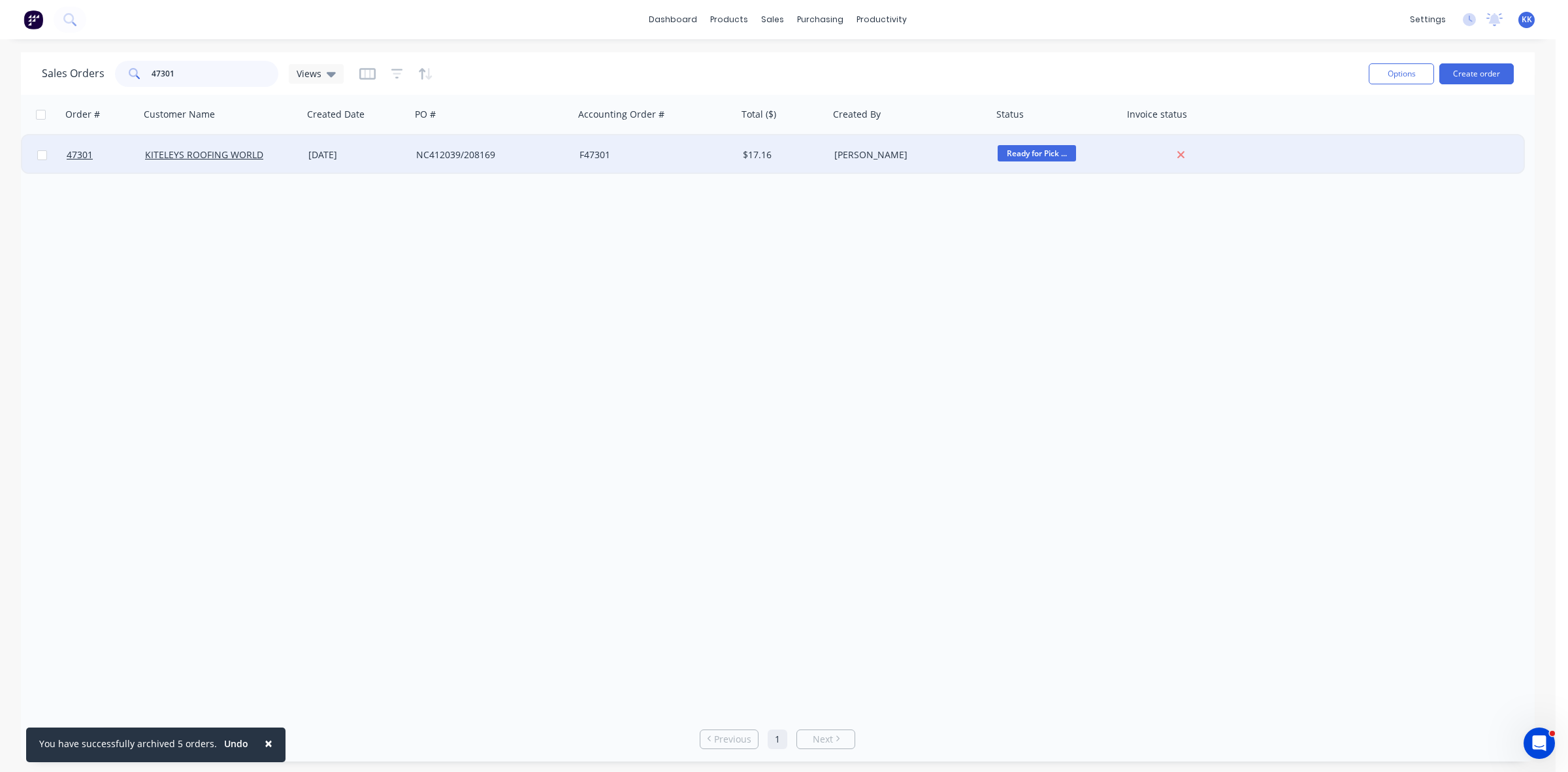
type input "47301"
click at [550, 149] on div "NC412039/208169" at bounding box center [488, 154] width 145 height 13
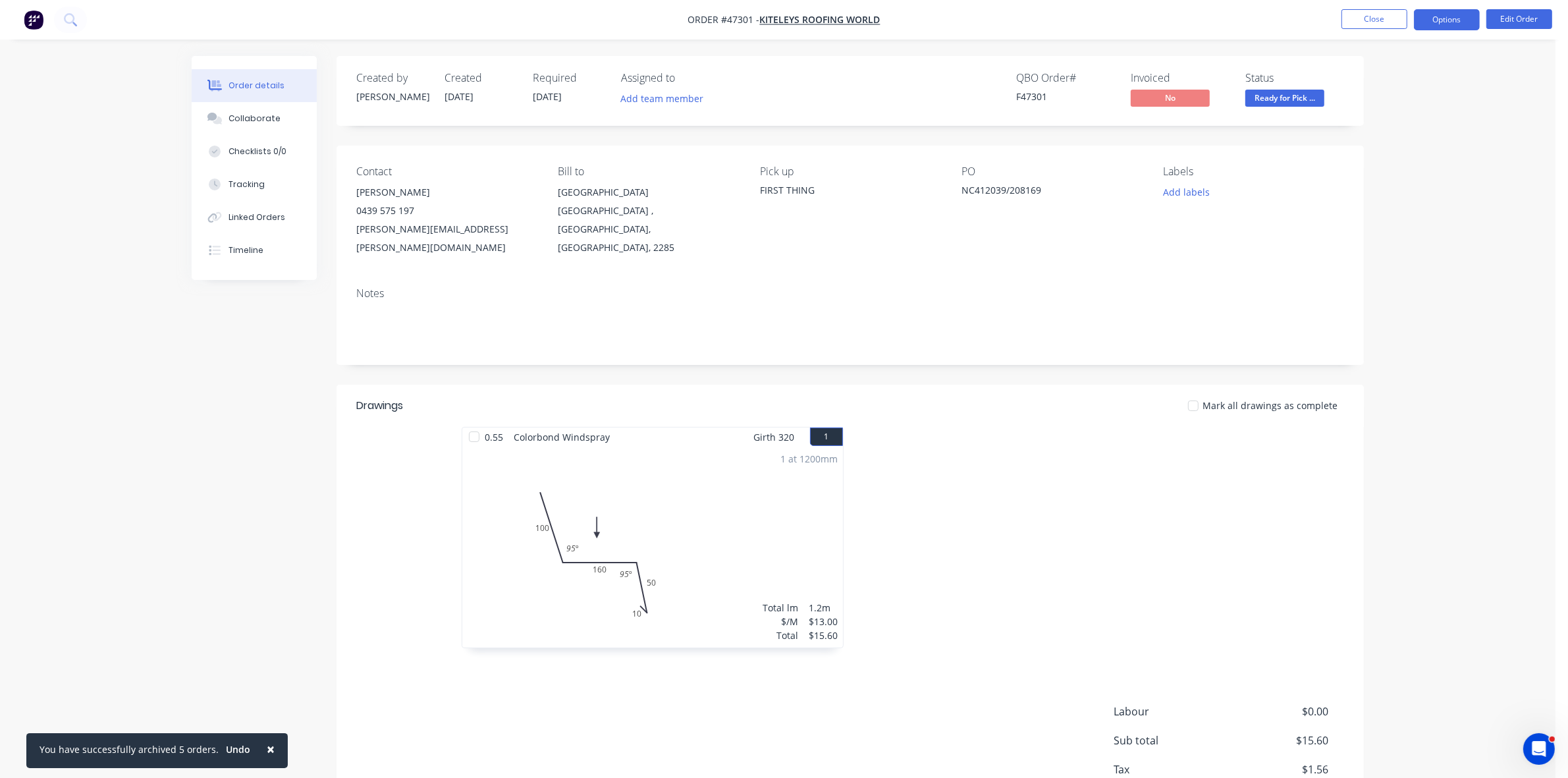
click at [1443, 25] on button "Options" at bounding box center [1447, 19] width 66 height 21
click at [1417, 80] on div "Invoice" at bounding box center [1407, 79] width 121 height 19
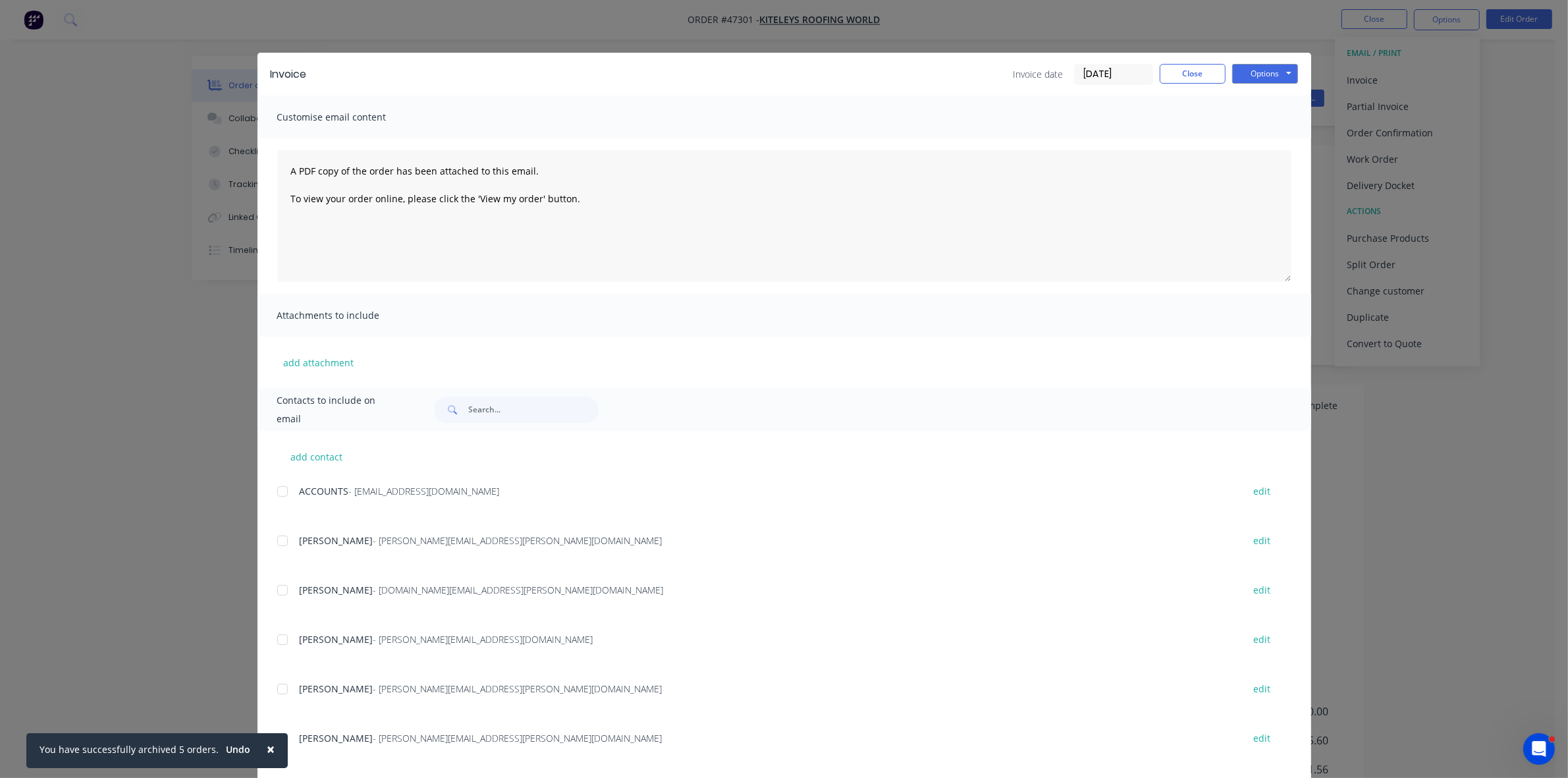
drag, startPoint x: 277, startPoint y: 490, endPoint x: 273, endPoint y: 505, distance: 15.5
click at [278, 492] on div at bounding box center [282, 491] width 26 height 26
click at [278, 637] on div at bounding box center [282, 639] width 26 height 26
click at [1250, 74] on button "Options" at bounding box center [1264, 74] width 66 height 20
click at [1262, 143] on button "Email" at bounding box center [1274, 141] width 84 height 22
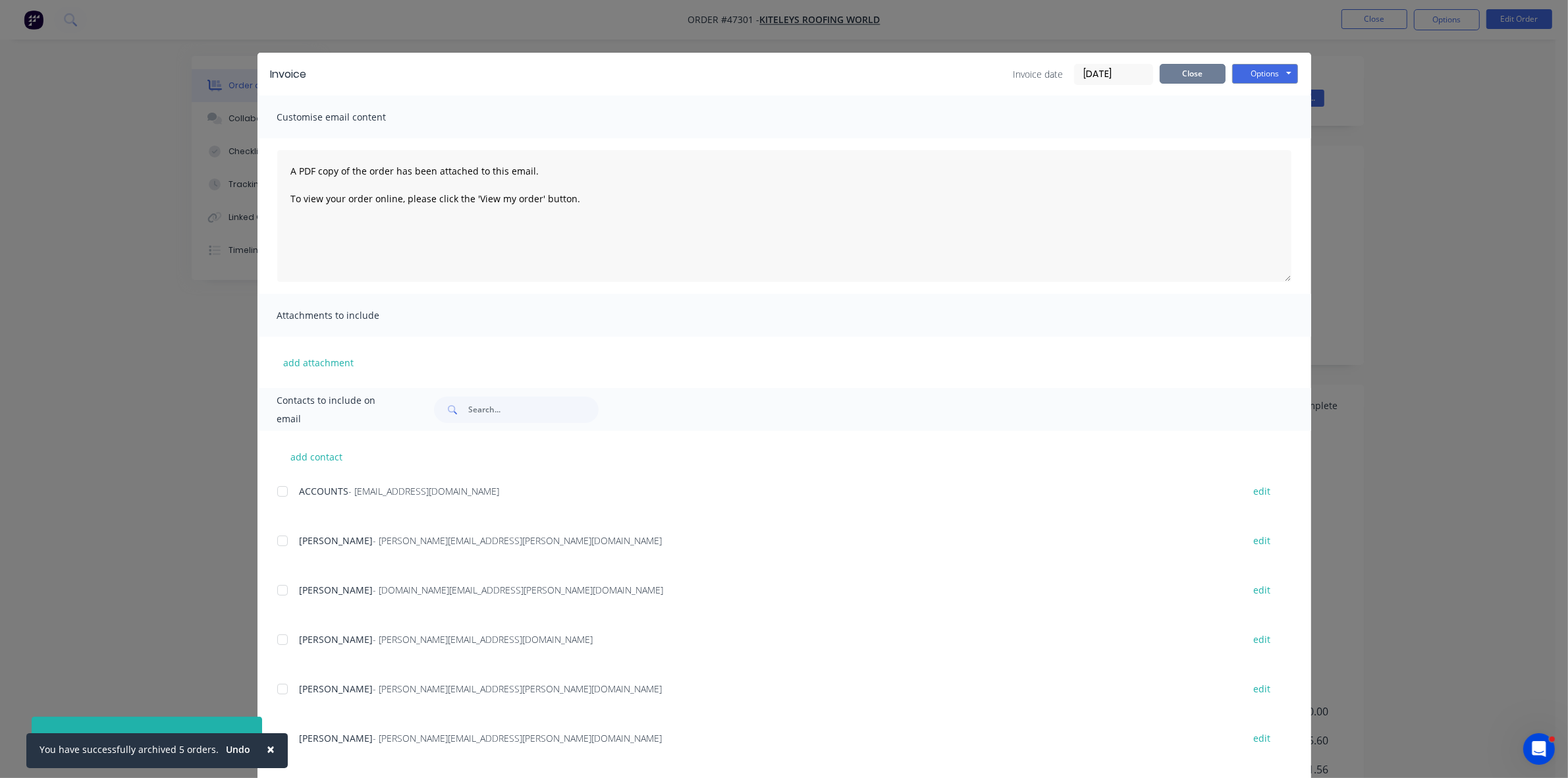
click at [1190, 73] on button "Close" at bounding box center [1192, 74] width 66 height 20
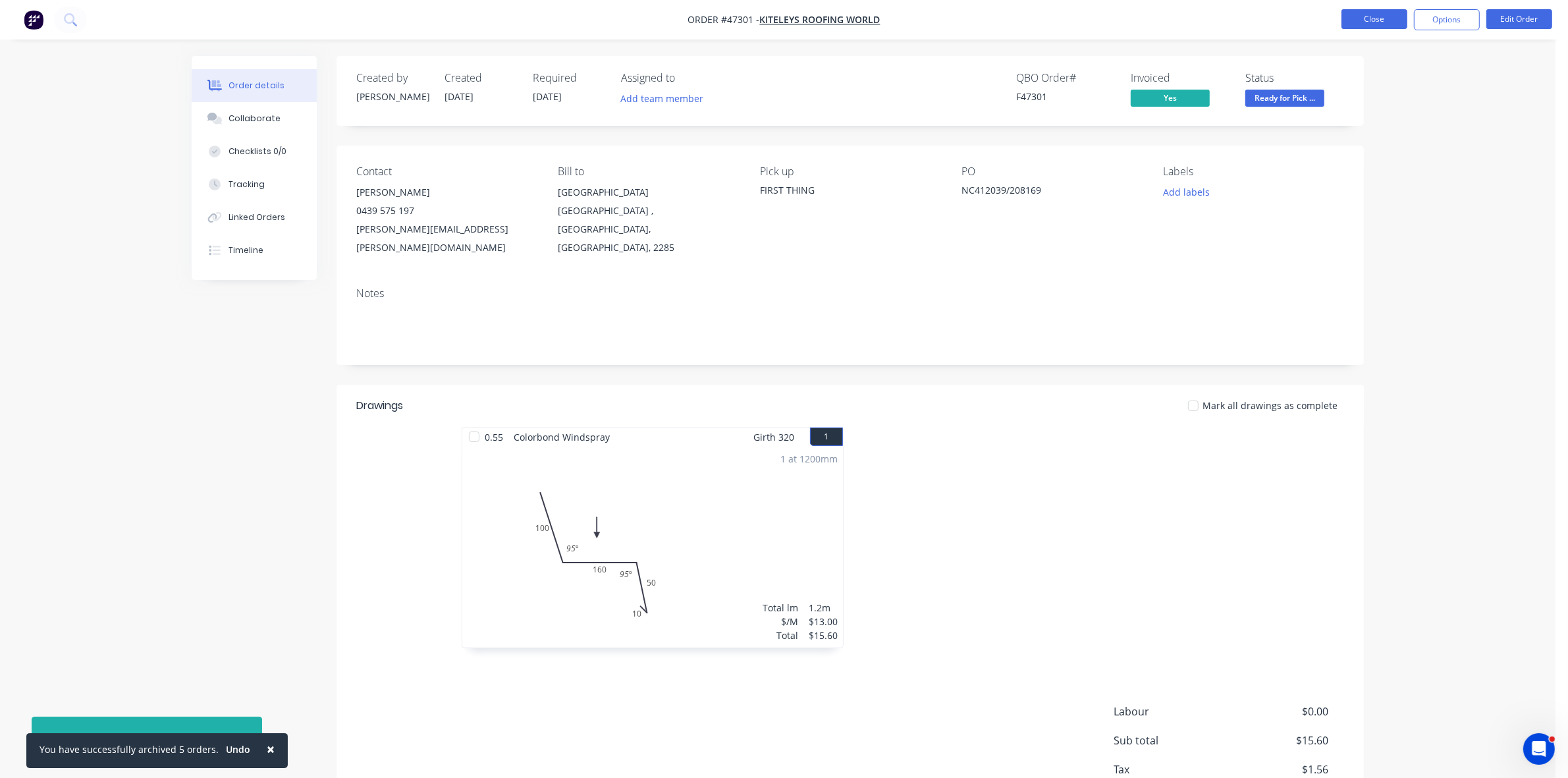
click at [1352, 17] on button "Close" at bounding box center [1374, 19] width 66 height 20
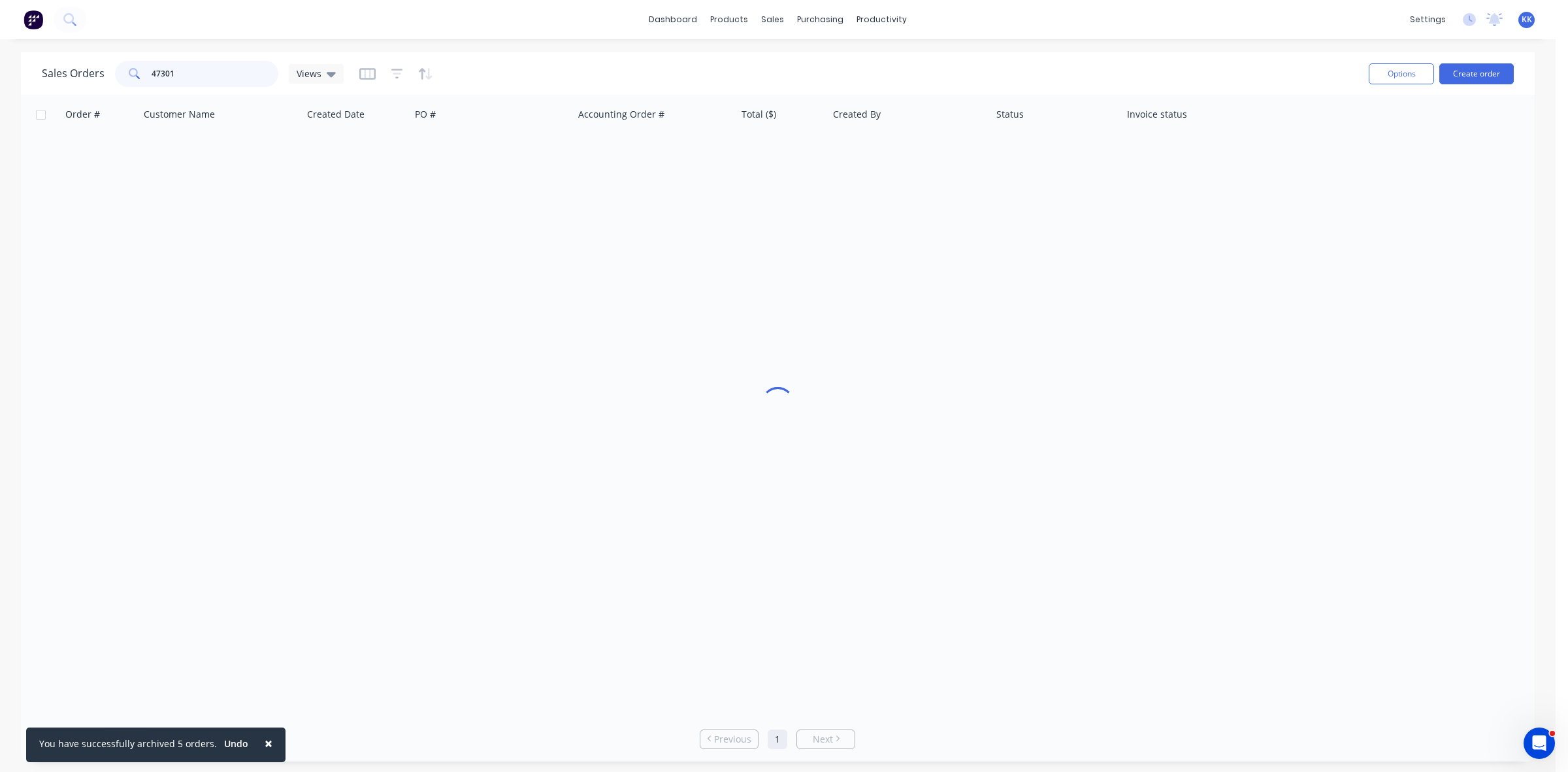
drag, startPoint x: 239, startPoint y: 77, endPoint x: 135, endPoint y: 77, distance: 104.0
click at [135, 77] on div "47301" at bounding box center [196, 73] width 163 height 26
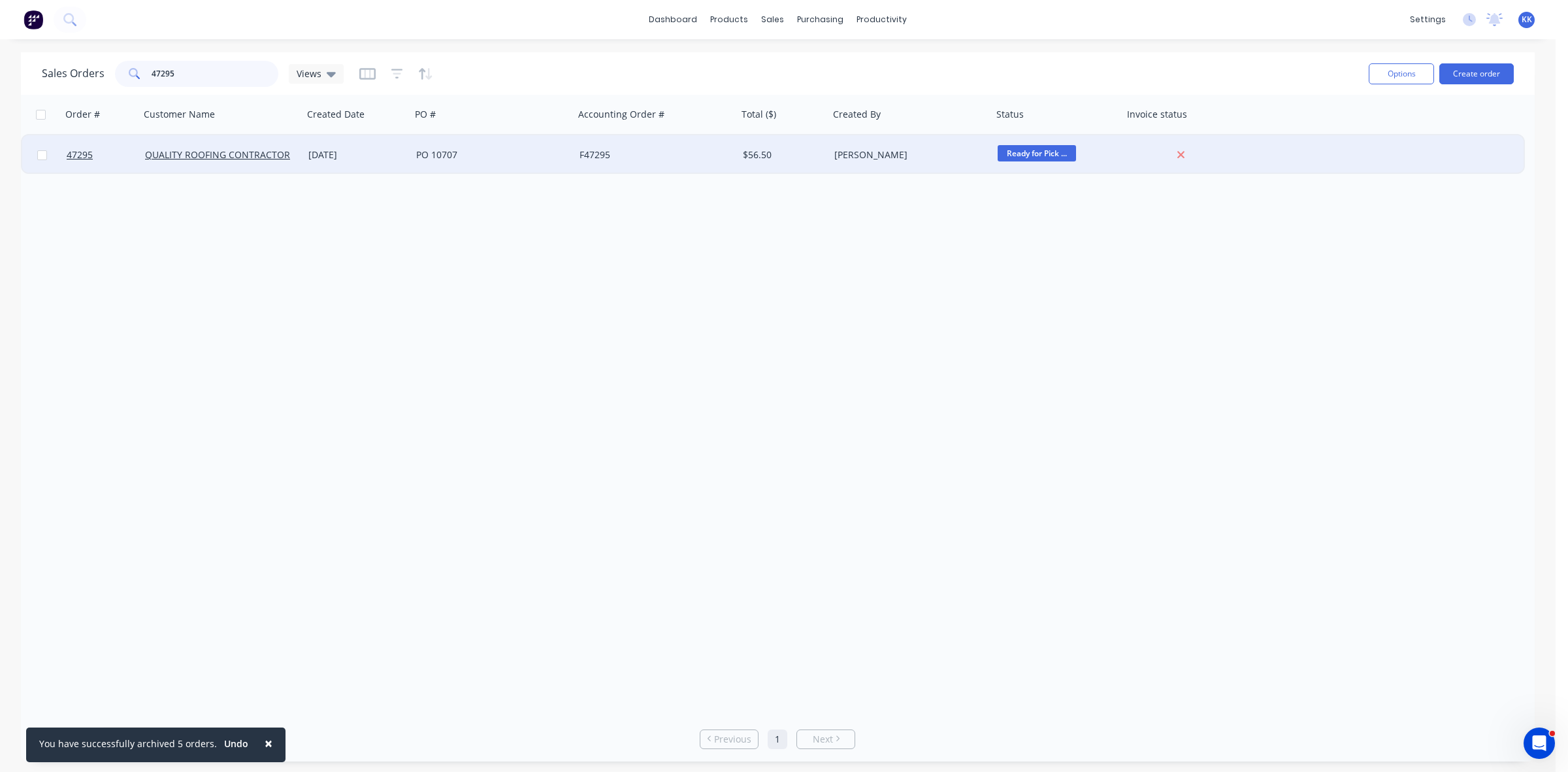
type input "47295"
click at [491, 163] on div "PO 10707" at bounding box center [492, 155] width 163 height 39
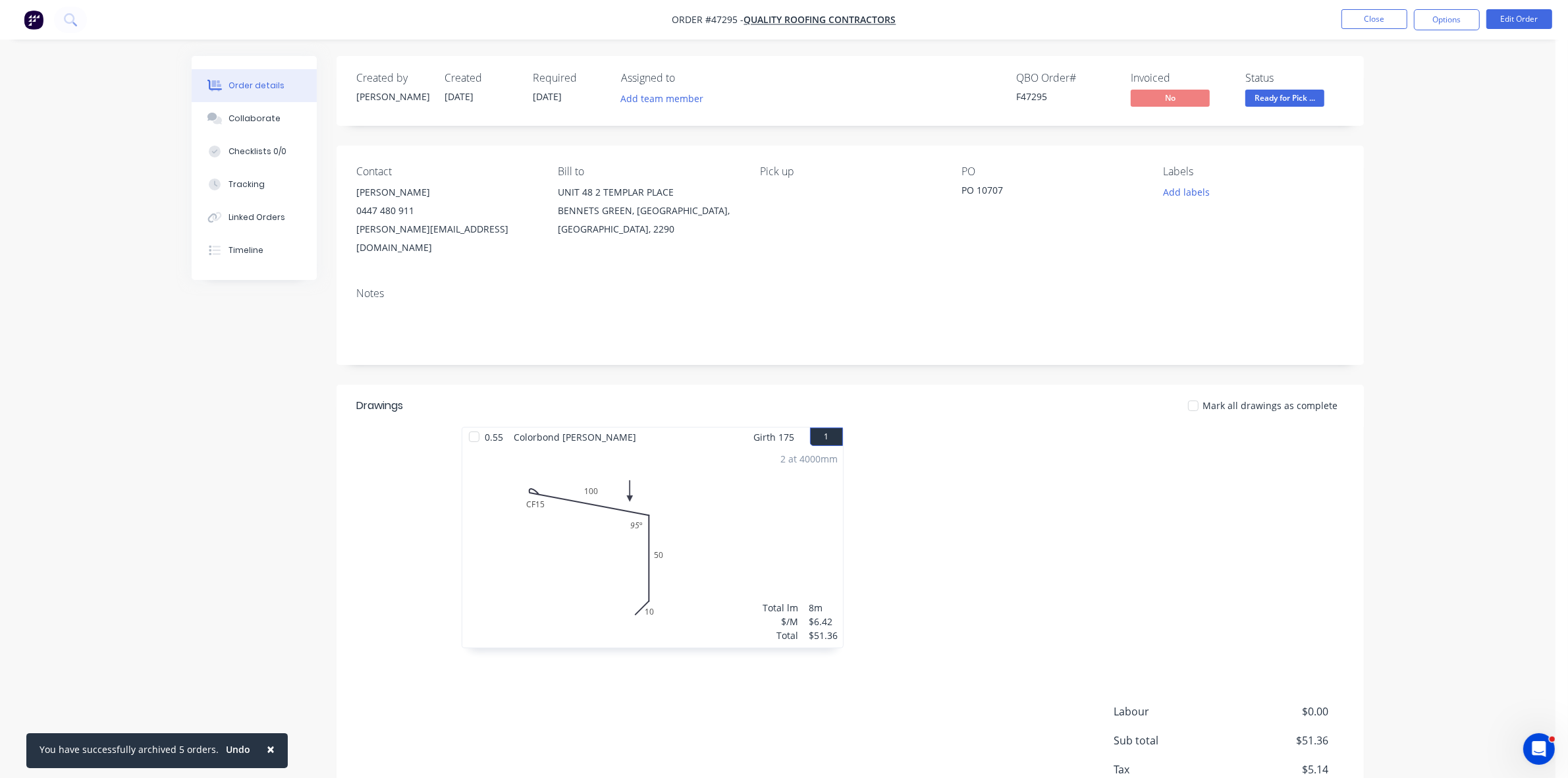
click at [1420, 31] on nav "Order #47295 - QUALITY ROOFING CONTRACTORS Close Options Edit Order" at bounding box center [784, 20] width 1568 height 40
click at [1431, 30] on button "Options" at bounding box center [1447, 19] width 66 height 21
click at [1411, 75] on div "Invoice" at bounding box center [1407, 79] width 121 height 19
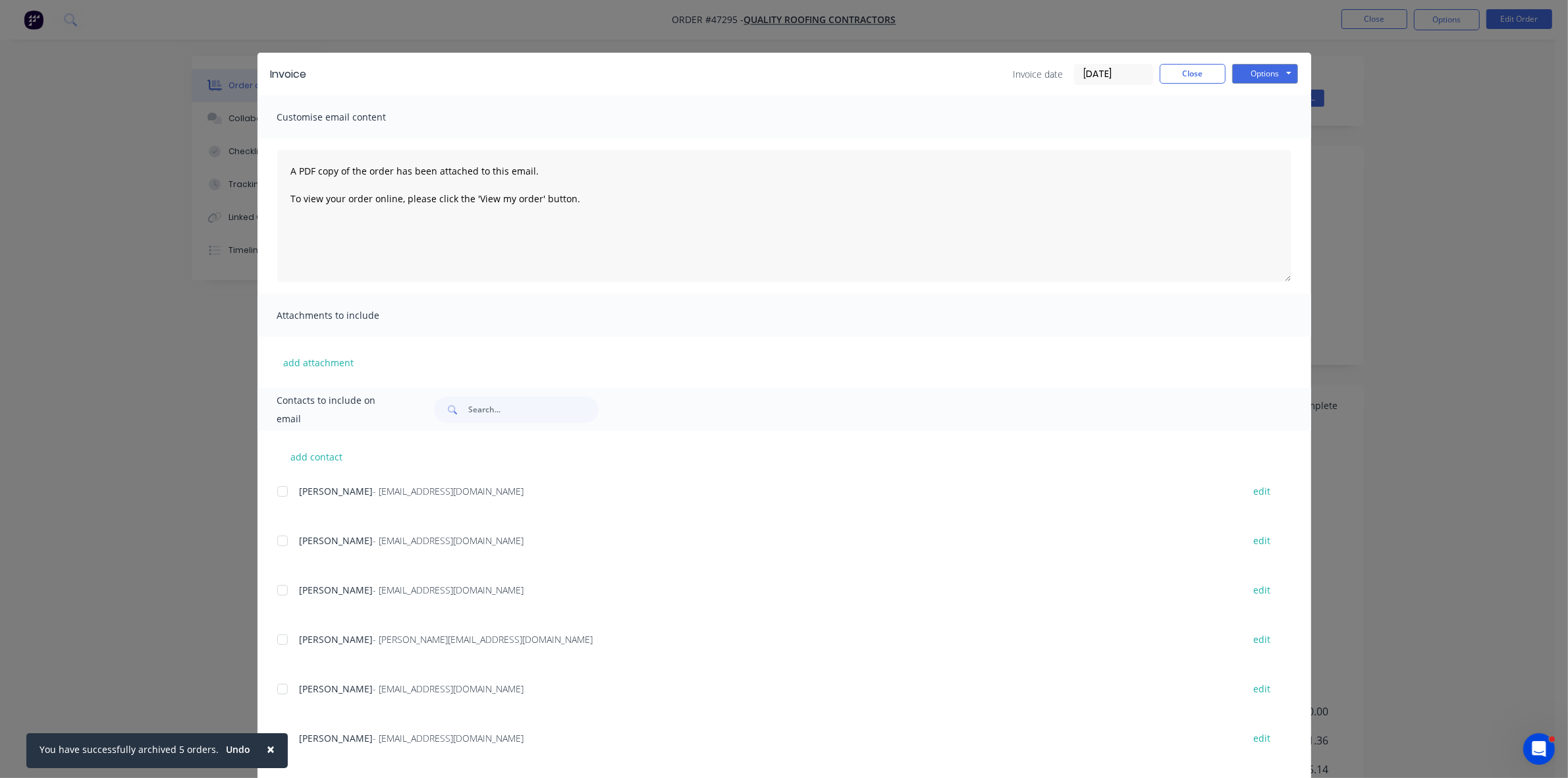
click at [278, 540] on div at bounding box center [282, 540] width 26 height 26
click at [1264, 79] on button "Options" at bounding box center [1264, 74] width 66 height 20
click at [1260, 137] on button "Email" at bounding box center [1274, 141] width 84 height 22
drag, startPoint x: 1184, startPoint y: 76, endPoint x: 1198, endPoint y: 76, distance: 14.0
click at [1191, 76] on button "Close" at bounding box center [1192, 74] width 66 height 20
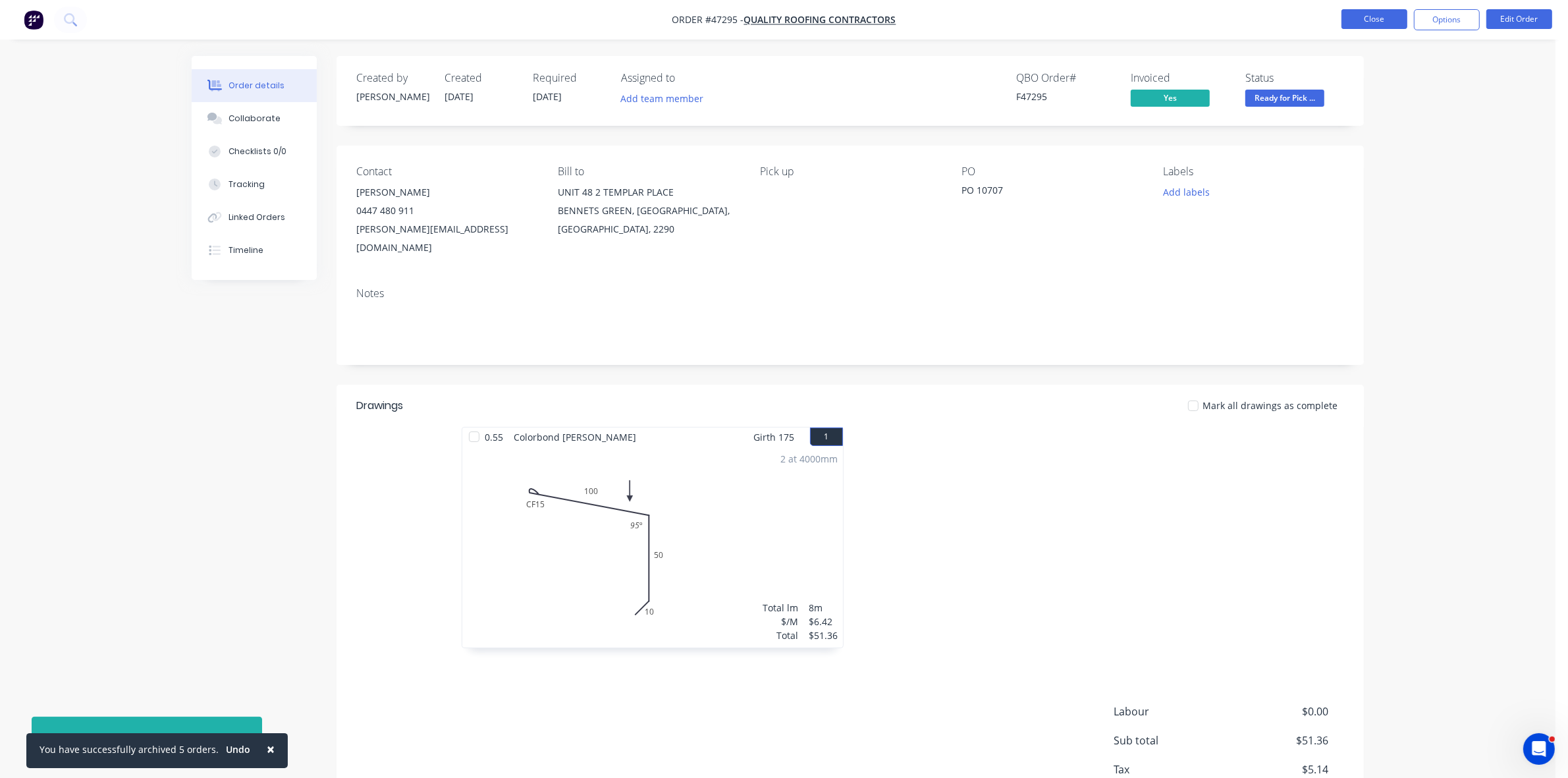
click at [1388, 24] on button "Close" at bounding box center [1374, 19] width 66 height 20
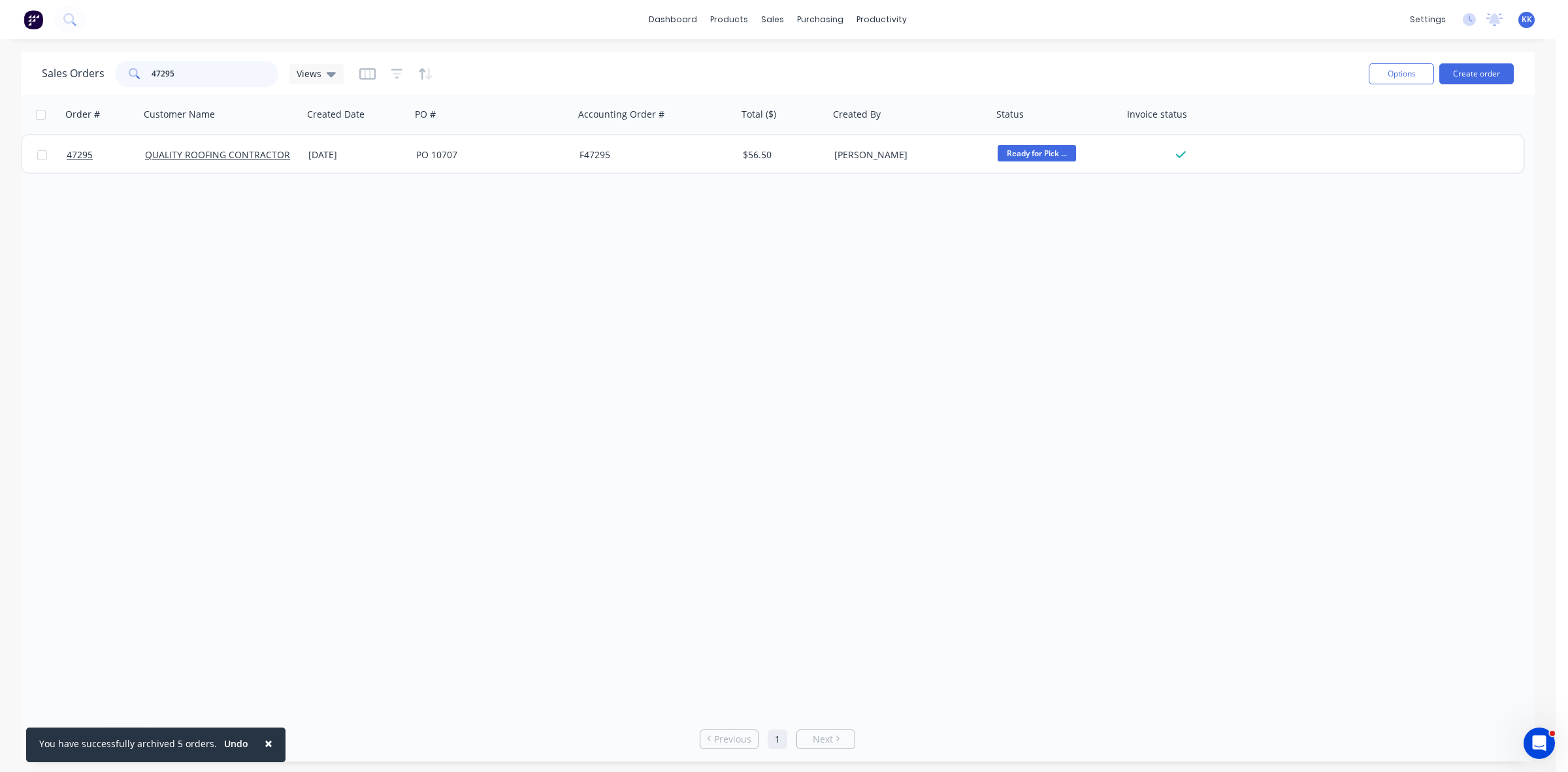
drag, startPoint x: 216, startPoint y: 76, endPoint x: 152, endPoint y: 76, distance: 64.0
click at [157, 76] on input "47295" at bounding box center [215, 73] width 127 height 26
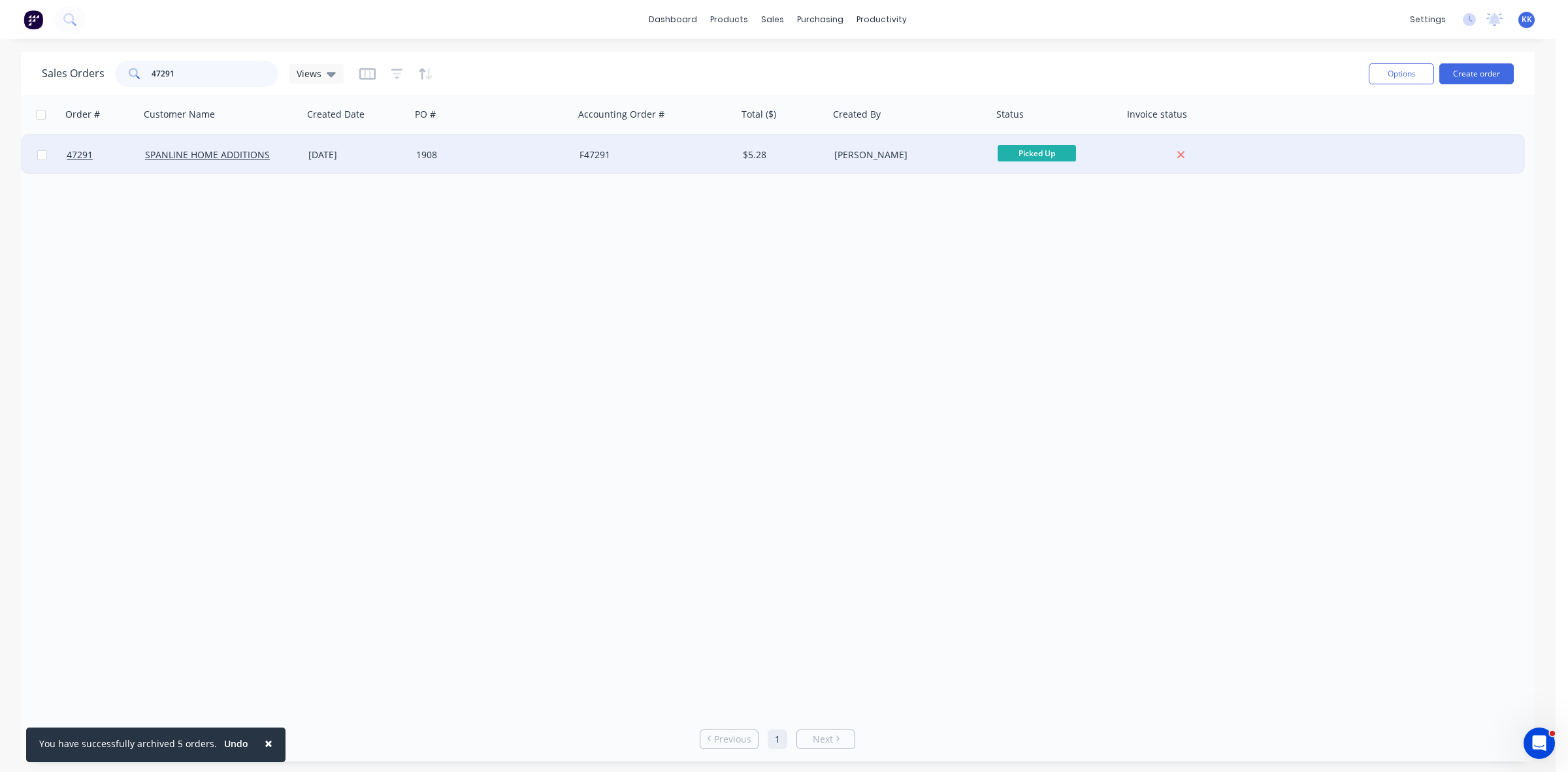
type input "47291"
click at [580, 155] on div "F47291" at bounding box center [652, 154] width 145 height 13
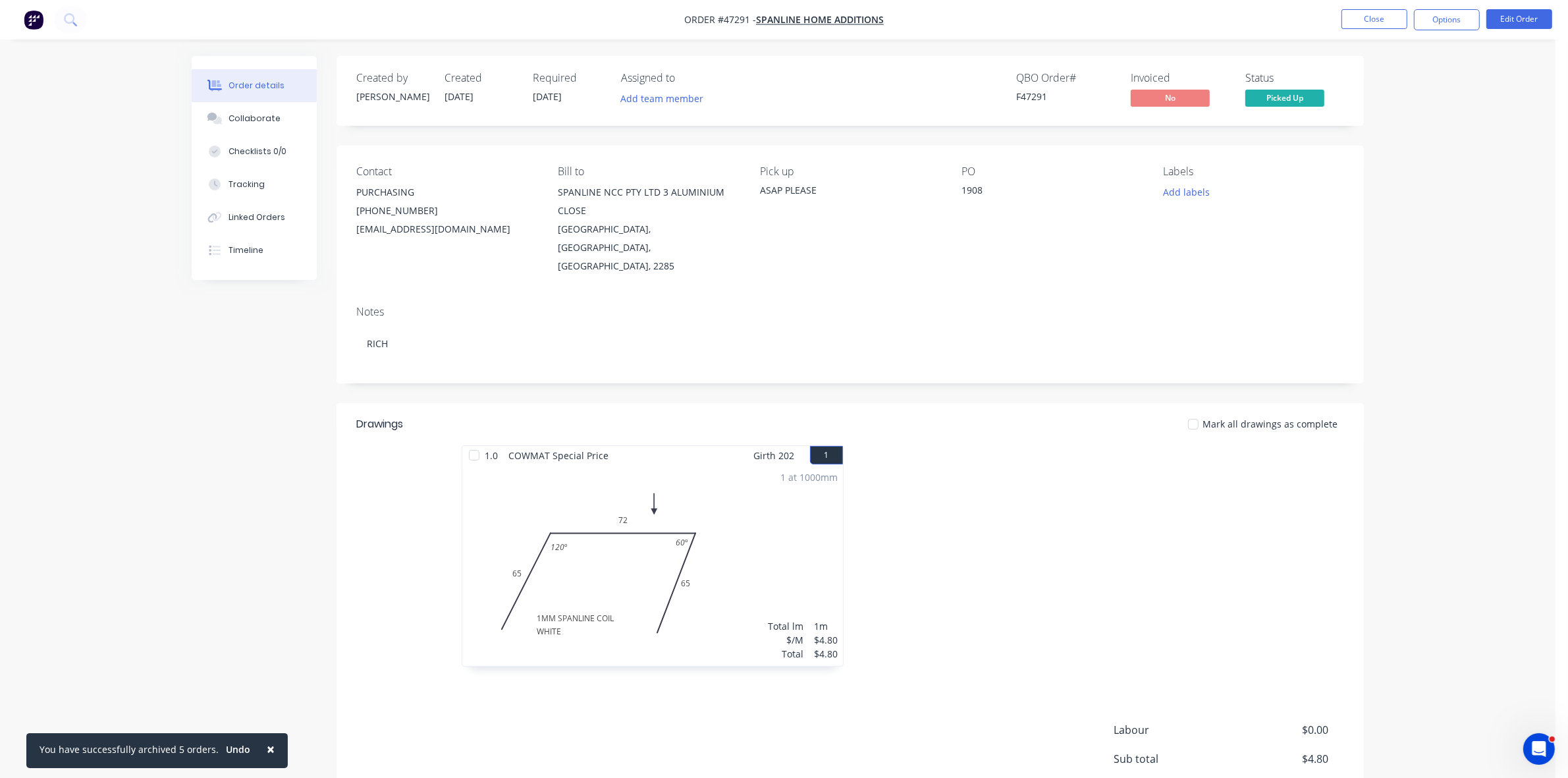
click at [1510, 31] on nav "Order #47291 - SPANLINE HOME ADDITIONS Close Options Edit Order" at bounding box center [784, 20] width 1568 height 40
click at [1510, 21] on button "Edit Order" at bounding box center [1519, 19] width 66 height 20
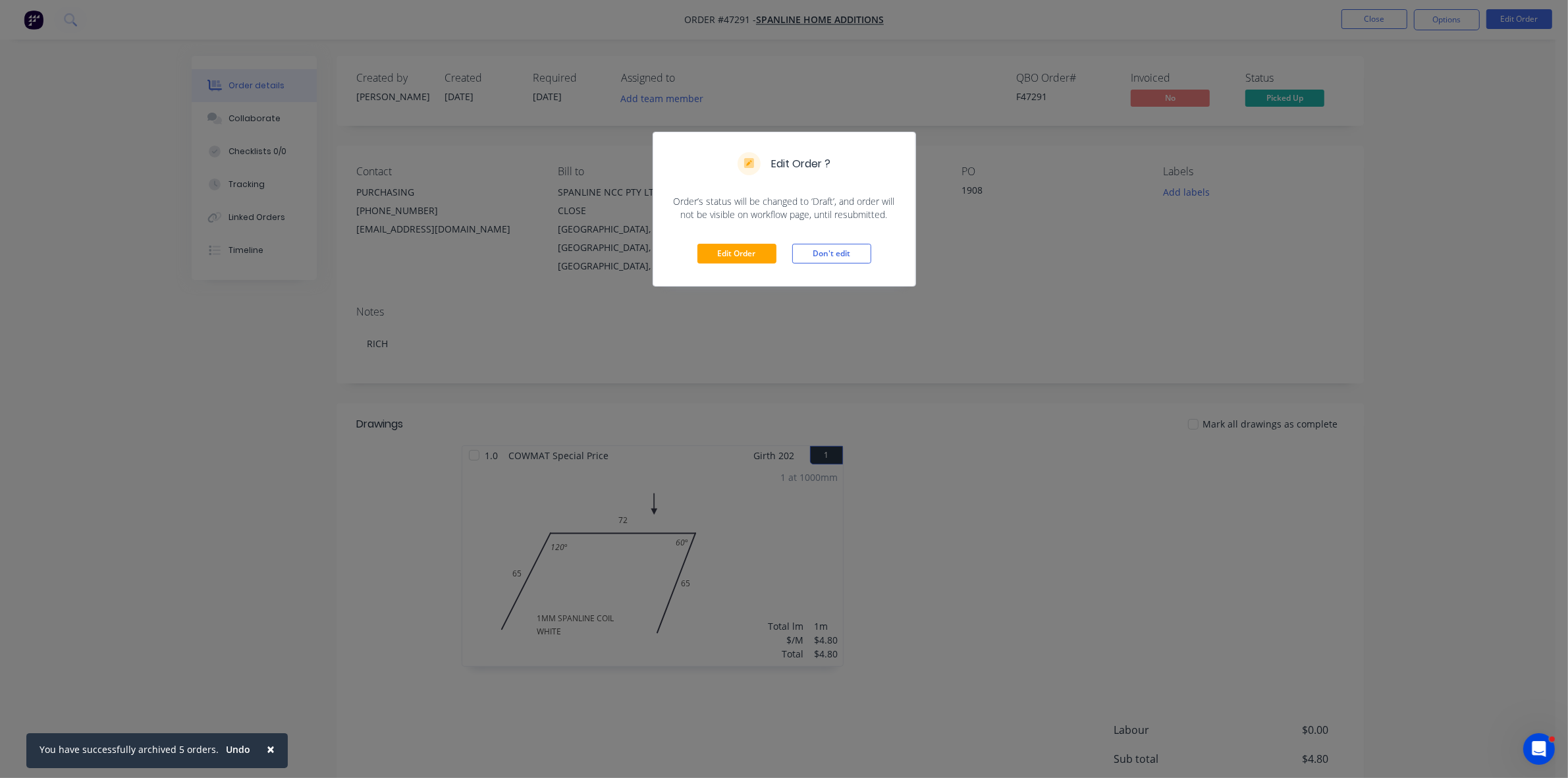
click at [722, 264] on div "Edit Order Don't edit" at bounding box center [784, 253] width 262 height 65
click at [748, 248] on button "Edit Order" at bounding box center [737, 253] width 79 height 20
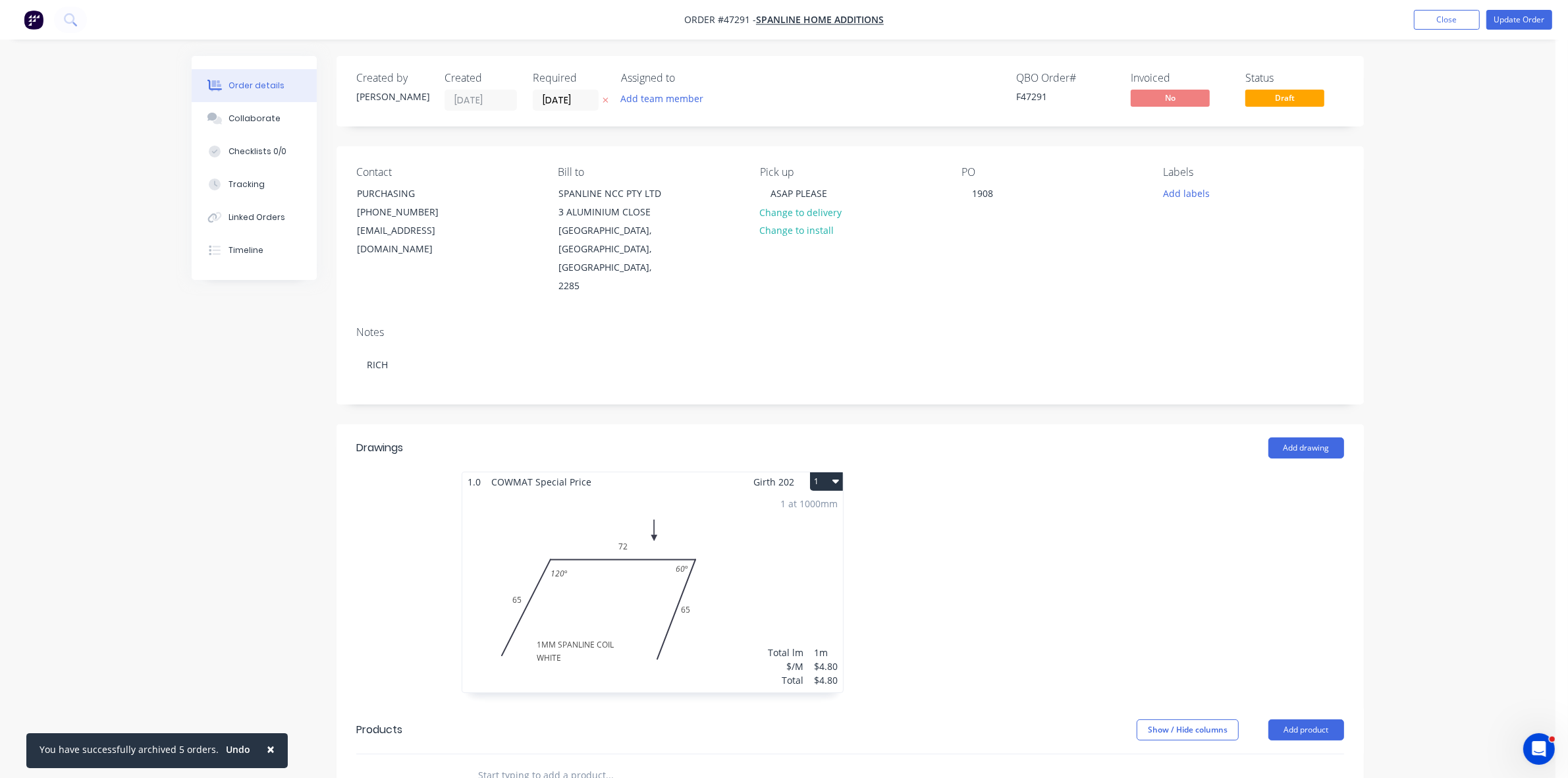
click at [769, 528] on div "1 at 1000mm Total lm $/M Total 1m $4.80 $4.80" at bounding box center [653, 592] width 381 height 201
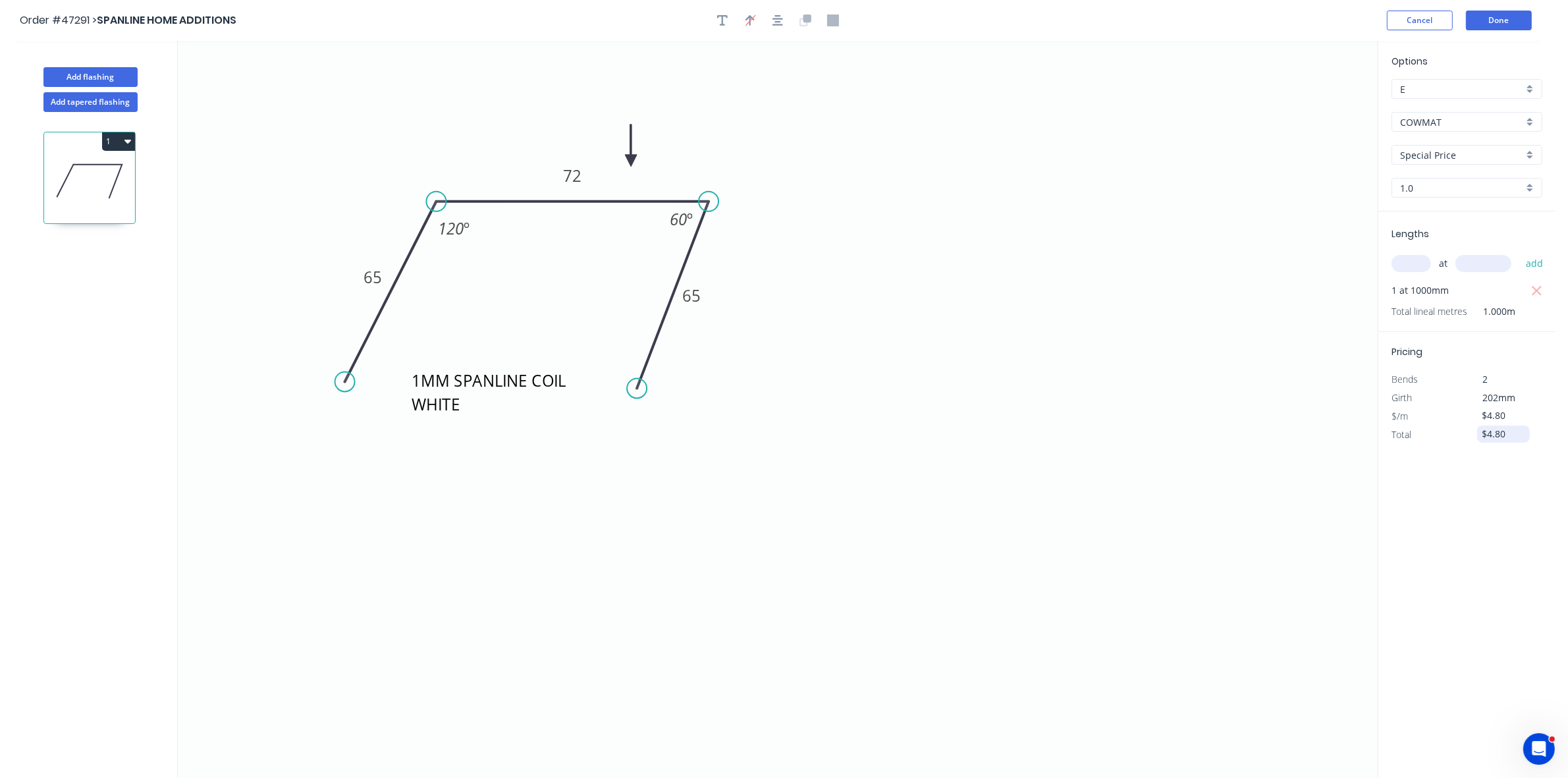
click at [1510, 429] on input "$4.80" at bounding box center [1505, 434] width 45 height 19
drag, startPoint x: 1503, startPoint y: 429, endPoint x: 1484, endPoint y: 435, distance: 19.9
click at [1484, 435] on input "$4.80" at bounding box center [1505, 434] width 45 height 19
drag, startPoint x: 1492, startPoint y: 436, endPoint x: 1511, endPoint y: 436, distance: 19.0
click at [1511, 436] on input "$20.00" at bounding box center [1505, 434] width 45 height 19
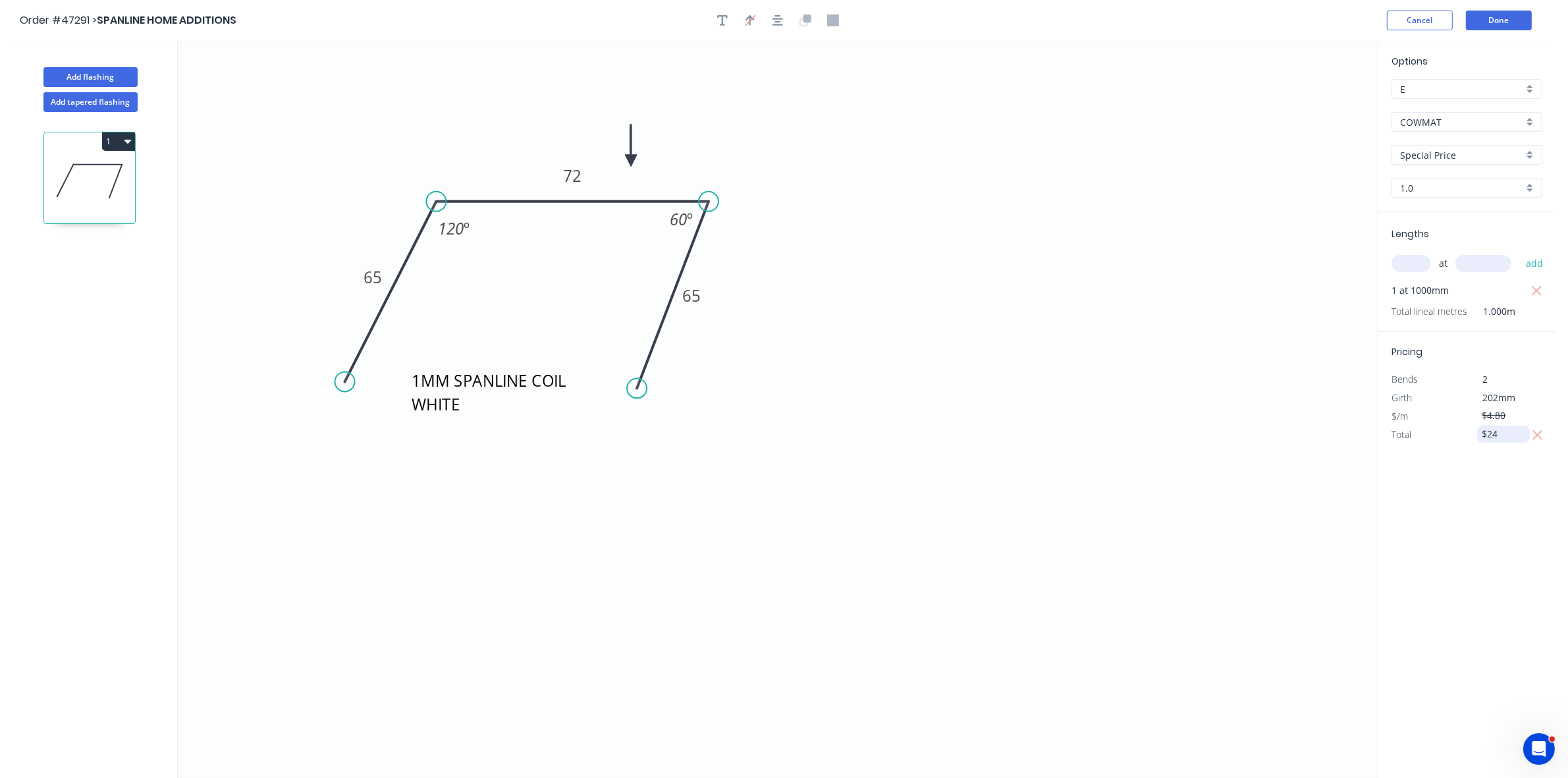
type input "$24.00"
click at [1502, 21] on button "Done" at bounding box center [1499, 21] width 66 height 20
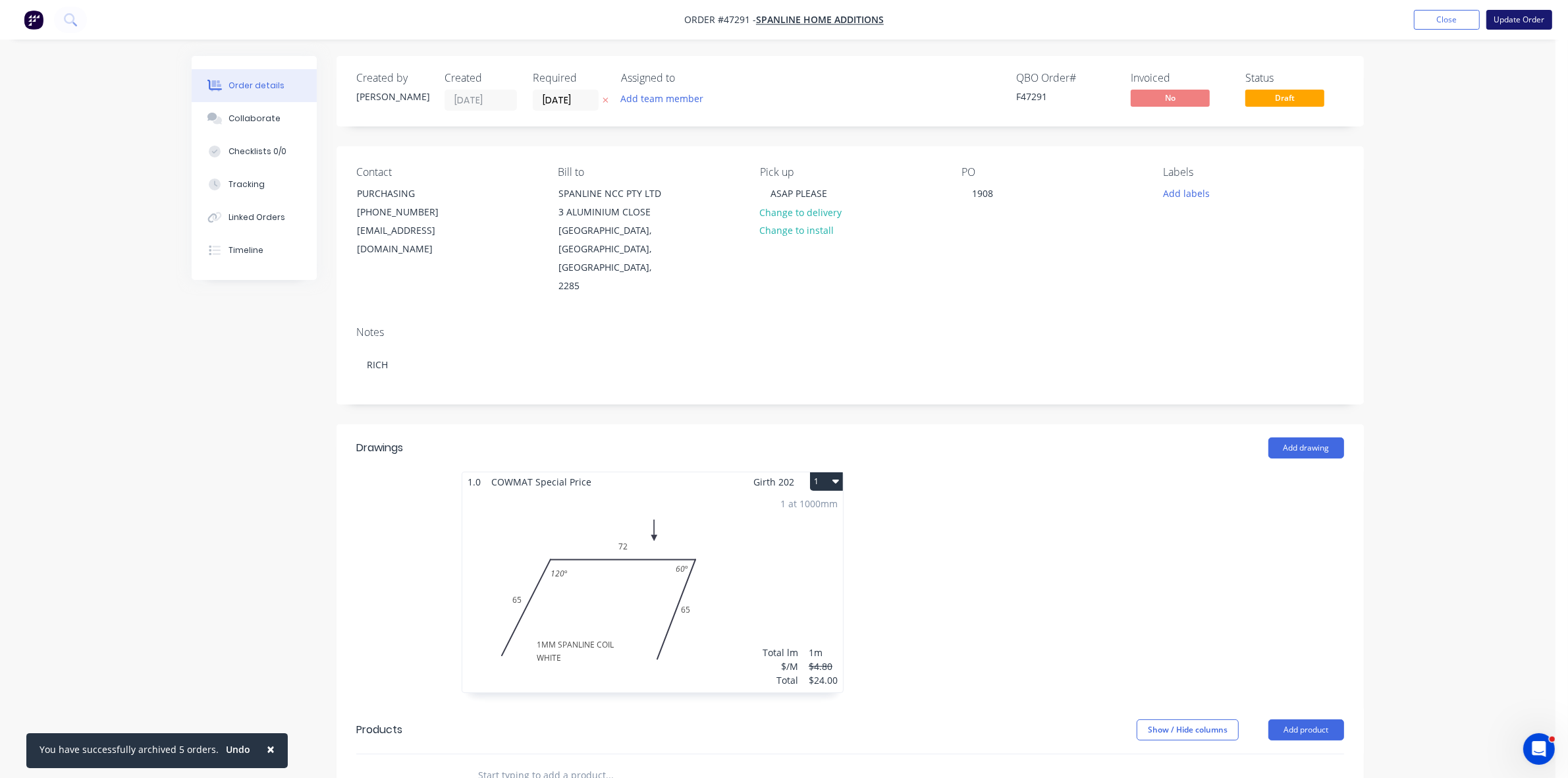
click at [1503, 20] on button "Update Order" at bounding box center [1519, 20] width 66 height 20
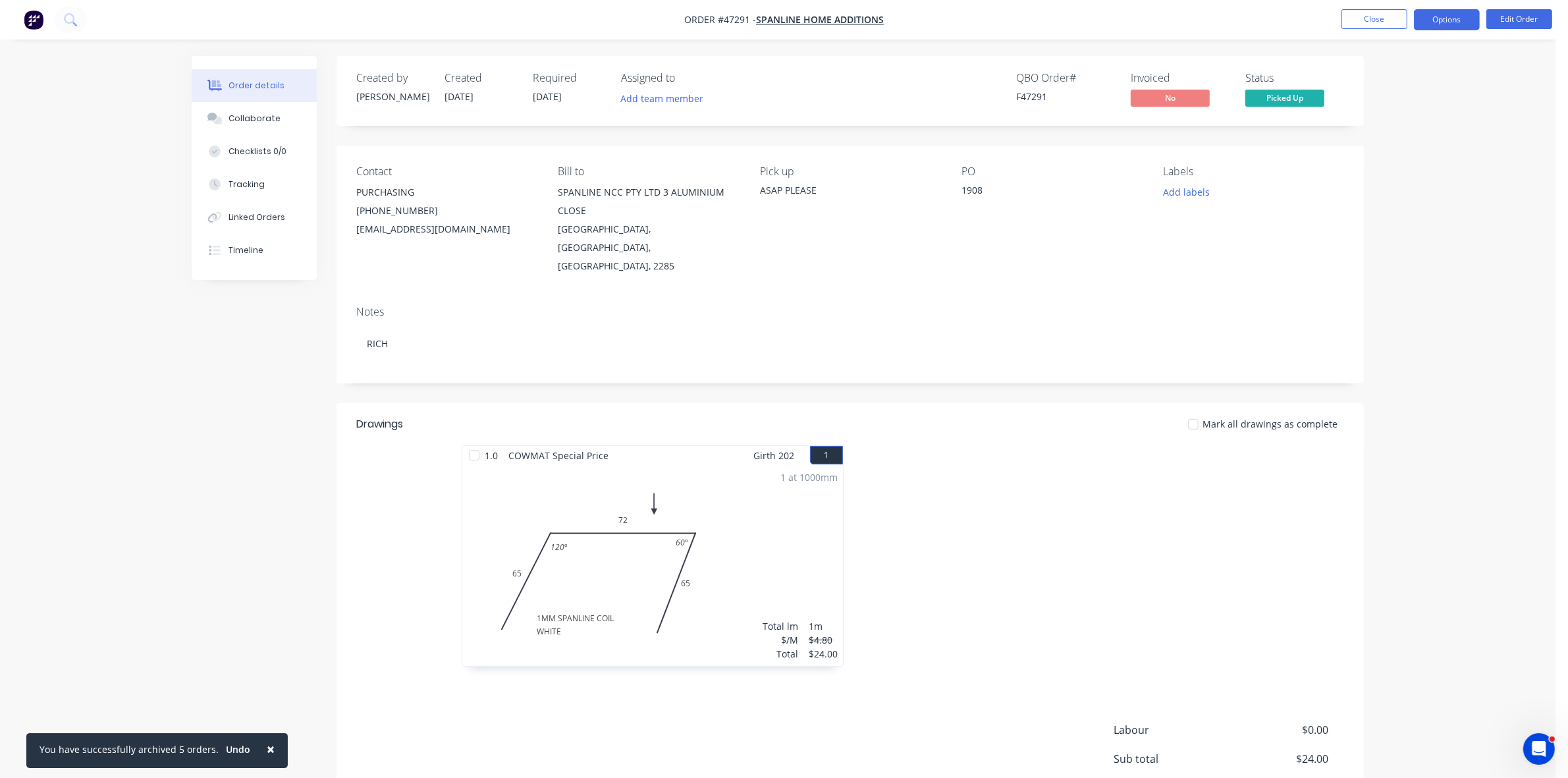
click at [1434, 22] on button "Options" at bounding box center [1447, 19] width 66 height 21
click at [1406, 66] on button "Invoice" at bounding box center [1407, 79] width 145 height 26
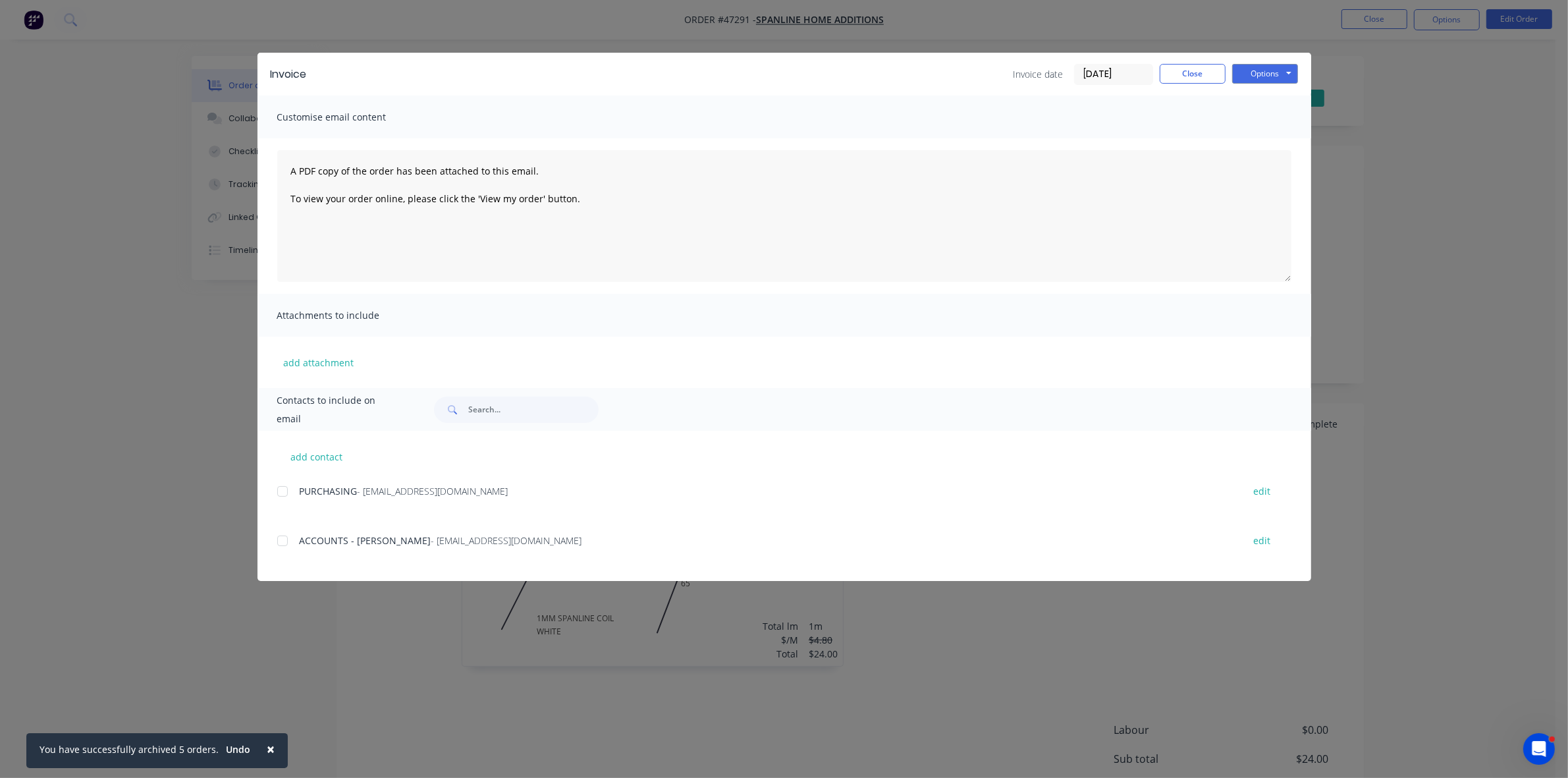
click at [283, 540] on div at bounding box center [282, 540] width 26 height 26
click at [1262, 71] on button "Options" at bounding box center [1264, 74] width 66 height 20
click at [1259, 132] on button "Email" at bounding box center [1274, 141] width 84 height 22
click at [1202, 74] on button "Close" at bounding box center [1192, 74] width 66 height 20
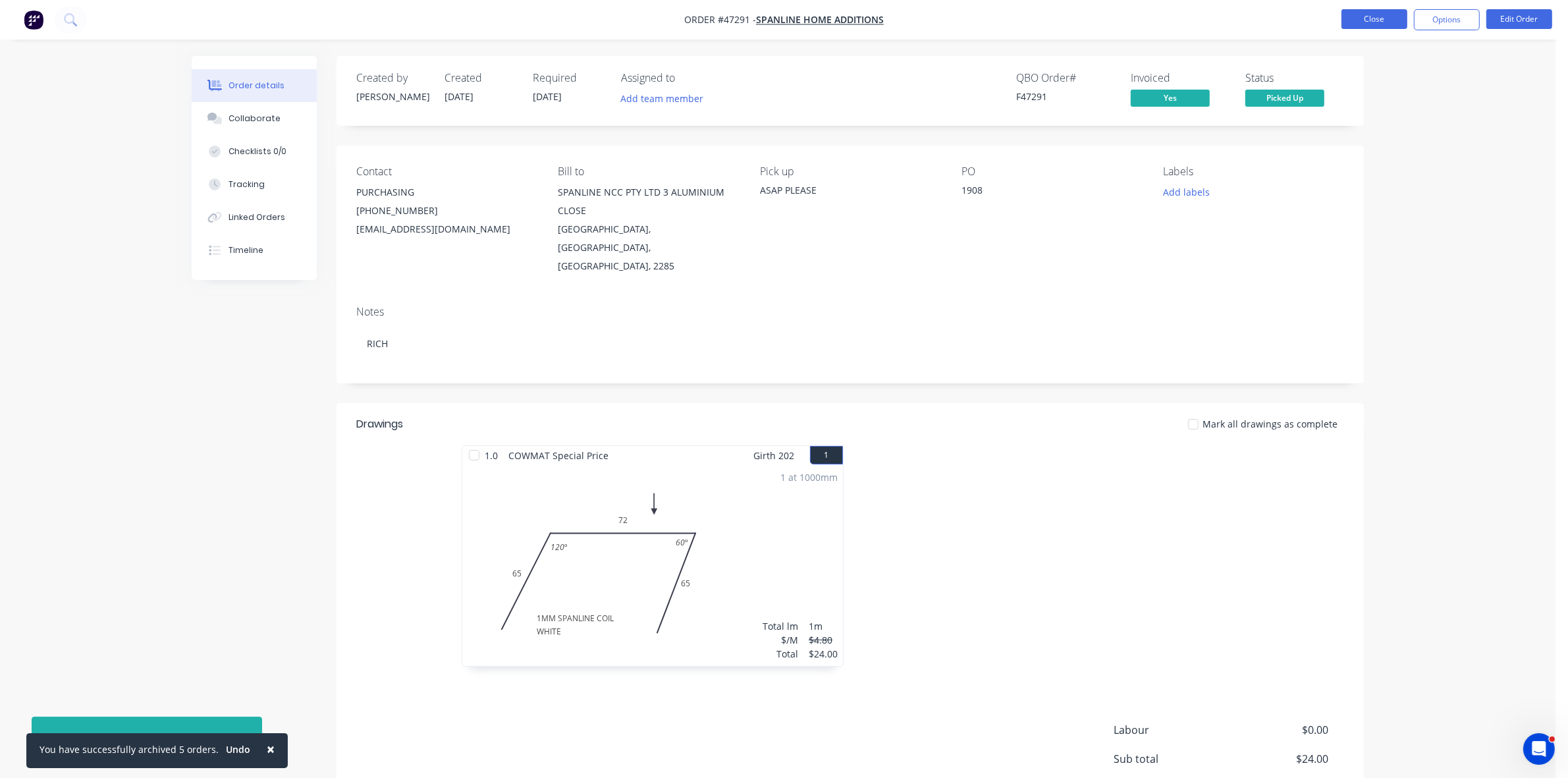
click at [1373, 24] on button "Close" at bounding box center [1374, 19] width 66 height 20
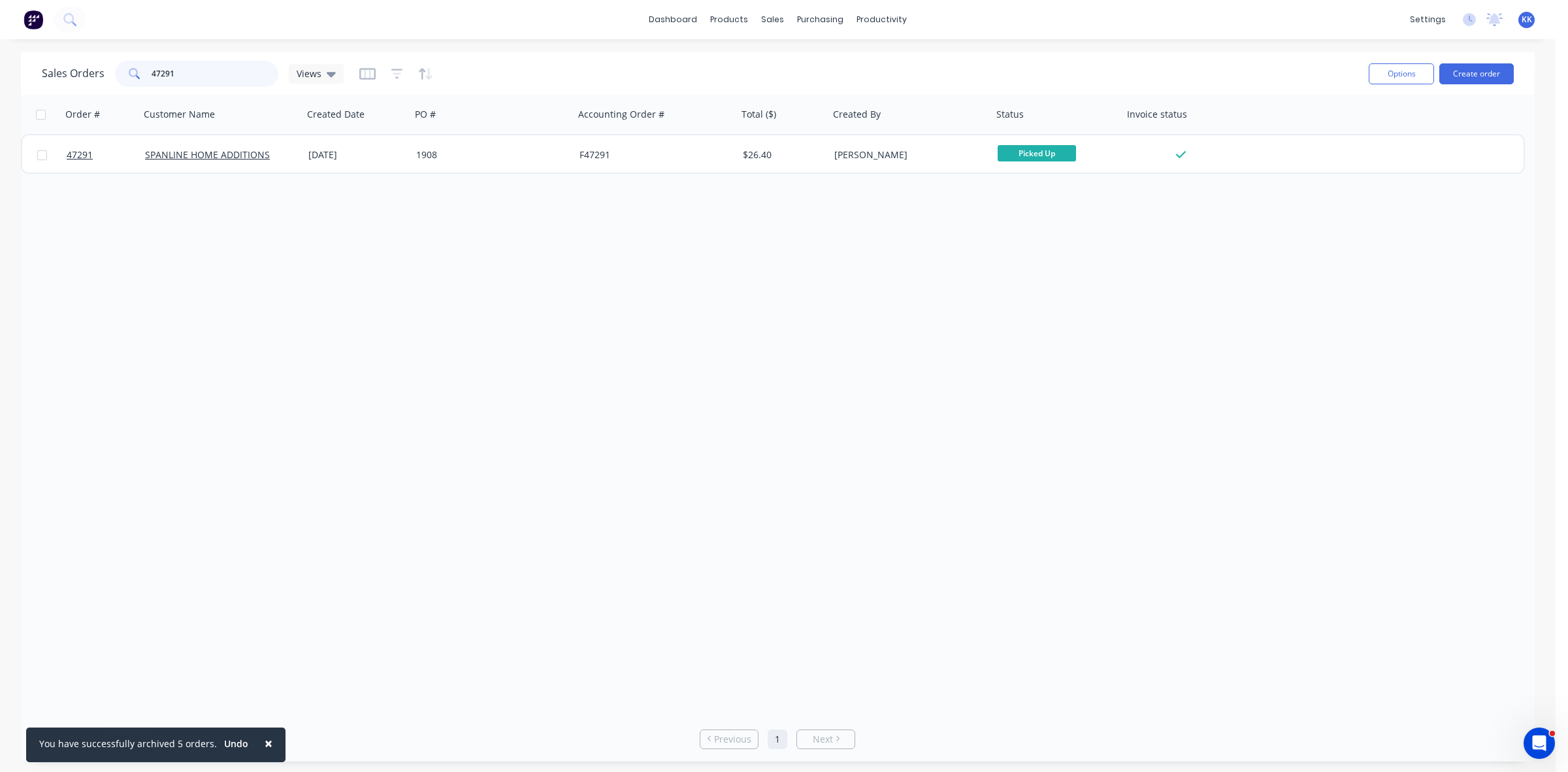
drag, startPoint x: 247, startPoint y: 70, endPoint x: 132, endPoint y: 63, distance: 115.2
click at [132, 63] on div "47291" at bounding box center [196, 73] width 163 height 26
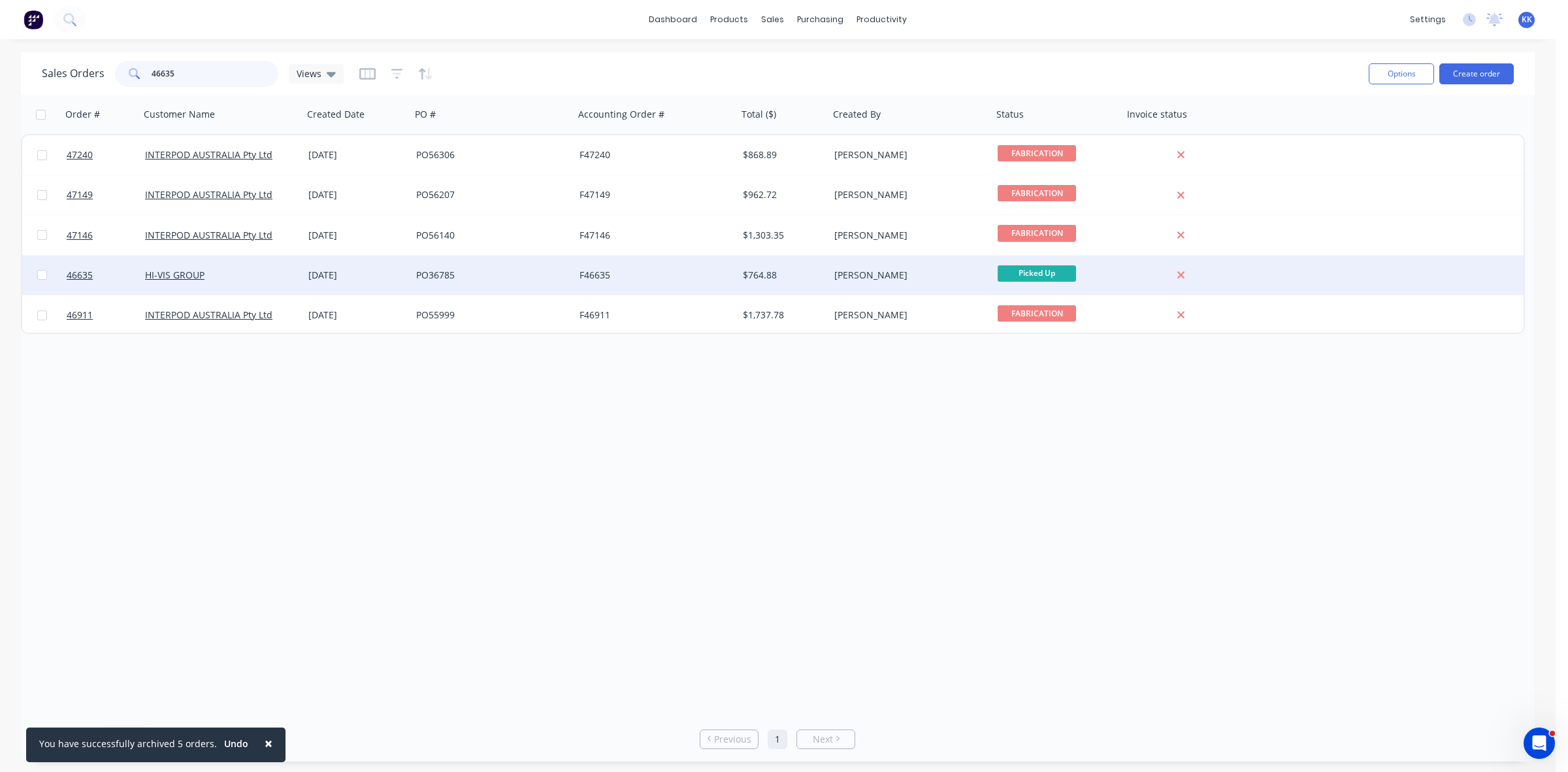
type input "46635"
click at [517, 266] on div "PO36785" at bounding box center [492, 275] width 163 height 39
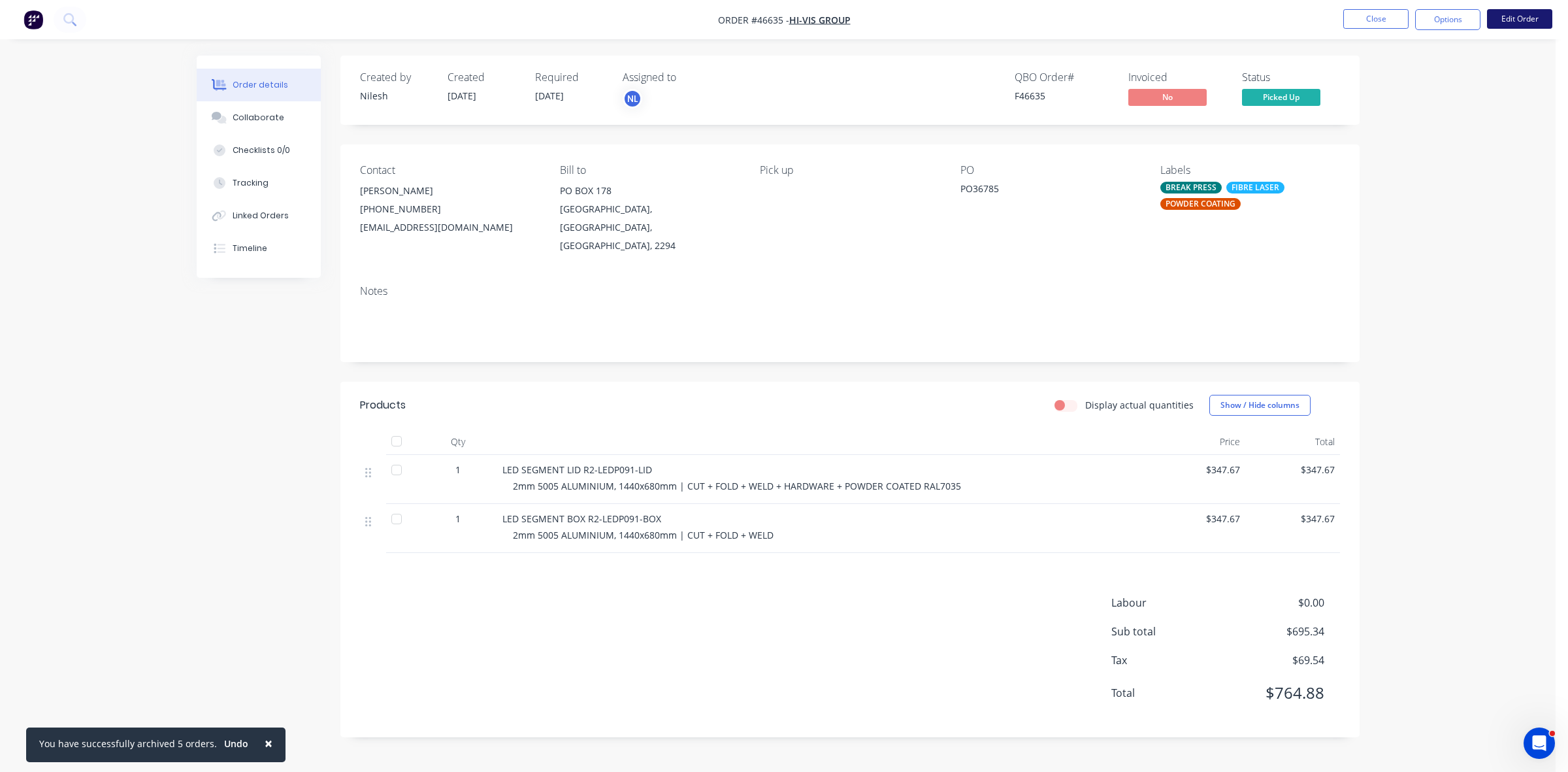
click at [1521, 19] on button "Edit Order" at bounding box center [1519, 19] width 65 height 20
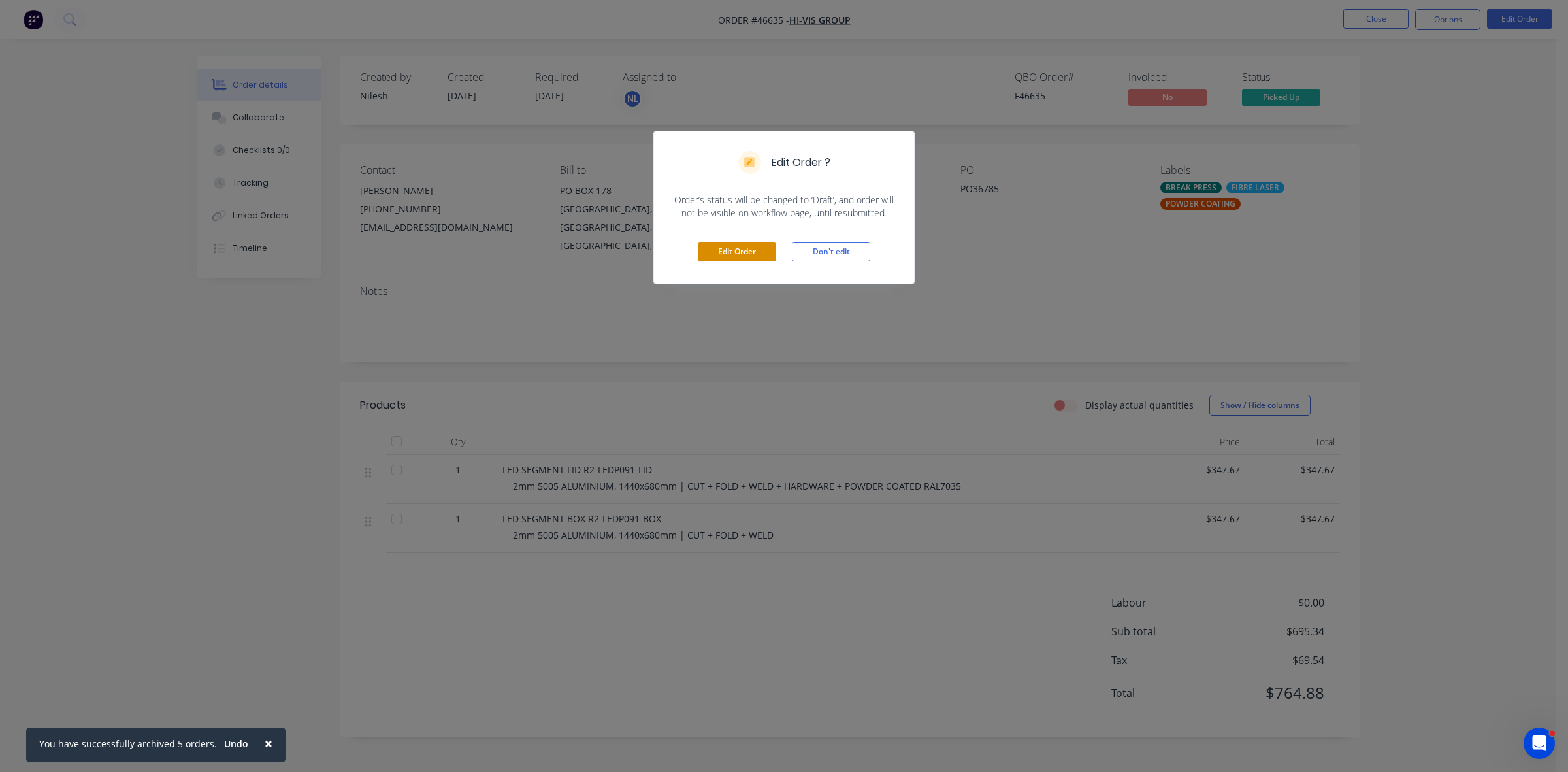
click at [733, 246] on button "Edit Order" at bounding box center [737, 251] width 78 height 20
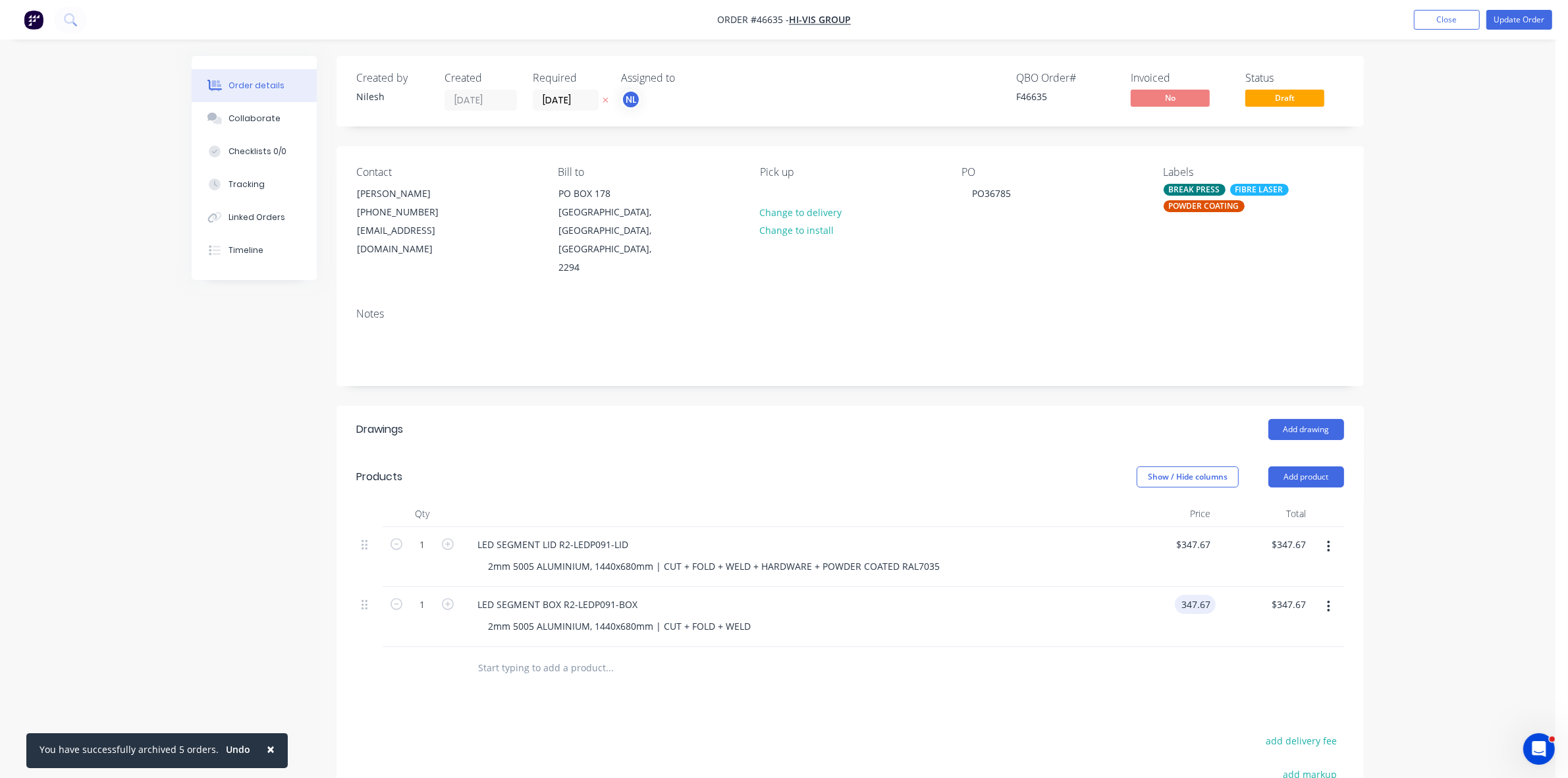
click at [1189, 595] on input "347.67" at bounding box center [1199, 604] width 36 height 19
type input "$511.13"
click at [1042, 667] on div at bounding box center [850, 668] width 988 height 43
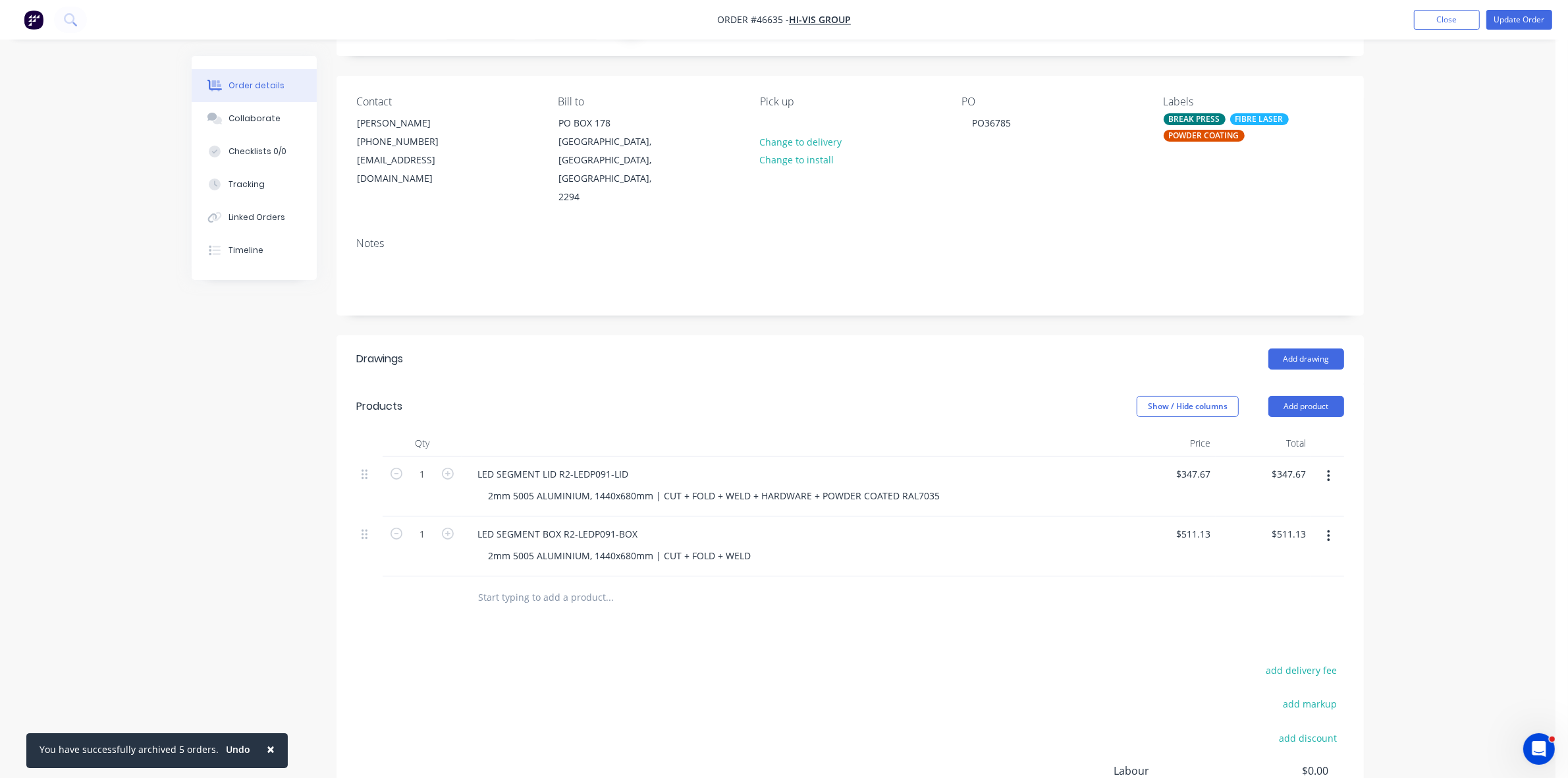
scroll to position [201, 0]
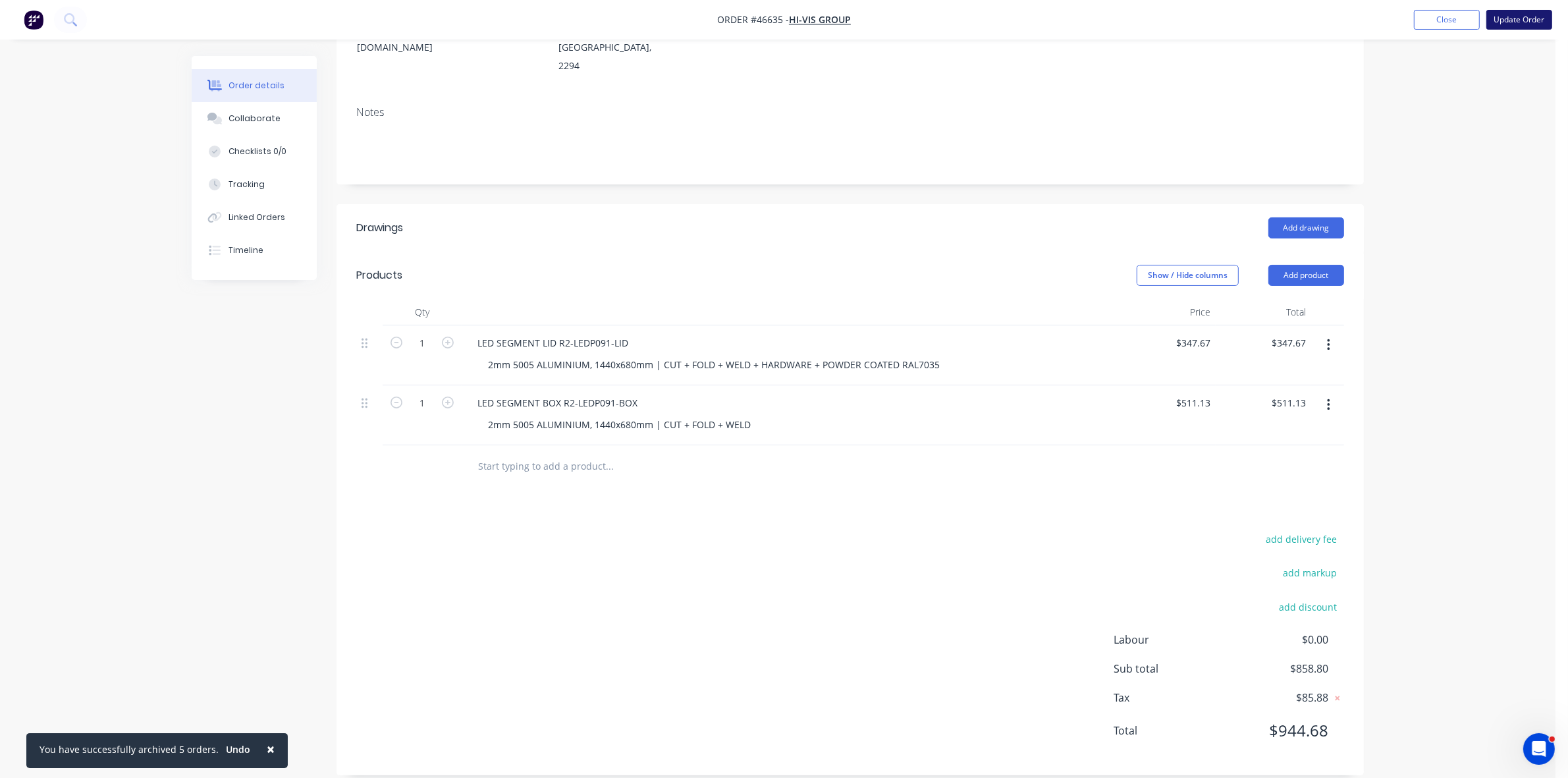
click at [1506, 23] on button "Update Order" at bounding box center [1519, 20] width 66 height 20
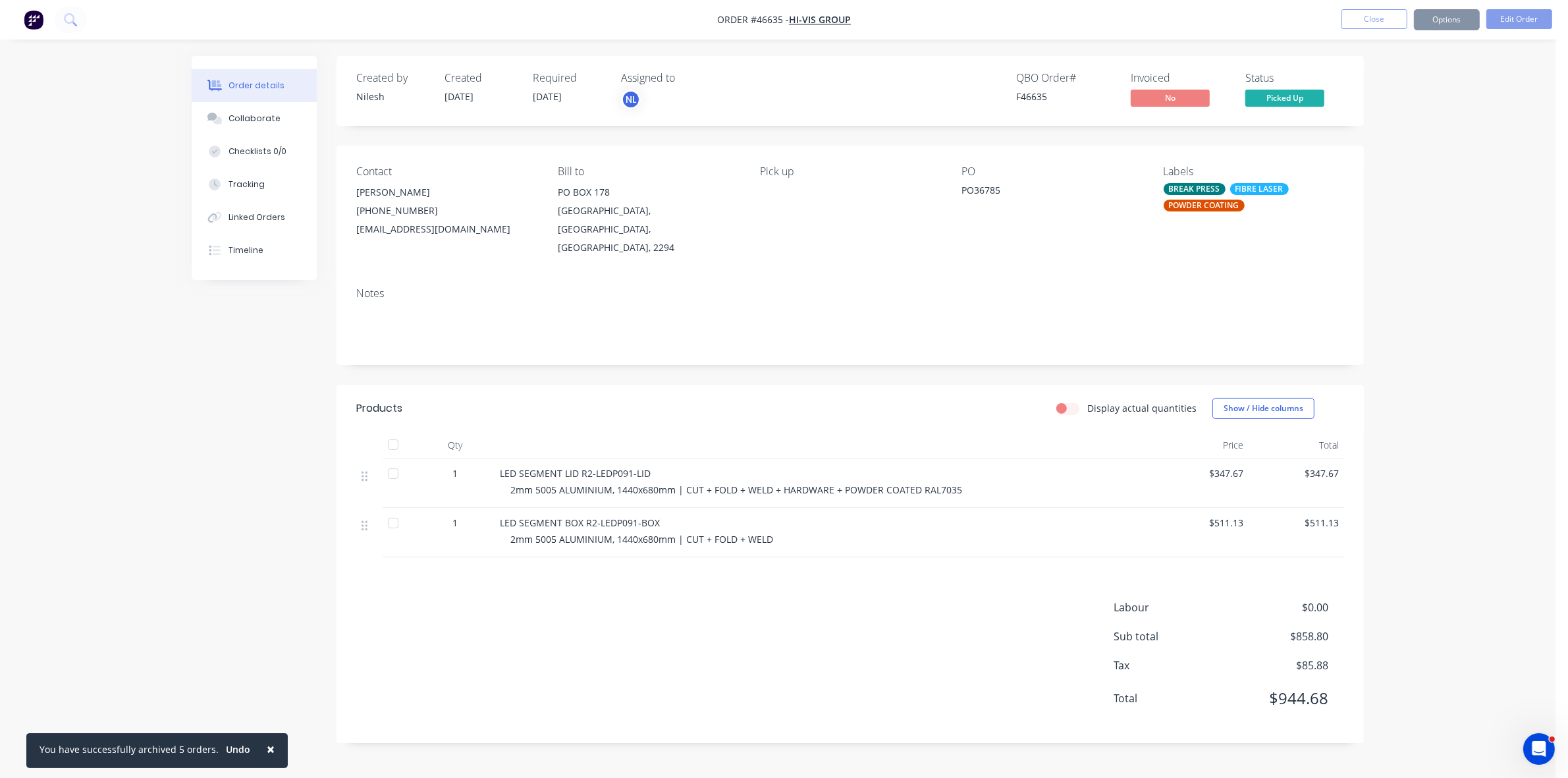
scroll to position [0, 0]
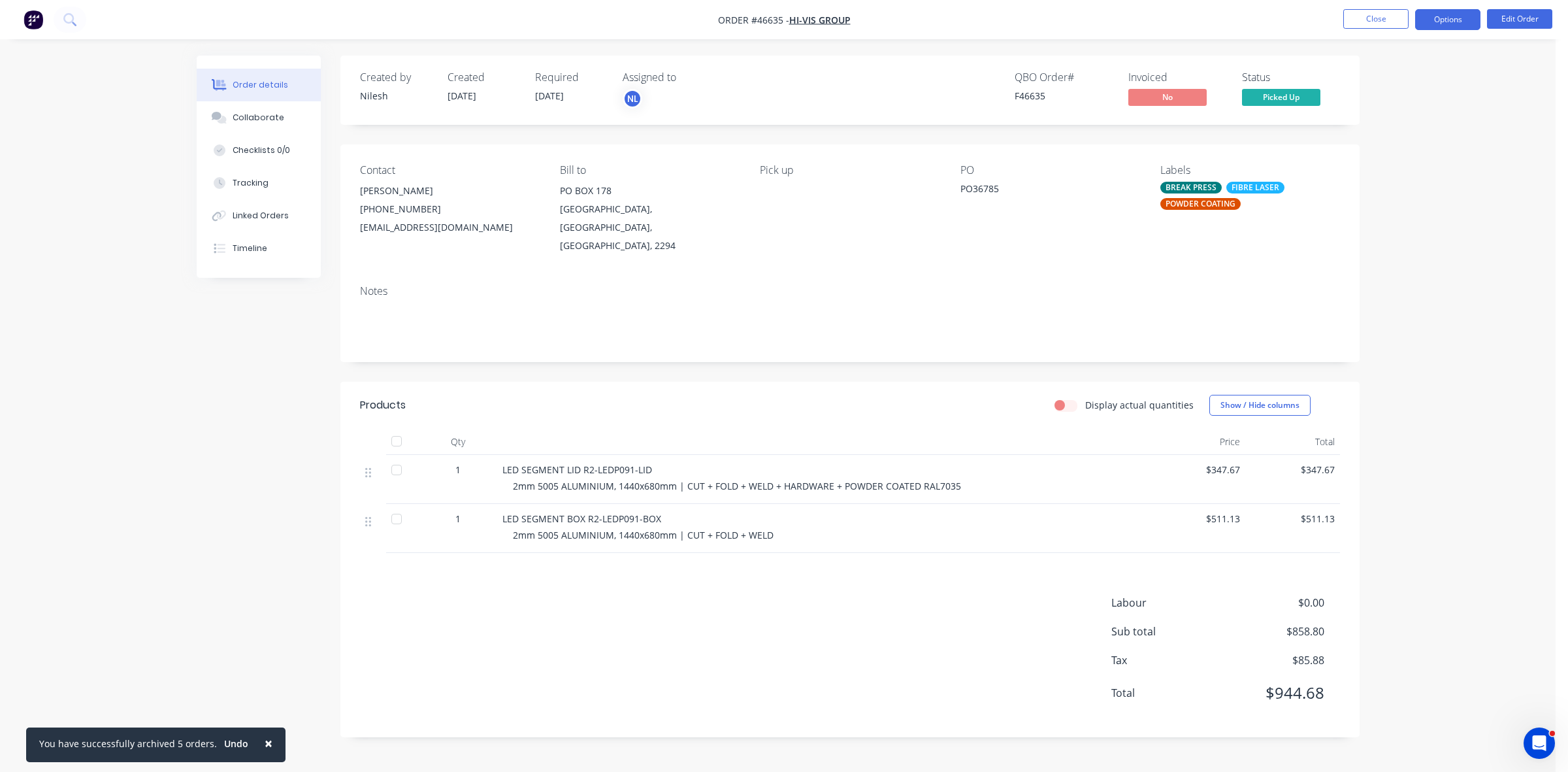
click at [1432, 15] on button "Options" at bounding box center [1448, 19] width 65 height 21
click at [1374, 89] on button "Invoice" at bounding box center [1408, 78] width 144 height 26
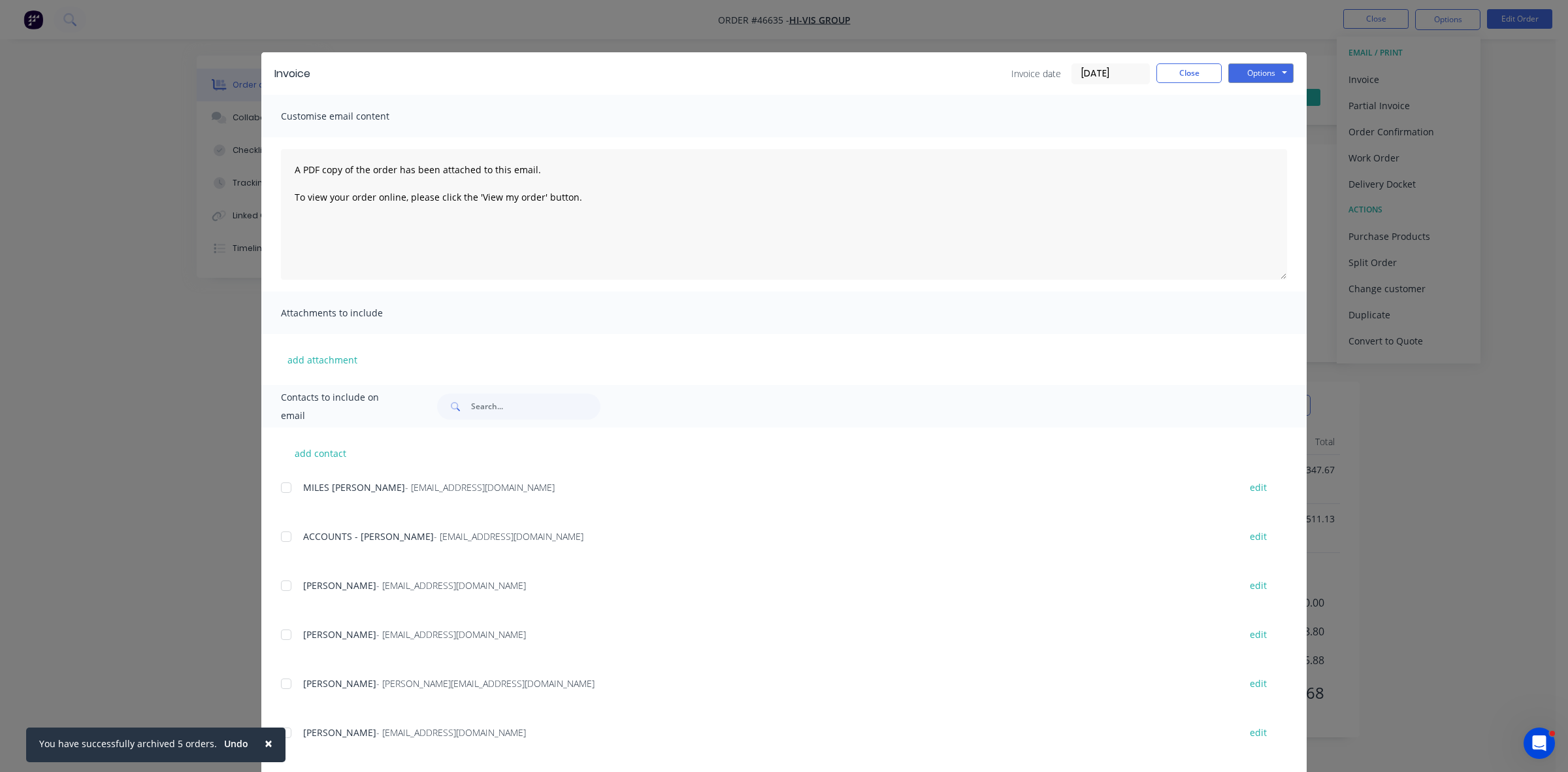
click at [282, 531] on div at bounding box center [285, 536] width 26 height 26
drag, startPoint x: 1244, startPoint y: 67, endPoint x: 1244, endPoint y: 76, distance: 9.0
click at [1244, 67] on button "Options" at bounding box center [1260, 73] width 65 height 20
click at [1247, 138] on button "Email" at bounding box center [1270, 140] width 84 height 21
click at [1198, 70] on button "Close" at bounding box center [1188, 73] width 65 height 20
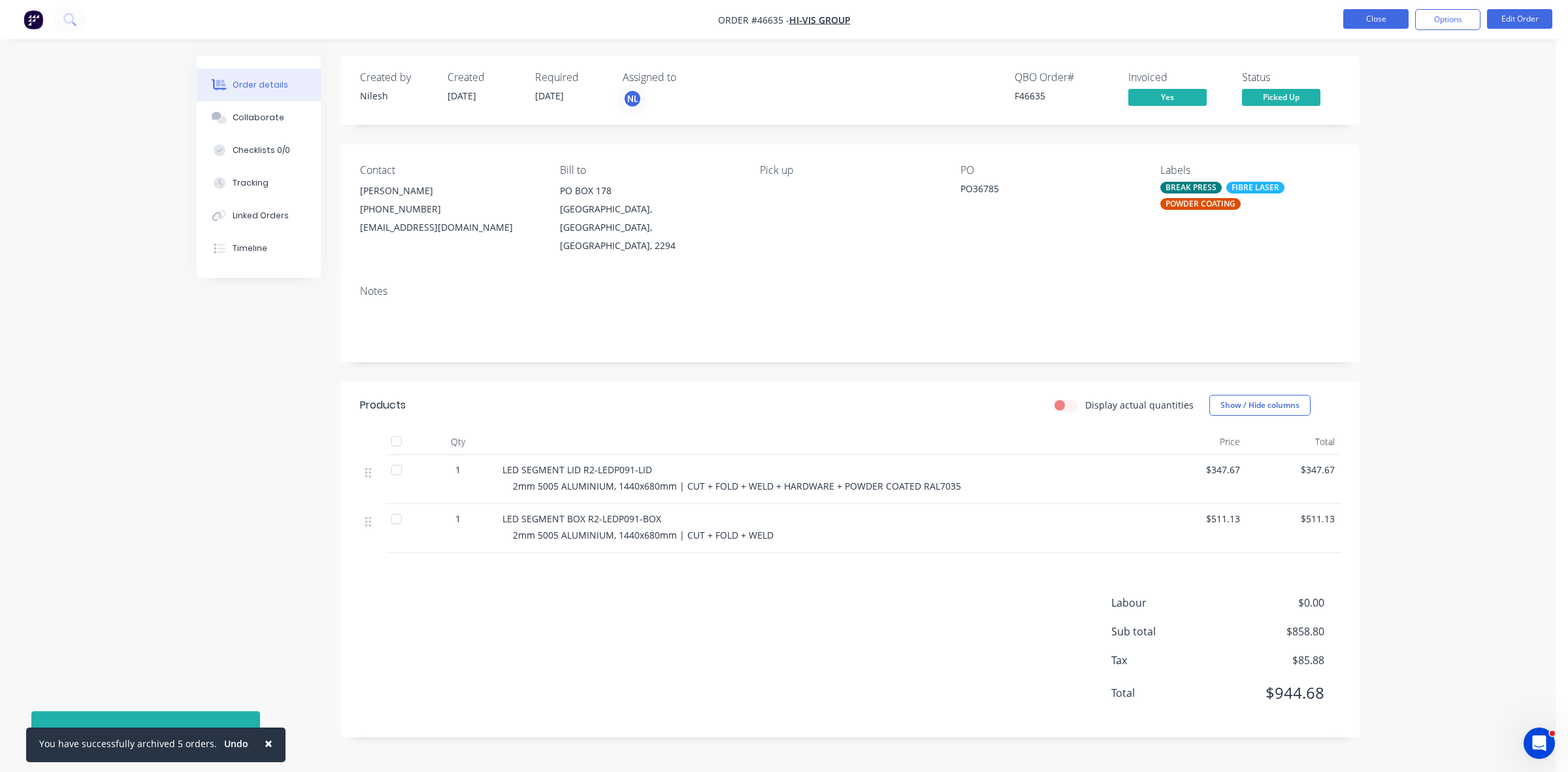
click at [1370, 21] on button "Close" at bounding box center [1375, 19] width 65 height 20
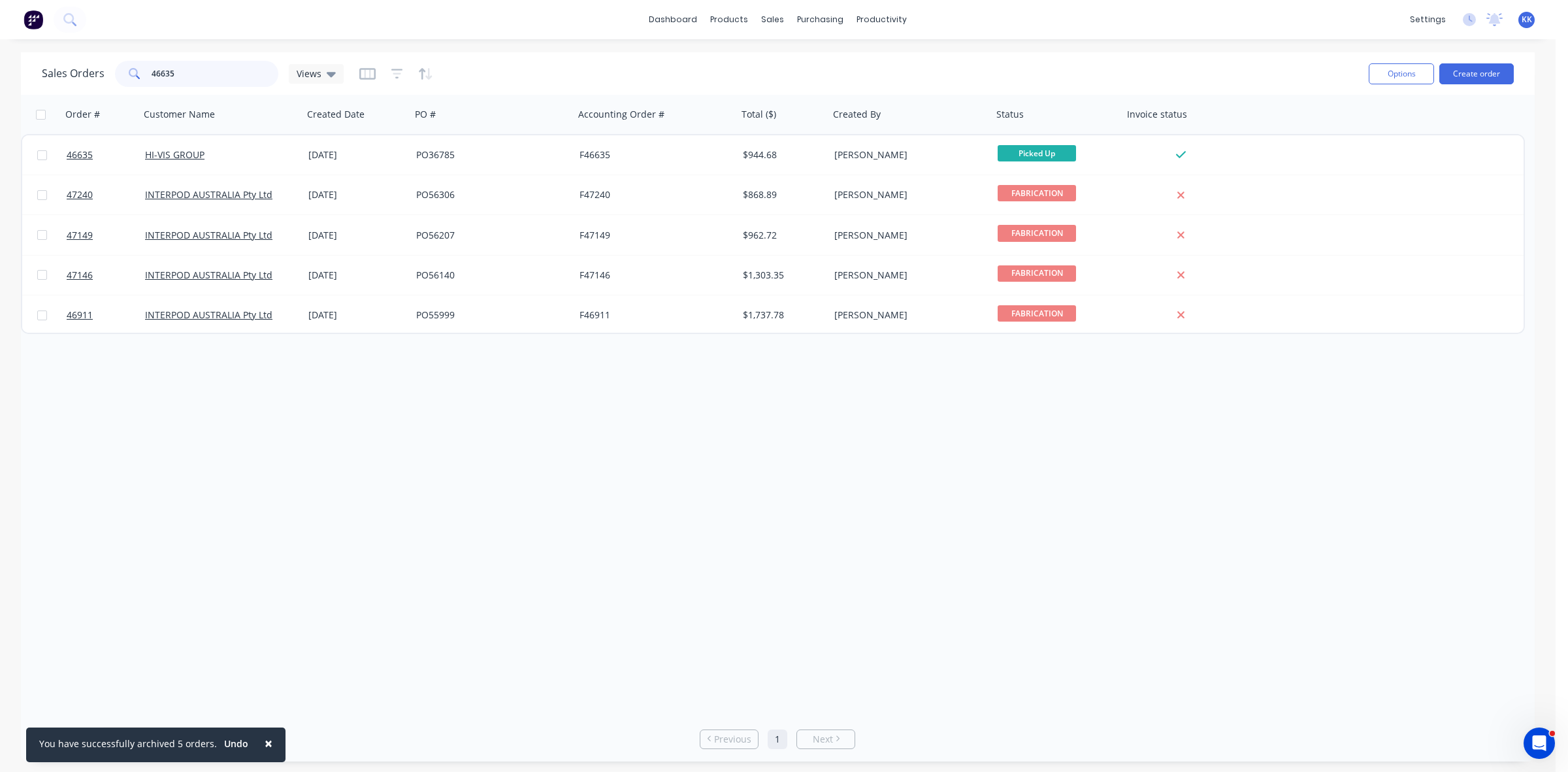
drag, startPoint x: 173, startPoint y: 69, endPoint x: 135, endPoint y: 65, distance: 38.2
click at [135, 65] on div "46635" at bounding box center [196, 73] width 163 height 26
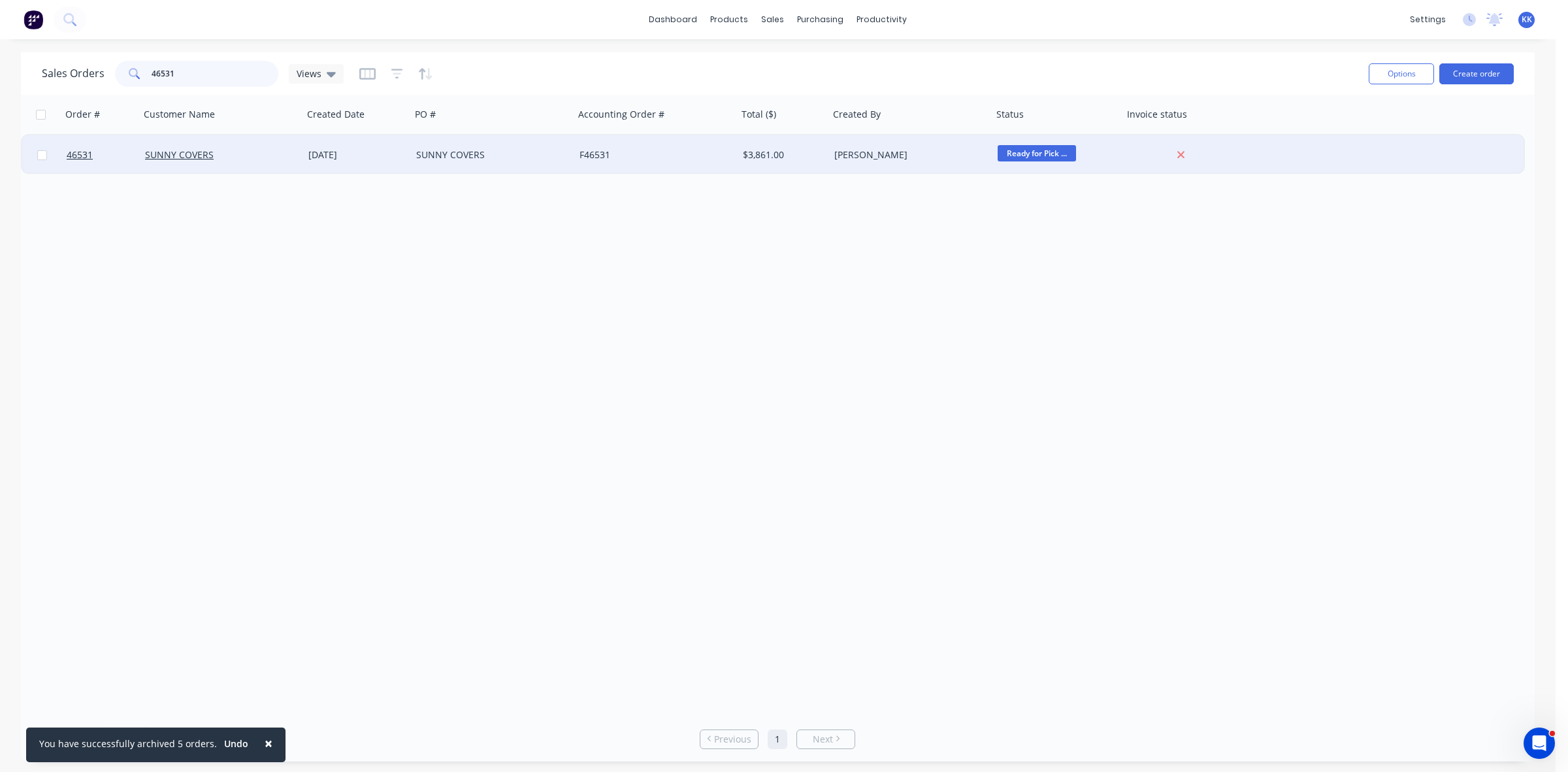
type input "46531"
click at [538, 161] on div "SUNNY COVERS" at bounding box center [492, 155] width 163 height 39
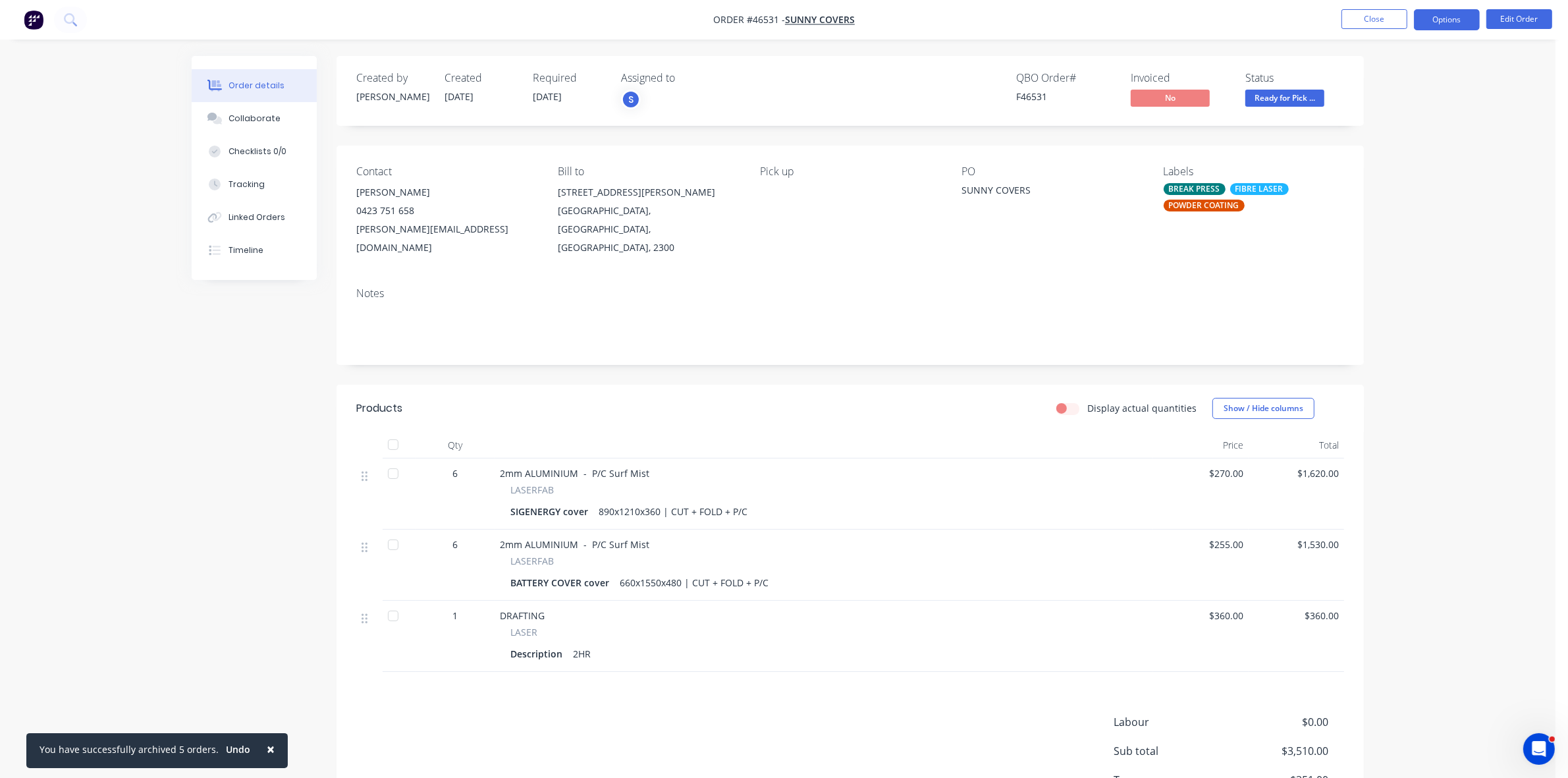
click at [1457, 21] on button "Options" at bounding box center [1447, 19] width 66 height 21
click at [1378, 67] on button "Invoice" at bounding box center [1407, 79] width 145 height 26
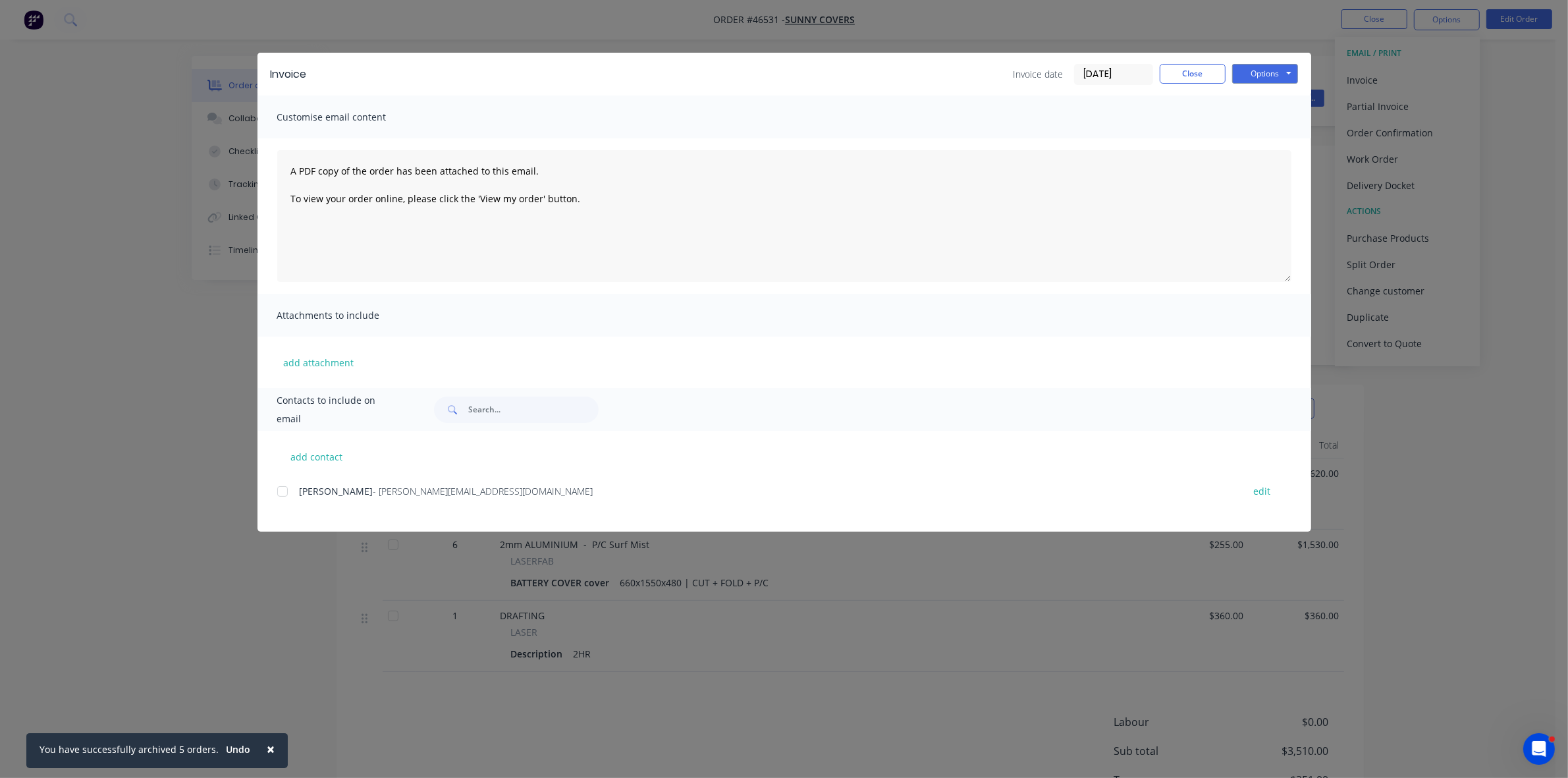
click at [283, 487] on div at bounding box center [282, 491] width 26 height 26
click at [1279, 66] on button "Options" at bounding box center [1264, 74] width 66 height 20
click at [1268, 137] on button "Email" at bounding box center [1274, 141] width 84 height 22
click at [1197, 70] on button "Close" at bounding box center [1192, 74] width 66 height 20
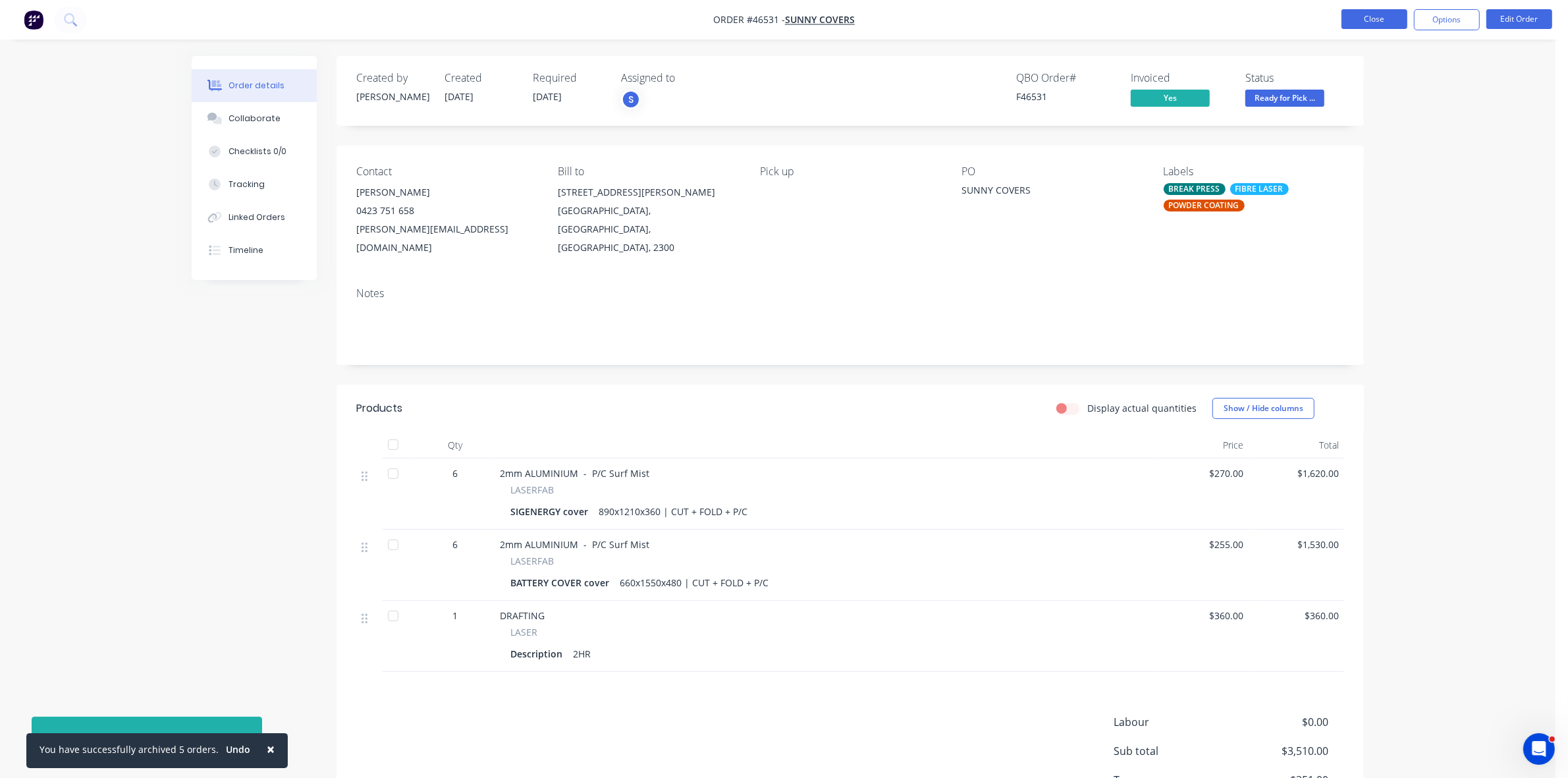
click at [1359, 17] on button "Close" at bounding box center [1374, 19] width 66 height 20
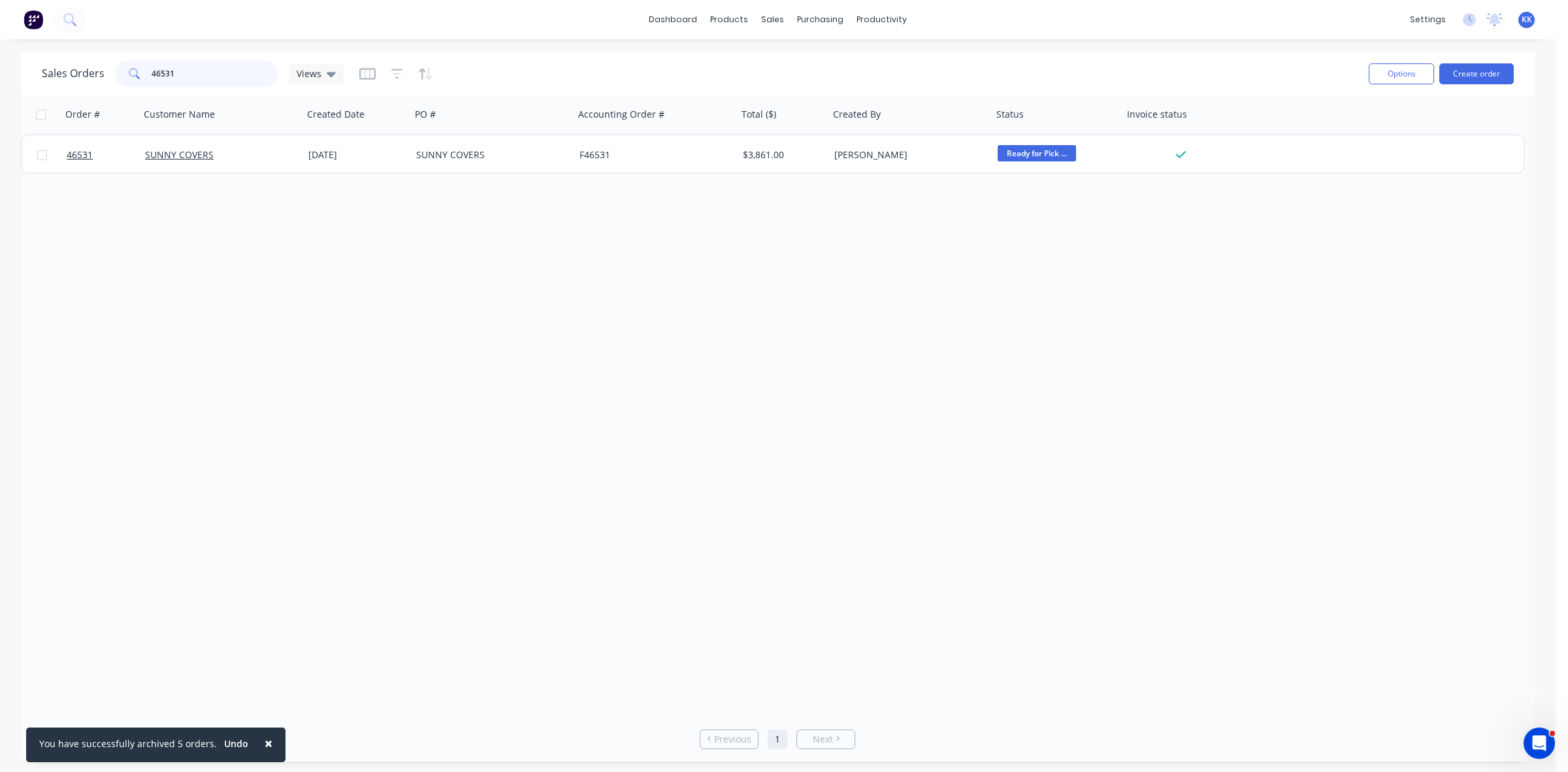
drag, startPoint x: 210, startPoint y: 69, endPoint x: 152, endPoint y: 76, distance: 58.4
click at [152, 76] on input "46531" at bounding box center [215, 73] width 127 height 26
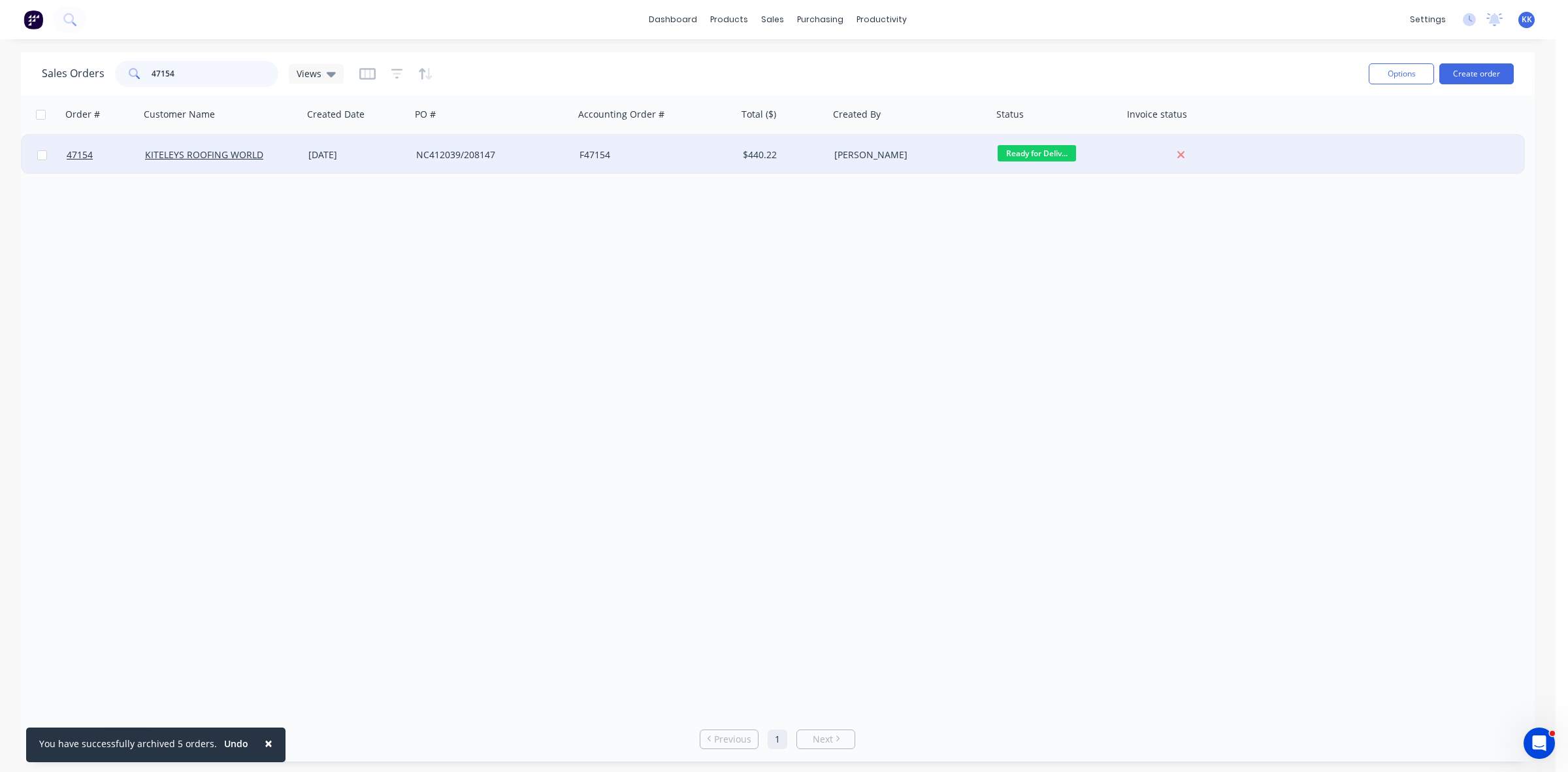
type input "47154"
click at [609, 159] on div "F47154" at bounding box center [652, 154] width 145 height 13
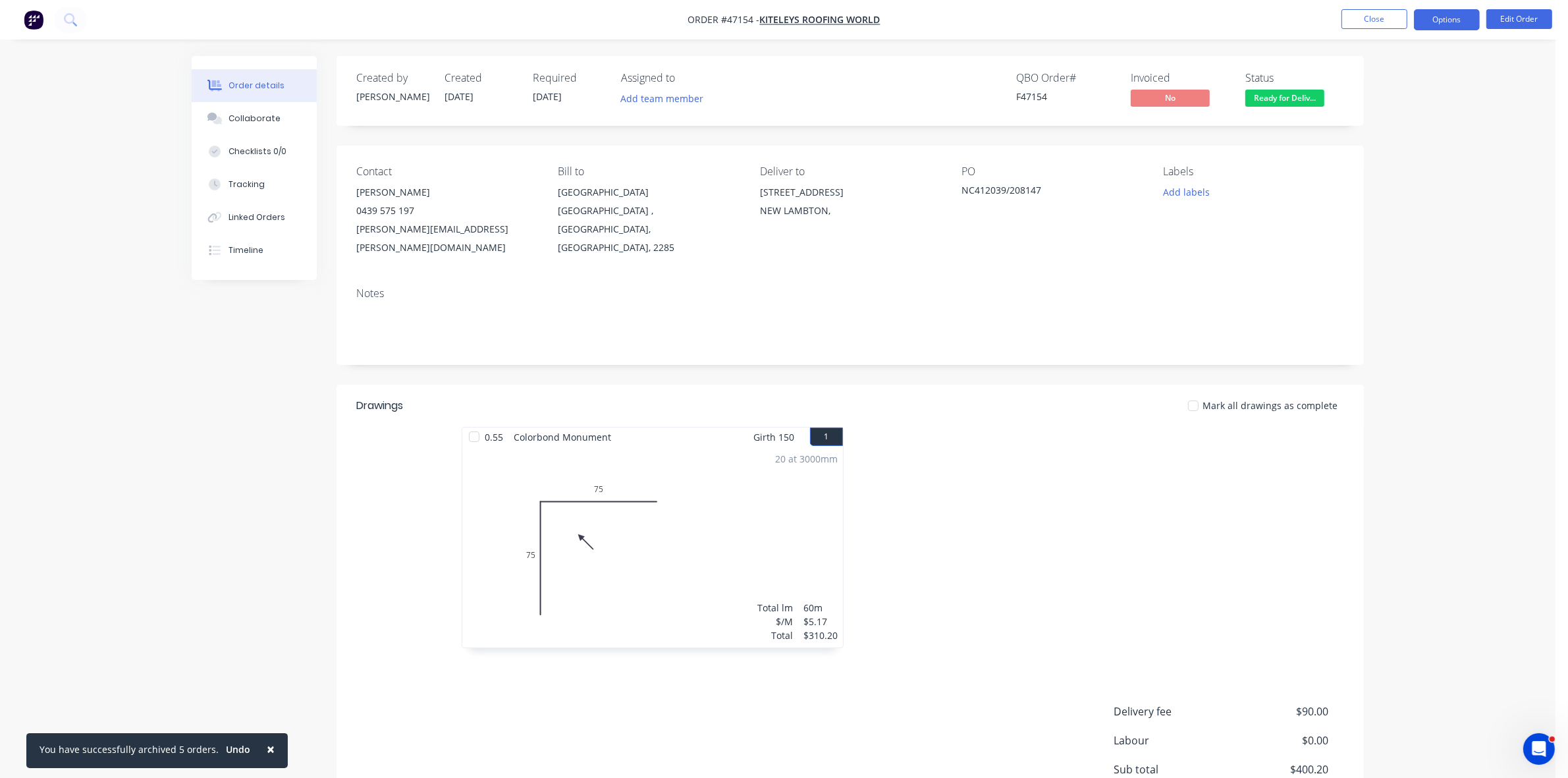
click at [1449, 19] on button "Options" at bounding box center [1447, 19] width 66 height 21
click at [1365, 80] on div "Invoice" at bounding box center [1407, 79] width 121 height 19
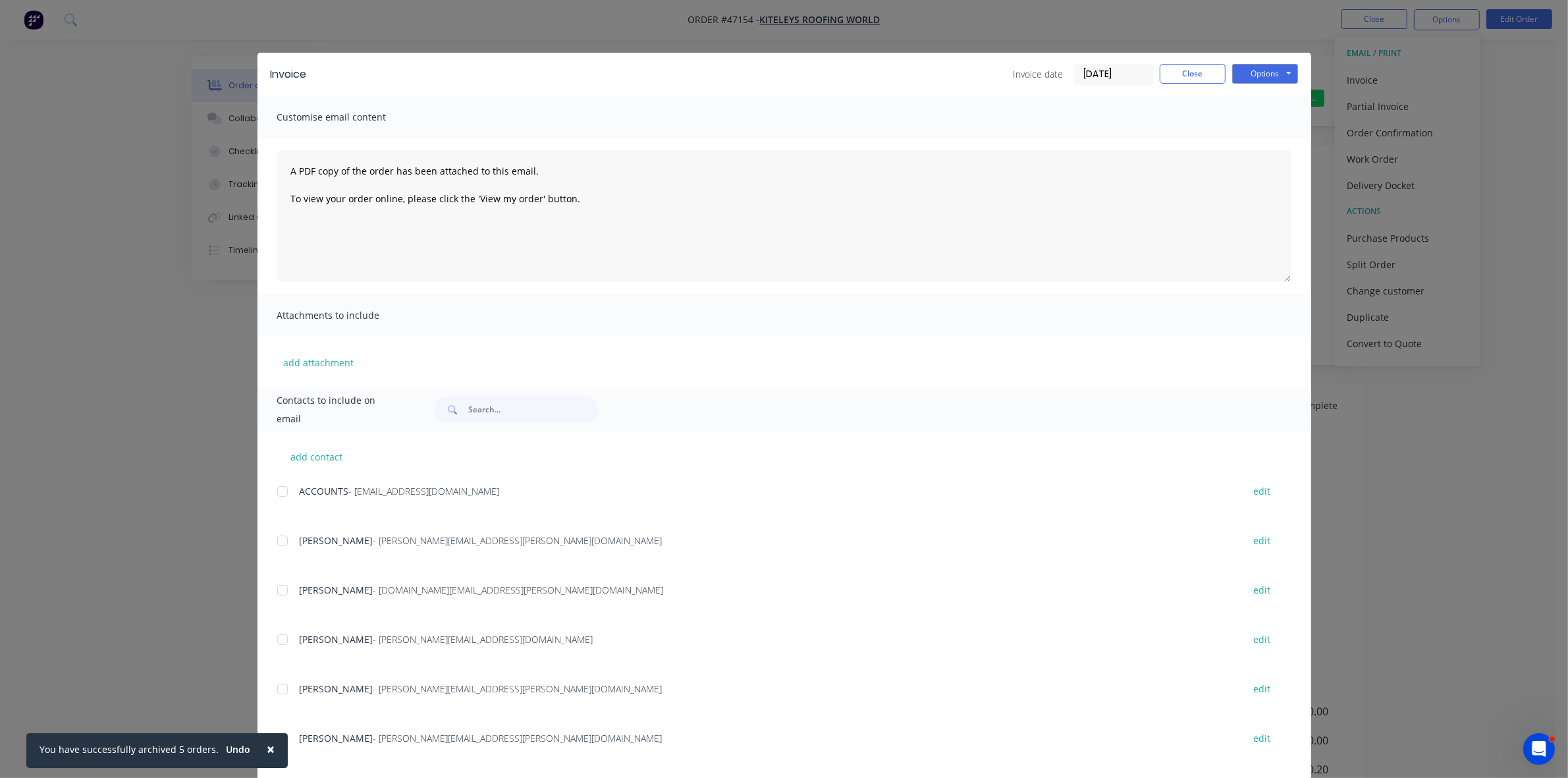
drag, startPoint x: 275, startPoint y: 490, endPoint x: 274, endPoint y: 500, distance: 10.0
click at [277, 491] on div at bounding box center [282, 491] width 26 height 26
drag, startPoint x: 277, startPoint y: 640, endPoint x: 344, endPoint y: 621, distance: 69.6
click at [277, 641] on div at bounding box center [282, 639] width 26 height 26
click at [1246, 64] on button "Options" at bounding box center [1264, 74] width 66 height 20
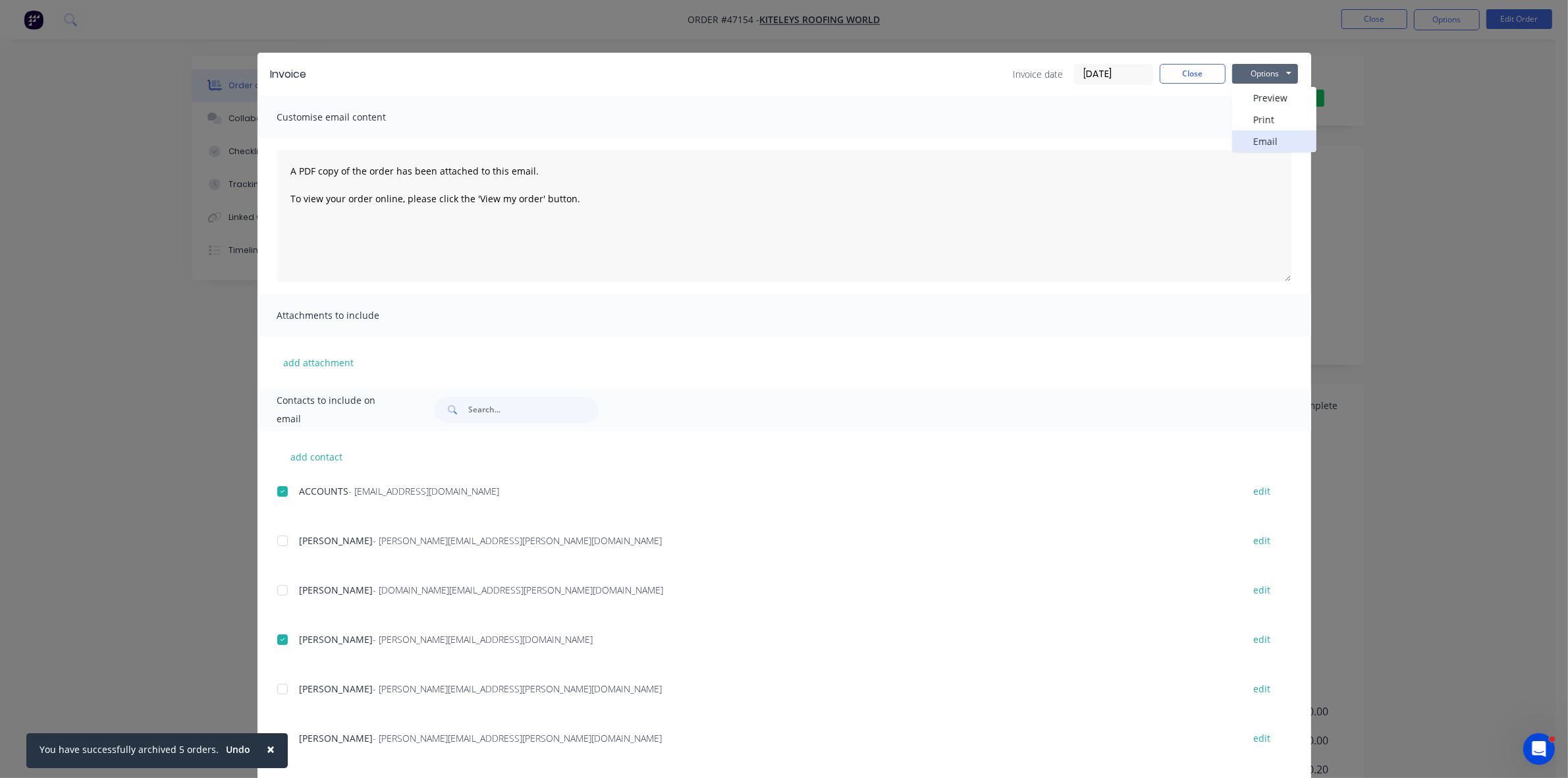
click at [1269, 140] on button "Email" at bounding box center [1274, 141] width 84 height 22
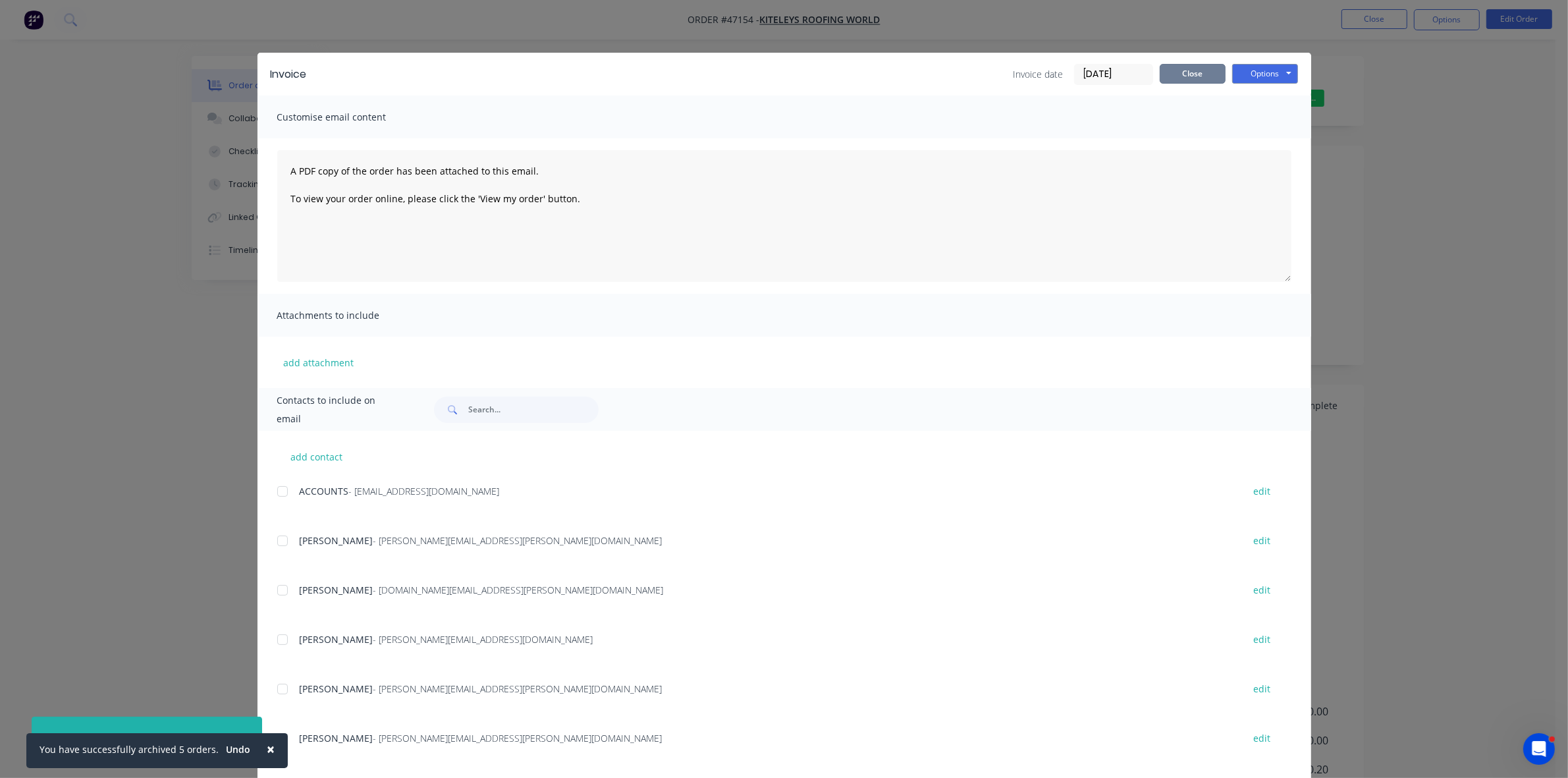
drag, startPoint x: 1163, startPoint y: 69, endPoint x: 1258, endPoint y: 65, distance: 95.1
click at [1164, 69] on button "Close" at bounding box center [1192, 74] width 66 height 20
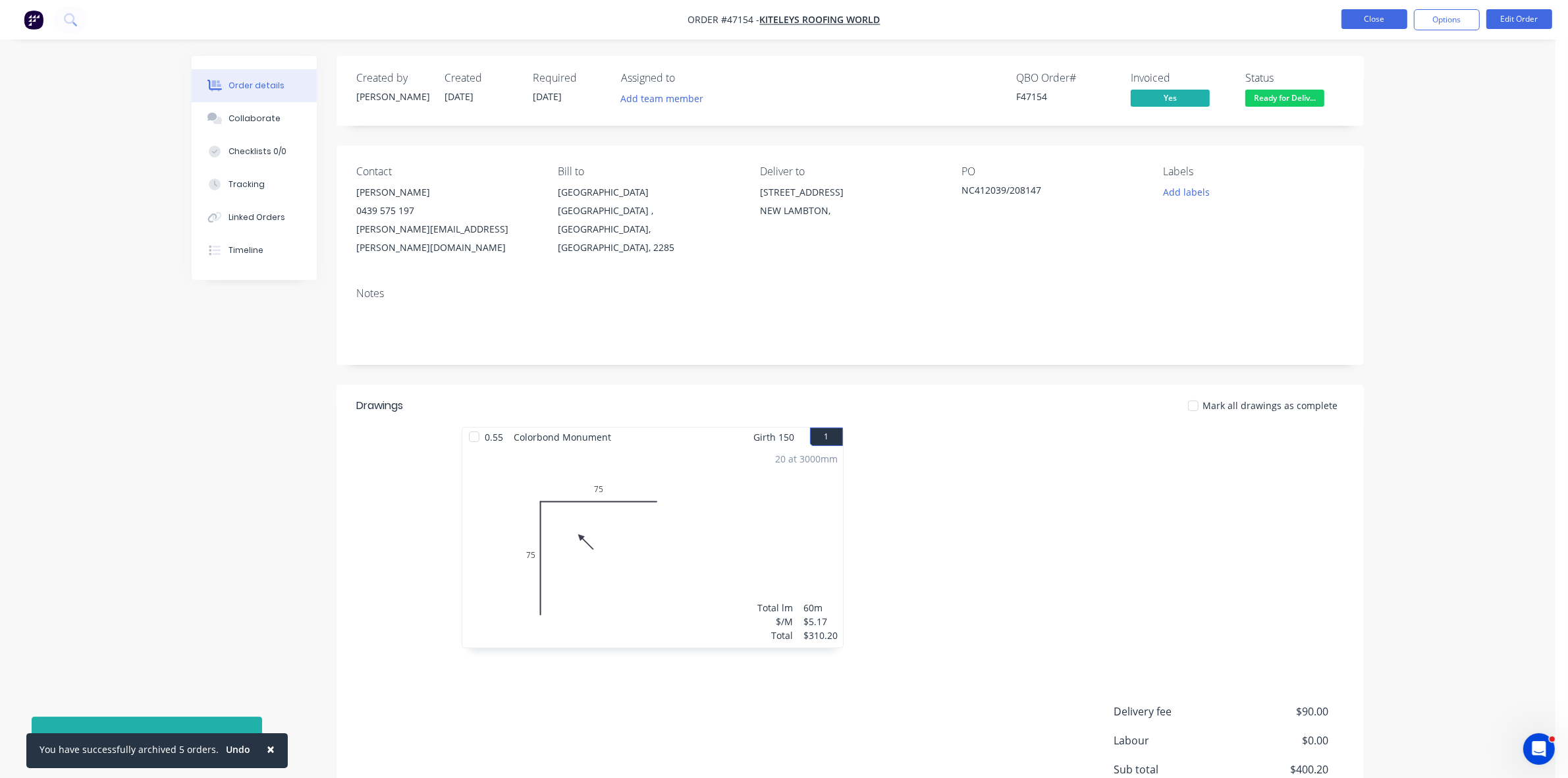
click at [1373, 21] on button "Close" at bounding box center [1374, 19] width 66 height 20
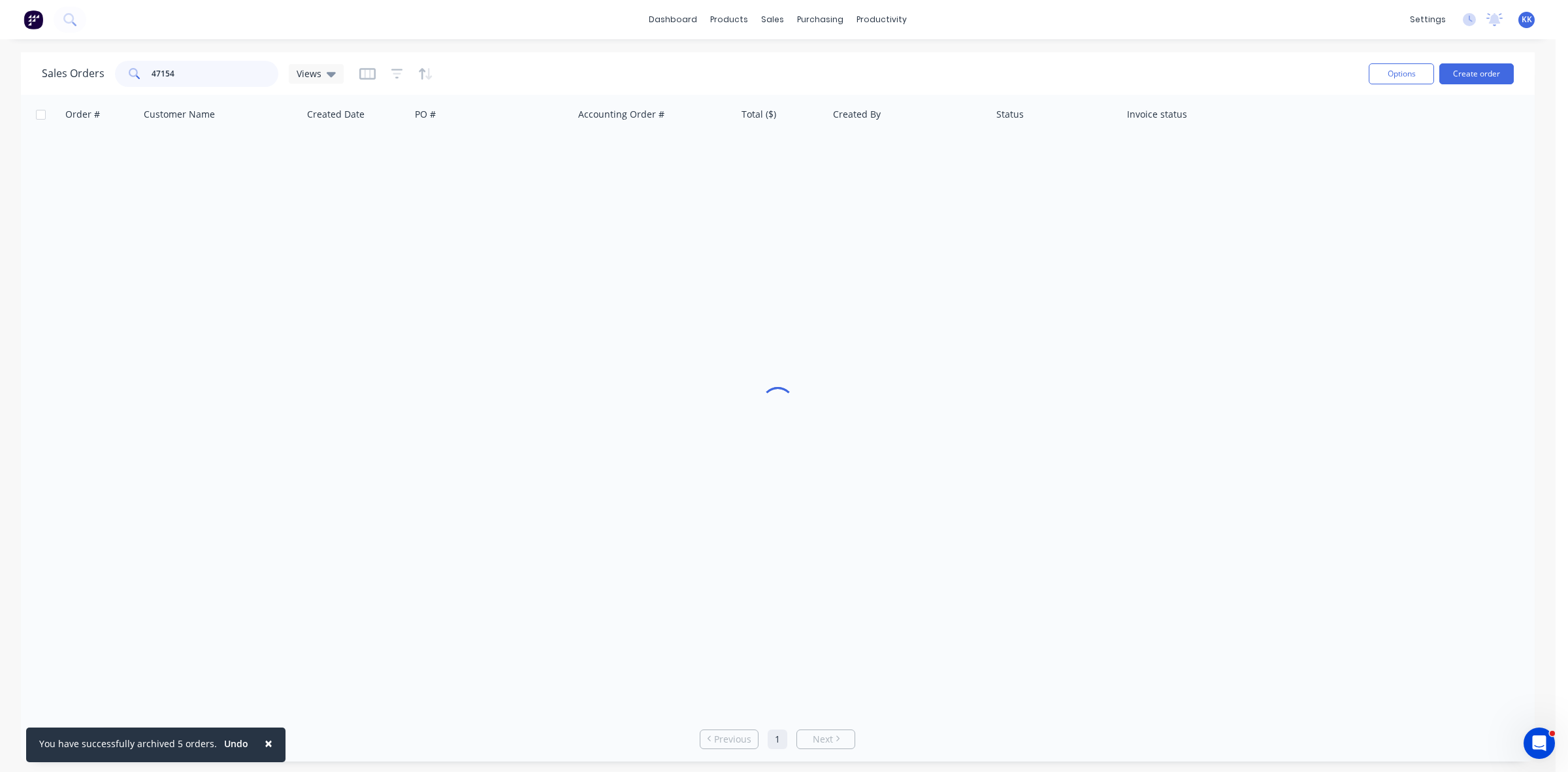
drag, startPoint x: 230, startPoint y: 70, endPoint x: 141, endPoint y: 70, distance: 89.0
click at [141, 70] on div "47154" at bounding box center [196, 73] width 163 height 26
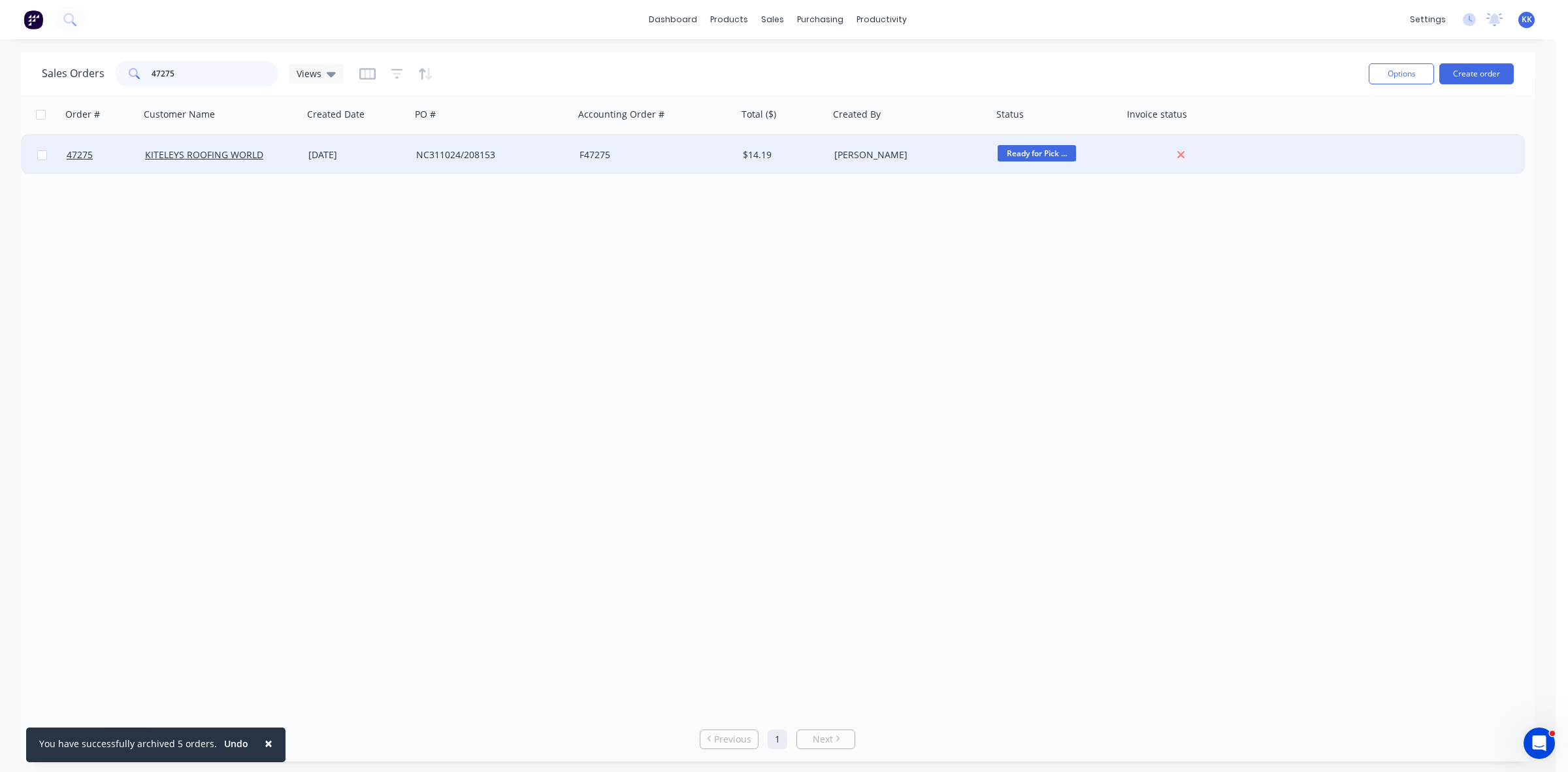
type input "47275"
click at [414, 165] on div "NC311024/208153" at bounding box center [492, 155] width 163 height 39
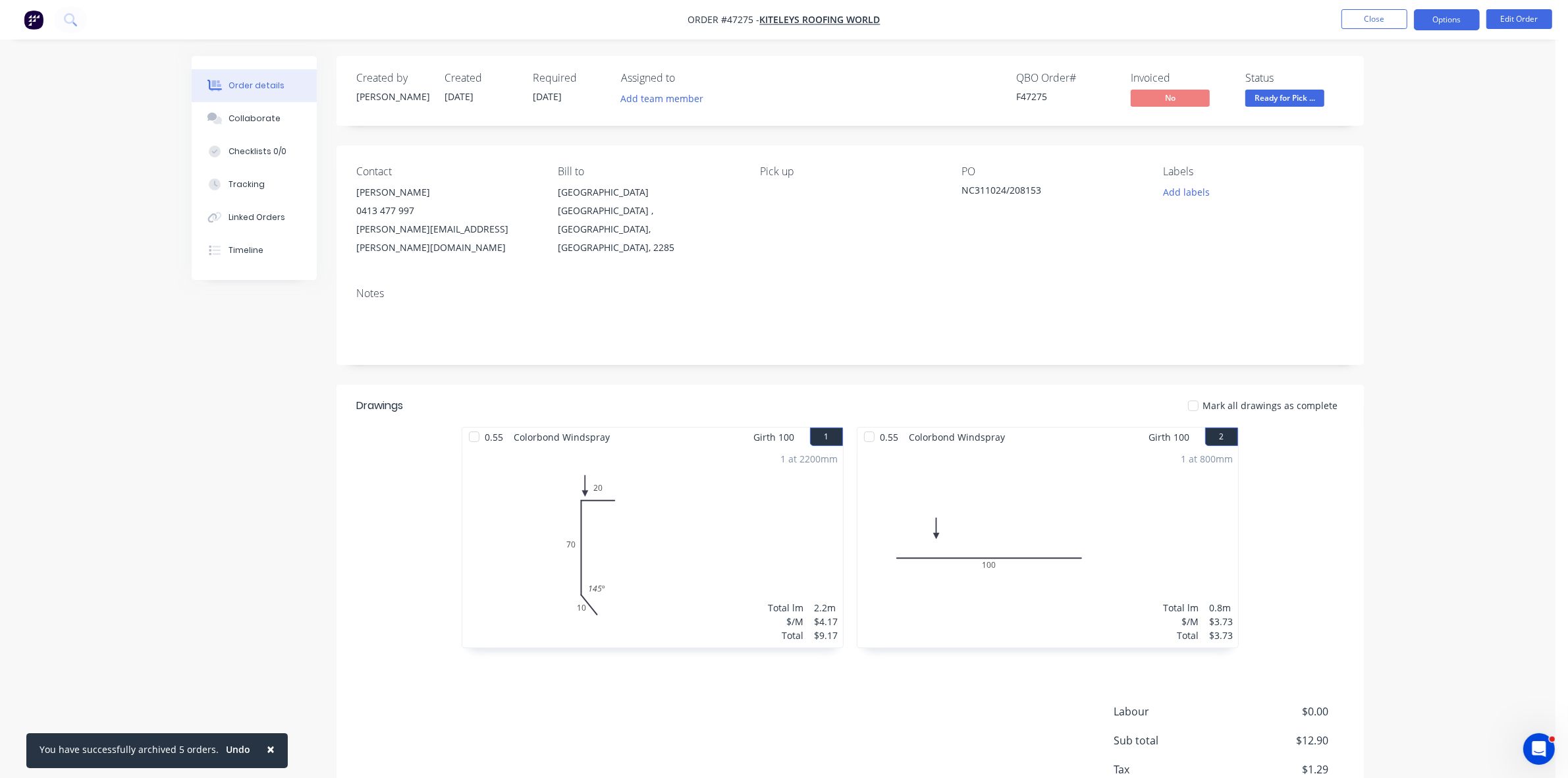
click at [1447, 18] on button "Options" at bounding box center [1447, 19] width 66 height 21
click at [1404, 79] on div "Invoice" at bounding box center [1407, 79] width 121 height 19
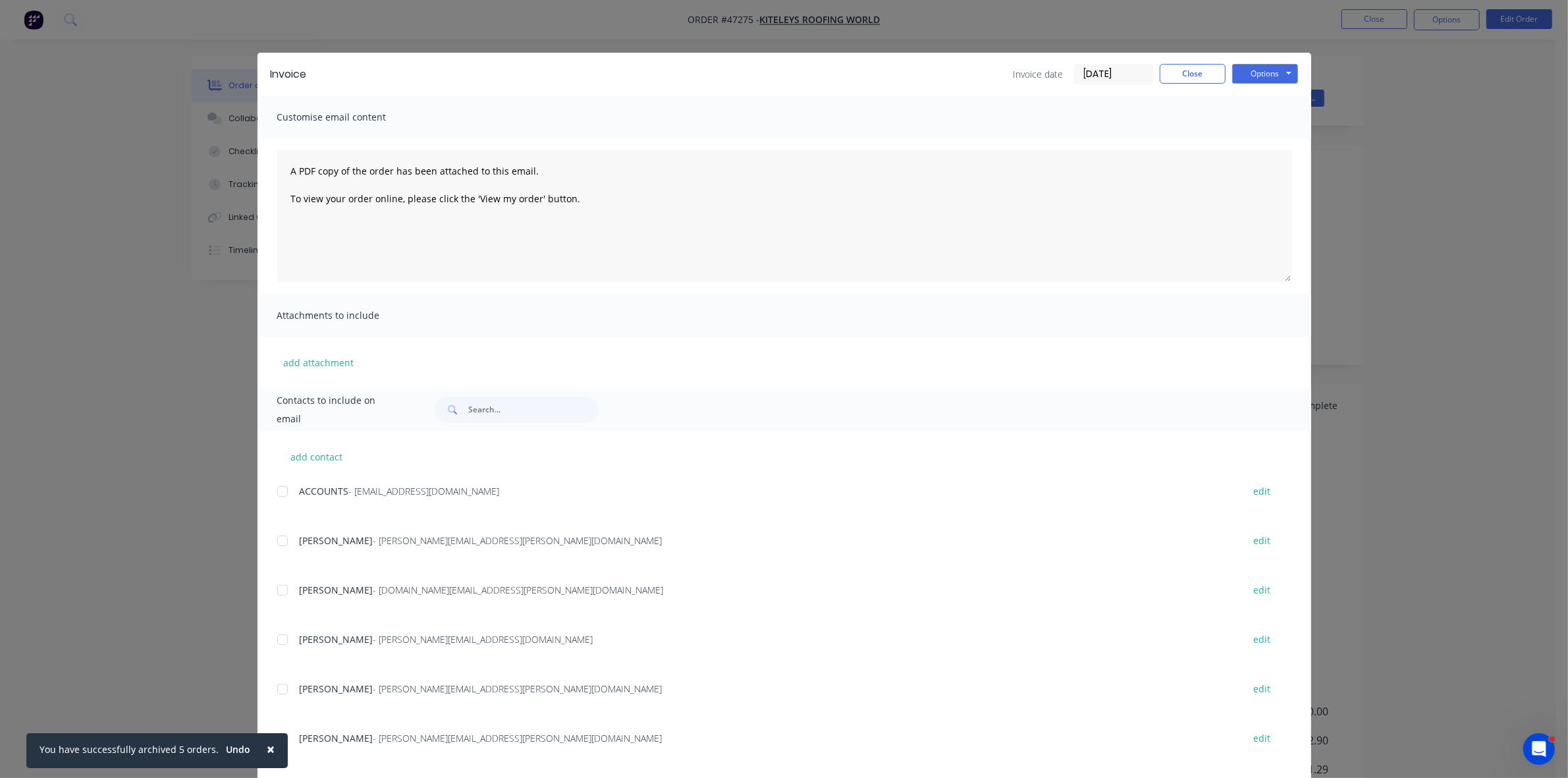
drag, startPoint x: 278, startPoint y: 488, endPoint x: 281, endPoint y: 516, distance: 28.2
click at [275, 488] on div at bounding box center [282, 491] width 26 height 26
click at [277, 642] on div at bounding box center [282, 639] width 26 height 26
click at [1267, 73] on button "Options" at bounding box center [1264, 74] width 66 height 20
click at [1267, 152] on textarea "A PDF copy of the order has been attached to this email. To view your order onl…" at bounding box center [784, 216] width 1014 height 132
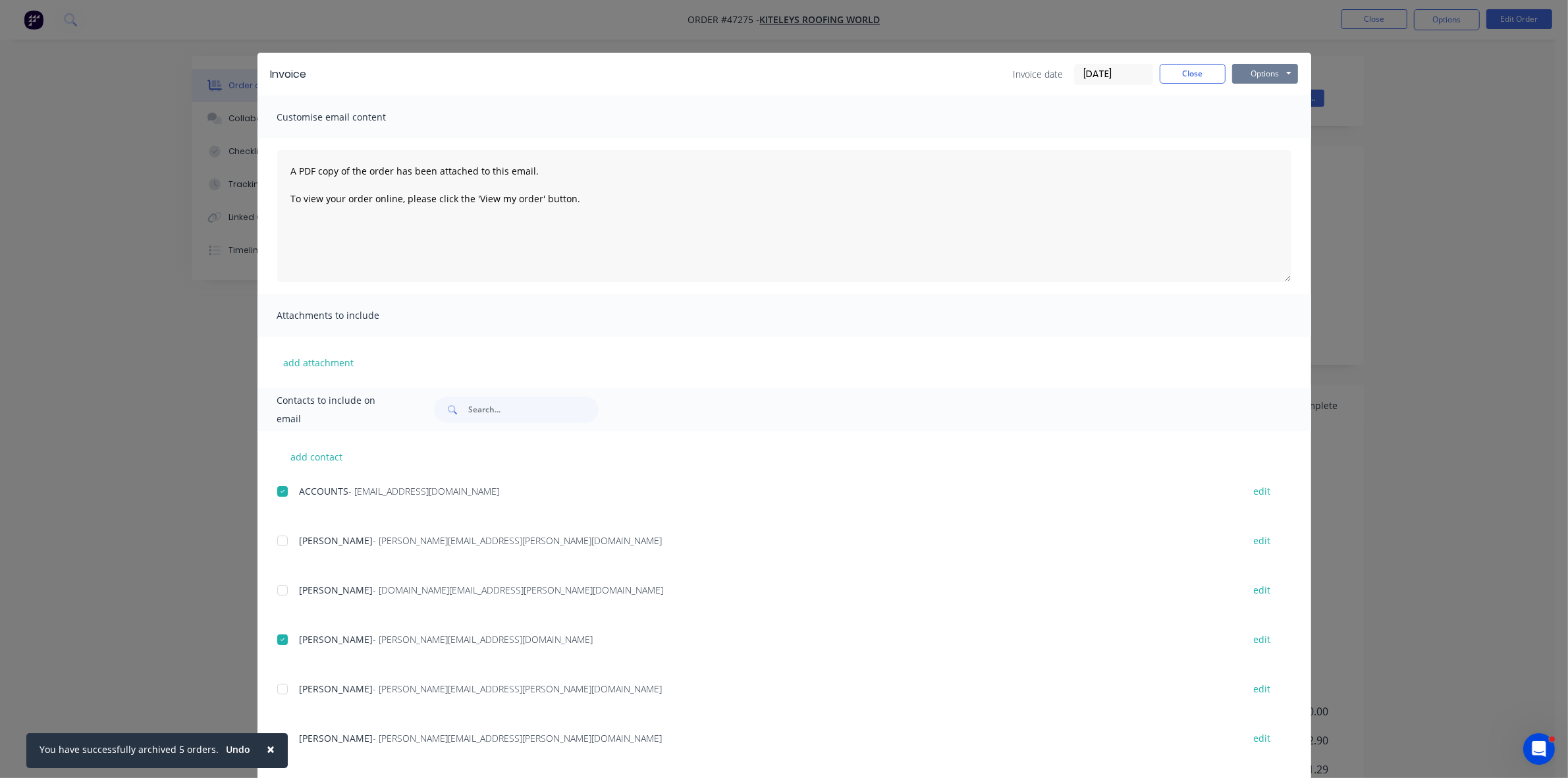
click at [1250, 77] on button "Options" at bounding box center [1264, 74] width 66 height 20
click at [1250, 139] on button "Email" at bounding box center [1274, 141] width 84 height 22
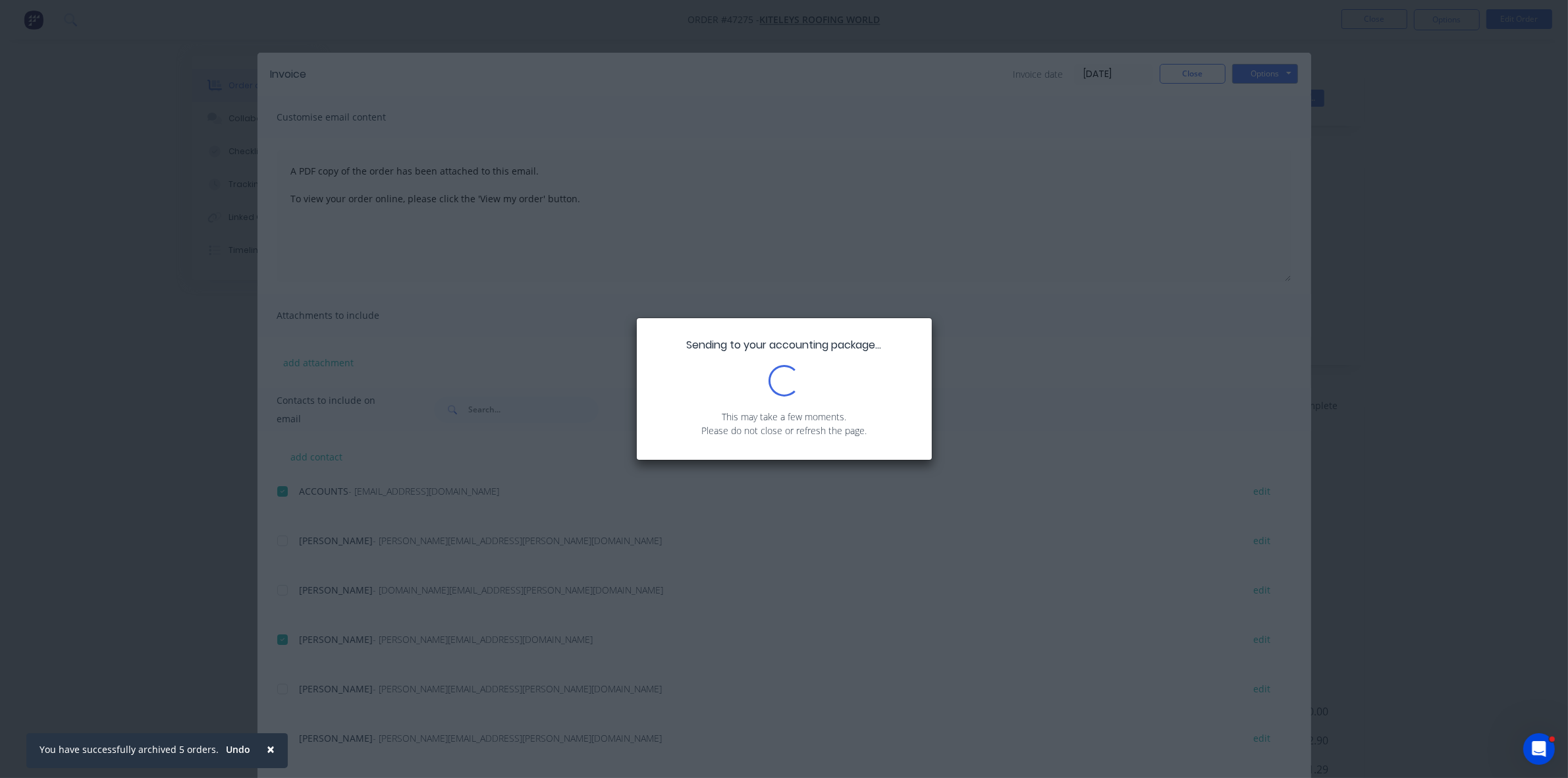
click at [1186, 75] on div "Sending to your accounting package... Loading... This may take a few moments. P…" at bounding box center [784, 389] width 1568 height 778
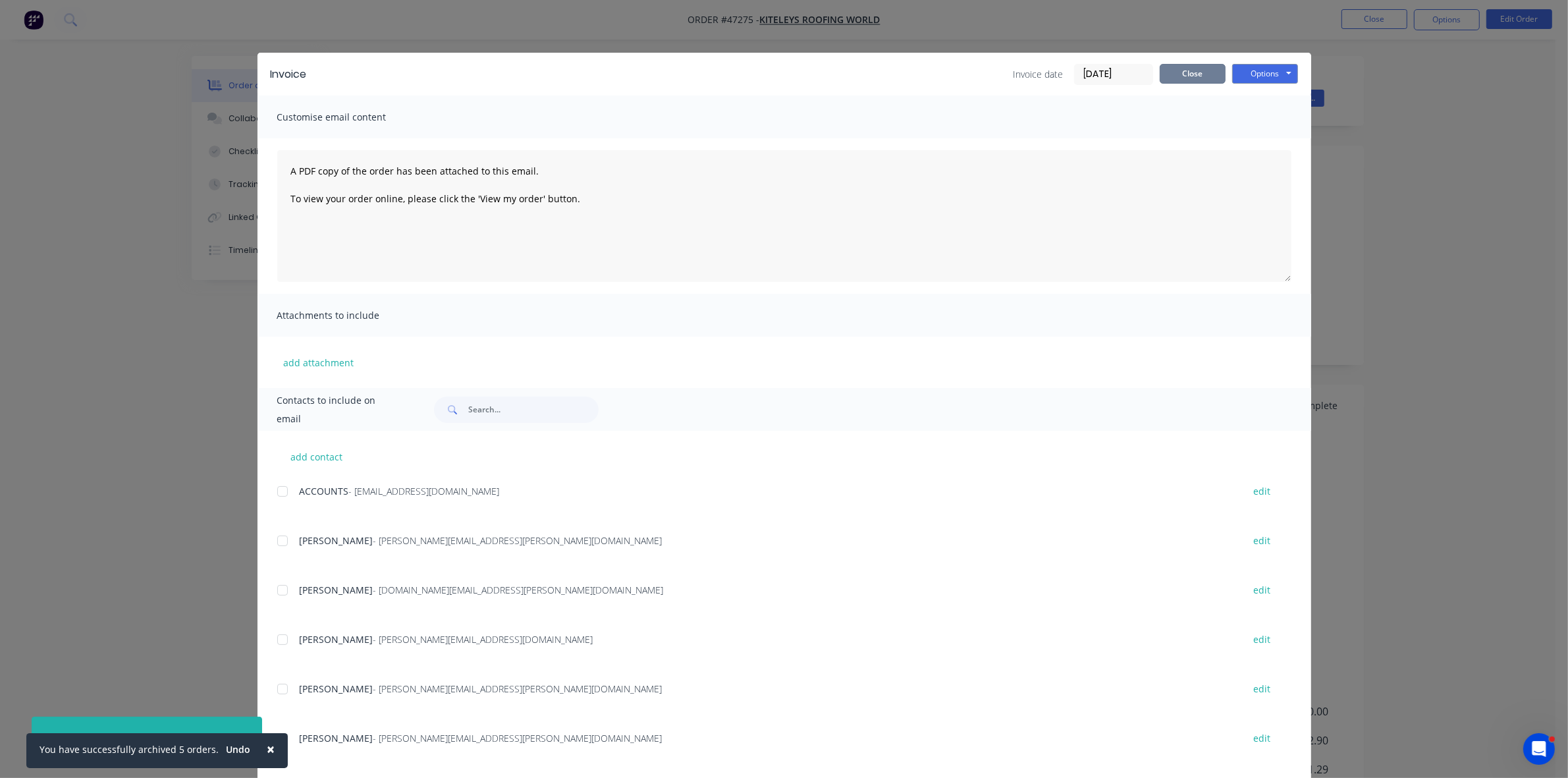
click at [1186, 75] on button "Close" at bounding box center [1192, 74] width 66 height 20
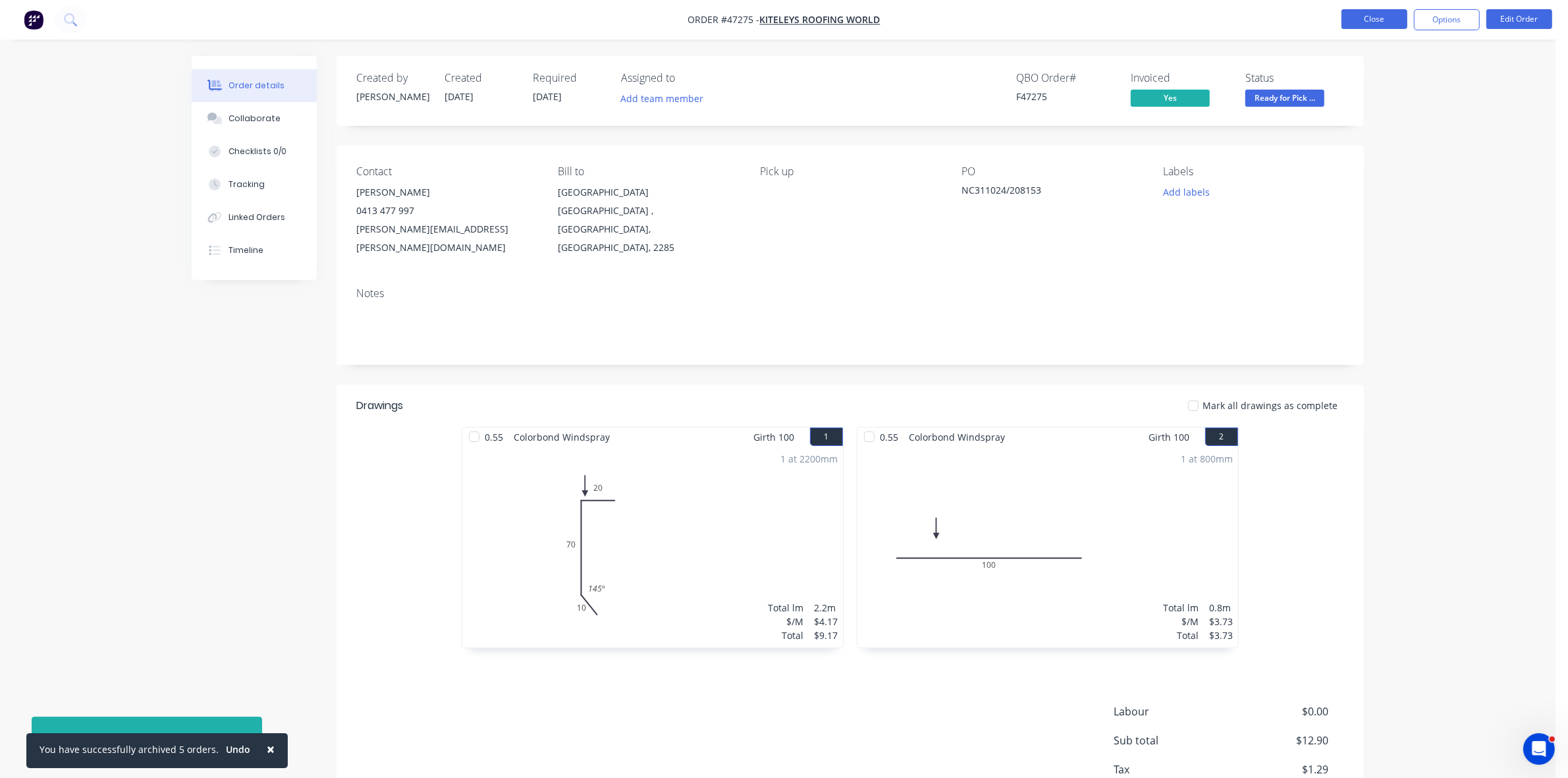
click at [1355, 21] on button "Close" at bounding box center [1374, 19] width 66 height 20
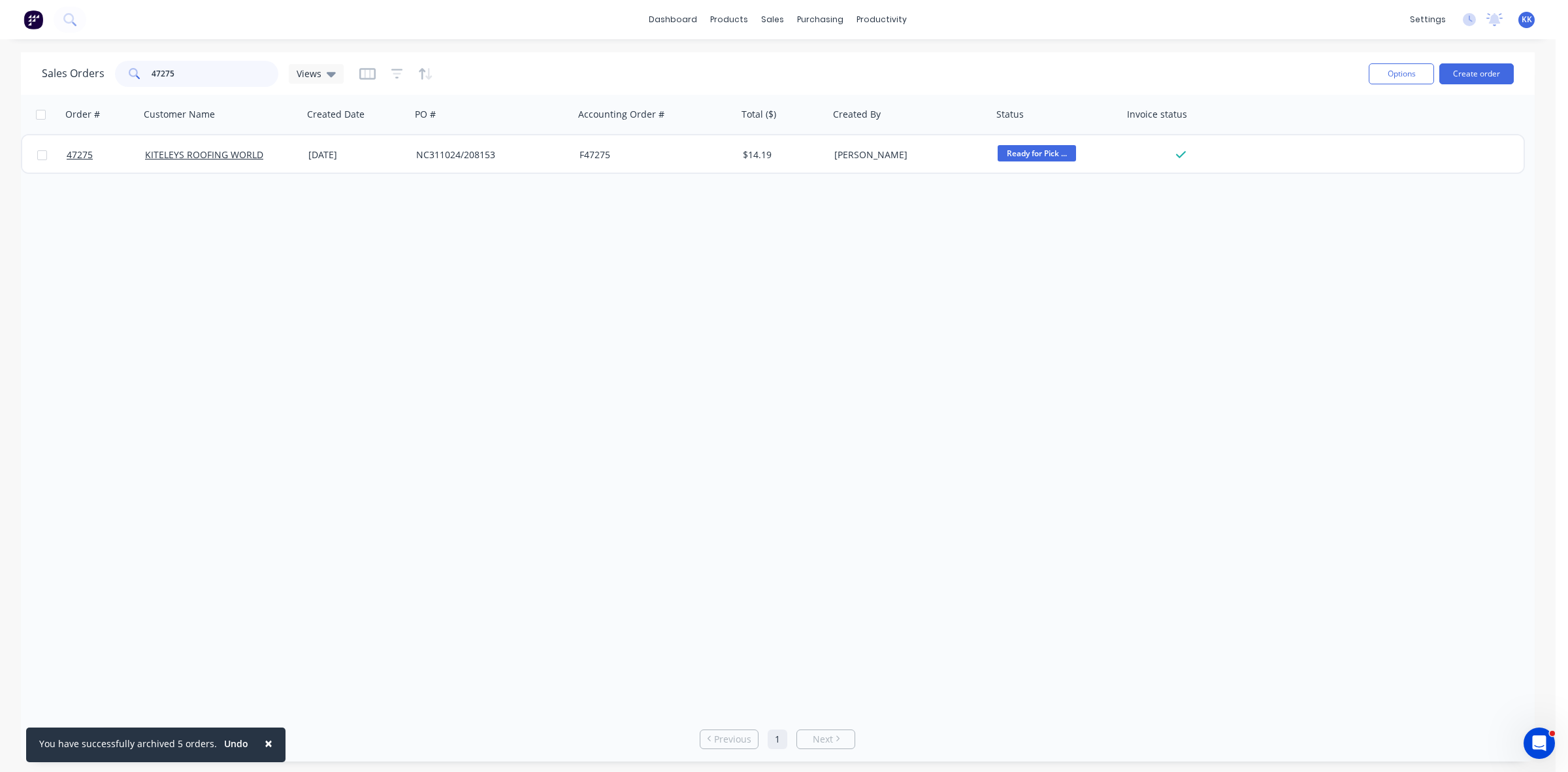
drag, startPoint x: 211, startPoint y: 62, endPoint x: 142, endPoint y: 66, distance: 69.1
click at [142, 66] on div "47275" at bounding box center [196, 73] width 163 height 26
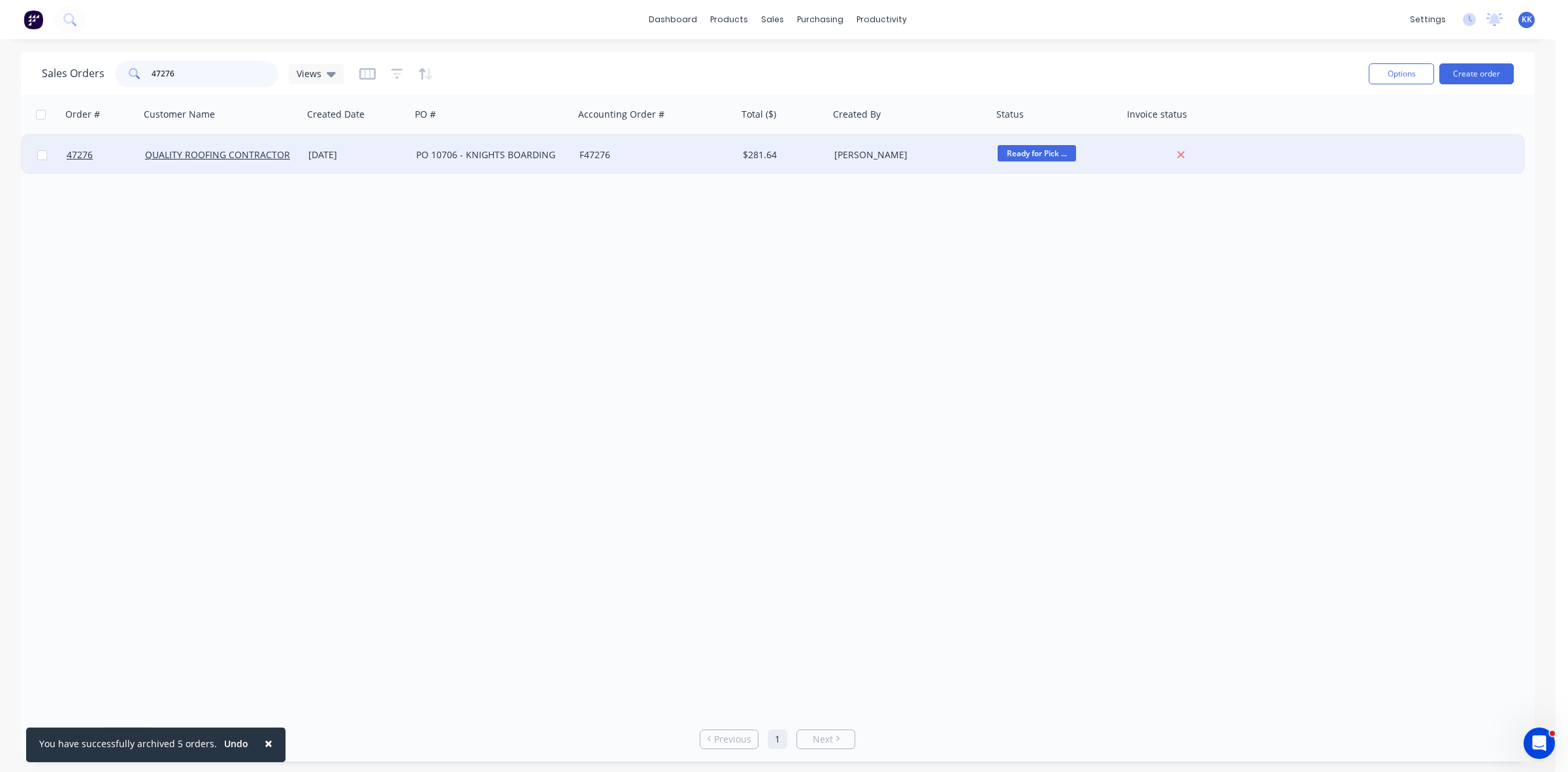
type input "47276"
click at [468, 165] on div "PO 10706 - KNIGHTS BOARDING" at bounding box center [492, 155] width 163 height 39
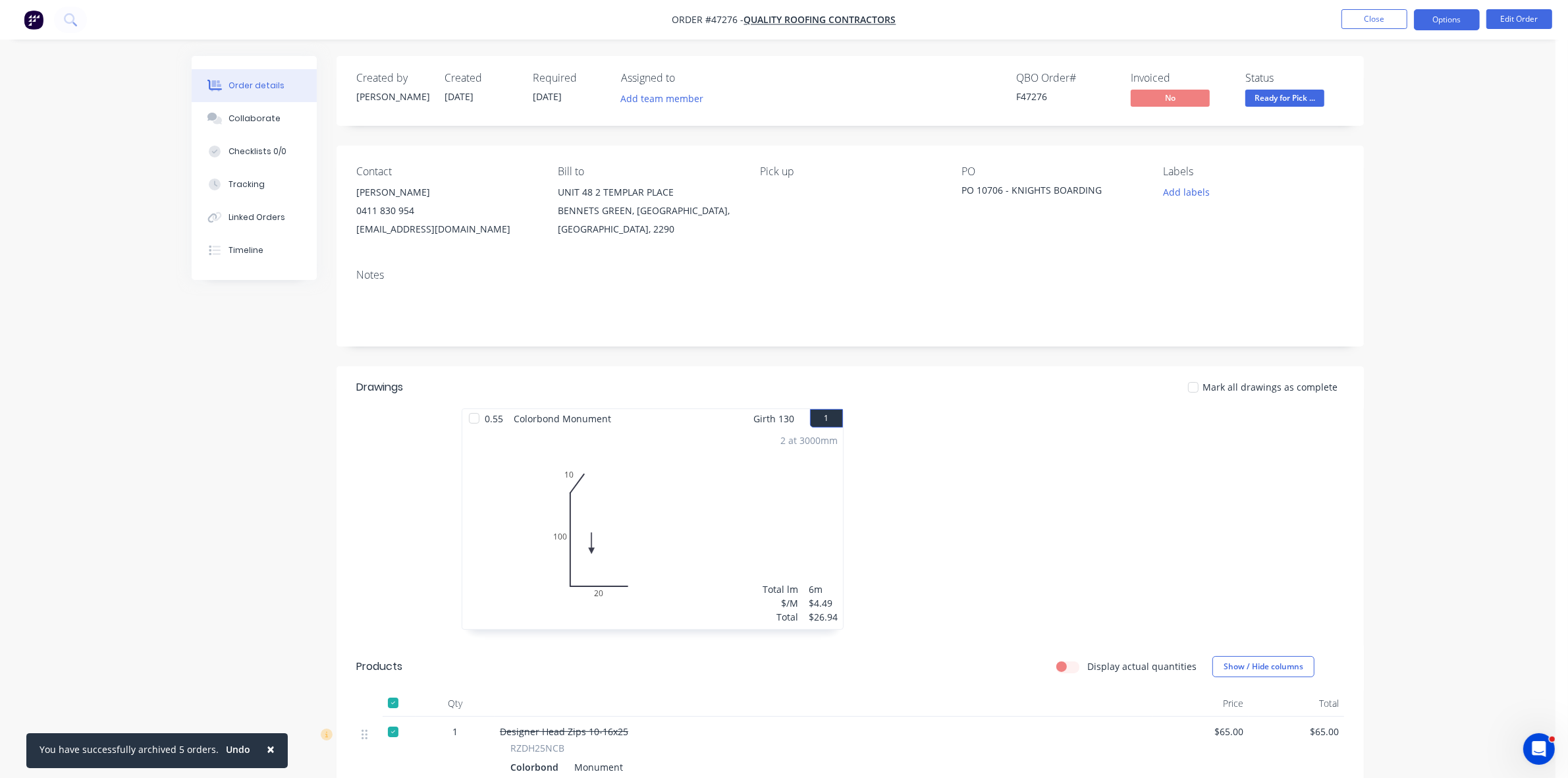
click at [1430, 23] on button "Options" at bounding box center [1447, 19] width 66 height 21
click at [1413, 87] on div "Invoice" at bounding box center [1407, 79] width 121 height 19
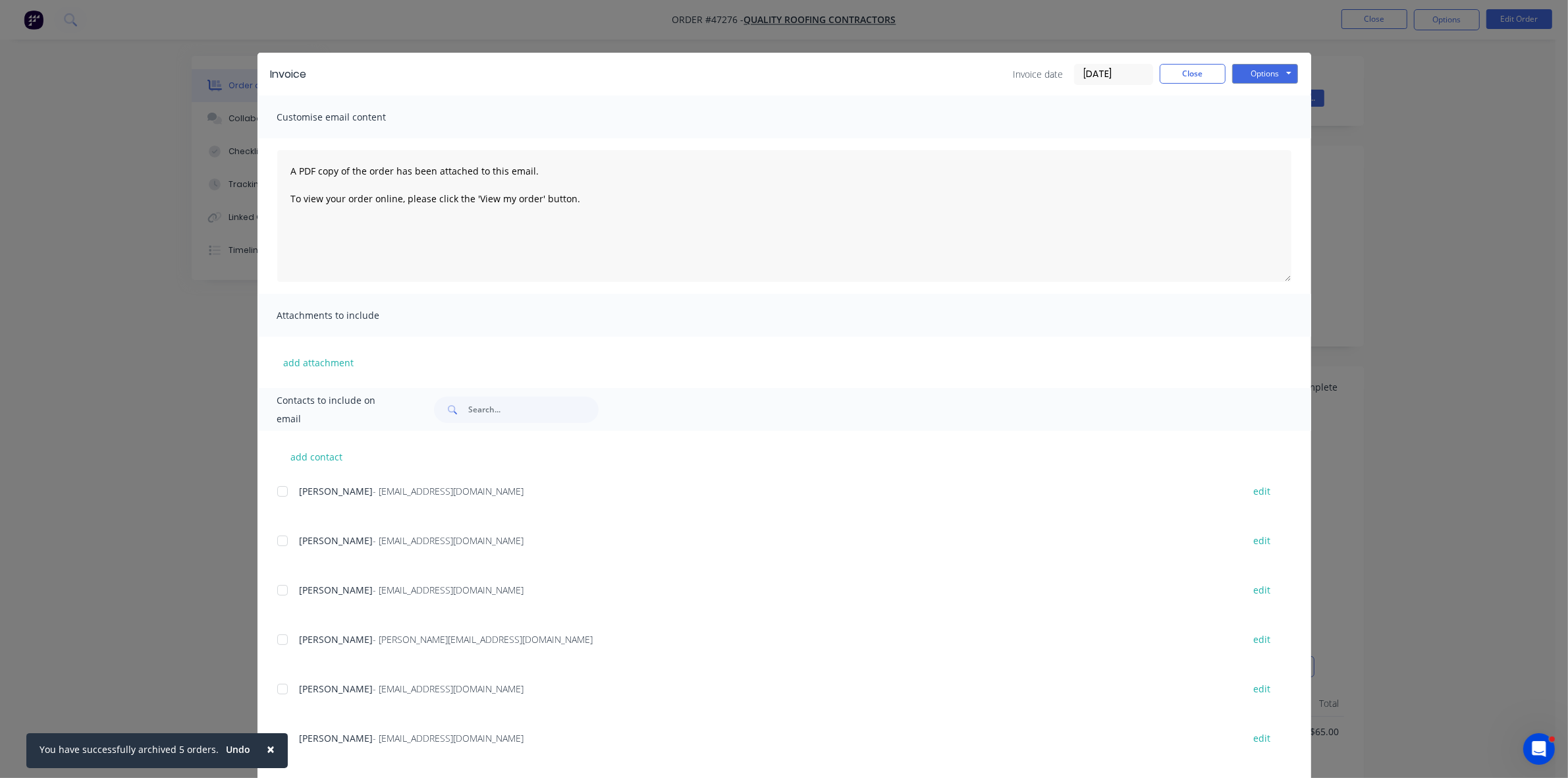
click at [278, 539] on div at bounding box center [282, 540] width 26 height 26
click at [1250, 75] on button "Options" at bounding box center [1264, 74] width 66 height 20
click at [1267, 137] on button "Email" at bounding box center [1274, 141] width 84 height 22
click at [1183, 75] on button "Close" at bounding box center [1192, 74] width 66 height 20
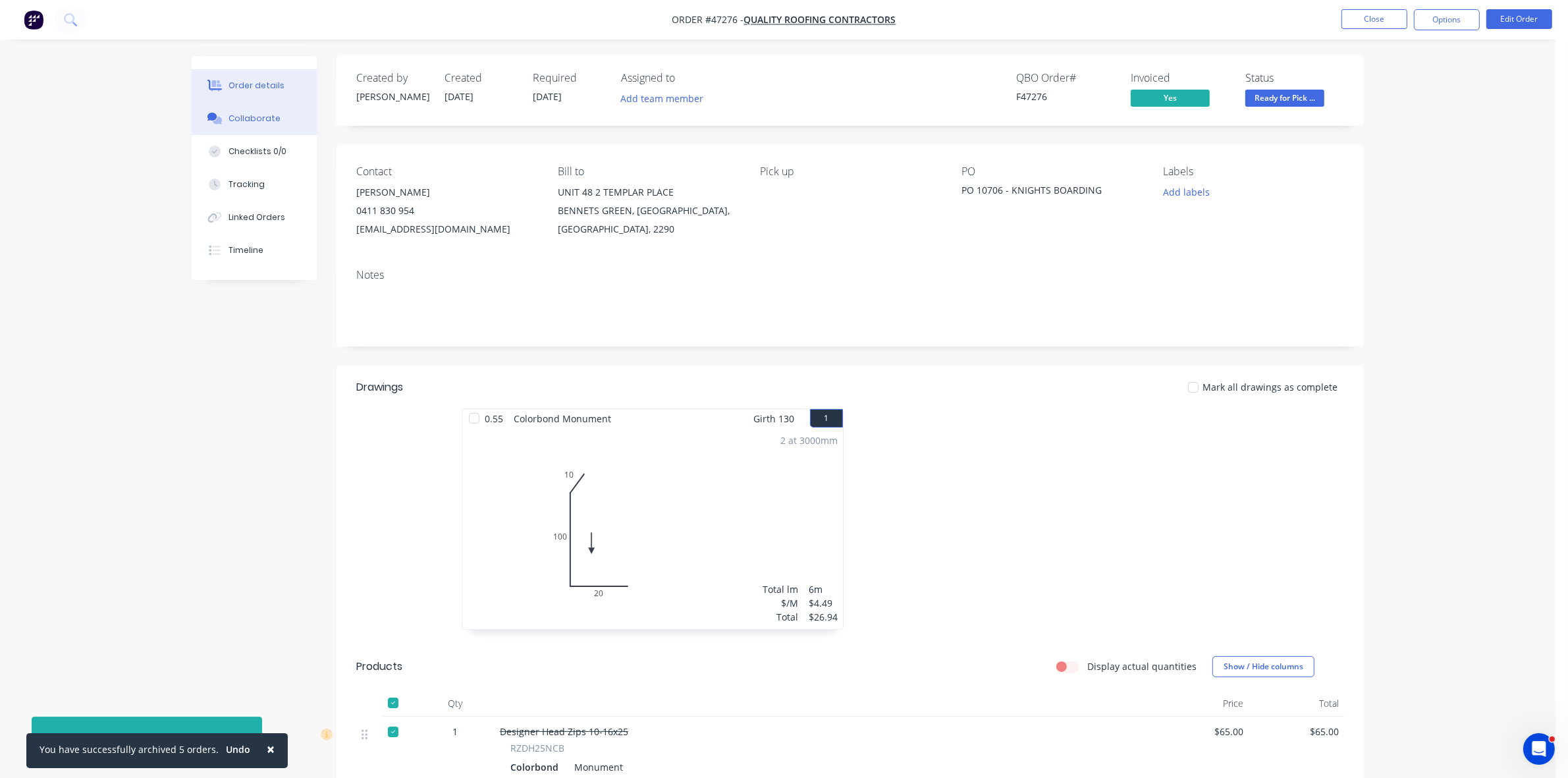
click at [238, 112] on div "Collaborate" at bounding box center [254, 118] width 52 height 12
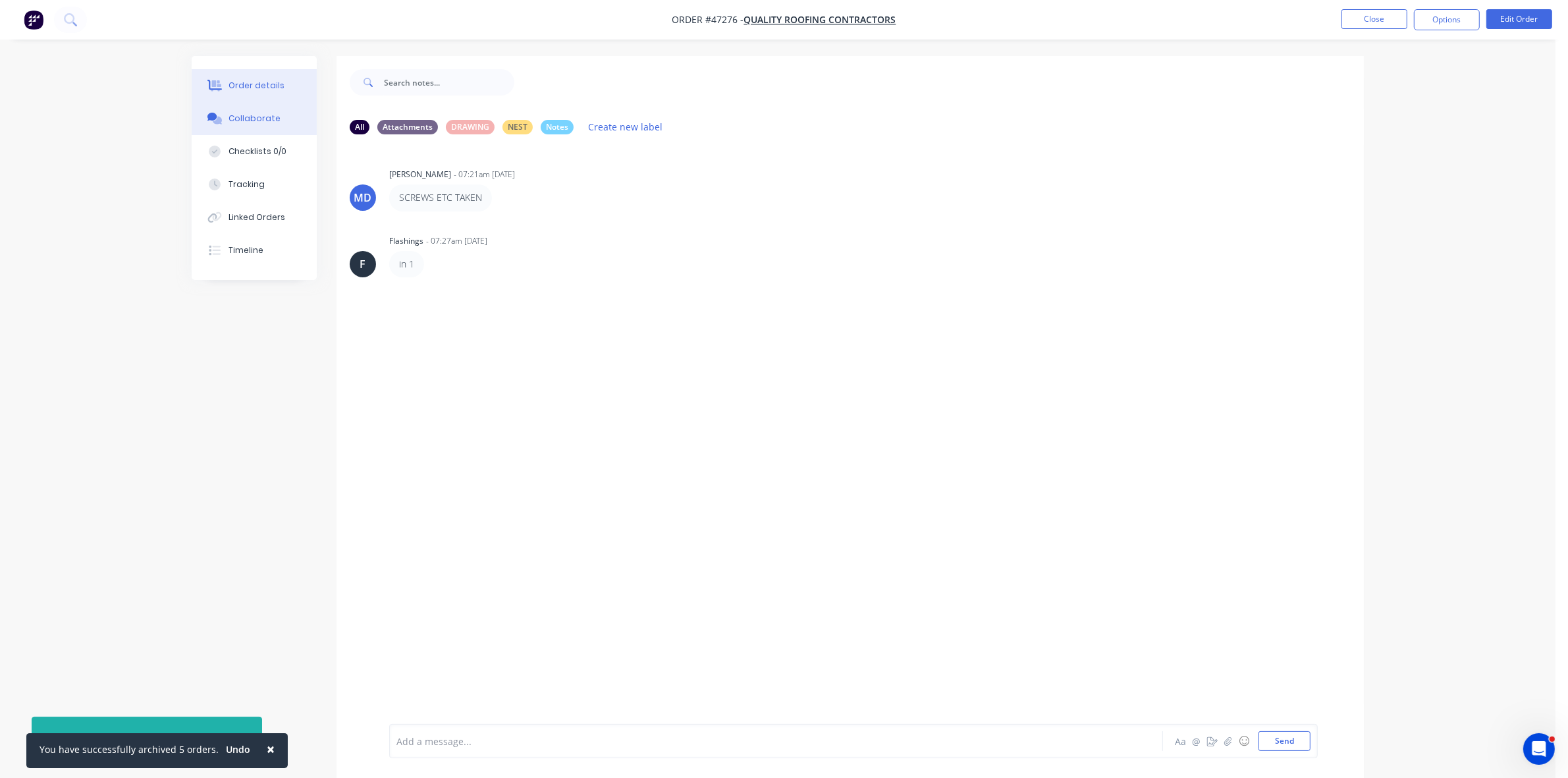
click at [274, 85] on div "Order details" at bounding box center [256, 85] width 56 height 12
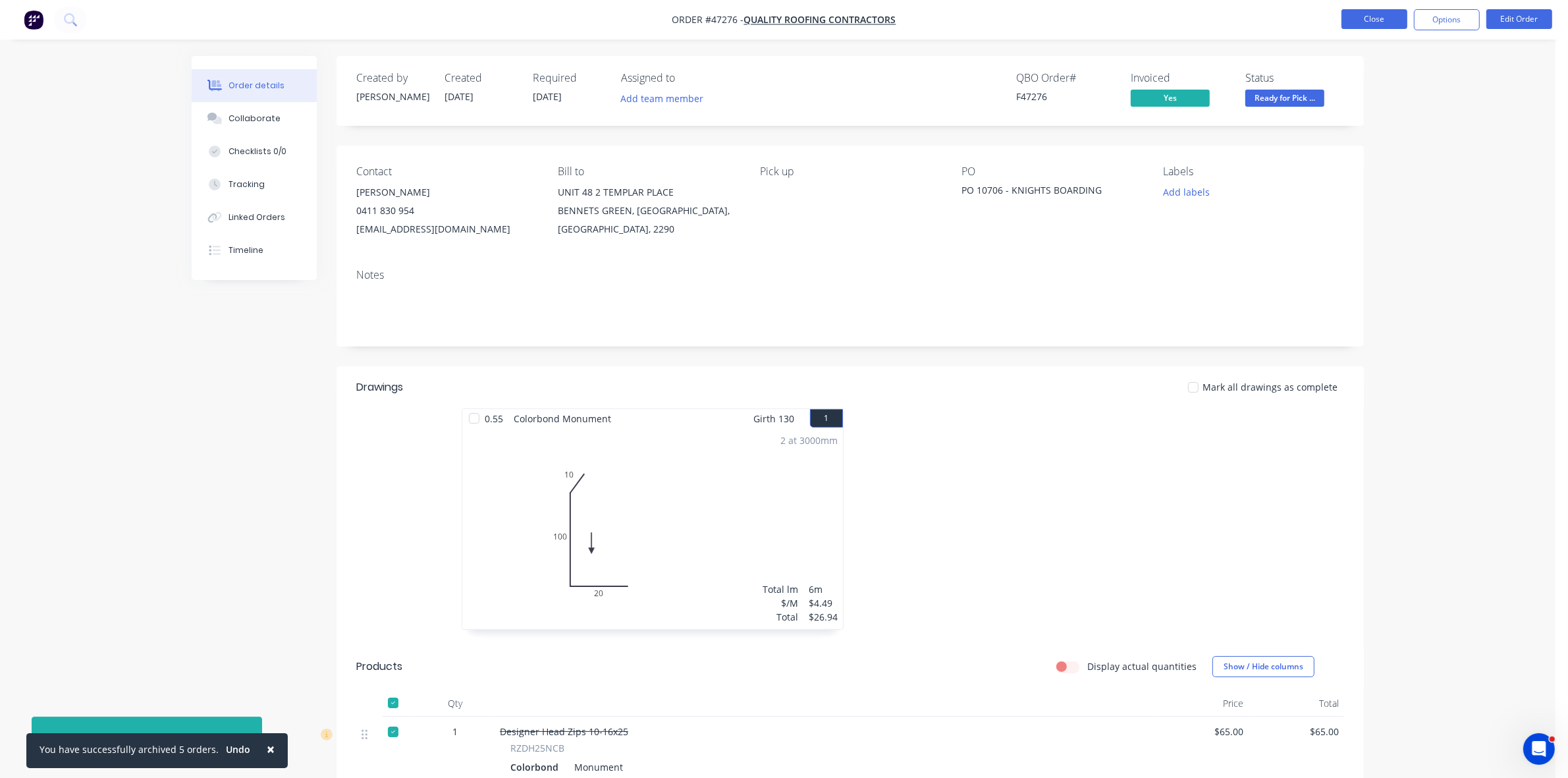
click at [1384, 21] on button "Close" at bounding box center [1374, 19] width 66 height 20
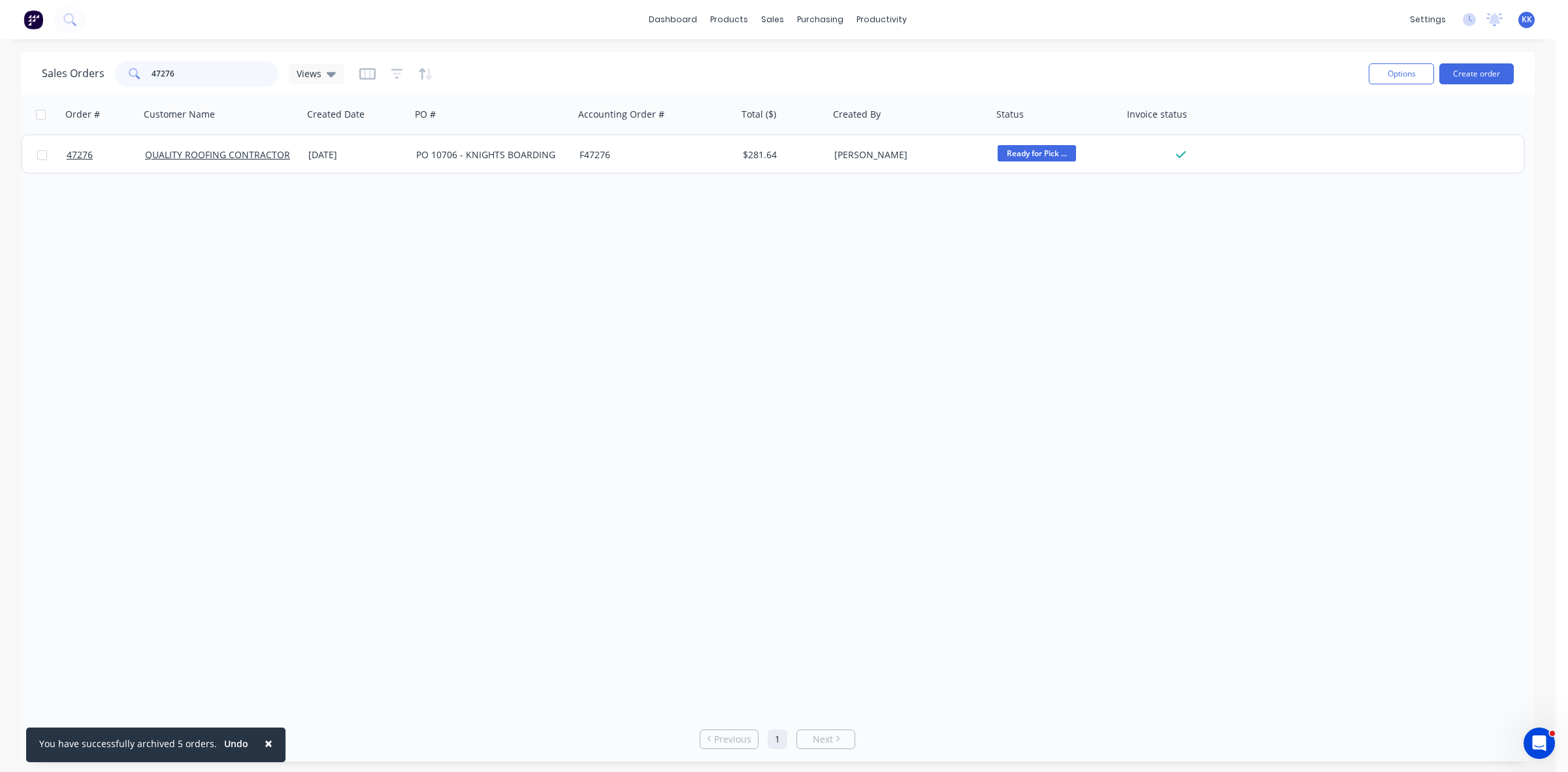
drag, startPoint x: 181, startPoint y: 77, endPoint x: 144, endPoint y: 73, distance: 37.2
click at [144, 73] on div "47276" at bounding box center [196, 73] width 163 height 26
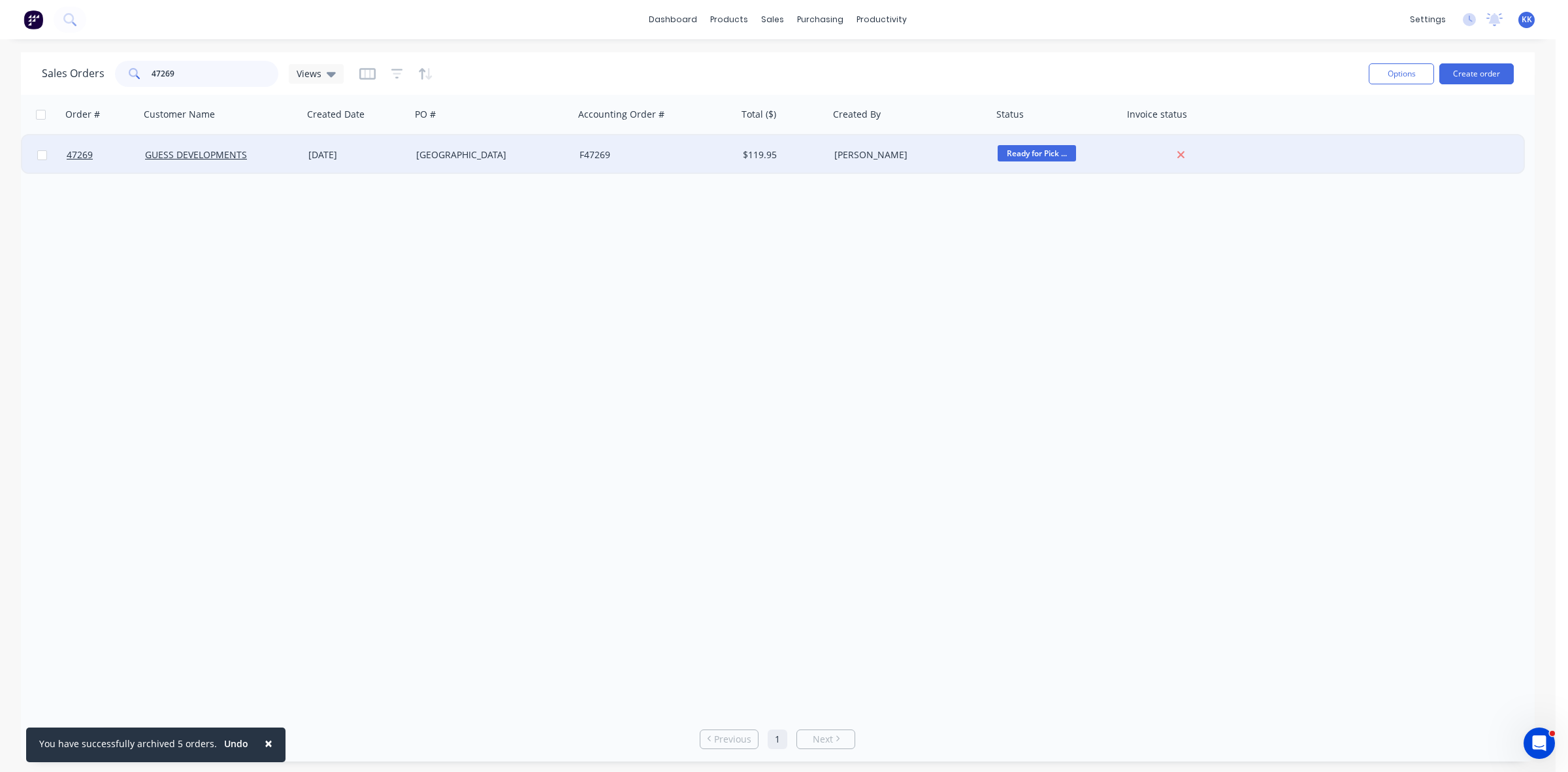
type input "47269"
click at [364, 155] on div "[DATE]" at bounding box center [357, 154] width 97 height 13
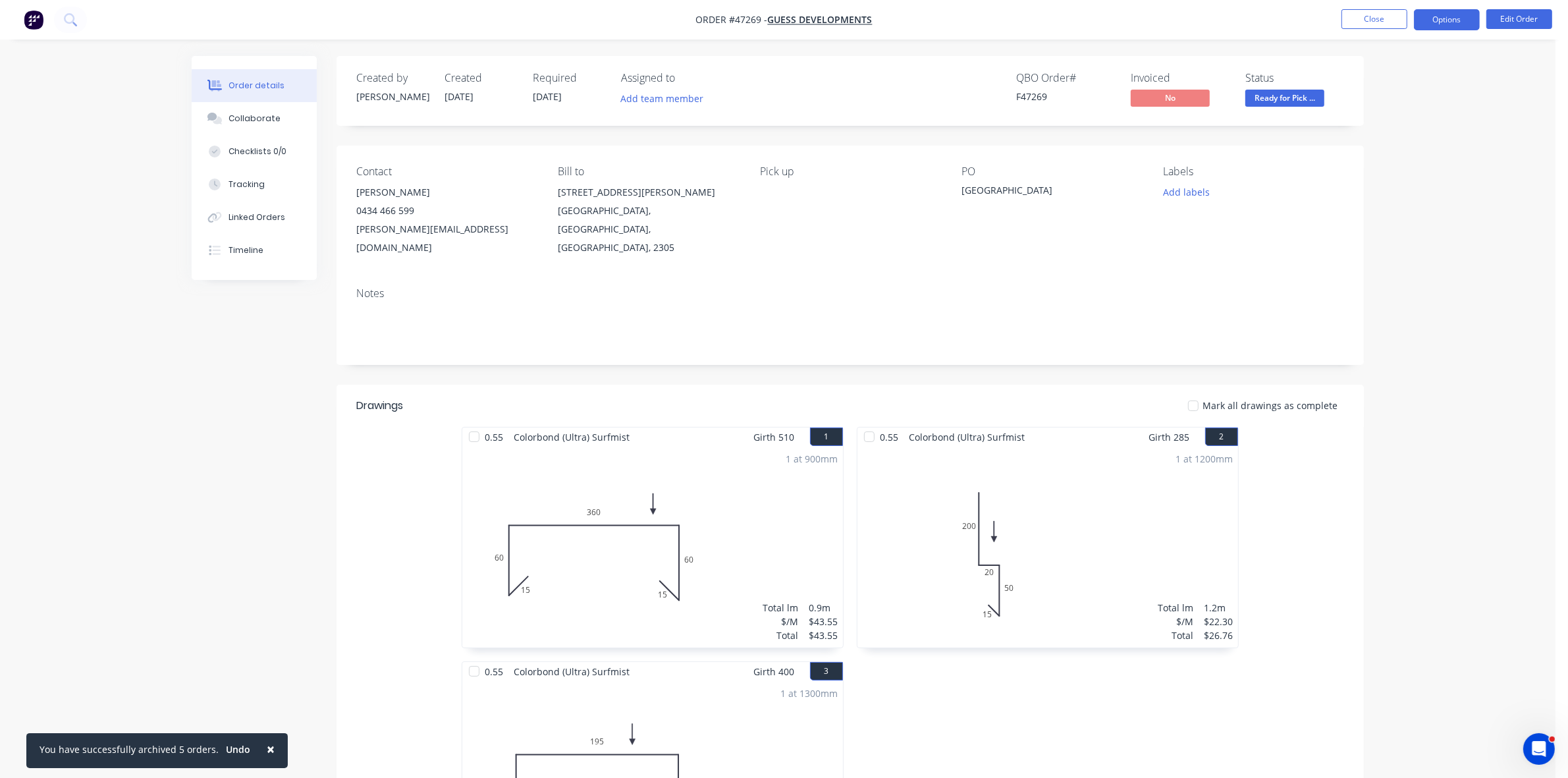
click at [1442, 22] on button "Options" at bounding box center [1447, 19] width 66 height 21
click at [1395, 86] on div "Invoice" at bounding box center [1407, 79] width 121 height 19
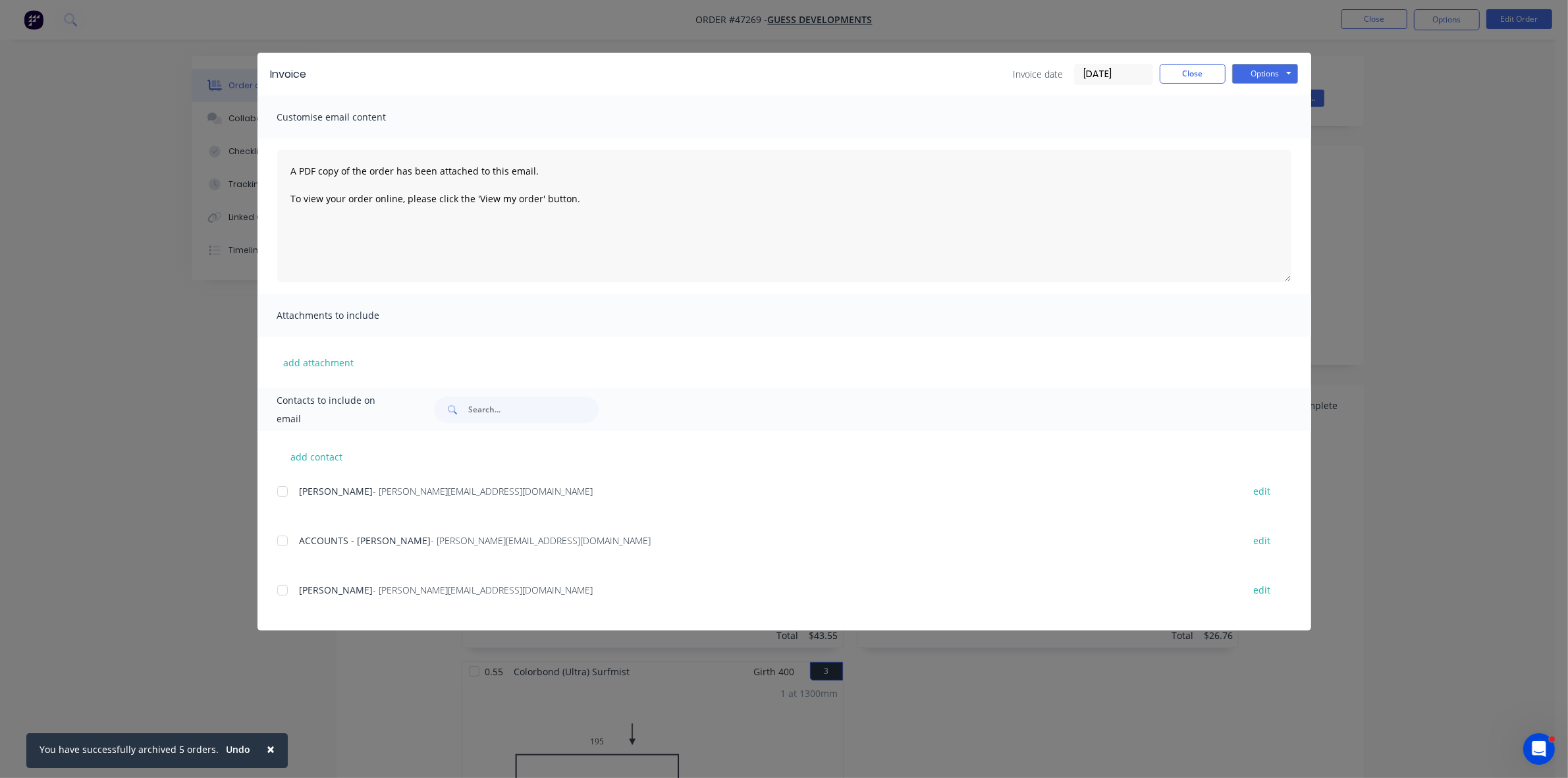
click at [285, 540] on div at bounding box center [282, 540] width 26 height 26
click at [1274, 73] on button "Options" at bounding box center [1264, 74] width 66 height 20
click at [1278, 134] on button "Email" at bounding box center [1274, 141] width 84 height 22
click at [1183, 75] on button "Close" at bounding box center [1192, 74] width 66 height 20
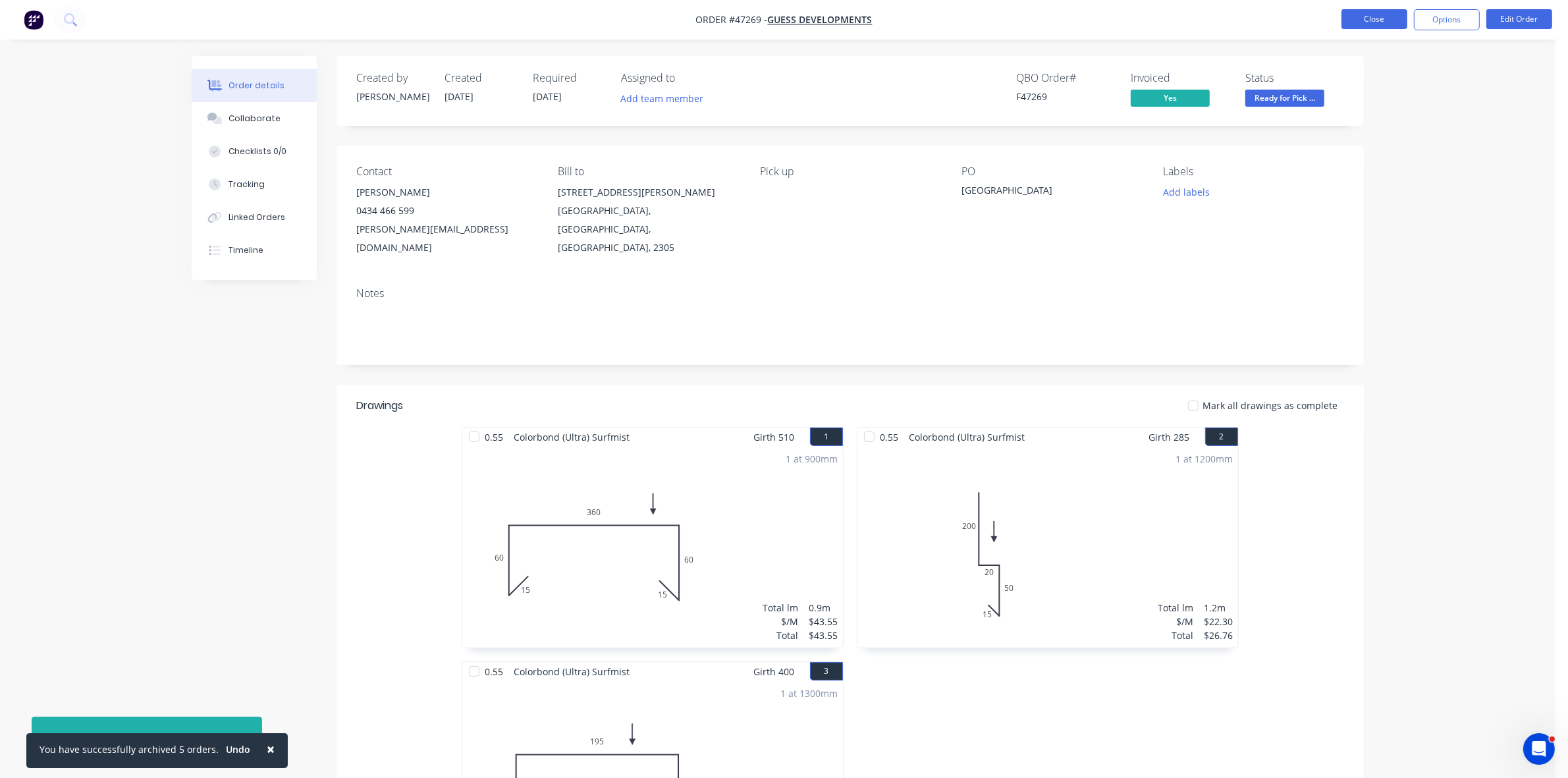
click at [1358, 23] on button "Close" at bounding box center [1374, 19] width 66 height 20
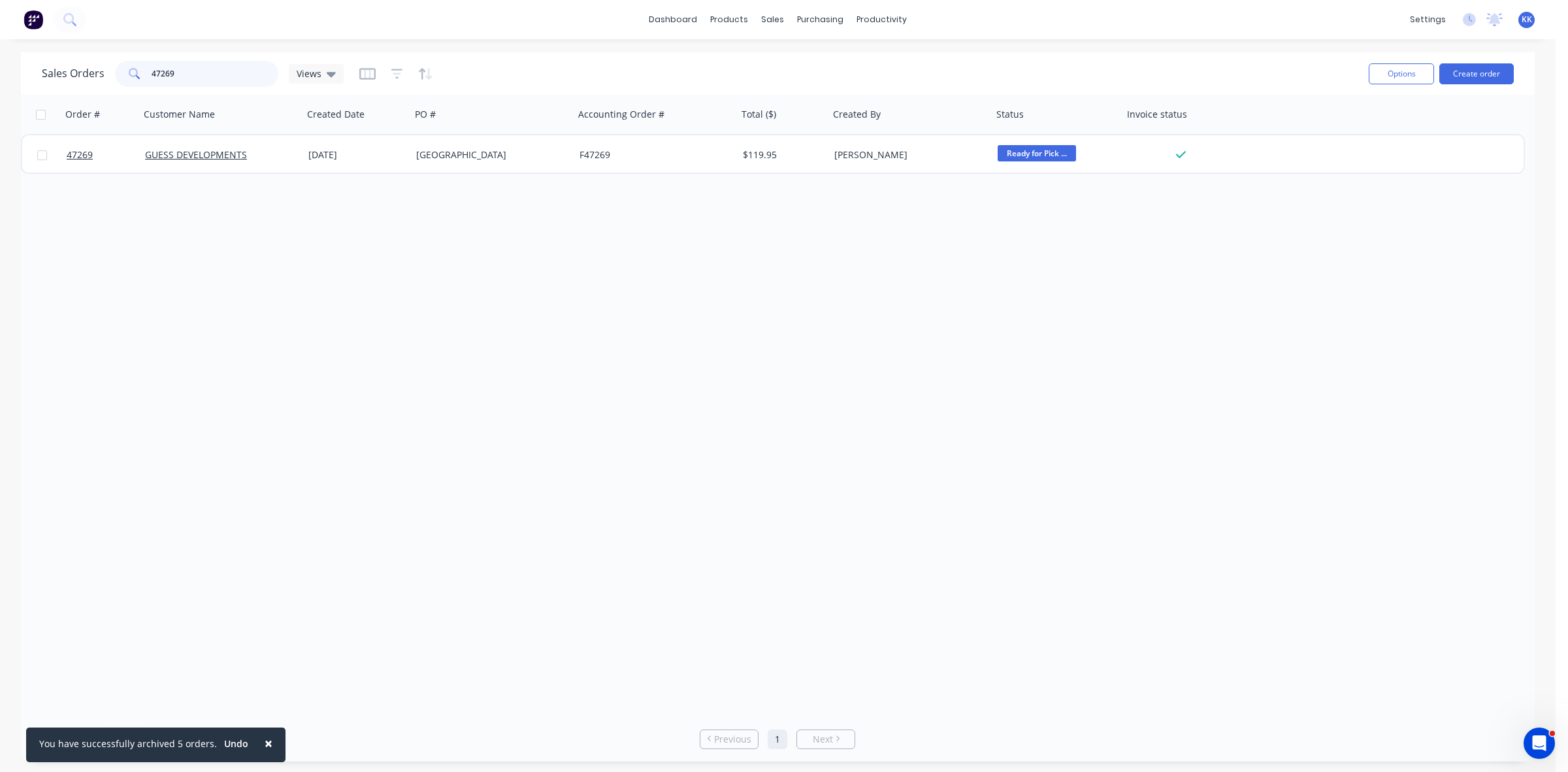
drag, startPoint x: 193, startPoint y: 74, endPoint x: 147, endPoint y: 72, distance: 46.0
click at [147, 72] on div "47269" at bounding box center [196, 73] width 163 height 26
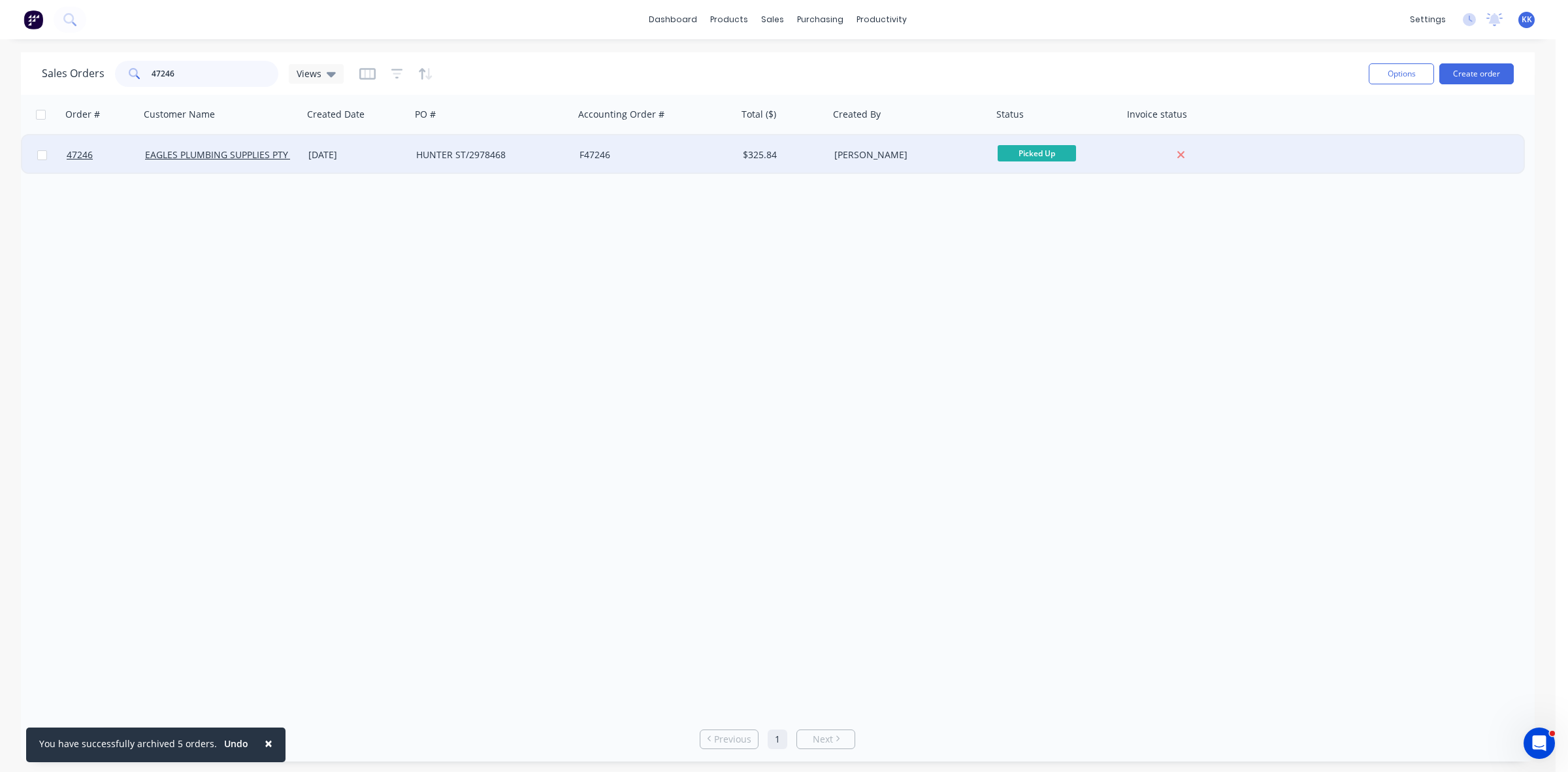
type input "47246"
click at [364, 153] on div "[DATE]" at bounding box center [357, 154] width 97 height 13
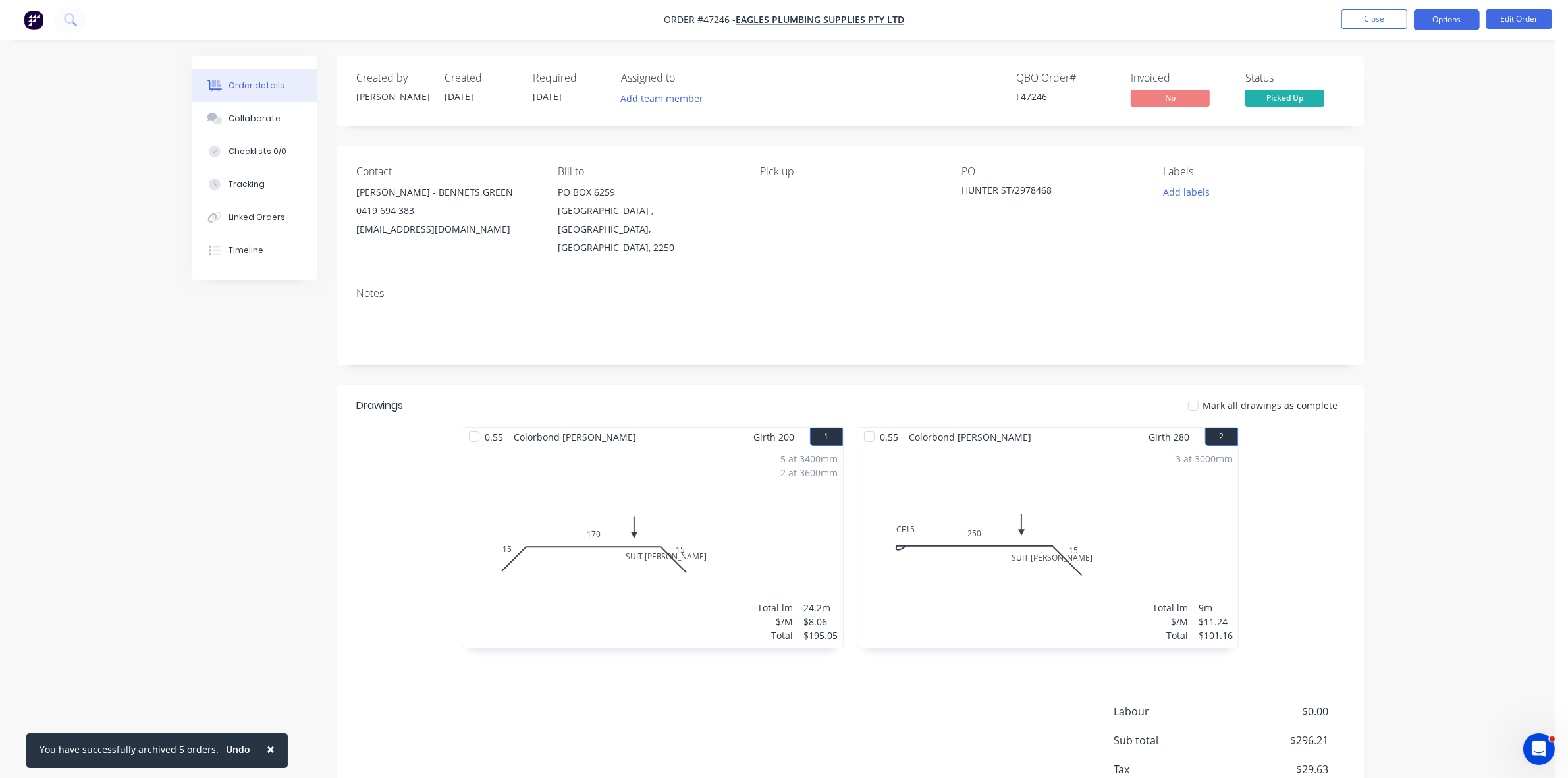
click at [1442, 22] on button "Options" at bounding box center [1447, 19] width 66 height 21
click at [1406, 73] on div "Invoice" at bounding box center [1407, 79] width 121 height 19
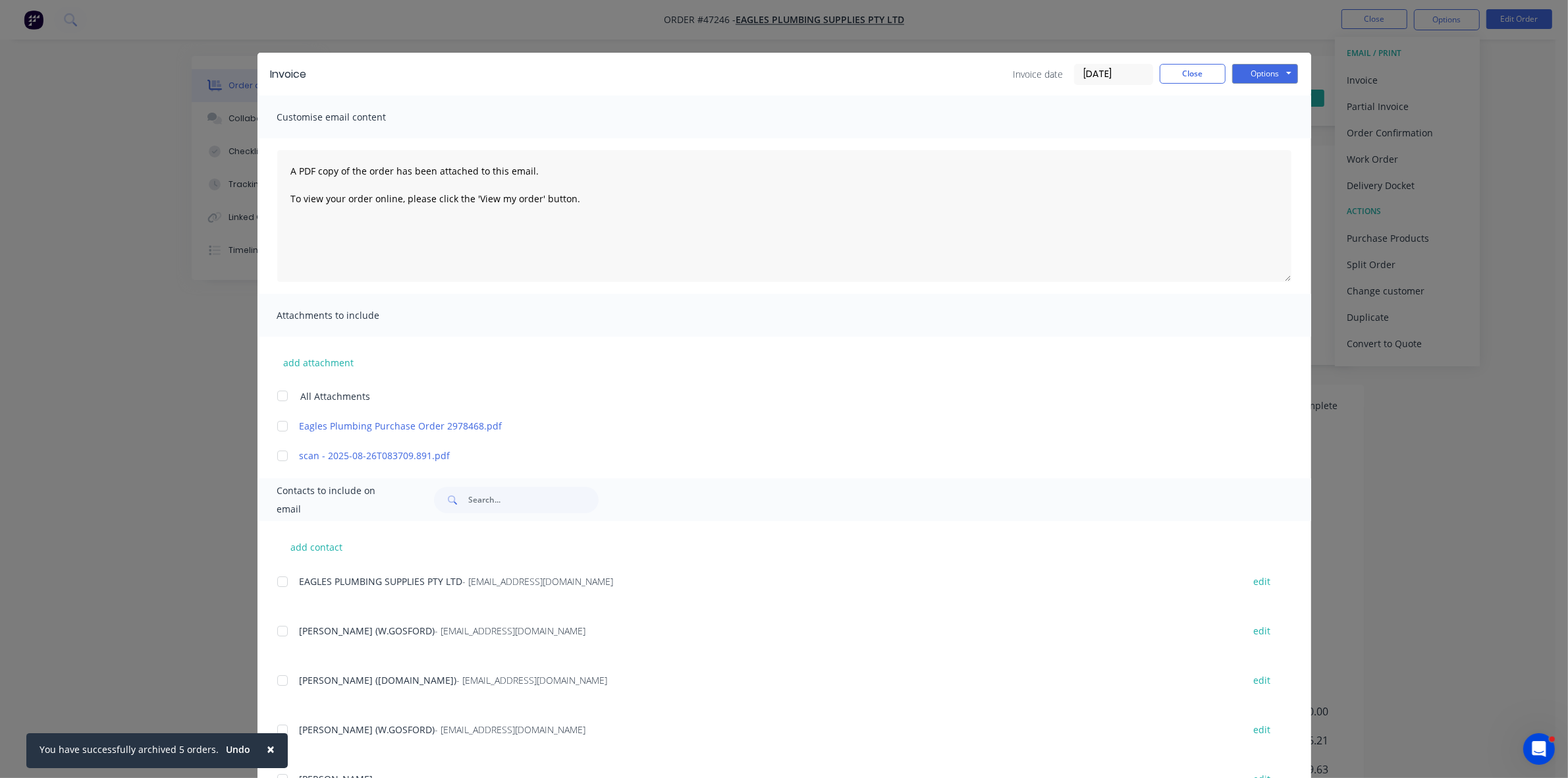
click at [273, 583] on div at bounding box center [282, 581] width 26 height 26
click at [1245, 73] on button "Options" at bounding box center [1264, 74] width 66 height 20
click at [1264, 132] on button "Email" at bounding box center [1274, 141] width 84 height 22
click at [1183, 67] on button "Close" at bounding box center [1192, 74] width 66 height 20
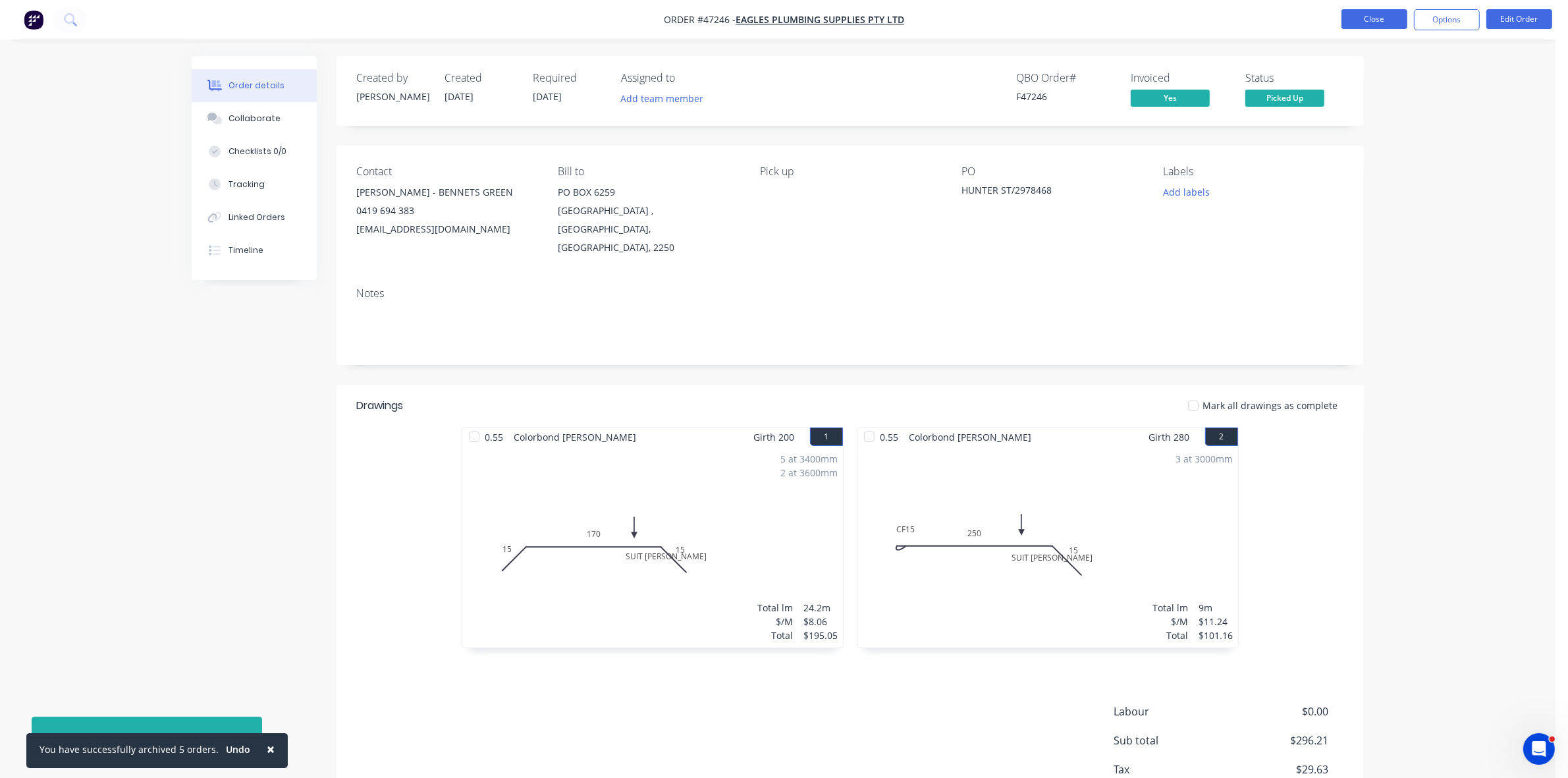
click at [1364, 16] on button "Close" at bounding box center [1374, 19] width 66 height 20
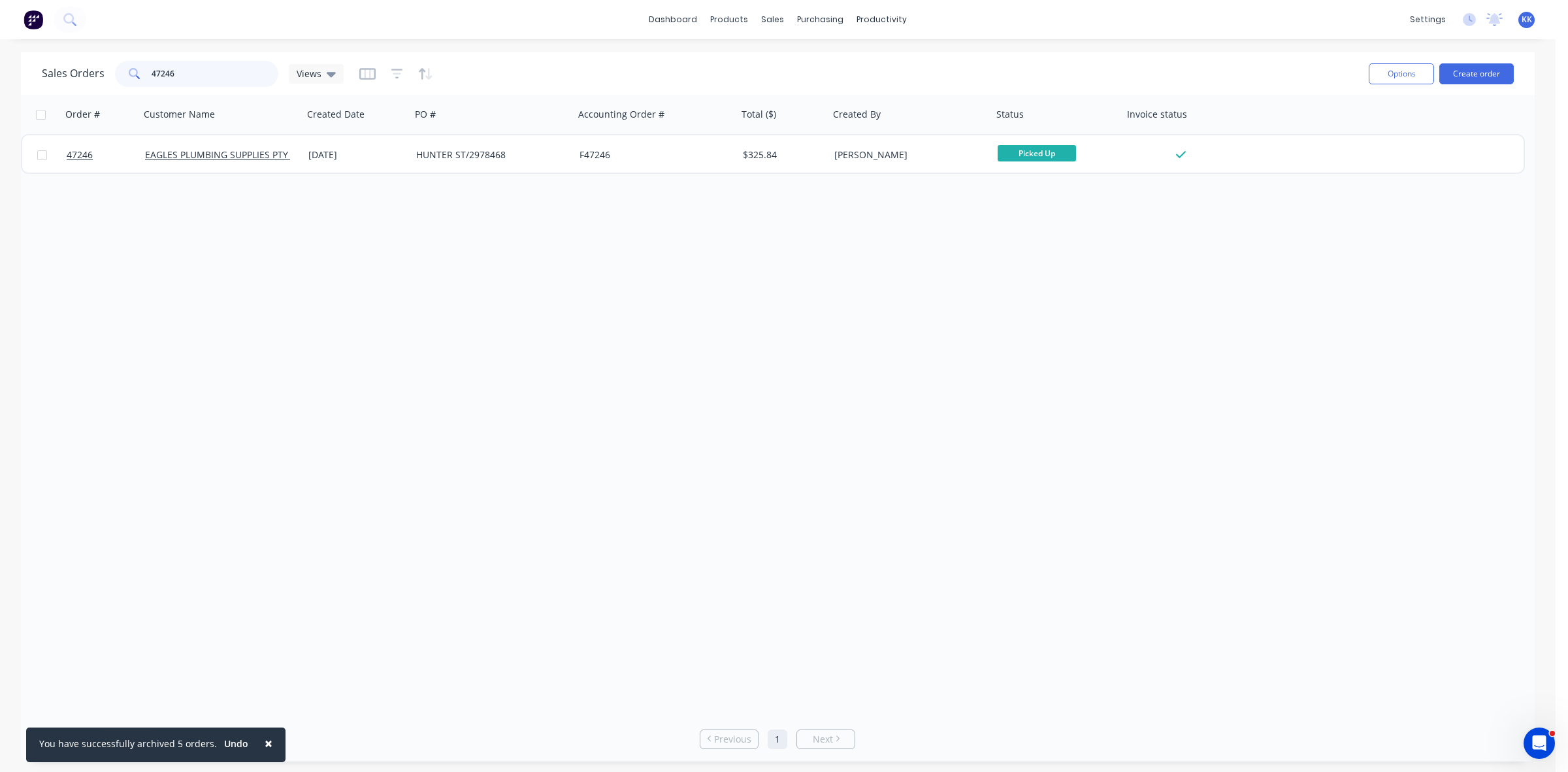
drag, startPoint x: 213, startPoint y: 82, endPoint x: 145, endPoint y: 80, distance: 68.0
click at [145, 80] on div "47246" at bounding box center [196, 73] width 163 height 26
type input "47245"
click at [472, 133] on div "PO #" at bounding box center [491, 114] width 163 height 39
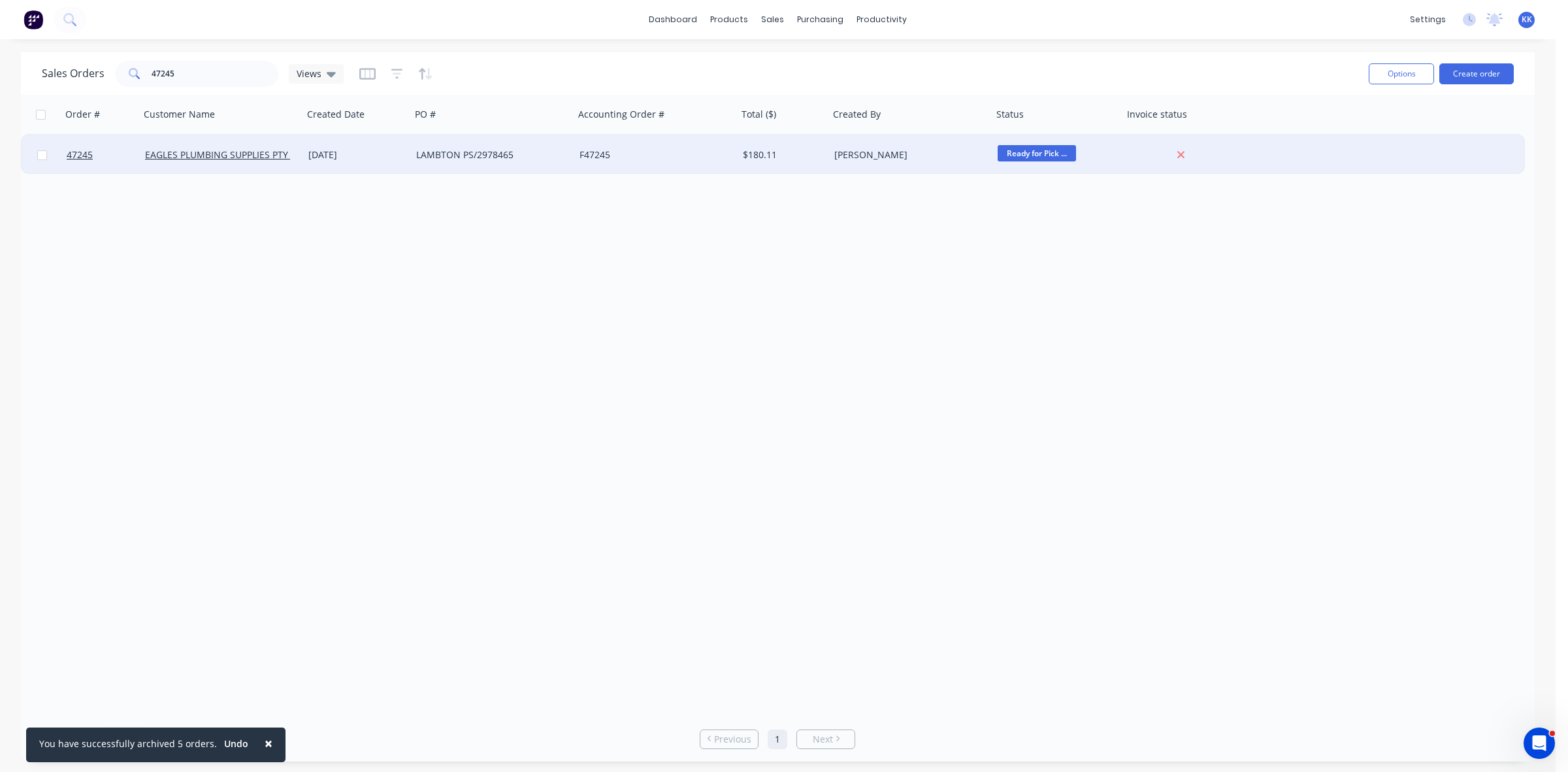
click at [472, 153] on div "LAMBTON PS/2978465" at bounding box center [488, 154] width 145 height 13
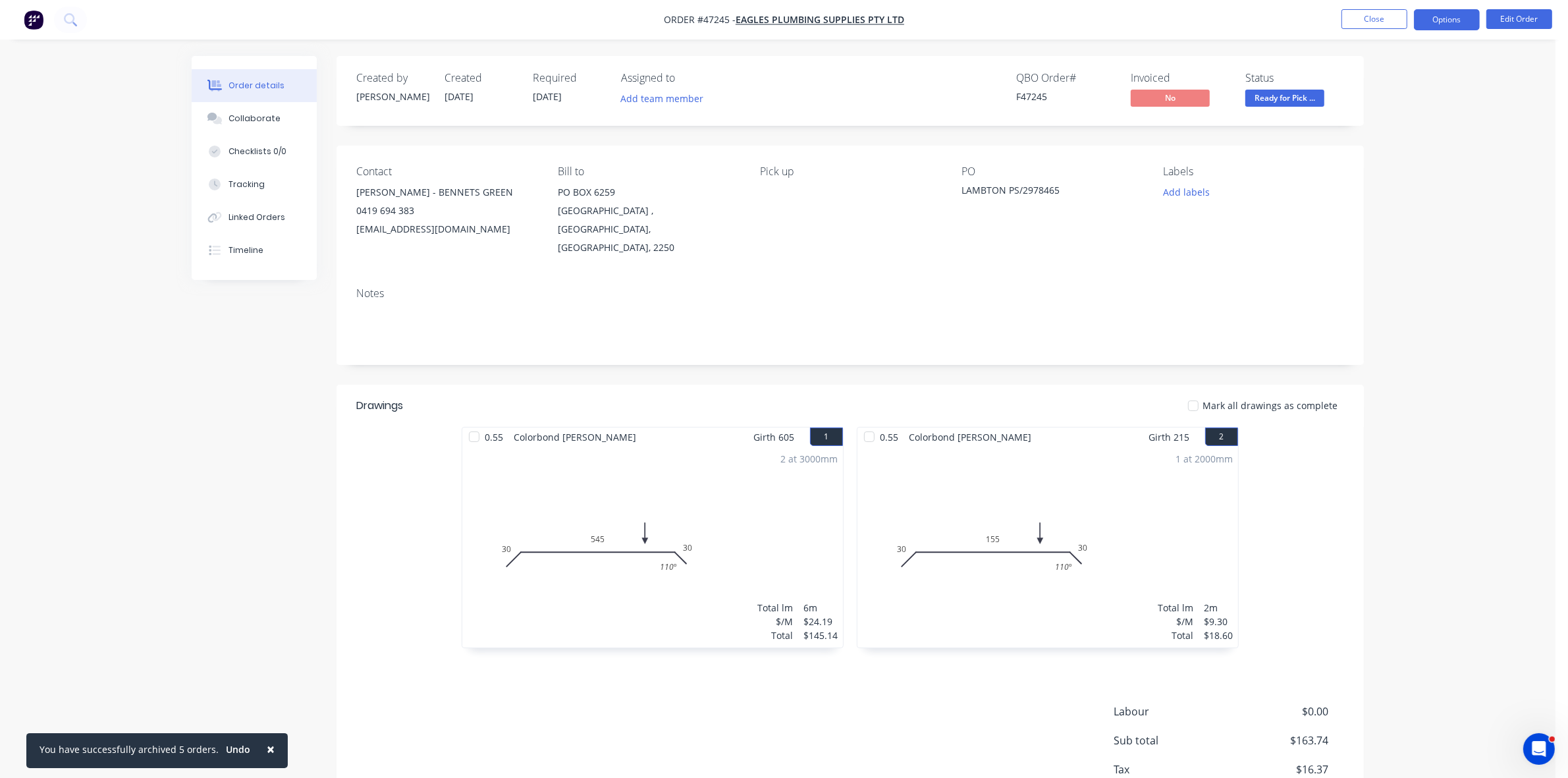
click at [1446, 20] on button "Options" at bounding box center [1447, 19] width 66 height 21
click at [1390, 66] on button "Invoice" at bounding box center [1407, 79] width 145 height 26
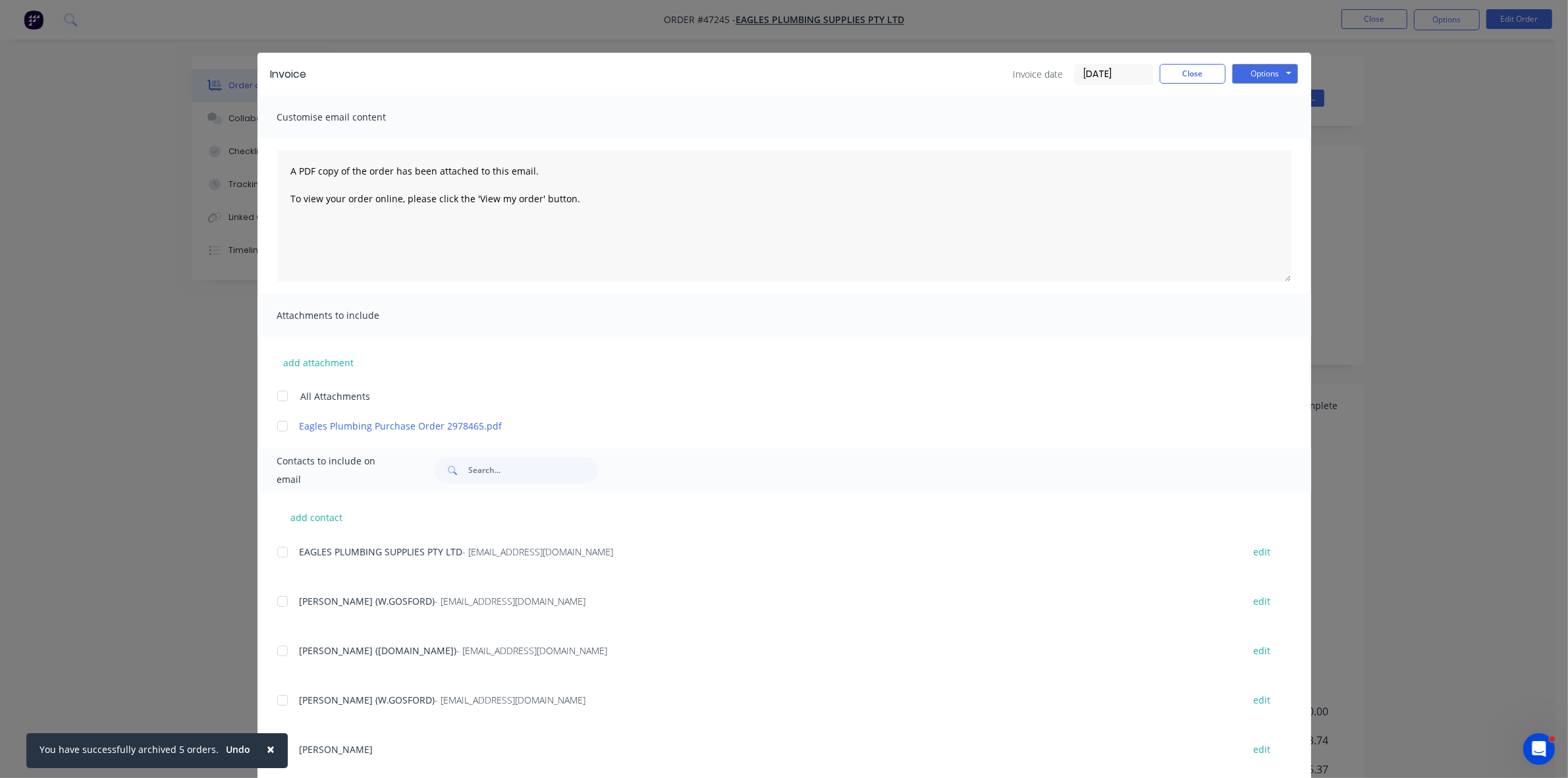
click at [275, 554] on div at bounding box center [282, 552] width 26 height 26
click at [1277, 70] on button "Options" at bounding box center [1264, 74] width 66 height 20
click at [1274, 136] on button "Email" at bounding box center [1274, 141] width 84 height 22
drag, startPoint x: 1160, startPoint y: 80, endPoint x: 1265, endPoint y: 60, distance: 106.9
click at [1163, 80] on button "Close" at bounding box center [1192, 74] width 66 height 20
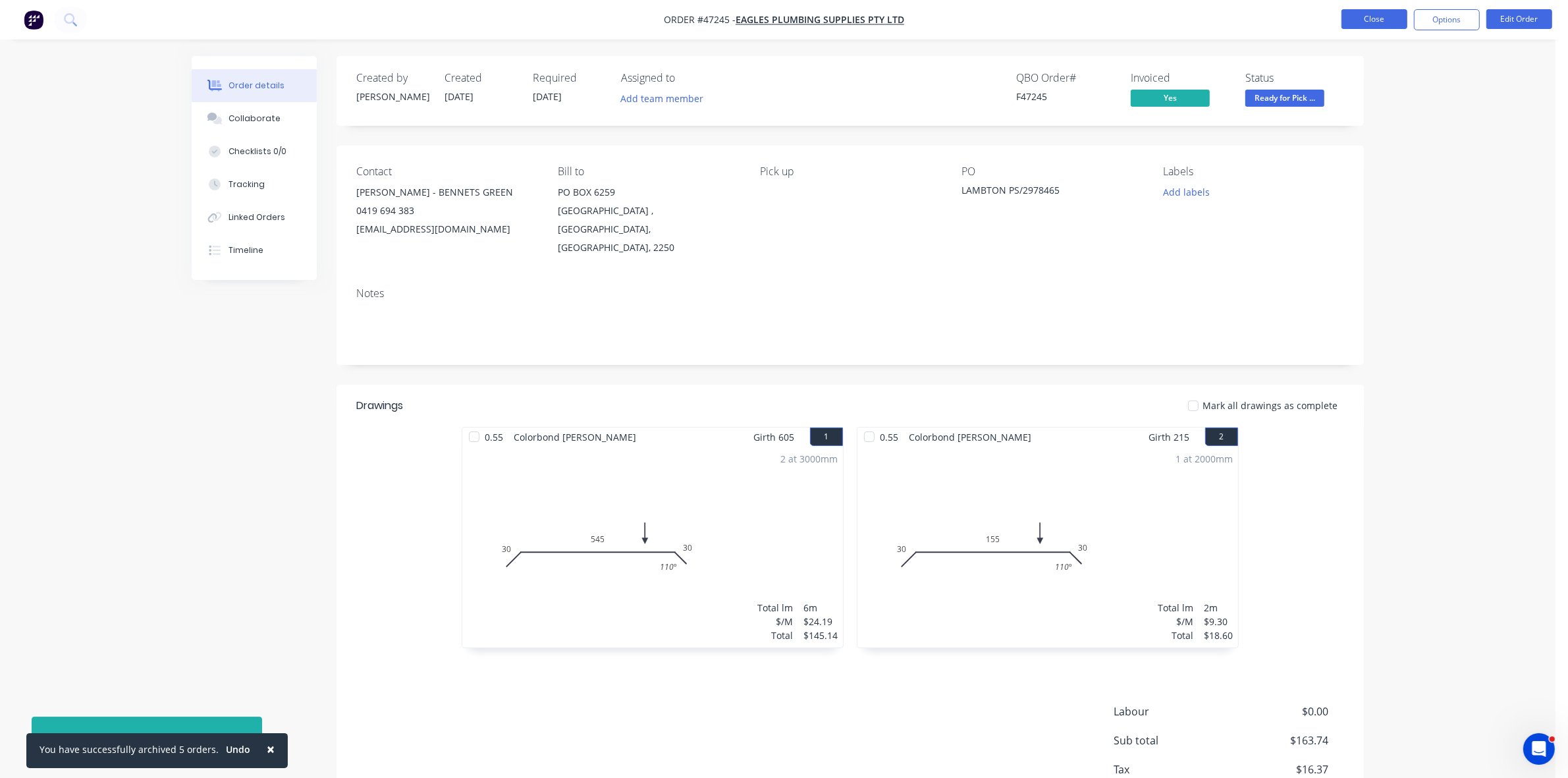
click at [1365, 15] on button "Close" at bounding box center [1374, 19] width 66 height 20
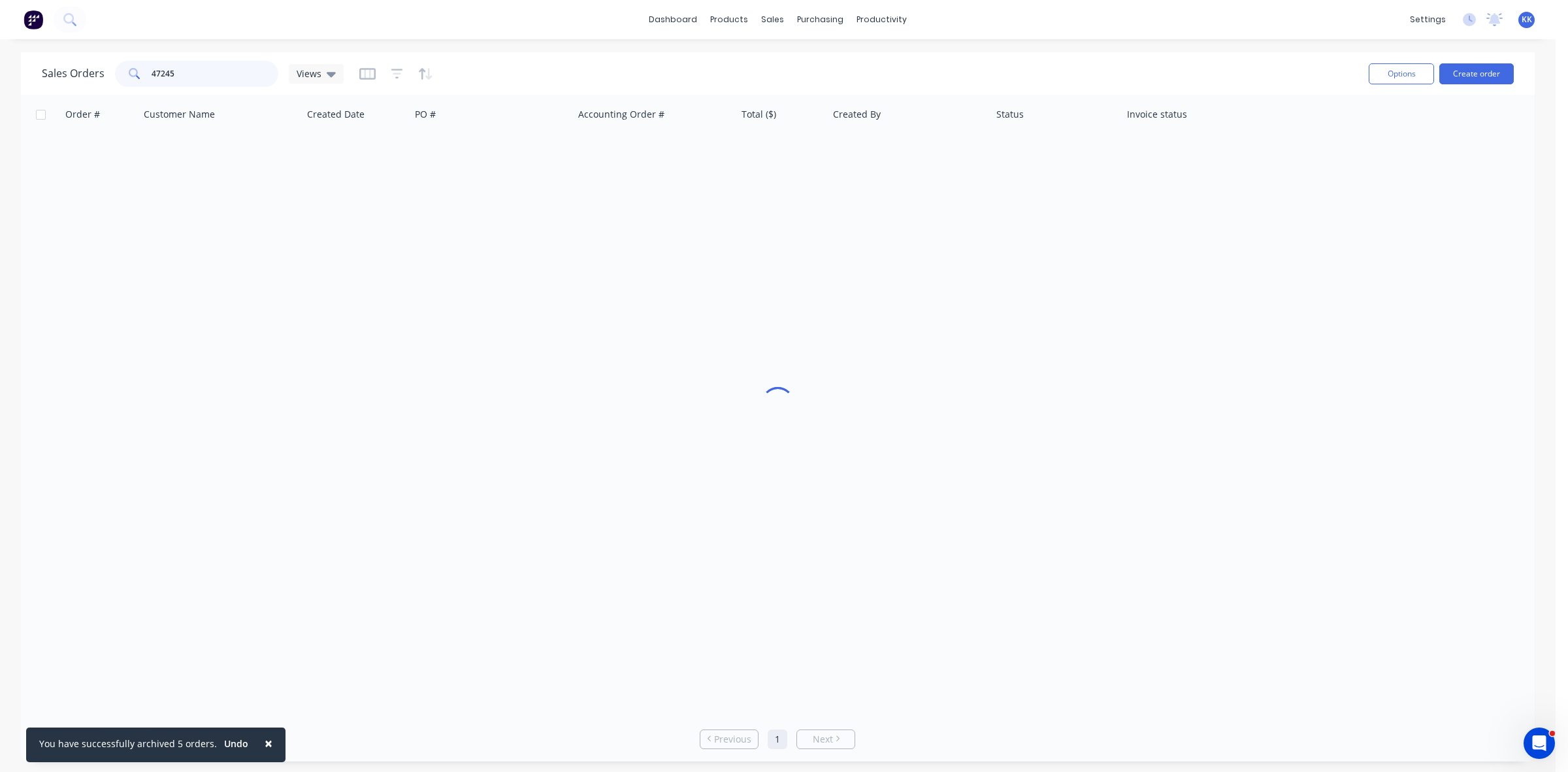
drag, startPoint x: 177, startPoint y: 67, endPoint x: 134, endPoint y: 70, distance: 43.1
click at [134, 70] on div "47245" at bounding box center [196, 73] width 163 height 26
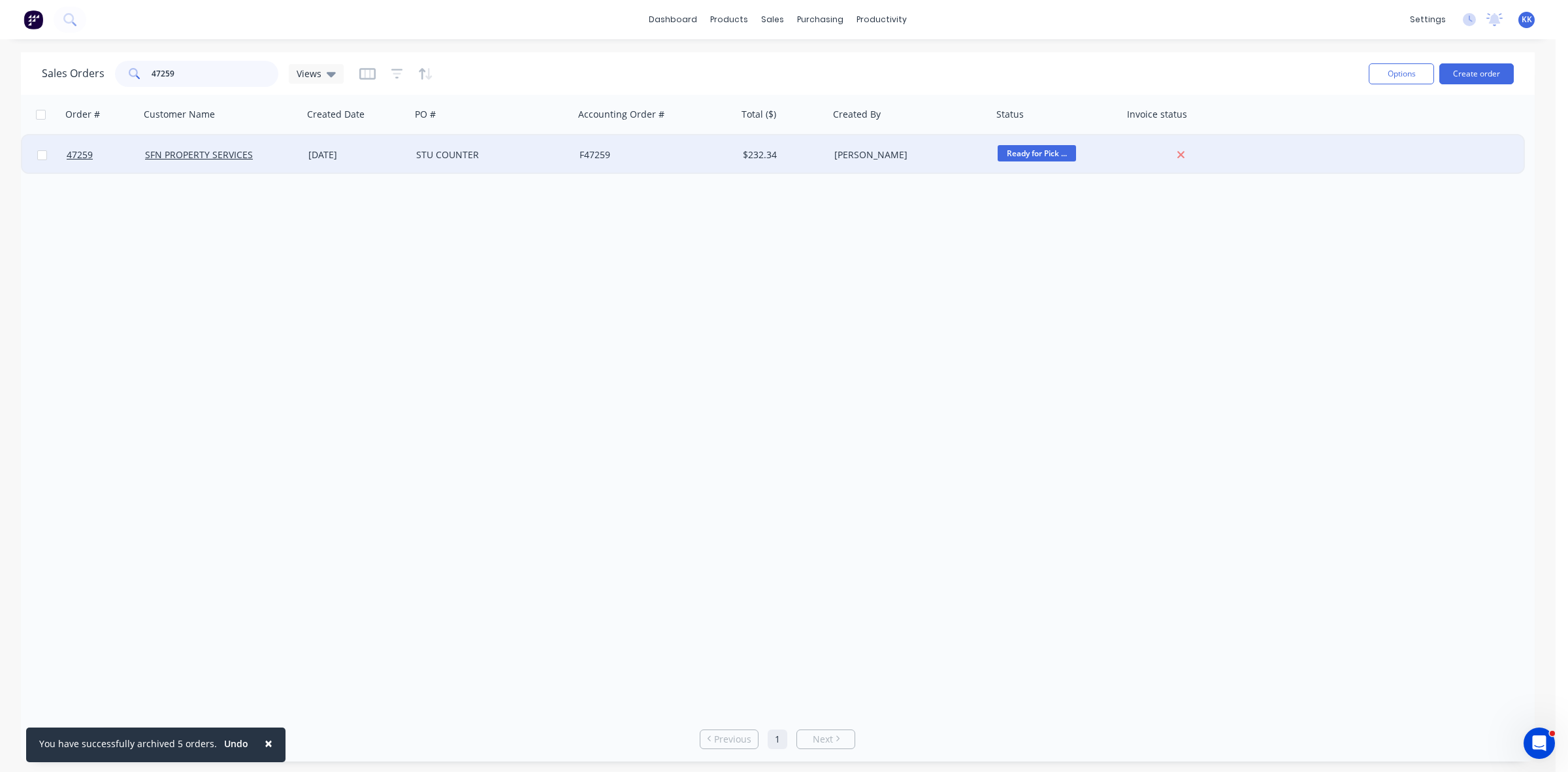
type input "47259"
click at [439, 144] on div "STU COUNTER" at bounding box center [492, 155] width 163 height 39
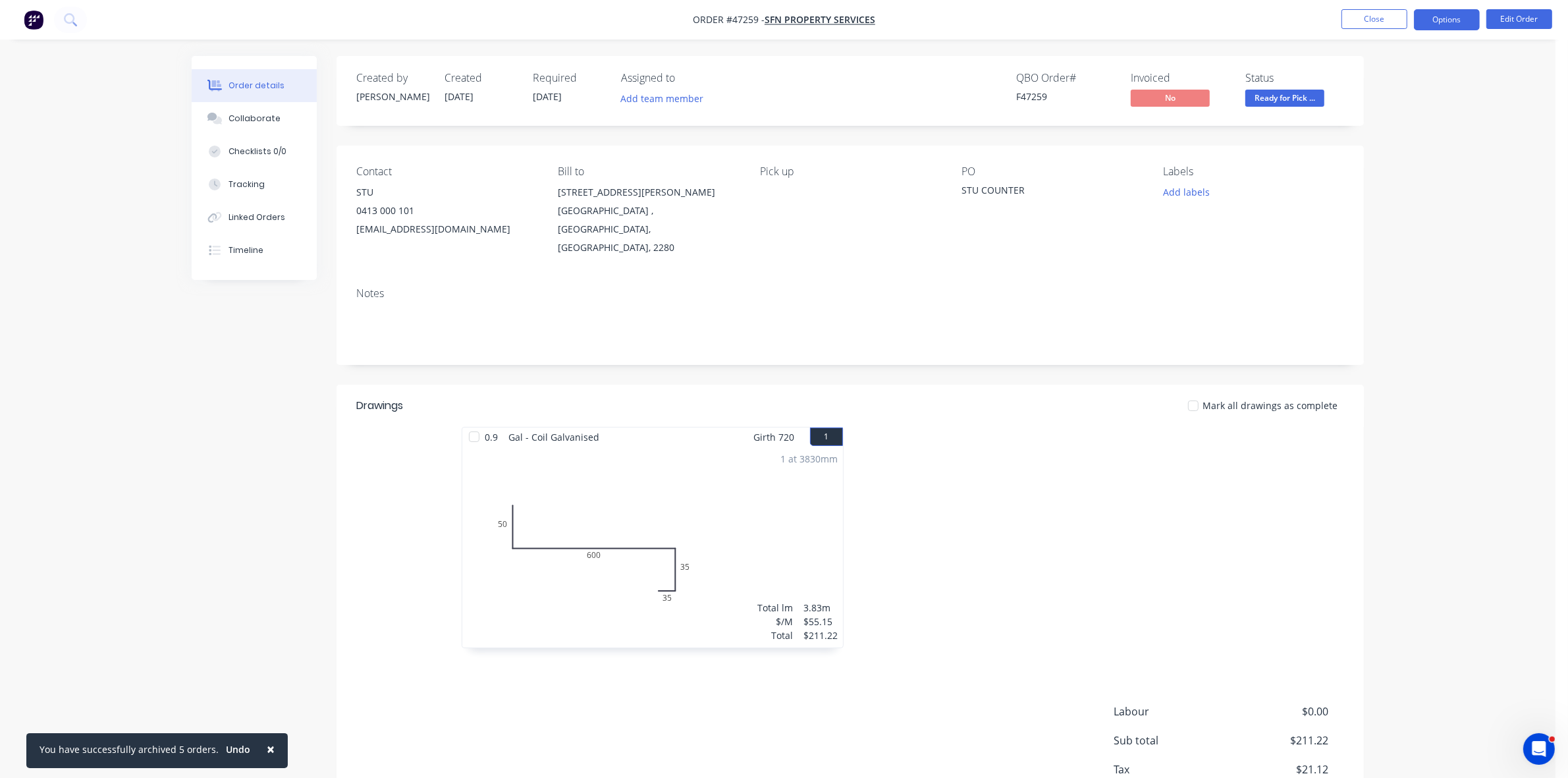
drag, startPoint x: 1474, startPoint y: 19, endPoint x: 1464, endPoint y: 27, distance: 12.8
click at [1474, 19] on button "Options" at bounding box center [1447, 19] width 66 height 21
click at [1394, 81] on div "Invoice" at bounding box center [1407, 79] width 121 height 19
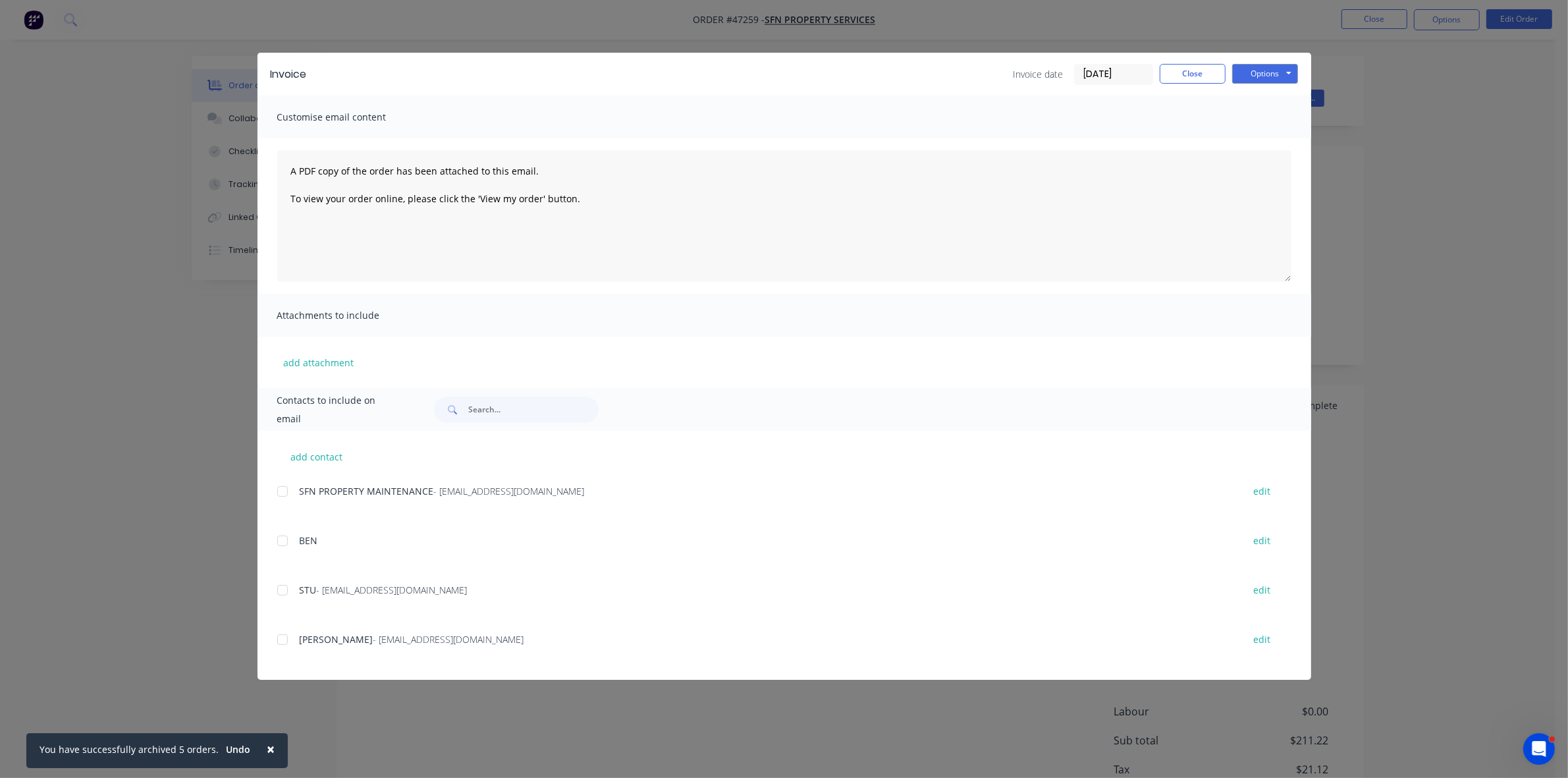
drag, startPoint x: 285, startPoint y: 491, endPoint x: 395, endPoint y: 474, distance: 111.3
click at [285, 491] on div at bounding box center [282, 491] width 26 height 26
click at [1264, 75] on button "Options" at bounding box center [1264, 74] width 66 height 20
click at [1267, 146] on button "Email" at bounding box center [1274, 141] width 84 height 22
click at [1212, 66] on button "Close" at bounding box center [1192, 74] width 66 height 20
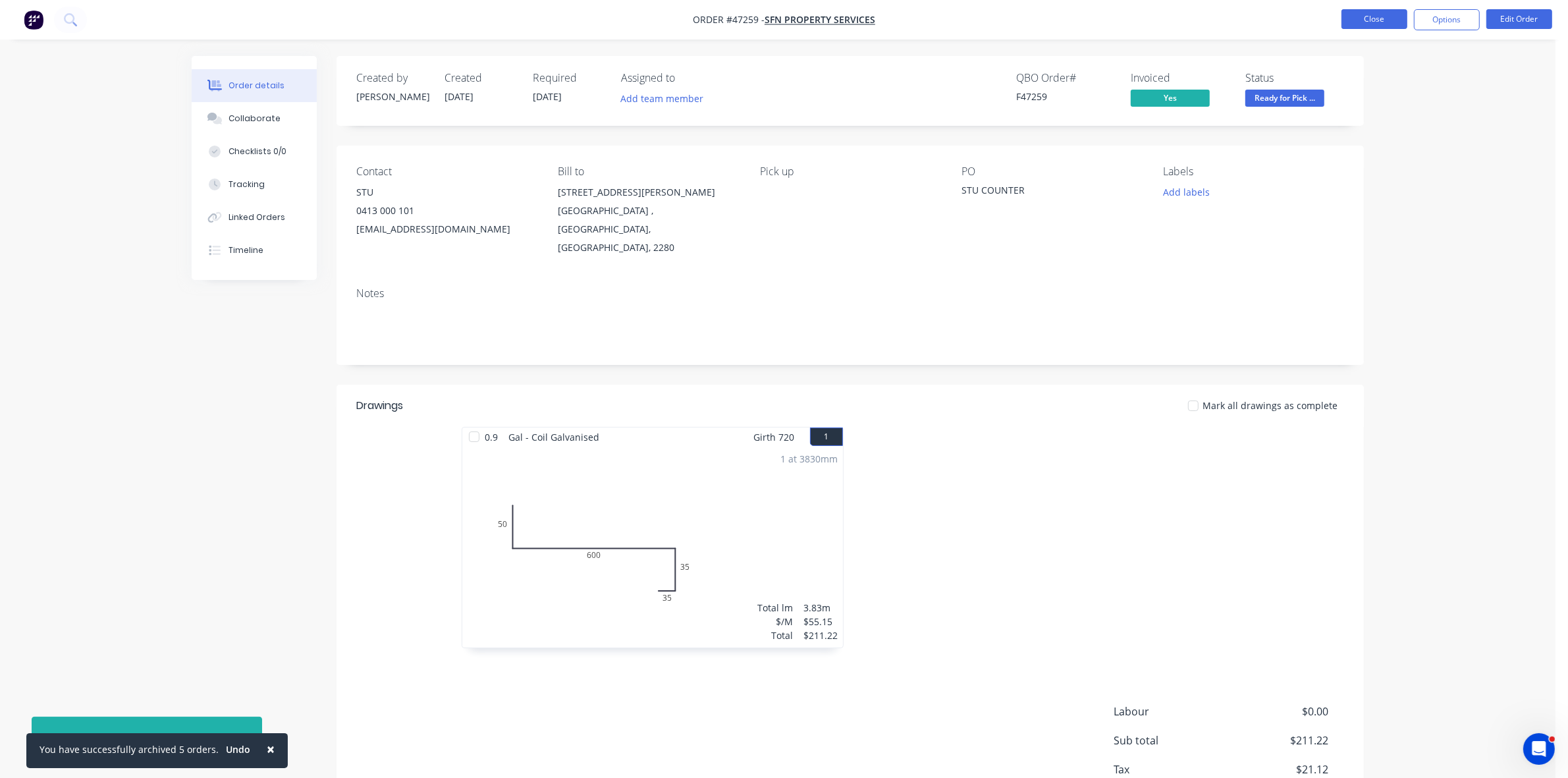
click at [1362, 18] on button "Close" at bounding box center [1374, 19] width 66 height 20
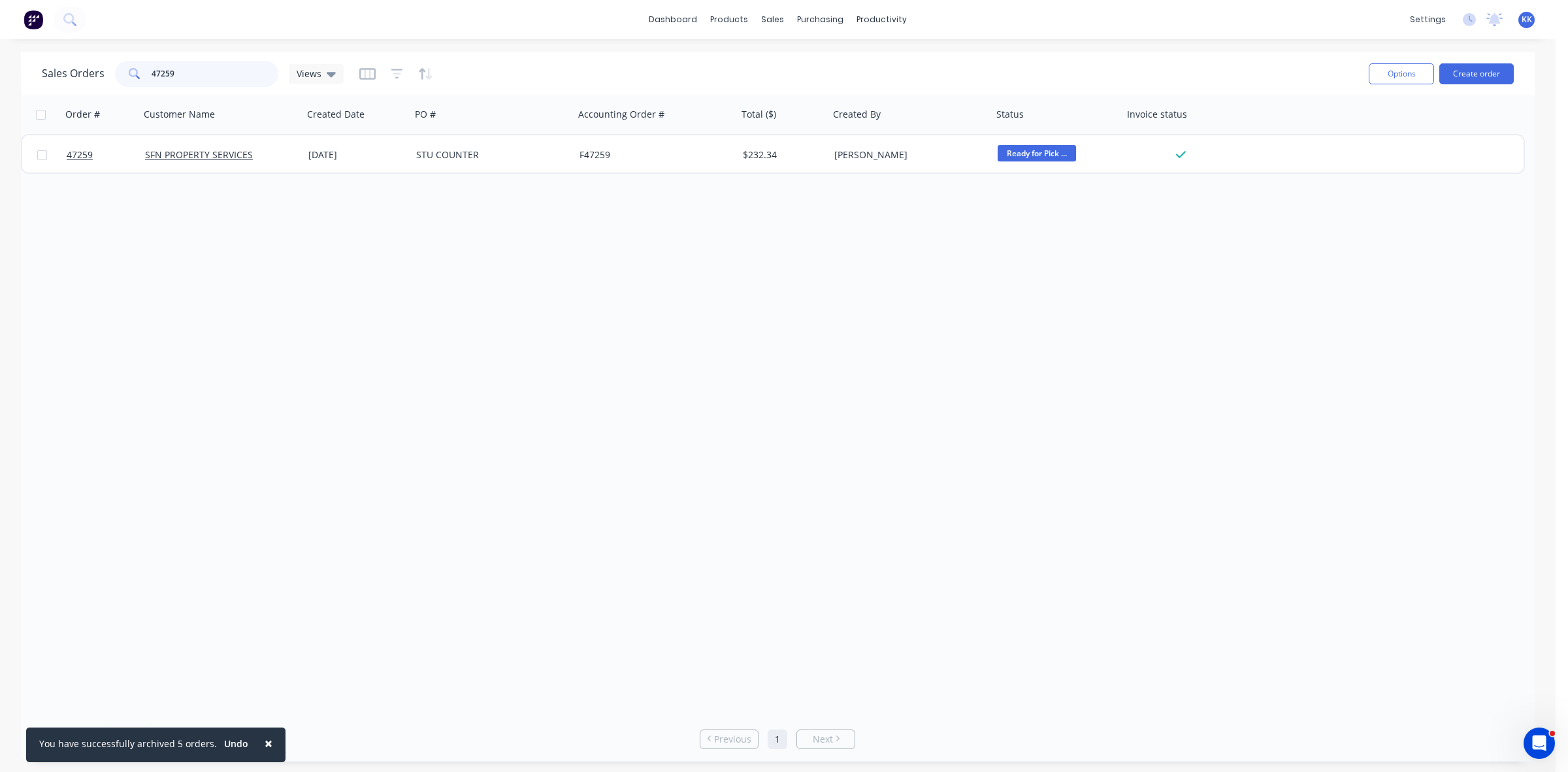
drag, startPoint x: 198, startPoint y: 72, endPoint x: 118, endPoint y: 65, distance: 80.3
click at [118, 65] on div "47259" at bounding box center [196, 73] width 163 height 26
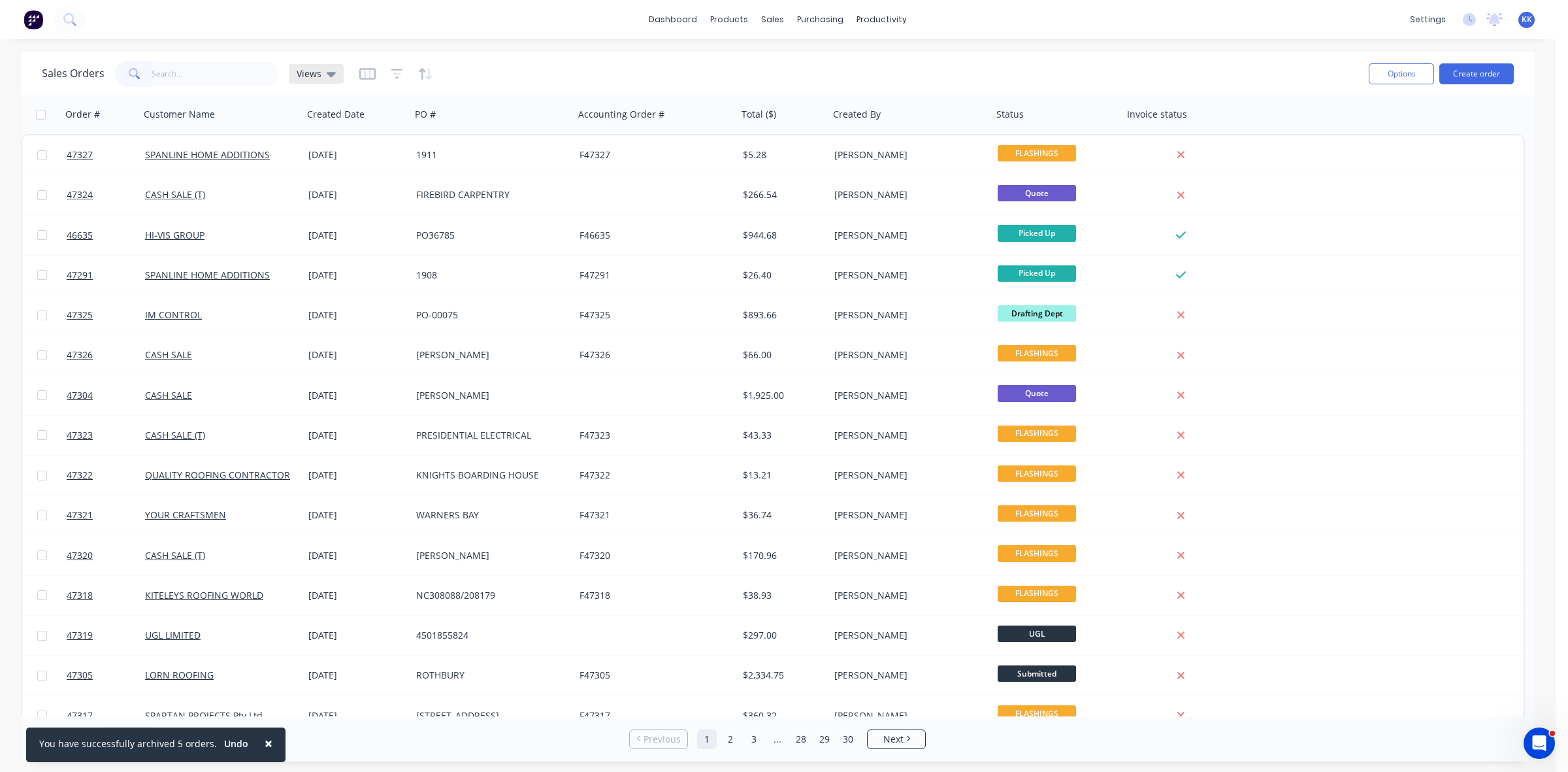
click at [324, 72] on div "Views" at bounding box center [316, 73] width 39 height 12
click at [315, 204] on button "clear cash sales" at bounding box center [367, 210] width 149 height 15
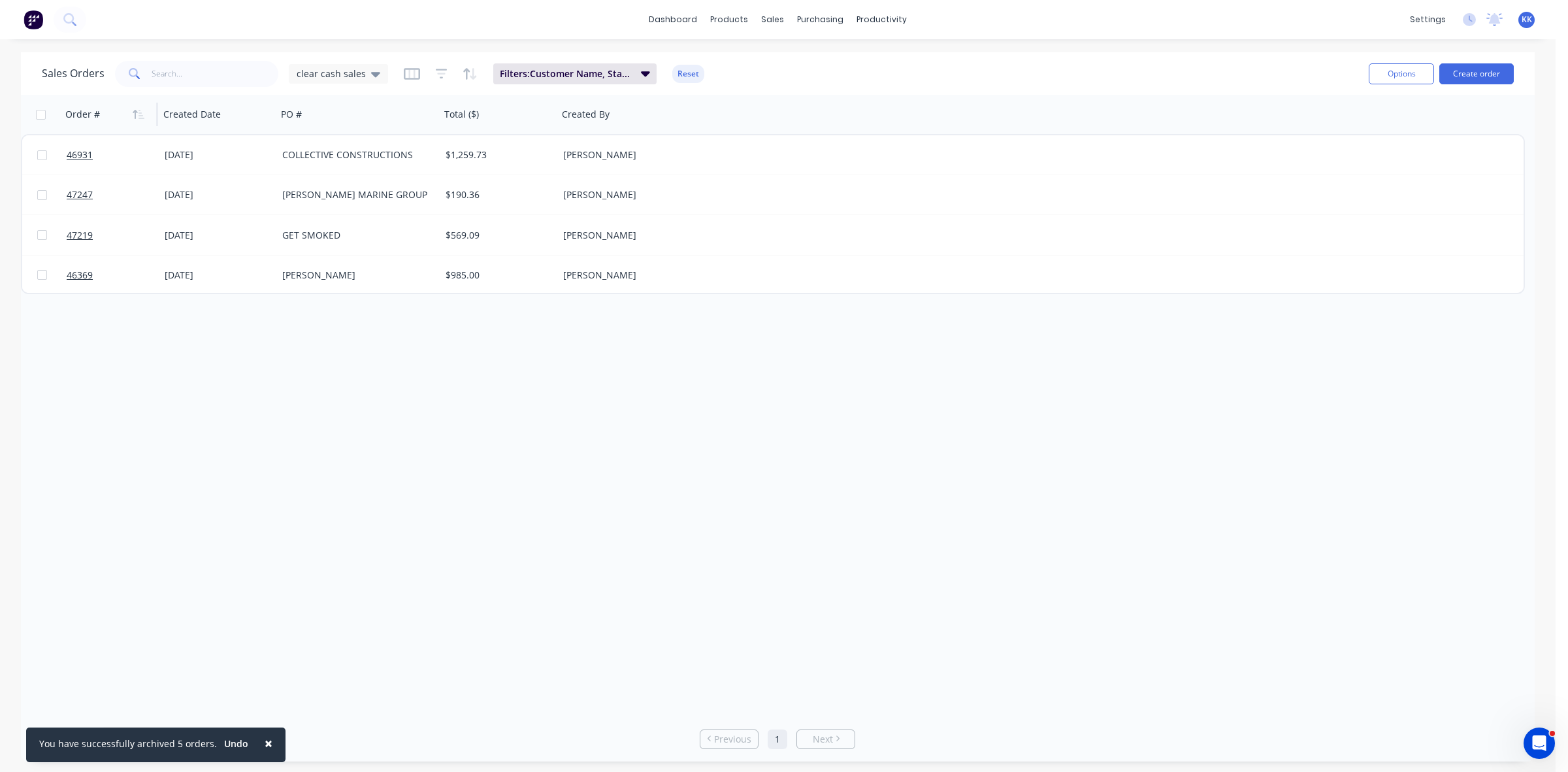
drag, startPoint x: 40, startPoint y: 113, endPoint x: 104, endPoint y: 123, distance: 64.8
click at [40, 112] on input "checkbox" at bounding box center [40, 114] width 10 height 10
checkbox input "true"
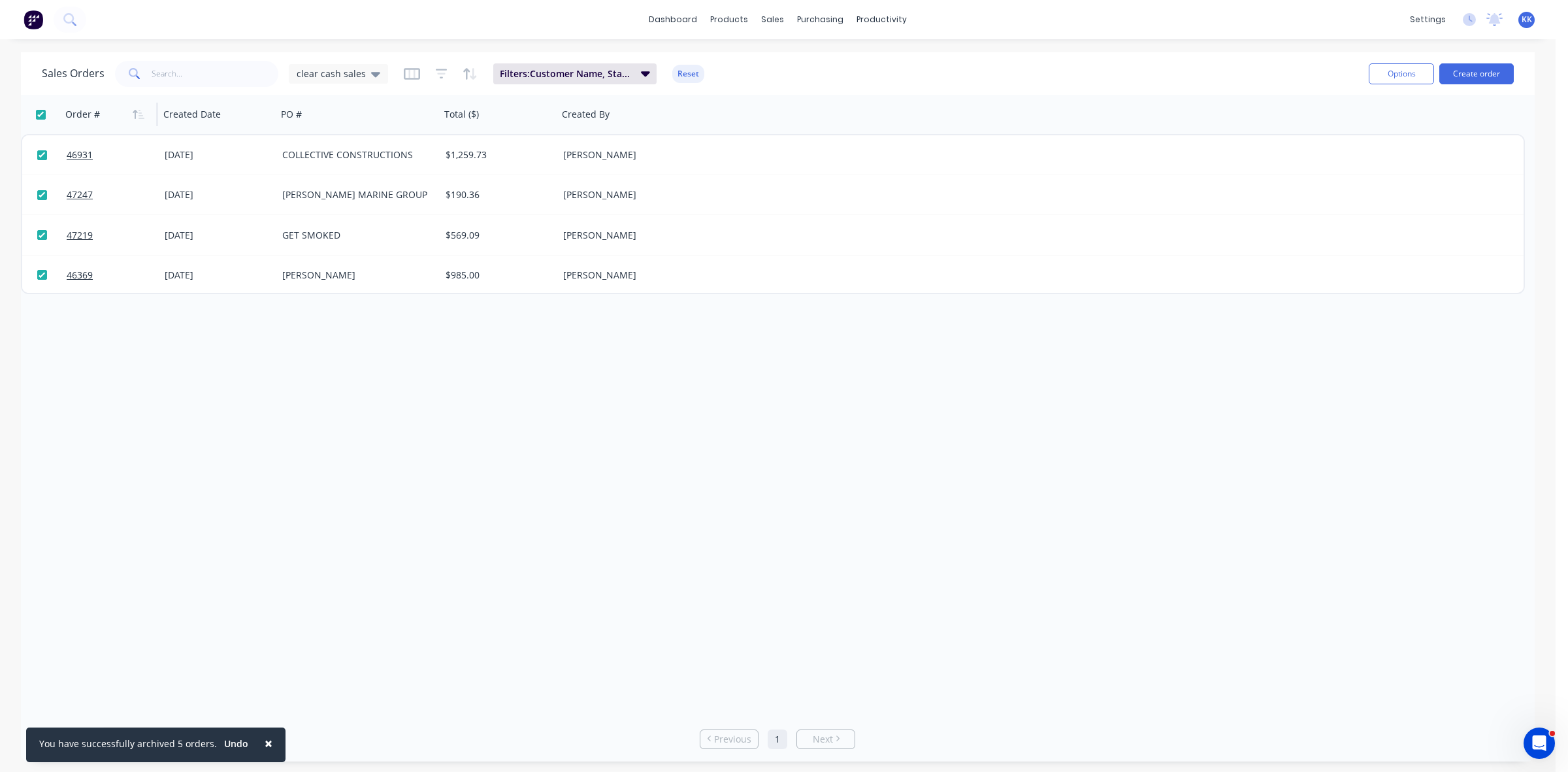
checkbox input "true"
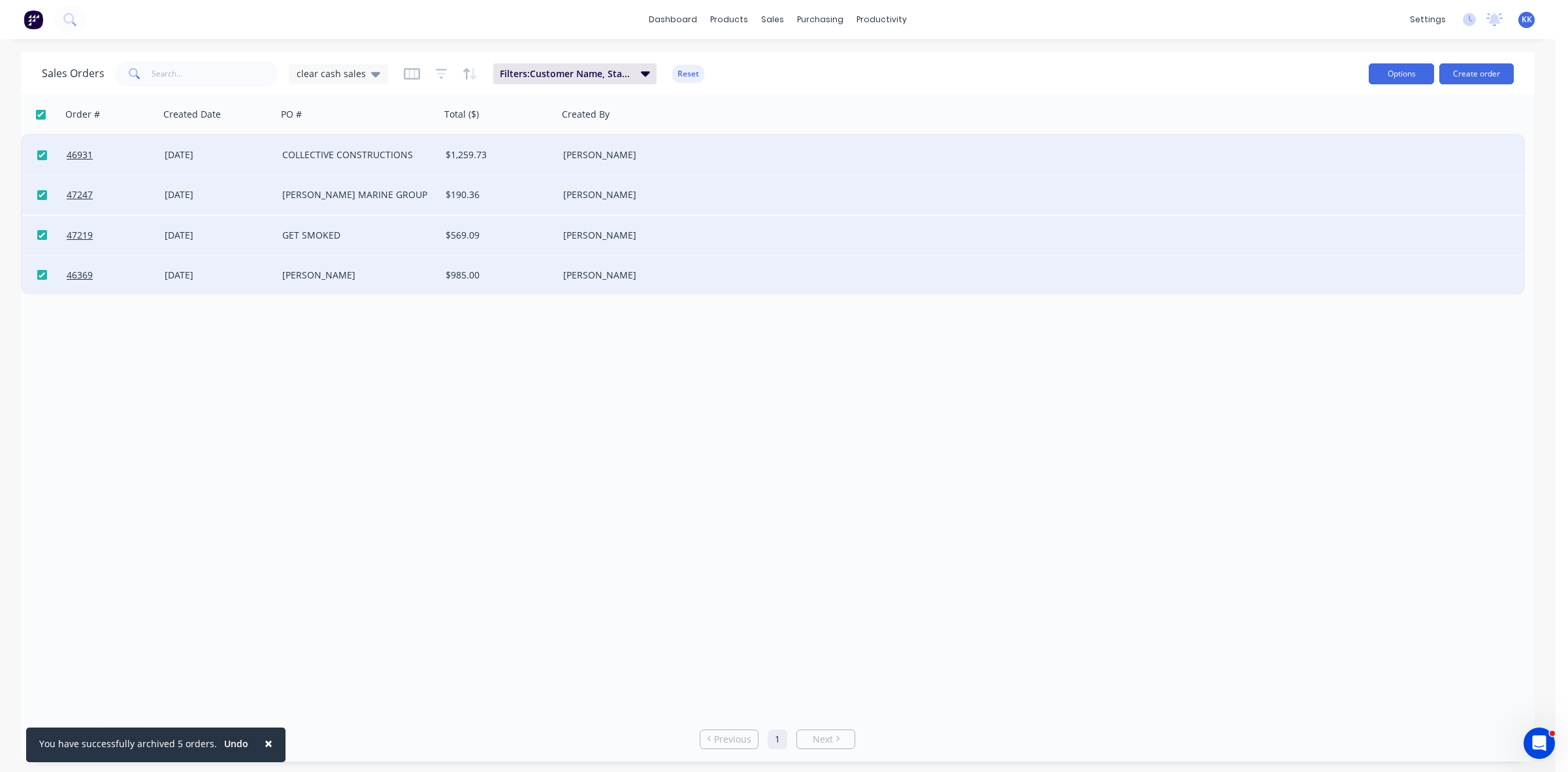
click at [1381, 76] on button "Options" at bounding box center [1401, 73] width 65 height 21
drag, startPoint x: 1344, startPoint y: 133, endPoint x: 1325, endPoint y: 135, distance: 19.1
click at [1344, 135] on div "Archive" at bounding box center [1362, 133] width 120 height 19
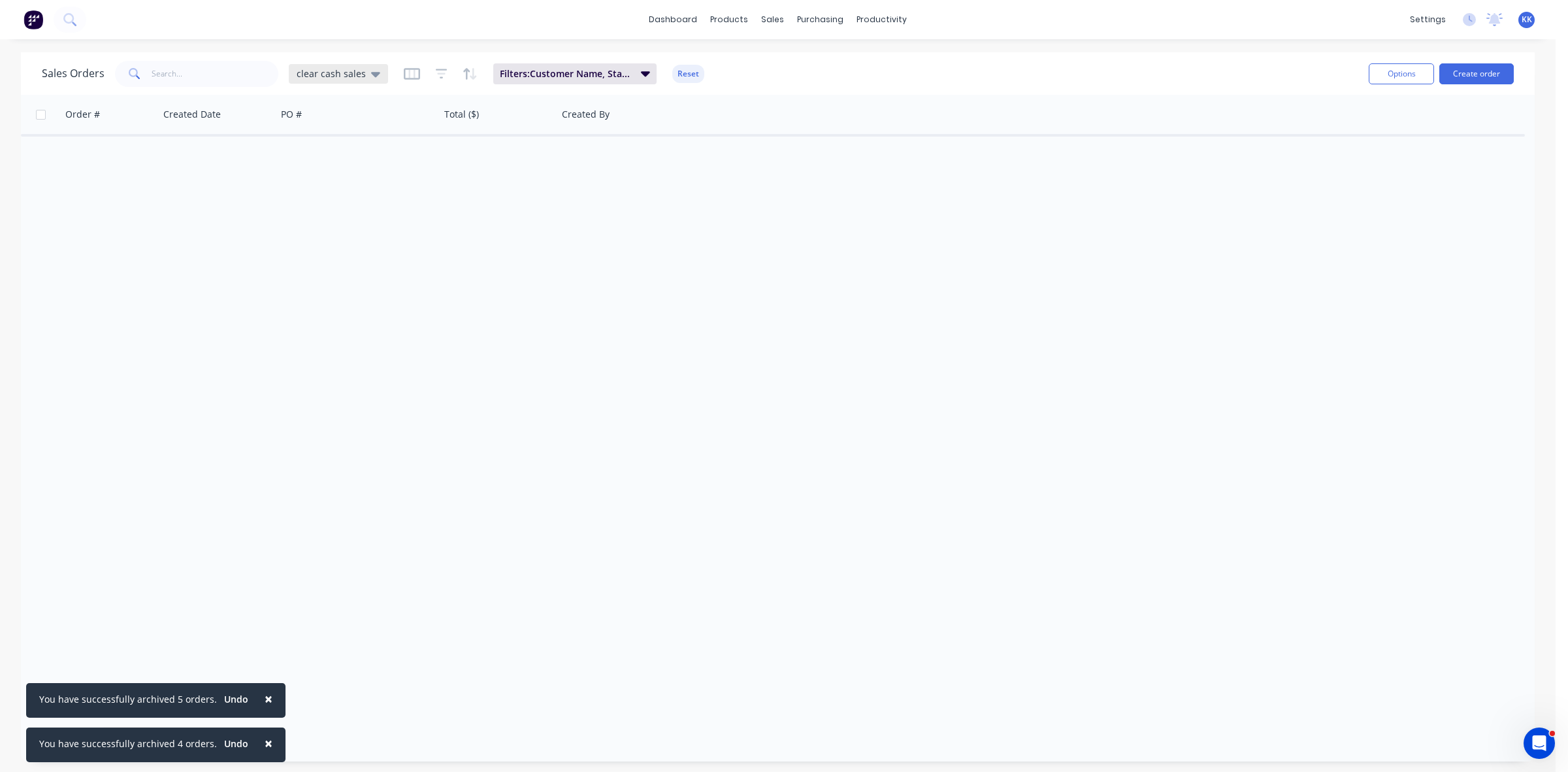
click at [329, 76] on span "clear cash sales" at bounding box center [332, 73] width 70 height 13
click at [326, 235] on button "clear invoiced" at bounding box center [367, 236] width 149 height 15
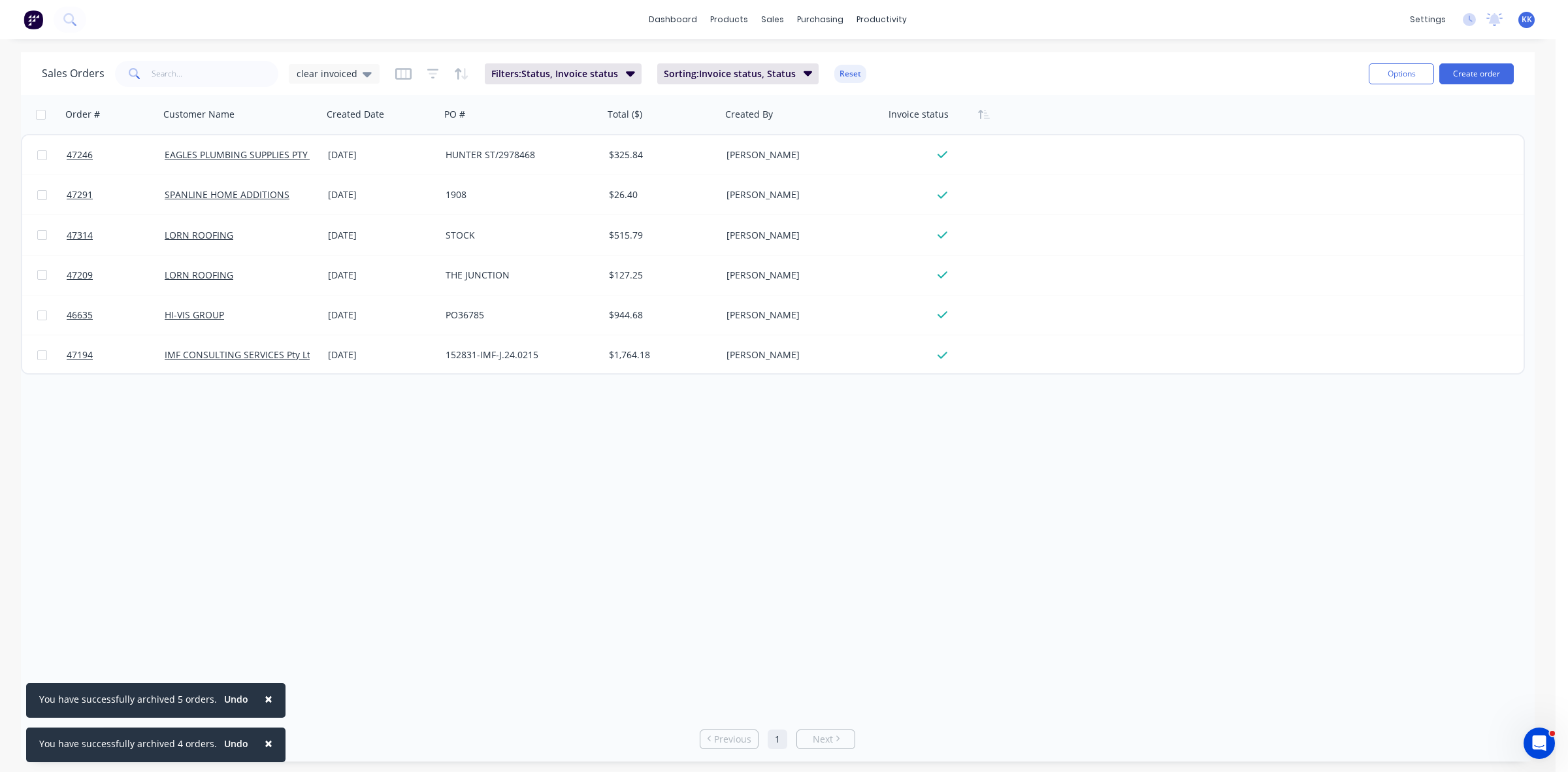
click at [38, 114] on input "checkbox" at bounding box center [40, 114] width 10 height 10
checkbox input "true"
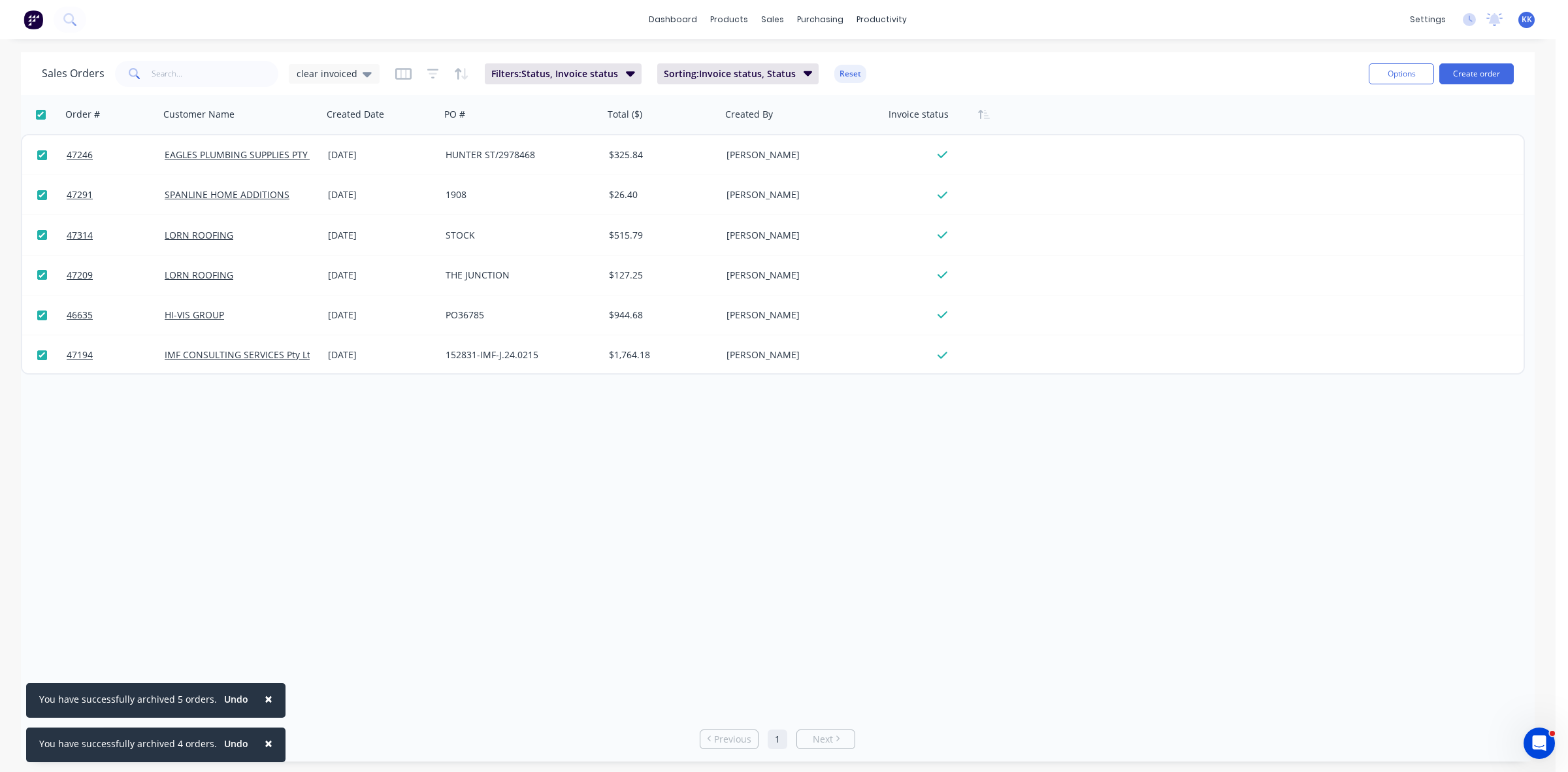
checkbox input "true"
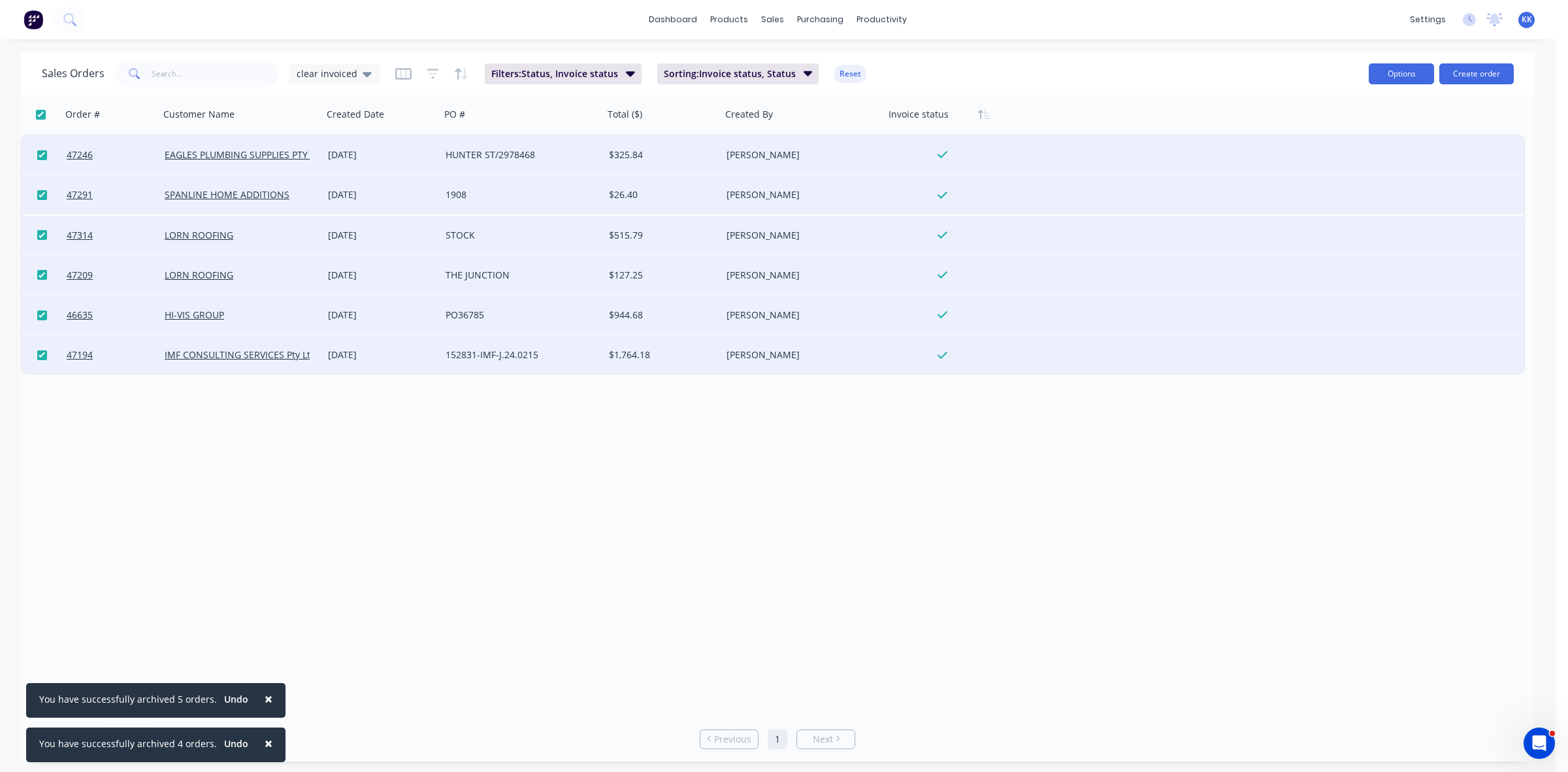
click at [1396, 69] on button "Options" at bounding box center [1401, 73] width 65 height 21
click at [1347, 126] on div "Archive" at bounding box center [1362, 133] width 120 height 19
checkbox input "false"
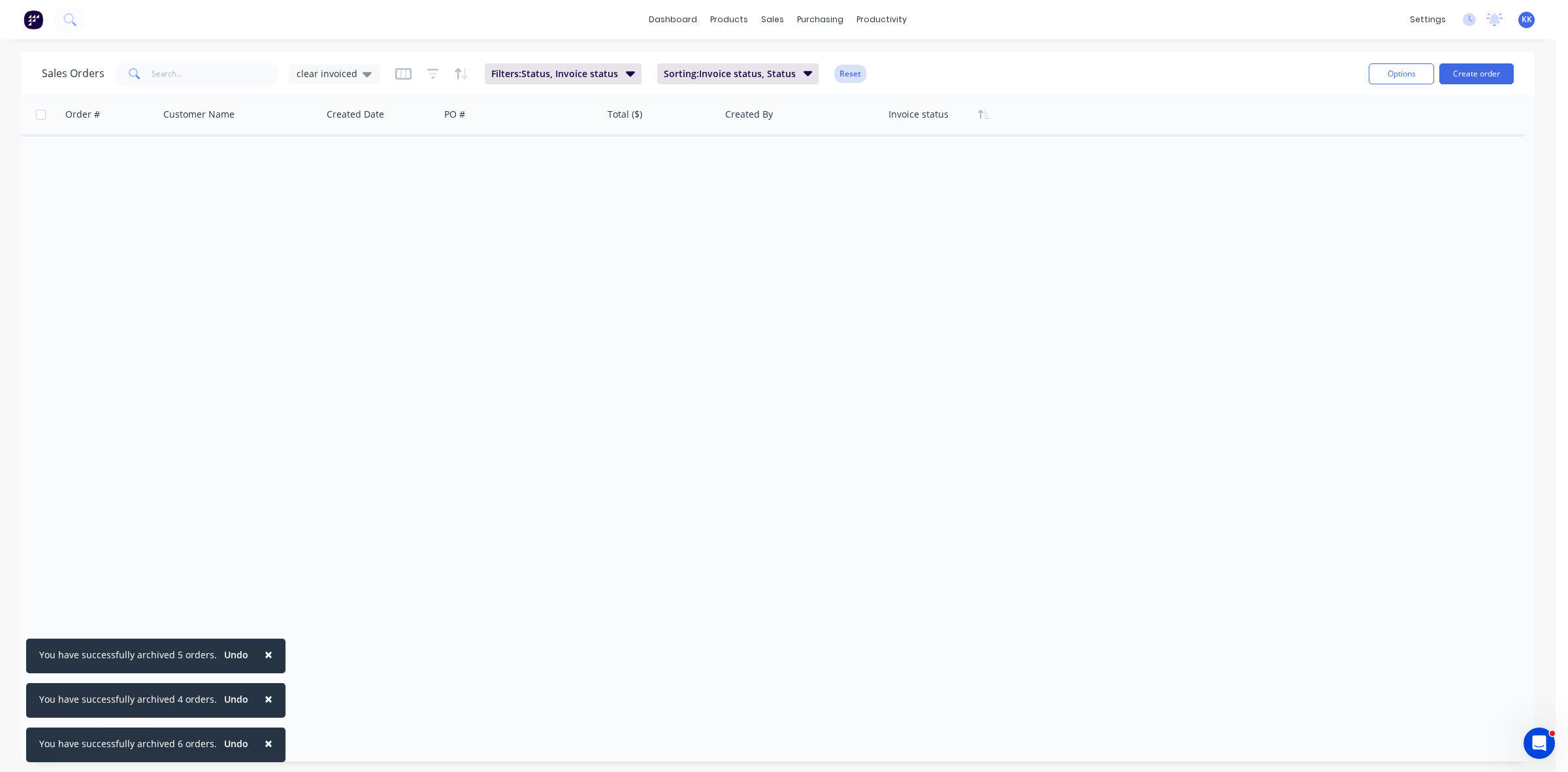
click at [850, 70] on button "Reset" at bounding box center [850, 74] width 32 height 19
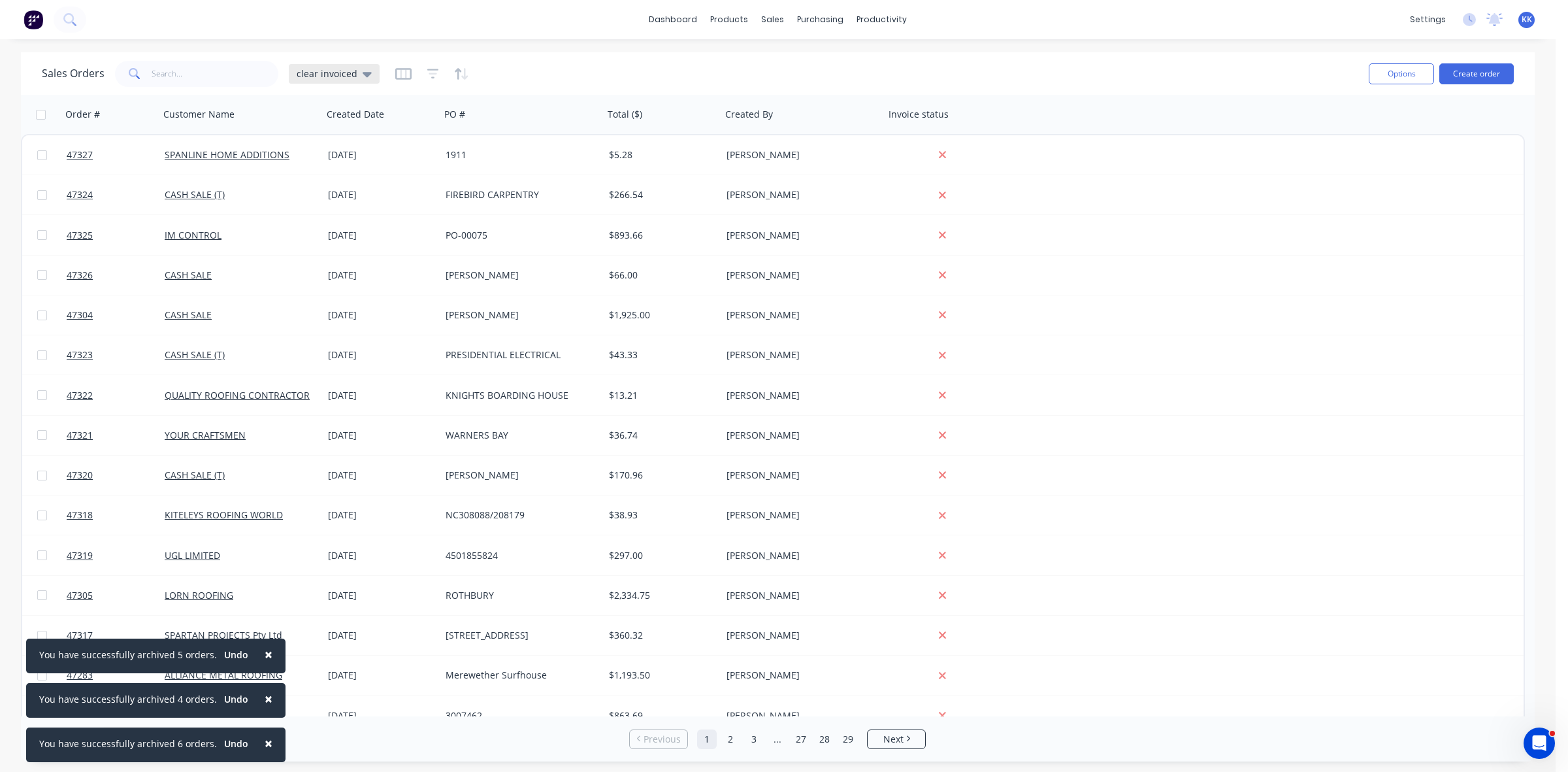
click at [363, 72] on icon at bounding box center [367, 75] width 9 height 5
click at [320, 188] on button "None (Default)" at bounding box center [367, 185] width 149 height 15
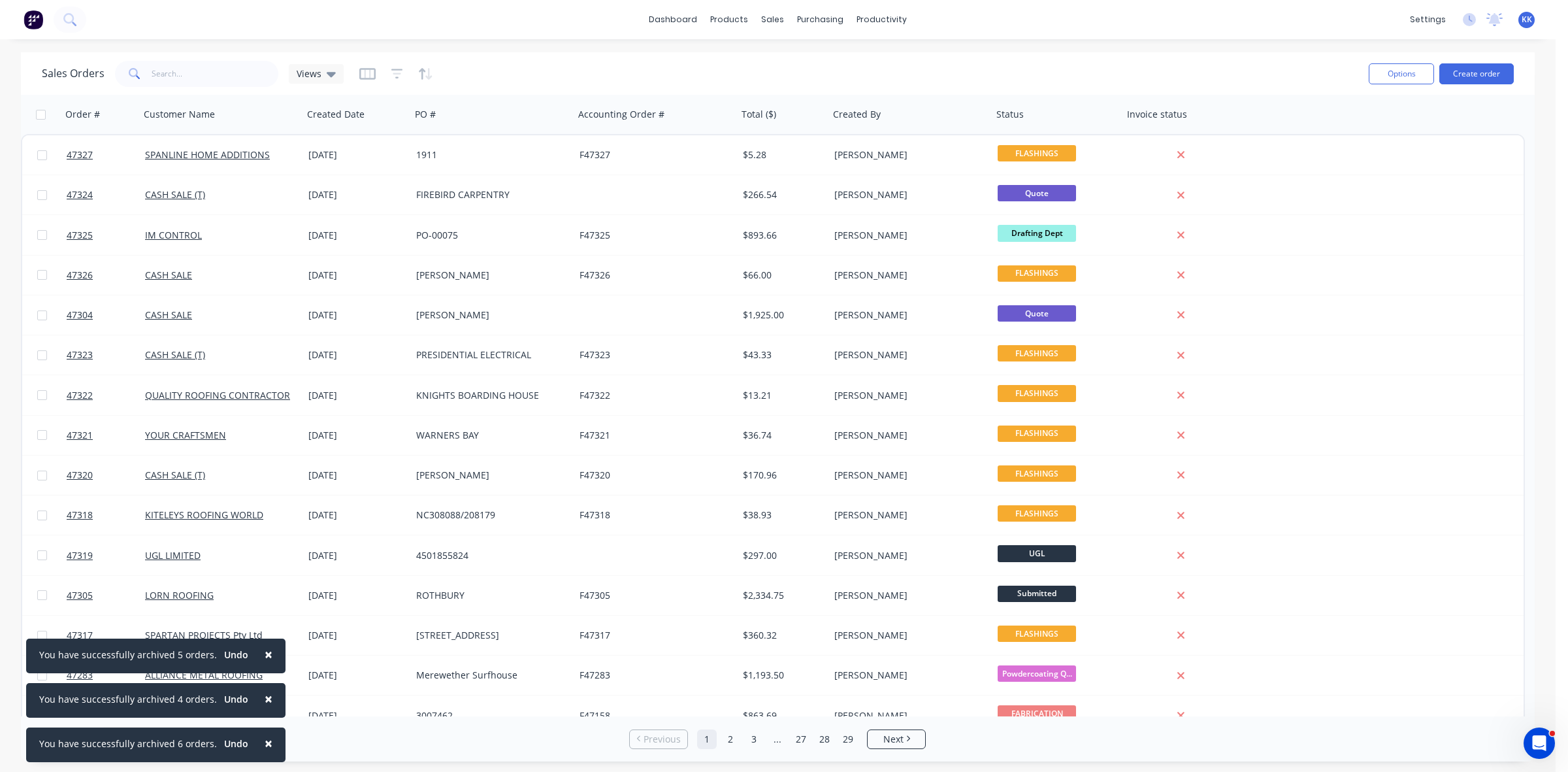
click at [265, 742] on span "×" at bounding box center [268, 743] width 8 height 19
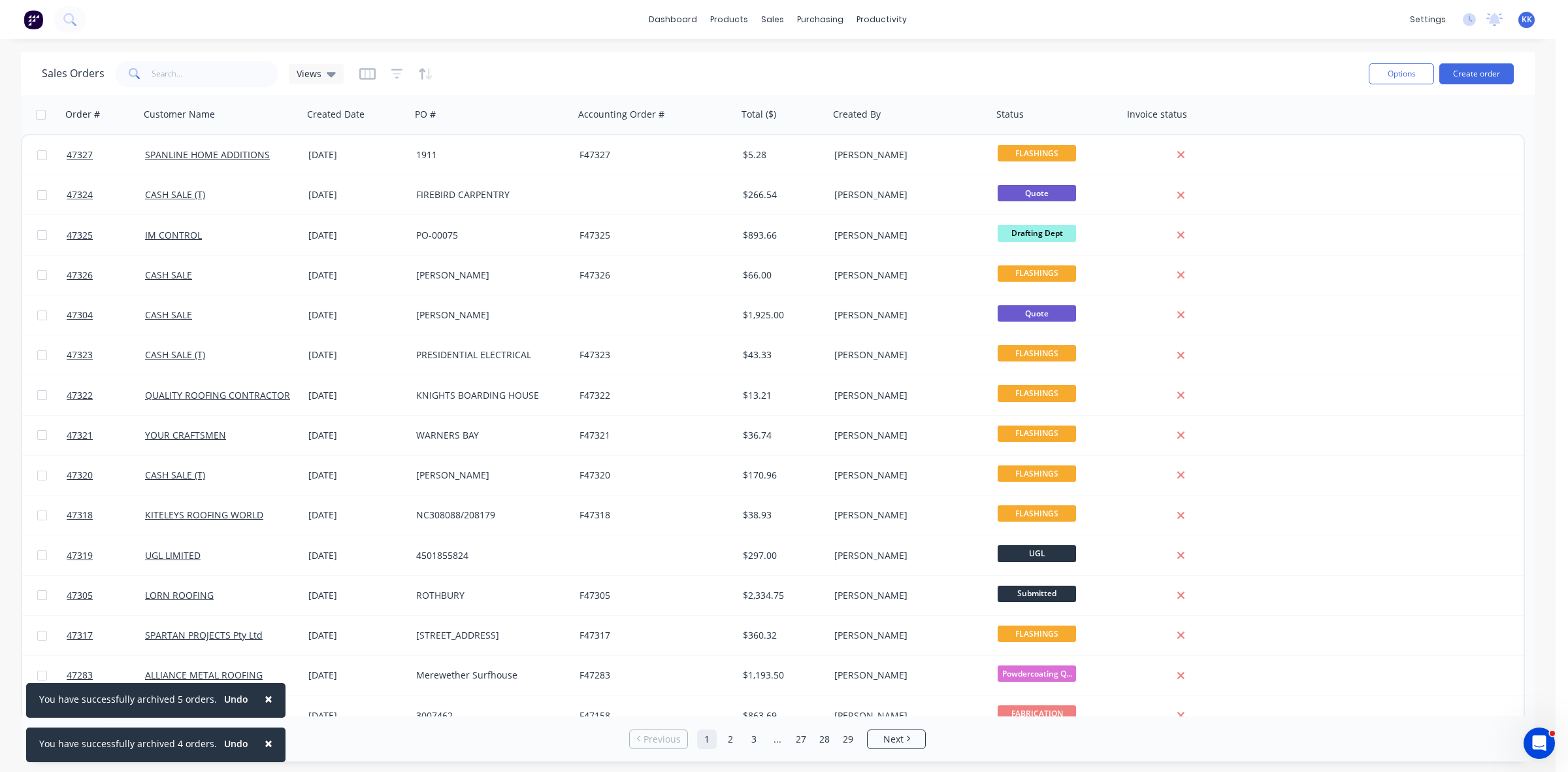
click at [265, 740] on span "×" at bounding box center [268, 743] width 8 height 19
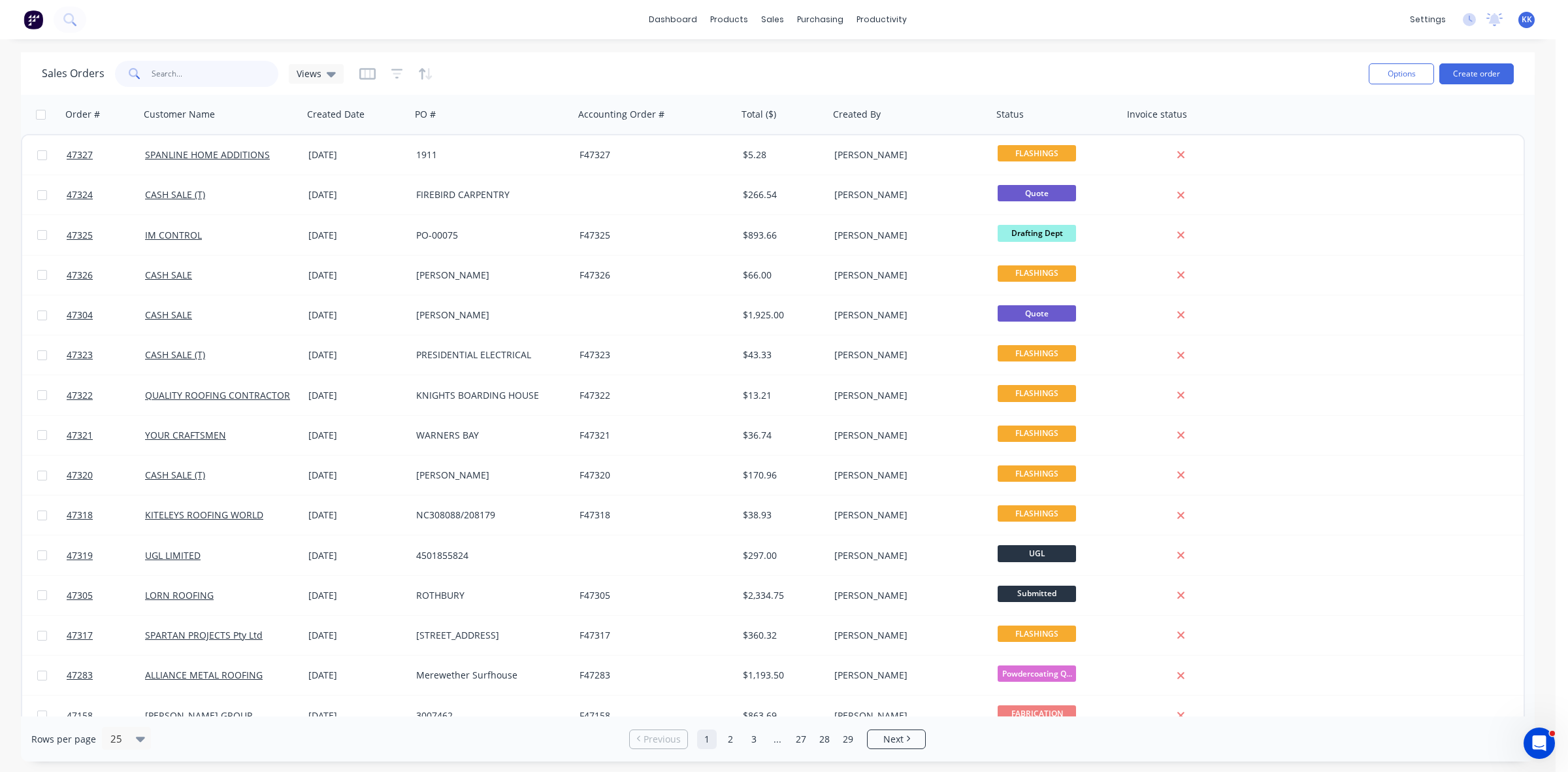
click at [196, 77] on input "text" at bounding box center [215, 73] width 127 height 26
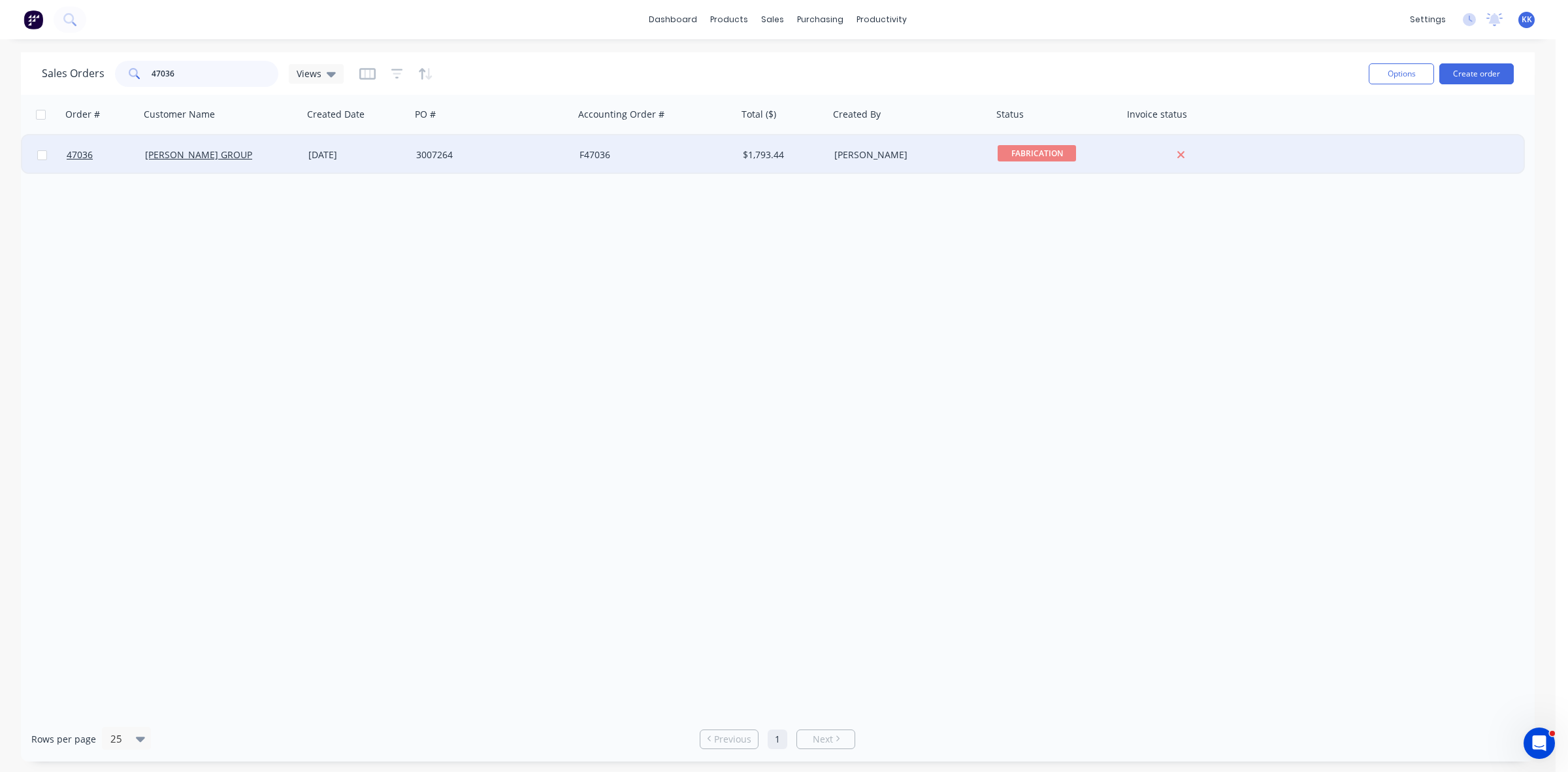
type input "47036"
click at [501, 162] on div "3007264" at bounding box center [492, 155] width 163 height 39
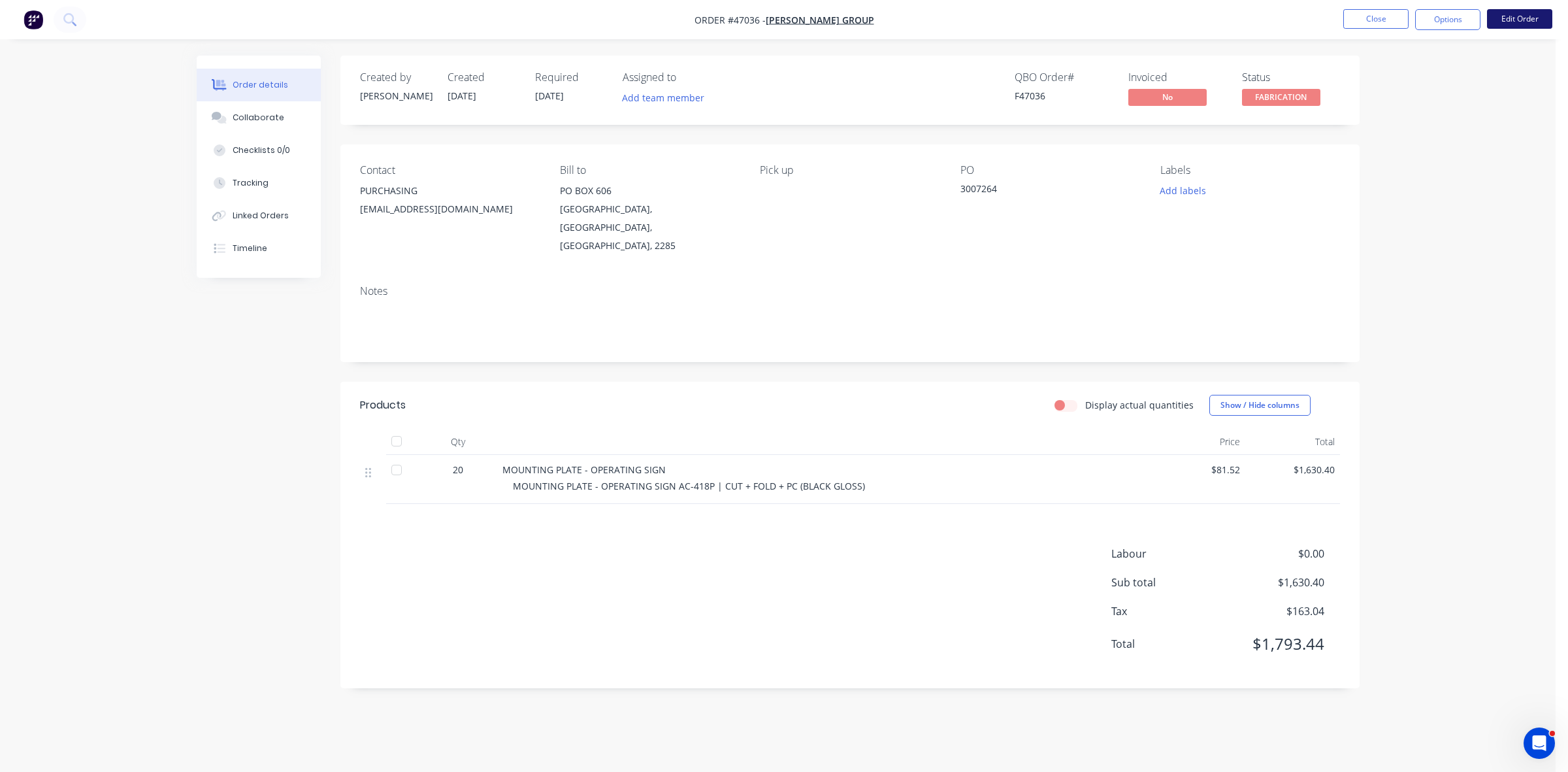
click at [1523, 20] on button "Edit Order" at bounding box center [1519, 19] width 65 height 20
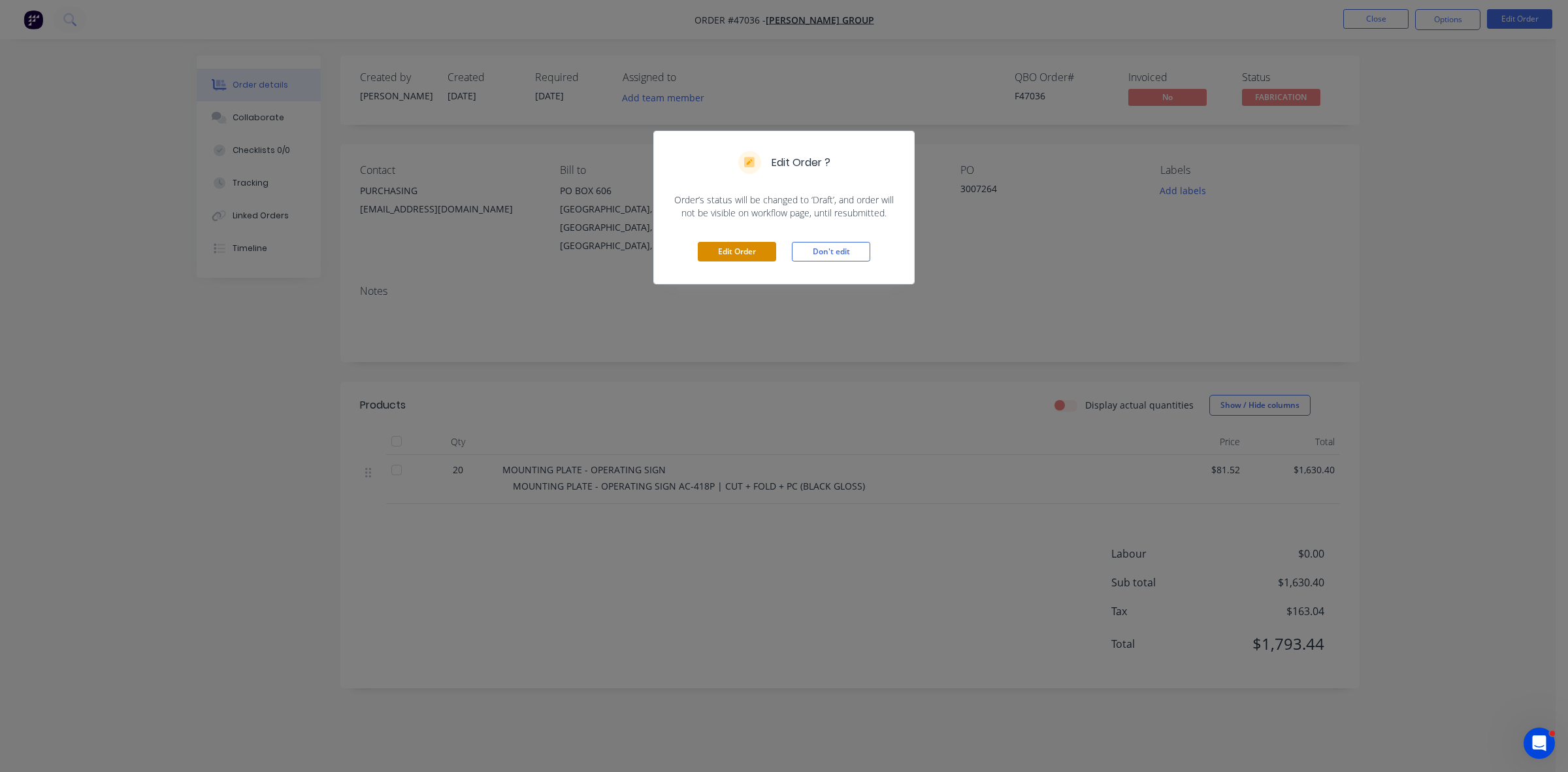
click at [740, 249] on button "Edit Order" at bounding box center [737, 251] width 78 height 20
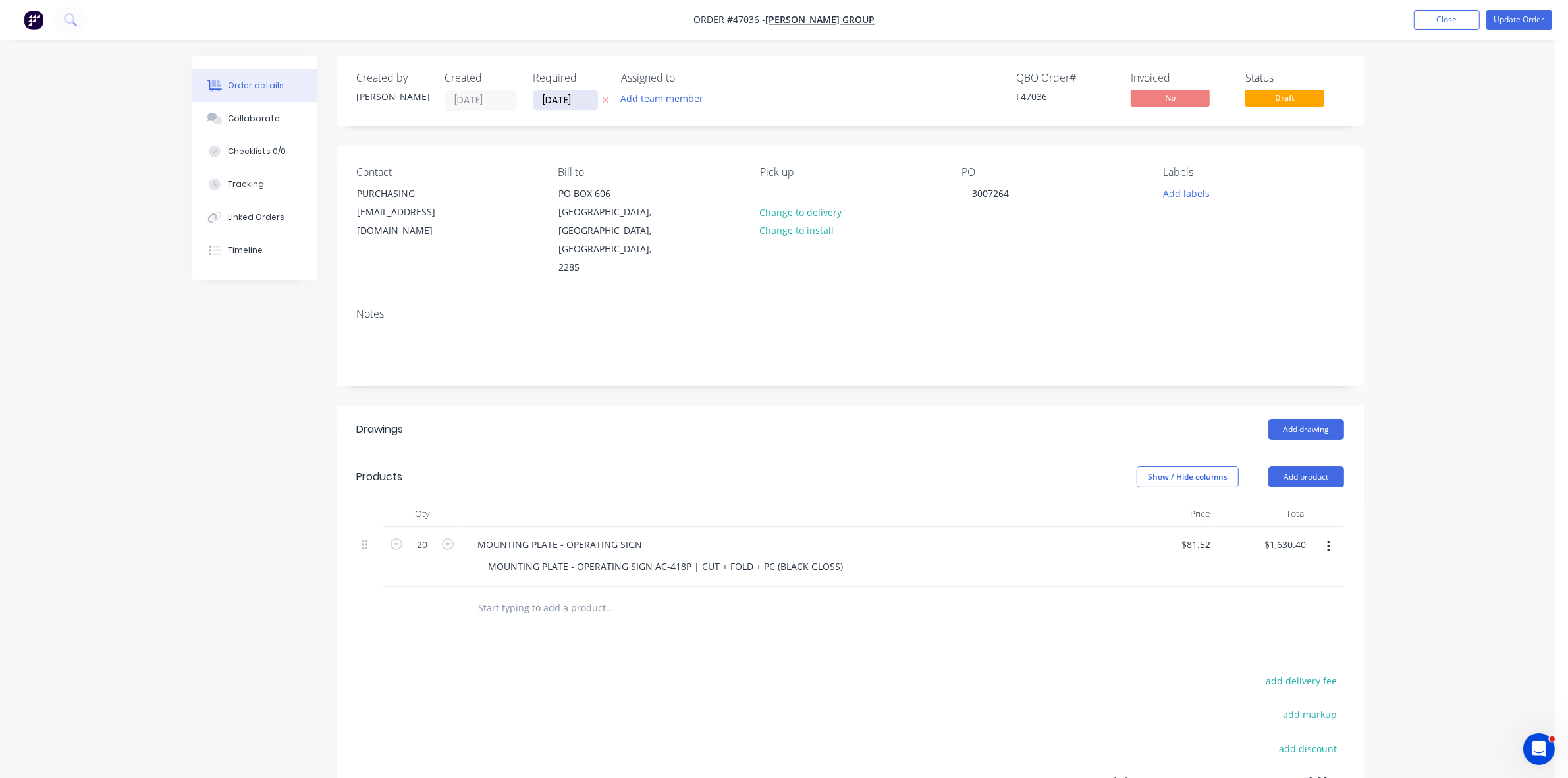
click at [578, 105] on input "29/08/25" at bounding box center [566, 100] width 65 height 20
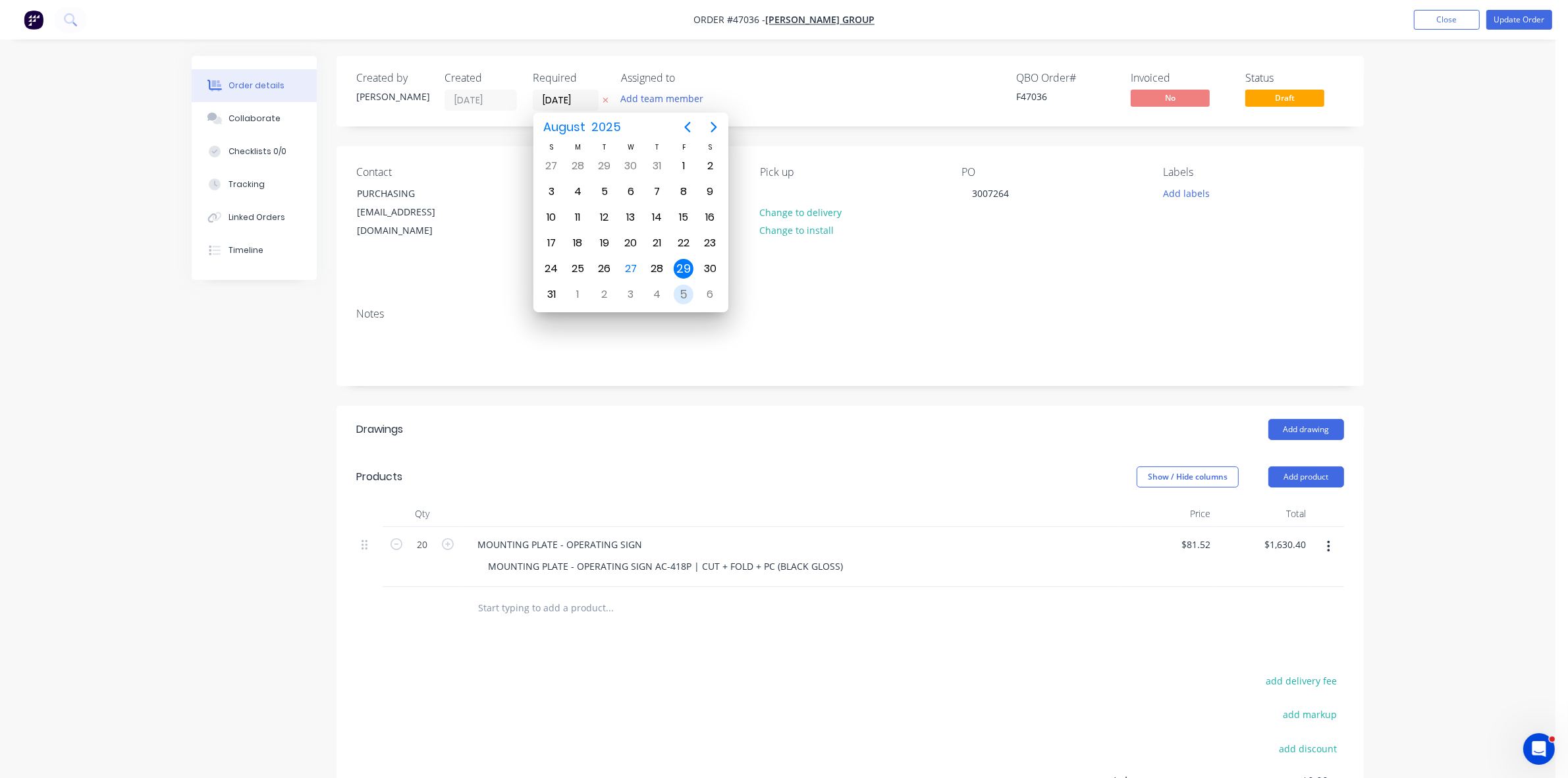
click at [680, 291] on div "5" at bounding box center [684, 295] width 20 height 20
type input "05/09/25"
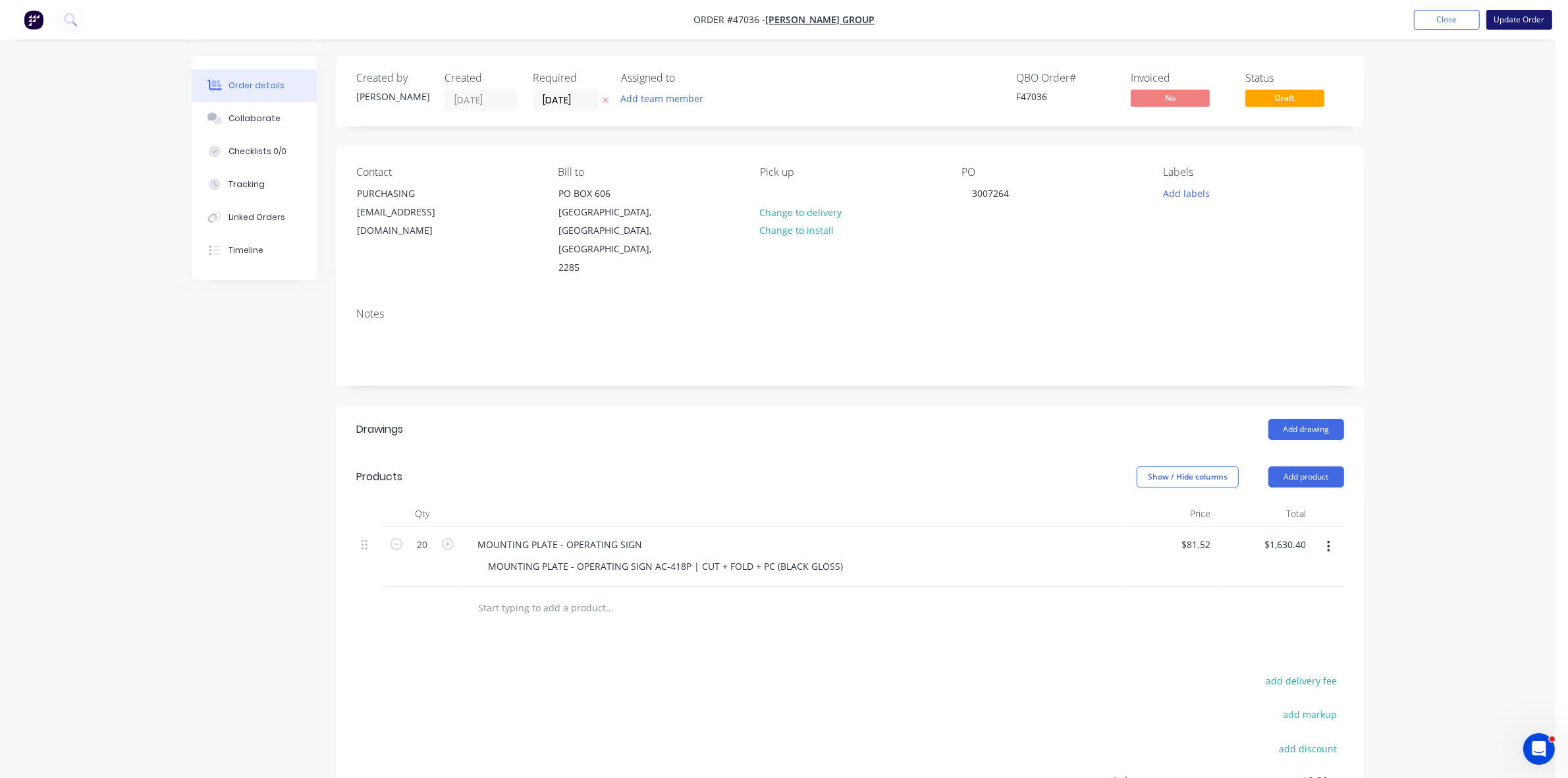
click at [1513, 25] on button "Update Order" at bounding box center [1519, 20] width 66 height 20
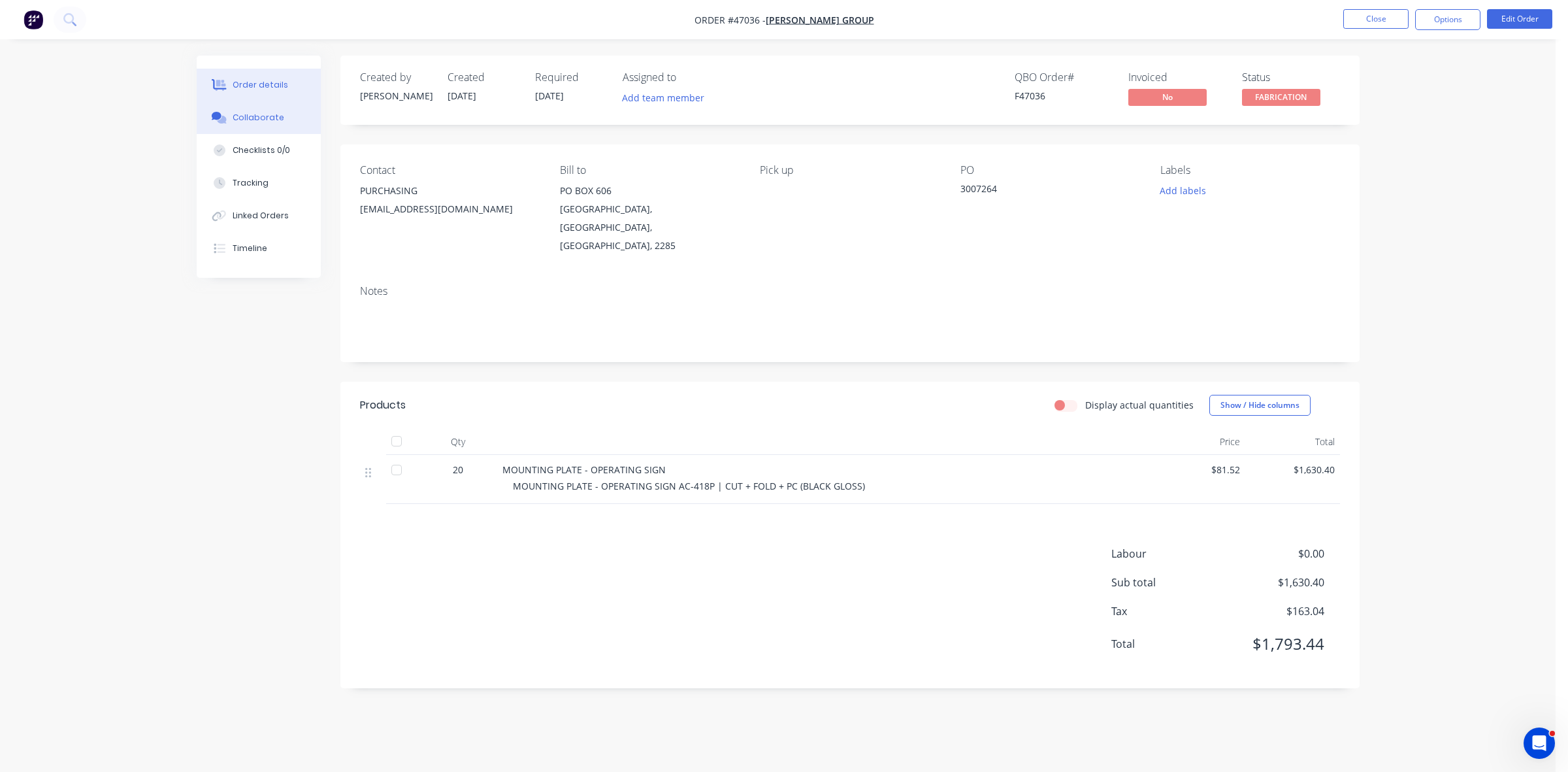
drag, startPoint x: 256, startPoint y: 125, endPoint x: 308, endPoint y: 242, distance: 128.0
click at [256, 125] on button "Collaborate" at bounding box center [259, 118] width 124 height 33
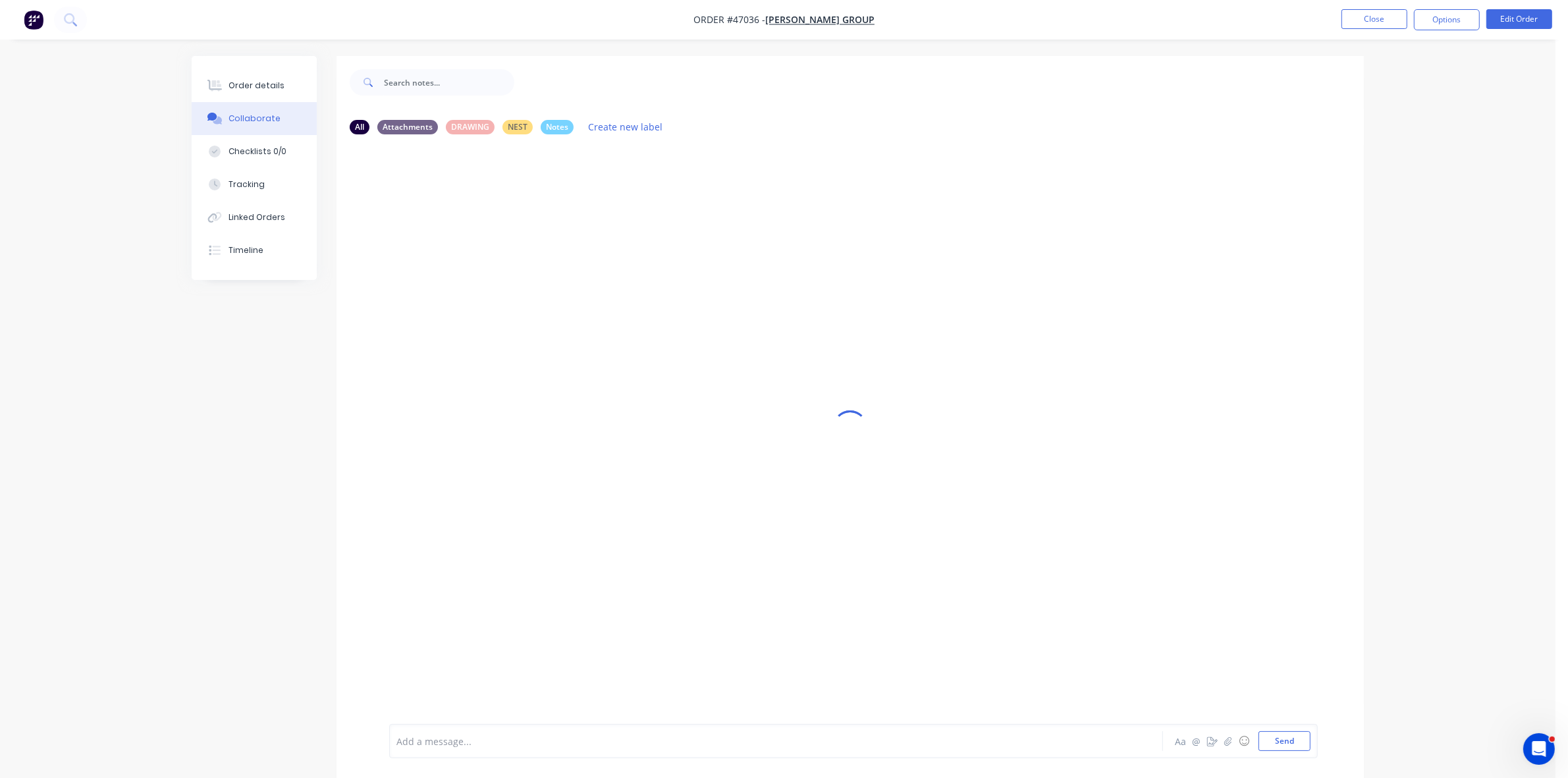
click at [438, 738] on div at bounding box center [740, 740] width 685 height 13
click at [268, 83] on div "Order details" at bounding box center [256, 85] width 56 height 12
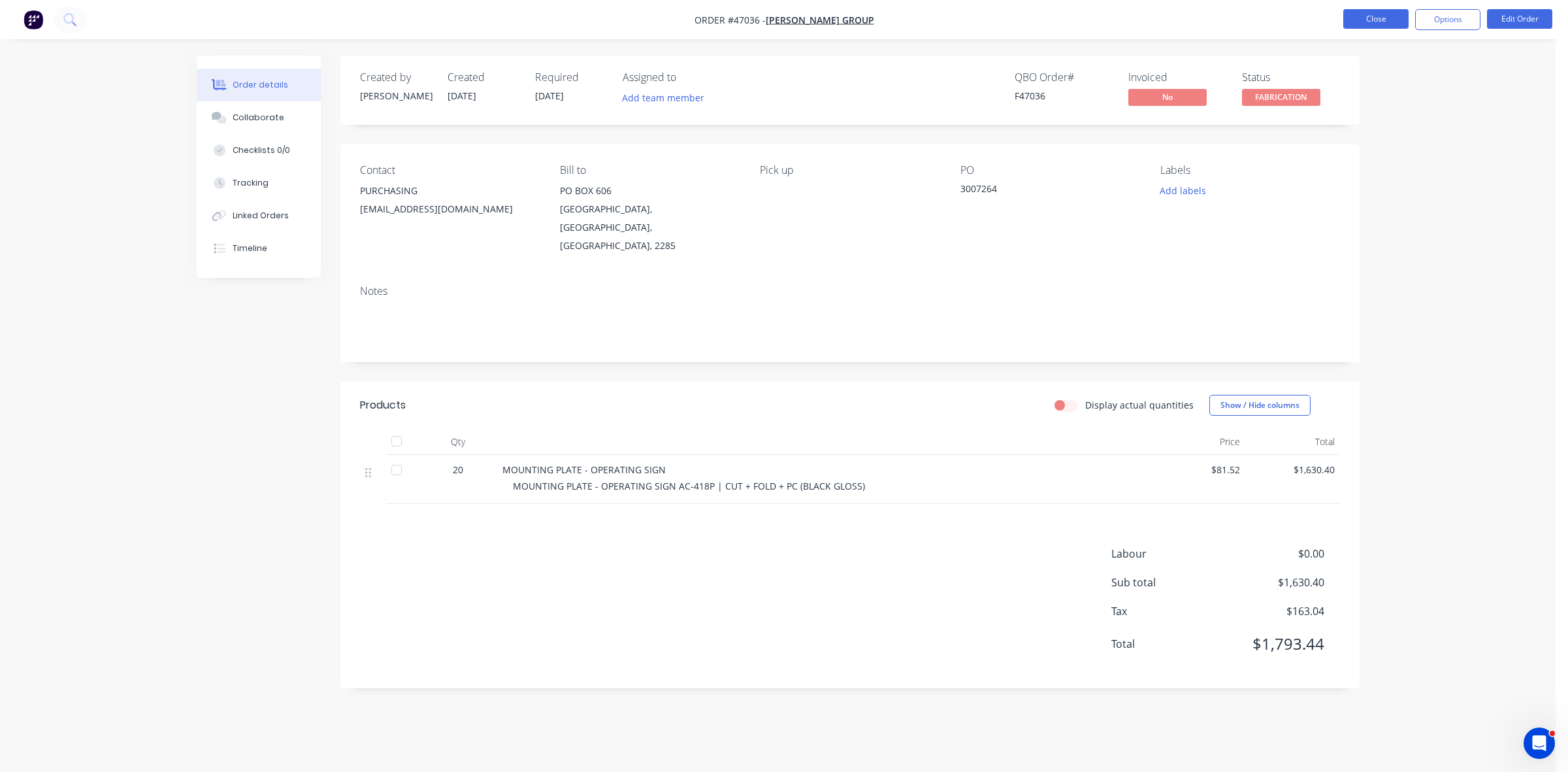
click at [1375, 21] on button "Close" at bounding box center [1375, 19] width 65 height 20
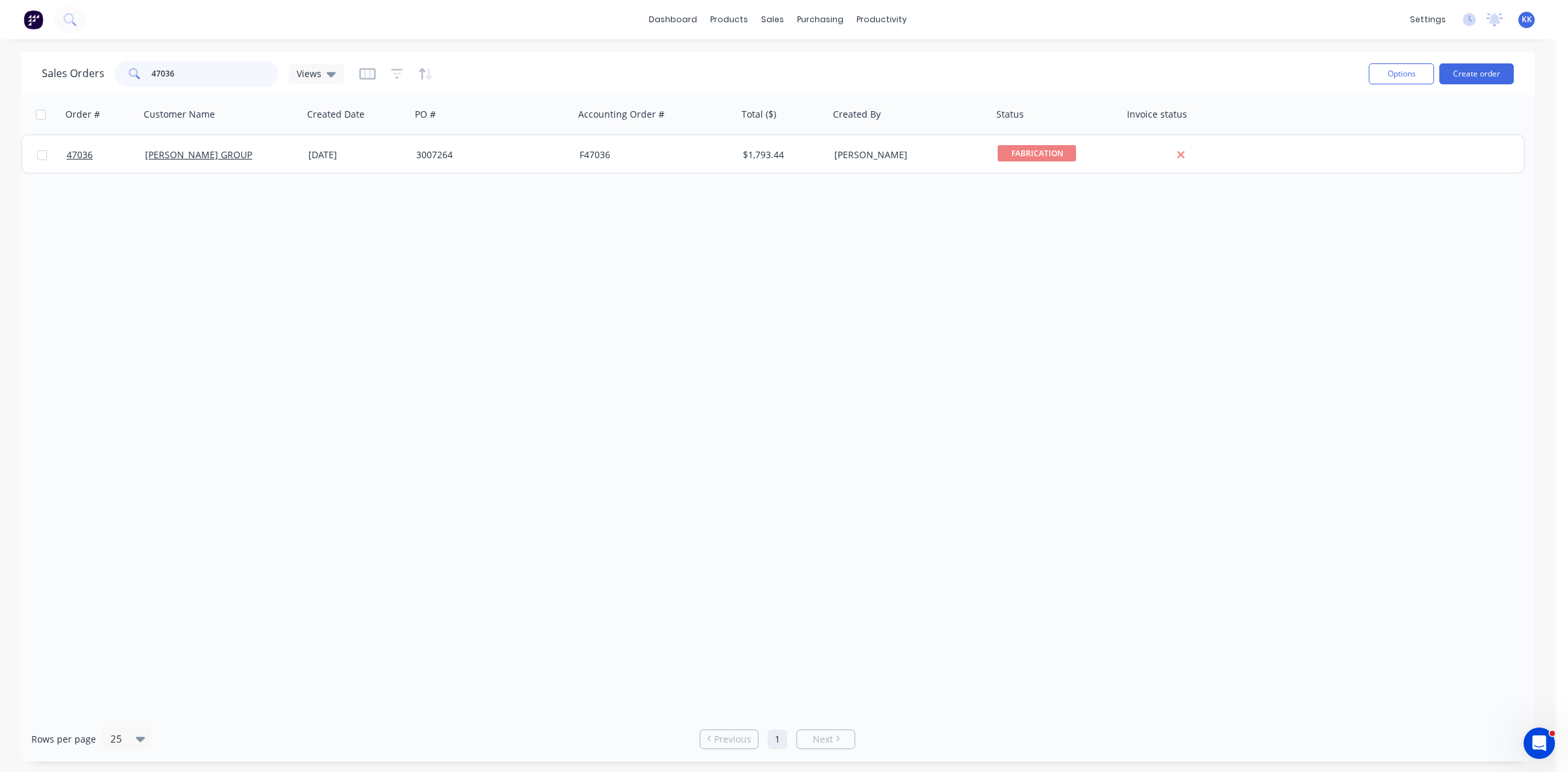
drag, startPoint x: 182, startPoint y: 72, endPoint x: 132, endPoint y: 72, distance: 50.0
click at [132, 72] on div "47036" at bounding box center [196, 73] width 163 height 26
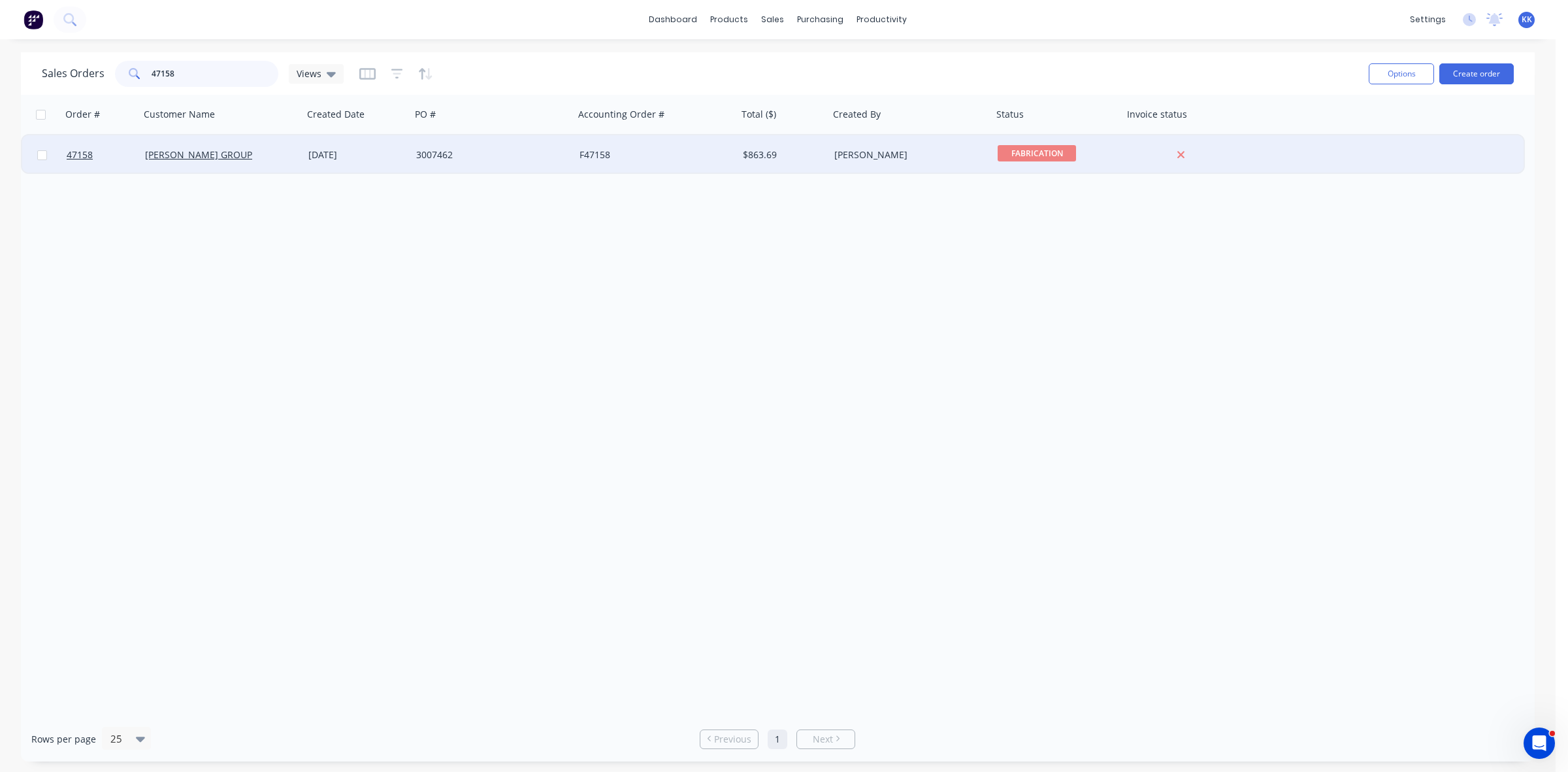
type input "47158"
click at [403, 163] on div "22 Aug 2025" at bounding box center [357, 155] width 108 height 39
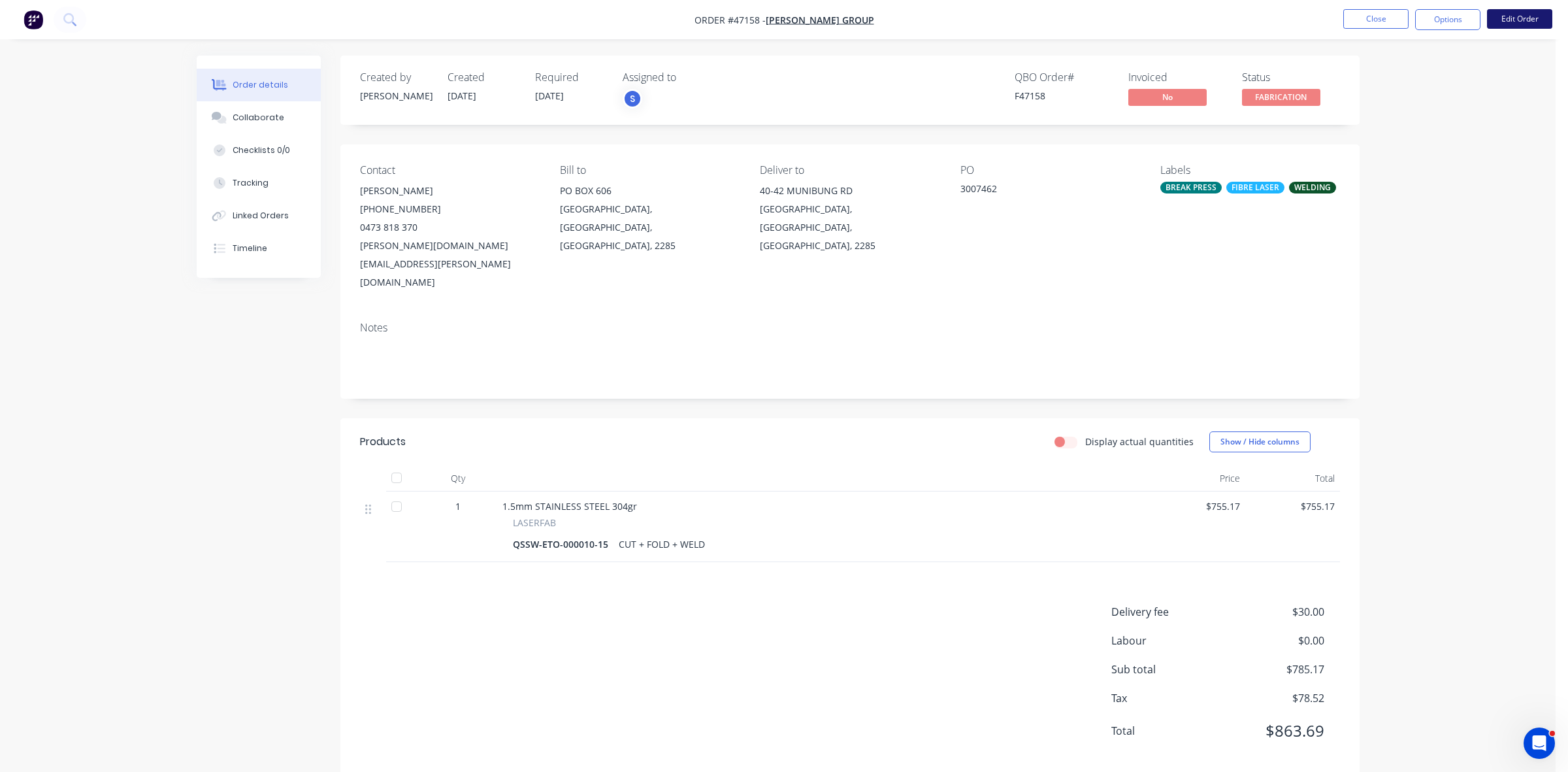
click at [1505, 23] on button "Edit Order" at bounding box center [1519, 19] width 65 height 20
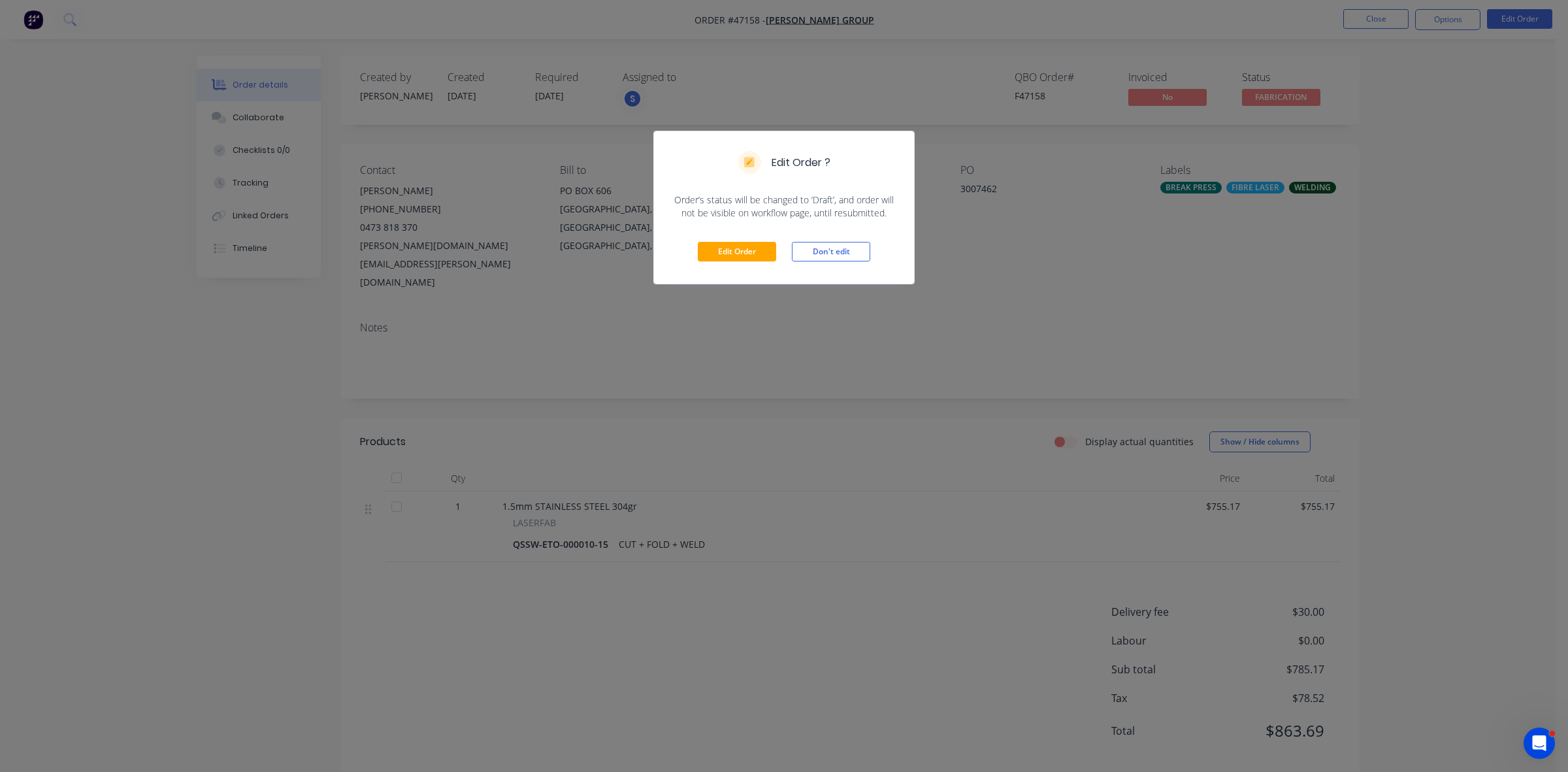
click at [778, 320] on div "Edit Order ? Order’s status will be changed to ‘Draft’, and order will not be v…" at bounding box center [784, 386] width 1568 height 772
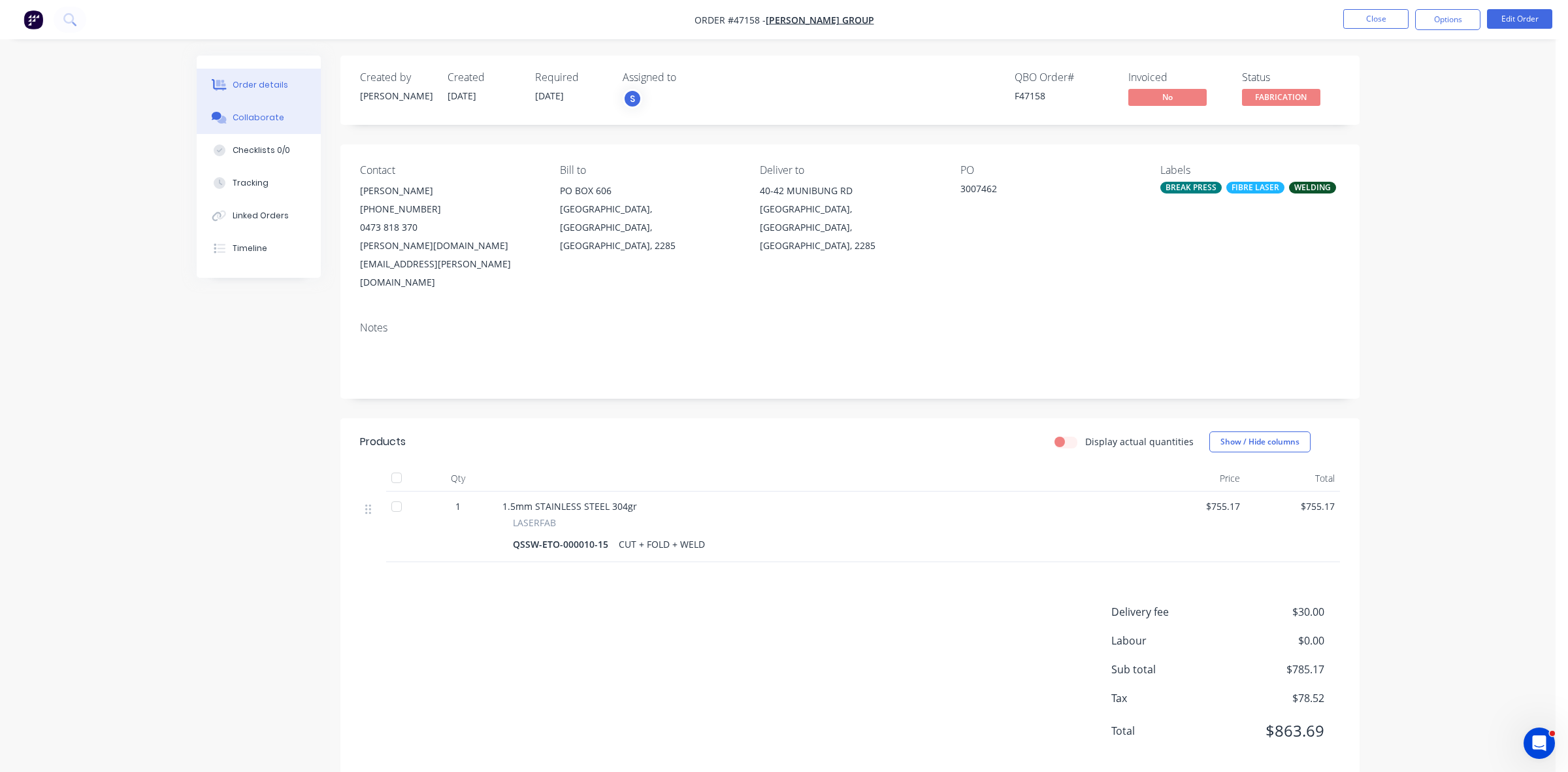
click at [280, 123] on button "Collaborate" at bounding box center [259, 118] width 124 height 33
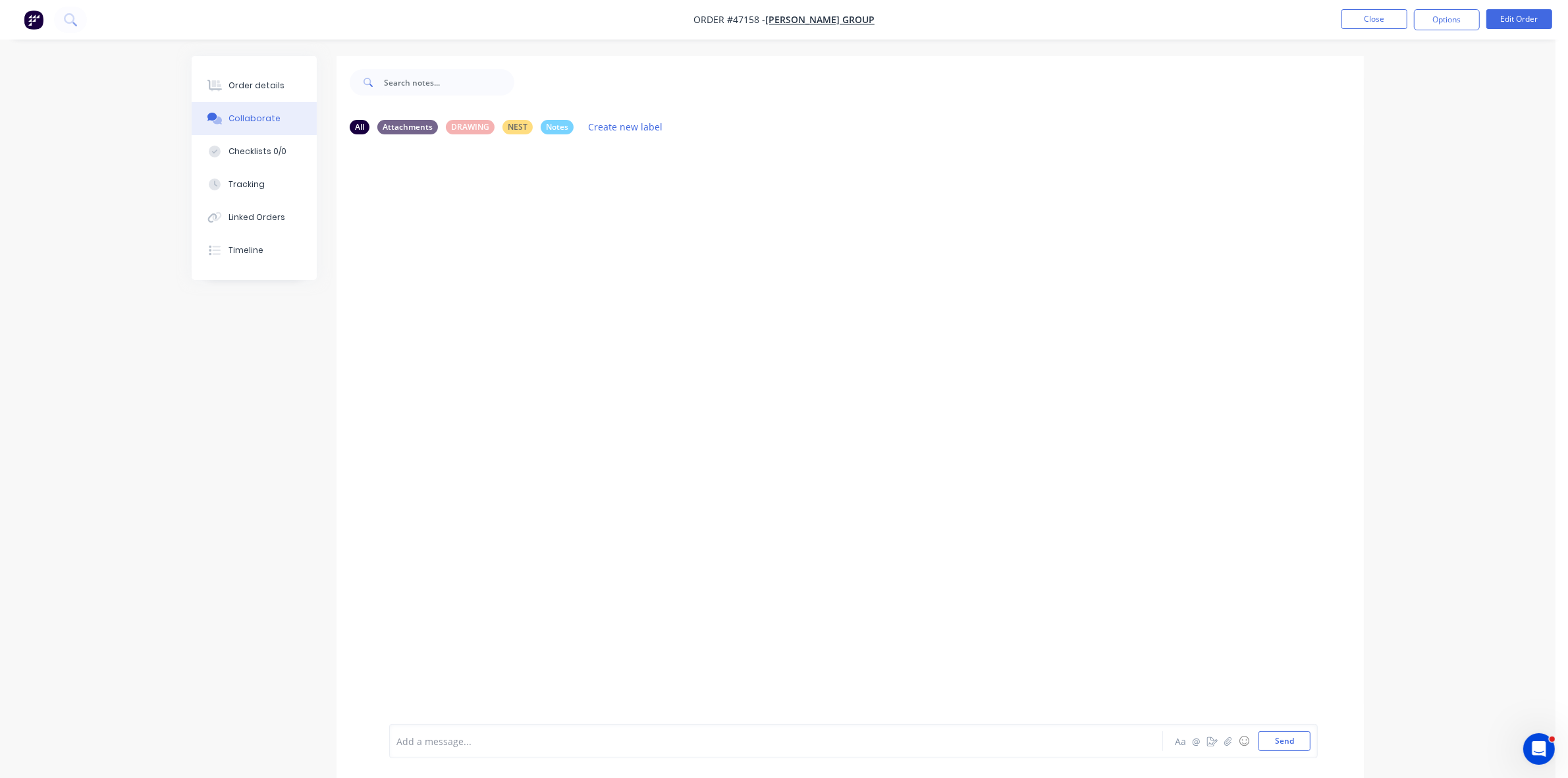
click at [472, 736] on div at bounding box center [740, 740] width 685 height 13
click at [257, 96] on button "Order details" at bounding box center [253, 85] width 125 height 33
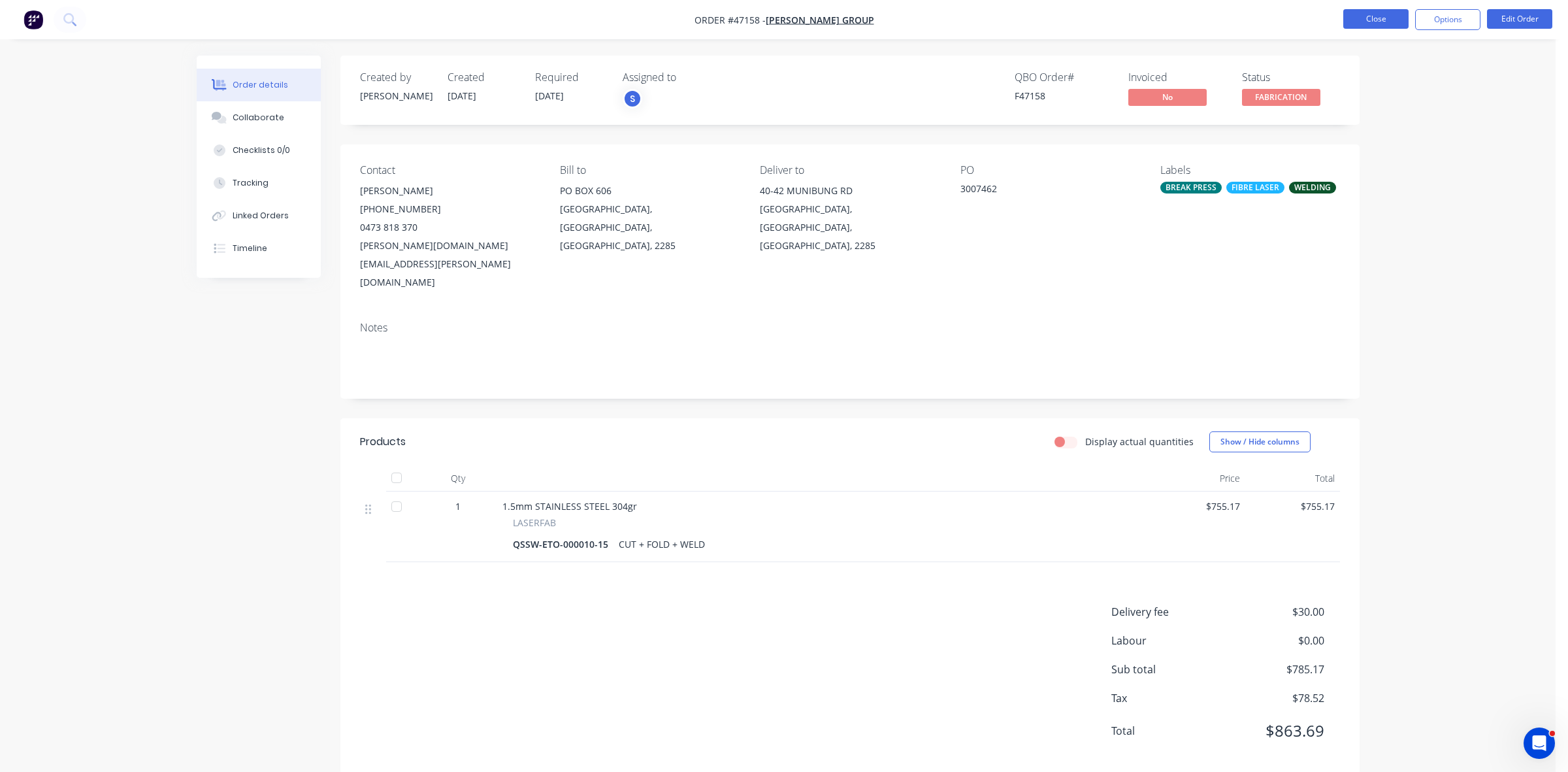
click at [1389, 17] on button "Close" at bounding box center [1375, 19] width 65 height 20
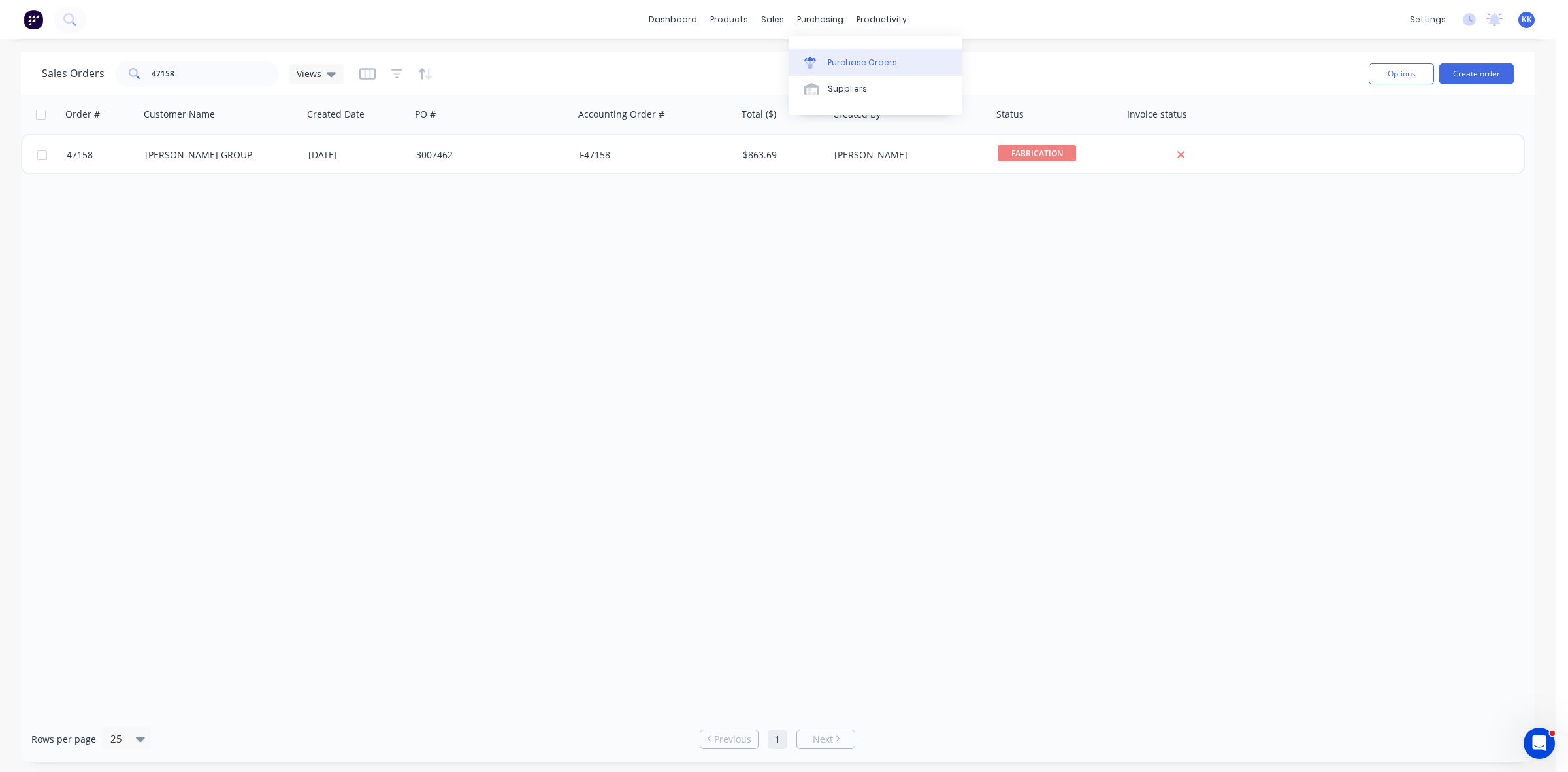
click at [860, 56] on link "Purchase Orders" at bounding box center [875, 62] width 173 height 26
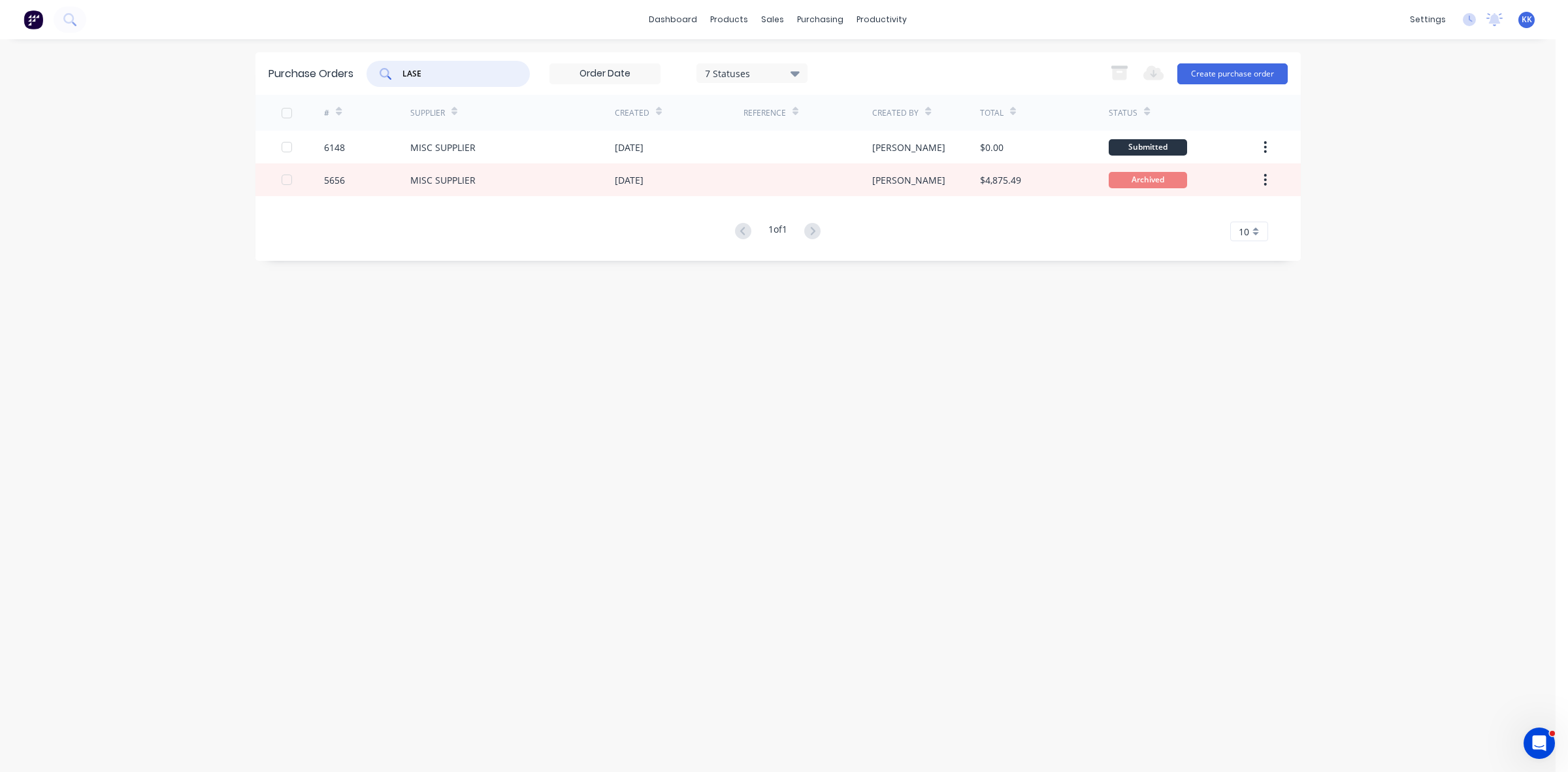
drag, startPoint x: 434, startPoint y: 76, endPoint x: 405, endPoint y: 76, distance: 29.0
click at [405, 76] on input "LASE" at bounding box center [456, 73] width 109 height 13
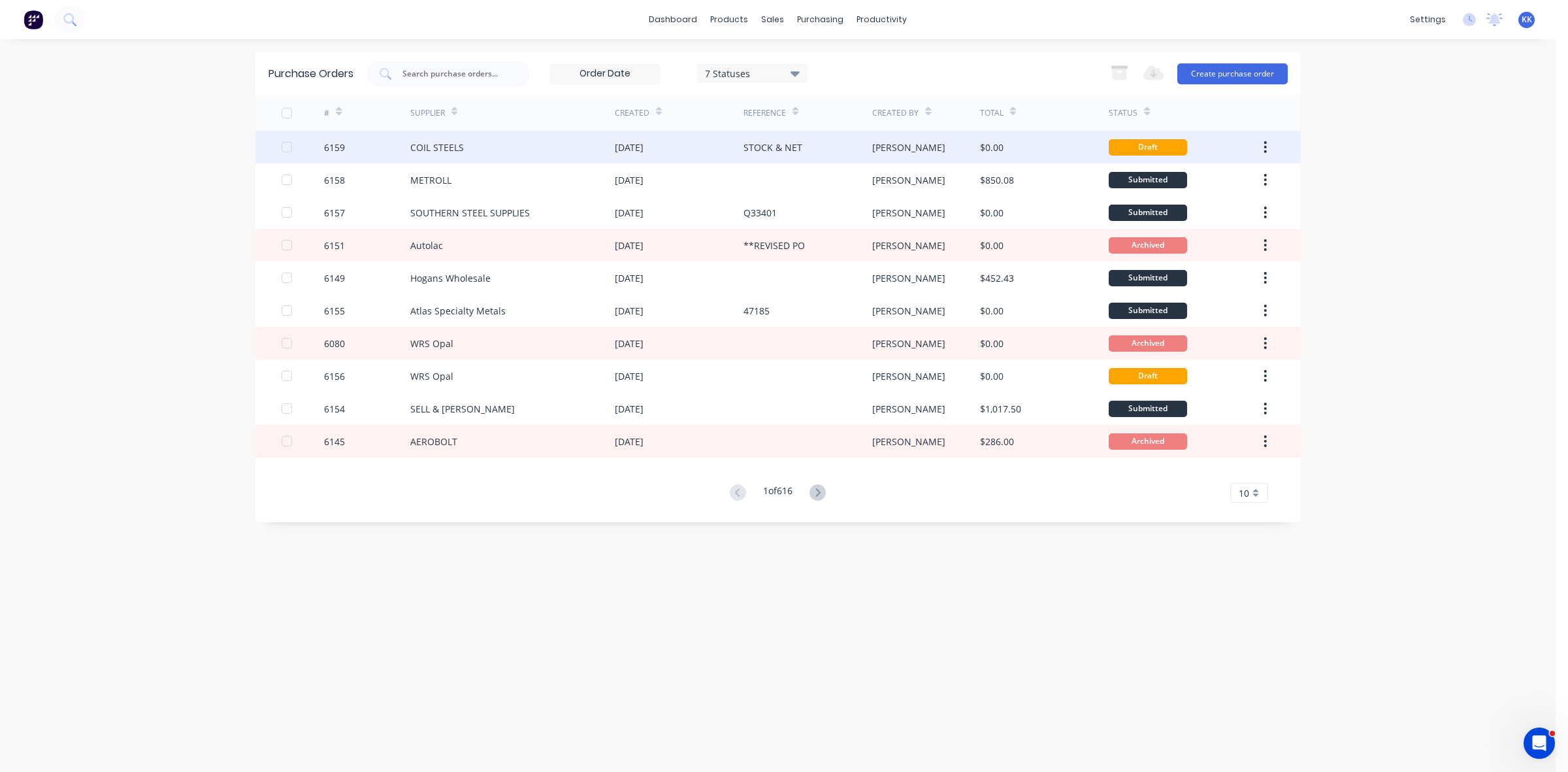
click at [759, 148] on div "STOCK & NET" at bounding box center [773, 147] width 59 height 13
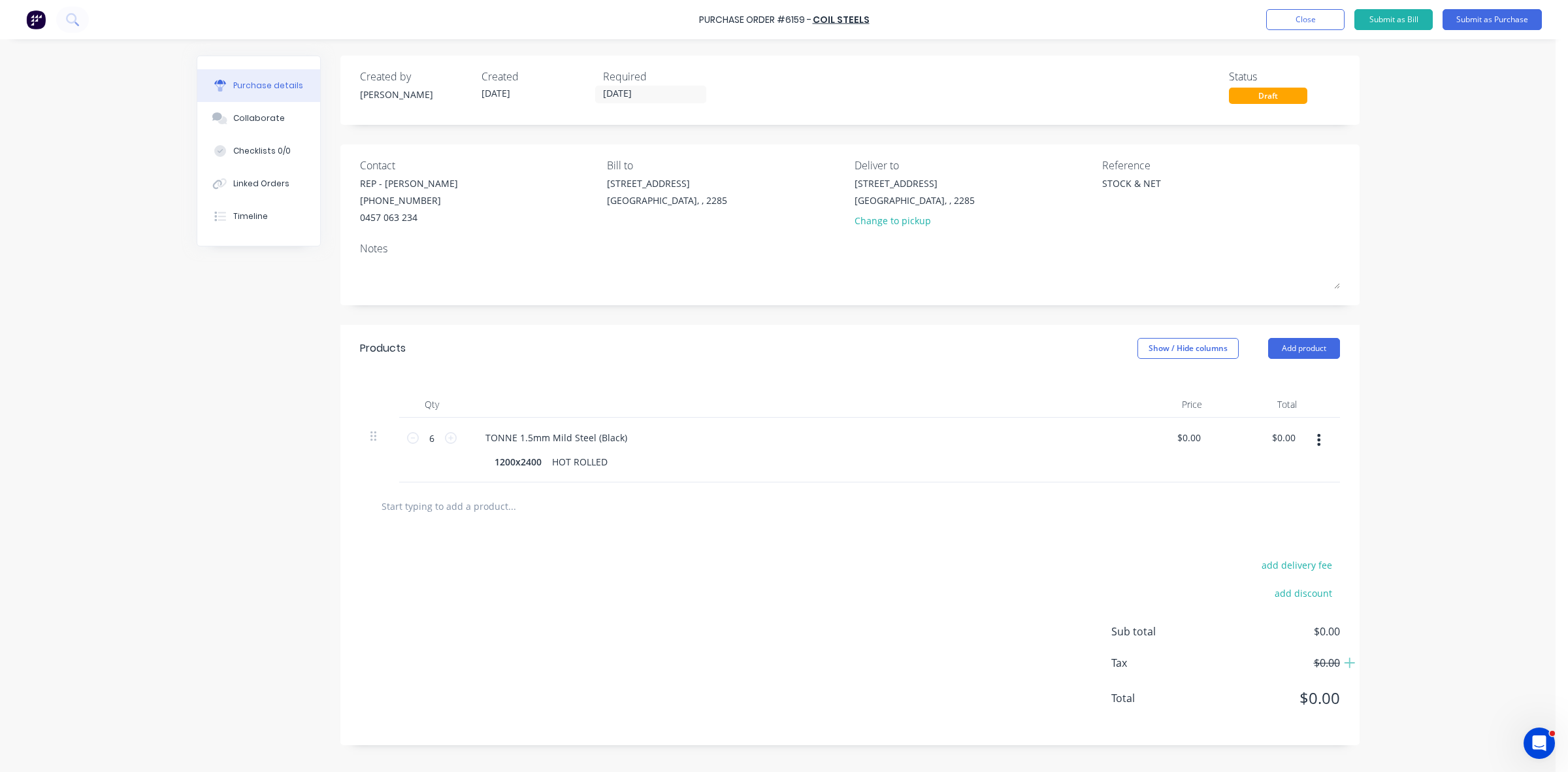
click at [1315, 439] on button "button" at bounding box center [1318, 439] width 30 height 23
drag, startPoint x: 1289, startPoint y: 497, endPoint x: 1153, endPoint y: 477, distance: 137.5
click at [1288, 497] on button "Duplicate" at bounding box center [1279, 500] width 111 height 26
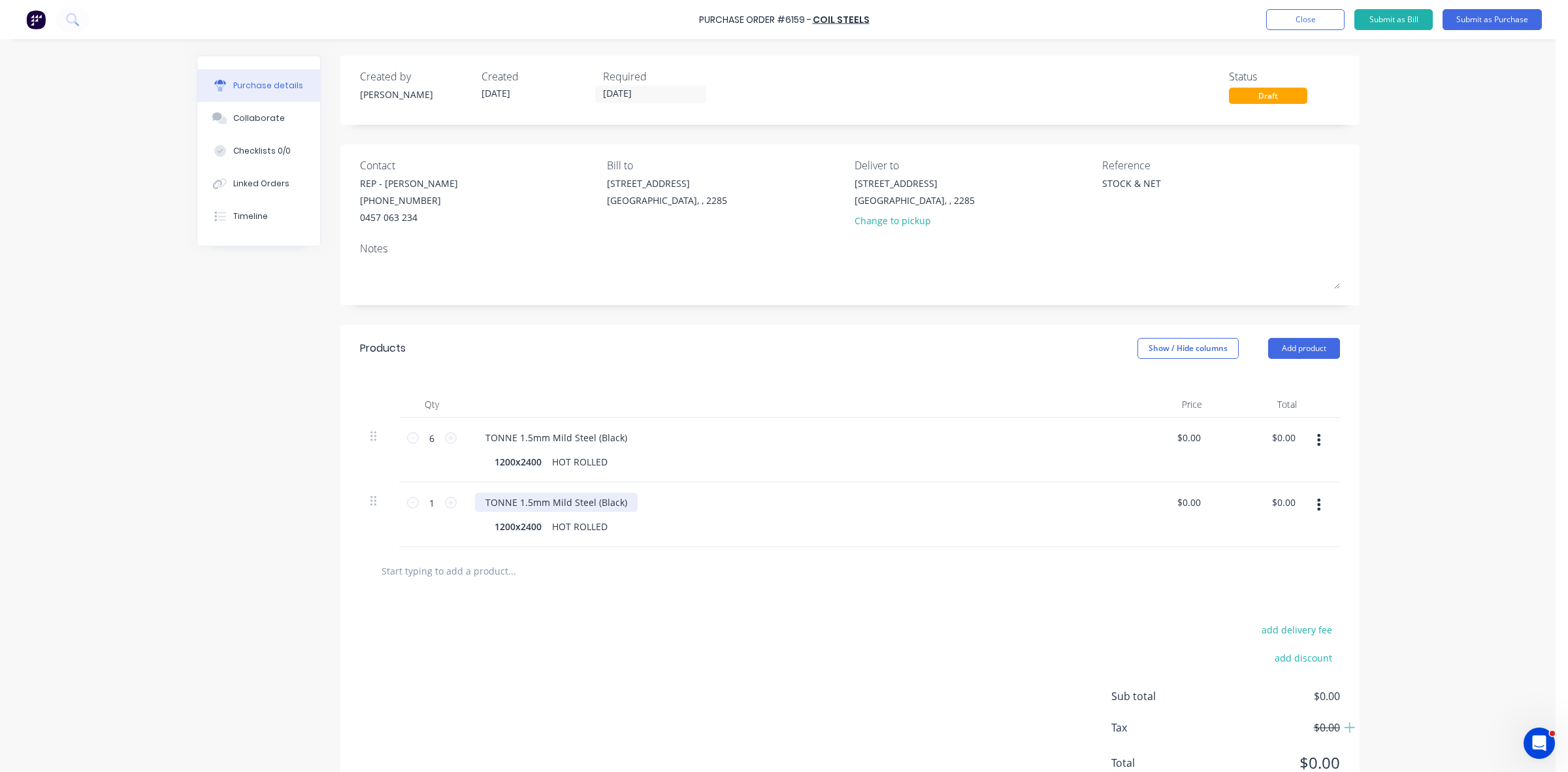
type textarea "x"
drag, startPoint x: 522, startPoint y: 496, endPoint x: 513, endPoint y: 496, distance: 9.0
click at [513, 496] on div "TONNE 1.5mm Mild Steel (Black)" at bounding box center [556, 502] width 163 height 19
type textarea "x"
drag, startPoint x: 535, startPoint y: 526, endPoint x: 488, endPoint y: 521, distance: 47.3
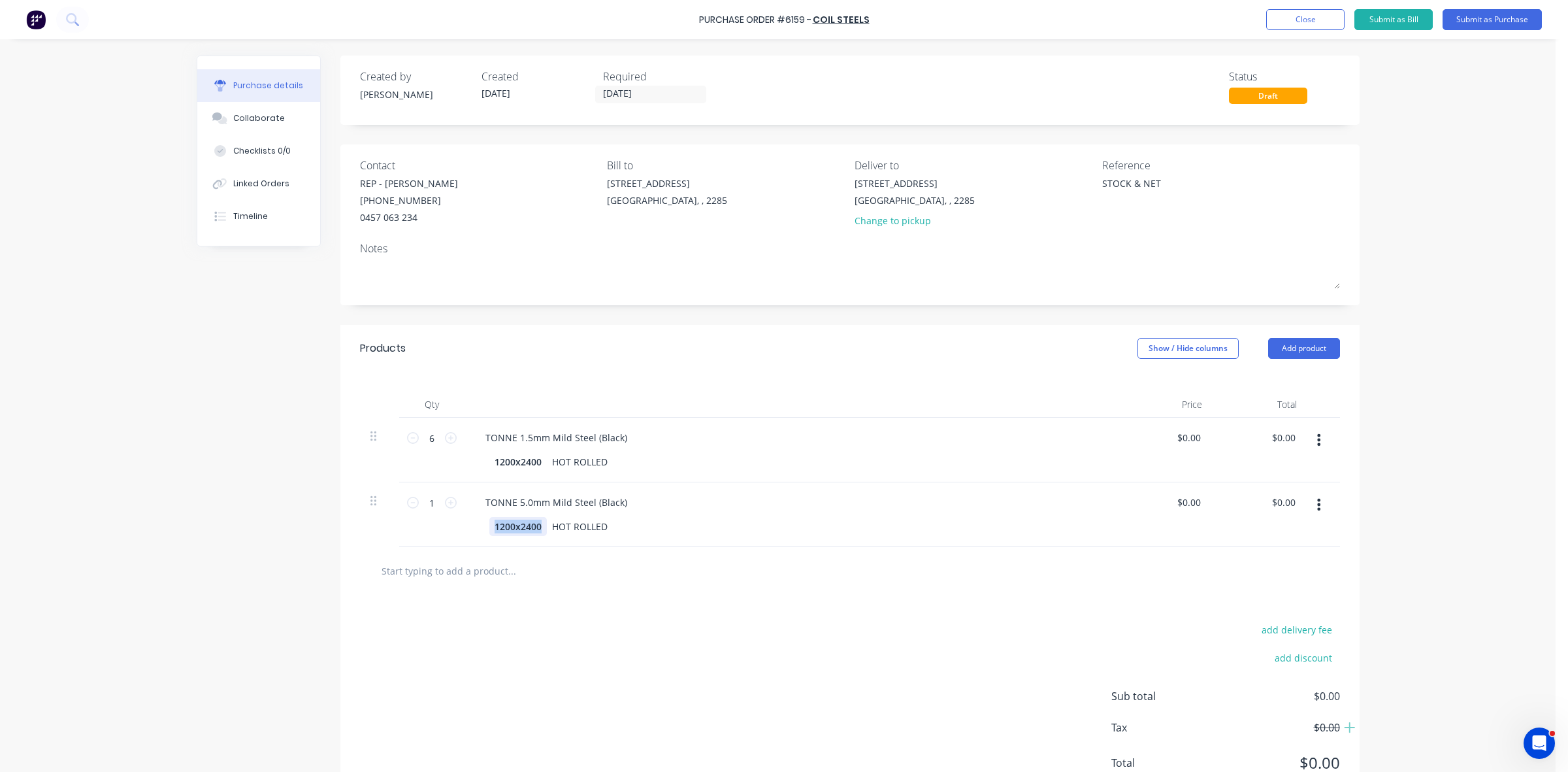
click at [489, 521] on div "1200x2400" at bounding box center [518, 526] width 58 height 19
click at [445, 504] on icon at bounding box center [450, 502] width 12 height 12
type textarea "x"
type input "2"
click at [1318, 503] on icon "button" at bounding box center [1319, 505] width 4 height 14
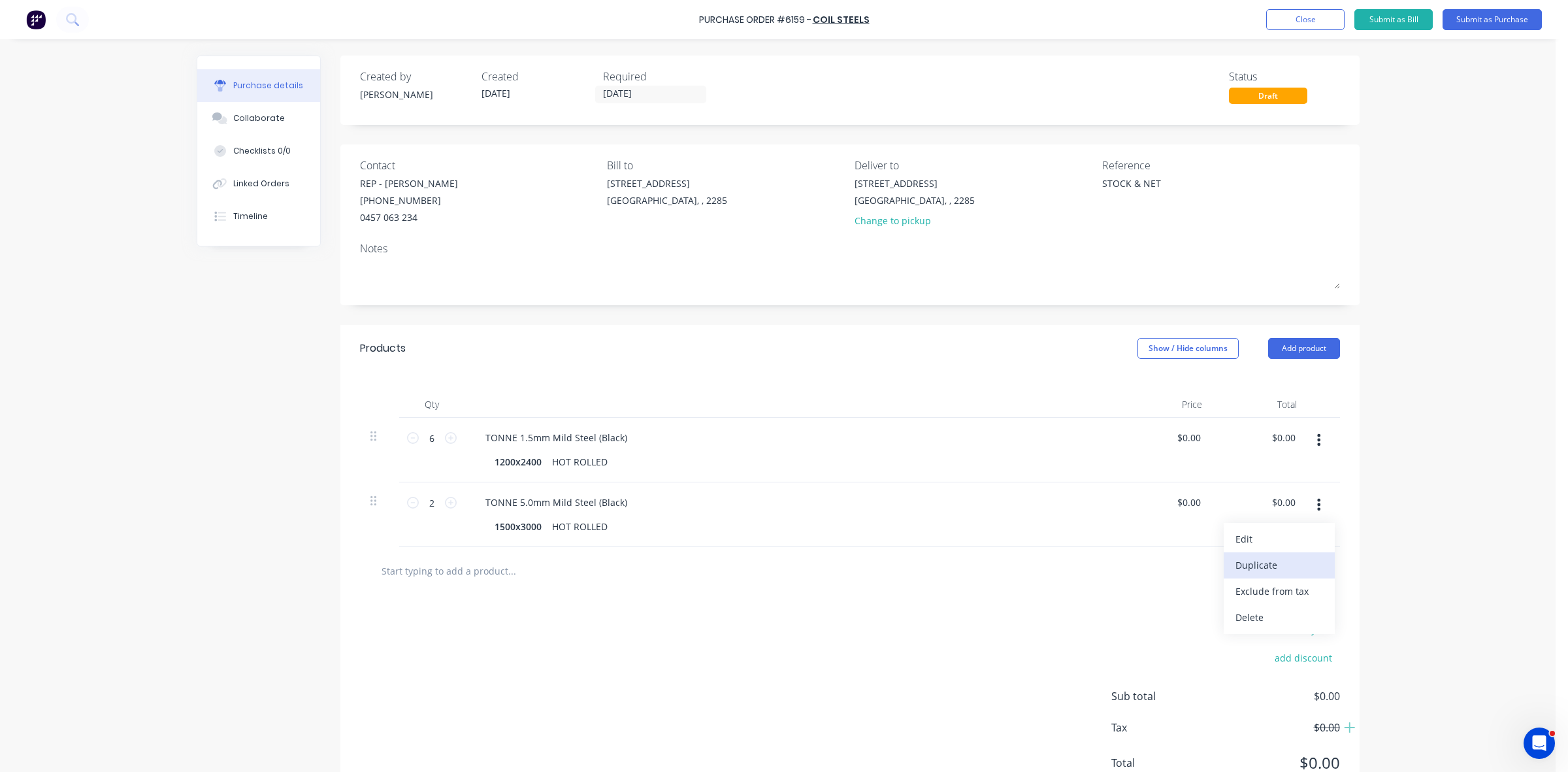
click at [1240, 562] on button "Duplicate" at bounding box center [1279, 564] width 111 height 26
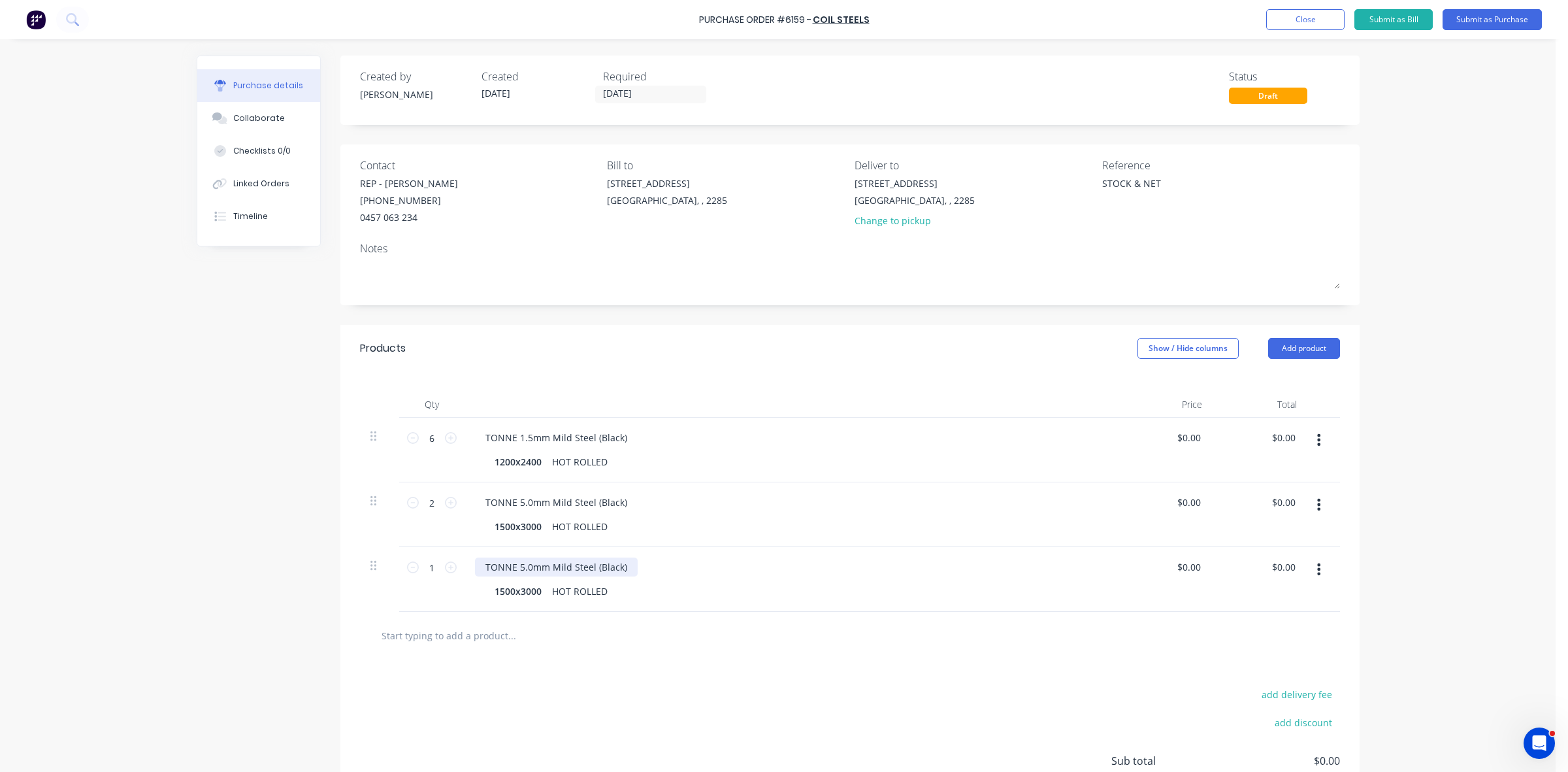
type textarea "x"
click at [514, 569] on div "TONNE 5.0mm Mild Steel (Black)" at bounding box center [556, 566] width 163 height 19
click at [445, 569] on icon at bounding box center [450, 567] width 12 height 12
type textarea "x"
type input "2"
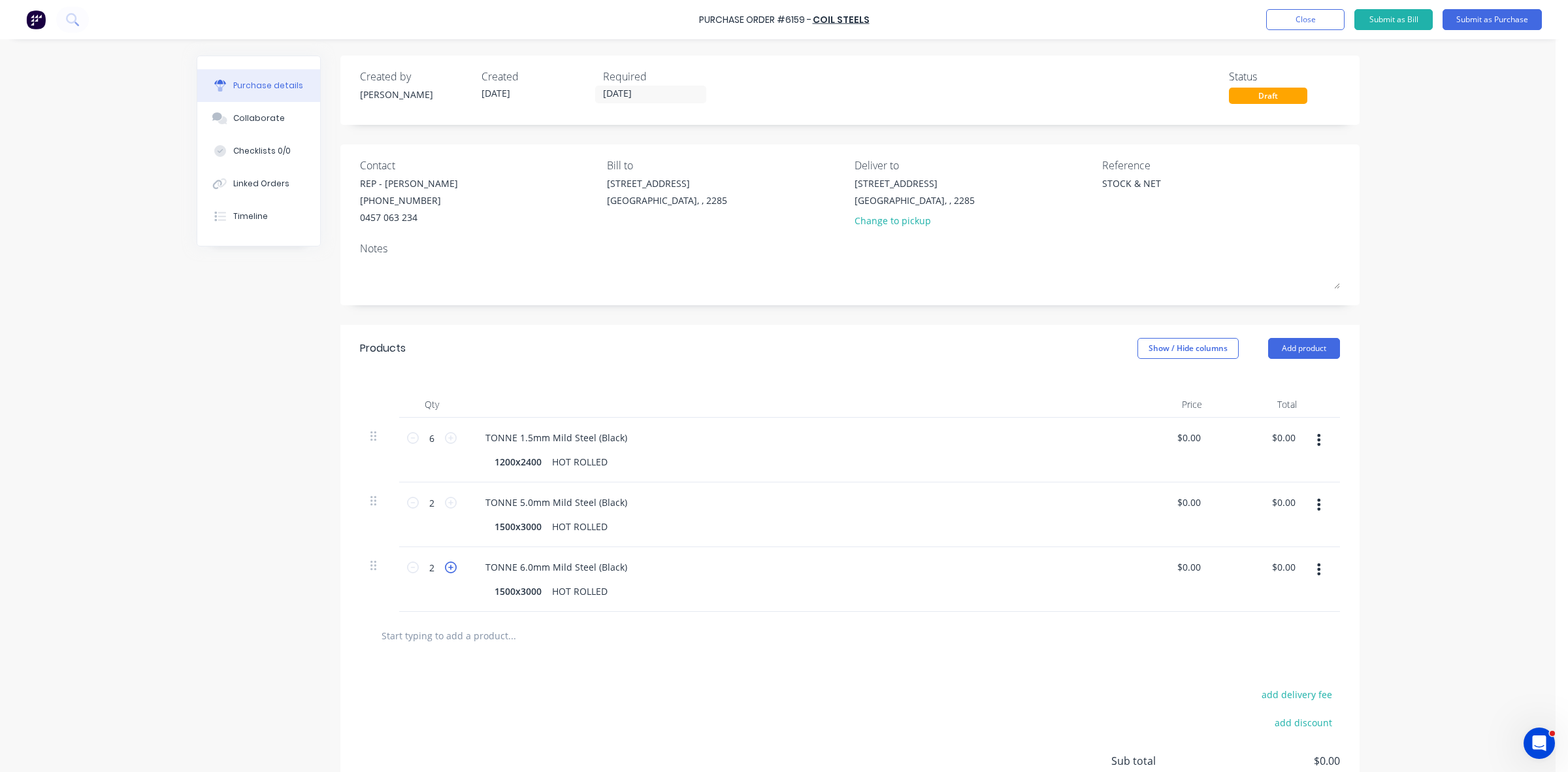
click at [447, 570] on icon at bounding box center [450, 567] width 12 height 12
type textarea "x"
type input "3"
click at [445, 573] on icon at bounding box center [450, 567] width 12 height 12
type textarea "x"
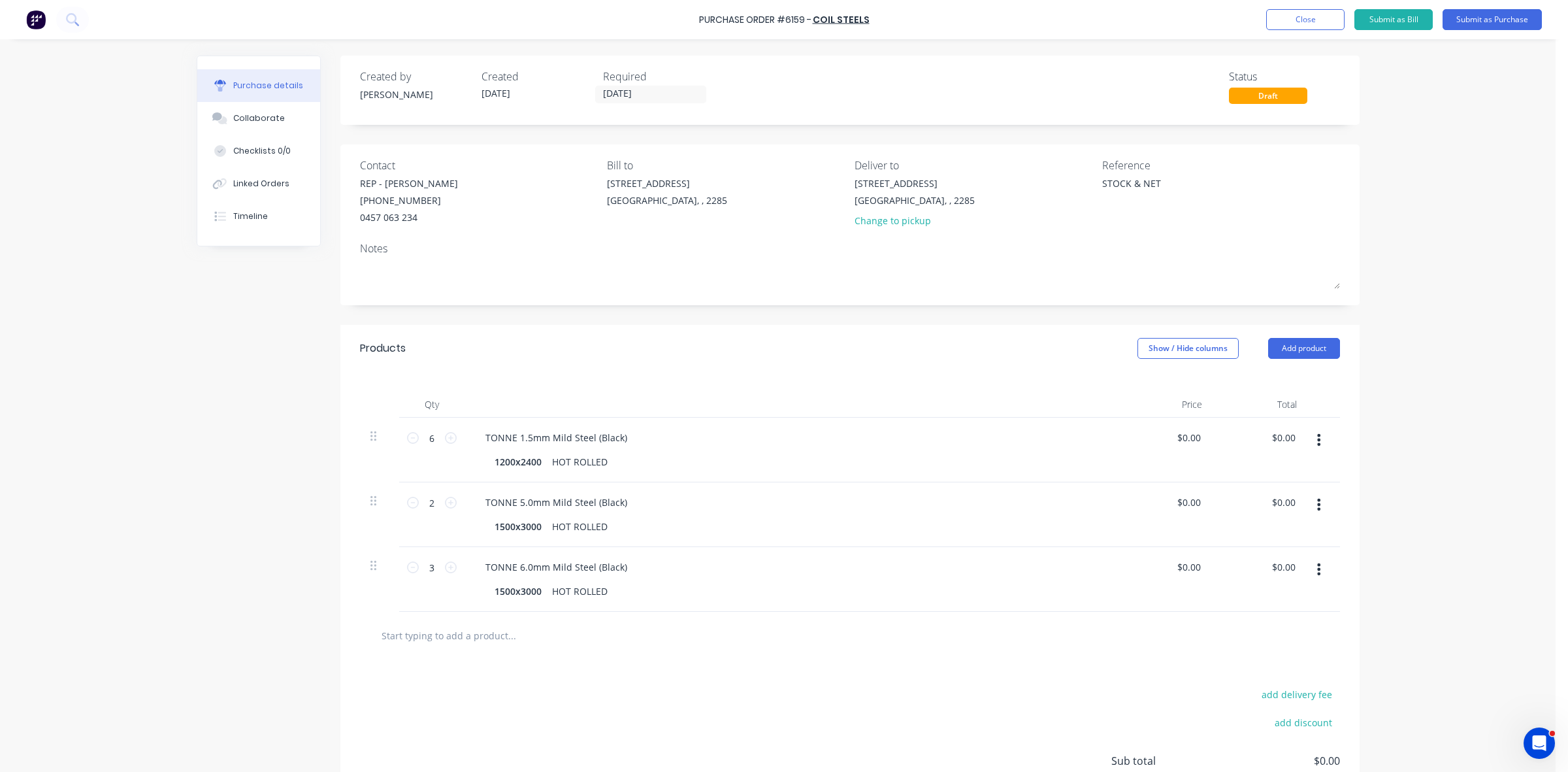
type input "4"
click at [445, 506] on icon at bounding box center [450, 502] width 12 height 12
type textarea "x"
type input "3"
click at [445, 506] on icon at bounding box center [450, 502] width 12 height 12
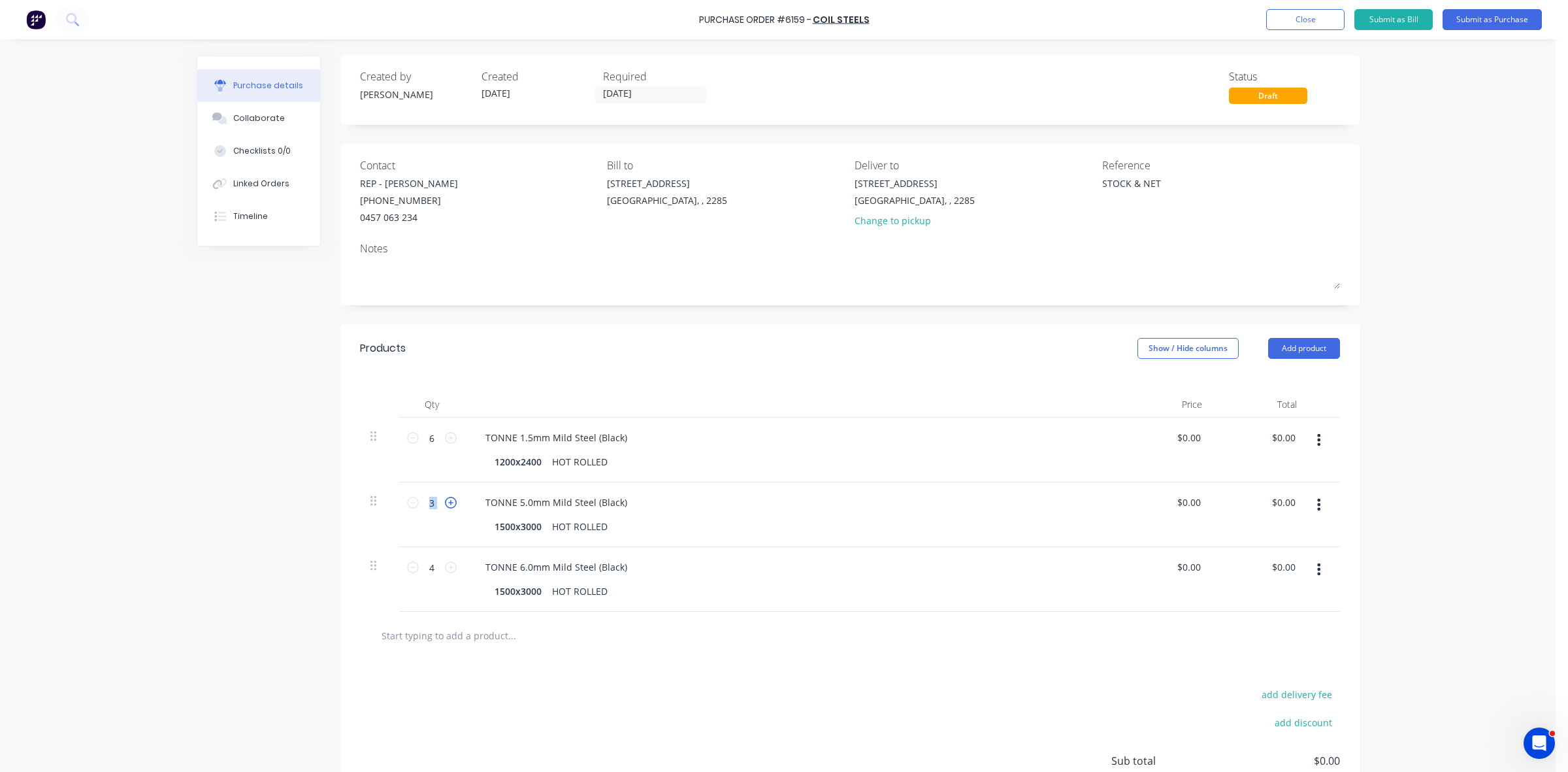
type textarea "x"
type input "4"
click at [1314, 21] on button "Close" at bounding box center [1306, 19] width 78 height 21
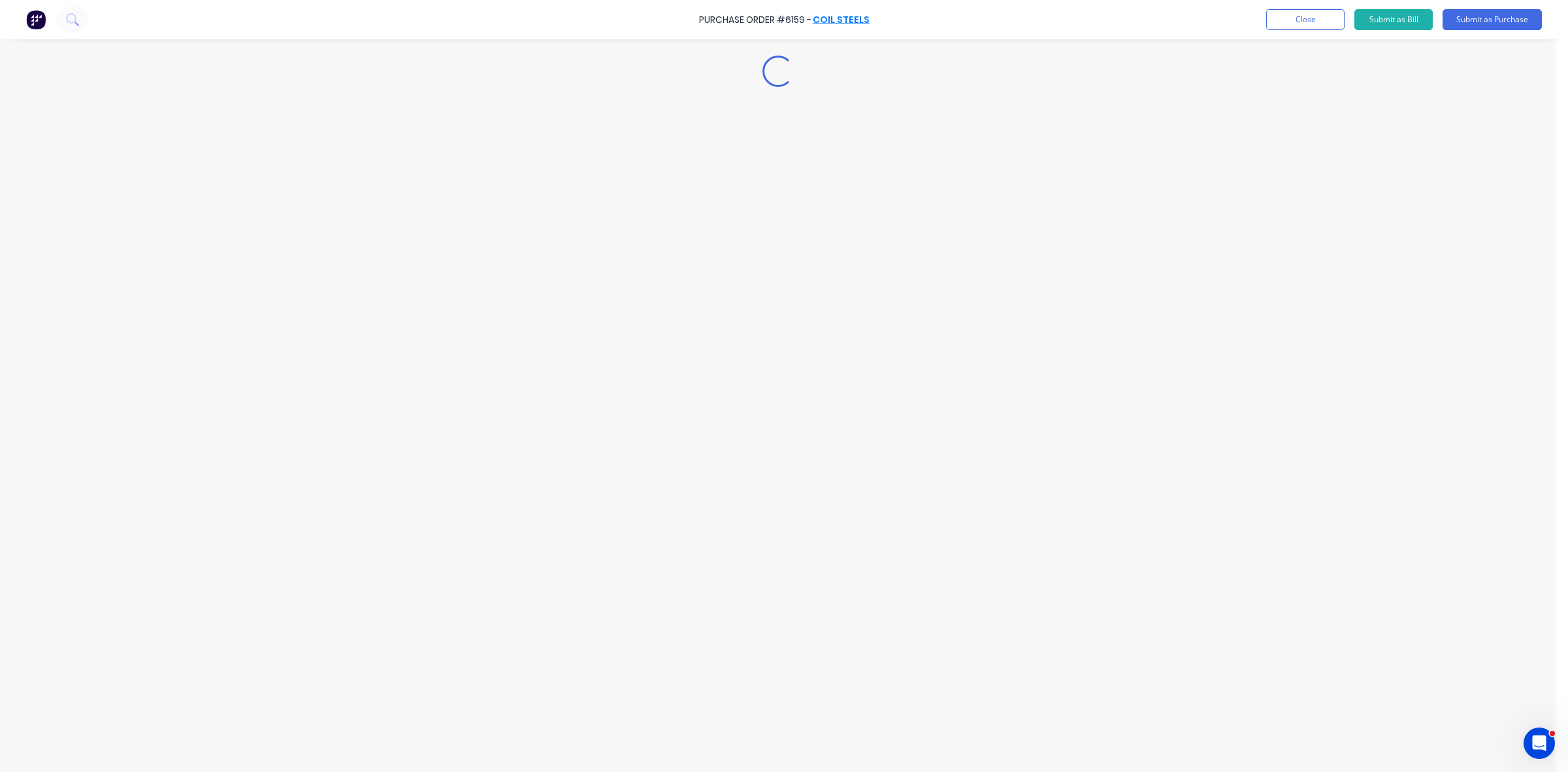
type textarea "x"
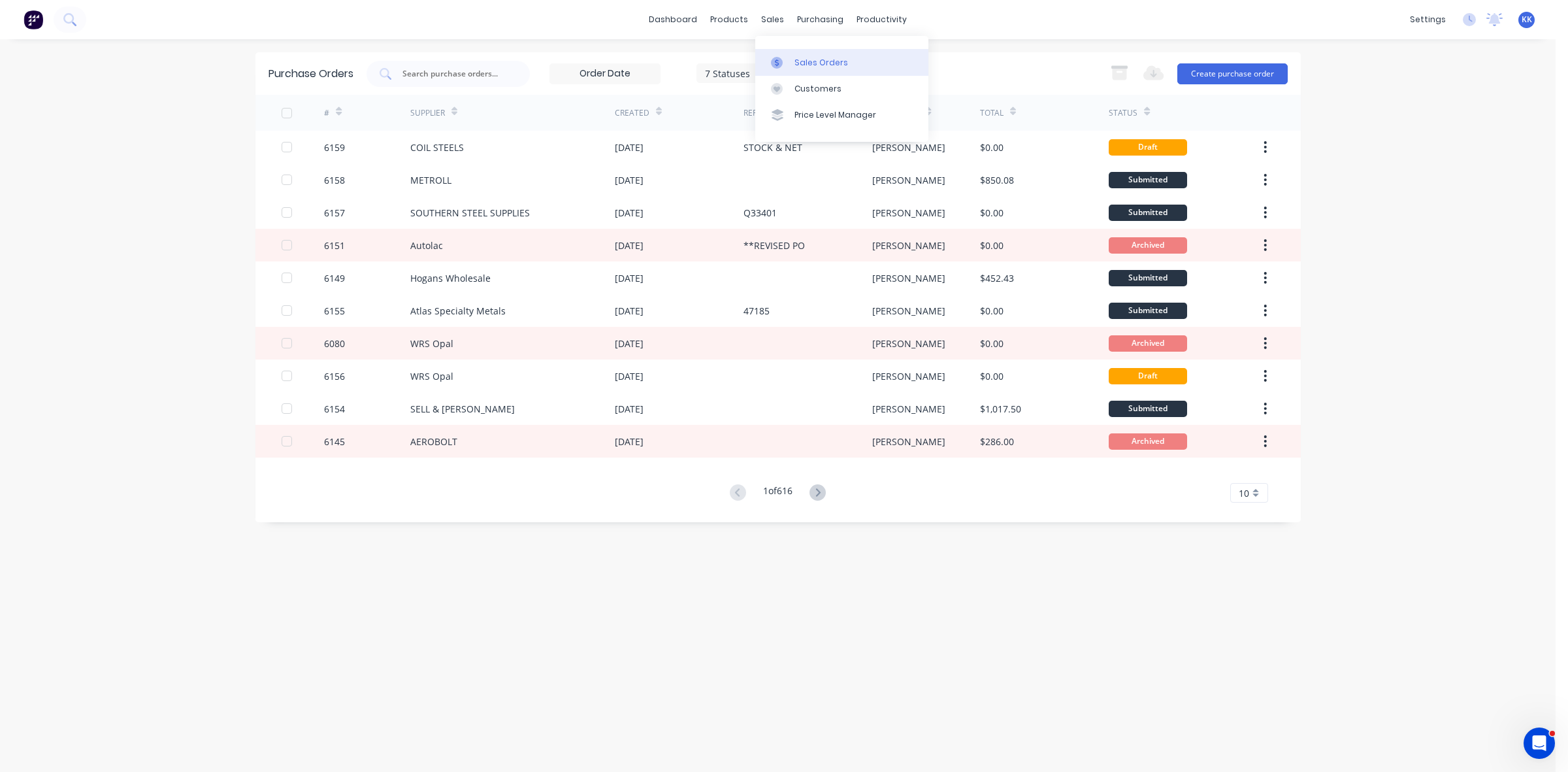
click at [795, 50] on link "Sales Orders" at bounding box center [841, 62] width 173 height 26
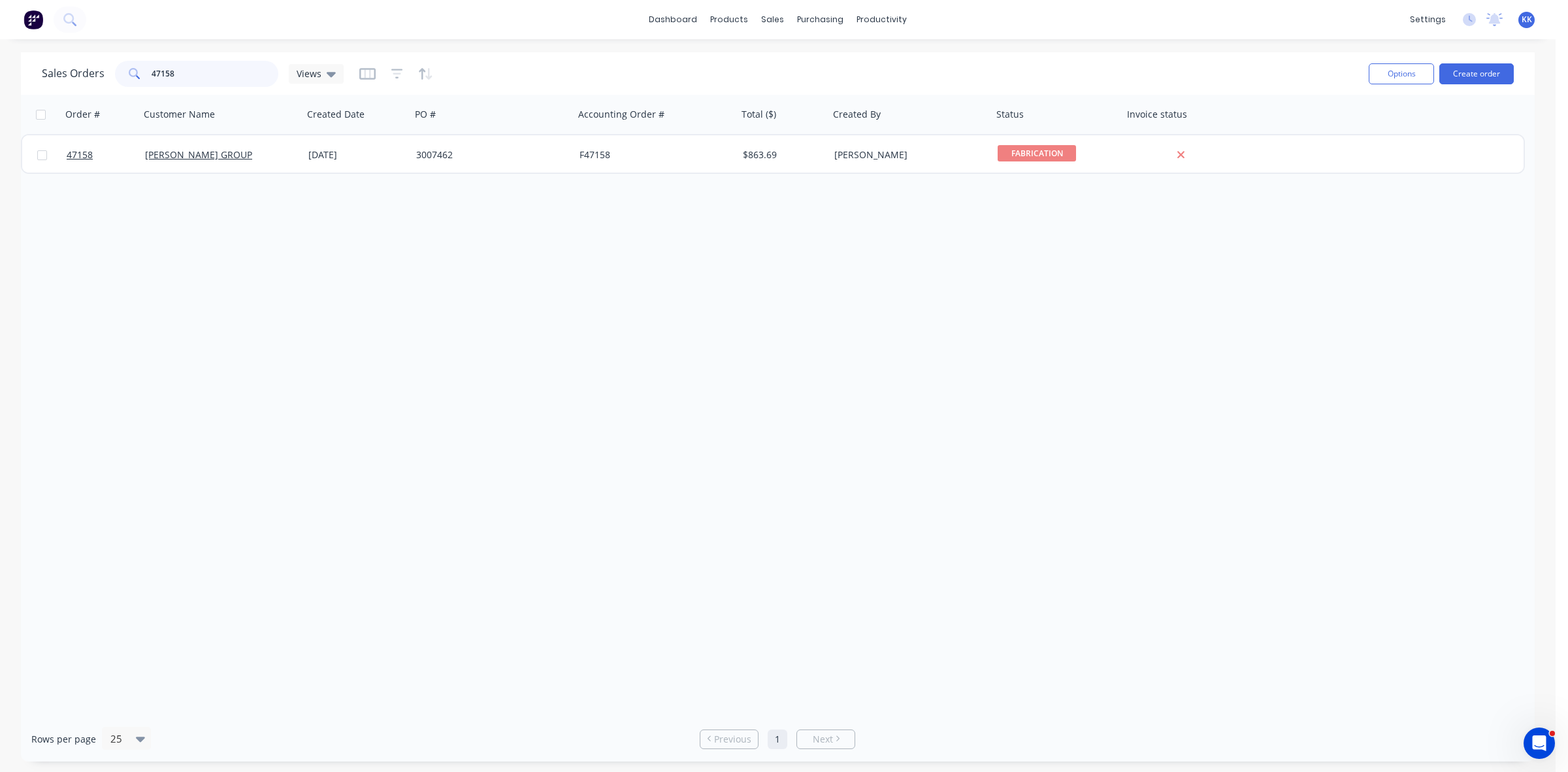
drag, startPoint x: 219, startPoint y: 72, endPoint x: 116, endPoint y: 75, distance: 103.0
click at [116, 75] on div "47158" at bounding box center [196, 73] width 163 height 26
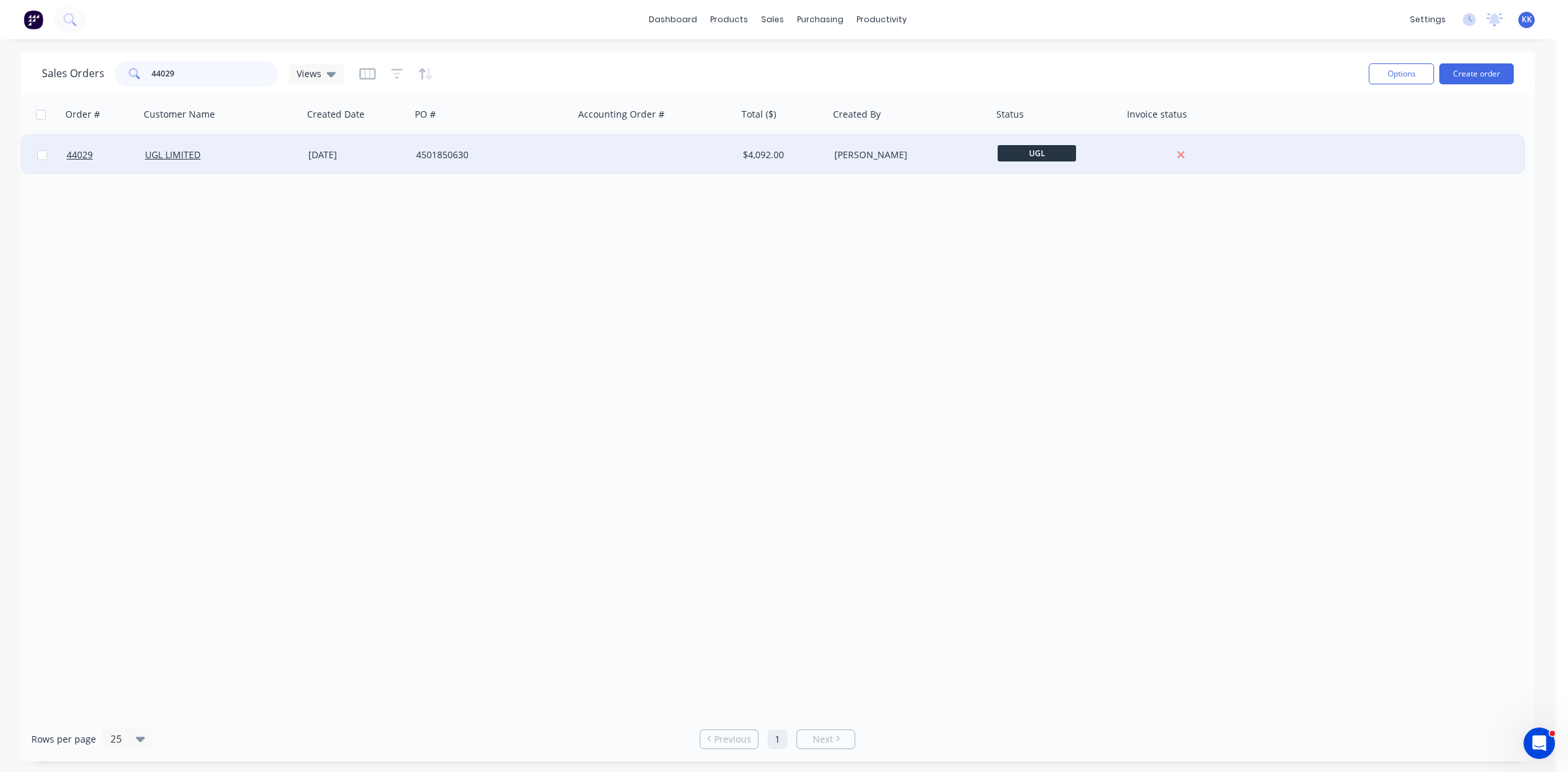
type input "44029"
click at [496, 160] on div "4501850630" at bounding box center [488, 154] width 145 height 13
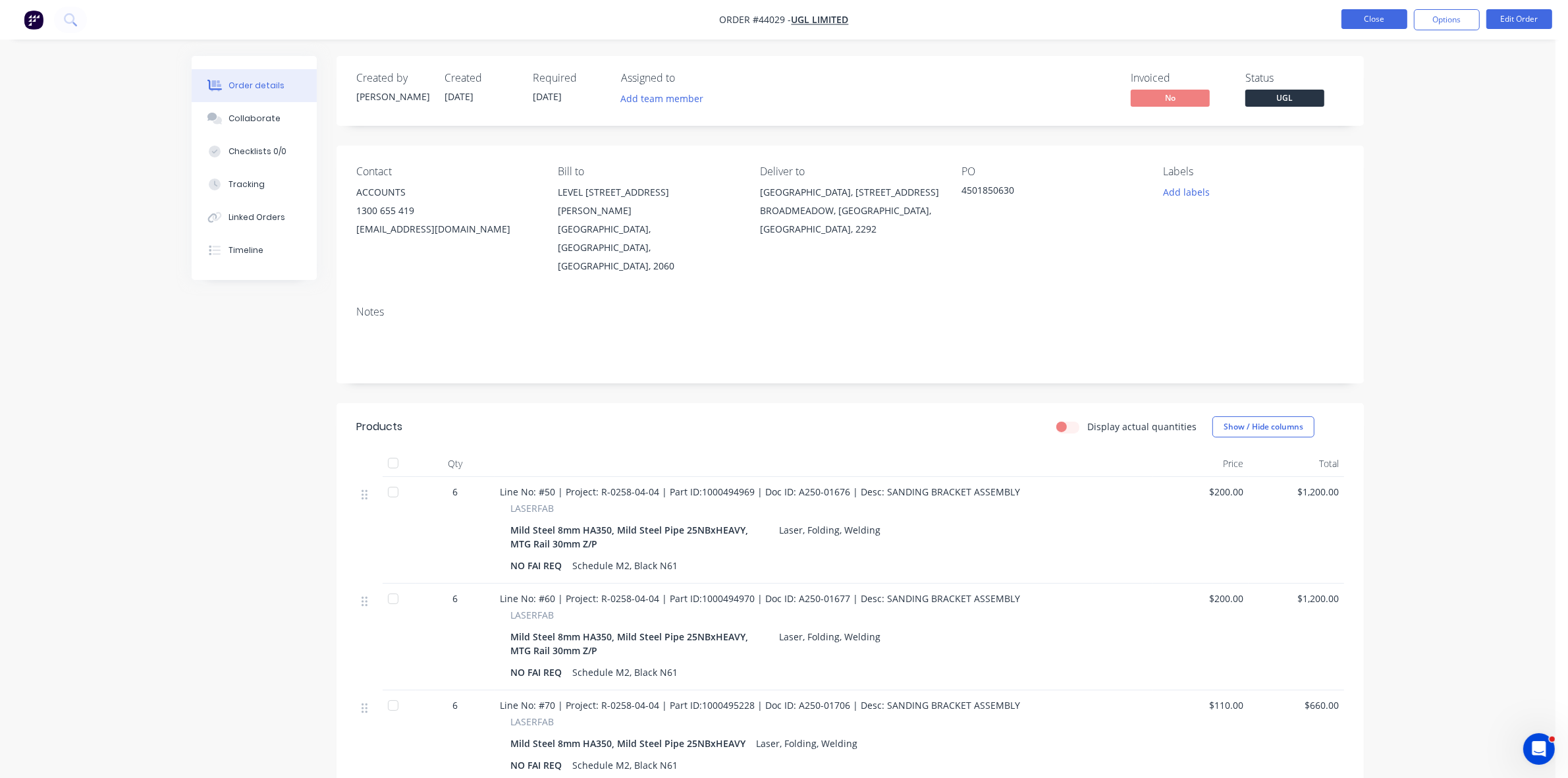
click at [1369, 23] on button "Close" at bounding box center [1374, 19] width 66 height 20
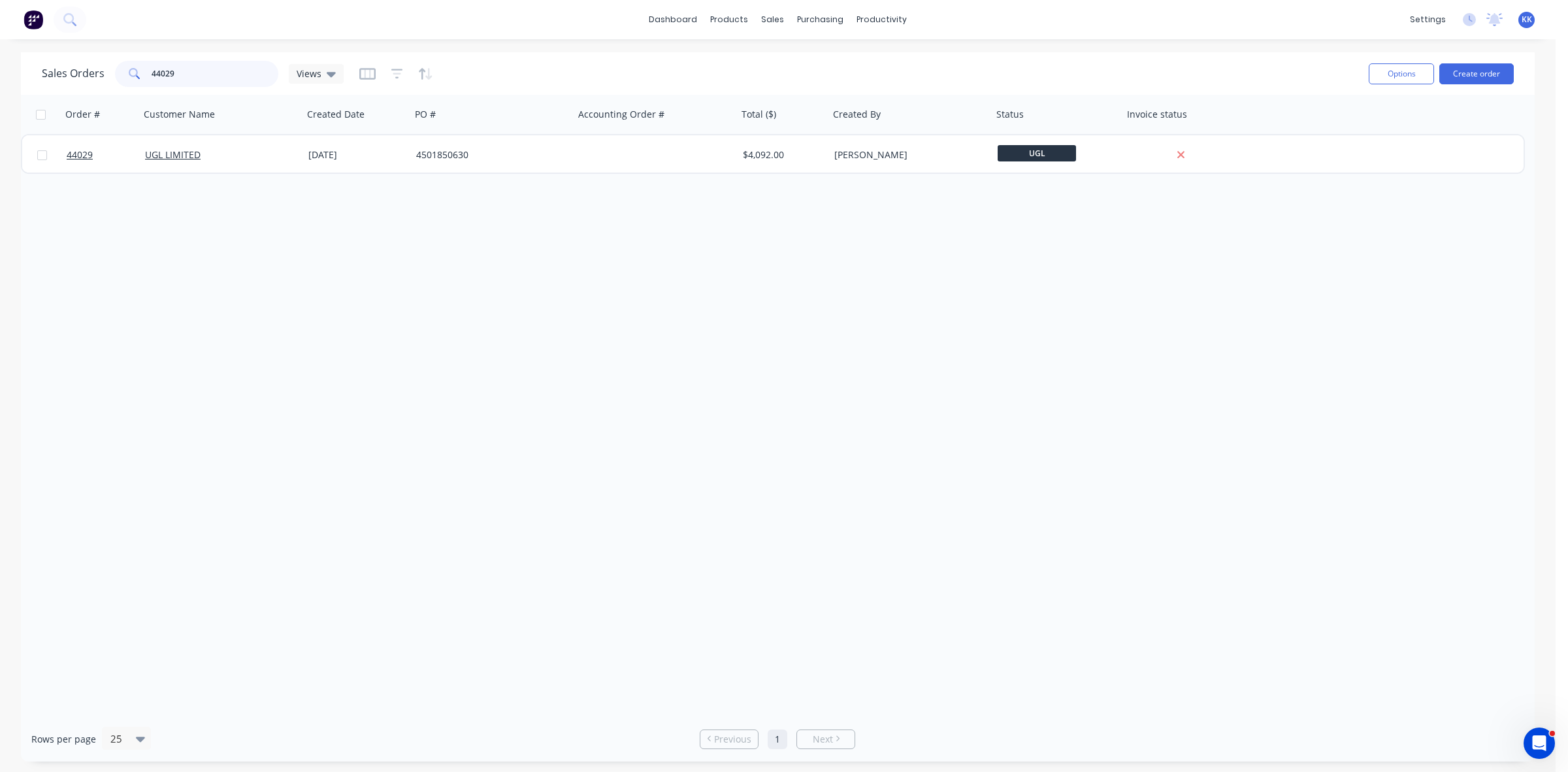
drag, startPoint x: 178, startPoint y: 75, endPoint x: 149, endPoint y: 73, distance: 29.1
click at [149, 73] on div "44029" at bounding box center [196, 73] width 163 height 26
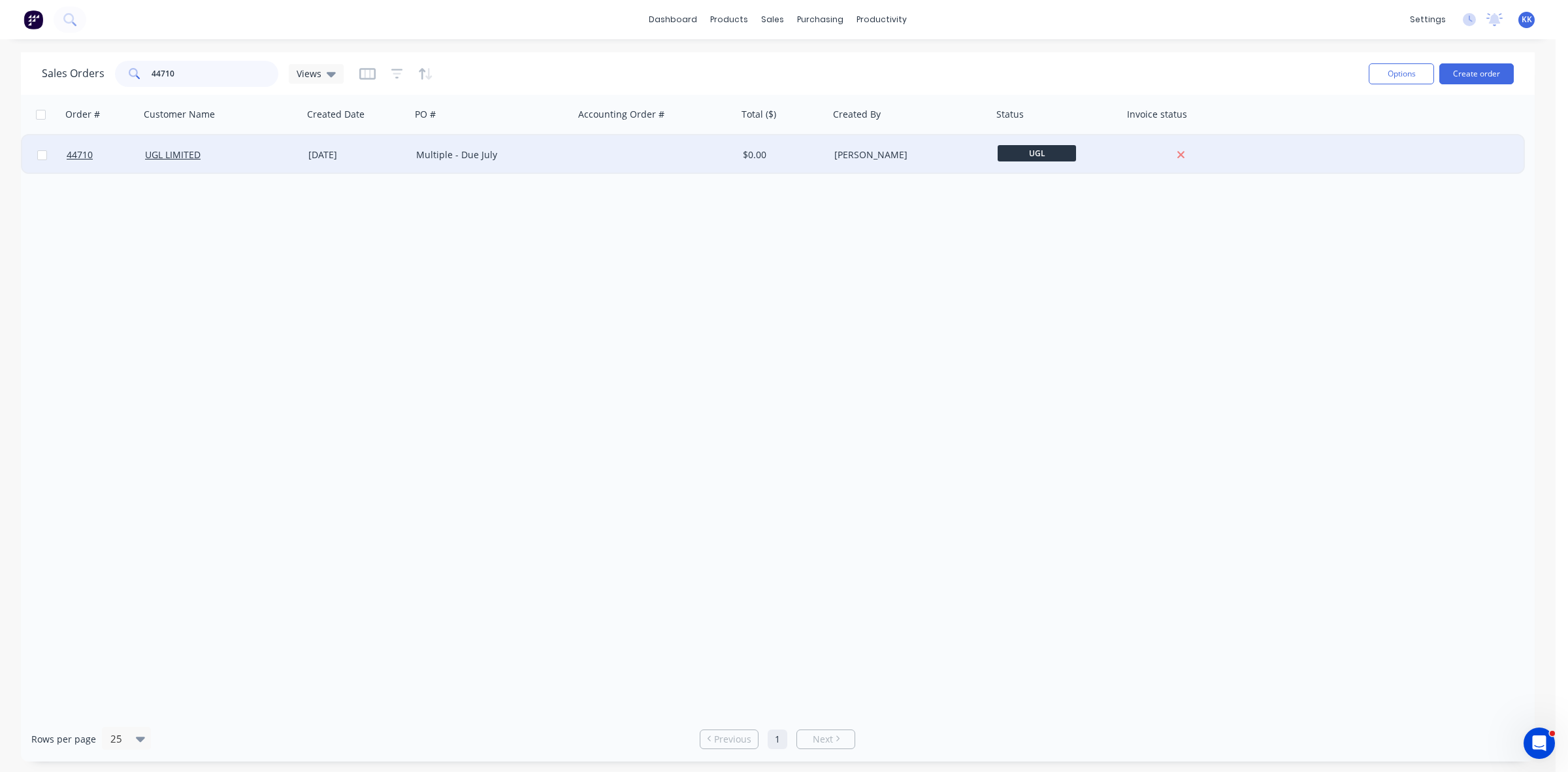
type input "44710"
click at [410, 154] on div "44710 UGL LIMITED 19 May 2025 Multiple - Due July $0.00 Harrison Ycas UGL" at bounding box center [773, 155] width 1501 height 40
click at [786, 155] on div "$0.00" at bounding box center [781, 154] width 77 height 13
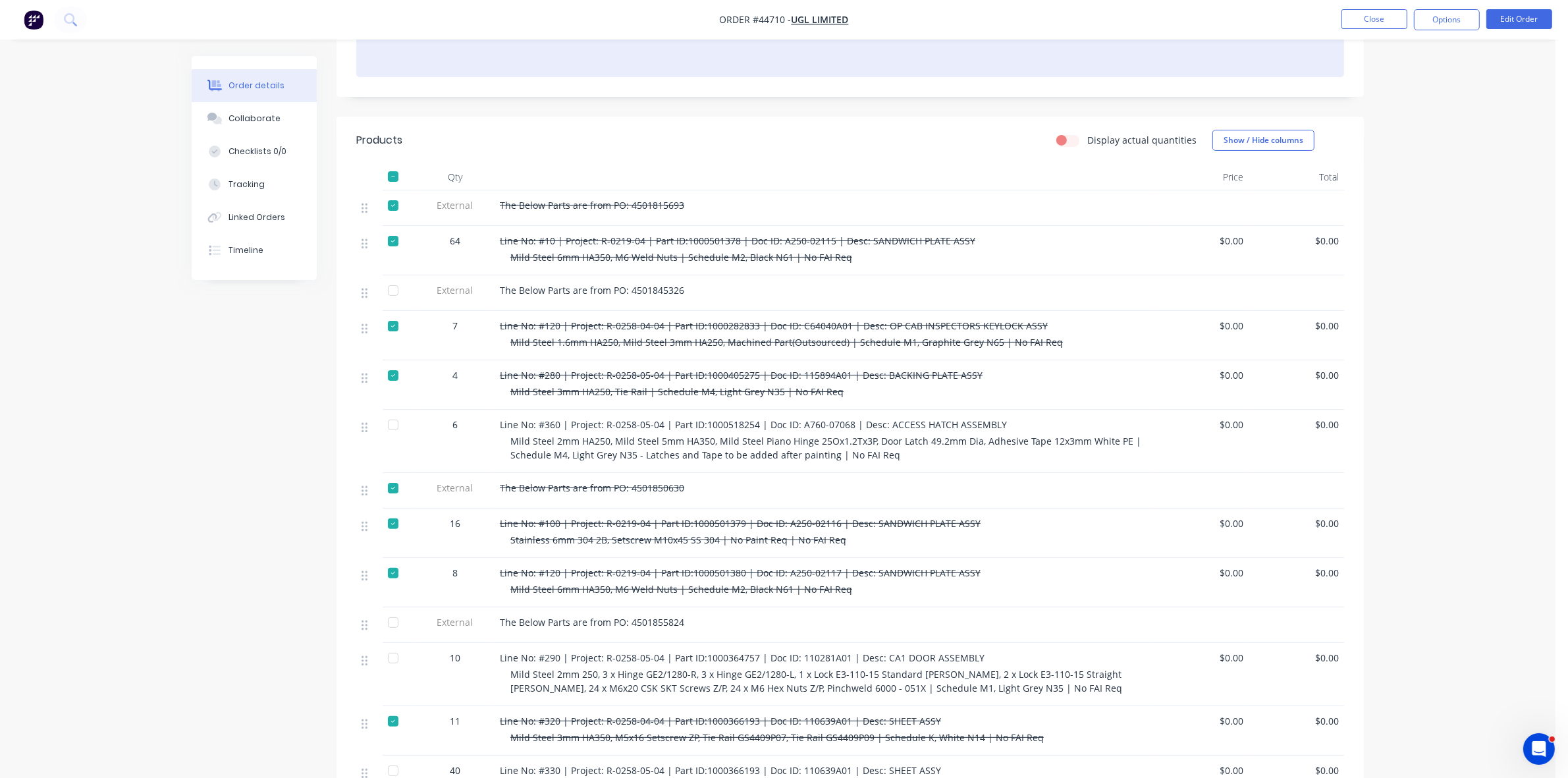
scroll to position [411, 0]
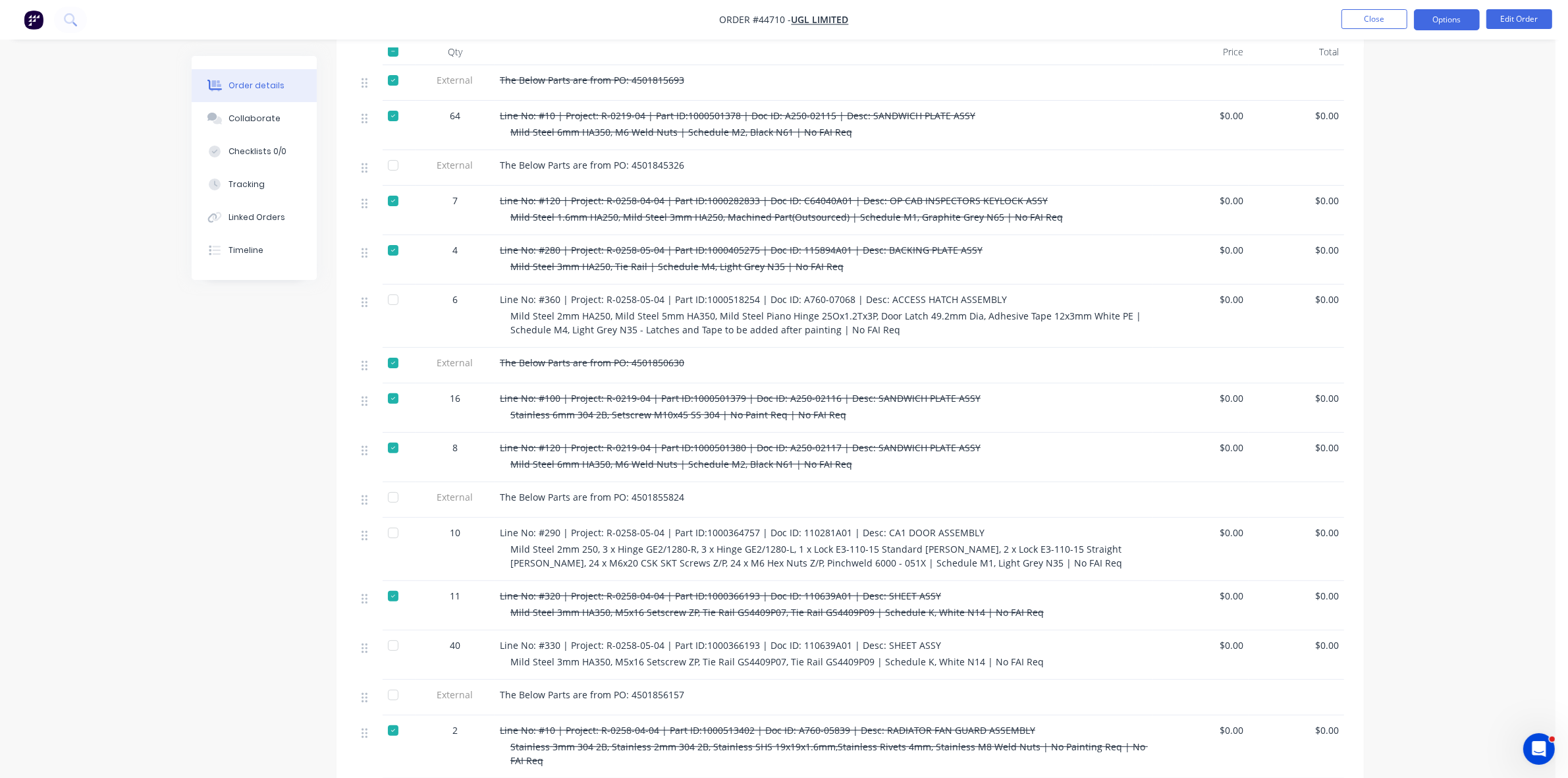
click at [1454, 27] on button "Options" at bounding box center [1447, 19] width 66 height 21
click at [1363, 193] on div "Delivery Docket" at bounding box center [1407, 185] width 121 height 19
click at [1358, 162] on div "Custom" at bounding box center [1407, 158] width 121 height 19
click at [1370, 139] on div "Without pricing" at bounding box center [1407, 132] width 121 height 19
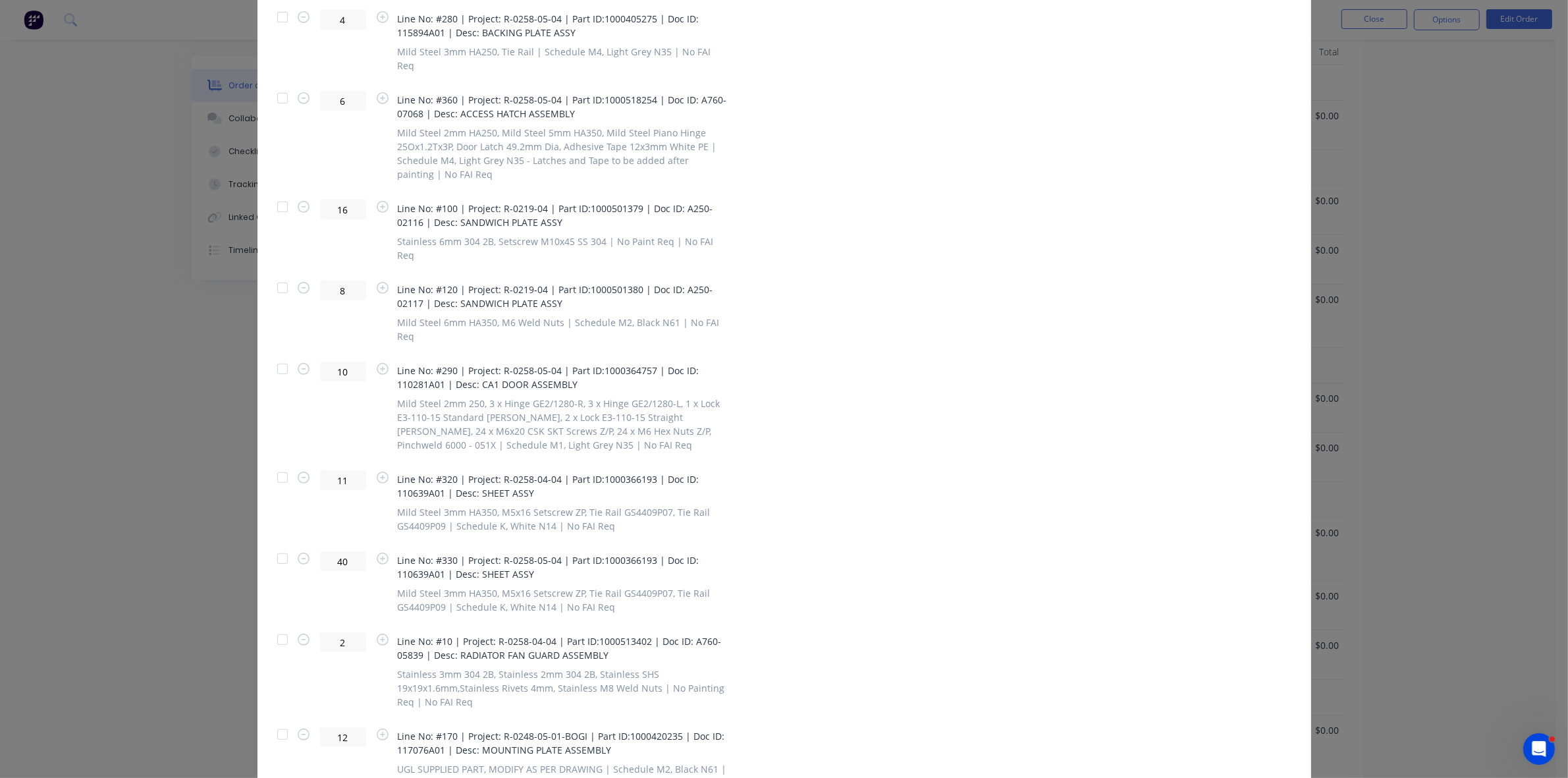
scroll to position [640, 0]
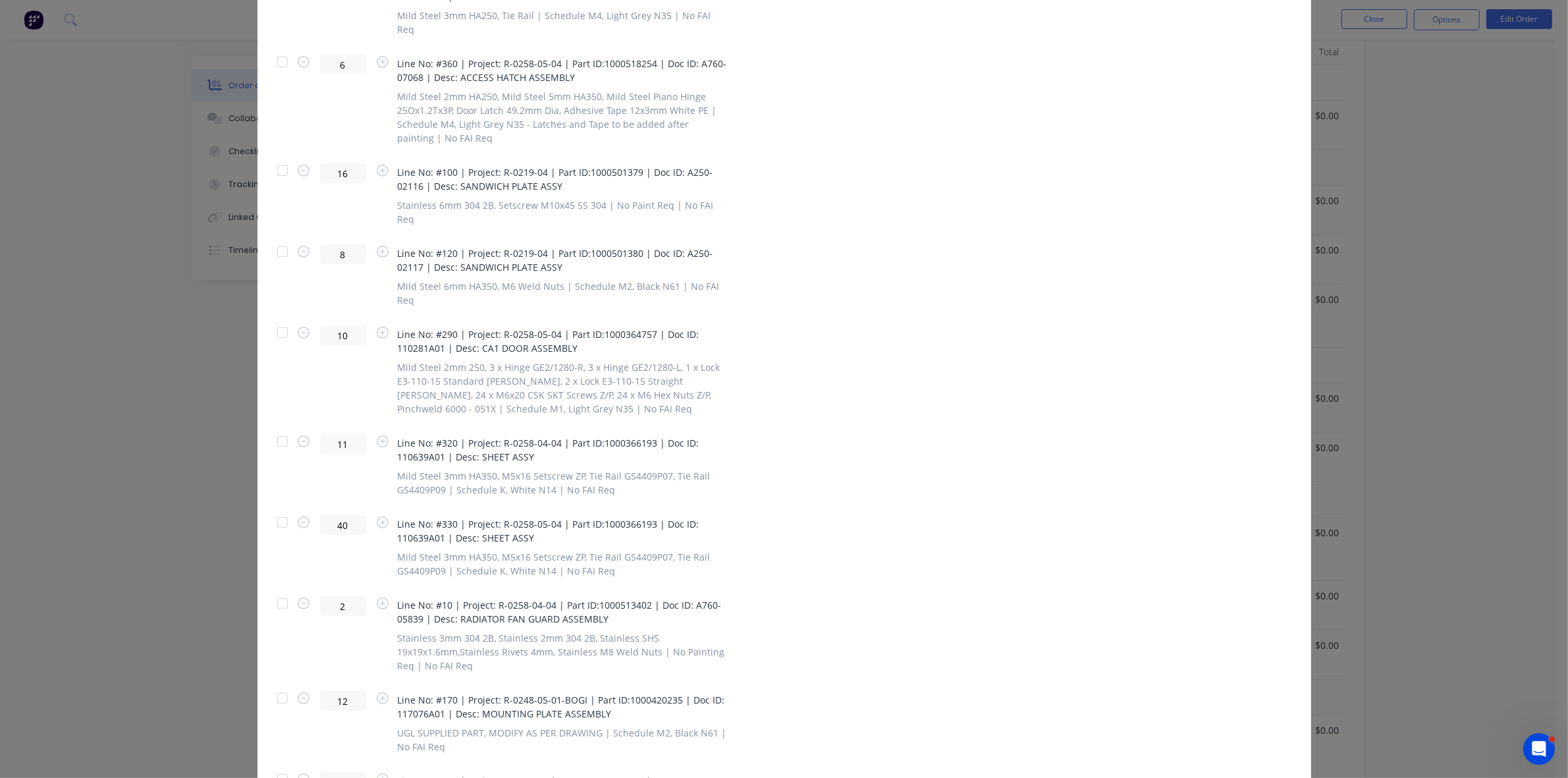
click at [278, 509] on div at bounding box center [282, 522] width 26 height 26
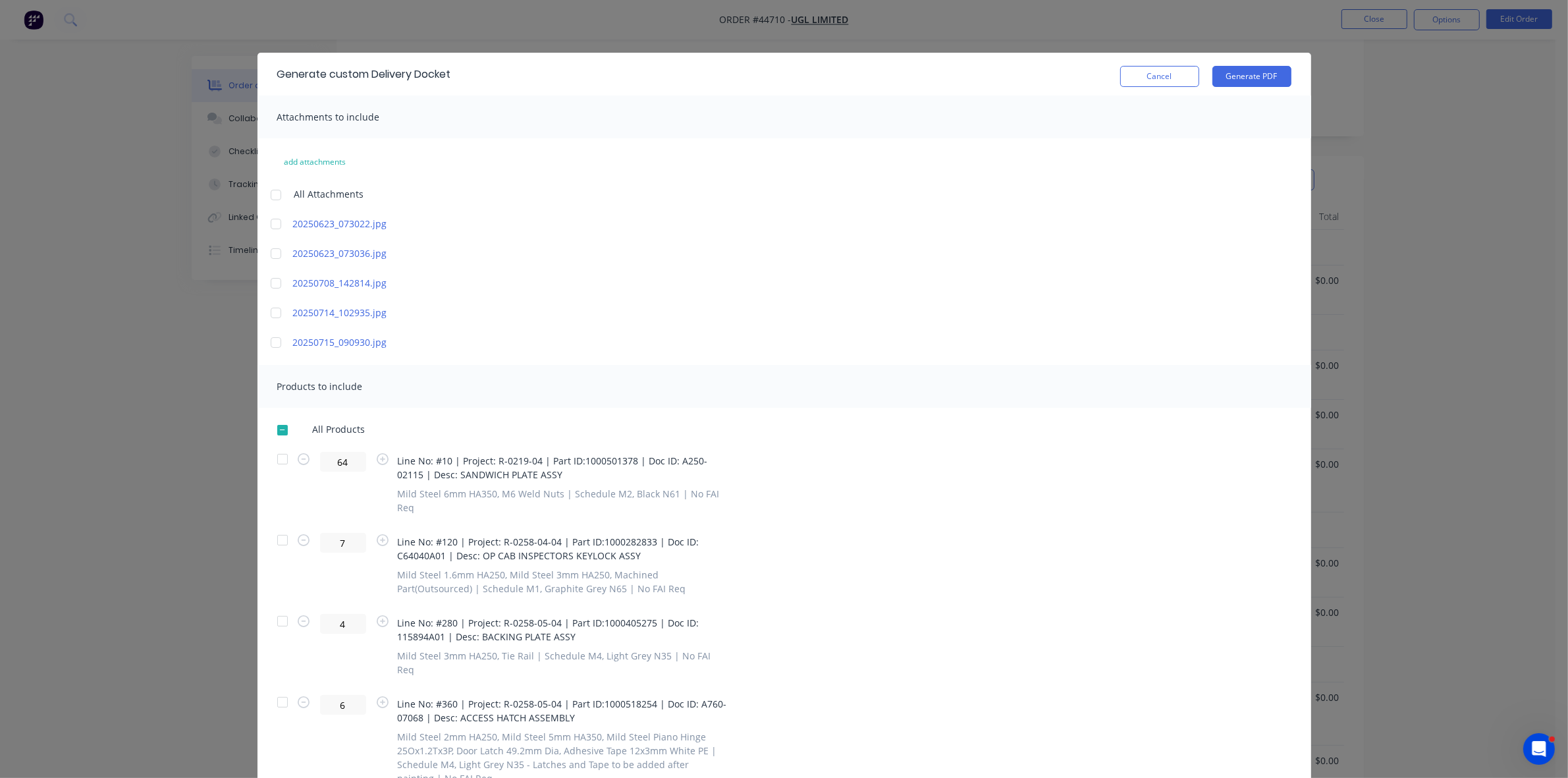
scroll to position [83, 0]
click at [1242, 76] on button "Generate PDF" at bounding box center [1252, 75] width 79 height 21
click at [1150, 81] on button "Cancel" at bounding box center [1160, 75] width 79 height 21
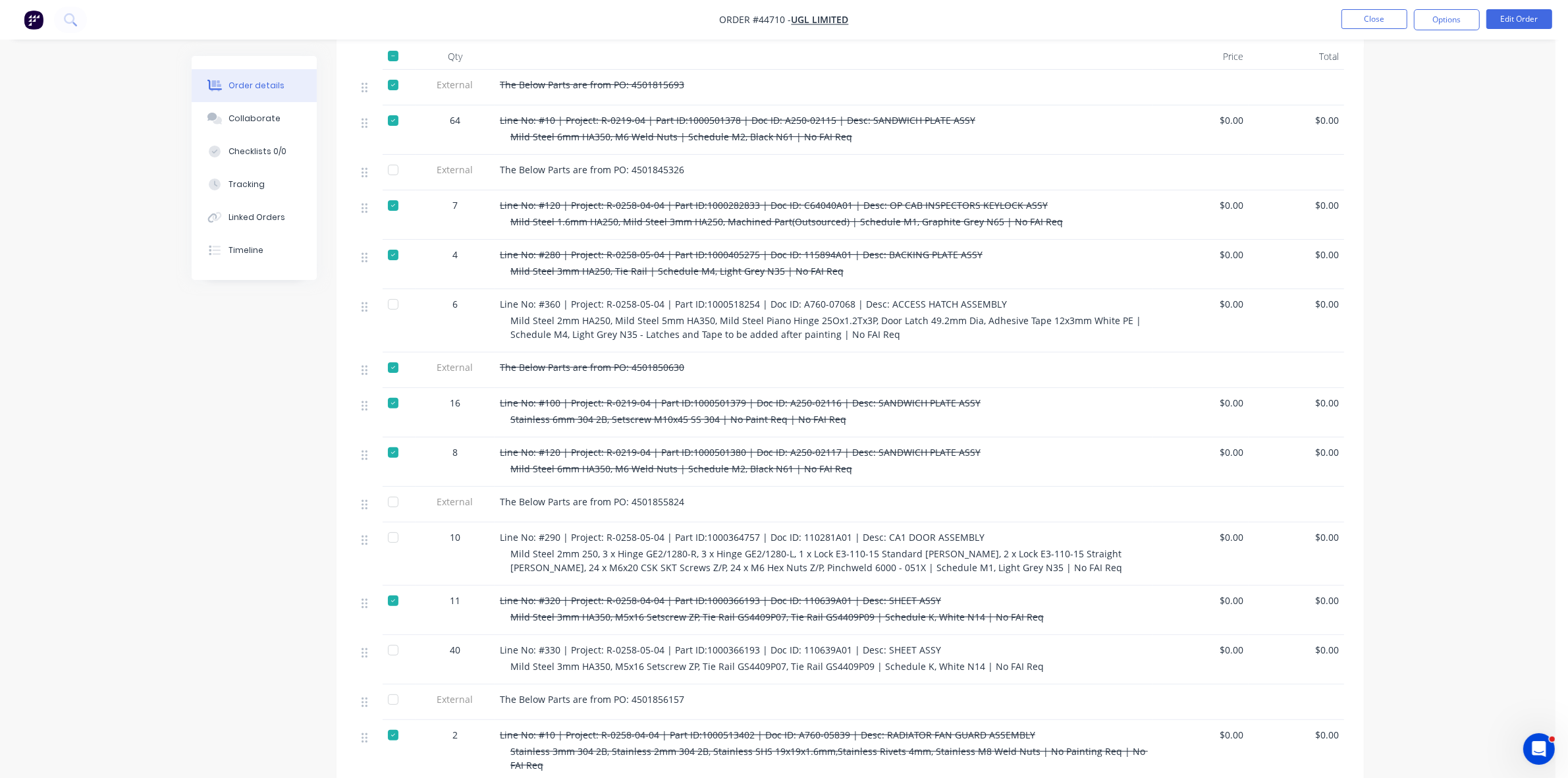
scroll to position [411, 0]
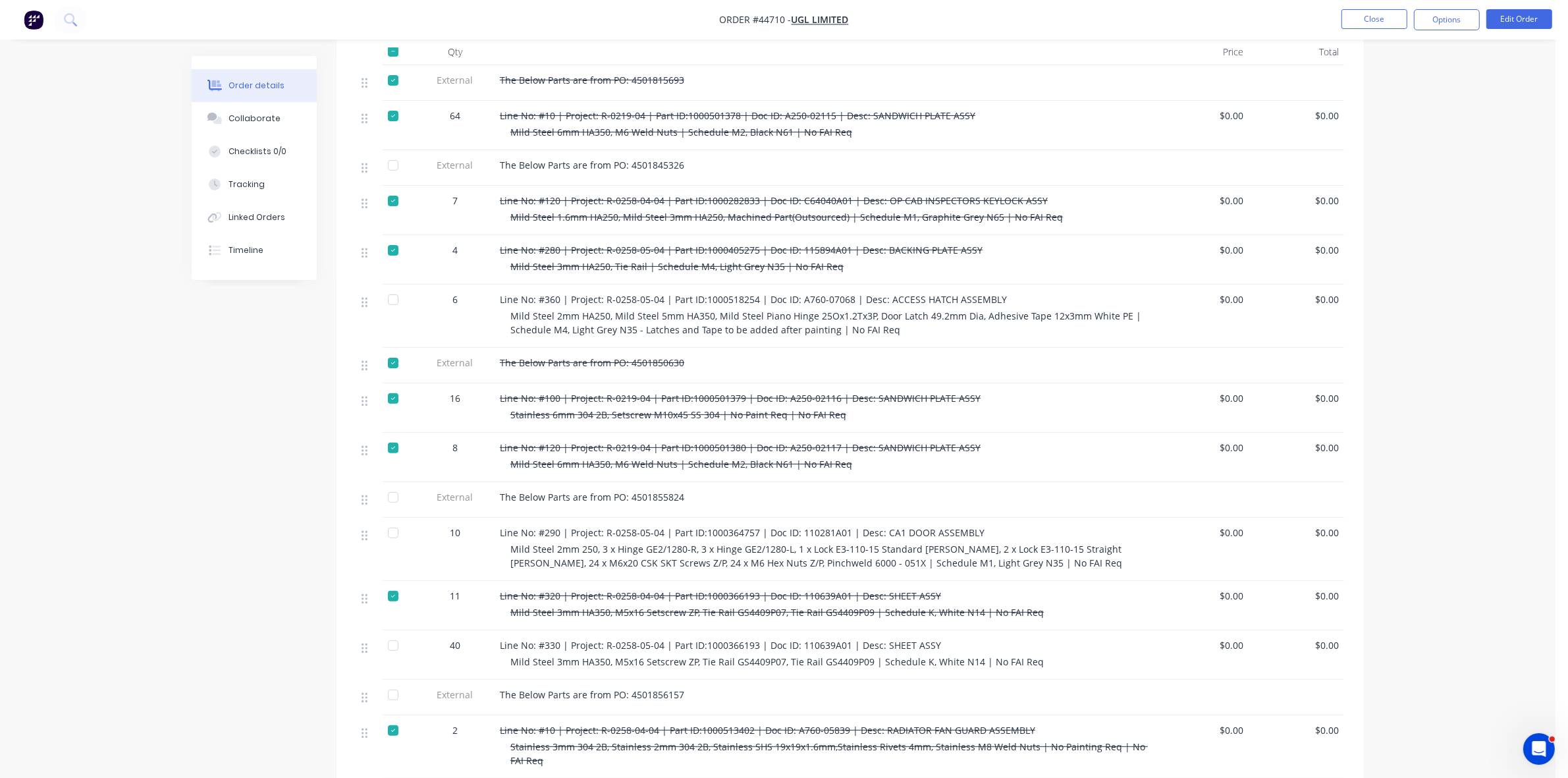
click at [394, 632] on div at bounding box center [393, 645] width 26 height 26
click at [263, 188] on button "Tracking" at bounding box center [253, 184] width 125 height 33
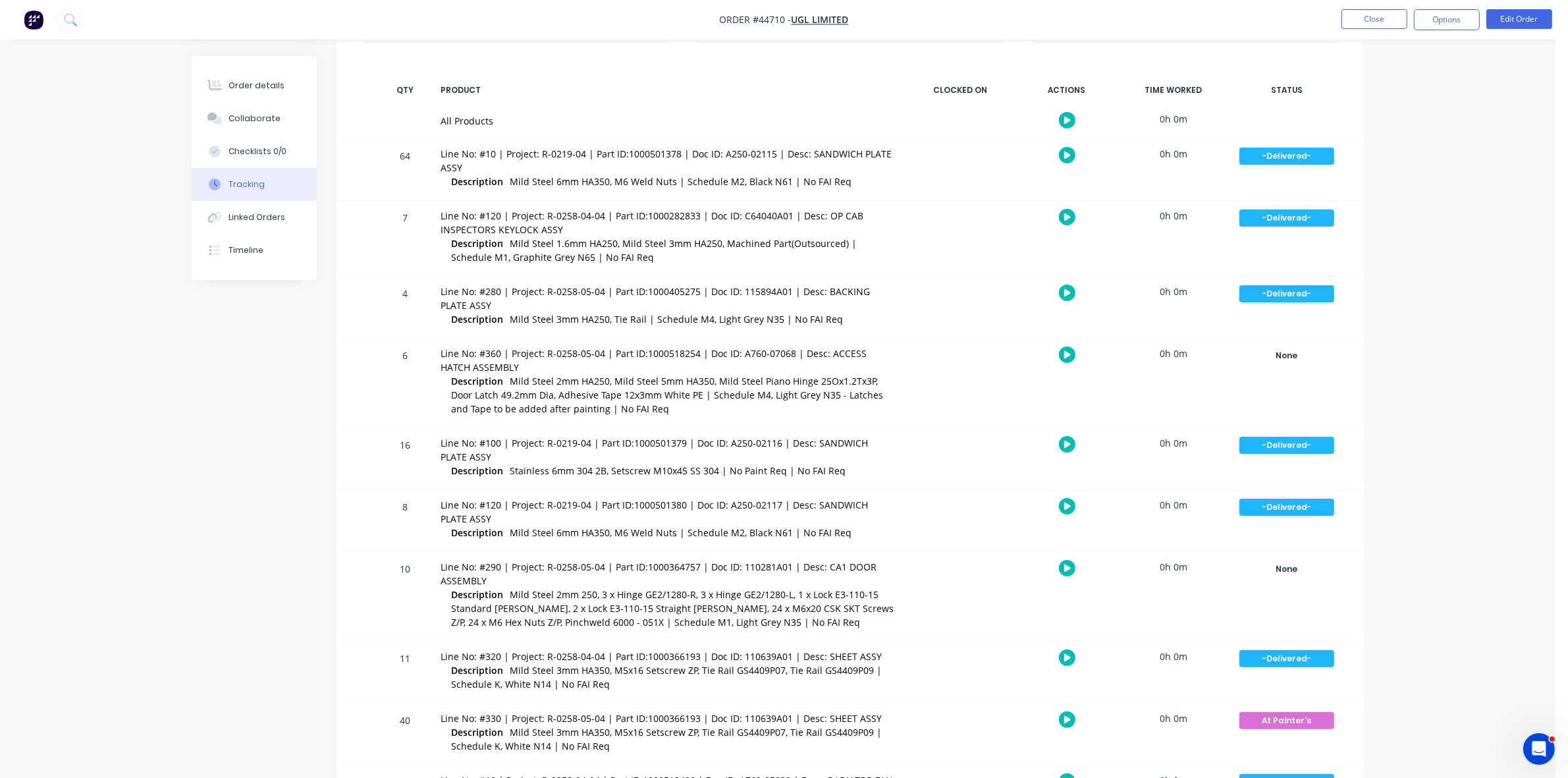
scroll to position [247, 0]
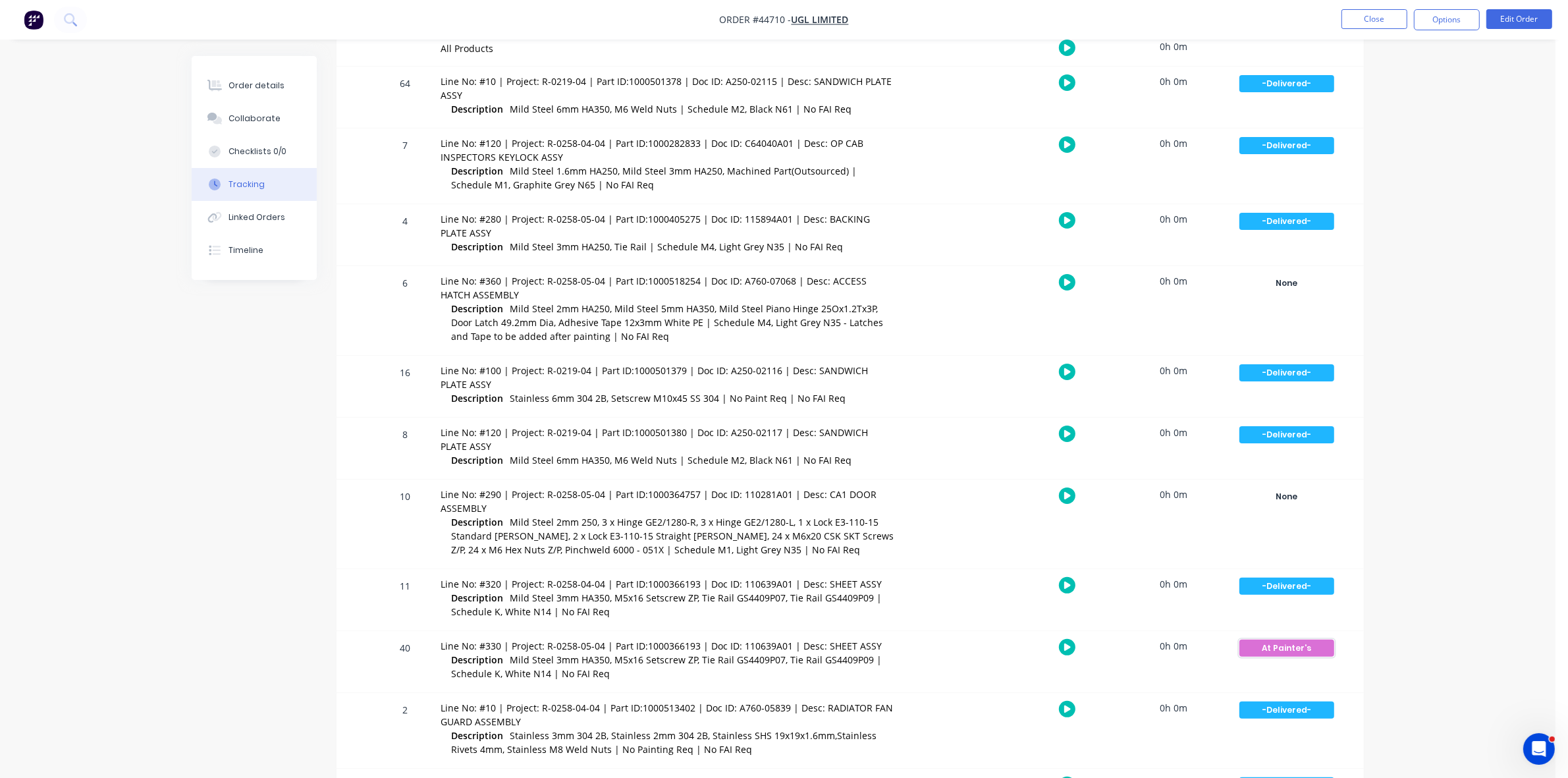
click at [1287, 648] on div "At Painter's" at bounding box center [1287, 648] width 95 height 17
click at [1396, 724] on button "Ready for Delivery" at bounding box center [1401, 726] width 92 height 17
click at [290, 86] on button "Order details" at bounding box center [253, 85] width 125 height 33
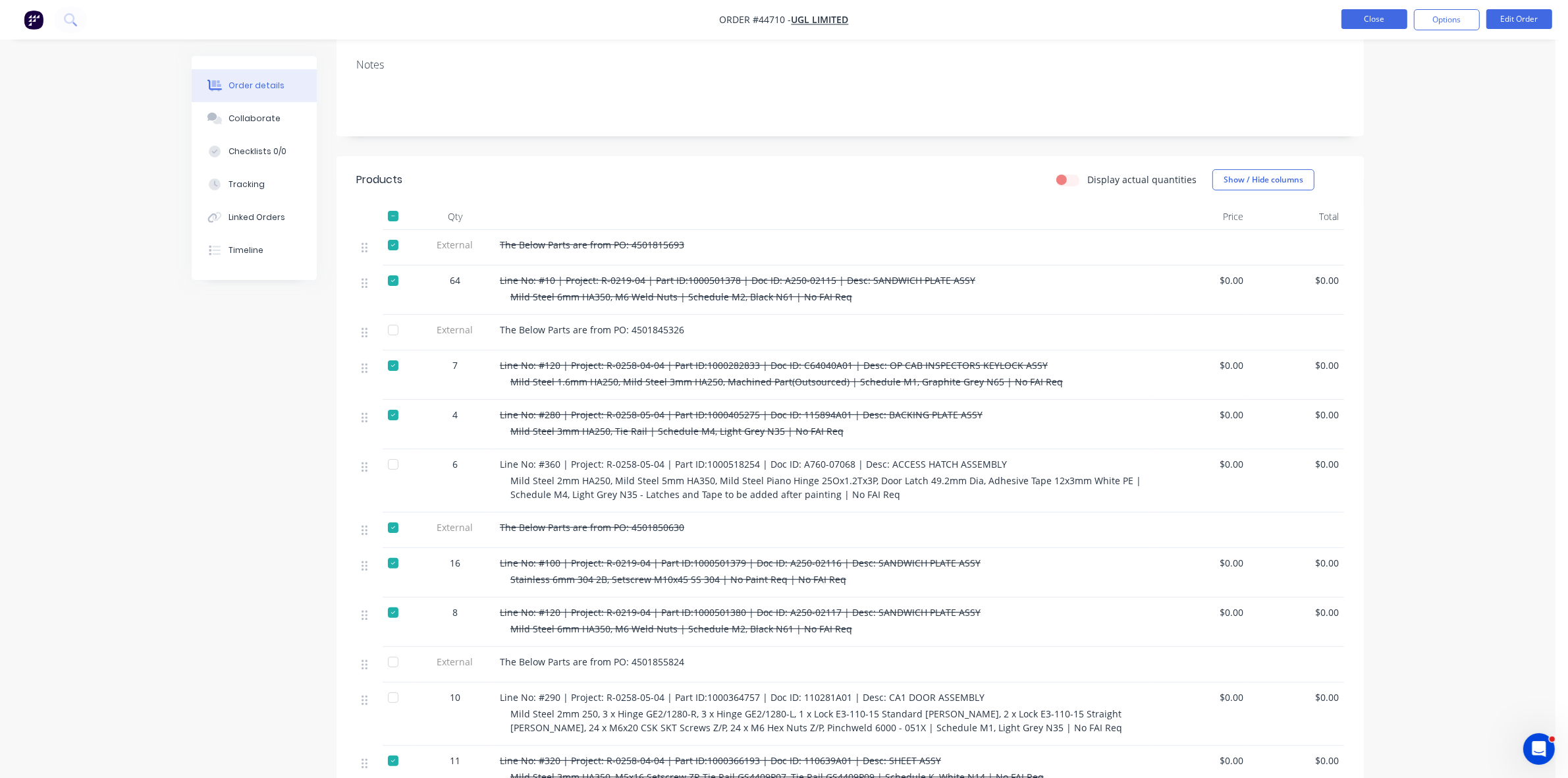
click at [1390, 13] on button "Close" at bounding box center [1374, 19] width 66 height 20
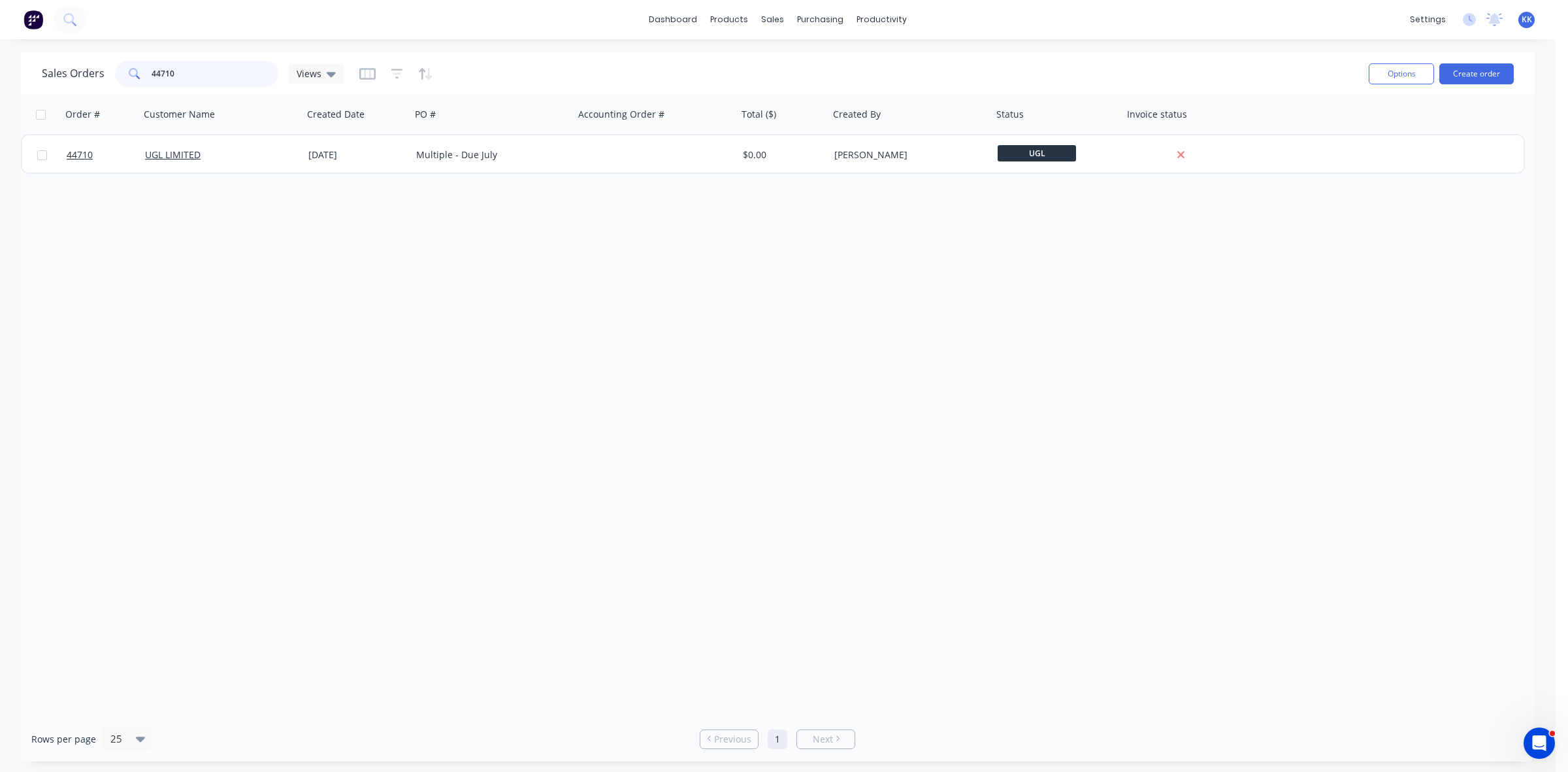
drag, startPoint x: 210, startPoint y: 74, endPoint x: 138, endPoint y: 66, distance: 72.4
click at [138, 66] on div "44710" at bounding box center [196, 73] width 163 height 26
type input "45828"
click at [503, 151] on div "4501882007" at bounding box center [488, 154] width 145 height 13
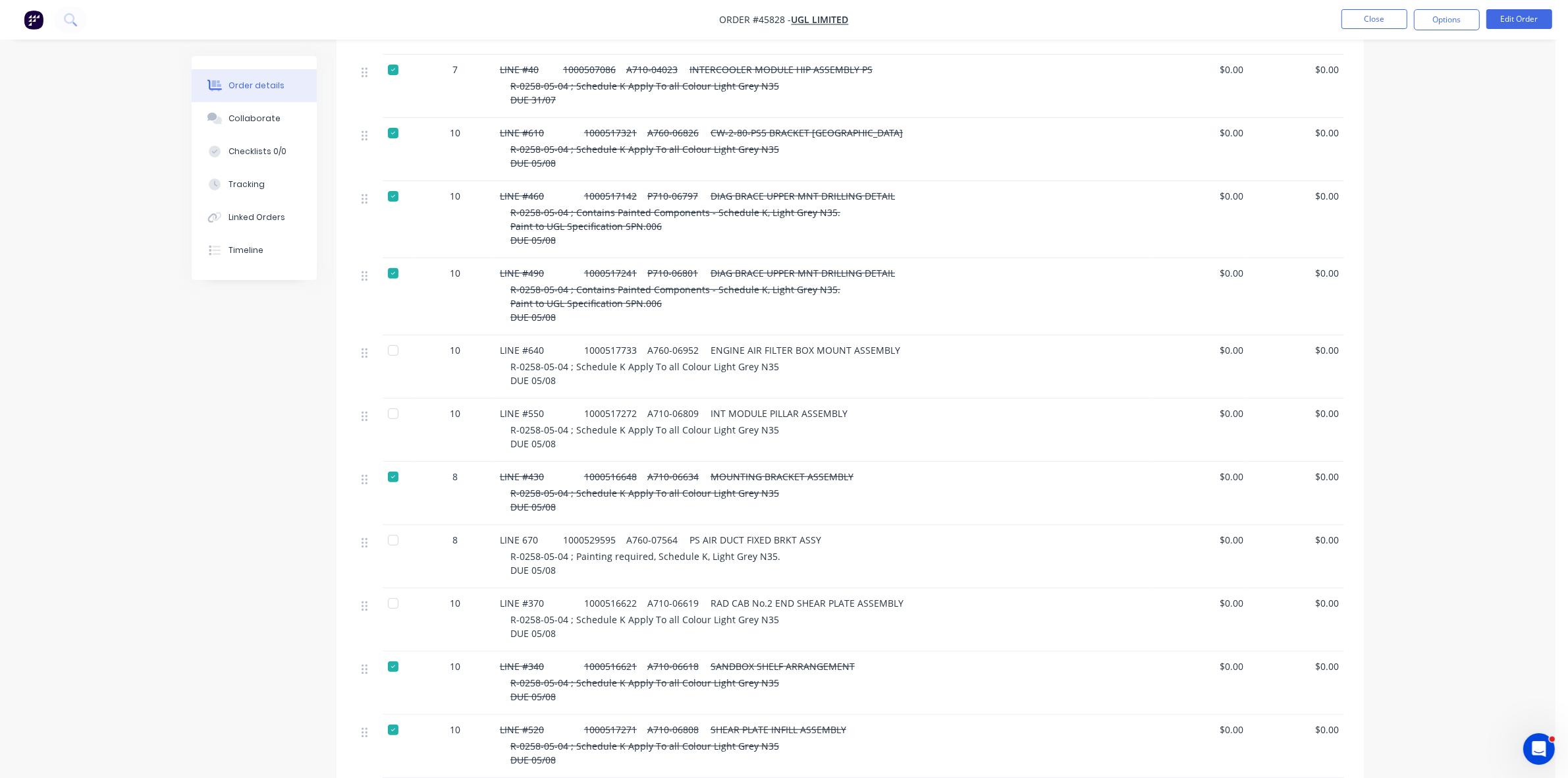
scroll to position [576, 0]
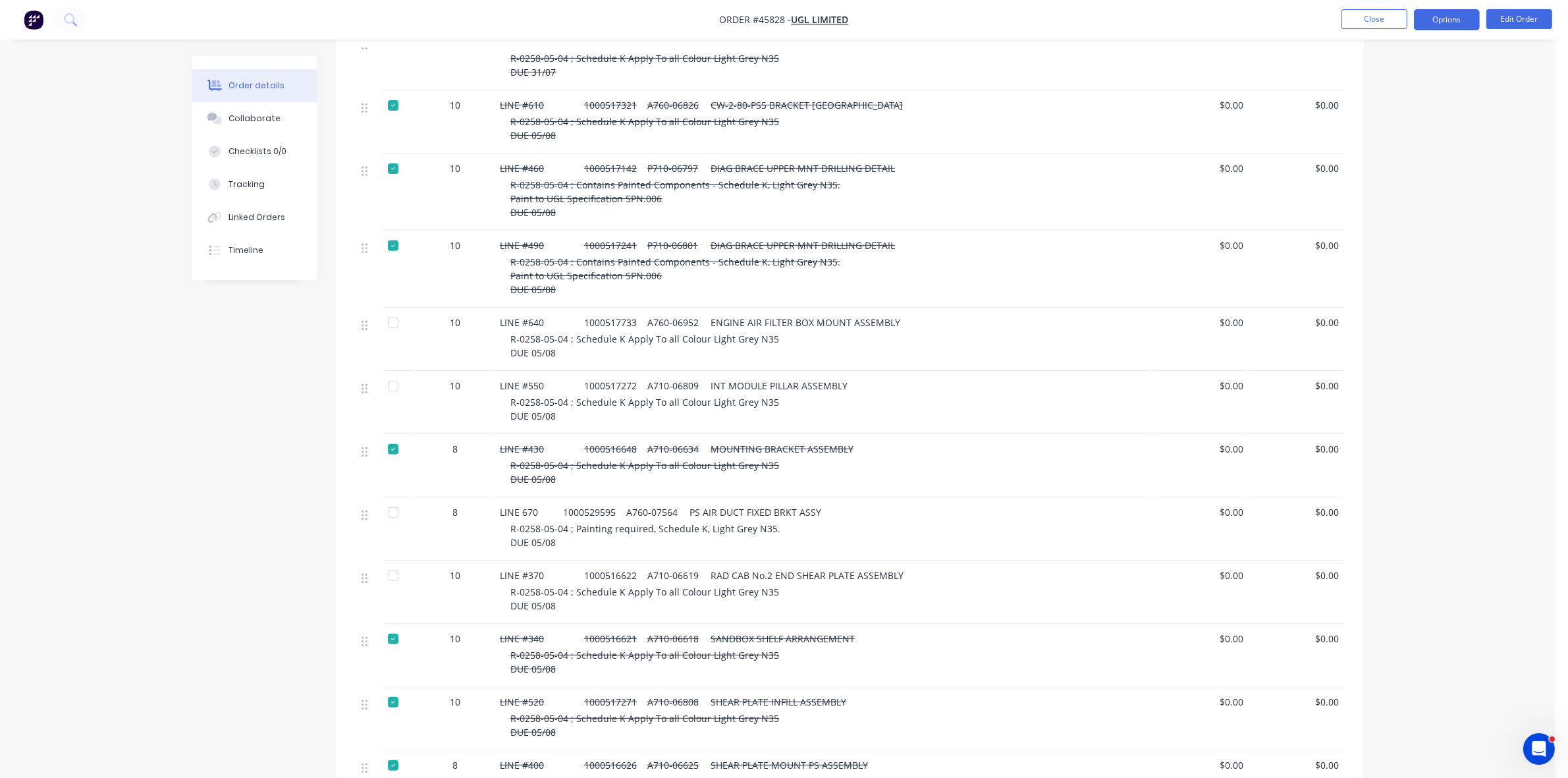
click at [1436, 17] on button "Options" at bounding box center [1447, 19] width 66 height 21
click at [1400, 185] on div "Delivery Docket" at bounding box center [1407, 185] width 121 height 19
click at [1400, 166] on div "Custom" at bounding box center [1407, 158] width 121 height 19
click at [1397, 139] on div "Without pricing" at bounding box center [1407, 132] width 121 height 19
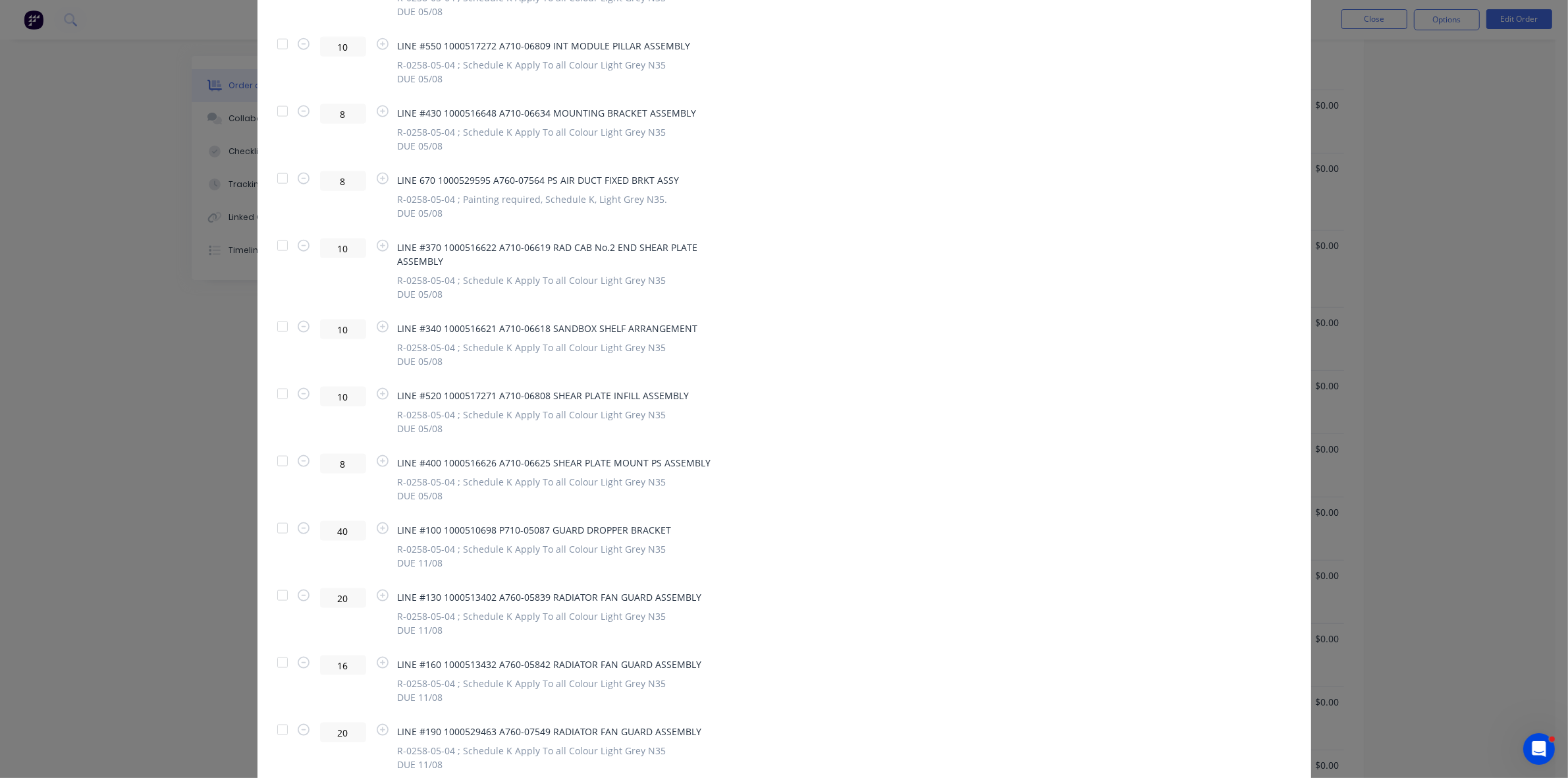
scroll to position [2058, 0]
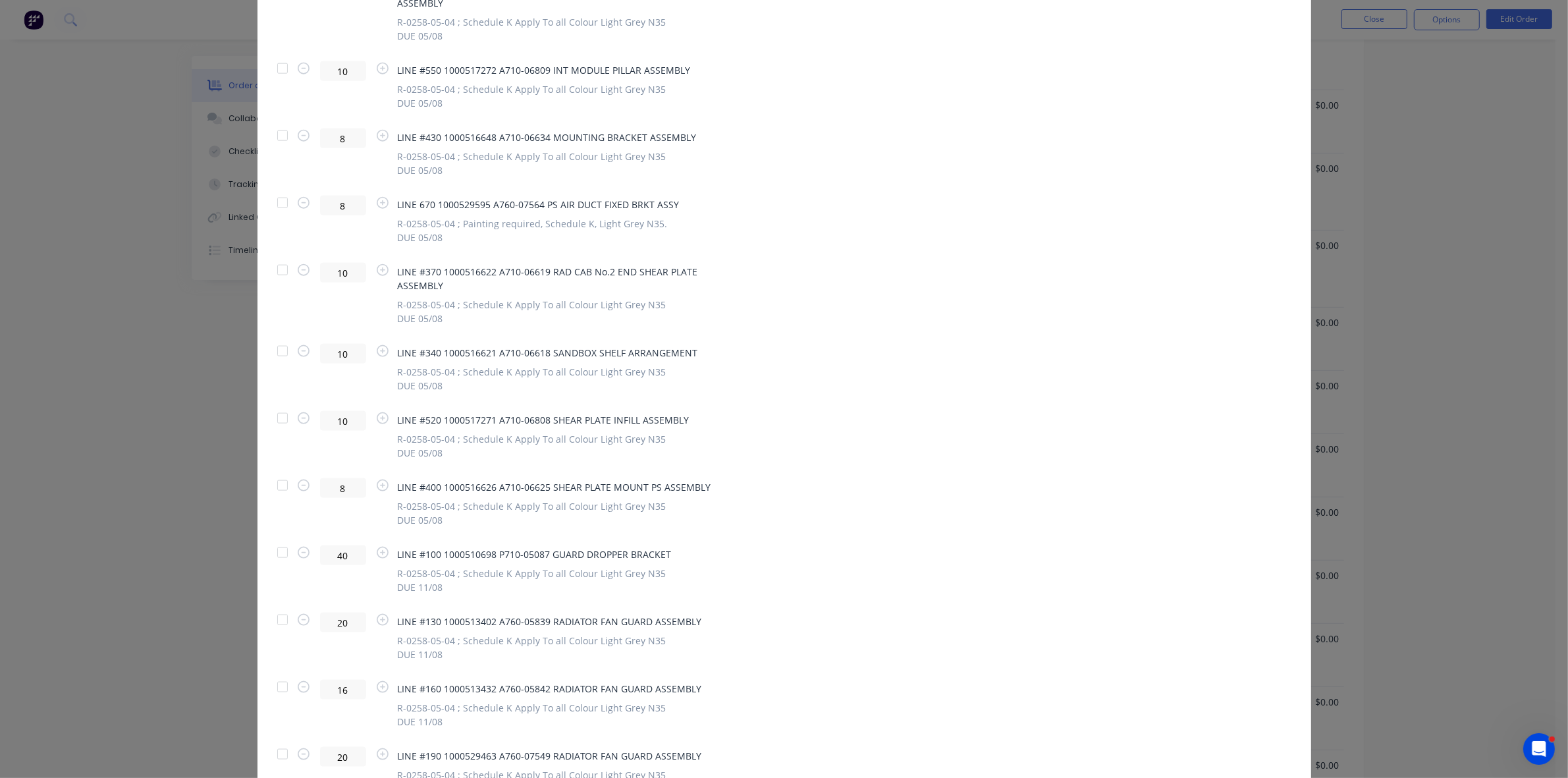
click at [275, 257] on div at bounding box center [282, 270] width 26 height 26
click at [327, 262] on input "10" at bounding box center [342, 272] width 46 height 20
type input "1"
click at [465, 265] on span "LINE #370 1000516622 A710-06619 RAD CAB No.2 END SHEAR PLATE ASSEMBLY" at bounding box center [563, 278] width 329 height 28
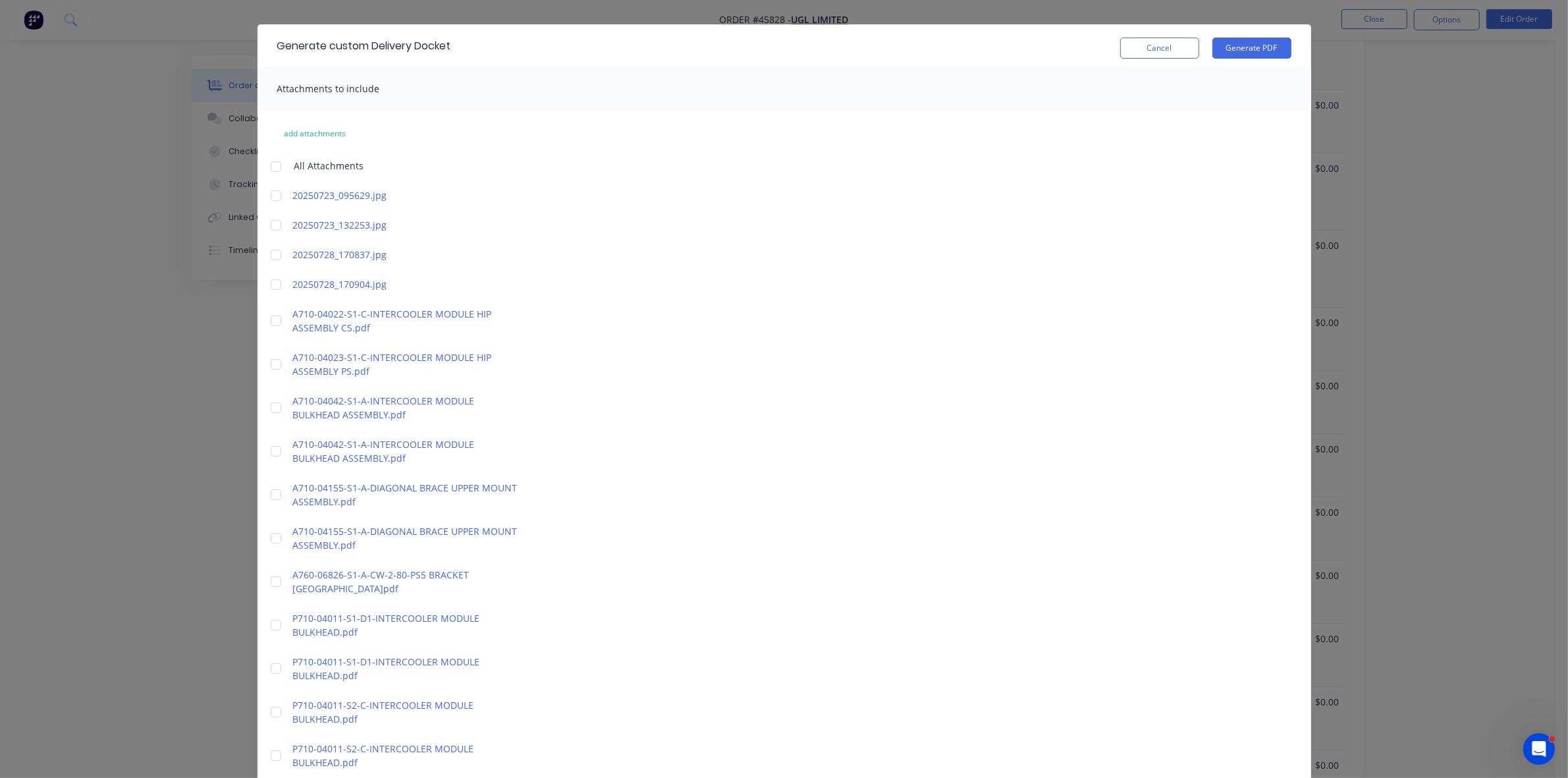
scroll to position [0, 0]
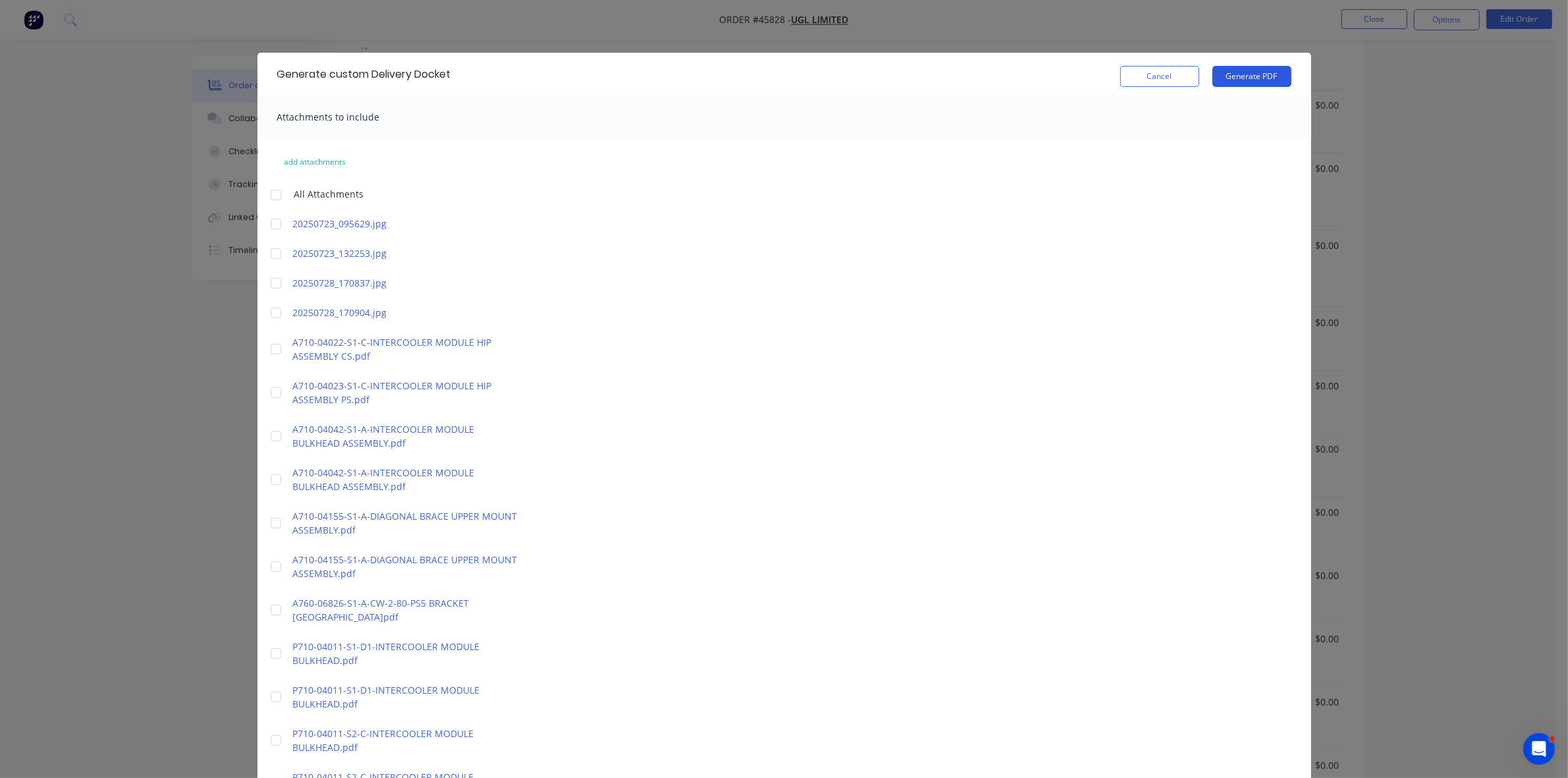
click at [1225, 75] on button "Generate PDF" at bounding box center [1252, 75] width 79 height 21
click at [1163, 83] on button "Cancel" at bounding box center [1160, 75] width 79 height 21
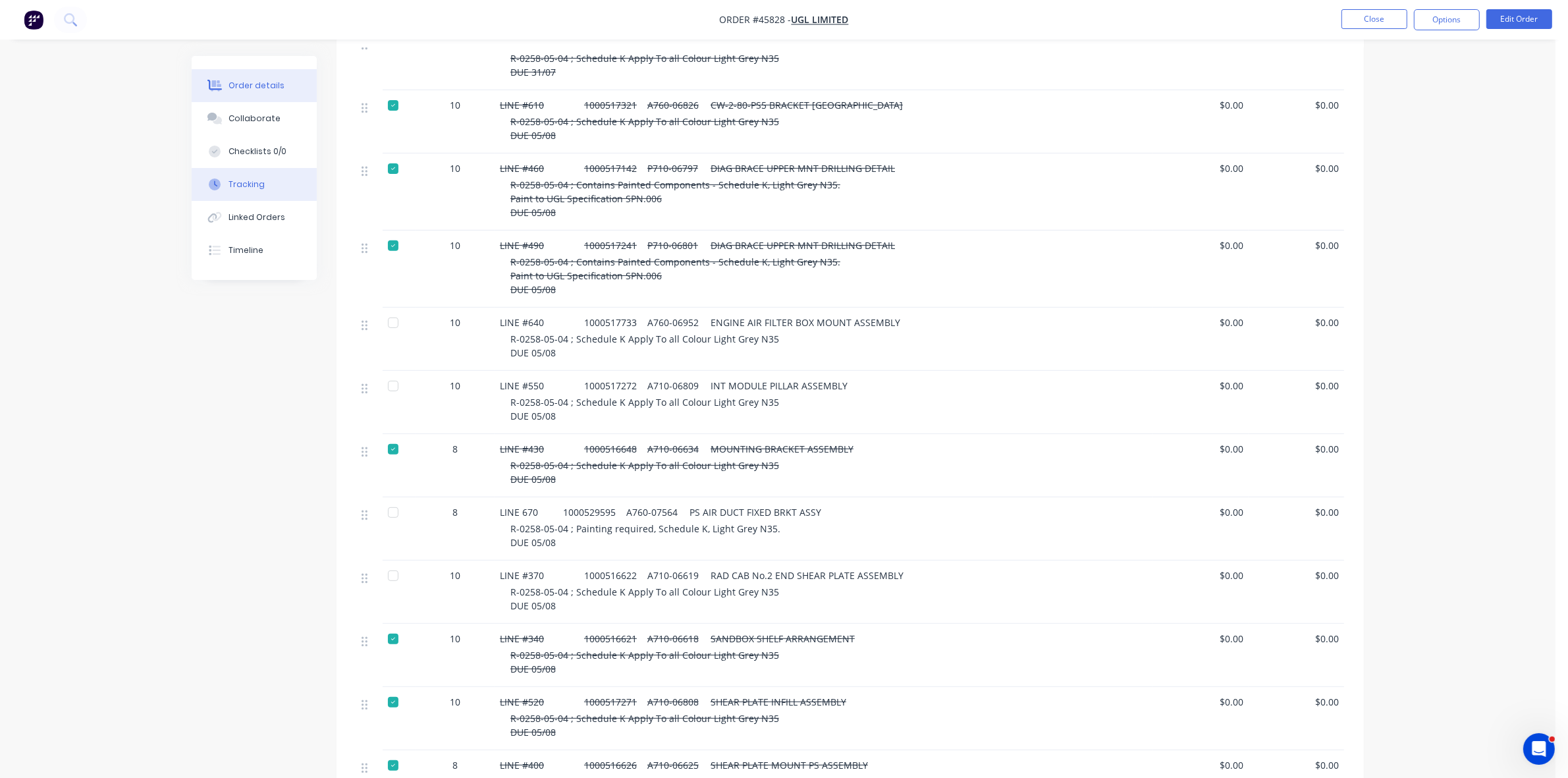
click at [255, 179] on div "Tracking" at bounding box center [246, 184] width 36 height 12
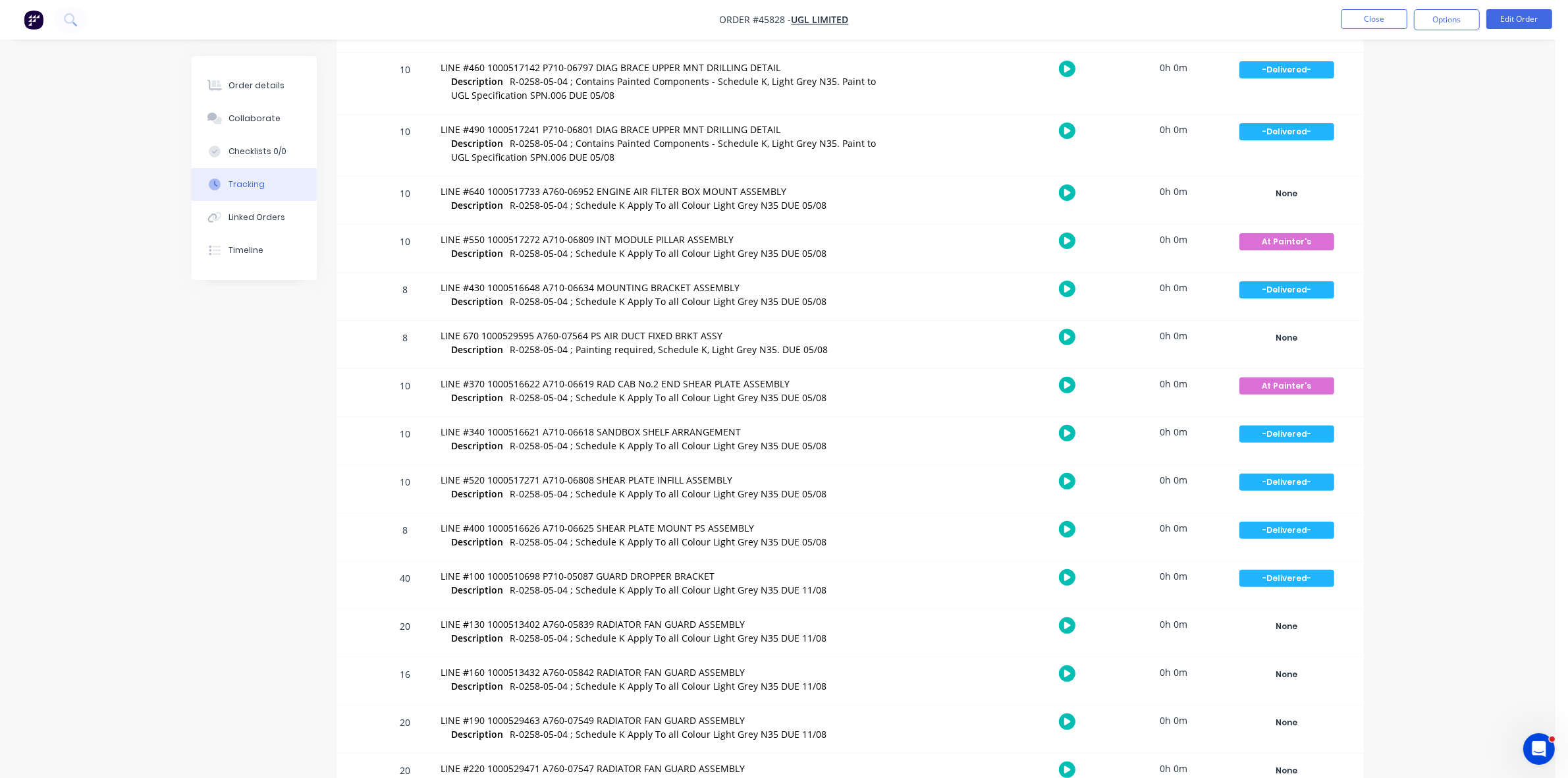
scroll to position [632, 0]
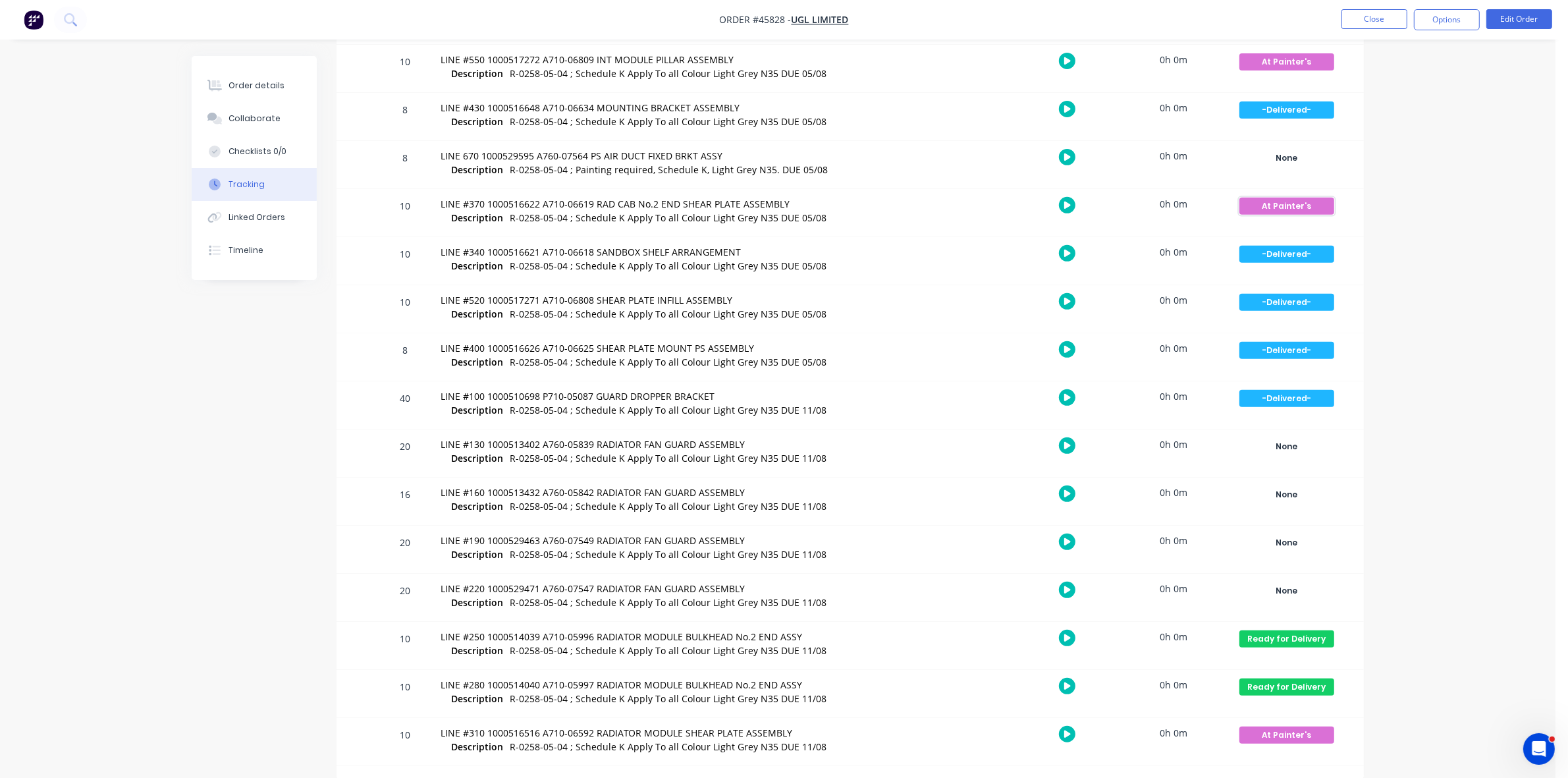
click at [1294, 208] on div "At Painter's" at bounding box center [1287, 206] width 95 height 17
click at [1378, 343] on button "Ready for Delivery" at bounding box center [1401, 339] width 92 height 17
click at [253, 80] on div "Order details" at bounding box center [256, 85] width 56 height 12
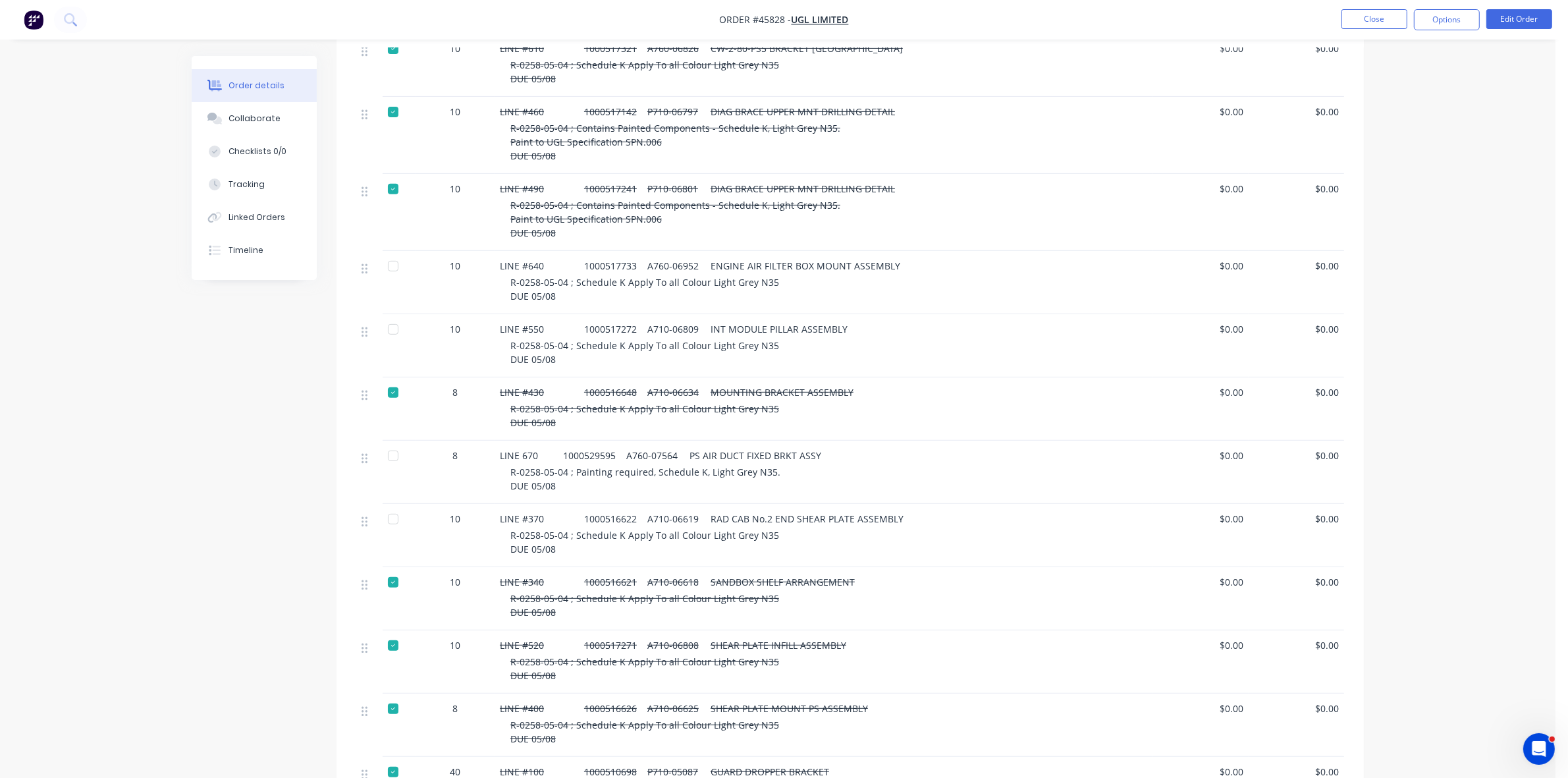
click at [390, 506] on div at bounding box center [393, 518] width 26 height 26
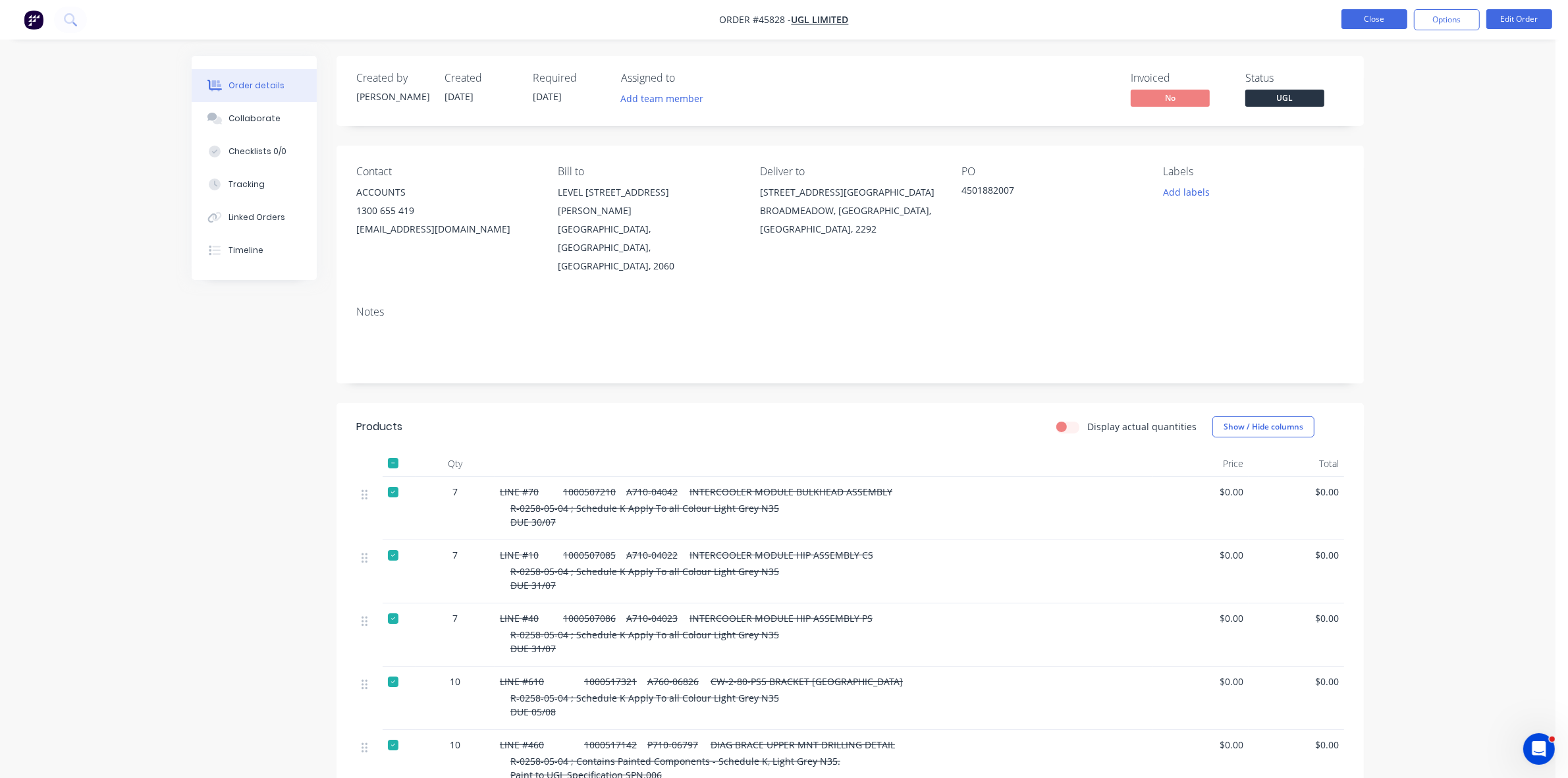
click at [1362, 21] on button "Close" at bounding box center [1374, 19] width 66 height 20
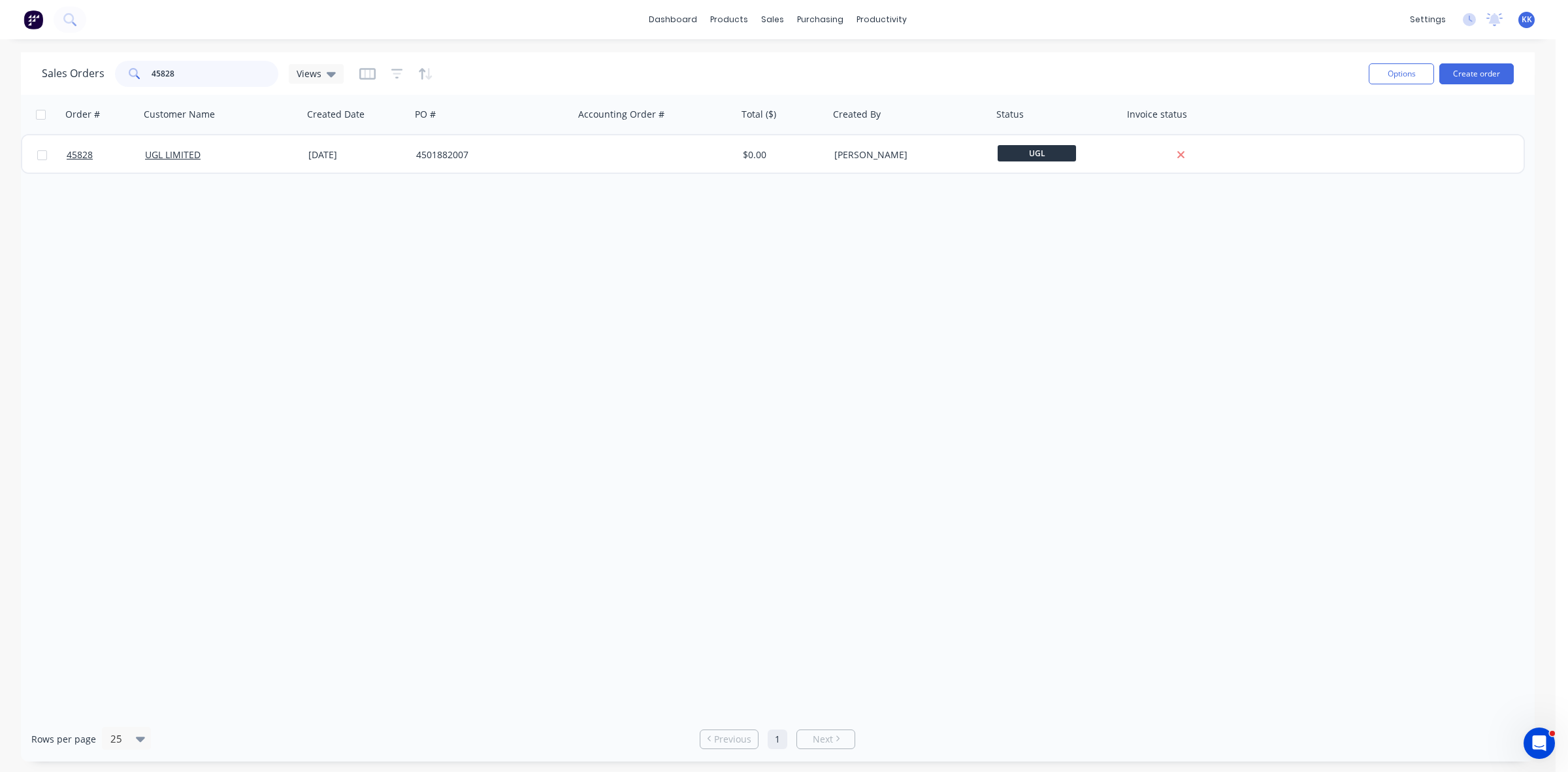
drag, startPoint x: 174, startPoint y: 72, endPoint x: 145, endPoint y: 70, distance: 29.1
click at [145, 70] on div "45828" at bounding box center [196, 73] width 163 height 26
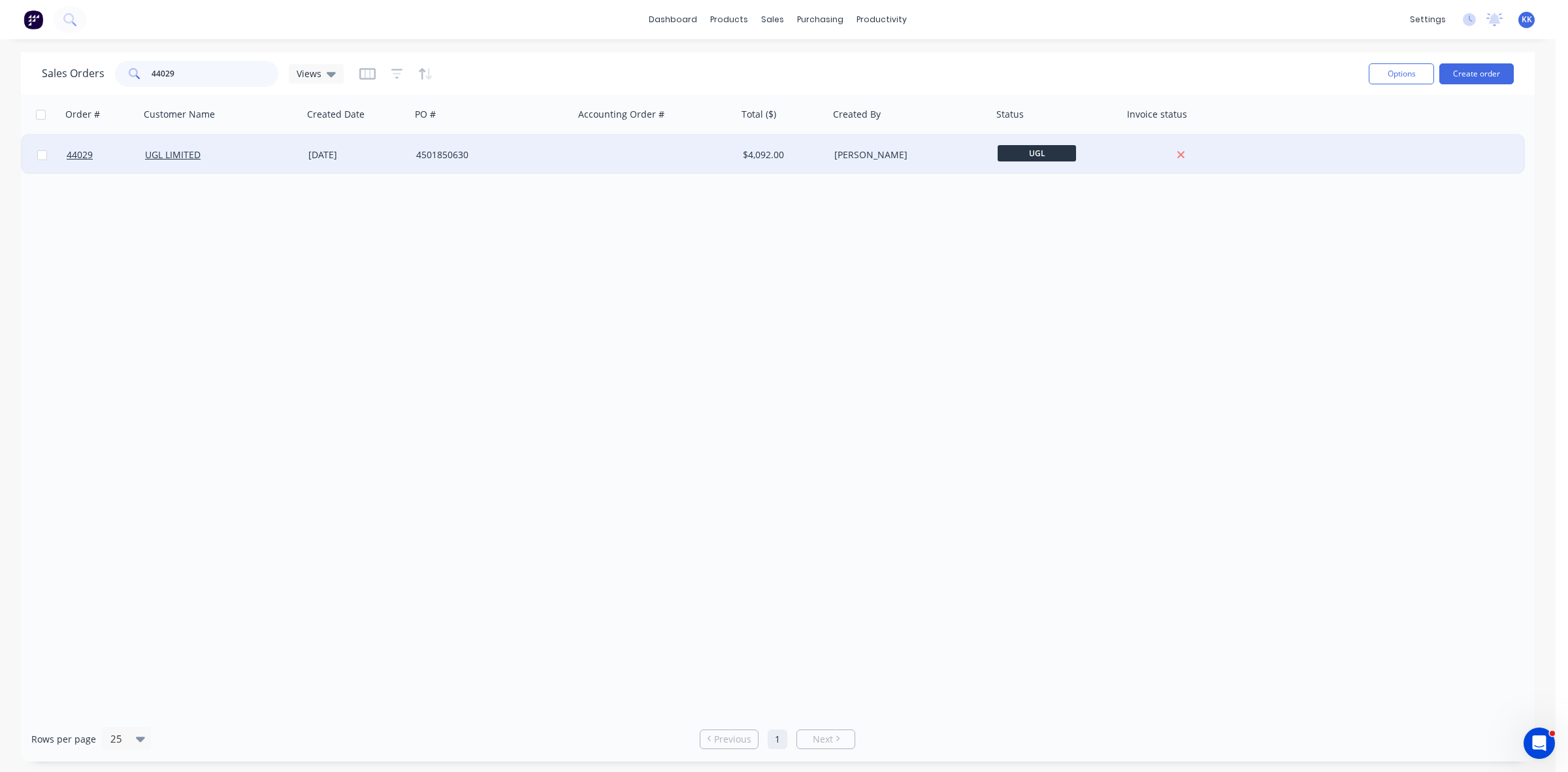
type input "44029"
click at [507, 152] on div "4501850630" at bounding box center [488, 154] width 145 height 13
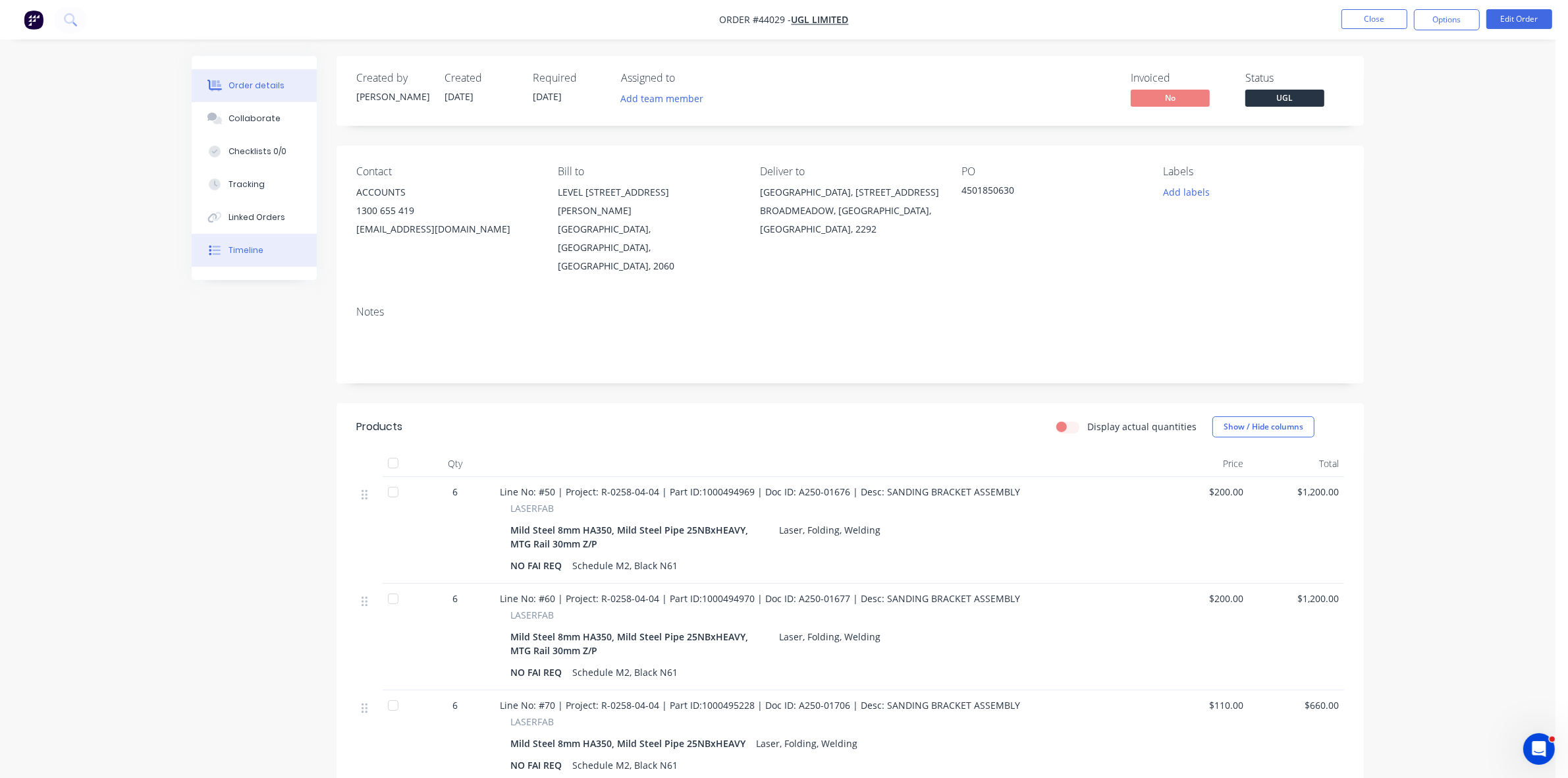
click at [258, 248] on div "Timeline" at bounding box center [245, 250] width 35 height 12
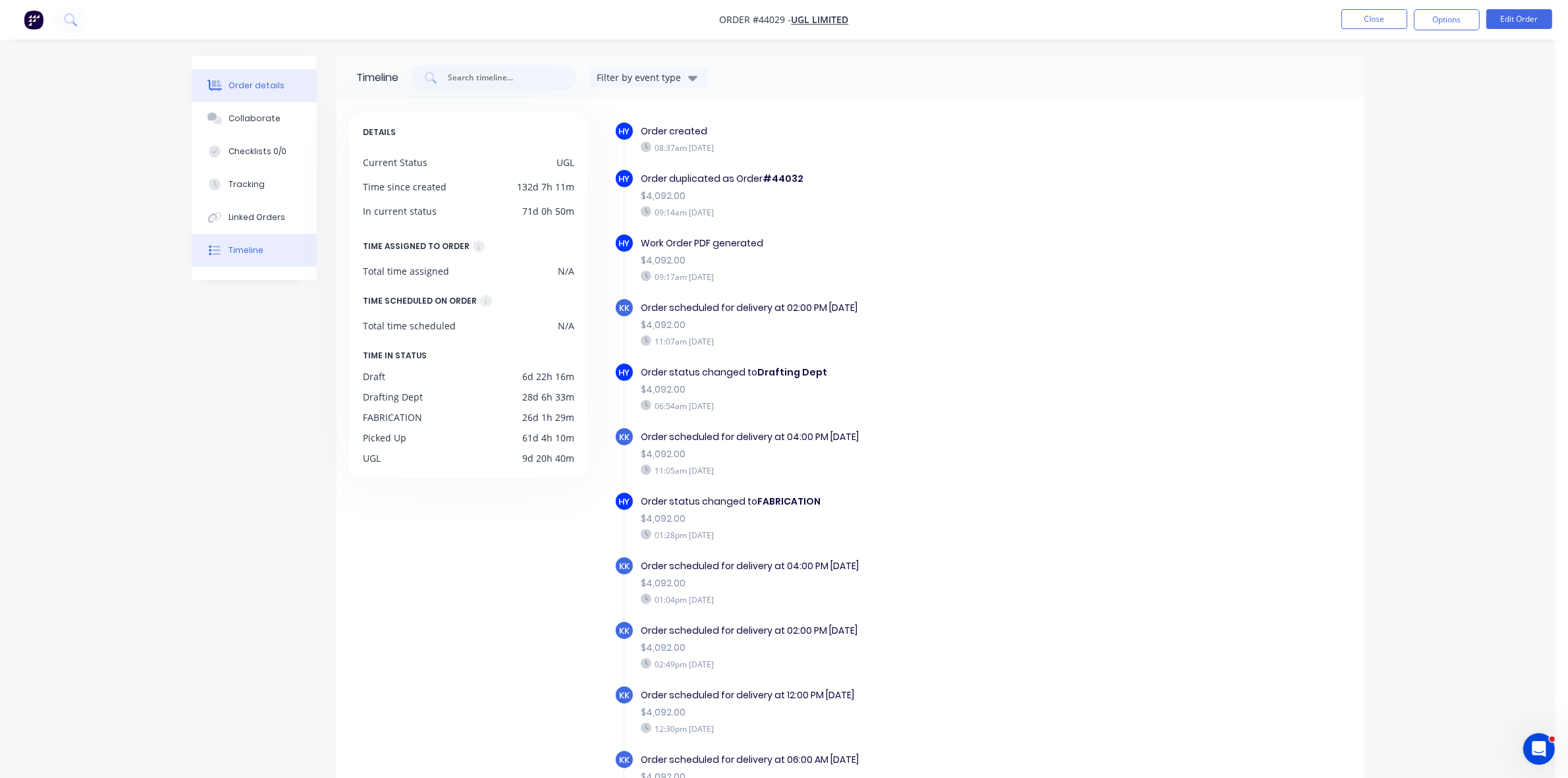
click at [242, 84] on div "Order details" at bounding box center [256, 85] width 56 height 12
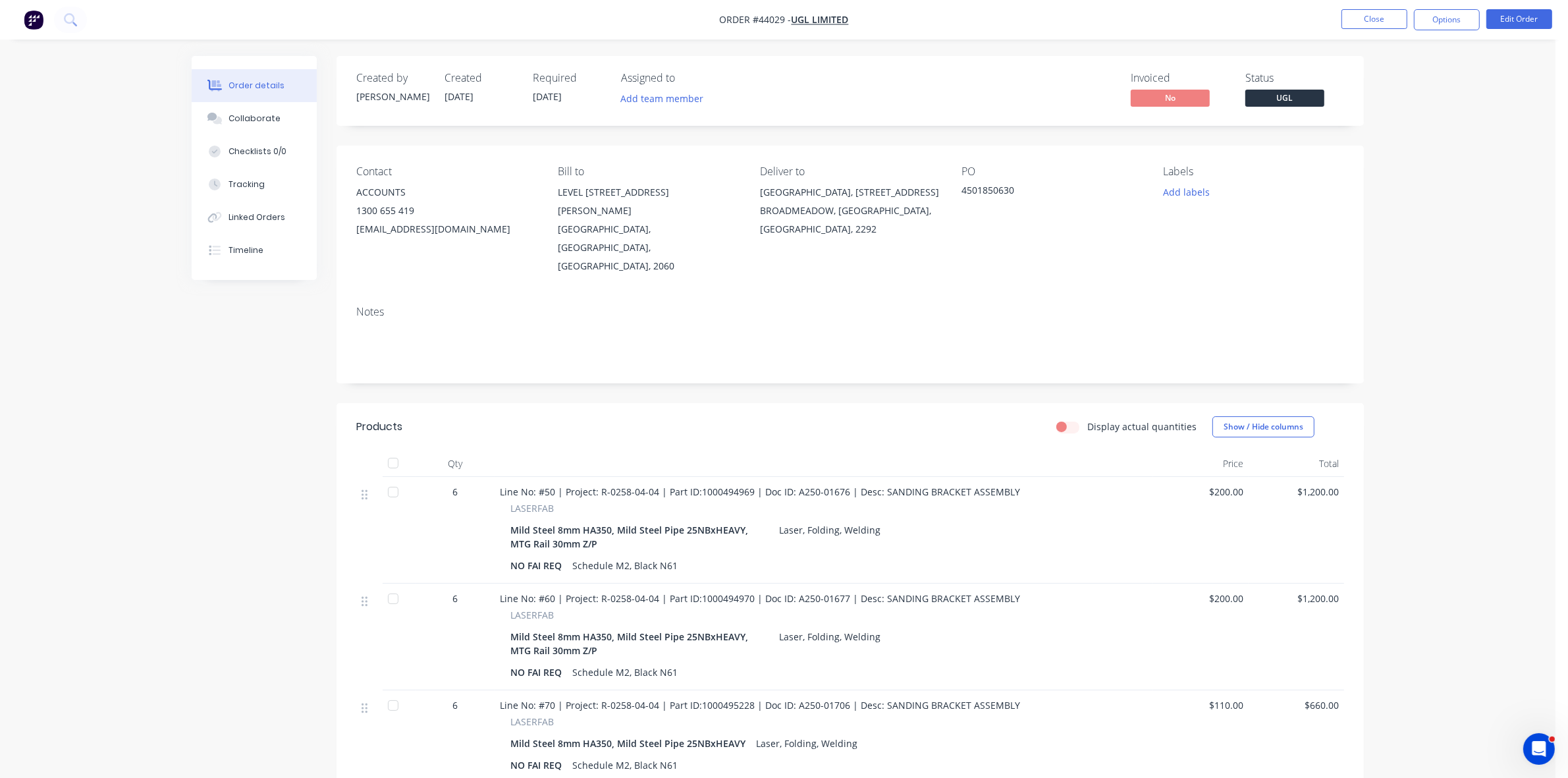
click at [395, 450] on div at bounding box center [393, 463] width 26 height 26
drag, startPoint x: 245, startPoint y: 179, endPoint x: 328, endPoint y: 199, distance: 85.4
click at [247, 179] on div "Tracking" at bounding box center [246, 184] width 36 height 12
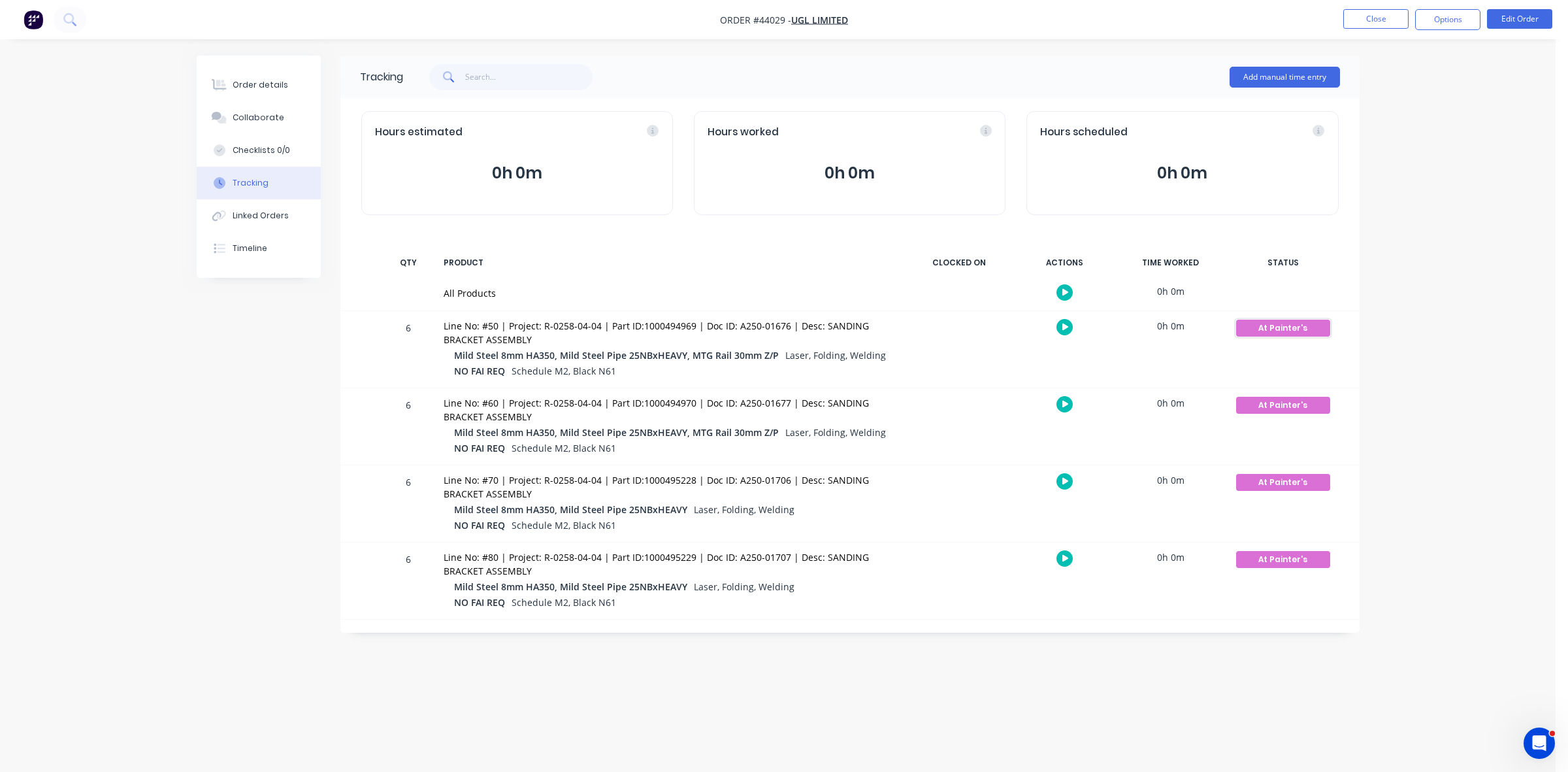
click at [1274, 328] on div "At Painter's" at bounding box center [1284, 327] width 94 height 17
click at [1399, 407] on button "Ready for Delivery" at bounding box center [1396, 406] width 91 height 17
click at [1277, 410] on div "At Painter's" at bounding box center [1284, 405] width 94 height 17
click at [1386, 482] on button "Ready for Delivery" at bounding box center [1396, 482] width 91 height 17
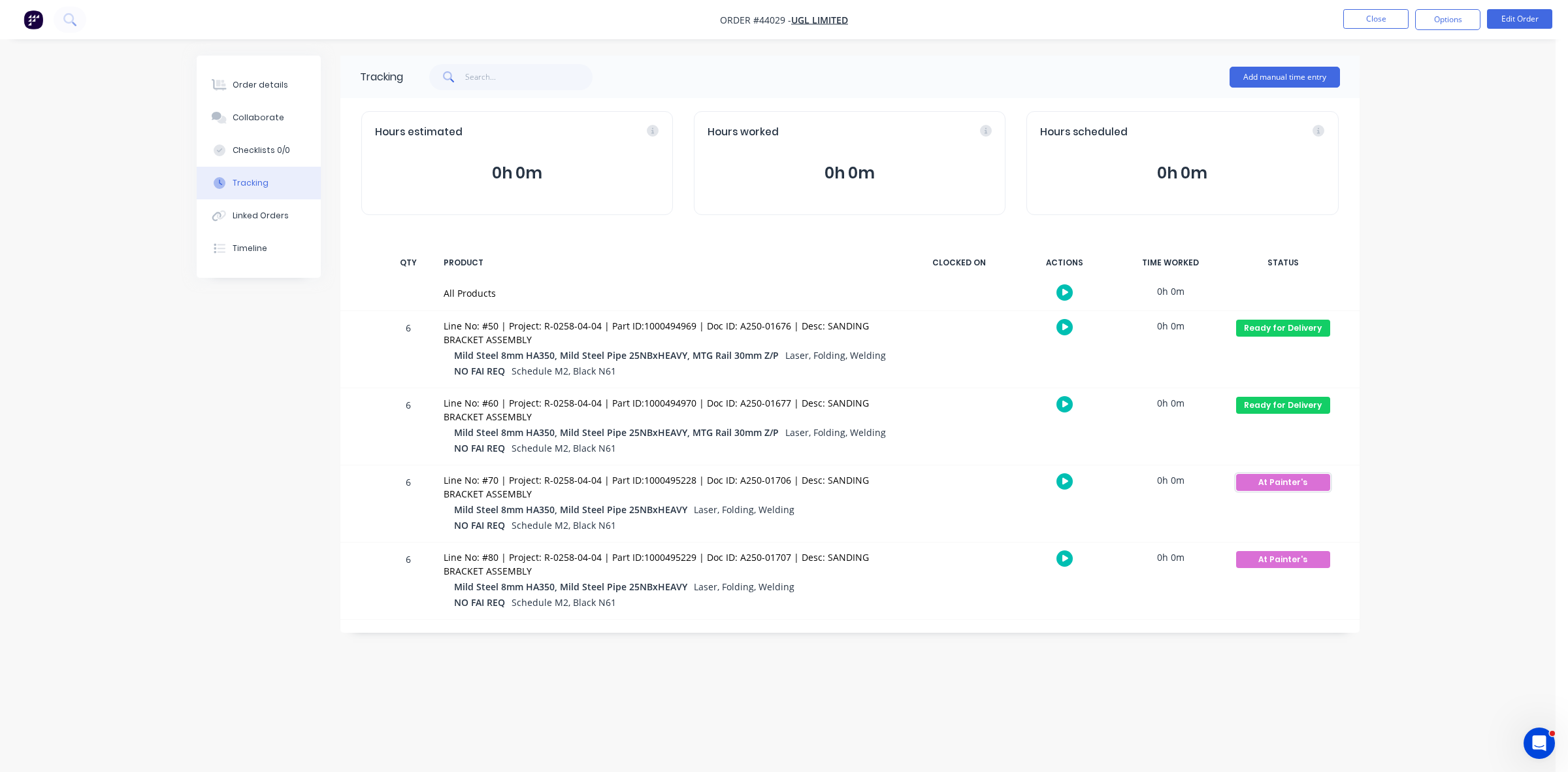
click at [1296, 485] on div "At Painter's" at bounding box center [1284, 481] width 94 height 17
click at [1406, 640] on button "Ready for Delivery" at bounding box center [1396, 641] width 91 height 17
click at [1293, 562] on div "At Painter's" at bounding box center [1284, 559] width 94 height 17
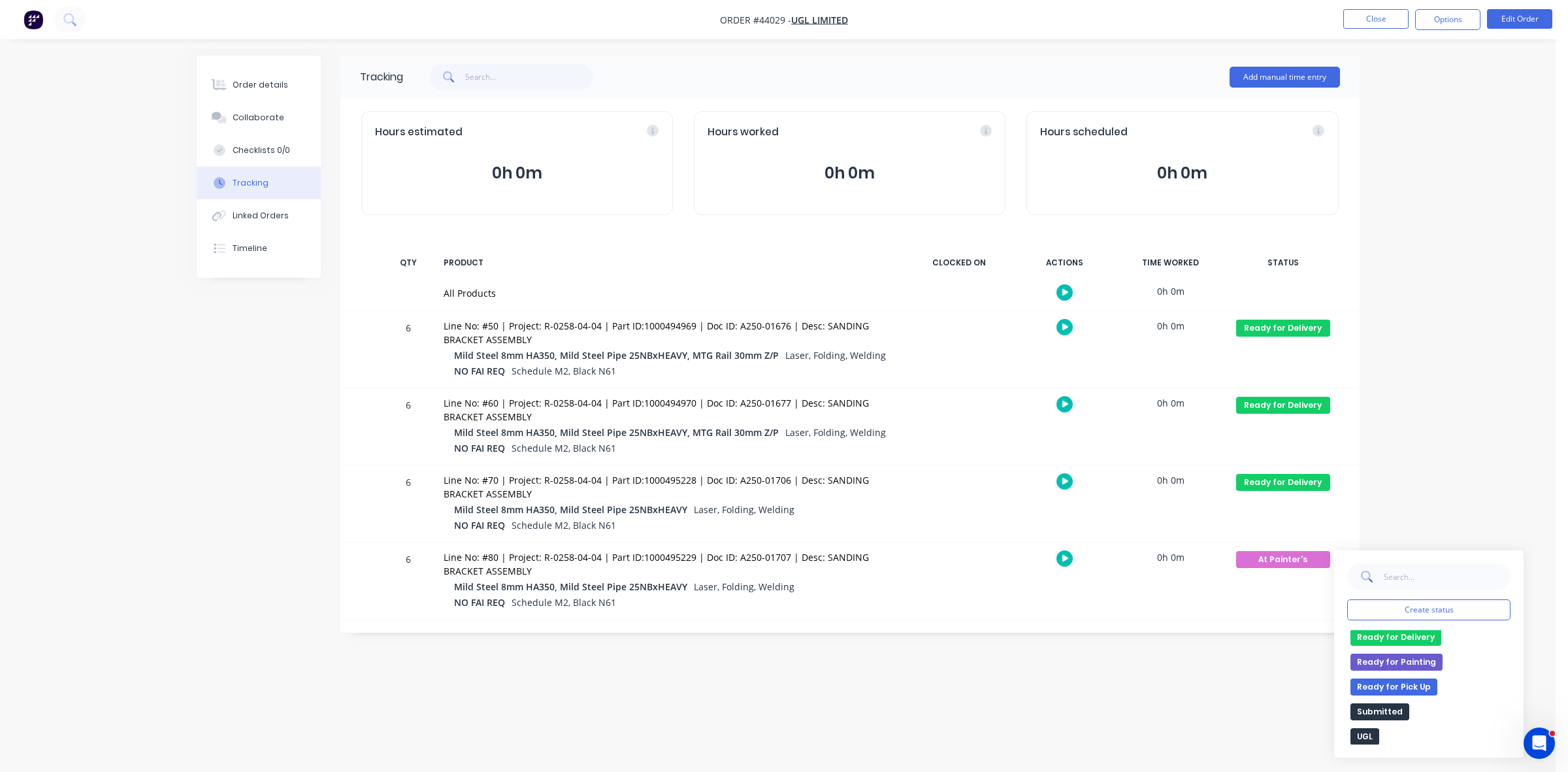
click at [1392, 635] on button "Ready for Delivery" at bounding box center [1396, 636] width 91 height 17
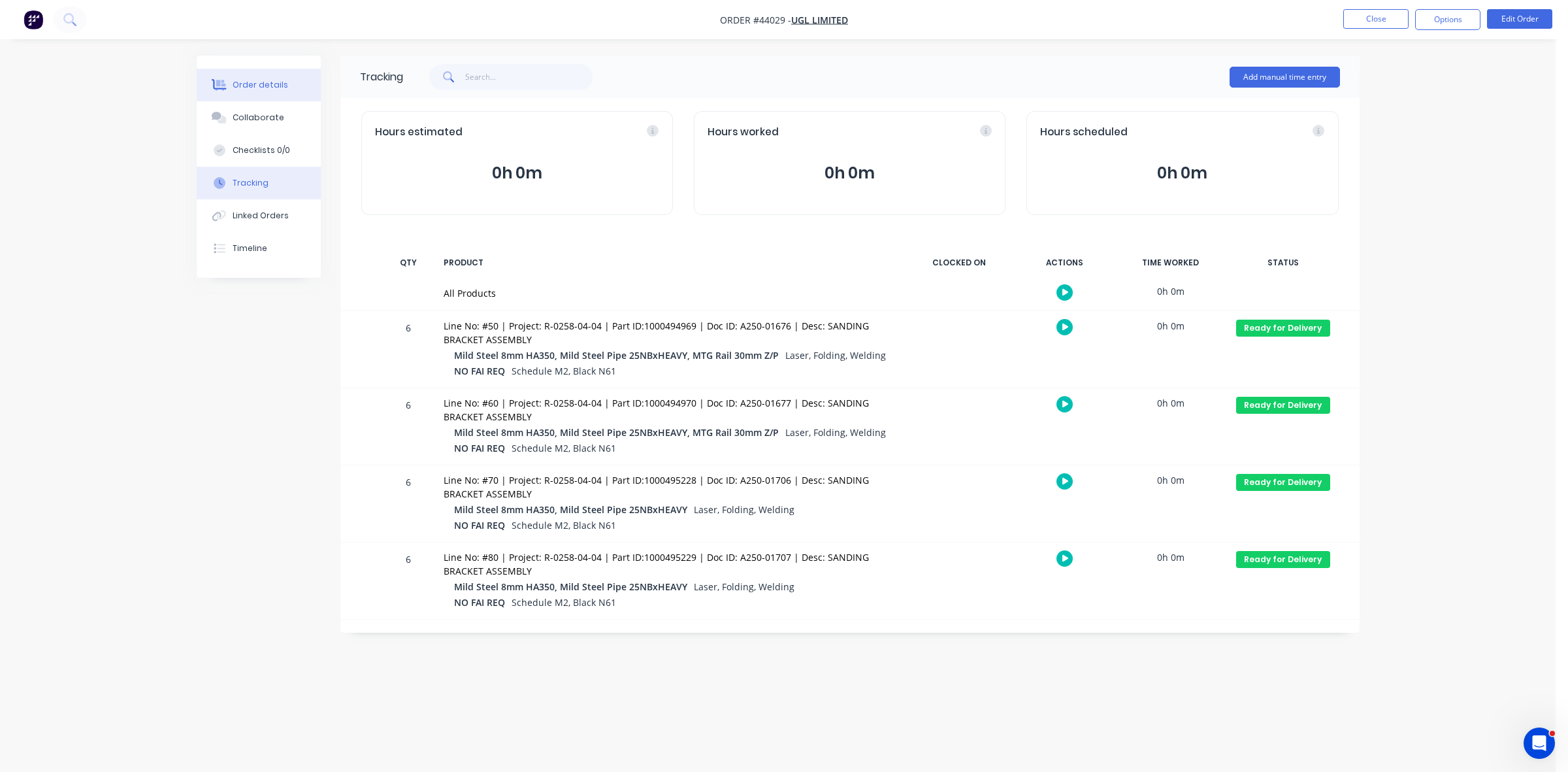
click at [239, 89] on div "Order details" at bounding box center [260, 85] width 55 height 12
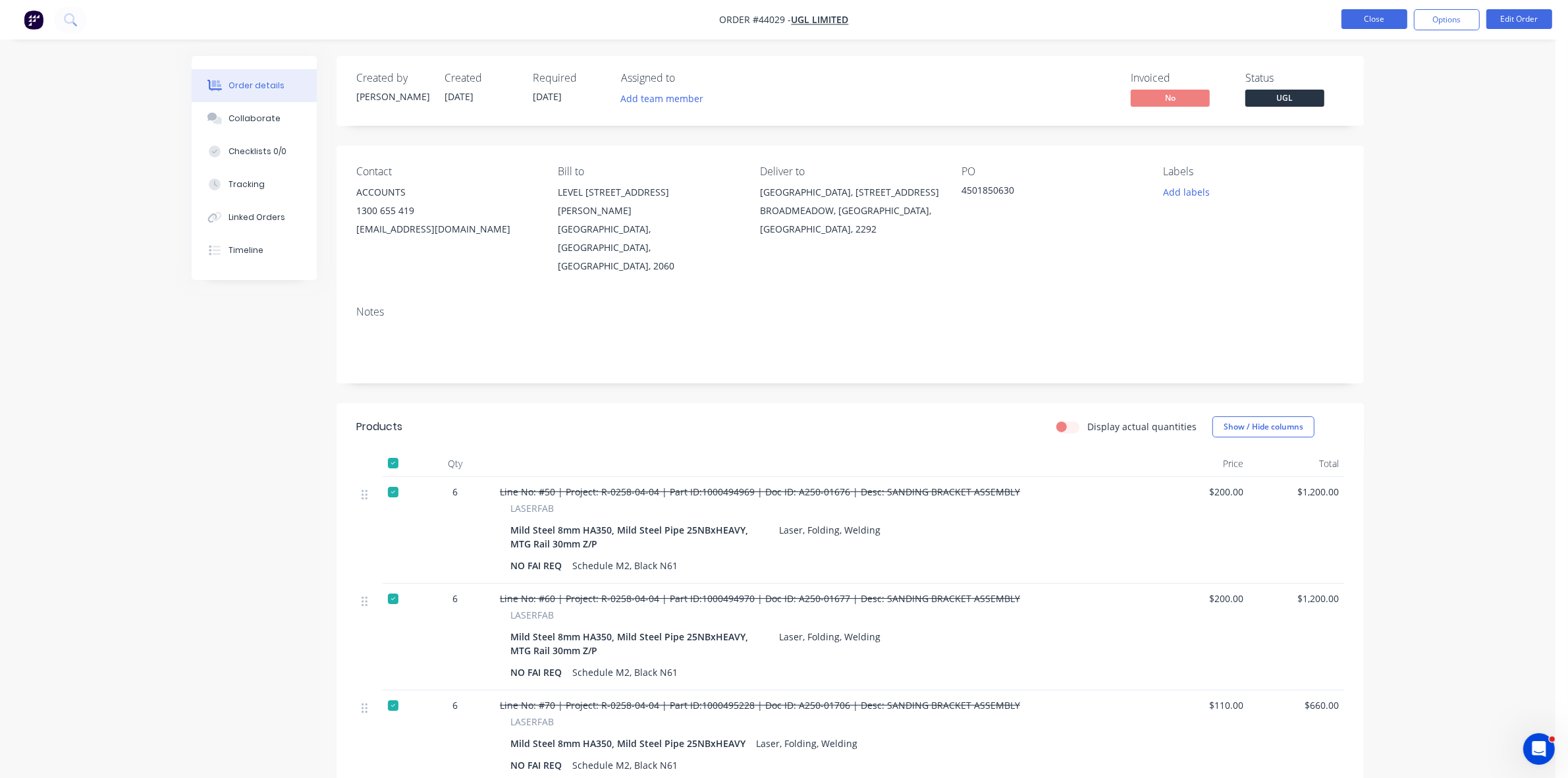
click at [1351, 17] on button "Close" at bounding box center [1374, 19] width 66 height 20
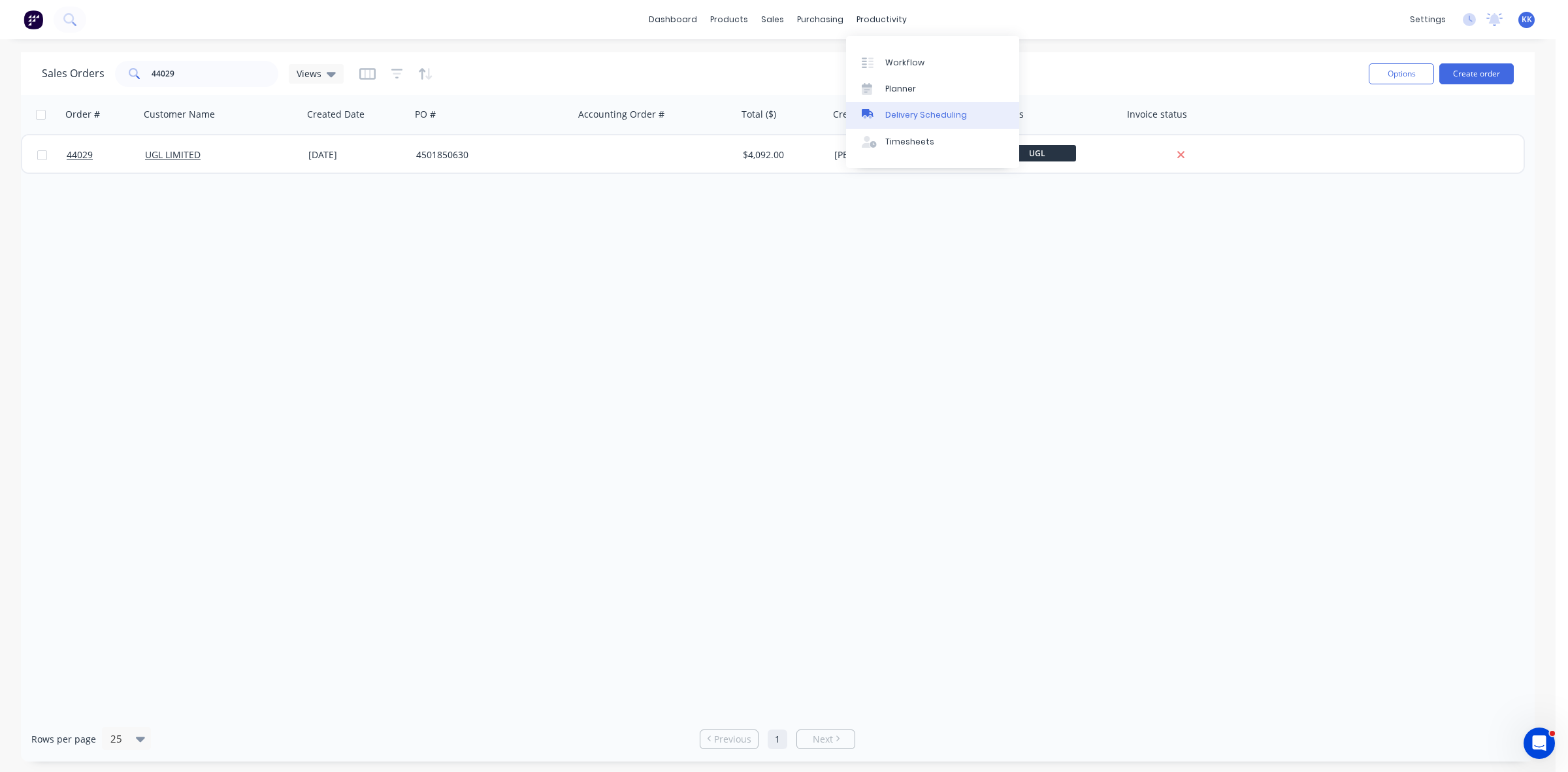
click at [936, 114] on div "Delivery Scheduling" at bounding box center [926, 114] width 82 height 12
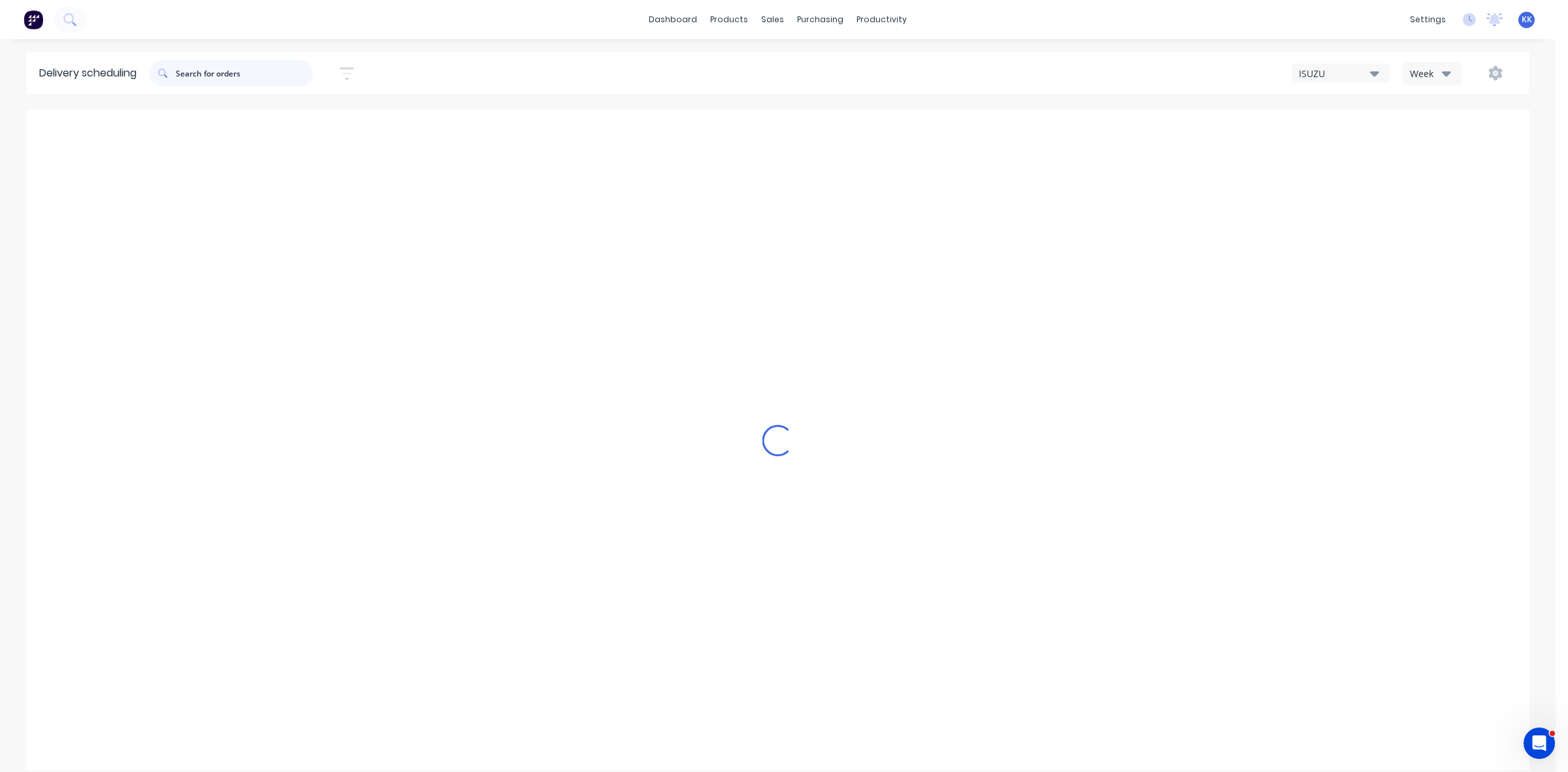
click at [263, 70] on input "text" at bounding box center [244, 72] width 137 height 26
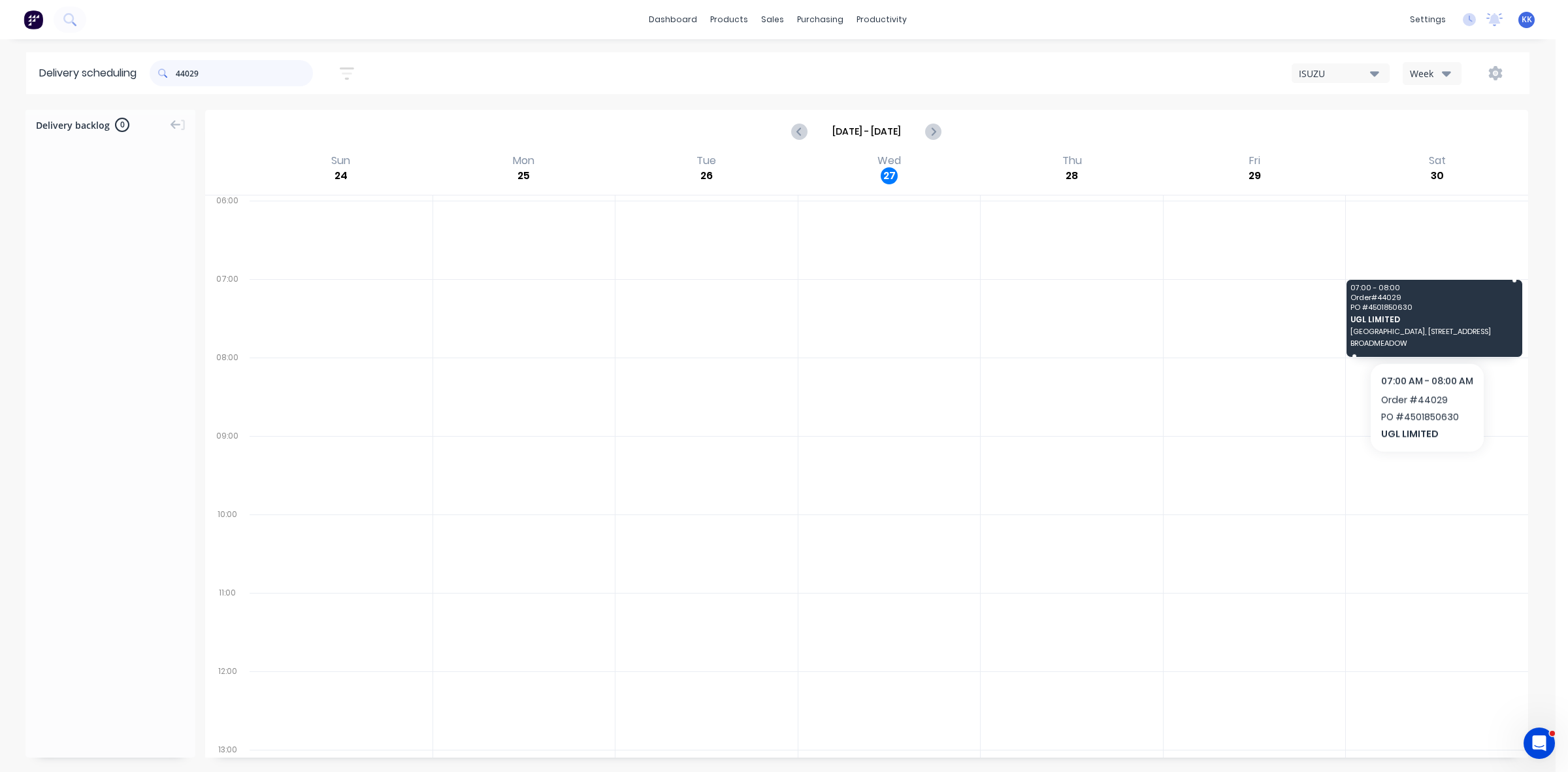
type input "44029"
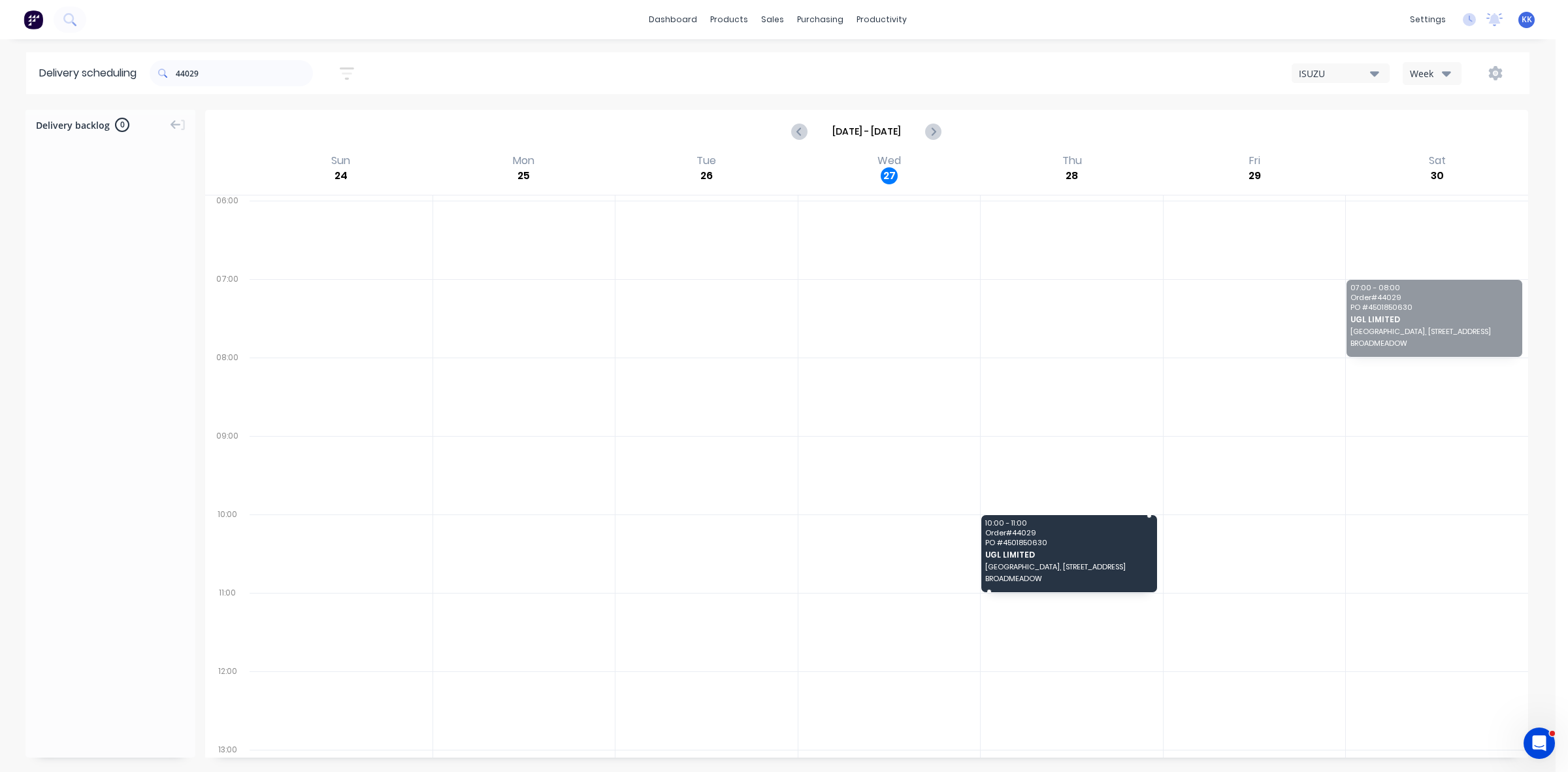
drag, startPoint x: 1426, startPoint y: 328, endPoint x: 1114, endPoint y: 549, distance: 382.3
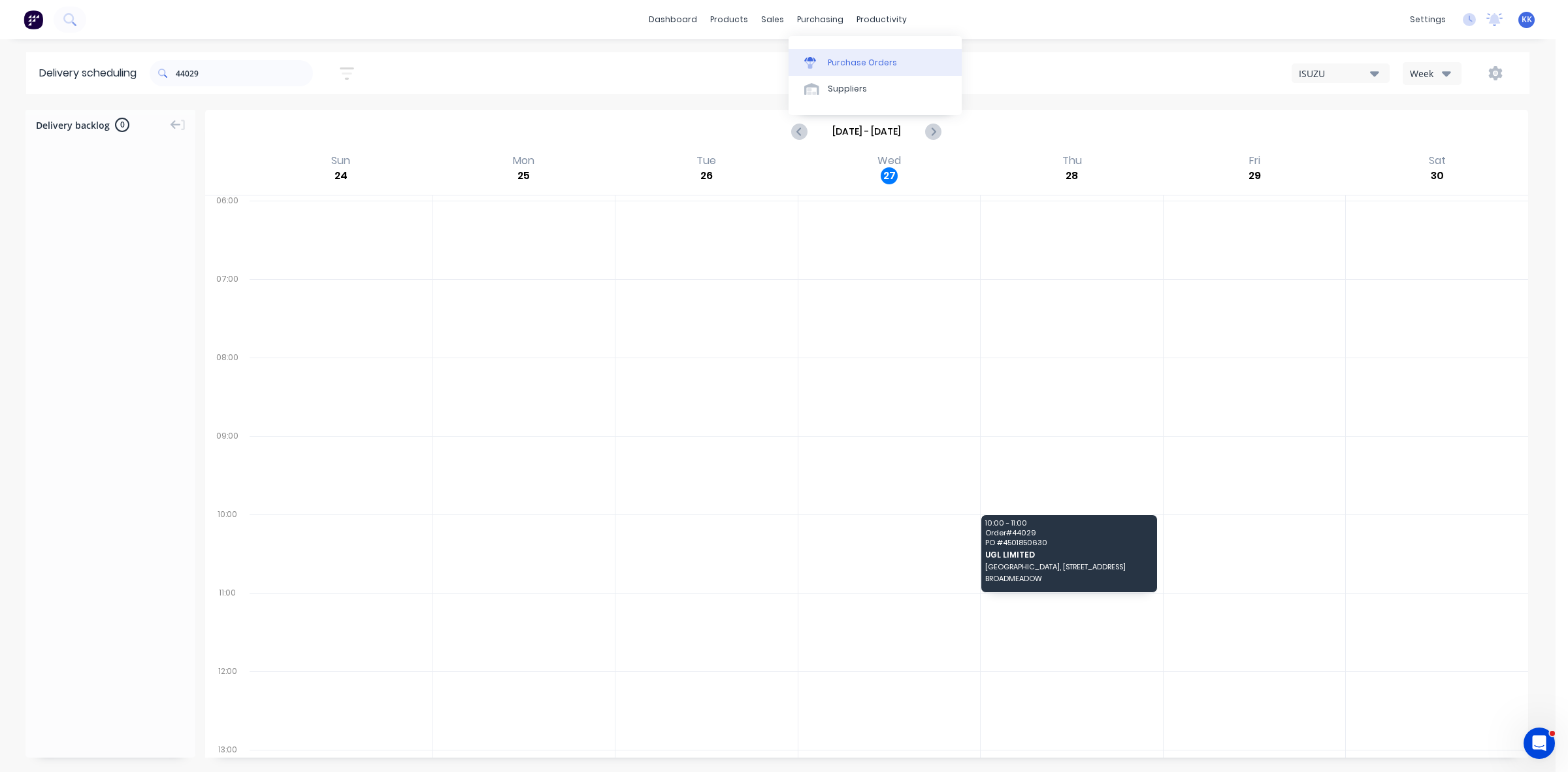
click at [843, 60] on div "Purchase Orders" at bounding box center [863, 62] width 70 height 12
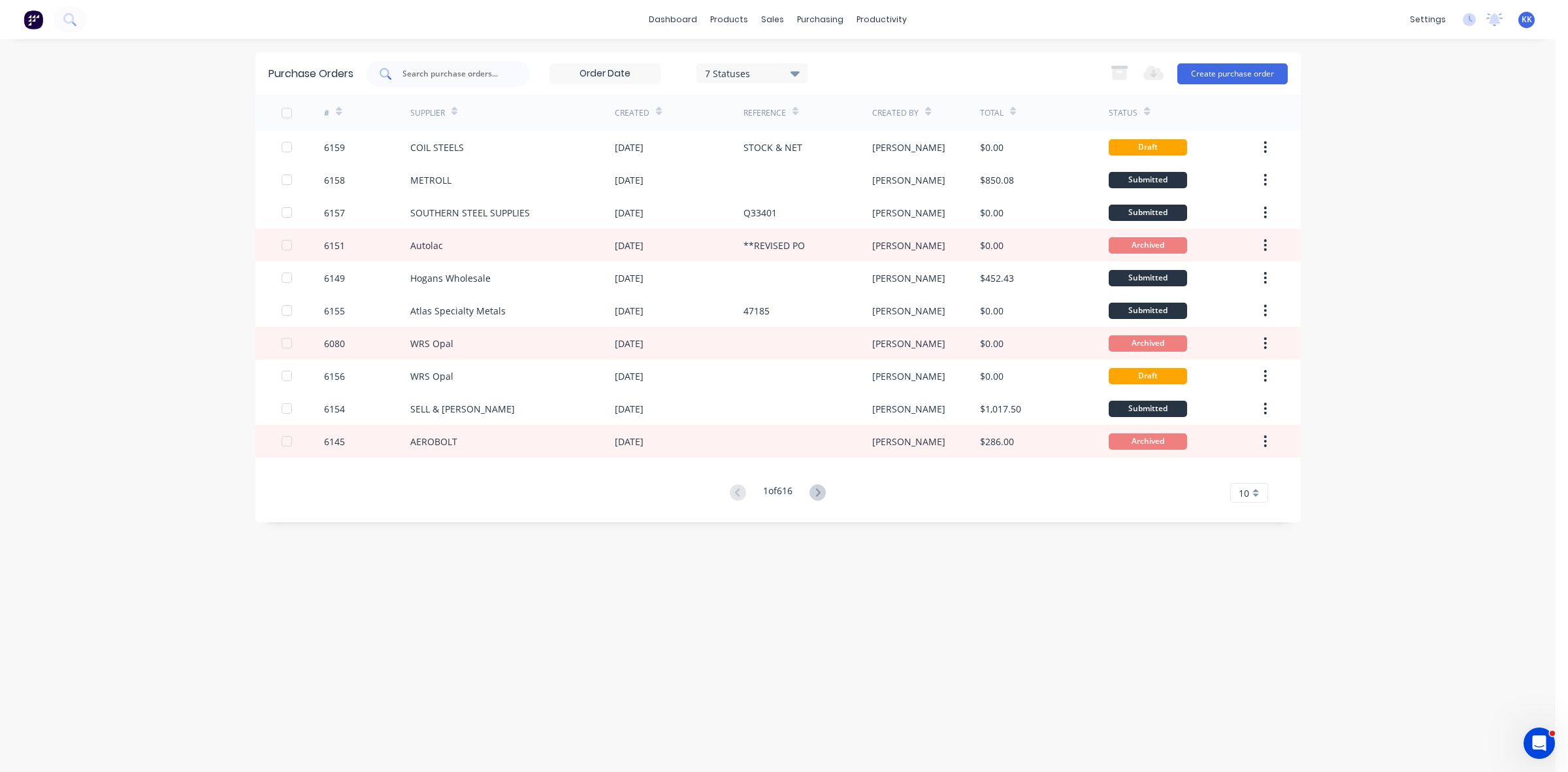
click at [449, 63] on div at bounding box center [447, 73] width 163 height 26
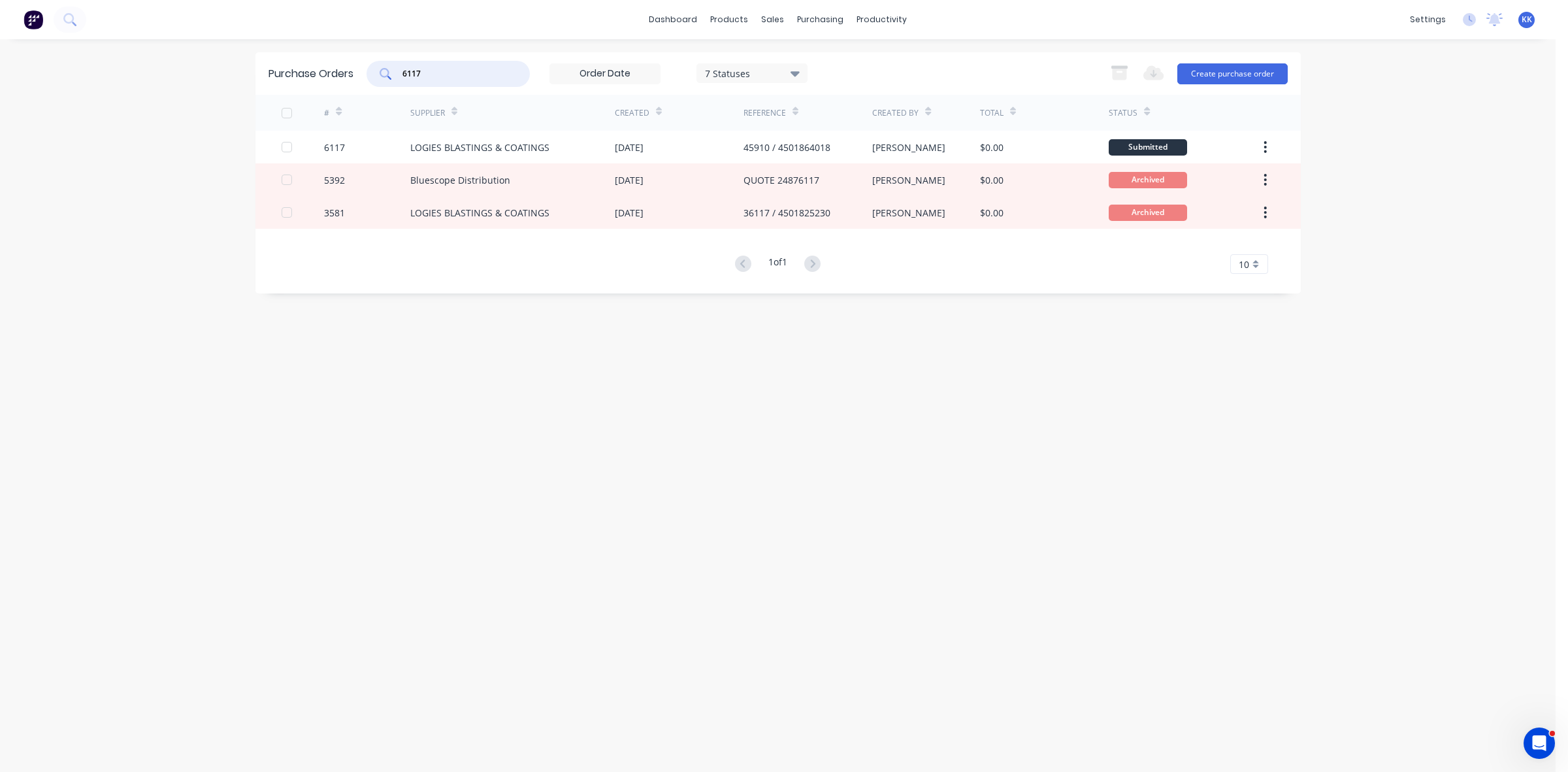
type input "6117"
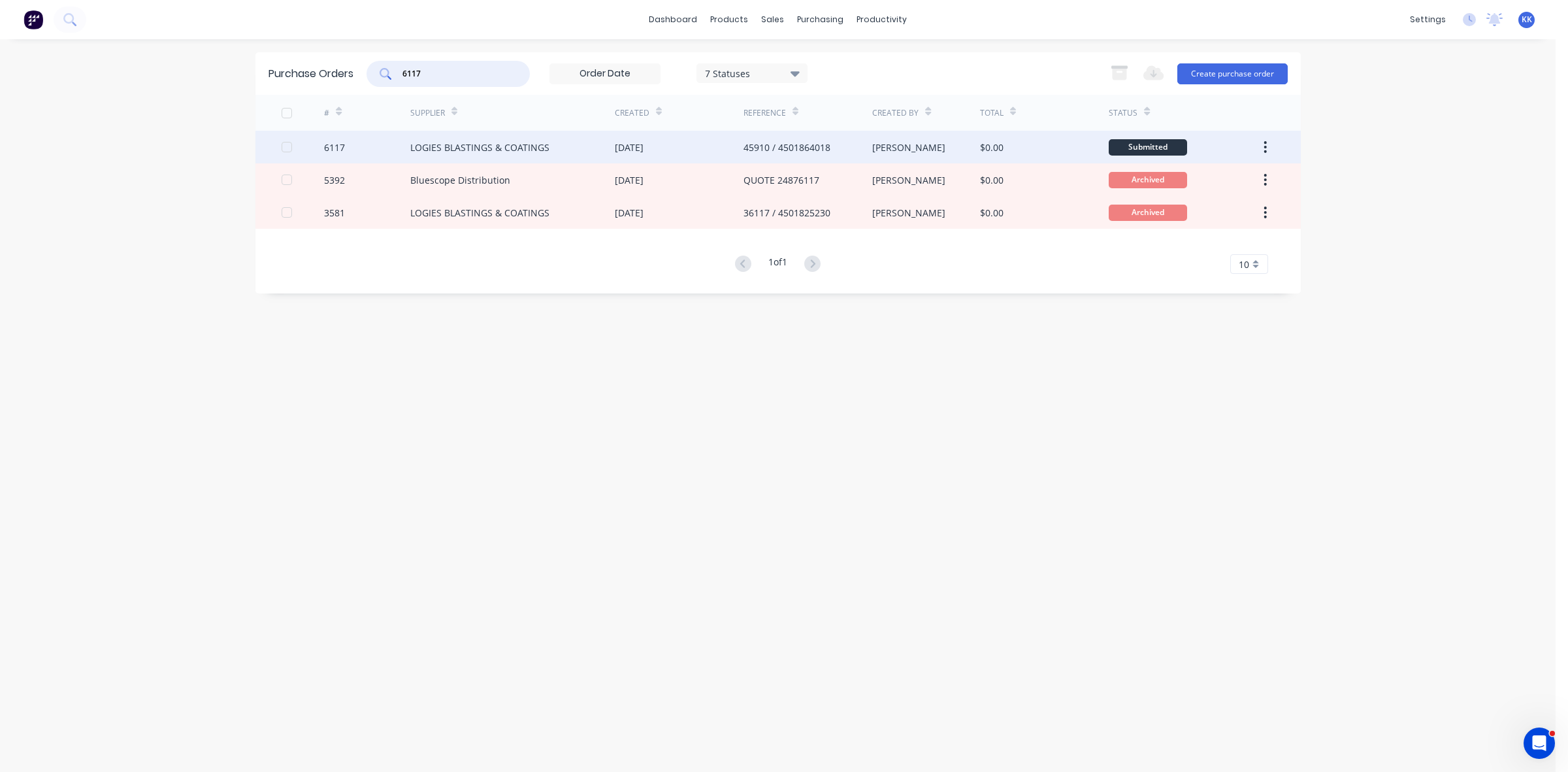
click at [528, 141] on div "LOGIES BLASTINGS & COATINGS" at bounding box center [480, 147] width 139 height 13
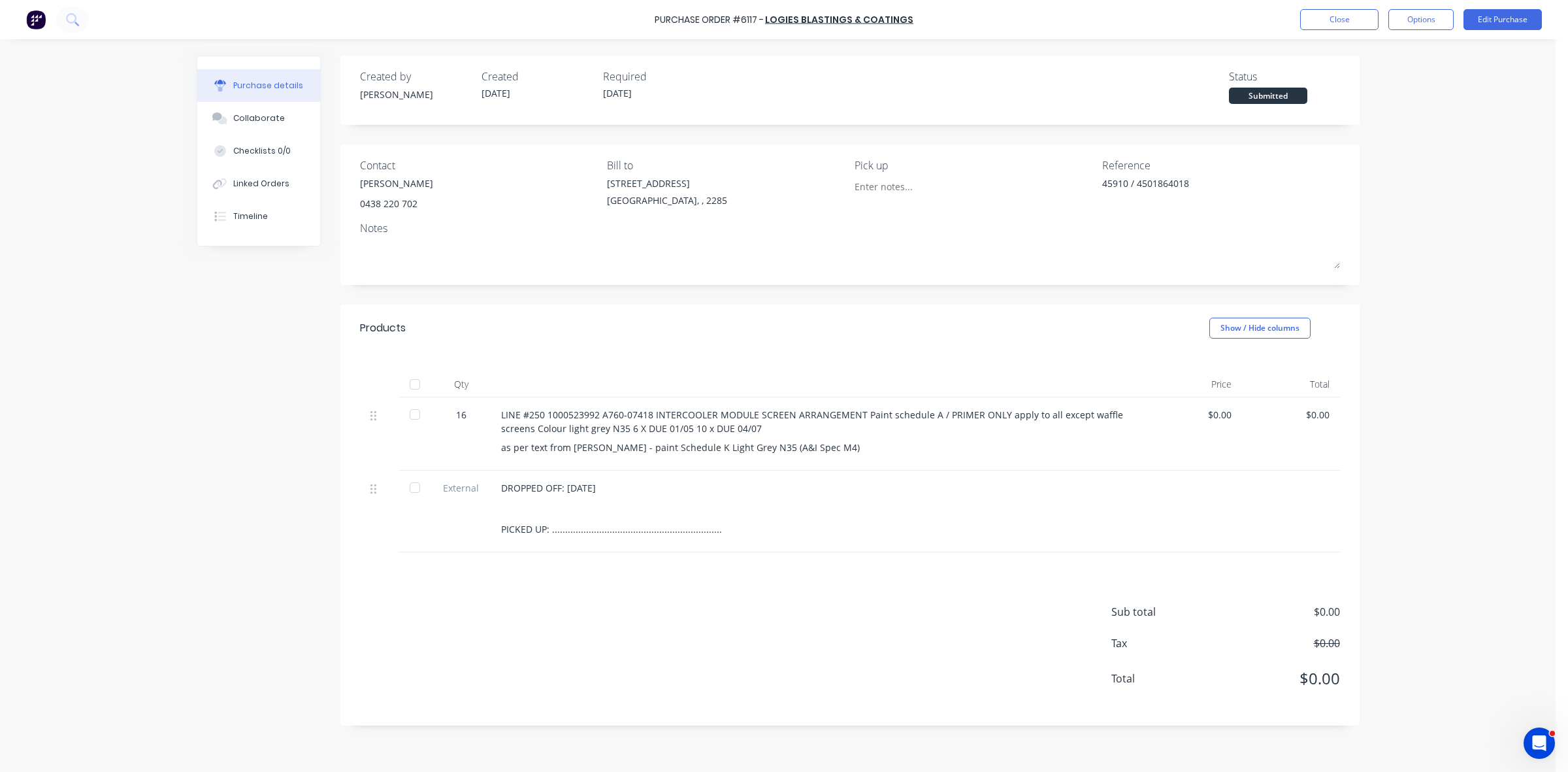
click at [413, 380] on div at bounding box center [415, 383] width 26 height 26
type textarea "x"
click at [1363, 21] on button "Close" at bounding box center [1340, 19] width 78 height 21
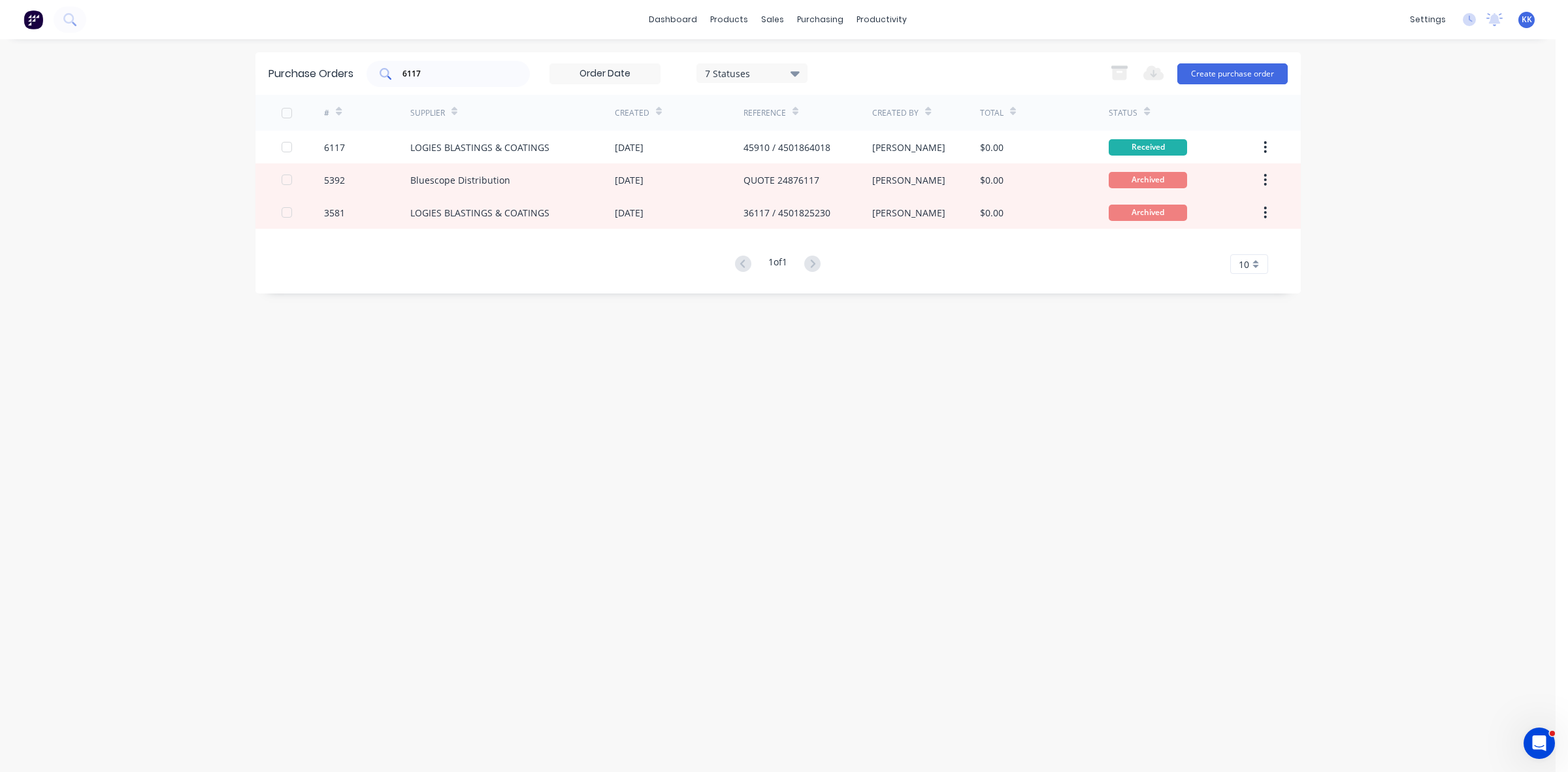
drag, startPoint x: 429, startPoint y: 66, endPoint x: 394, endPoint y: 66, distance: 35.0
click at [394, 66] on div "6117" at bounding box center [447, 73] width 163 height 26
click at [415, 79] on div "6117" at bounding box center [447, 73] width 163 height 26
click at [415, 79] on div "6117" at bounding box center [447, 73] width 163 height 26
click at [413, 70] on input "6117" at bounding box center [456, 73] width 109 height 13
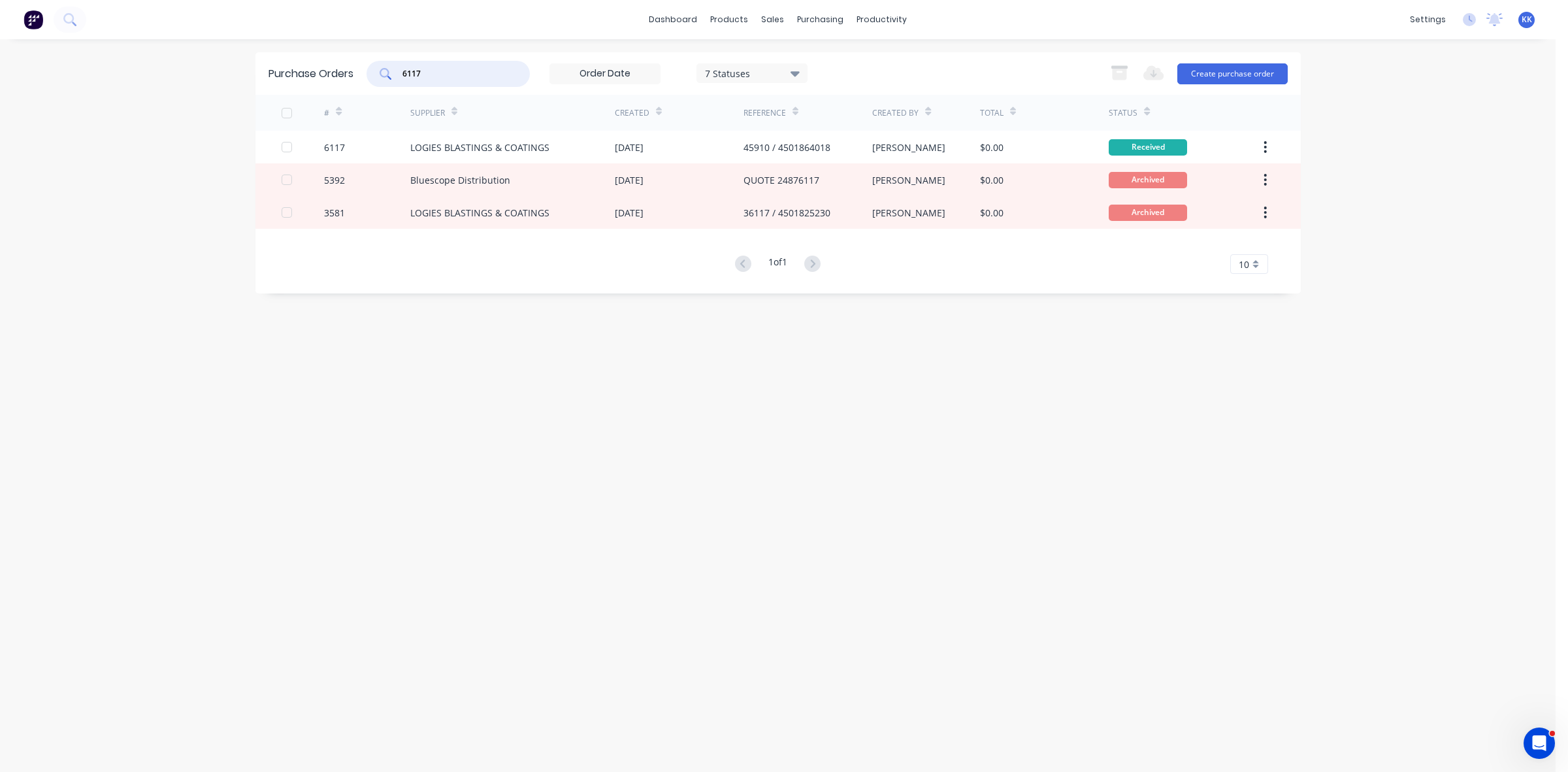
click at [413, 70] on input "6117" at bounding box center [456, 73] width 109 height 13
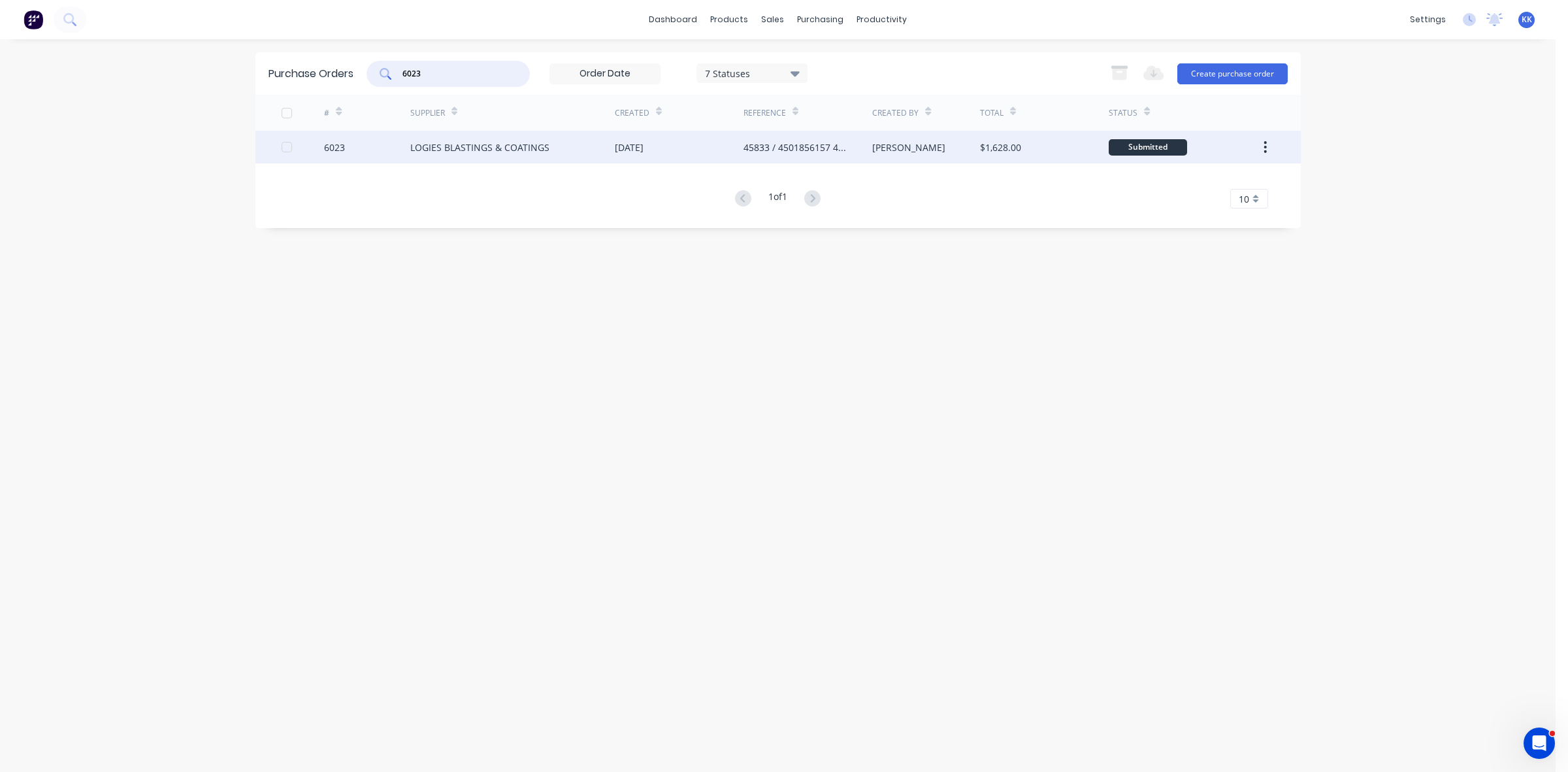
type input "6023"
click at [520, 141] on div "LOGIES BLASTINGS & COATINGS" at bounding box center [480, 147] width 139 height 13
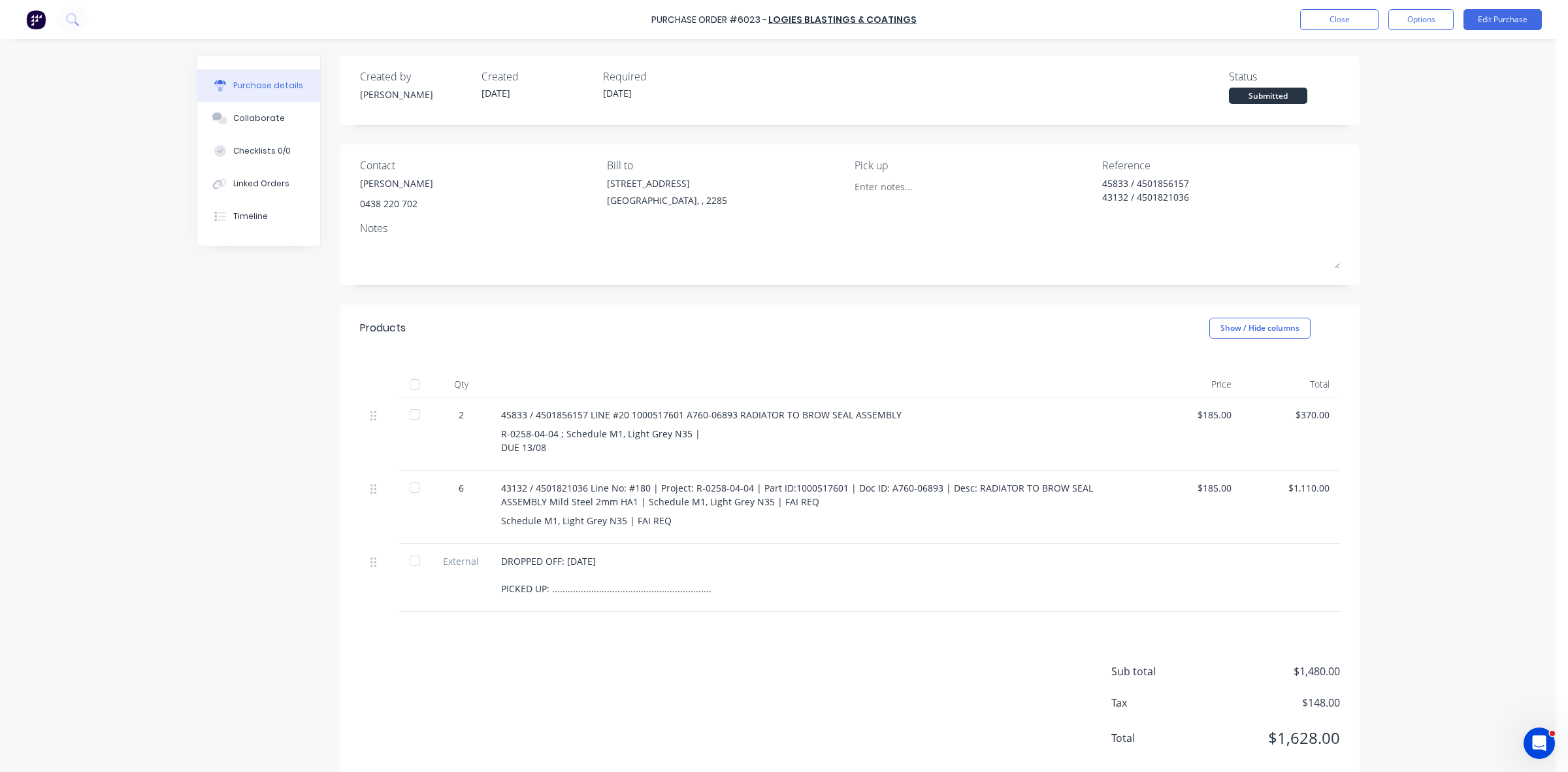
click at [406, 381] on div at bounding box center [415, 383] width 26 height 26
type textarea "x"
click at [1350, 26] on button "Close" at bounding box center [1340, 19] width 78 height 21
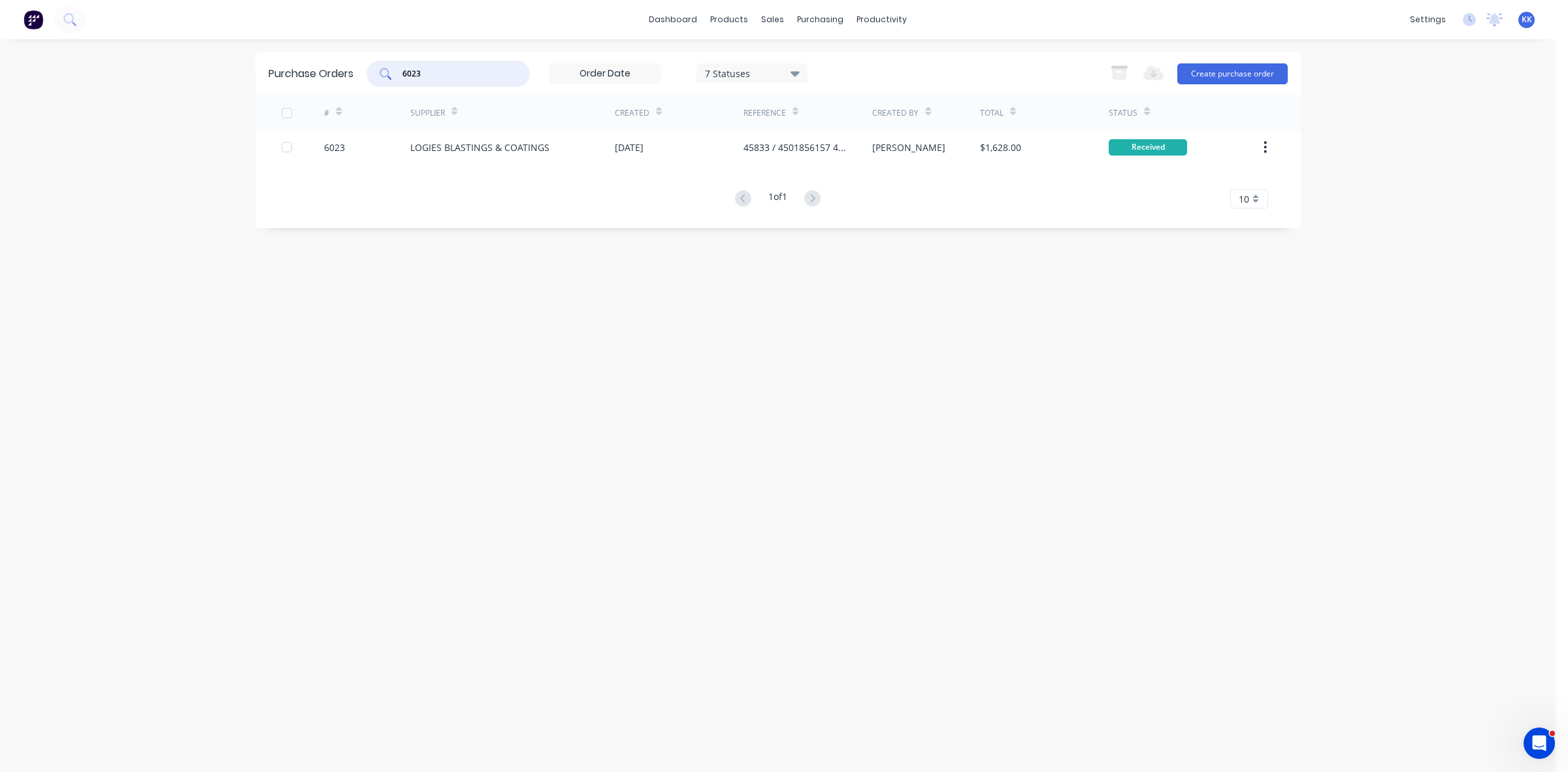
drag, startPoint x: 473, startPoint y: 70, endPoint x: 380, endPoint y: 64, distance: 93.2
click at [380, 64] on div "6023" at bounding box center [447, 73] width 163 height 26
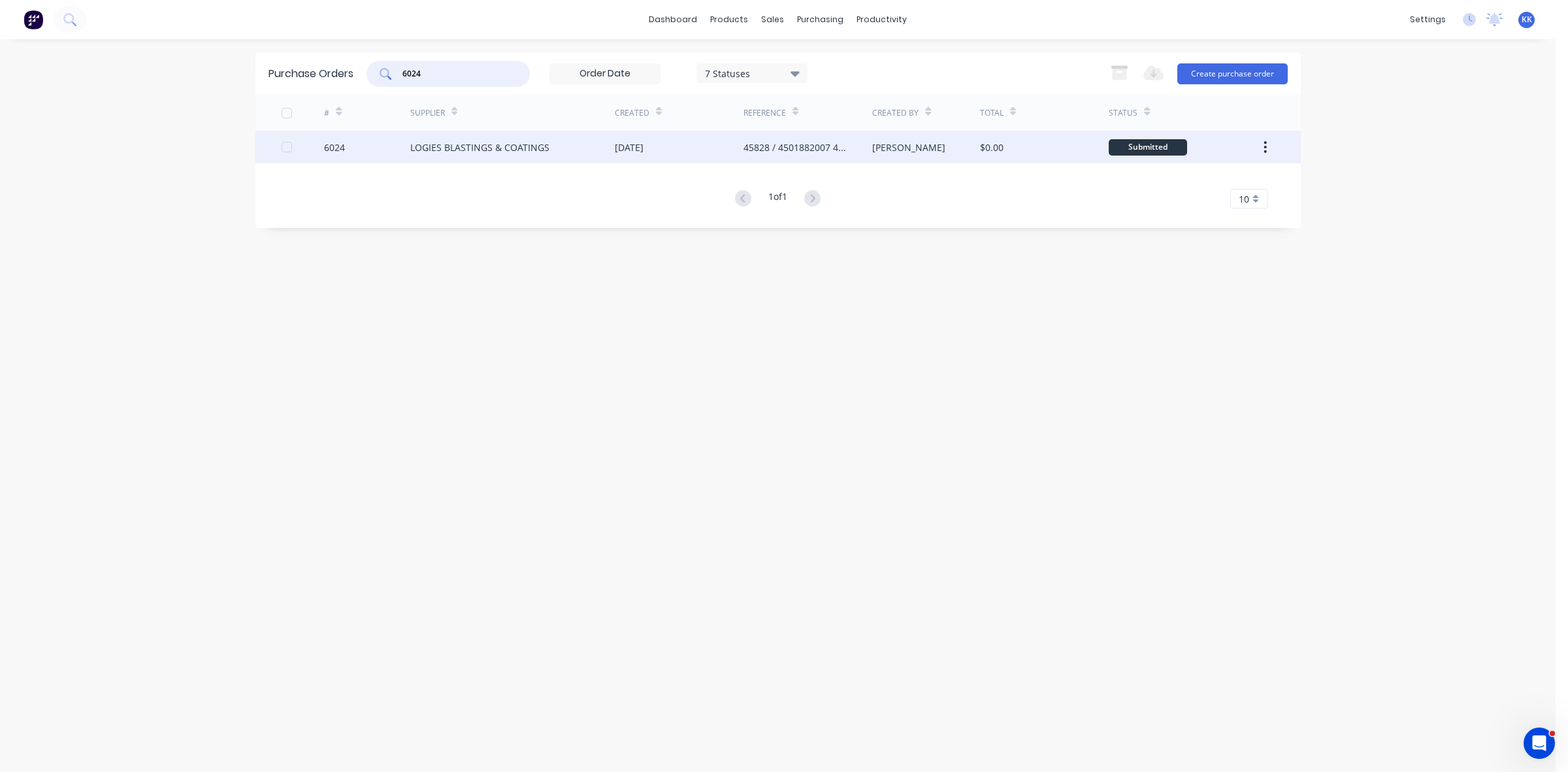
type input "6024"
click at [454, 144] on div "LOGIES BLASTINGS & COATINGS" at bounding box center [480, 147] width 139 height 13
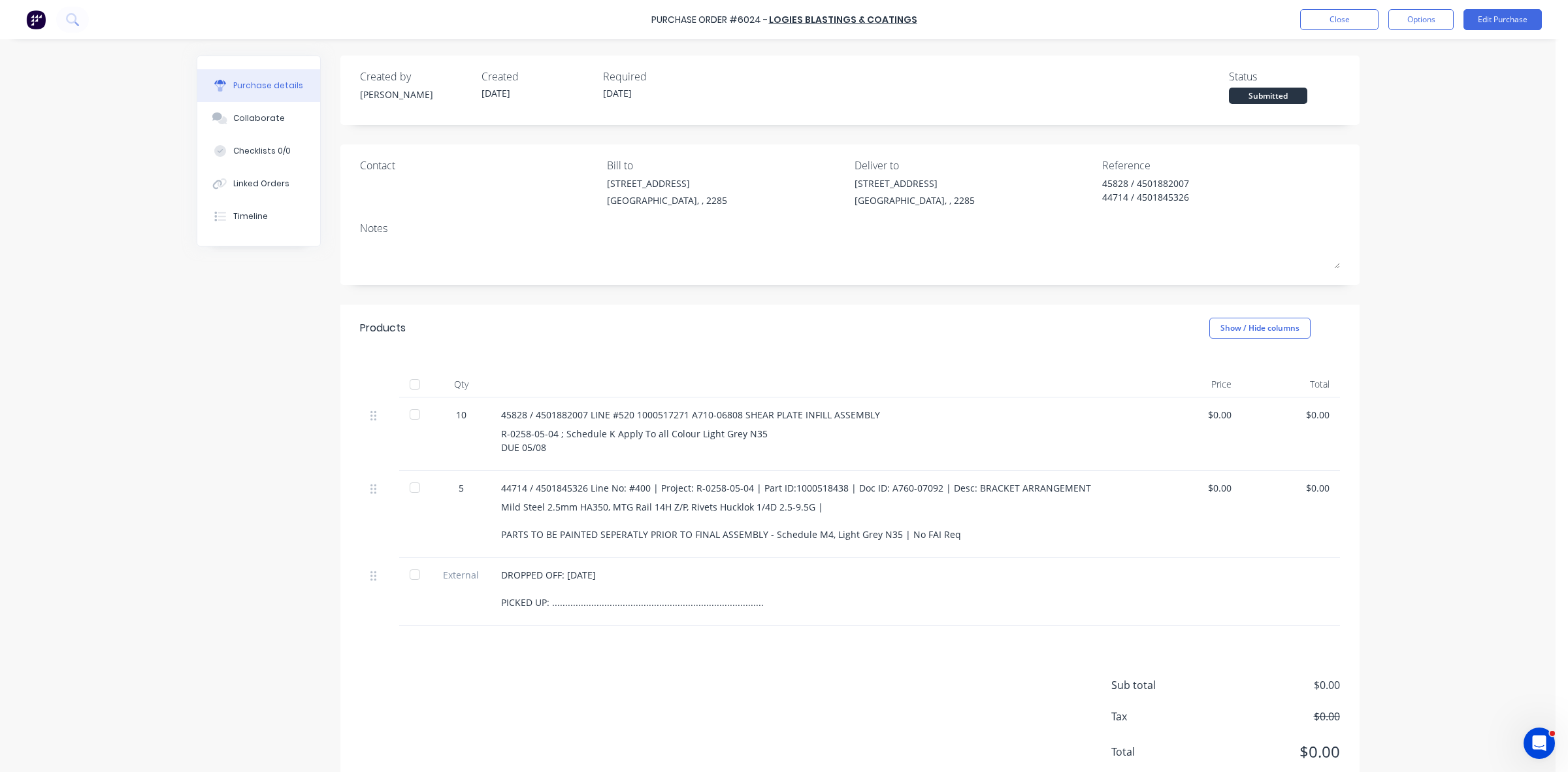
drag, startPoint x: 406, startPoint y: 381, endPoint x: 434, endPoint y: 385, distance: 28.3
click at [407, 381] on div at bounding box center [415, 383] width 26 height 26
type textarea "x"
click at [1356, 9] on button "Close" at bounding box center [1340, 19] width 78 height 21
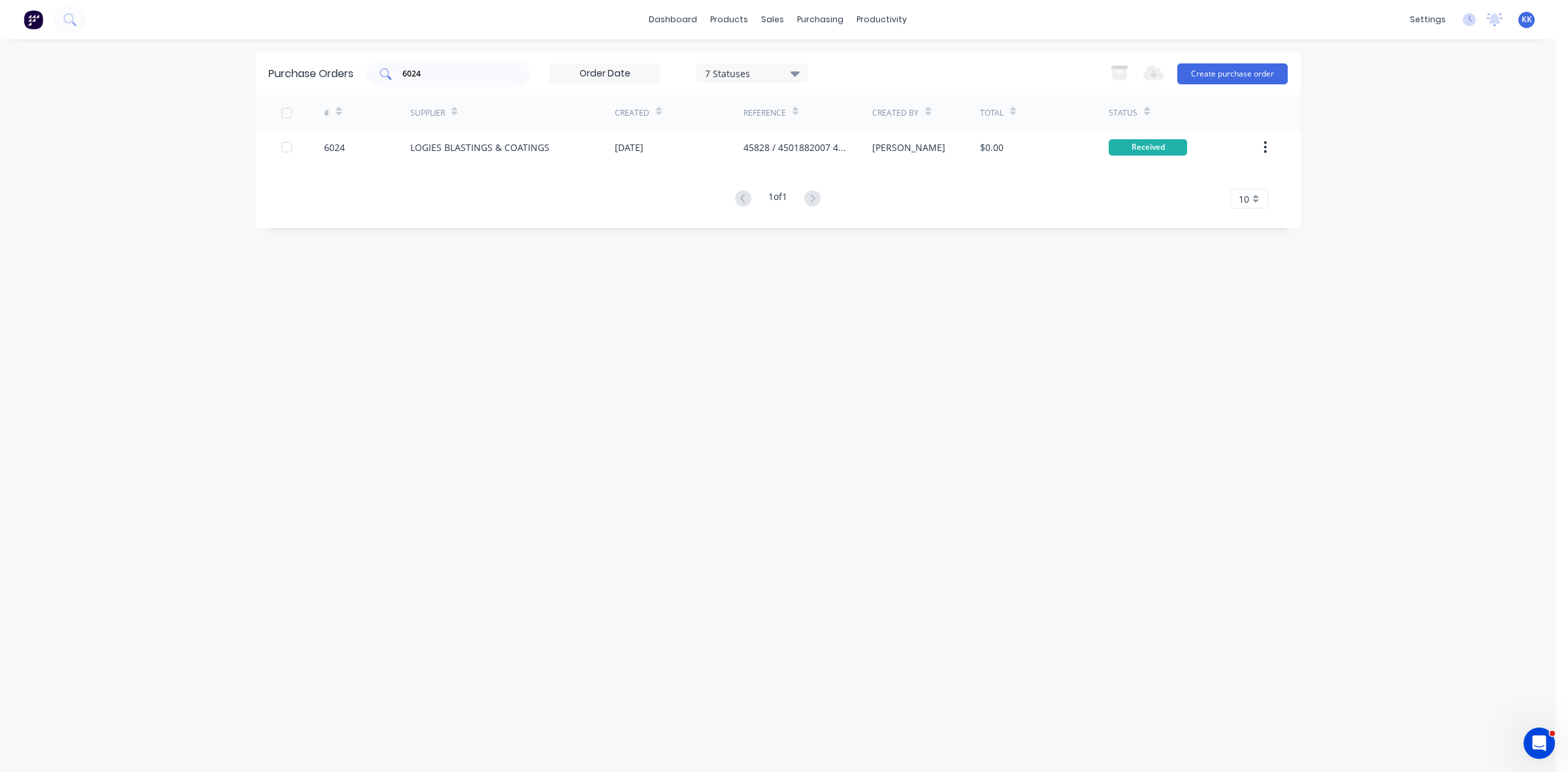
click at [459, 62] on div "6024" at bounding box center [447, 73] width 163 height 26
type input "6"
type input "5968"
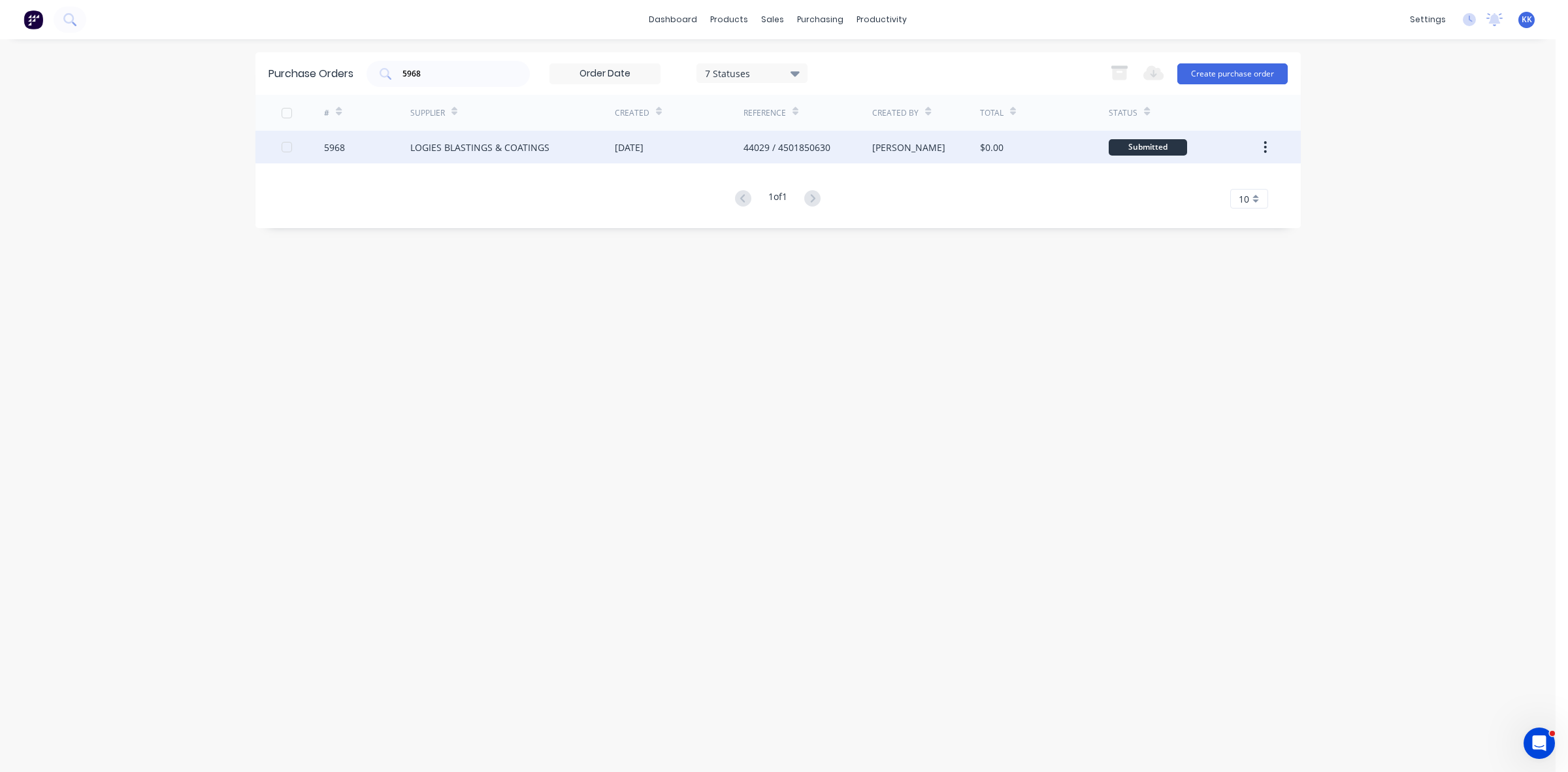
click at [497, 155] on div "LOGIES BLASTINGS & COATINGS" at bounding box center [512, 147] width 204 height 33
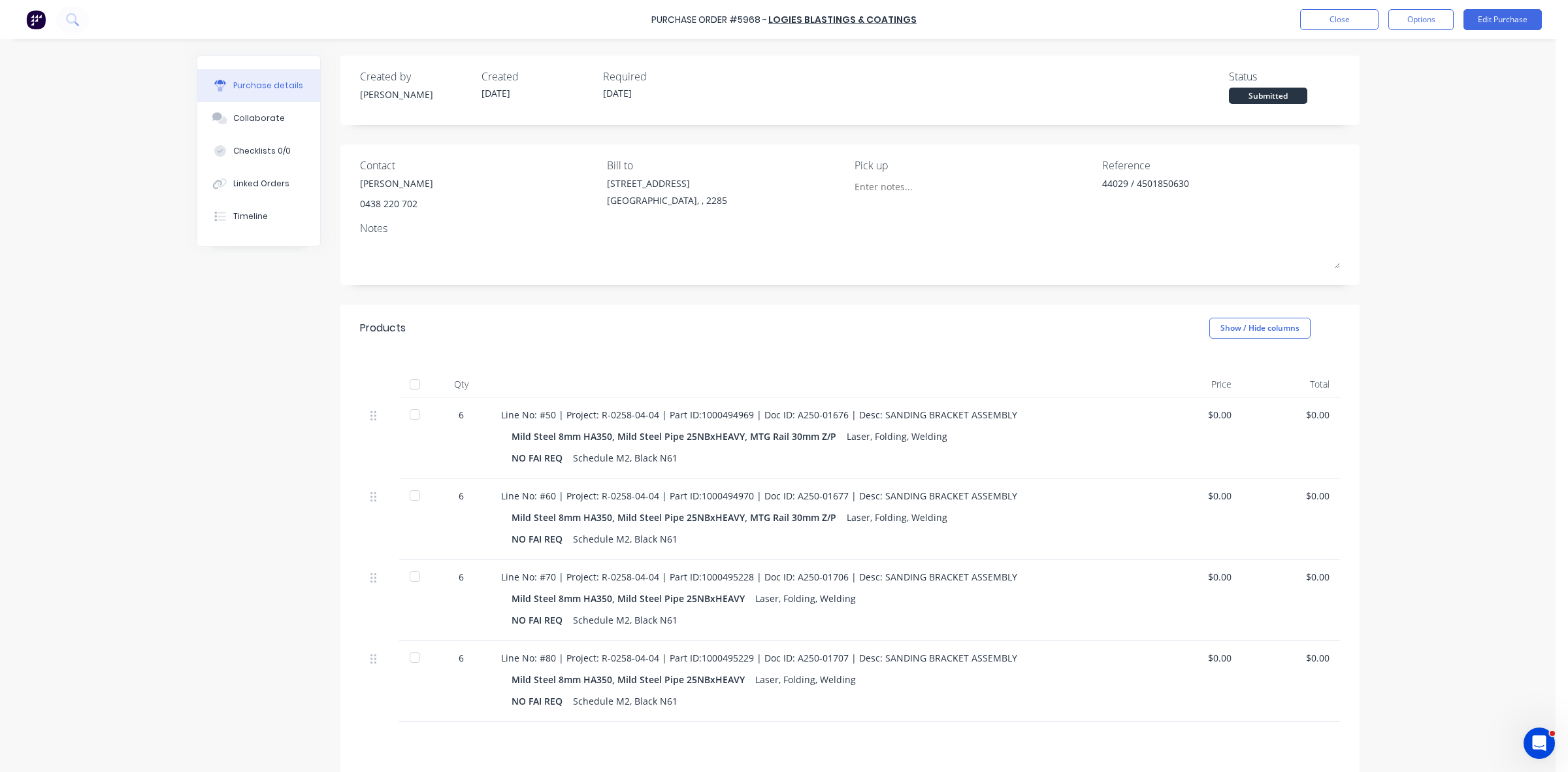
drag, startPoint x: 408, startPoint y: 378, endPoint x: 447, endPoint y: 380, distance: 39.1
click at [409, 377] on div at bounding box center [415, 383] width 26 height 26
type textarea "x"
click at [1359, 27] on button "Close" at bounding box center [1340, 19] width 78 height 21
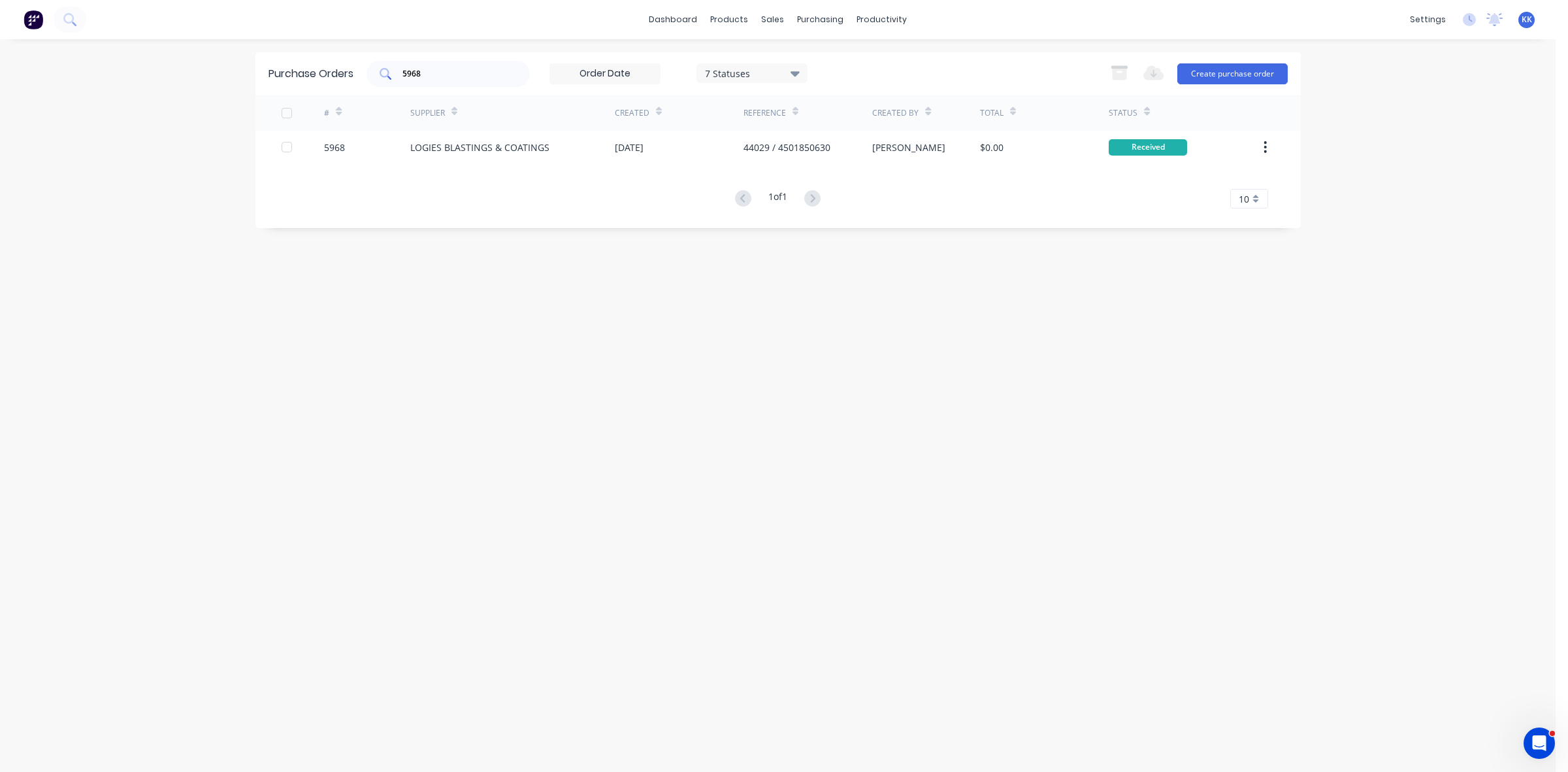
click at [453, 75] on input "5968" at bounding box center [456, 73] width 109 height 13
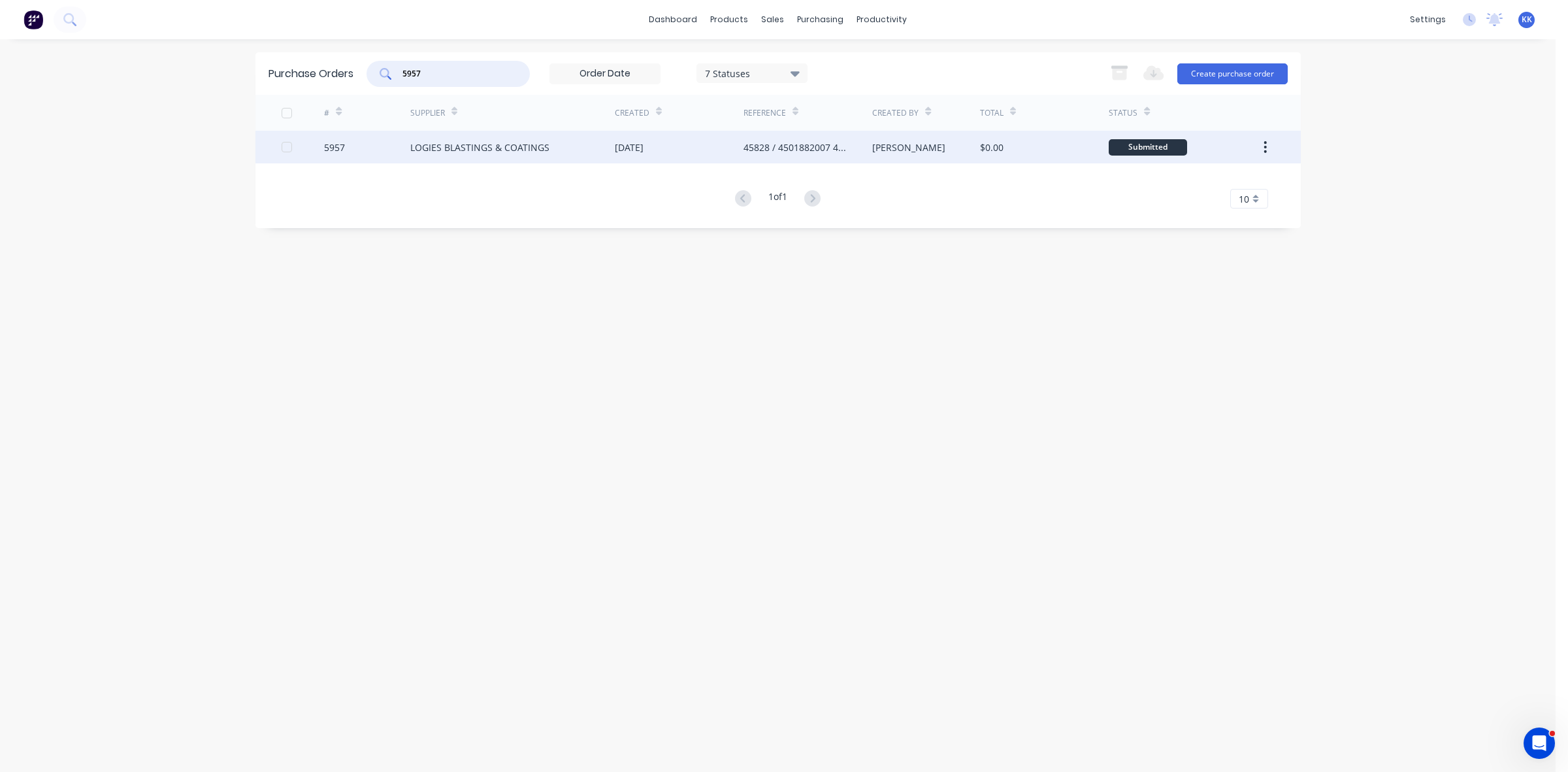
type input "5957"
click at [488, 138] on div "LOGIES BLASTINGS & COATINGS" at bounding box center [512, 147] width 204 height 33
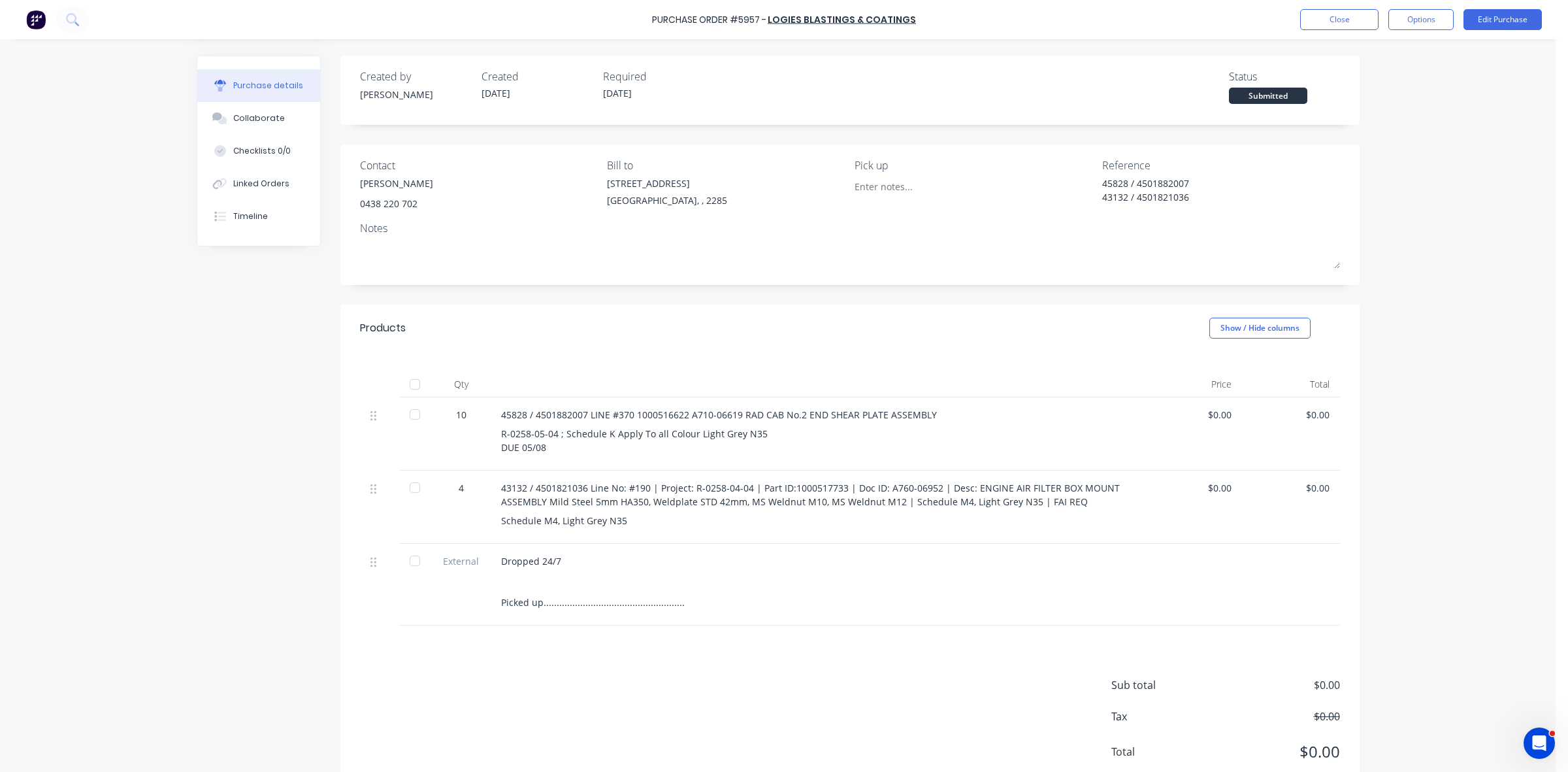
click at [409, 381] on div at bounding box center [415, 383] width 26 height 26
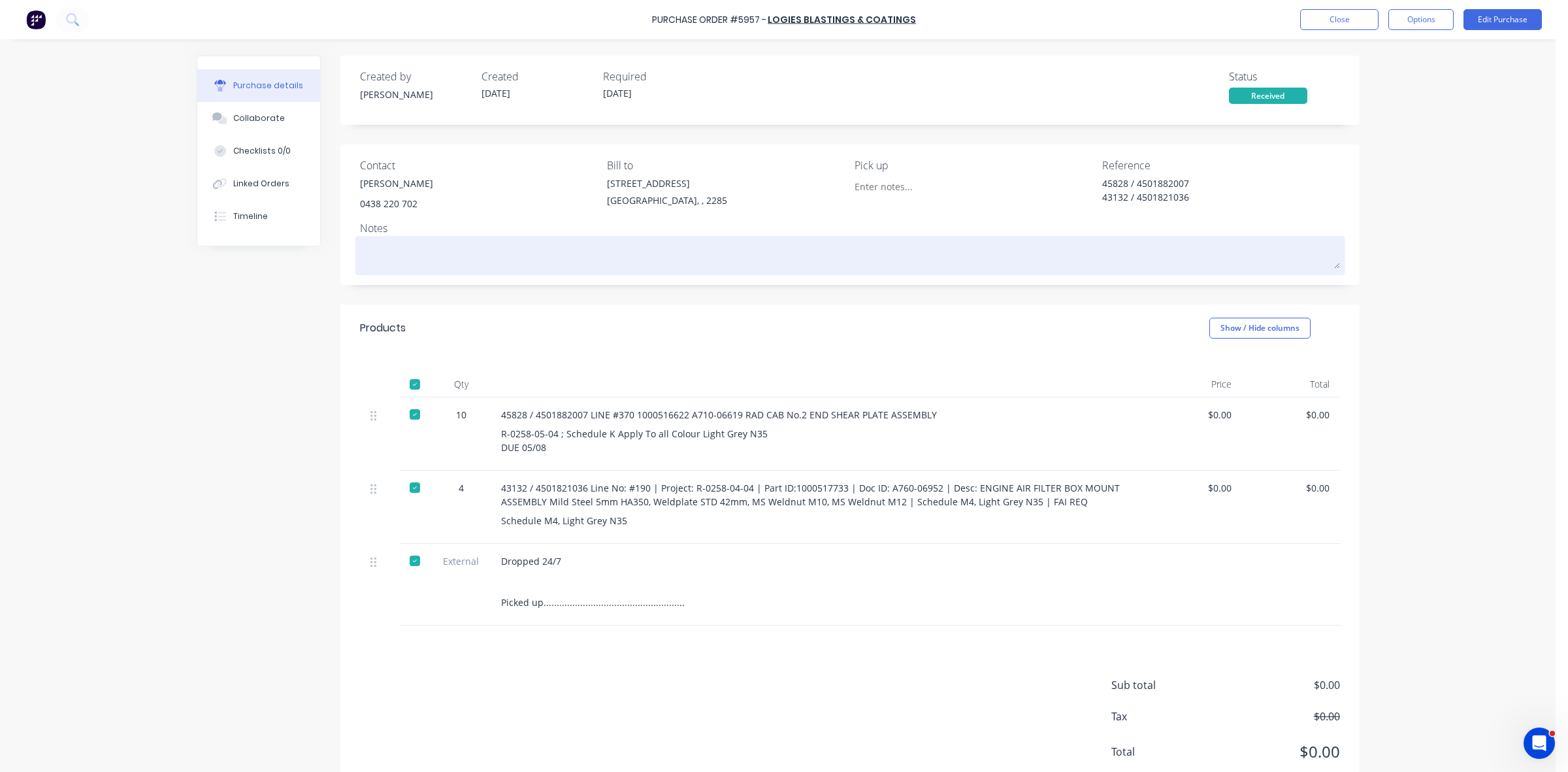
type textarea "x"
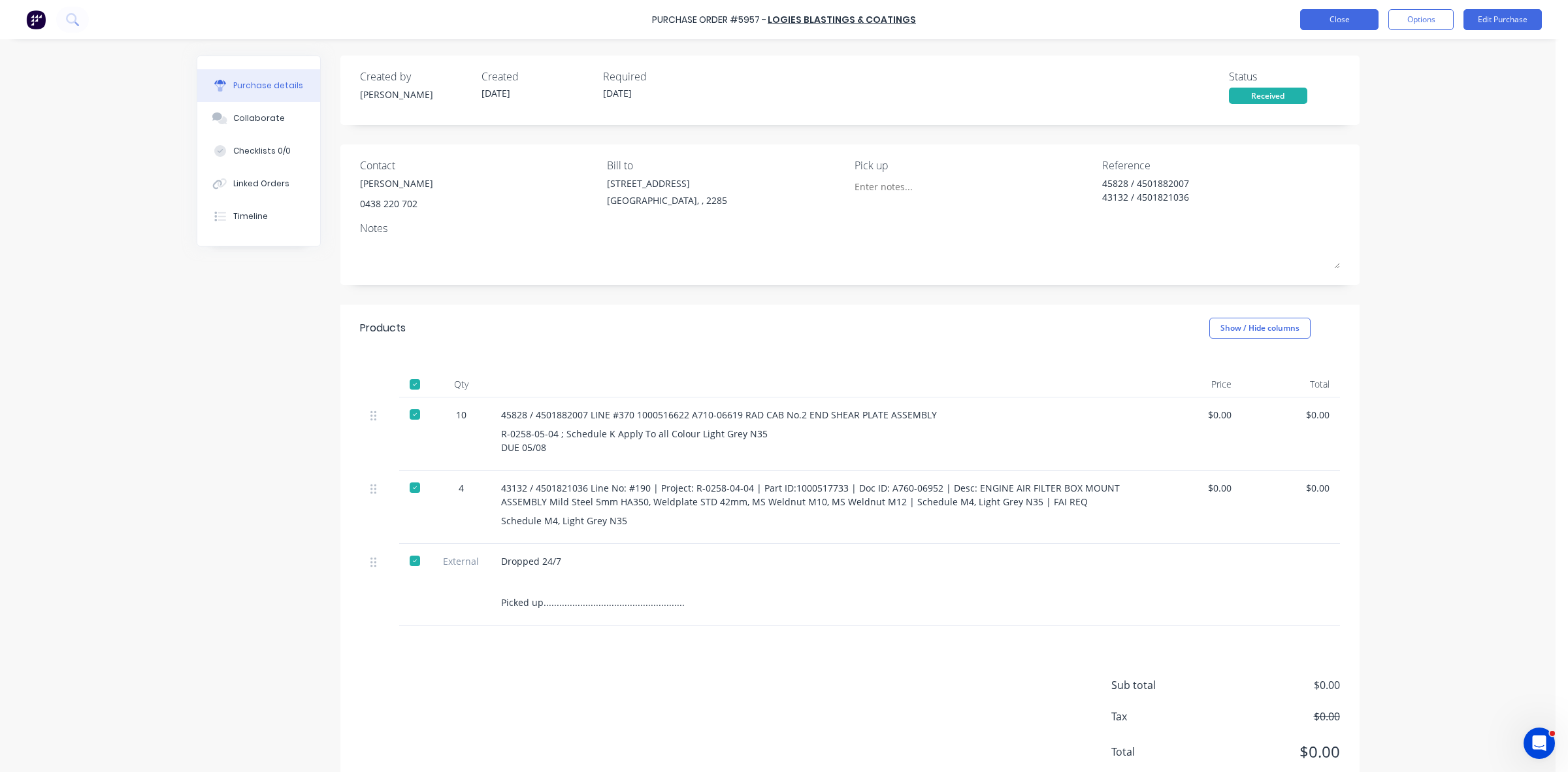
click at [1343, 23] on button "Close" at bounding box center [1340, 19] width 78 height 21
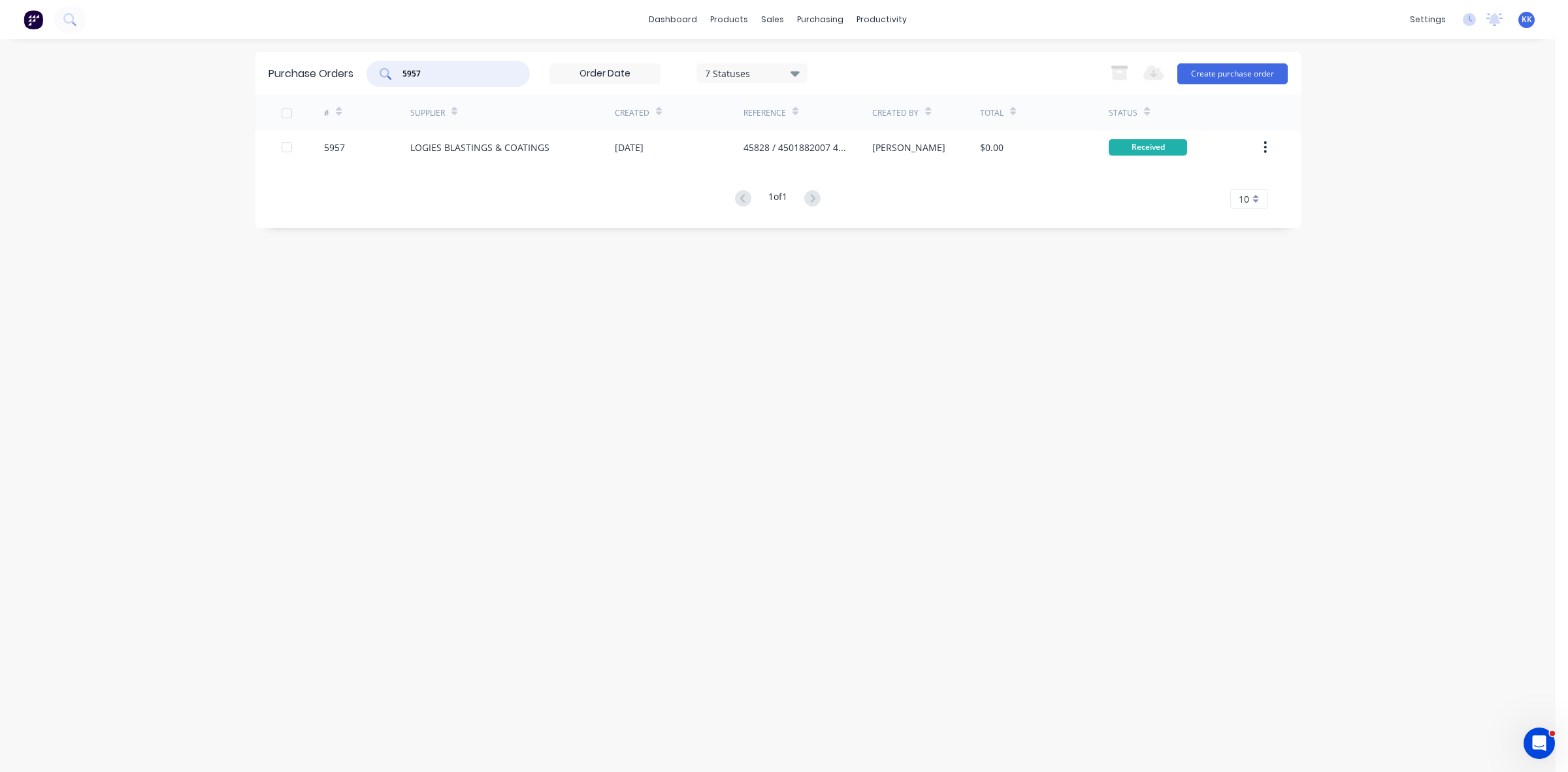
drag, startPoint x: 449, startPoint y: 70, endPoint x: 397, endPoint y: 66, distance: 52.2
click at [397, 66] on div "5957" at bounding box center [447, 73] width 163 height 26
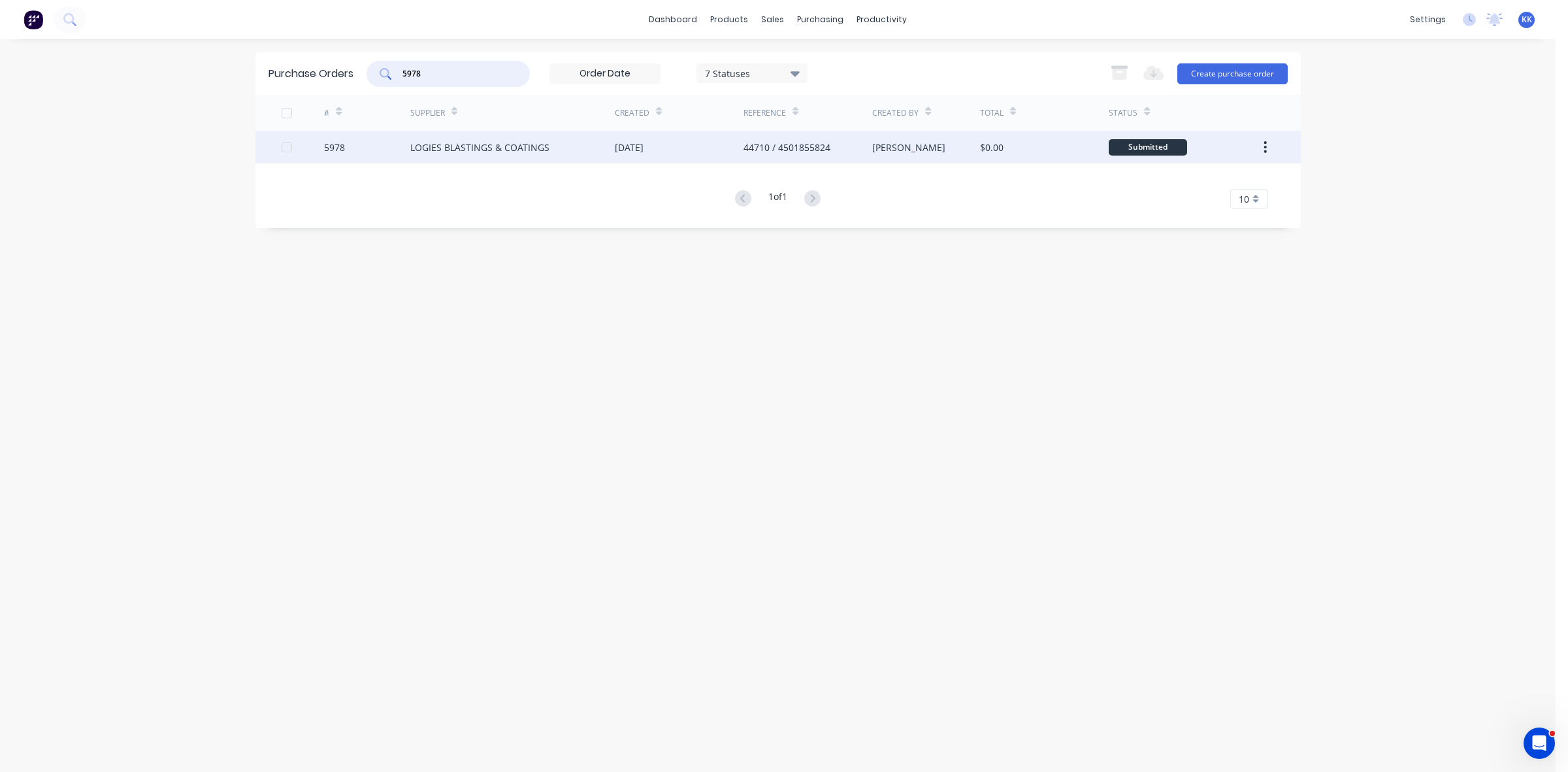
type input "5978"
click at [480, 158] on div "LOGIES BLASTINGS & COATINGS" at bounding box center [512, 147] width 204 height 33
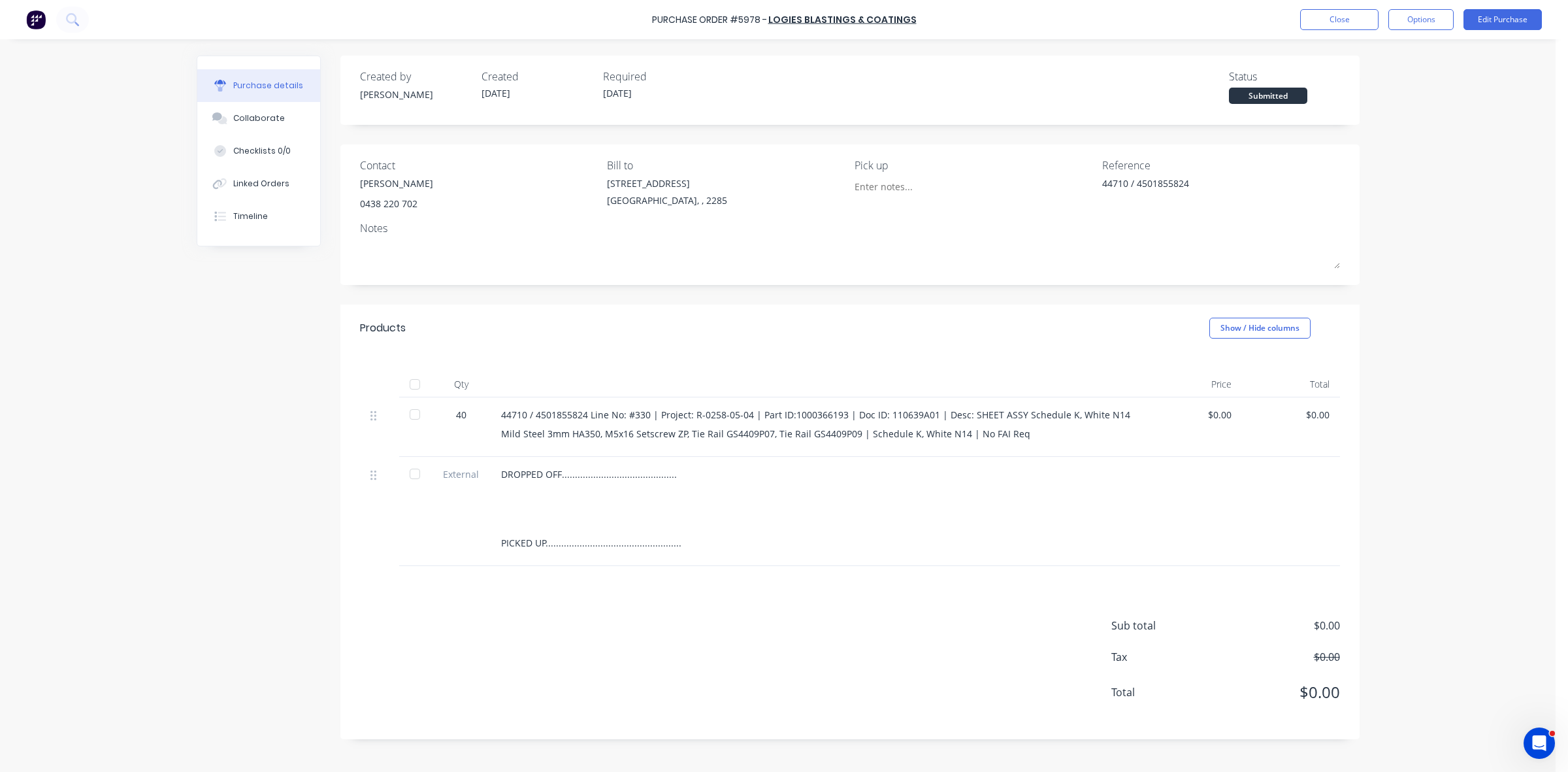
click at [410, 381] on div at bounding box center [415, 383] width 26 height 26
type textarea "x"
click at [1354, 21] on button "Close" at bounding box center [1340, 19] width 78 height 21
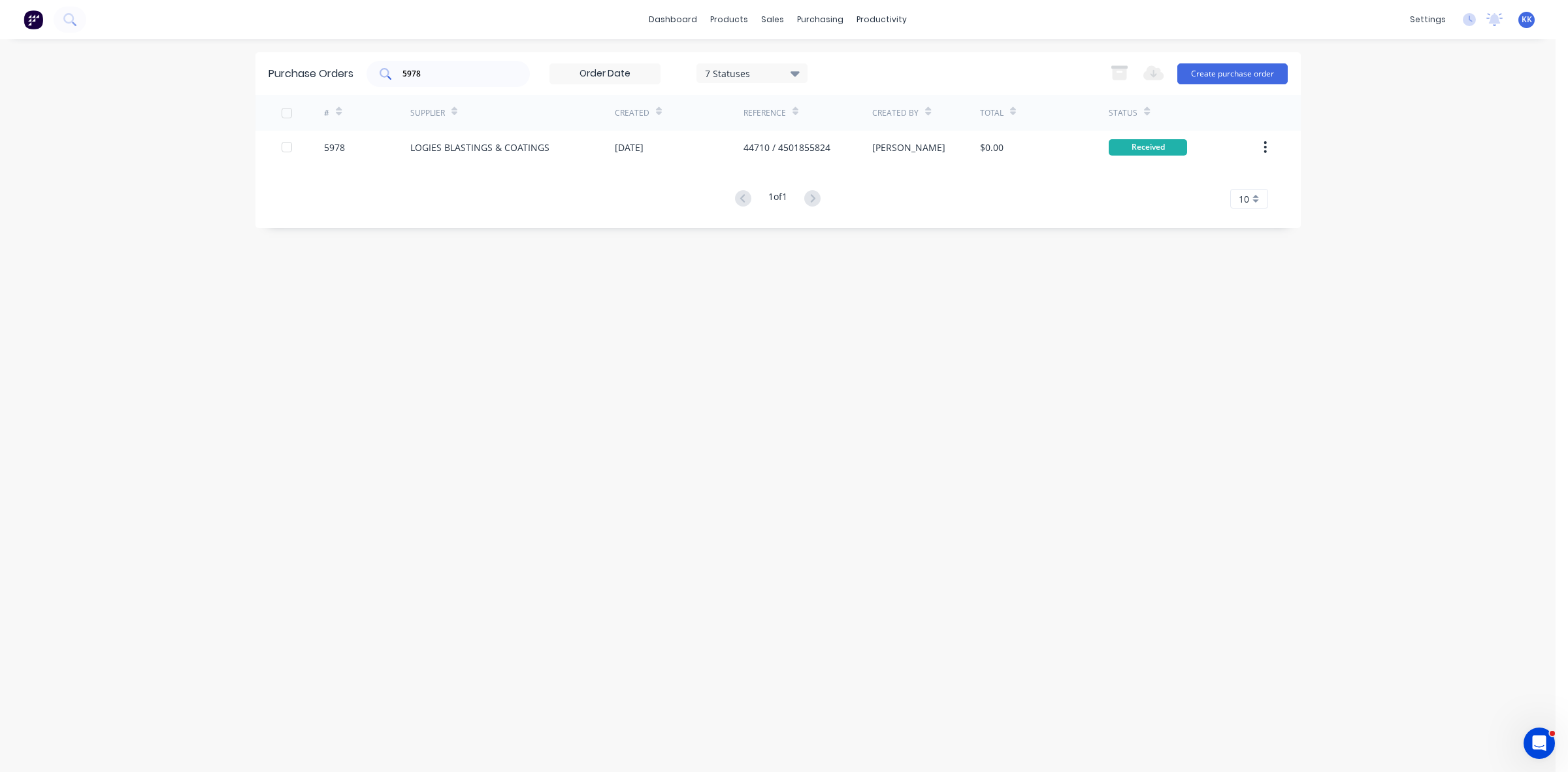
drag, startPoint x: 427, startPoint y: 65, endPoint x: 374, endPoint y: 69, distance: 53.2
click at [375, 69] on div "5978" at bounding box center [447, 73] width 163 height 26
type input "5"
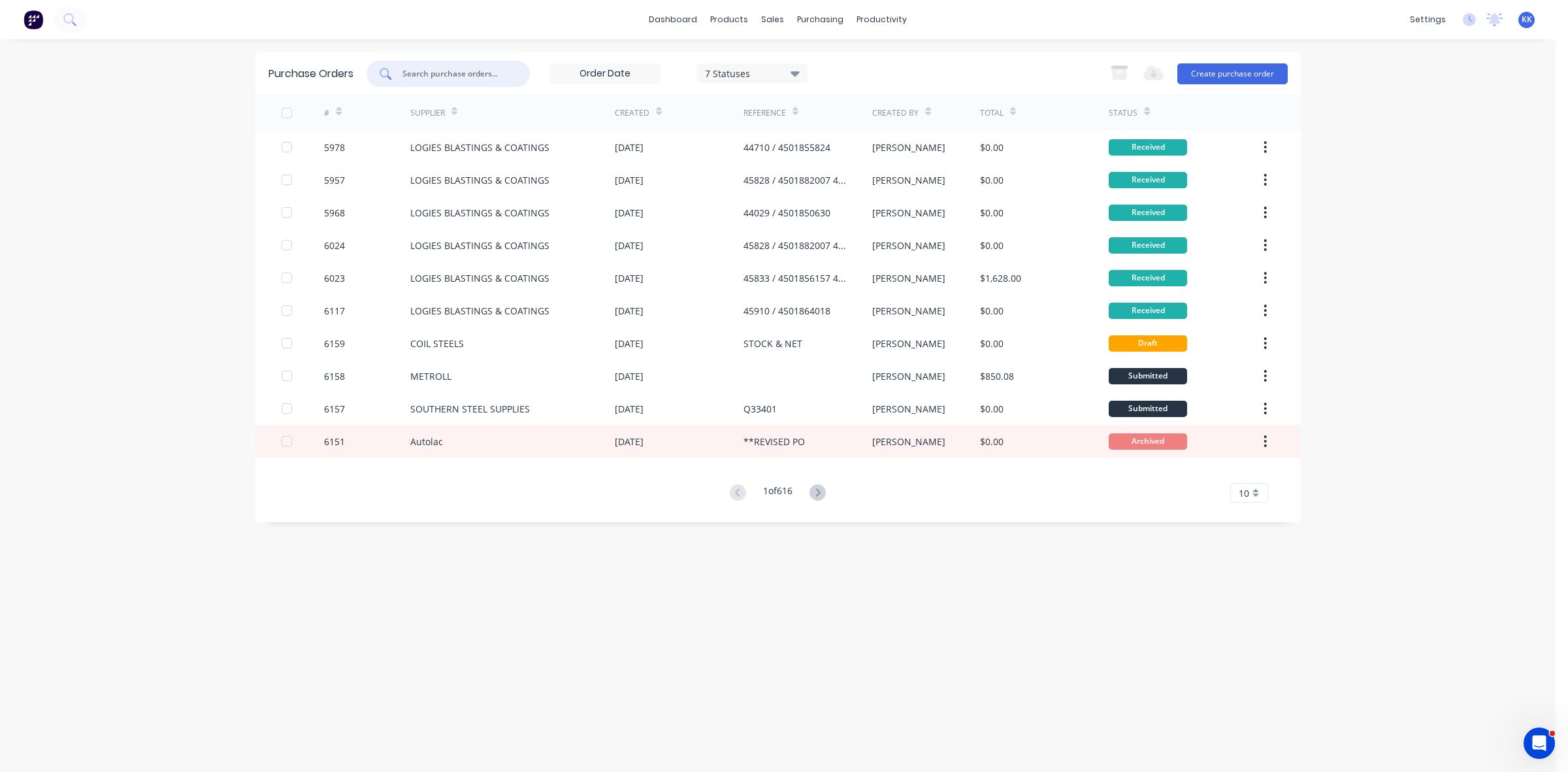
click at [285, 110] on div at bounding box center [286, 112] width 26 height 26
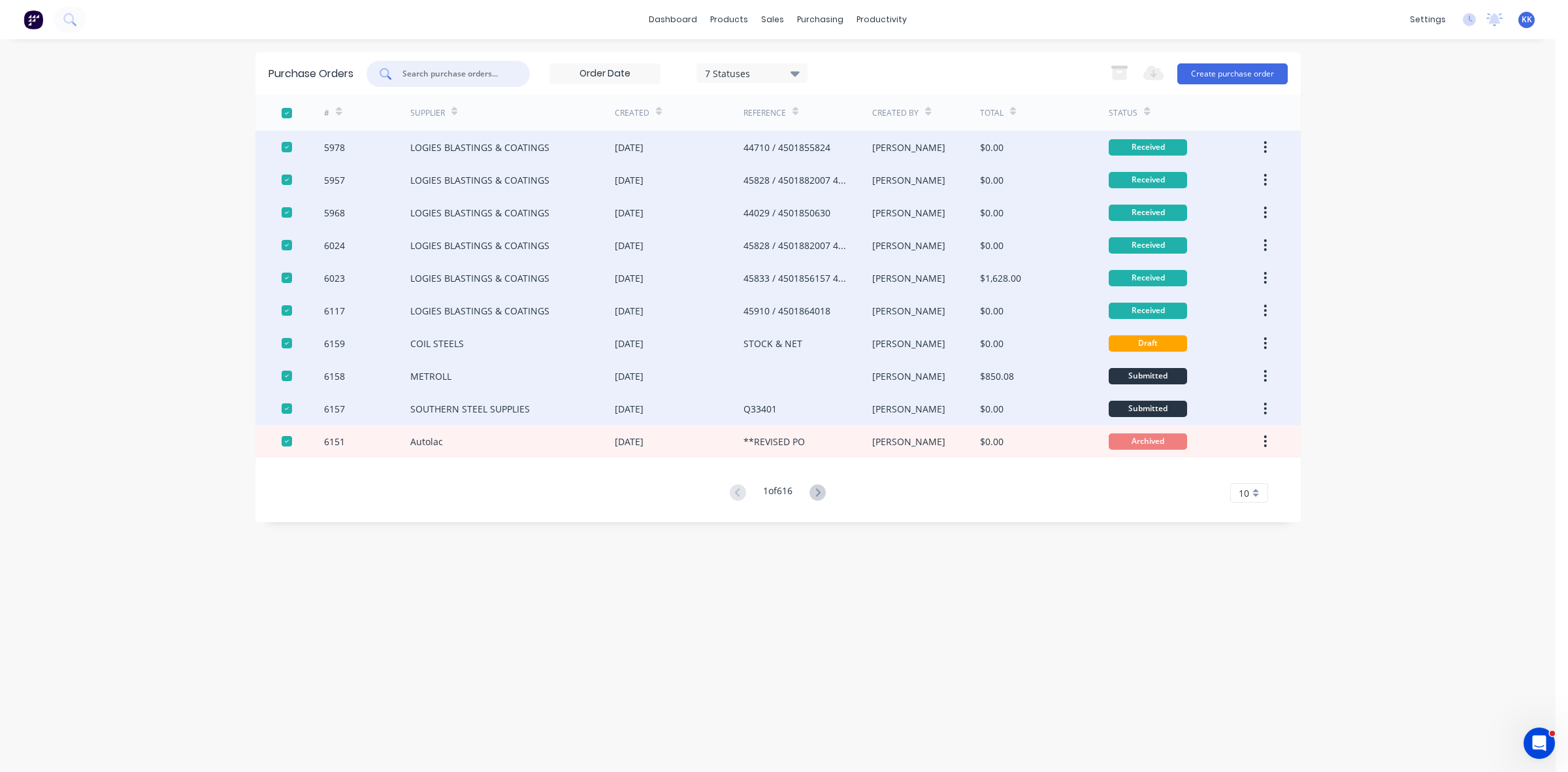
click at [284, 341] on div at bounding box center [286, 342] width 26 height 26
click at [286, 373] on div at bounding box center [286, 375] width 26 height 26
click at [288, 407] on div at bounding box center [286, 407] width 26 height 26
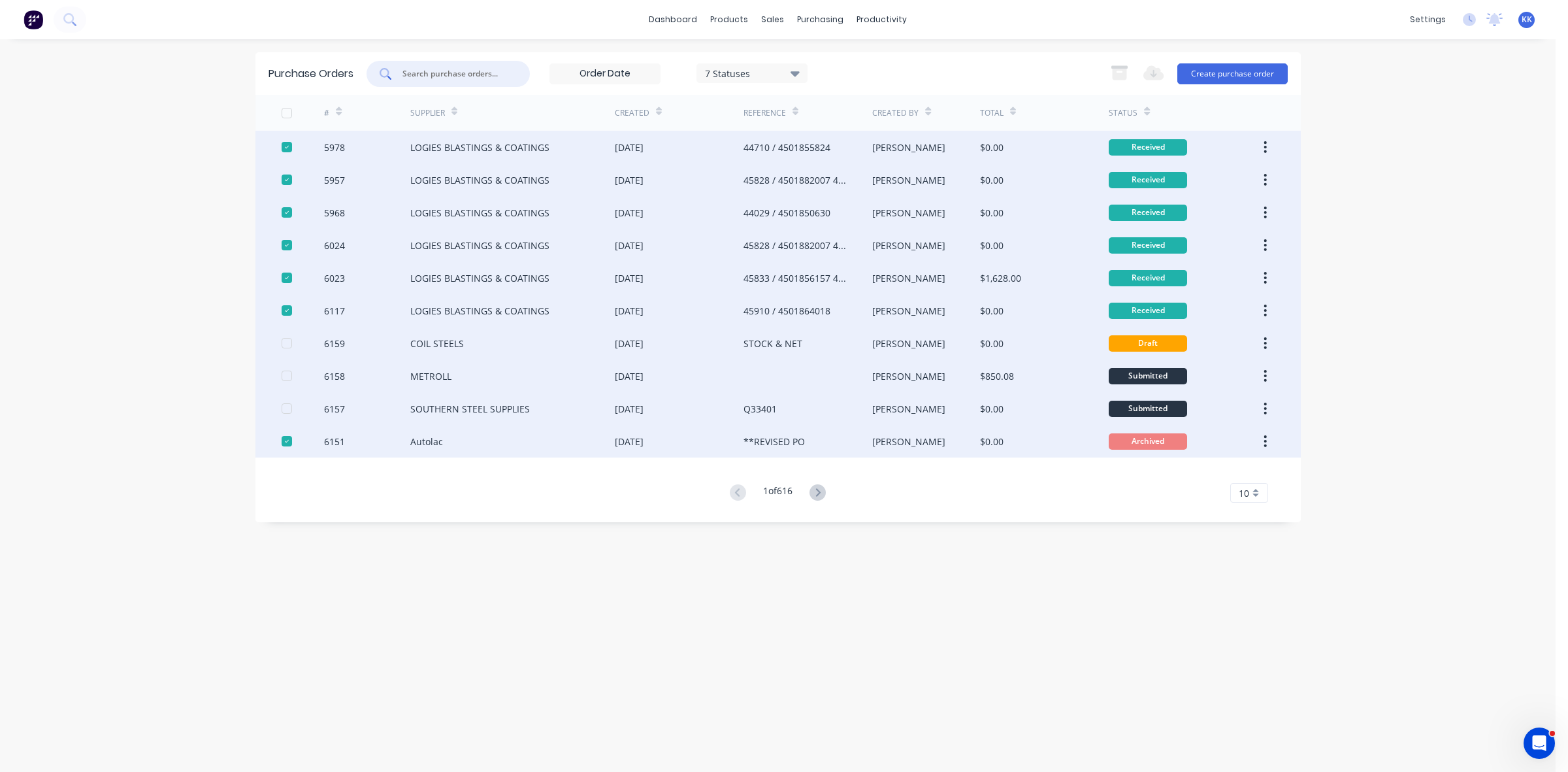
drag, startPoint x: 288, startPoint y: 439, endPoint x: 300, endPoint y: 439, distance: 12.0
click at [288, 439] on div at bounding box center [286, 440] width 26 height 26
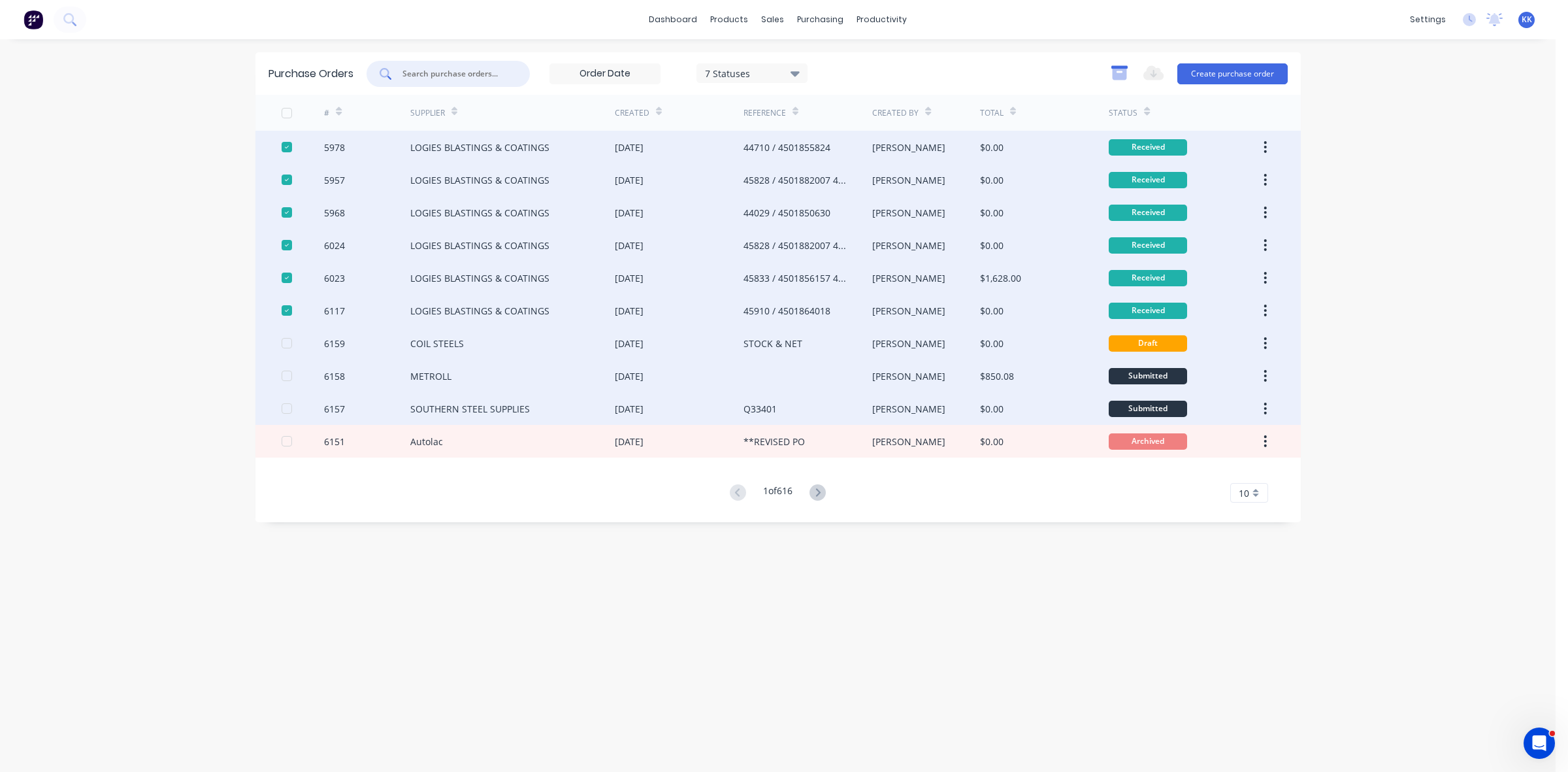
click at [1115, 70] on icon "button" at bounding box center [1120, 74] width 14 height 11
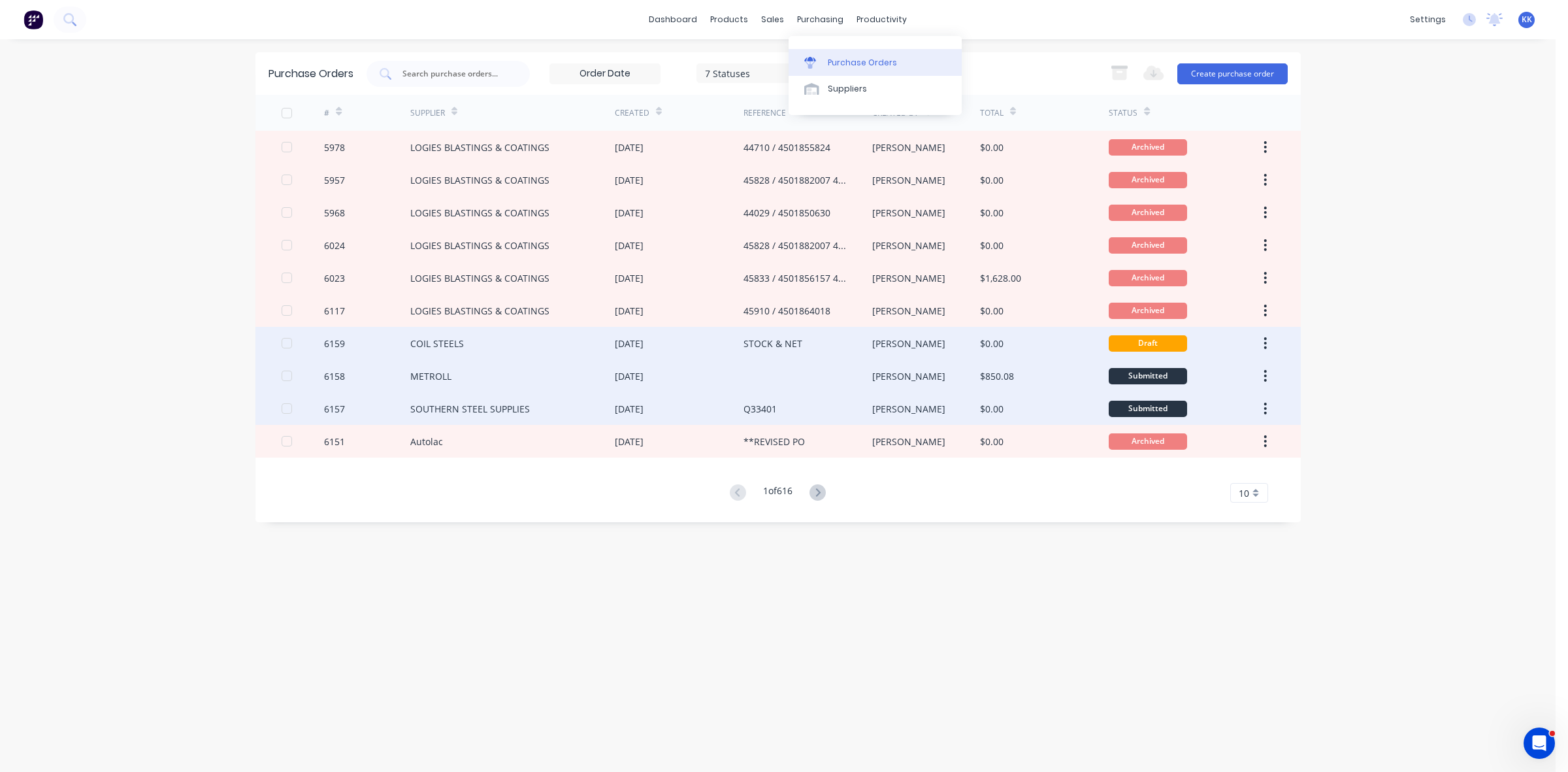
click at [841, 69] on link "Purchase Orders" at bounding box center [875, 62] width 173 height 26
click at [765, 349] on div "STOCK & NET" at bounding box center [808, 342] width 128 height 33
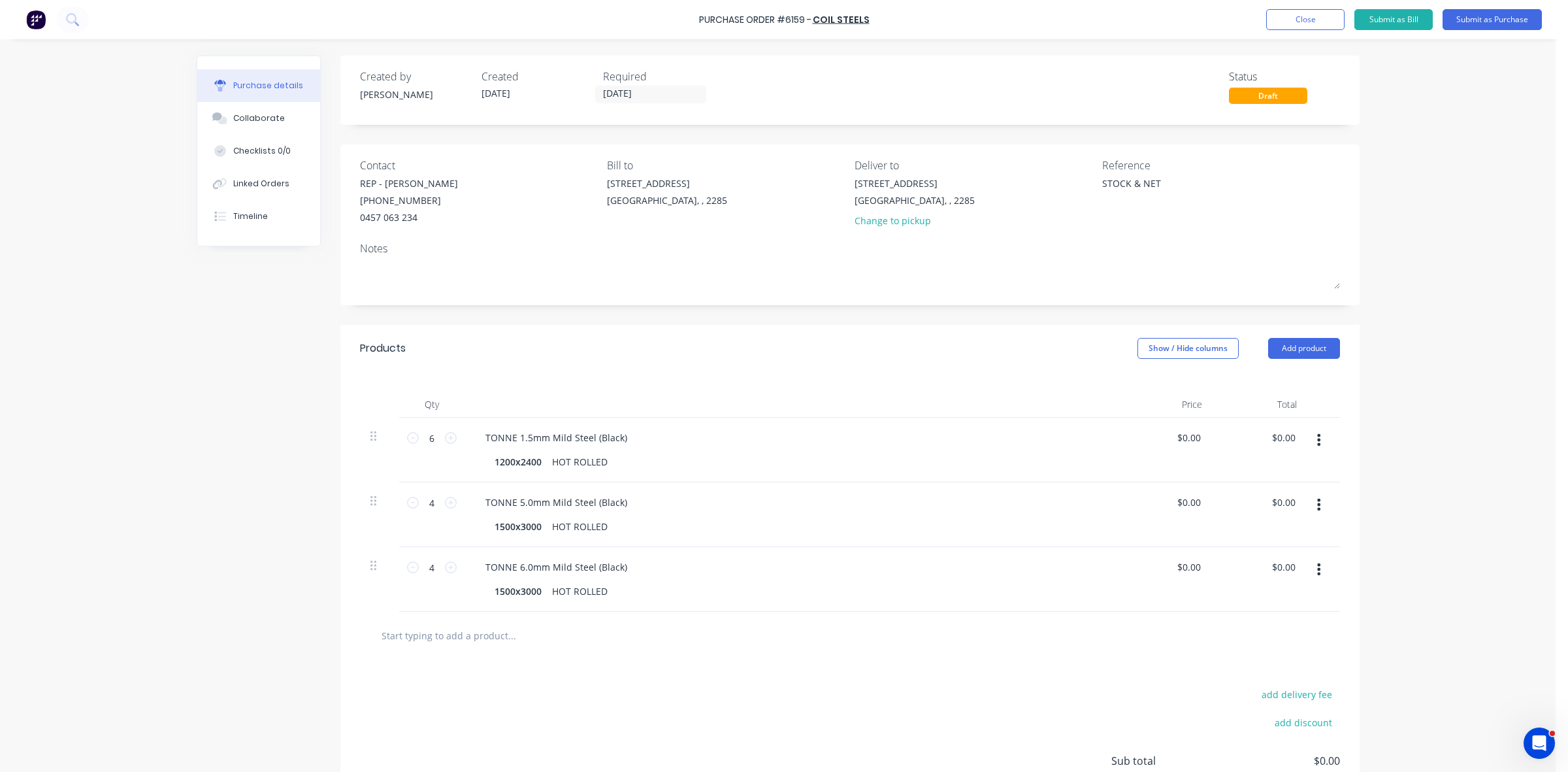
click at [1318, 360] on div "Products Show / Hide columns Add product" at bounding box center [850, 348] width 1019 height 47
click at [1308, 343] on button "Add product" at bounding box center [1304, 348] width 72 height 21
click at [1284, 403] on div "Basic product" at bounding box center [1277, 407] width 101 height 19
click at [1288, 355] on button "Add product" at bounding box center [1304, 348] width 72 height 21
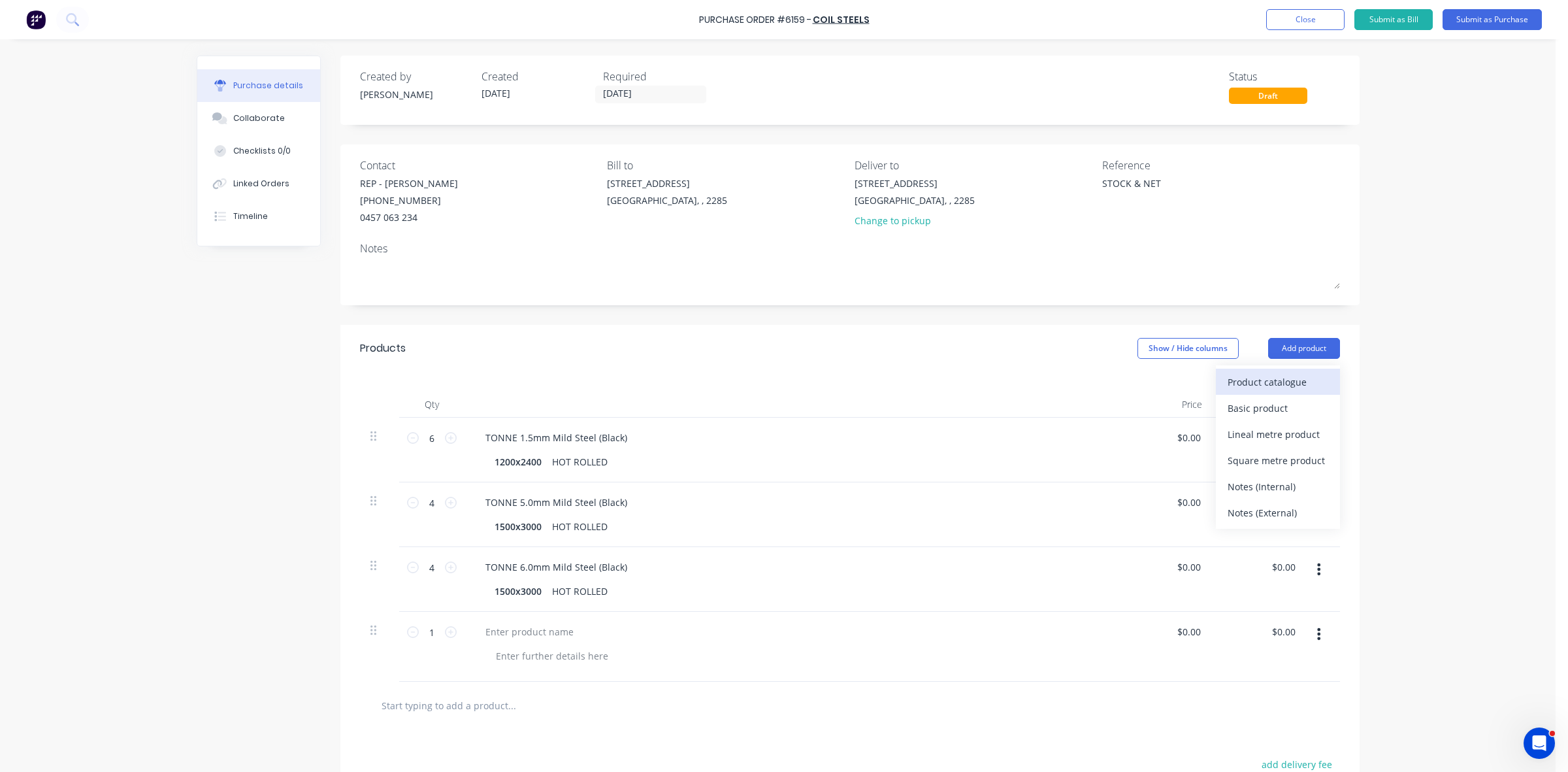
click at [1288, 376] on div "Product catalogue" at bounding box center [1277, 382] width 101 height 19
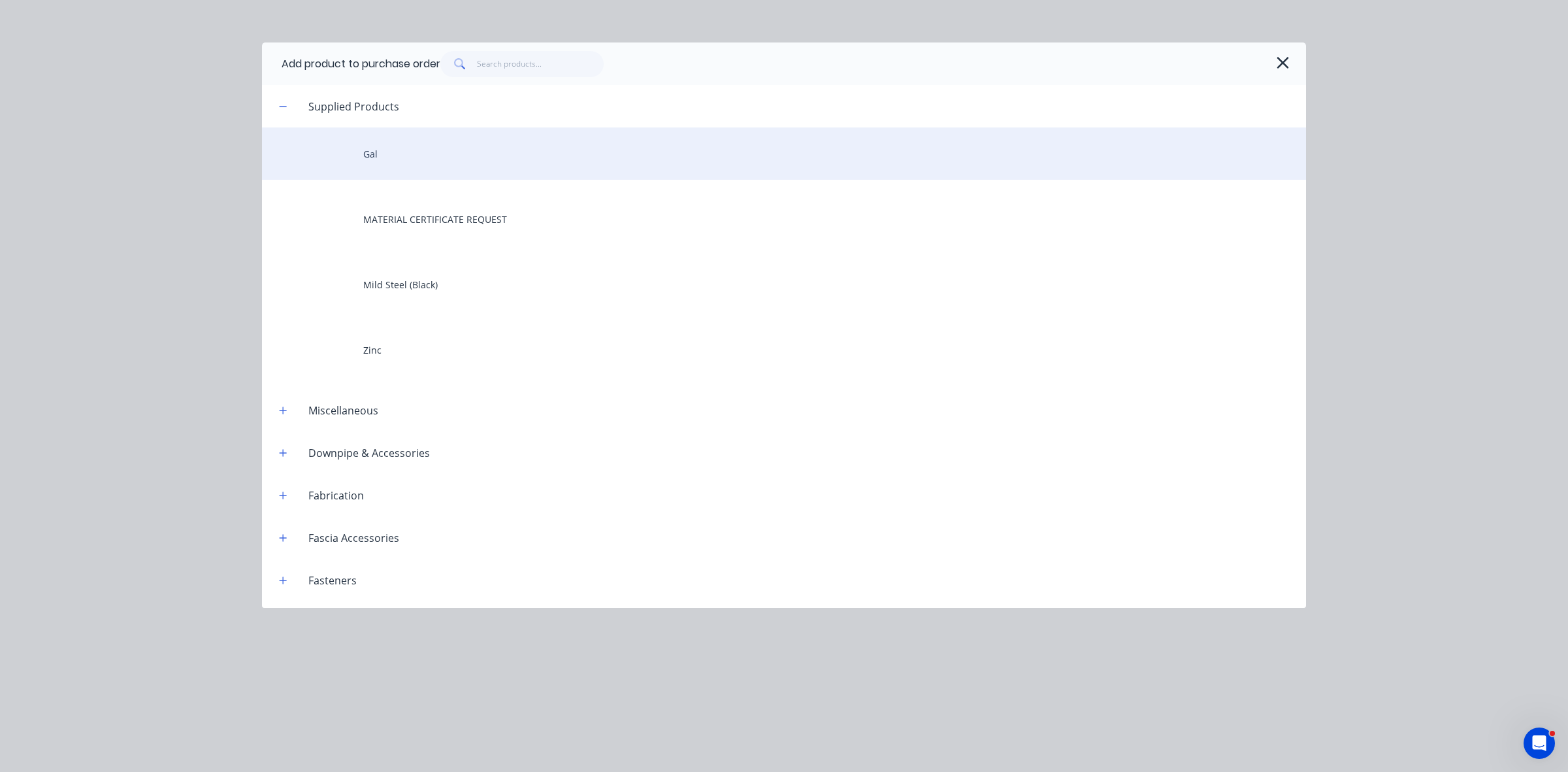
click at [490, 152] on div "Gal" at bounding box center [784, 153] width 1044 height 53
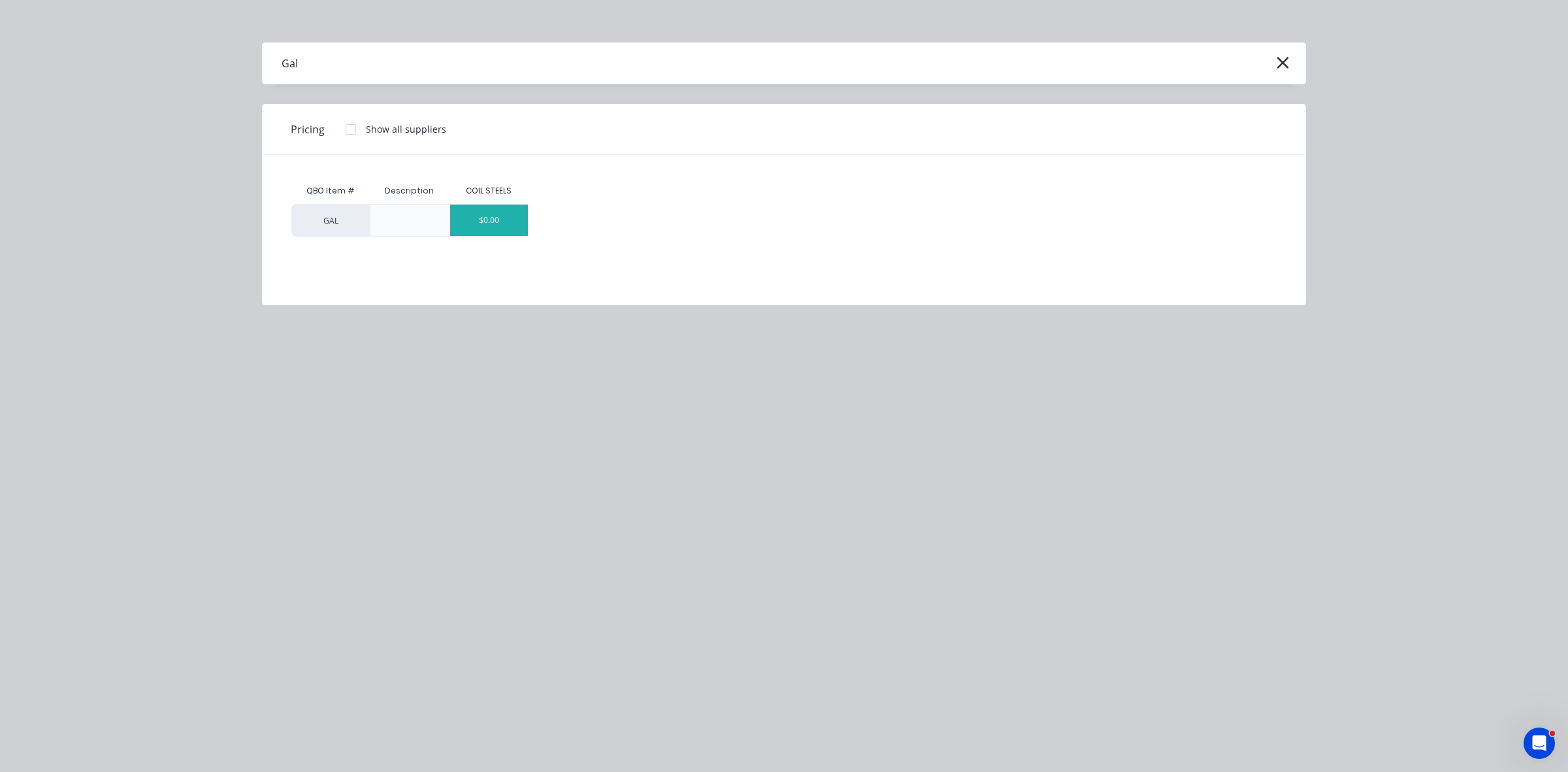
click at [492, 233] on div "$0.00" at bounding box center [489, 219] width 78 height 31
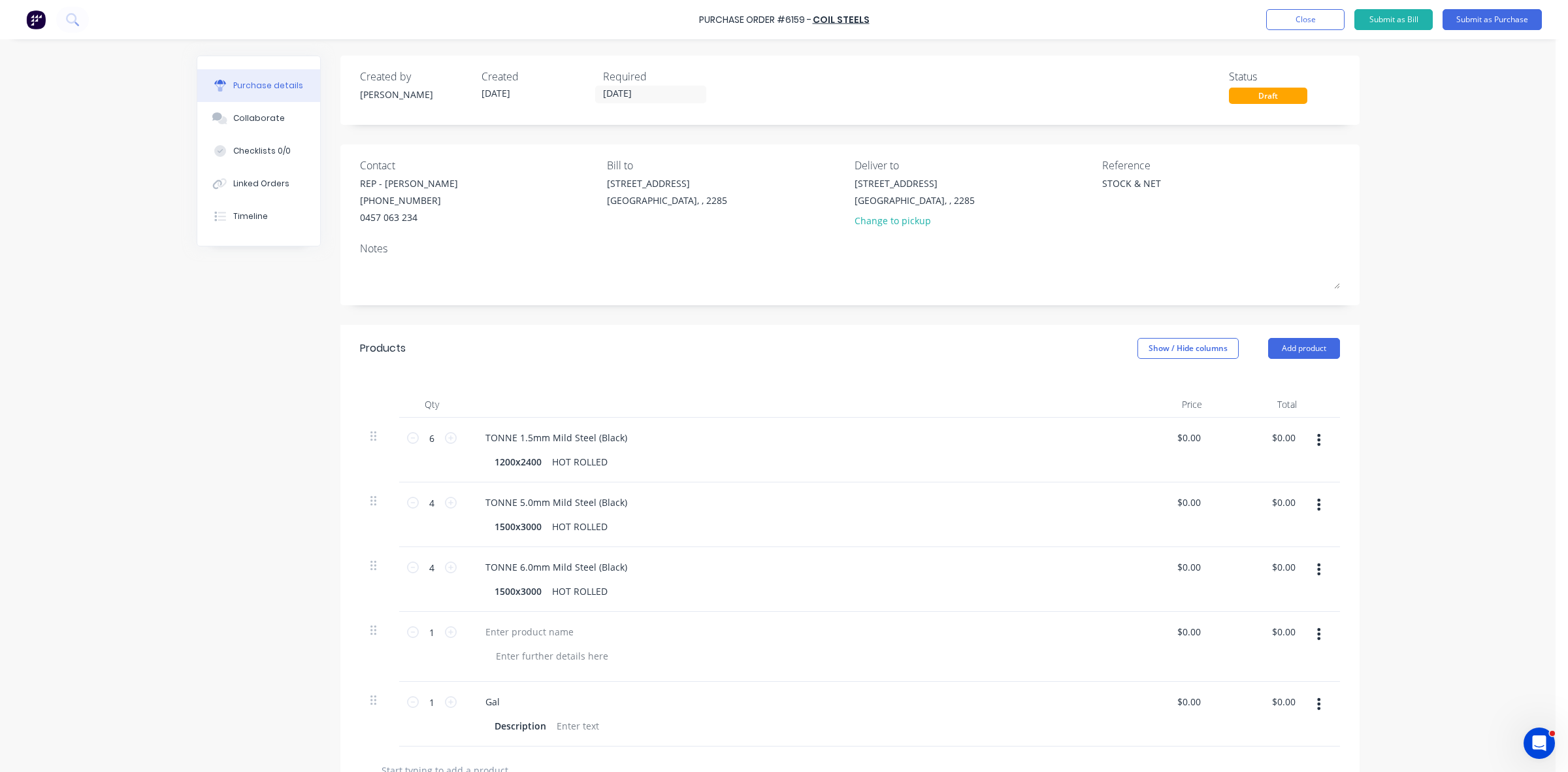
drag, startPoint x: 1312, startPoint y: 636, endPoint x: 1305, endPoint y: 647, distance: 13.0
click at [1318, 636] on icon "button" at bounding box center [1319, 634] width 4 height 14
click at [1248, 750] on button "Delete" at bounding box center [1279, 746] width 111 height 26
type textarea "x"
click at [480, 628] on div "Gal" at bounding box center [493, 631] width 36 height 19
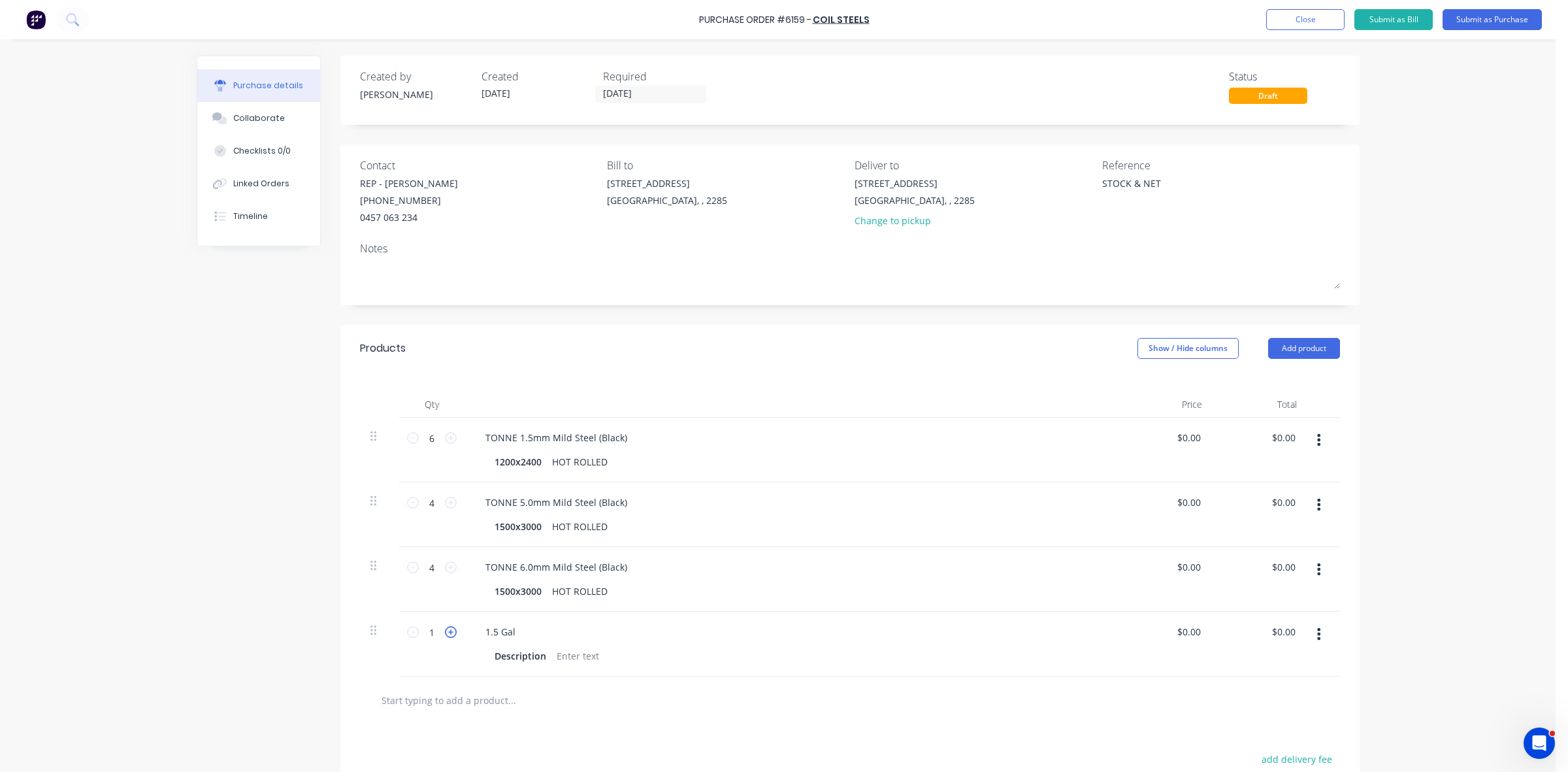
click at [445, 635] on icon at bounding box center [450, 631] width 12 height 12
type textarea "x"
type input "2"
click at [478, 631] on div "1.5 Gal" at bounding box center [500, 631] width 51 height 19
click at [546, 635] on div "TONNE 1.5 Gal" at bounding box center [518, 631] width 86 height 19
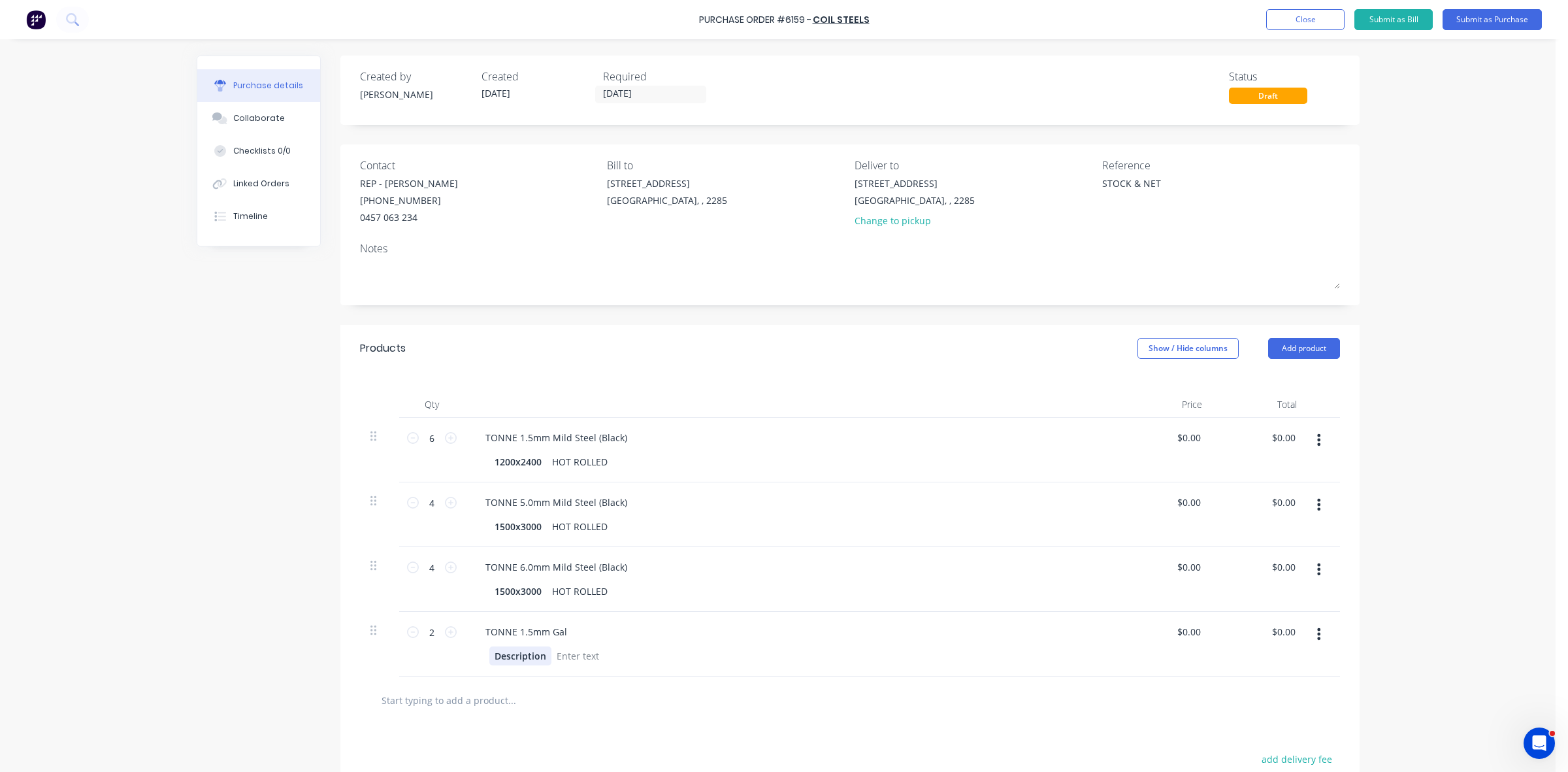
click at [525, 657] on div "Description" at bounding box center [521, 655] width 62 height 19
type textarea "x"
click at [525, 657] on div "Description" at bounding box center [521, 655] width 62 height 19
click at [524, 658] on div "Description" at bounding box center [521, 655] width 62 height 19
click at [523, 658] on div "Description" at bounding box center [521, 655] width 62 height 19
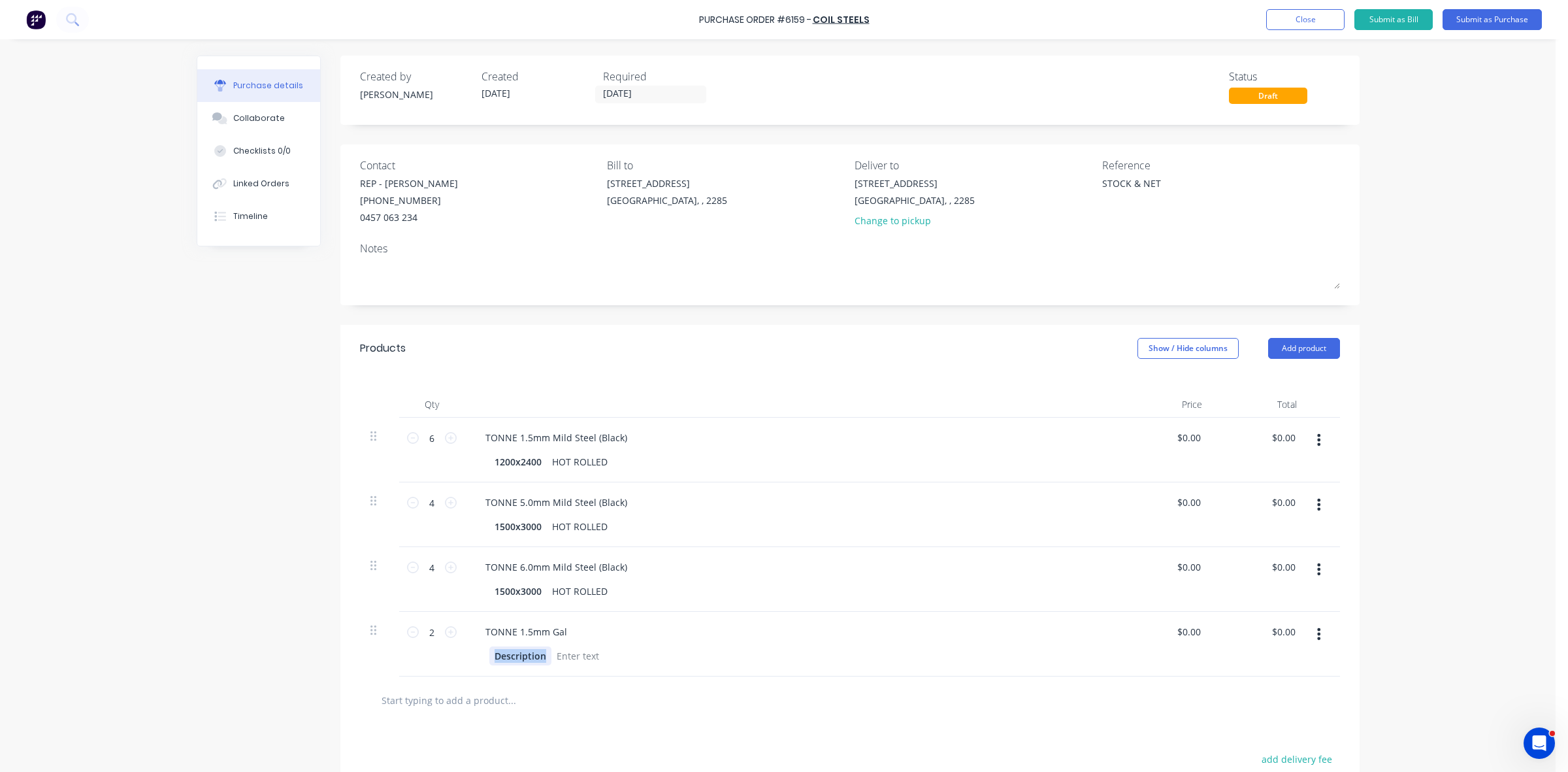
click at [521, 658] on div "Description" at bounding box center [521, 655] width 62 height 19
type textarea "x"
click at [592, 595] on div "HOT ROLLED" at bounding box center [580, 590] width 66 height 19
click at [586, 595] on div "HOT ROLLED" at bounding box center [580, 590] width 66 height 19
type textarea "x"
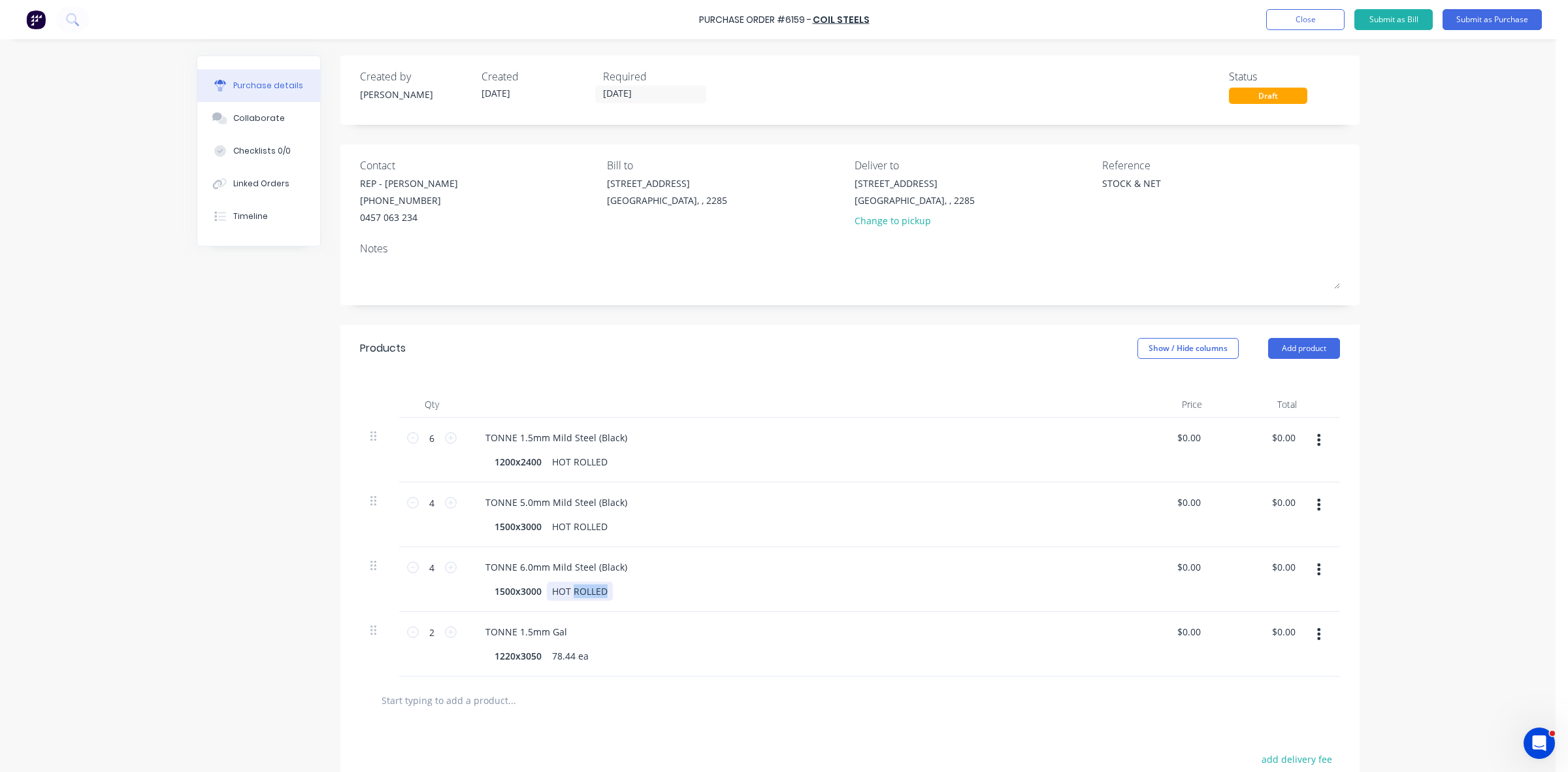
click at [586, 595] on div "HOT ROLLED" at bounding box center [580, 590] width 66 height 19
click at [605, 538] on div "TONNE 5.0mm Mild Steel (Black) 1500x3000 HOT ROLLED" at bounding box center [791, 514] width 653 height 65
type textarea "x"
drag, startPoint x: 600, startPoint y: 531, endPoint x: 546, endPoint y: 528, distance: 54.1
click at [547, 528] on div "HOT ROLLED" at bounding box center [580, 526] width 66 height 19
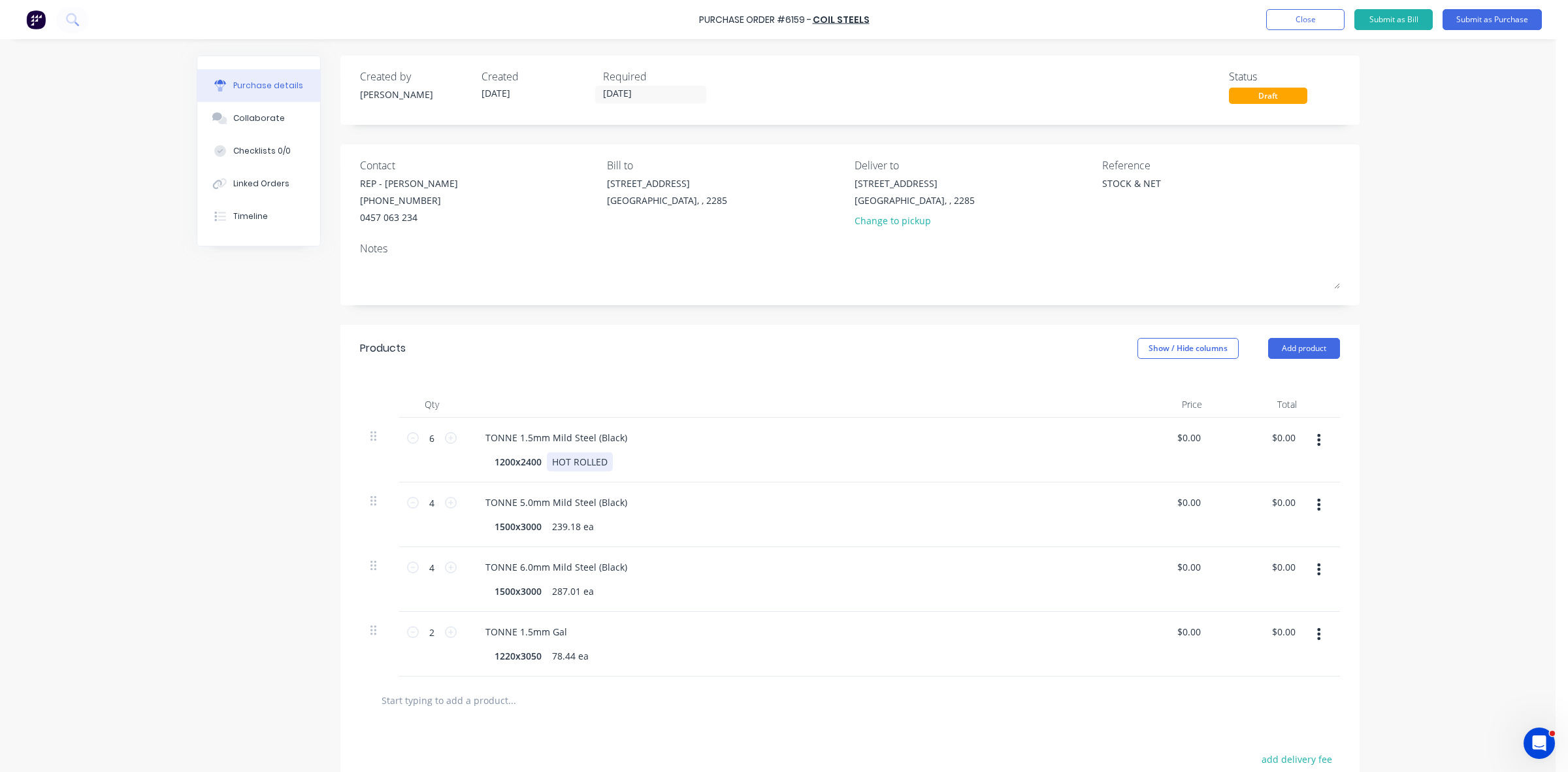
type textarea "x"
drag, startPoint x: 600, startPoint y: 464, endPoint x: 547, endPoint y: 462, distance: 53.0
click at [547, 462] on div "HOT ROLLED" at bounding box center [580, 461] width 66 height 19
click at [1309, 628] on button "button" at bounding box center [1318, 634] width 30 height 23
click at [1283, 691] on button "Duplicate" at bounding box center [1279, 694] width 111 height 26
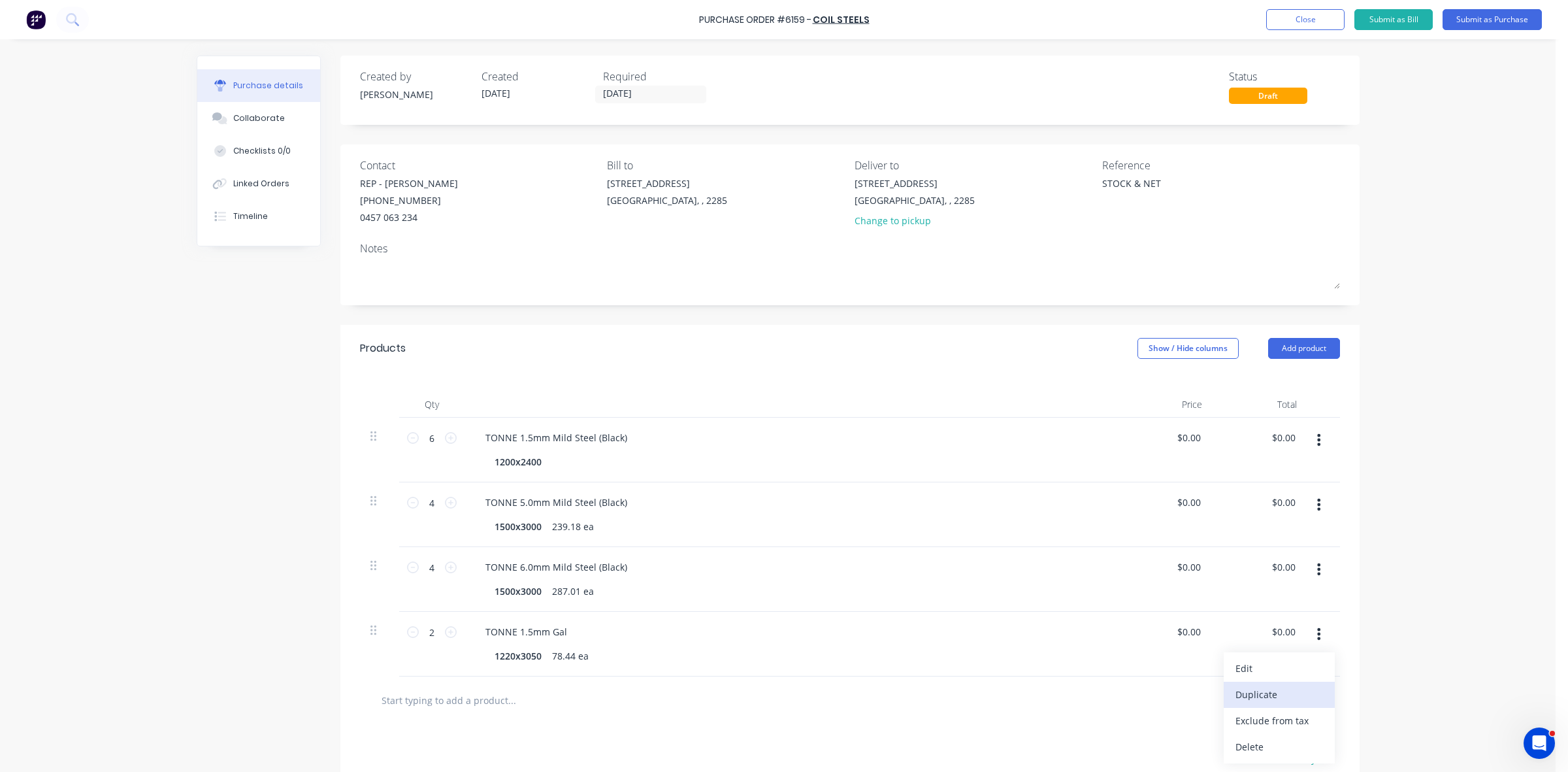
type textarea "x"
type input "1"
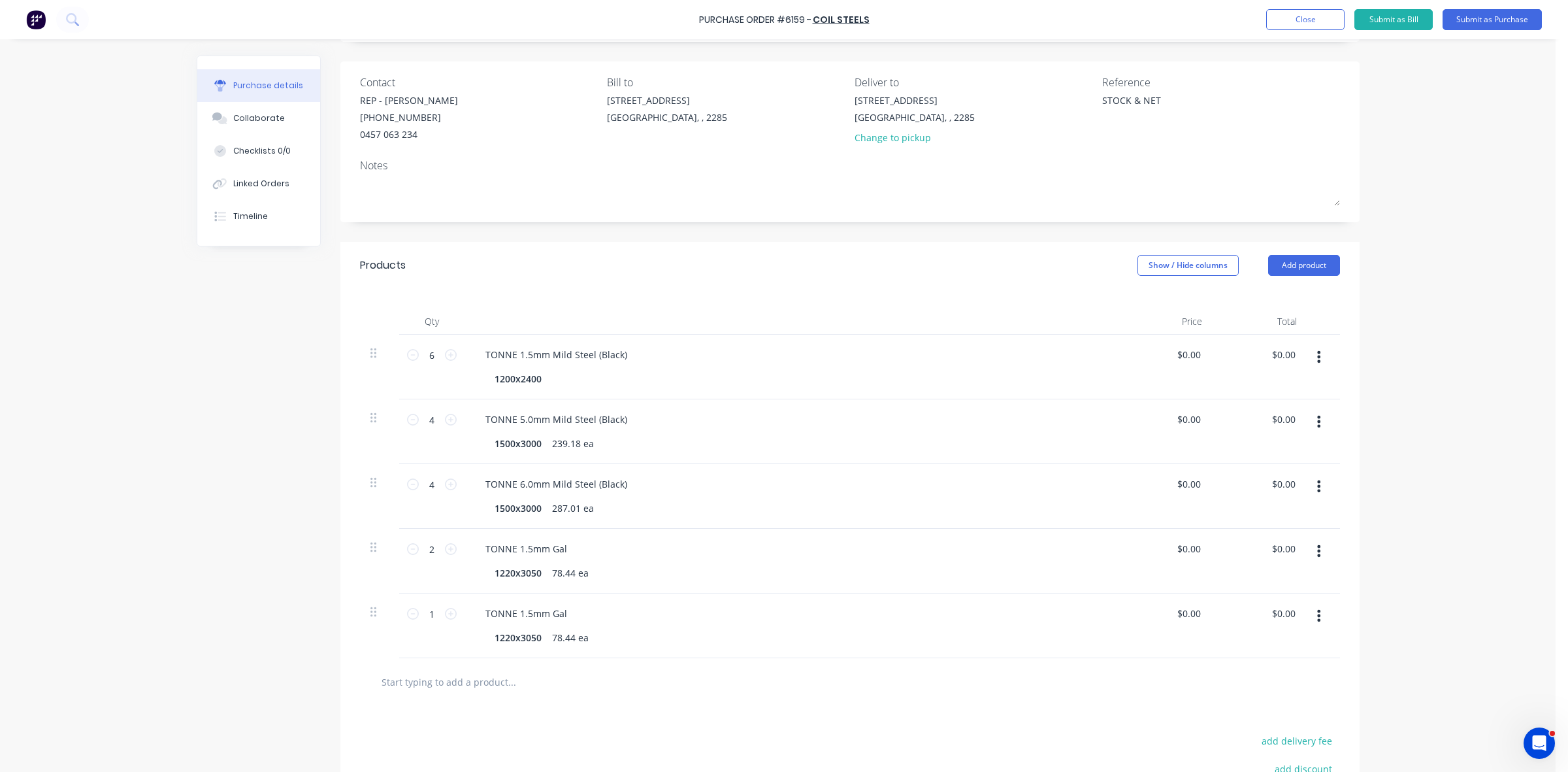
scroll to position [163, 0]
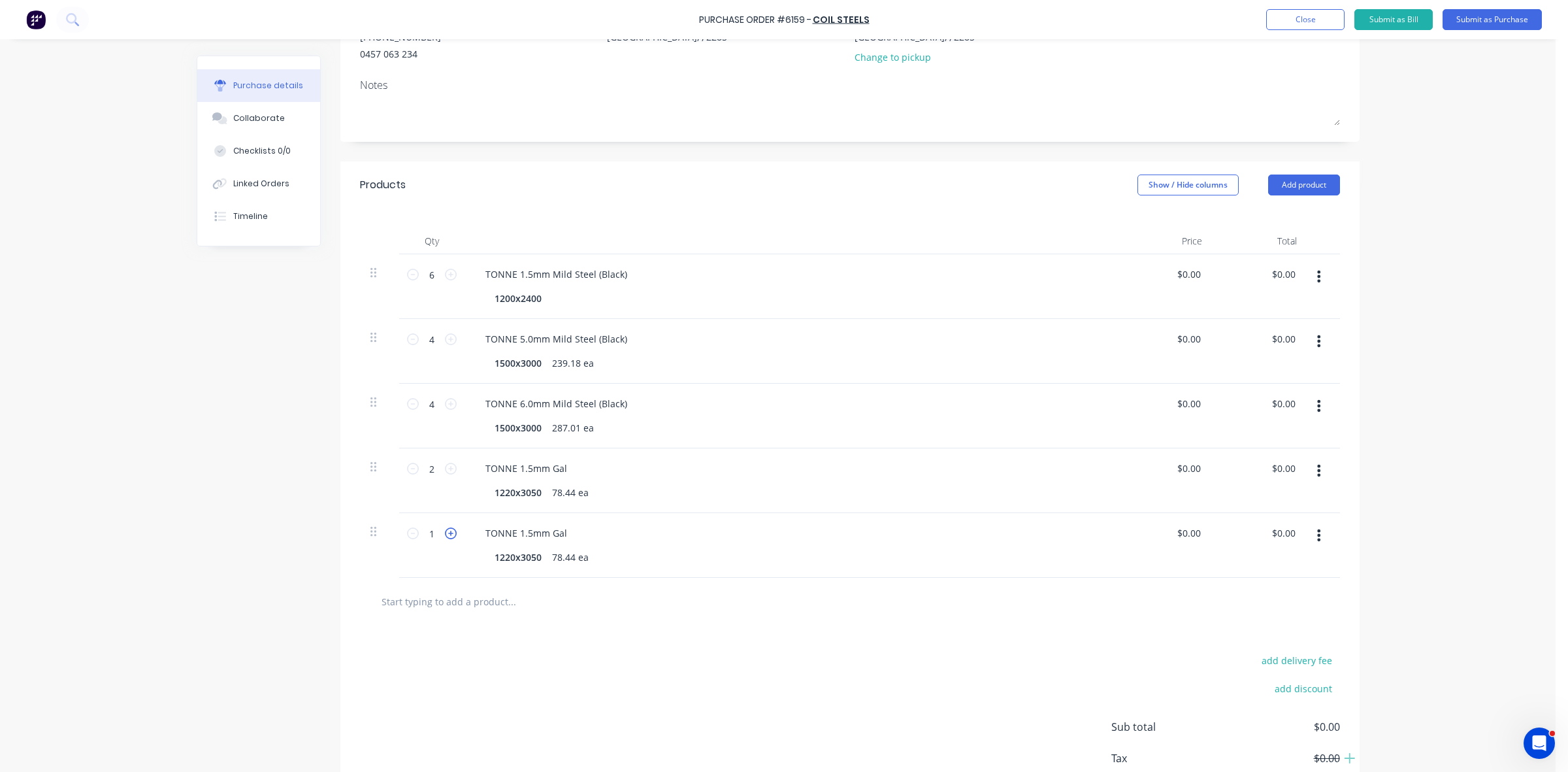
click at [445, 535] on icon at bounding box center [450, 533] width 12 height 12
type textarea "x"
type input "2"
click at [524, 538] on div "TONNE 1.5mm Gal" at bounding box center [526, 532] width 103 height 19
click at [556, 554] on div "78.44 ea" at bounding box center [571, 556] width 47 height 19
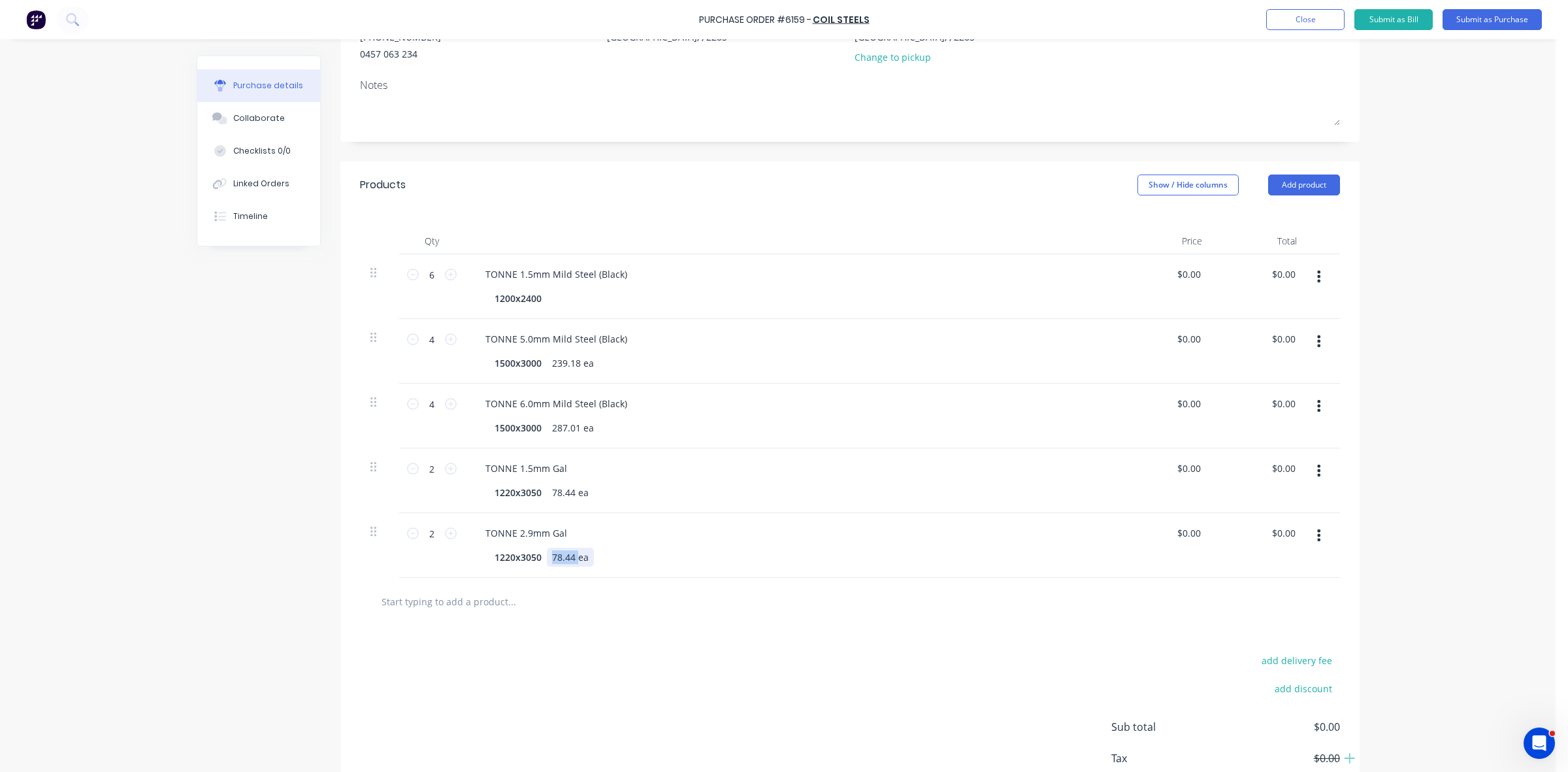
click at [556, 554] on div "78.44 ea" at bounding box center [571, 556] width 47 height 19
click at [1318, 530] on icon "button" at bounding box center [1319, 535] width 4 height 14
click at [1288, 598] on button "Duplicate" at bounding box center [1279, 595] width 111 height 26
click at [554, 561] on div "78.44 ea" at bounding box center [571, 556] width 47 height 19
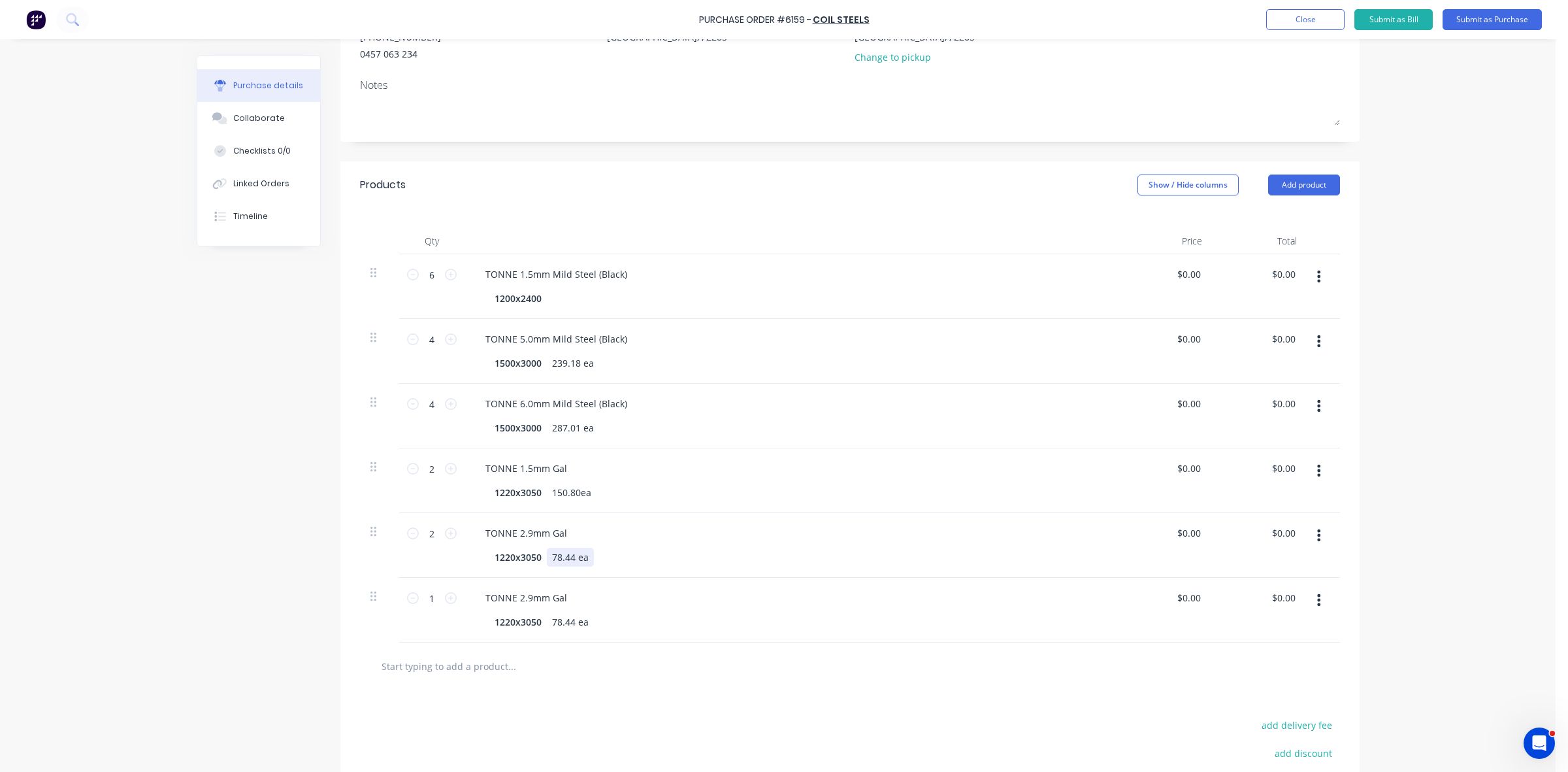
click at [564, 559] on div "78.44 ea" at bounding box center [571, 556] width 47 height 19
click at [593, 584] on div "TONNE 2.9mm Gal 1220x3050 78.44 ea" at bounding box center [791, 610] width 653 height 65
click at [522, 599] on div "TONNE 2.9mm Gal" at bounding box center [526, 597] width 103 height 19
click at [521, 624] on div "1220x3050" at bounding box center [518, 621] width 58 height 19
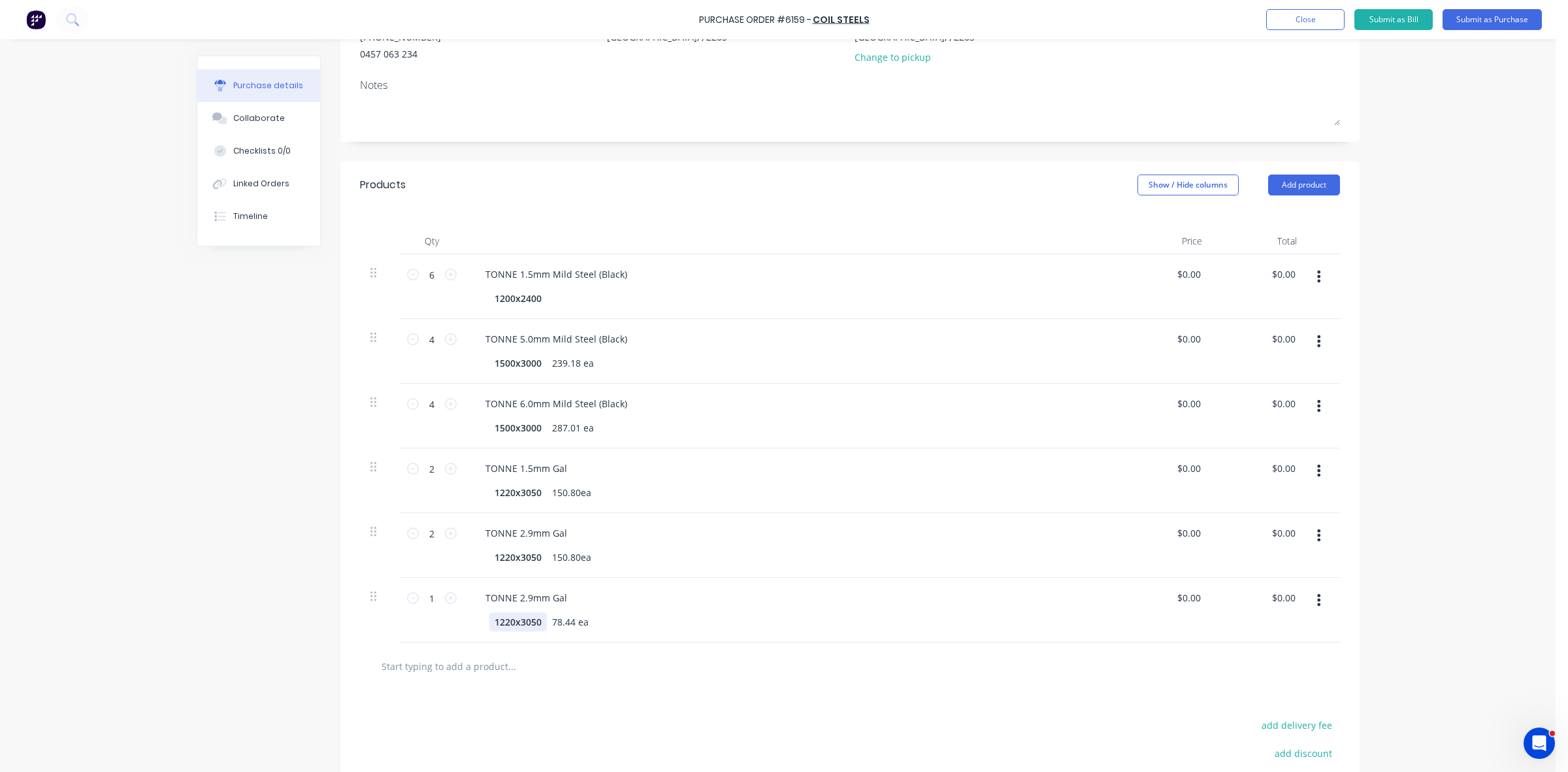
type textarea "x"
click at [521, 624] on div "1220x3050" at bounding box center [518, 621] width 58 height 19
type textarea "x"
click at [559, 620] on div "78.44 ea" at bounding box center [571, 621] width 47 height 19
type textarea "x"
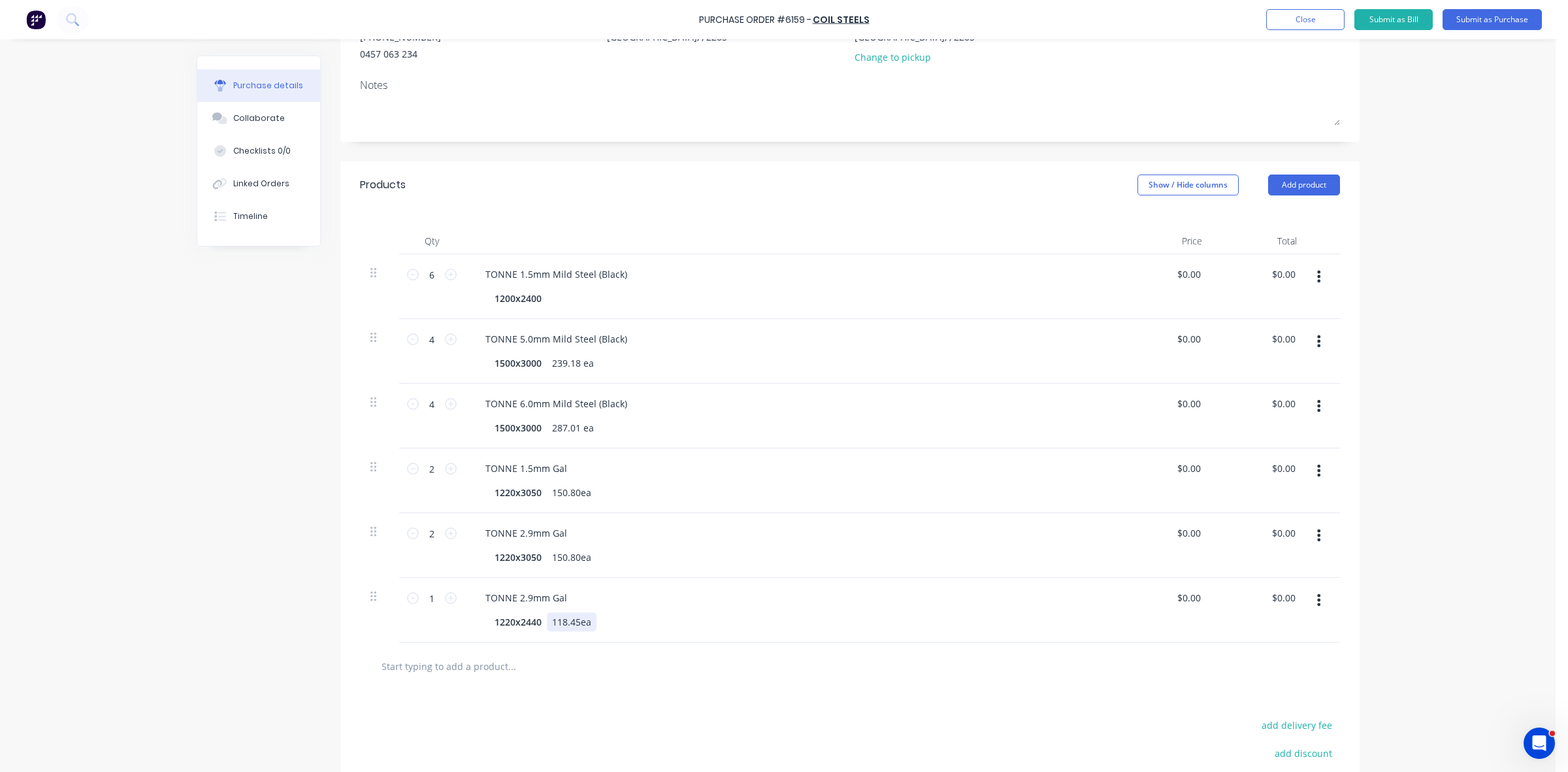
type input "0"
type textarea "x"
type input "$0.00"
type input "0.00"
type textarea "x"
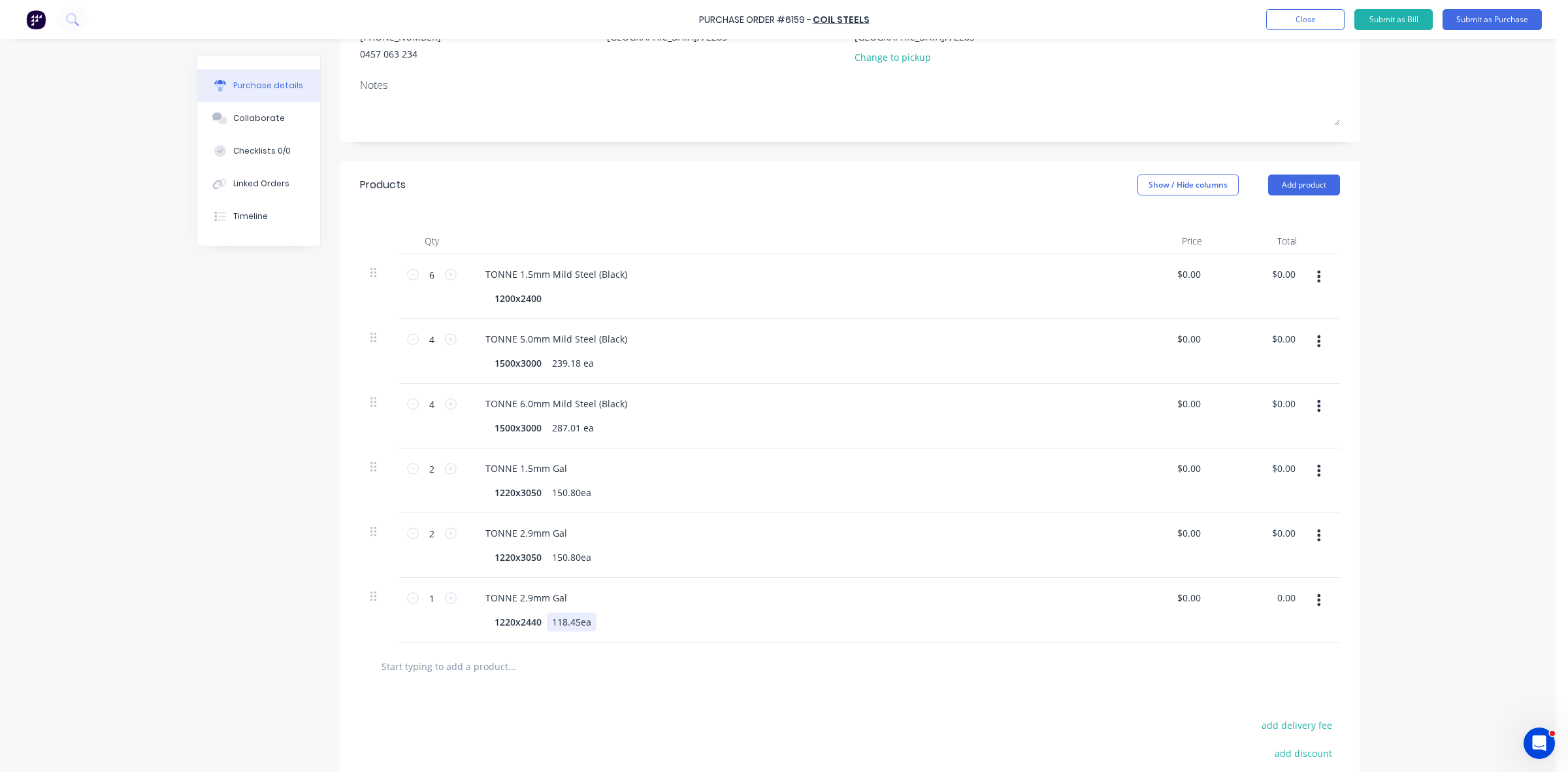
type input "$0.00"
click at [559, 497] on div "150.80ea" at bounding box center [572, 492] width 50 height 19
type textarea "x"
click at [559, 496] on div "150.80ea" at bounding box center [572, 492] width 50 height 19
click at [575, 559] on div "150.80ea" at bounding box center [572, 556] width 50 height 19
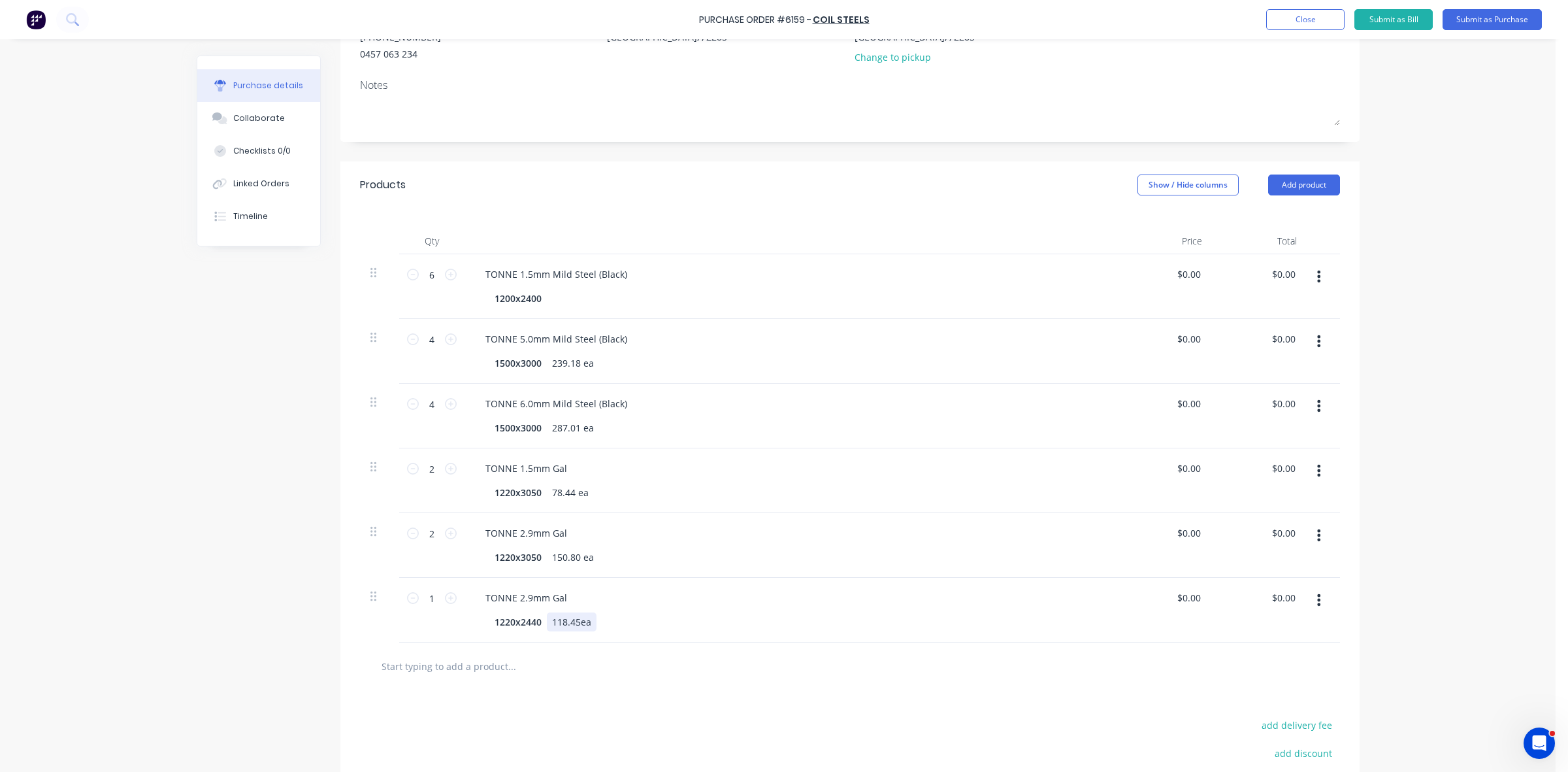
click at [573, 620] on div "118.45ea" at bounding box center [572, 621] width 50 height 19
click at [1287, 180] on button "Add product" at bounding box center [1304, 185] width 72 height 21
click at [1271, 218] on div "Product catalogue" at bounding box center [1277, 218] width 101 height 19
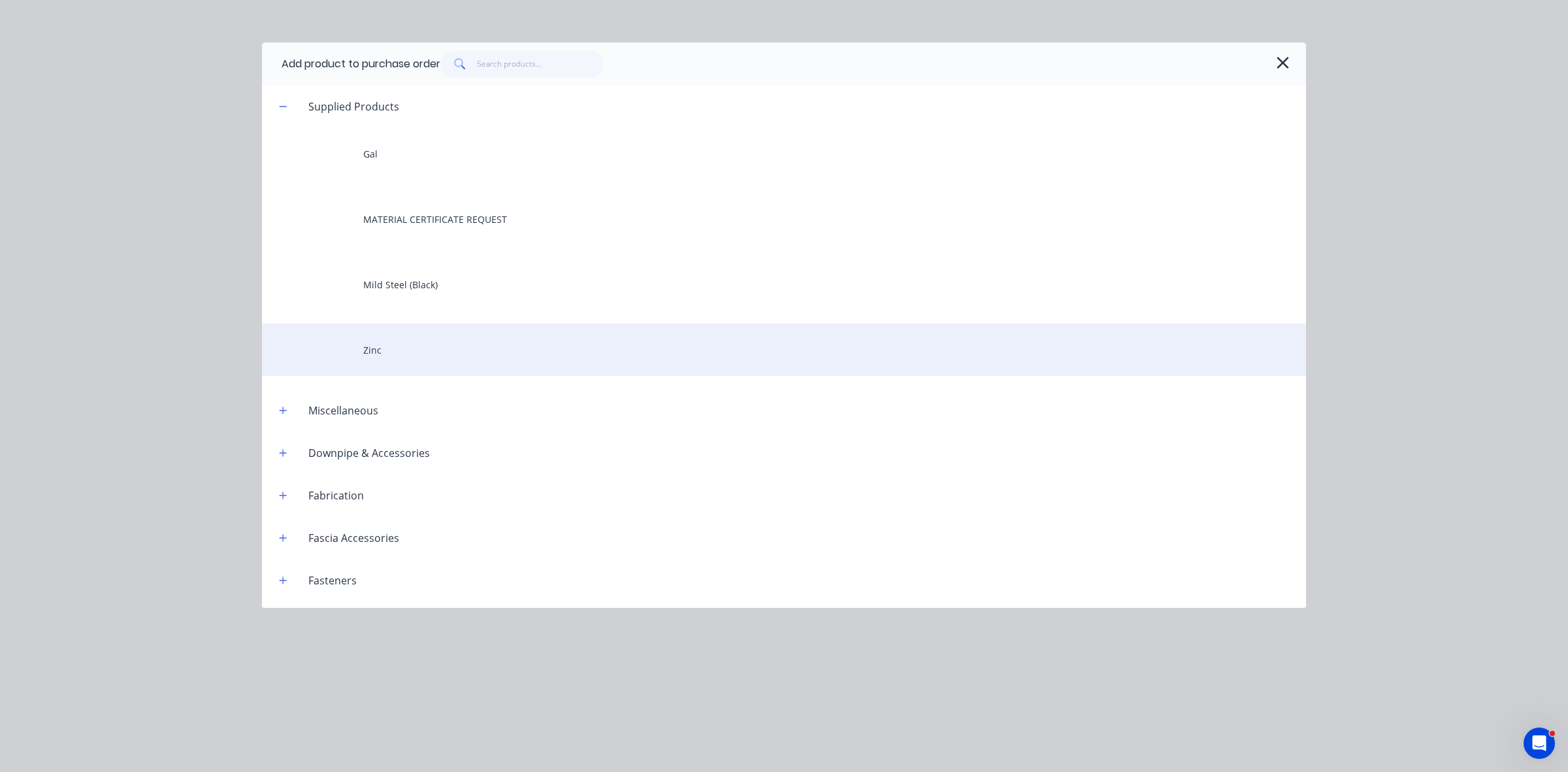
click at [439, 344] on div "Zinc" at bounding box center [784, 349] width 1044 height 53
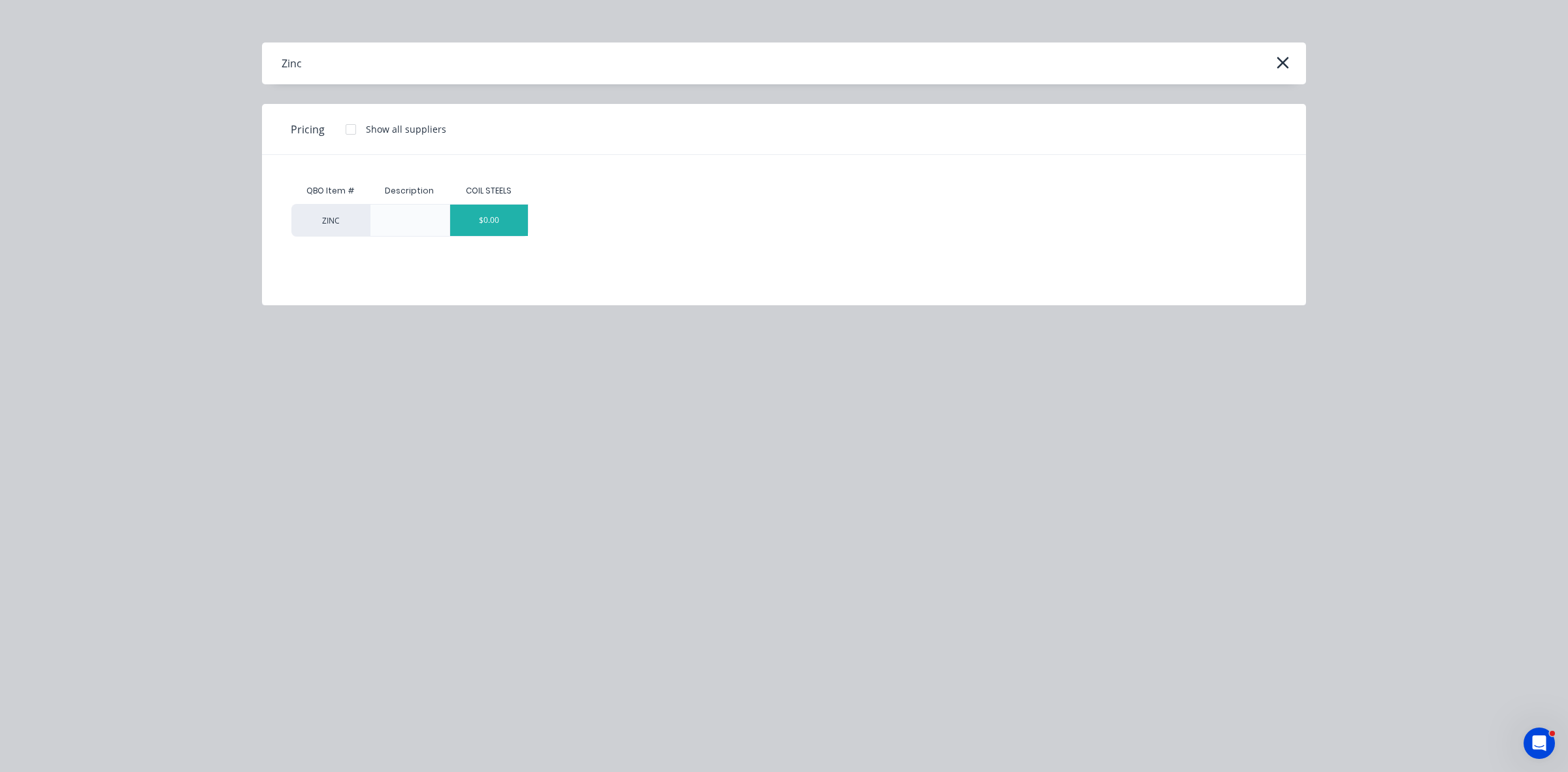
click at [488, 219] on div "$0.00" at bounding box center [489, 219] width 78 height 31
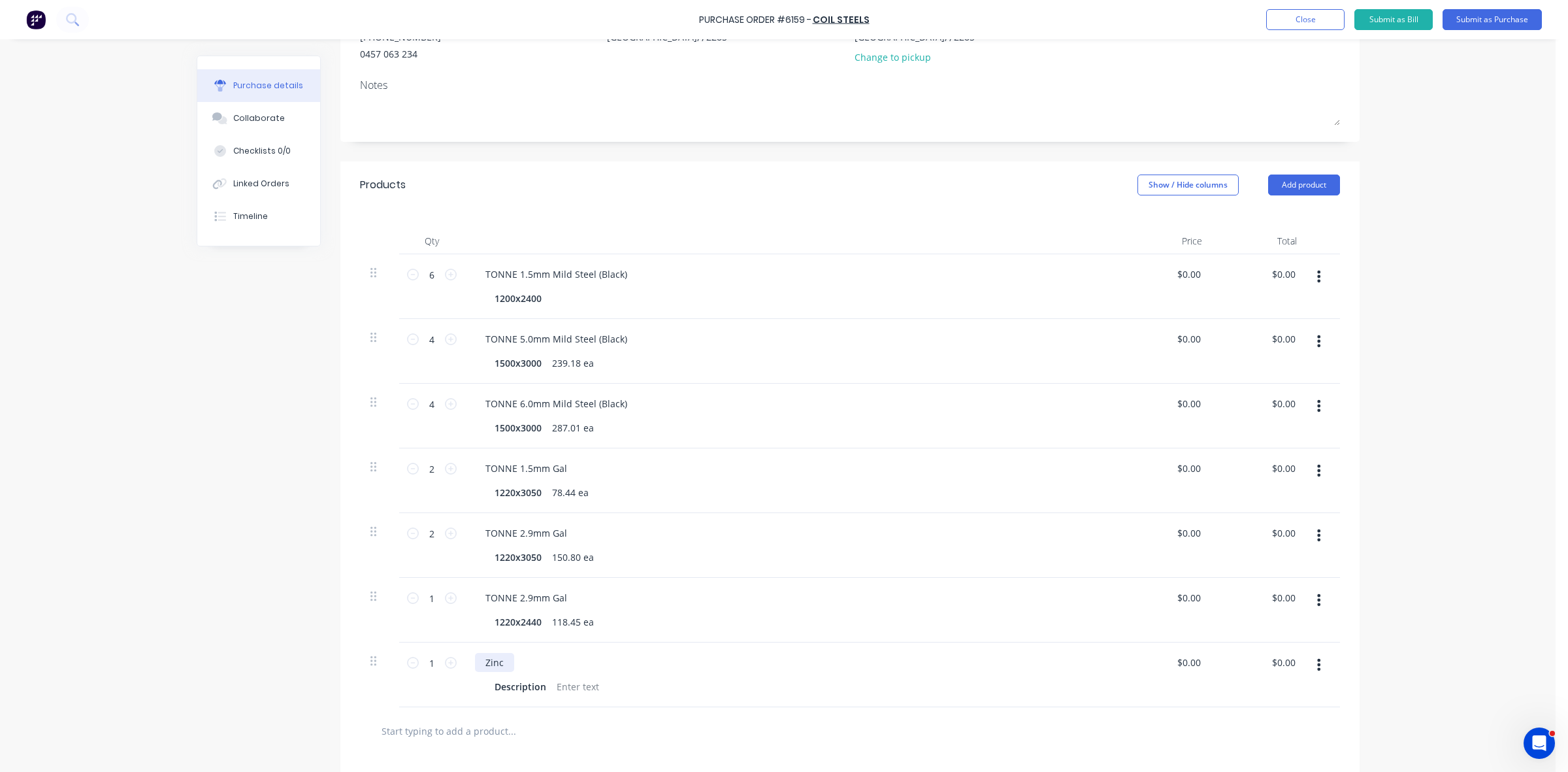
type textarea "x"
click at [478, 663] on div "Zinc" at bounding box center [495, 661] width 39 height 19
click at [513, 687] on div "Description" at bounding box center [521, 686] width 62 height 19
type textarea "x"
click at [512, 687] on div "Description" at bounding box center [521, 686] width 62 height 19
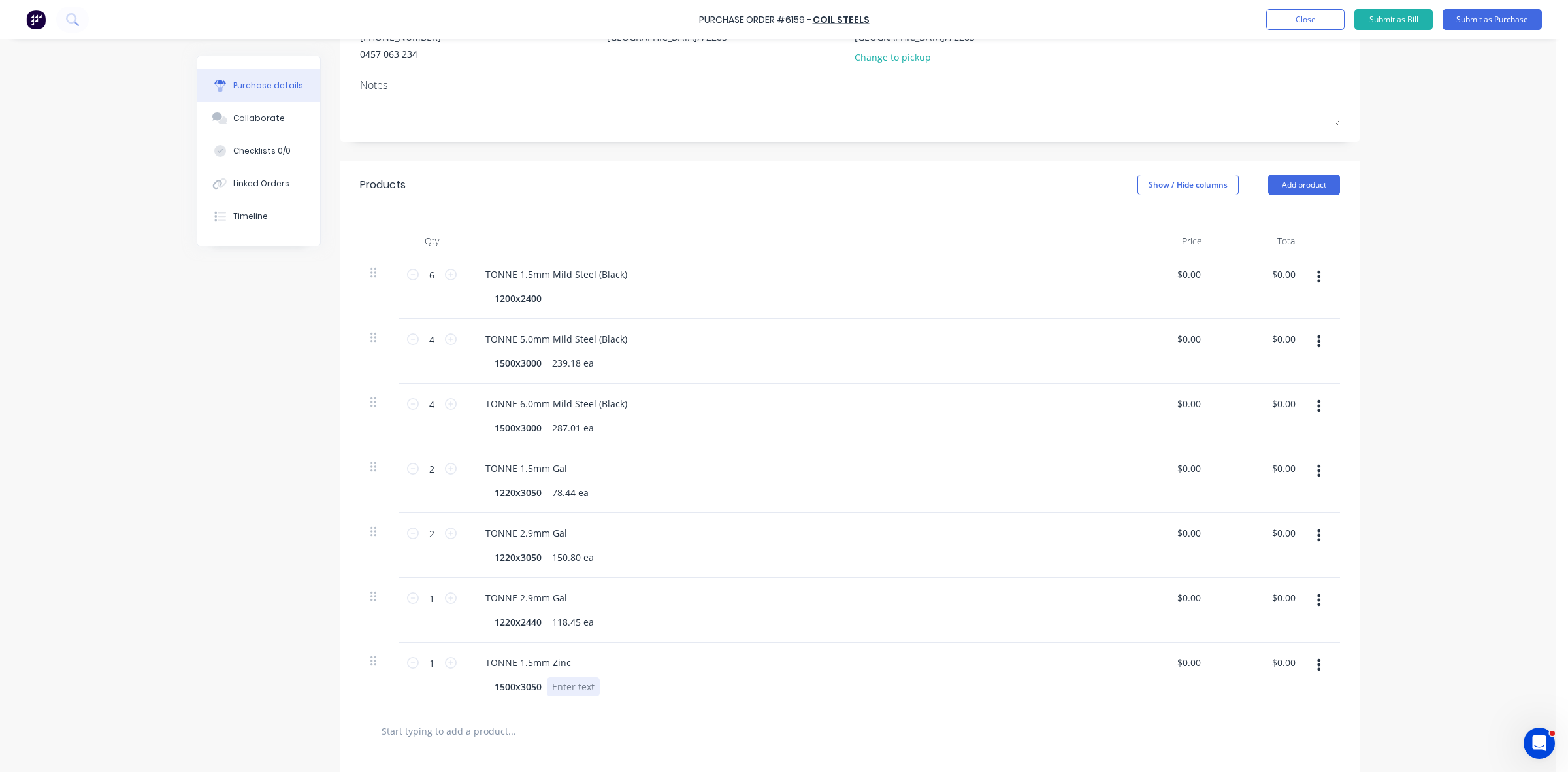
type textarea "x"
click at [561, 691] on div at bounding box center [573, 686] width 53 height 19
click at [445, 665] on icon at bounding box center [450, 662] width 12 height 12
type textarea "x"
type input "2"
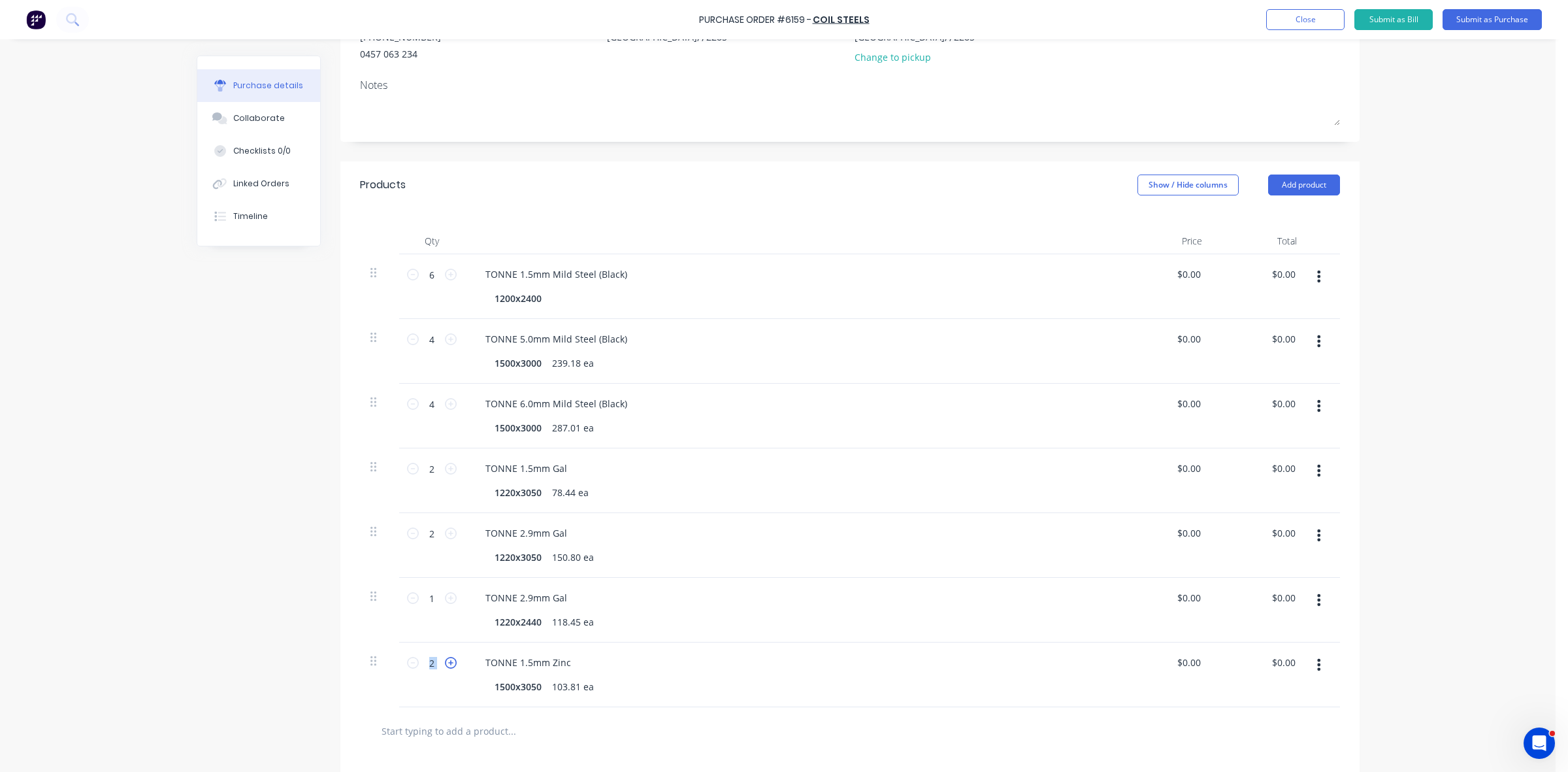
click at [445, 665] on icon at bounding box center [450, 662] width 12 height 12
type textarea "x"
type input "3"
click at [445, 665] on icon at bounding box center [450, 662] width 12 height 12
type textarea "x"
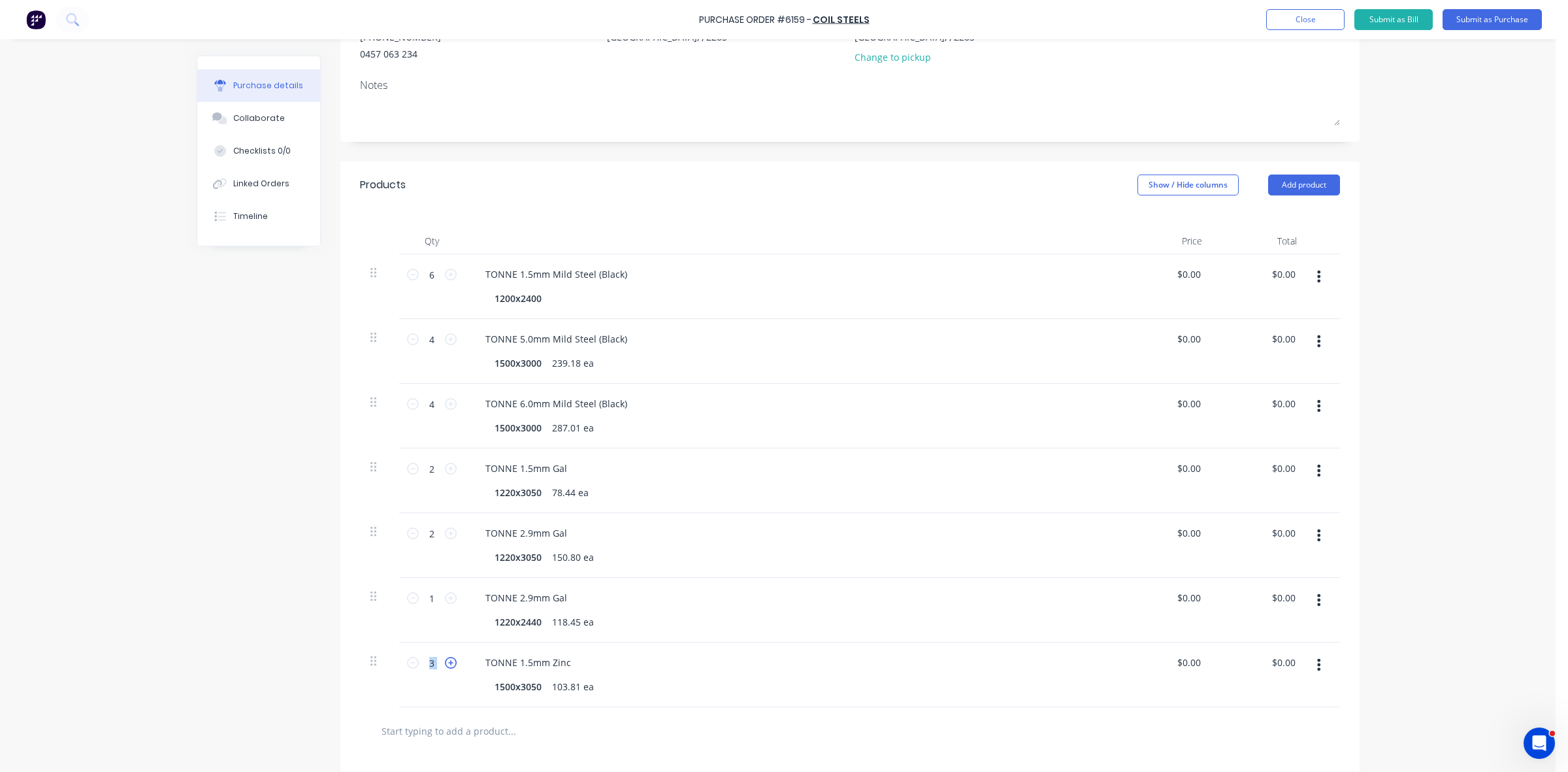
type input "4"
type textarea "x"
type input "0"
type textarea "x"
type input "$0.00"
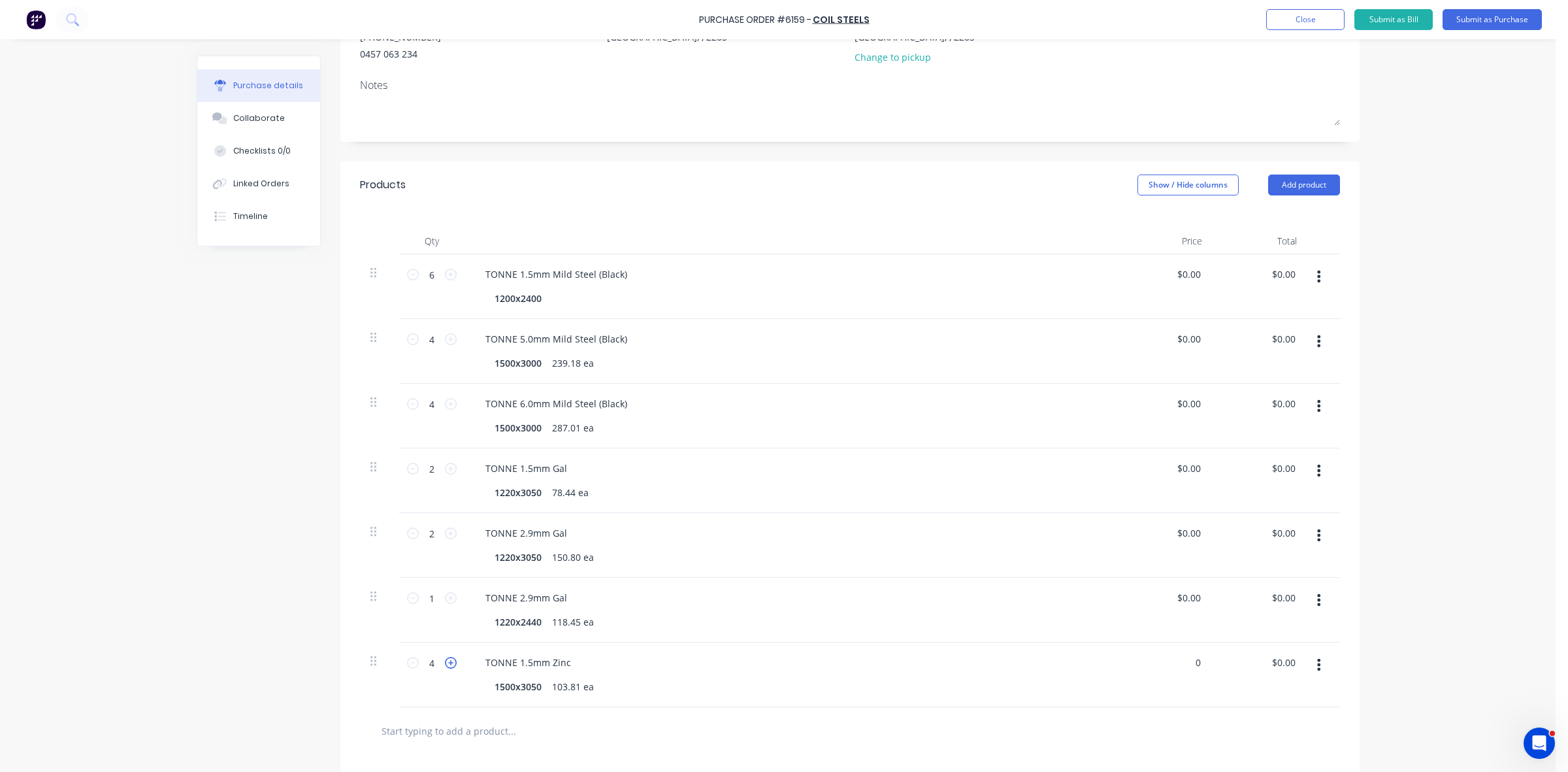
type input "0.00"
type textarea "x"
type input "$0.00"
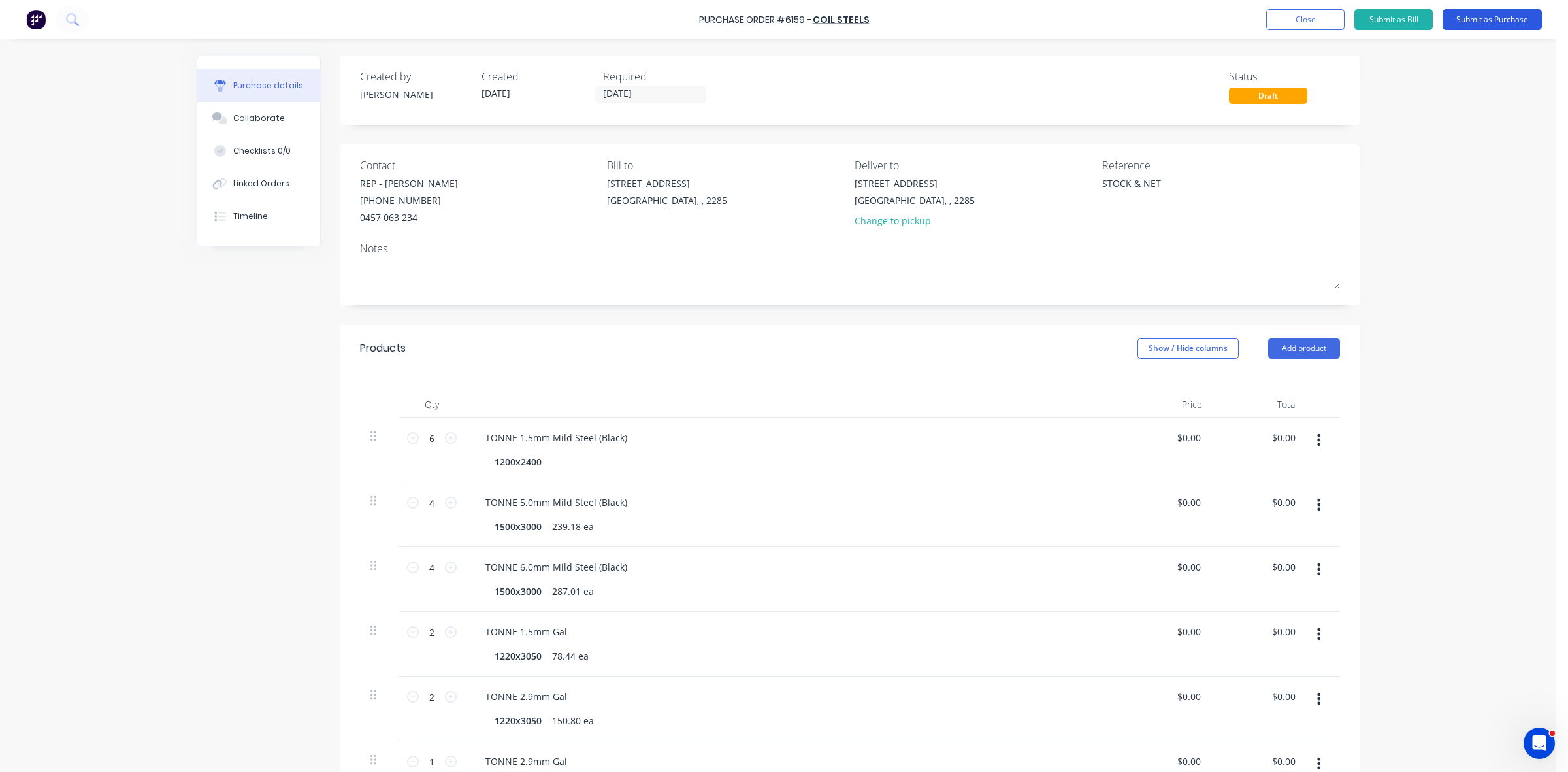
click at [1472, 21] on button "Submit as Purchase" at bounding box center [1491, 19] width 99 height 21
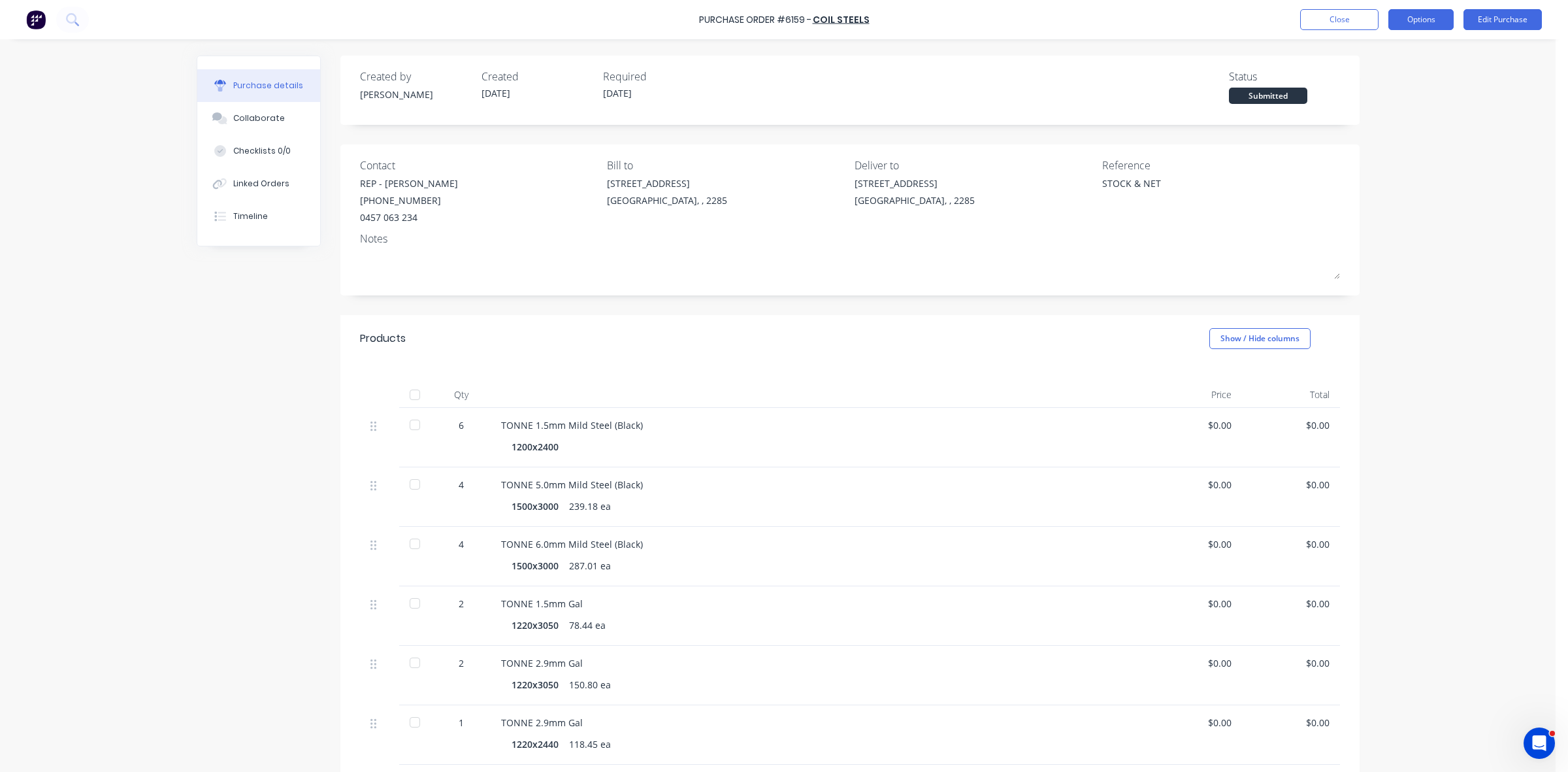
click at [1405, 20] on button "Options" at bounding box center [1421, 19] width 65 height 21
click at [1376, 125] on div "Duplicate" at bounding box center [1391, 131] width 101 height 19
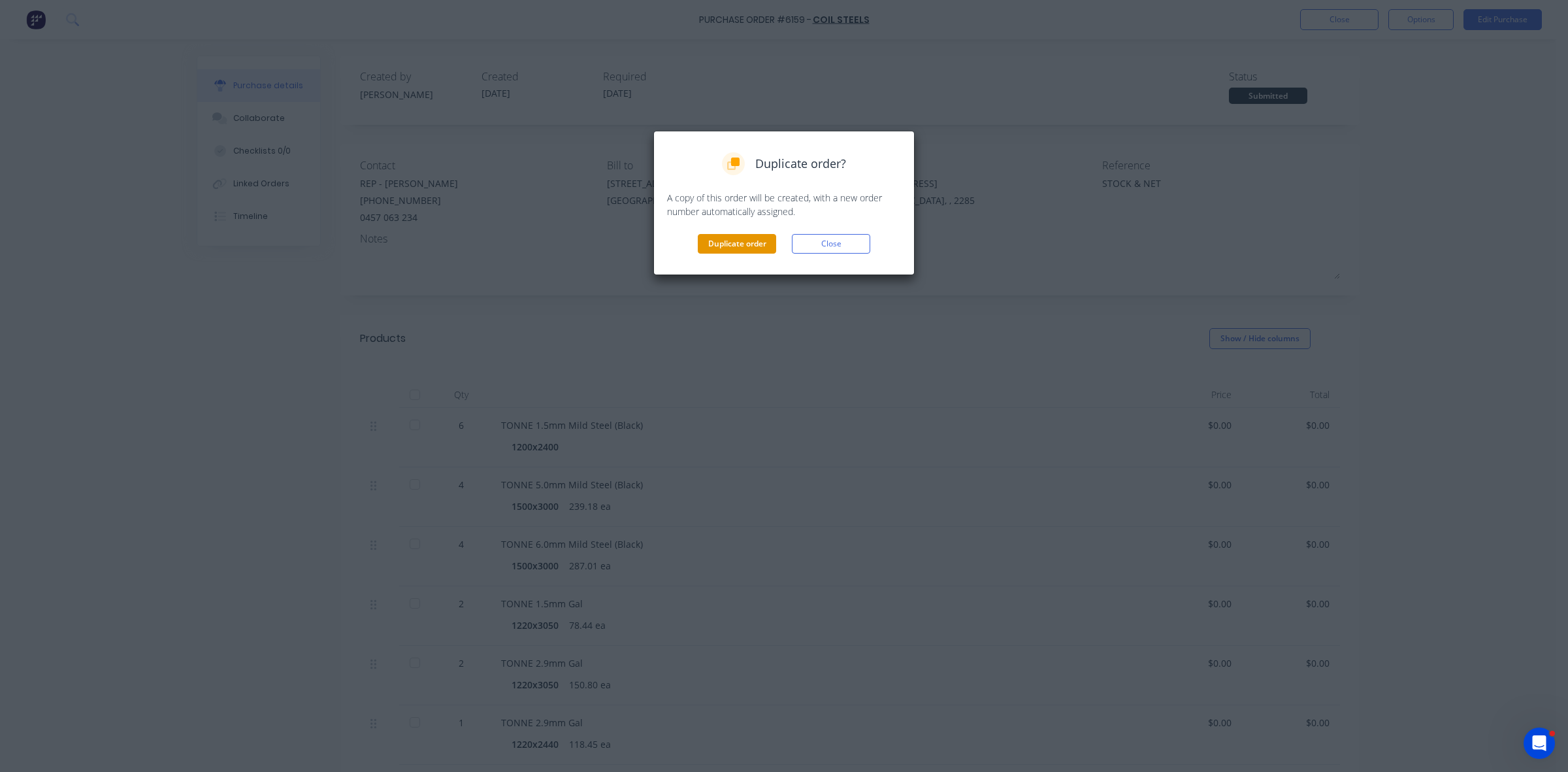
click at [763, 240] on button "Duplicate order" at bounding box center [737, 243] width 78 height 20
type textarea "x"
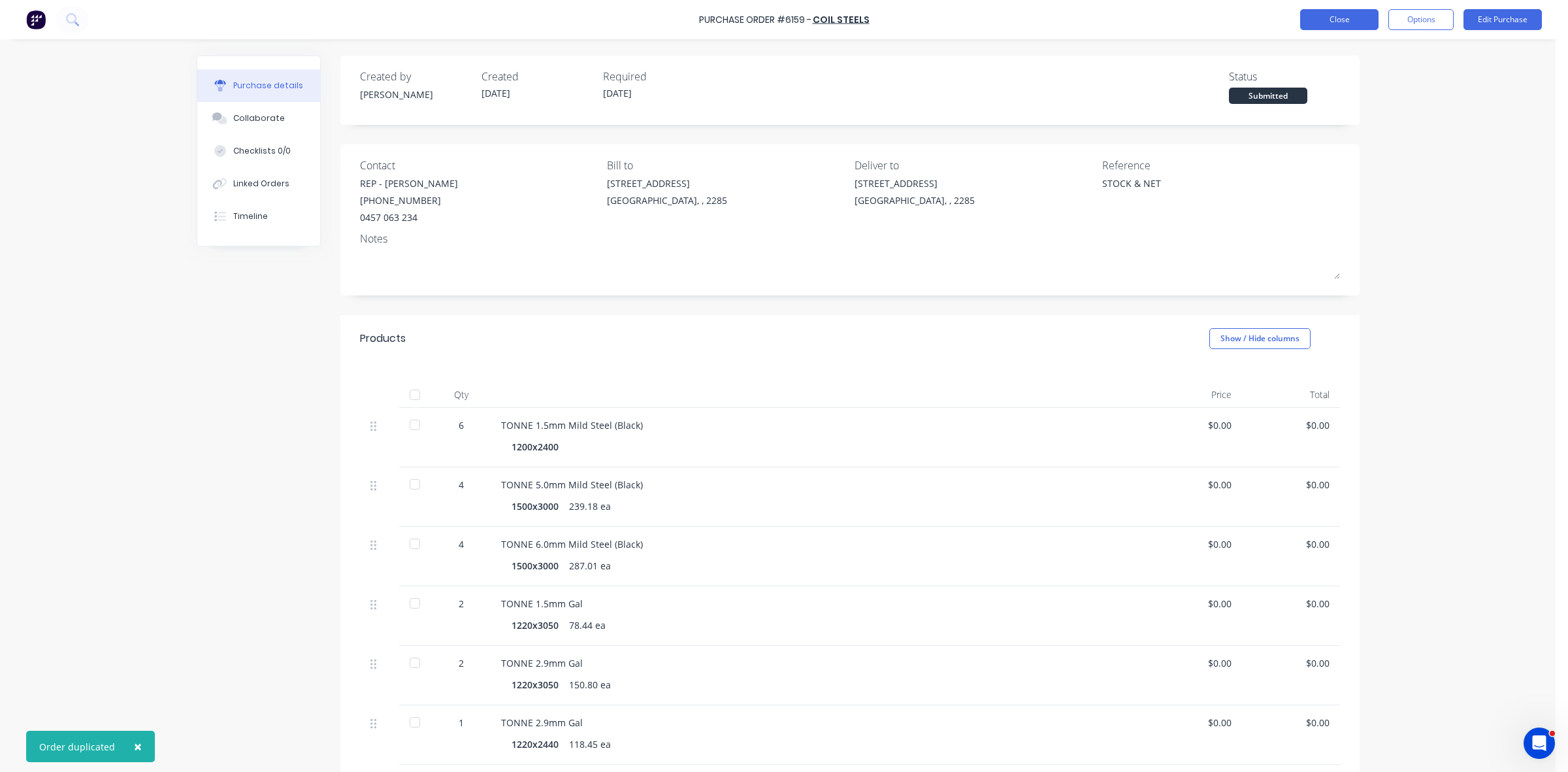
click at [1342, 21] on button "Close" at bounding box center [1340, 19] width 78 height 21
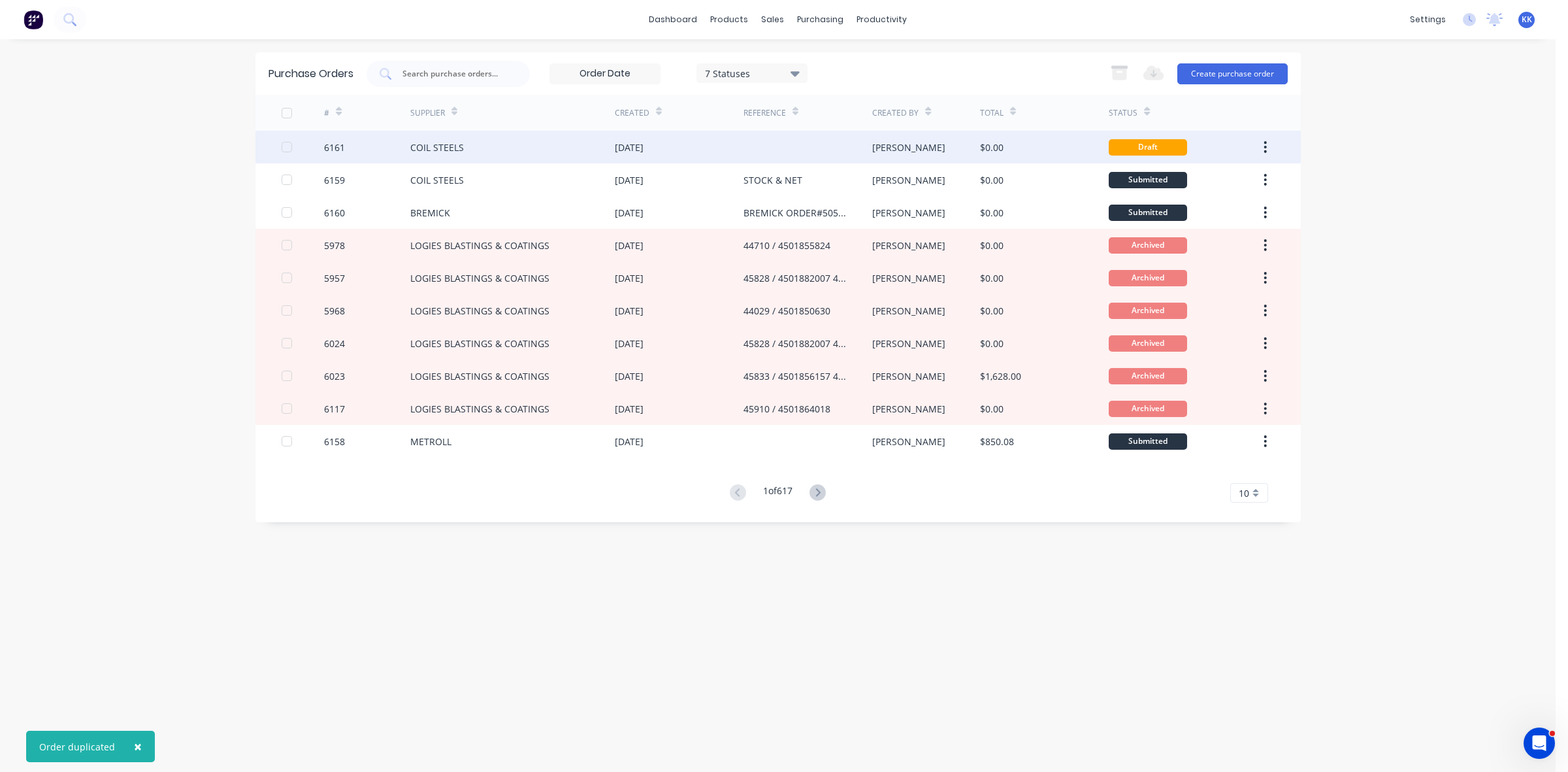
click at [634, 145] on div "[DATE]" at bounding box center [629, 147] width 29 height 13
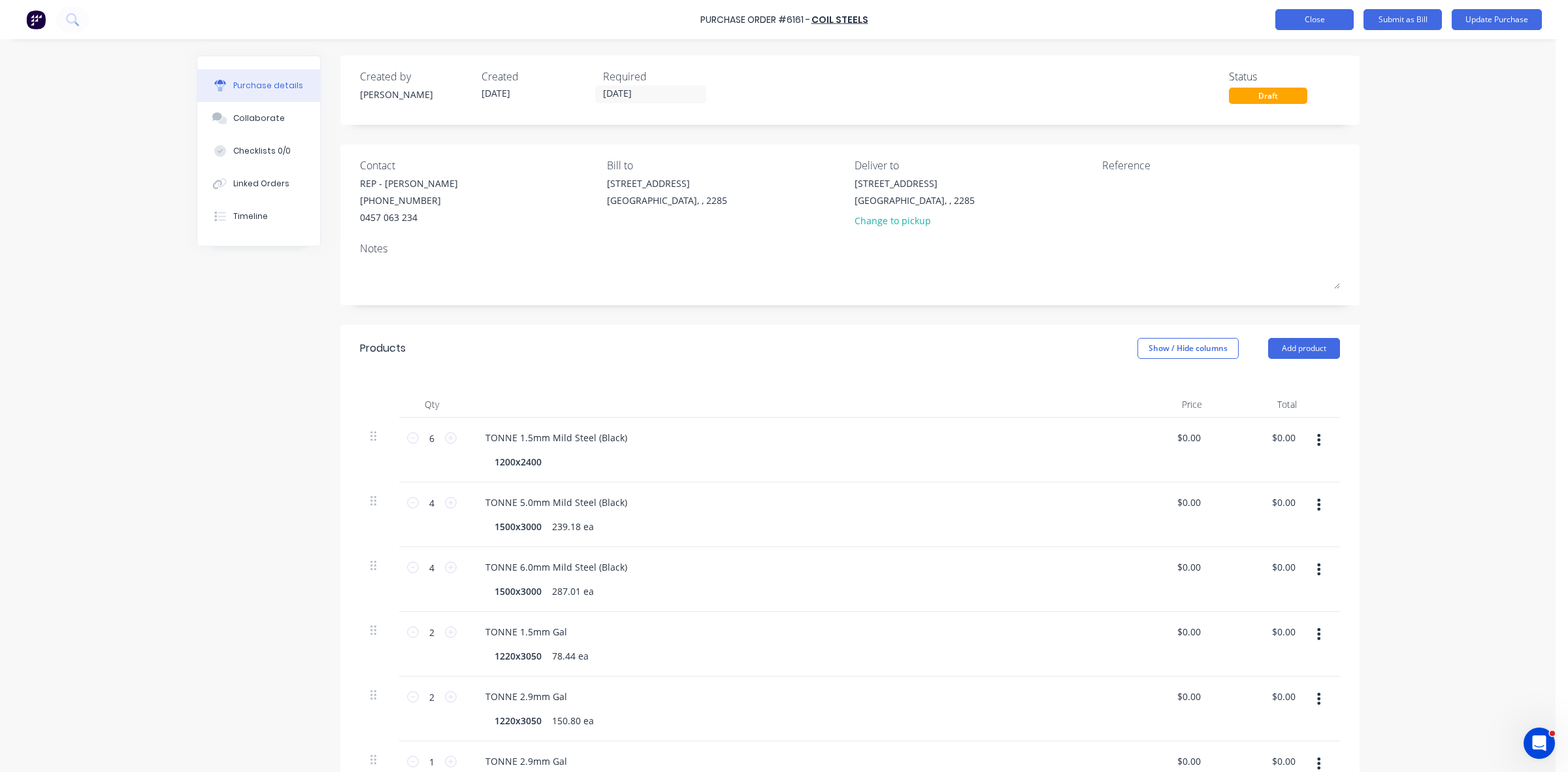
click at [1325, 21] on button "Close" at bounding box center [1315, 19] width 78 height 21
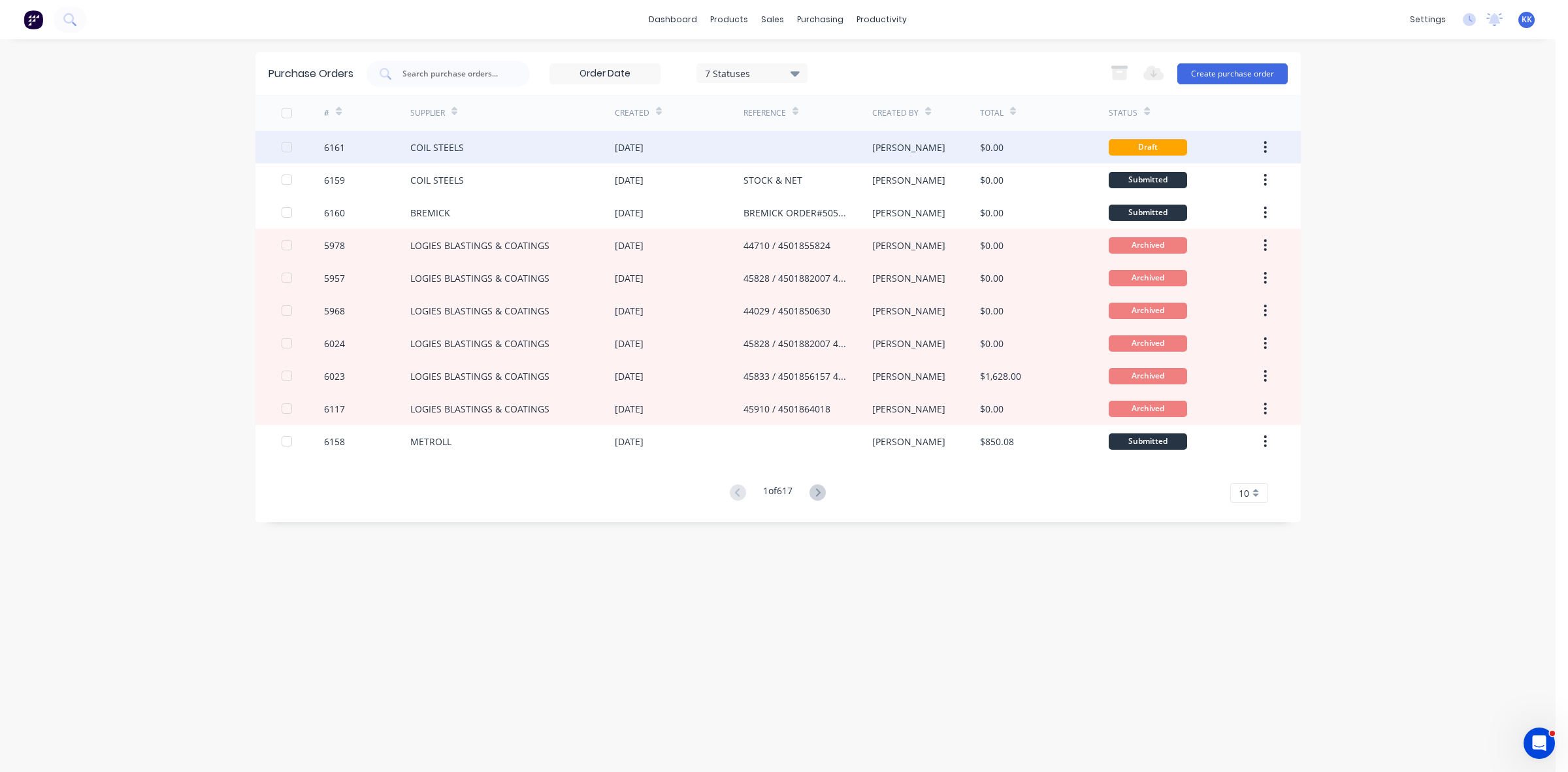
click at [288, 142] on div at bounding box center [286, 146] width 26 height 26
click at [1112, 77] on icon "button" at bounding box center [1120, 73] width 16 height 16
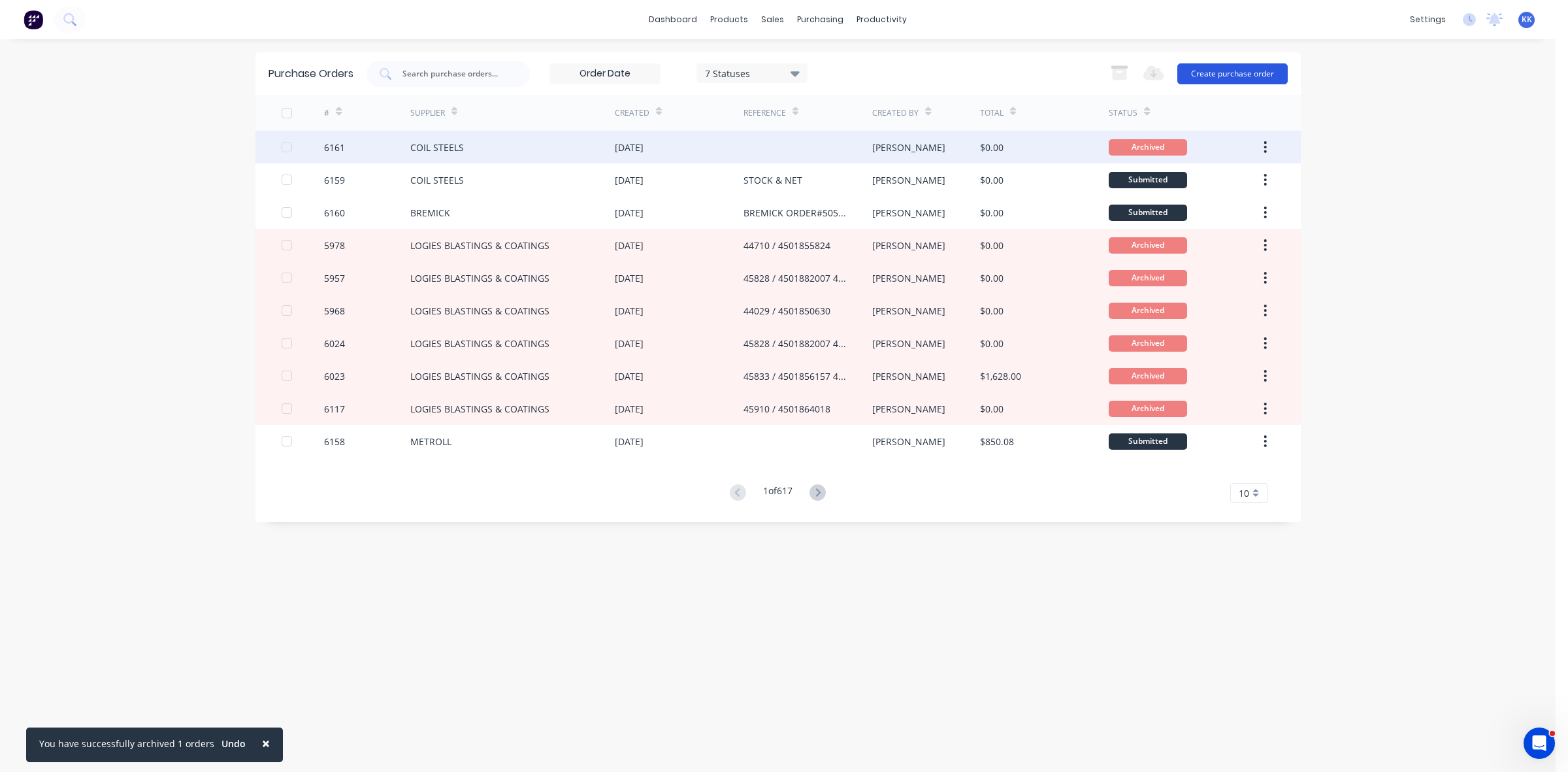
click at [1240, 67] on button "Create purchase order" at bounding box center [1233, 73] width 111 height 21
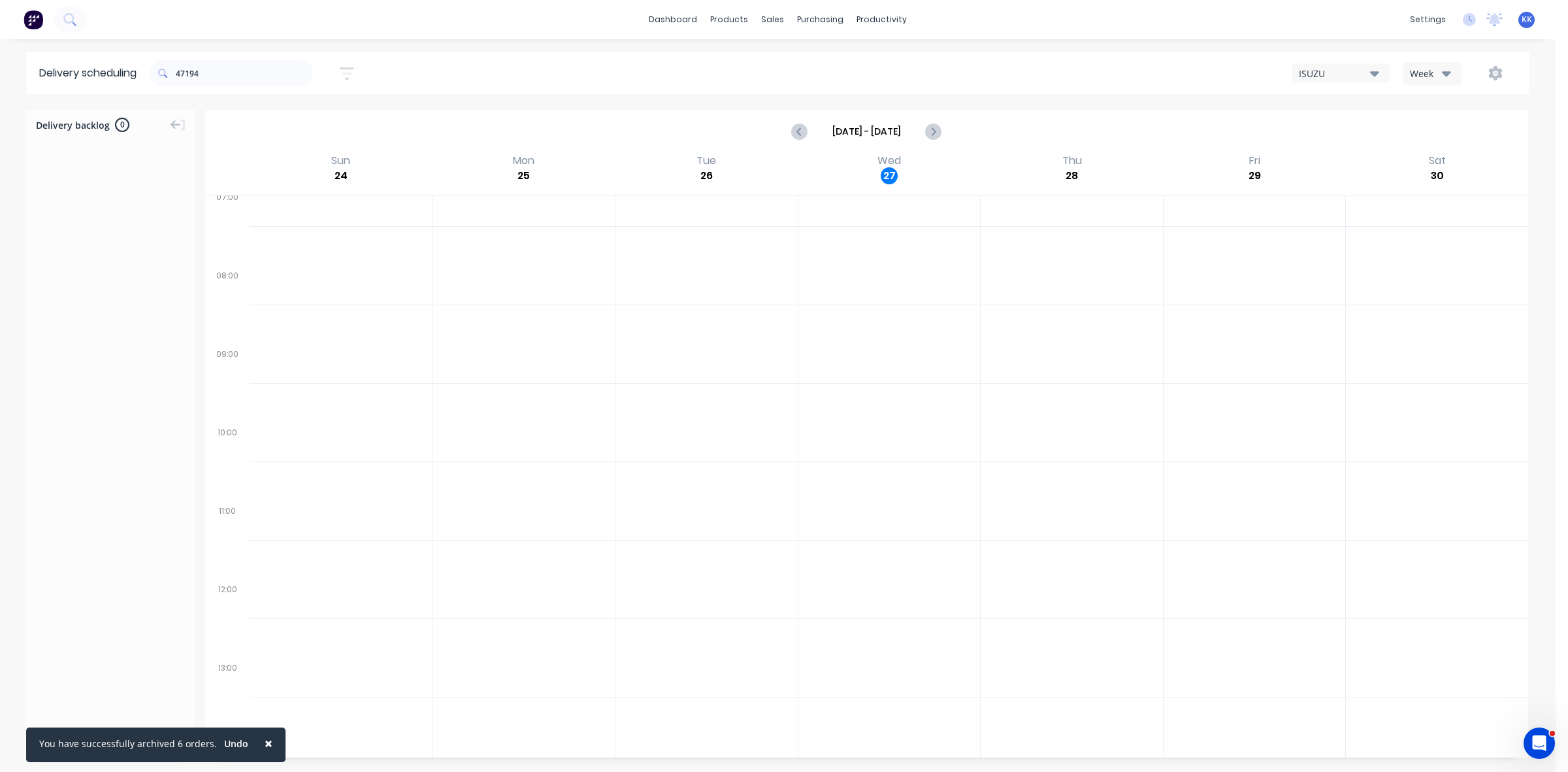
scroll to position [82, 0]
click at [934, 127] on icon "Next page" at bounding box center [933, 132] width 16 height 16
click at [932, 133] on icon "Next page" at bounding box center [932, 131] width 6 height 11
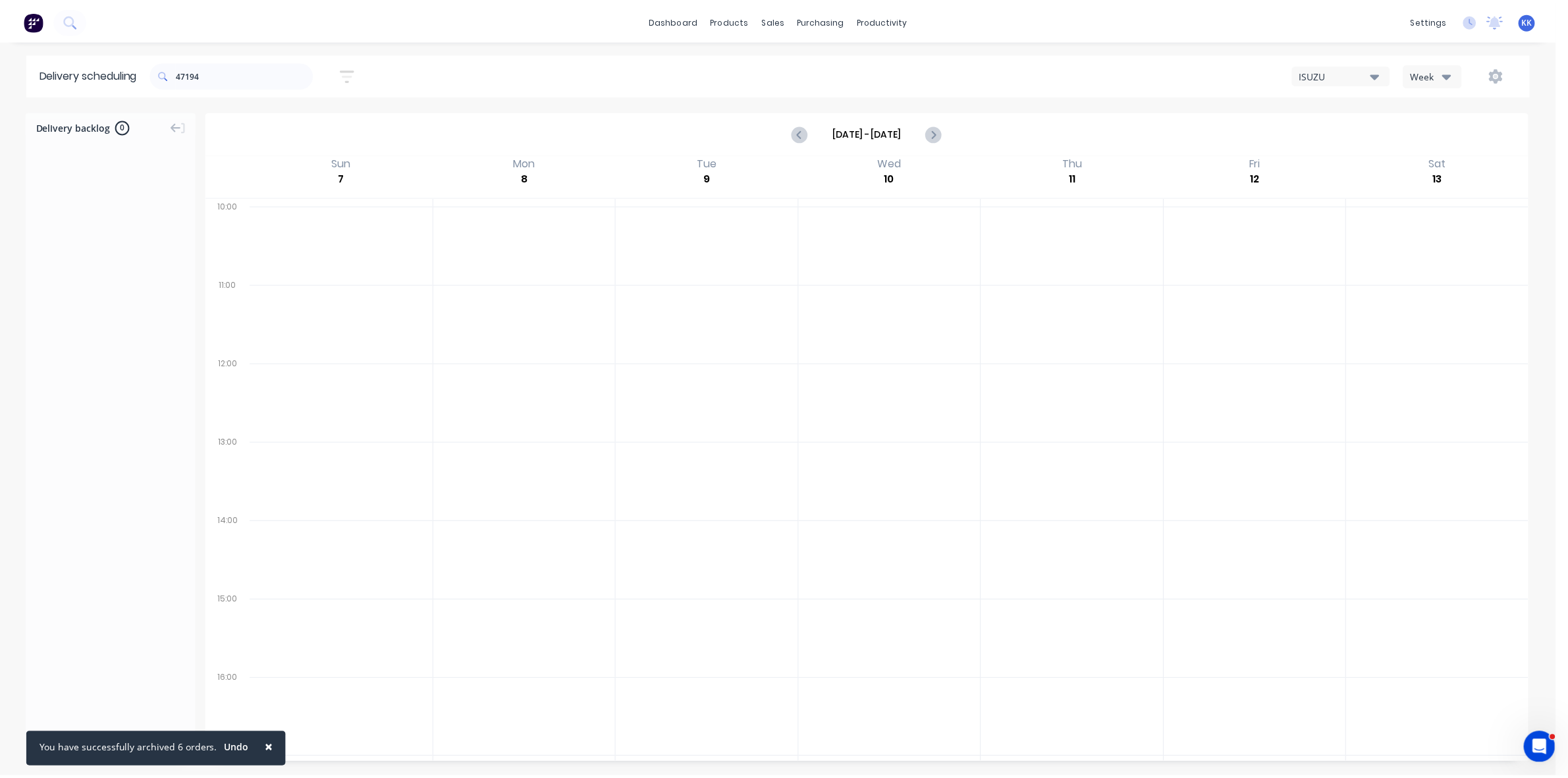
scroll to position [0, 0]
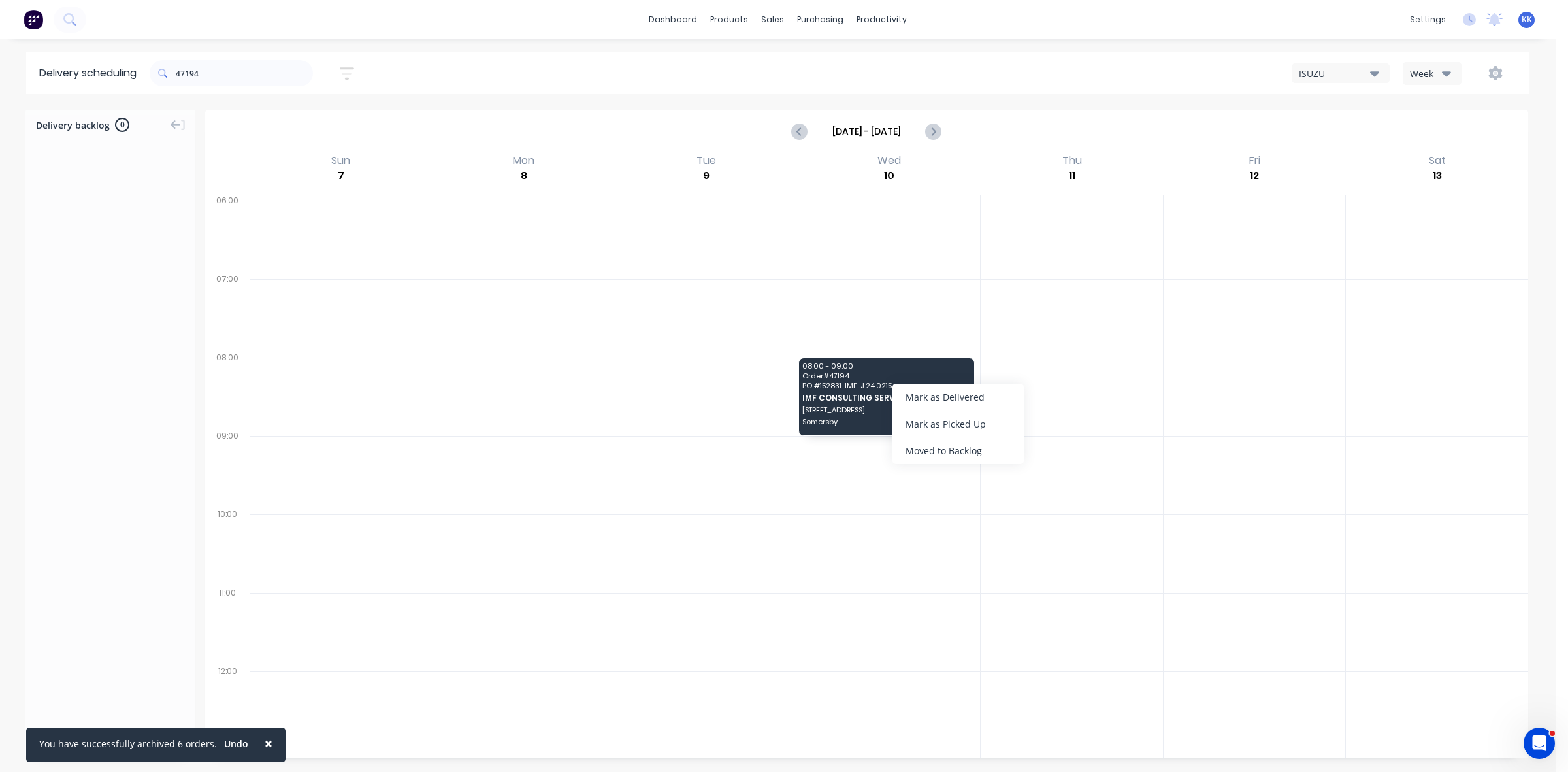
drag, startPoint x: 946, startPoint y: 451, endPoint x: 948, endPoint y: 403, distance: 48.0
click at [948, 451] on div "Moved to Backlog" at bounding box center [957, 450] width 131 height 27
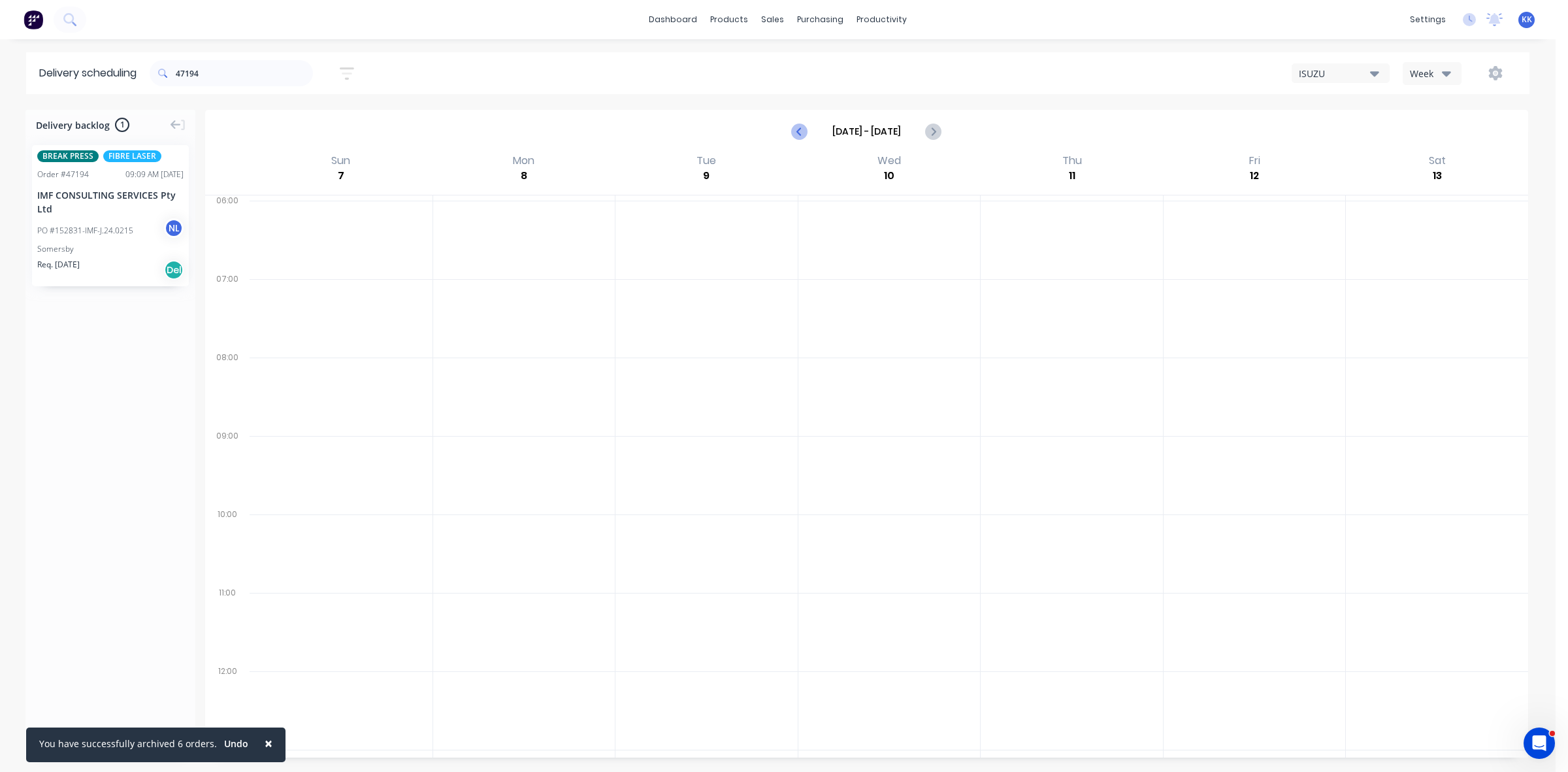
click at [798, 132] on icon "Previous page" at bounding box center [800, 132] width 16 height 16
type input "Aug 24 - Aug 30"
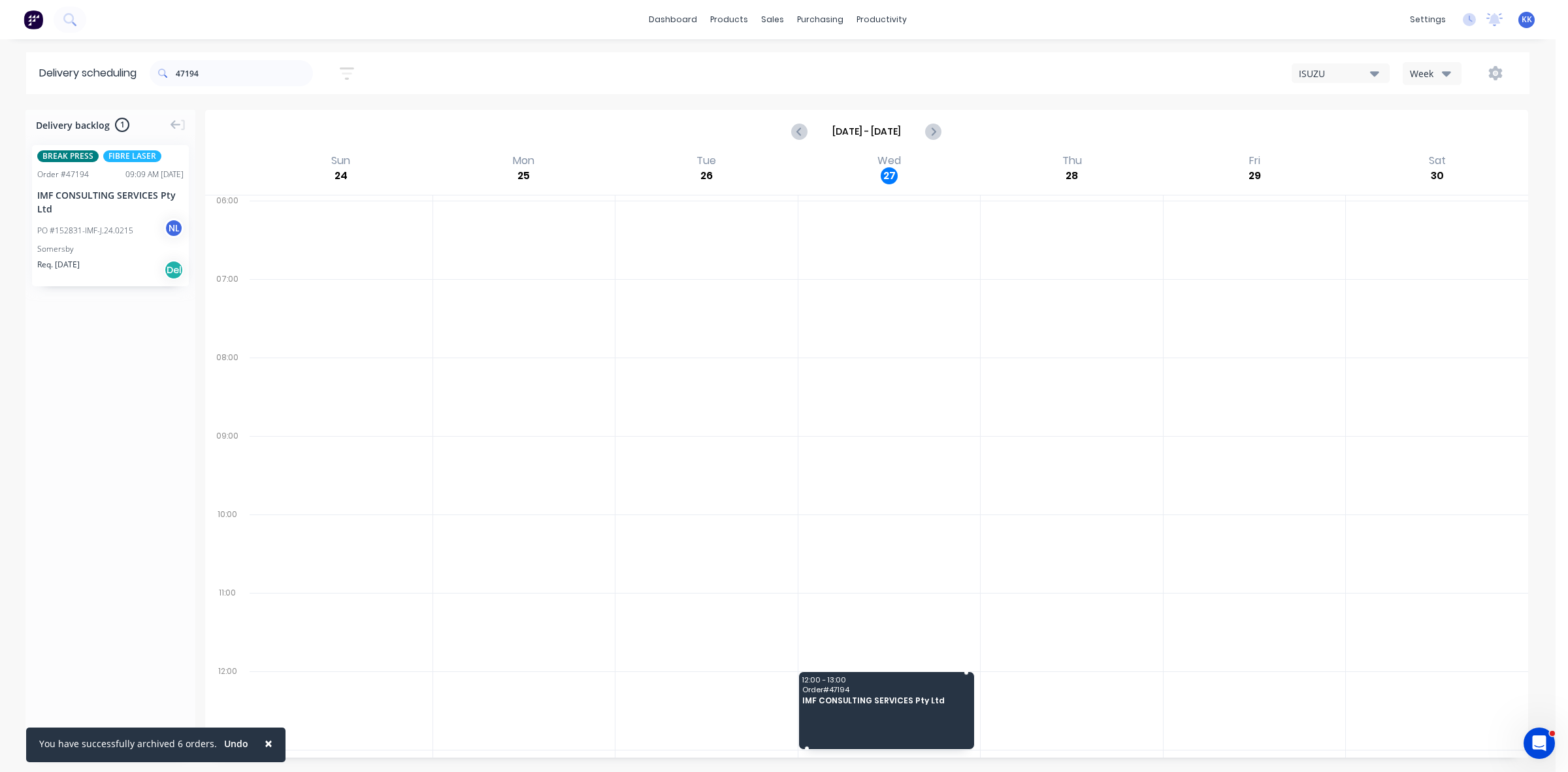
drag, startPoint x: 105, startPoint y: 239, endPoint x: 848, endPoint y: 696, distance: 872.3
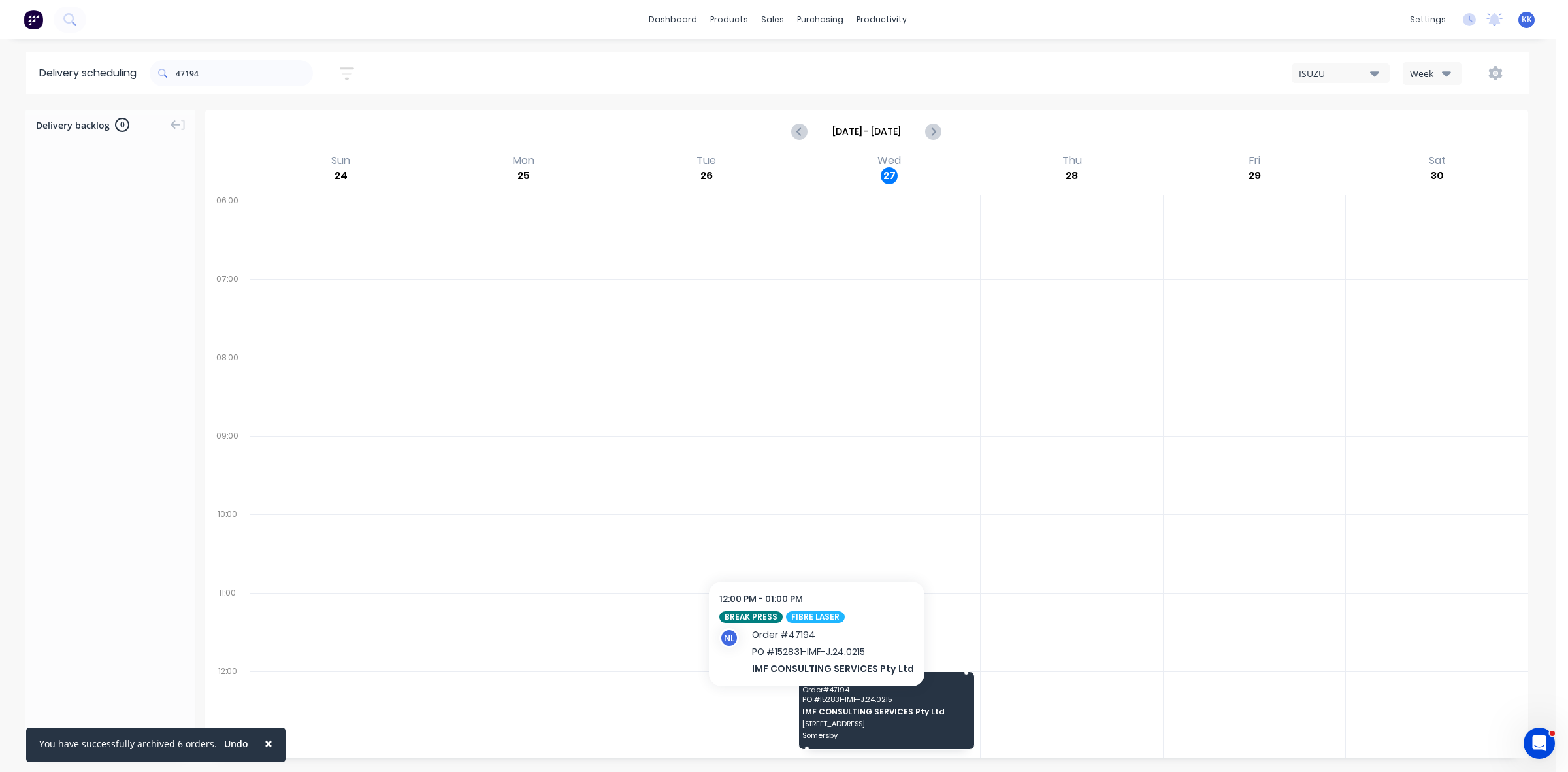
drag, startPoint x: 848, startPoint y: 696, endPoint x: 812, endPoint y: 706, distance: 37.4
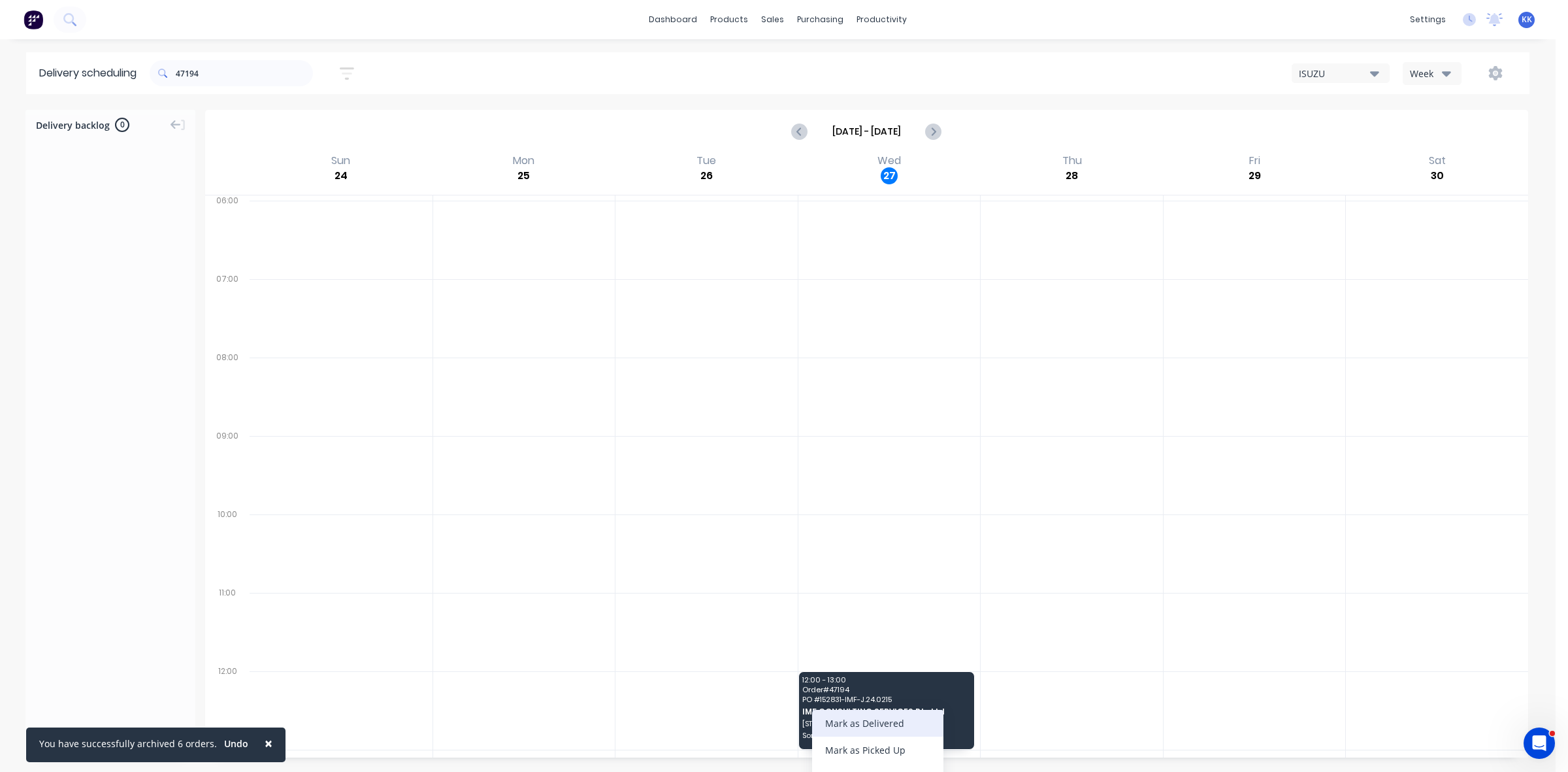
click at [848, 724] on div "Mark as Delivered" at bounding box center [877, 723] width 131 height 27
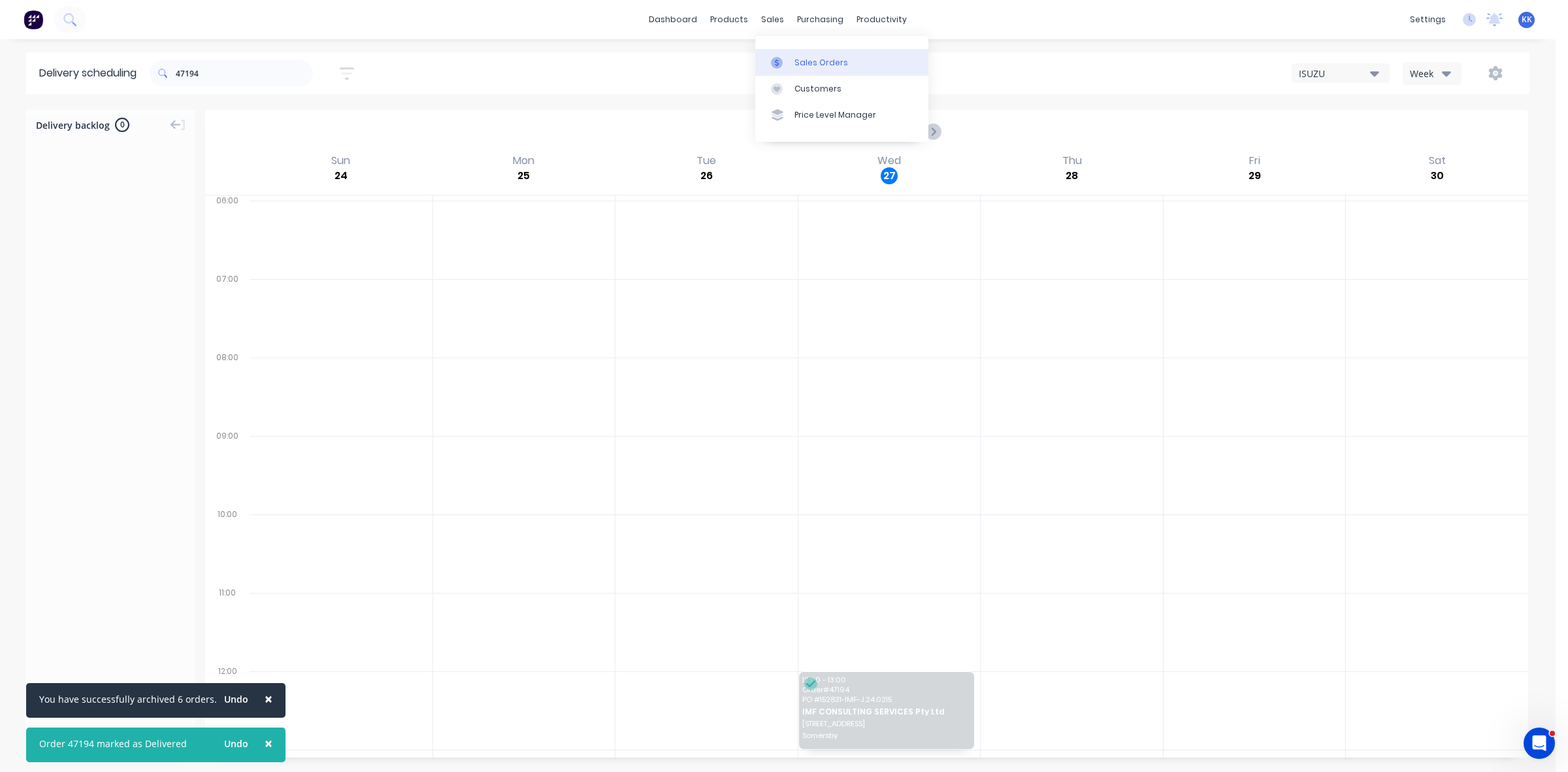
click at [832, 64] on div "Sales Orders" at bounding box center [821, 62] width 53 height 12
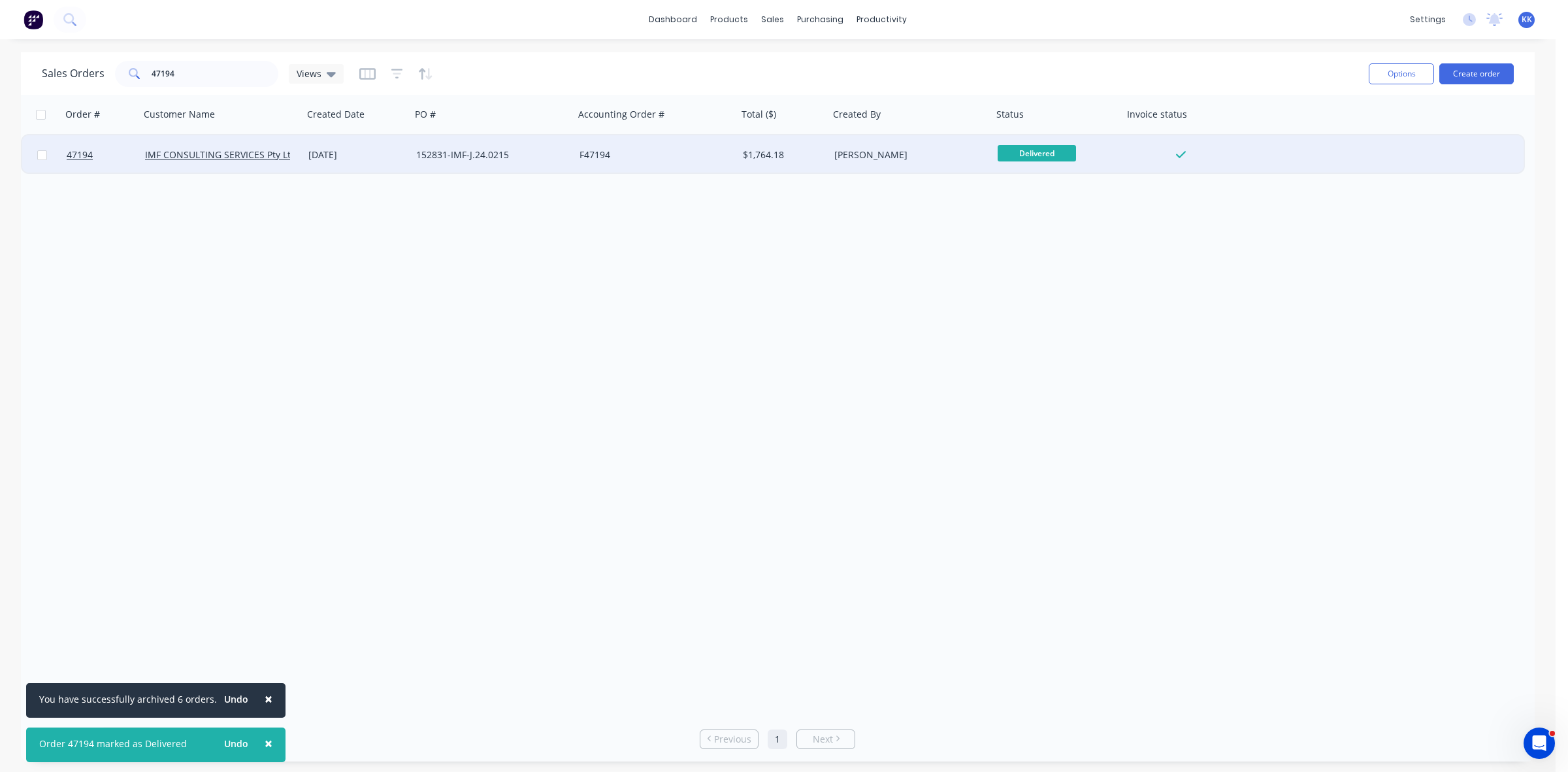
click at [457, 152] on div "152831-IMF-J.24.0215" at bounding box center [488, 154] width 145 height 13
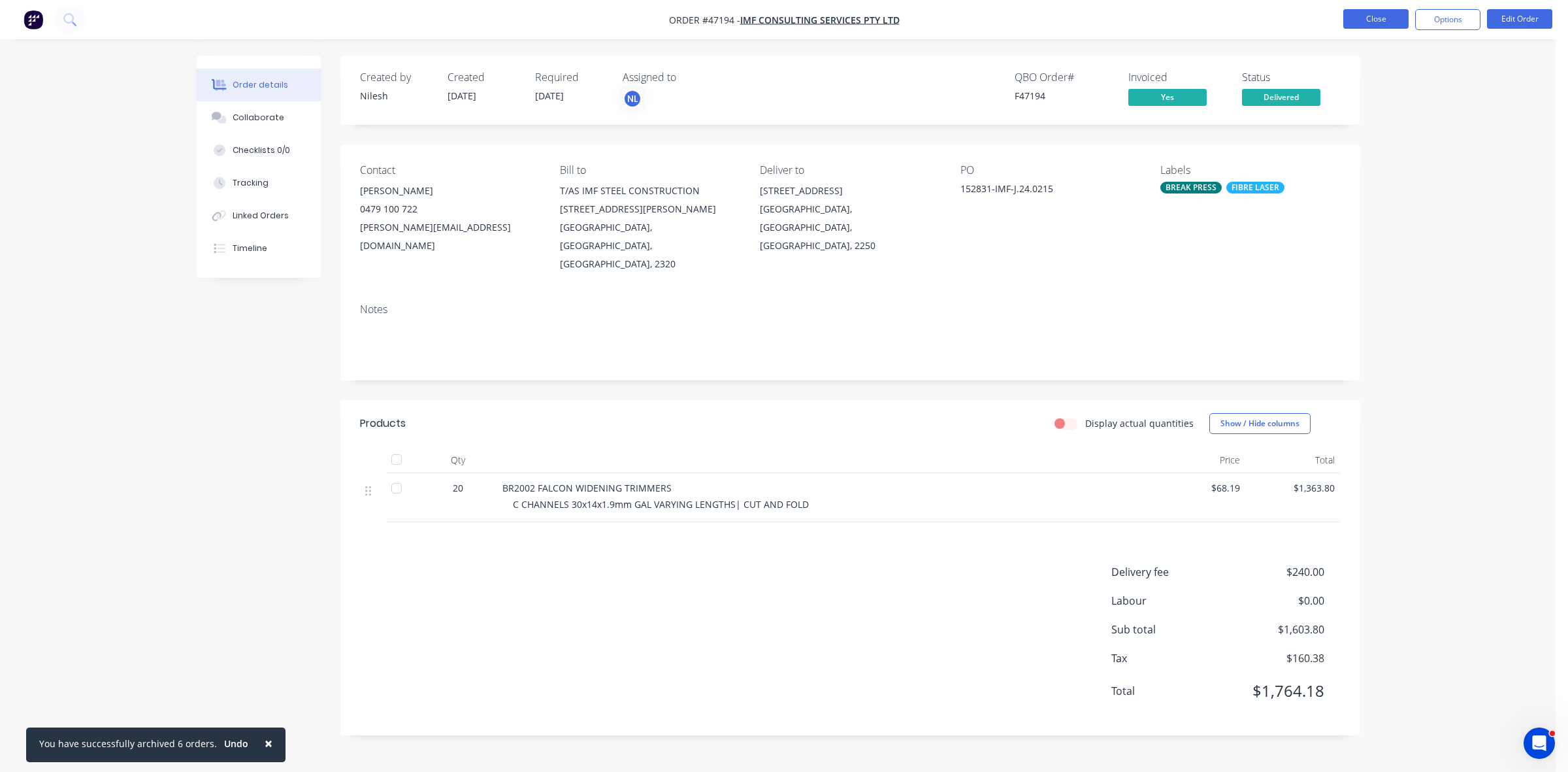
click at [1359, 23] on button "Close" at bounding box center [1375, 19] width 65 height 20
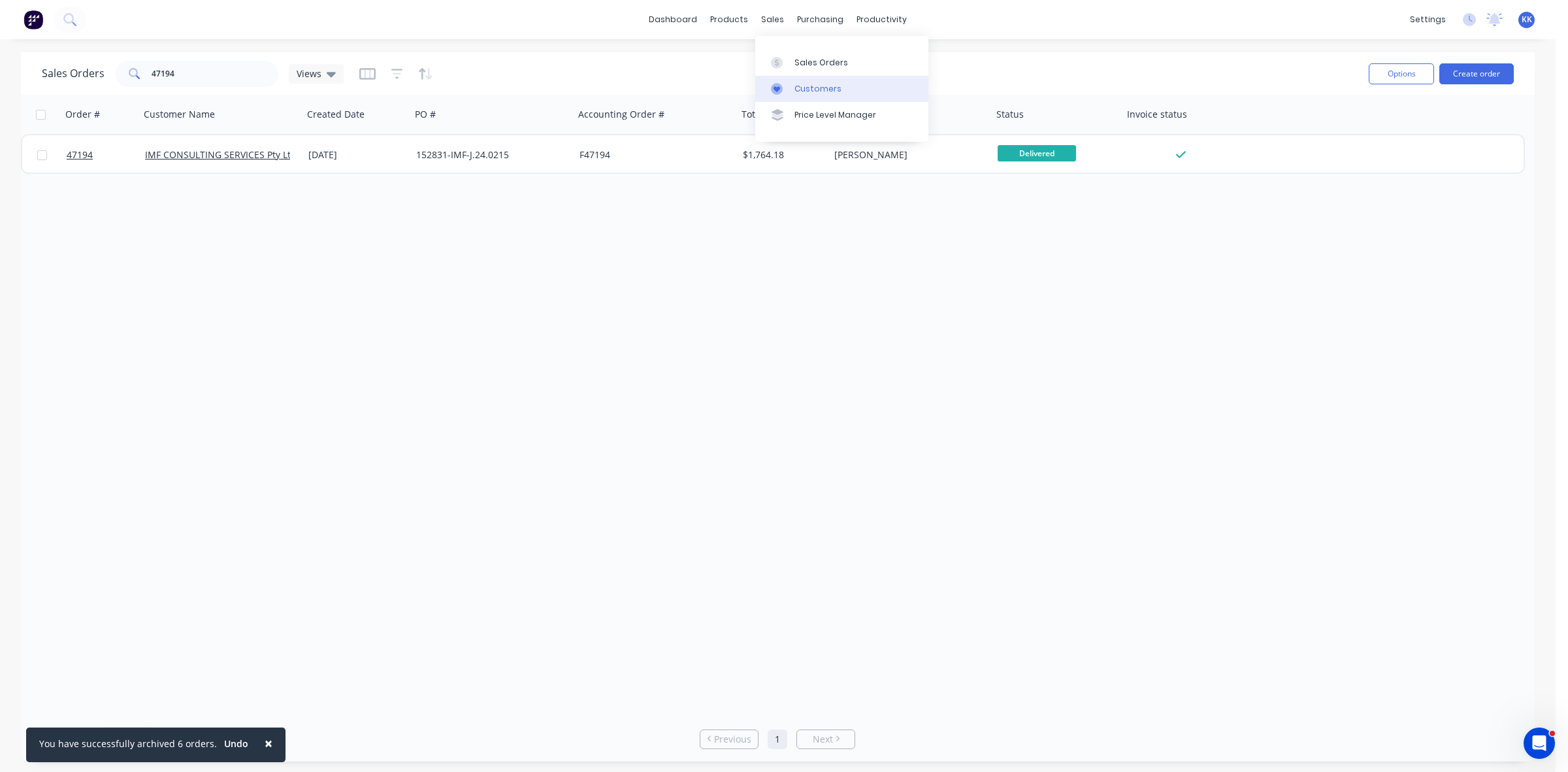
click at [801, 78] on link "Customers" at bounding box center [841, 88] width 173 height 26
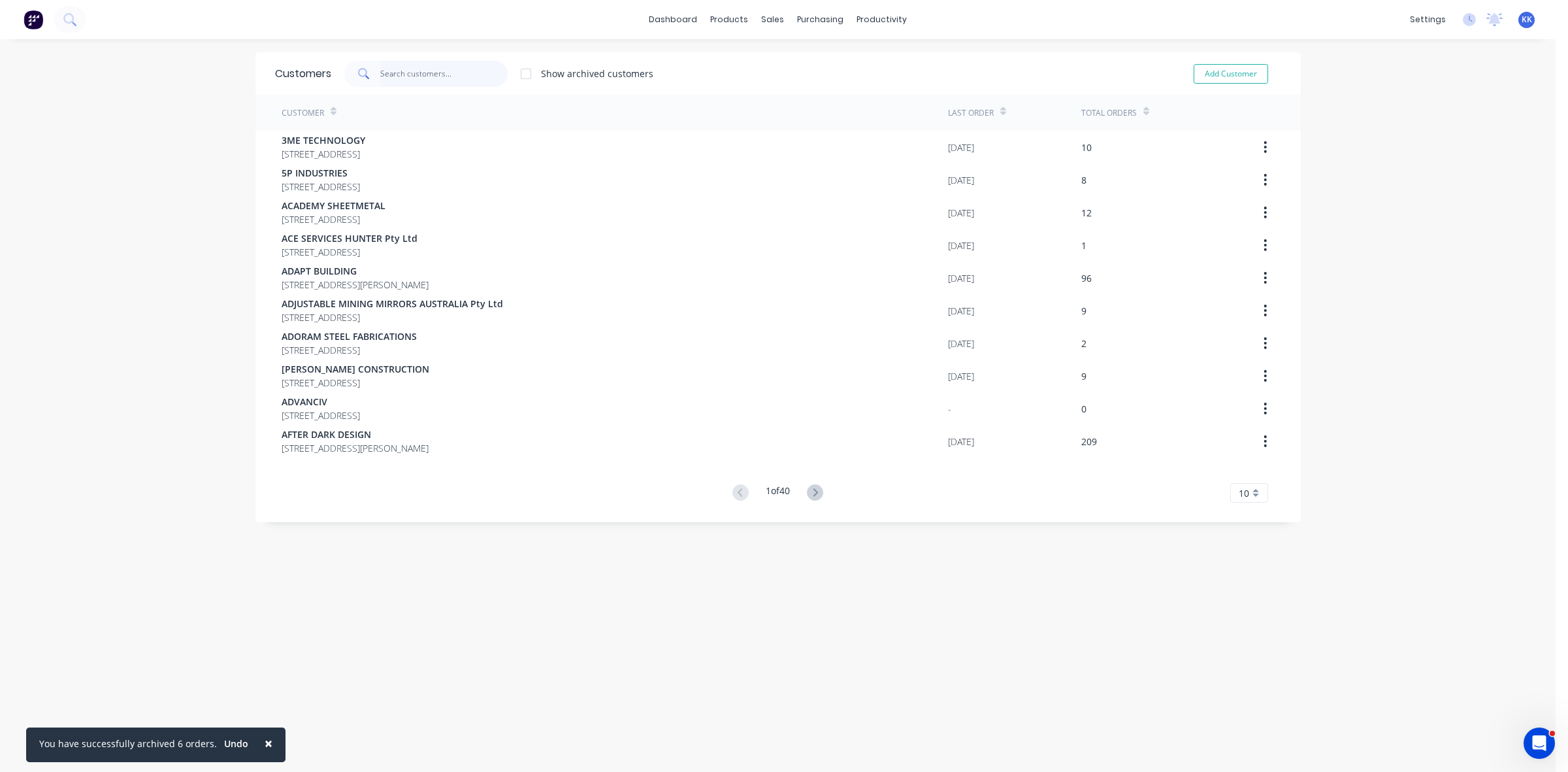
click at [382, 76] on input "text" at bounding box center [444, 73] width 127 height 26
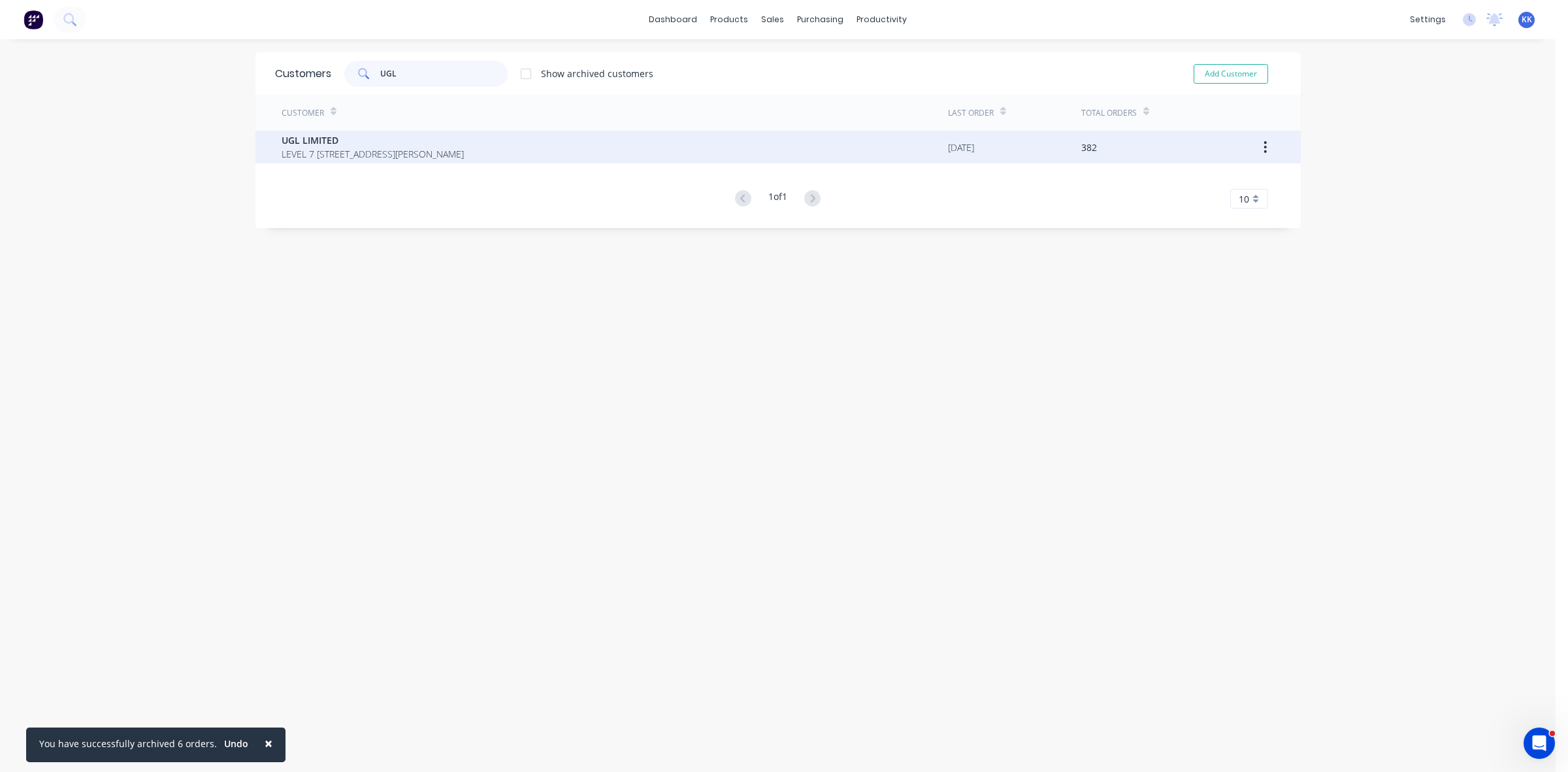
type input "UGL"
click at [423, 145] on span "UGL LIMITED" at bounding box center [373, 140] width 183 height 13
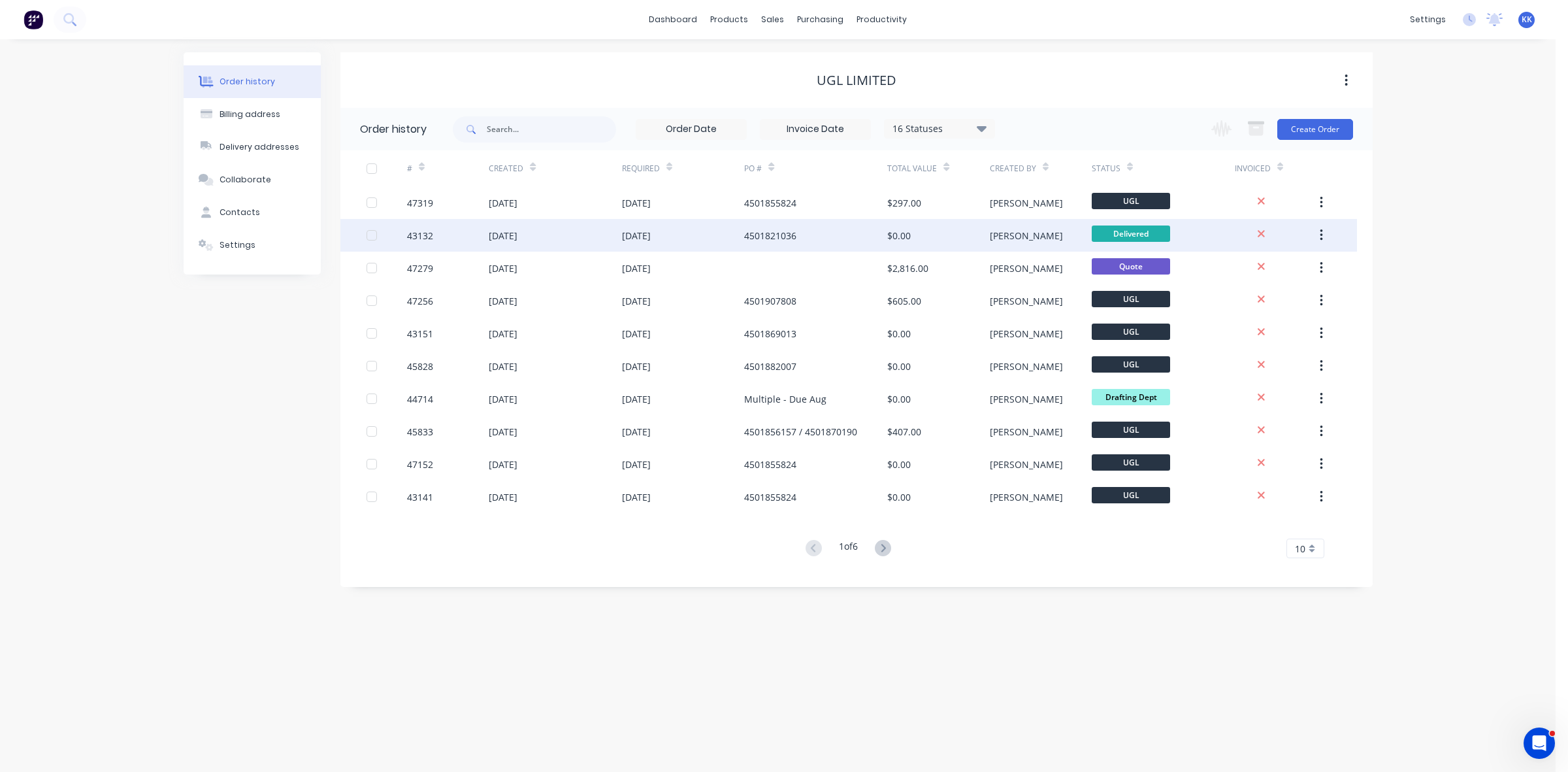
click at [831, 237] on div "4501821036" at bounding box center [816, 235] width 144 height 33
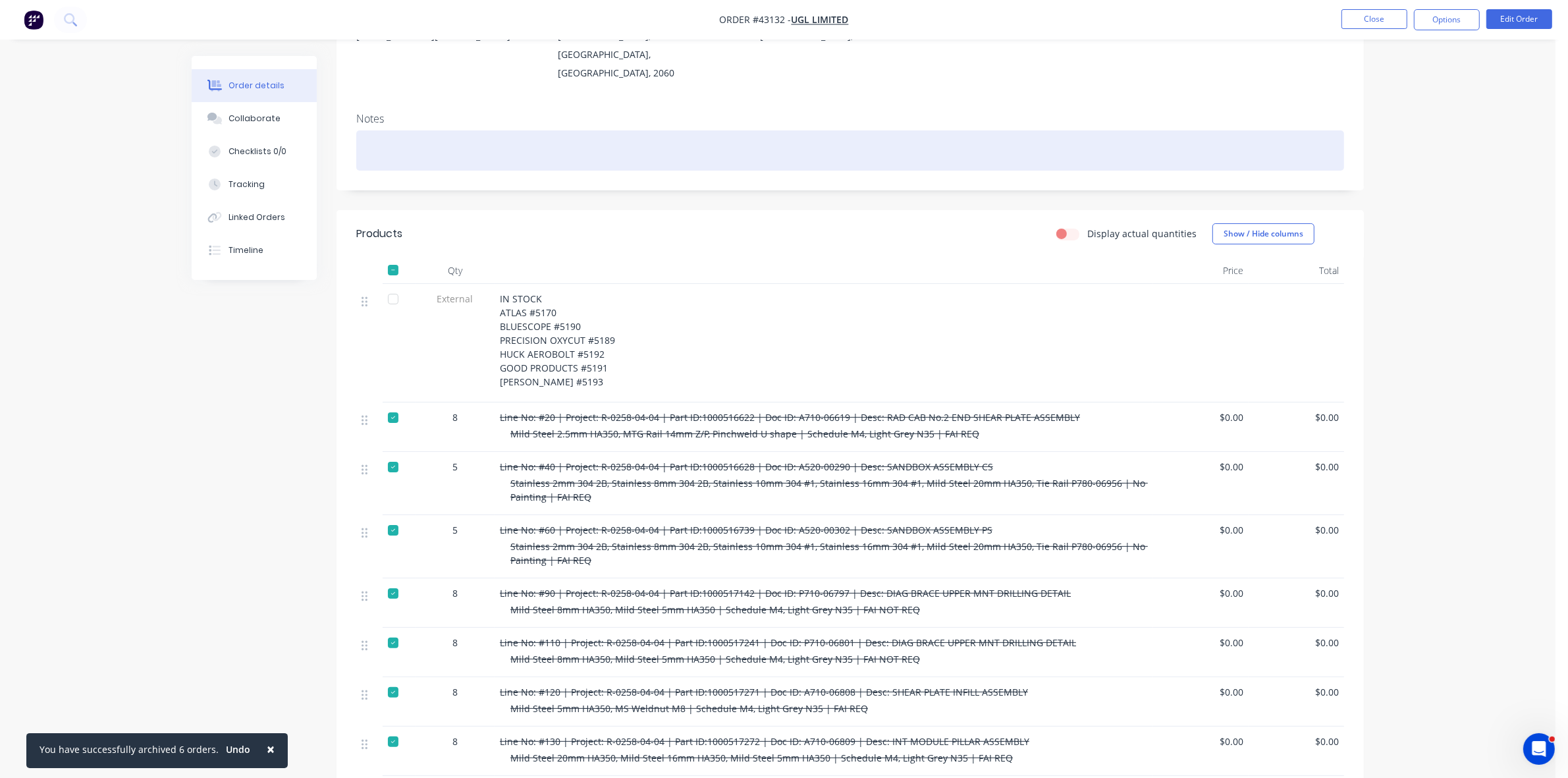
scroll to position [65, 0]
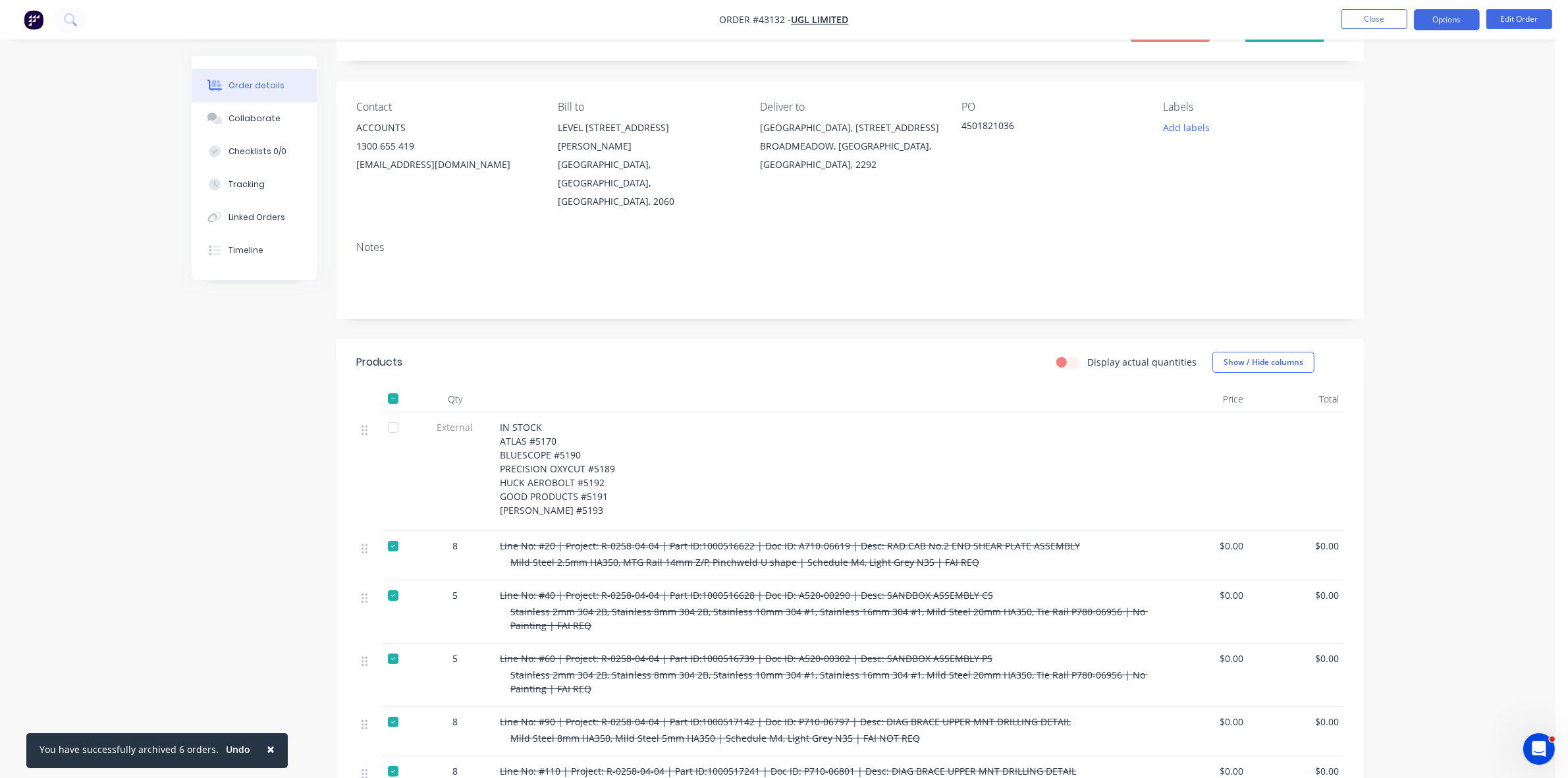
click at [1433, 21] on button "Options" at bounding box center [1447, 19] width 66 height 21
click at [1385, 352] on div "Archive" at bounding box center [1407, 349] width 121 height 19
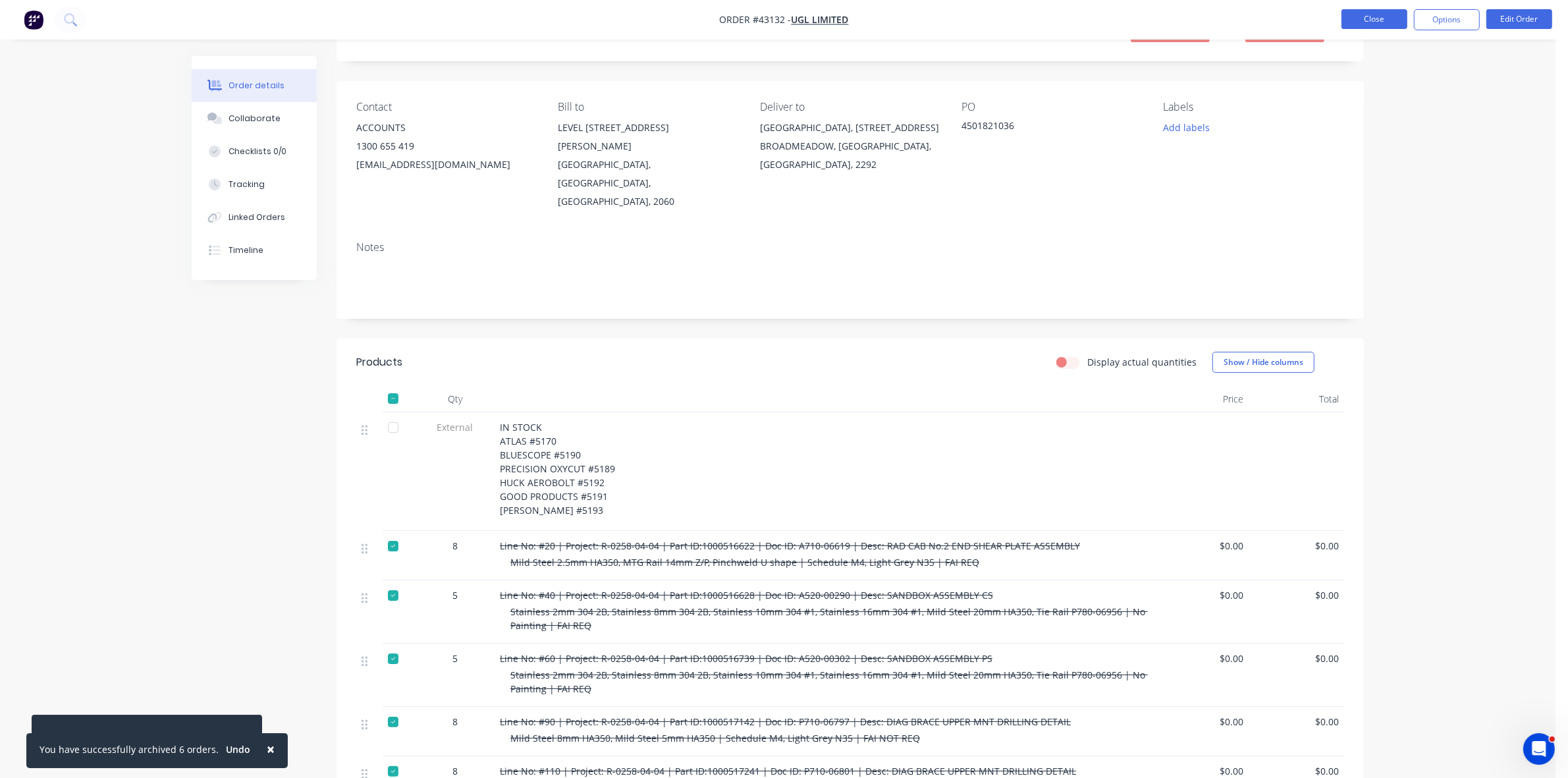
click at [1381, 24] on button "Close" at bounding box center [1374, 19] width 66 height 20
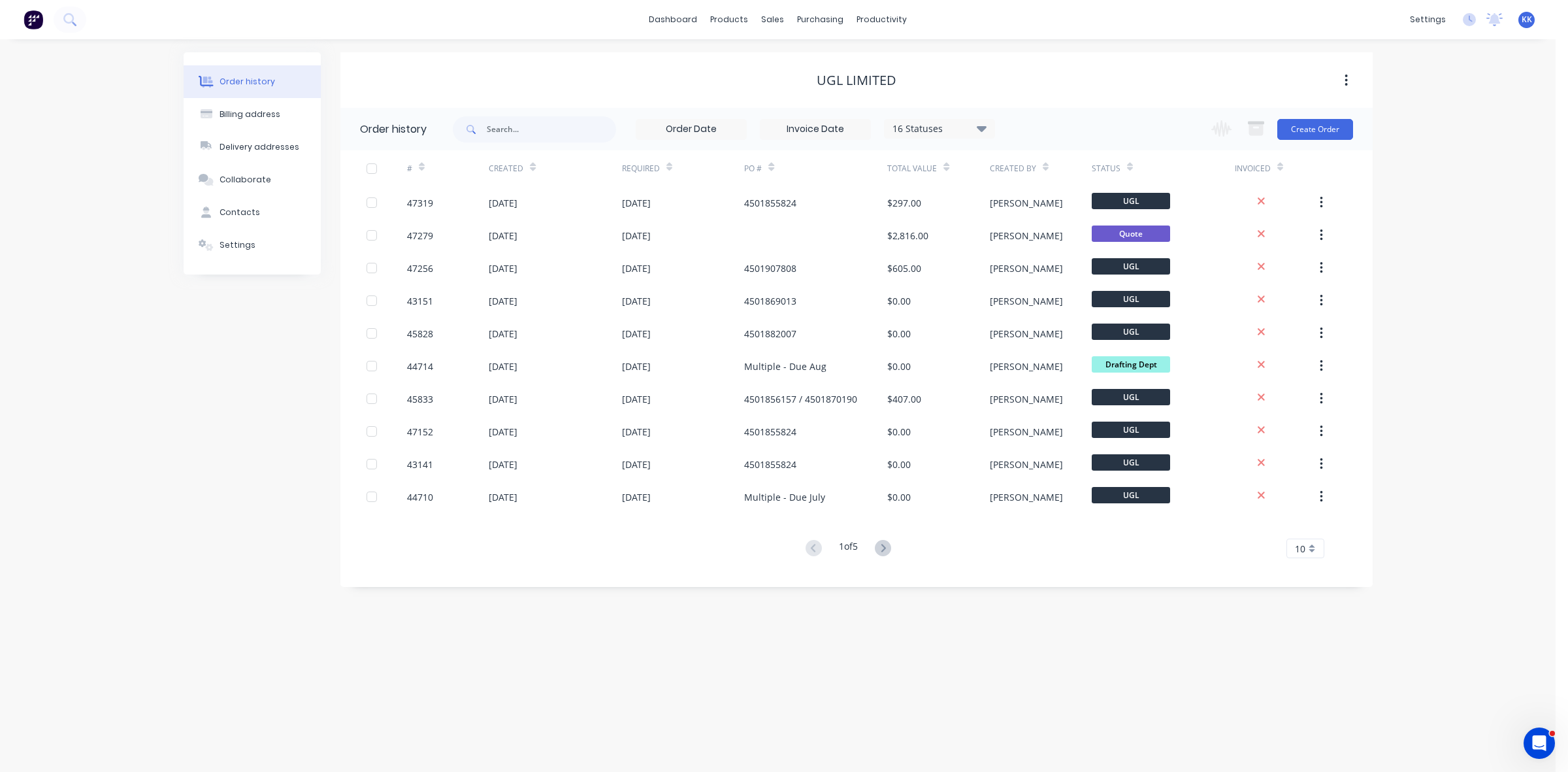
click at [907, 134] on div "16 Statuses" at bounding box center [939, 128] width 110 height 14
click at [1047, 279] on label at bounding box center [1047, 279] width 0 height 0
click at [1047, 286] on input "checkbox" at bounding box center [1053, 285] width 11 height 12
checkbox input "true"
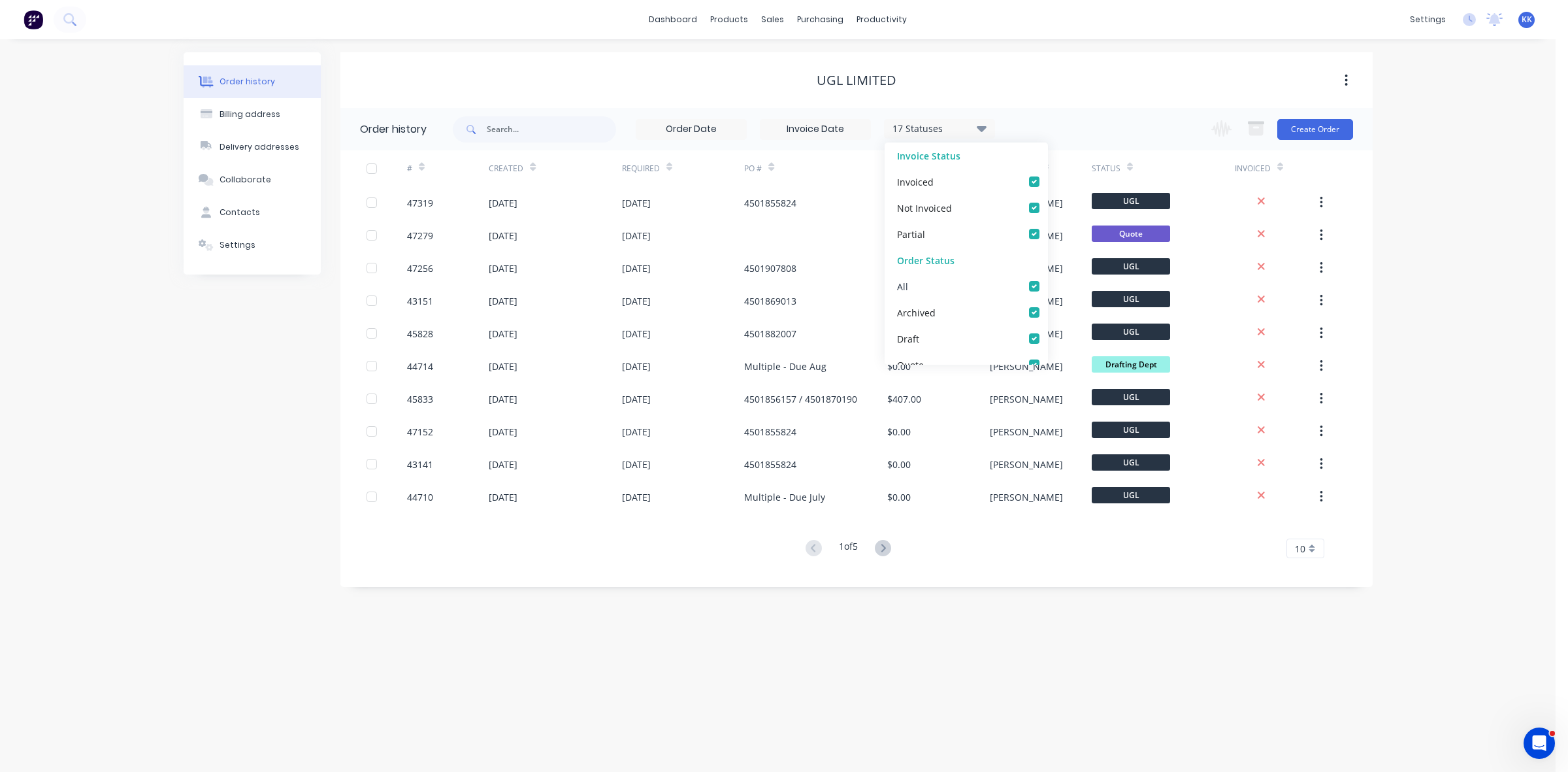
click at [1047, 279] on label at bounding box center [1047, 279] width 0 height 0
click at [1047, 284] on input "checkbox" at bounding box center [1053, 285] width 11 height 12
checkbox input "false"
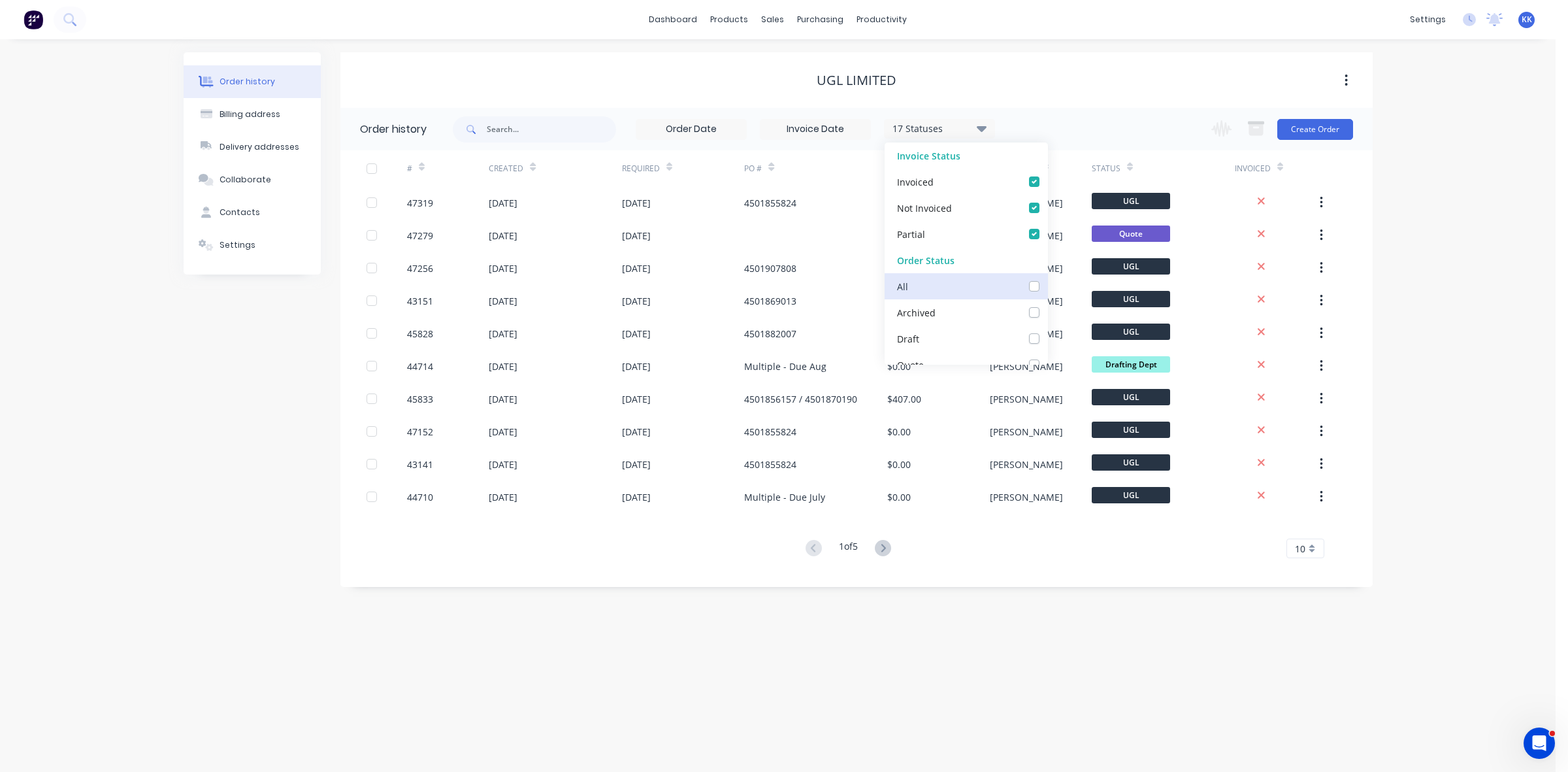
checkbox input "false"
checkbox Dept_checkbox_c497519b-6c2e-4de3-a8fe-dff7ae6b3170undefined "false"
checkbox DETAIL_checkbox_98770c71-40f1-4542-815e-b729aedd4a8aundefined "false"
checkbox input "false"
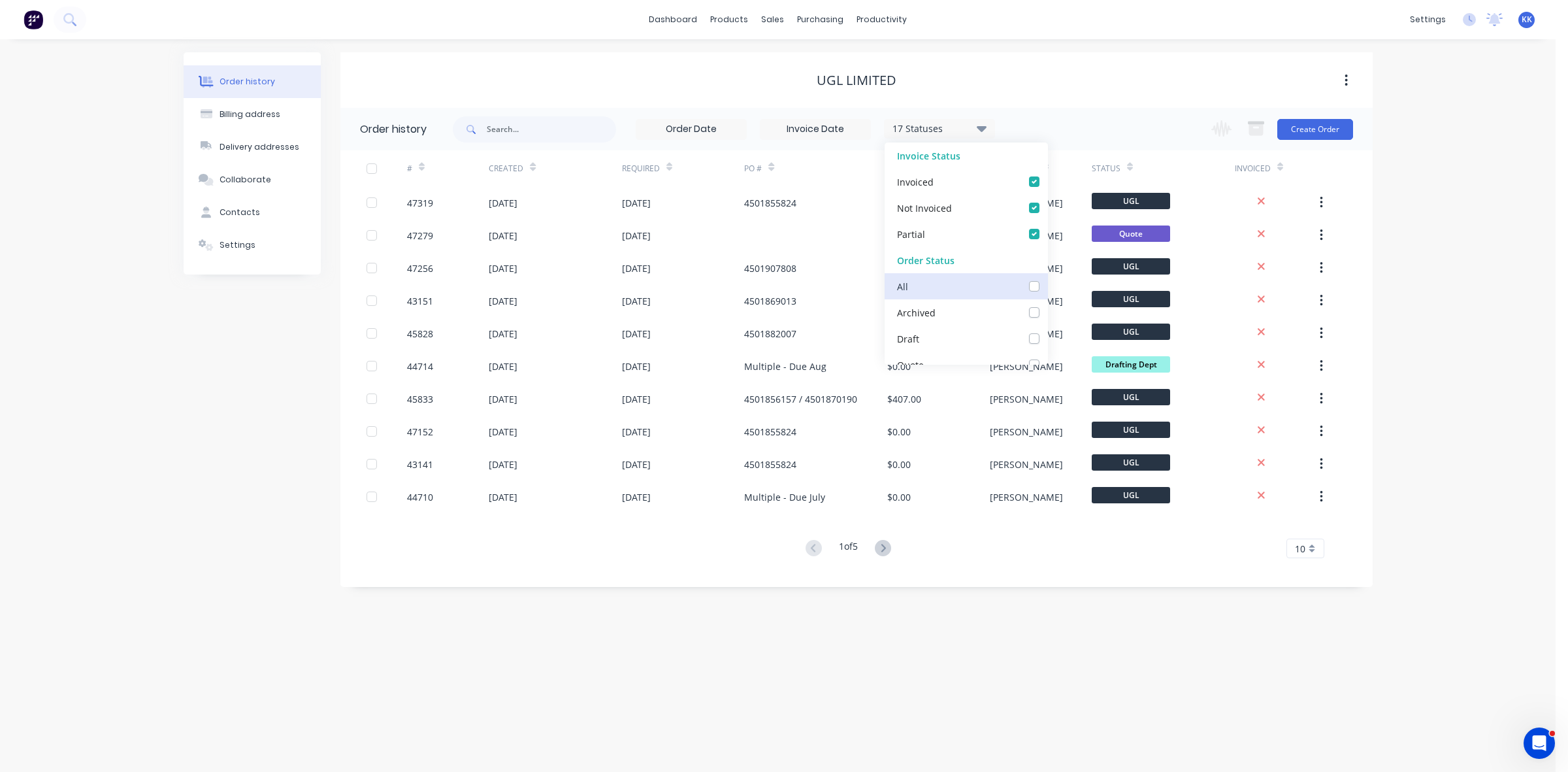
checkbox input "false"
checkbox Up_checkbox_74ab0f41-041f-4191-99df-ac26c8a7dea1undefined "false"
checkbox Delivery_checkbox_b960ef1b-a307-4dae-a0fe-64f7fd6bb771undefined "false"
checkbox Queue_checkbox_db0fc282-a8aa-49e3-8b82-03aa207dd4e6undefined "false"
checkbox input "false"
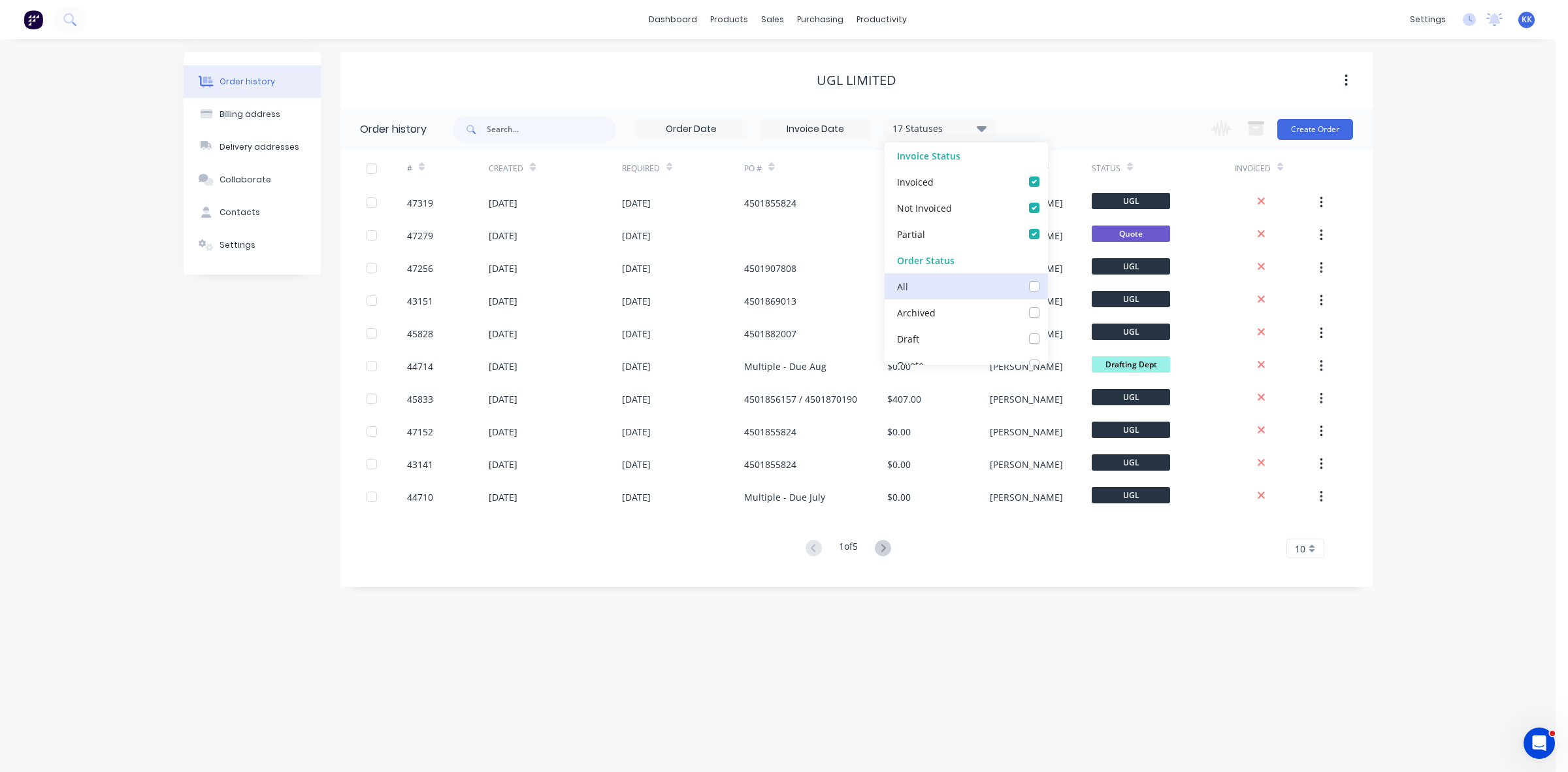
checkbox input "false"
checkbox Up_checkbox_i8q562undefined "false"
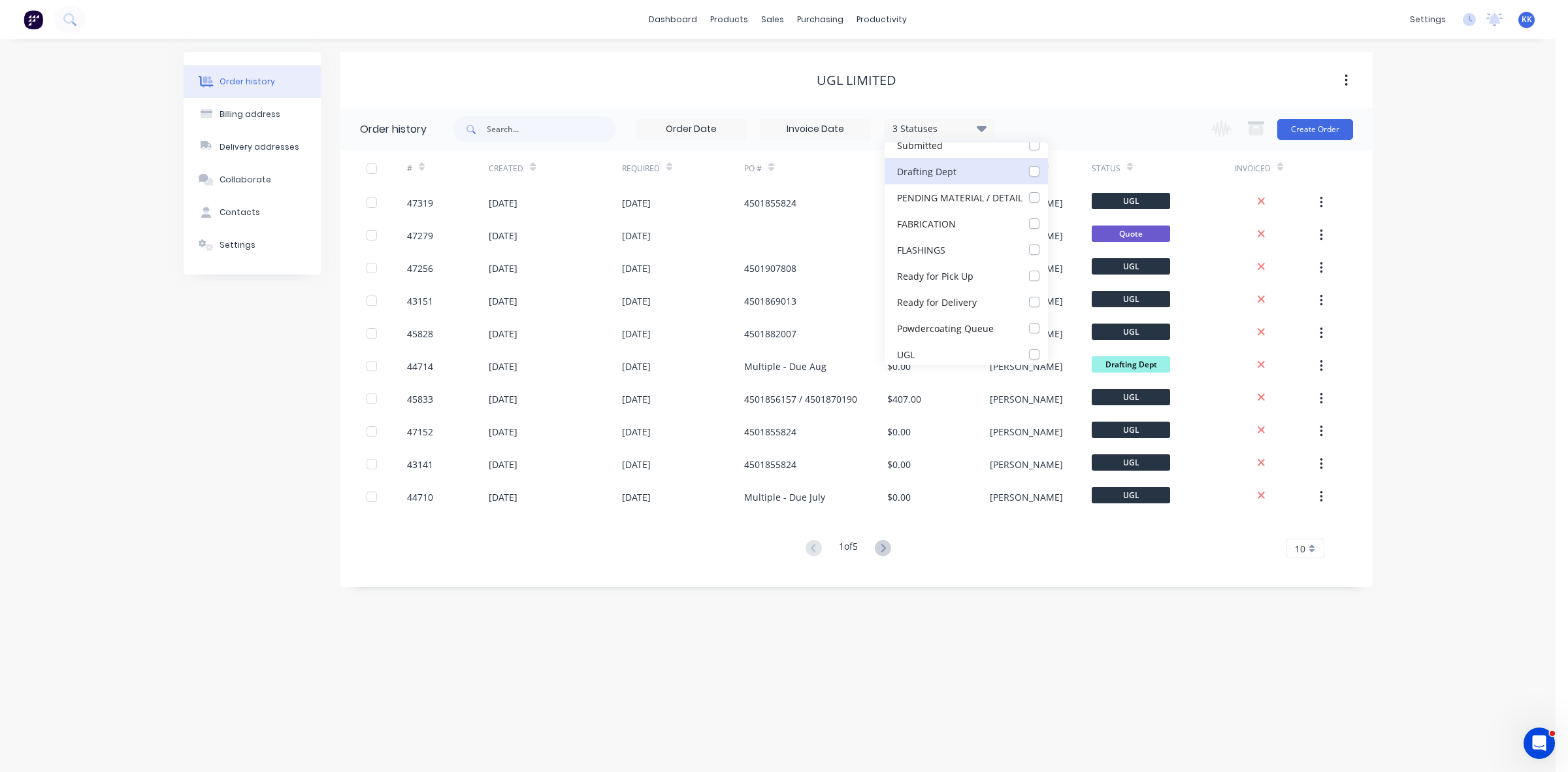
scroll to position [300, 0]
click at [1047, 318] on label at bounding box center [1047, 318] width 0 height 0
click at [1047, 324] on input "checkbox" at bounding box center [1053, 324] width 11 height 12
checkbox input "true"
click at [1104, 106] on div "UGL LIMITED" at bounding box center [857, 80] width 1032 height 55
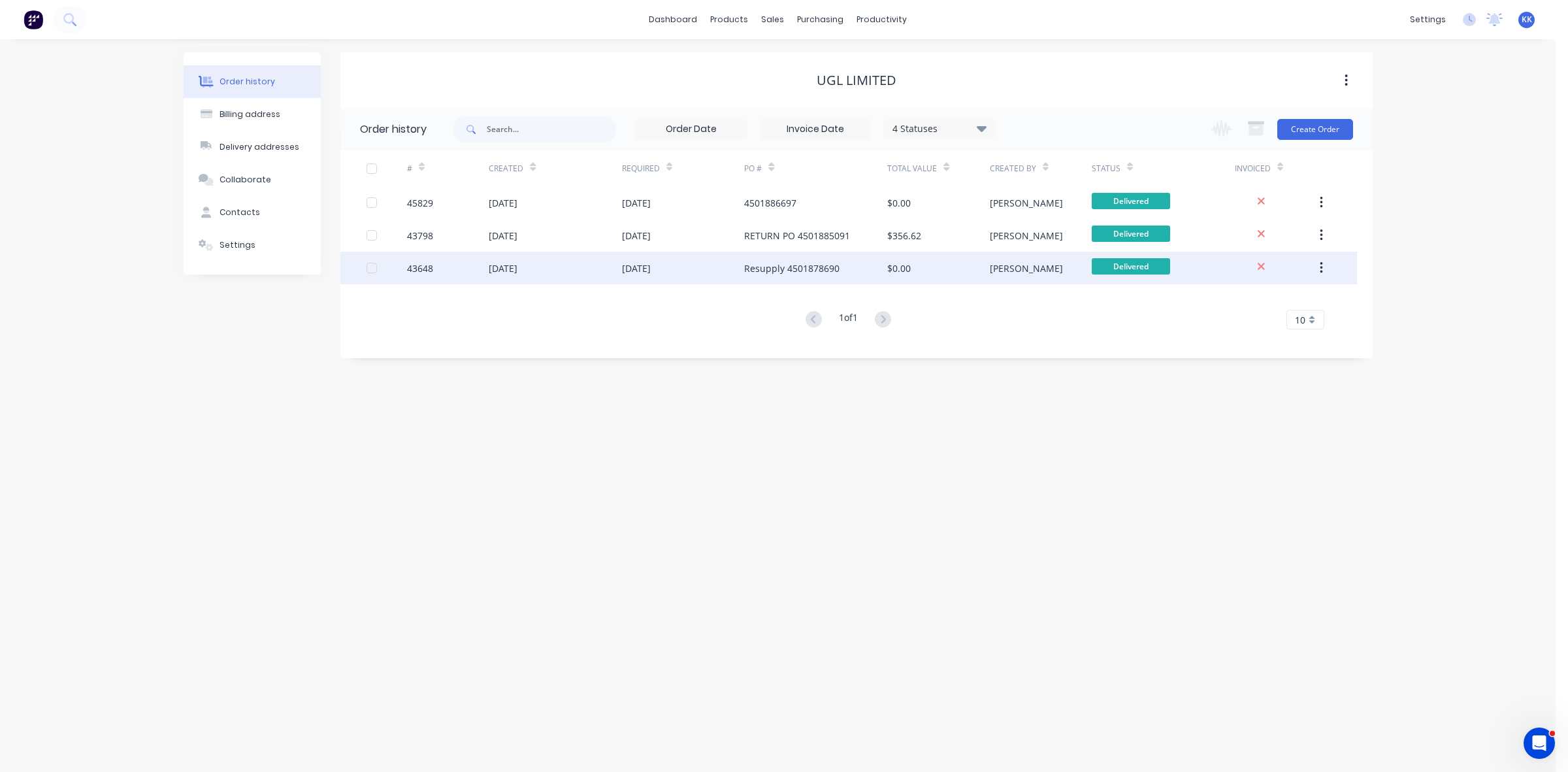
click at [369, 266] on div at bounding box center [371, 267] width 26 height 26
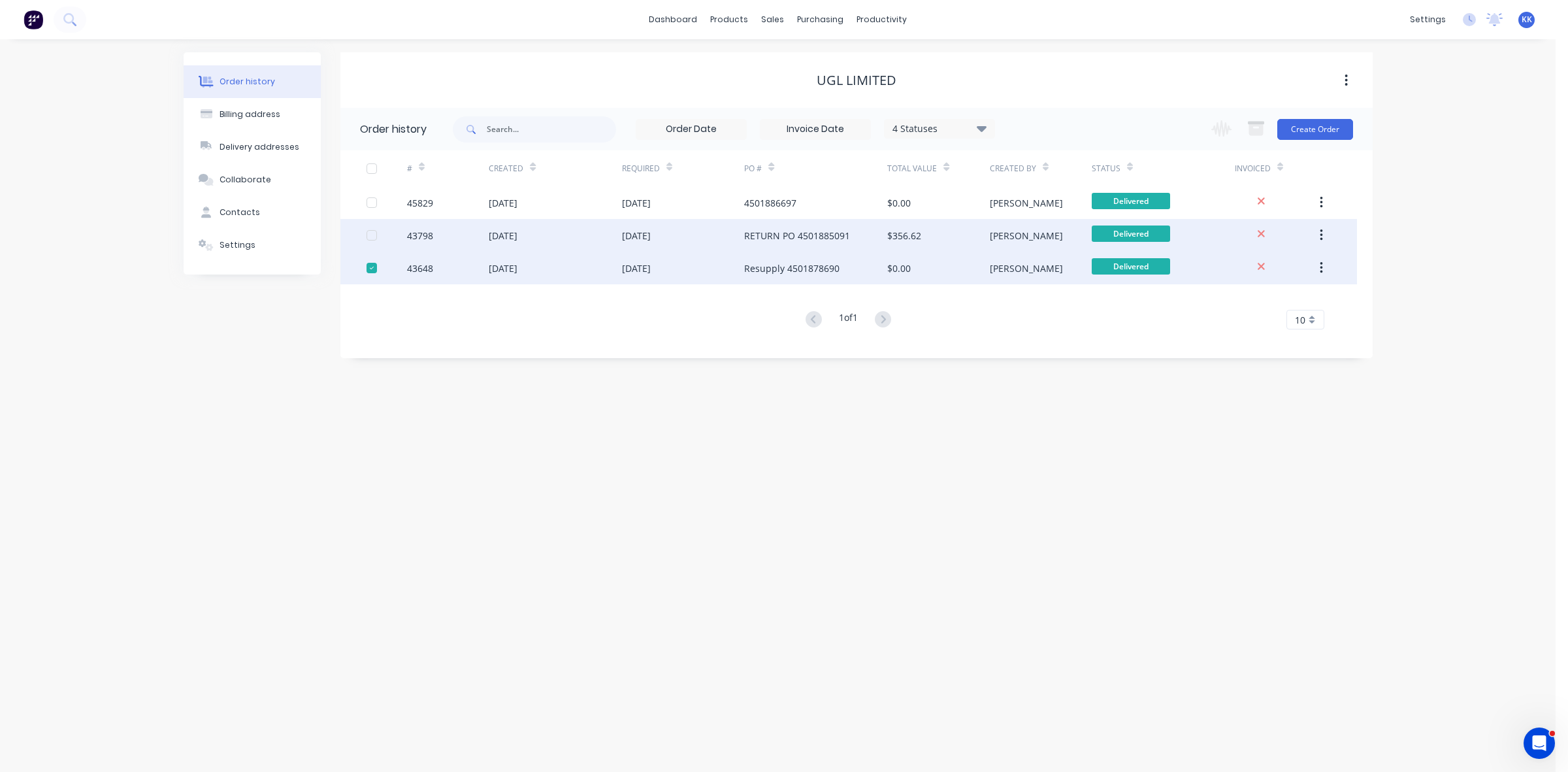
click at [374, 237] on div at bounding box center [371, 234] width 26 height 26
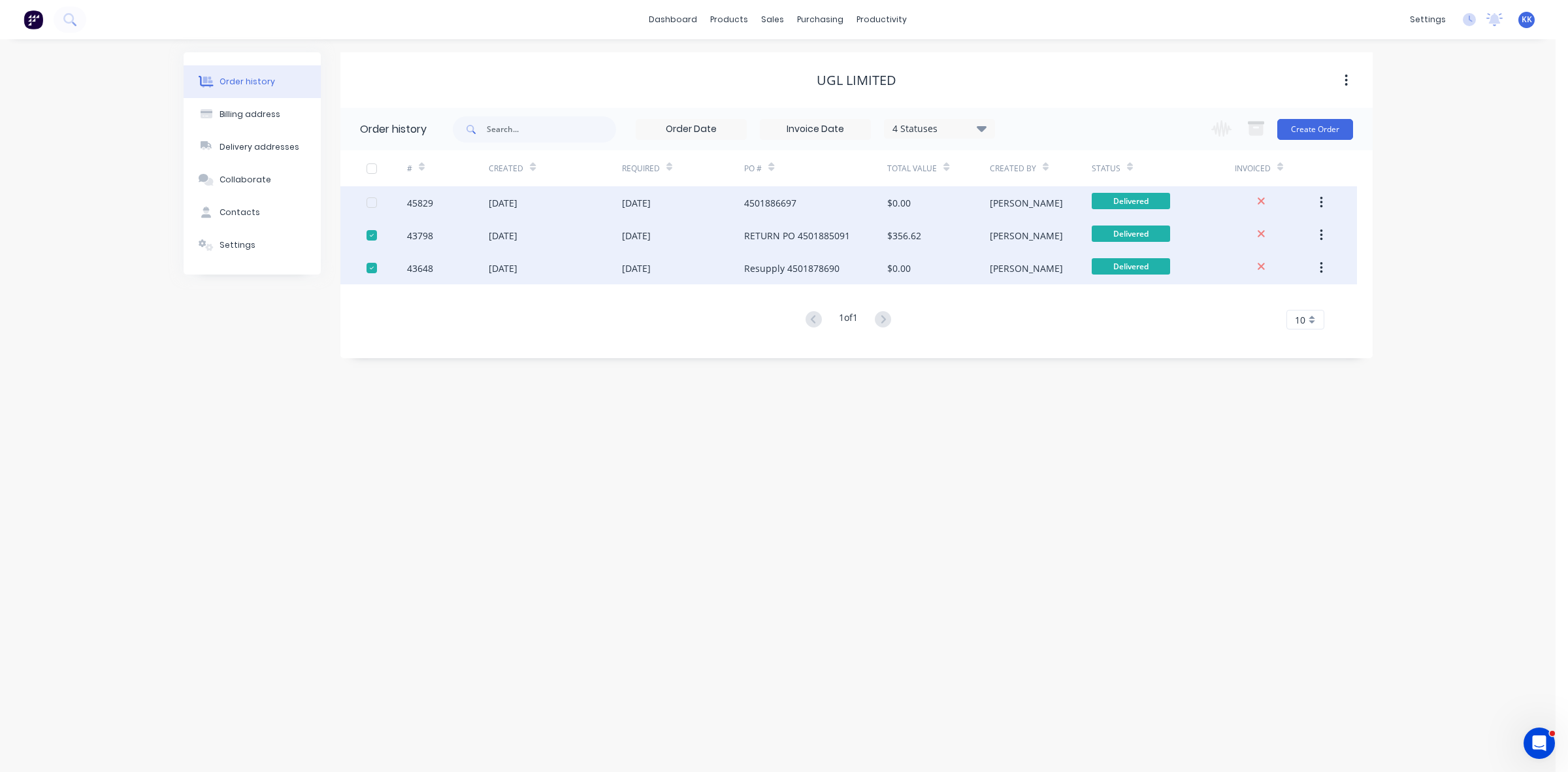
click at [369, 204] on div at bounding box center [371, 202] width 26 height 26
click at [371, 266] on div at bounding box center [371, 267] width 26 height 26
click at [367, 237] on div at bounding box center [371, 234] width 26 height 26
click at [609, 207] on div "30 Jun 2025" at bounding box center [554, 202] width 133 height 33
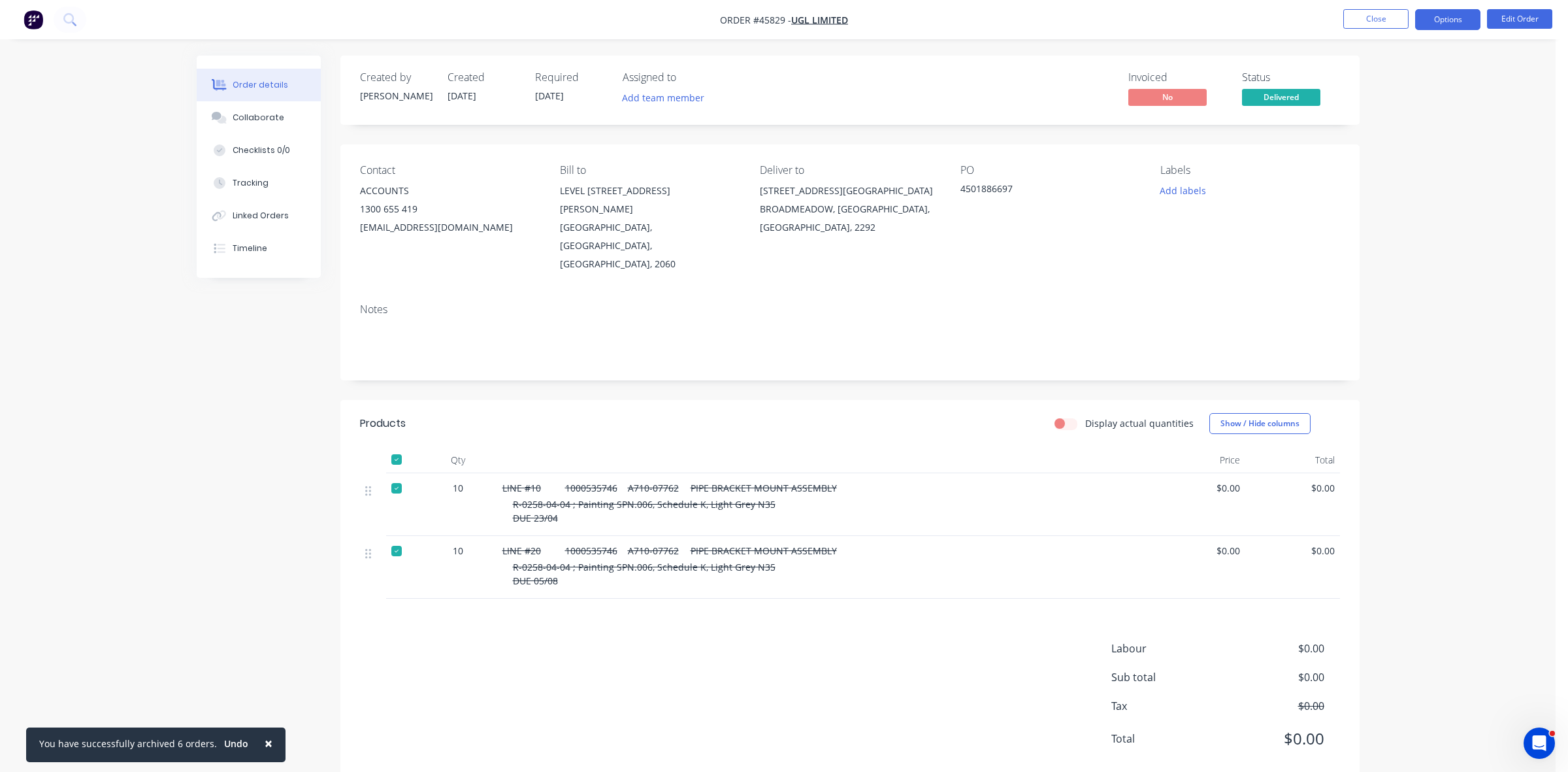
click at [1441, 29] on button "Options" at bounding box center [1448, 19] width 65 height 21
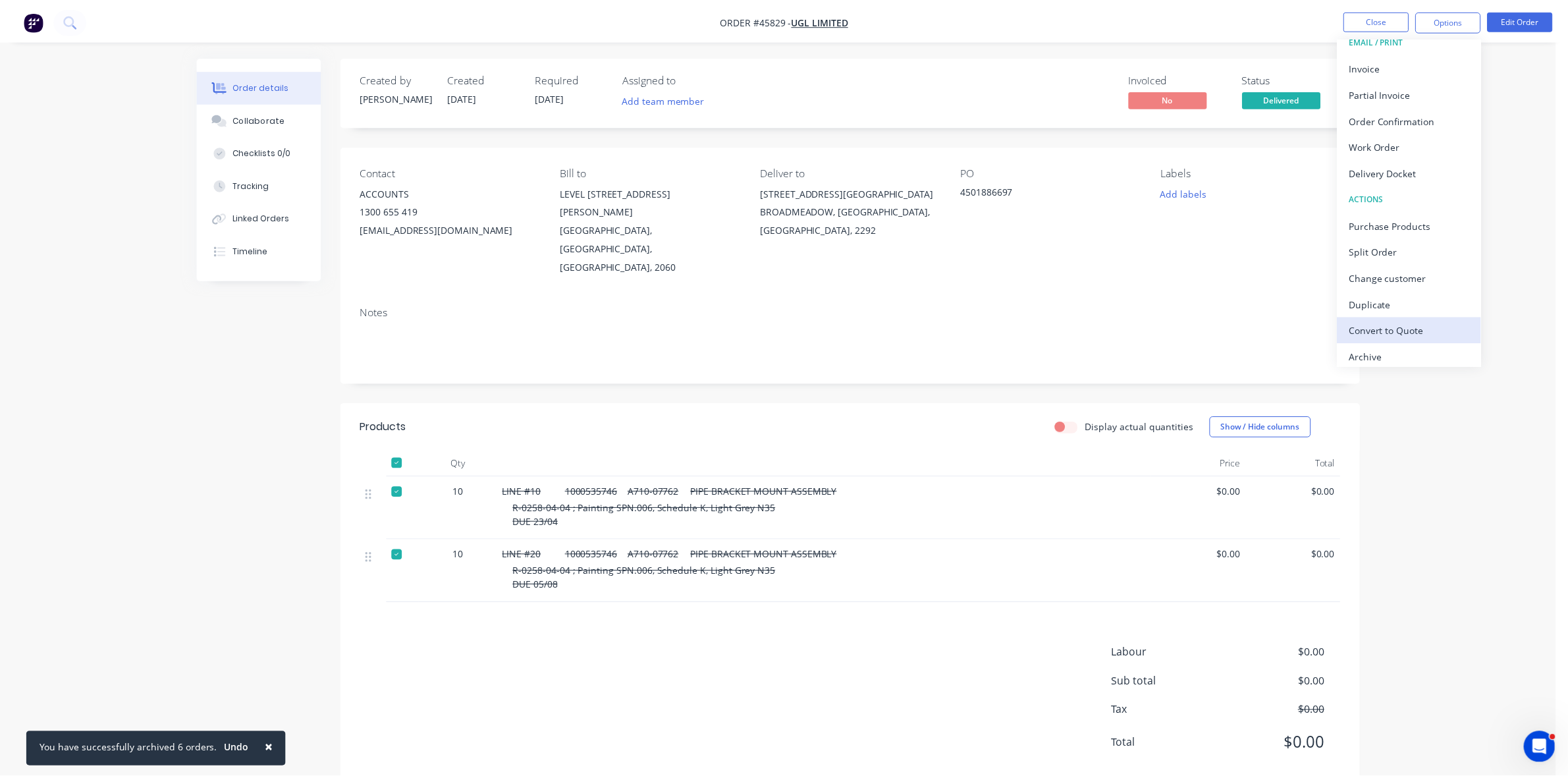
scroll to position [20, 0]
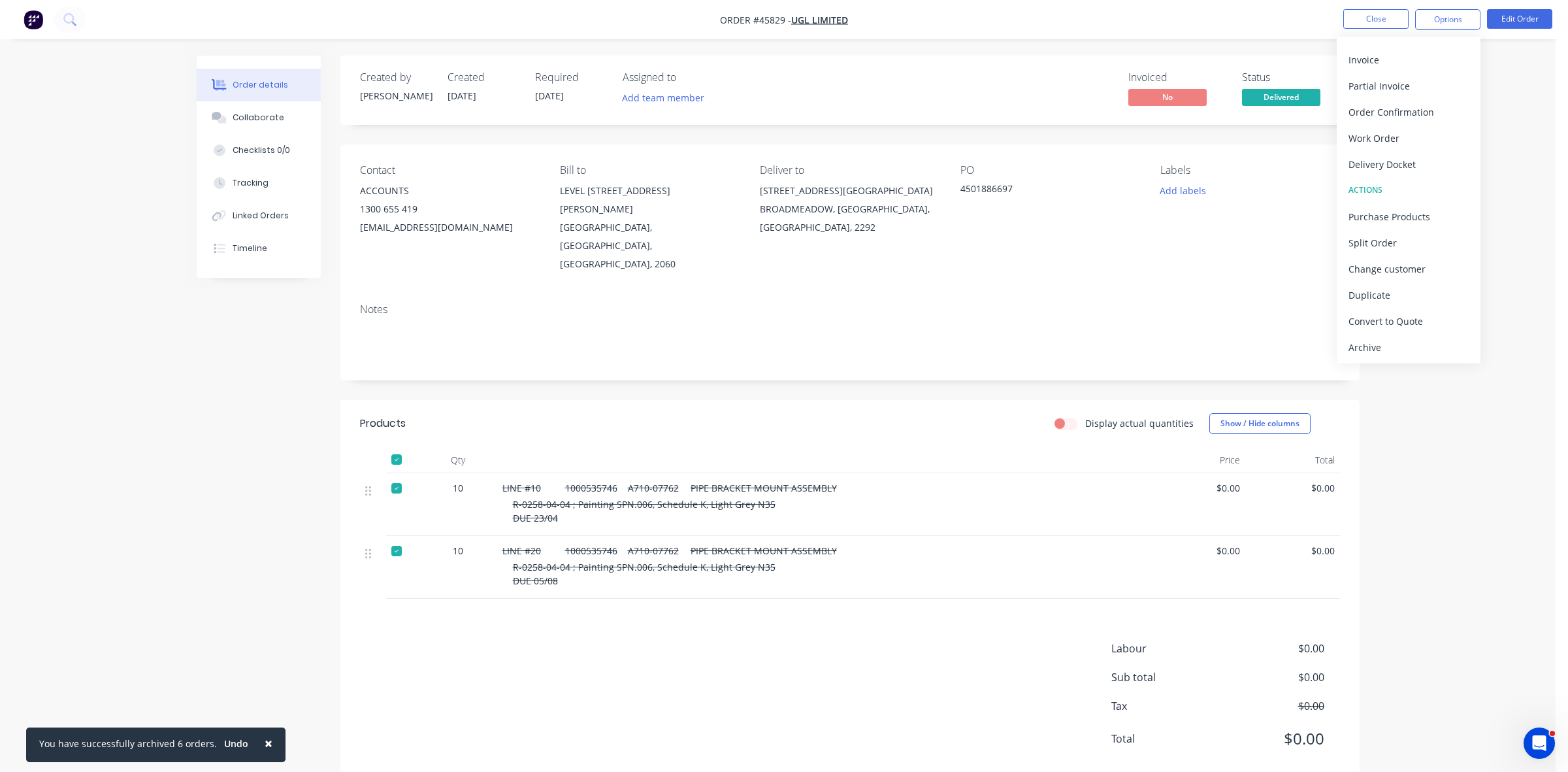
click at [1391, 351] on div "Archive" at bounding box center [1408, 347] width 120 height 19
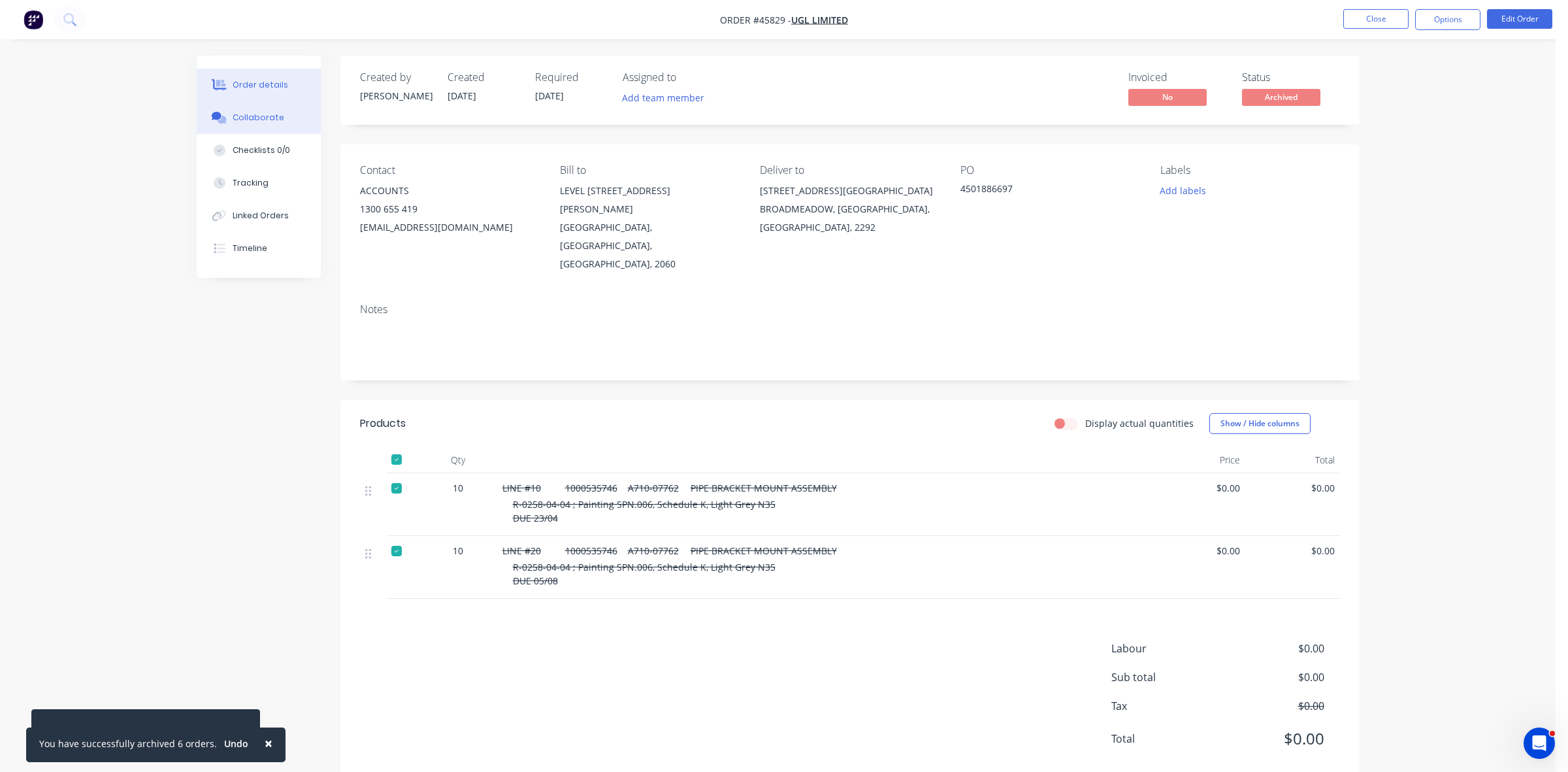
click at [295, 111] on button "Collaborate" at bounding box center [259, 118] width 124 height 33
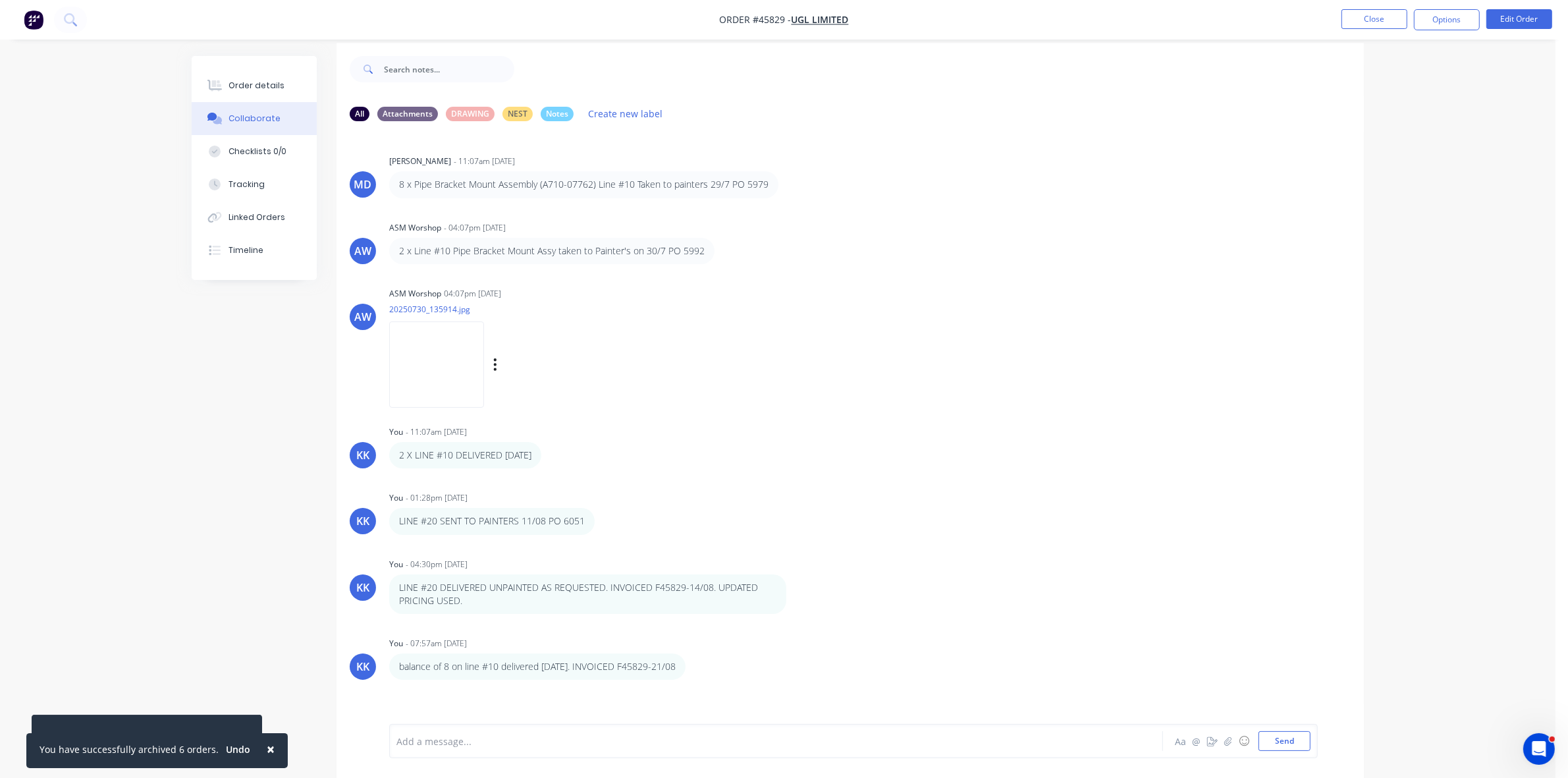
scroll to position [21, 0]
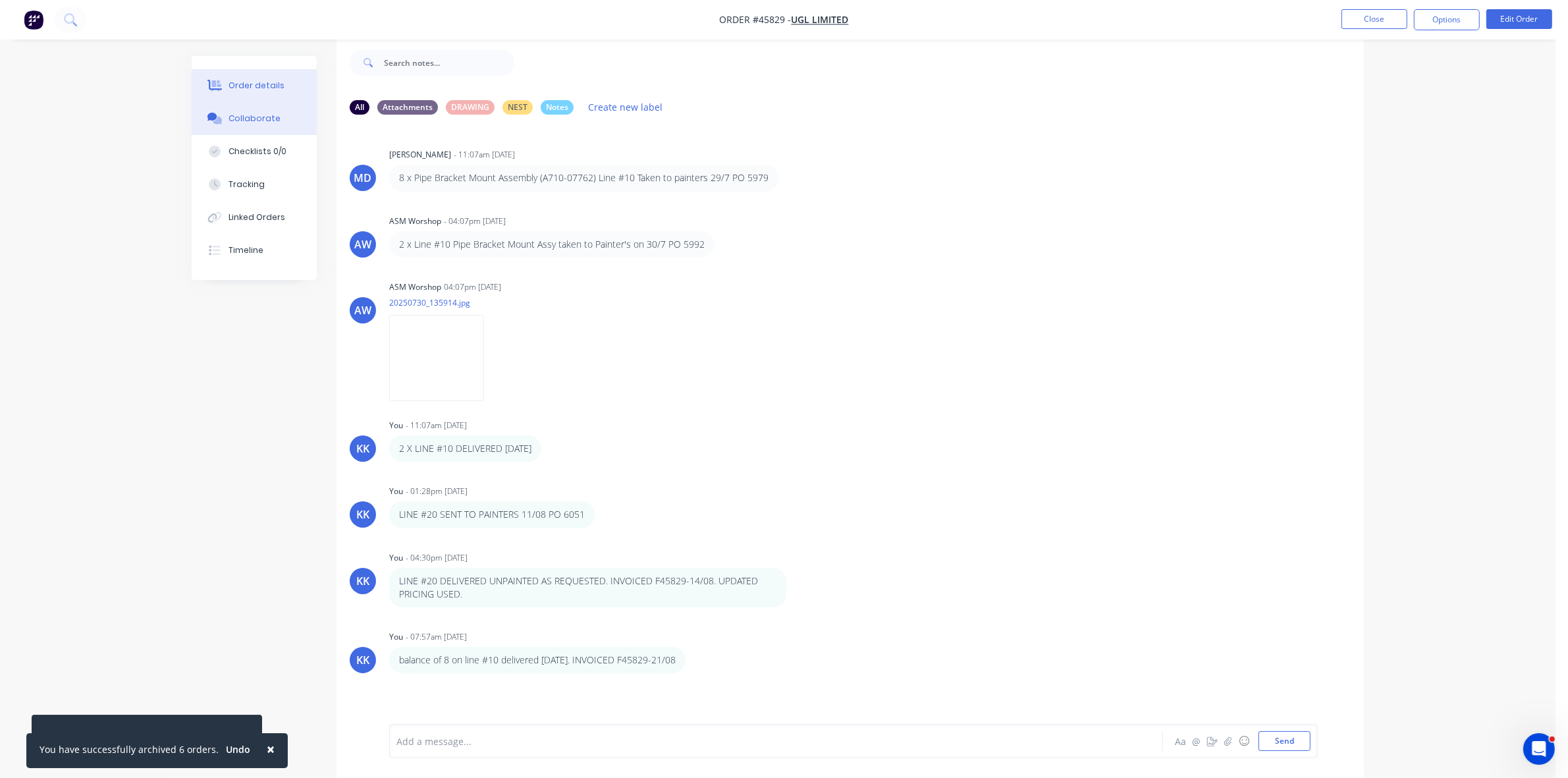
click at [249, 90] on div "Order details" at bounding box center [256, 85] width 56 height 12
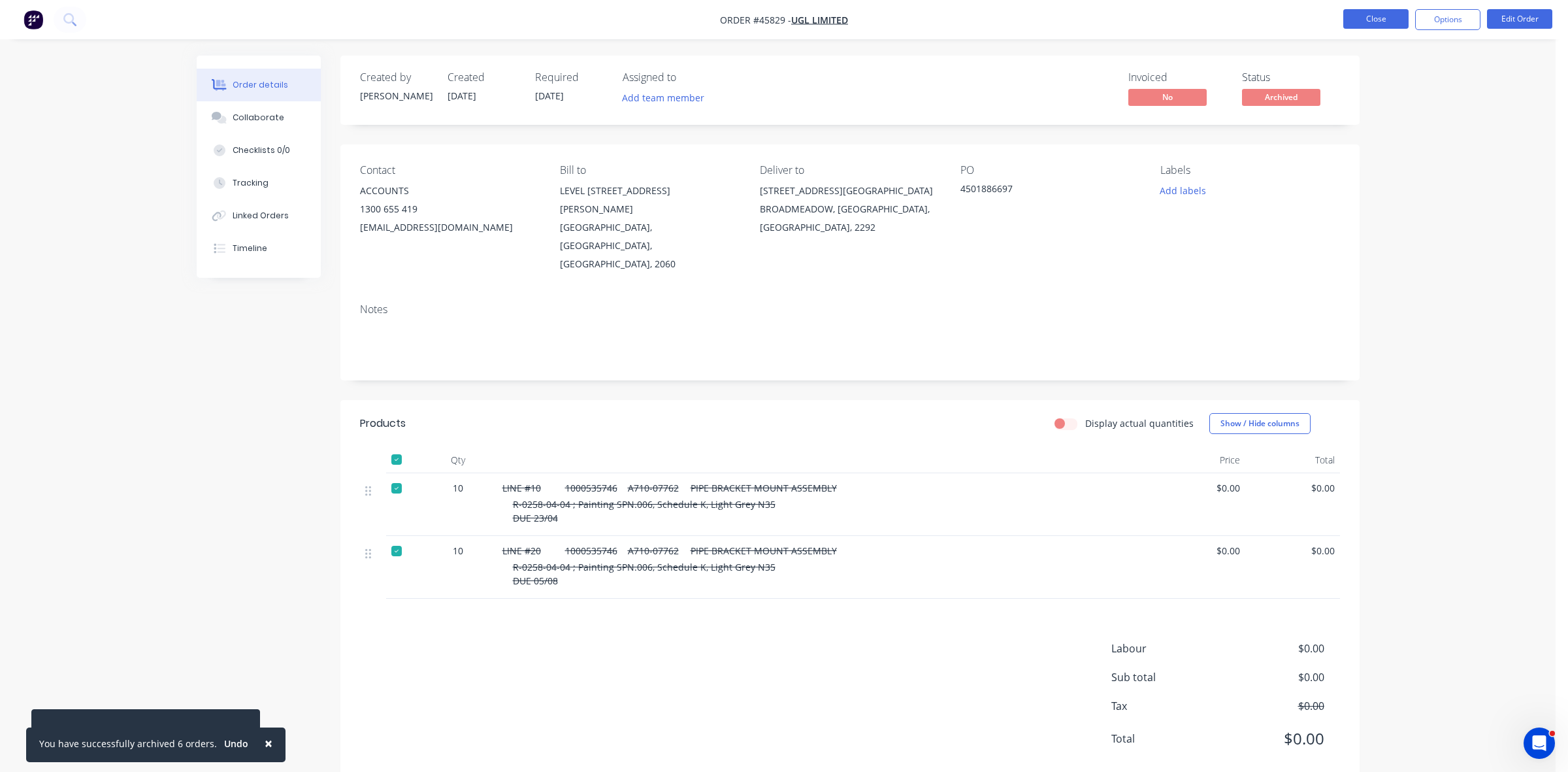
click at [1383, 14] on button "Close" at bounding box center [1375, 19] width 65 height 20
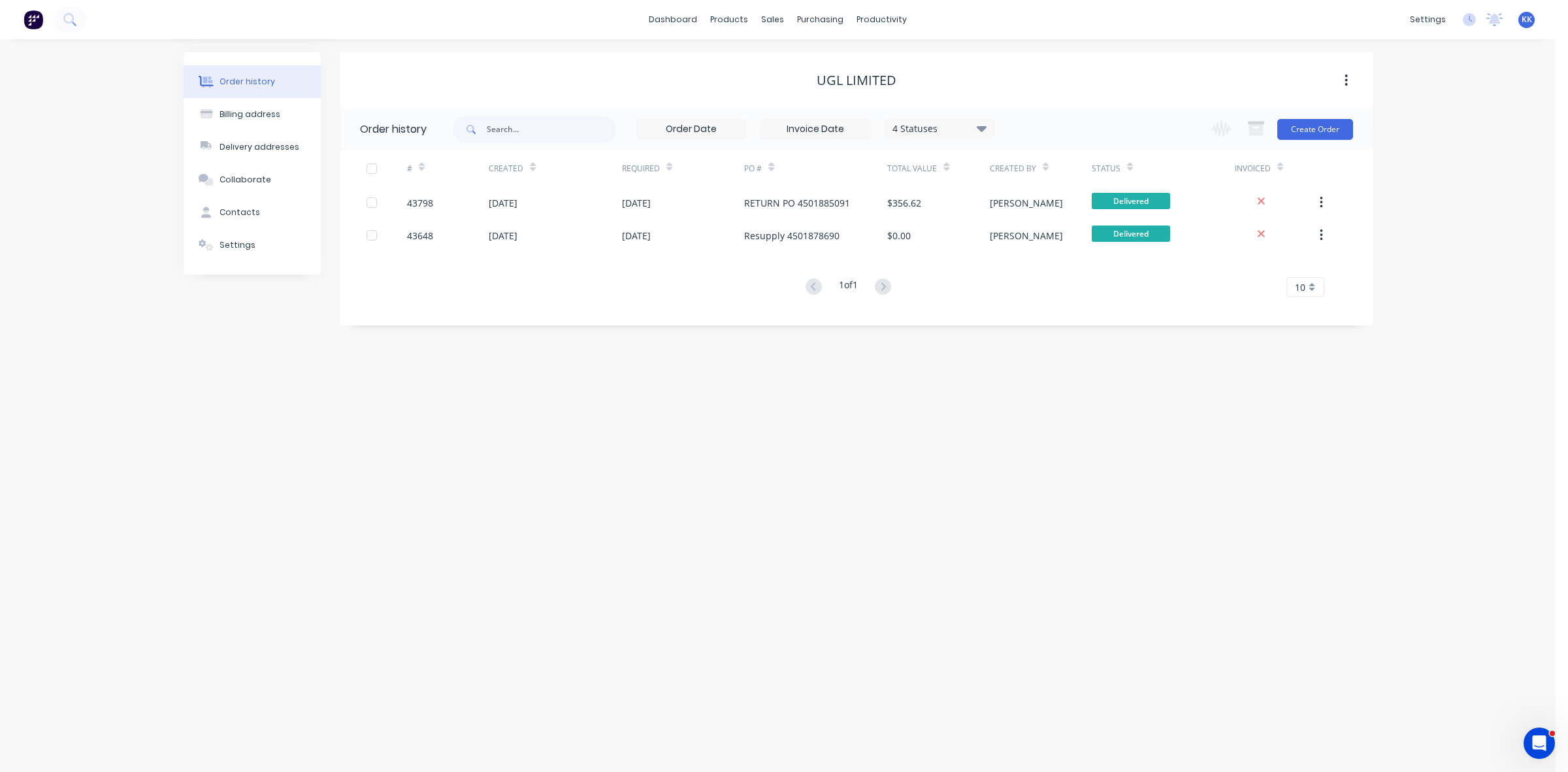
click at [897, 126] on div "4 Statuses" at bounding box center [939, 128] width 110 height 14
click at [1047, 279] on label at bounding box center [1047, 279] width 0 height 0
click at [1047, 285] on input "checkbox" at bounding box center [1053, 285] width 11 height 12
checkbox input "true"
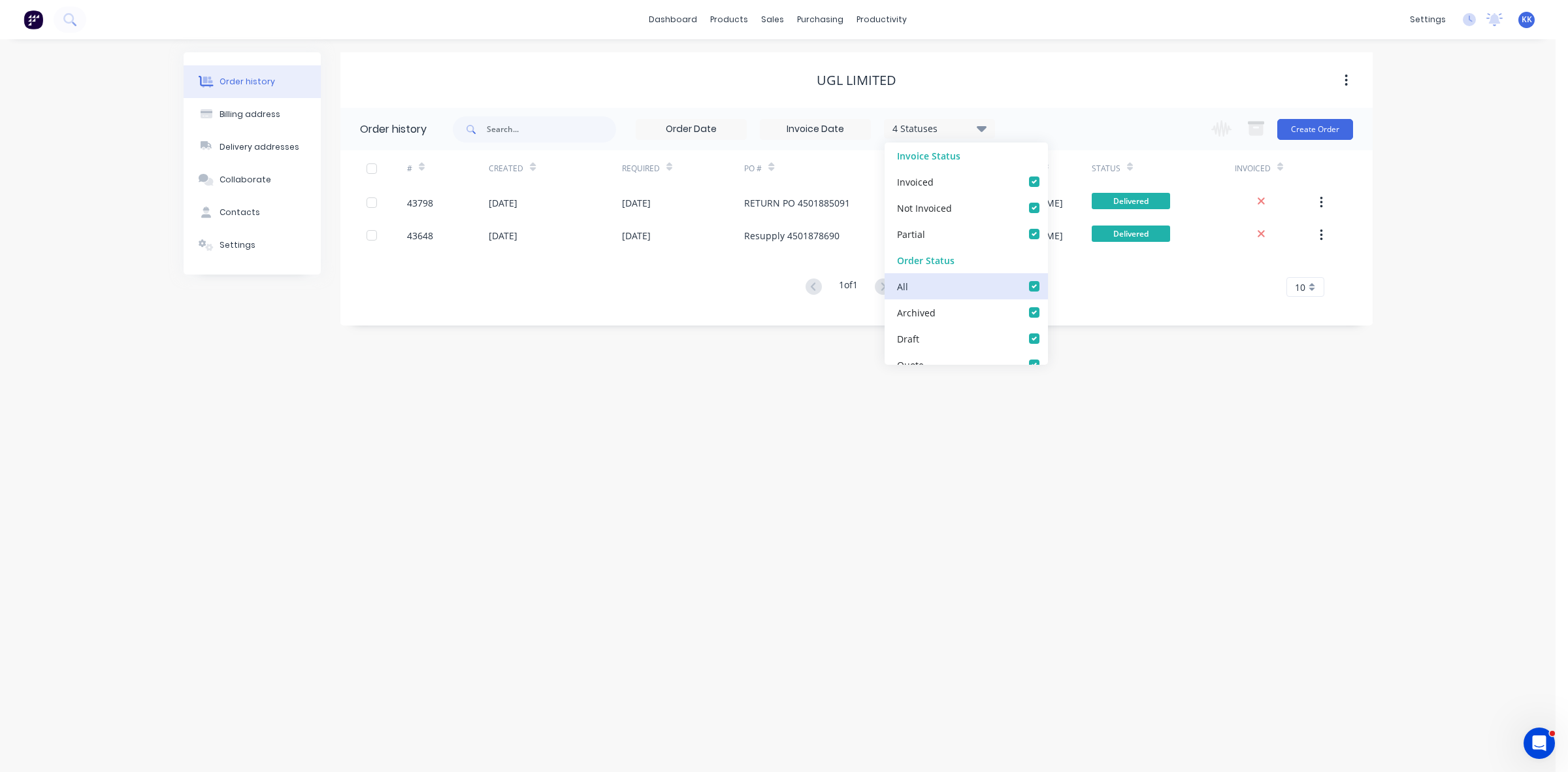
checkbox input "true"
checkbox Dept_checkbox_c497519b-6c2e-4de3-a8fe-dff7ae6b3170undefined "true"
checkbox DETAIL_checkbox_98770c71-40f1-4542-815e-b729aedd4a8aundefined "true"
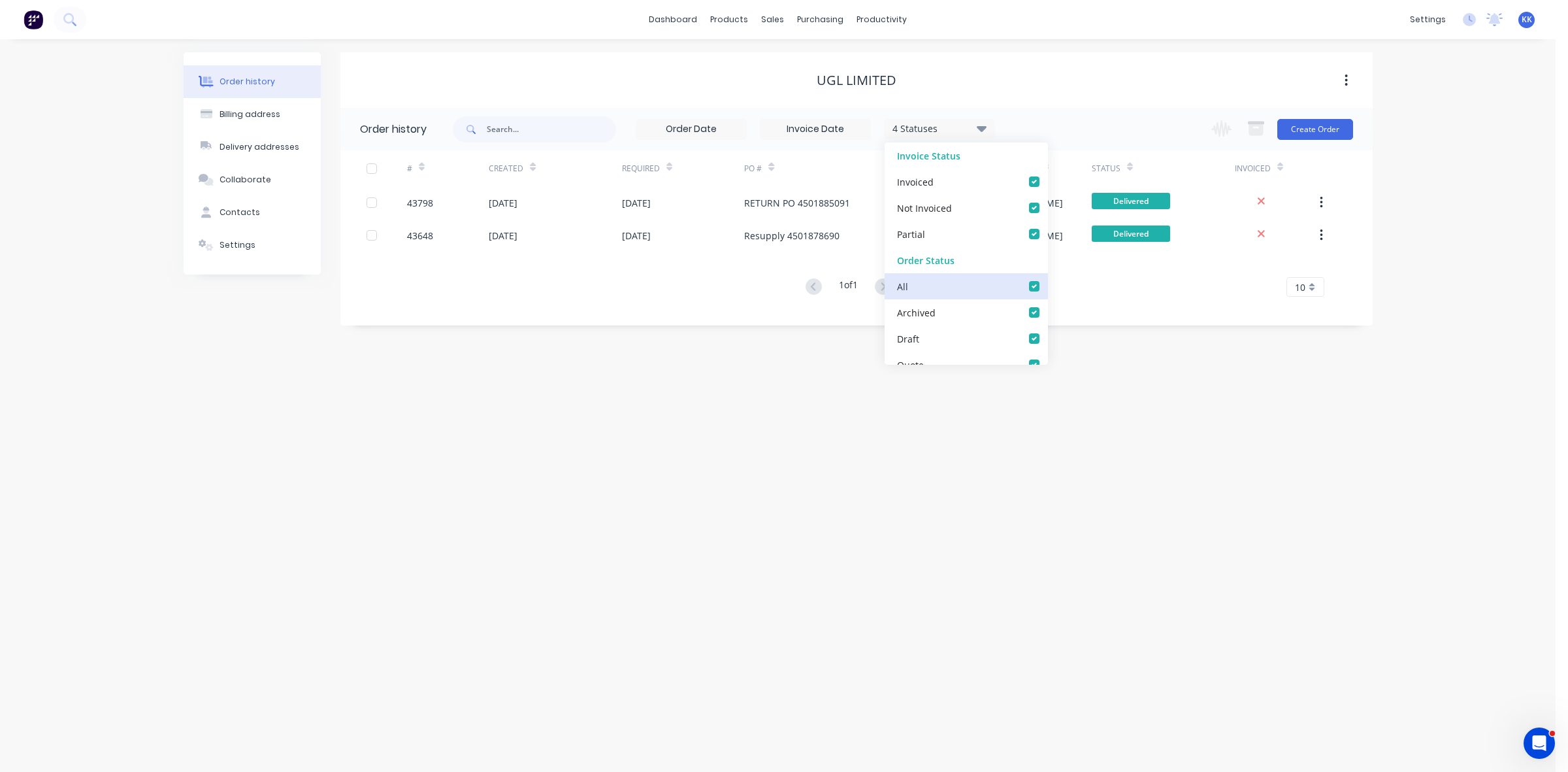
checkbox input "true"
checkbox Up_checkbox_74ab0f41-041f-4191-99df-ac26c8a7dea1undefined "true"
checkbox Delivery_checkbox_b960ef1b-a307-4dae-a0fe-64f7fd6bb771undefined "true"
checkbox Queue_checkbox_db0fc282-a8aa-49e3-8b82-03aa207dd4e6undefined "true"
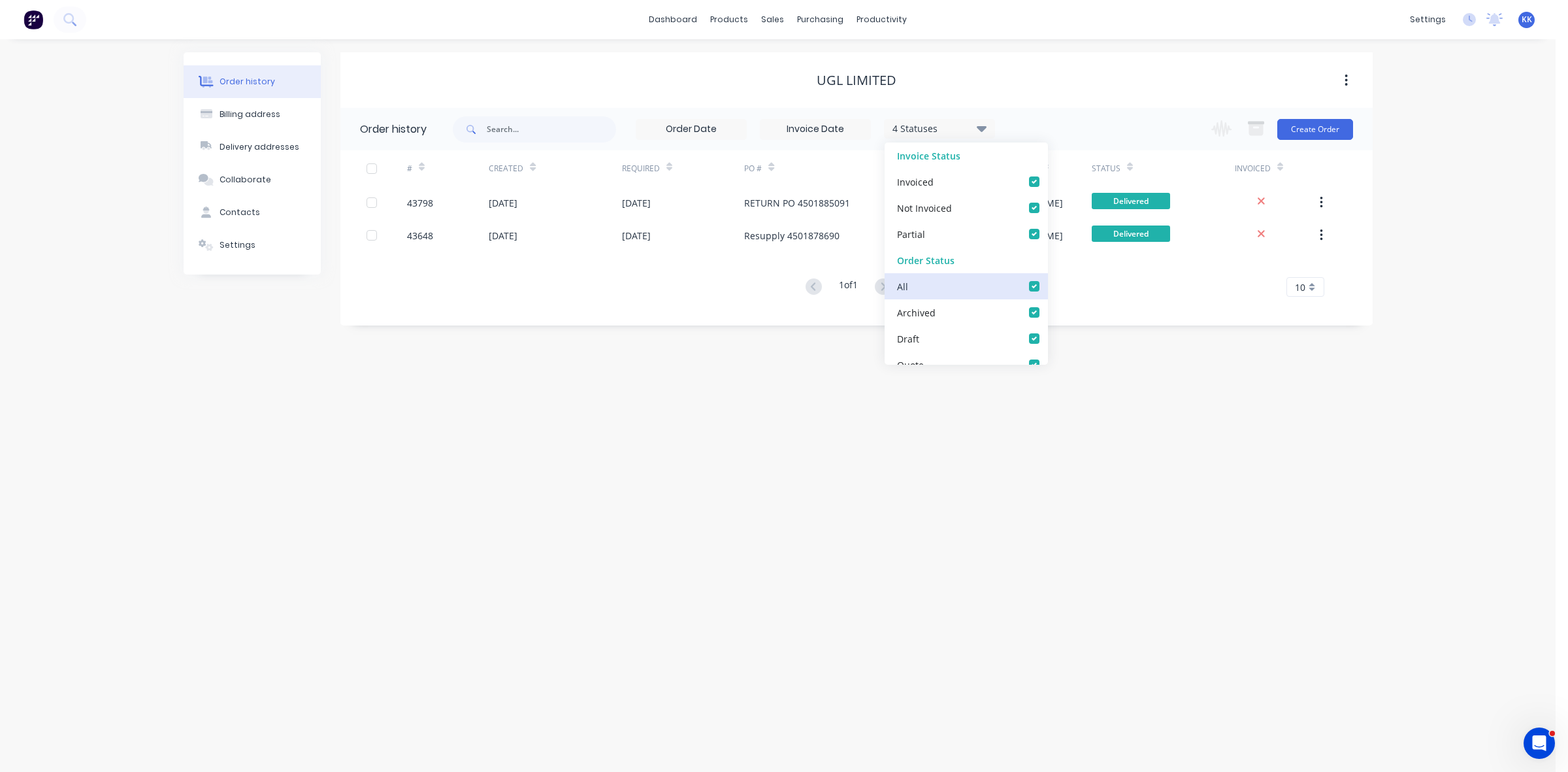
checkbox input "true"
checkbox Up_checkbox_m5emqaundefined "true"
click at [1047, 305] on label at bounding box center [1047, 305] width 0 height 0
click at [1047, 310] on input "checkbox" at bounding box center [1053, 311] width 11 height 12
checkbox input "false"
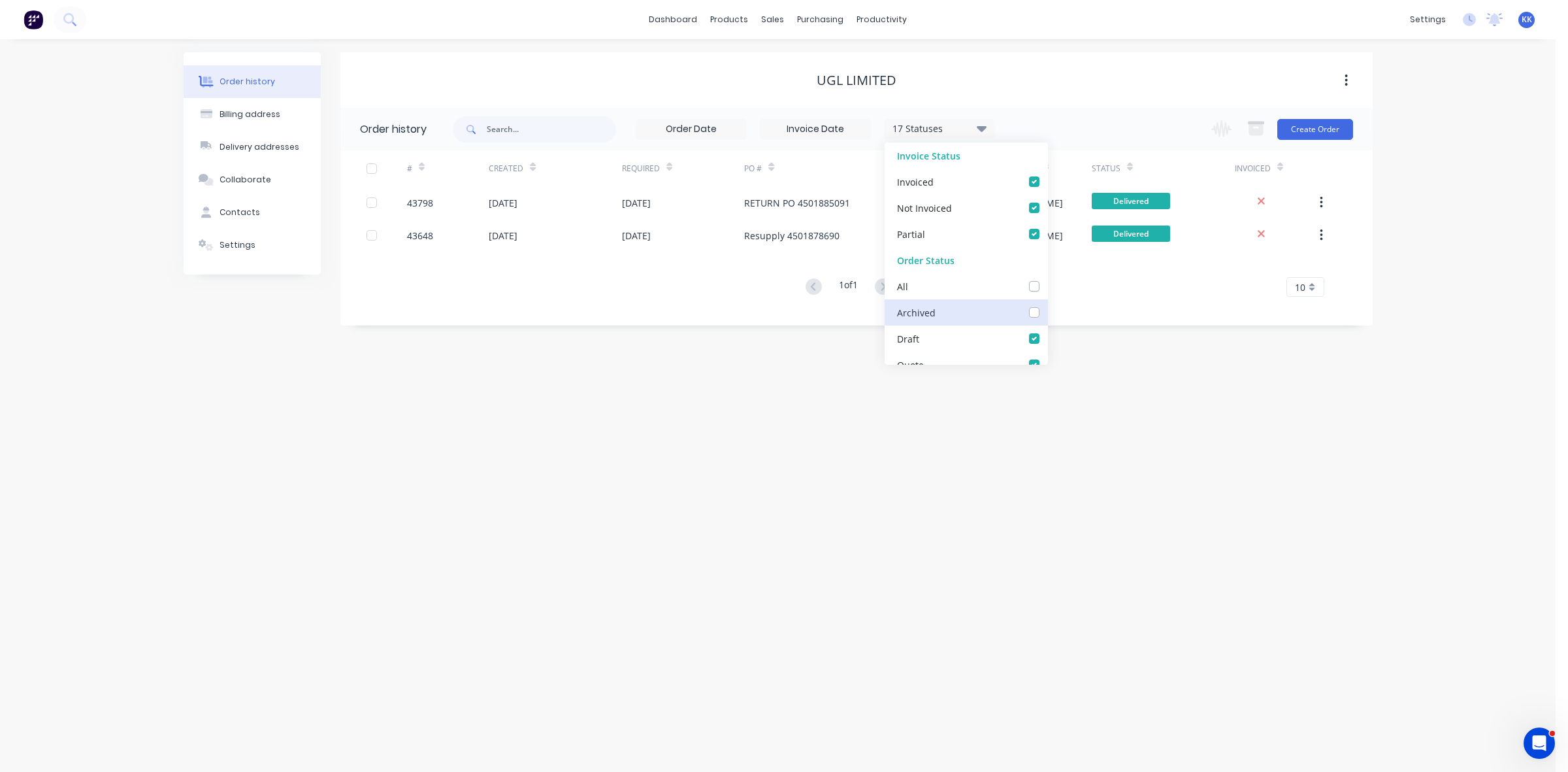
checkbox input "false"
click at [1142, 63] on div "UGL LIMITED" at bounding box center [857, 80] width 1032 height 55
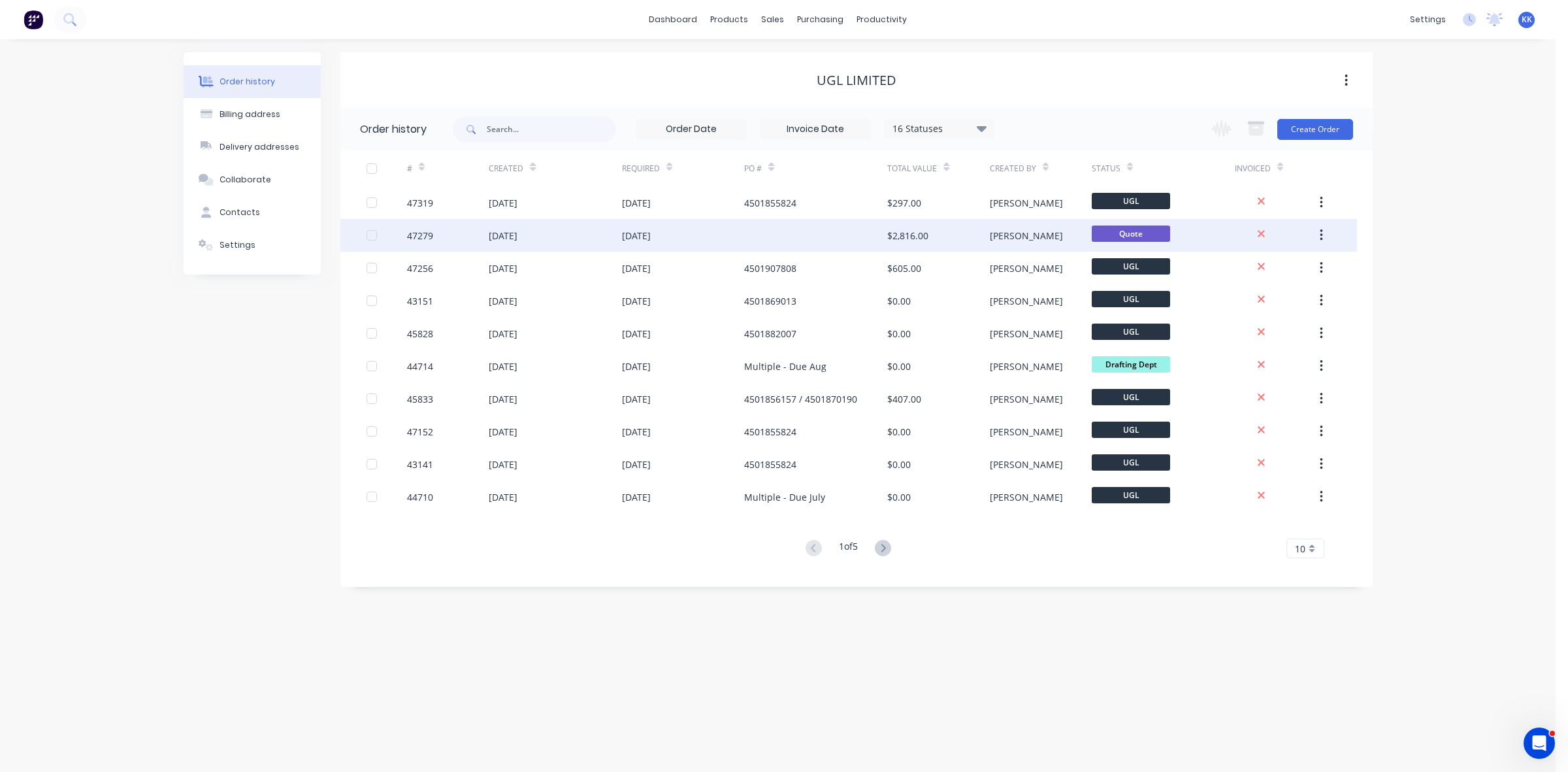
click at [916, 247] on div "$2,816.00" at bounding box center [938, 235] width 102 height 33
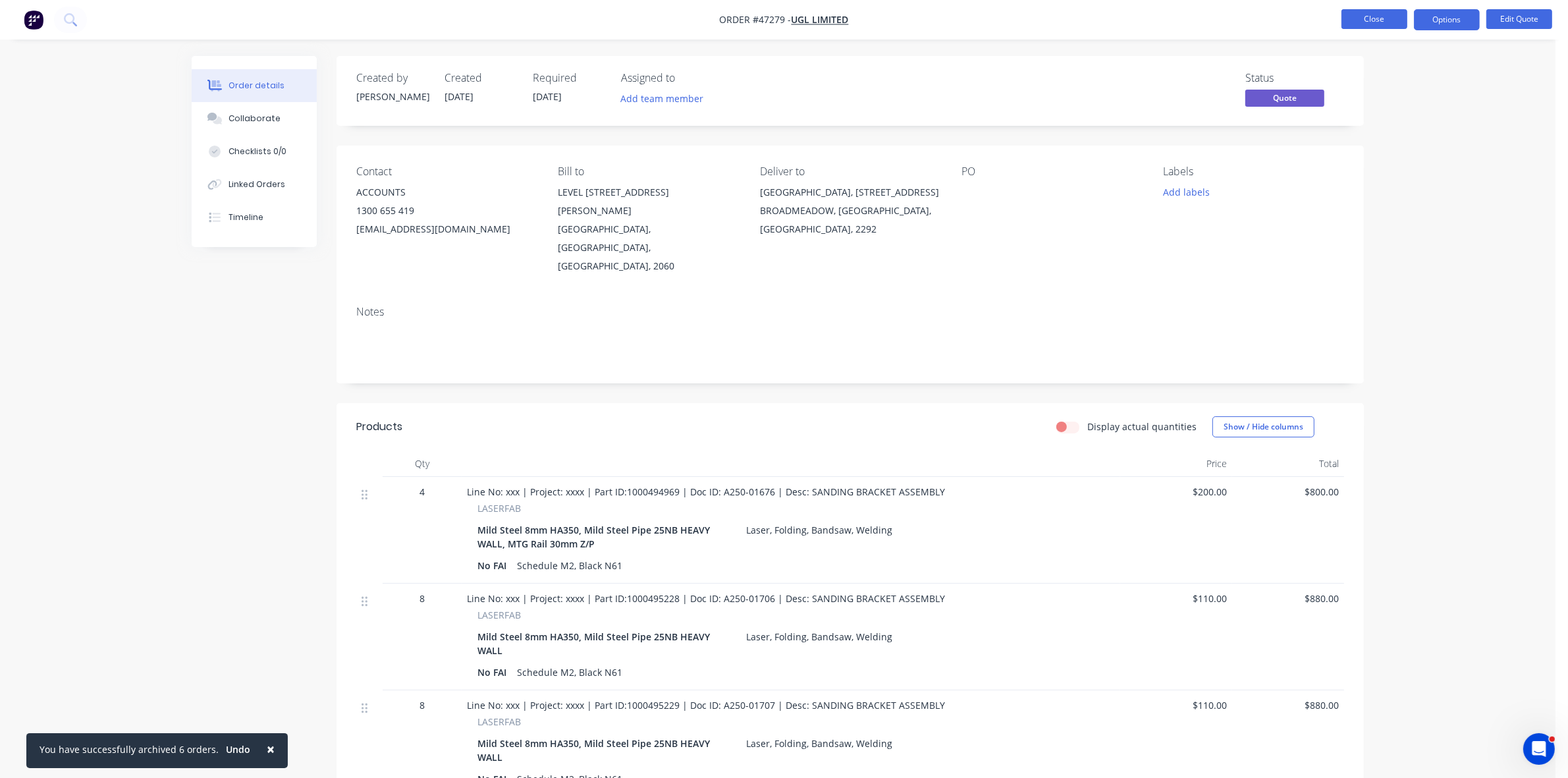
click at [1388, 13] on button "Close" at bounding box center [1374, 19] width 66 height 20
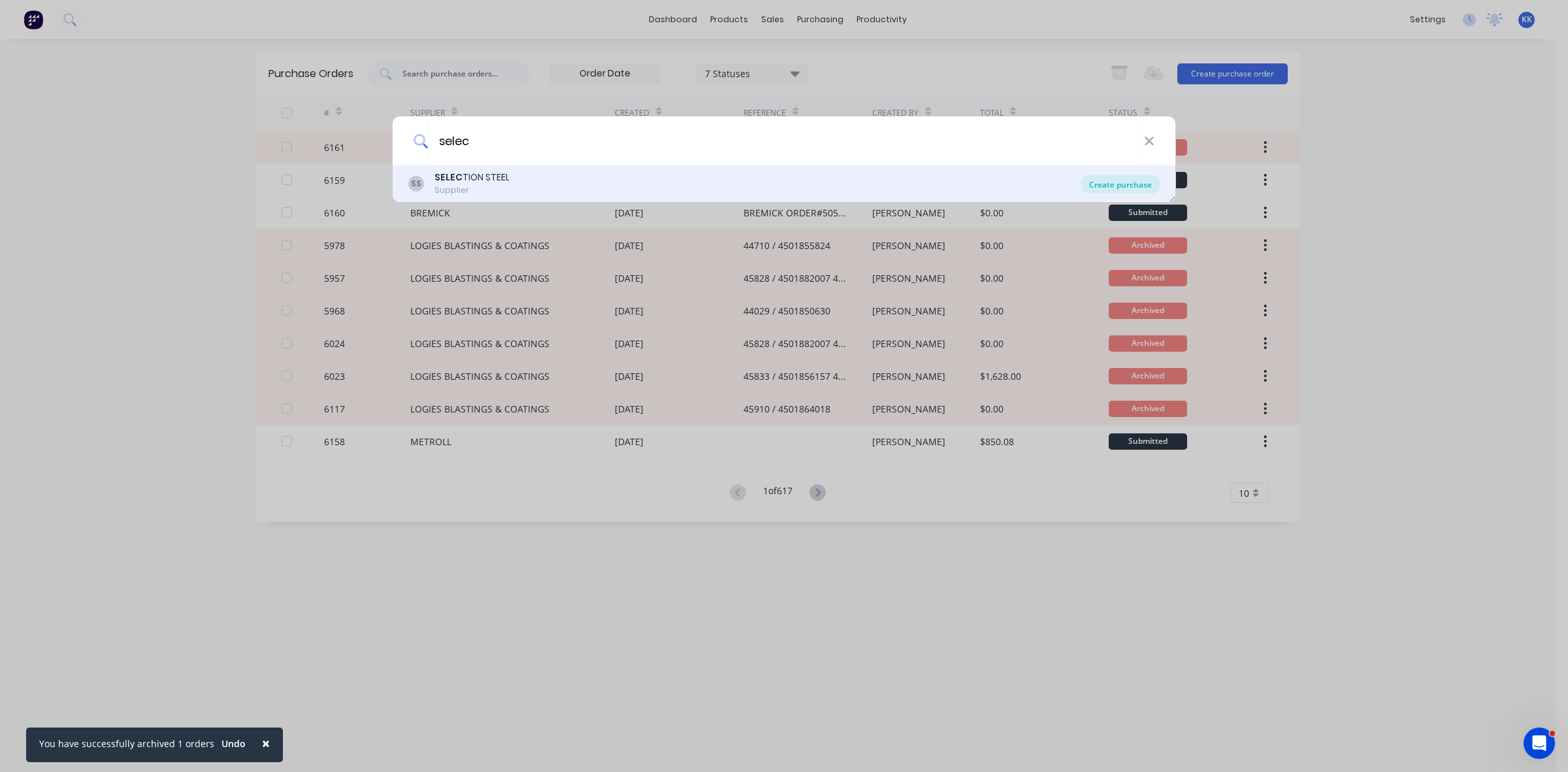
type input "selec"
click at [1136, 180] on div "Create purchase" at bounding box center [1121, 184] width 78 height 19
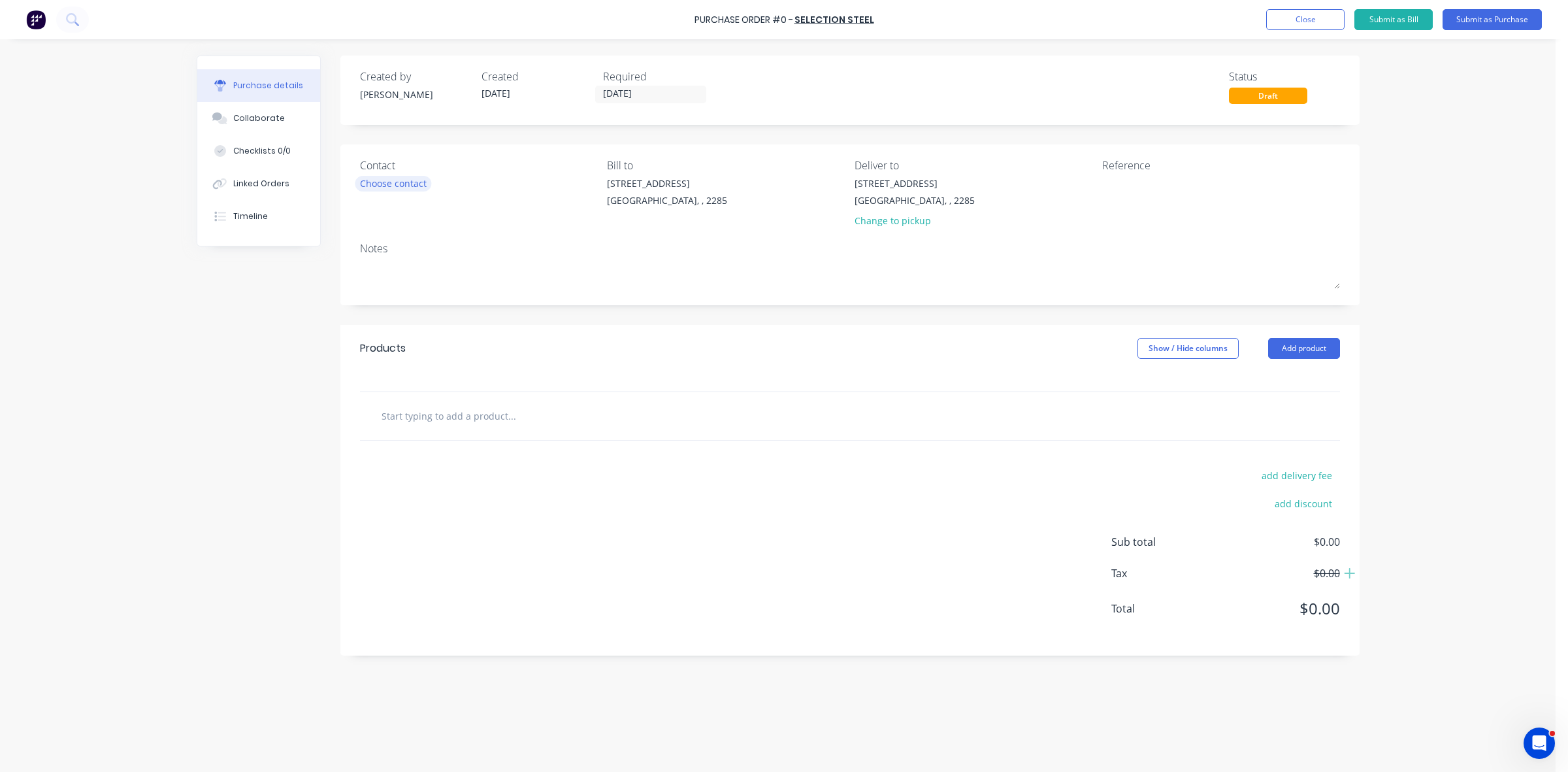
click at [392, 184] on div "Choose contact" at bounding box center [393, 183] width 67 height 13
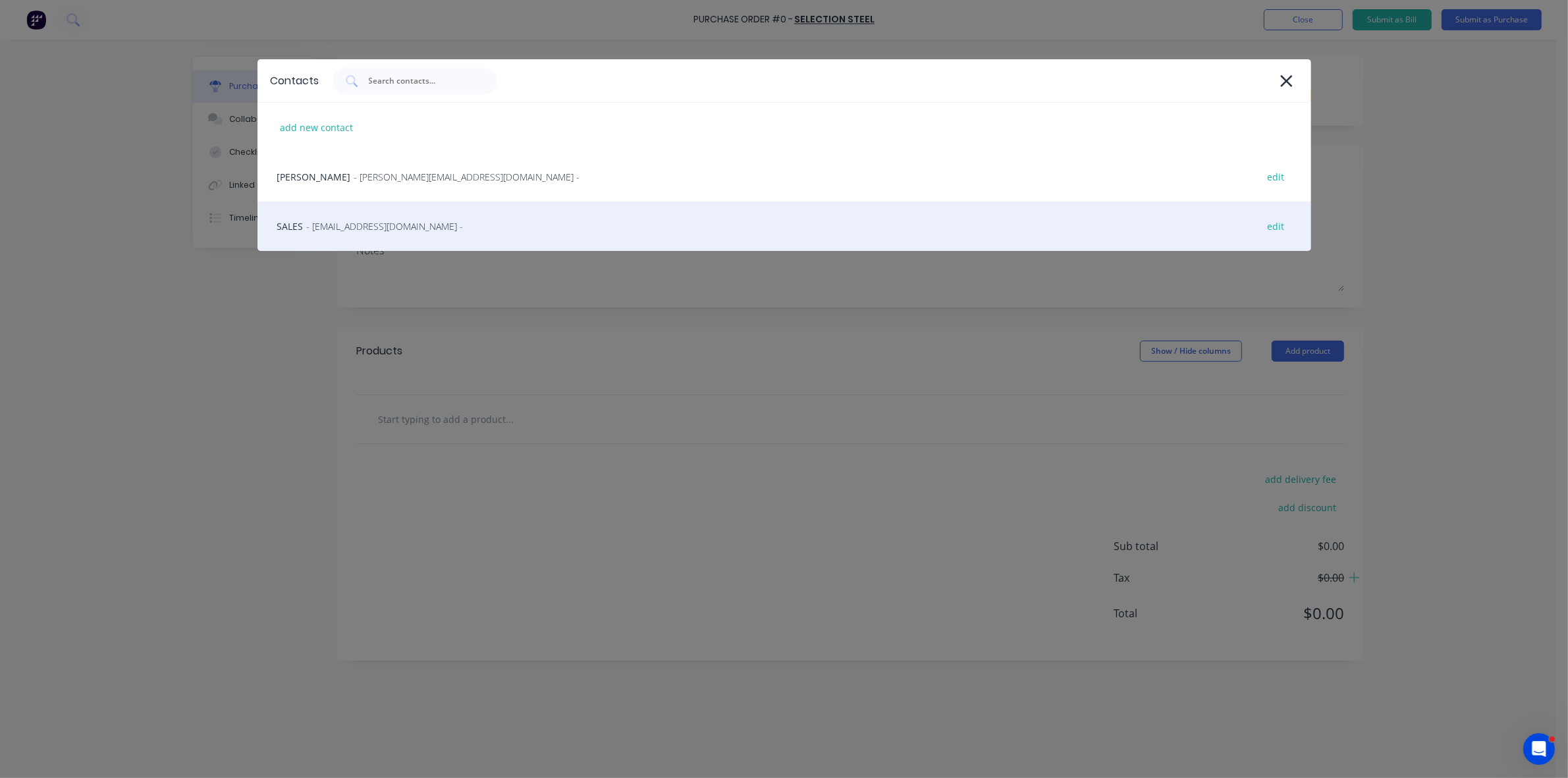
click at [377, 225] on span "- [EMAIL_ADDRESS][DOMAIN_NAME] -" at bounding box center [385, 225] width 156 height 13
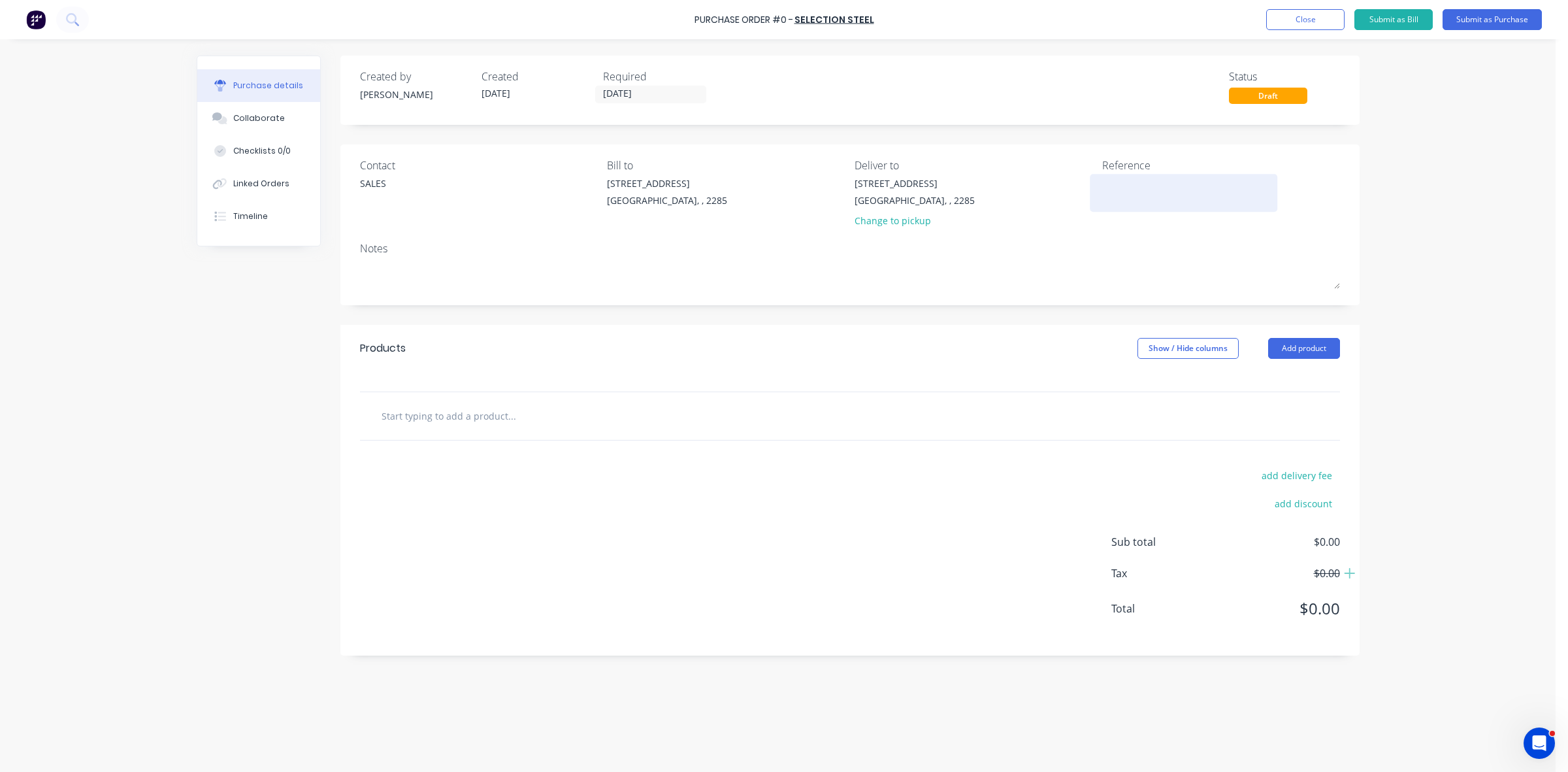
click at [1147, 192] on textarea at bounding box center [1184, 191] width 163 height 29
click at [1320, 349] on button "Add product" at bounding box center [1304, 348] width 72 height 21
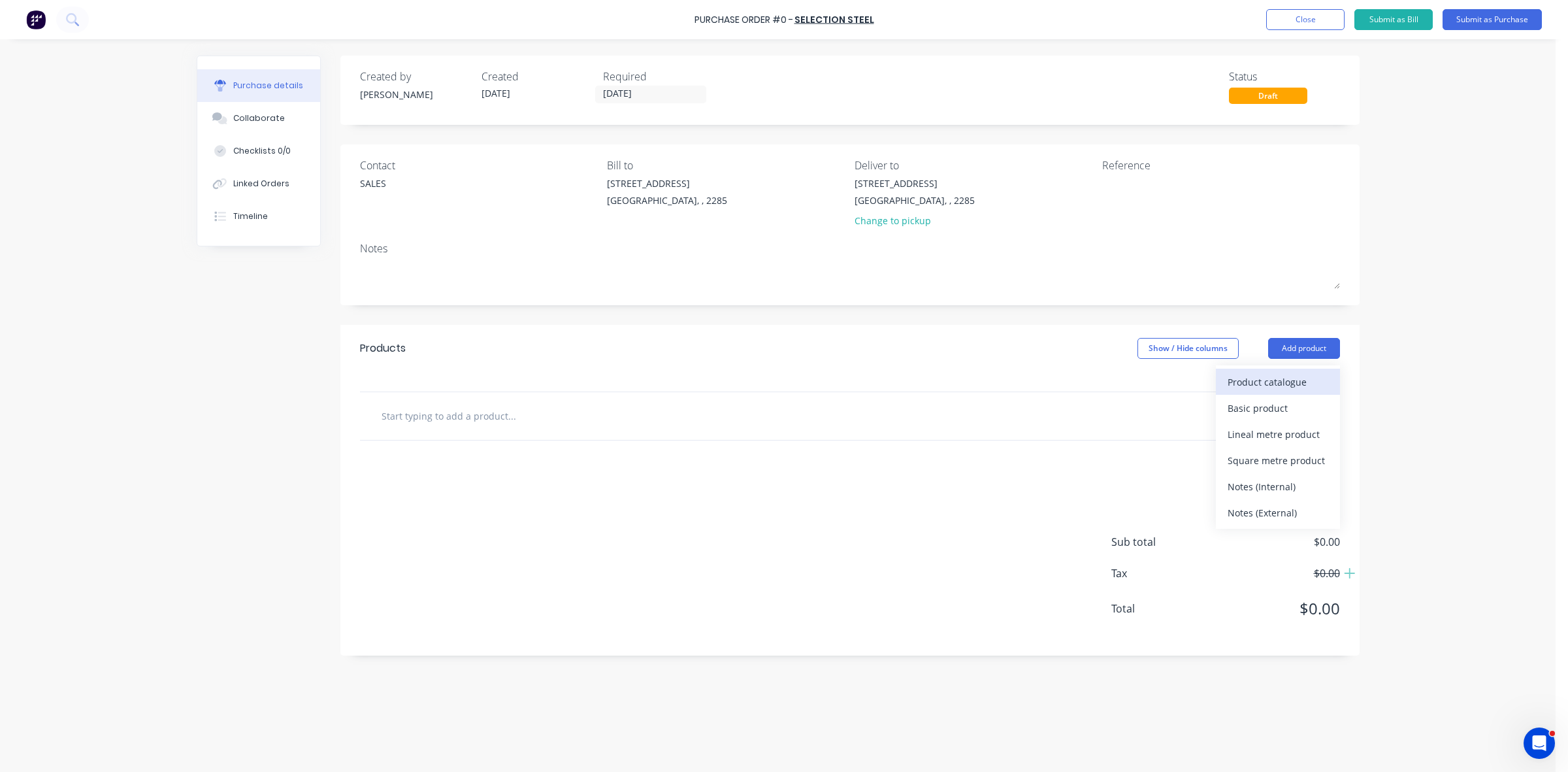
click at [1314, 387] on div "Product catalogue" at bounding box center [1277, 382] width 101 height 19
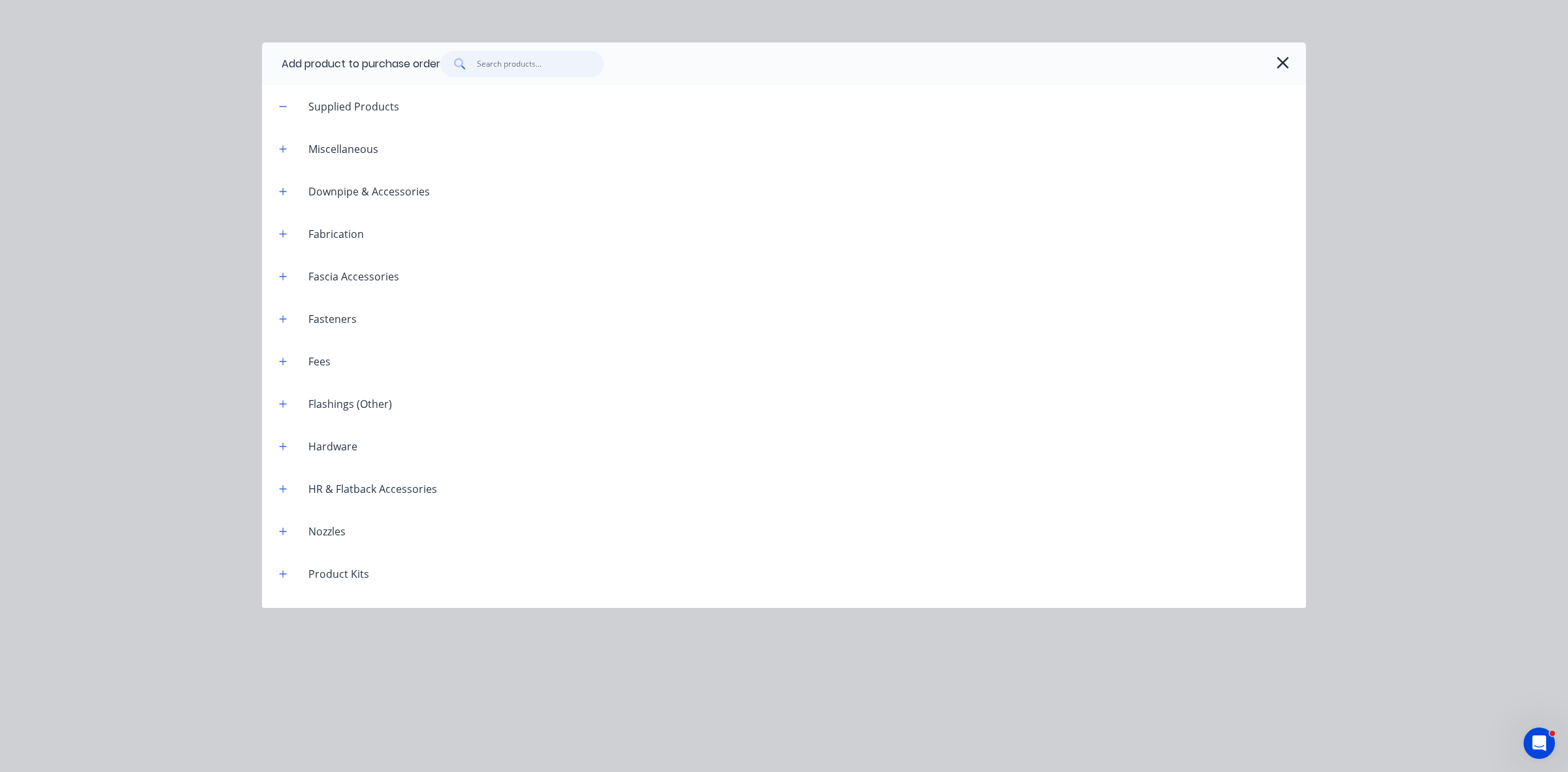
click at [500, 64] on input "text" at bounding box center [540, 63] width 127 height 26
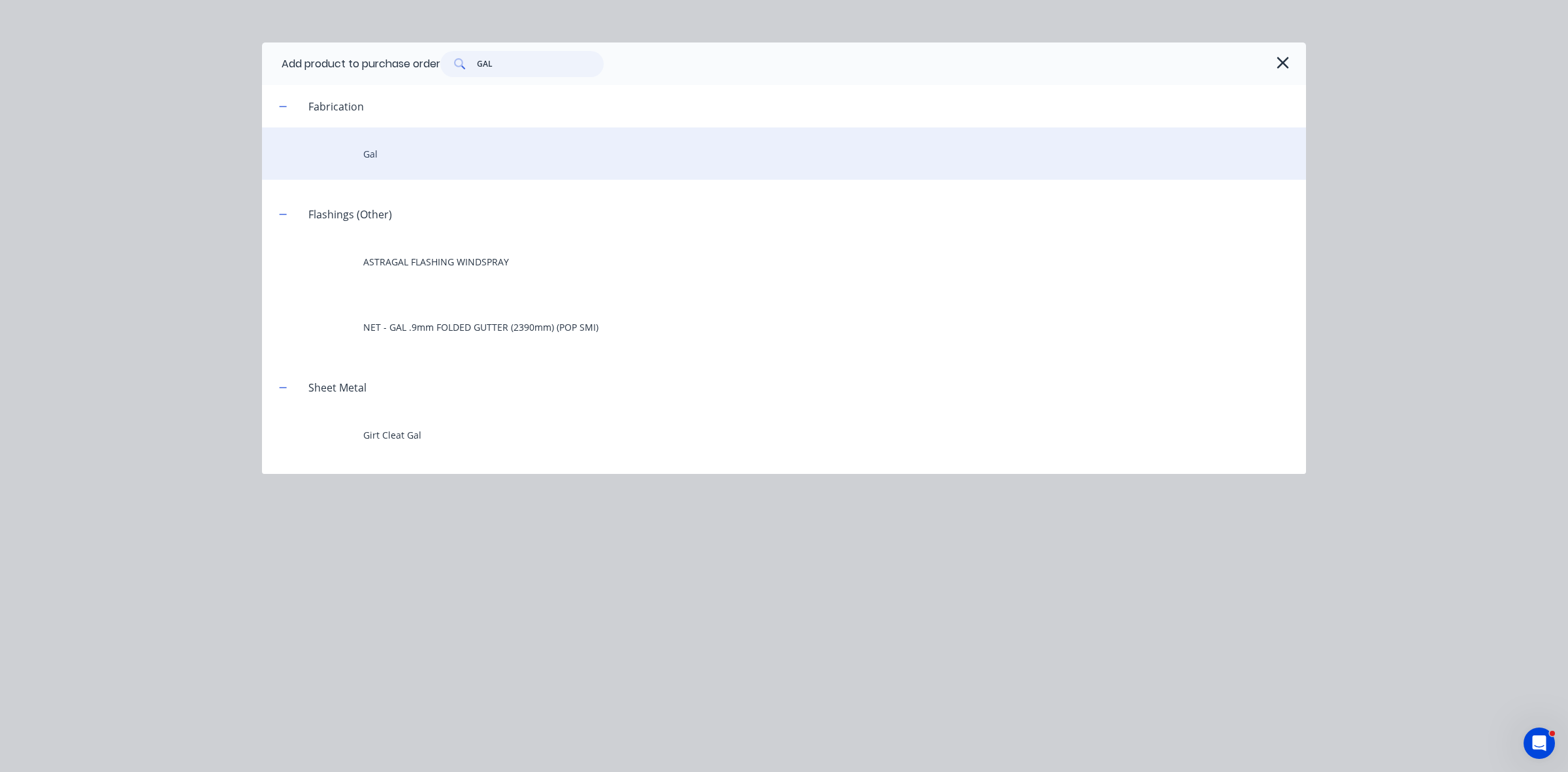
type input "GAL"
click at [431, 148] on div "Gal" at bounding box center [784, 153] width 1044 height 53
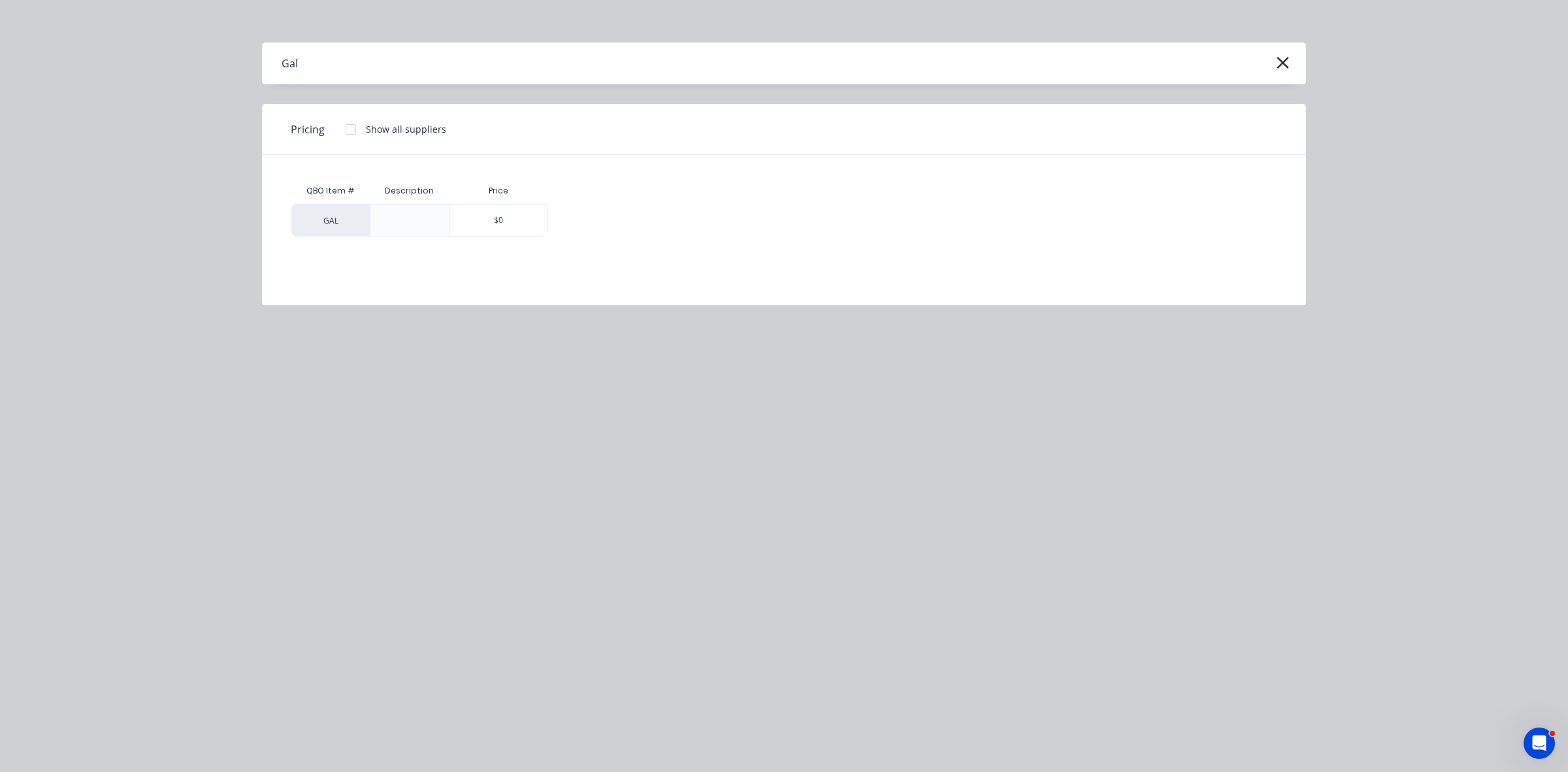
drag, startPoint x: 520, startPoint y: 226, endPoint x: 495, endPoint y: 222, distance: 25.3
click at [521, 226] on div "$0" at bounding box center [498, 219] width 96 height 31
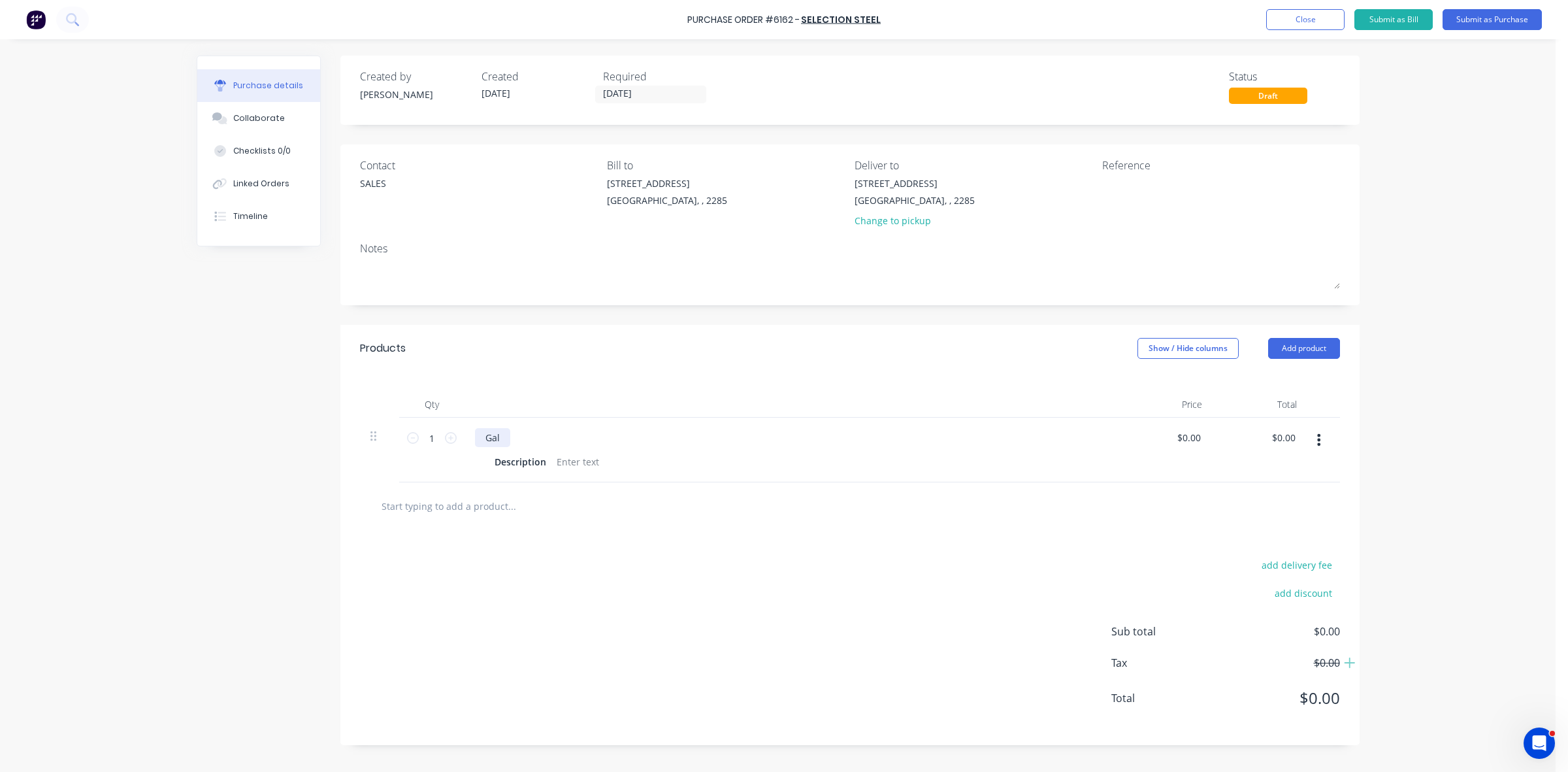
click at [486, 430] on div "Gal" at bounding box center [493, 437] width 36 height 19
click at [528, 439] on div "1.95mm g450 Gal" at bounding box center [523, 437] width 96 height 19
click at [449, 441] on icon at bounding box center [450, 438] width 12 height 12
type input "2"
click at [513, 461] on div "Description" at bounding box center [521, 461] width 62 height 19
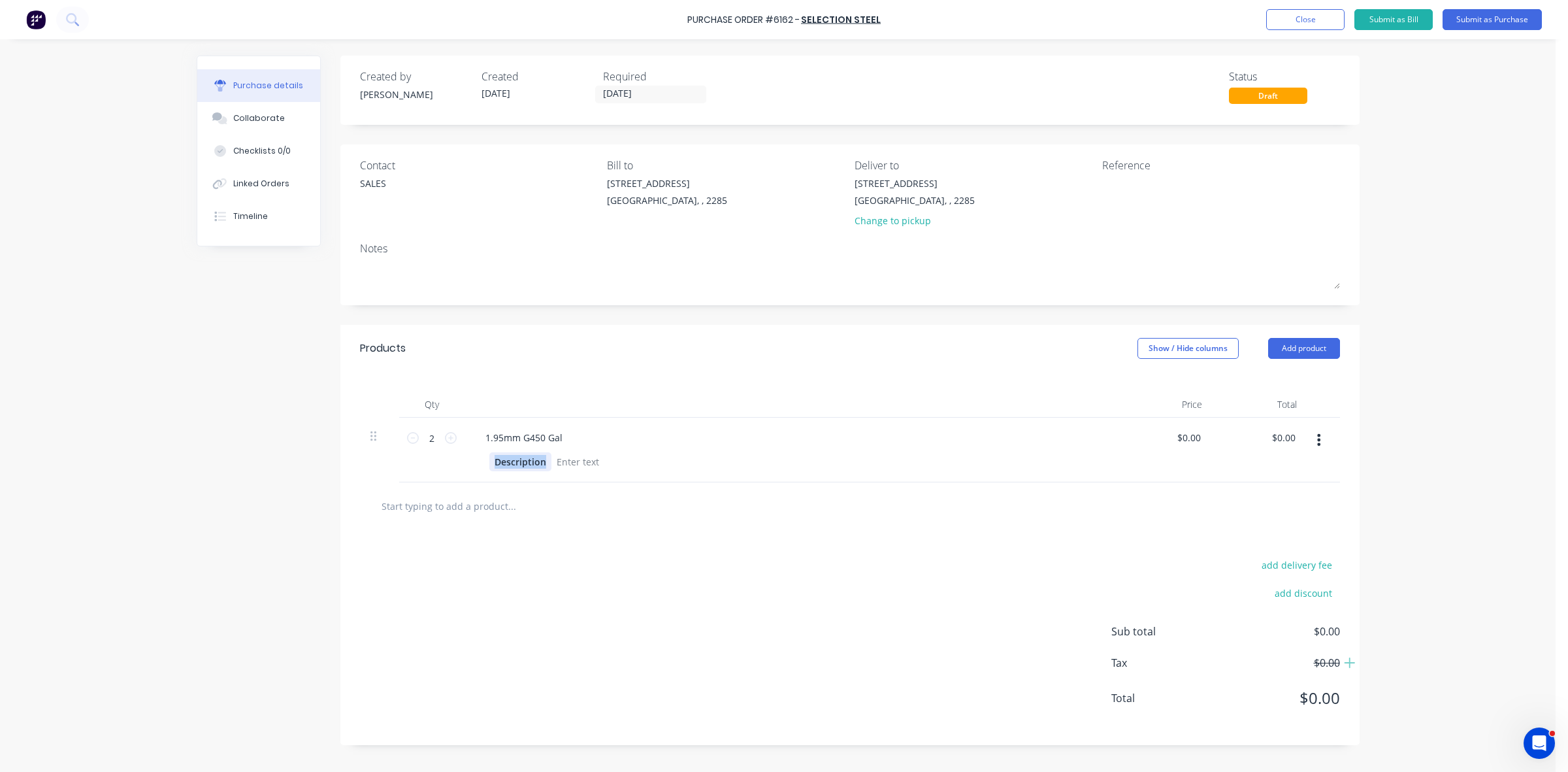
click at [513, 461] on div "Description" at bounding box center [521, 461] width 62 height 19
click at [585, 464] on div at bounding box center [573, 461] width 53 height 19
click at [530, 458] on div "1190x3000" at bounding box center [518, 461] width 58 height 19
click at [533, 458] on div "1190x3000" at bounding box center [518, 461] width 58 height 19
click at [564, 463] on div at bounding box center [573, 461] width 53 height 19
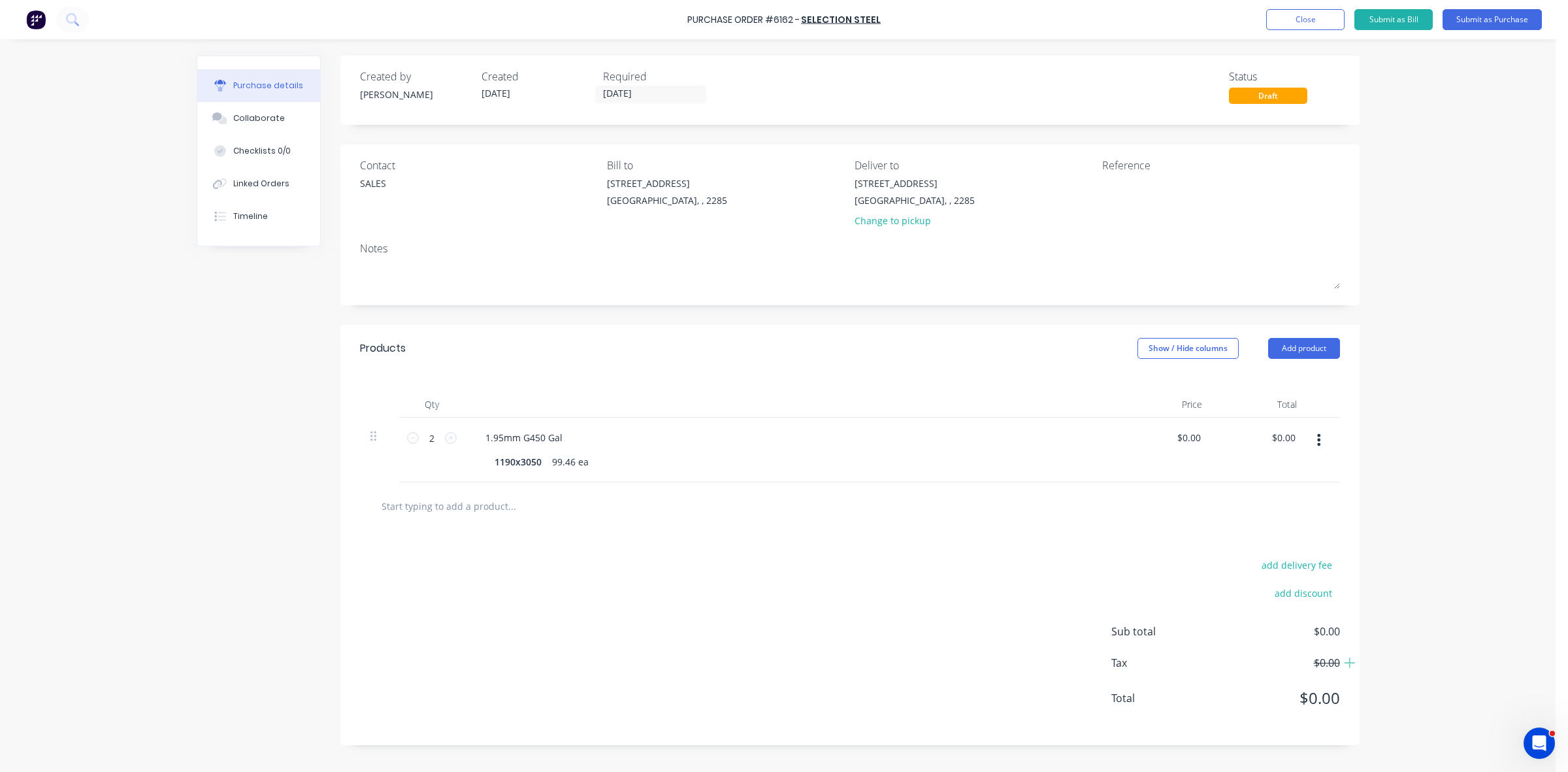
click at [1320, 439] on icon "button" at bounding box center [1319, 439] width 4 height 12
click at [1293, 494] on button "Duplicate" at bounding box center [1279, 500] width 111 height 26
click at [445, 501] on icon at bounding box center [450, 502] width 12 height 12
type input "2"
click at [477, 496] on div "1.95mm G450 Gal" at bounding box center [524, 502] width 98 height 19
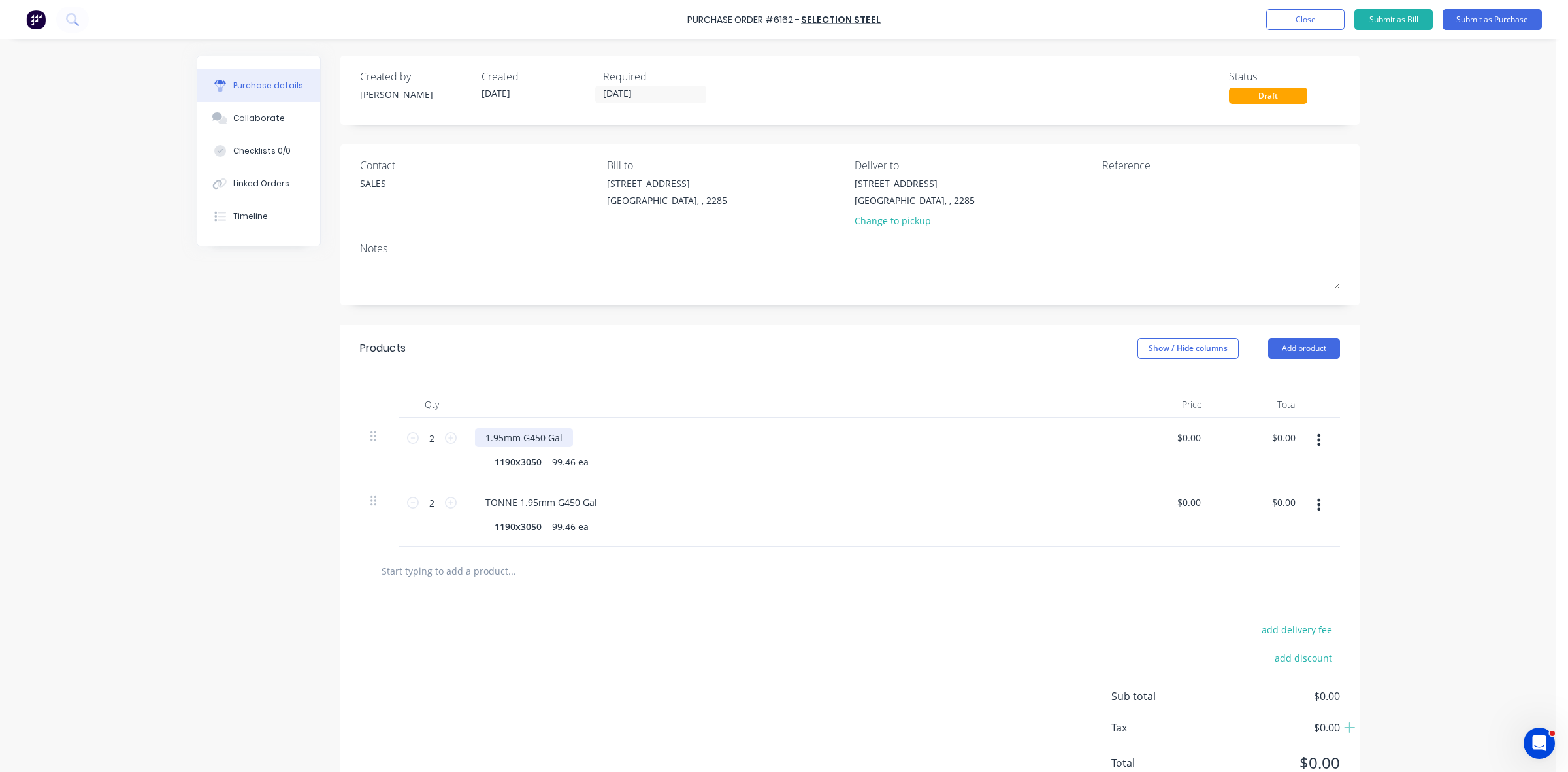
click at [479, 439] on div "1.95mm G450 Gal" at bounding box center [524, 437] width 98 height 19
click at [515, 502] on div "TONNE 1.95mm G450 Gal" at bounding box center [541, 502] width 133 height 19
click at [557, 530] on div "99.46 ea" at bounding box center [571, 526] width 47 height 19
click at [1462, 123] on div "Purchase Order #6162 - SELECTION STEEL Add product Close Submit as Bill Submit …" at bounding box center [777, 386] width 1556 height 772
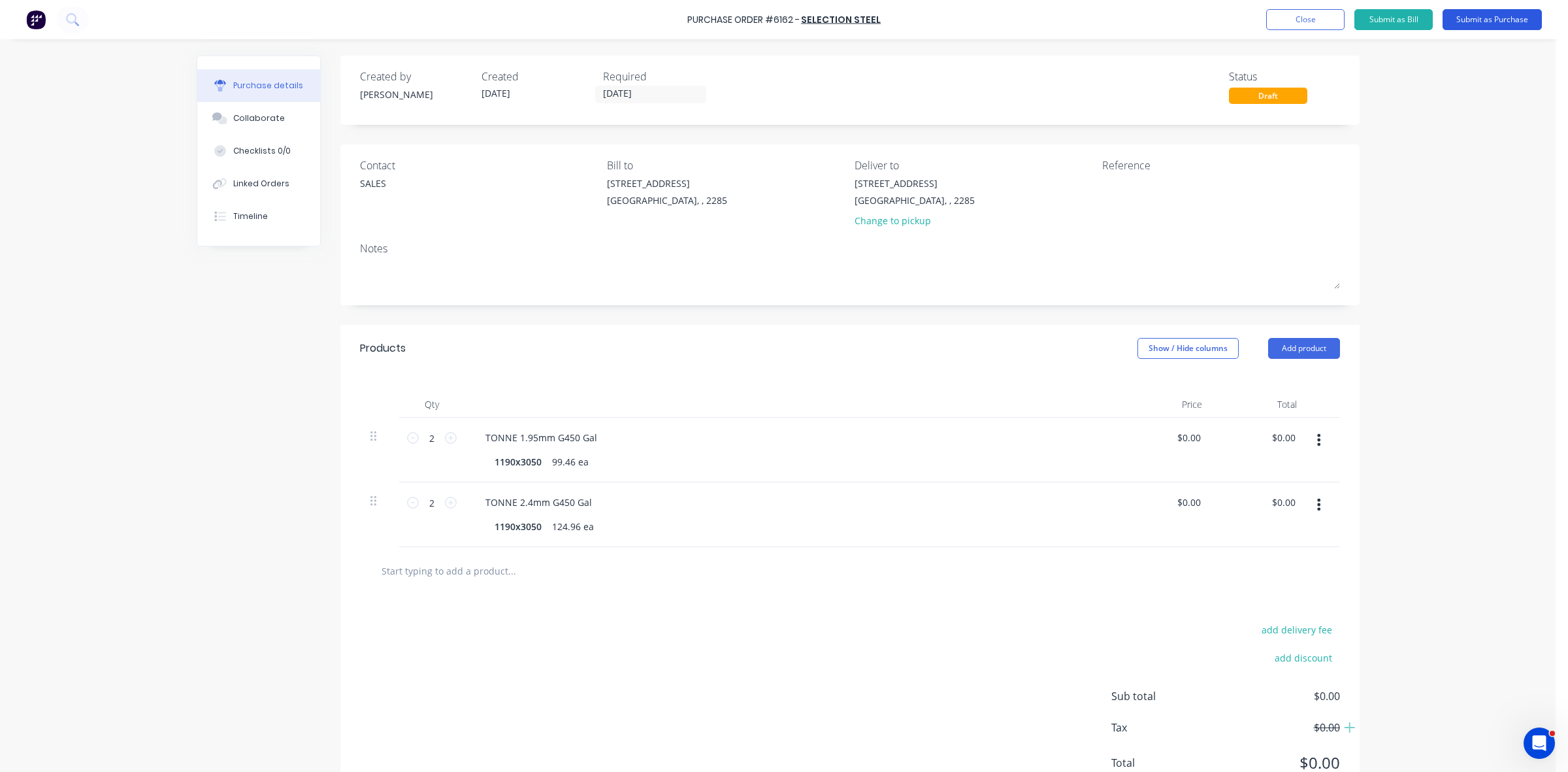
click at [1482, 21] on button "Submit as Purchase" at bounding box center [1491, 19] width 99 height 21
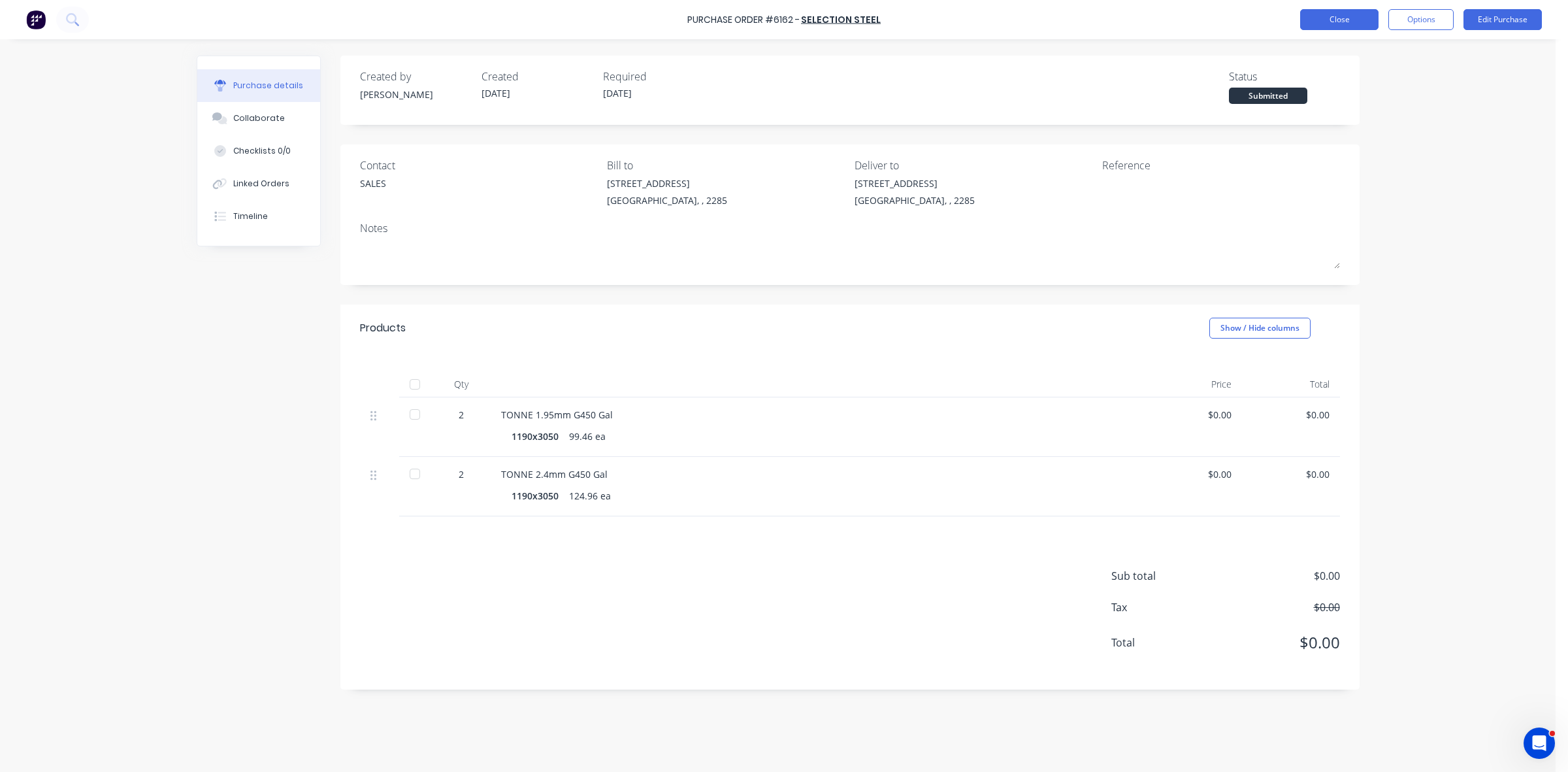
click at [1352, 18] on button "Close" at bounding box center [1340, 19] width 78 height 21
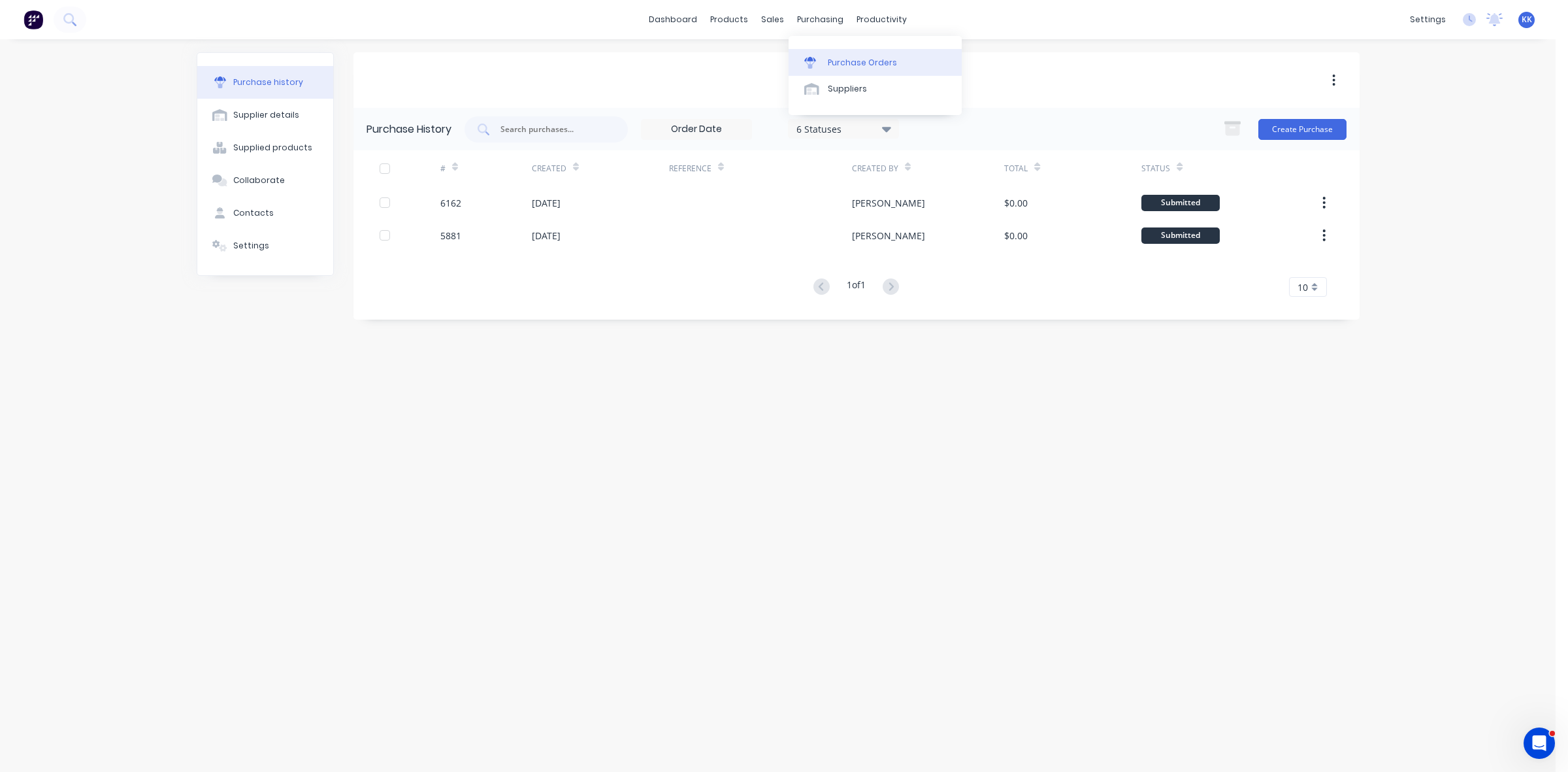
click at [840, 55] on link "Purchase Orders" at bounding box center [875, 62] width 173 height 26
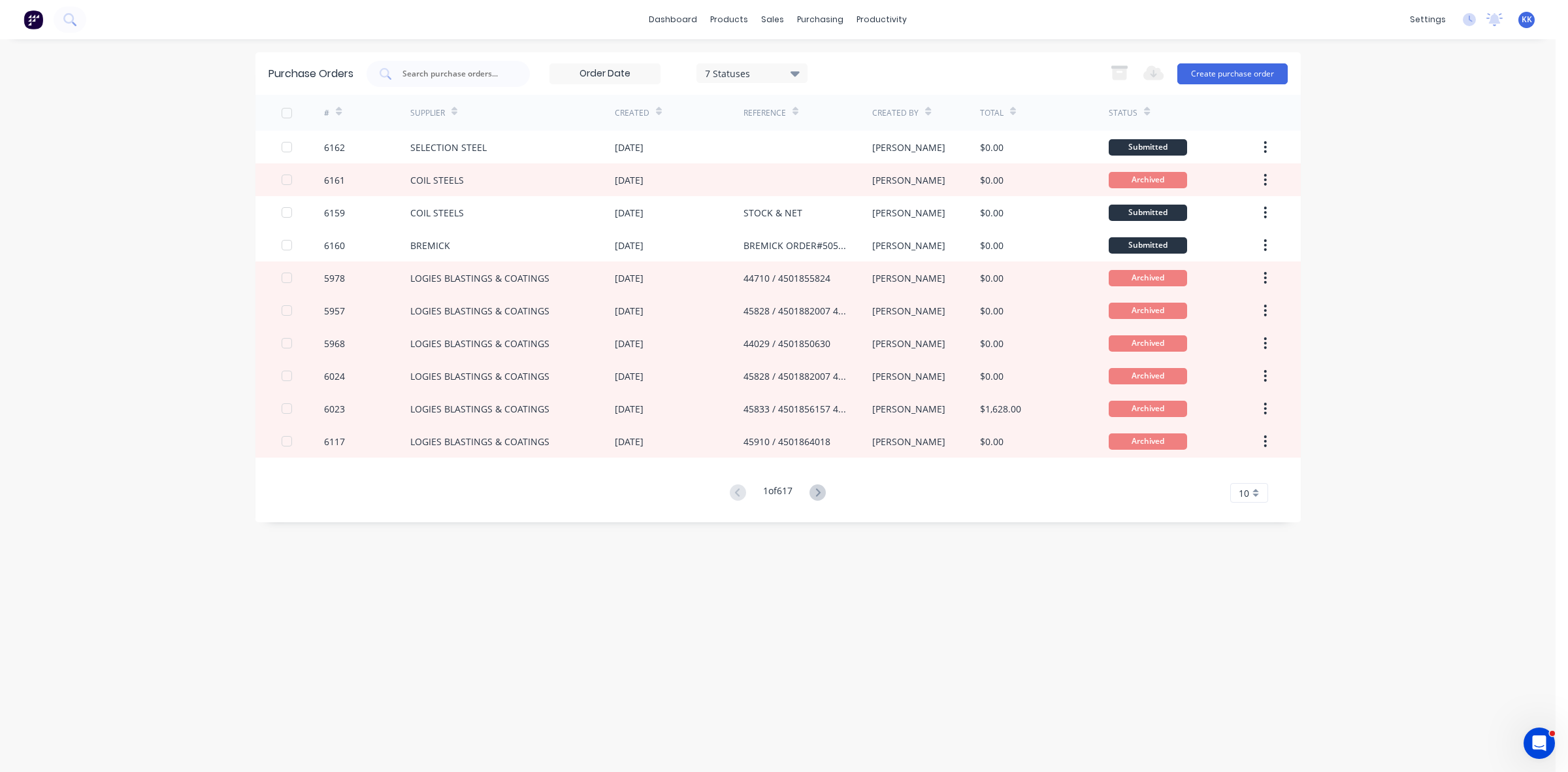
click at [751, 67] on div "7 Statuses" at bounding box center [751, 72] width 94 height 13
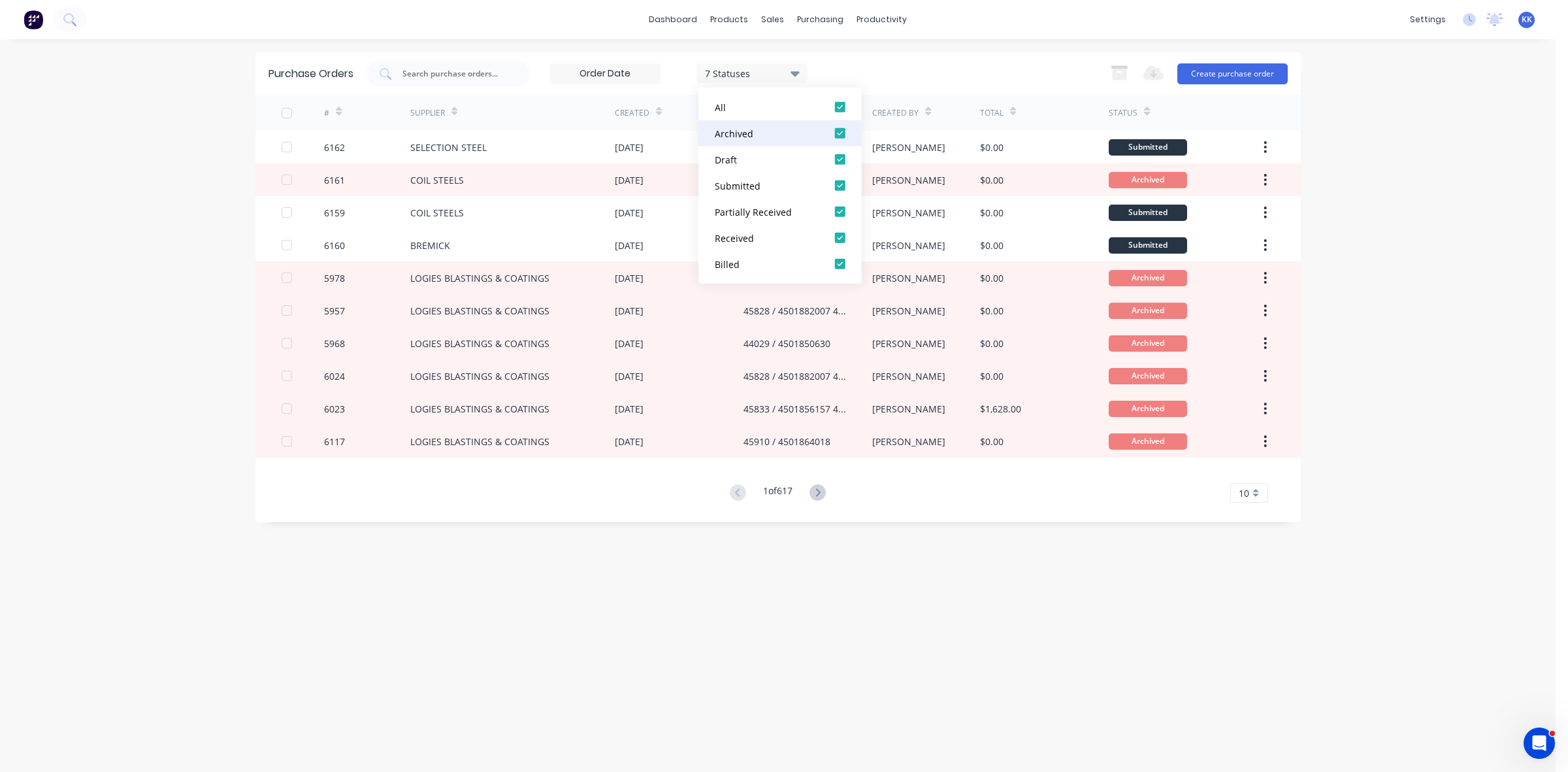
click at [843, 132] on div at bounding box center [840, 133] width 26 height 26
click at [879, 84] on div "5 Statuses 5 Statuses Export to Excel (XLSX) Create purchase order" at bounding box center [827, 73] width 922 height 26
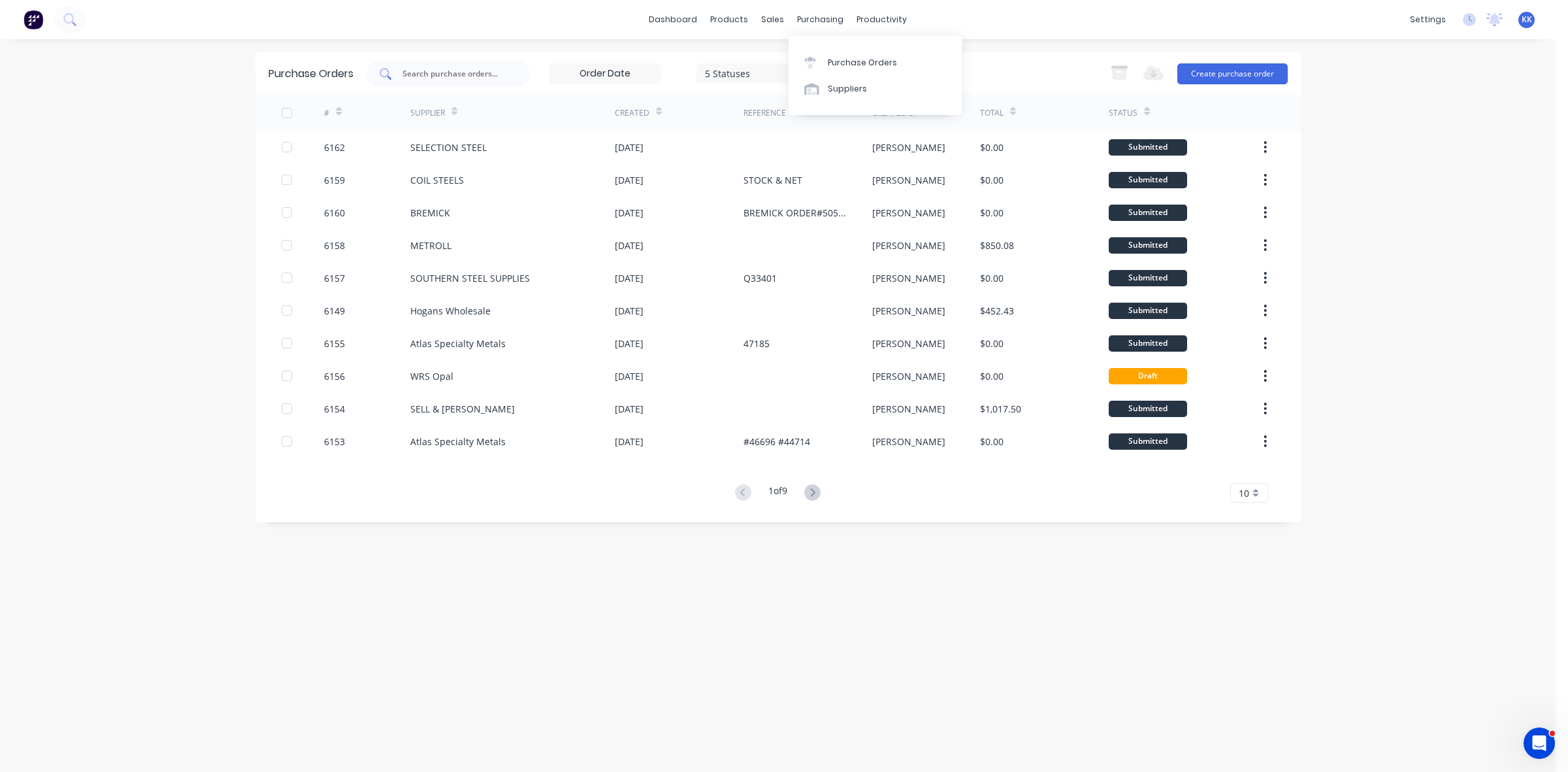
click at [456, 78] on input "text" at bounding box center [456, 73] width 109 height 13
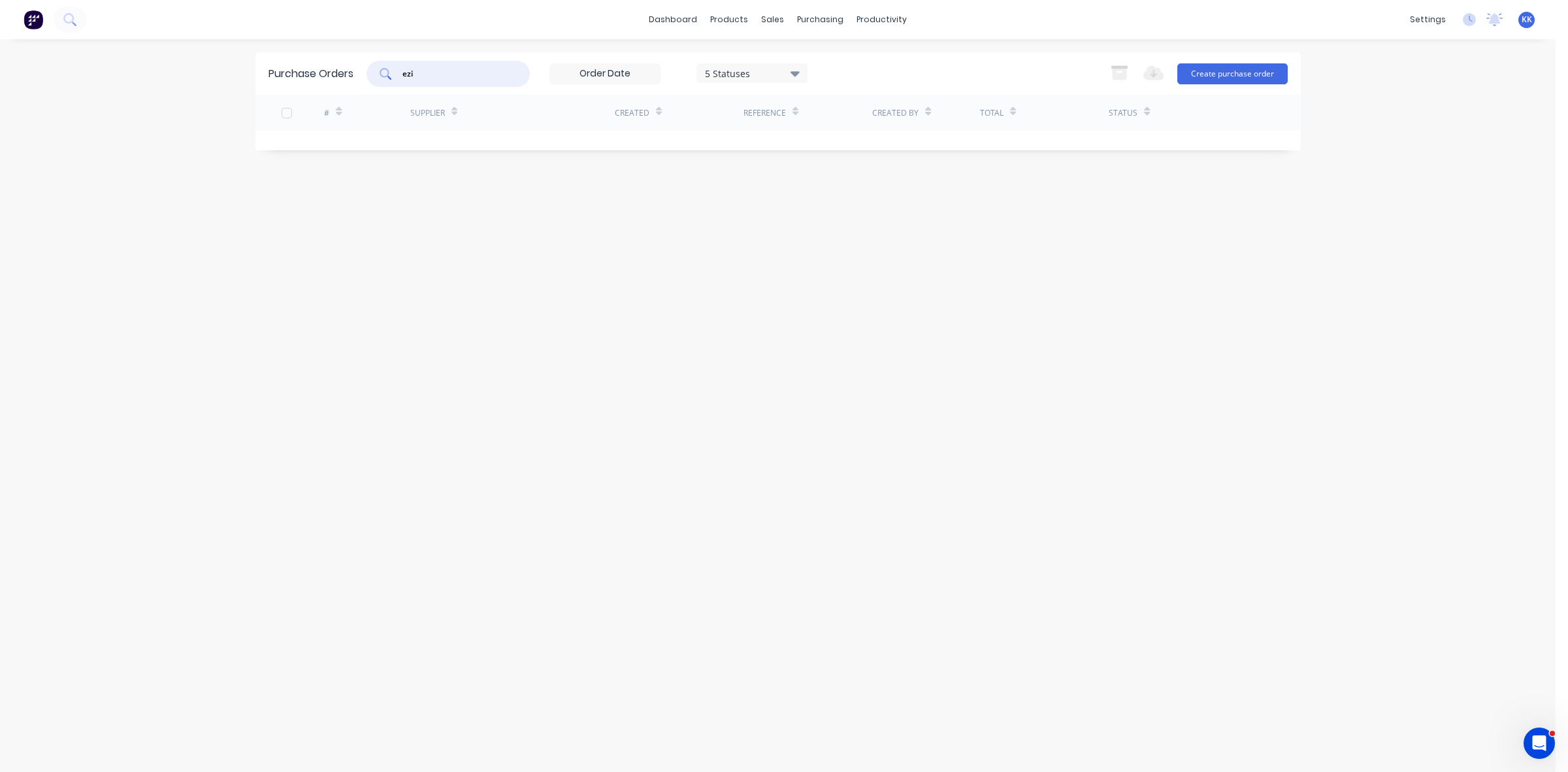
type input "ezi"
click at [778, 67] on div "5 Statuses" at bounding box center [751, 72] width 94 height 13
click at [838, 110] on div at bounding box center [840, 107] width 26 height 26
click at [854, 77] on div "ezi 7 Statuses 7 Statuses Export to Excel (XLSX) Create purchase order" at bounding box center [827, 73] width 922 height 26
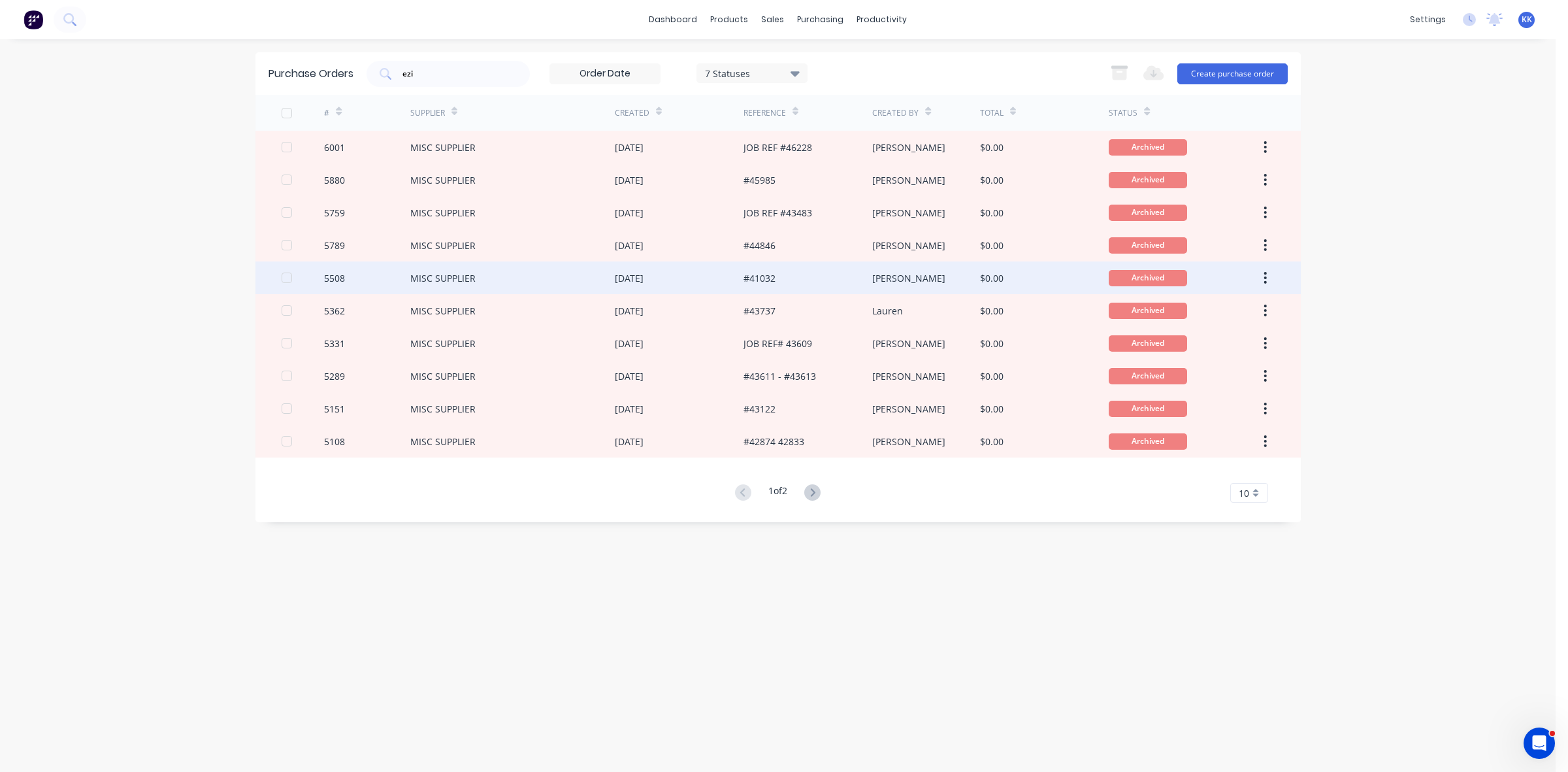
click at [809, 273] on div "#41032" at bounding box center [808, 277] width 128 height 33
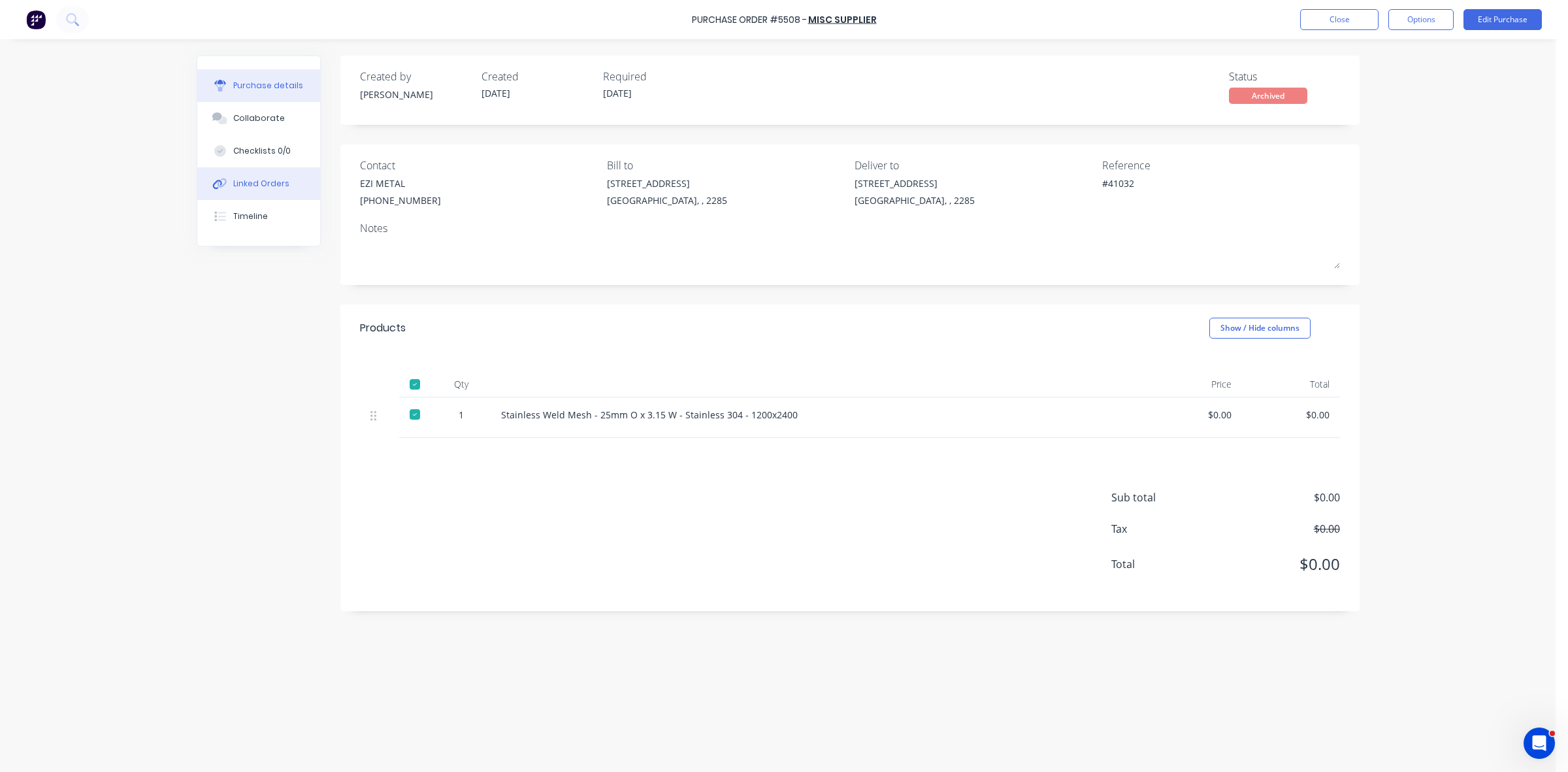
click at [261, 187] on div "Linked Orders" at bounding box center [261, 183] width 56 height 12
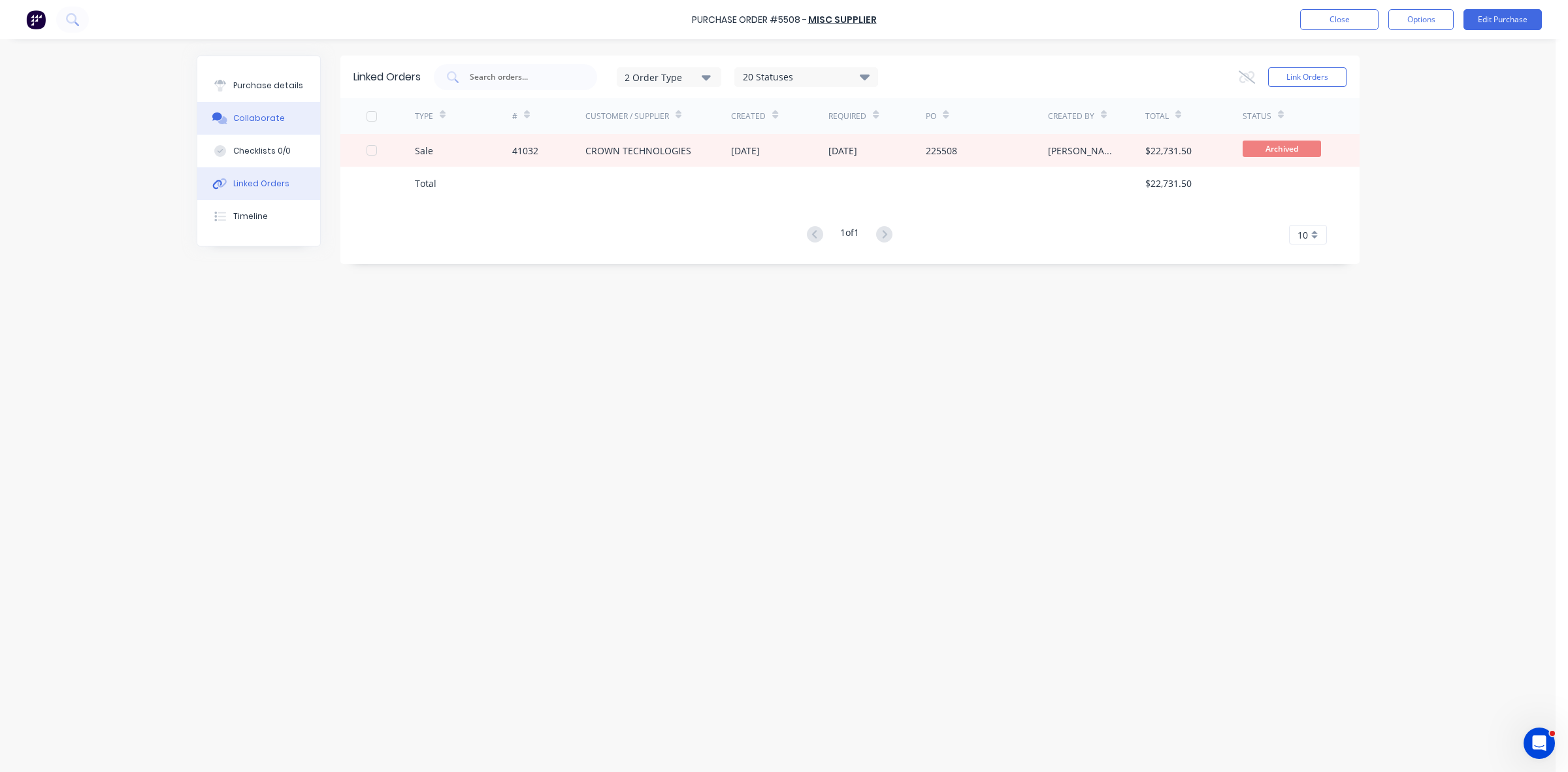
drag, startPoint x: 265, startPoint y: 78, endPoint x: 316, endPoint y: 119, distance: 65.4
click at [265, 79] on button "Purchase details" at bounding box center [259, 86] width 123 height 33
type textarea "x"
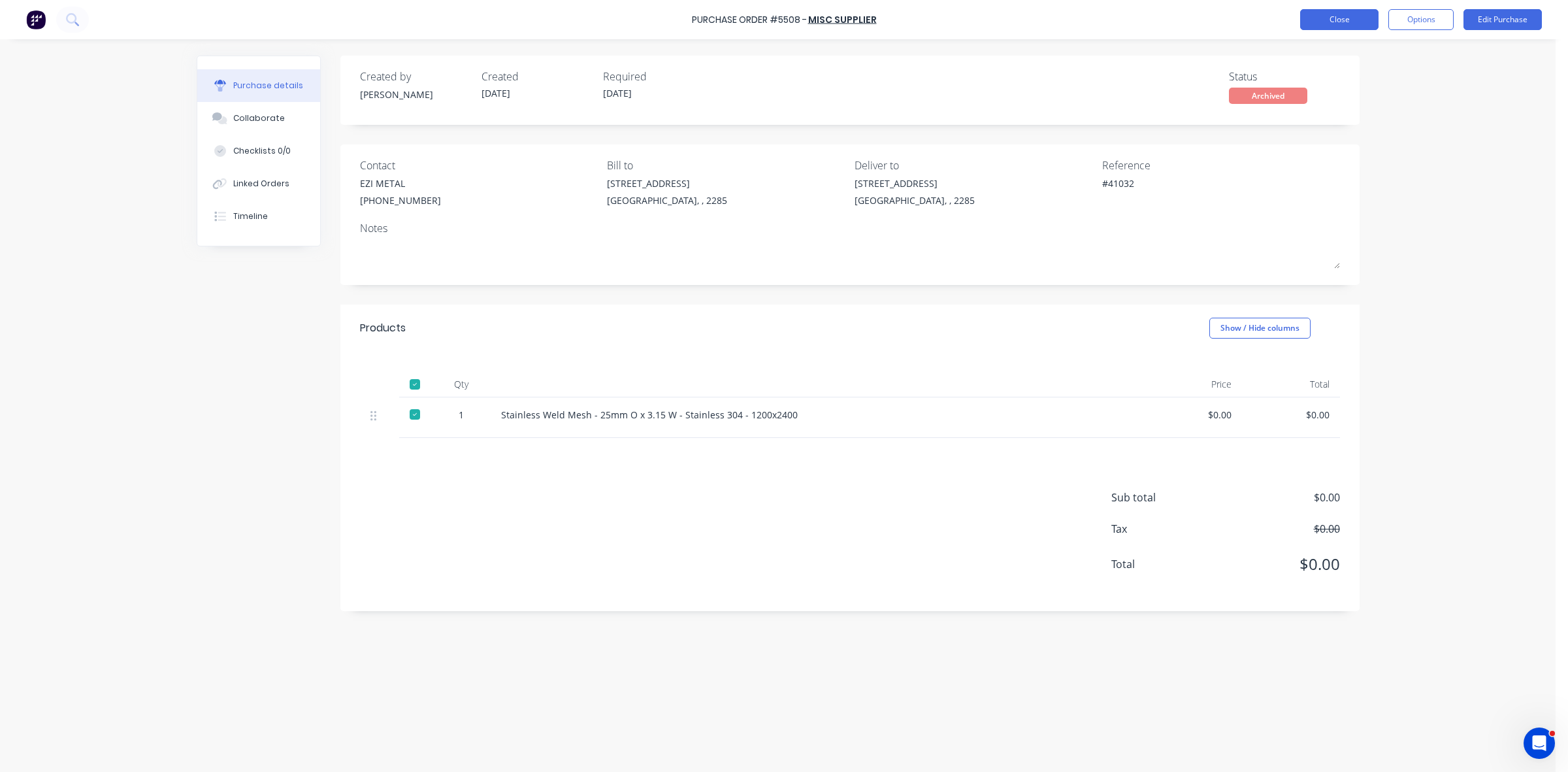
click at [1318, 29] on button "Close" at bounding box center [1340, 19] width 78 height 21
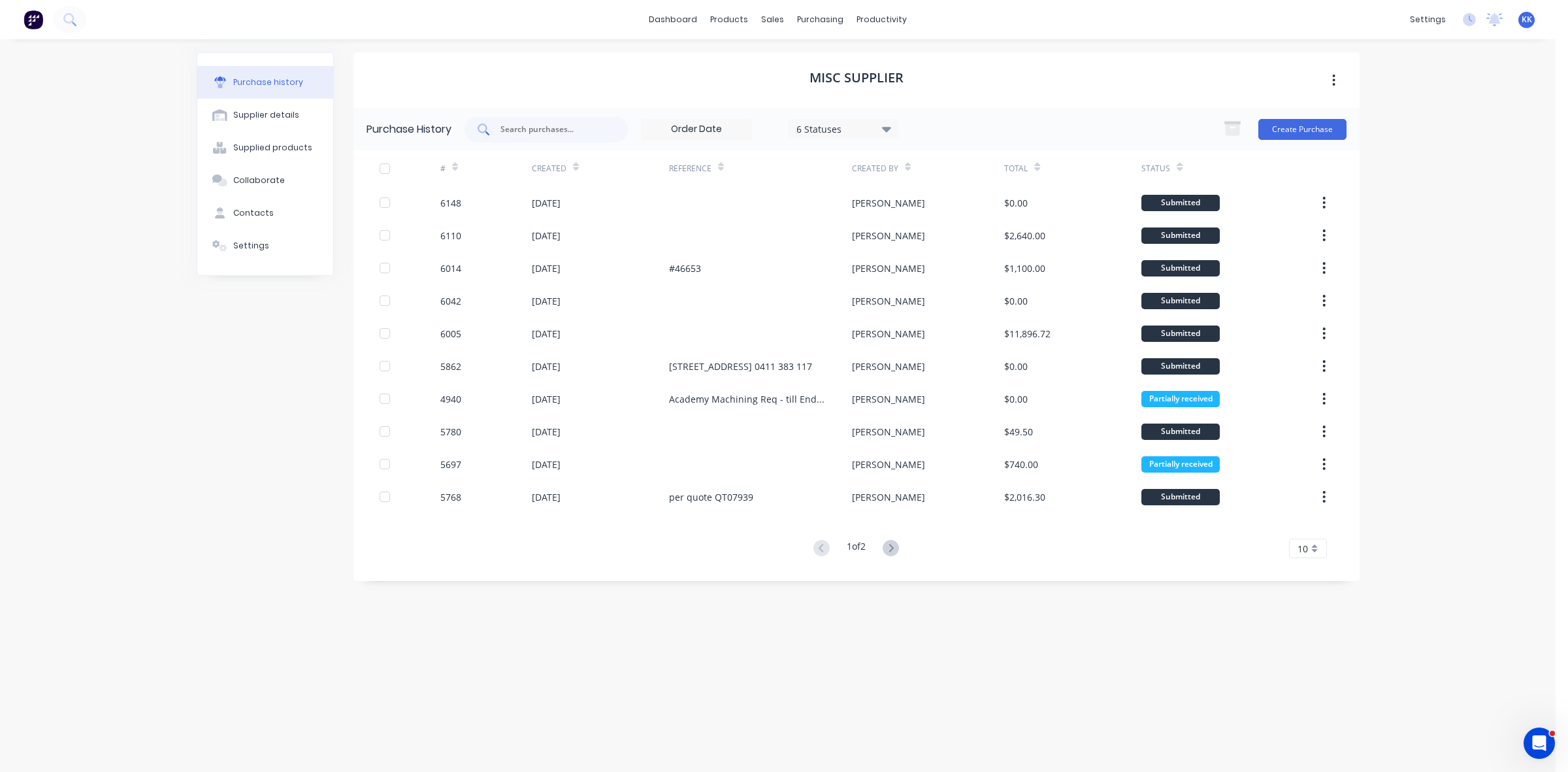
click at [557, 128] on input "text" at bounding box center [554, 129] width 109 height 13
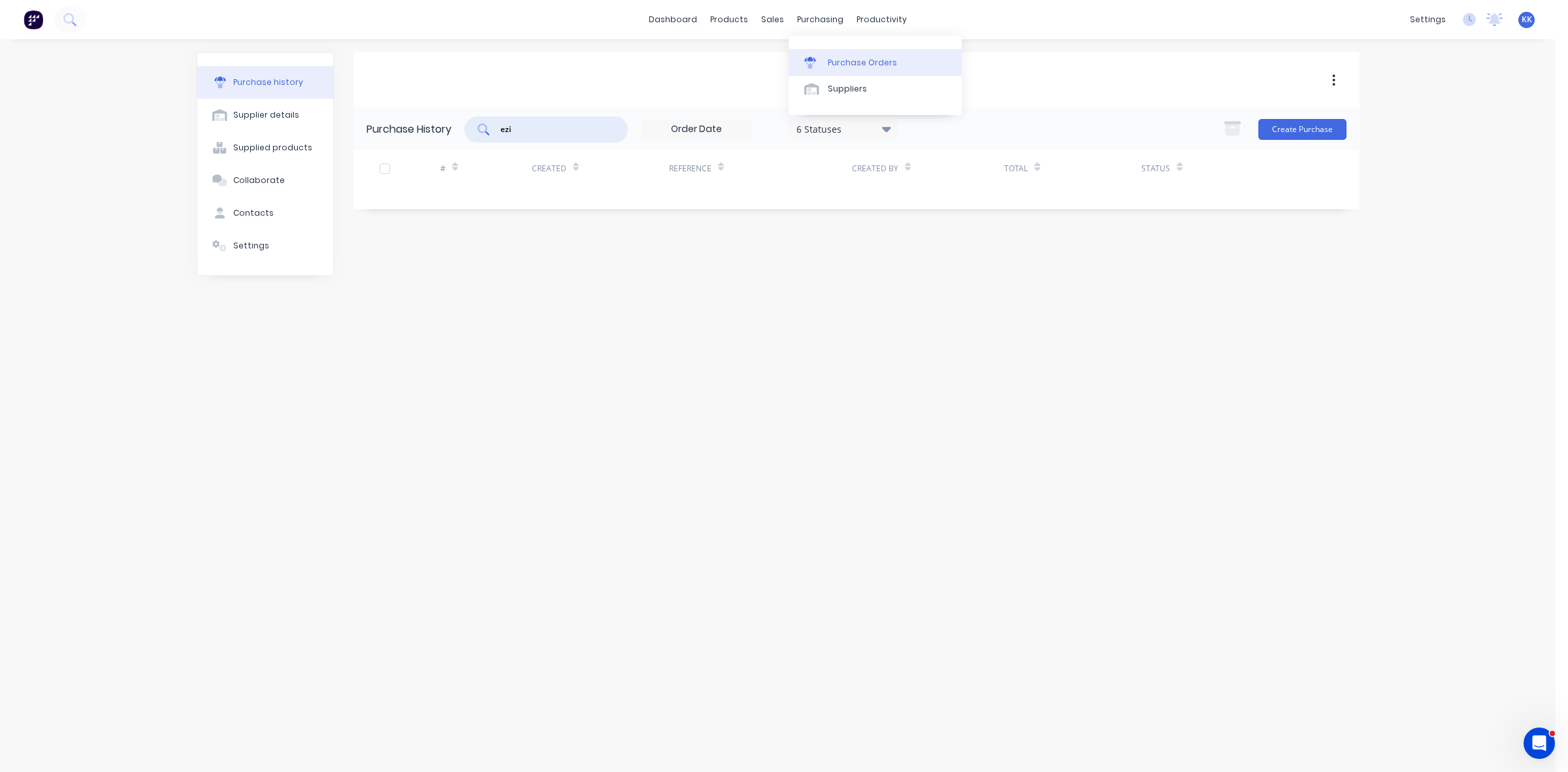
type input "ezi"
click at [851, 66] on div "Purchase Orders" at bounding box center [863, 62] width 70 height 12
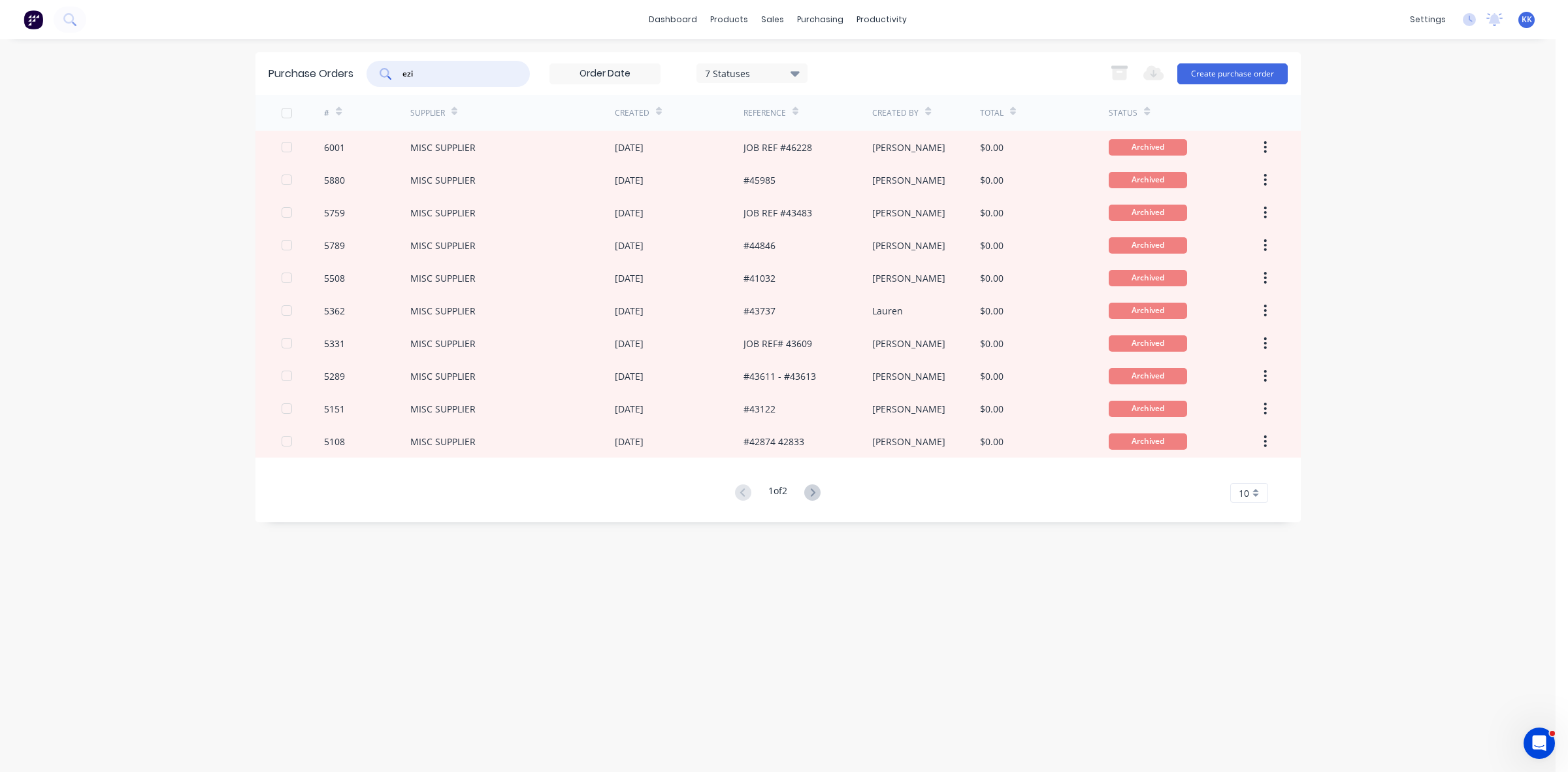
click at [423, 72] on input "ezi" at bounding box center [456, 73] width 109 height 13
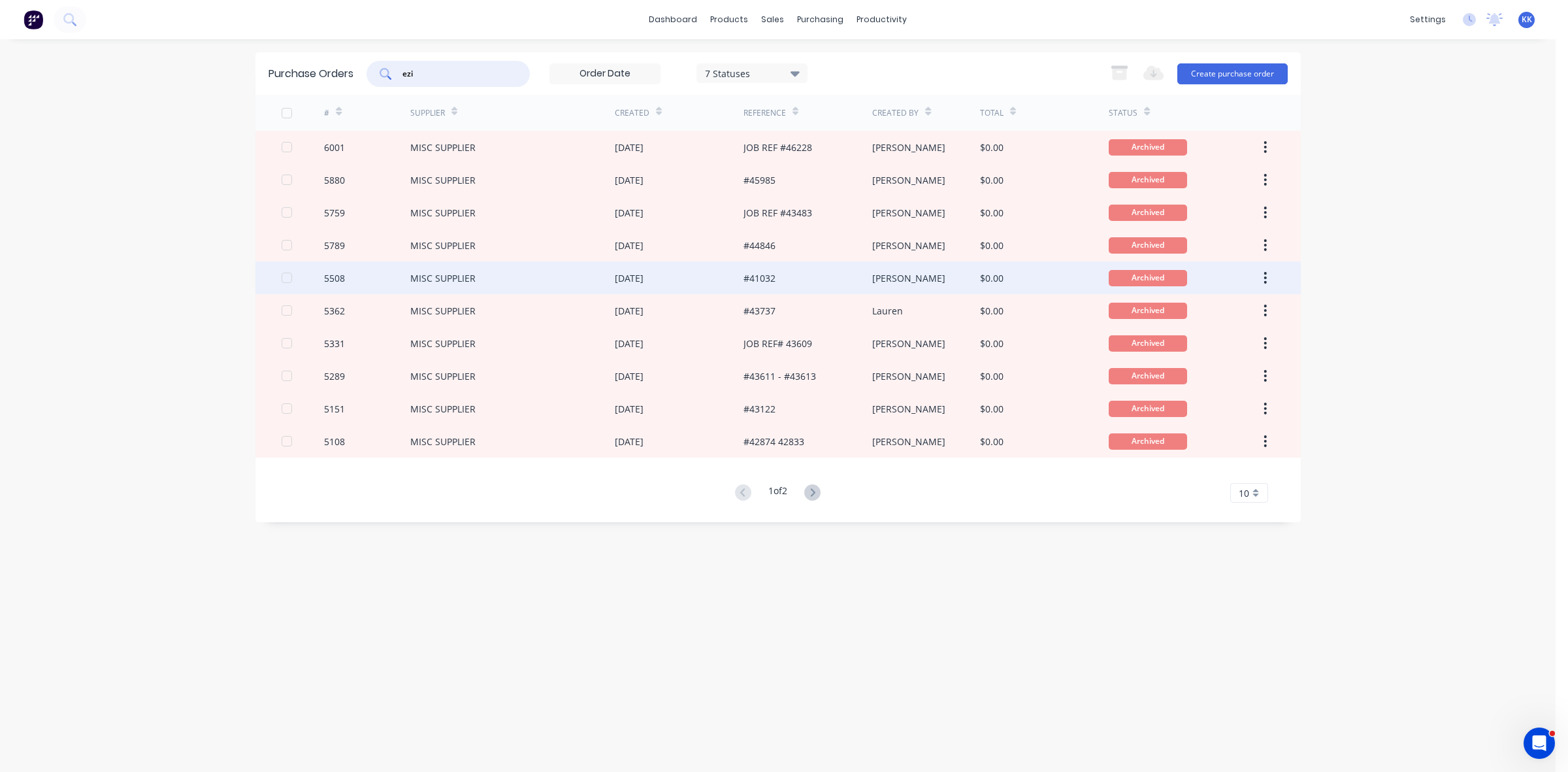
click at [837, 289] on div "#41032" at bounding box center [808, 277] width 128 height 33
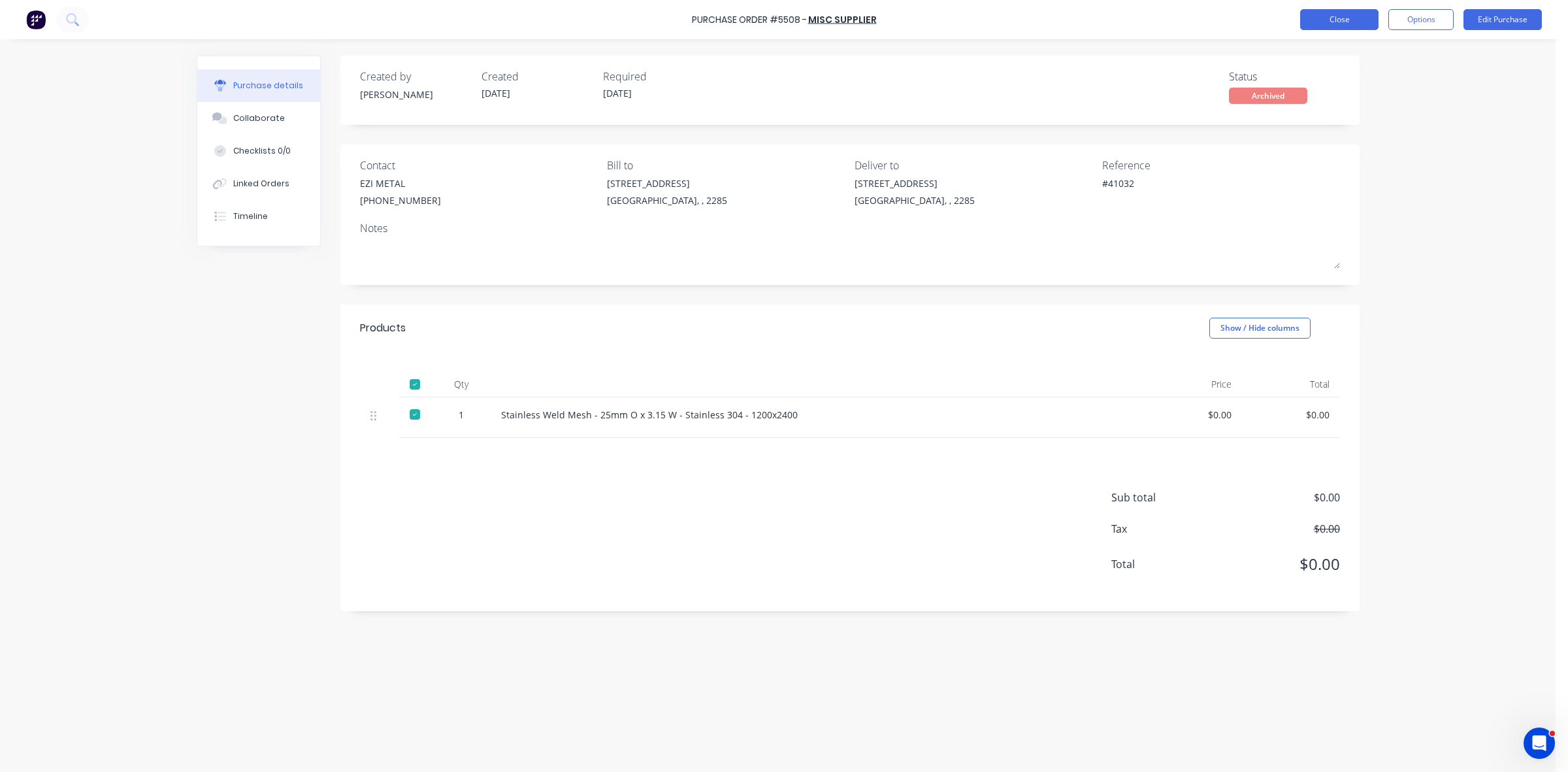
click at [1318, 18] on button "Close" at bounding box center [1340, 19] width 78 height 21
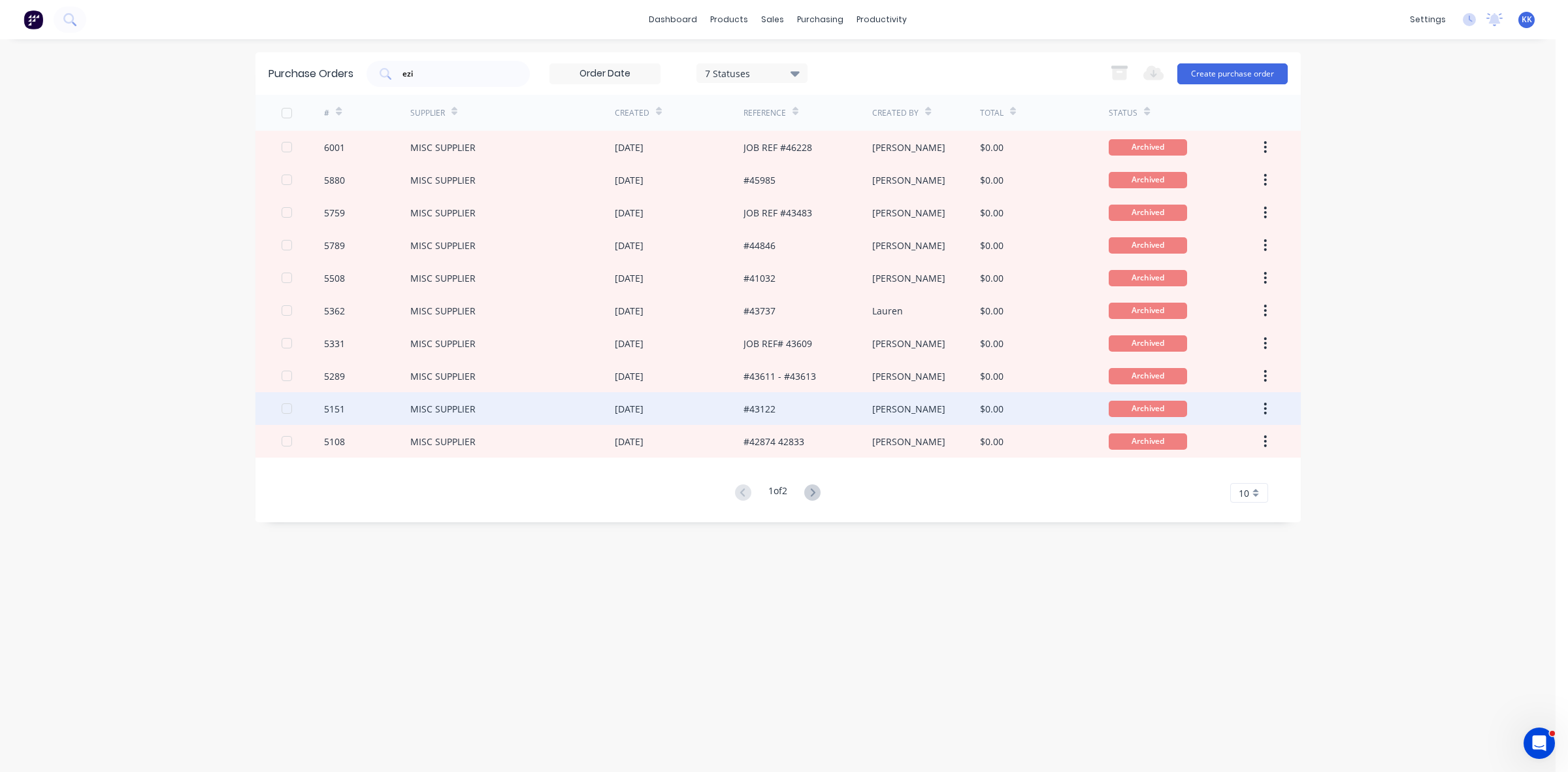
click at [838, 402] on div "#43122" at bounding box center [808, 408] width 128 height 33
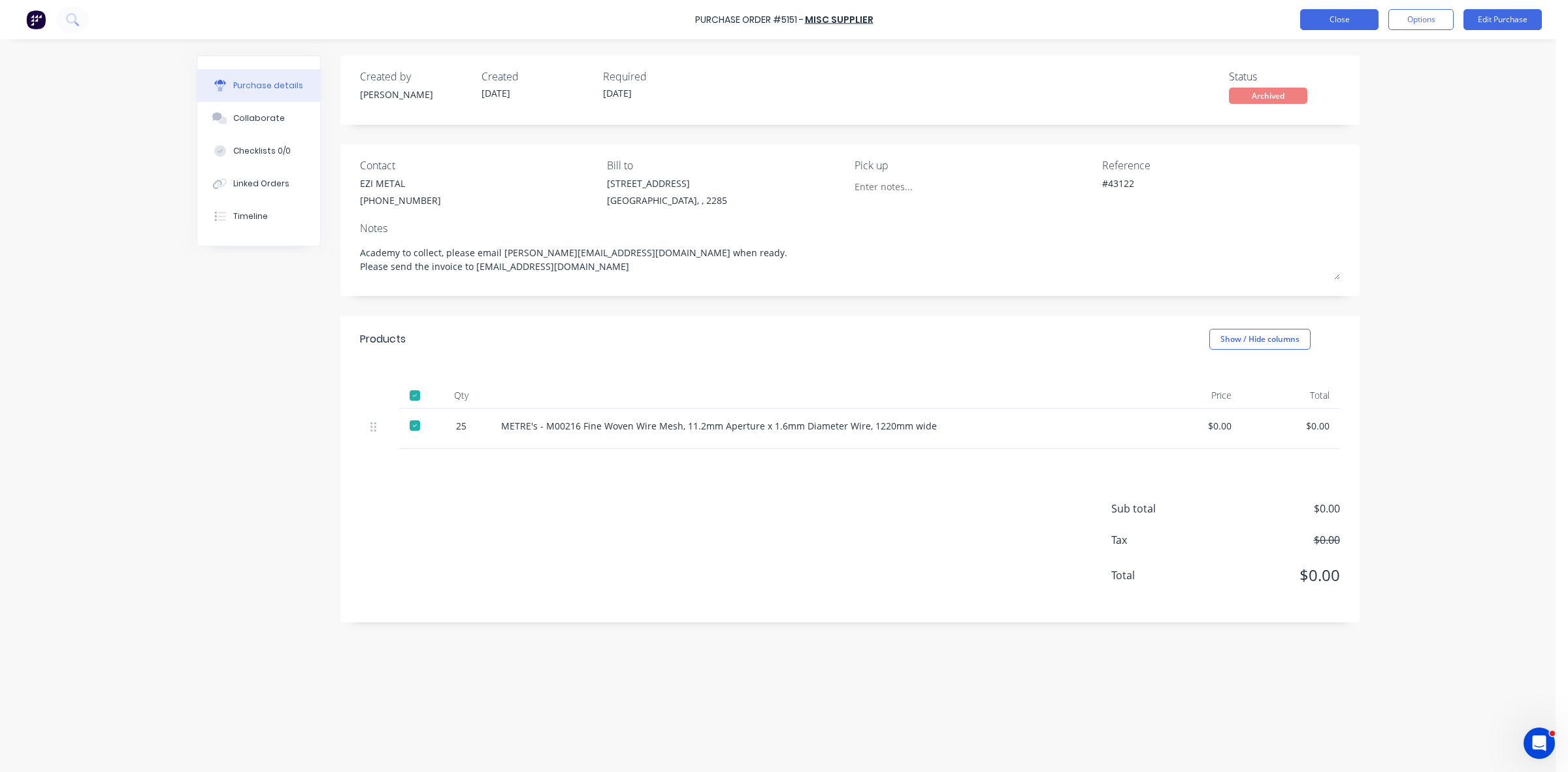
click at [1343, 14] on button "Close" at bounding box center [1340, 19] width 78 height 21
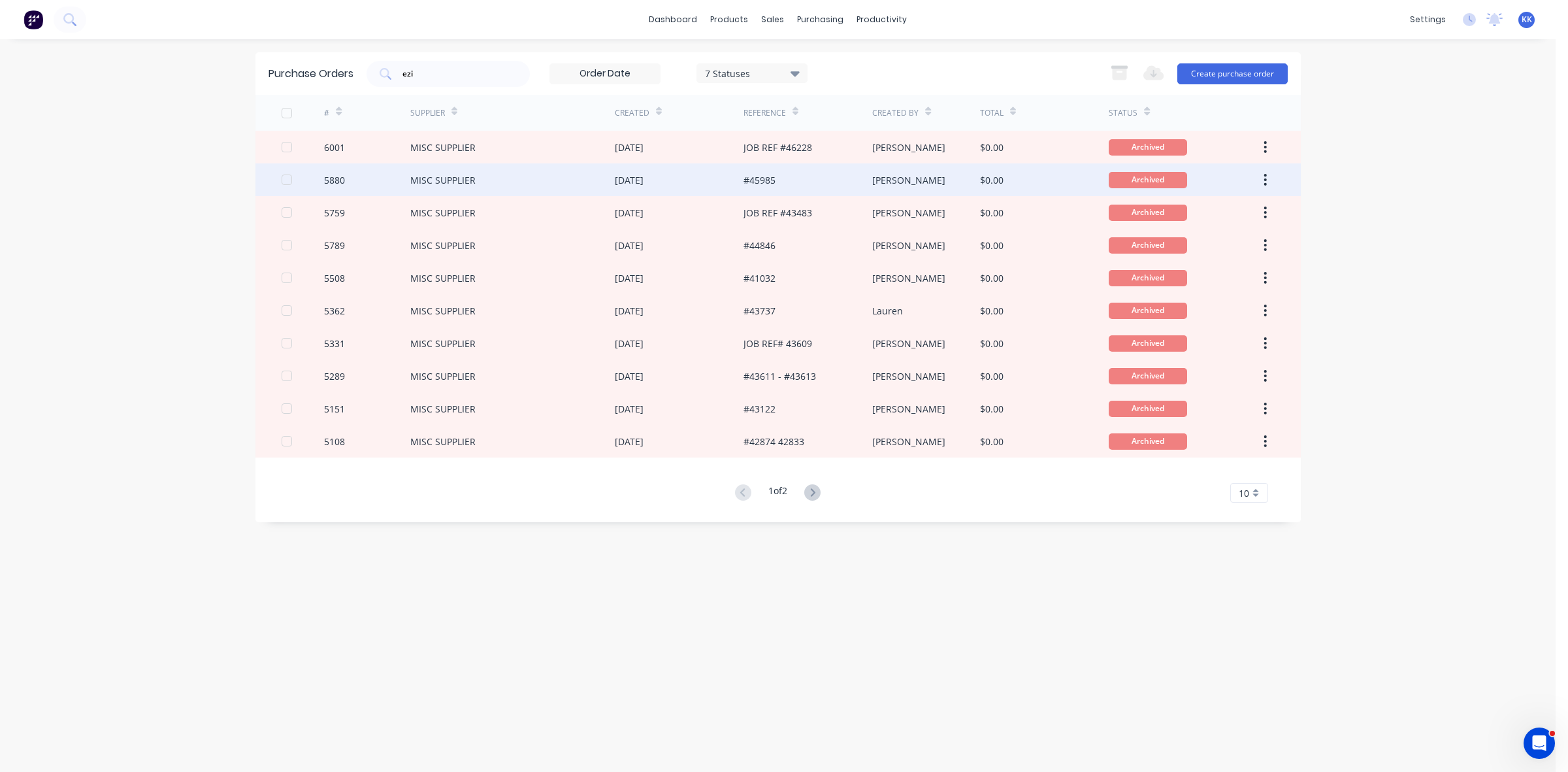
click at [914, 180] on div "[PERSON_NAME]" at bounding box center [926, 179] width 108 height 33
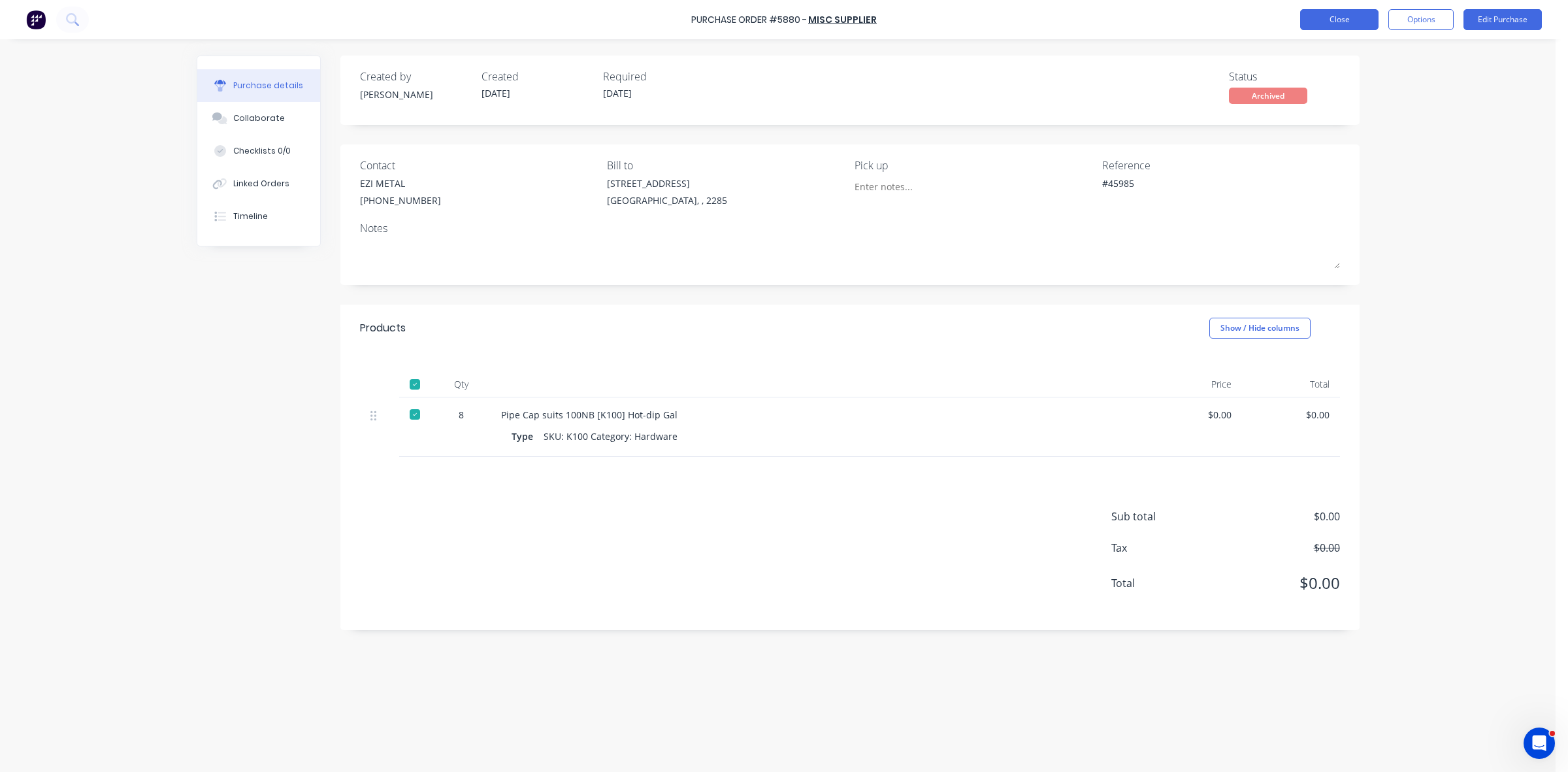
click at [1354, 26] on button "Close" at bounding box center [1340, 19] width 78 height 21
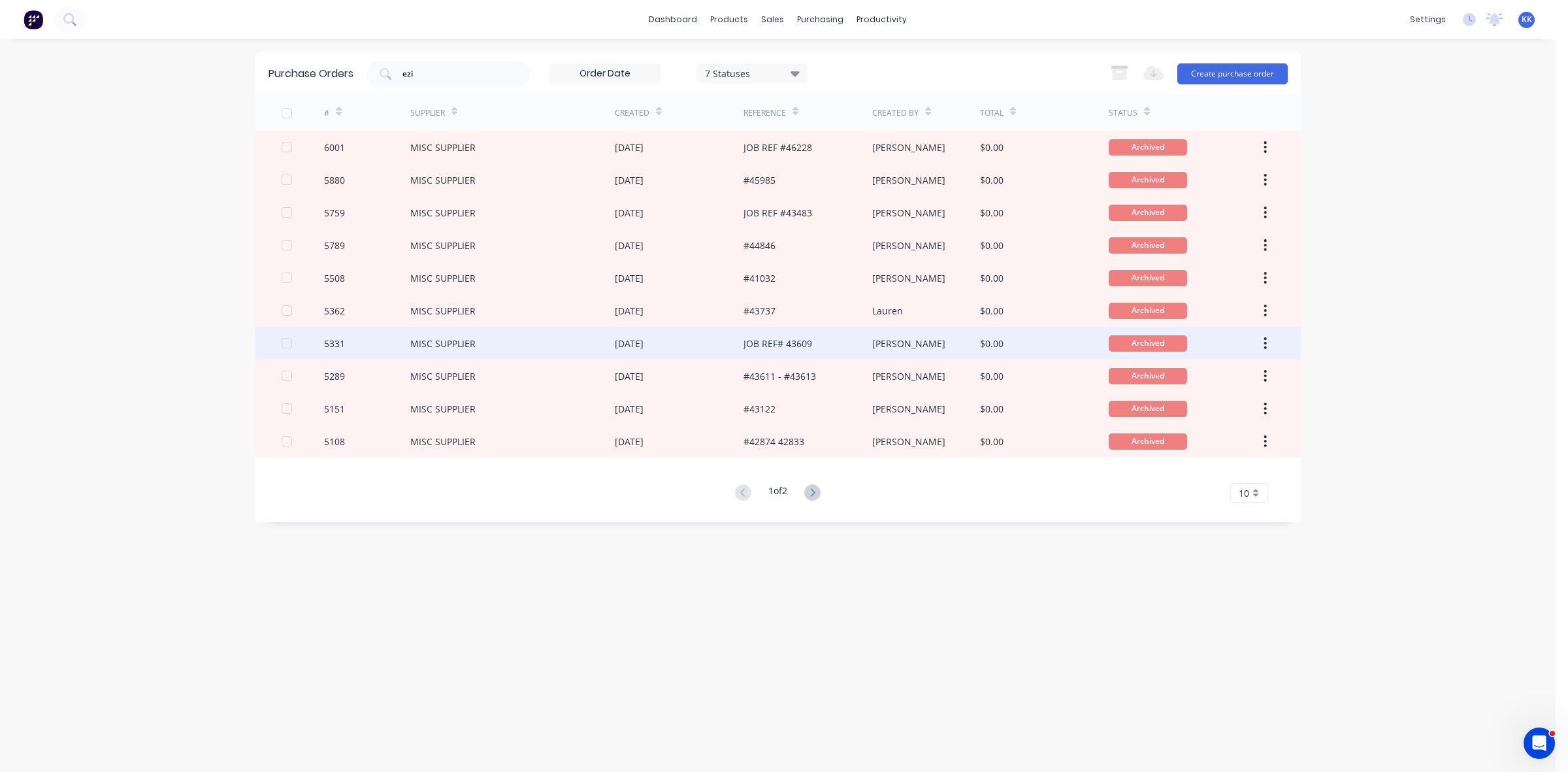
click at [864, 343] on div "JOB REF# 43609" at bounding box center [808, 342] width 128 height 33
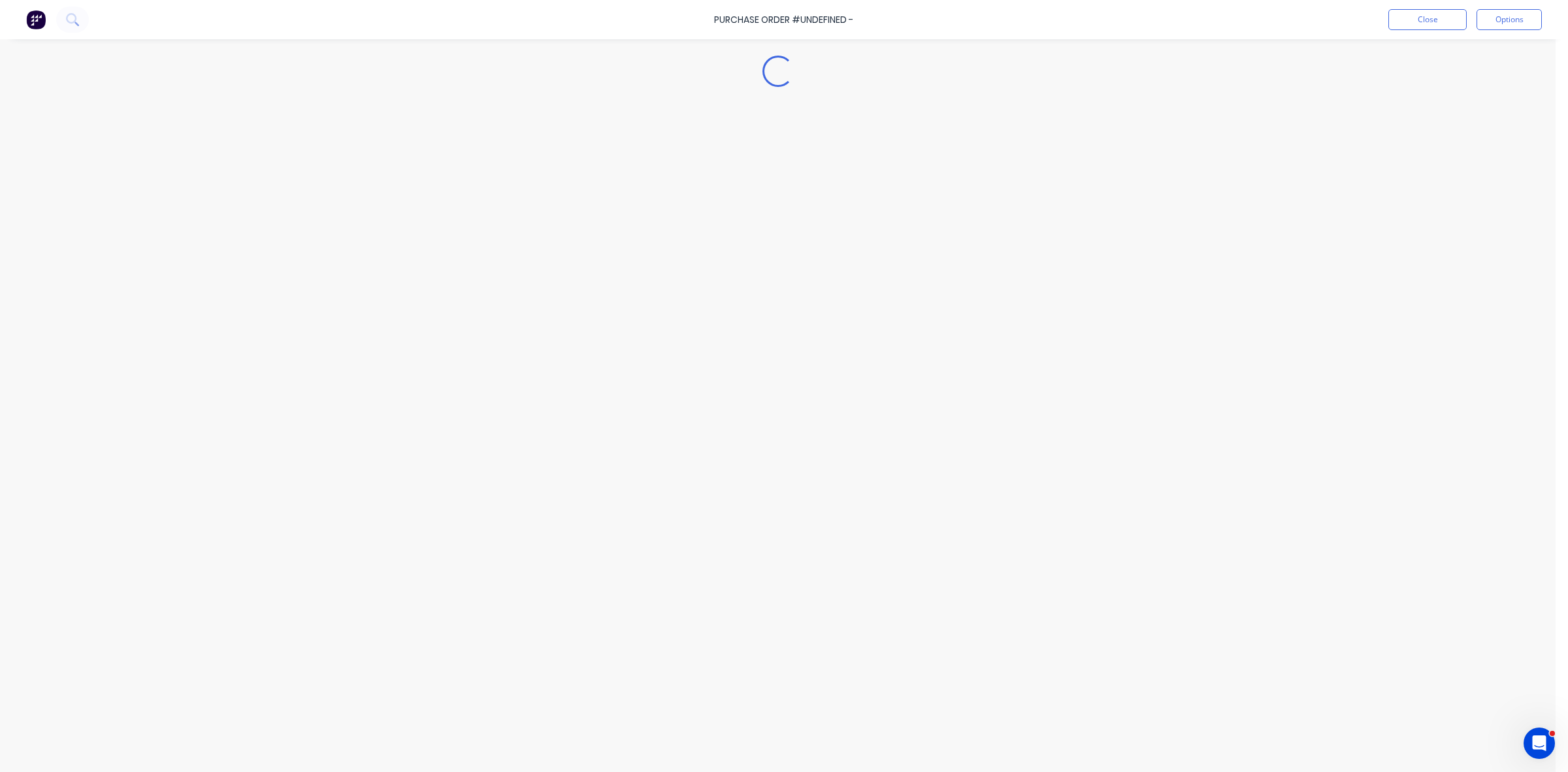
type textarea "x"
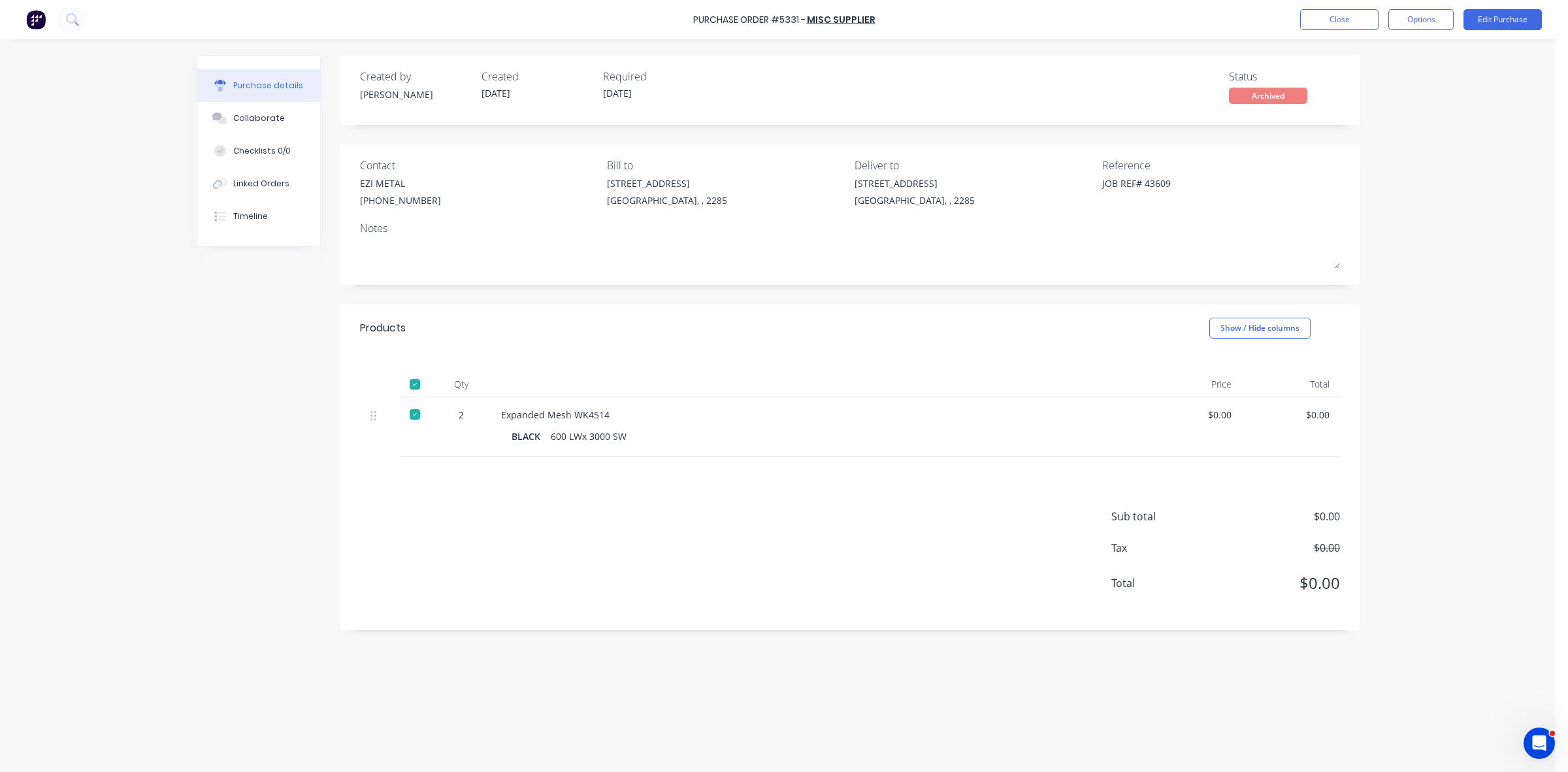
drag, startPoint x: 1425, startPoint y: 192, endPoint x: 1408, endPoint y: 165, distance: 31.9
click at [1424, 192] on div "Purchase Order #5331 - MISC SUPPLIER Close Options Edit Purchase Purchase detai…" at bounding box center [777, 386] width 1556 height 772
click at [1344, 18] on button "Close" at bounding box center [1340, 19] width 78 height 21
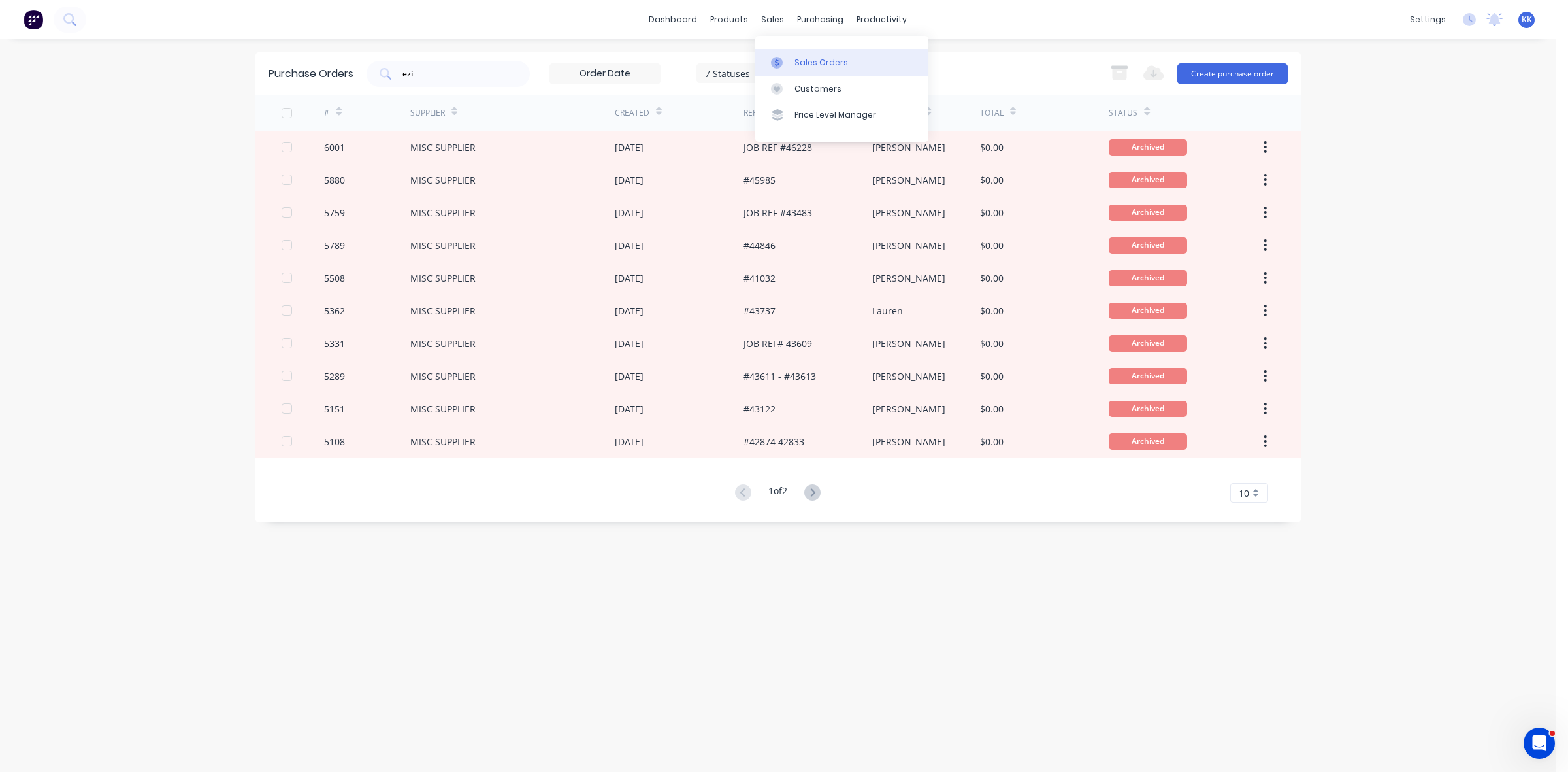
click at [789, 54] on link "Sales Orders" at bounding box center [841, 62] width 173 height 26
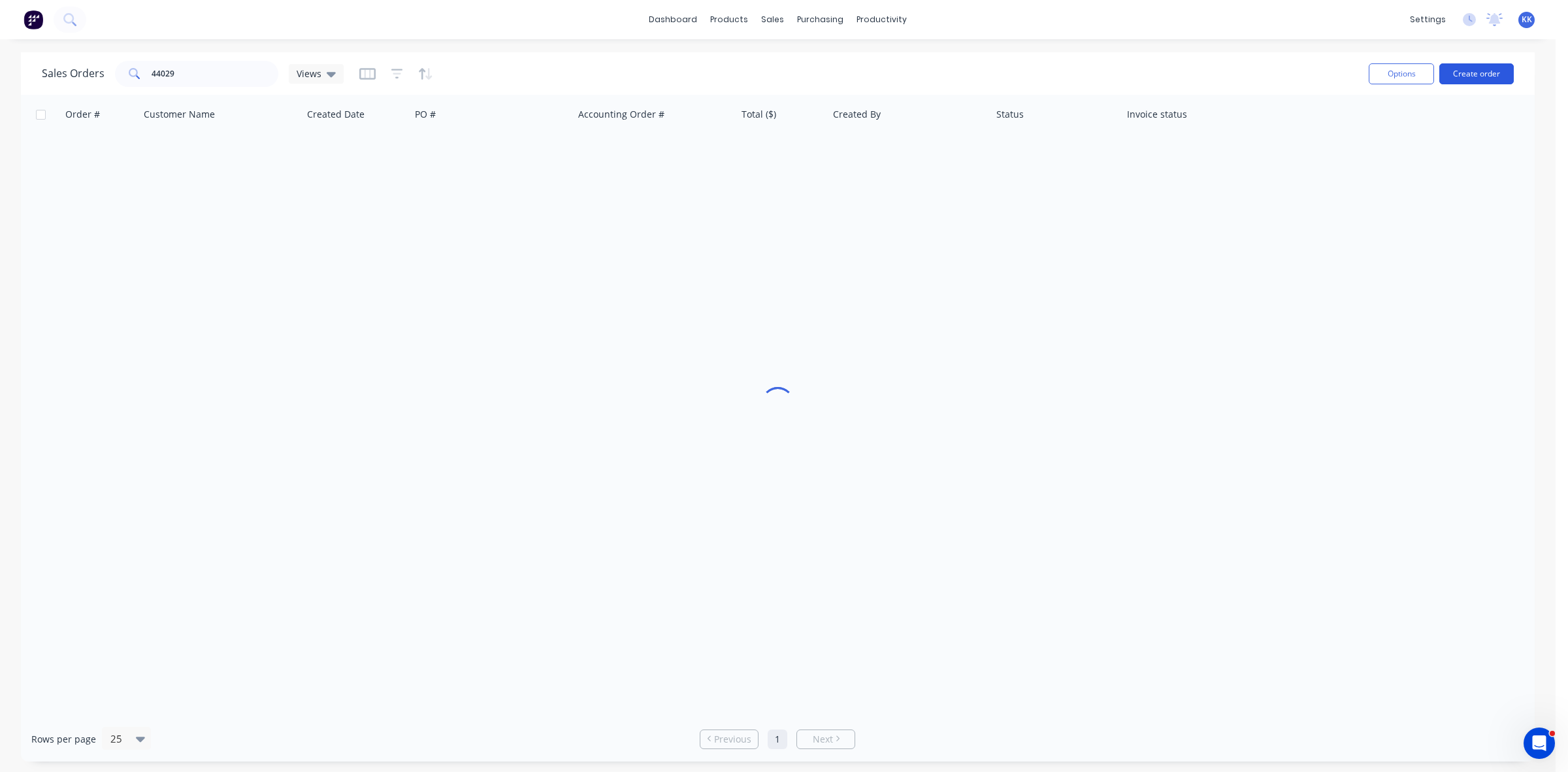
click at [1462, 76] on button "Create order" at bounding box center [1477, 73] width 75 height 21
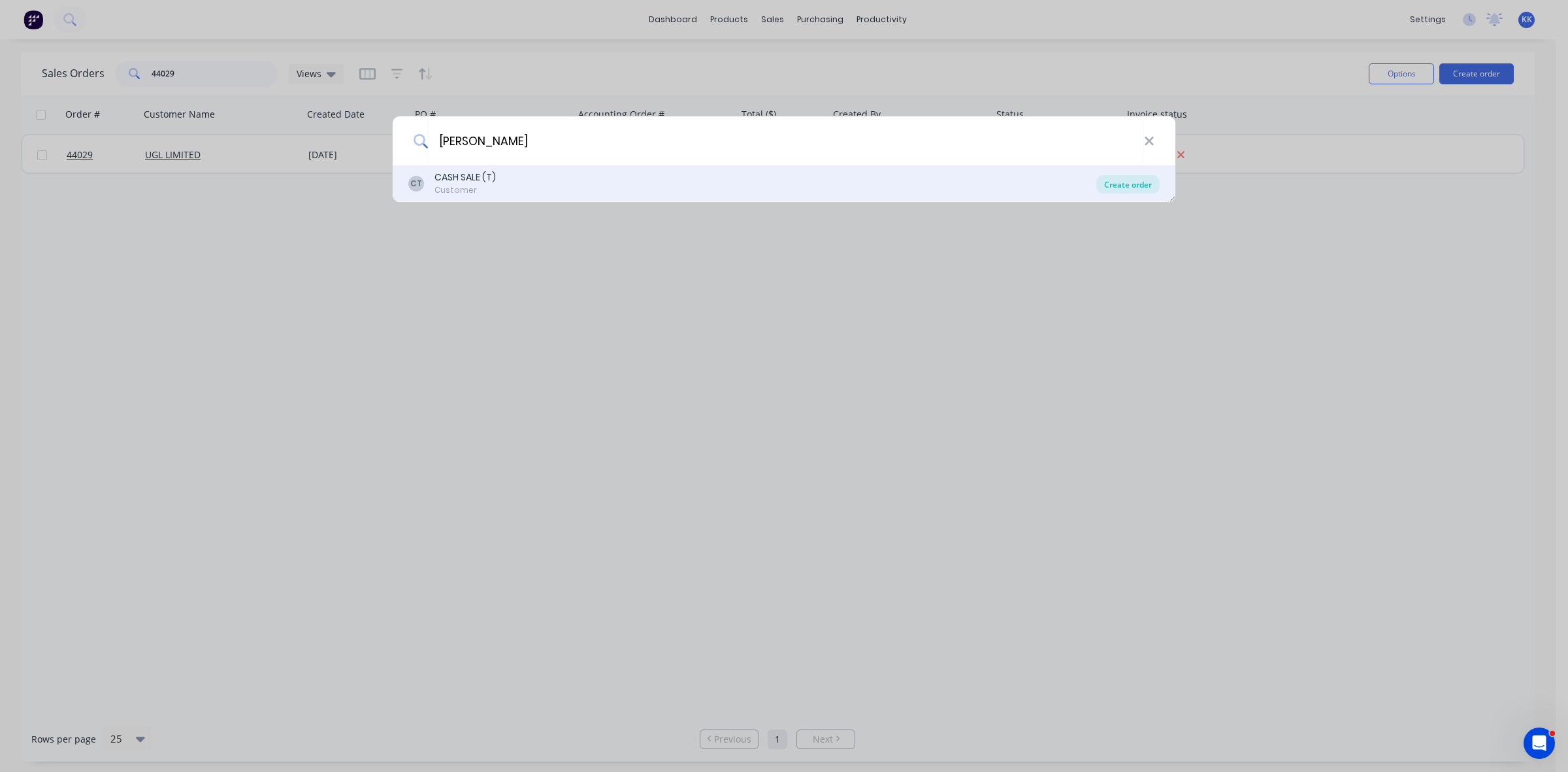
type input "[PERSON_NAME]"
click at [1124, 191] on div "Create order" at bounding box center [1128, 184] width 63 height 19
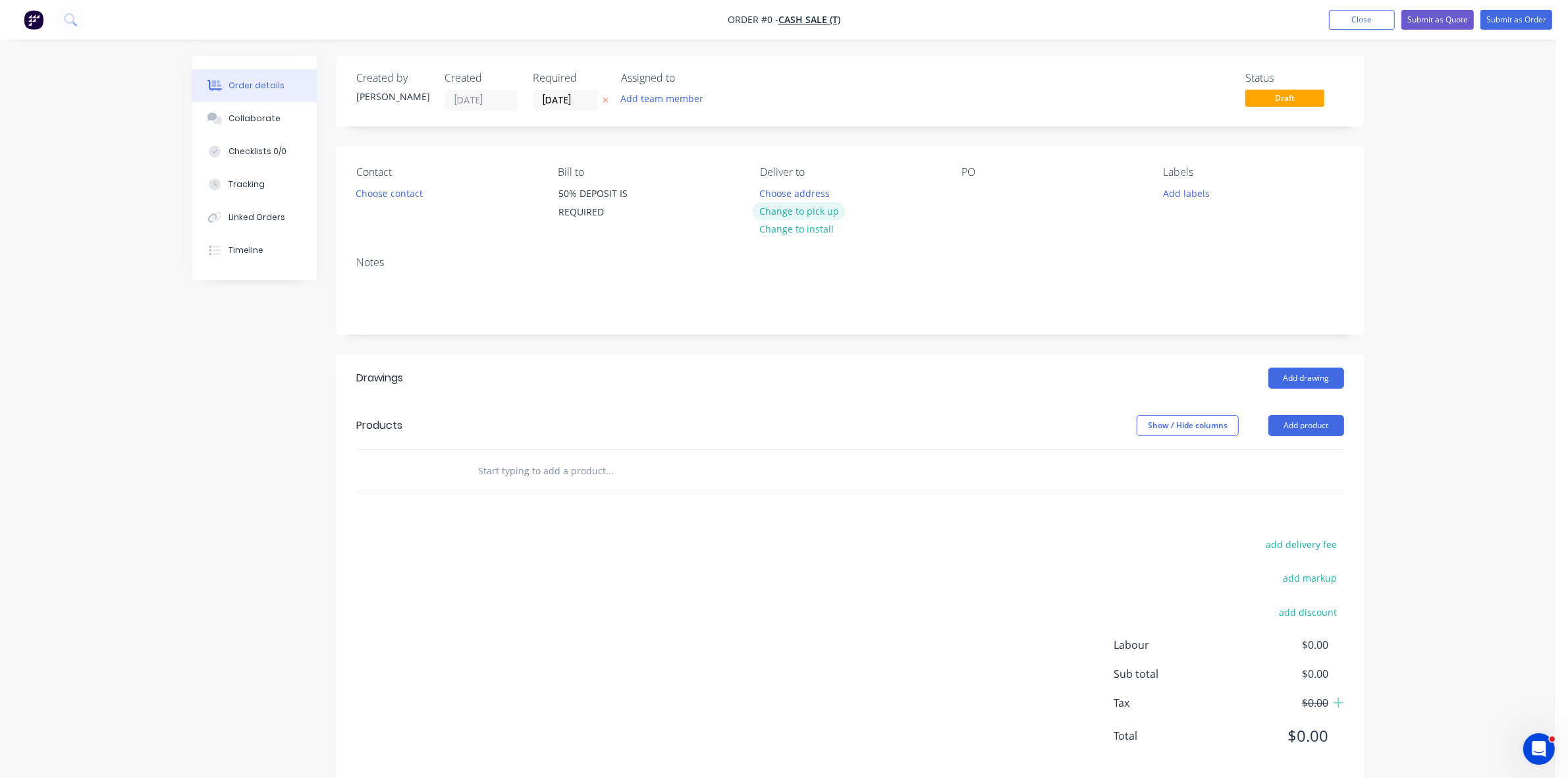
click at [782, 211] on button "Change to pick up" at bounding box center [800, 211] width 93 height 18
click at [402, 204] on div "Contact Choose contact" at bounding box center [447, 196] width 181 height 60
click at [401, 198] on button "Choose contact" at bounding box center [389, 193] width 81 height 18
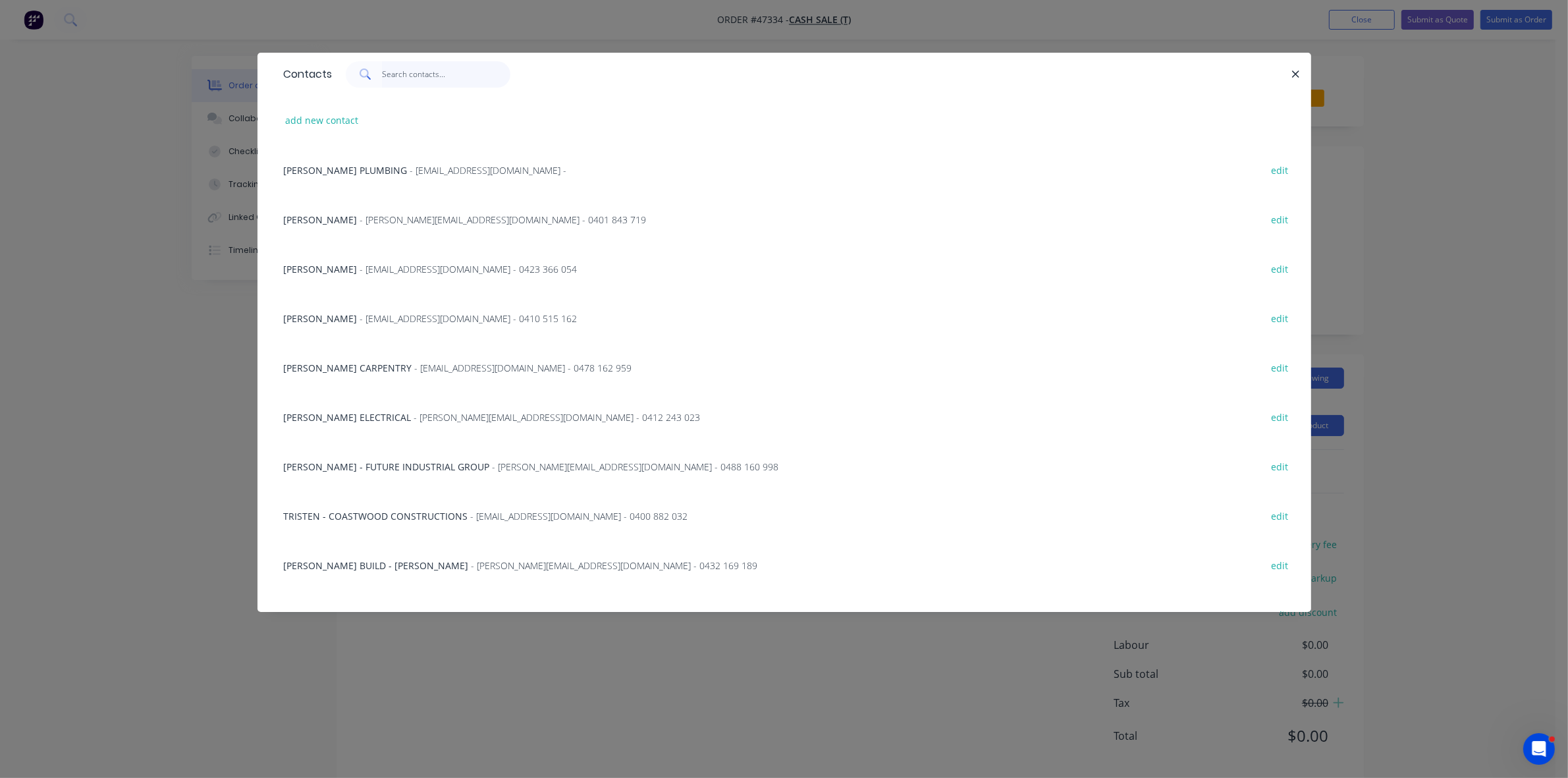
click at [408, 75] on input "text" at bounding box center [446, 74] width 128 height 26
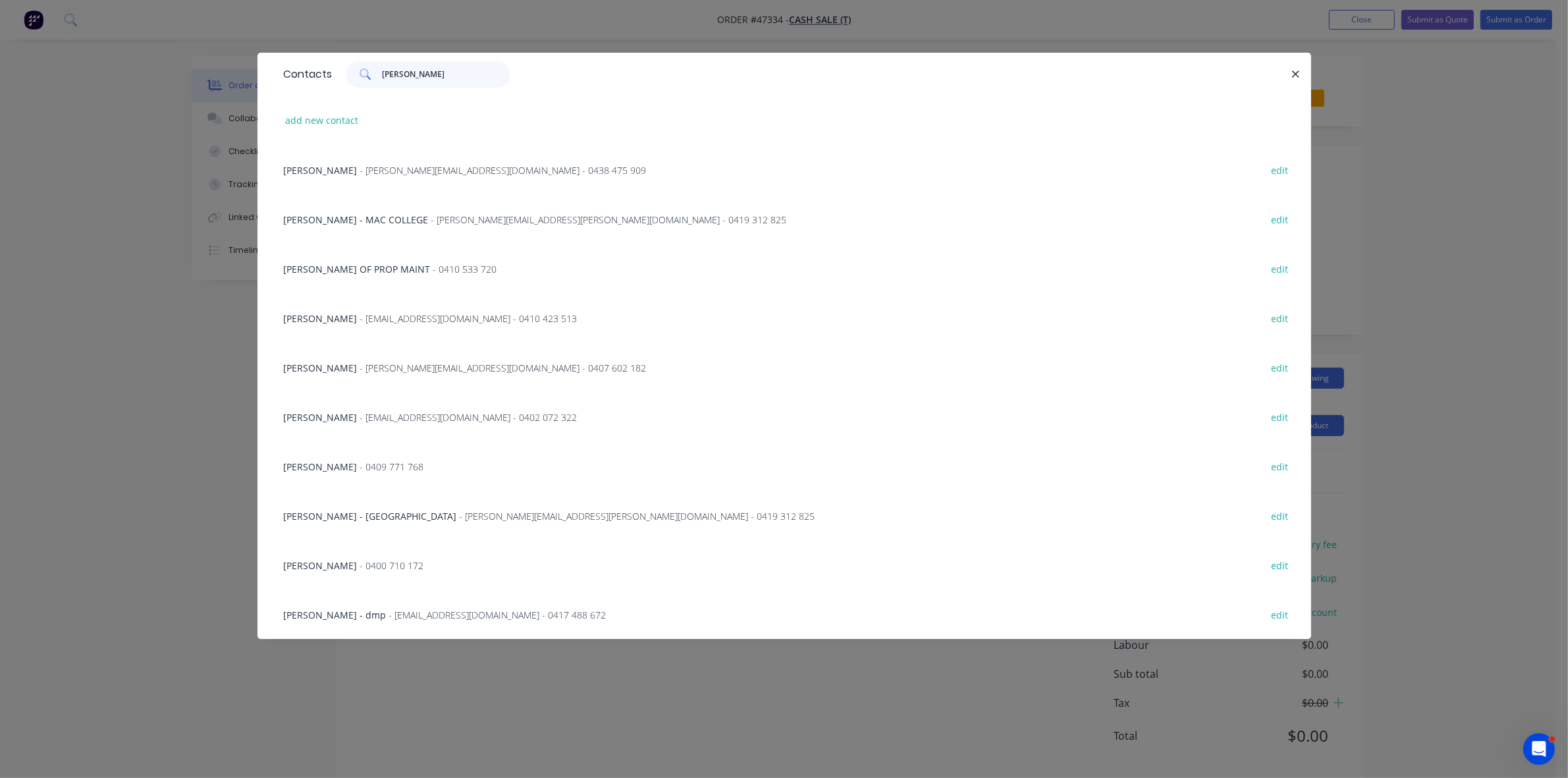
drag, startPoint x: 418, startPoint y: 76, endPoint x: 368, endPoint y: 73, distance: 50.1
click at [370, 74] on div "[PERSON_NAME]" at bounding box center [428, 74] width 164 height 26
type input "col"
click at [383, 264] on span "- [EMAIL_ADDRESS][DOMAIN_NAME] - 0418 108 620" at bounding box center [469, 269] width 217 height 13
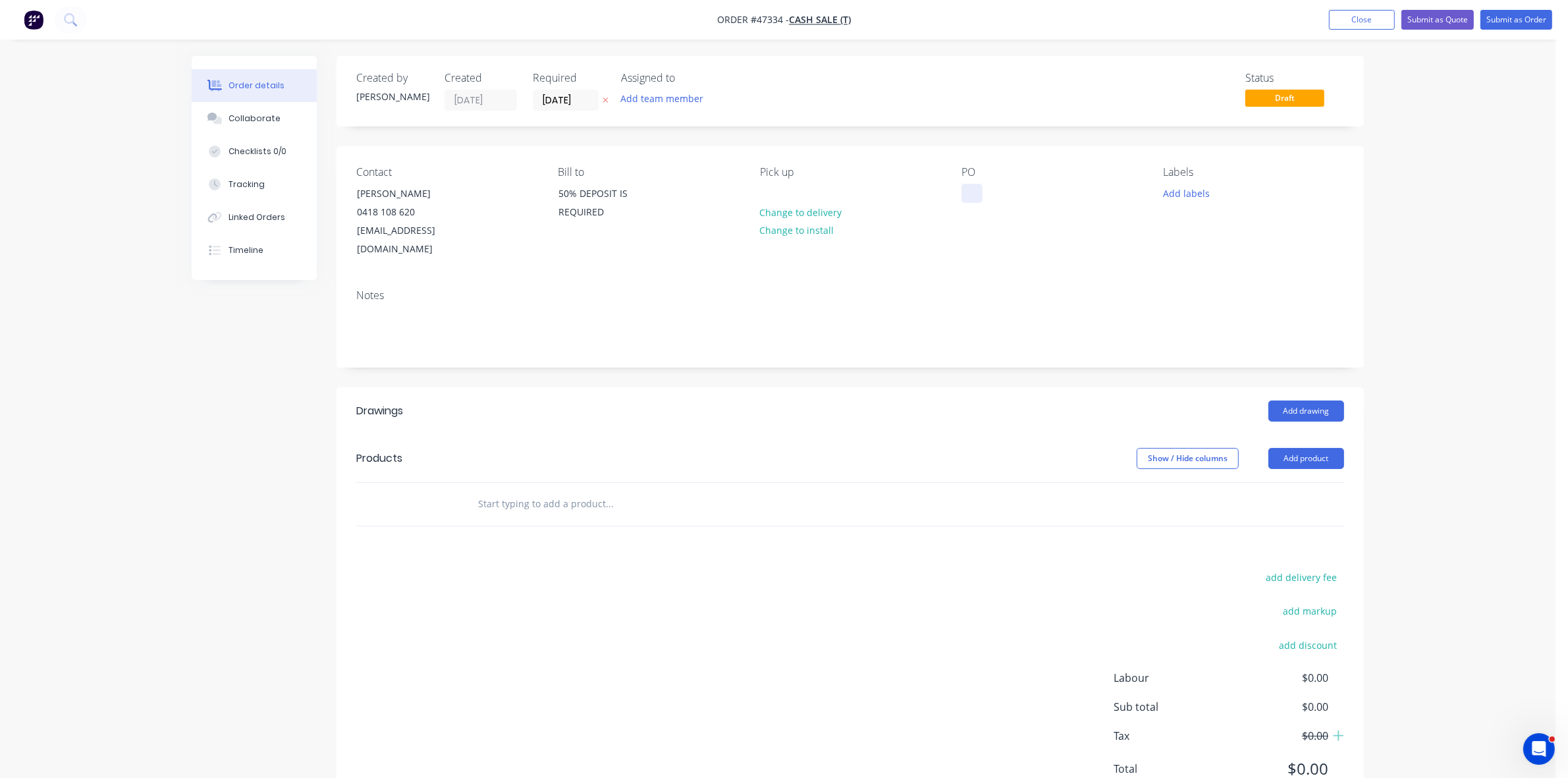
click at [971, 196] on div at bounding box center [971, 193] width 21 height 19
click at [579, 102] on input "[DATE]" at bounding box center [566, 100] width 65 height 20
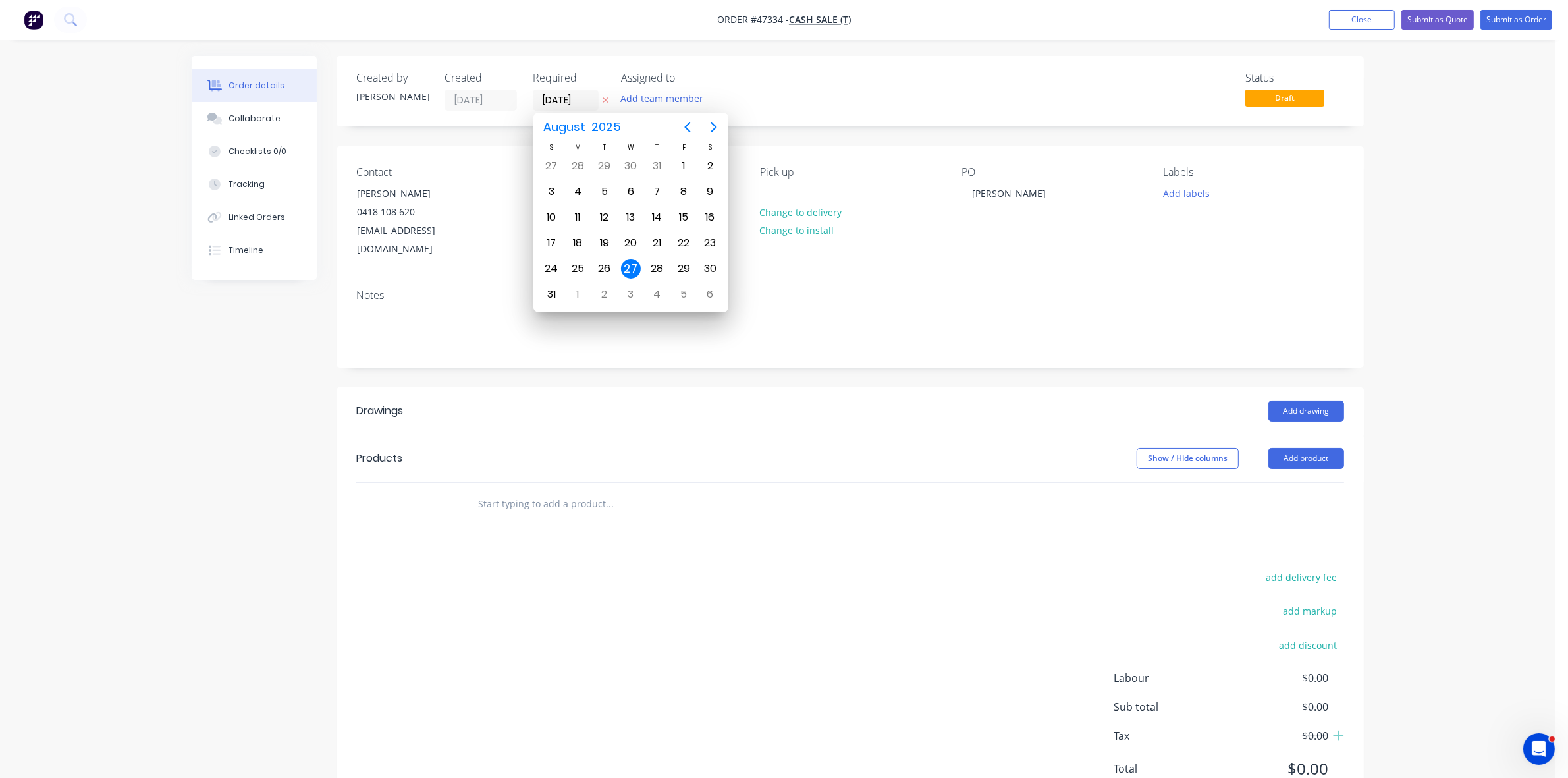
click at [1245, 278] on div "Notes" at bounding box center [850, 323] width 1027 height 88
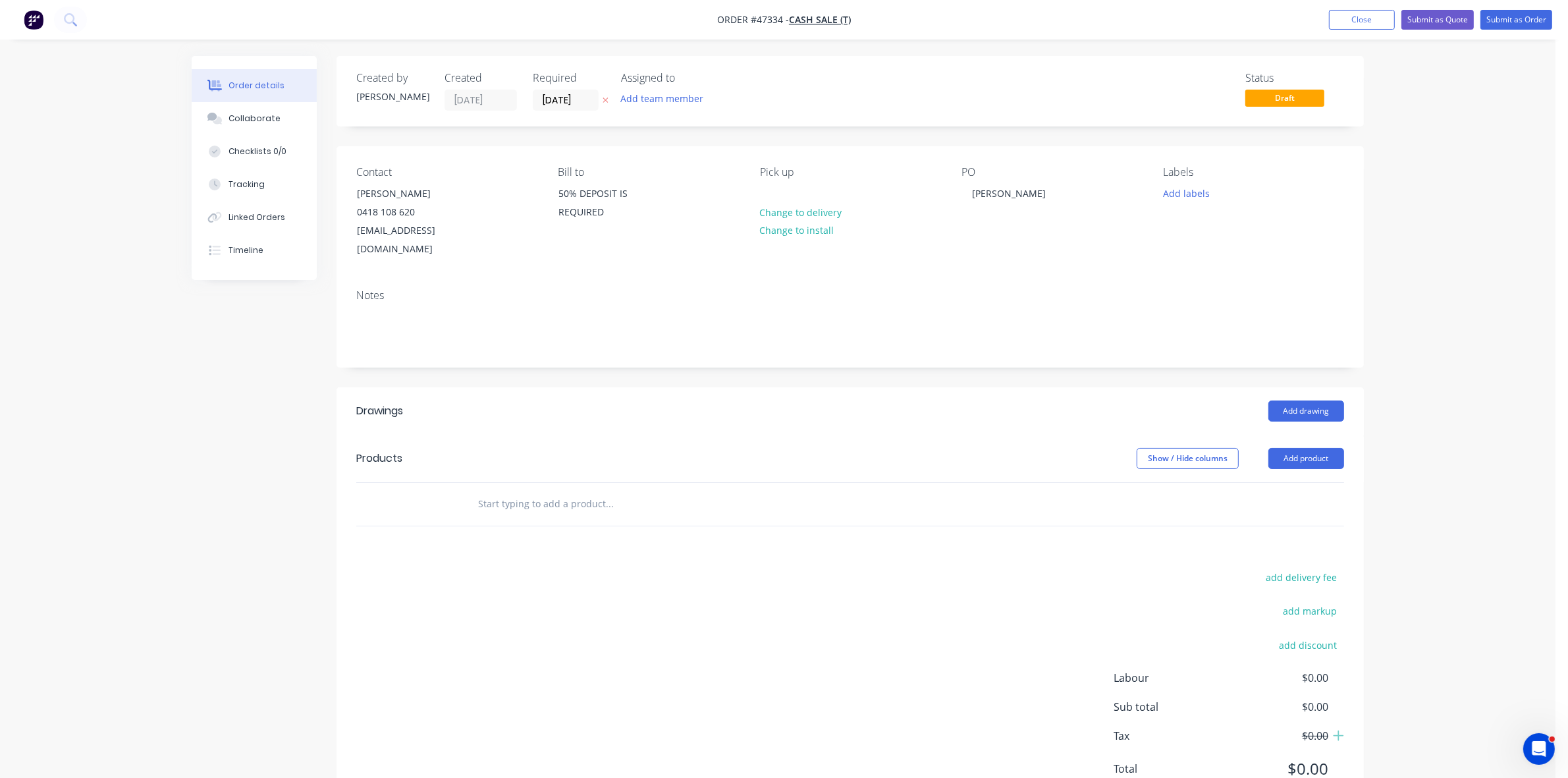
drag, startPoint x: 1304, startPoint y: 438, endPoint x: 1304, endPoint y: 453, distance: 15.0
click at [1304, 447] on button "Add product" at bounding box center [1307, 457] width 75 height 21
click at [1298, 482] on div "Product catalogue" at bounding box center [1281, 491] width 102 height 19
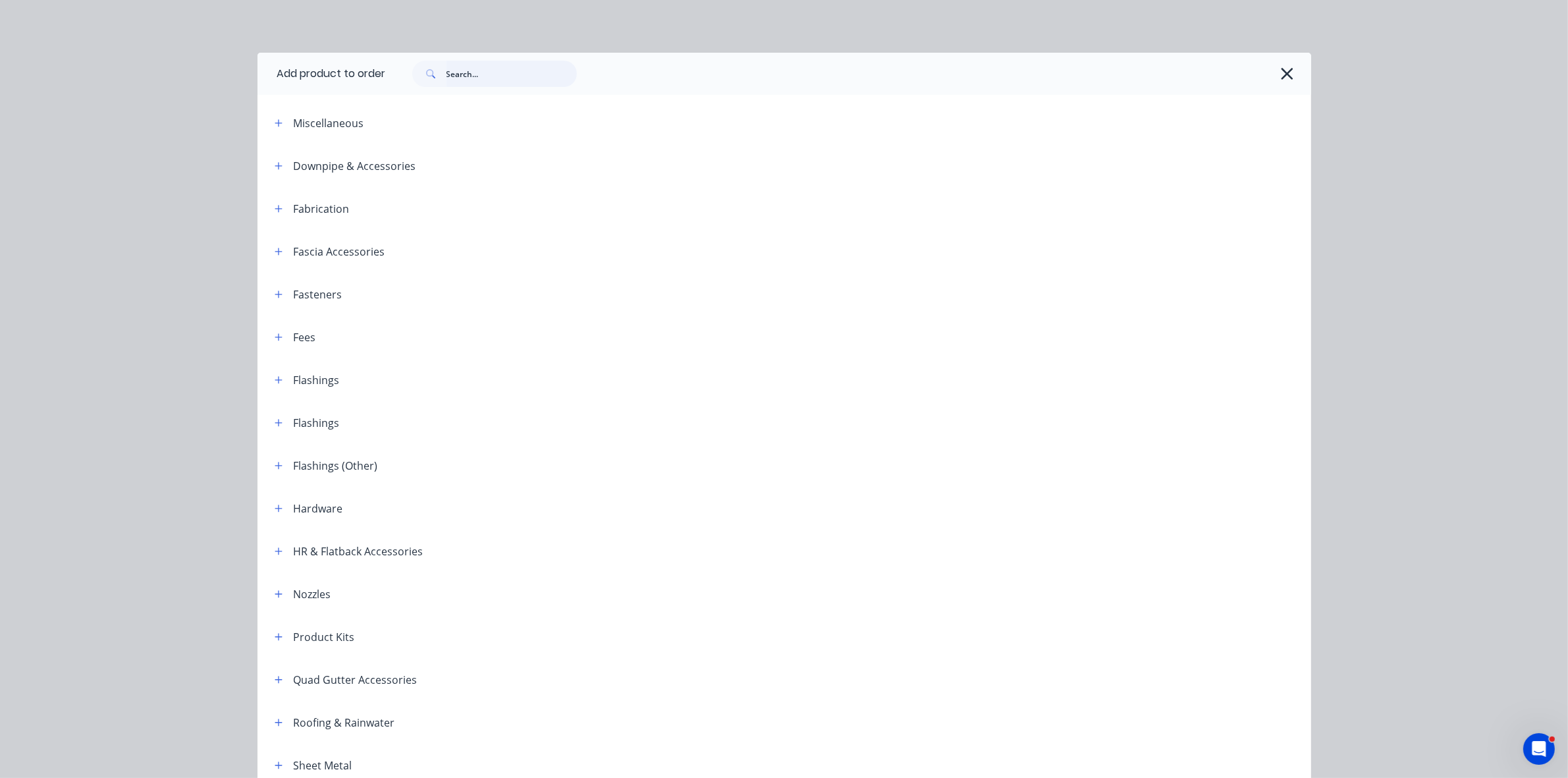
click at [504, 75] on input "text" at bounding box center [511, 73] width 130 height 26
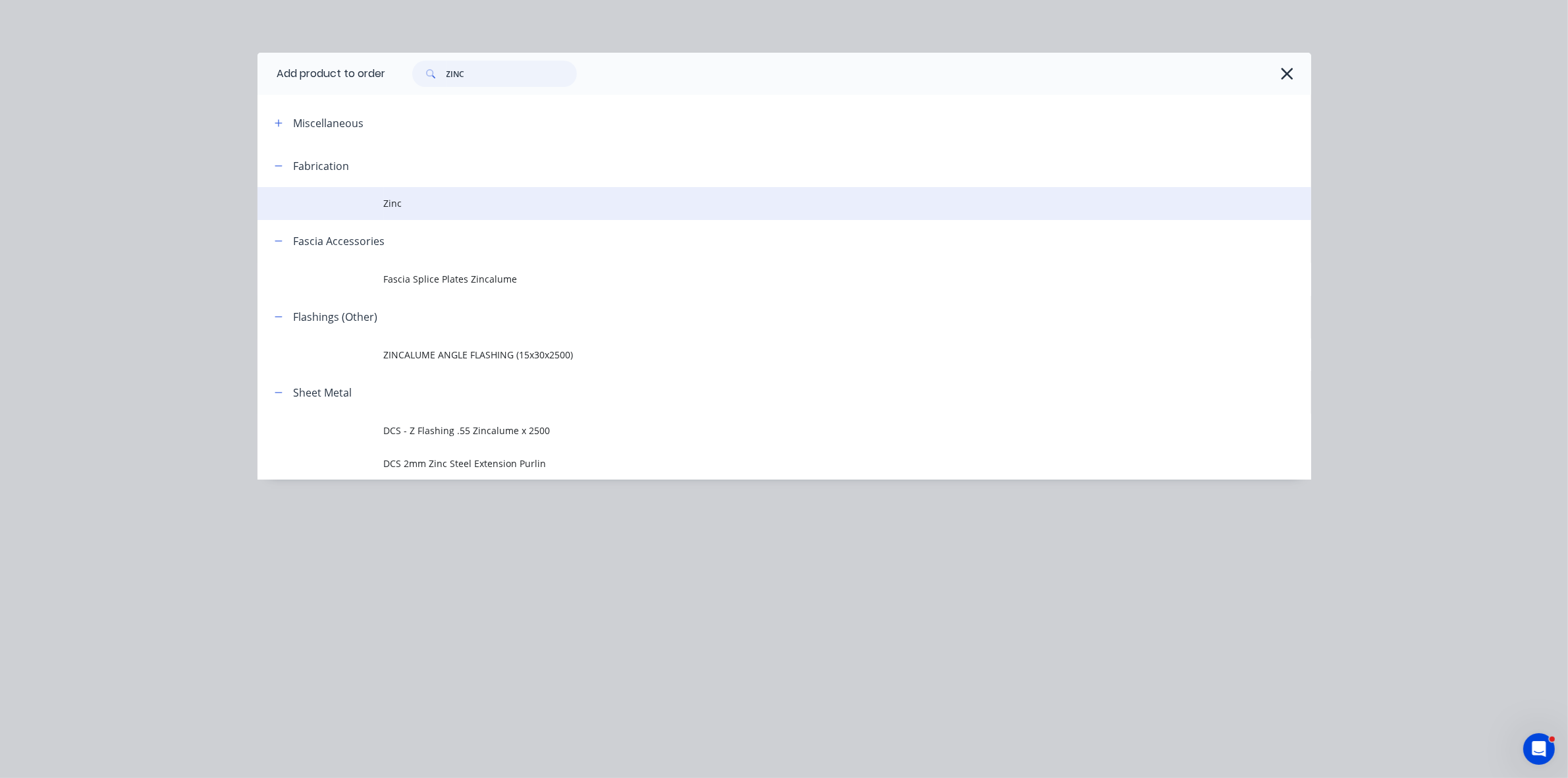
type input "ZINC"
click at [465, 199] on span "Zinc" at bounding box center [754, 202] width 741 height 13
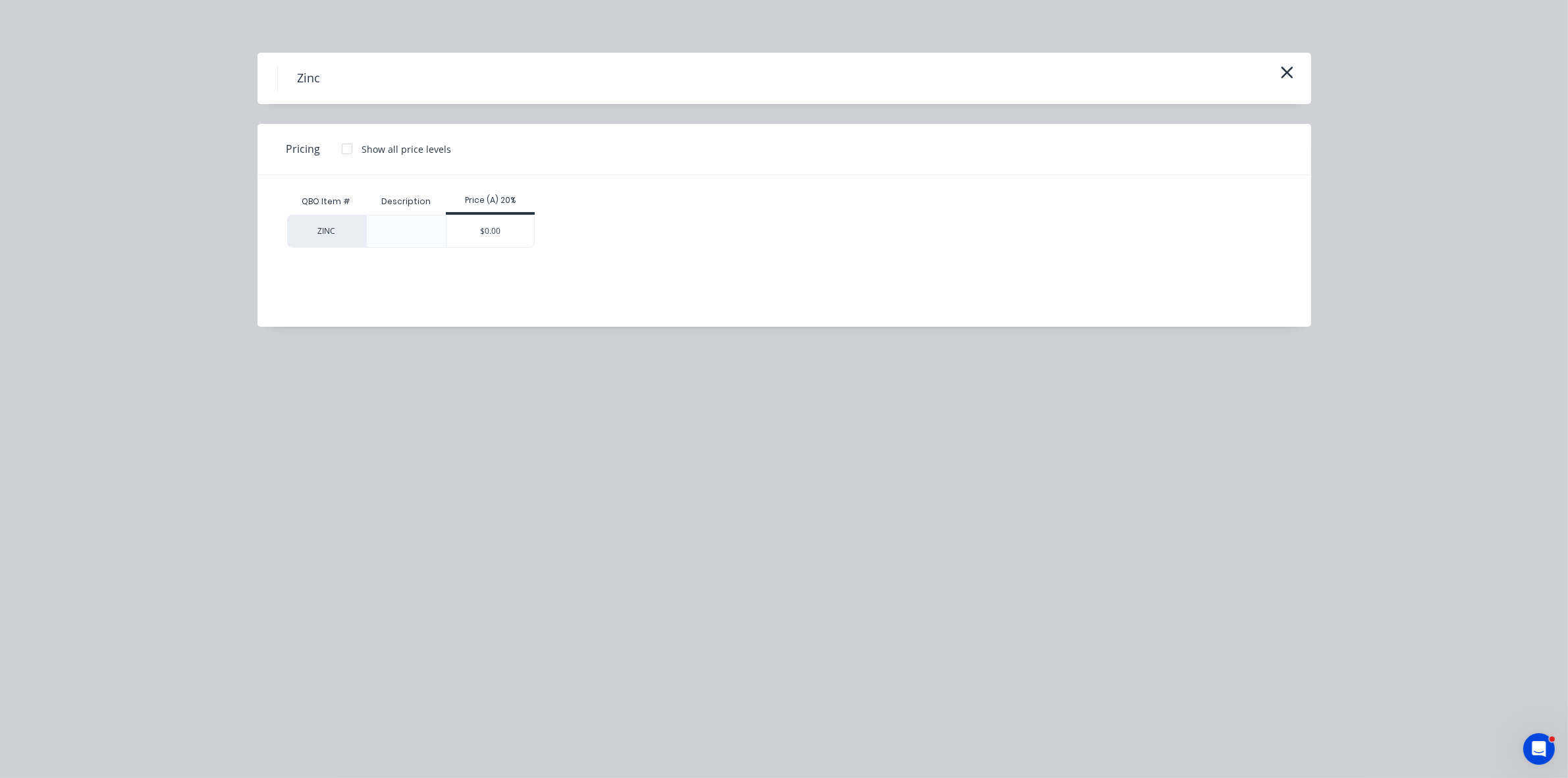
drag, startPoint x: 1275, startPoint y: 77, endPoint x: 1269, endPoint y: 99, distance: 22.8
click at [1274, 77] on div "Zinc" at bounding box center [784, 78] width 1014 height 25
drag, startPoint x: 1296, startPoint y: 66, endPoint x: 1304, endPoint y: 146, distance: 80.4
click at [1296, 65] on div "Zinc" at bounding box center [784, 78] width 1054 height 51
click at [1289, 74] on icon "button" at bounding box center [1287, 72] width 12 height 12
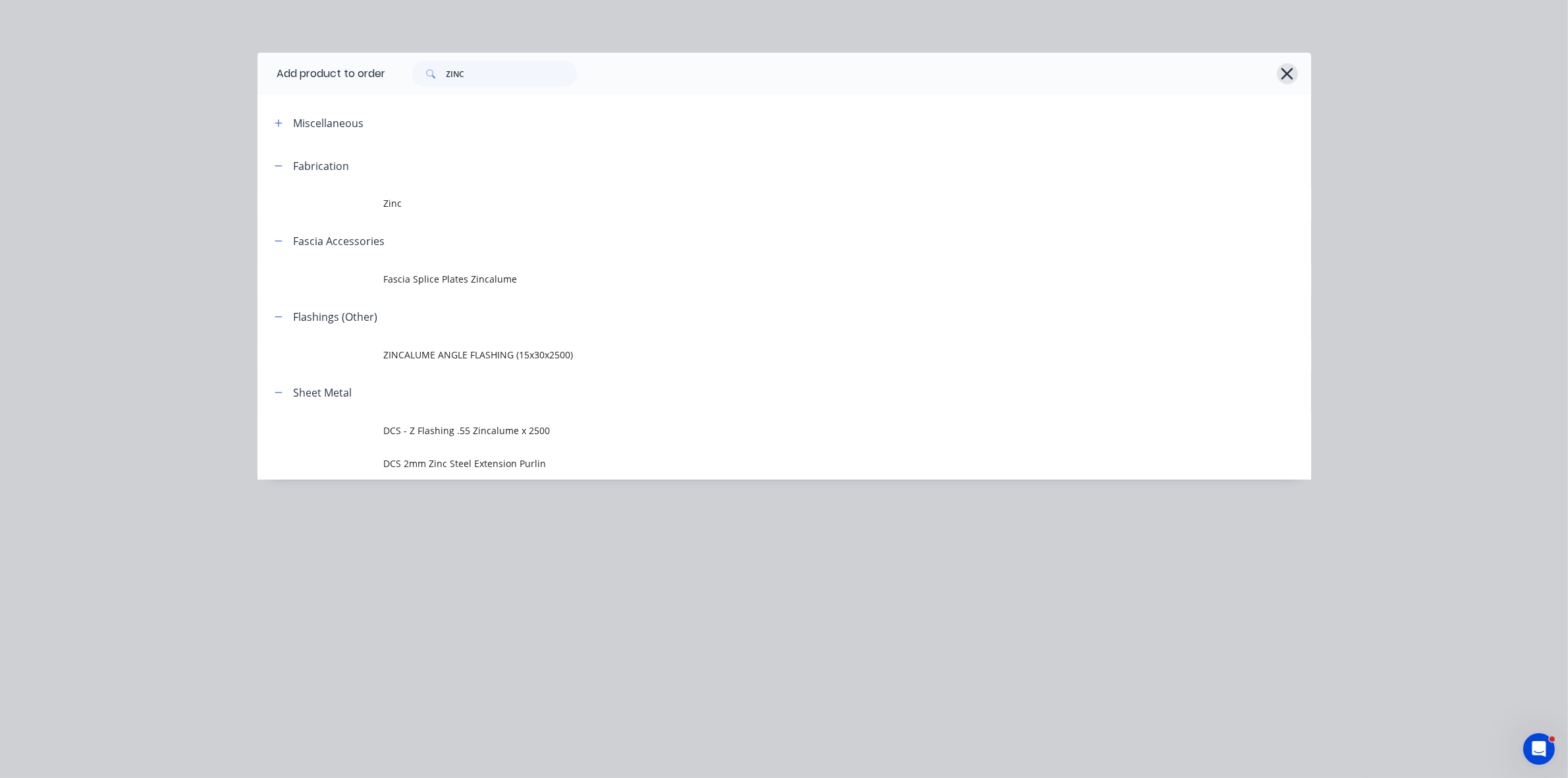
click at [1291, 63] on button "button" at bounding box center [1287, 73] width 21 height 21
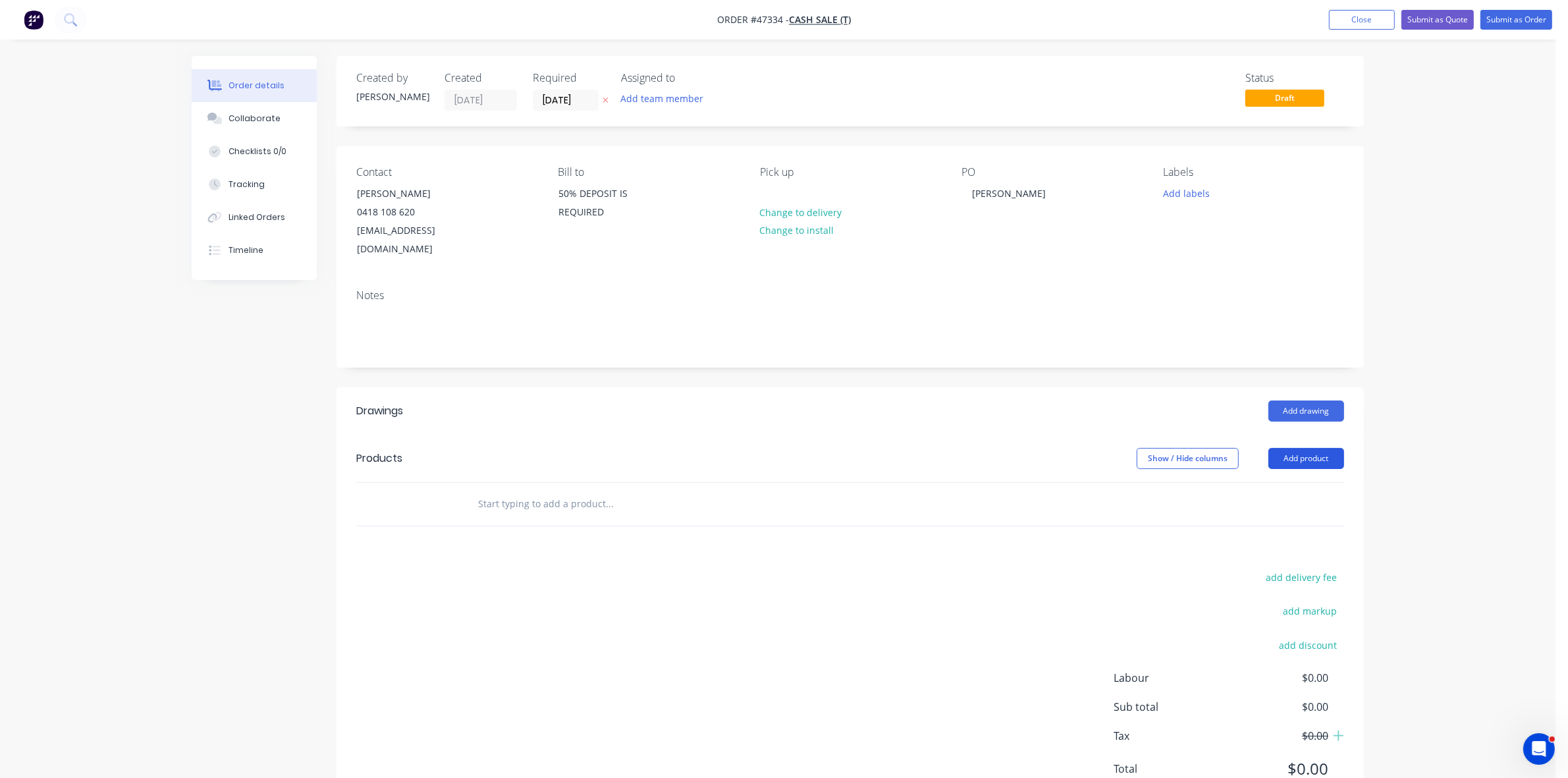
click at [1288, 449] on button "Add product" at bounding box center [1307, 457] width 75 height 21
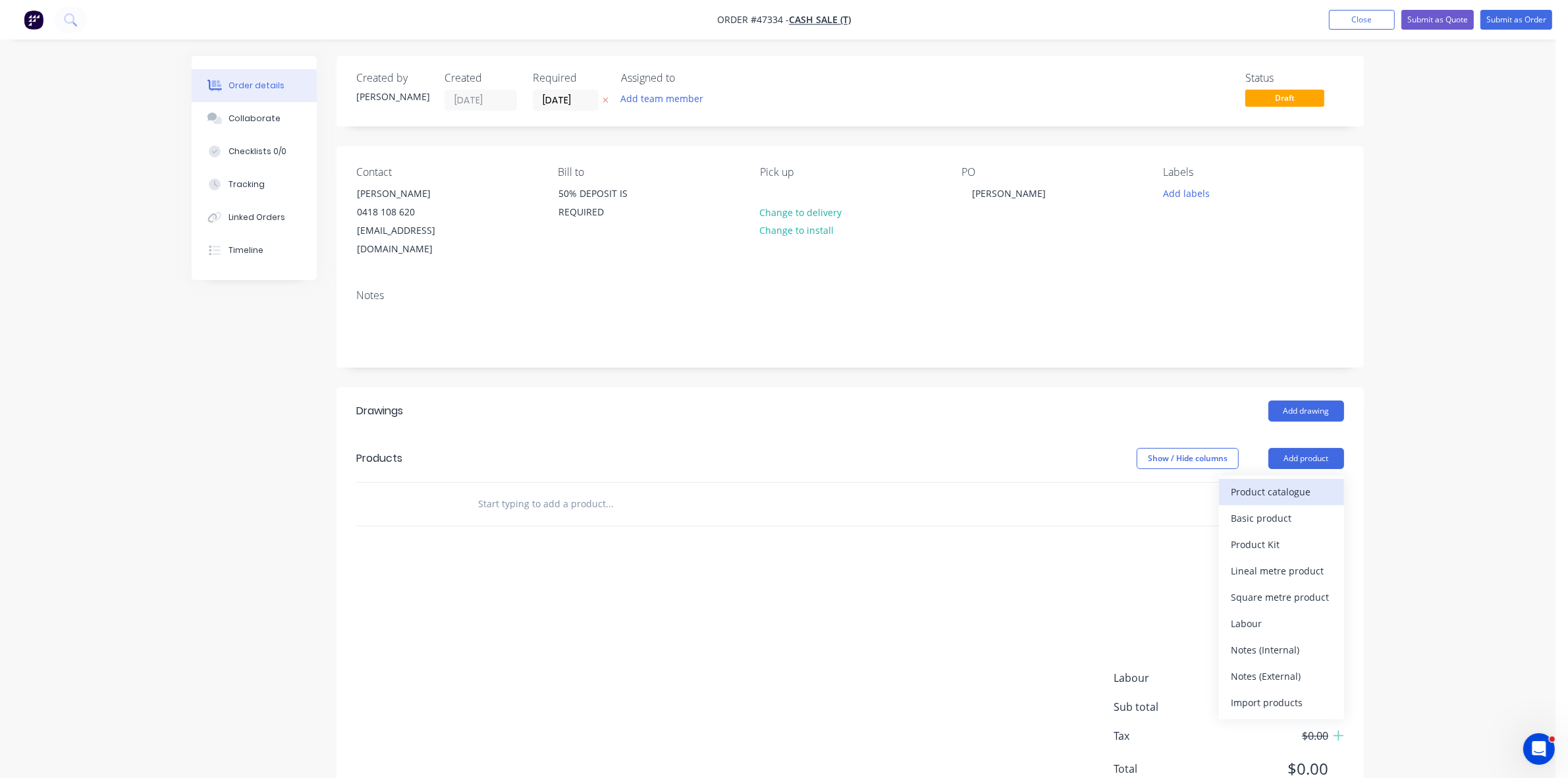
click at [1285, 482] on div "Product catalogue" at bounding box center [1281, 491] width 102 height 19
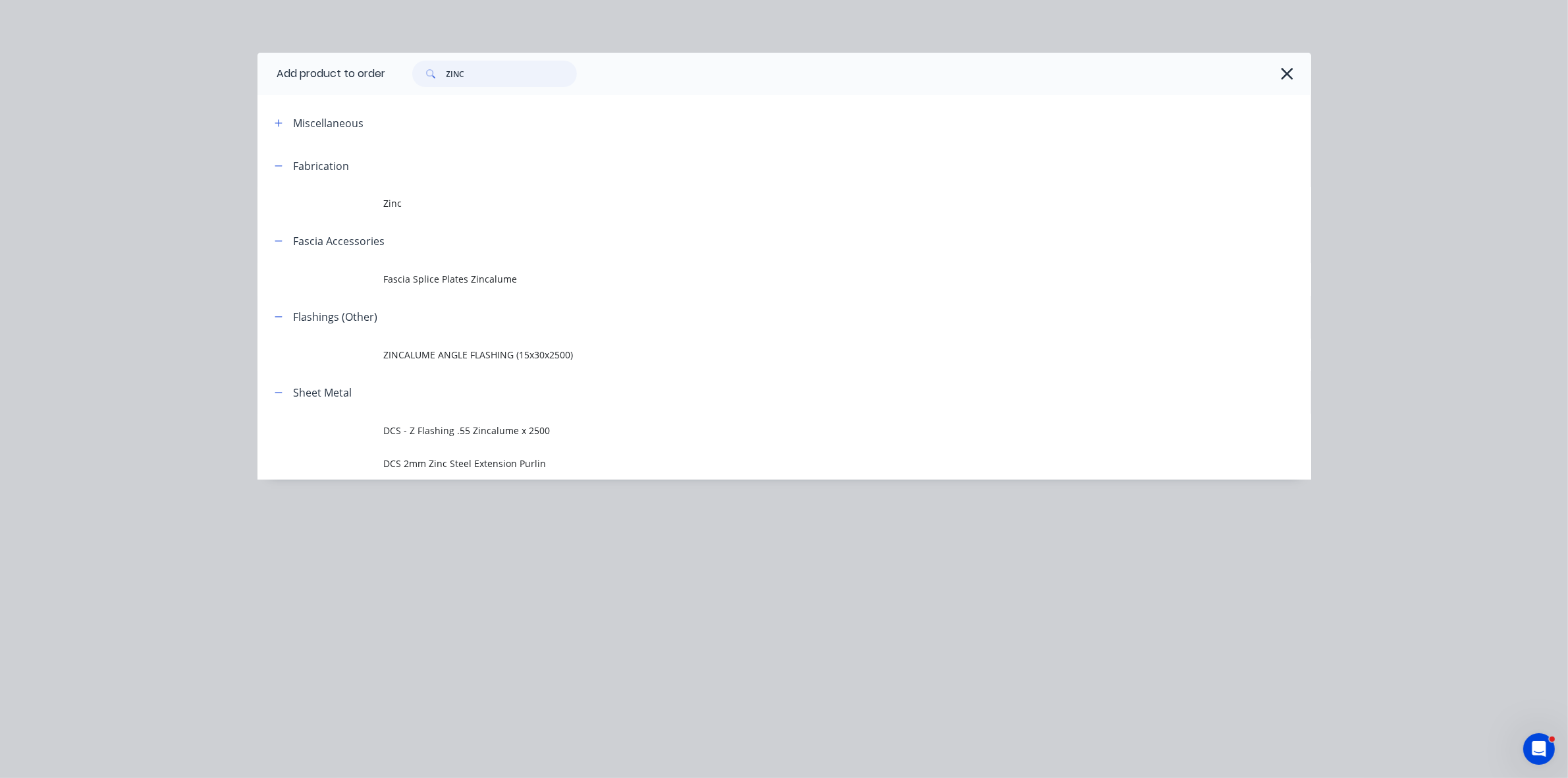
drag, startPoint x: 512, startPoint y: 76, endPoint x: 412, endPoint y: 69, distance: 100.2
click at [412, 69] on div "ZINC" at bounding box center [488, 73] width 178 height 26
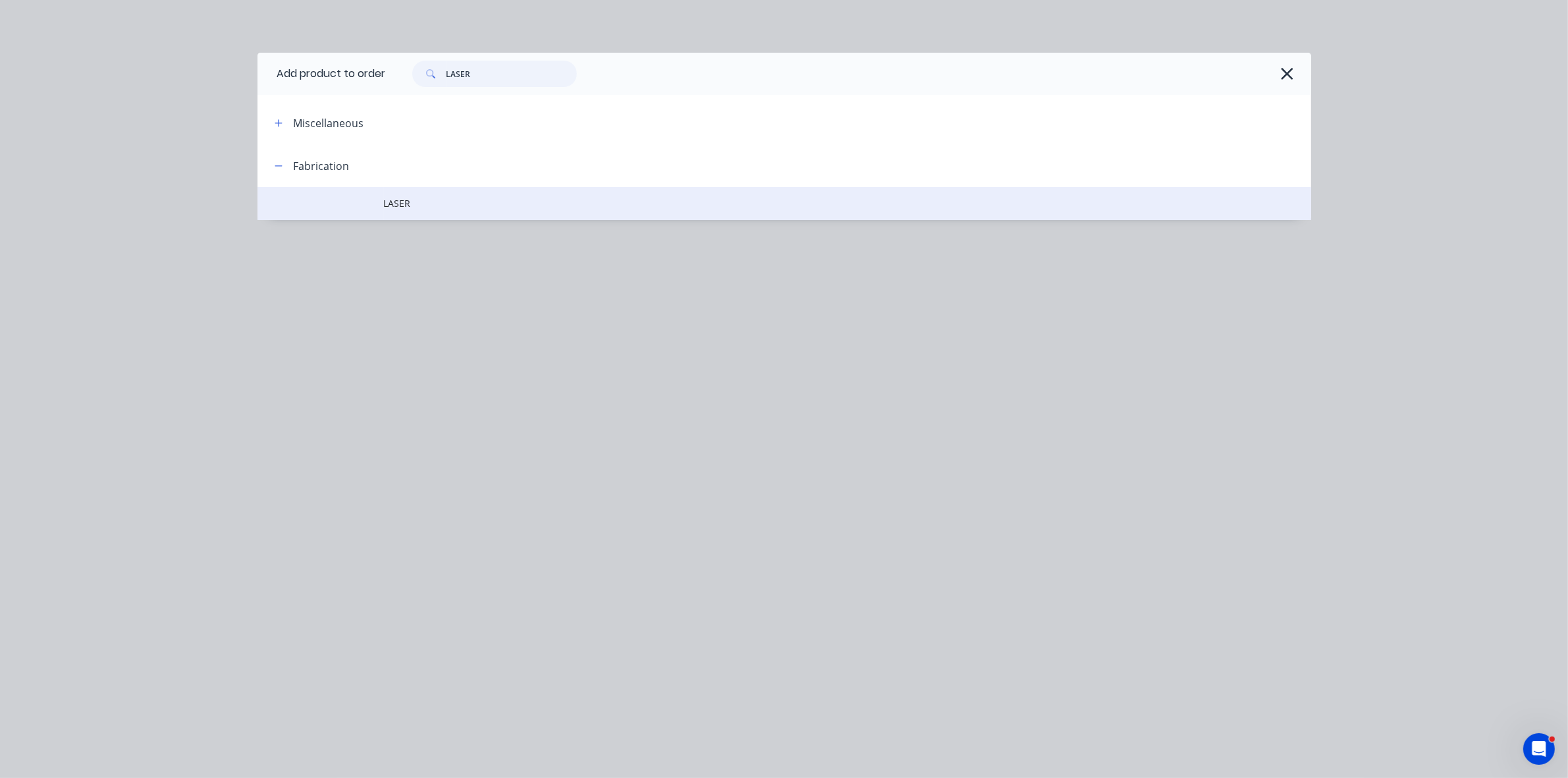
type input "LASER"
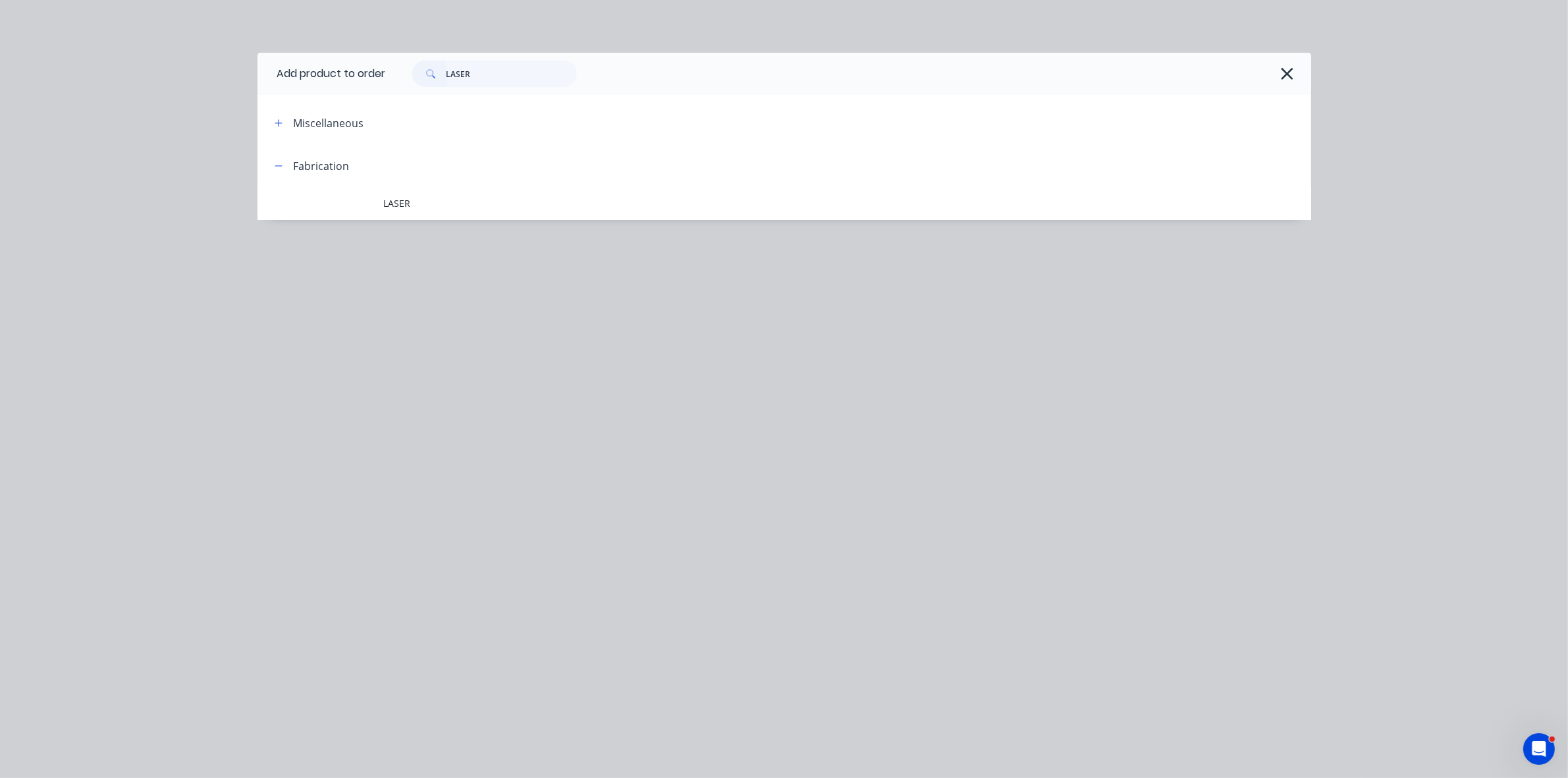
click at [509, 199] on span "LASER" at bounding box center [754, 202] width 741 height 13
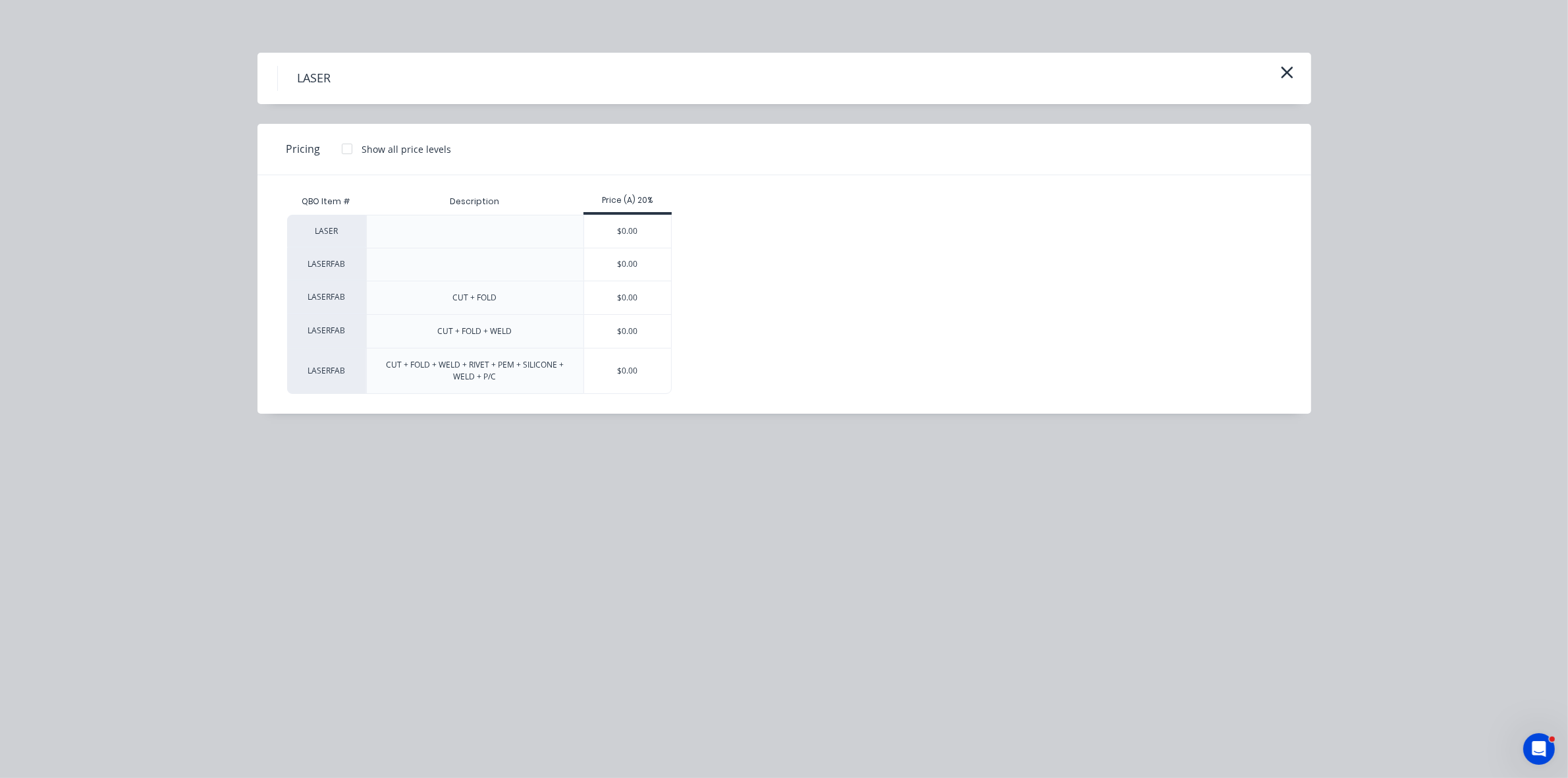
click at [642, 301] on div "$0.00" at bounding box center [627, 297] width 87 height 33
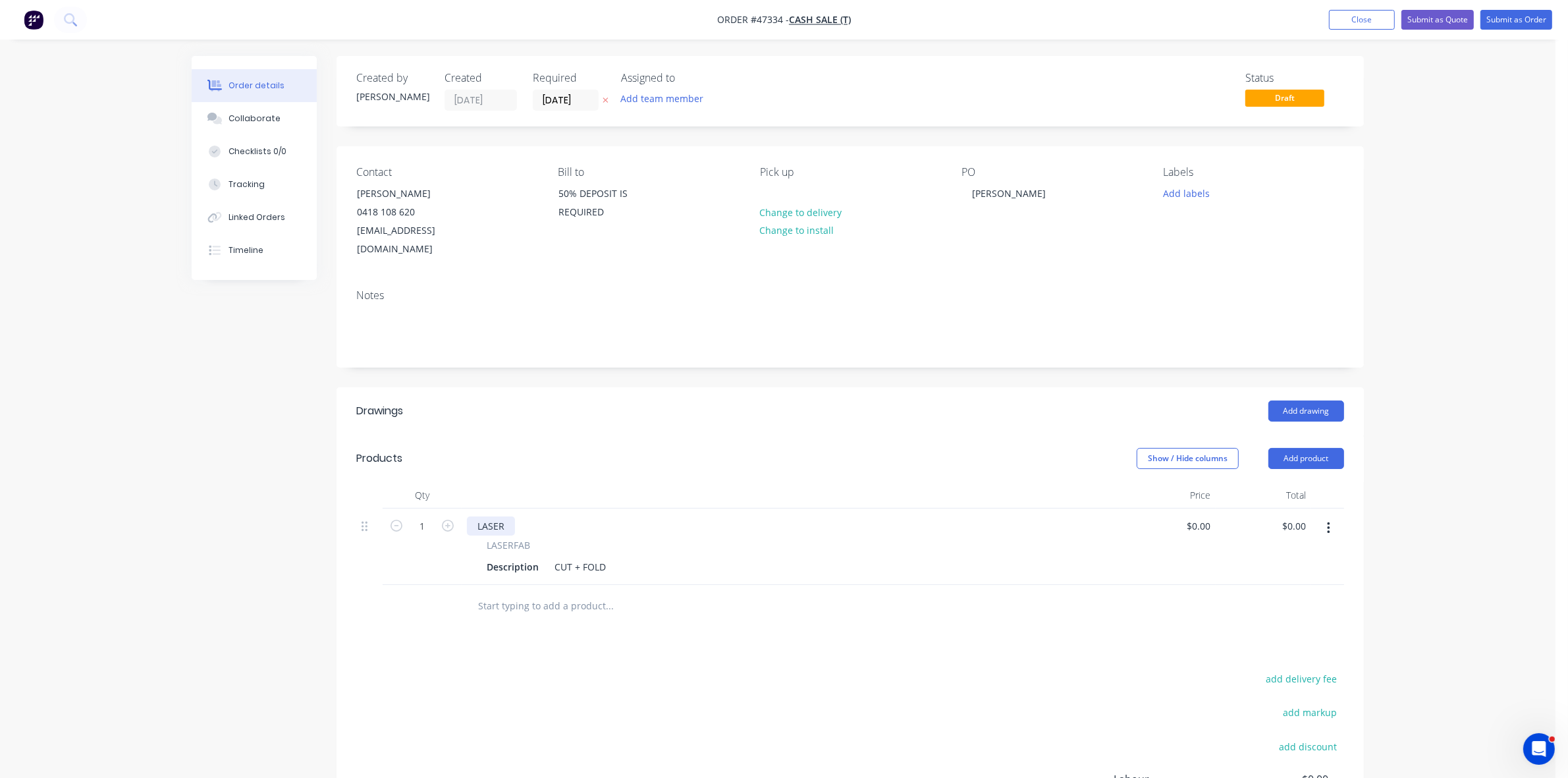
click at [505, 517] on div "LASER" at bounding box center [492, 526] width 49 height 19
click at [507, 557] on div "Description" at bounding box center [513, 566] width 63 height 19
click at [512, 557] on div "Description" at bounding box center [513, 566] width 63 height 19
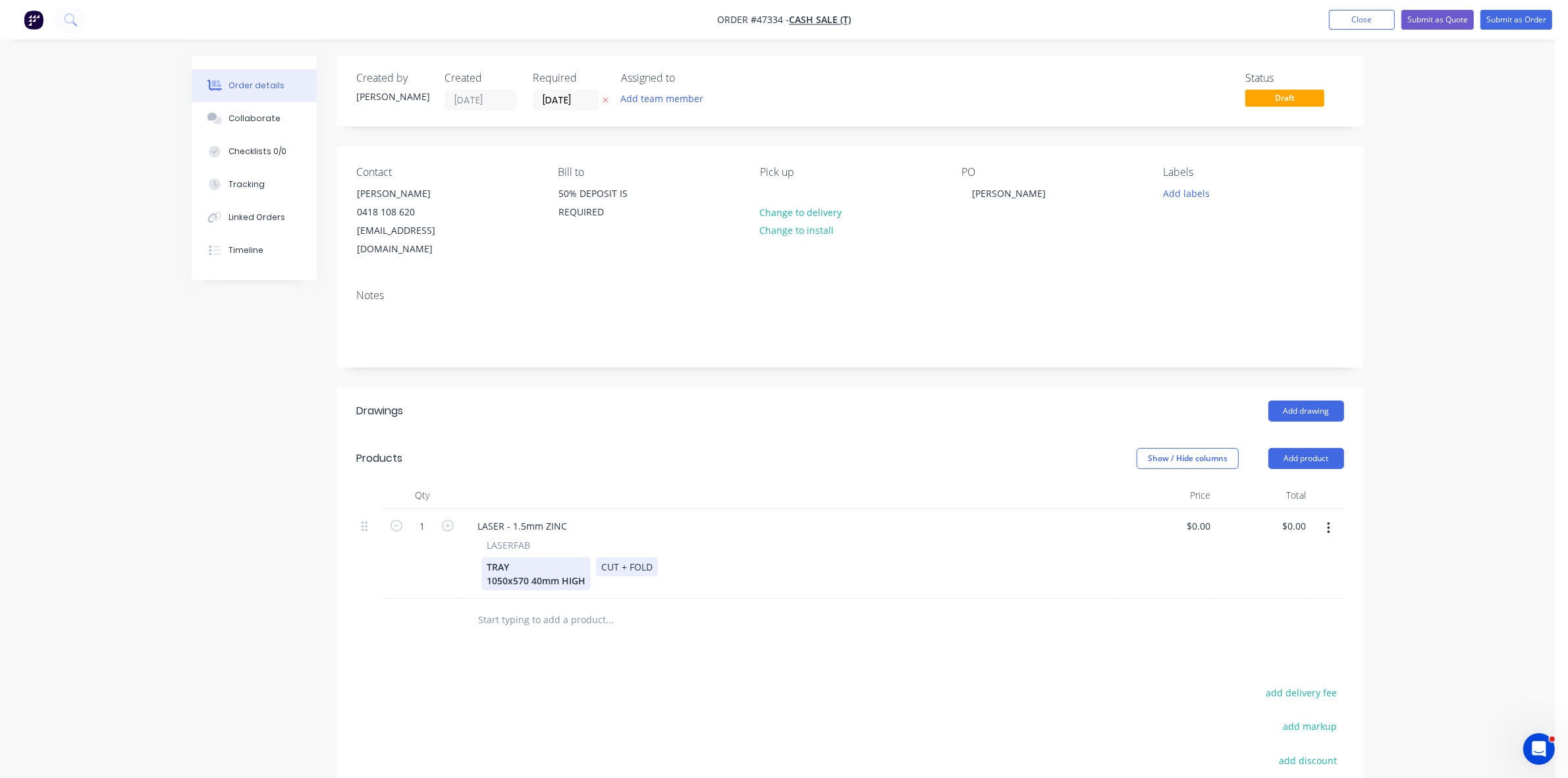
scroll to position [153, 0]
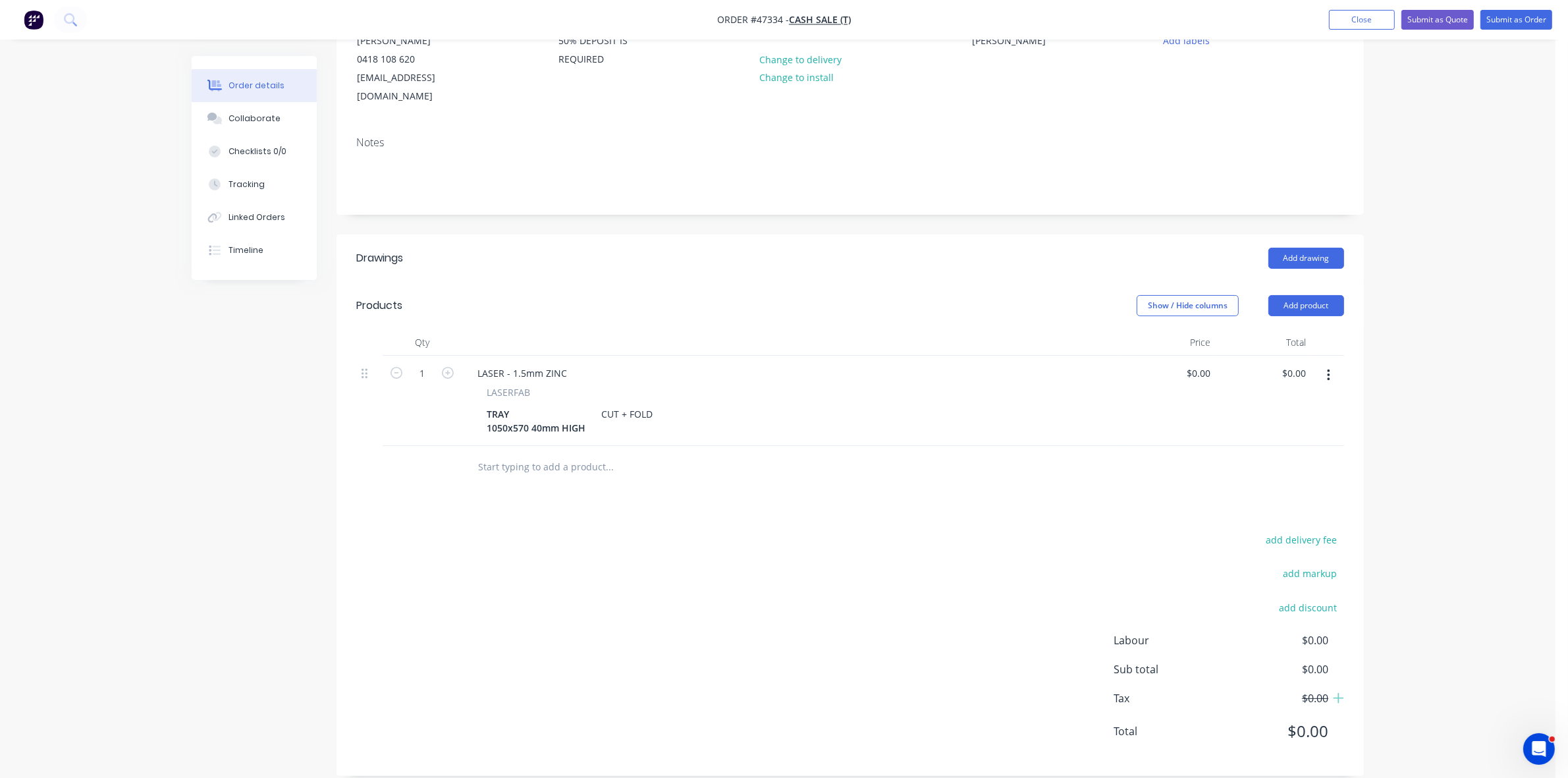
drag, startPoint x: 1331, startPoint y: 358, endPoint x: 1316, endPoint y: 369, distance: 18.6
click at [1331, 364] on button "button" at bounding box center [1329, 376] width 31 height 23
click at [1249, 427] on div "Duplicate" at bounding box center [1281, 436] width 102 height 19
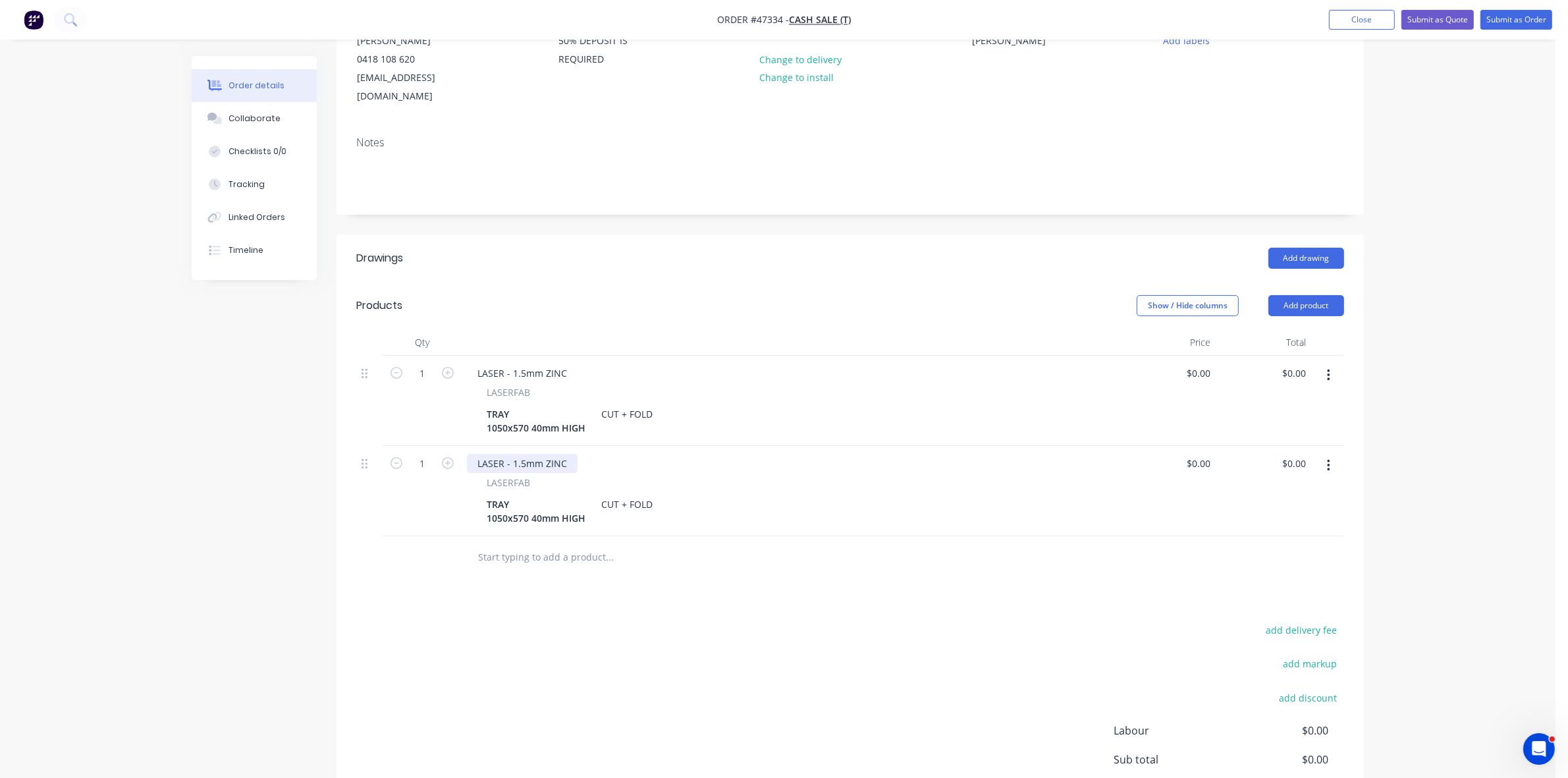
click at [518, 454] on div "LASER - 1.5mm ZINC" at bounding box center [522, 463] width 111 height 19
click at [522, 454] on div "LASER - 1.5mm ZINC" at bounding box center [522, 463] width 111 height 19
click at [447, 457] on icon "button" at bounding box center [447, 463] width 12 height 12
type input "2"
click at [504, 500] on div "TRAY 1050x570 40mm HIGH" at bounding box center [536, 510] width 110 height 33
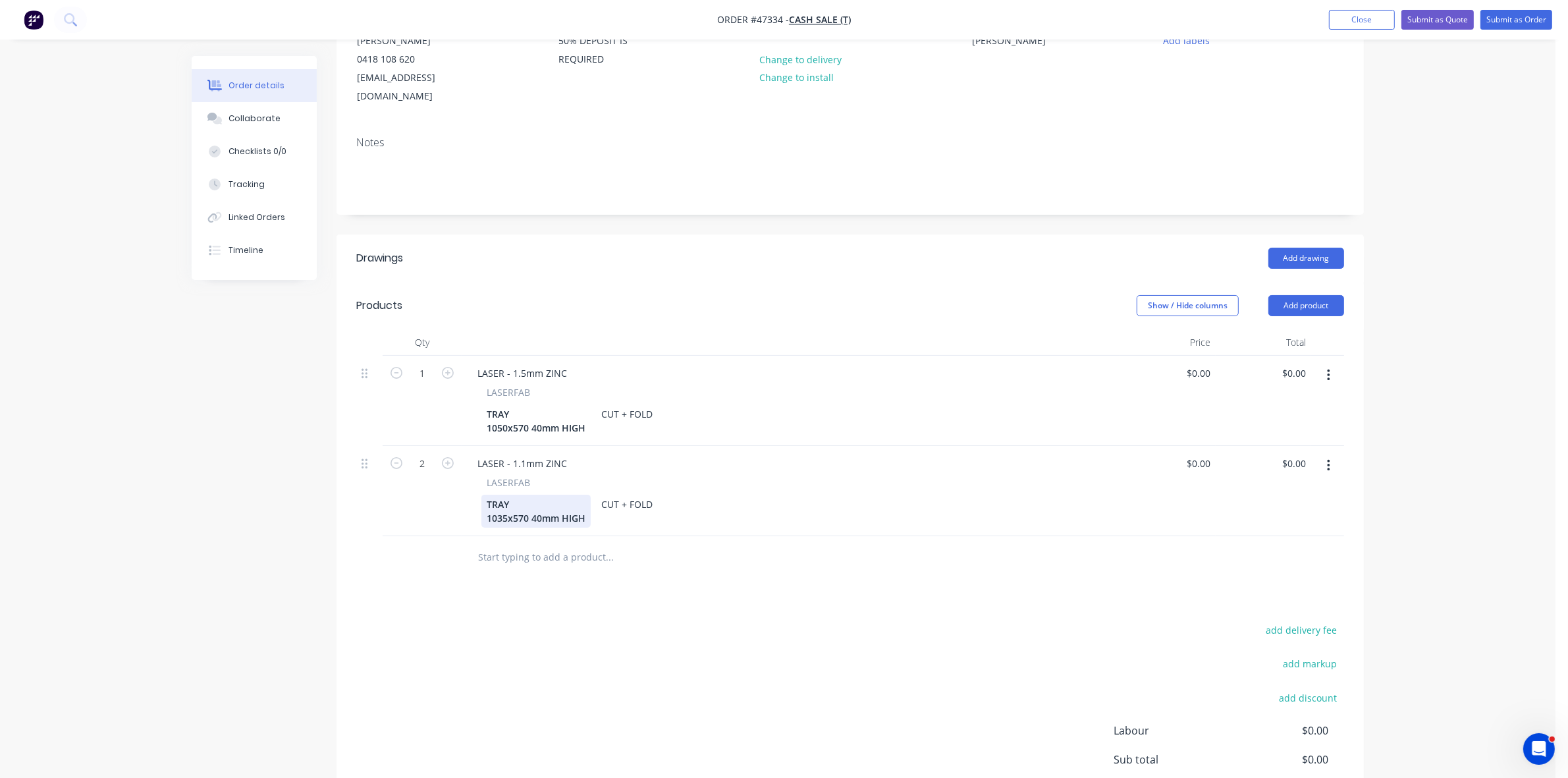
click at [521, 498] on div "TRAY 1035x570 40mm HIGH" at bounding box center [536, 510] width 110 height 33
click at [537, 500] on div "TRAY 1035x500 40mm HIGH" at bounding box center [536, 510] width 110 height 33
click at [586, 494] on div "TRAY 1035x500 20mm HIGH" at bounding box center [536, 510] width 110 height 33
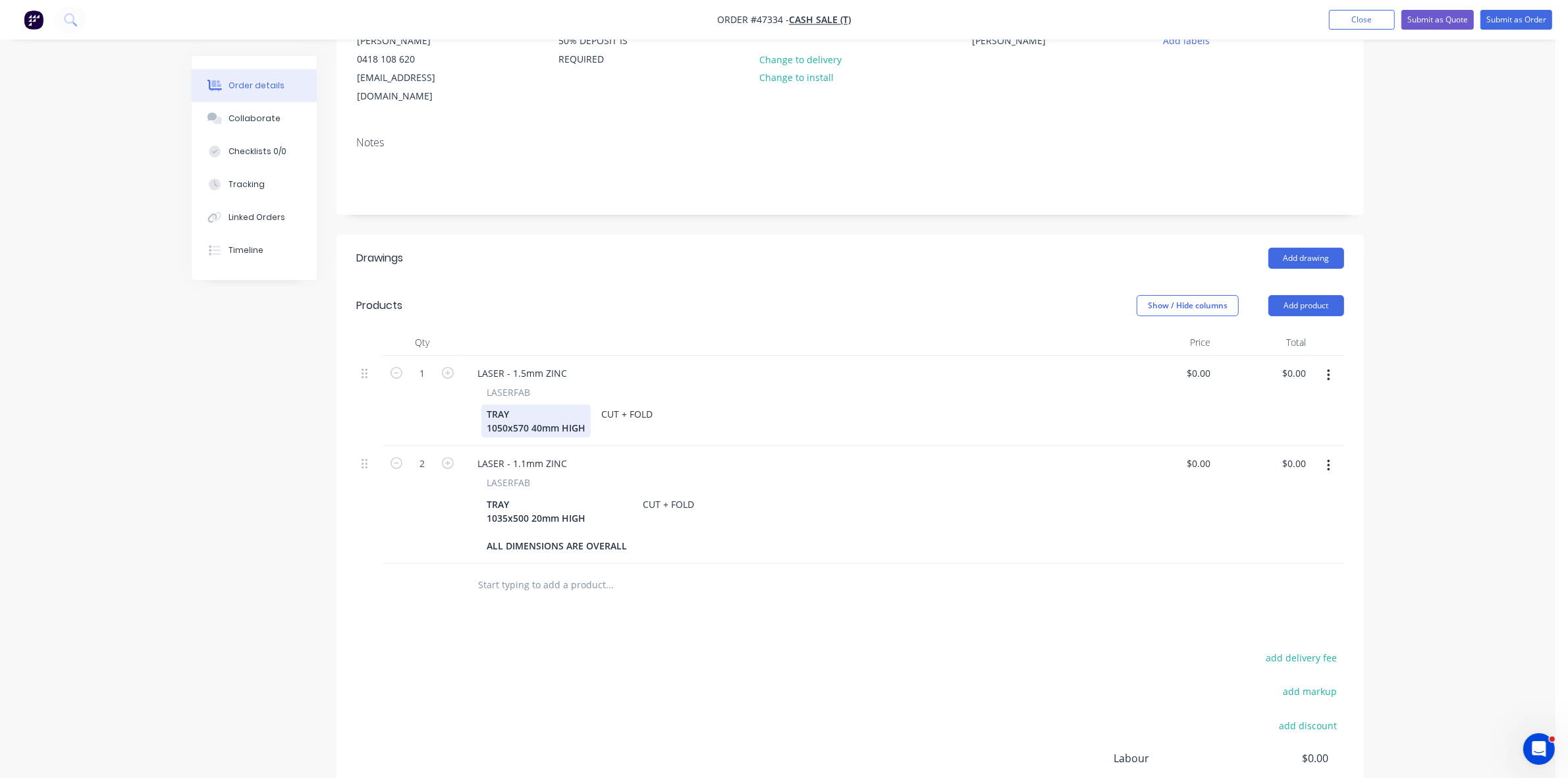
click at [581, 404] on div "TRAY 1050x570 40mm HIGH" at bounding box center [536, 420] width 110 height 33
click at [584, 406] on div "TRAY 1050x570 40mm HIGH" at bounding box center [536, 420] width 110 height 33
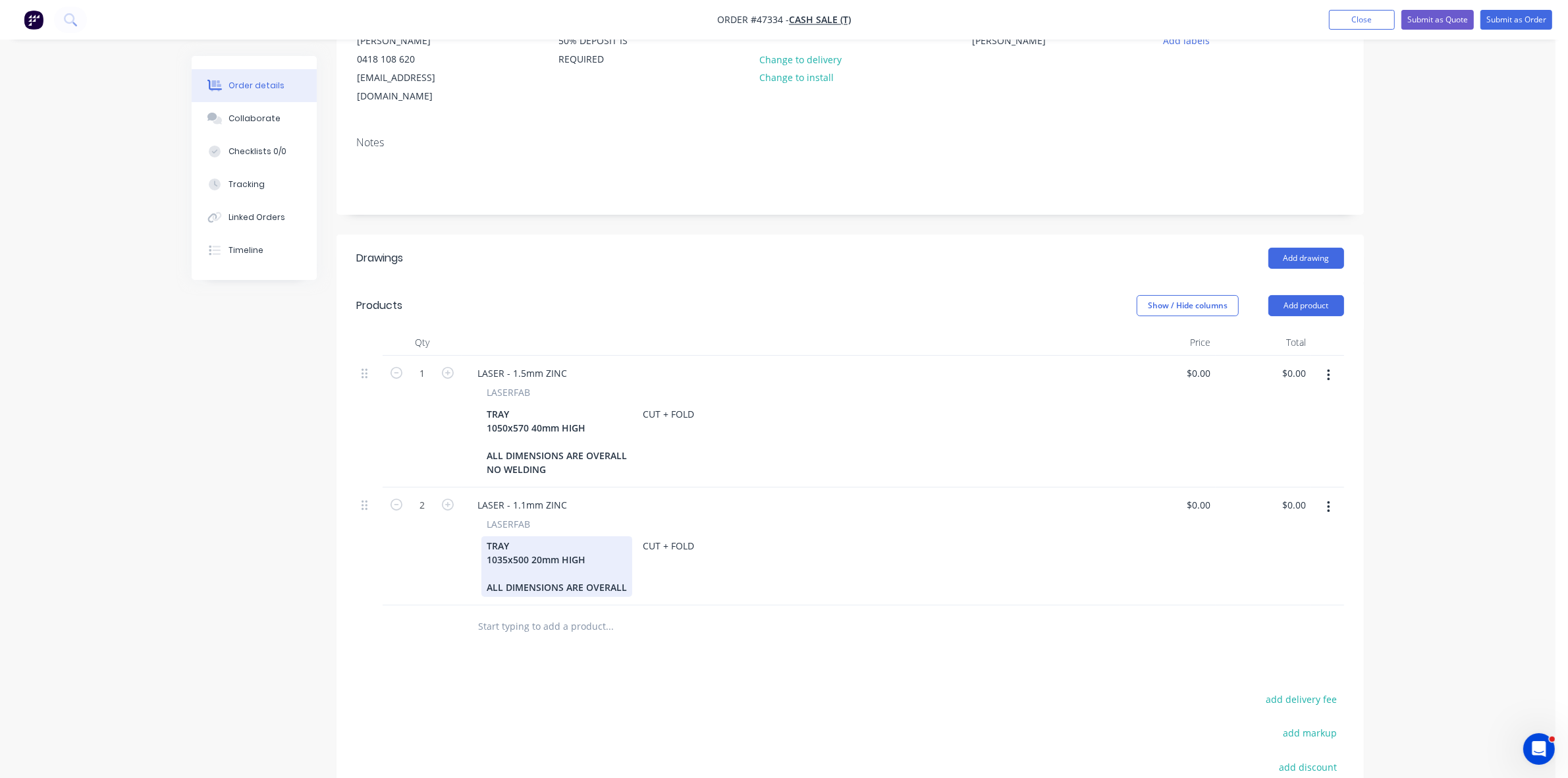
click at [628, 569] on div "TRAY 1035x500 20mm HIGH ALL DIMENSIONS ARE OVERALL" at bounding box center [557, 566] width 151 height 60
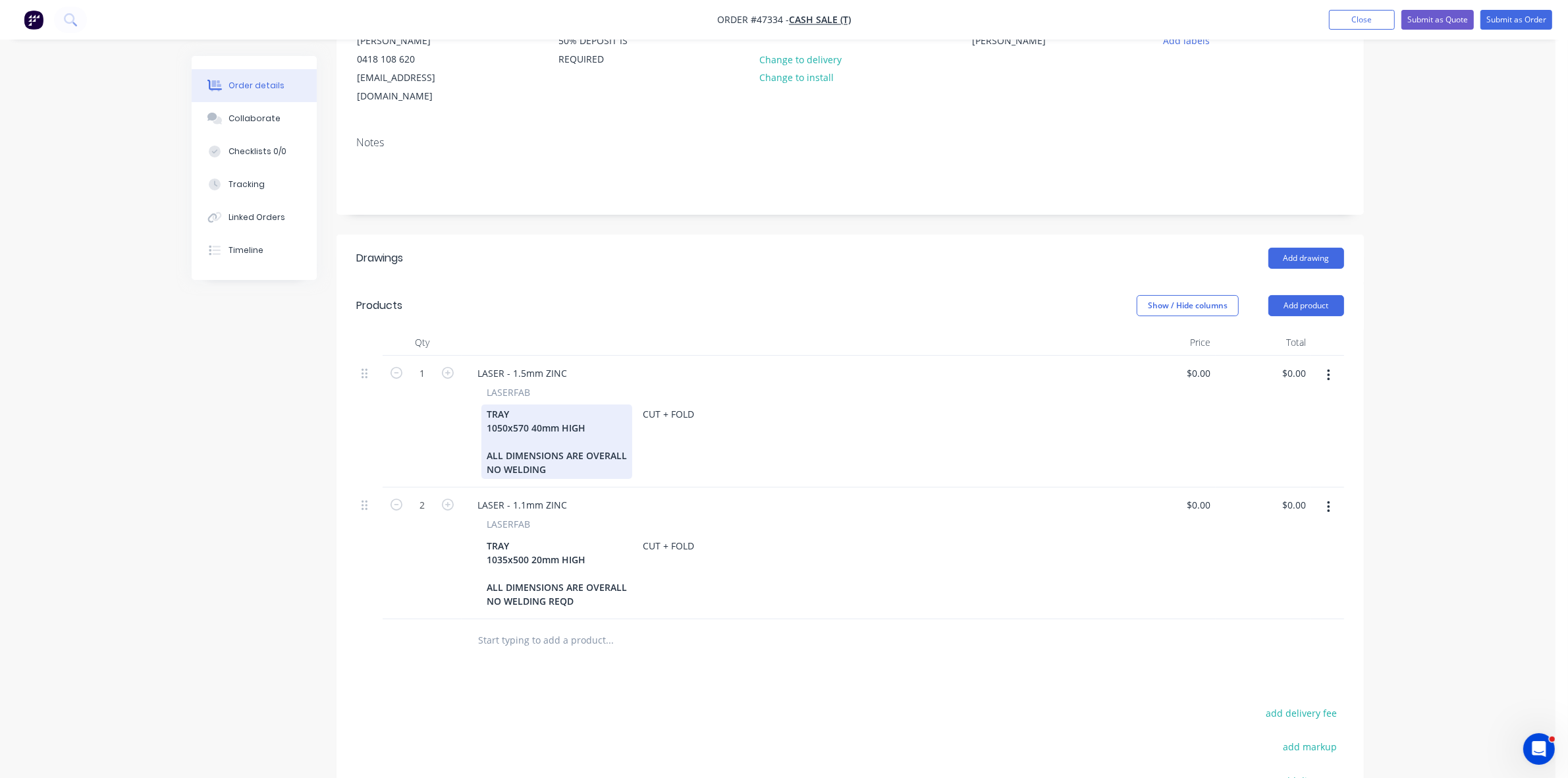
click at [545, 451] on div "TRAY 1050x570 40mm HIGH ALL DIMENSIONS ARE OVERALL NO WELDING" at bounding box center [557, 441] width 151 height 75
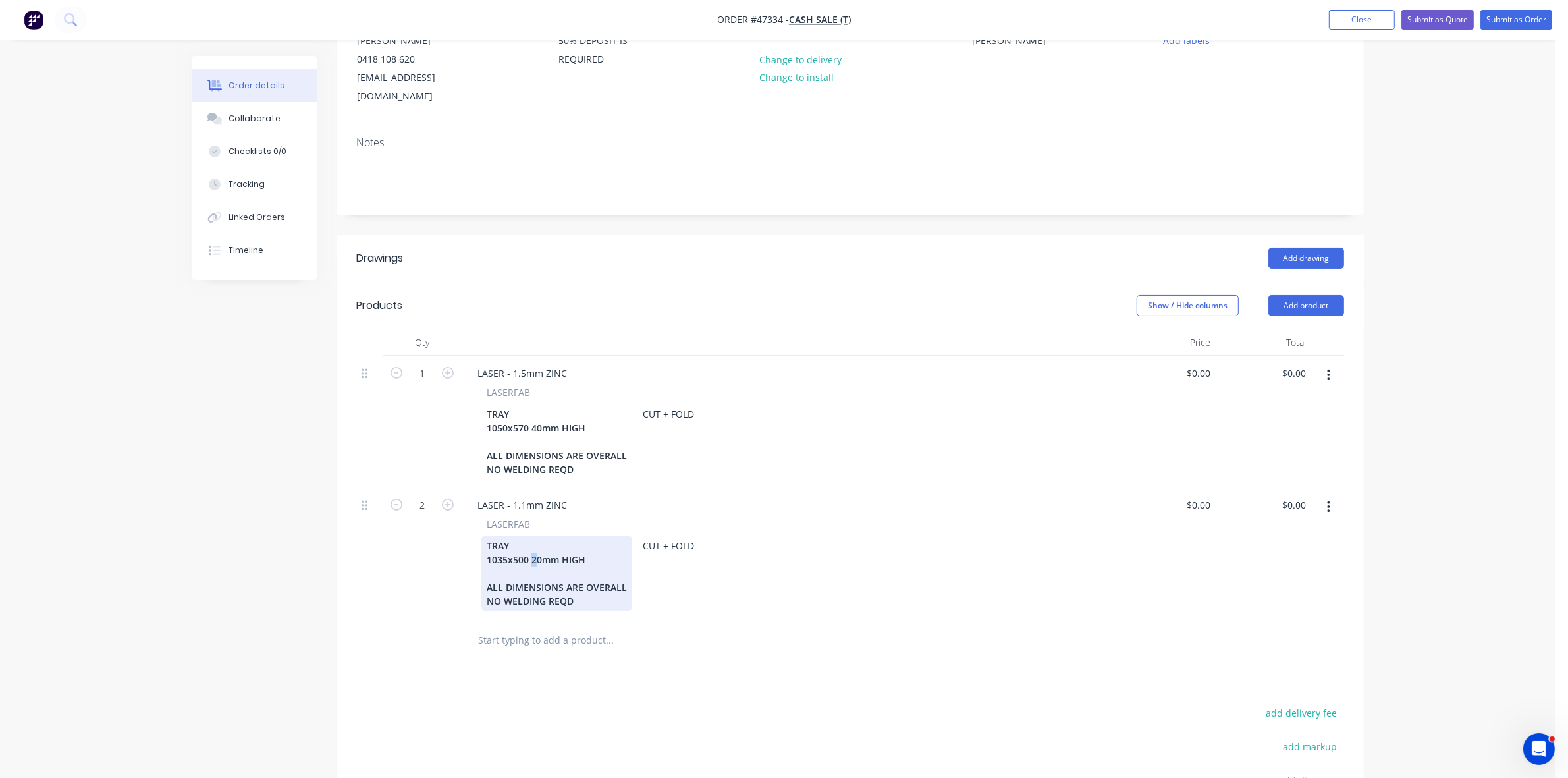
click at [534, 536] on div "TRAY 1035x500 20mm HIGH ALL DIMENSIONS ARE OVERALL NO WELDING REQD" at bounding box center [557, 573] width 151 height 75
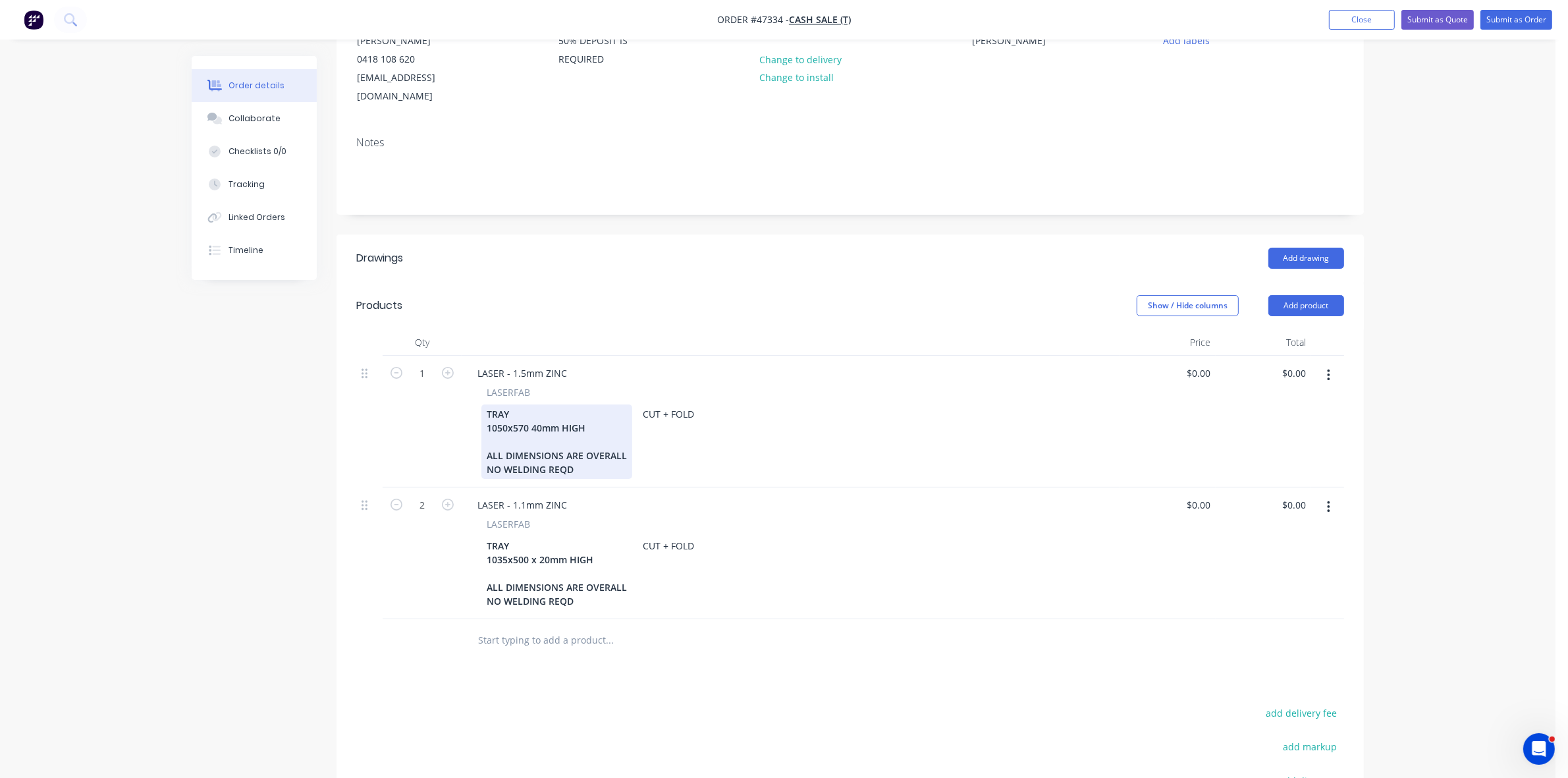
click at [532, 411] on div "TRAY 1050x570 40mm HIGH ALL DIMENSIONS ARE OVERALL NO WELDING REQD" at bounding box center [557, 441] width 151 height 75
click at [1287, 364] on input "0.00" at bounding box center [1299, 373] width 25 height 19
type input "230"
type input "$230.00"
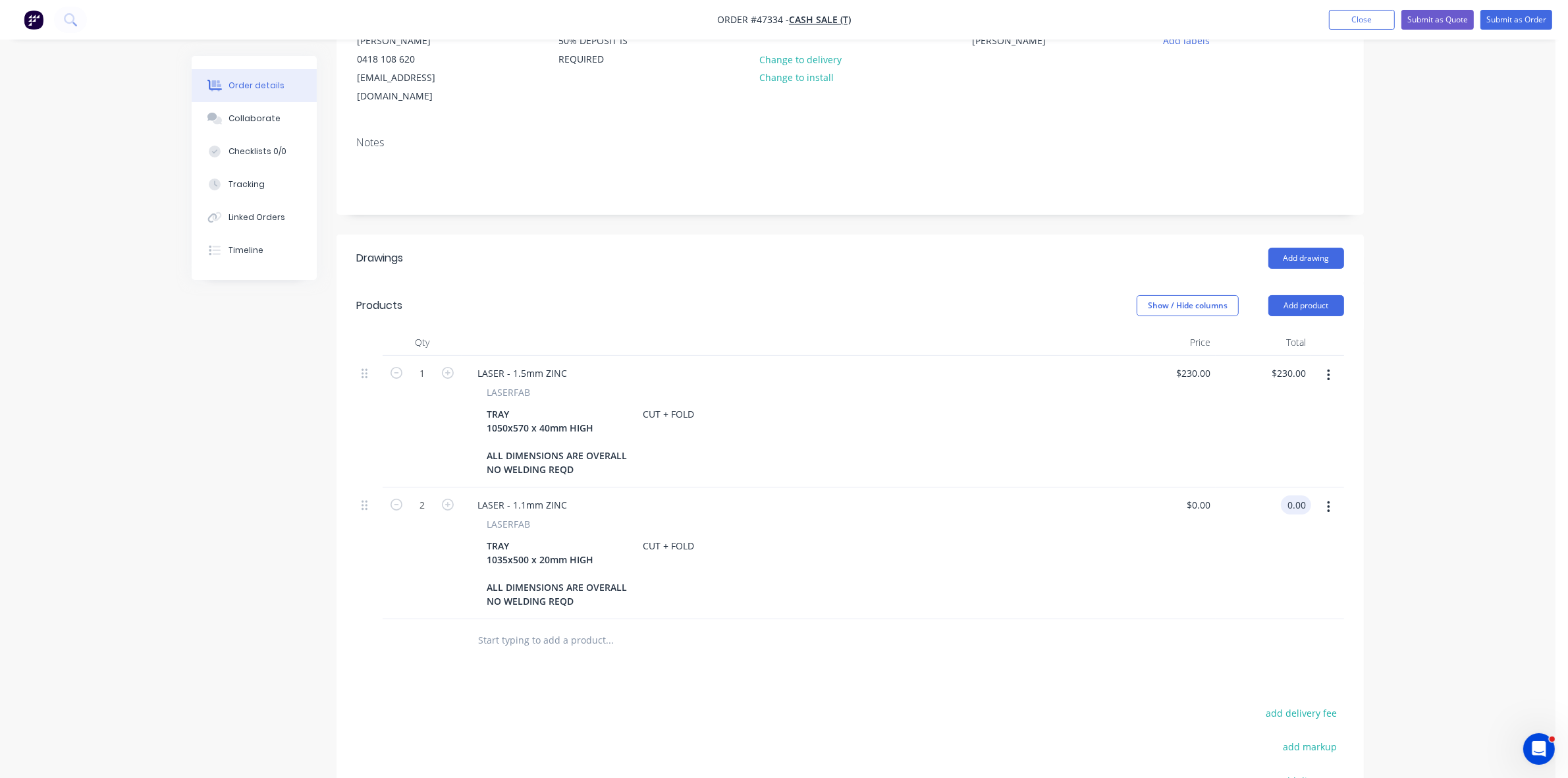
click at [1294, 495] on input "0.00" at bounding box center [1299, 504] width 25 height 19
type input "230"
type input "$115.00"
type input "$230.00"
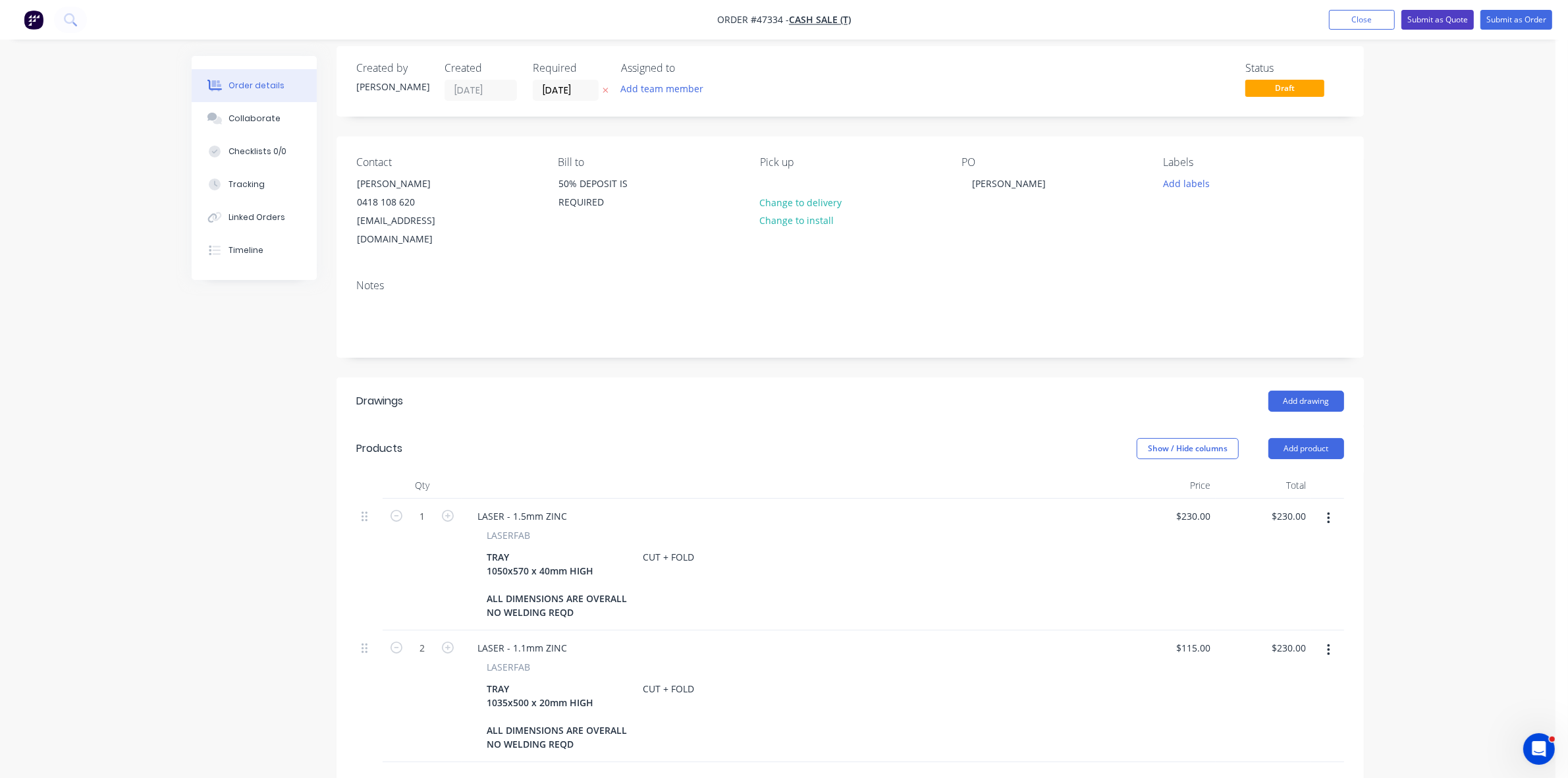
scroll to position [0, 0]
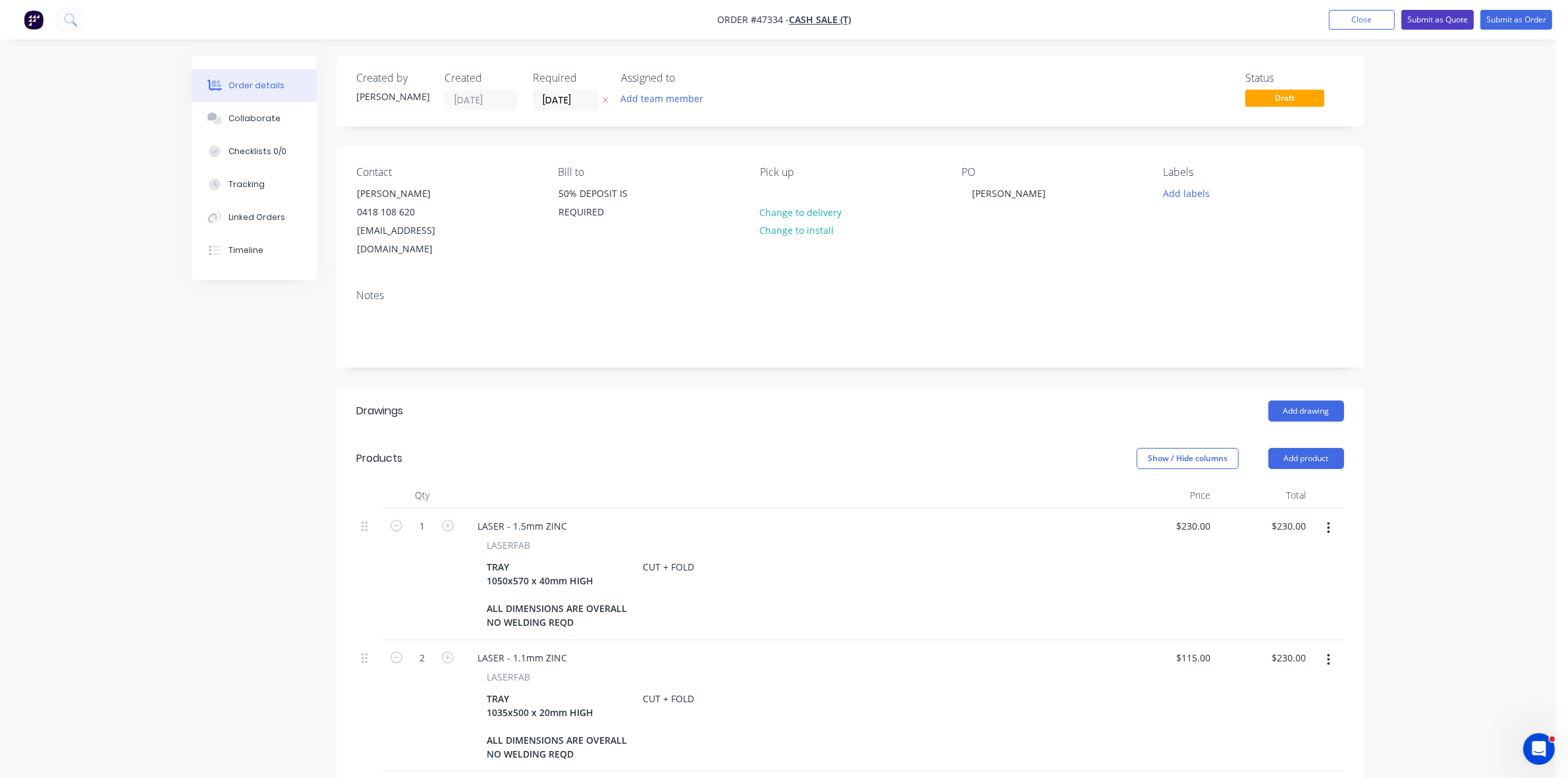
click at [1442, 20] on button "Submit as Quote" at bounding box center [1438, 20] width 73 height 20
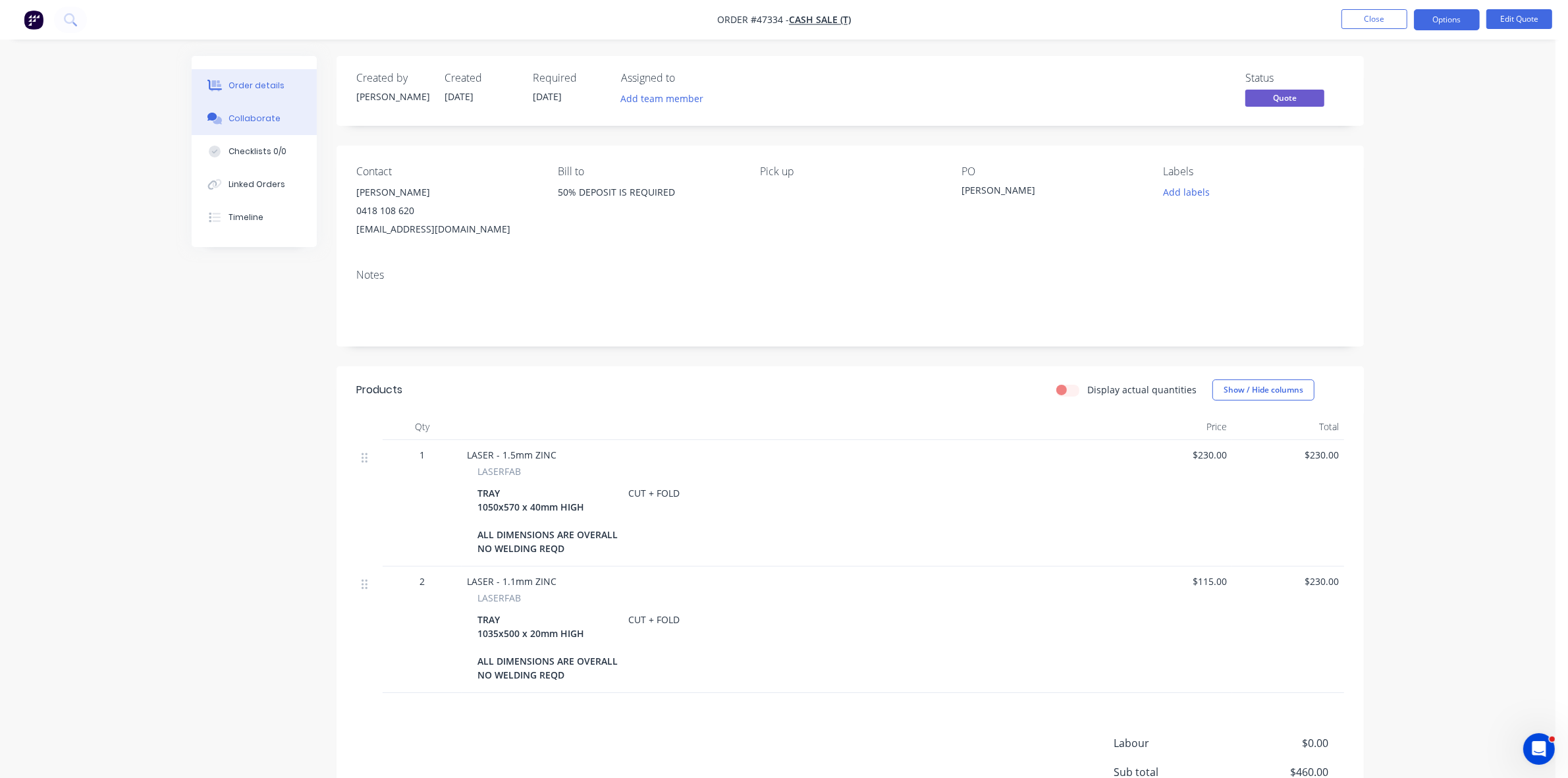
click at [226, 122] on button "Collaborate" at bounding box center [253, 119] width 125 height 33
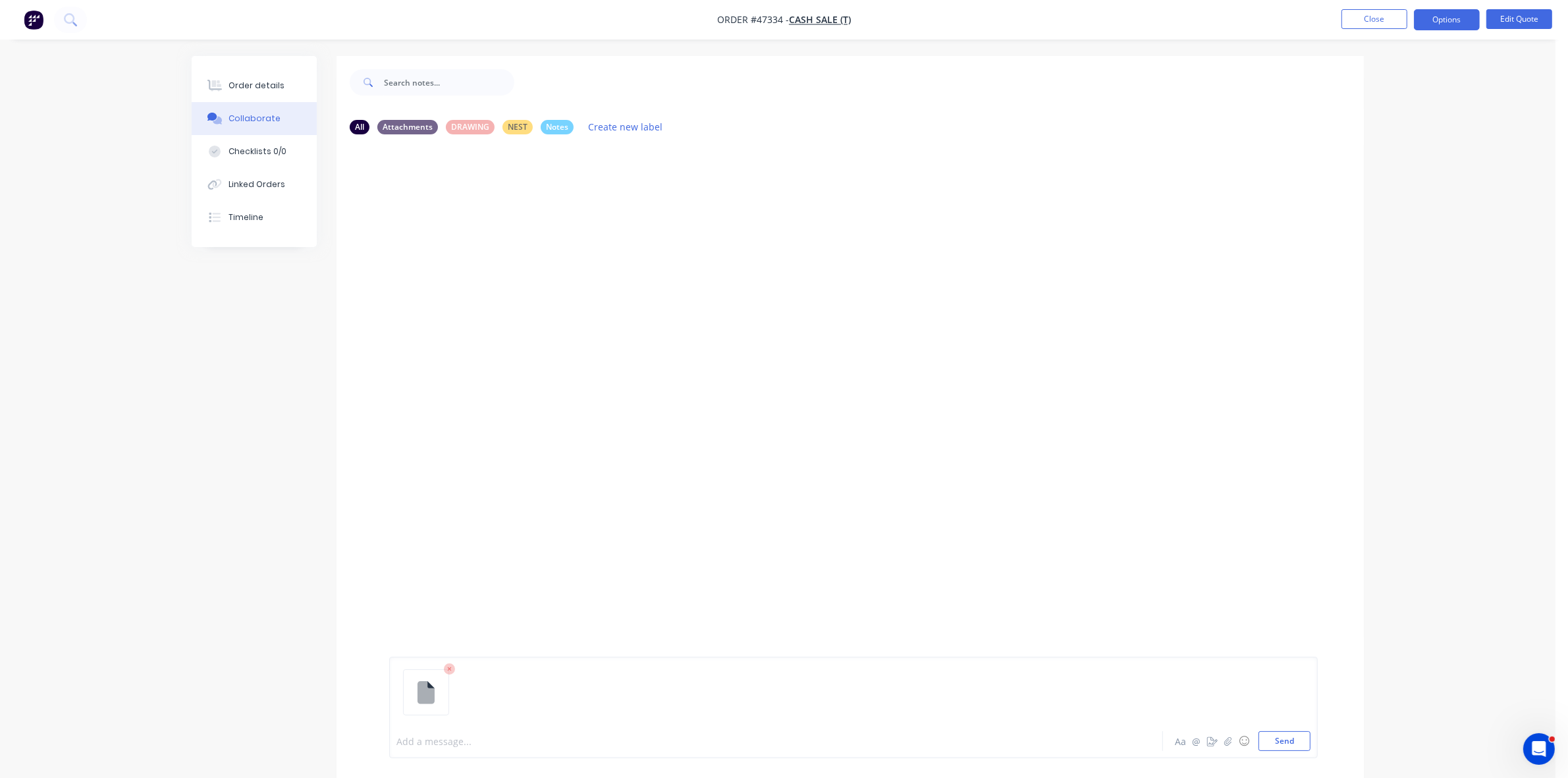
click at [438, 734] on div at bounding box center [740, 740] width 685 height 13
click at [280, 83] on button "Order details" at bounding box center [253, 85] width 125 height 33
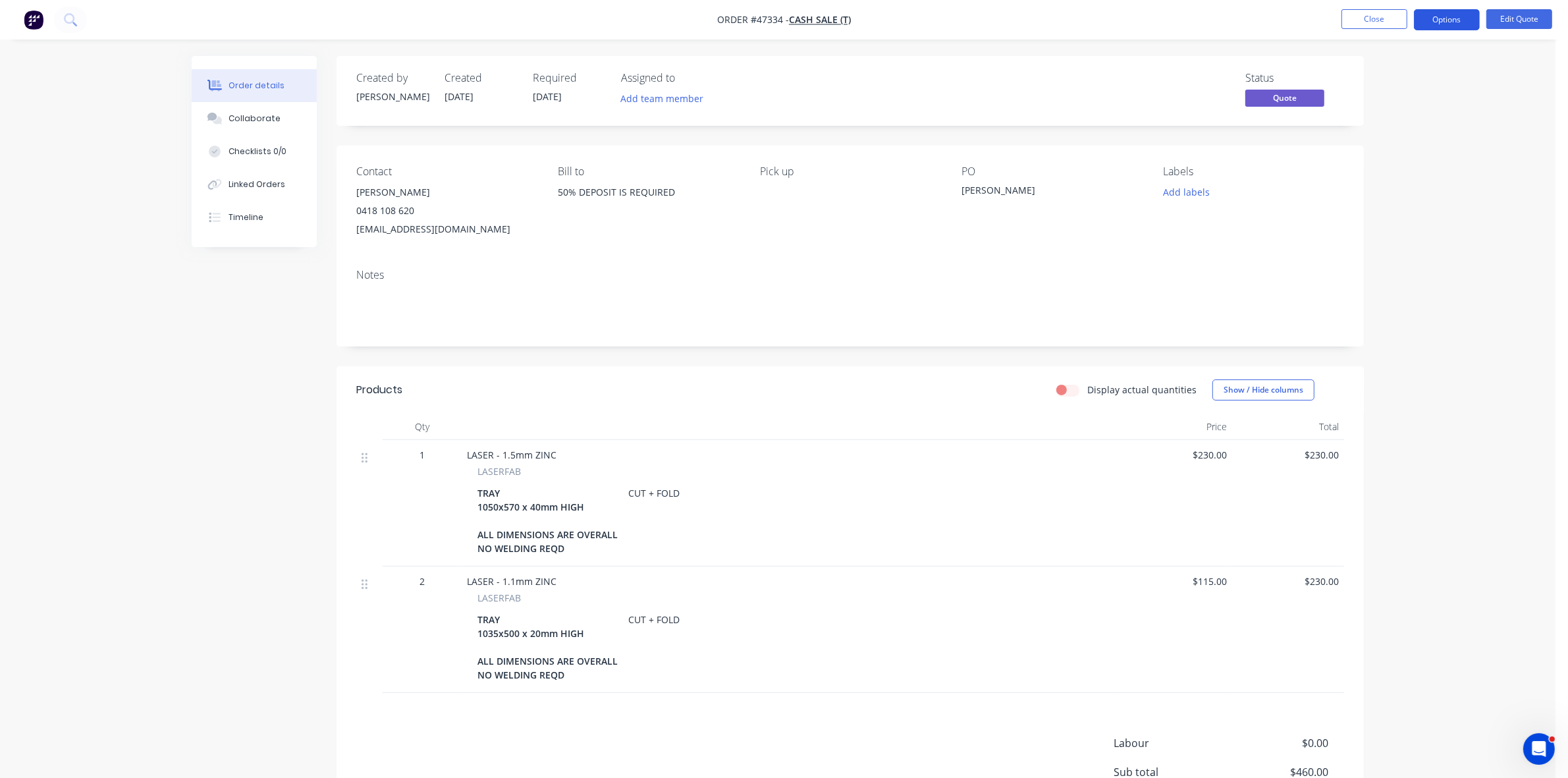
click at [1452, 19] on button "Options" at bounding box center [1447, 19] width 66 height 21
click at [1378, 70] on div "Quote" at bounding box center [1407, 79] width 121 height 19
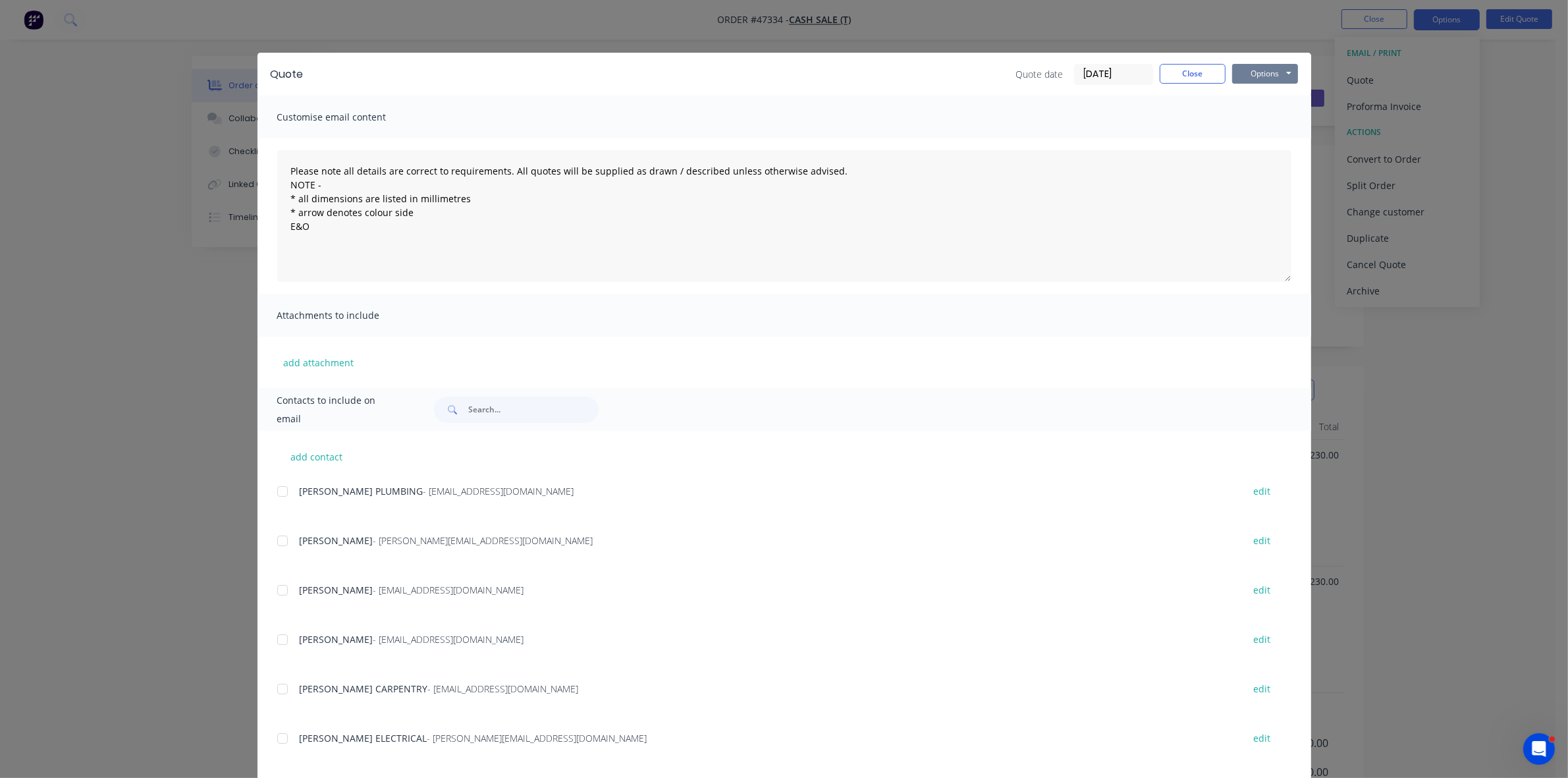
click at [1268, 67] on button "Options" at bounding box center [1264, 74] width 66 height 20
click at [1258, 117] on button "Print" at bounding box center [1274, 119] width 84 height 22
drag, startPoint x: 1183, startPoint y: 75, endPoint x: 1314, endPoint y: 48, distance: 133.8
click at [1183, 74] on button "Close" at bounding box center [1192, 74] width 66 height 20
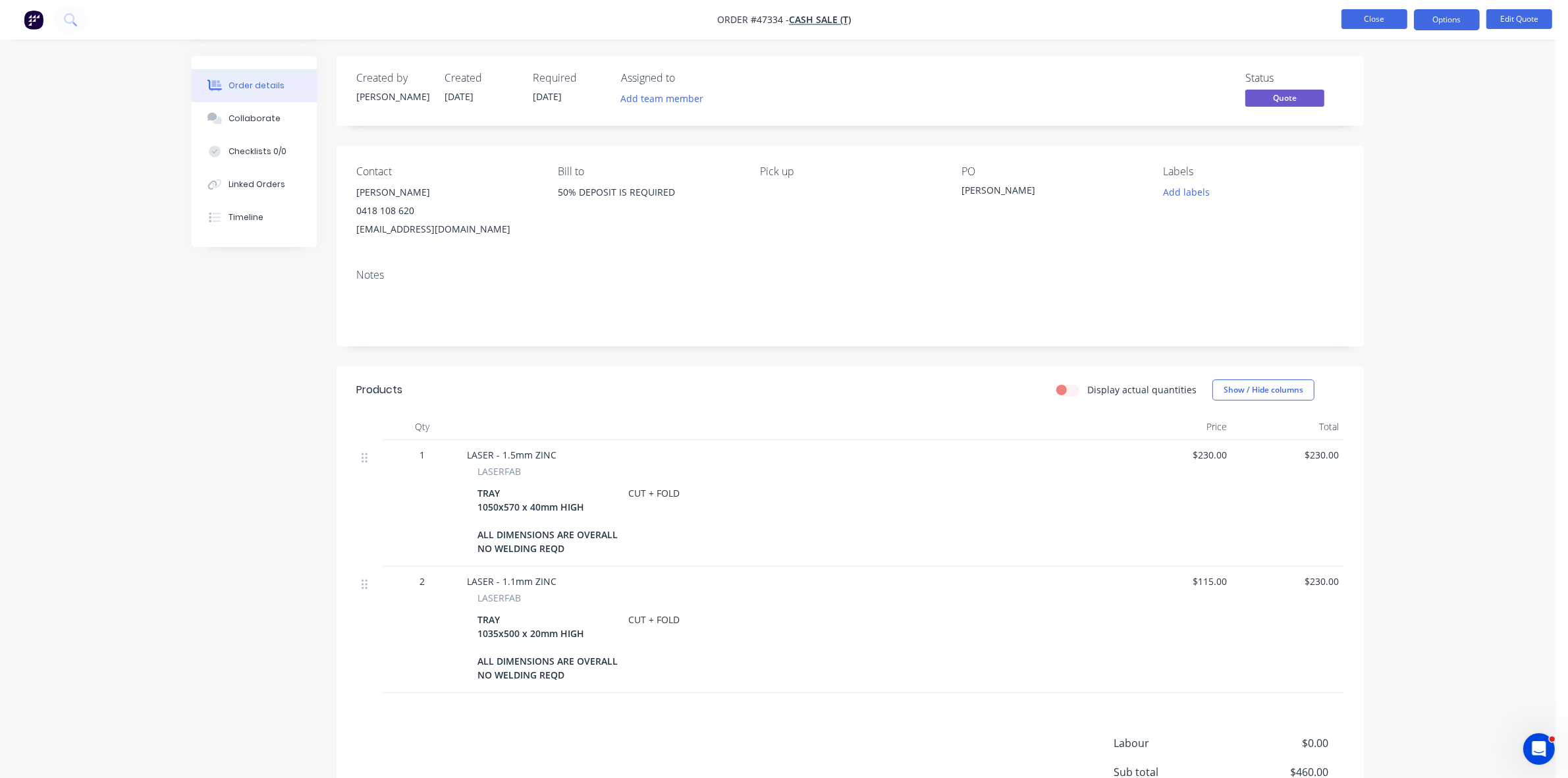
click at [1380, 26] on button "Close" at bounding box center [1374, 19] width 66 height 20
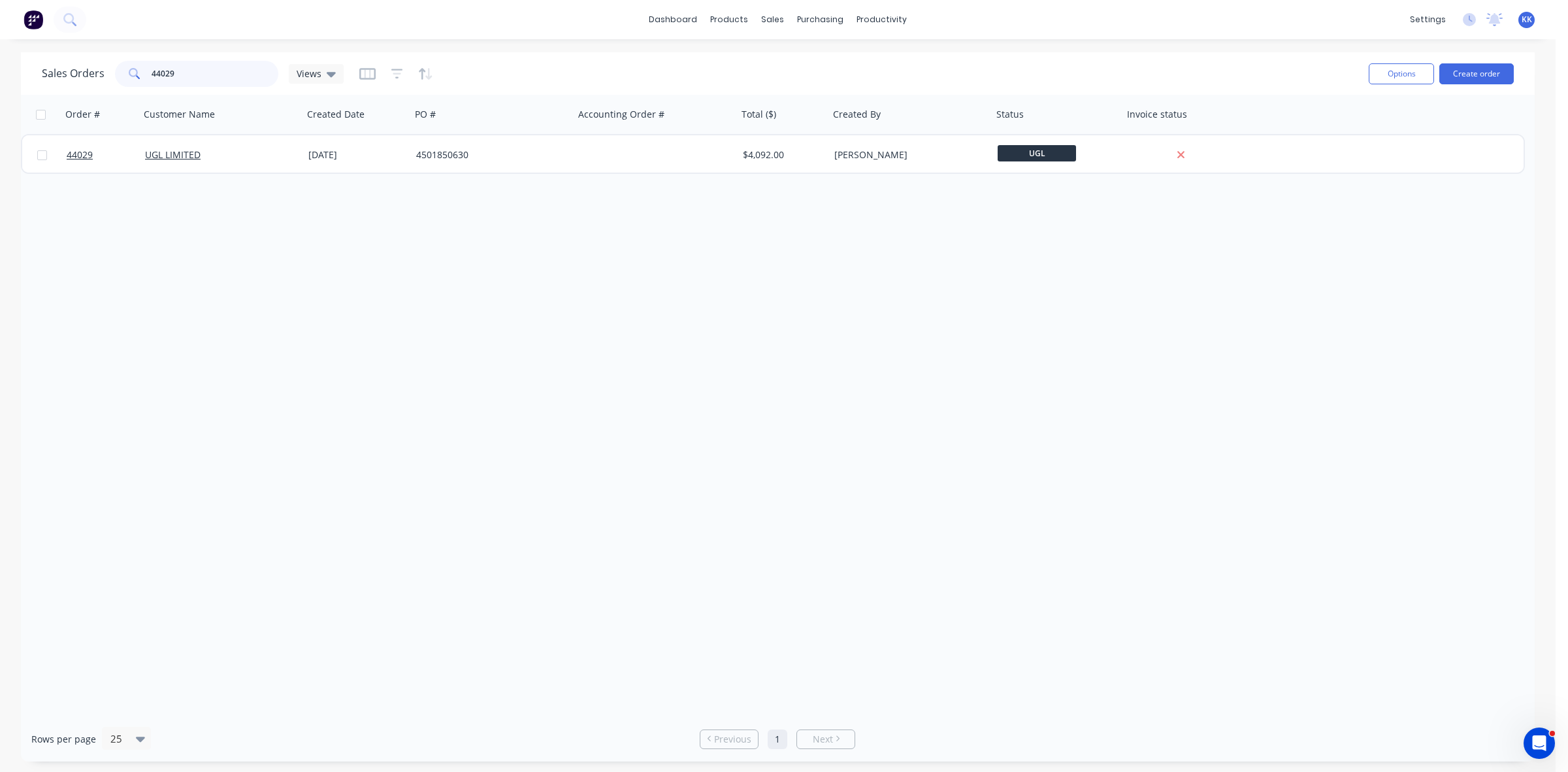
drag, startPoint x: 207, startPoint y: 62, endPoint x: 132, endPoint y: 70, distance: 75.4
click at [133, 70] on div "44029" at bounding box center [196, 73] width 163 height 26
type input "[MEDICAL_DATA]"
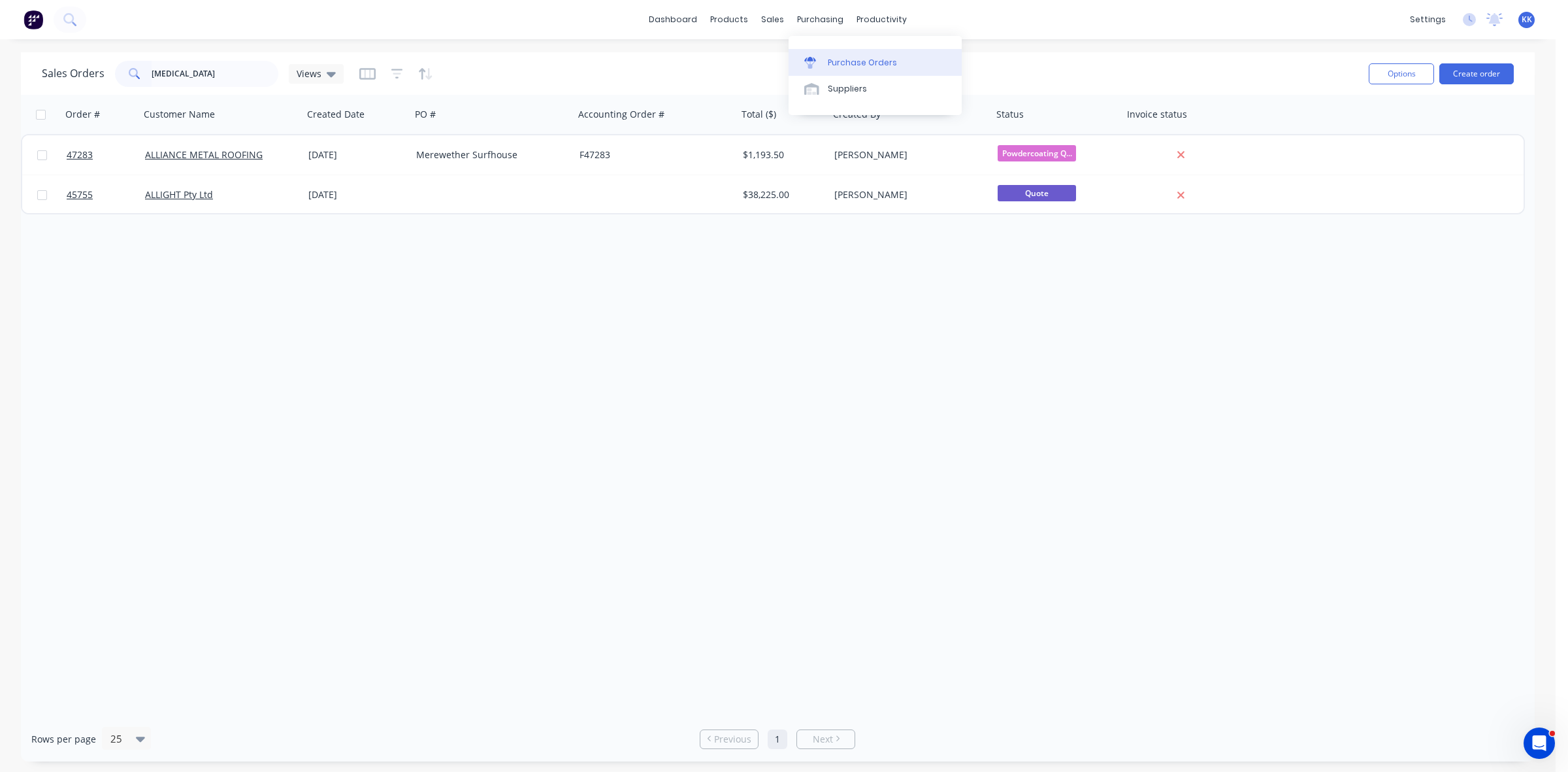
click at [848, 55] on link "Purchase Orders" at bounding box center [875, 62] width 173 height 26
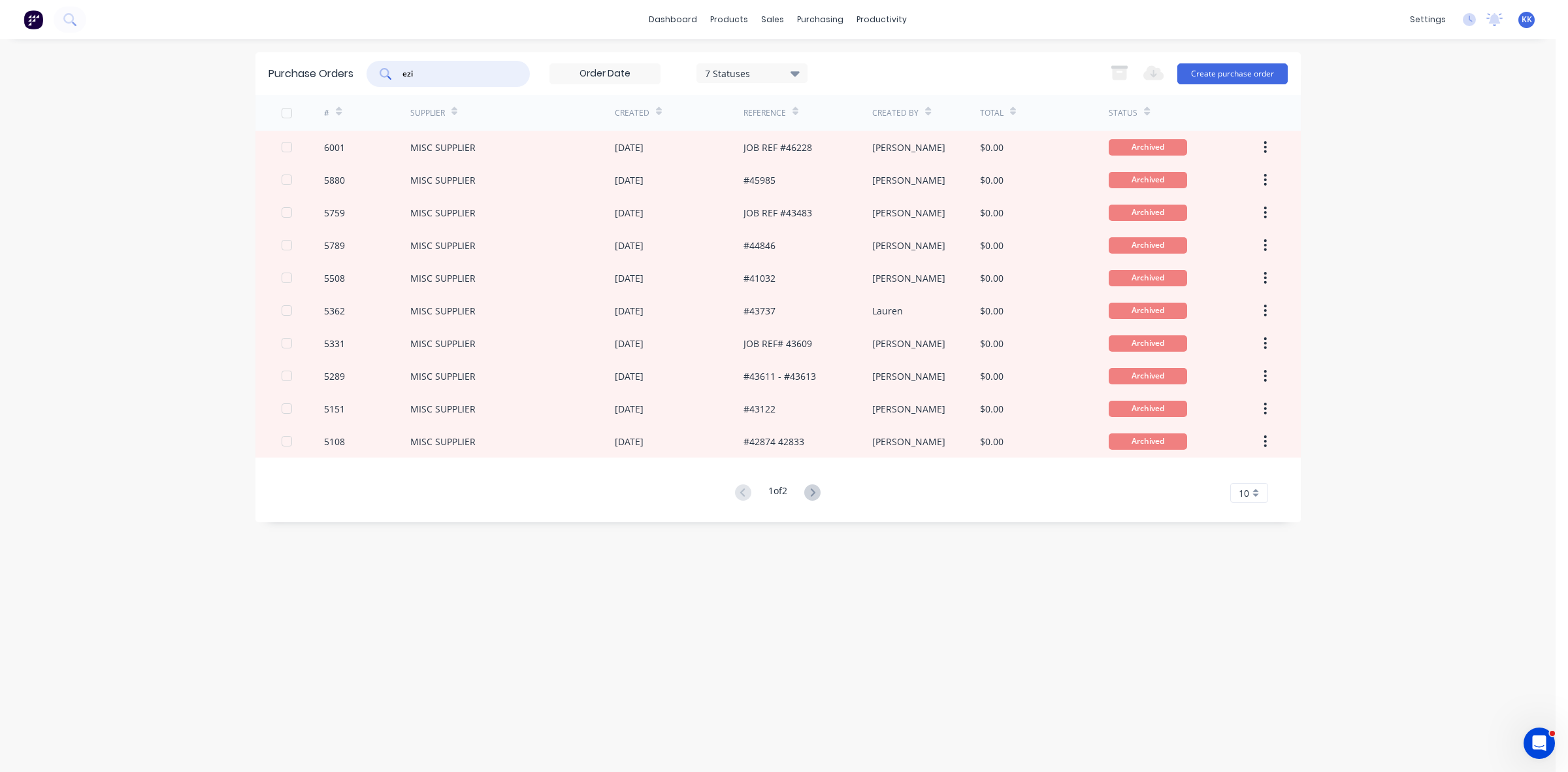
drag, startPoint x: 457, startPoint y: 76, endPoint x: 385, endPoint y: 76, distance: 72.0
click at [385, 76] on div "ezi" at bounding box center [447, 73] width 163 height 26
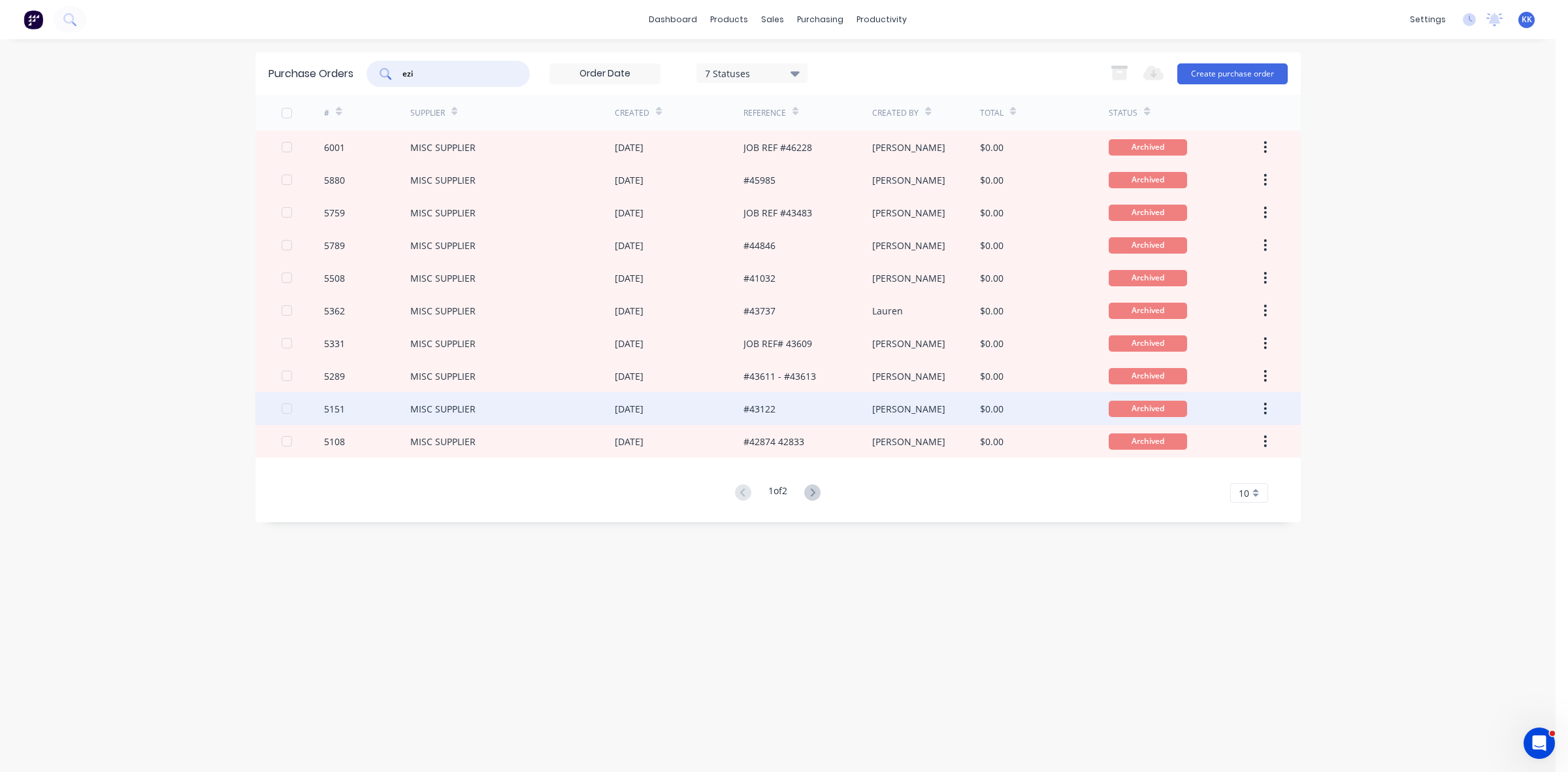
click at [743, 404] on div "[DATE]" at bounding box center [679, 408] width 128 height 33
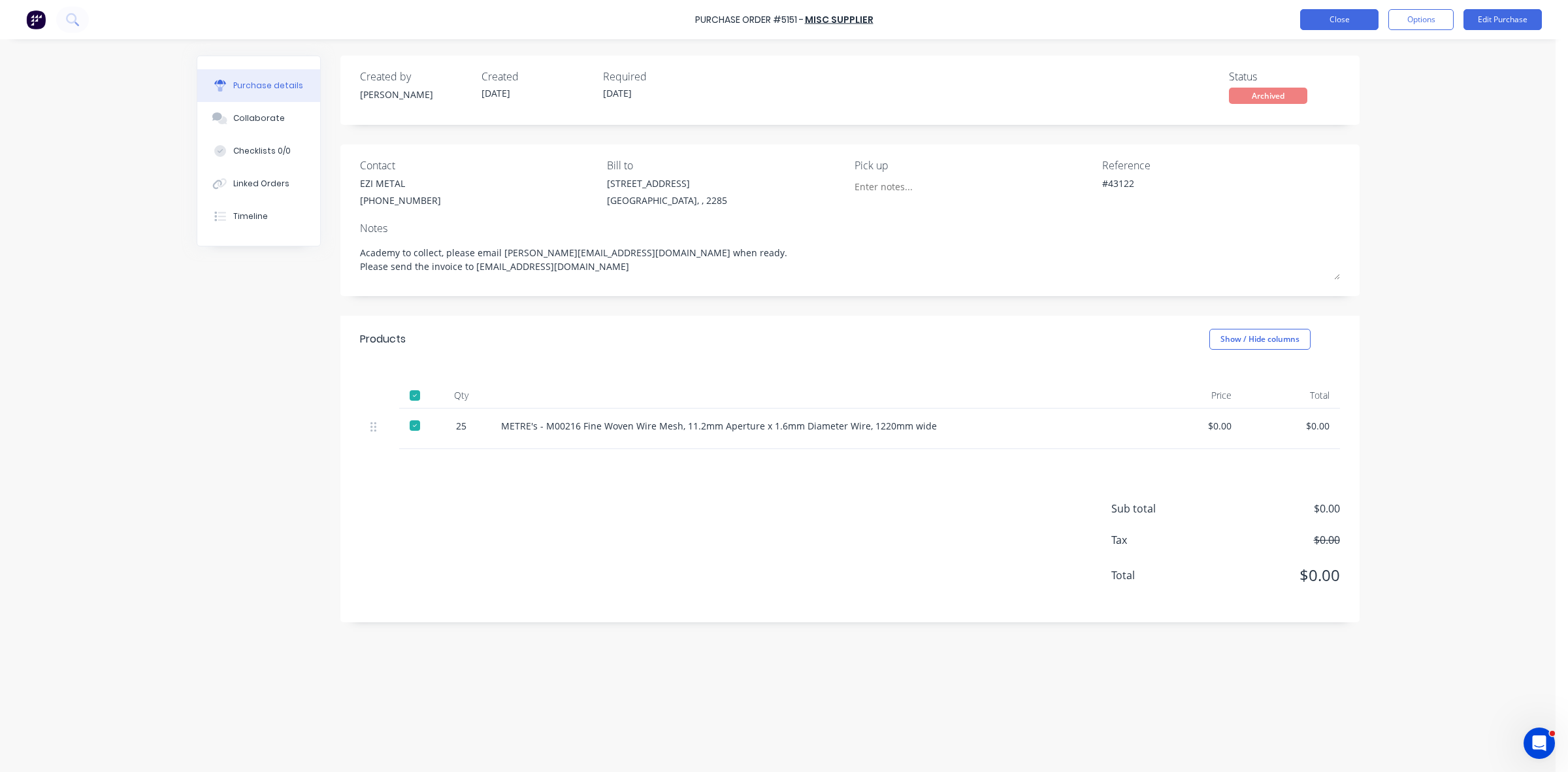
click at [1348, 21] on button "Close" at bounding box center [1340, 19] width 78 height 21
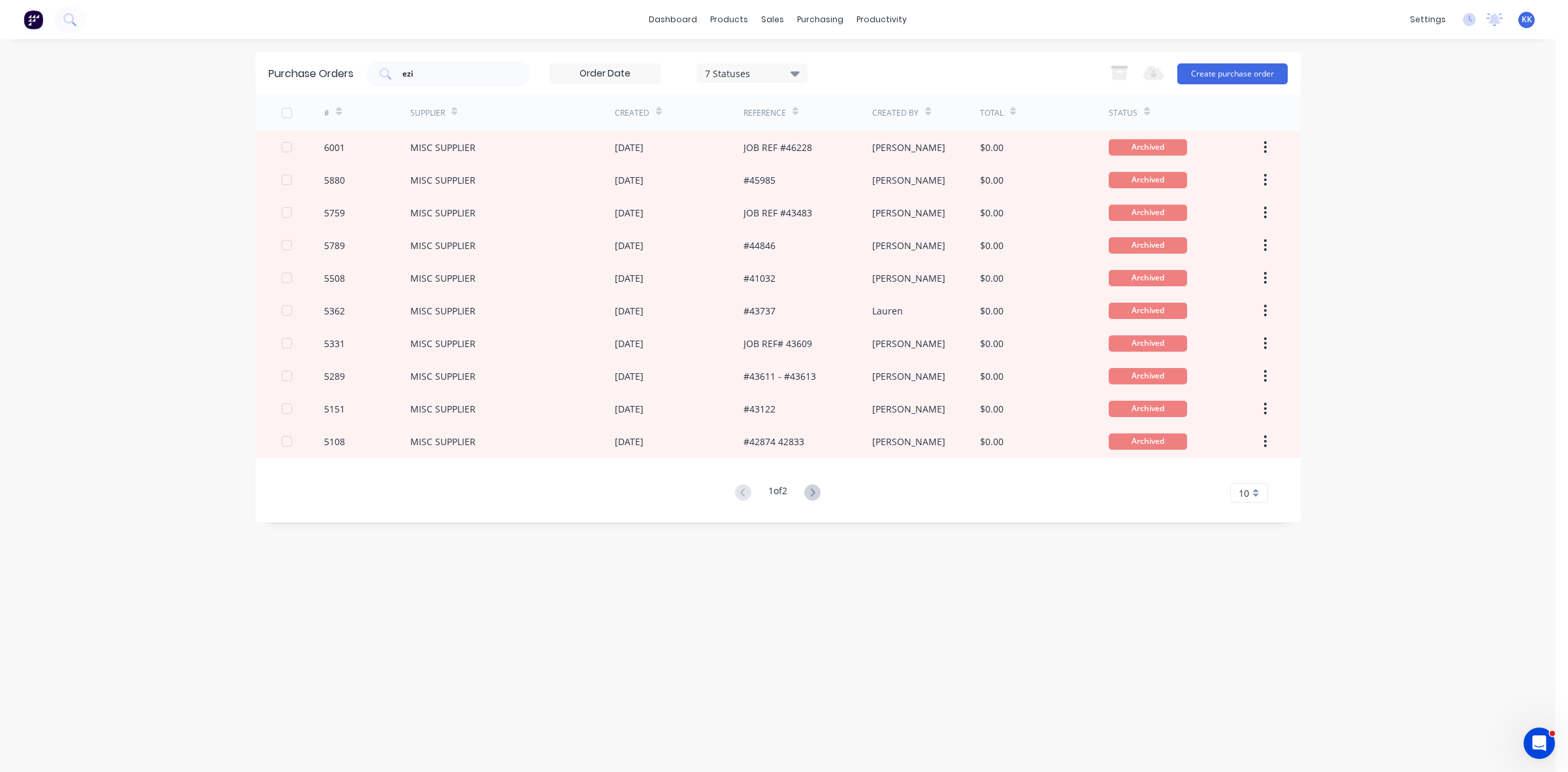
click at [815, 492] on icon at bounding box center [812, 492] width 16 height 16
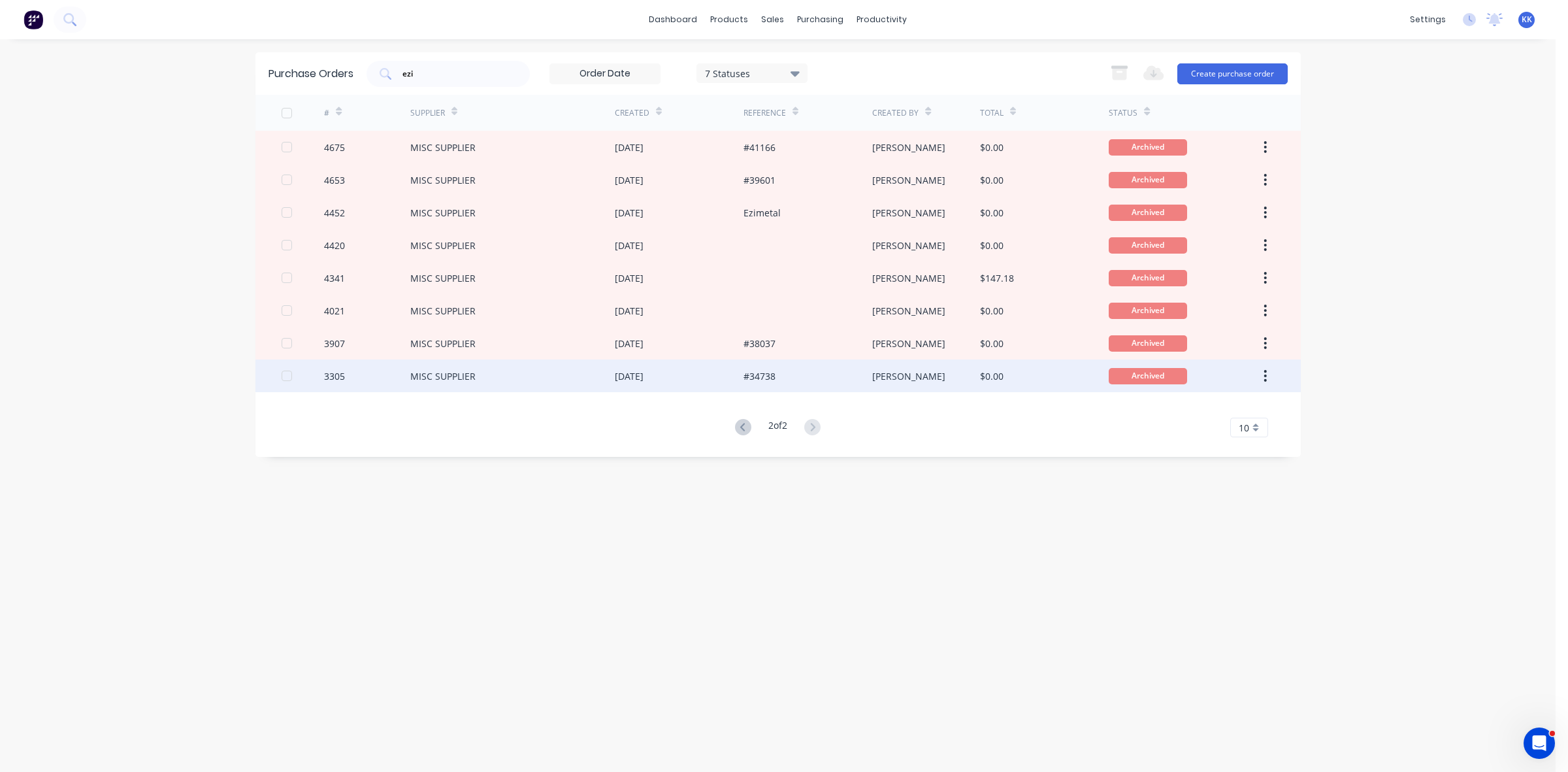
click at [789, 374] on div "#34738" at bounding box center [808, 375] width 128 height 33
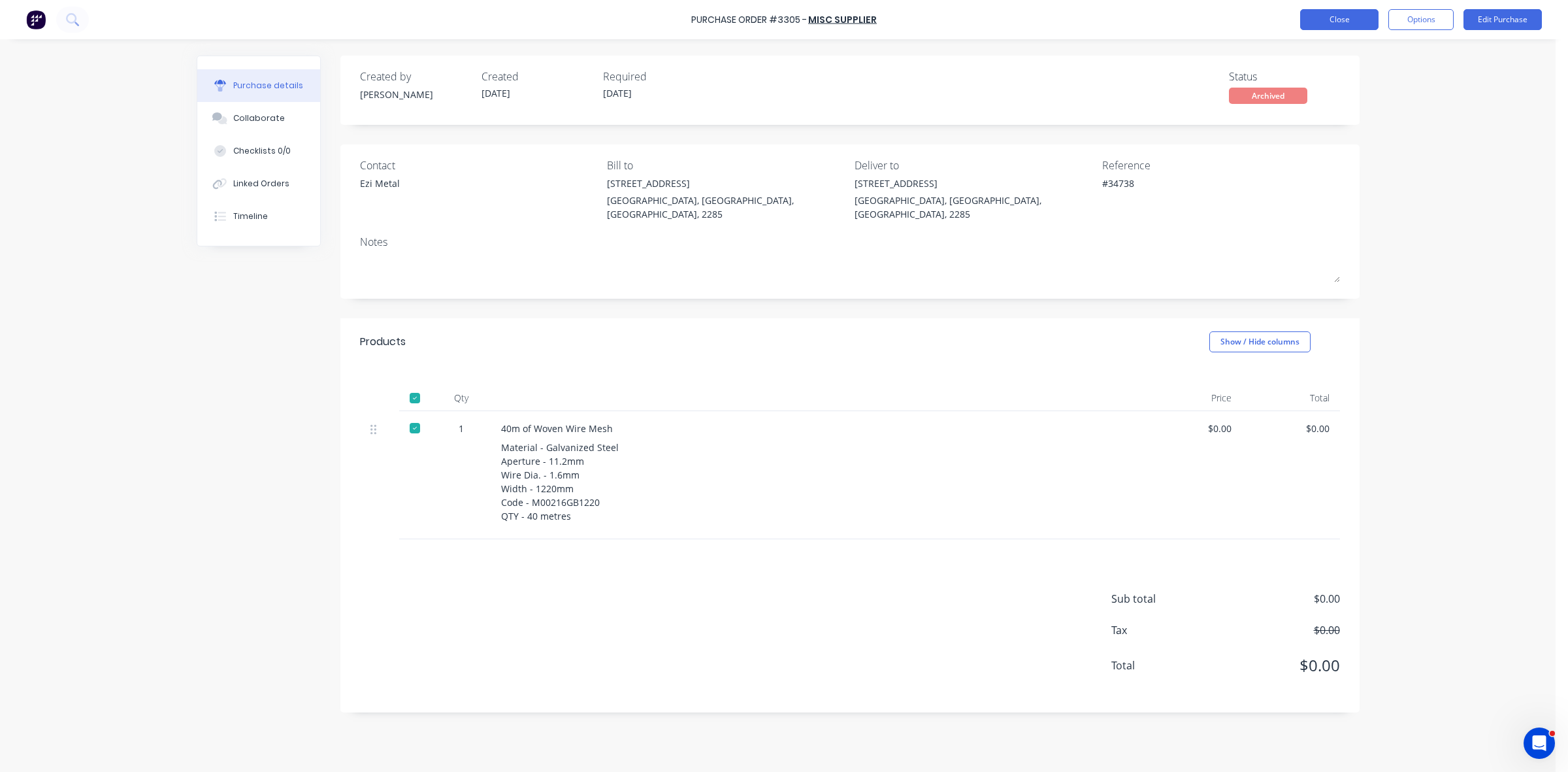
click at [1340, 29] on button "Close" at bounding box center [1340, 19] width 78 height 21
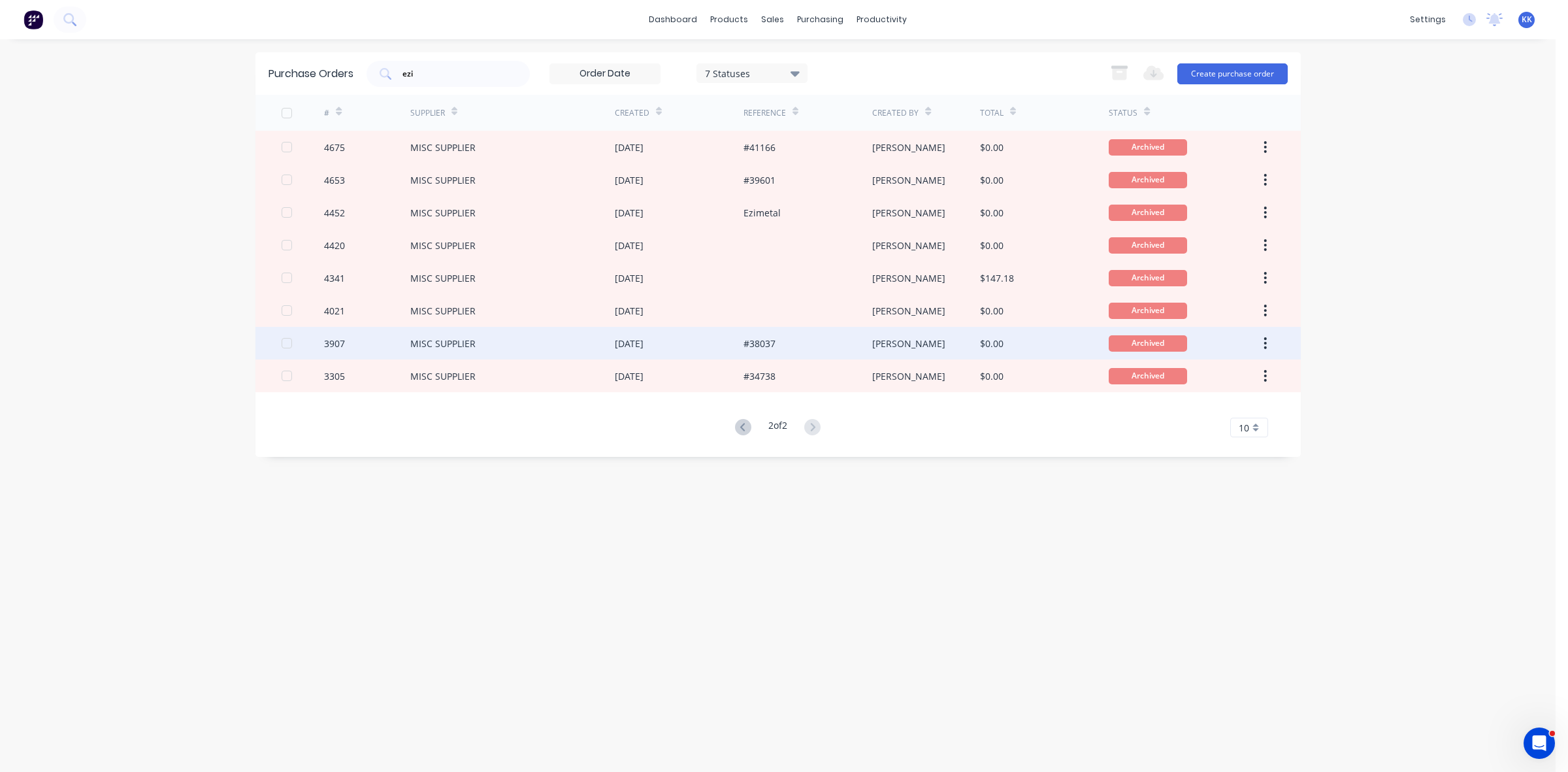
click at [818, 345] on div "#38037" at bounding box center [808, 342] width 128 height 33
type textarea "x"
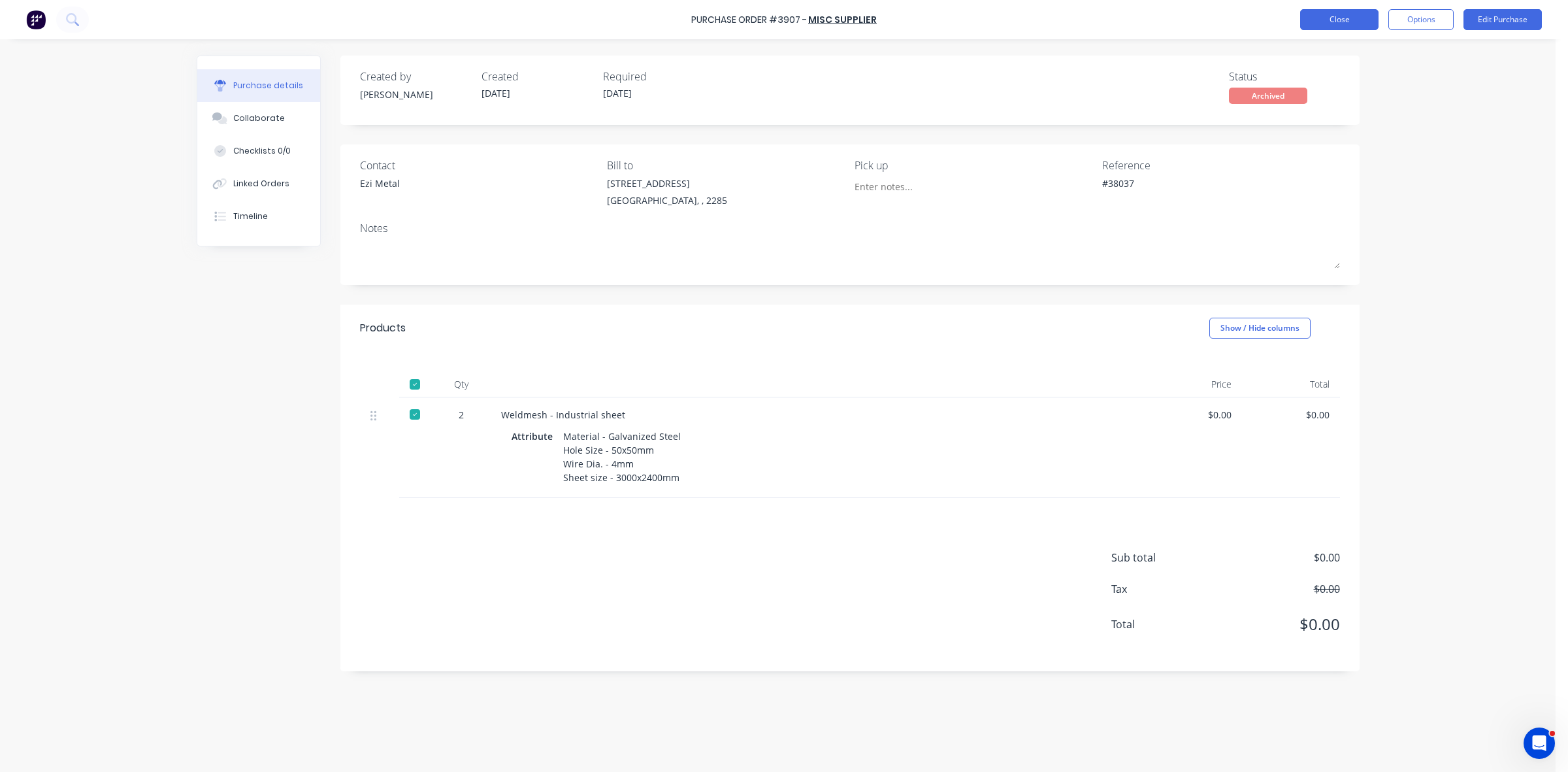
click at [1337, 24] on button "Close" at bounding box center [1340, 19] width 78 height 21
